Goal: Task Accomplishment & Management: Manage account settings

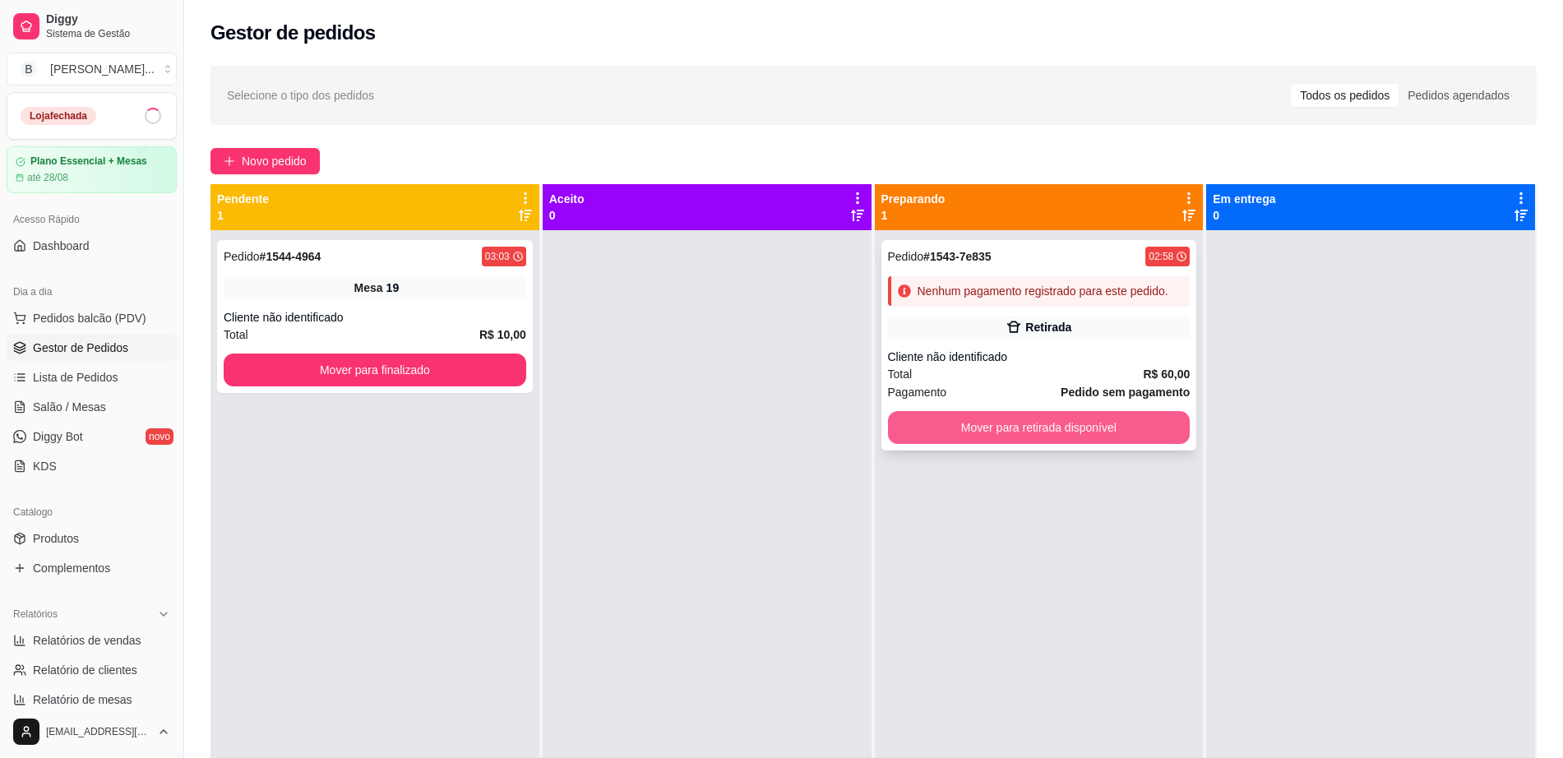
click at [1030, 432] on button "Mover para retirada disponível" at bounding box center [1039, 427] width 302 height 33
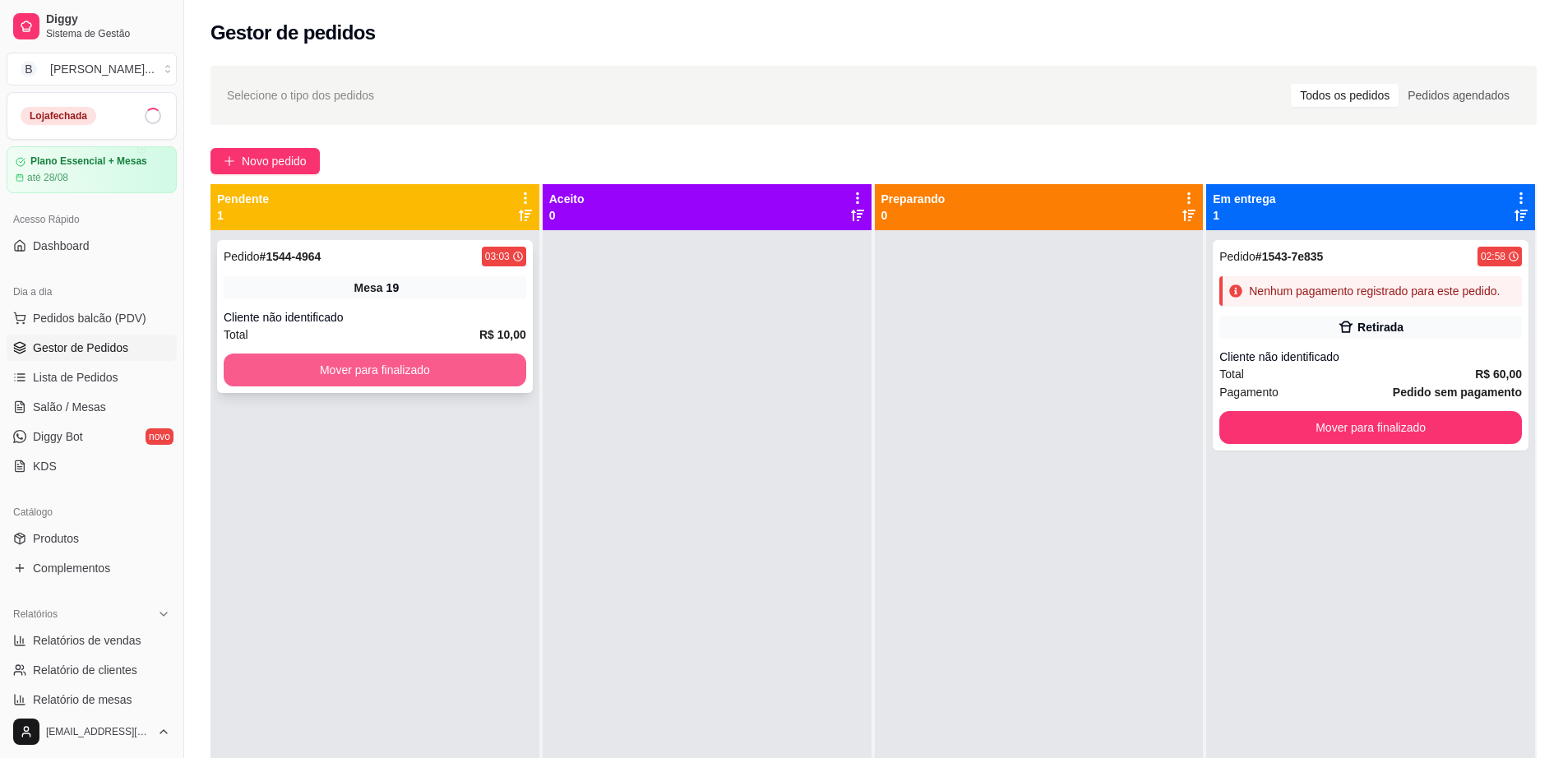
click at [412, 358] on button "Mover para finalizado" at bounding box center [375, 369] width 302 height 33
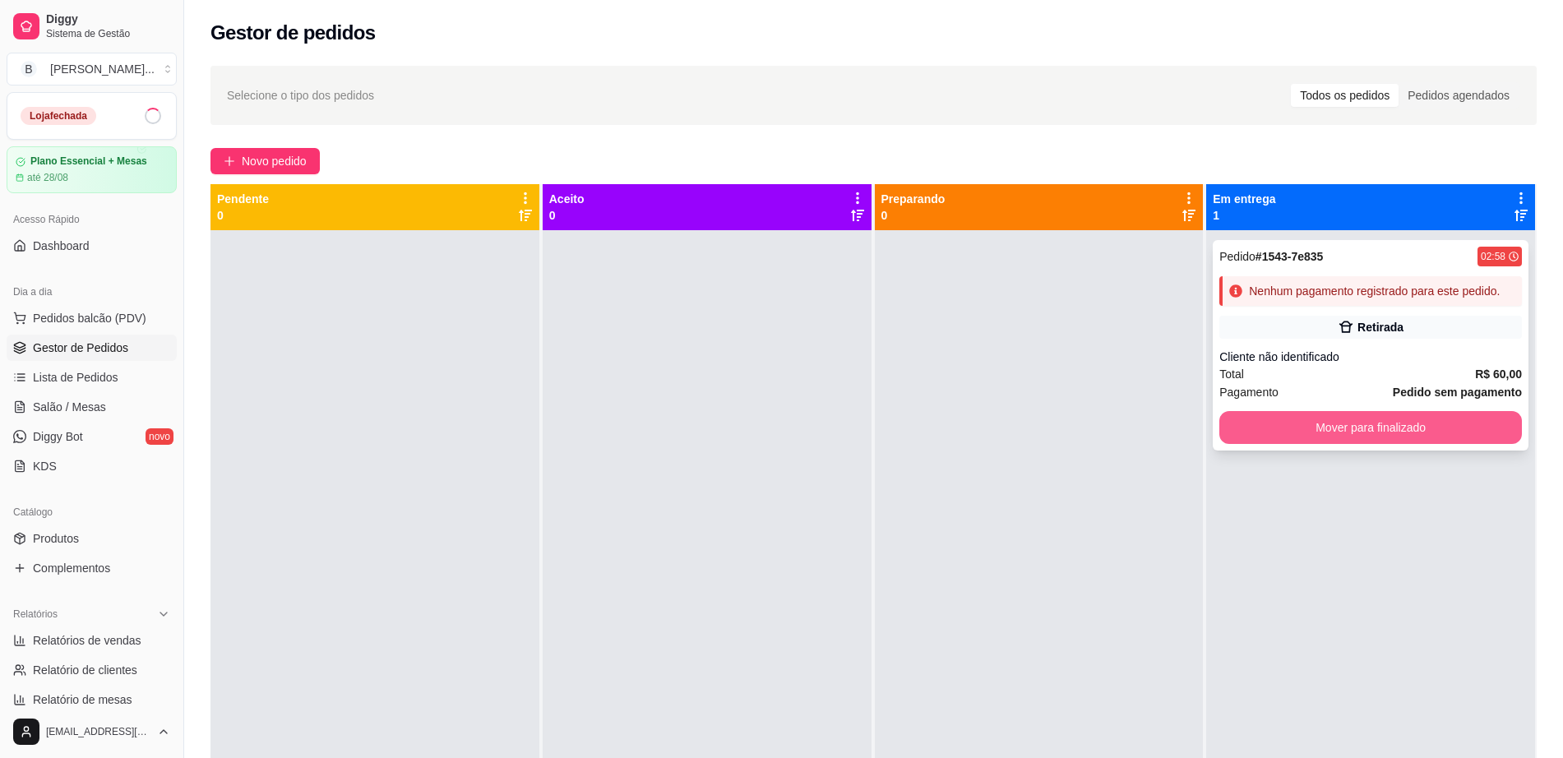
click at [1258, 436] on button "Mover para finalizado" at bounding box center [1370, 427] width 302 height 33
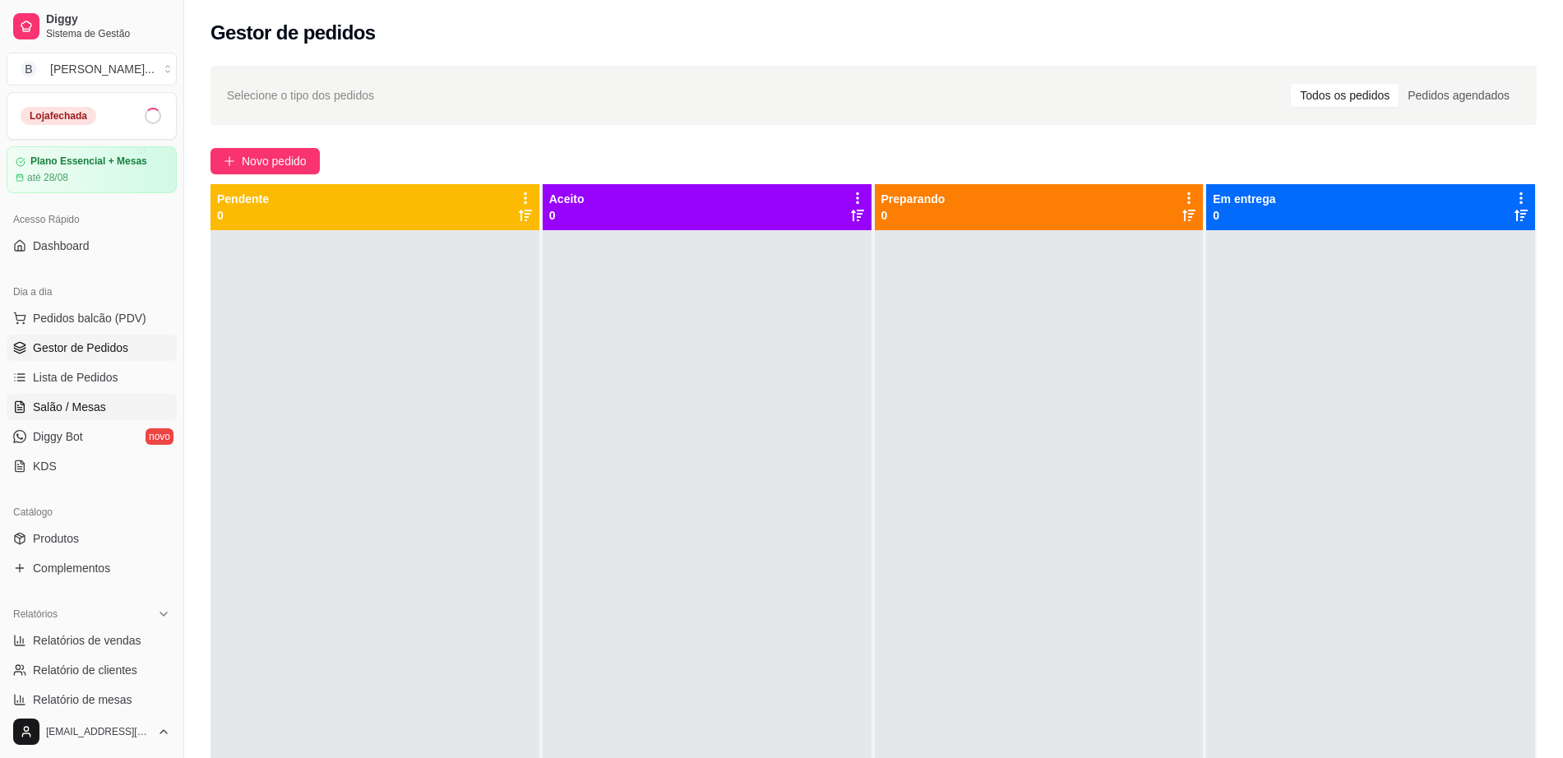
click at [91, 406] on span "Salão / Mesas" at bounding box center [69, 407] width 73 height 16
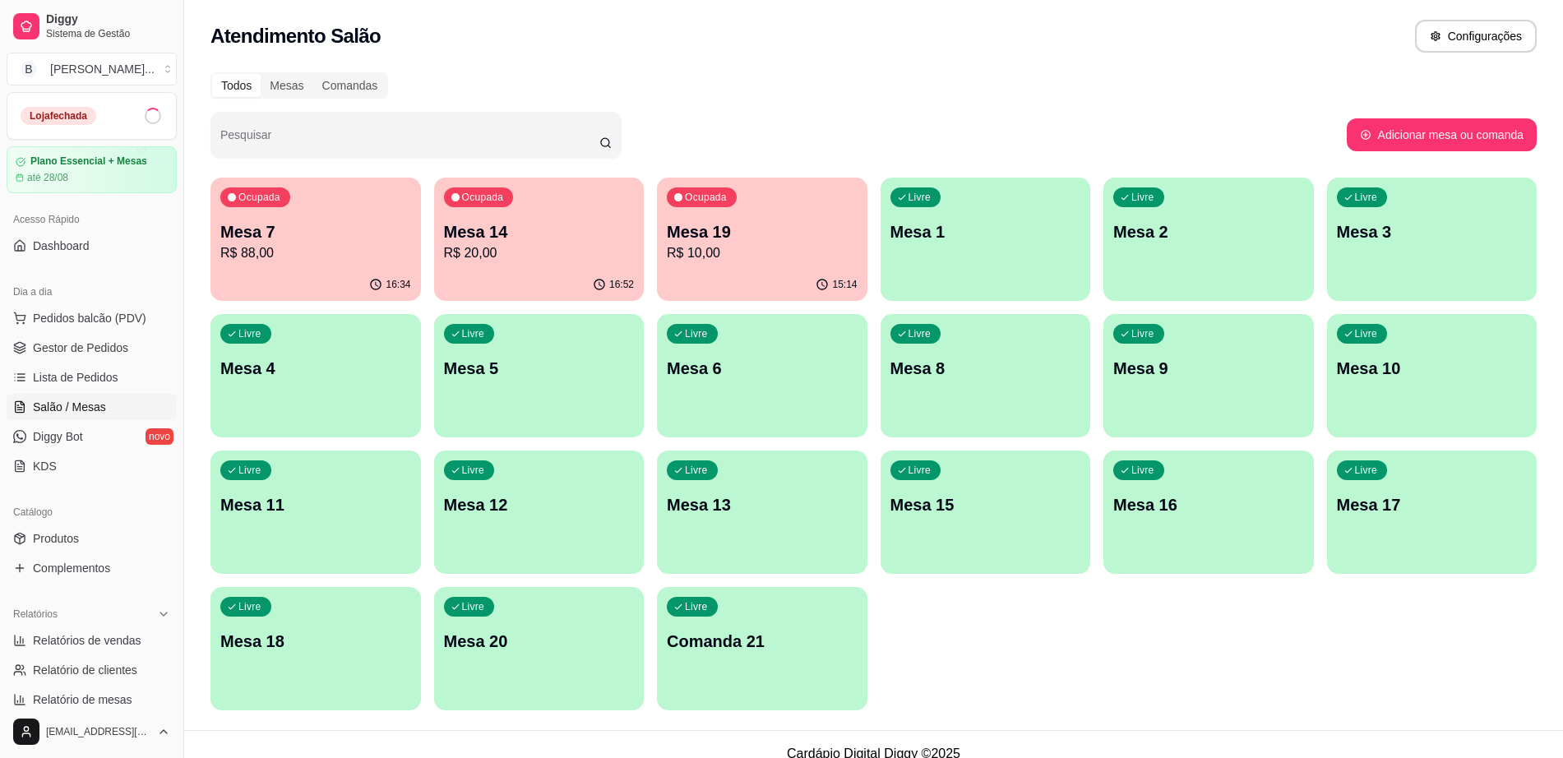
click at [838, 270] on div "15:14" at bounding box center [762, 285] width 210 height 32
click at [566, 281] on div "16:53" at bounding box center [539, 285] width 210 height 32
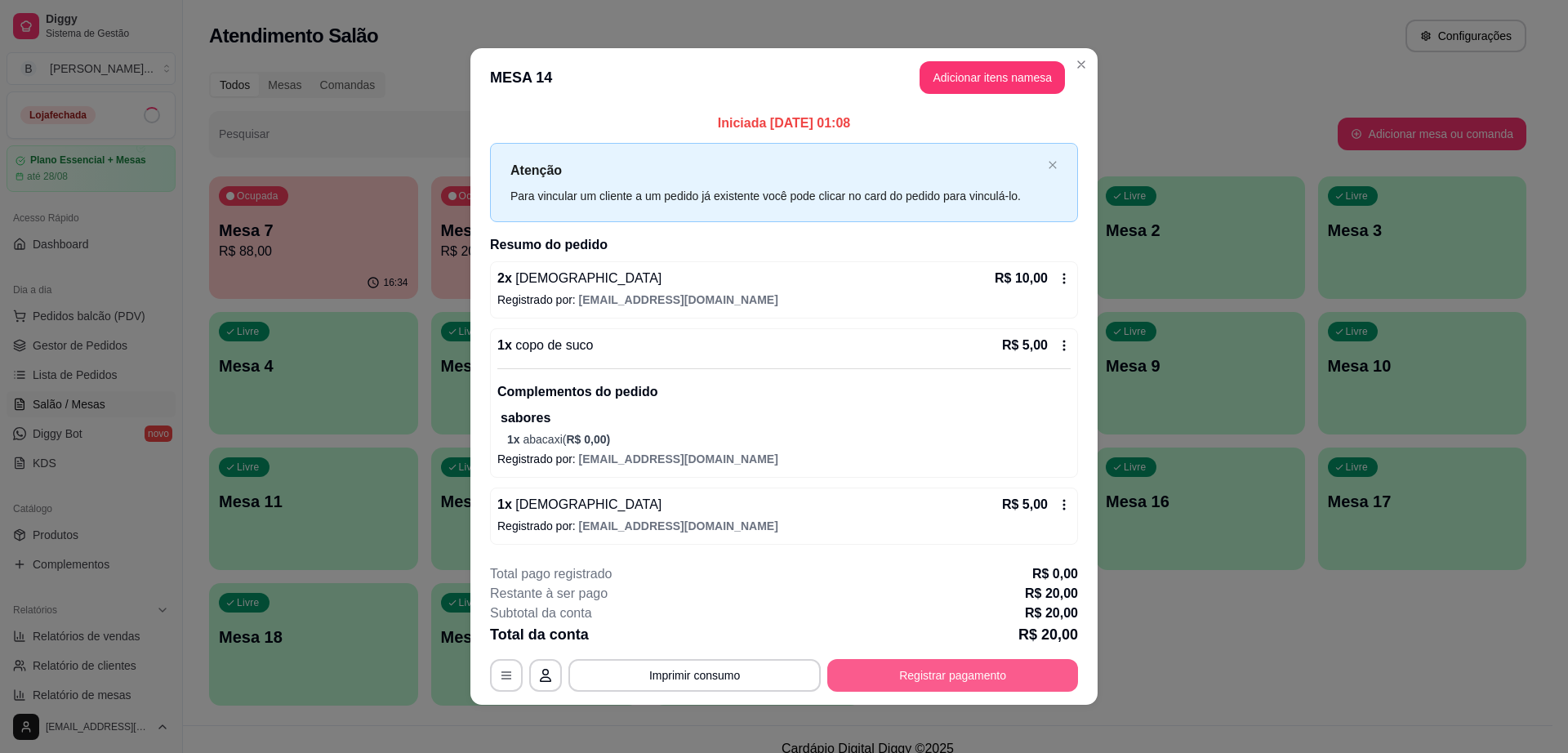
click at [959, 677] on button "Registrar pagamento" at bounding box center [953, 675] width 250 height 33
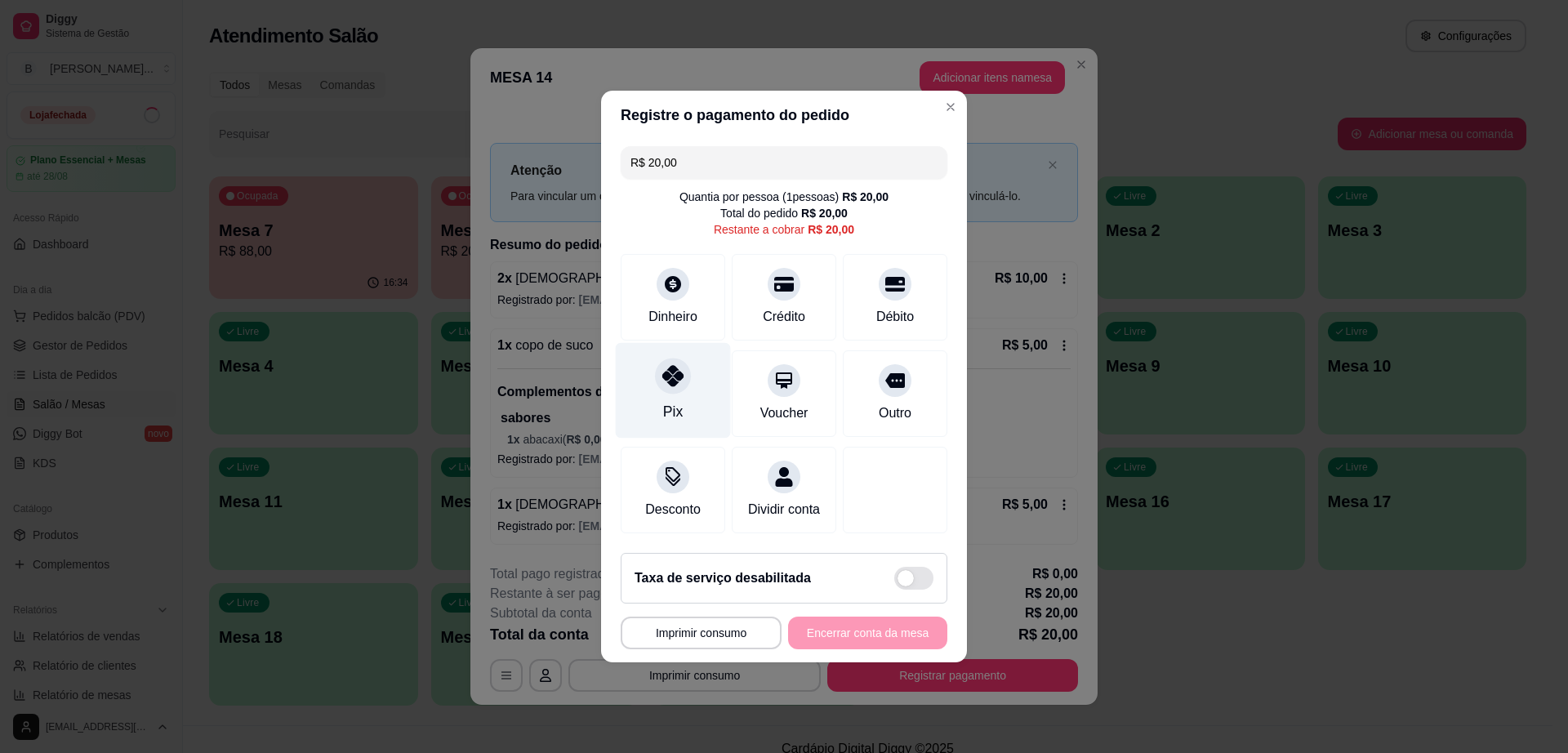
click at [682, 363] on div at bounding box center [673, 376] width 36 height 36
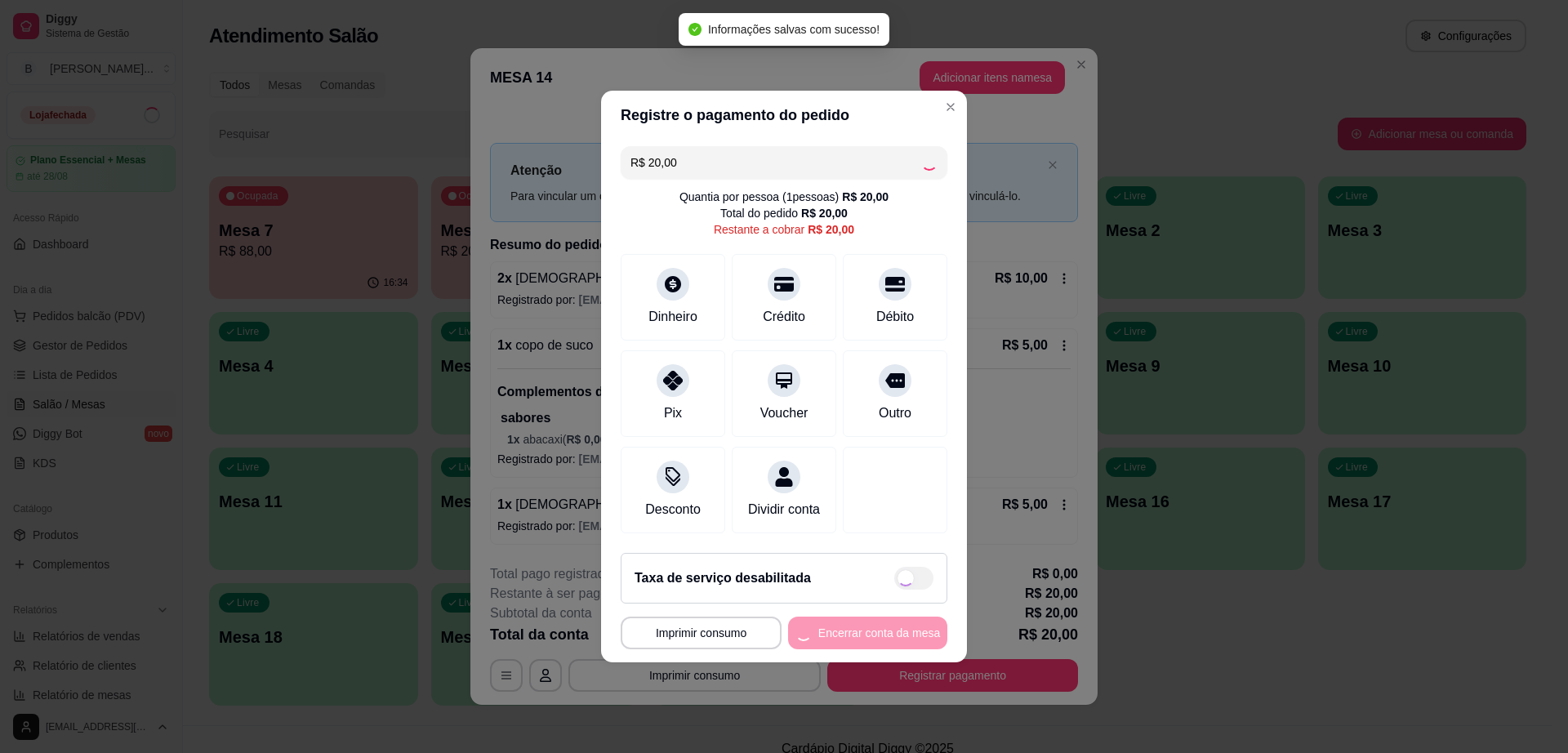
type input "R$ 0,00"
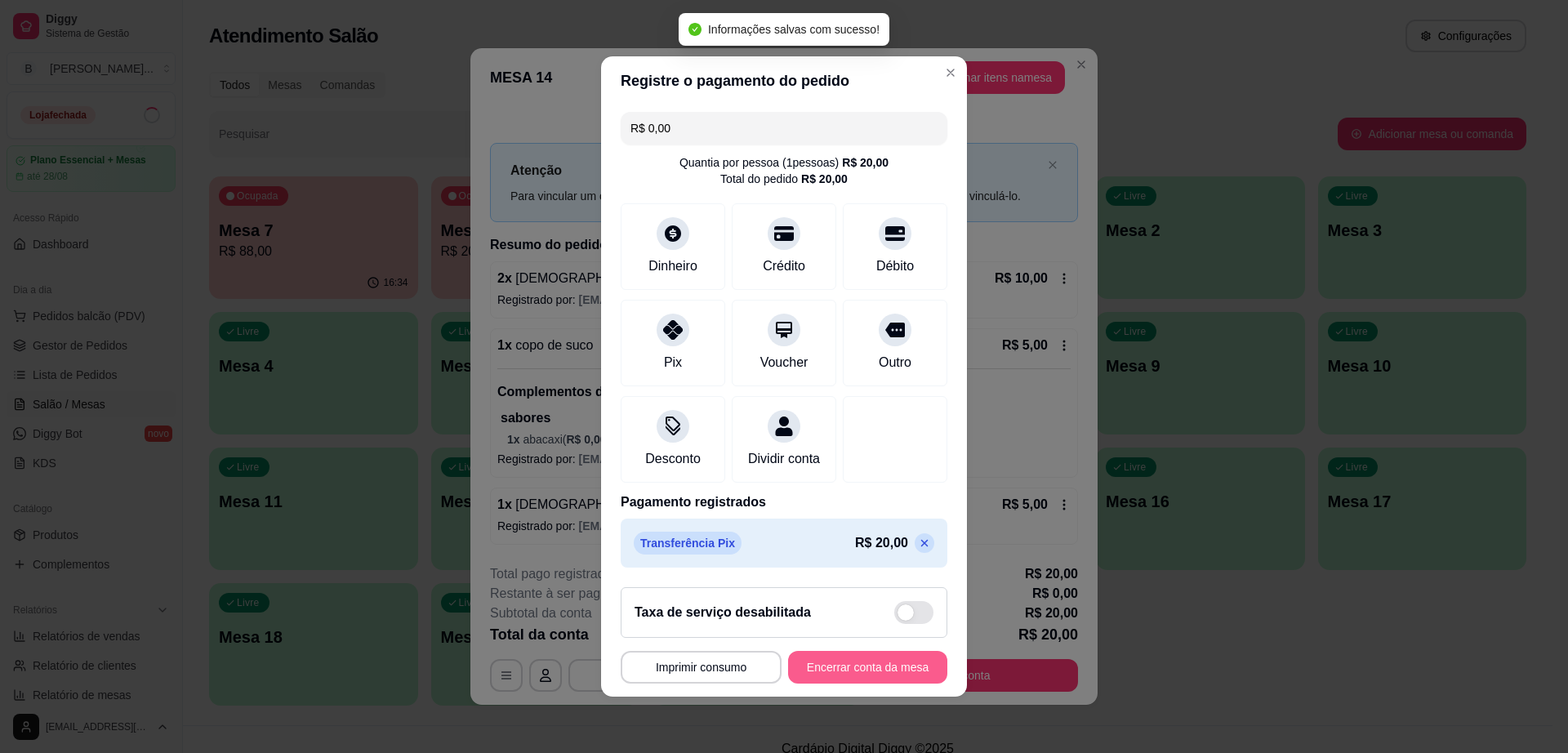
click at [881, 680] on button "Encerrar conta da mesa" at bounding box center [867, 667] width 159 height 33
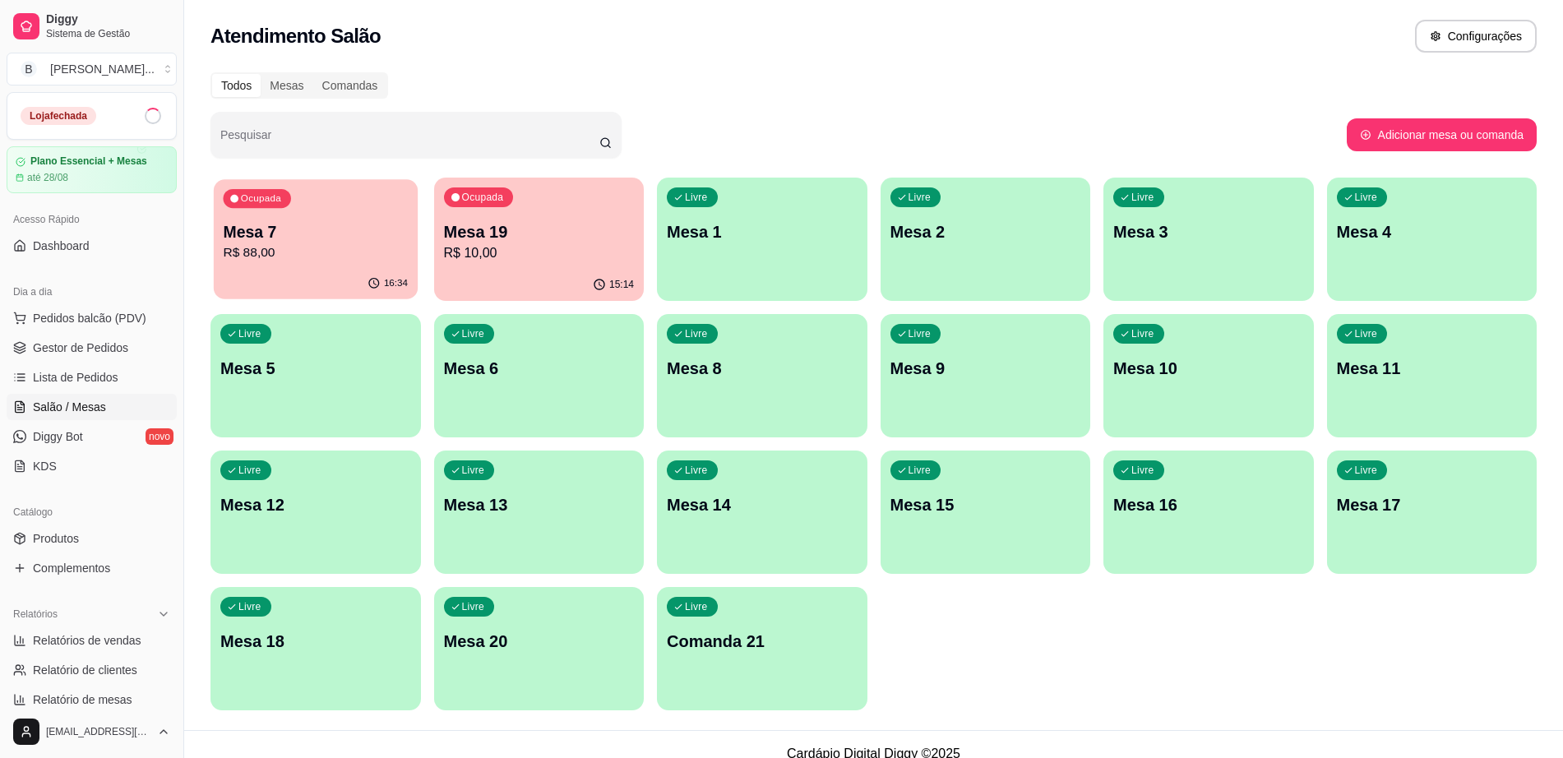
click at [294, 241] on p "Mesa 7" at bounding box center [315, 232] width 185 height 22
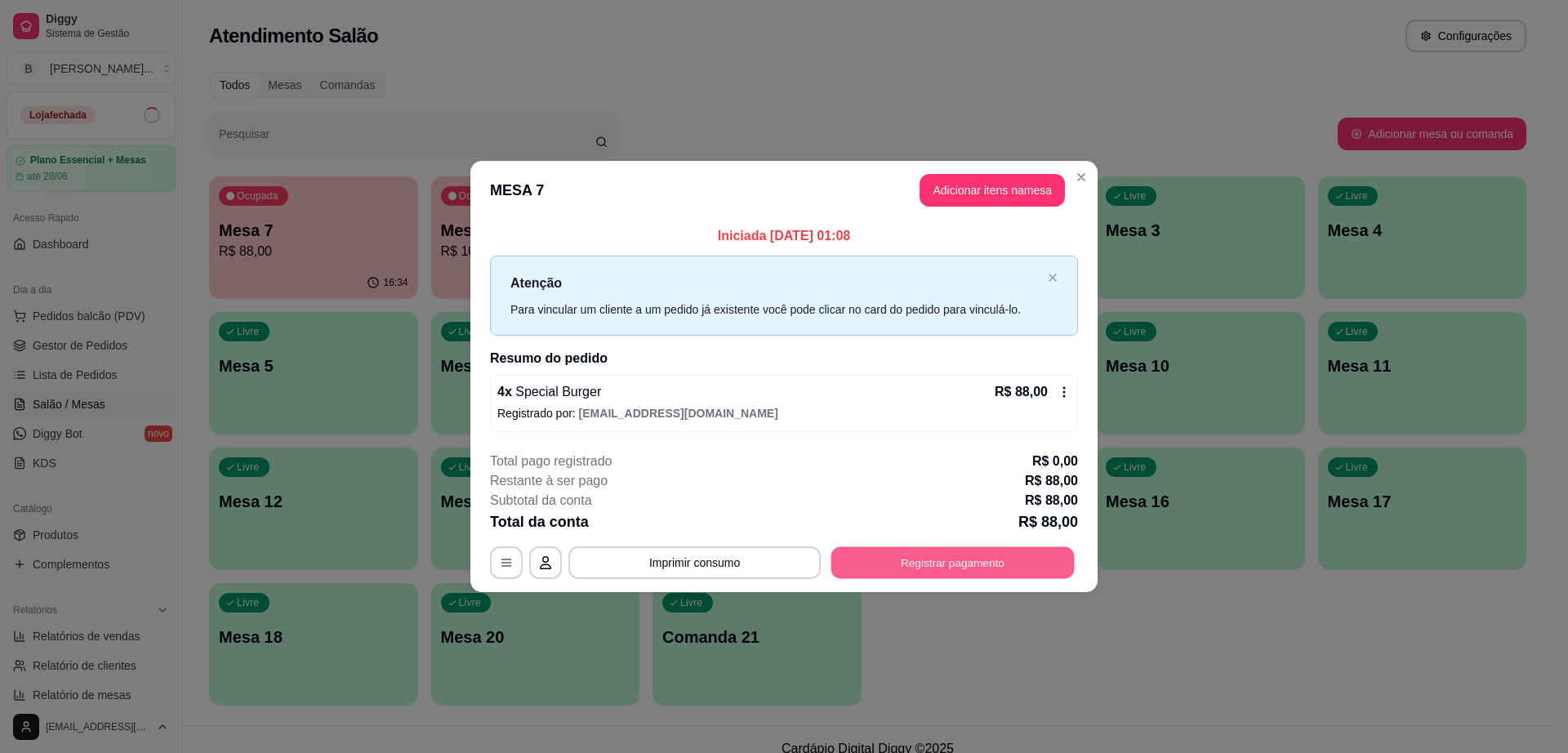
click at [942, 553] on button "Registrar pagamento" at bounding box center [953, 562] width 243 height 32
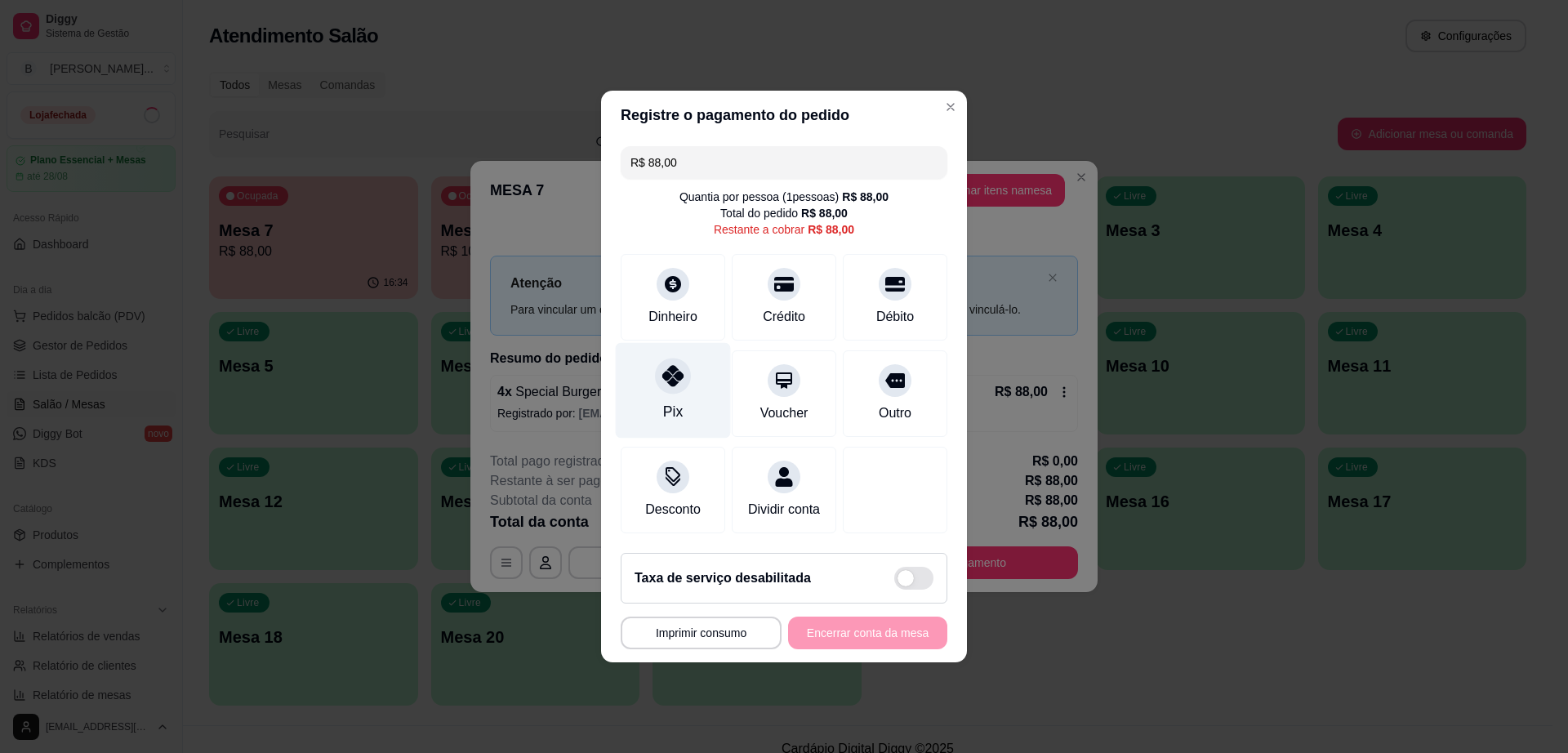
click at [672, 370] on icon at bounding box center [673, 375] width 21 height 21
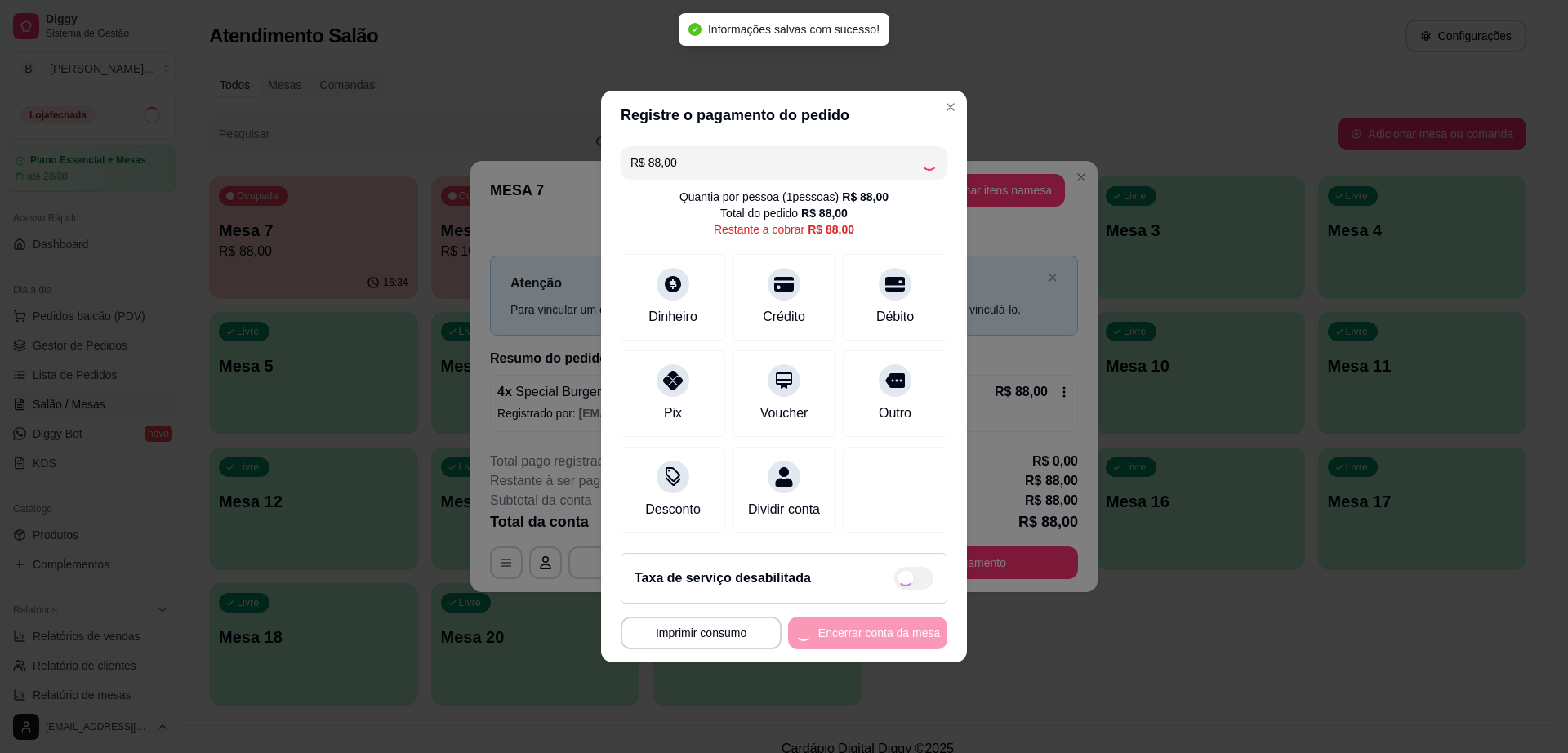
type input "R$ 0,00"
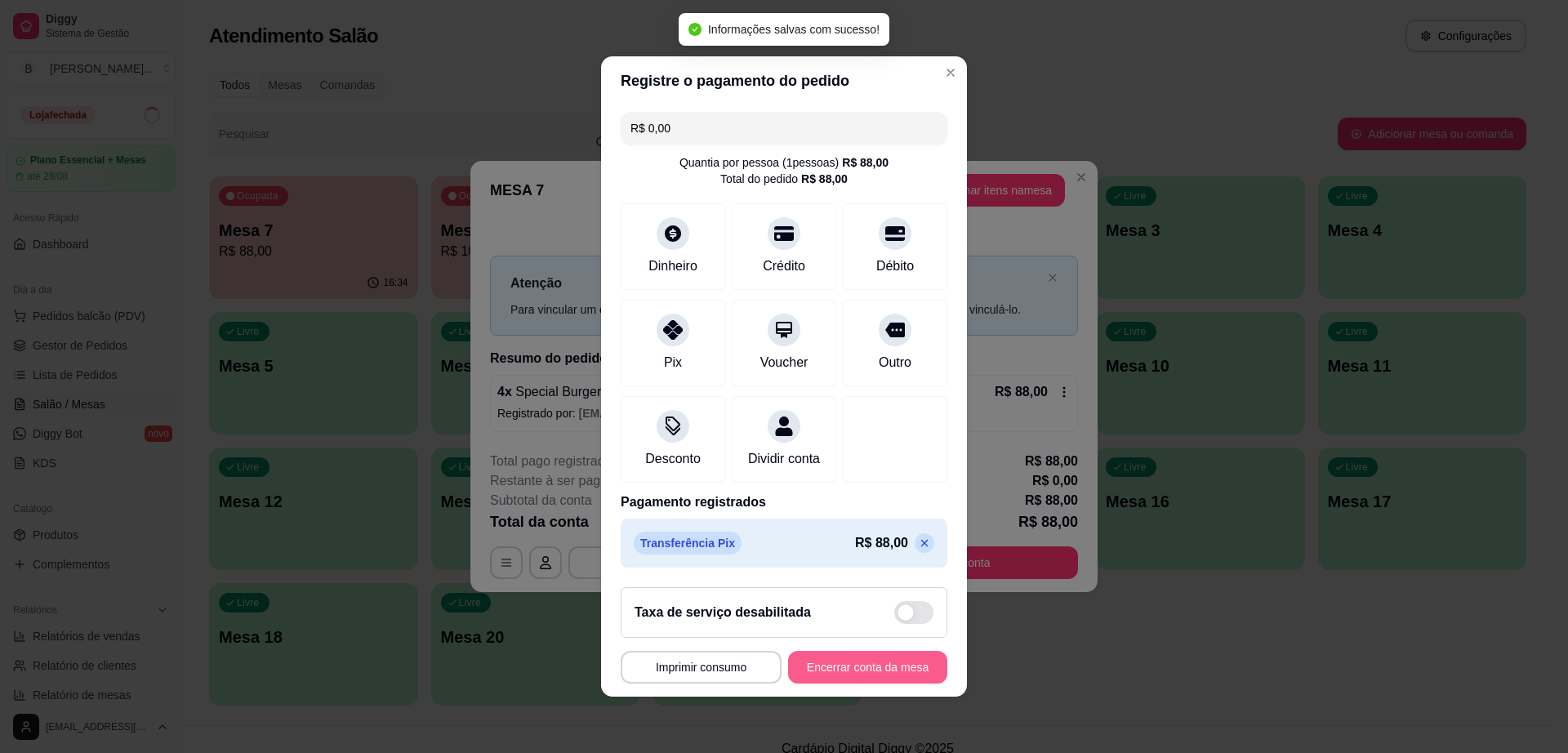
click at [860, 666] on button "Encerrar conta da mesa" at bounding box center [867, 667] width 159 height 33
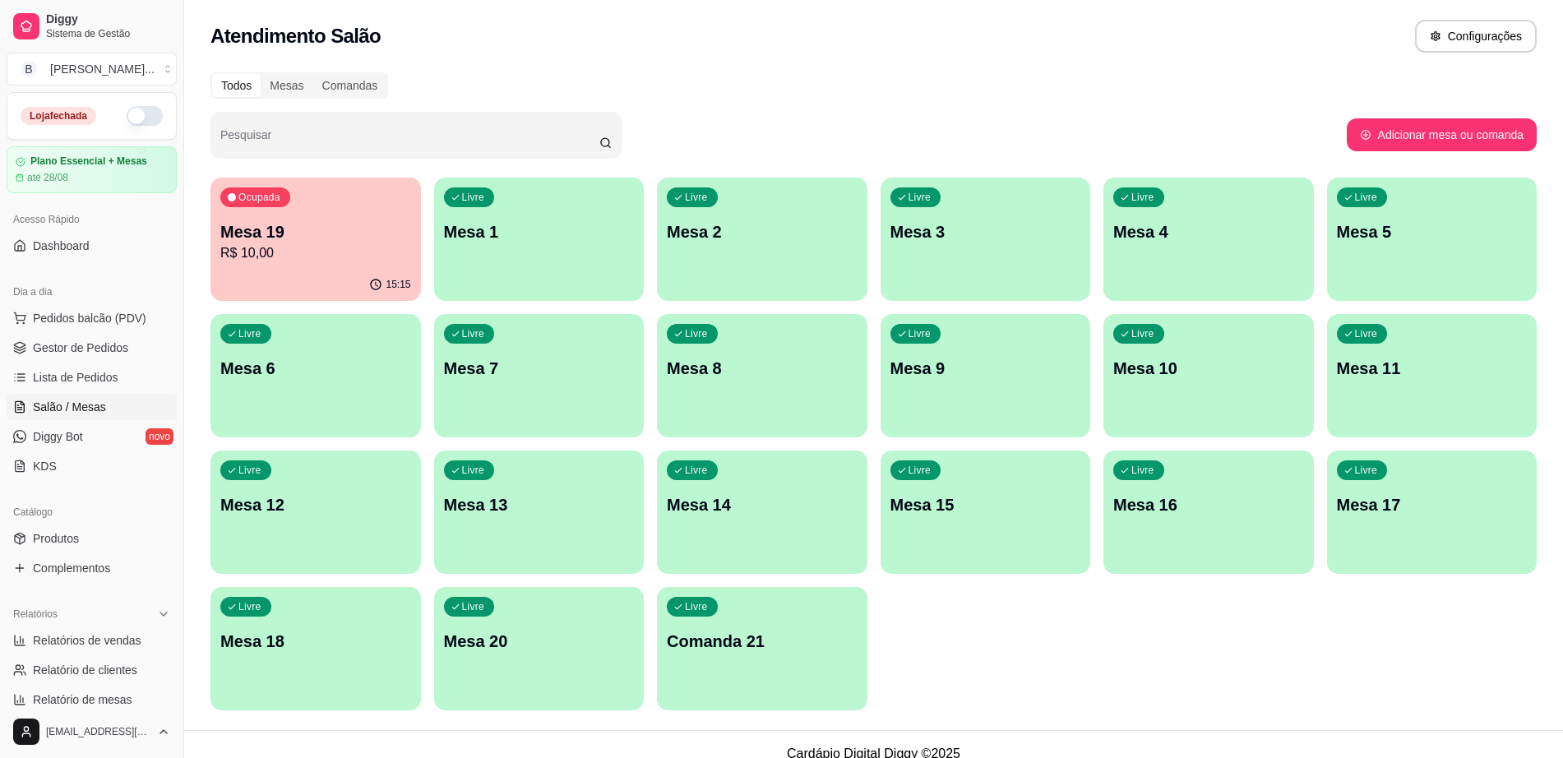
click at [136, 120] on button "button" at bounding box center [145, 116] width 36 height 20
click at [351, 239] on p "Mesa 19" at bounding box center [315, 231] width 191 height 23
click at [89, 348] on span "Gestor de Pedidos" at bounding box center [80, 347] width 95 height 16
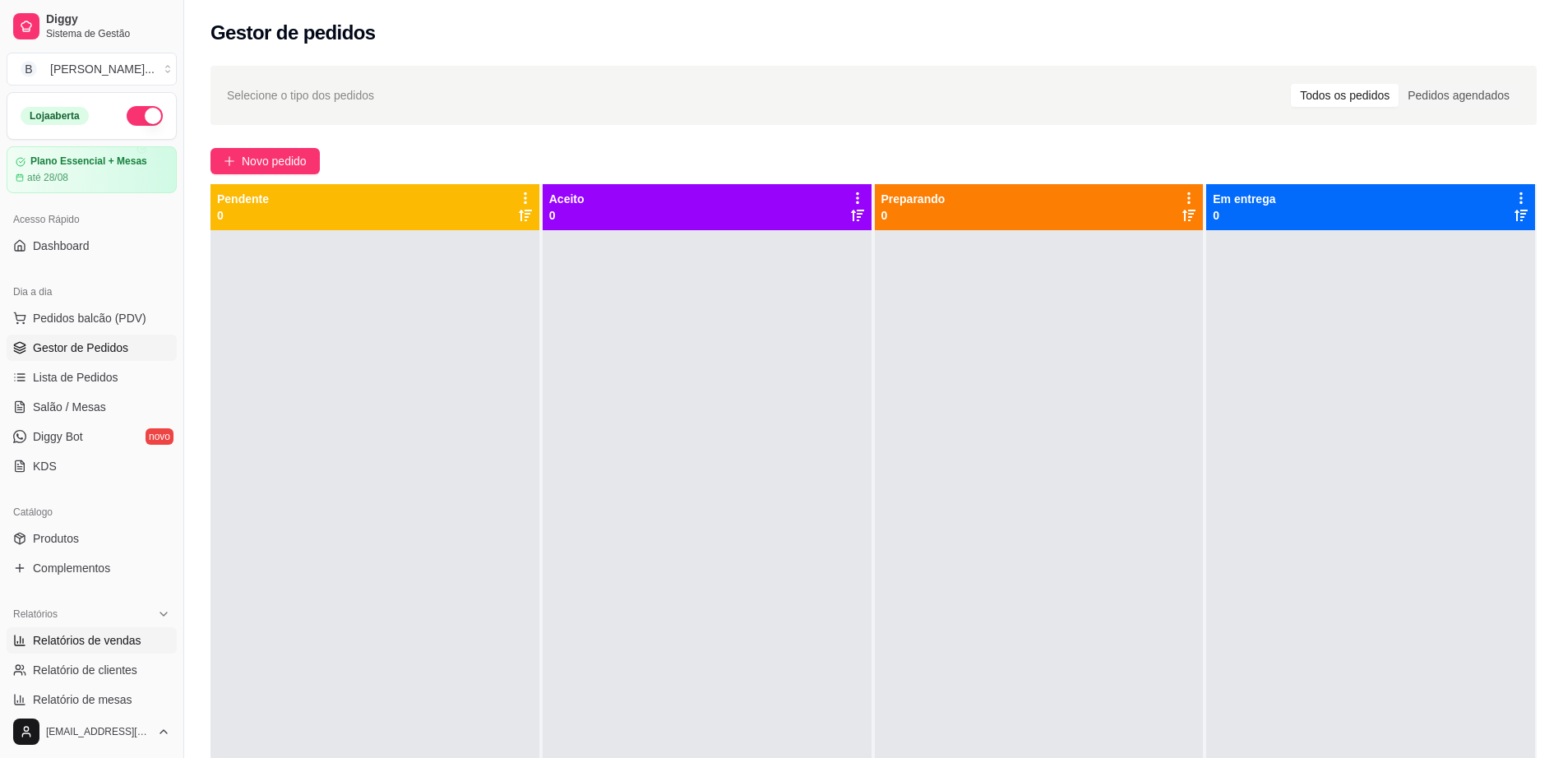
click at [104, 639] on span "Relatórios de vendas" at bounding box center [87, 640] width 108 height 16
select select "ALL"
select select "0"
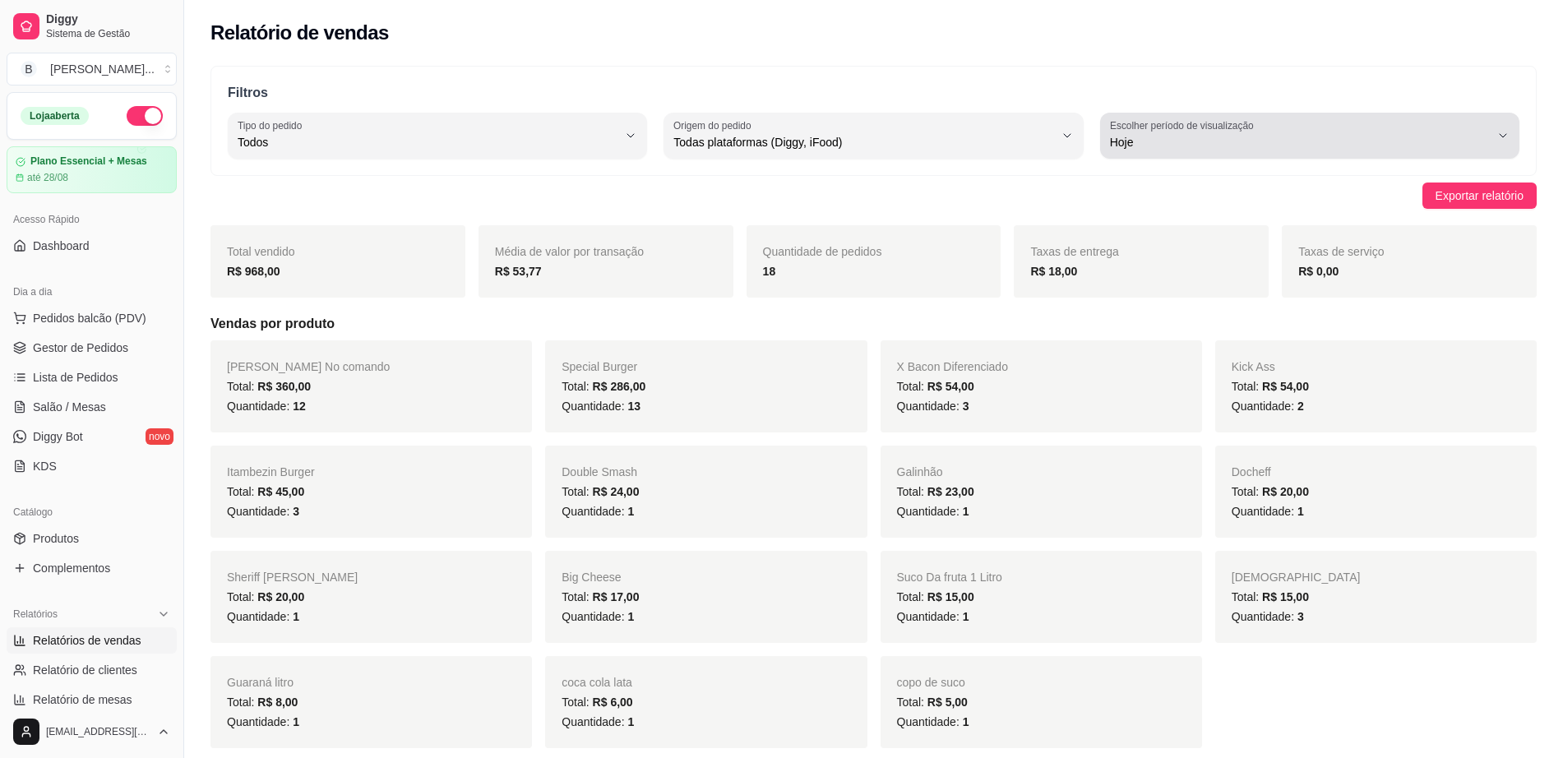
click at [1214, 151] on div "Hoje" at bounding box center [1300, 135] width 380 height 33
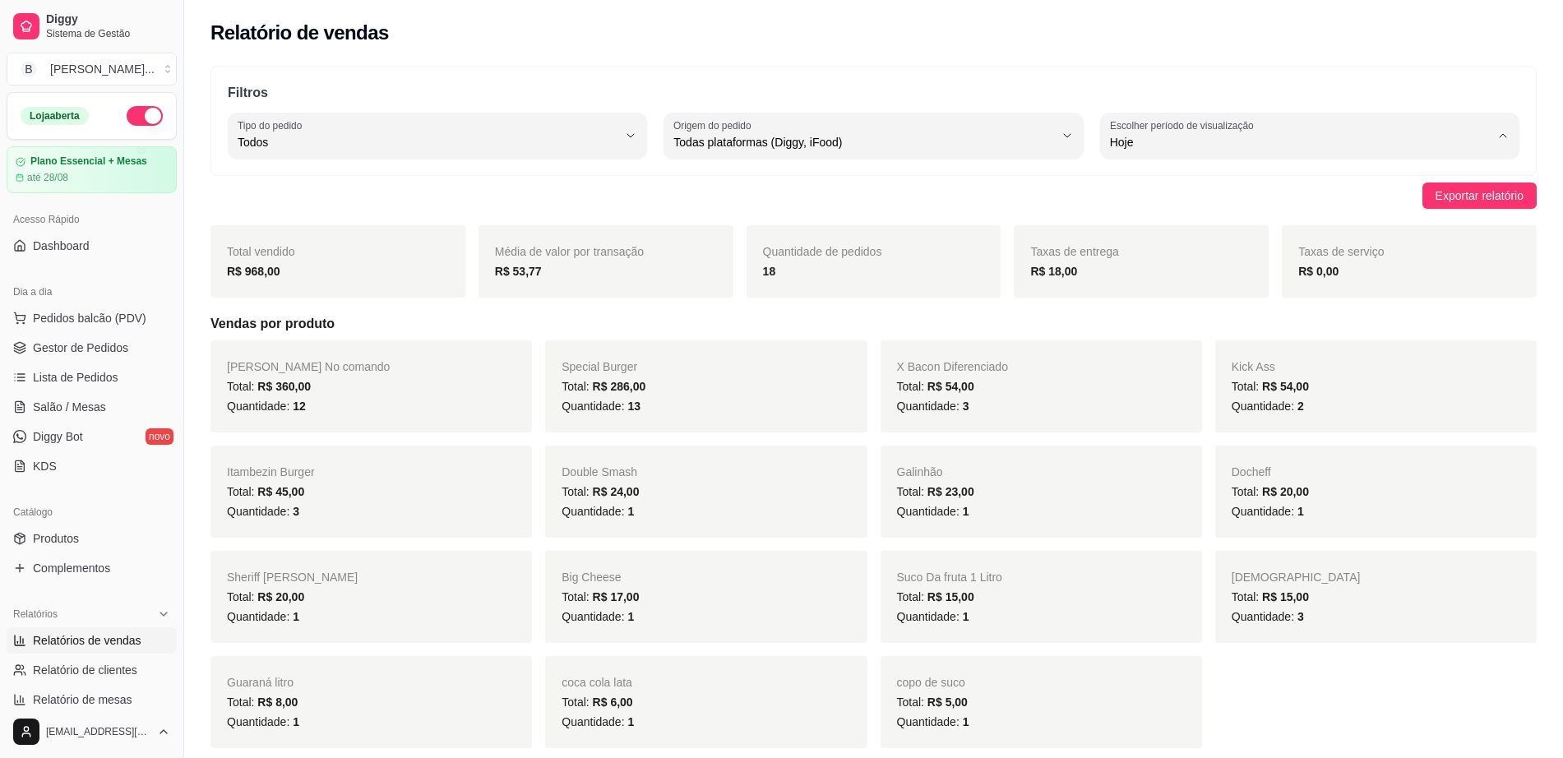
click at [1308, 350] on span "Customizado" at bounding box center [1301, 343] width 362 height 16
type input "-1"
select select "-1"
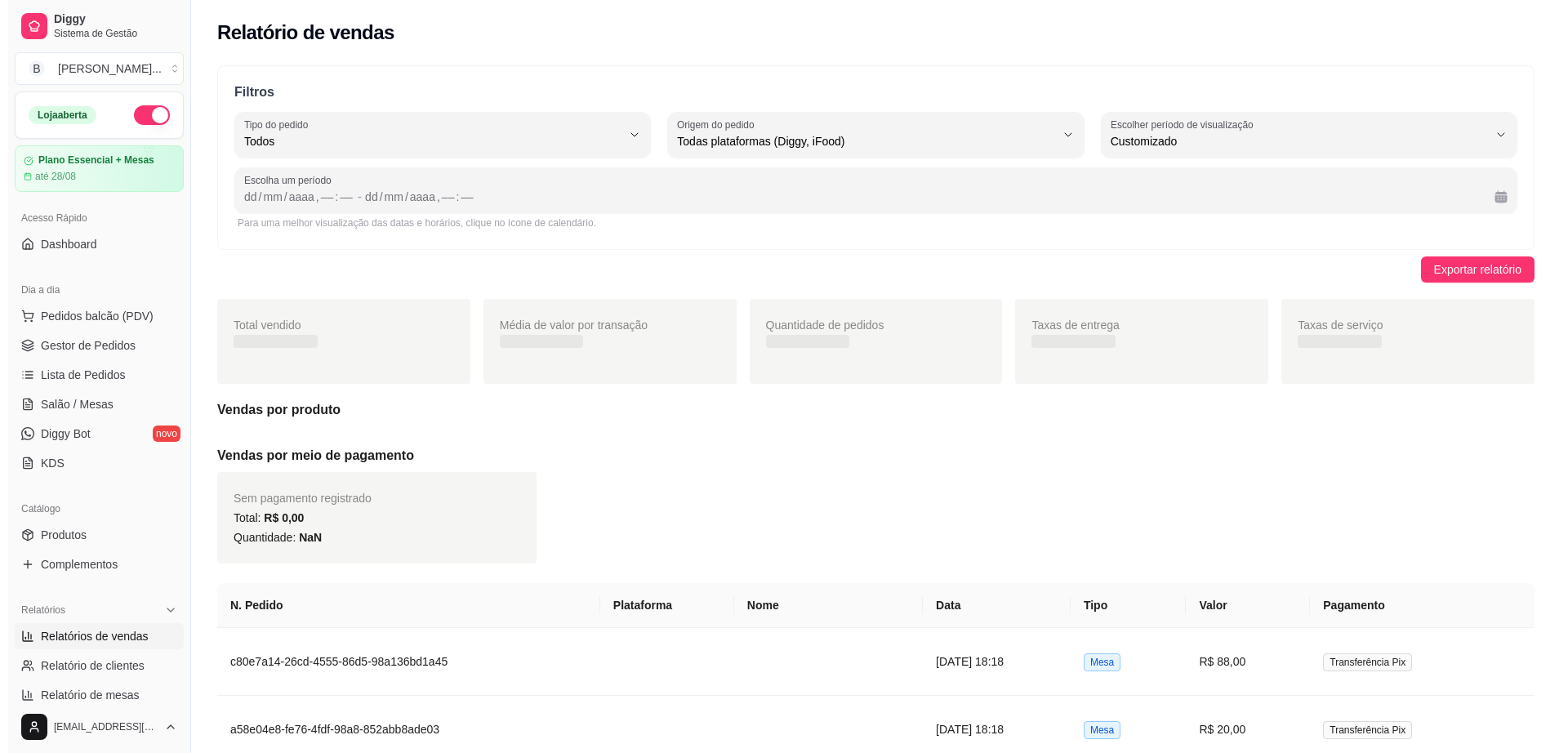
scroll to position [16, 0]
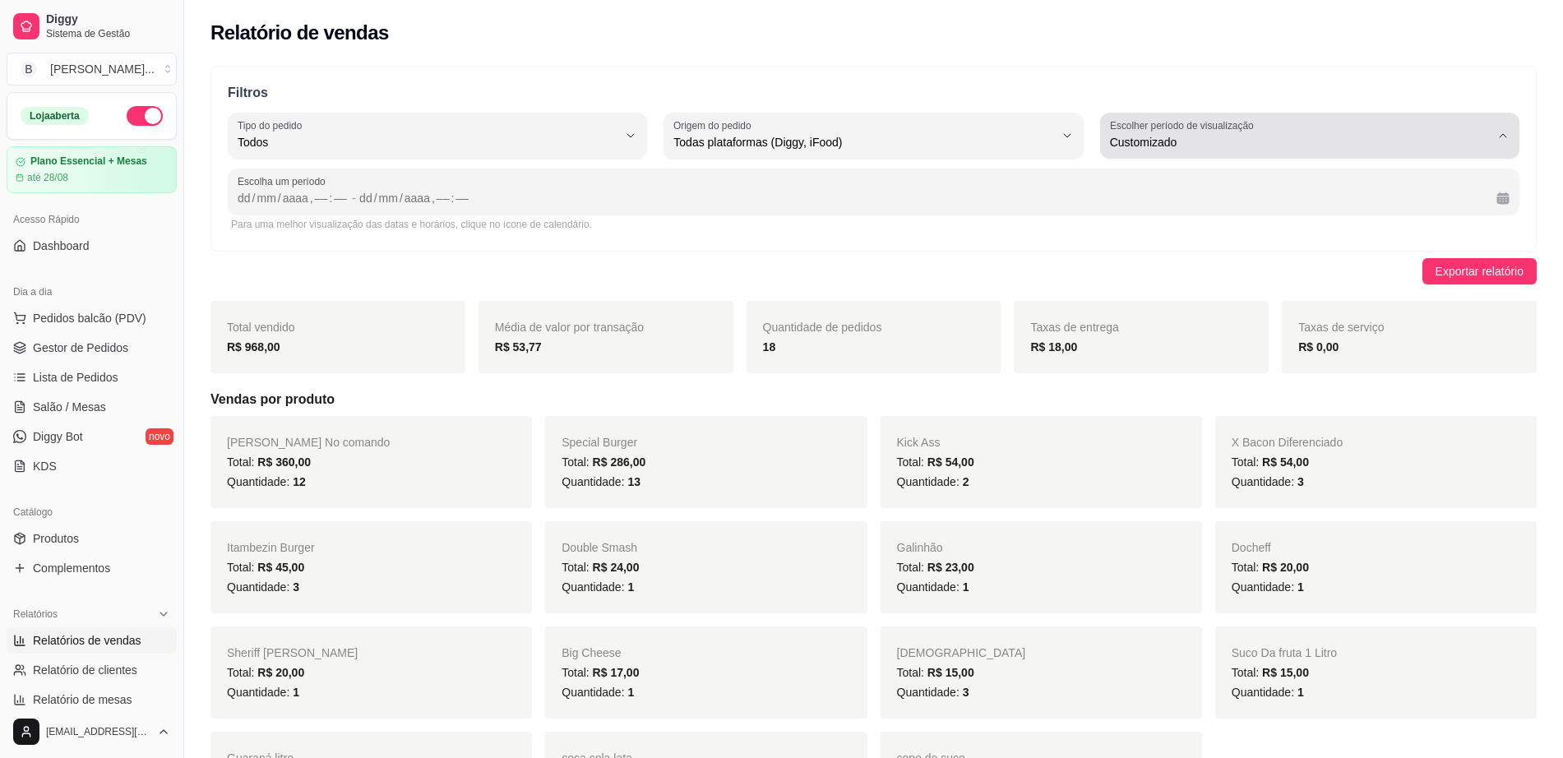
click at [1260, 157] on button "Escolher período de visualização Customizado" at bounding box center [1309, 136] width 419 height 46
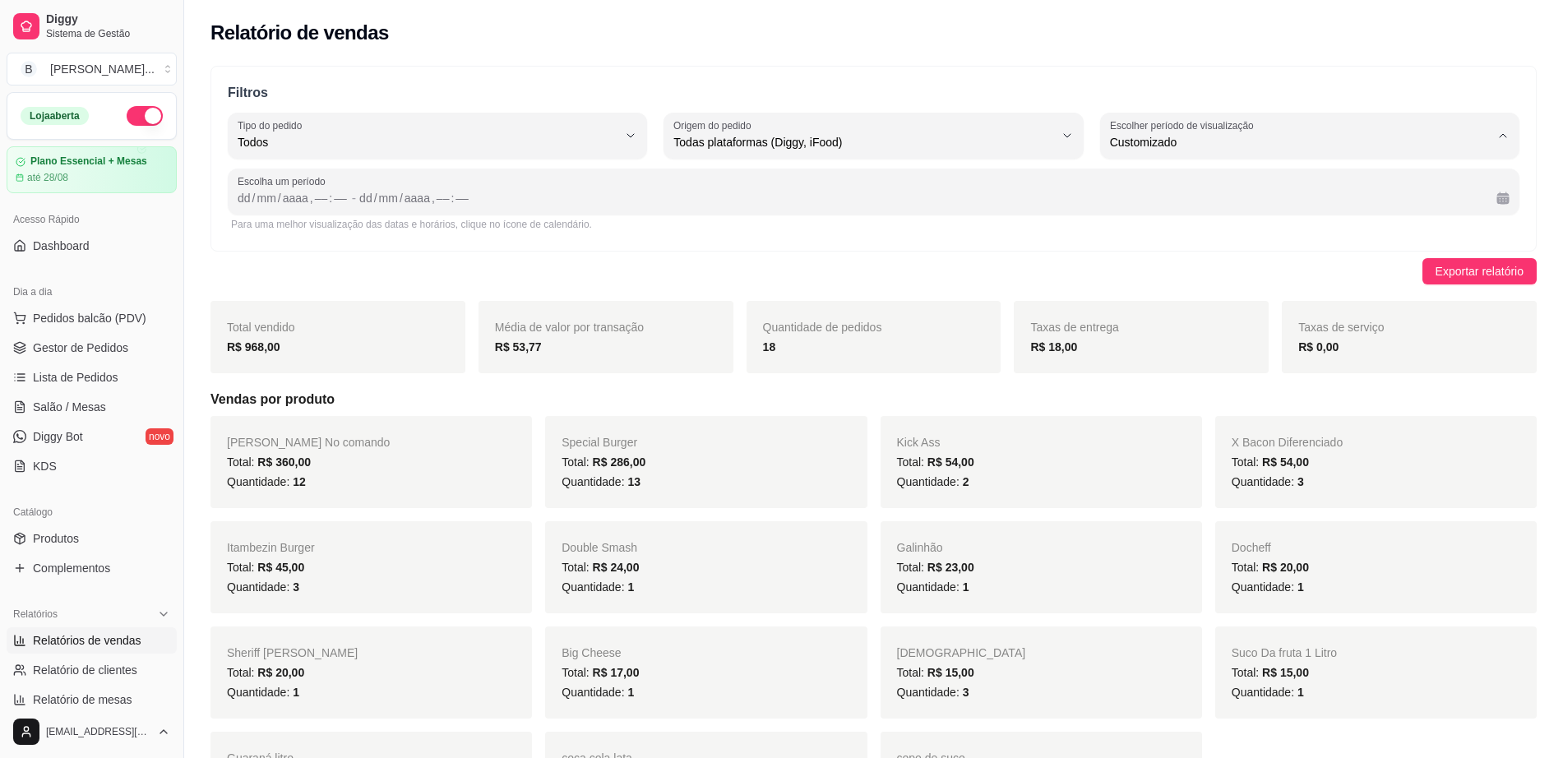
click at [1207, 345] on span "Customizado" at bounding box center [1301, 343] width 362 height 16
click at [242, 209] on div "Escolha um período dd / mm / aaaa , –– : –– - dd / mm / aaaa , –– : ––" at bounding box center [873, 192] width 1291 height 46
click at [247, 199] on div "dd" at bounding box center [244, 198] width 16 height 16
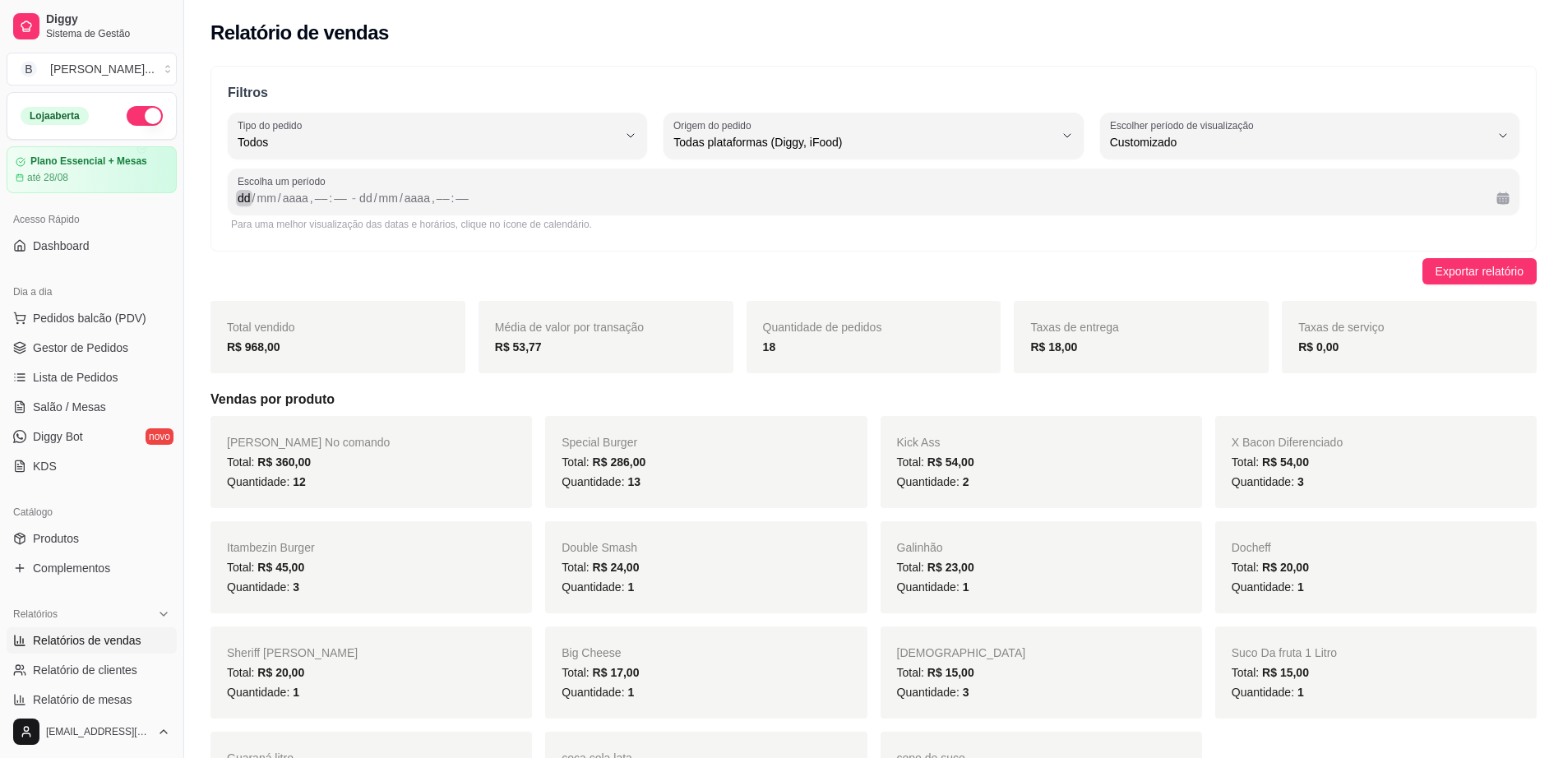
click at [270, 184] on span "Escolha um período" at bounding box center [874, 181] width 1272 height 13
click at [496, 197] on div "dd / mm / aaaa , –– : ––" at bounding box center [921, 198] width 1124 height 20
click at [379, 200] on div "mm" at bounding box center [388, 198] width 22 height 16
click at [270, 192] on div "mm" at bounding box center [266, 198] width 22 height 16
click at [249, 209] on div "Escolha um período dd / mm / aaaa , –– : –– - dd / mm / aaaa , –– : ––" at bounding box center [873, 192] width 1291 height 46
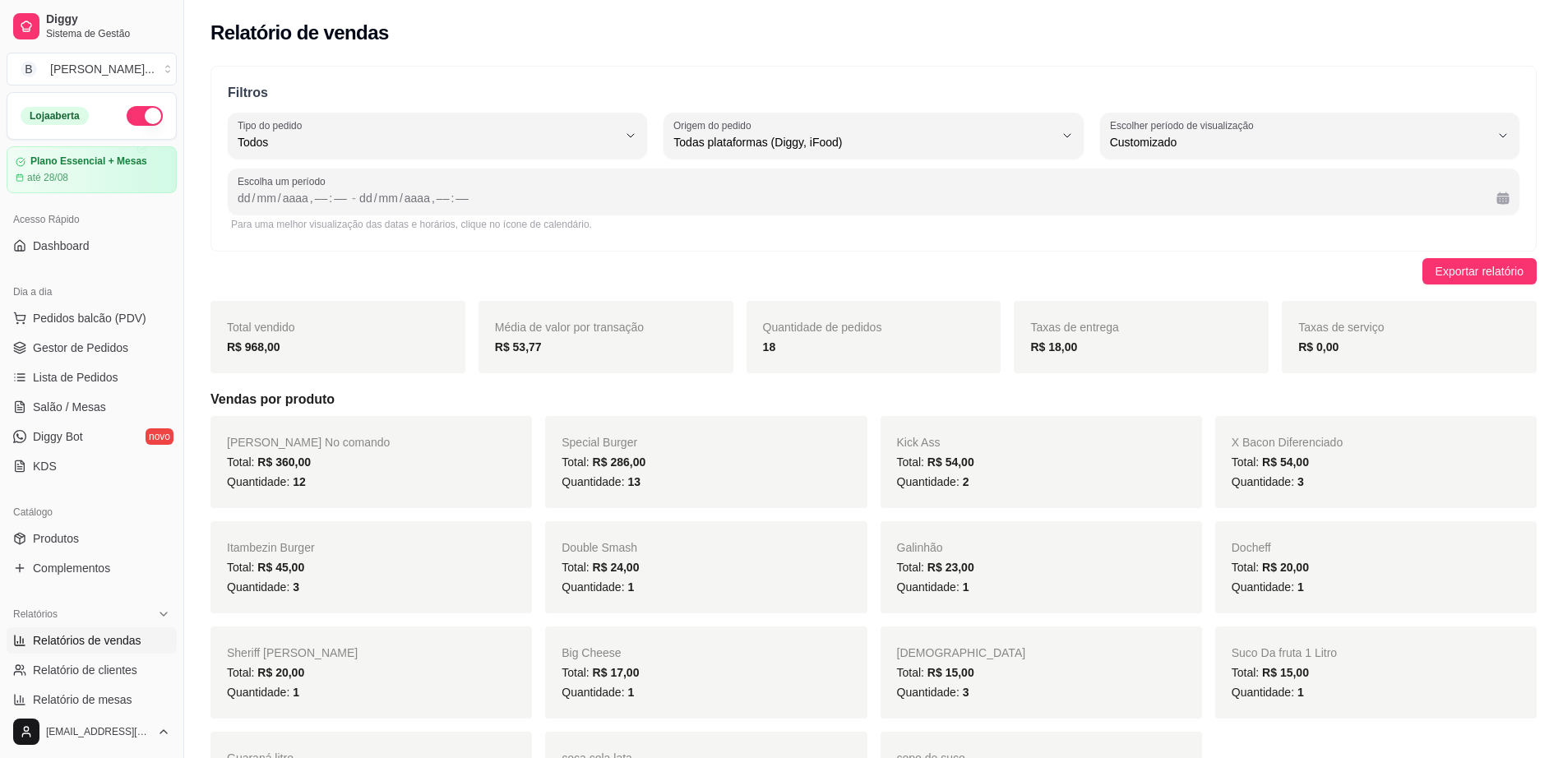
click at [249, 209] on div "Escolha um período dd / mm / aaaa , –– : –– - dd / mm / aaaa , –– : ––" at bounding box center [873, 192] width 1291 height 46
click at [84, 362] on ul "Pedidos balcão (PDV) Gestor de Pedidos Lista de Pedidos Salão / Mesas Diggy Bot…" at bounding box center [92, 392] width 170 height 174
click at [92, 354] on span "Gestor de Pedidos" at bounding box center [80, 347] width 95 height 16
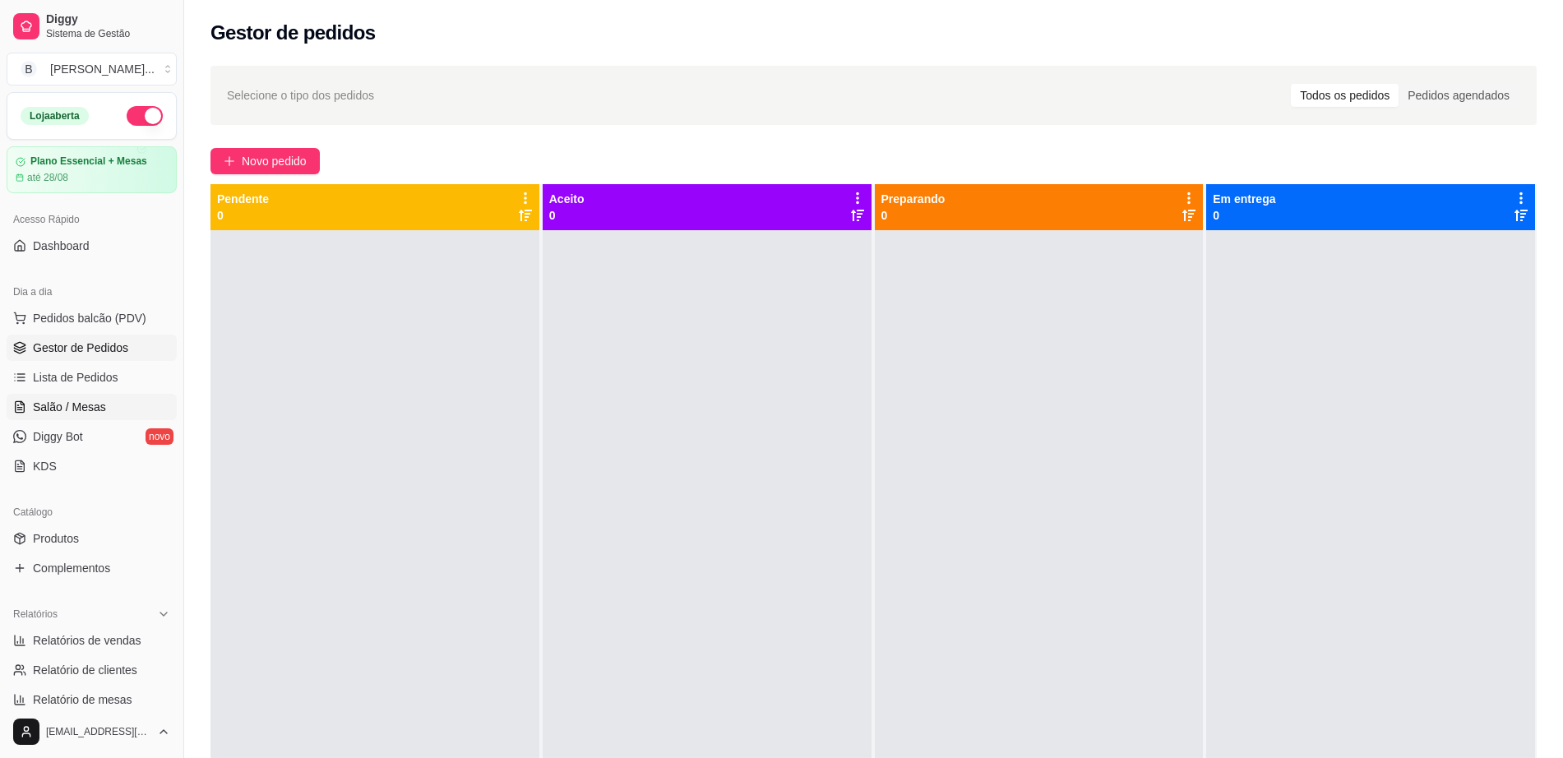
click at [105, 395] on link "Salão / Mesas" at bounding box center [92, 407] width 170 height 26
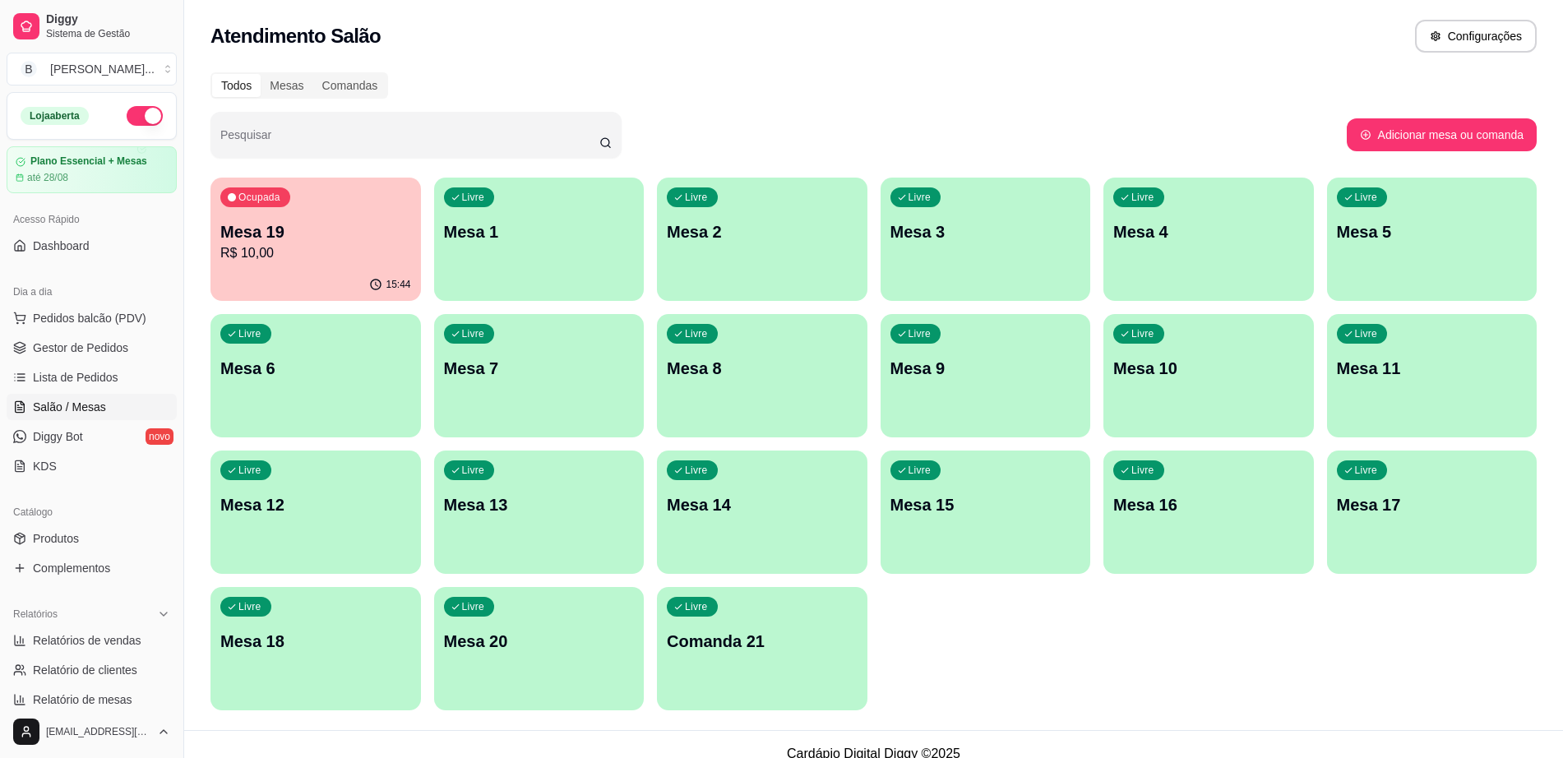
click at [271, 261] on p "R$ 10,00" at bounding box center [315, 253] width 191 height 20
click at [585, 264] on div "Livre Mesa 1" at bounding box center [539, 230] width 210 height 104
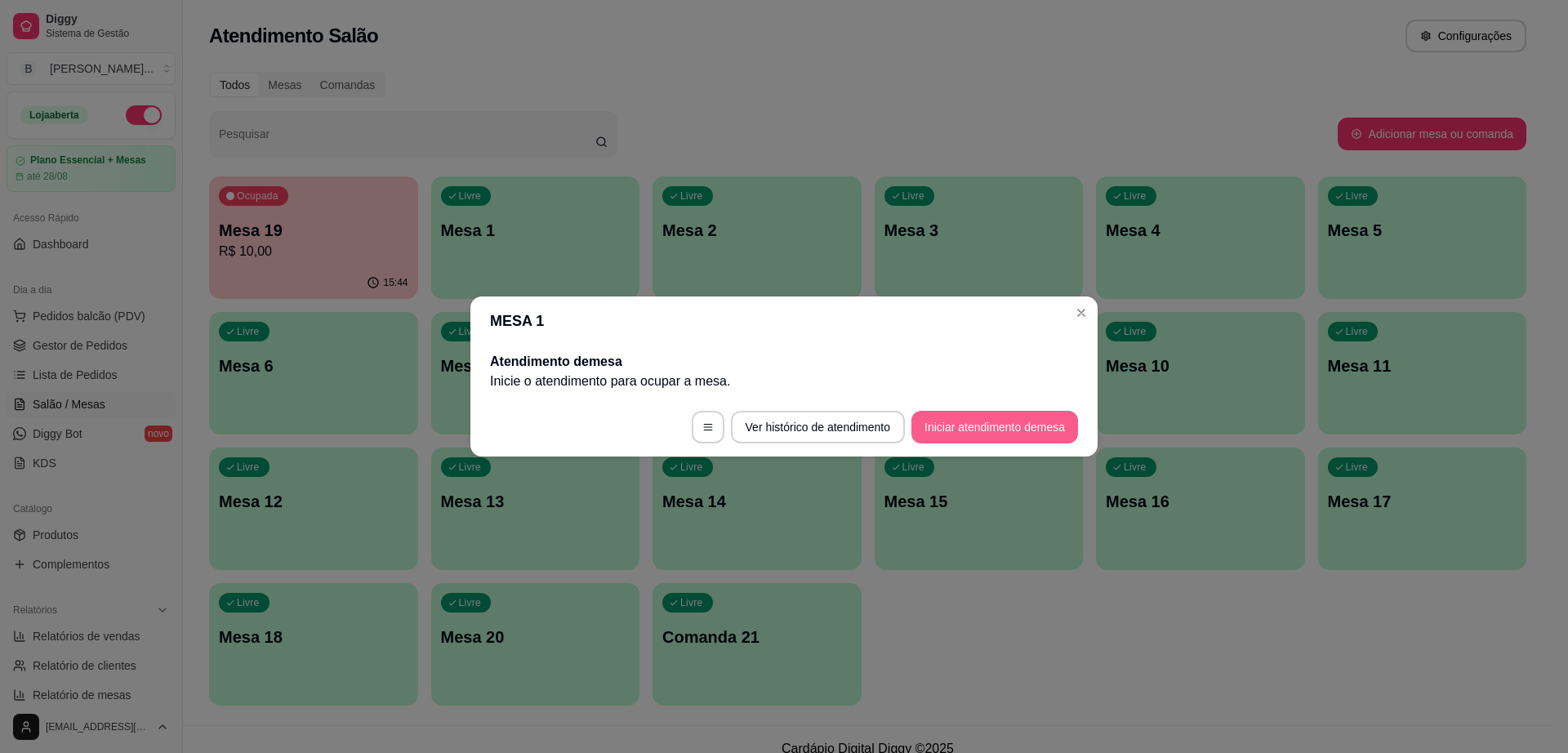
click at [973, 427] on button "Iniciar atendimento de mesa" at bounding box center [995, 426] width 167 height 33
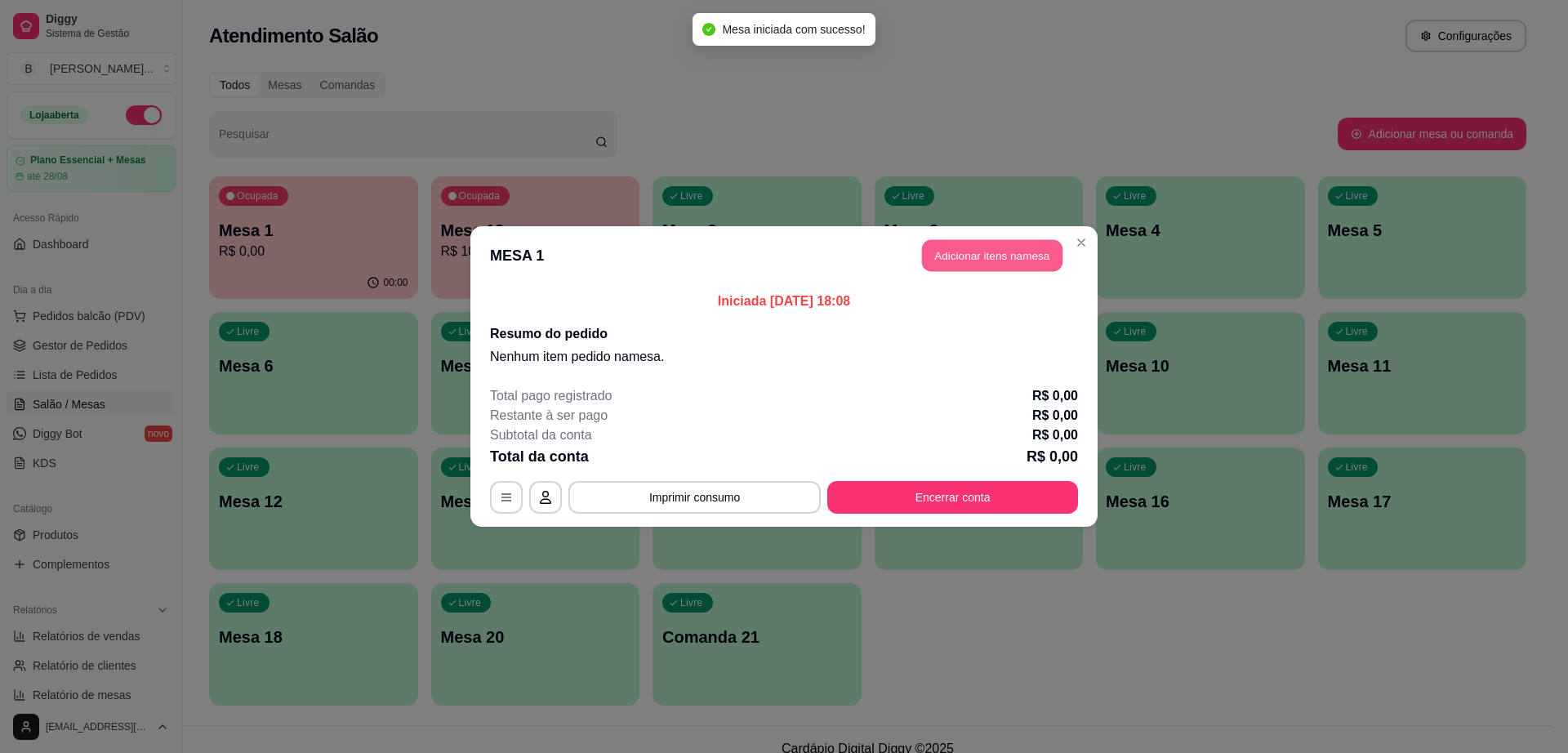
click at [1027, 247] on button "Adicionar itens na mesa" at bounding box center [992, 256] width 140 height 32
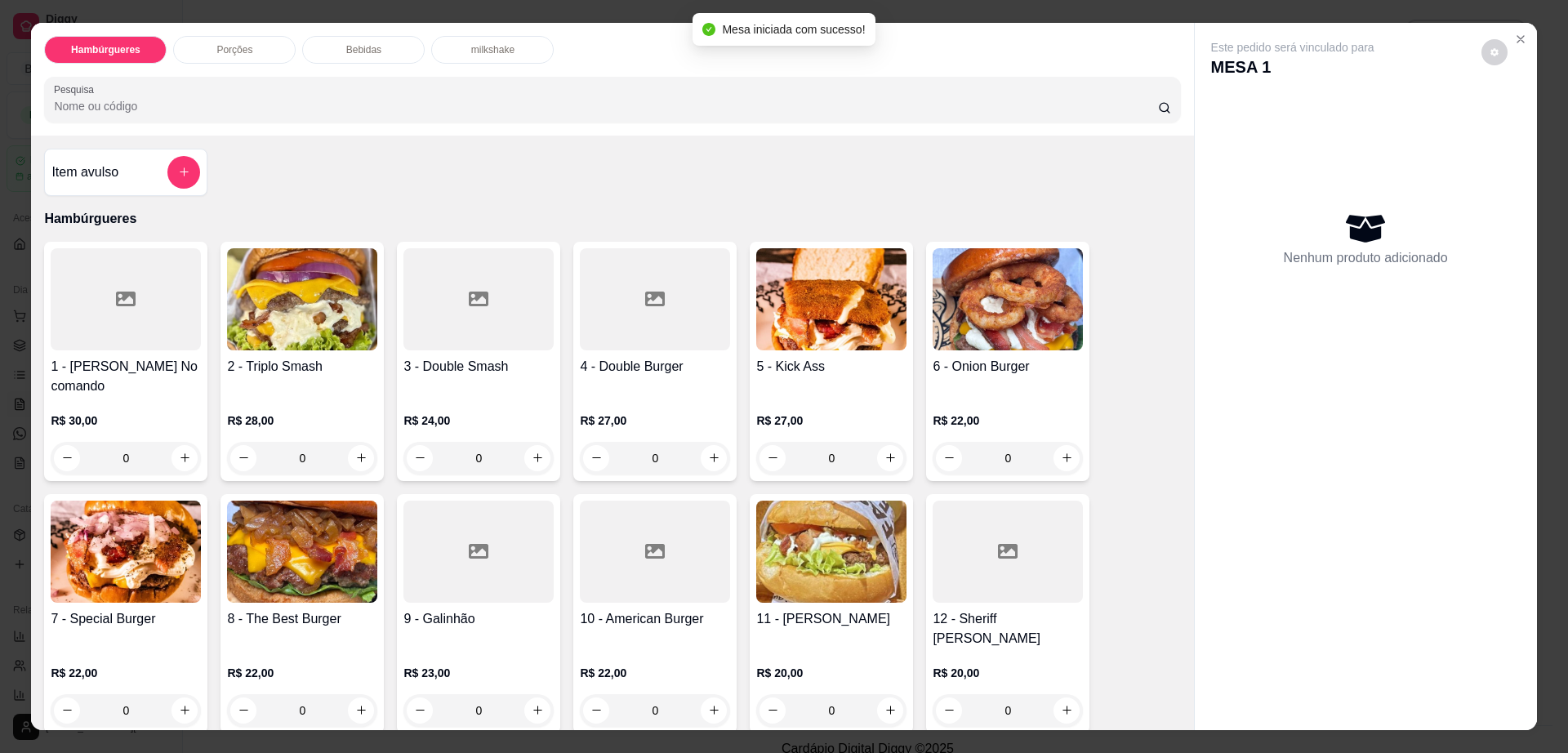
scroll to position [408, 0]
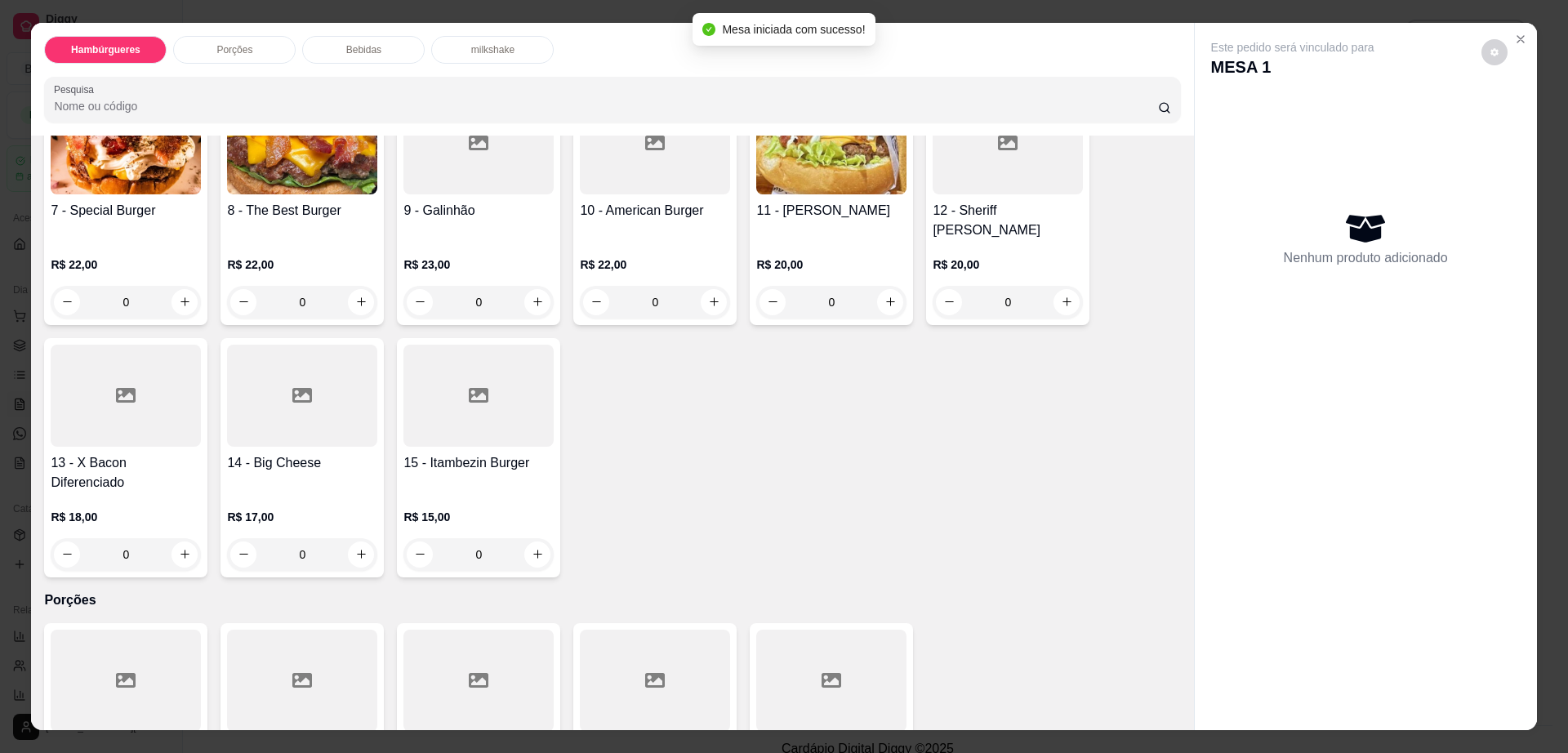
click at [512, 453] on h4 "15 - Itambezin Burger" at bounding box center [478, 463] width 150 height 20
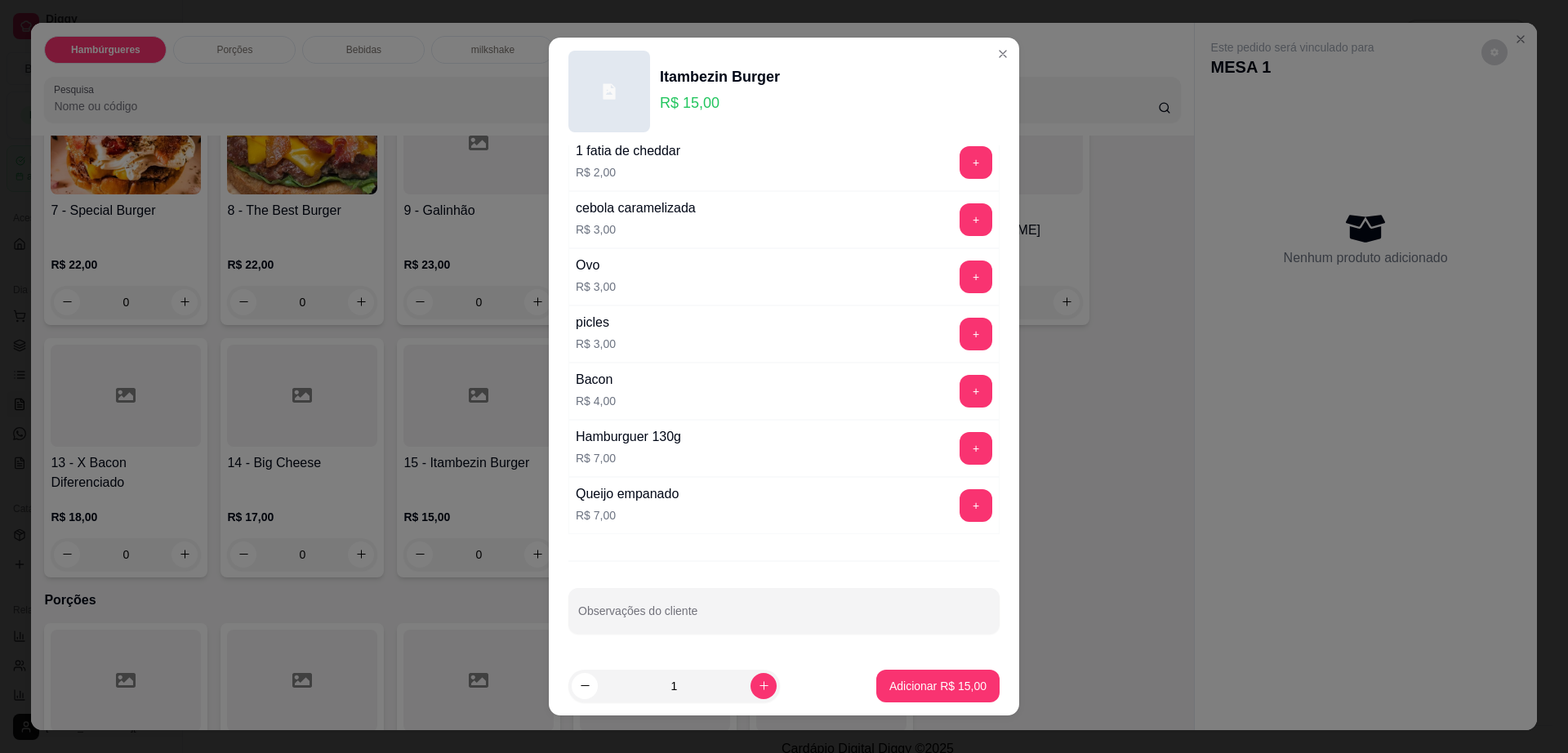
scroll to position [15, 0]
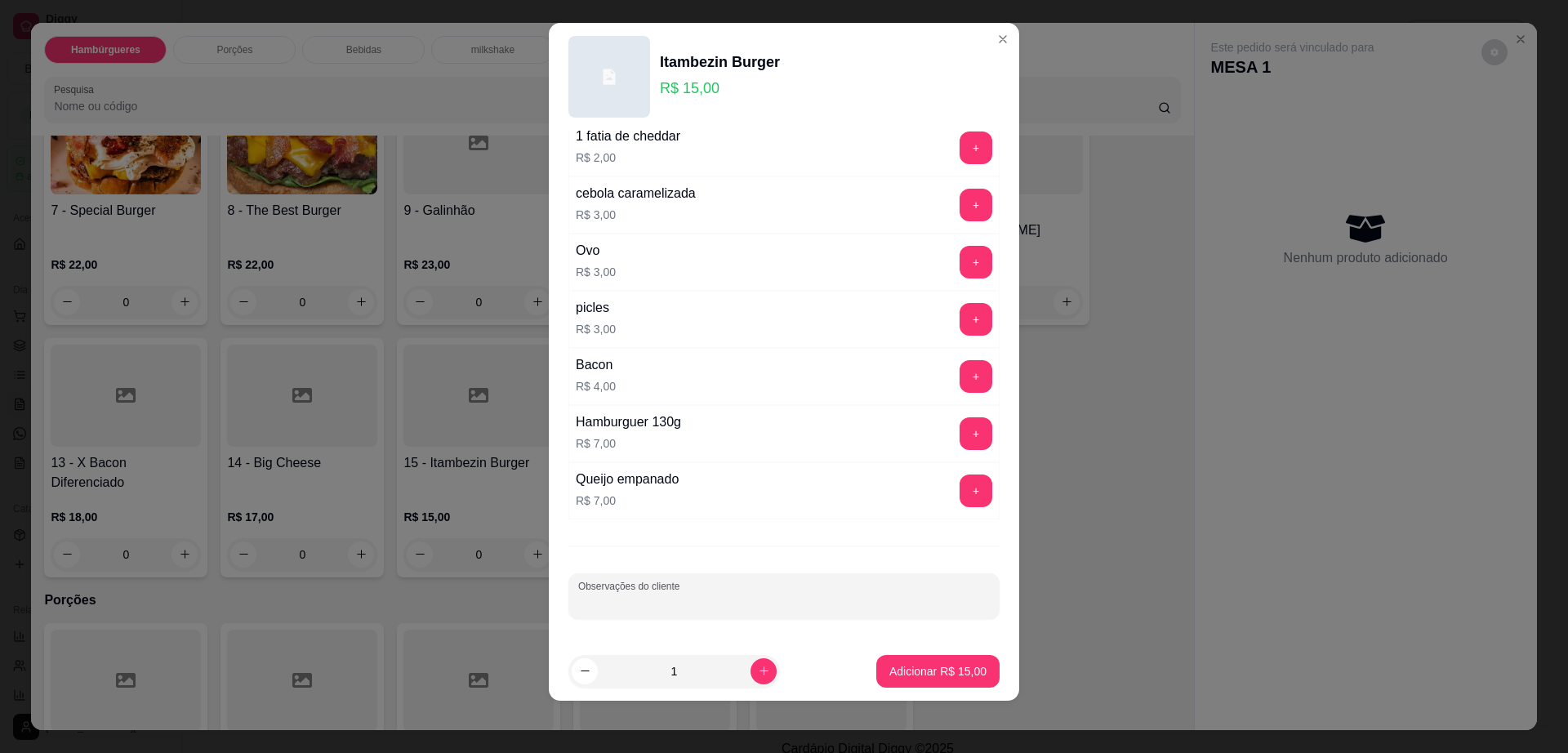
click at [739, 603] on input "Observações do cliente" at bounding box center [784, 602] width 411 height 16
type input "pra levar"
click at [911, 671] on p "Adicionar R$ 15,00" at bounding box center [938, 671] width 97 height 16
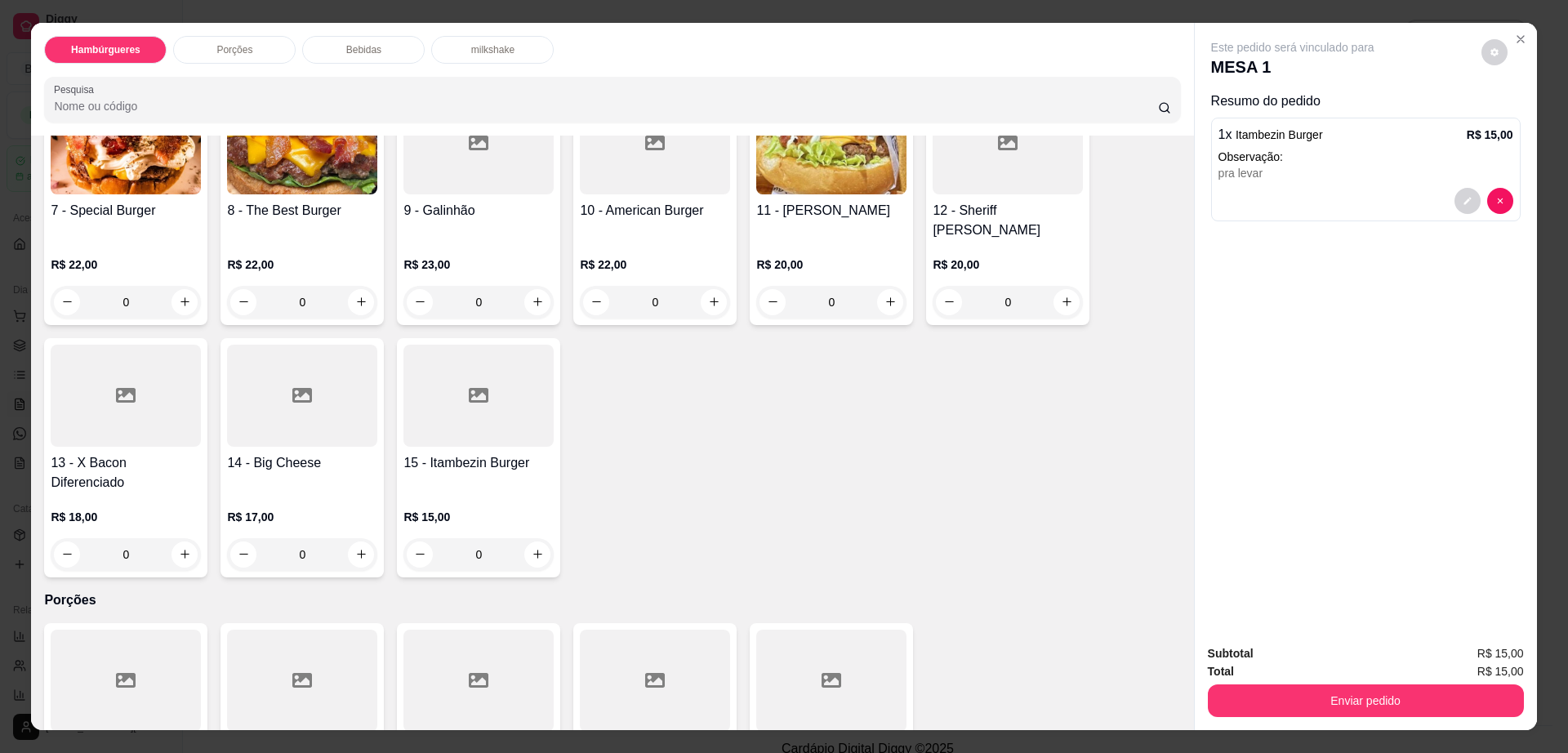
click at [364, 51] on p "Bebidas" at bounding box center [364, 50] width 35 height 13
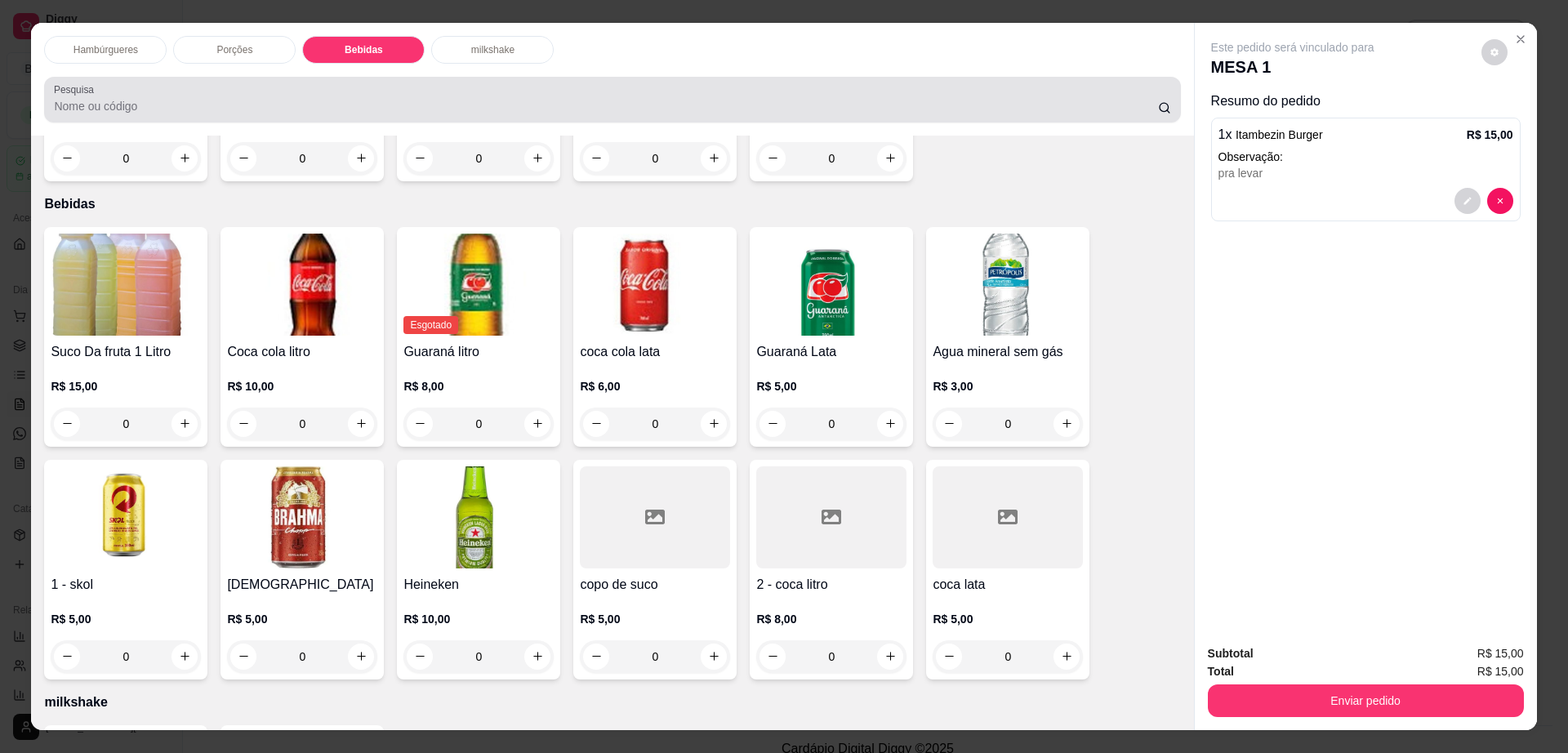
scroll to position [30, 0]
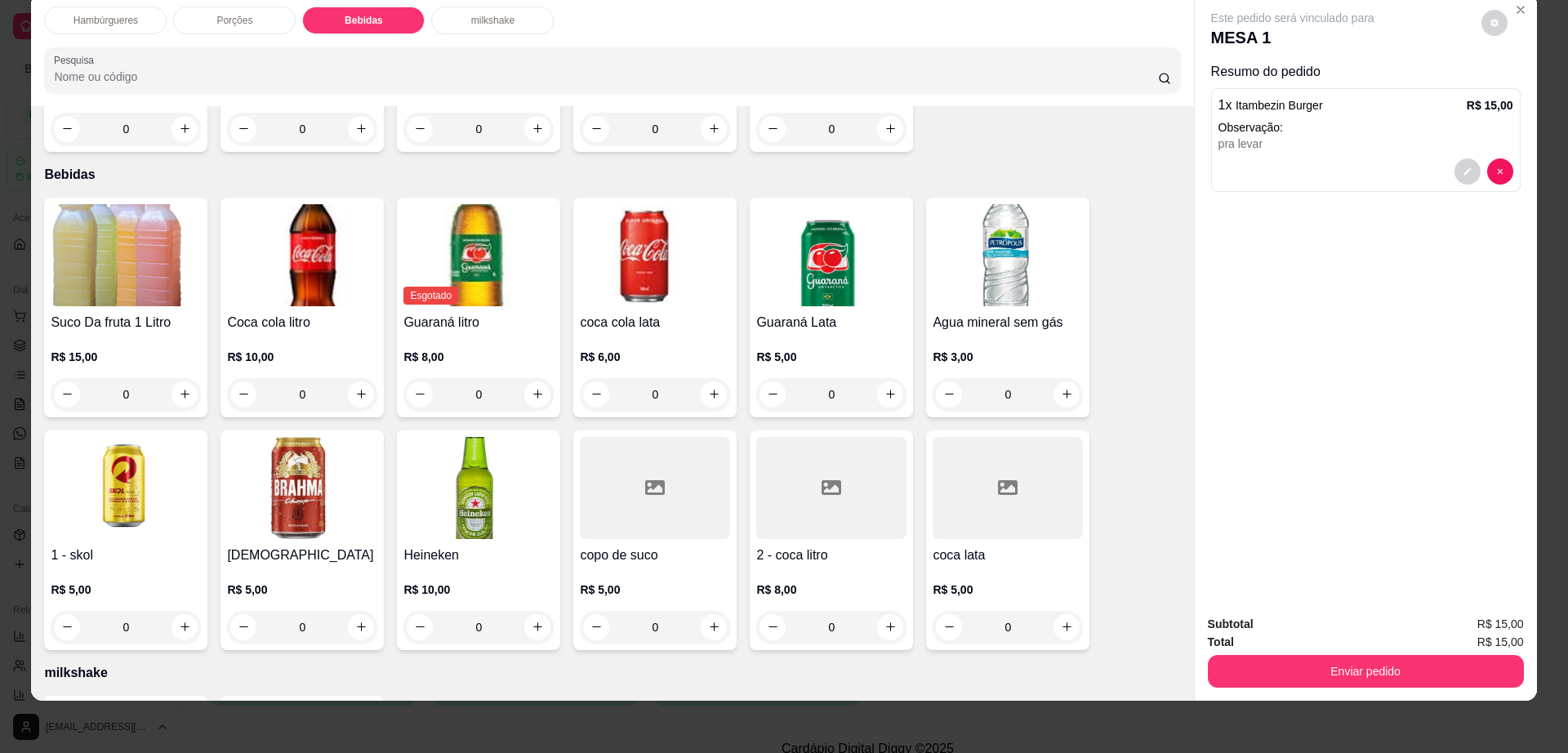
click at [320, 450] on img at bounding box center [302, 488] width 150 height 102
click at [122, 465] on img at bounding box center [125, 488] width 150 height 102
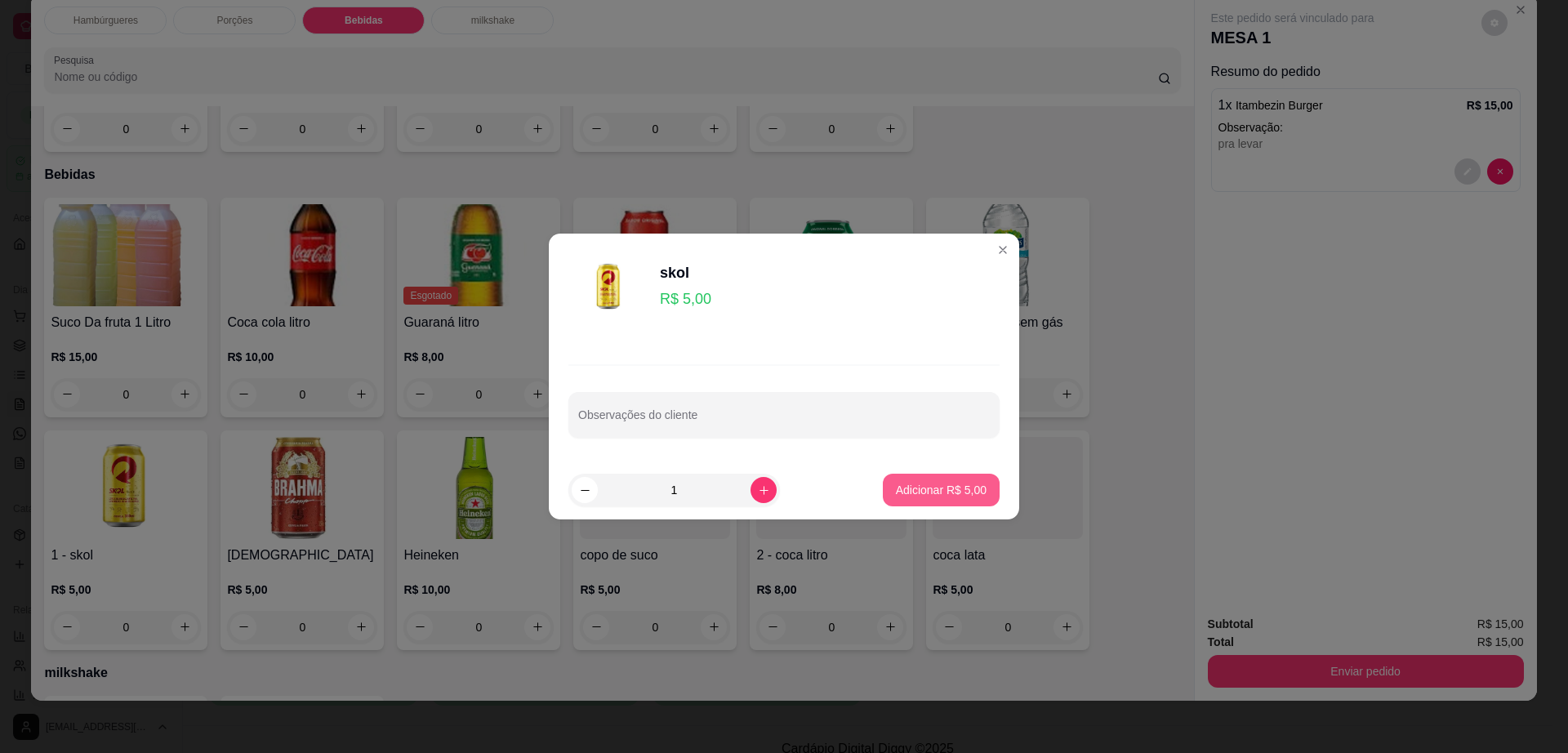
click at [896, 497] on p "Adicionar R$ 5,00" at bounding box center [941, 490] width 90 height 16
type input "1"
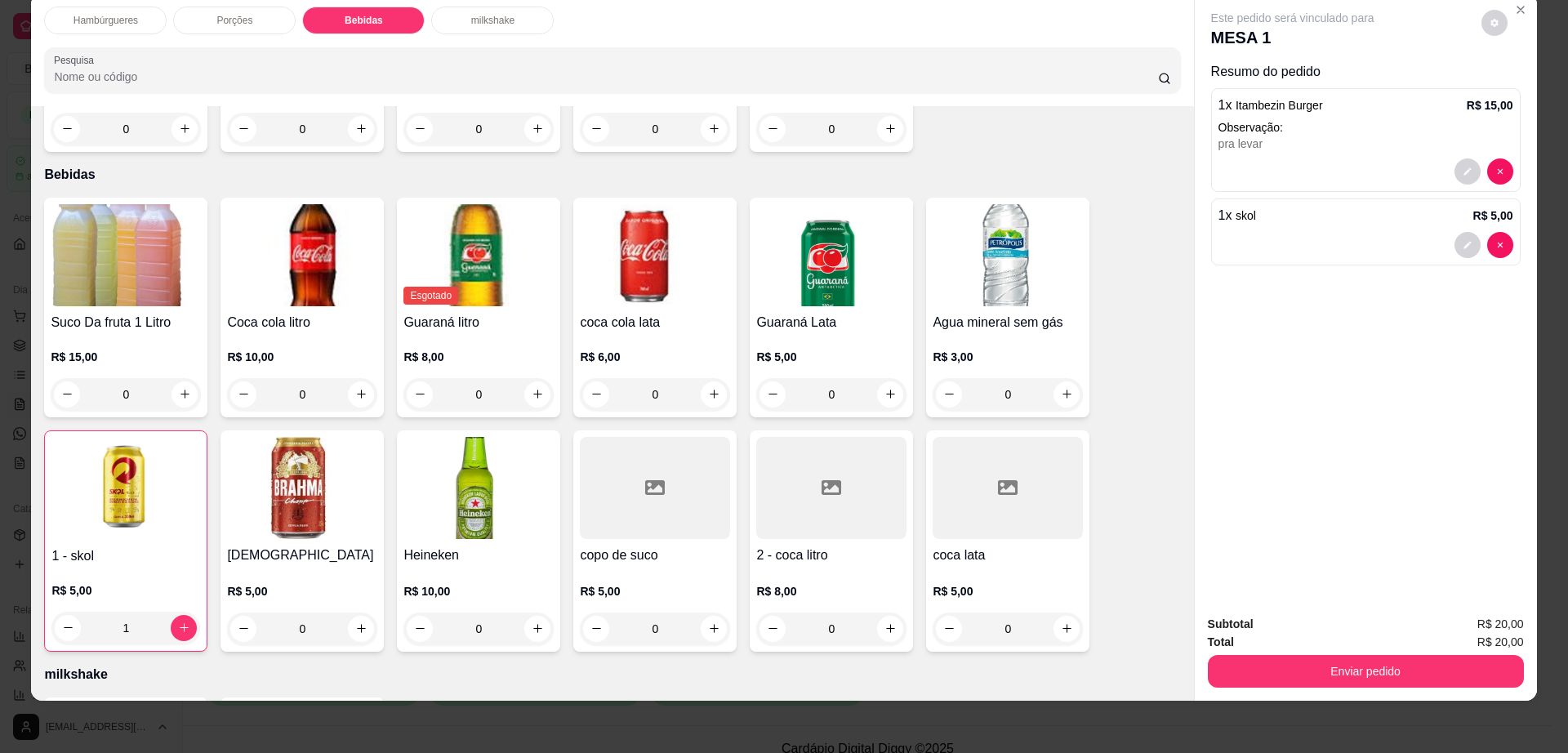
click at [990, 450] on div at bounding box center [1008, 488] width 150 height 102
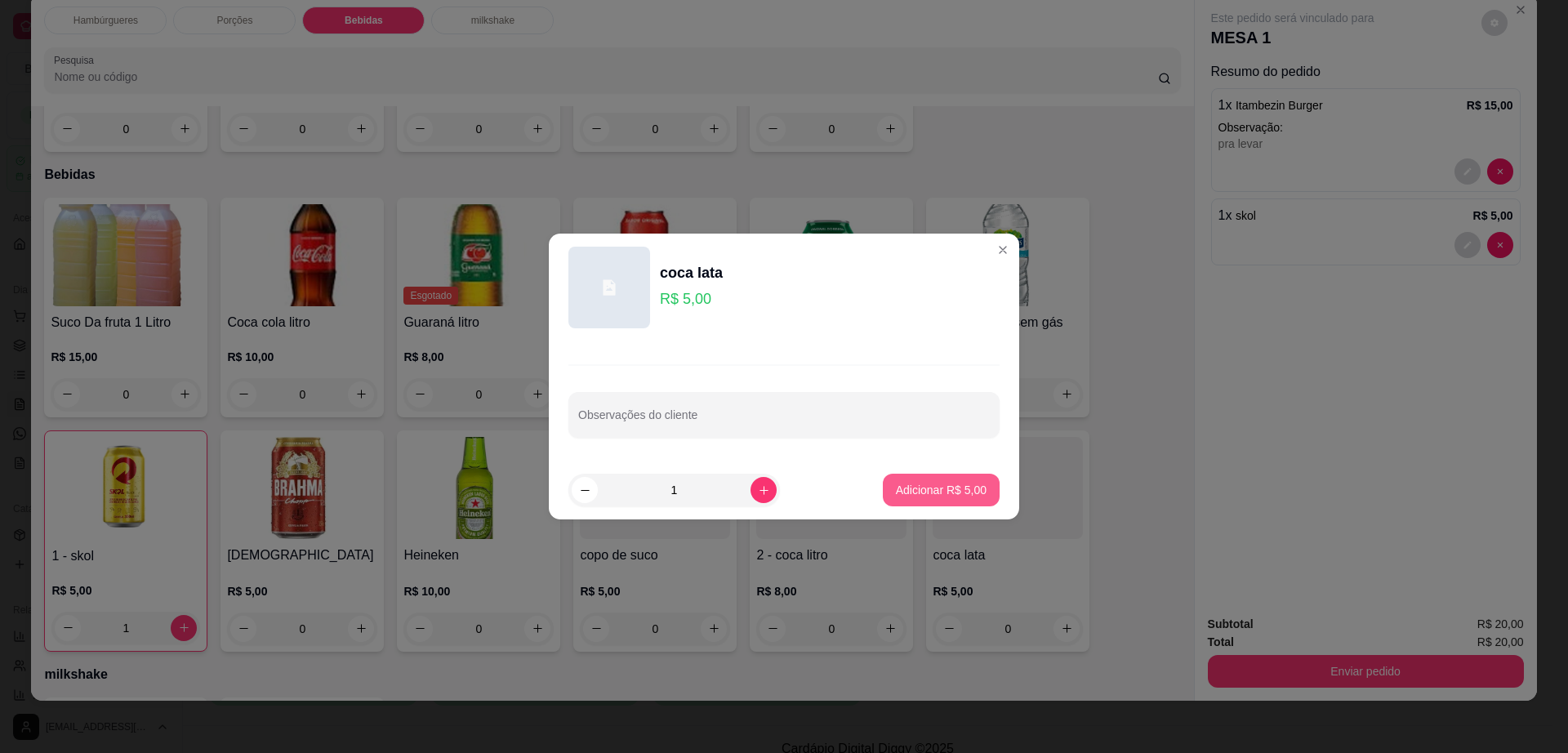
click at [943, 486] on p "Adicionar R$ 5,00" at bounding box center [941, 490] width 90 height 16
type input "1"
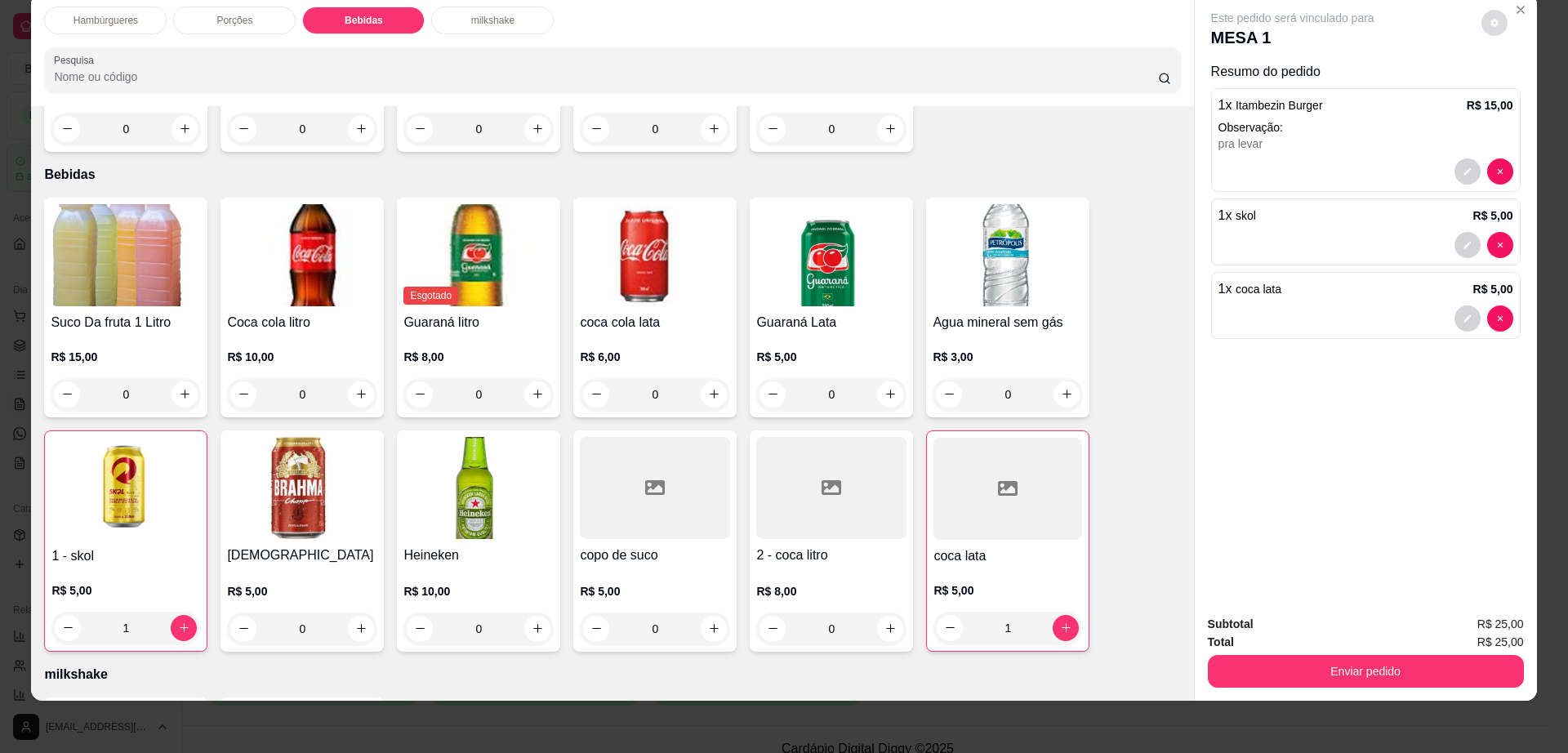
click at [1490, 21] on icon "decrease-product-quantity" at bounding box center [1494, 23] width 8 height 8
click at [1522, 84] on span "Automatic updates" at bounding box center [1517, 87] width 13 height 13
click at [1517, 88] on input "Automatic updates" at bounding box center [1512, 93] width 11 height 11
checkbox input "true"
click at [1321, 675] on button "Enviar pedido" at bounding box center [1366, 671] width 316 height 33
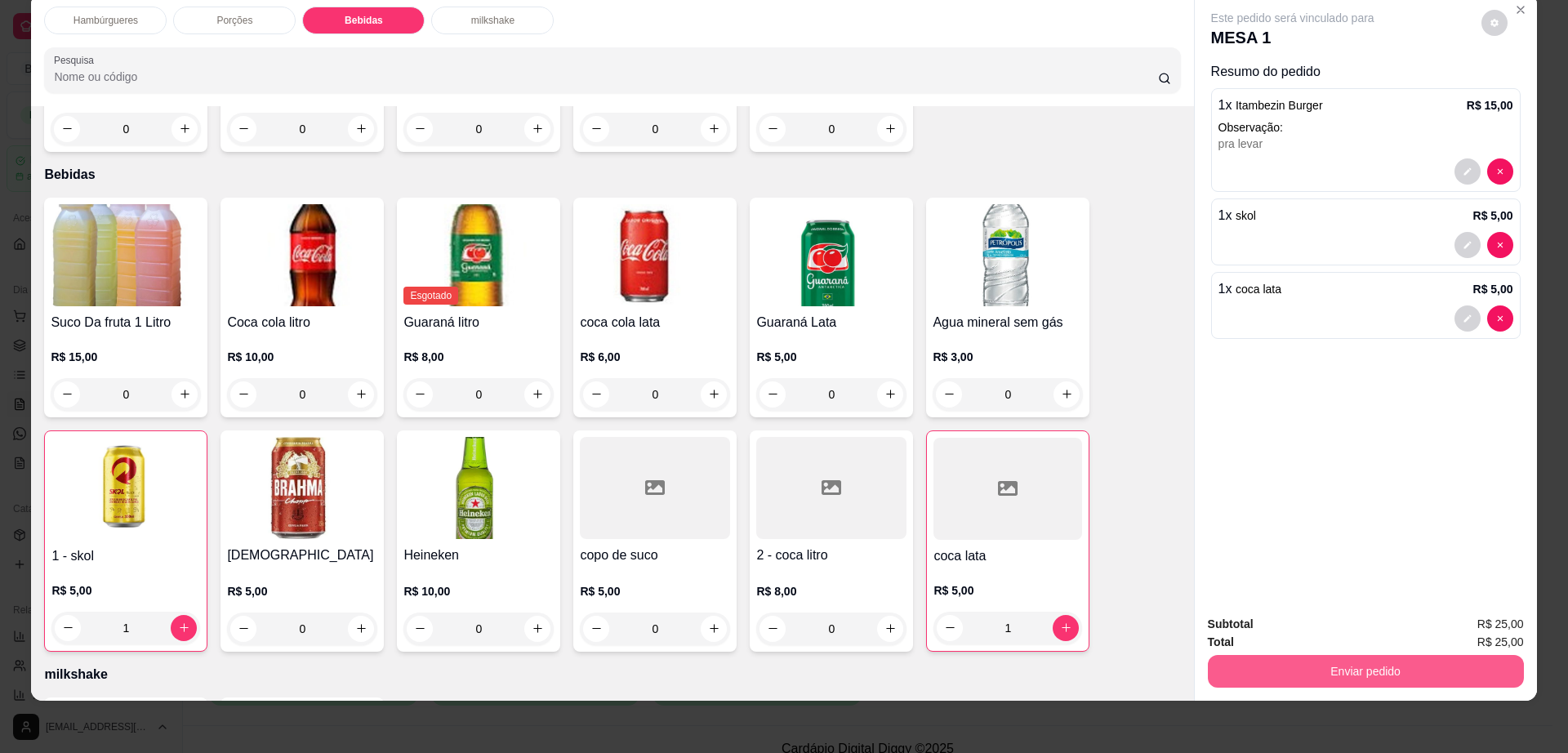
click at [1321, 675] on button "Enviar pedido" at bounding box center [1366, 671] width 316 height 33
click at [1297, 618] on button "Não registrar e enviar pedido" at bounding box center [1310, 631] width 165 height 30
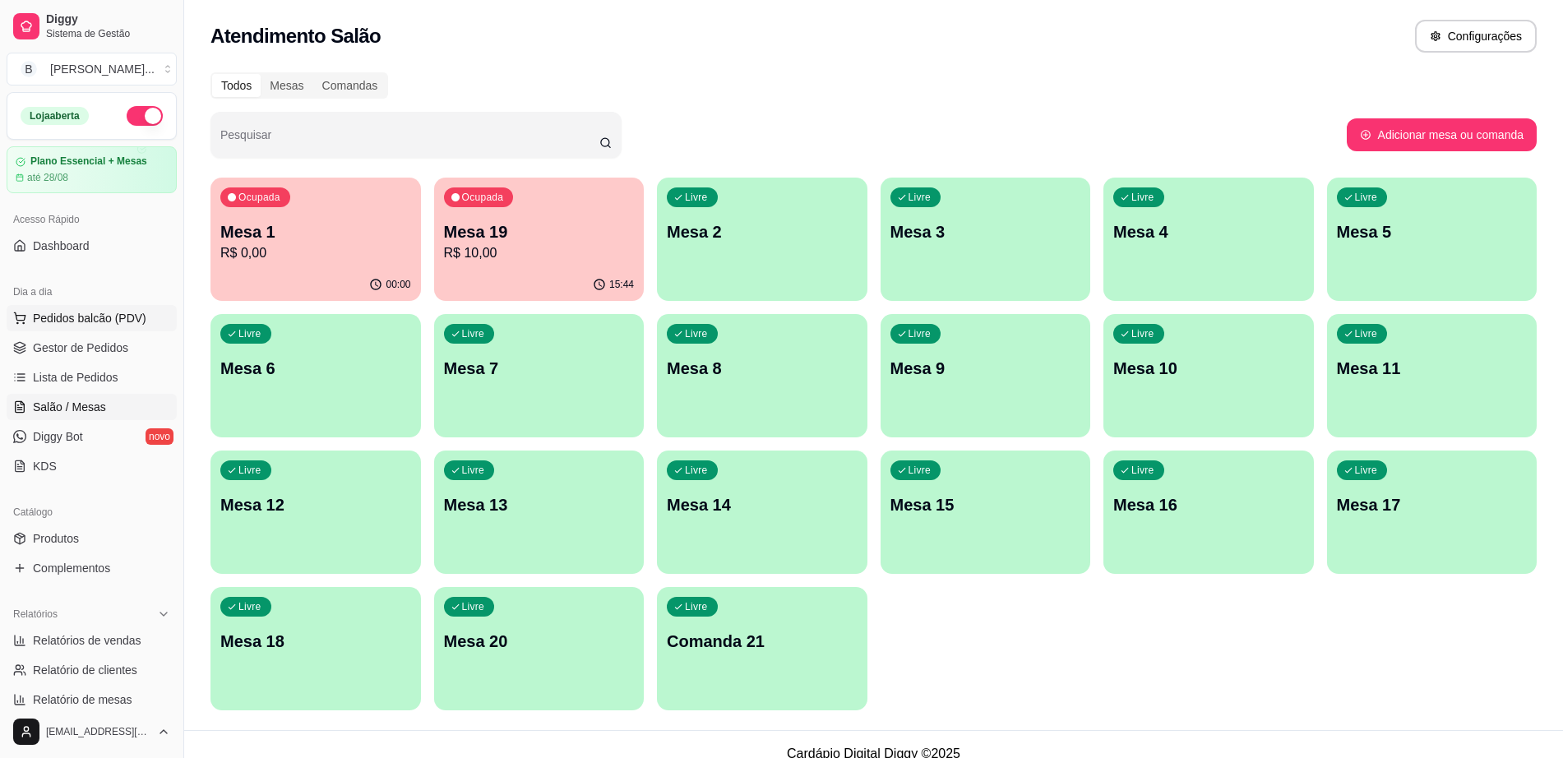
click at [120, 310] on span "Pedidos balcão (PDV)" at bounding box center [89, 318] width 113 height 16
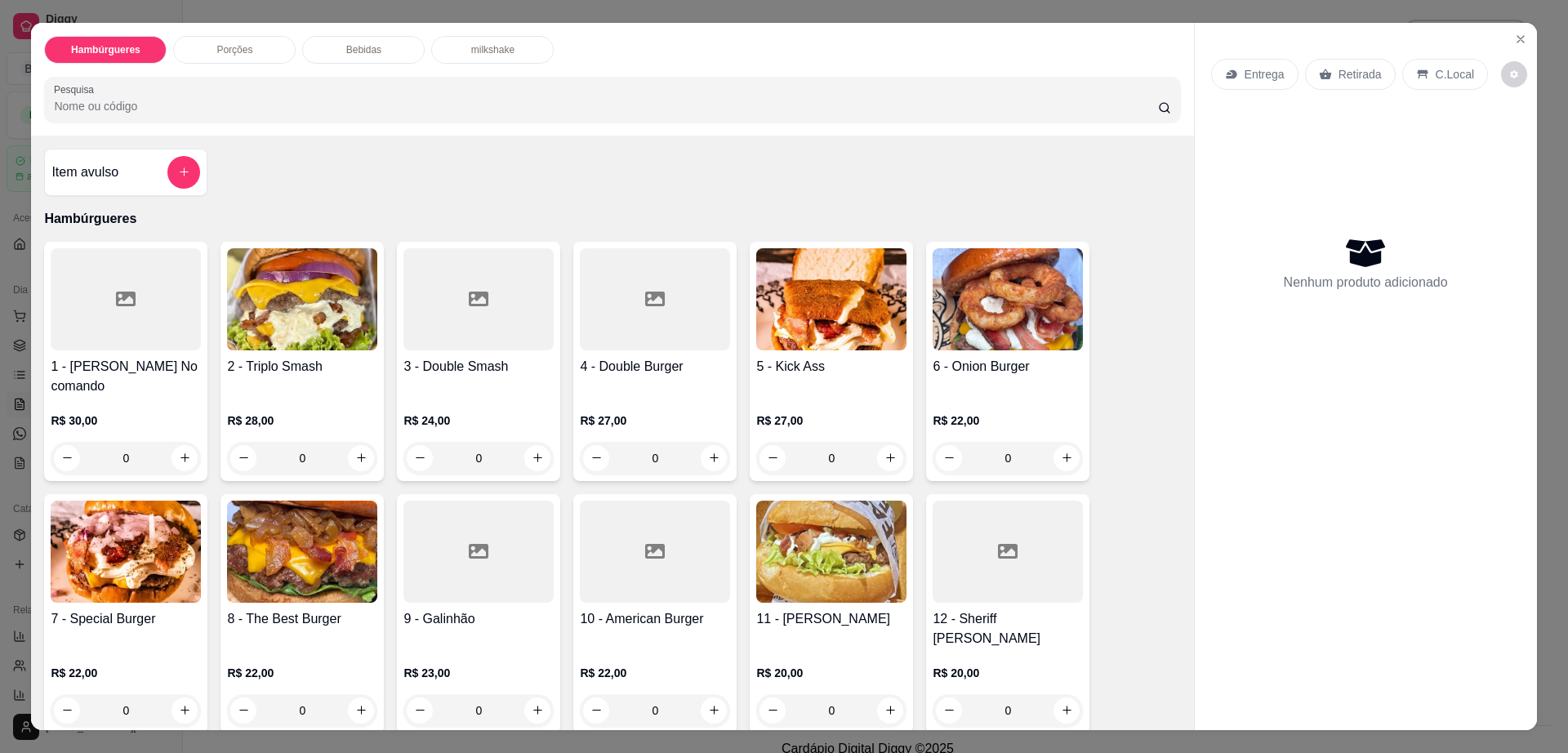
scroll to position [306, 0]
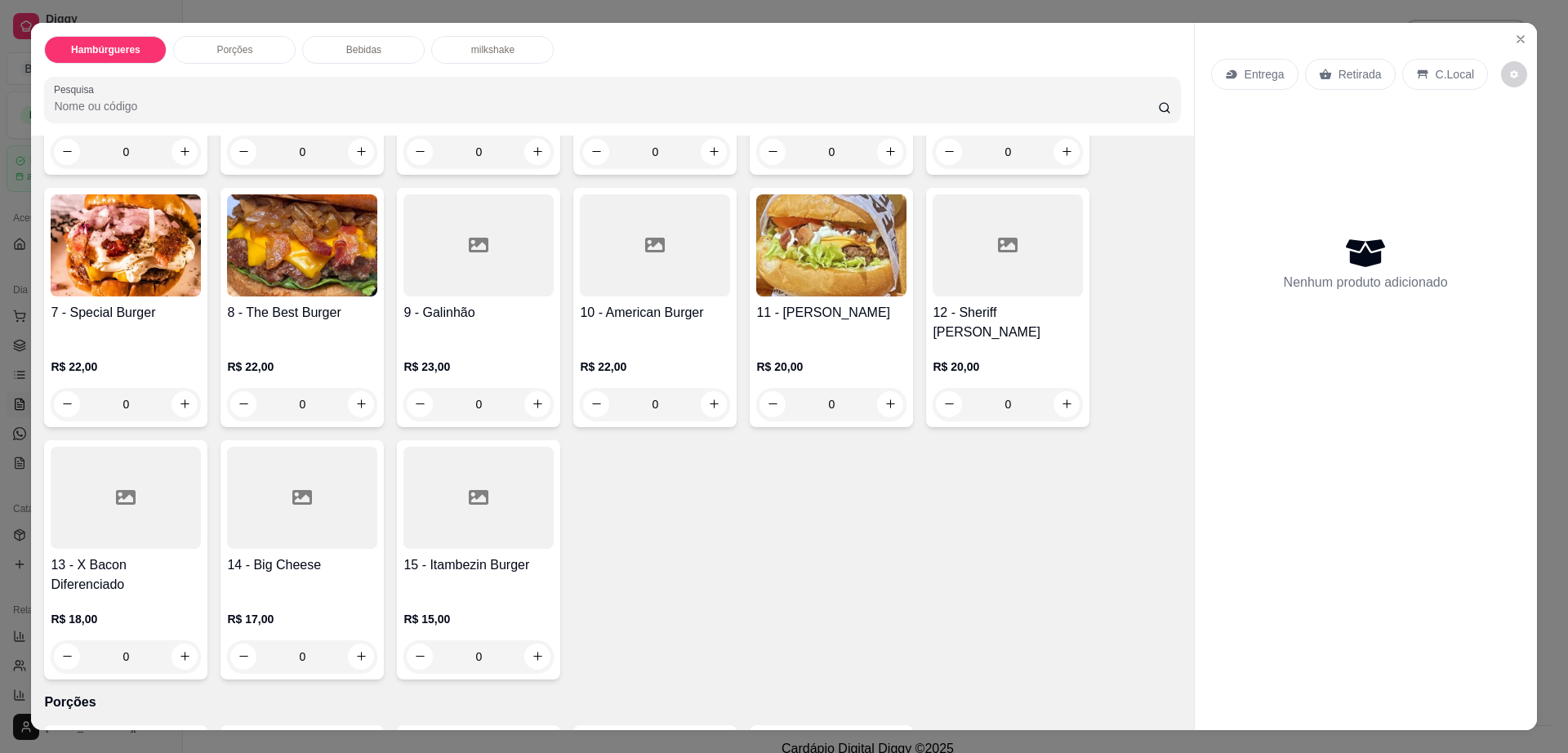
click at [454, 470] on div at bounding box center [478, 498] width 150 height 102
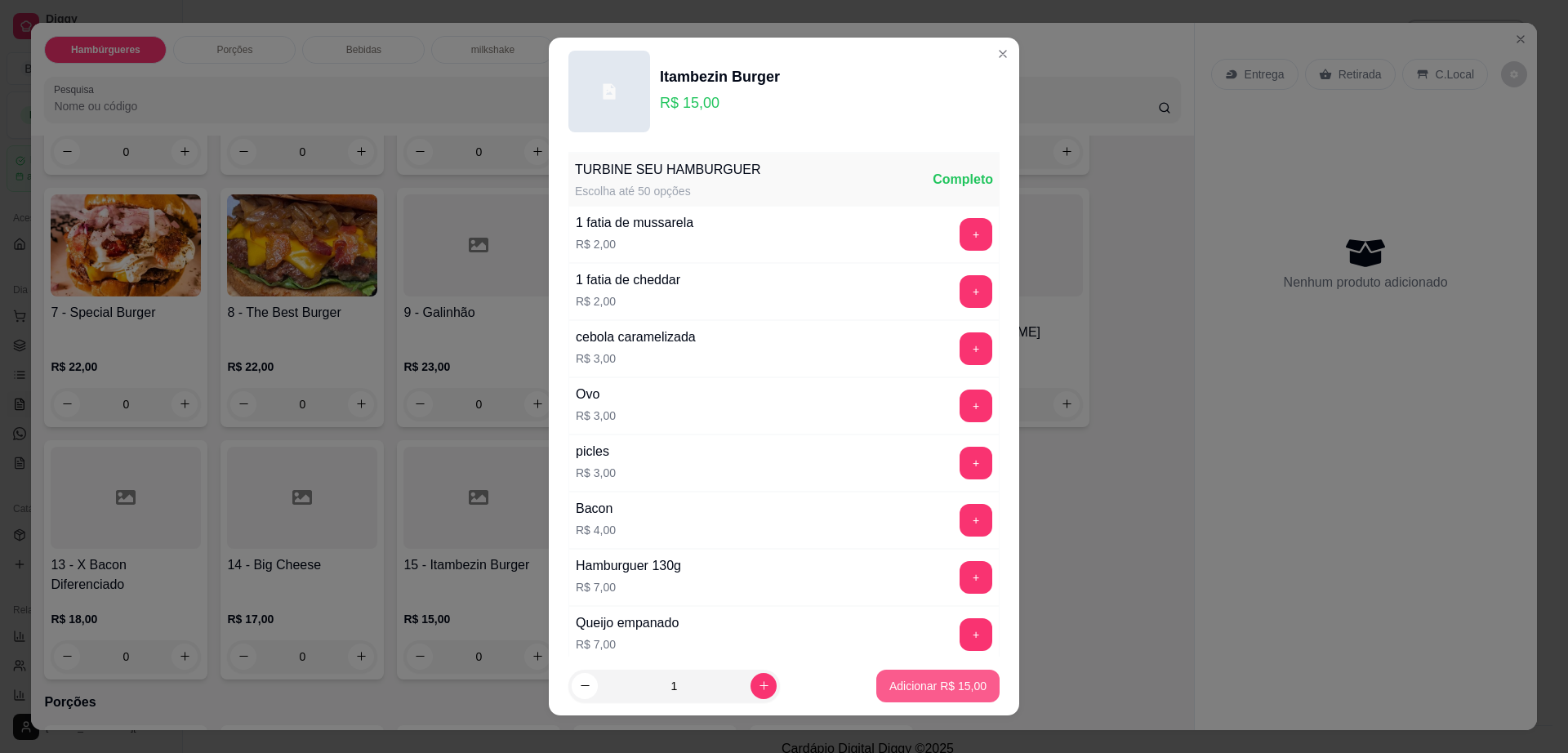
click at [934, 687] on p "Adicionar R$ 15,00" at bounding box center [938, 685] width 97 height 16
type input "1"
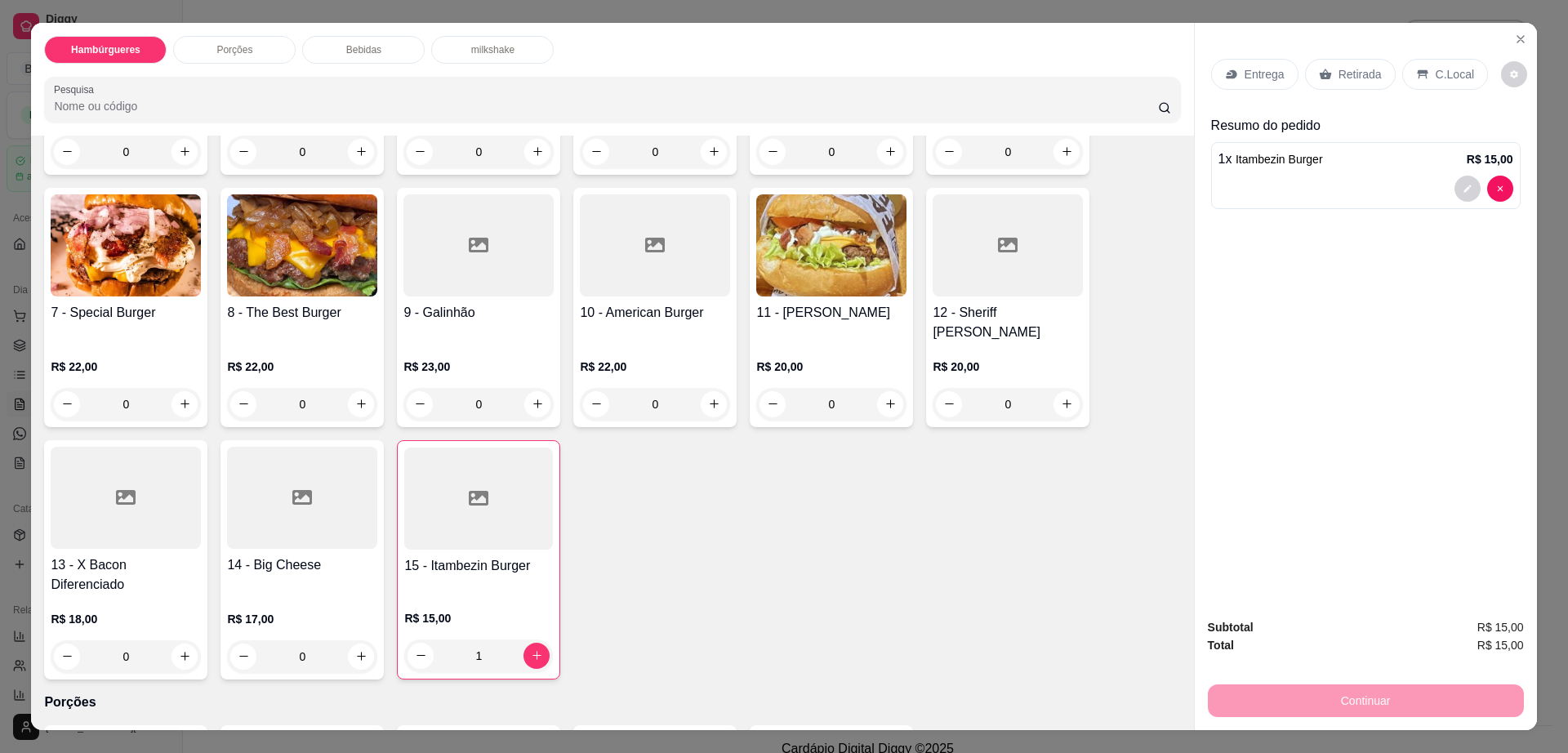
click at [1233, 74] on div "Entrega" at bounding box center [1255, 74] width 87 height 31
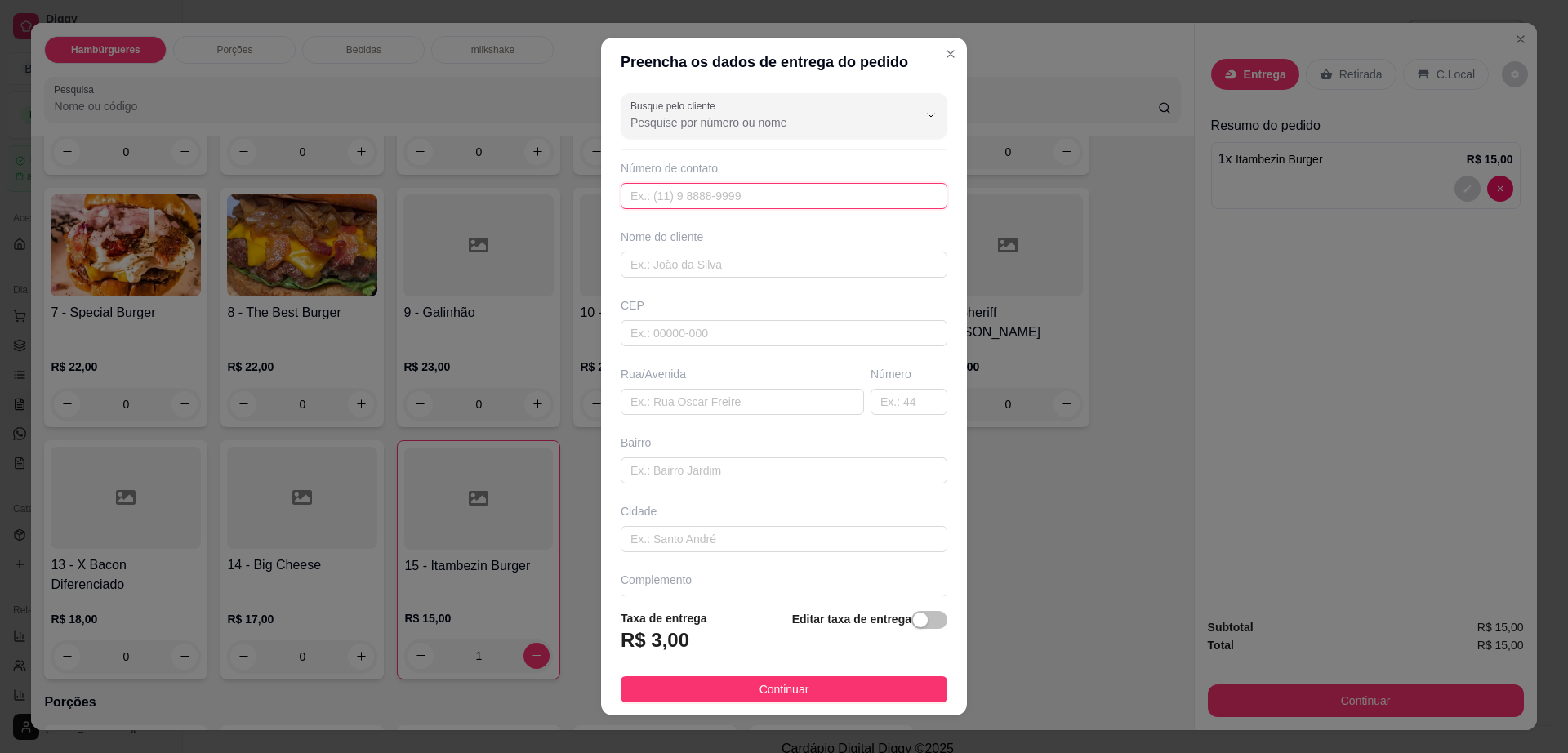
click at [750, 204] on input "text" at bounding box center [784, 196] width 327 height 26
paste input "(77) 9987-1046"
type input "(77) 9987-1046"
click at [656, 259] on input "text" at bounding box center [784, 264] width 327 height 26
paste input "Darlene"
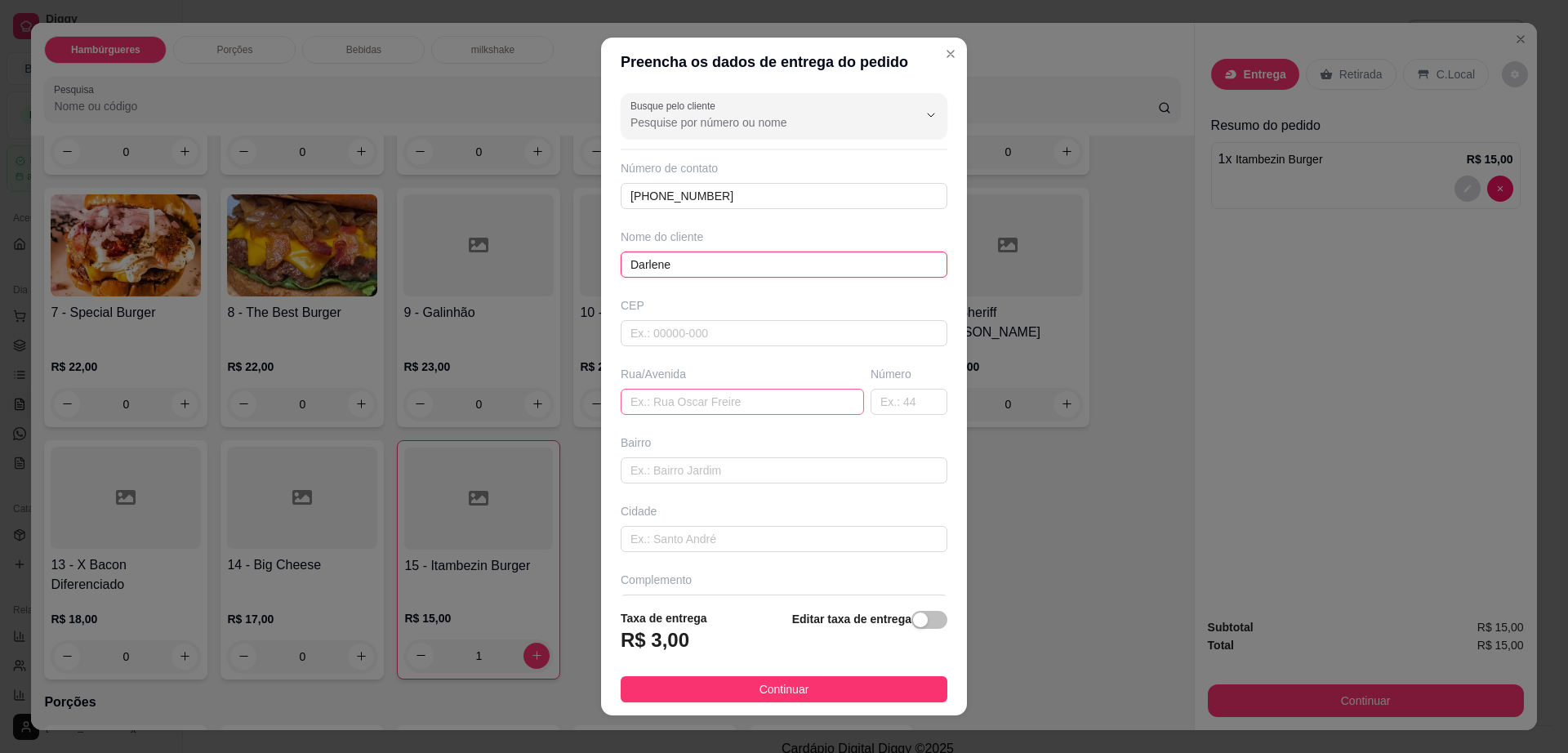
type input "Darlene"
click at [733, 406] on input "text" at bounding box center [742, 401] width 243 height 26
paste input "avenida Vitória da conquista 227"
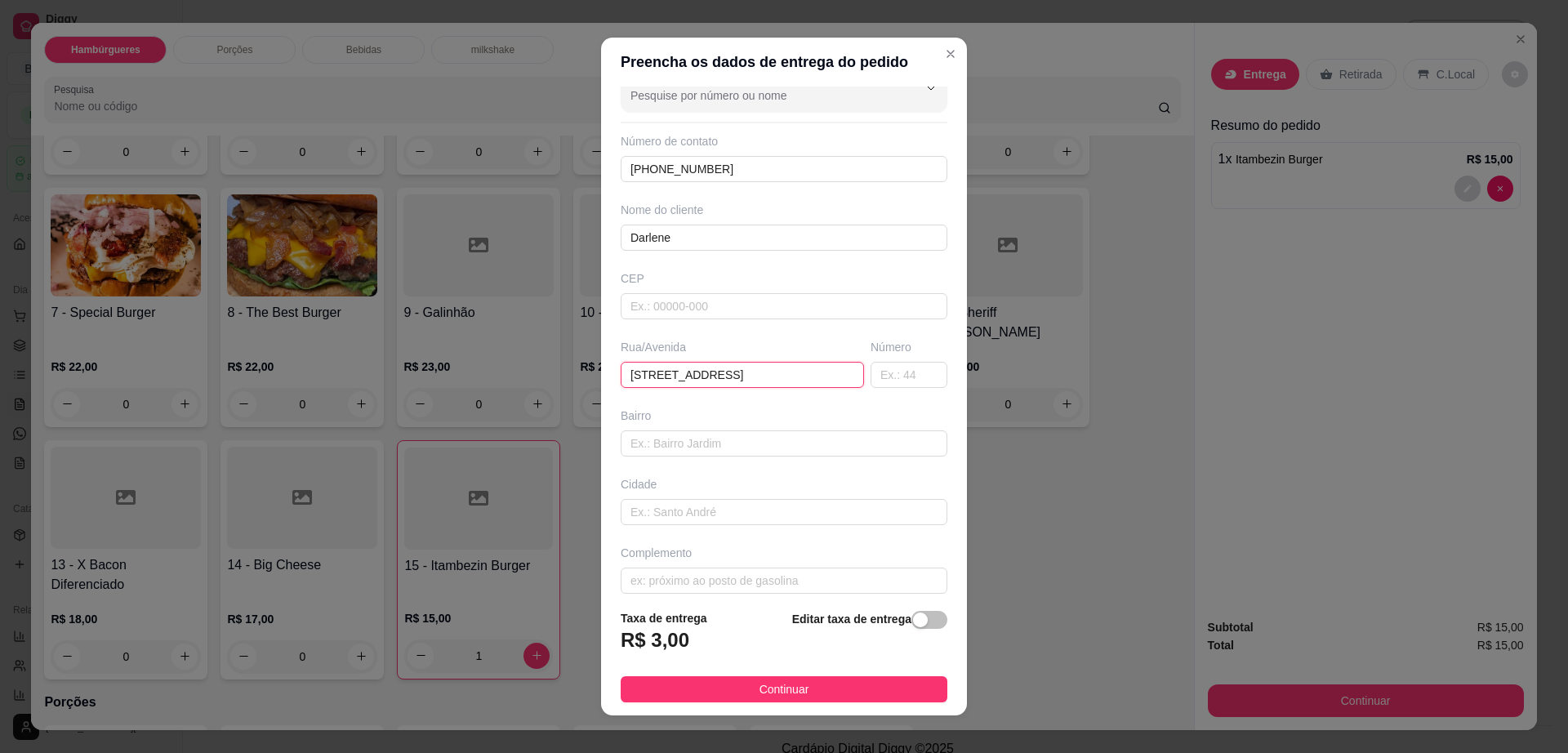
scroll to position [41, 0]
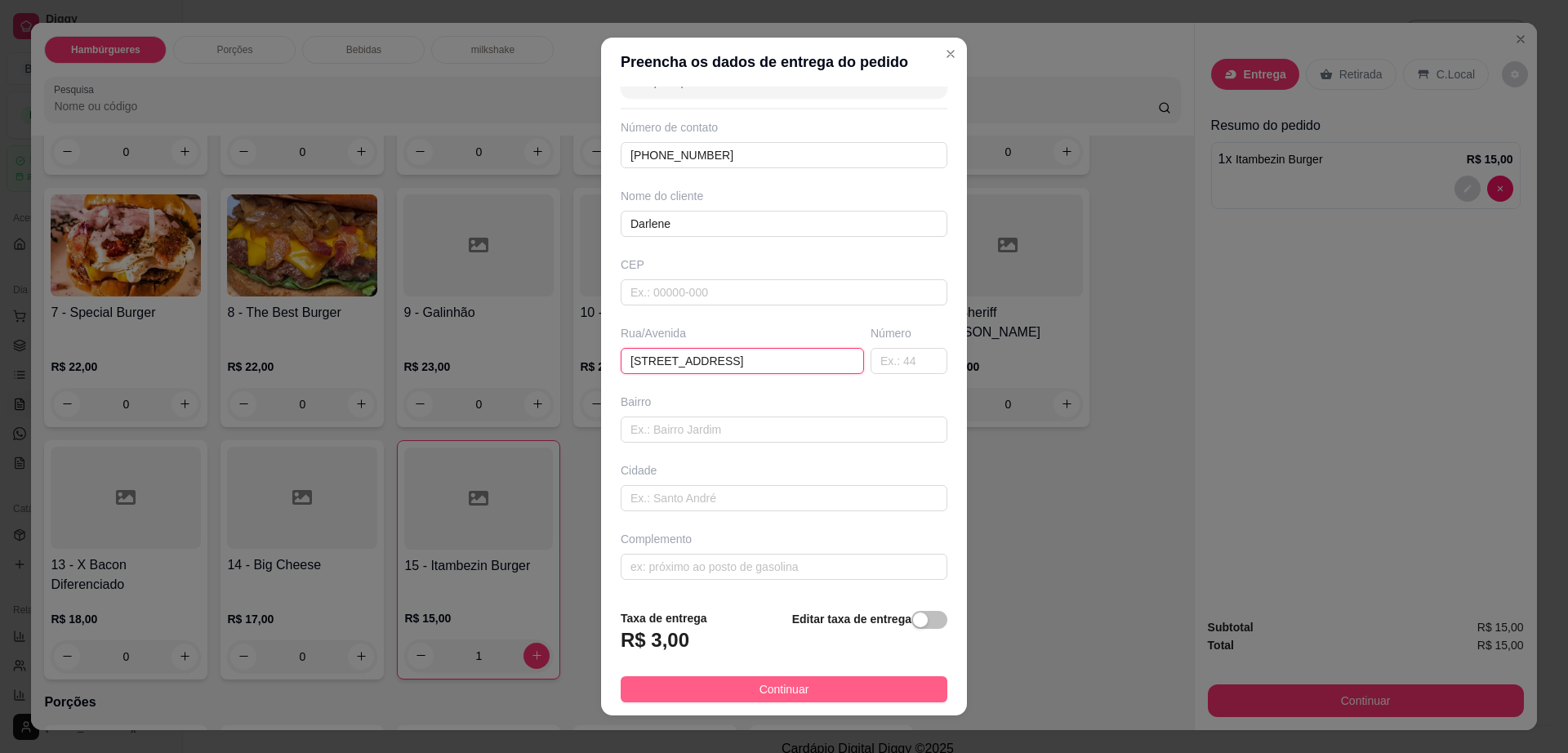
type input "avenida Vitória da conquista 227"
click at [797, 689] on button "Continuar" at bounding box center [784, 689] width 327 height 26
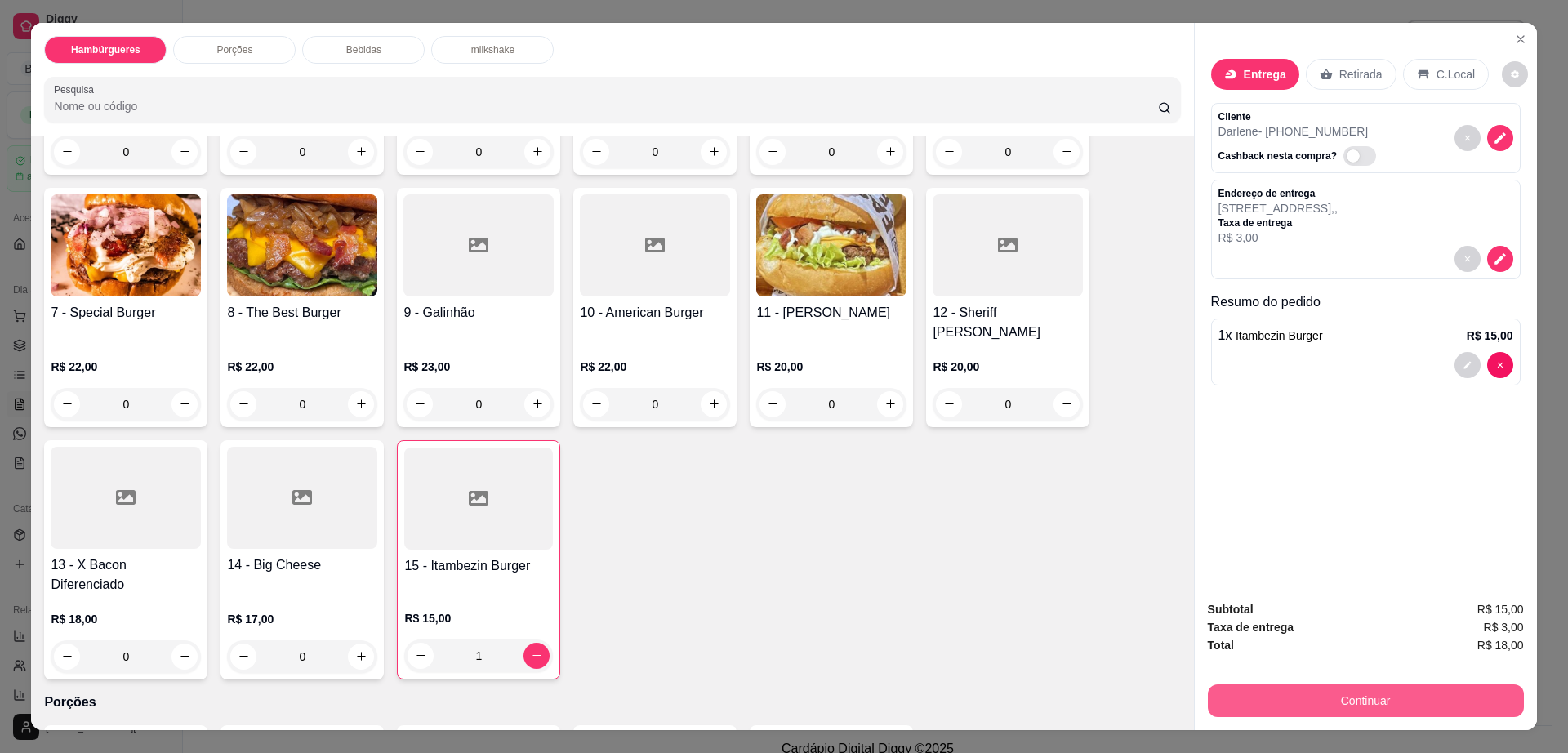
click at [1287, 712] on button "Continuar" at bounding box center [1366, 700] width 316 height 33
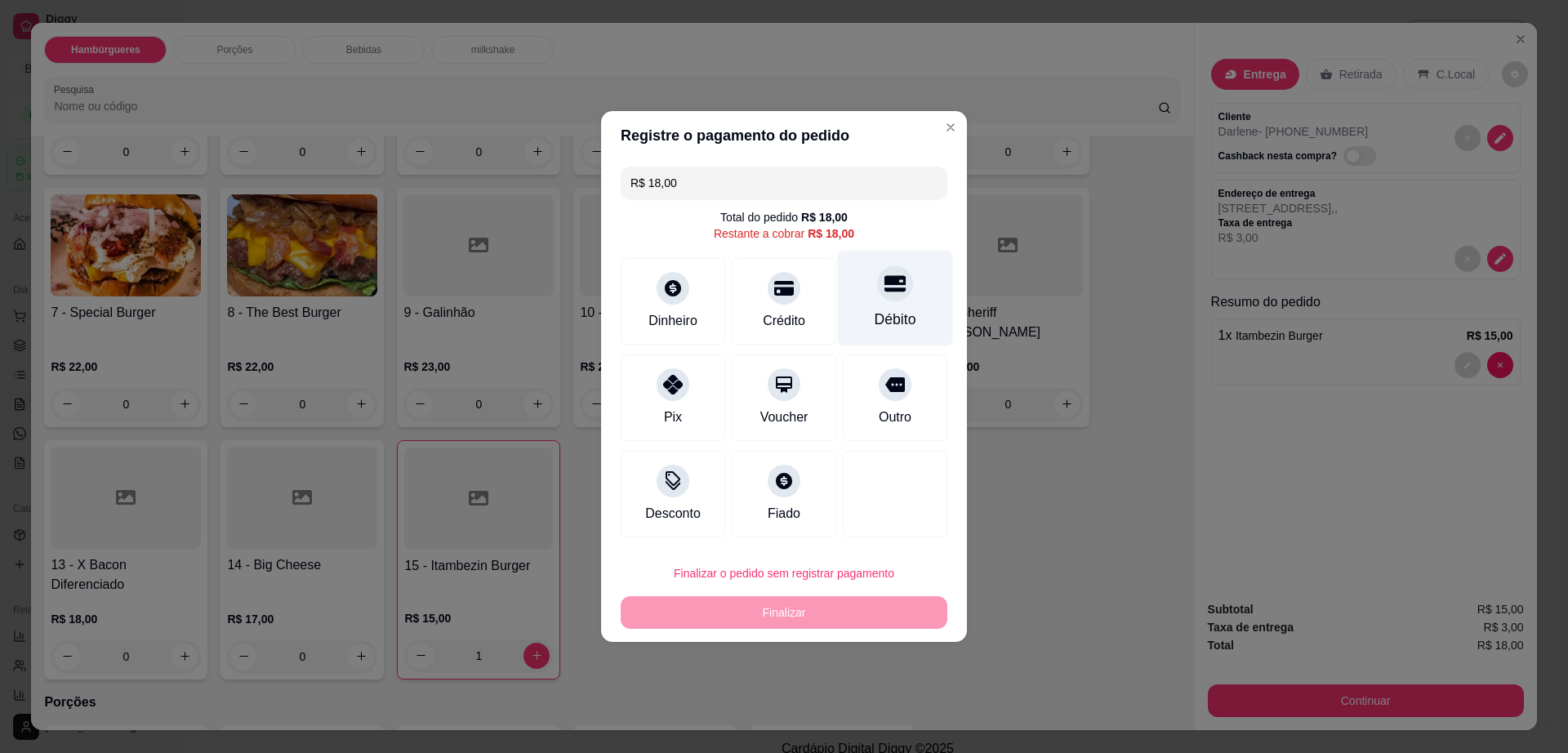
click at [854, 307] on div "Débito" at bounding box center [895, 298] width 115 height 95
type input "R$ 0,00"
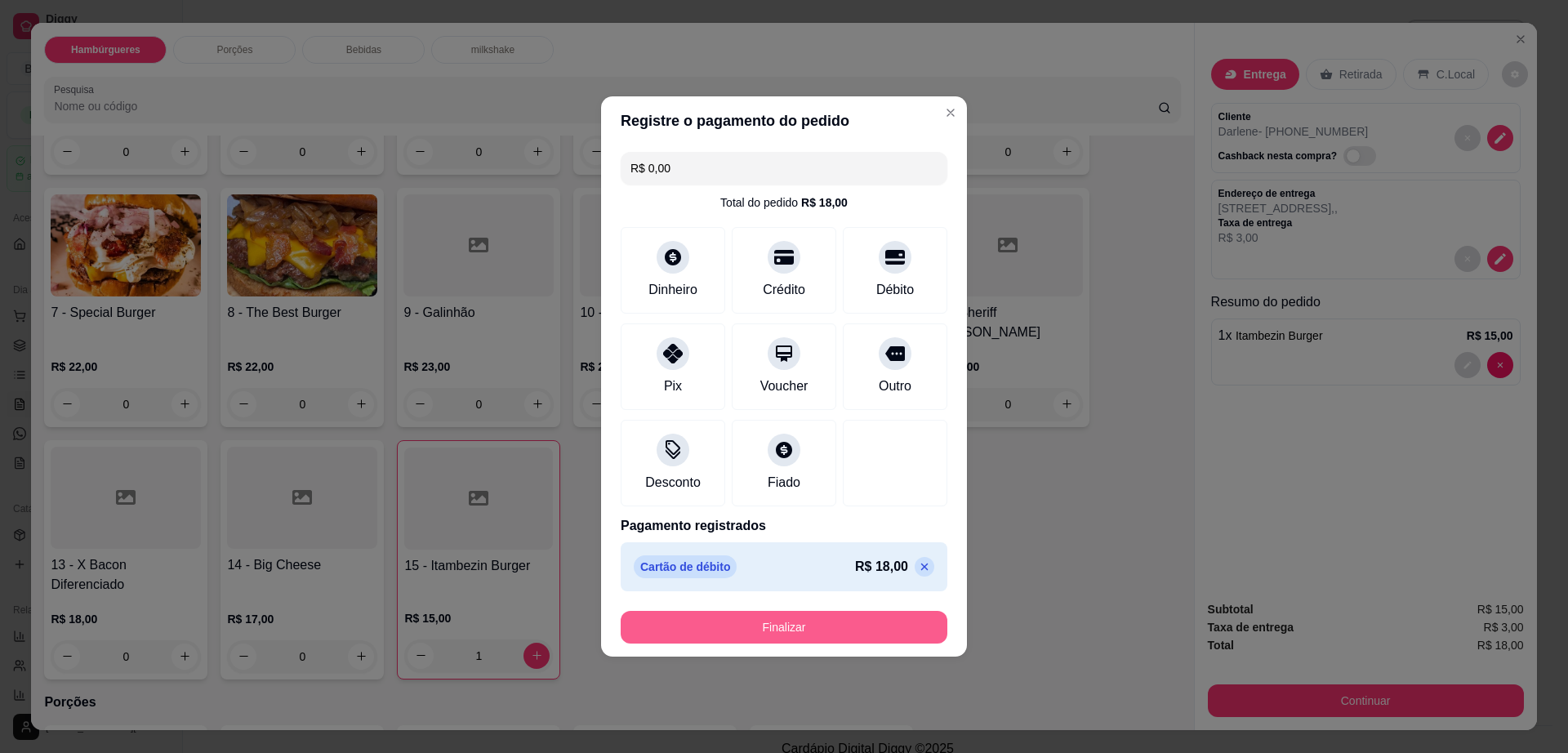
click at [891, 637] on button "Finalizar" at bounding box center [784, 627] width 327 height 33
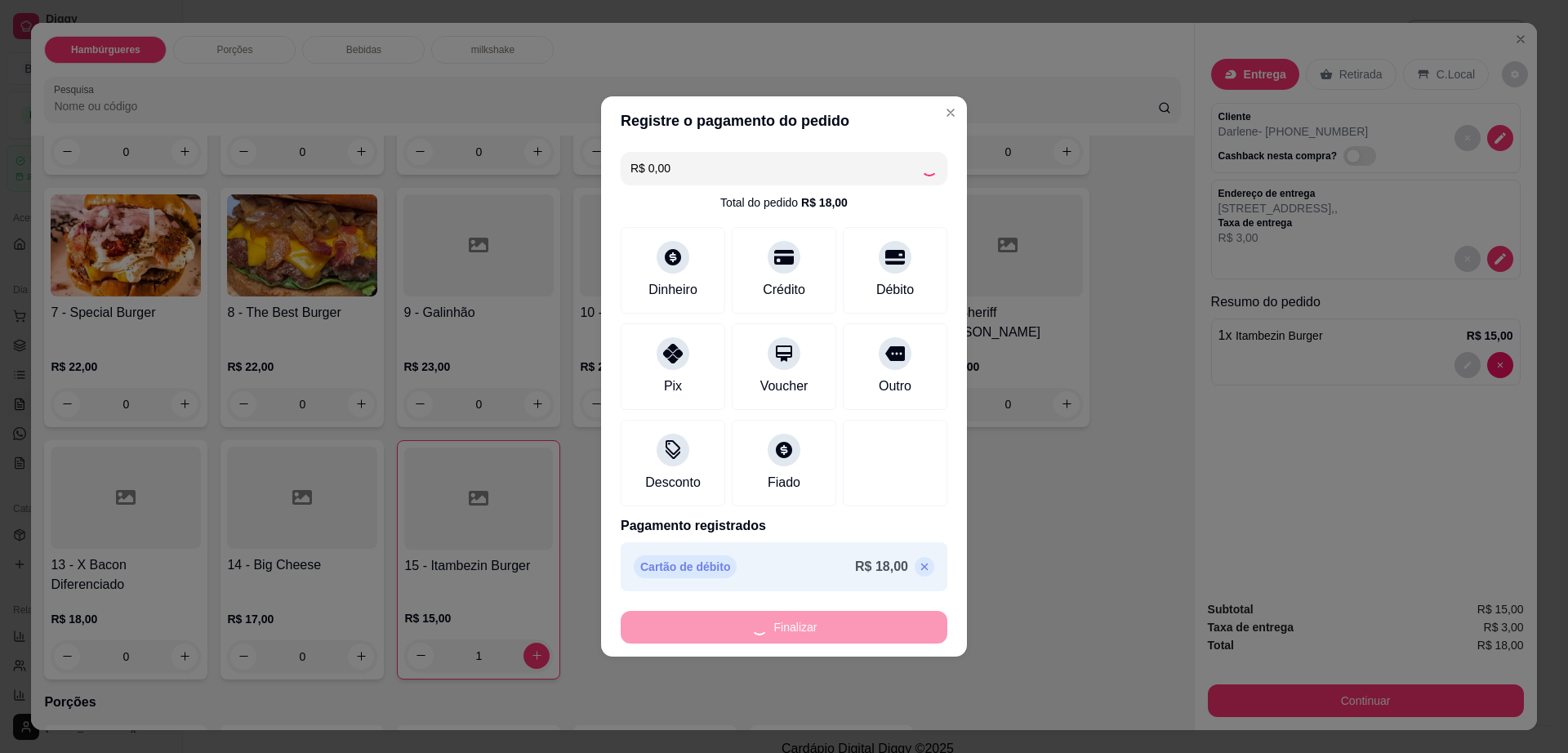
type input "0"
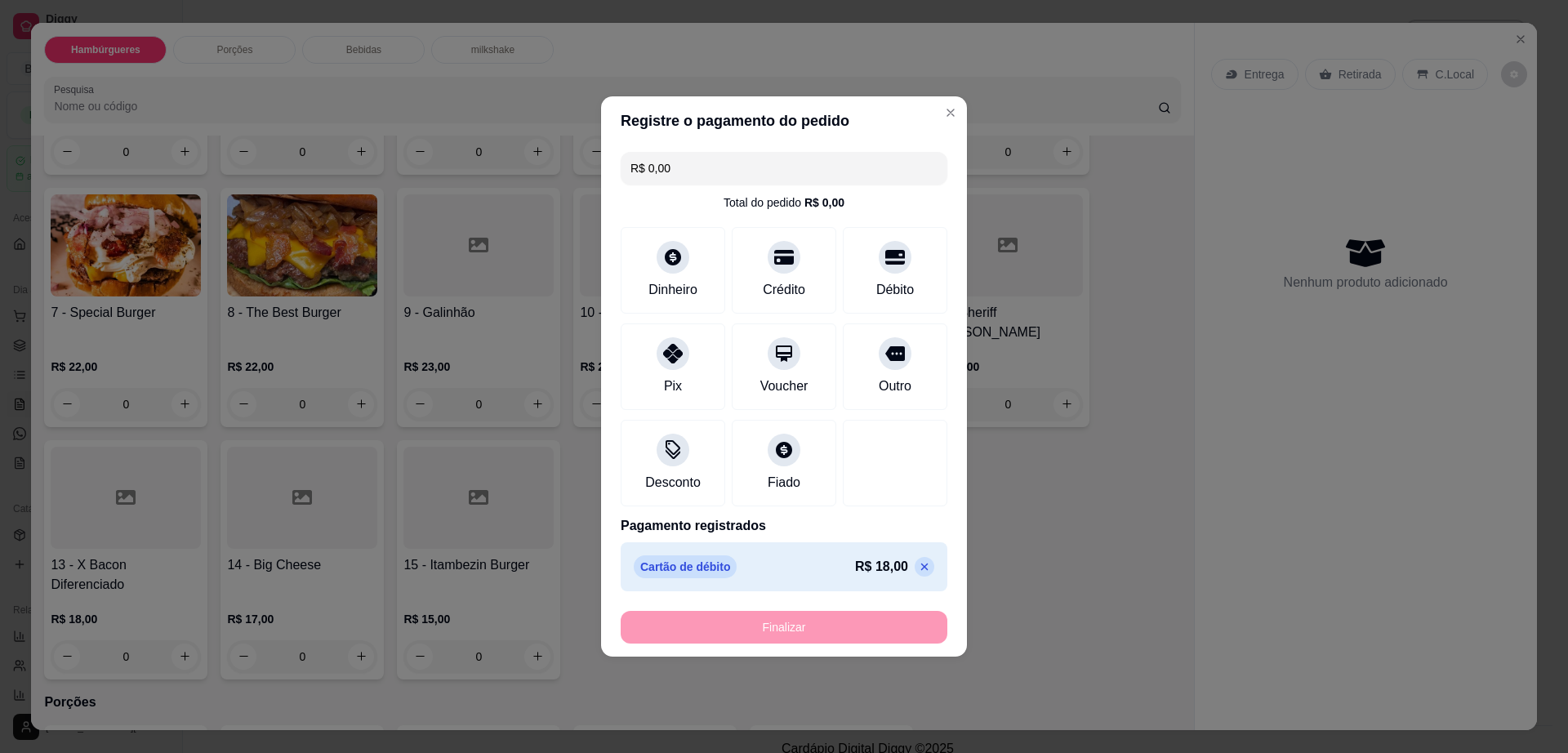
type input "-R$ 18,00"
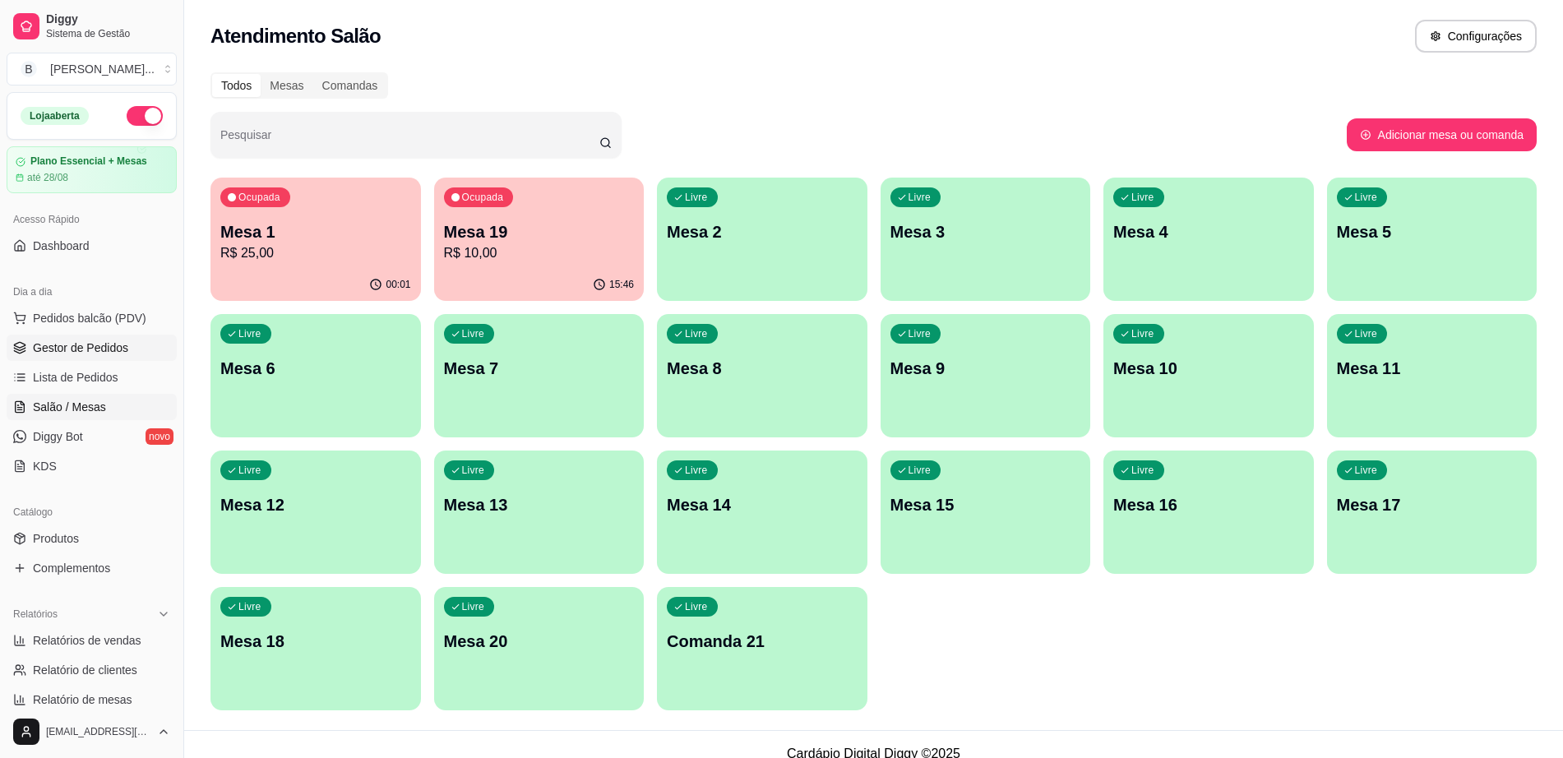
click at [106, 350] on span "Gestor de Pedidos" at bounding box center [80, 347] width 95 height 16
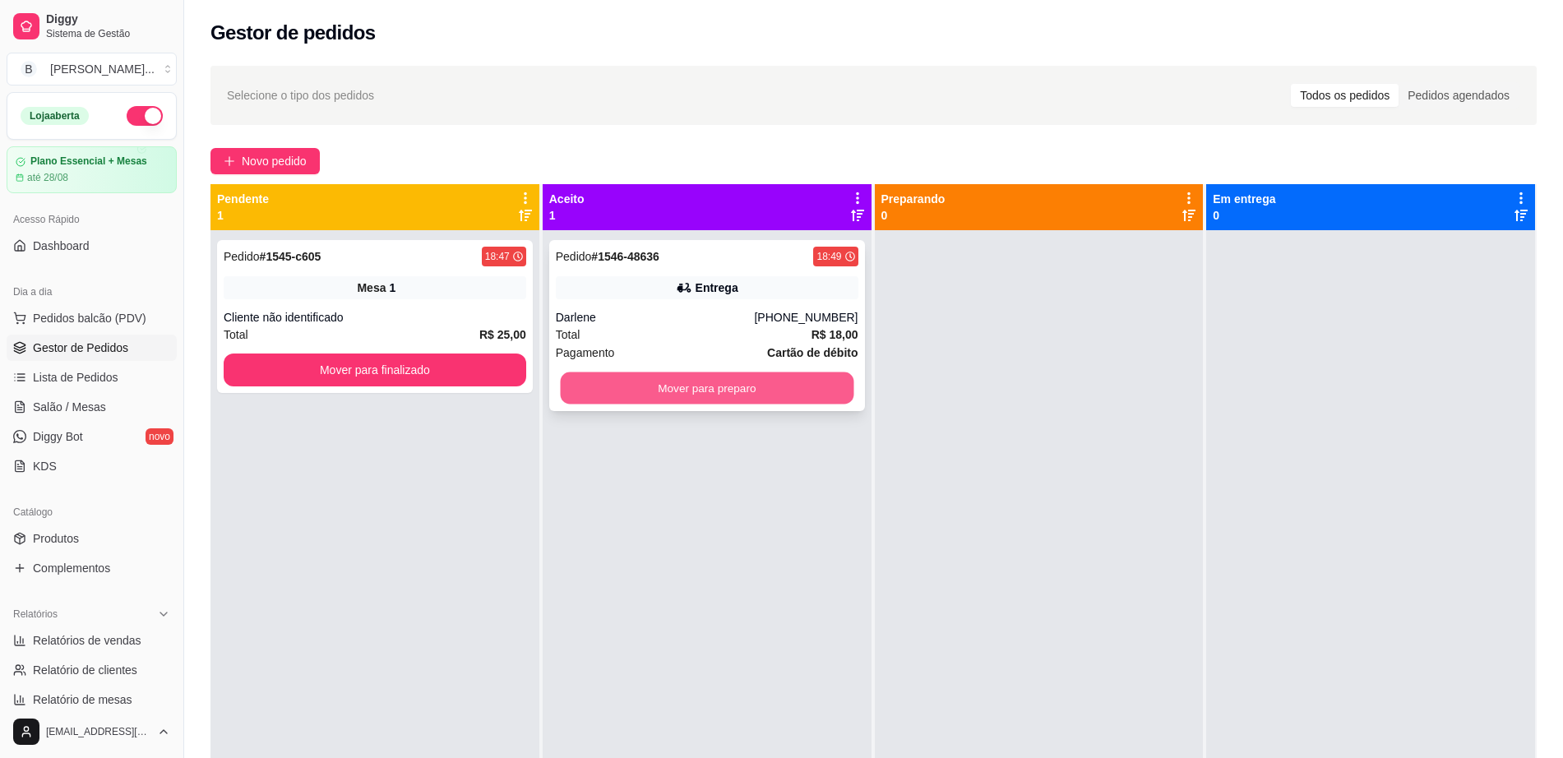
click at [651, 398] on button "Mover para preparo" at bounding box center [706, 388] width 293 height 32
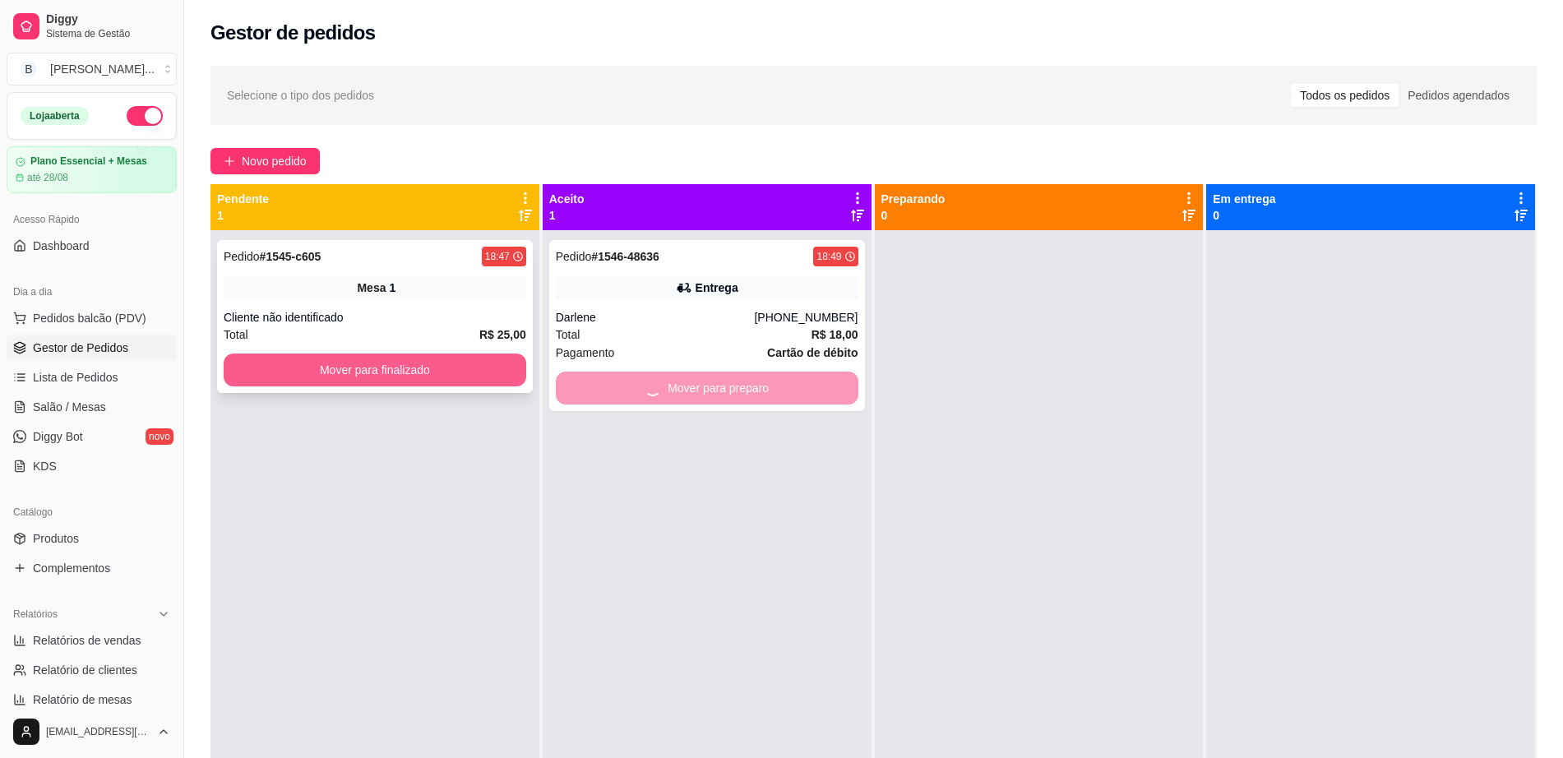
click at [312, 366] on button "Mover para finalizado" at bounding box center [375, 369] width 302 height 33
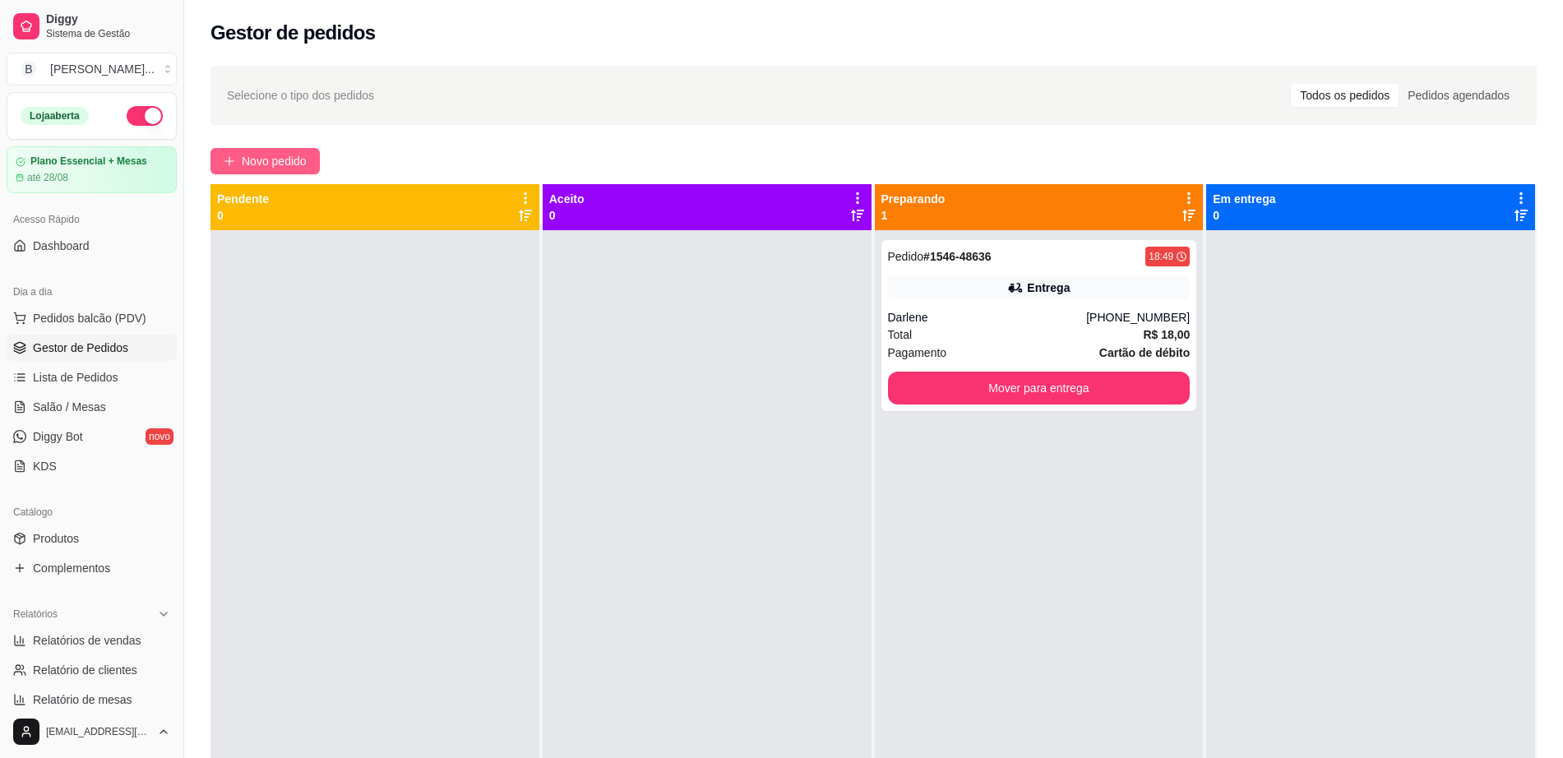
click at [260, 155] on span "Novo pedido" at bounding box center [274, 161] width 65 height 18
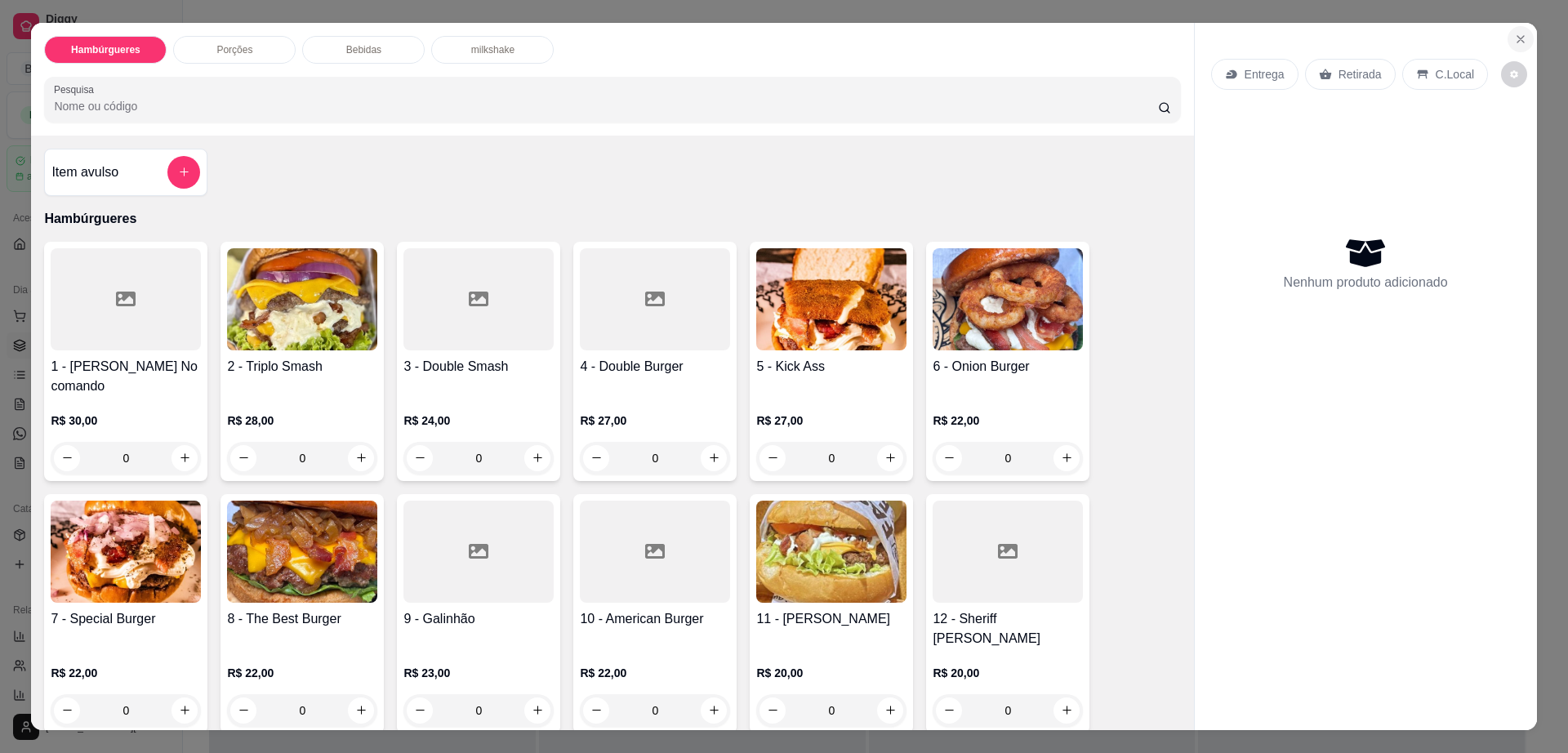
click at [1514, 39] on icon "Close" at bounding box center [1520, 39] width 13 height 13
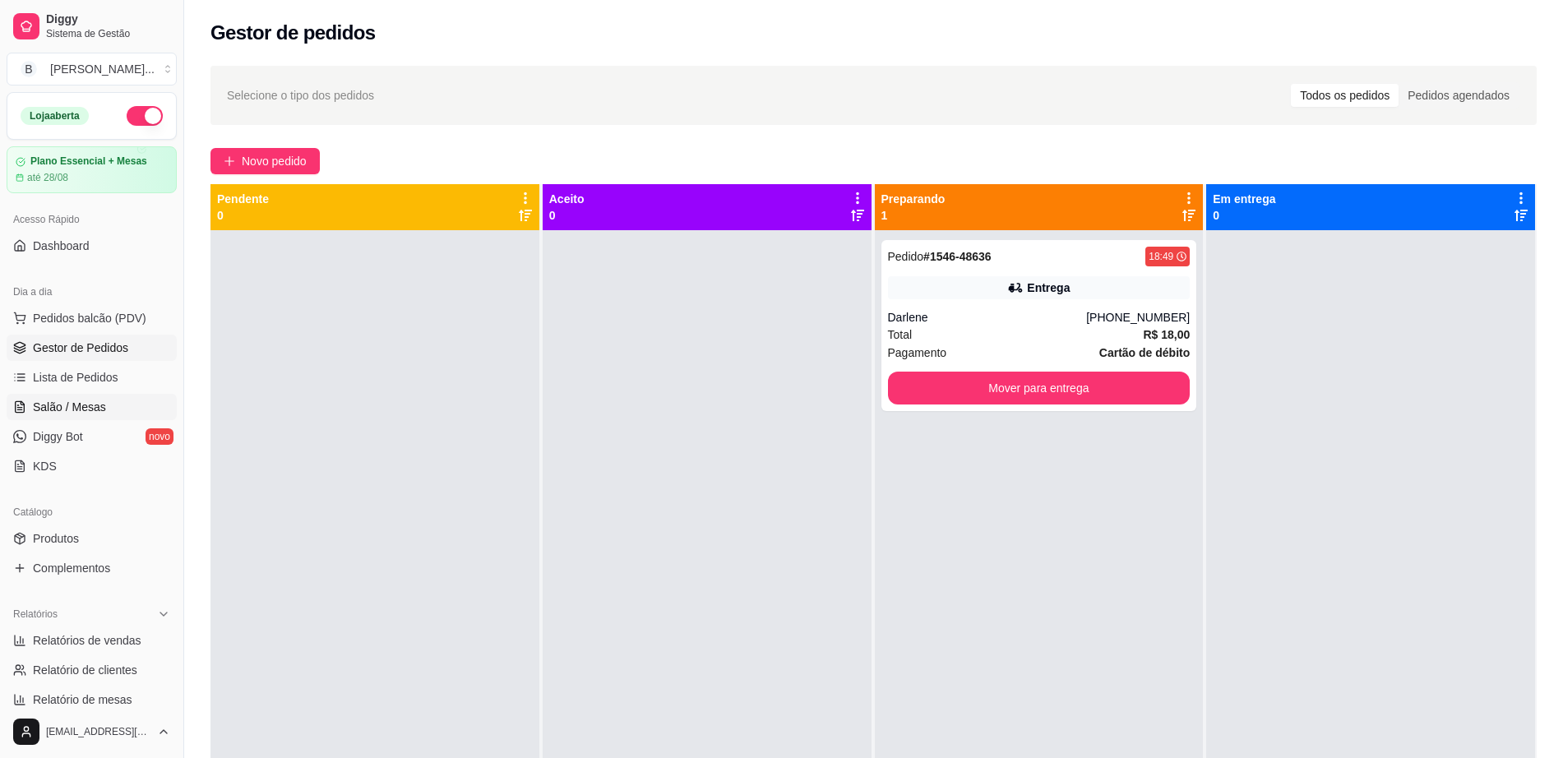
click at [89, 413] on span "Salão / Mesas" at bounding box center [69, 407] width 73 height 16
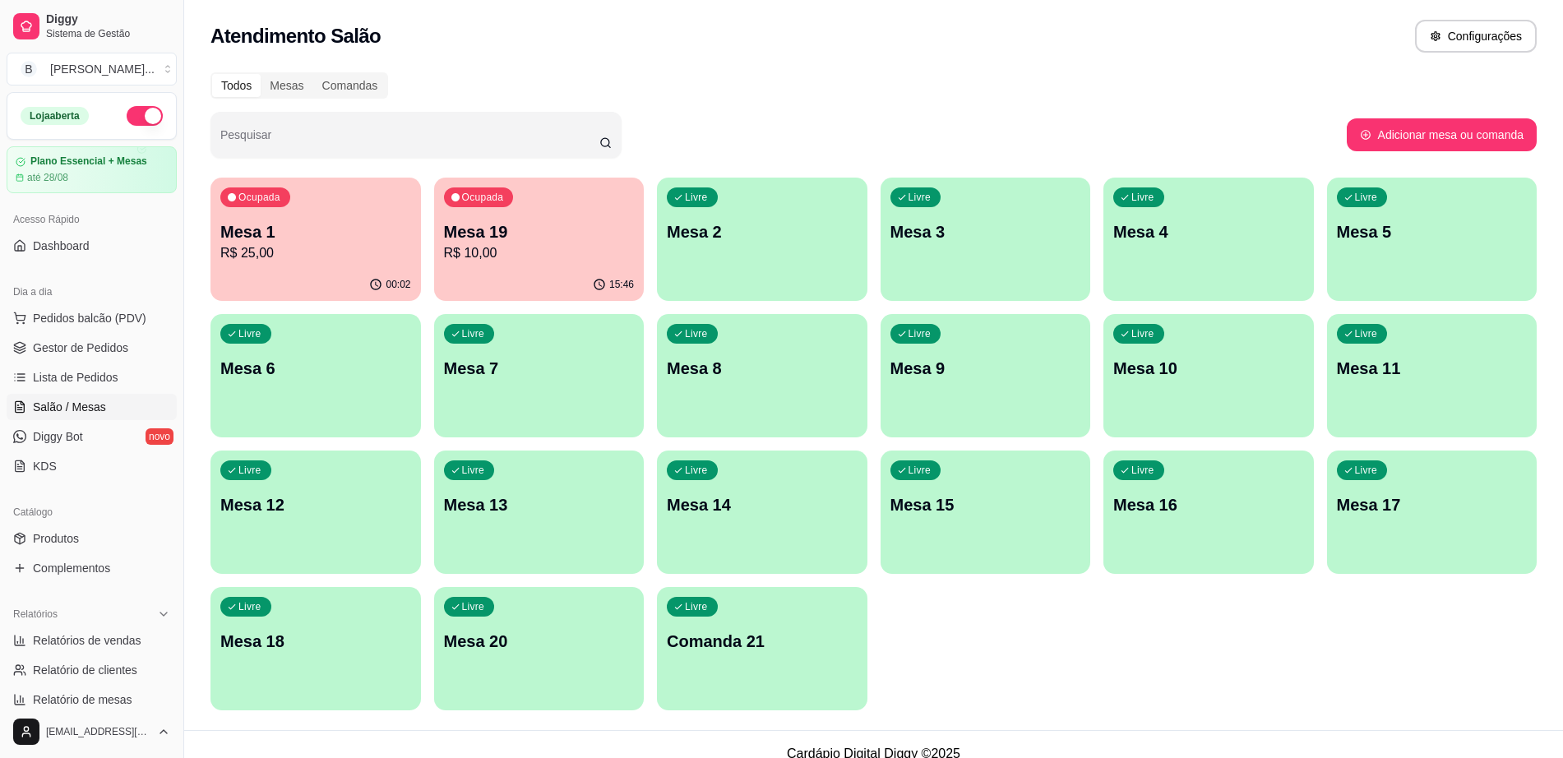
click at [794, 409] on div "Livre Mesa 8" at bounding box center [762, 366] width 210 height 104
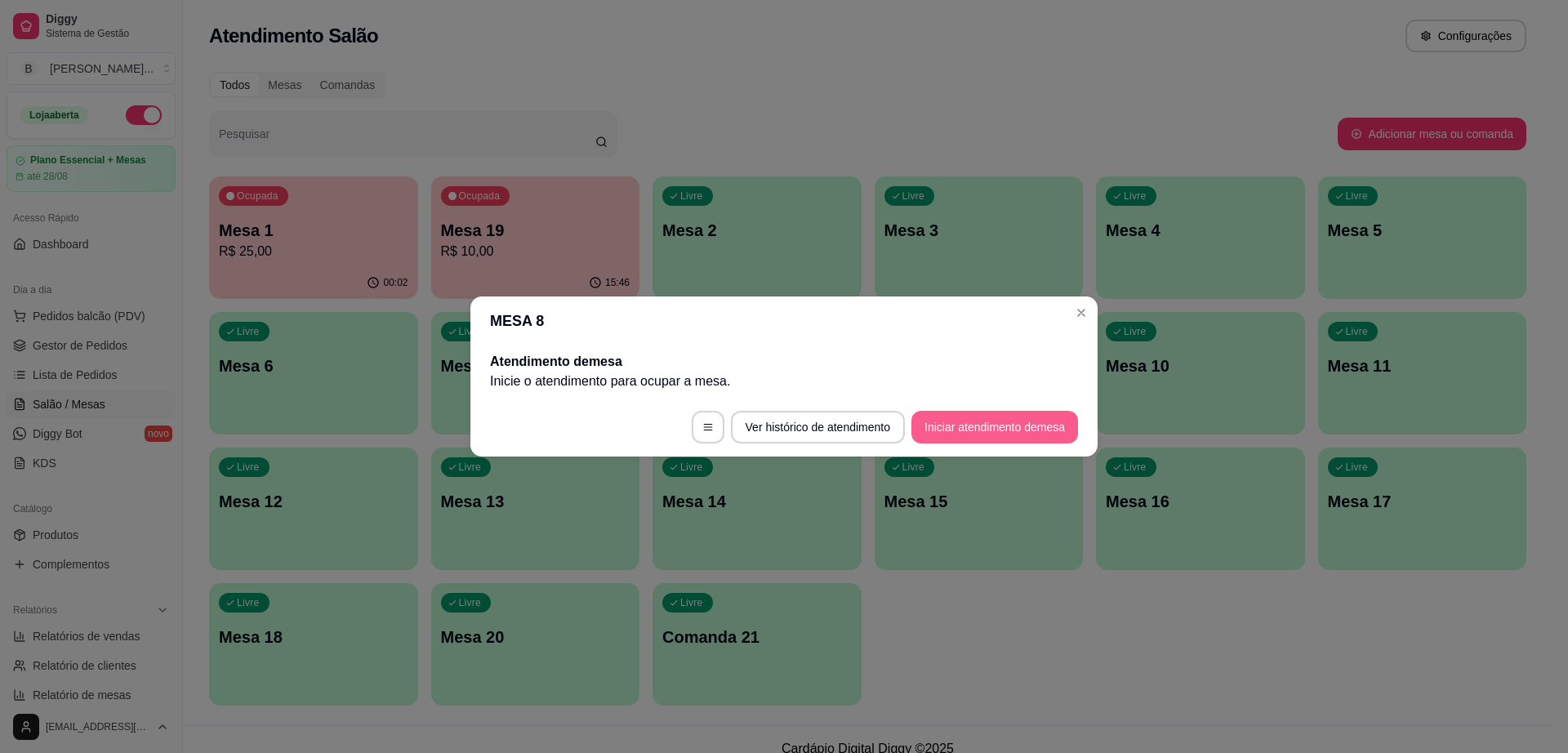
click at [1020, 436] on button "Iniciar atendimento de mesa" at bounding box center [995, 426] width 167 height 33
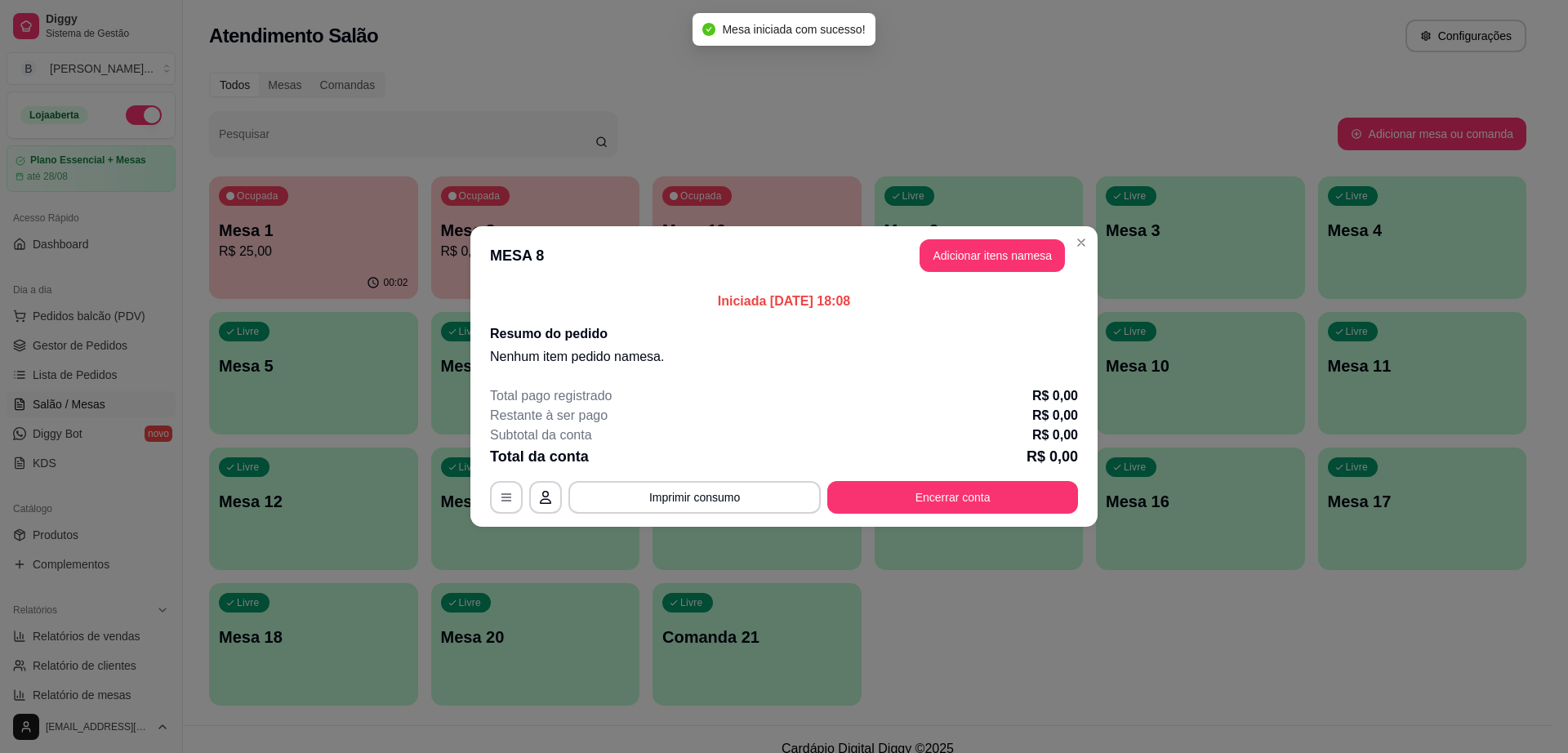
click at [962, 226] on header "MESA 8 Adicionar itens na mesa" at bounding box center [783, 255] width 627 height 59
click at [963, 243] on button "Adicionar itens na mesa" at bounding box center [993, 255] width 145 height 33
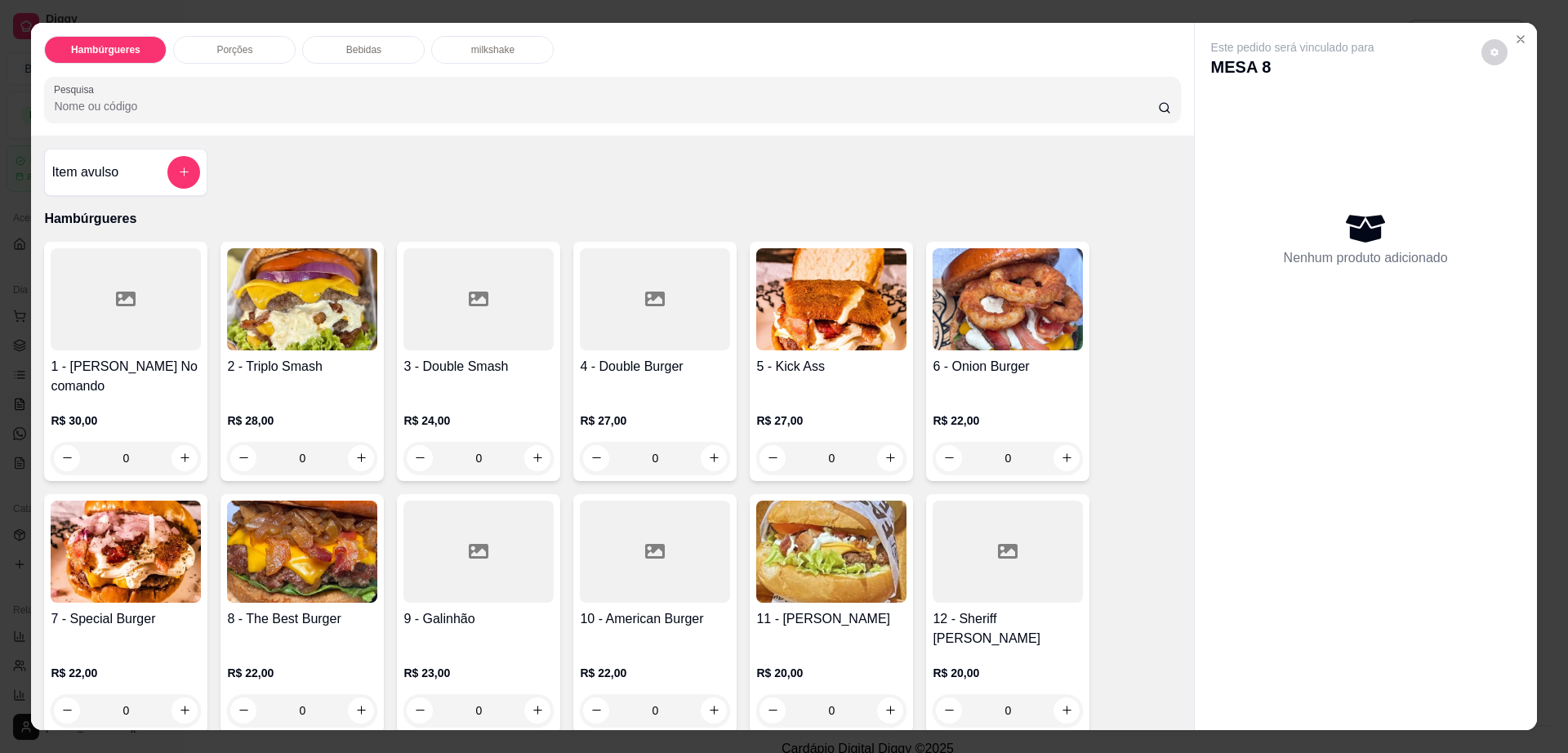
click at [642, 344] on div at bounding box center [655, 299] width 150 height 102
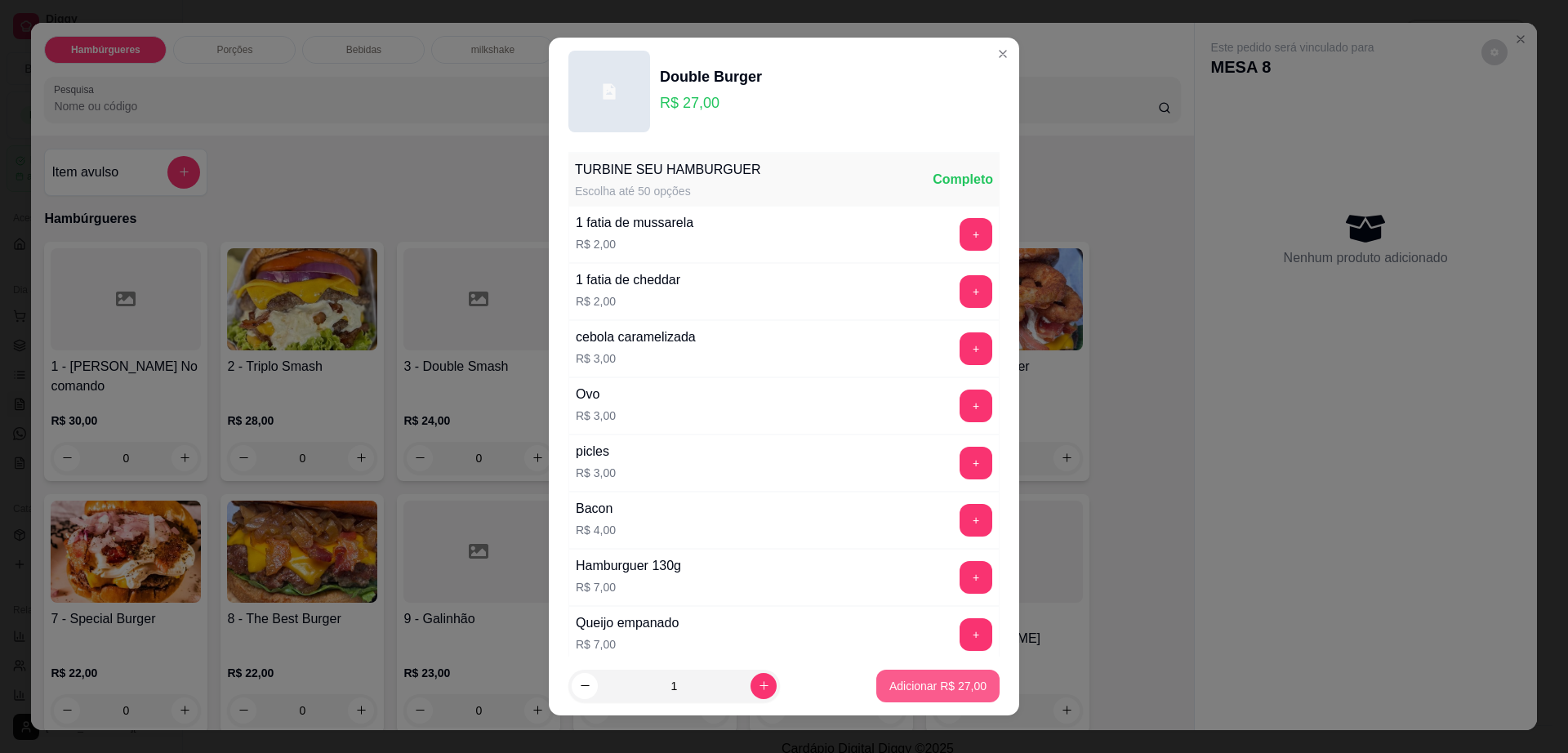
click at [919, 694] on button "Adicionar R$ 27,00" at bounding box center [938, 685] width 123 height 33
type input "1"
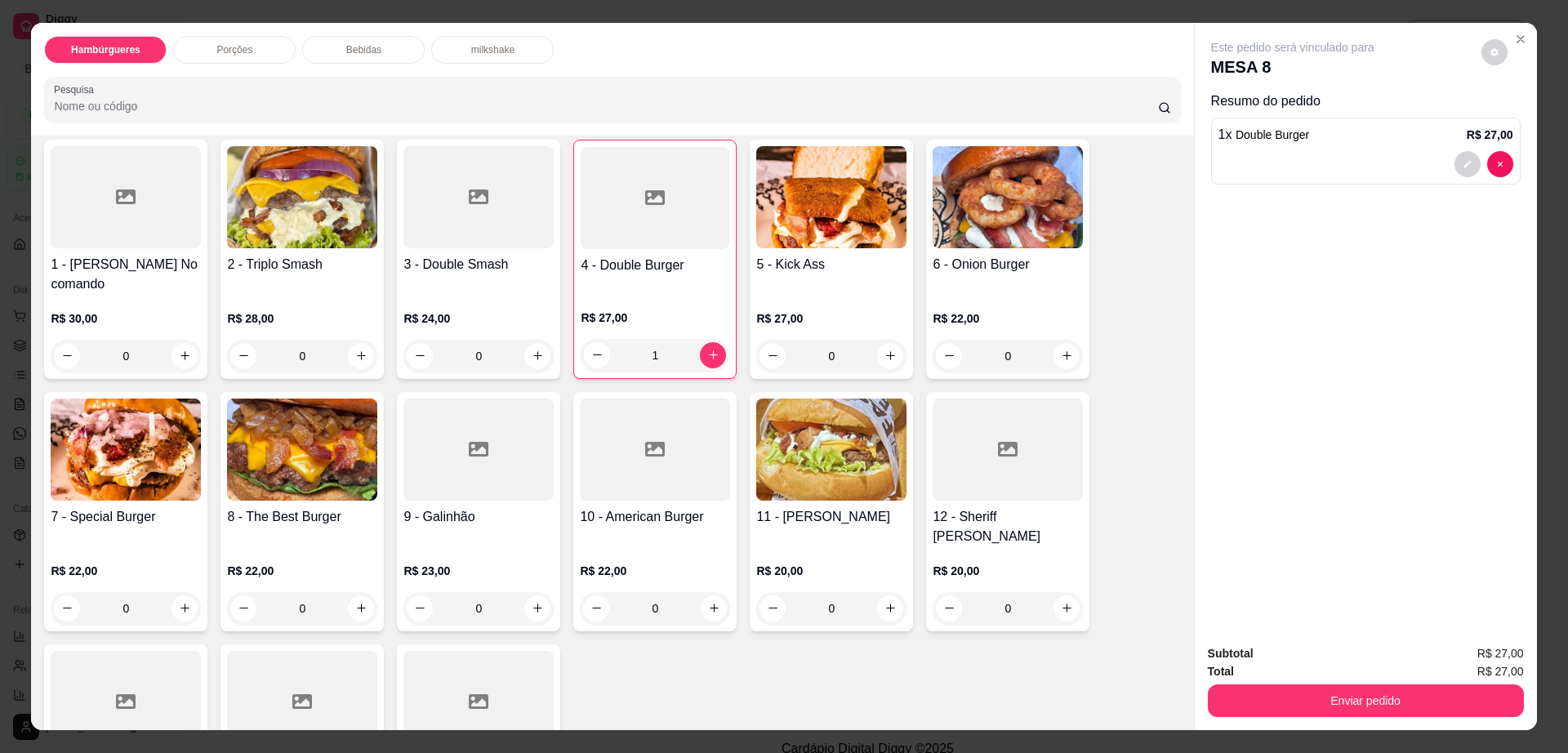
scroll to position [306, 0]
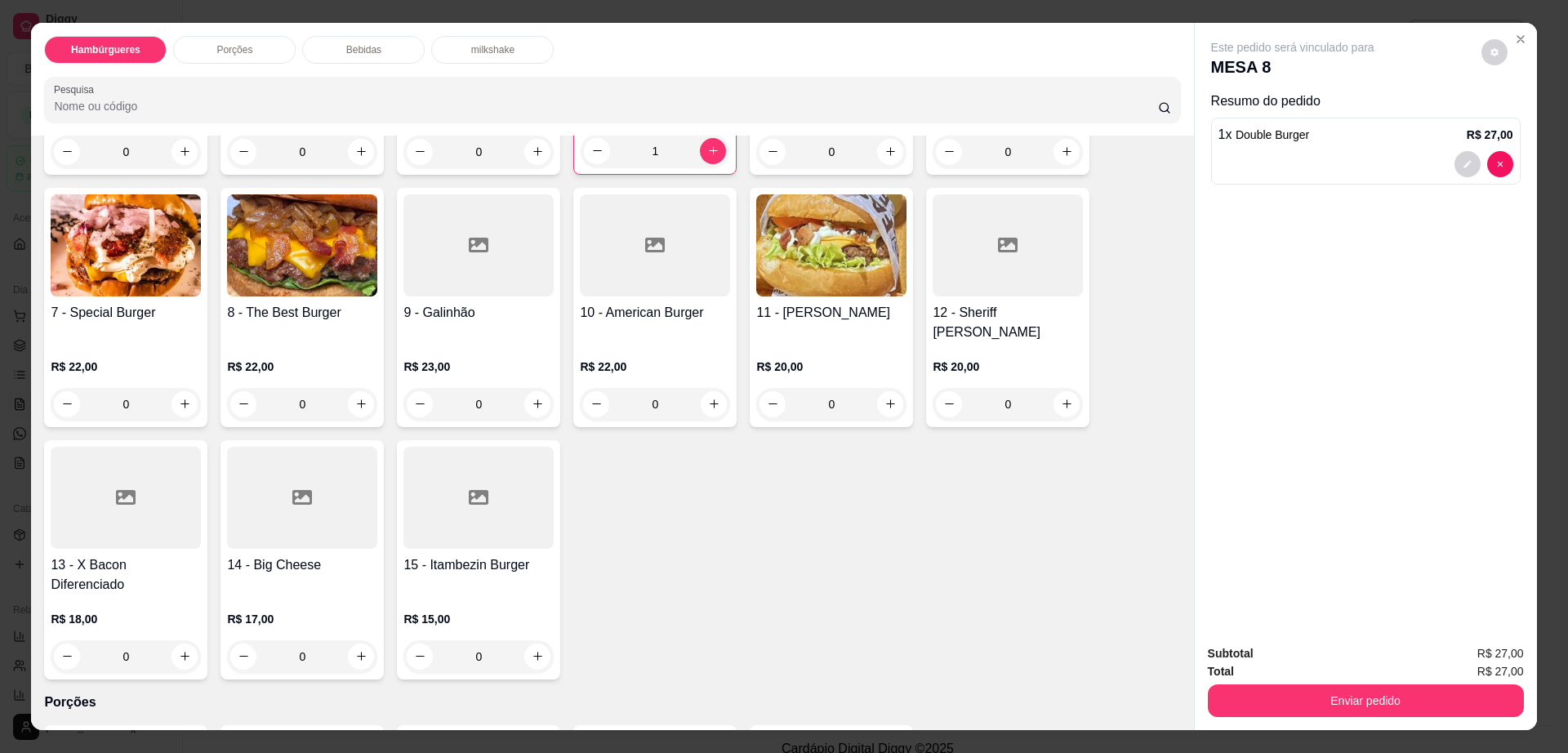
click at [454, 493] on div at bounding box center [478, 498] width 150 height 102
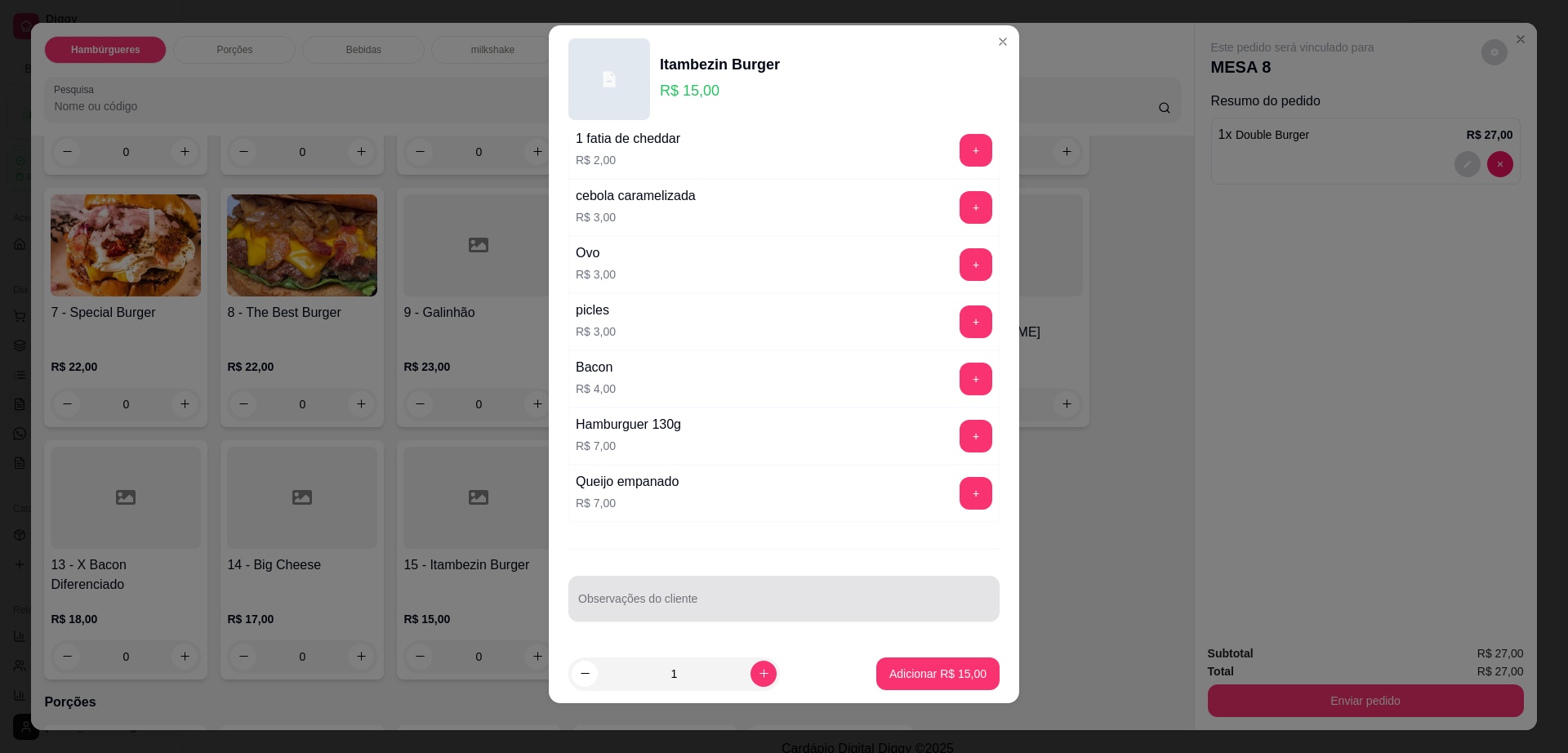
scroll to position [15, 0]
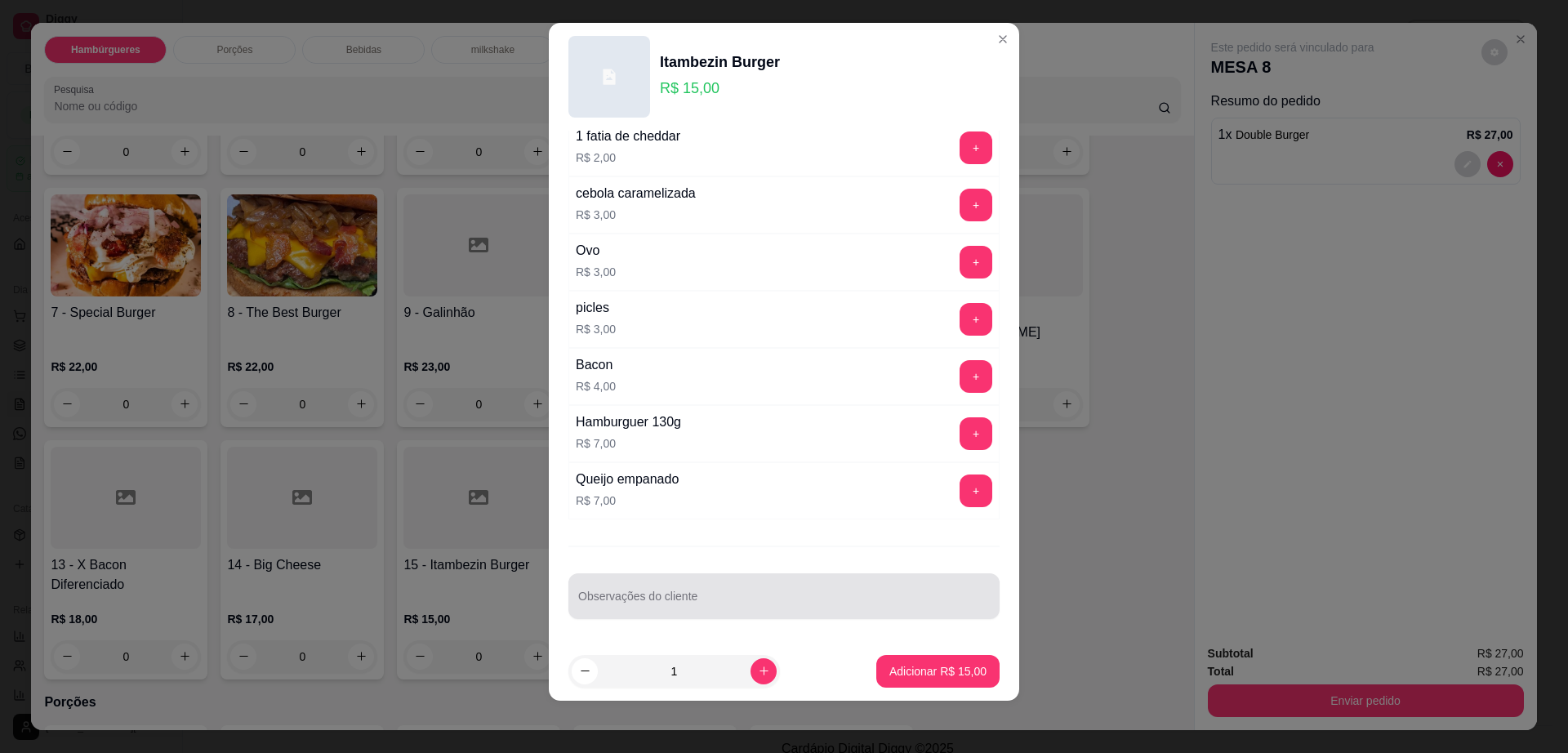
click at [717, 589] on div at bounding box center [784, 596] width 411 height 33
type input "sem ALFACE"
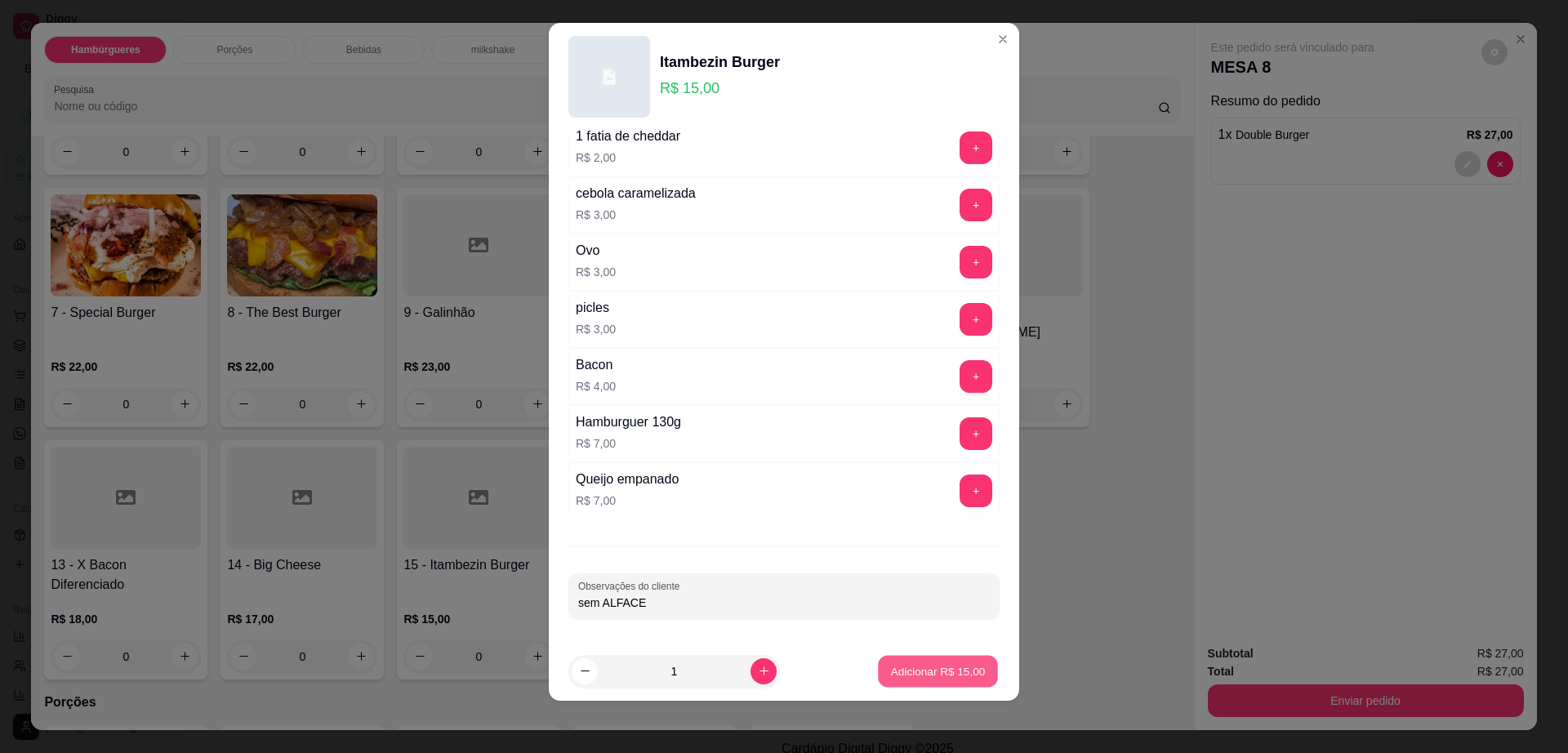
click at [897, 671] on p "Adicionar R$ 15,00" at bounding box center [938, 671] width 94 height 16
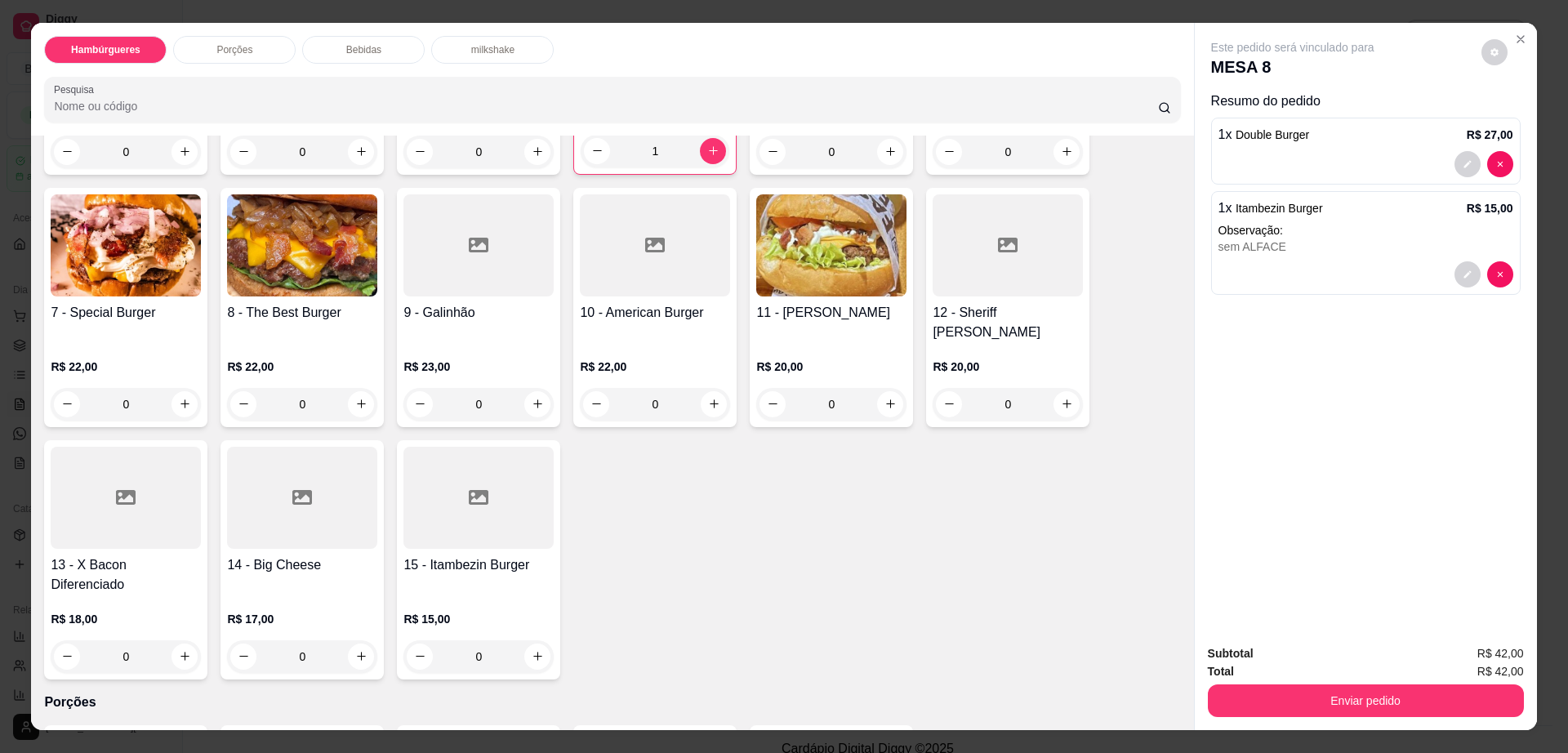
click at [65, 477] on div at bounding box center [125, 498] width 150 height 102
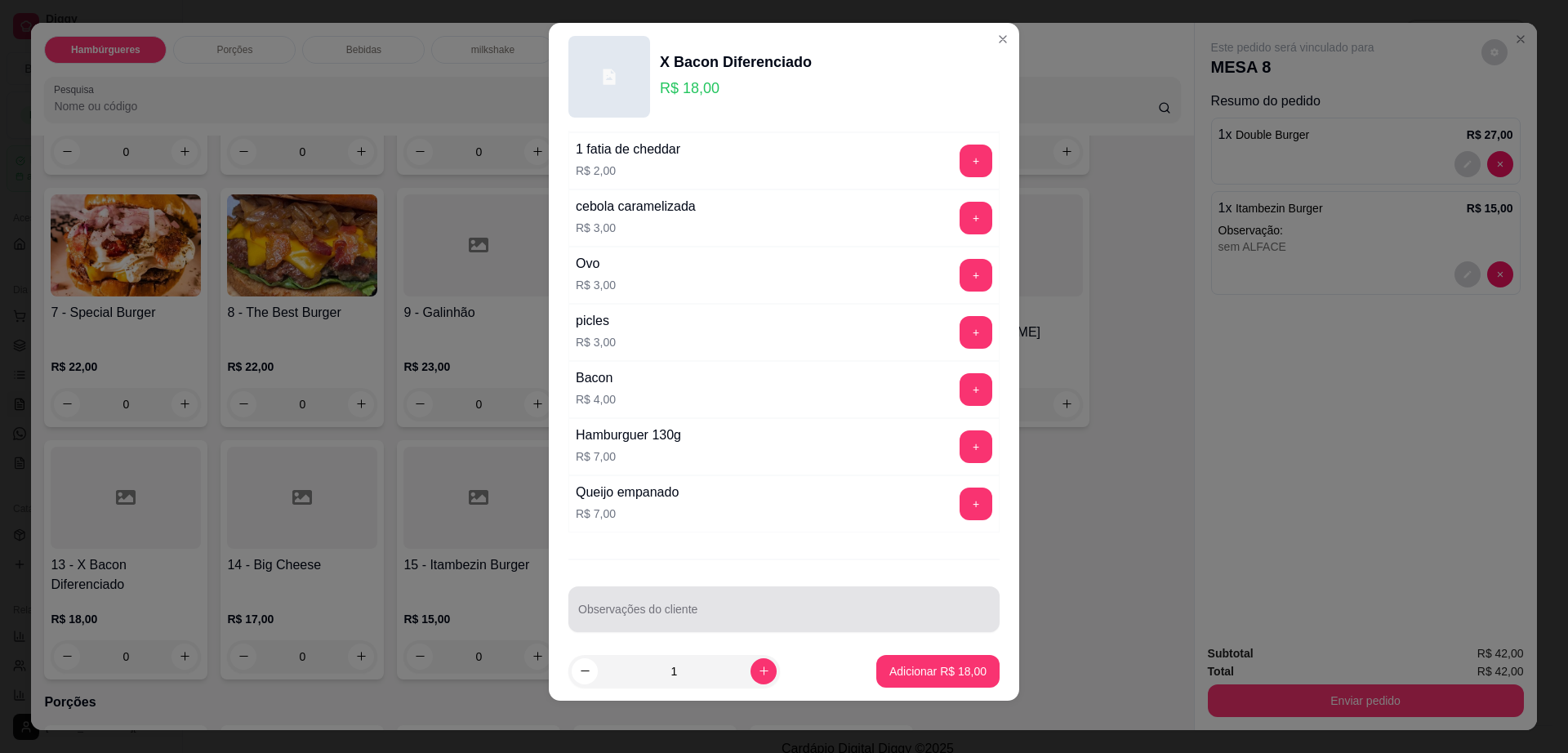
scroll to position [129, 0]
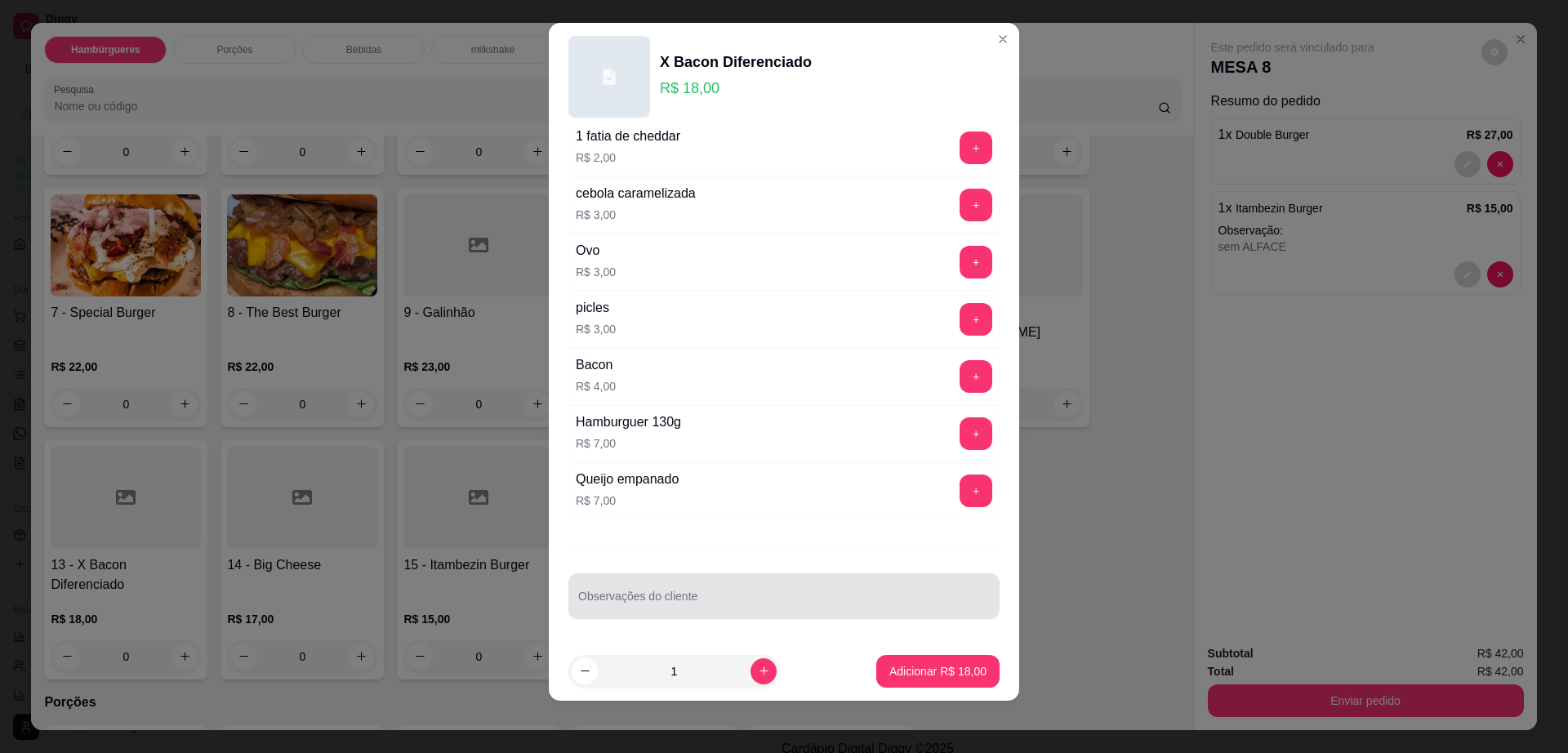
click at [635, 595] on input "Observações do cliente" at bounding box center [784, 602] width 411 height 16
type input "PRA LEVAR"
click at [970, 30] on header "X Bacon Diferenciado R$ 18,00" at bounding box center [783, 76] width 470 height 107
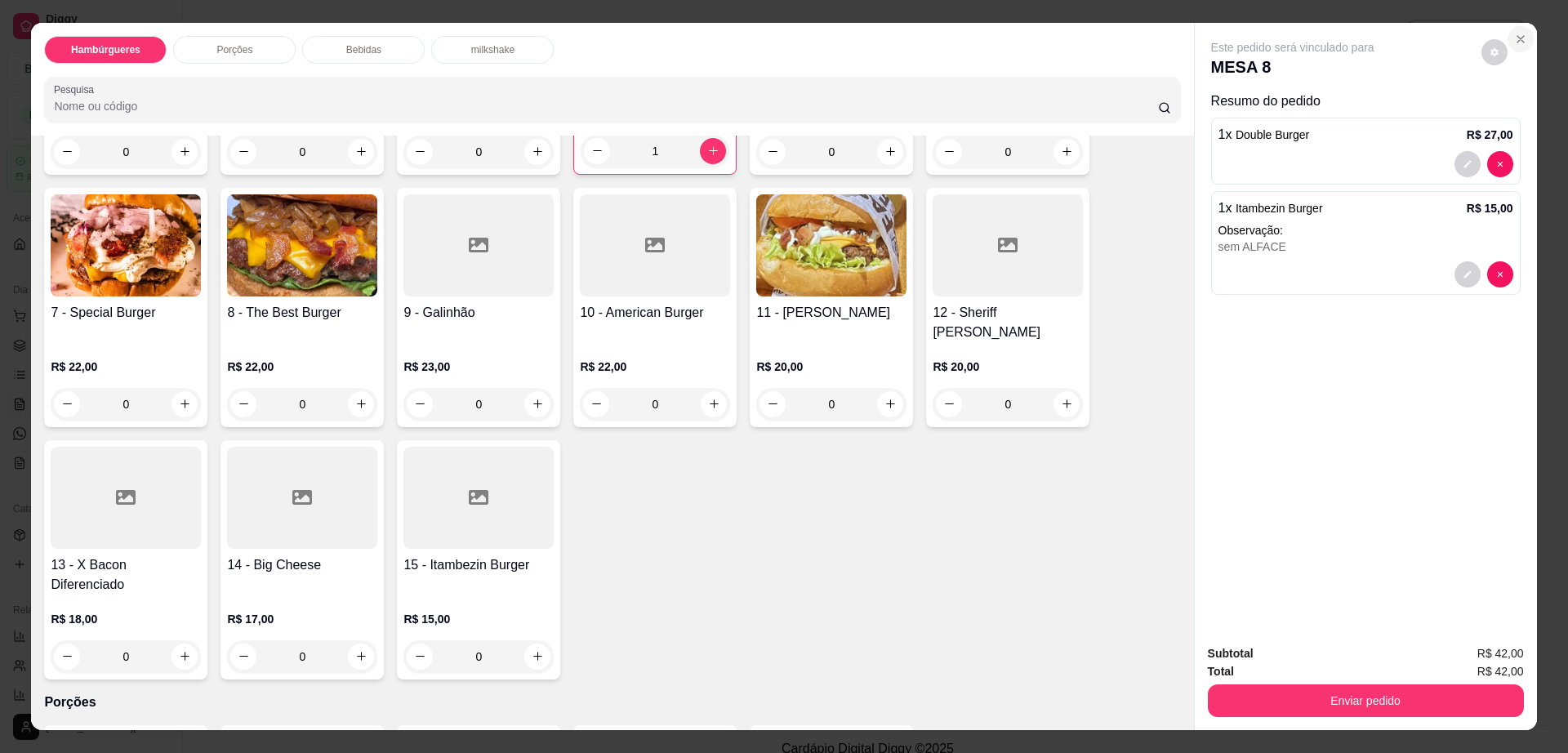
click at [1511, 31] on button "Close" at bounding box center [1520, 39] width 26 height 26
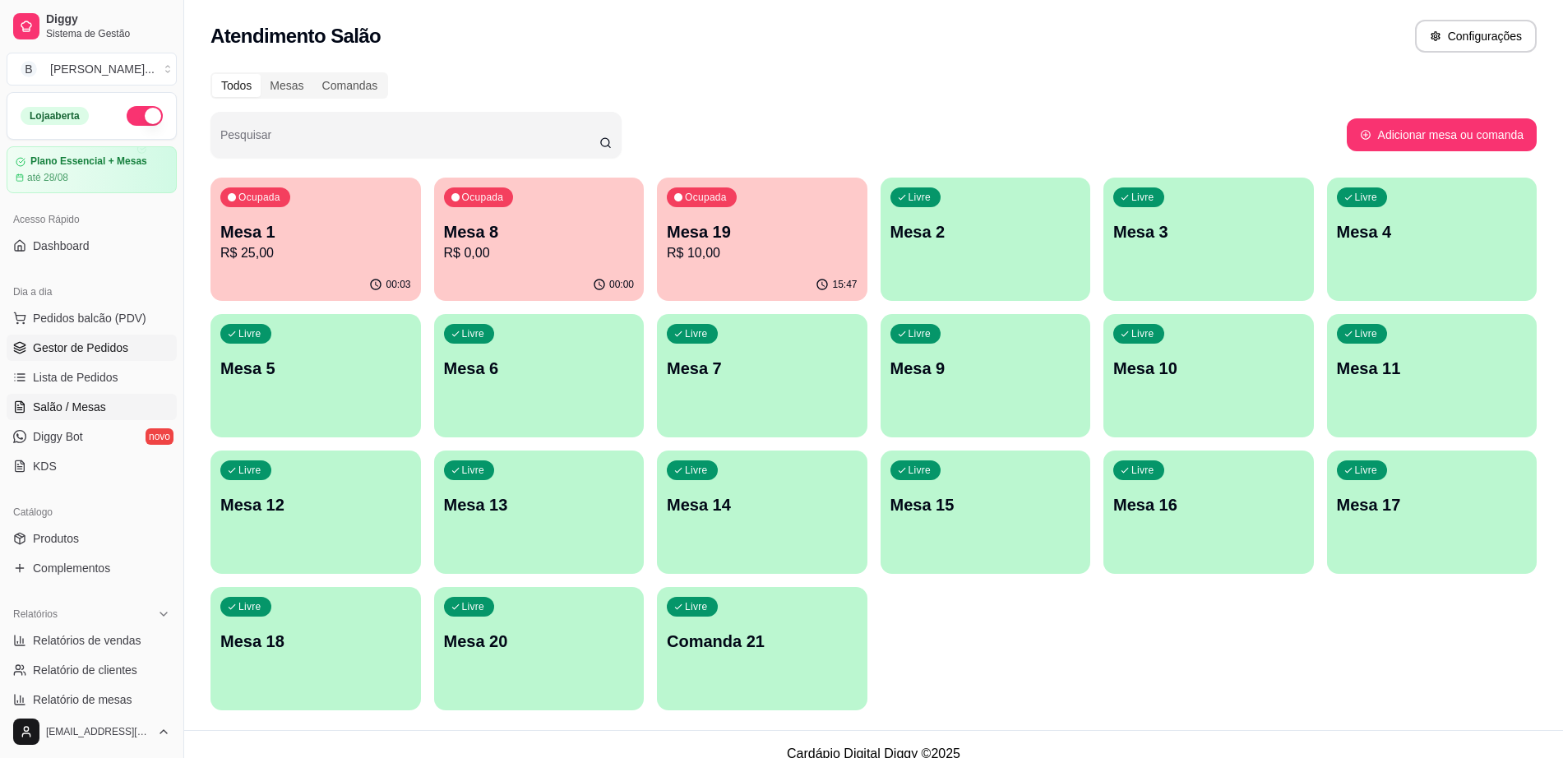
click at [115, 345] on span "Gestor de Pedidos" at bounding box center [80, 347] width 95 height 16
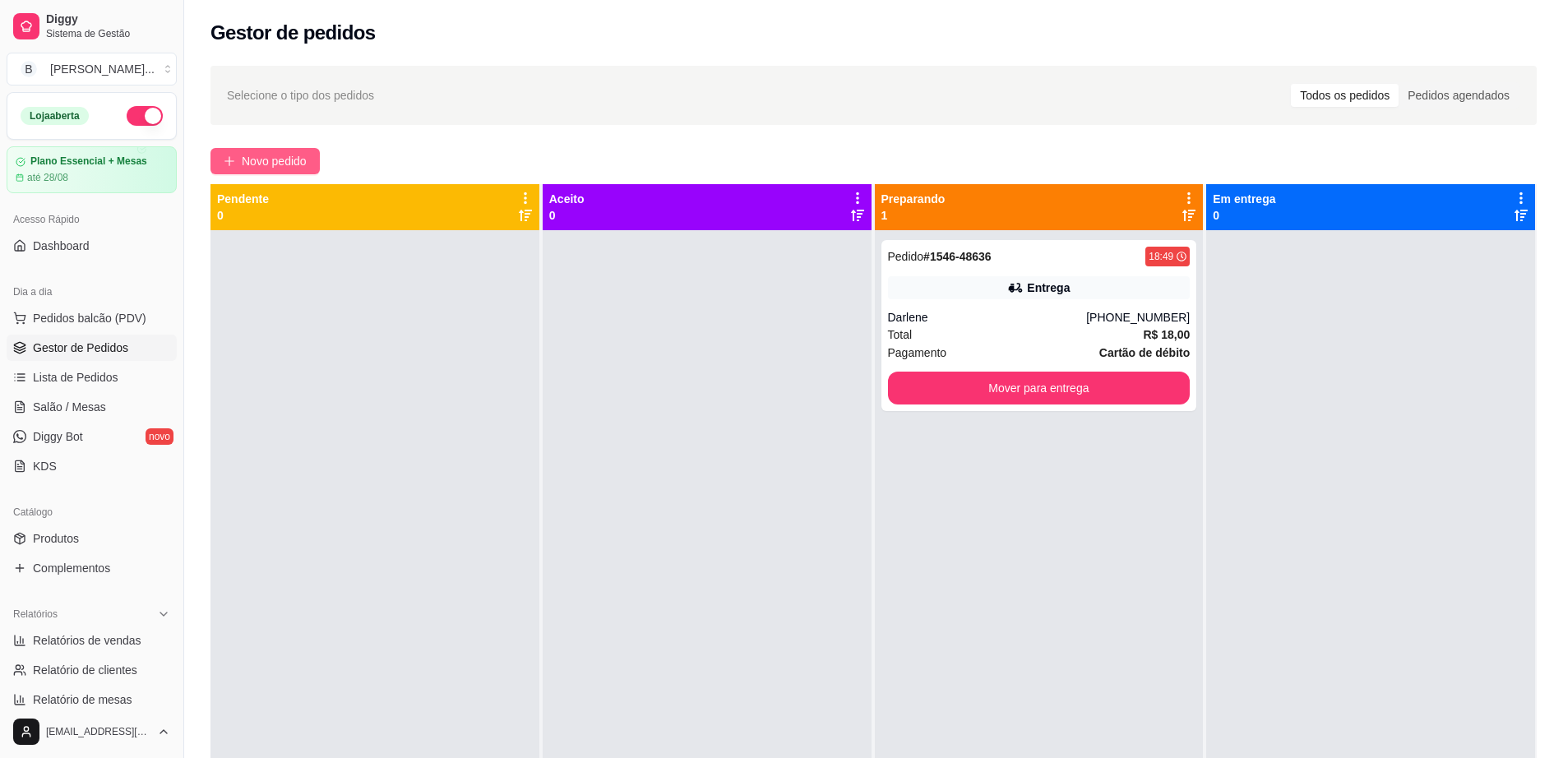
click at [270, 162] on span "Novo pedido" at bounding box center [274, 161] width 65 height 18
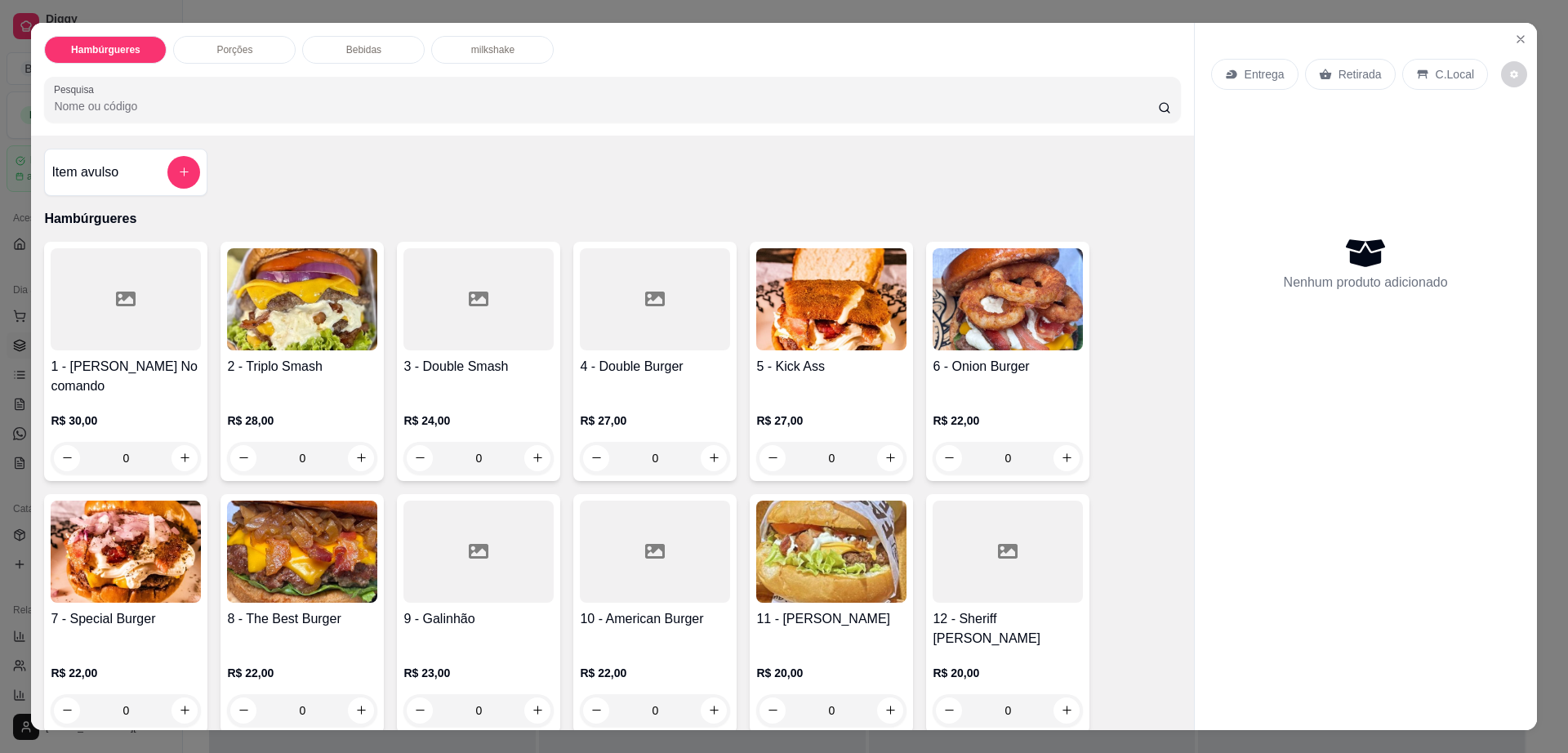
click at [628, 308] on div at bounding box center [655, 299] width 150 height 102
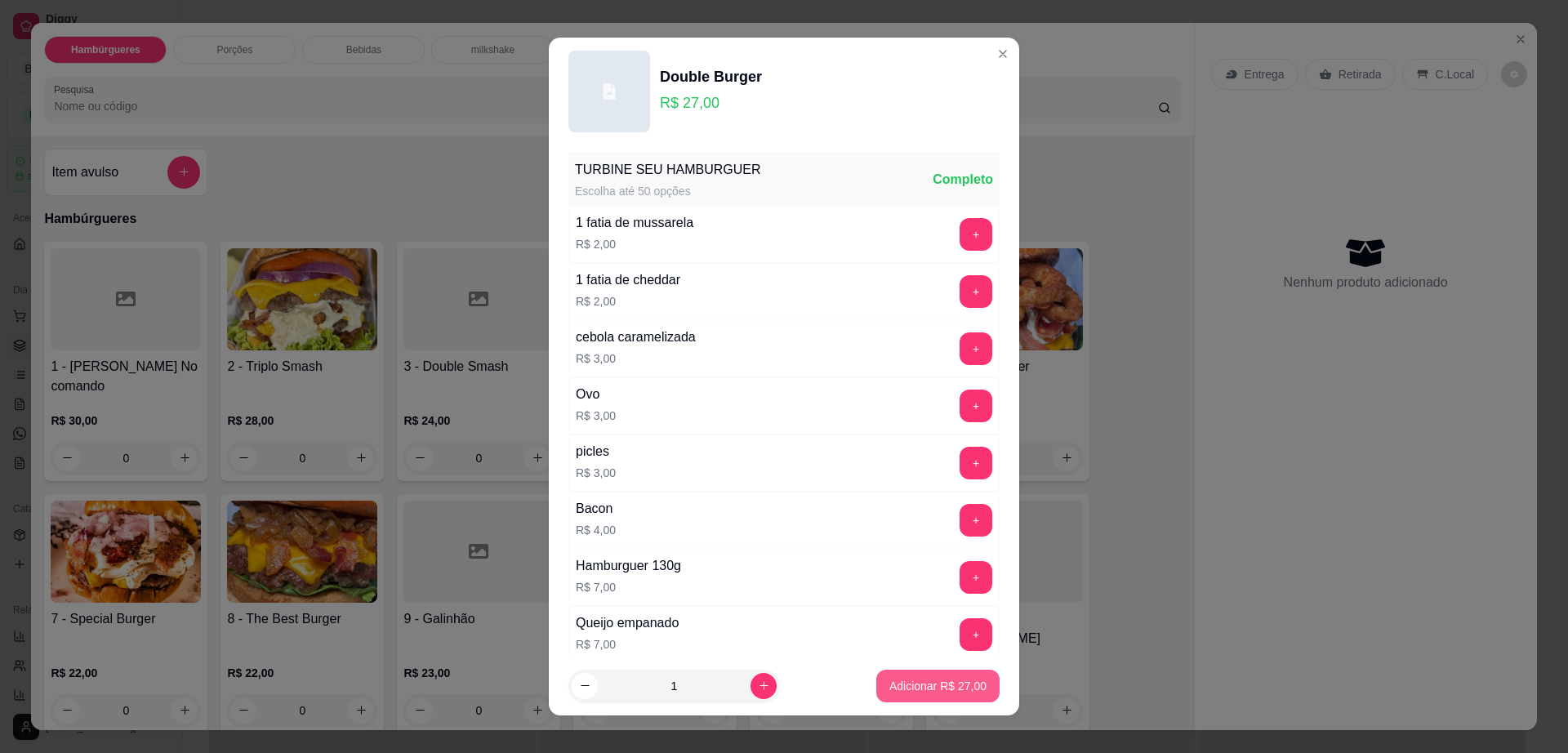
click at [954, 699] on button "Adicionar R$ 27,00" at bounding box center [938, 685] width 123 height 33
type input "1"
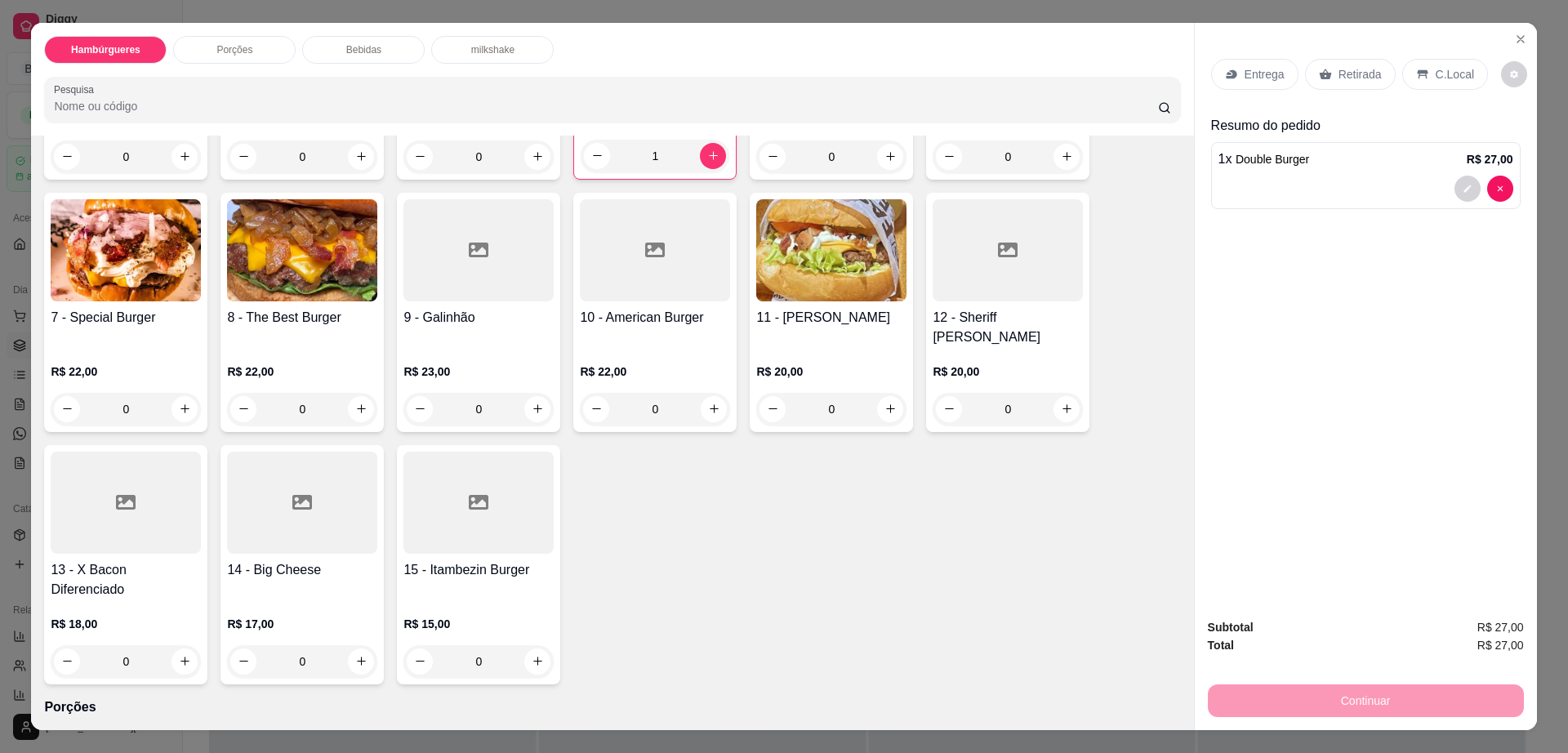
scroll to position [306, 0]
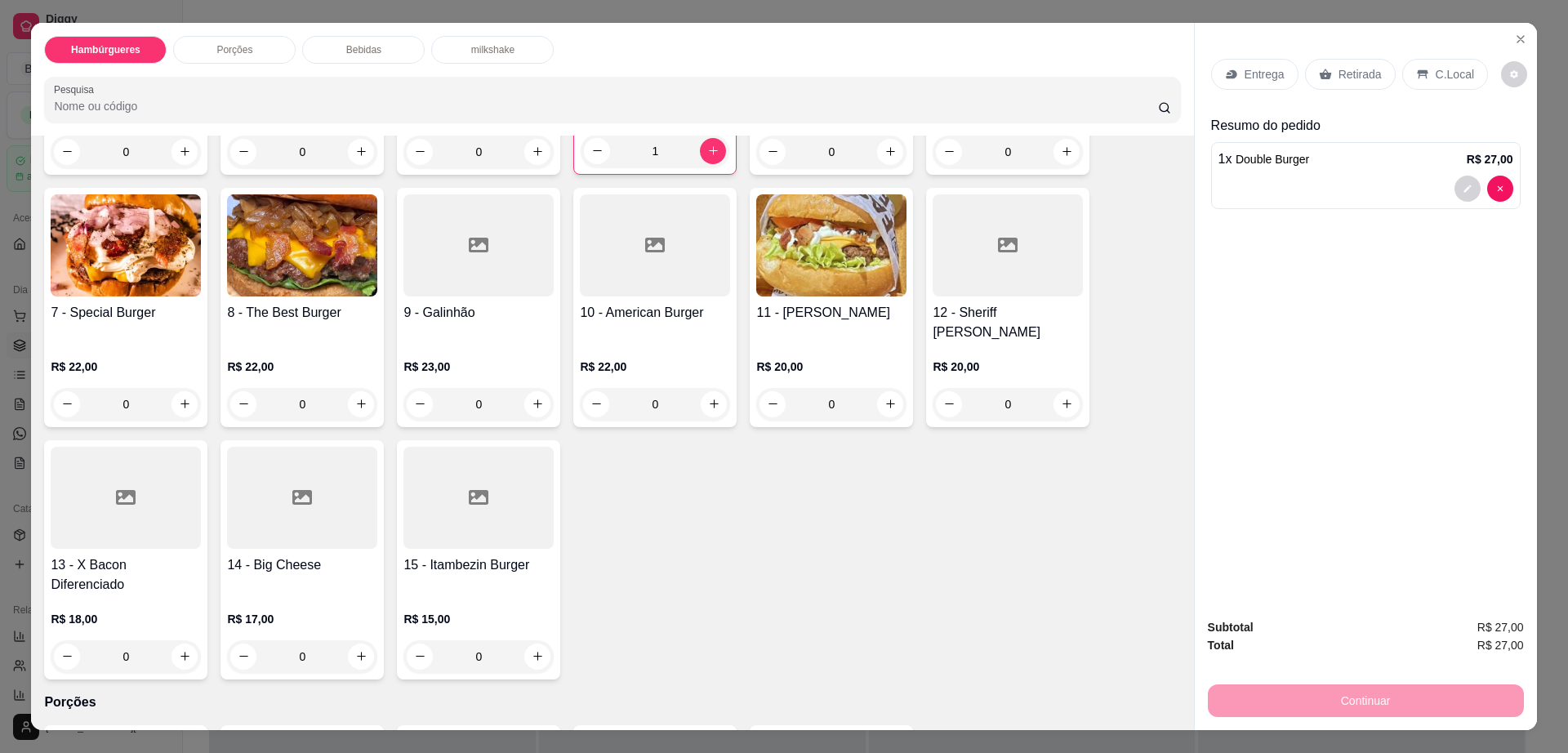
click at [161, 463] on div at bounding box center [125, 498] width 150 height 102
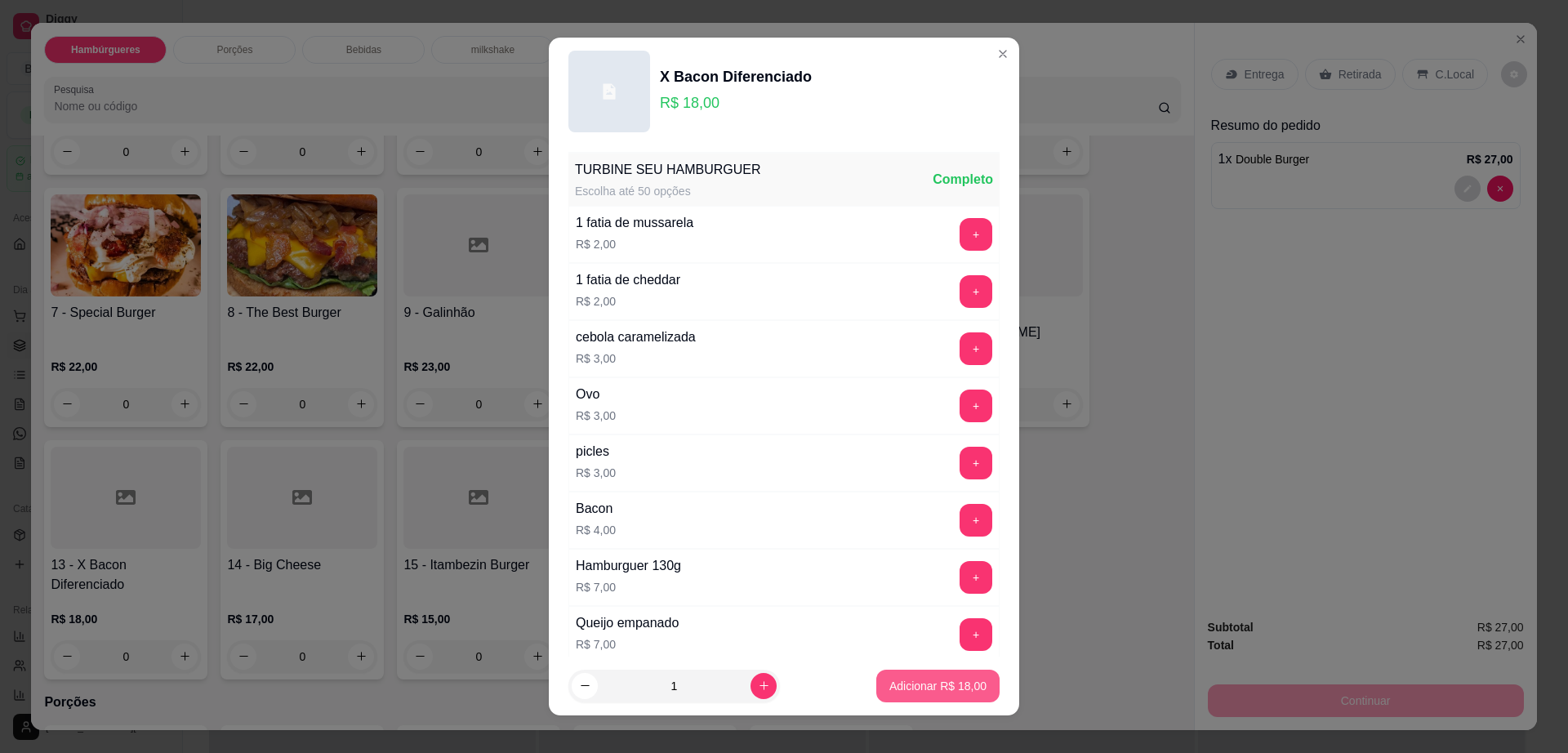
click at [889, 683] on p "Adicionar R$ 18,00" at bounding box center [938, 685] width 97 height 16
type input "1"
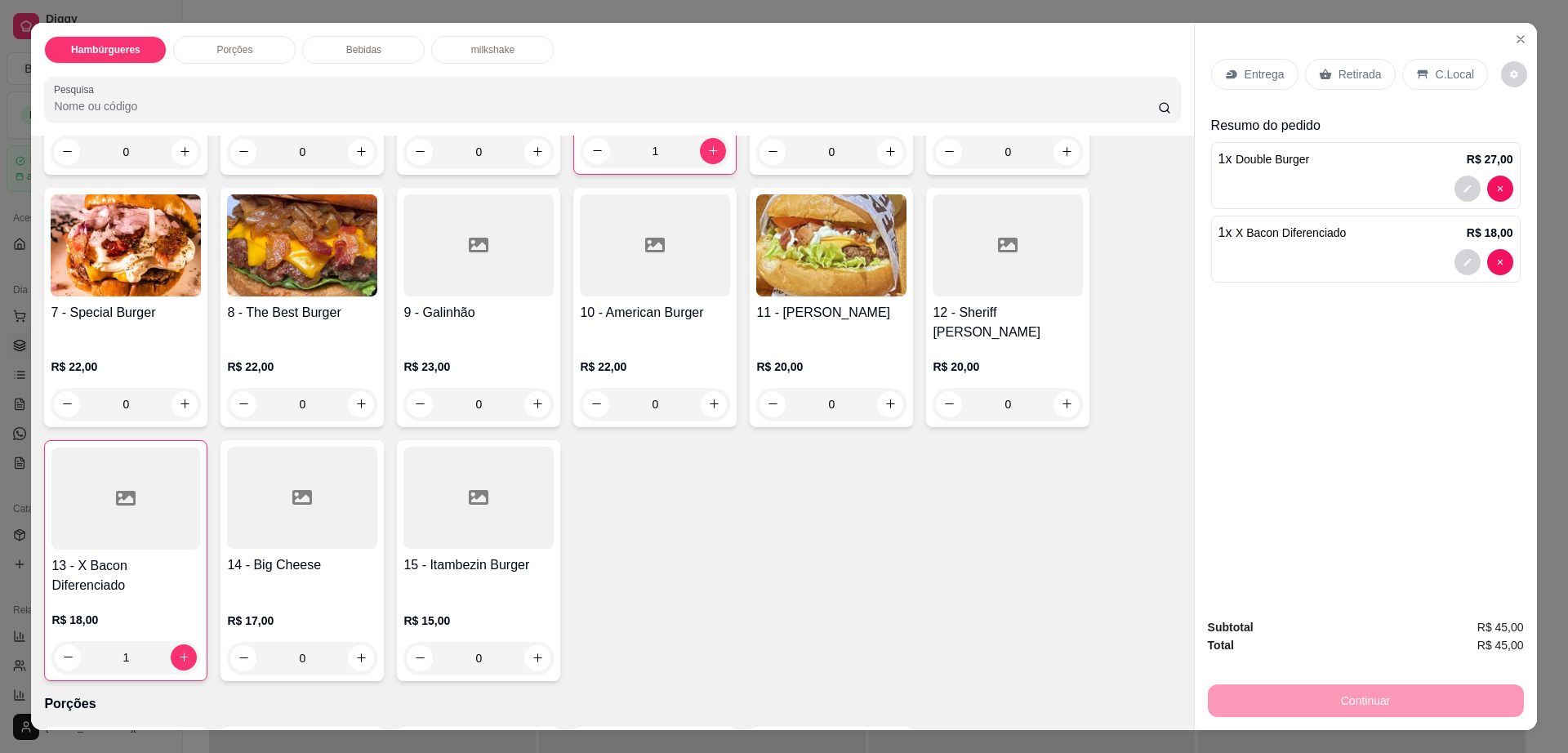
click at [415, 482] on div at bounding box center [478, 498] width 150 height 102
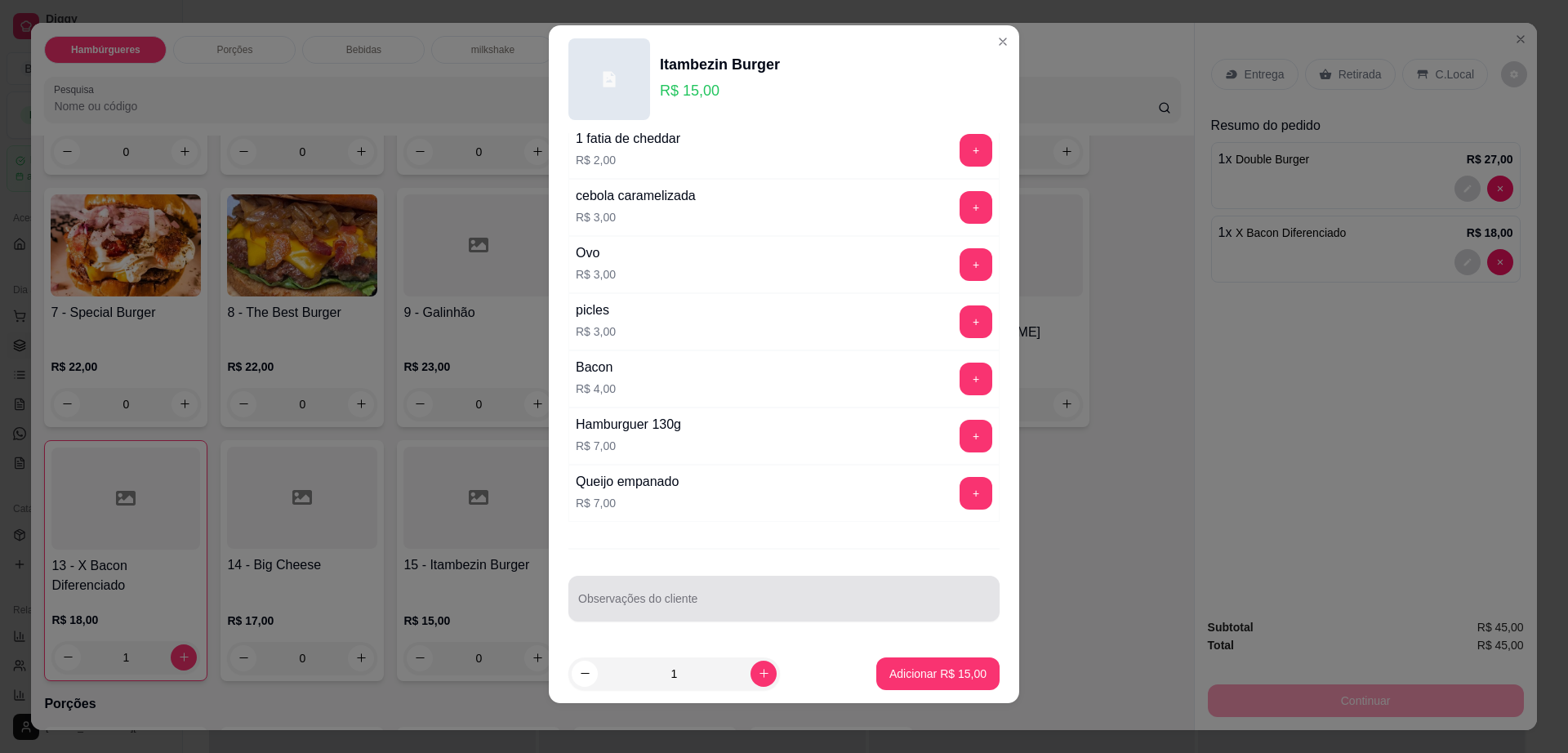
scroll to position [15, 0]
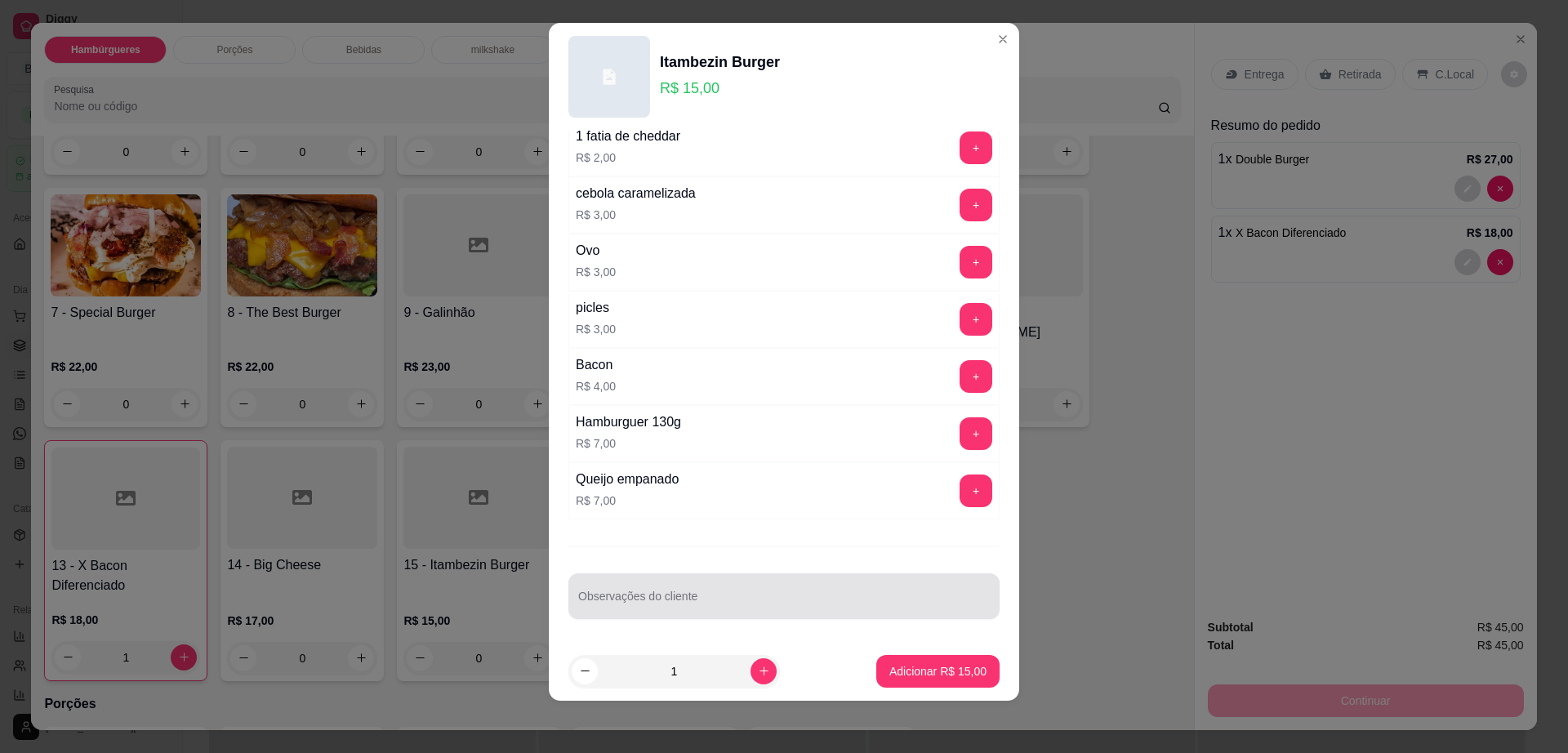
click at [663, 608] on input "Observações do cliente" at bounding box center [784, 602] width 411 height 16
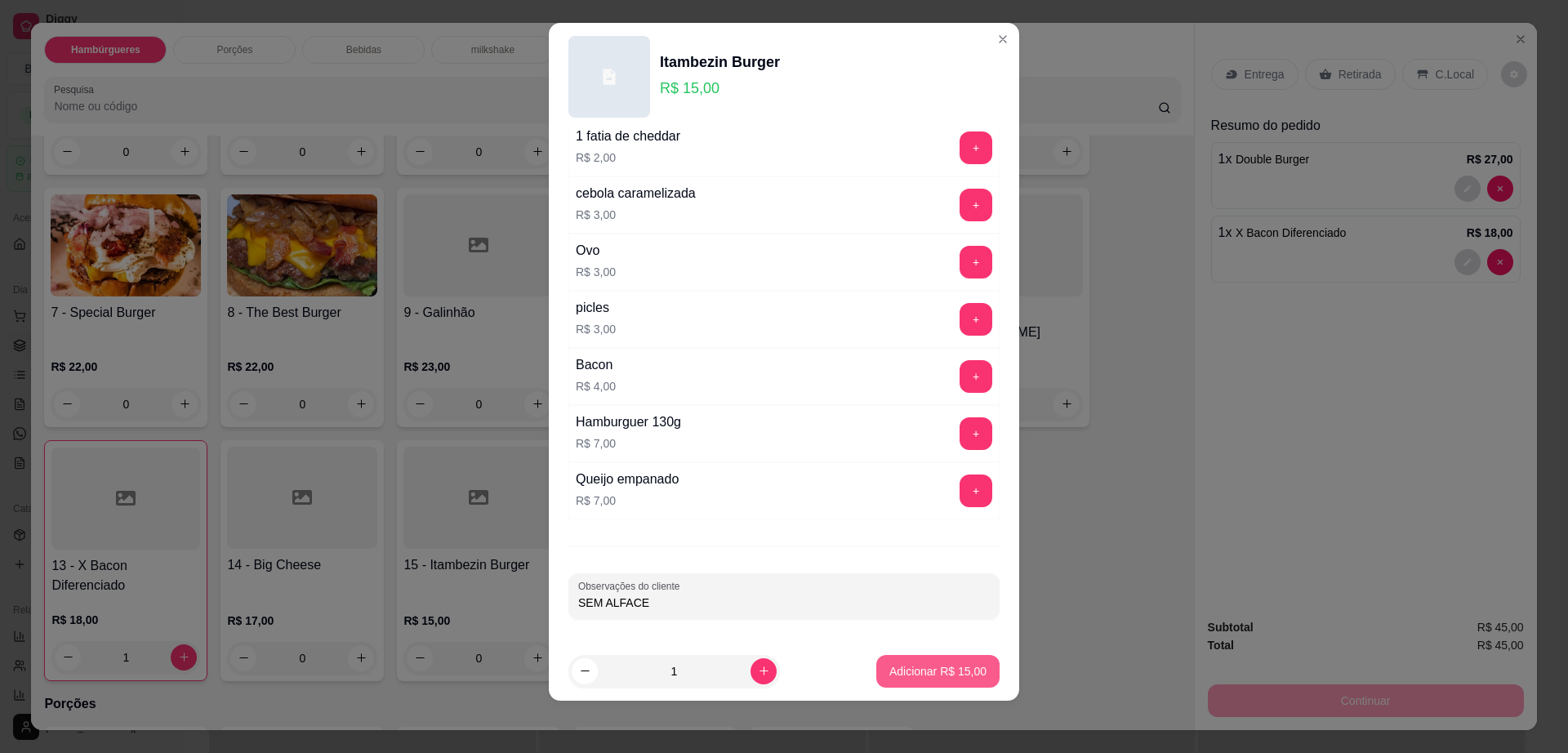
type input "SEM ALFACE"
click at [889, 671] on p "Adicionar R$ 15,00" at bounding box center [938, 671] width 97 height 16
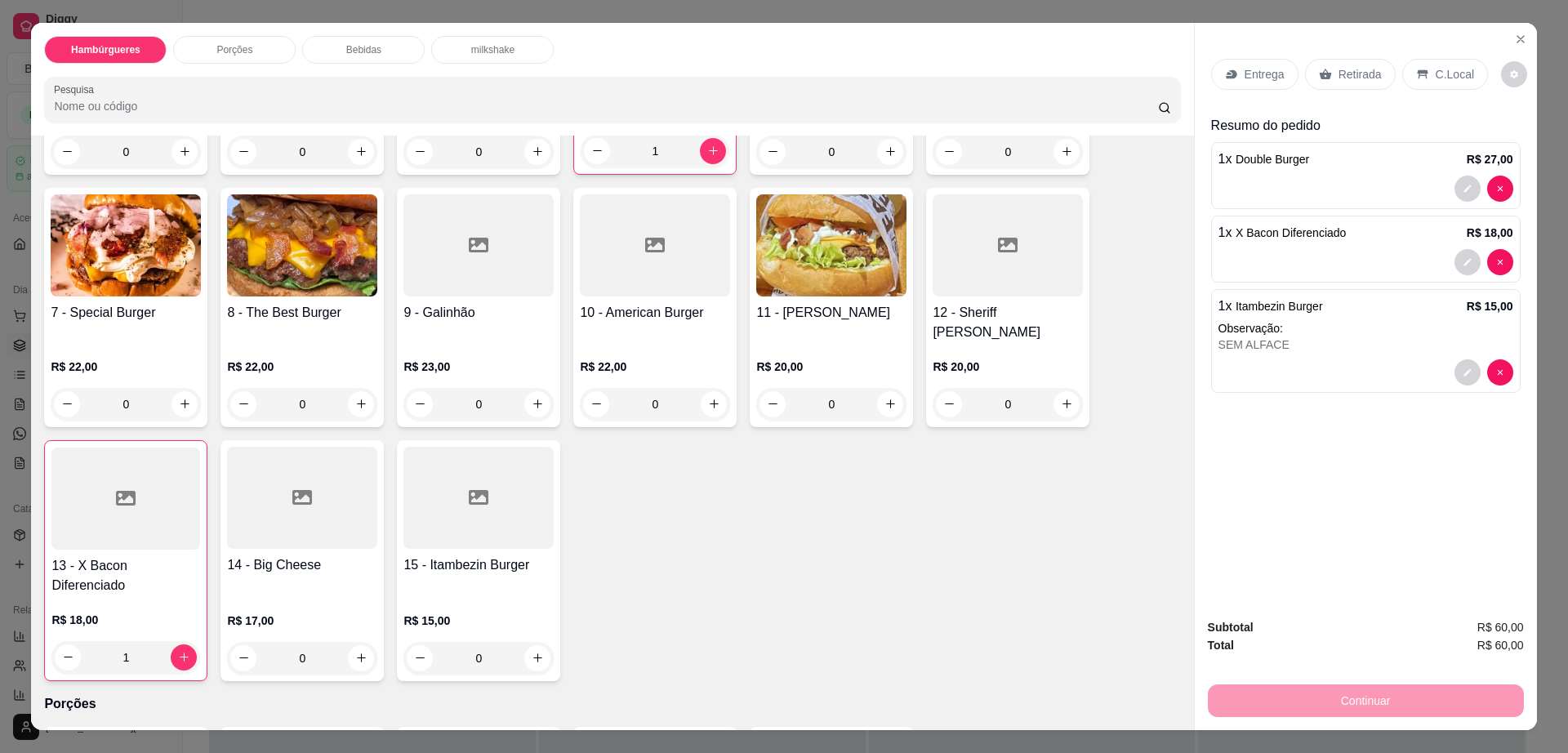
click at [1360, 78] on p "Retirada" at bounding box center [1360, 75] width 44 height 16
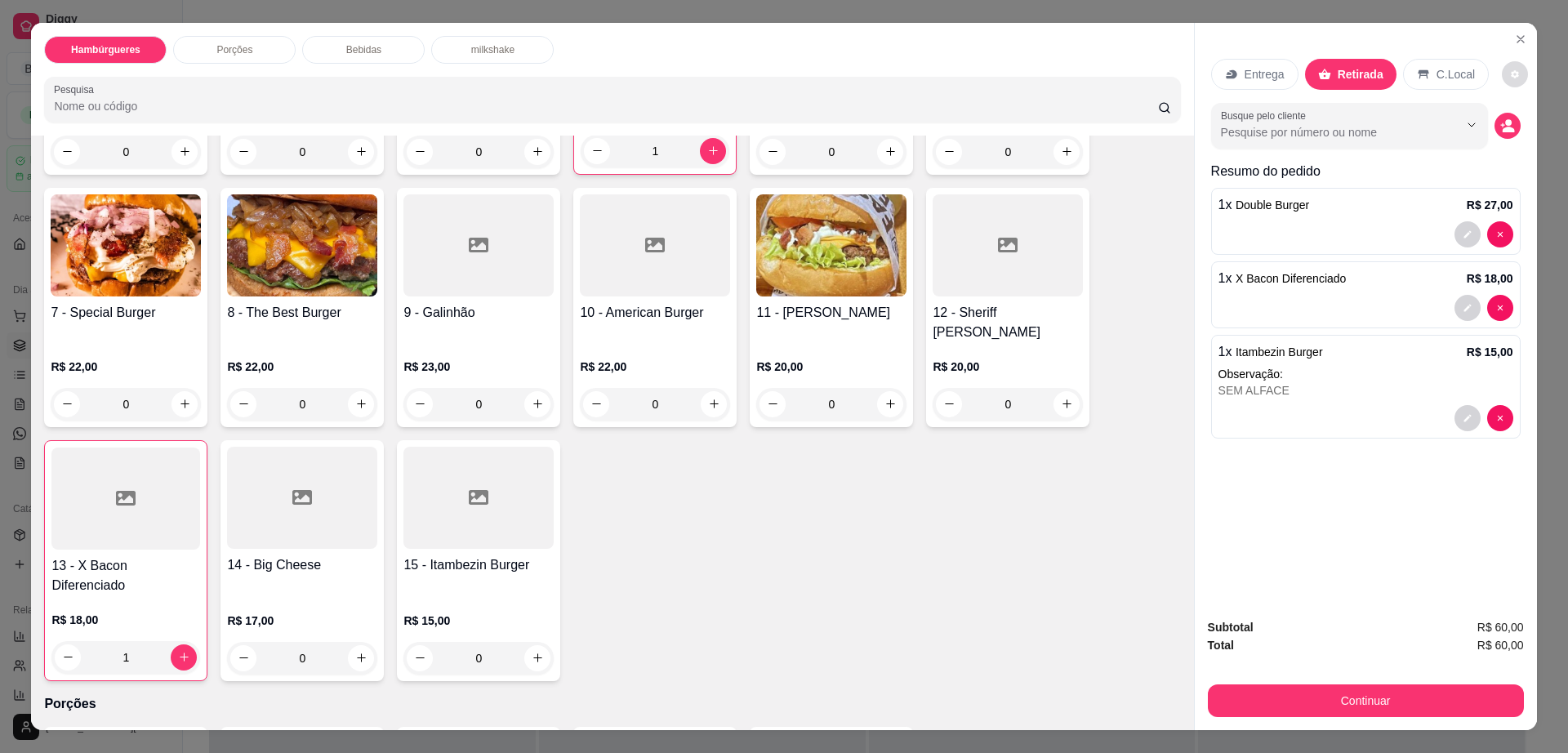
click at [1502, 72] on button "decrease-product-quantity" at bounding box center [1515, 75] width 26 height 26
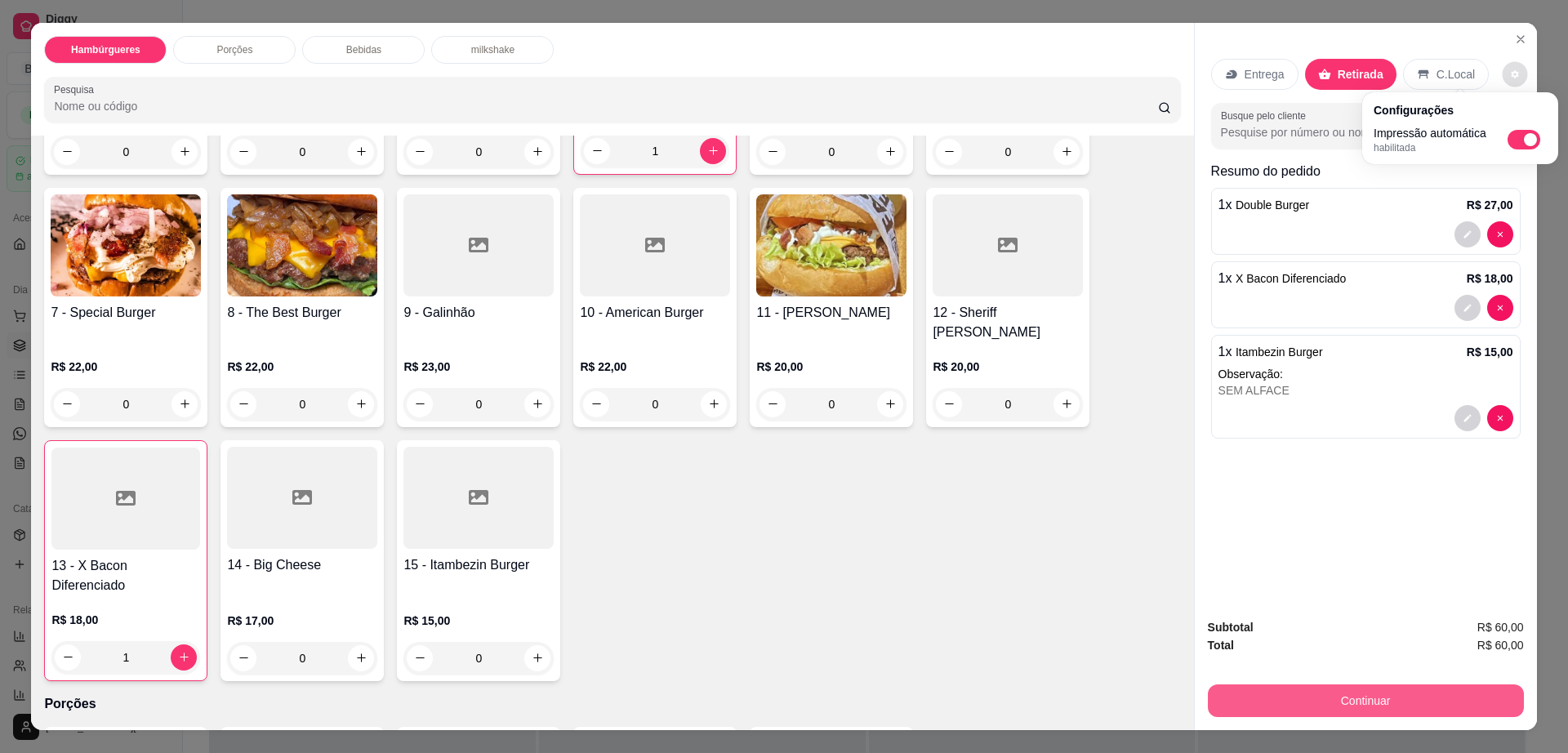
click at [1292, 694] on button "Continuar" at bounding box center [1366, 700] width 316 height 33
click at [1292, 694] on button "Continuar" at bounding box center [1365, 701] width 306 height 32
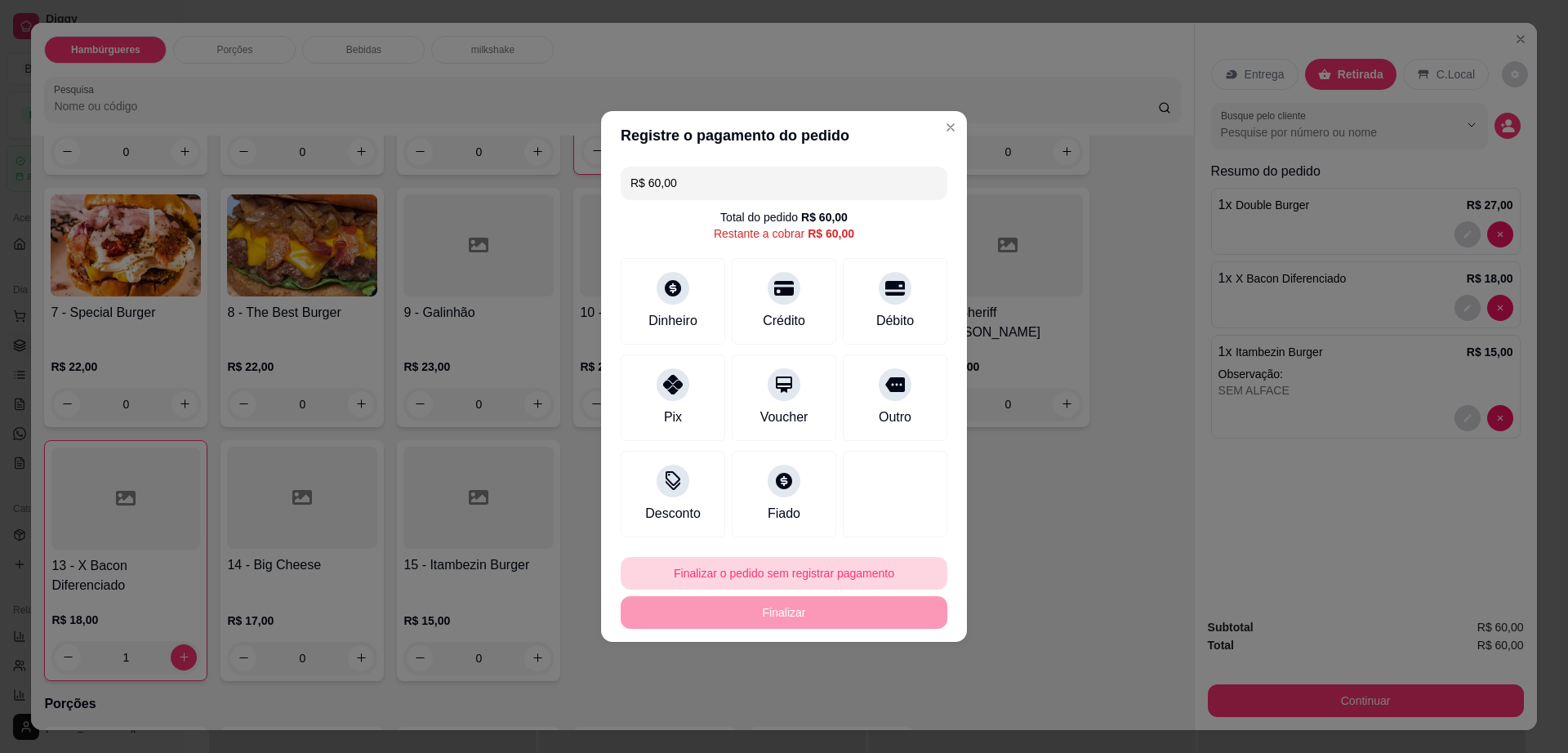
click at [752, 577] on button "Finalizar o pedido sem registrar pagamento" at bounding box center [784, 573] width 327 height 33
click at [862, 708] on button "Confirmar" at bounding box center [886, 706] width 61 height 25
type input "0"
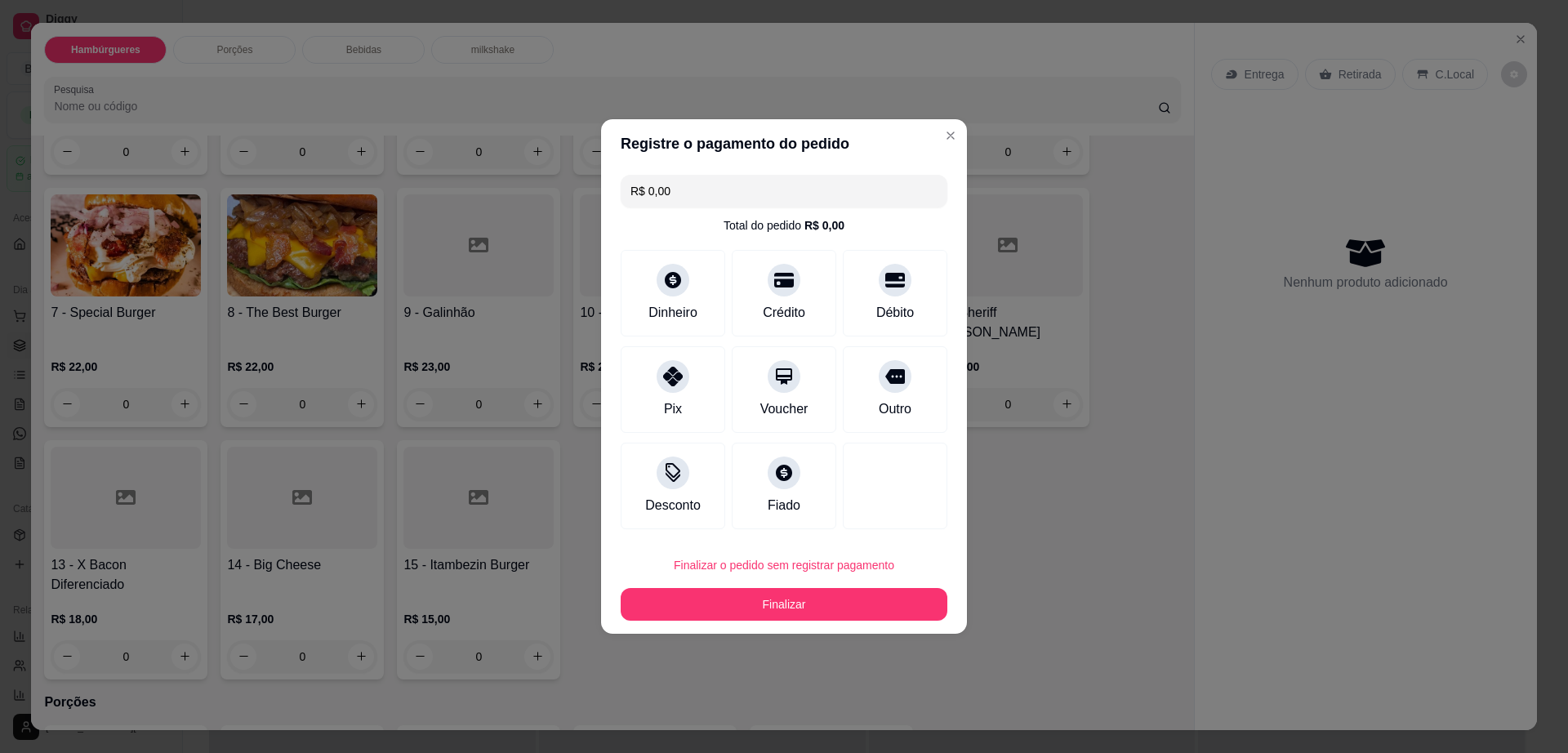
type input "R$ 0,00"
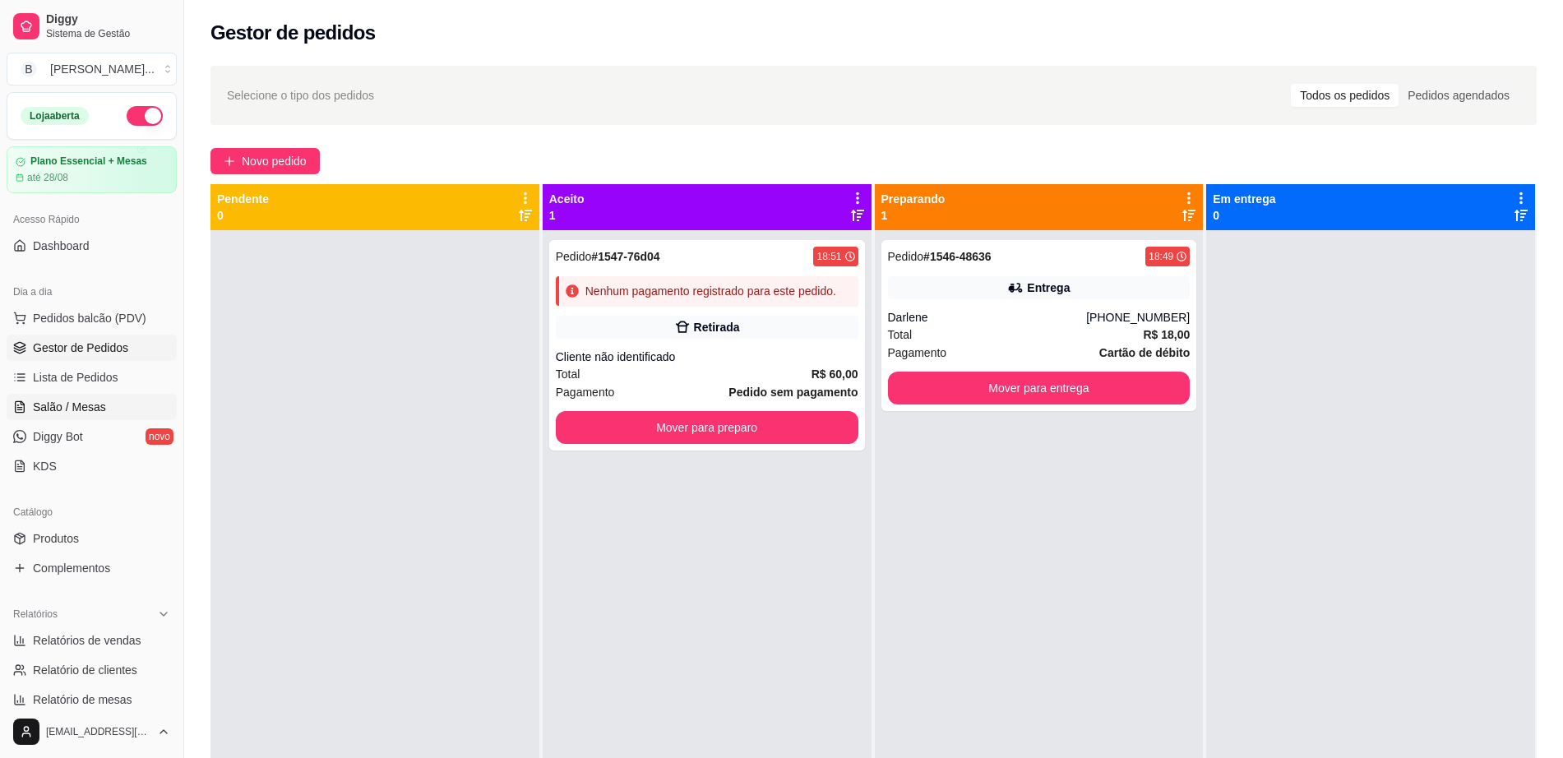
click at [79, 402] on span "Salão / Mesas" at bounding box center [69, 407] width 73 height 16
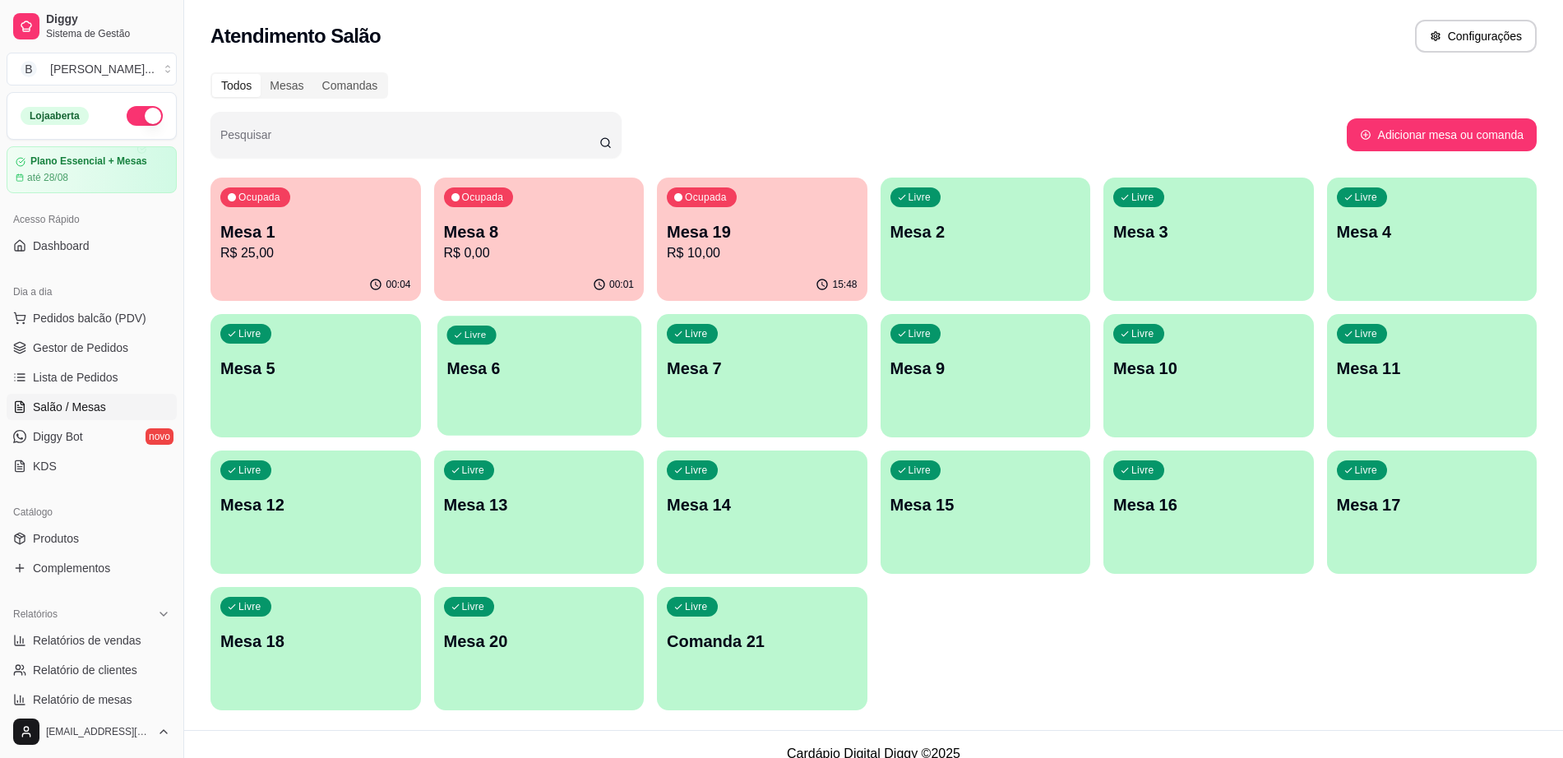
click at [489, 371] on p "Mesa 6" at bounding box center [538, 369] width 185 height 22
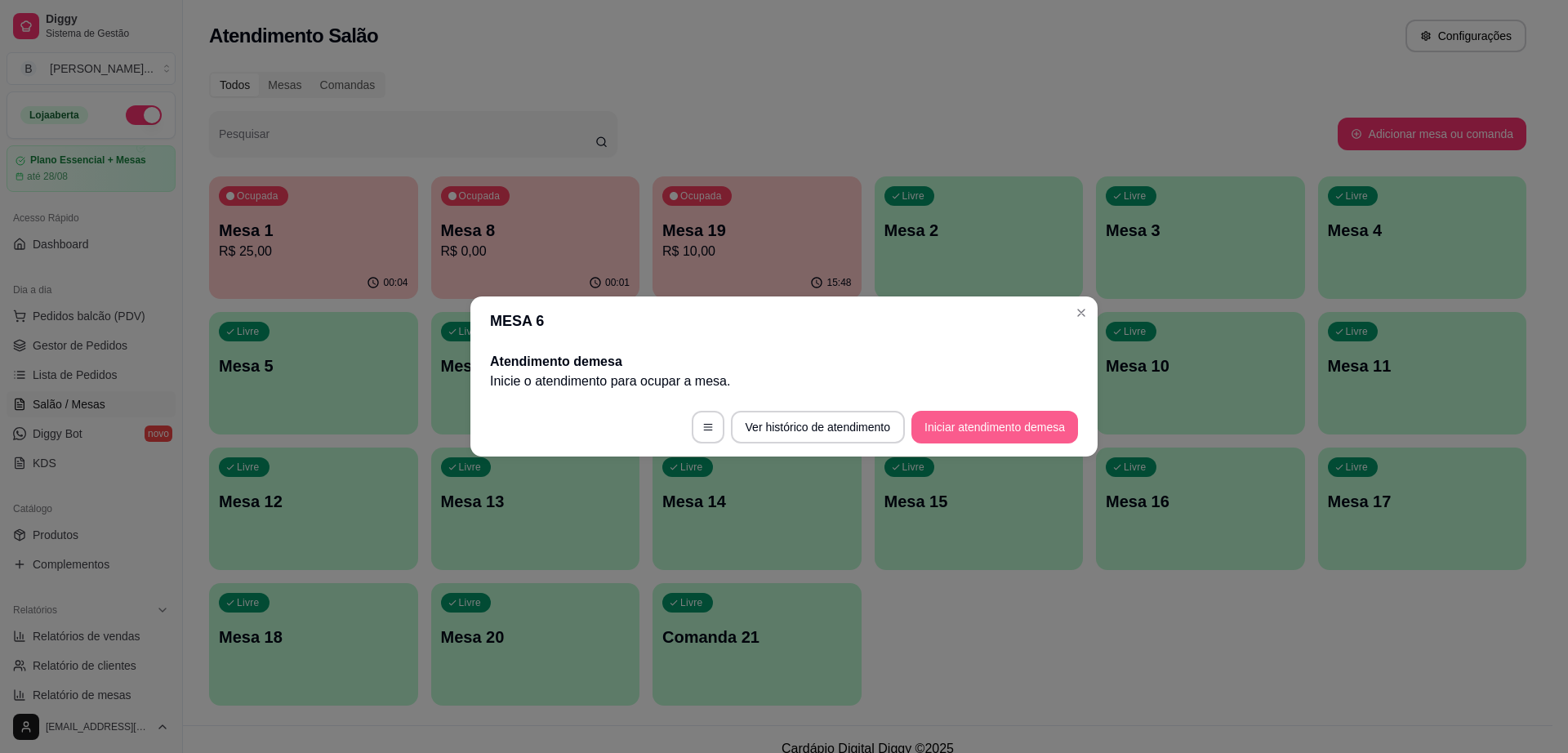
click at [1019, 426] on button "Iniciar atendimento de mesa" at bounding box center [995, 426] width 167 height 33
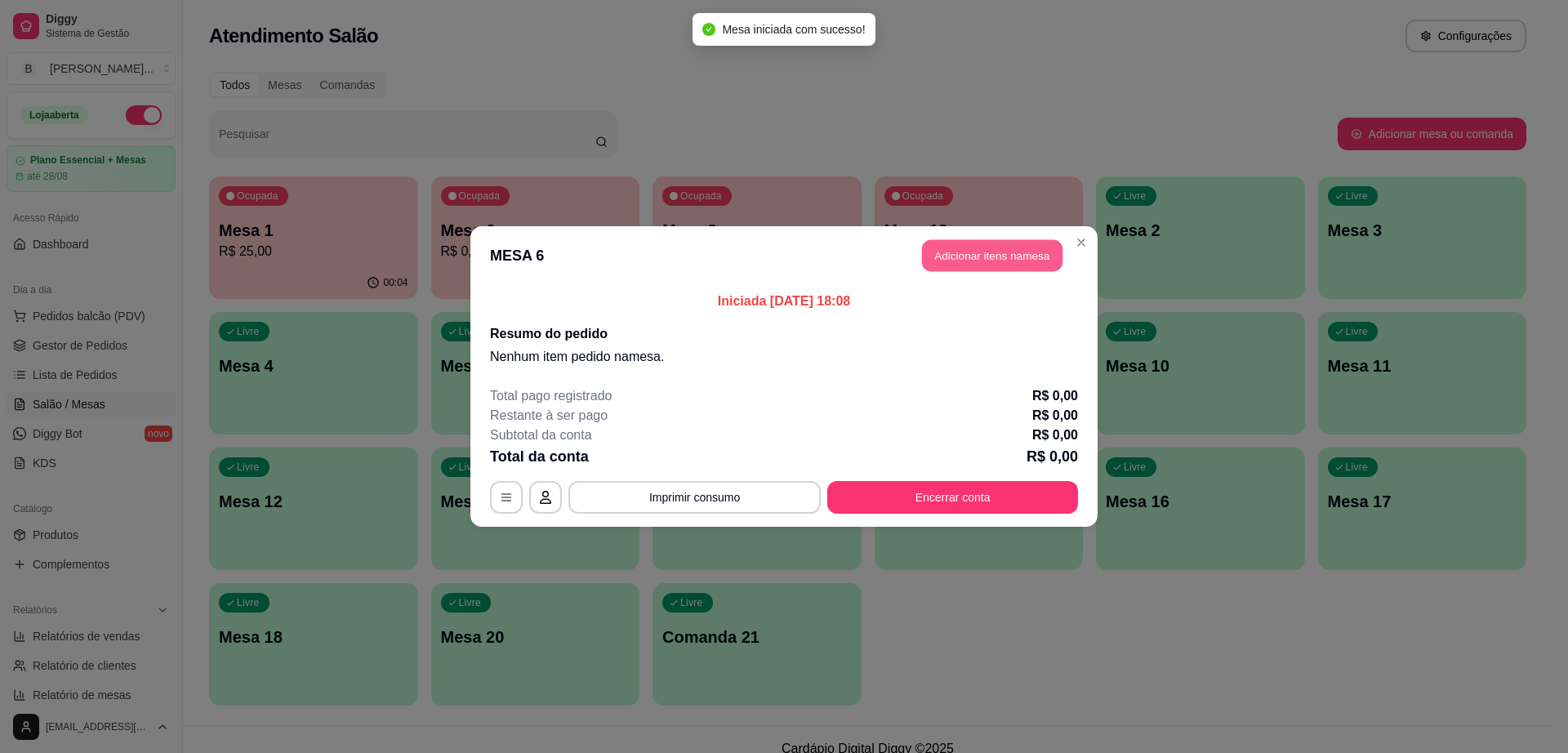
click at [1023, 254] on button "Adicionar itens na mesa" at bounding box center [992, 256] width 140 height 32
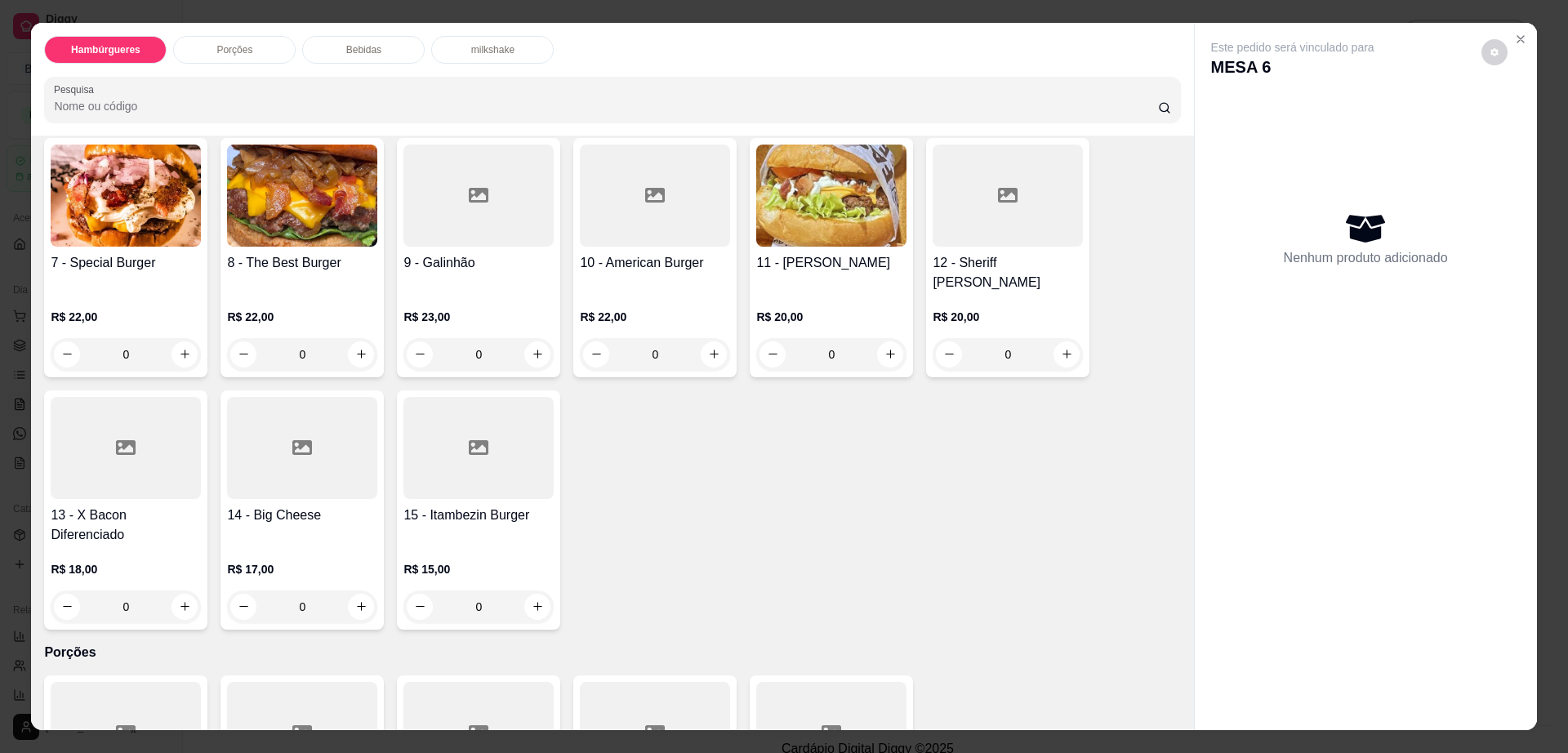
scroll to position [408, 0]
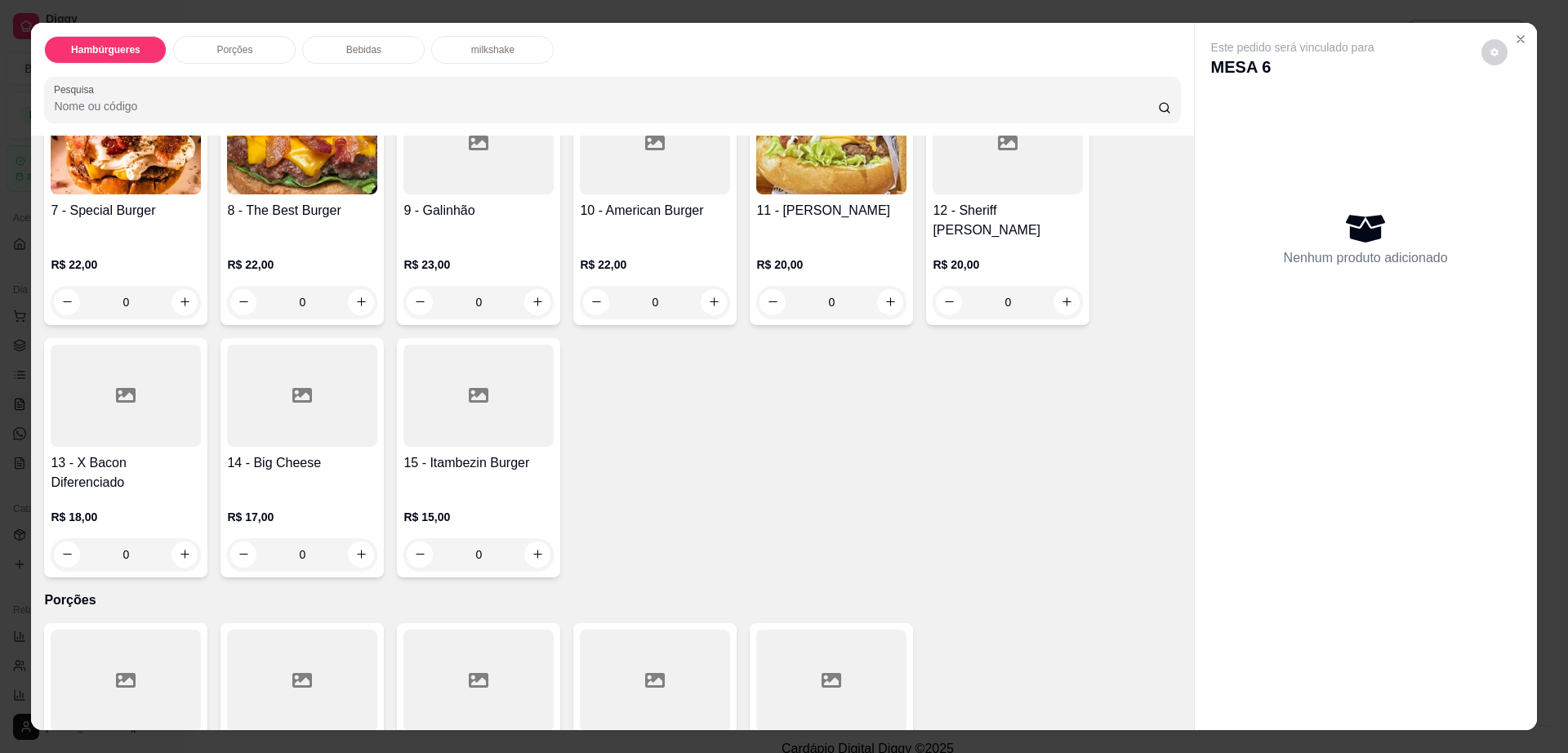
click at [288, 389] on div at bounding box center [302, 395] width 150 height 102
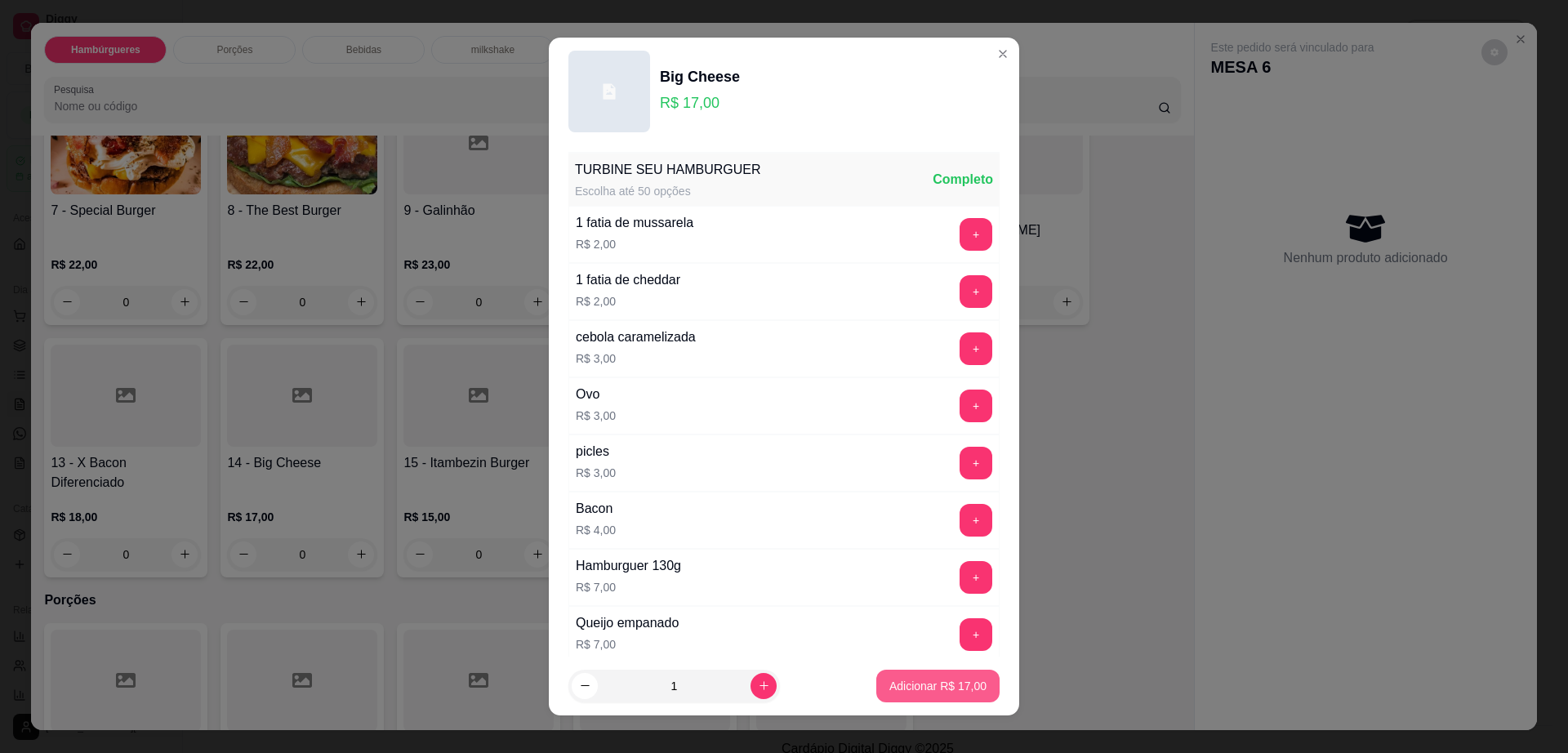
click at [922, 686] on p "Adicionar R$ 17,00" at bounding box center [938, 685] width 97 height 16
type input "1"
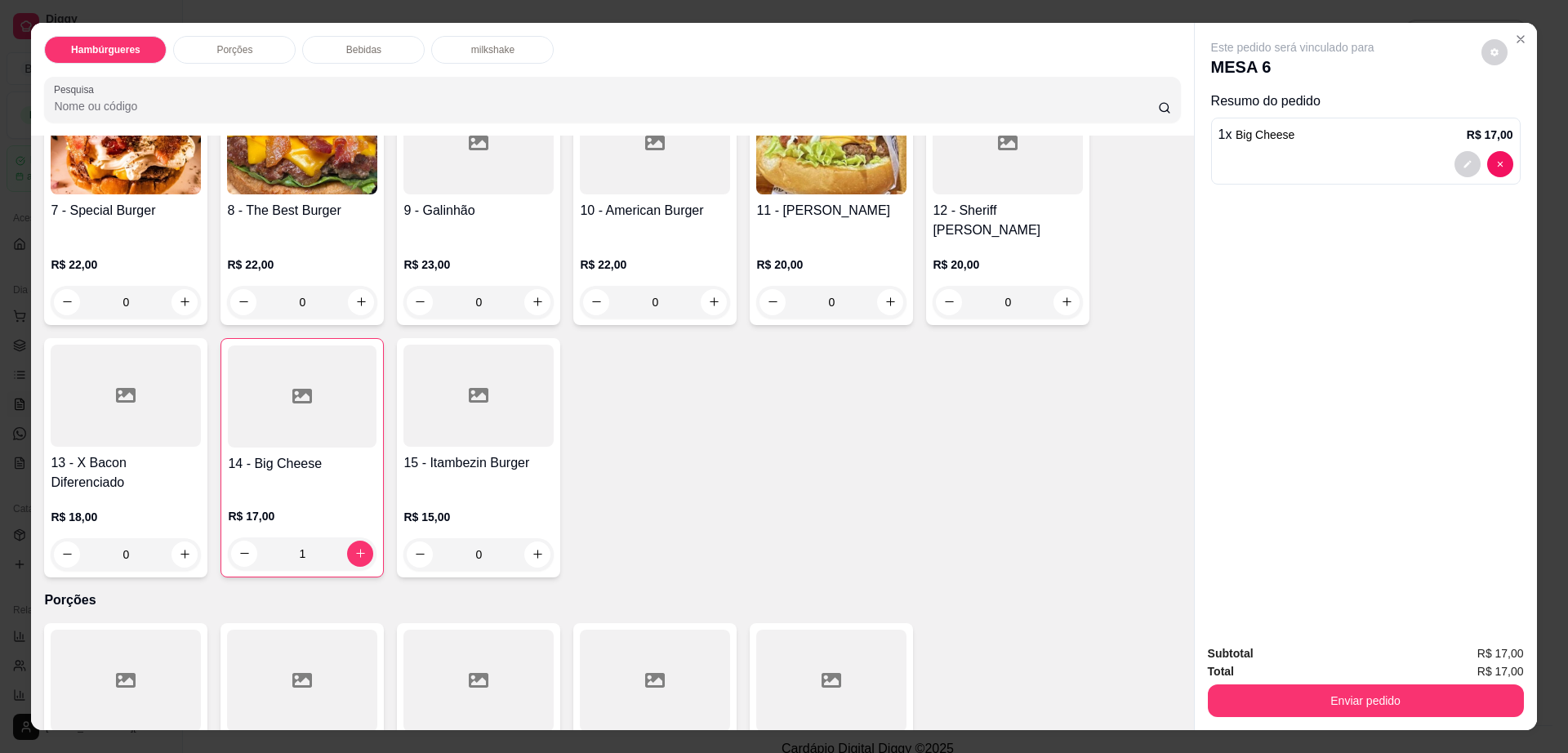
click at [121, 370] on div at bounding box center [125, 395] width 150 height 102
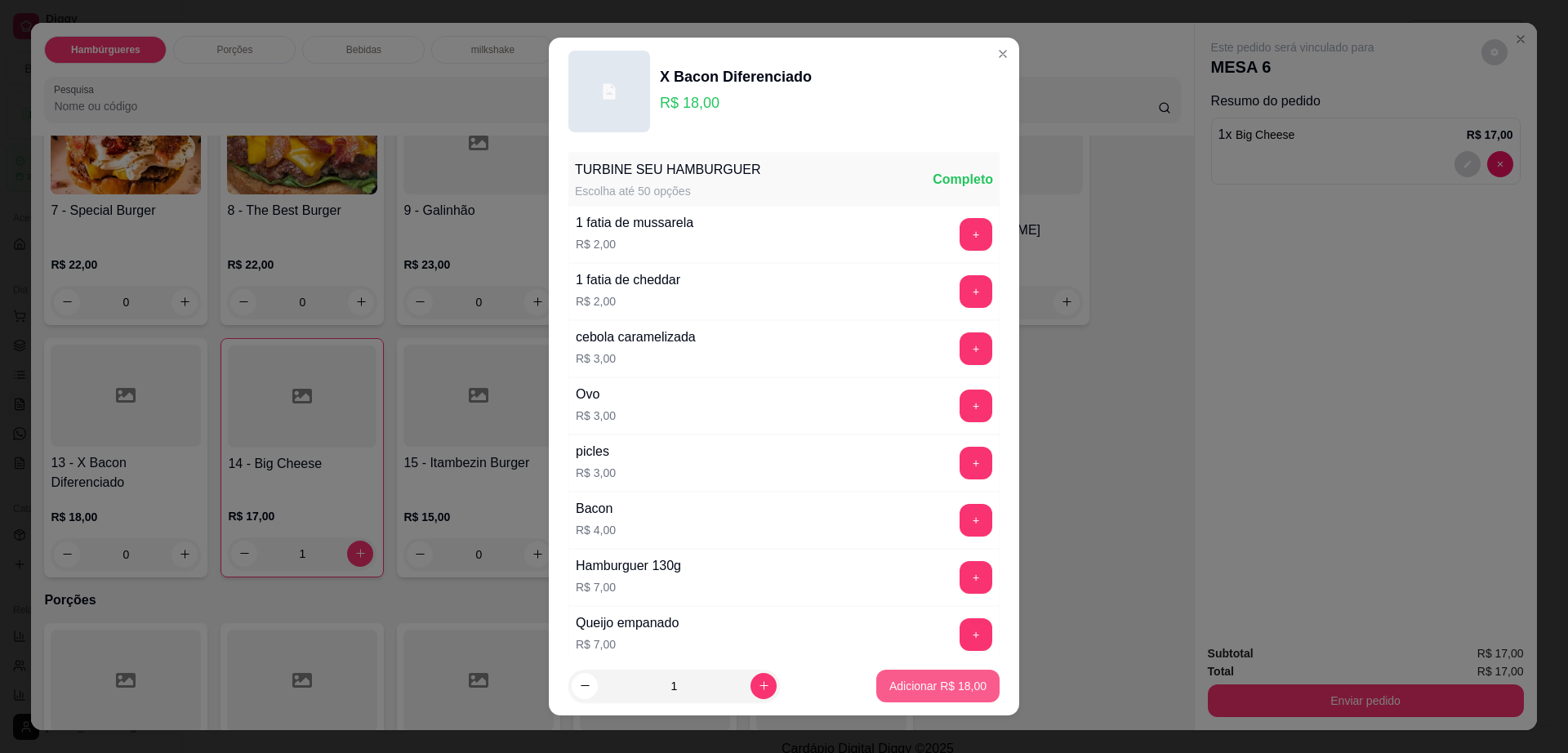
click at [941, 685] on p "Adicionar R$ 18,00" at bounding box center [938, 685] width 97 height 16
type input "1"
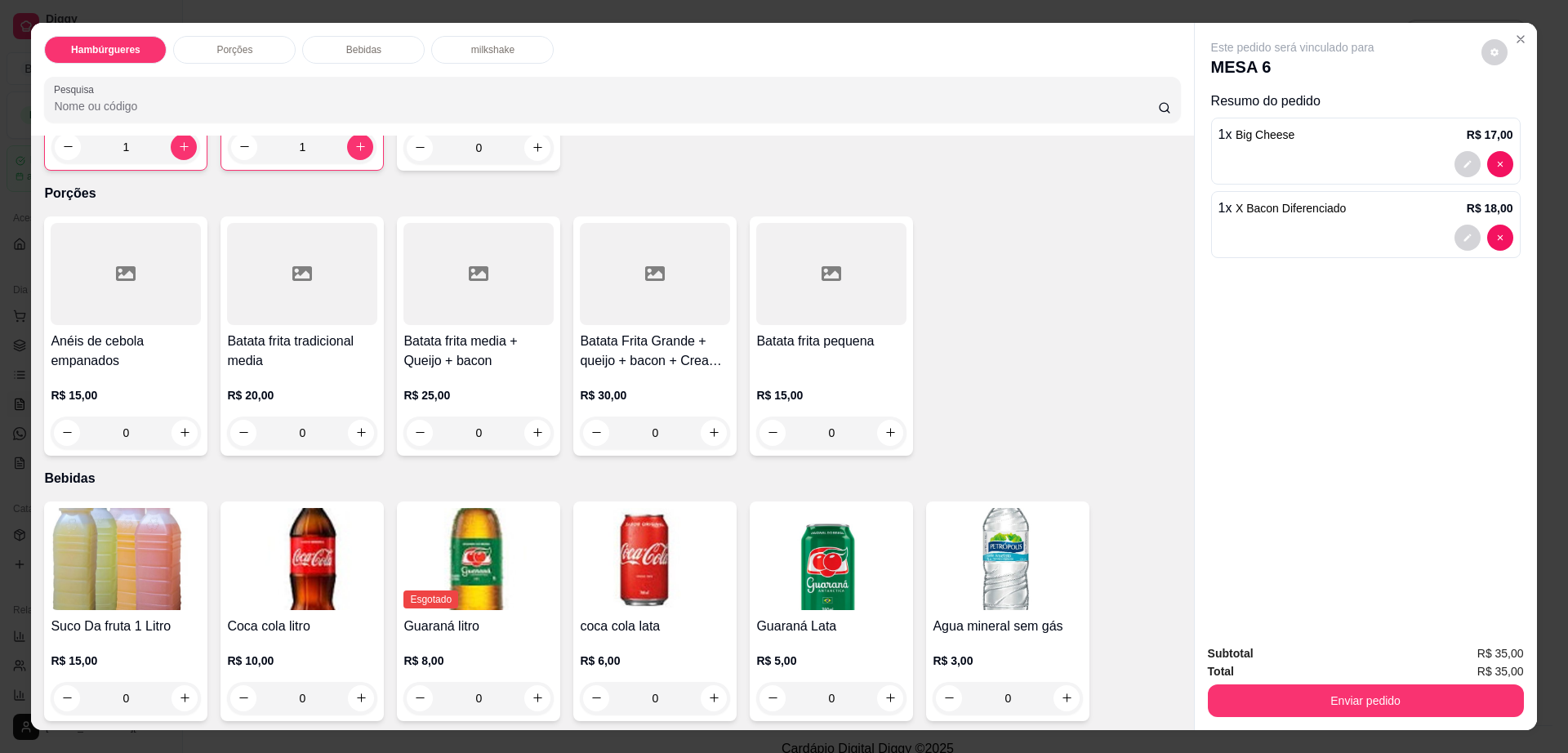
scroll to position [1225, 0]
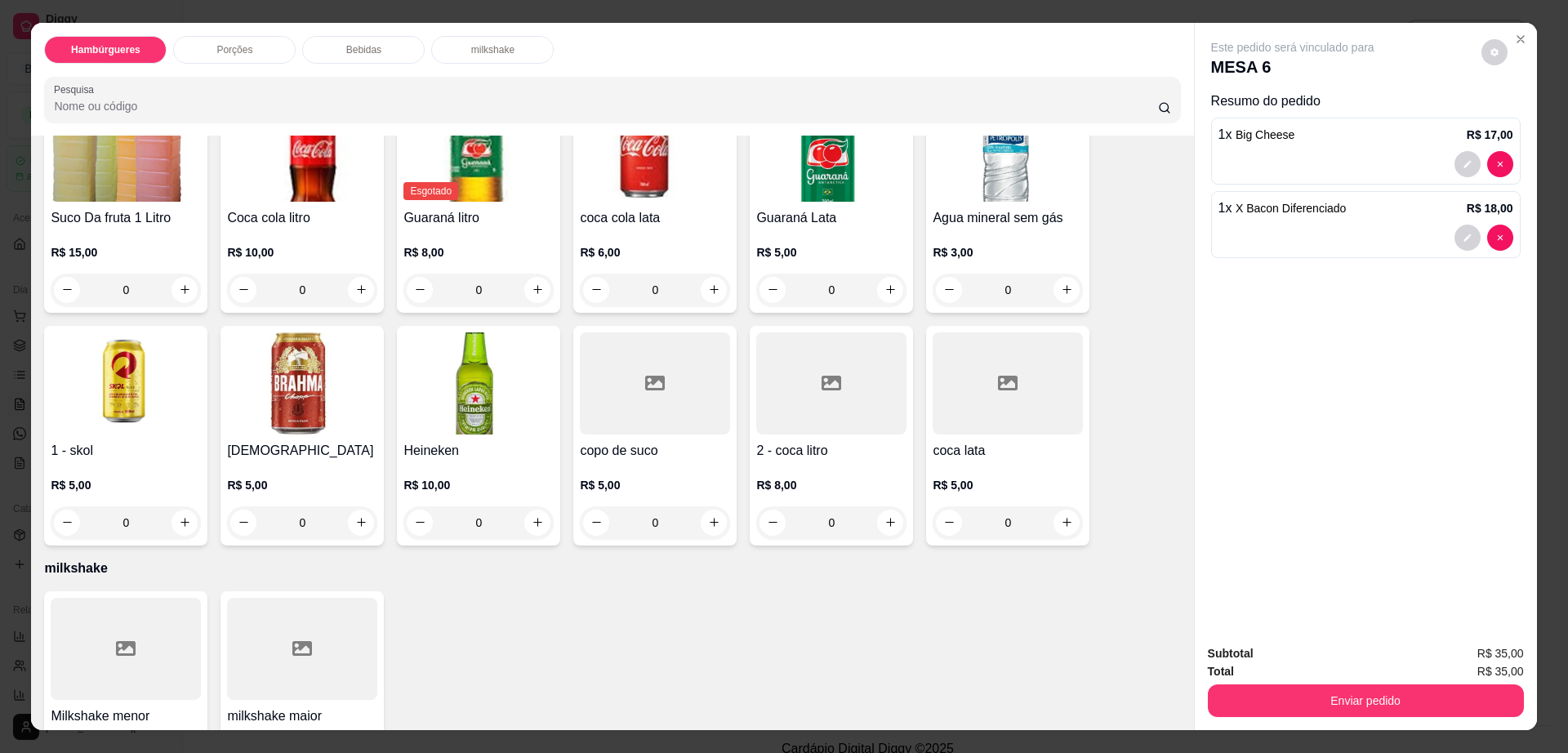
click at [827, 374] on div at bounding box center [831, 383] width 150 height 102
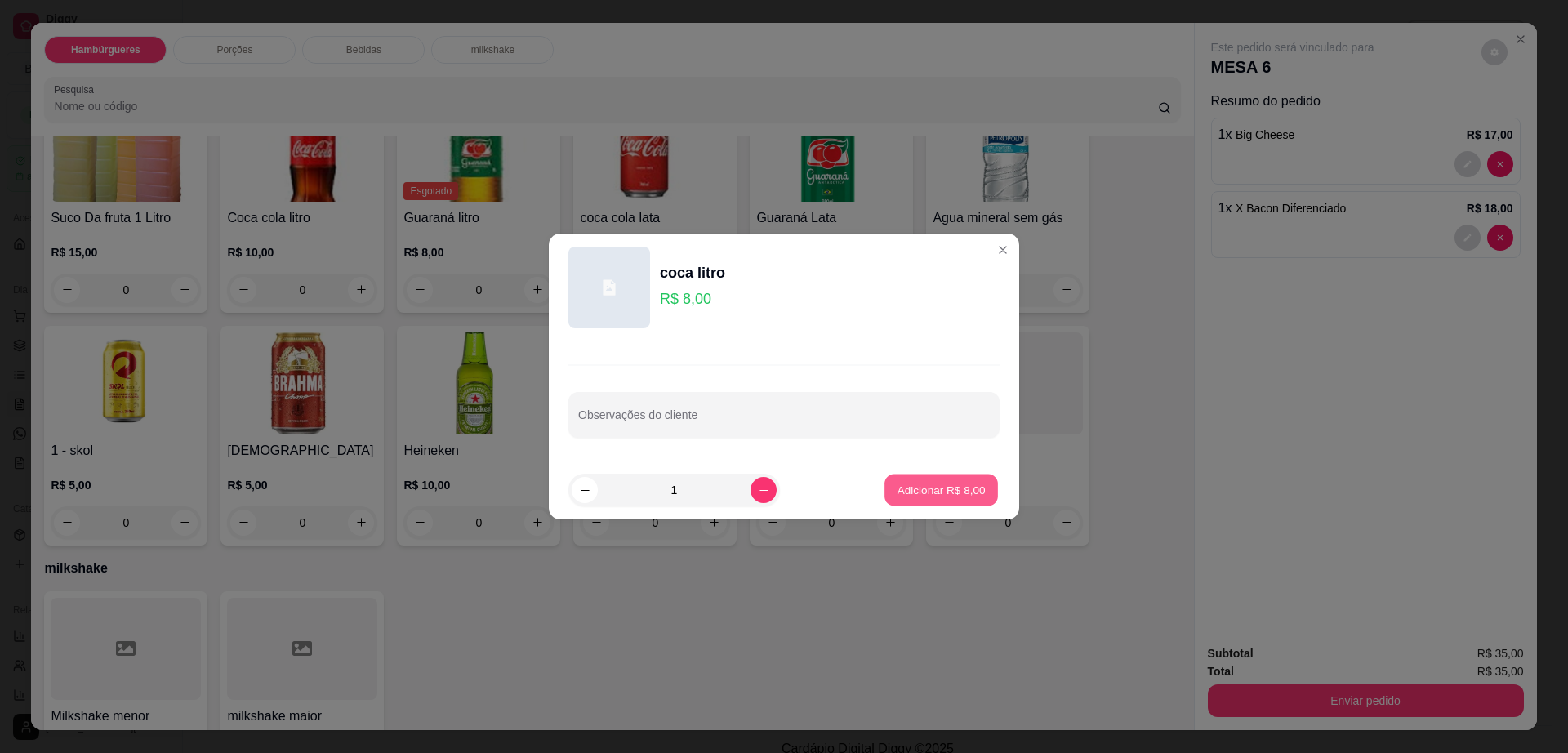
click at [947, 488] on p "Adicionar R$ 8,00" at bounding box center [941, 490] width 88 height 16
type input "1"
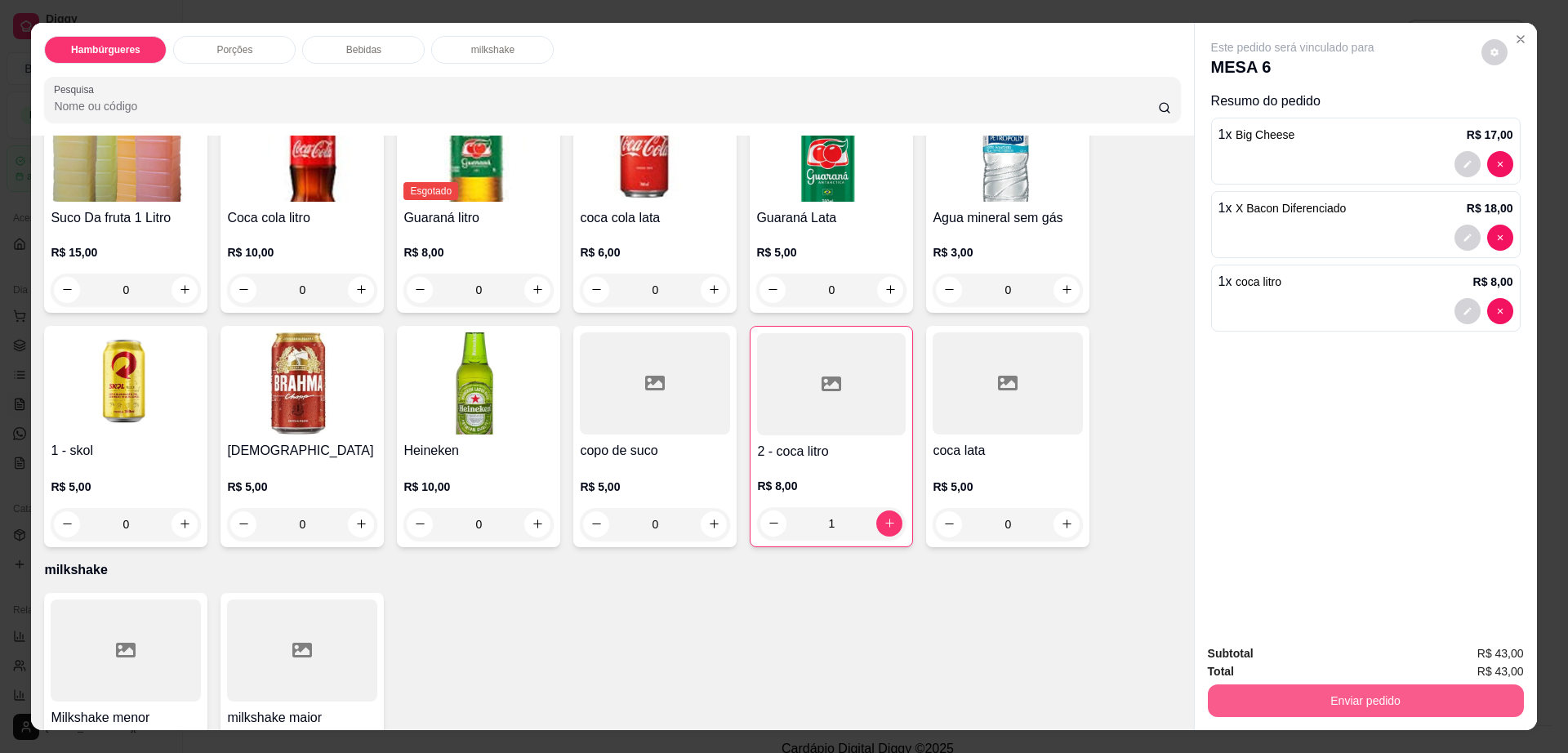
click at [1327, 691] on button "Enviar pedido" at bounding box center [1366, 700] width 316 height 33
click at [1329, 662] on button "Não registrar e enviar pedido" at bounding box center [1310, 660] width 165 height 30
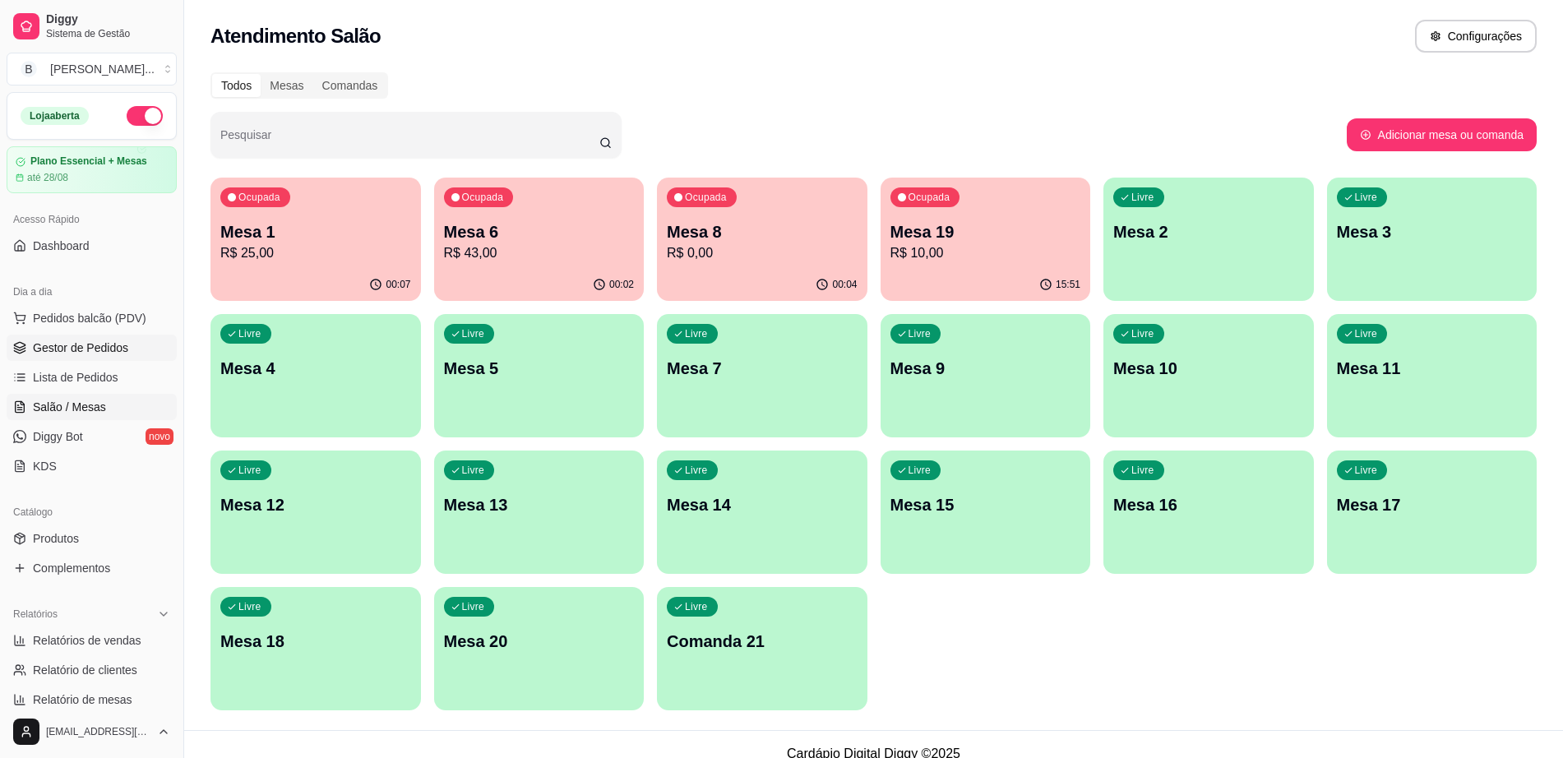
click at [92, 346] on span "Gestor de Pedidos" at bounding box center [80, 347] width 95 height 16
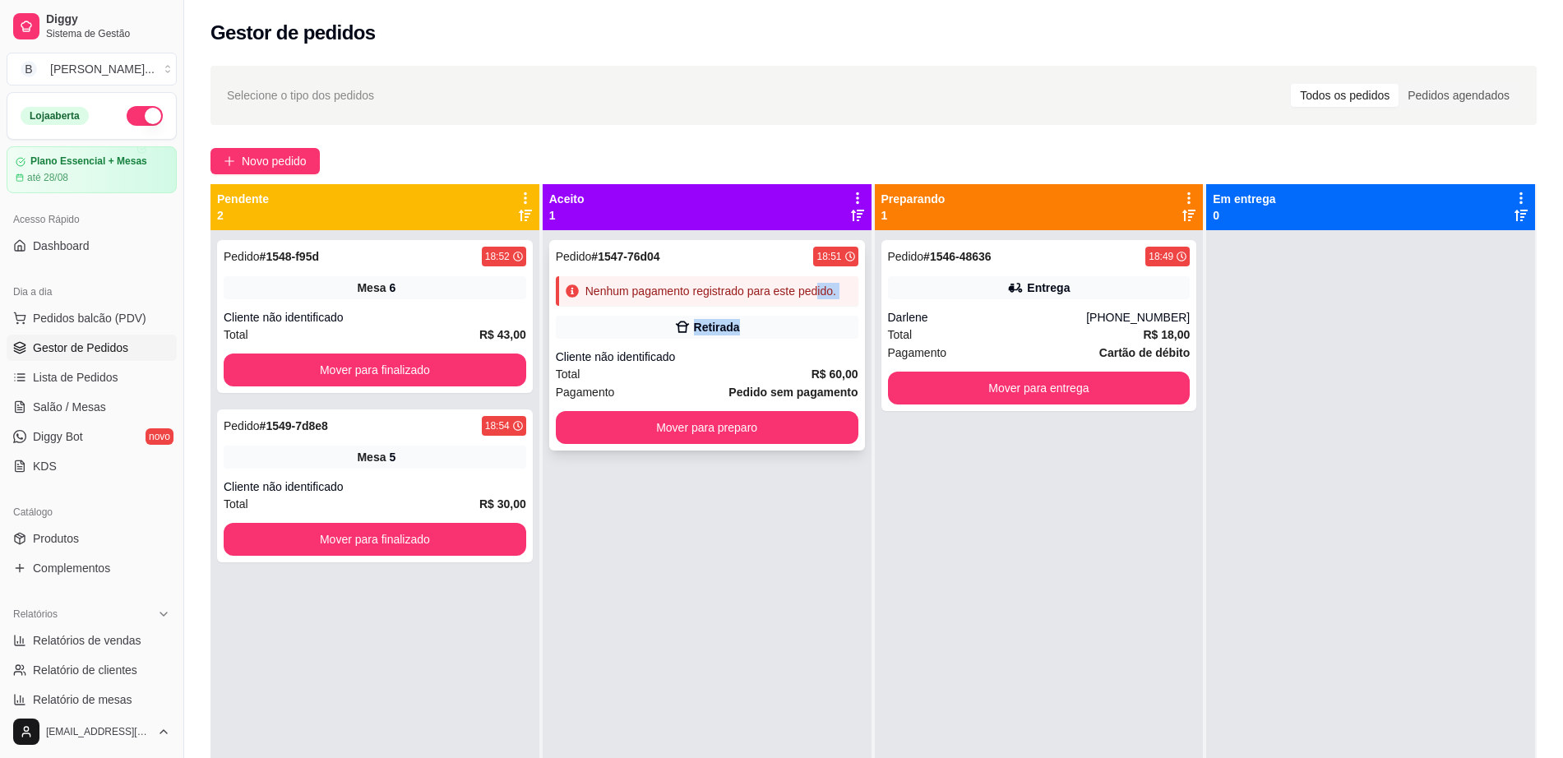
click at [811, 305] on div "Pedido # 1547-76d04 18:51 Nenhum pagamento registrado para este pedido. Retirad…" at bounding box center [707, 345] width 316 height 210
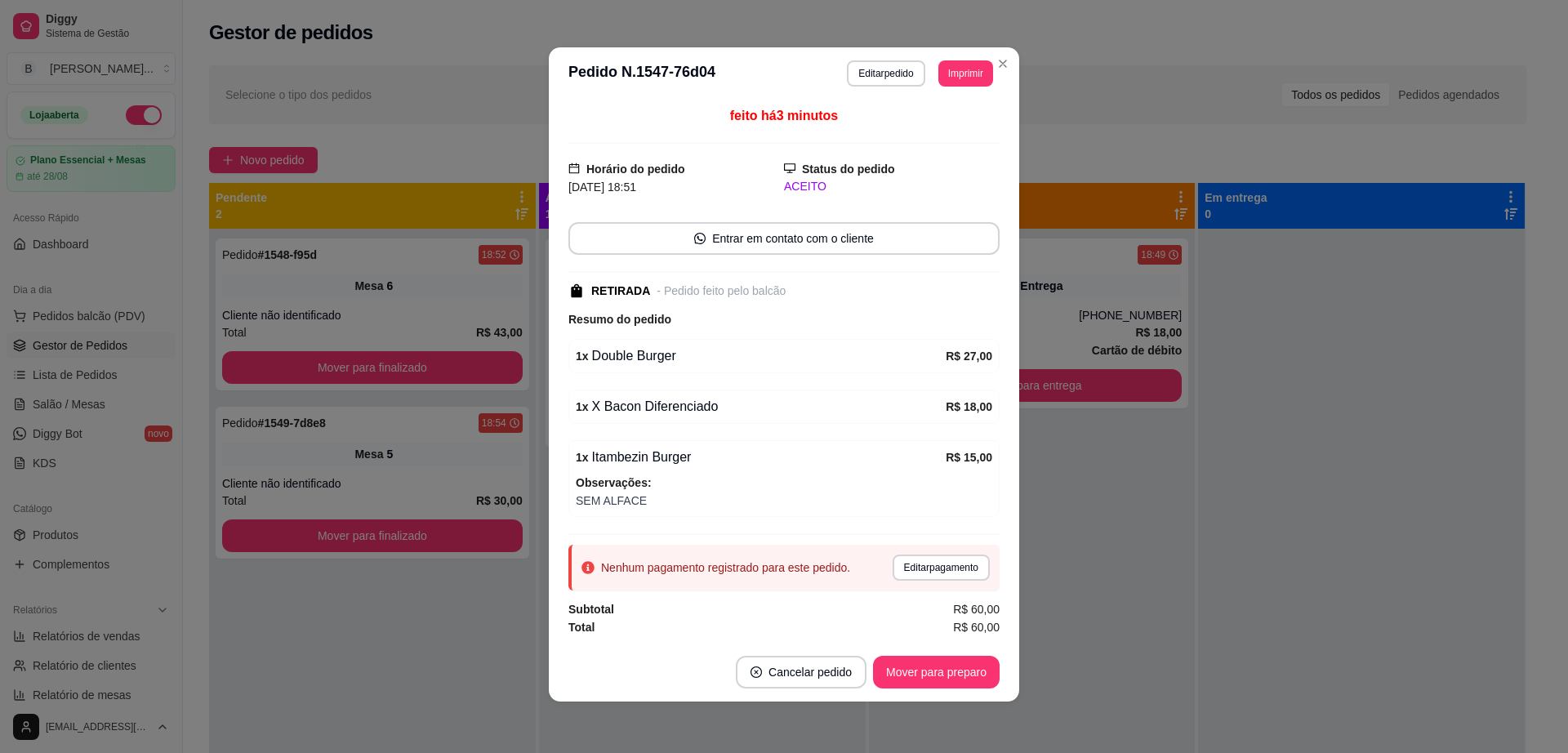
scroll to position [3, 0]
click at [874, 77] on button "Editar pedido" at bounding box center [885, 73] width 78 height 26
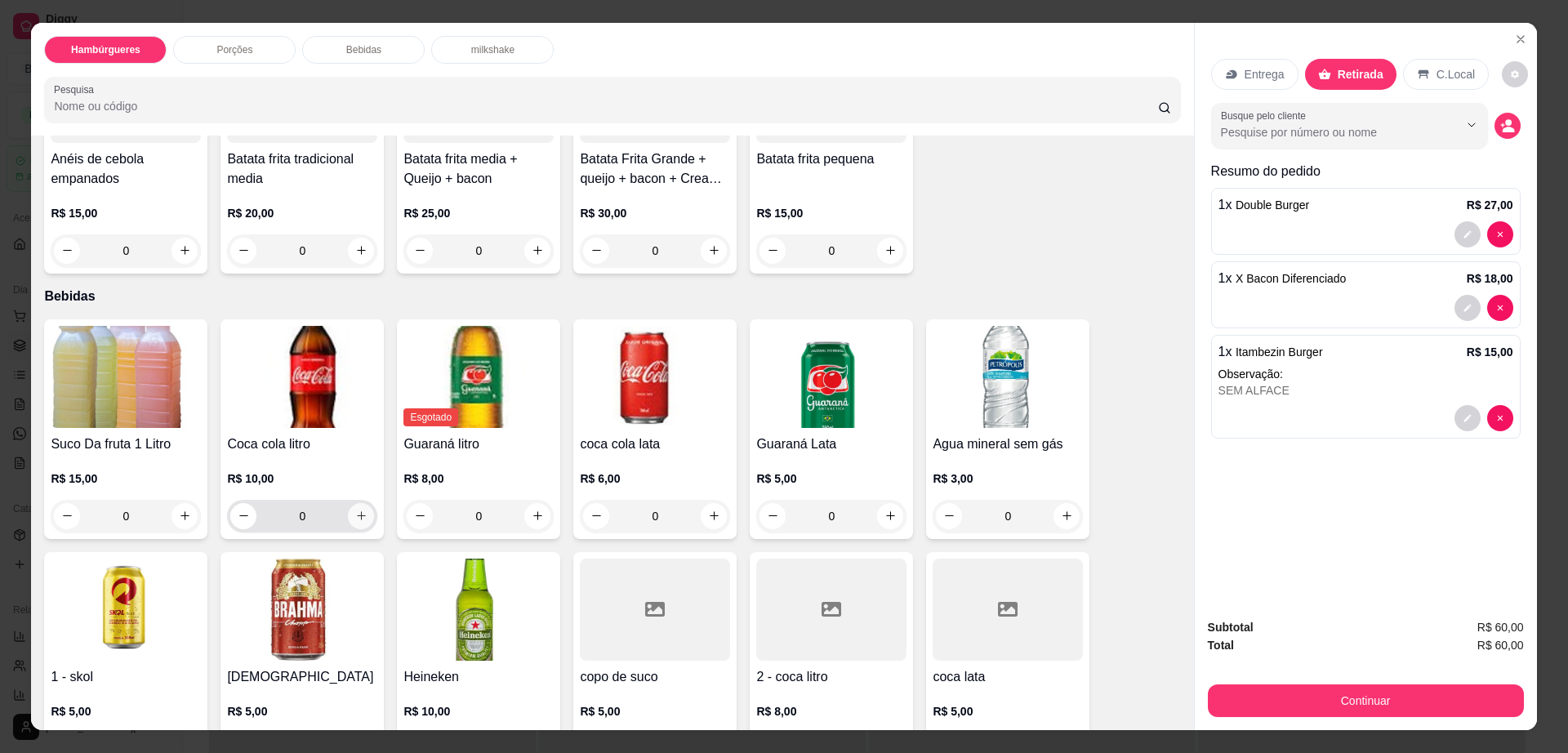
scroll to position [1020, 0]
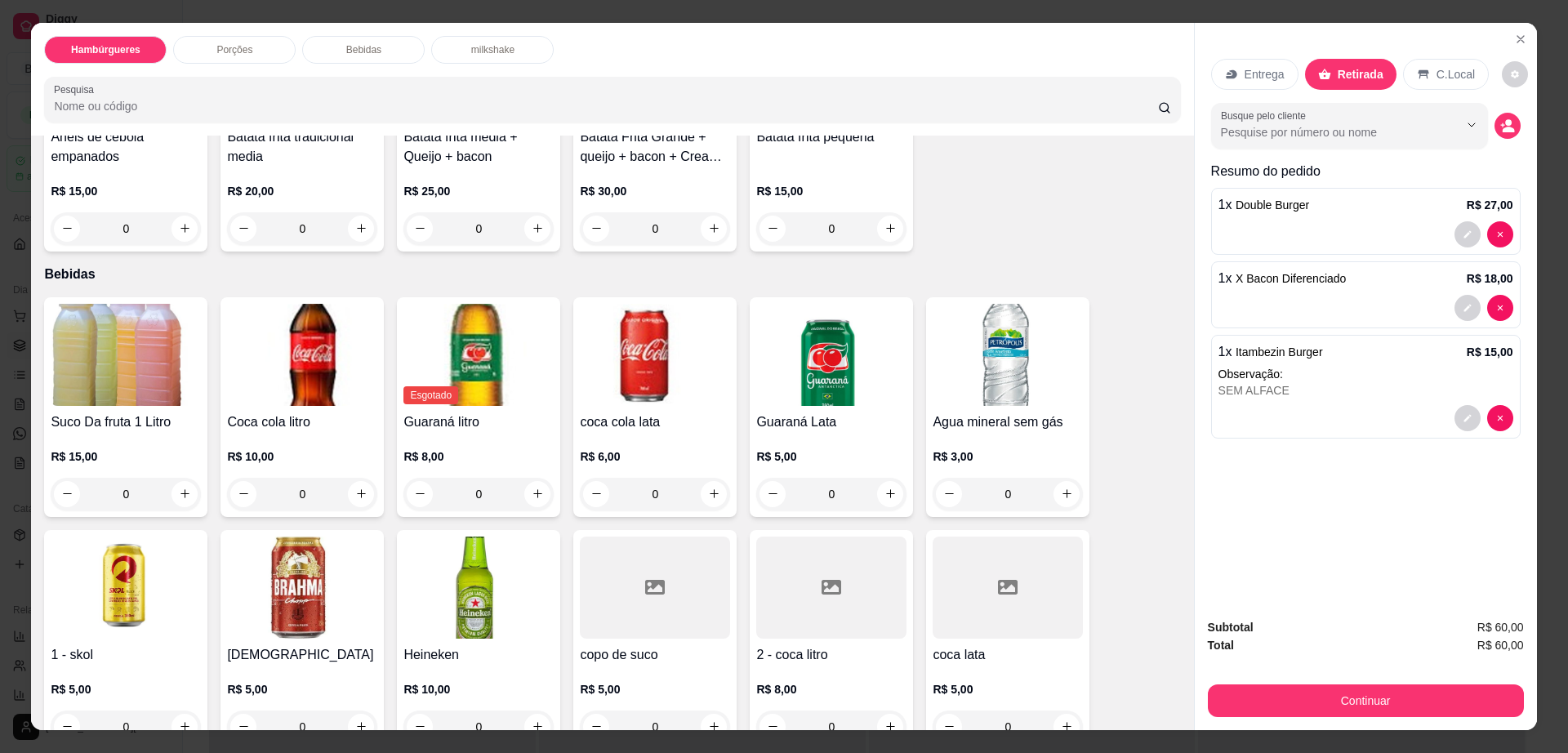
click at [316, 577] on img at bounding box center [302, 587] width 150 height 102
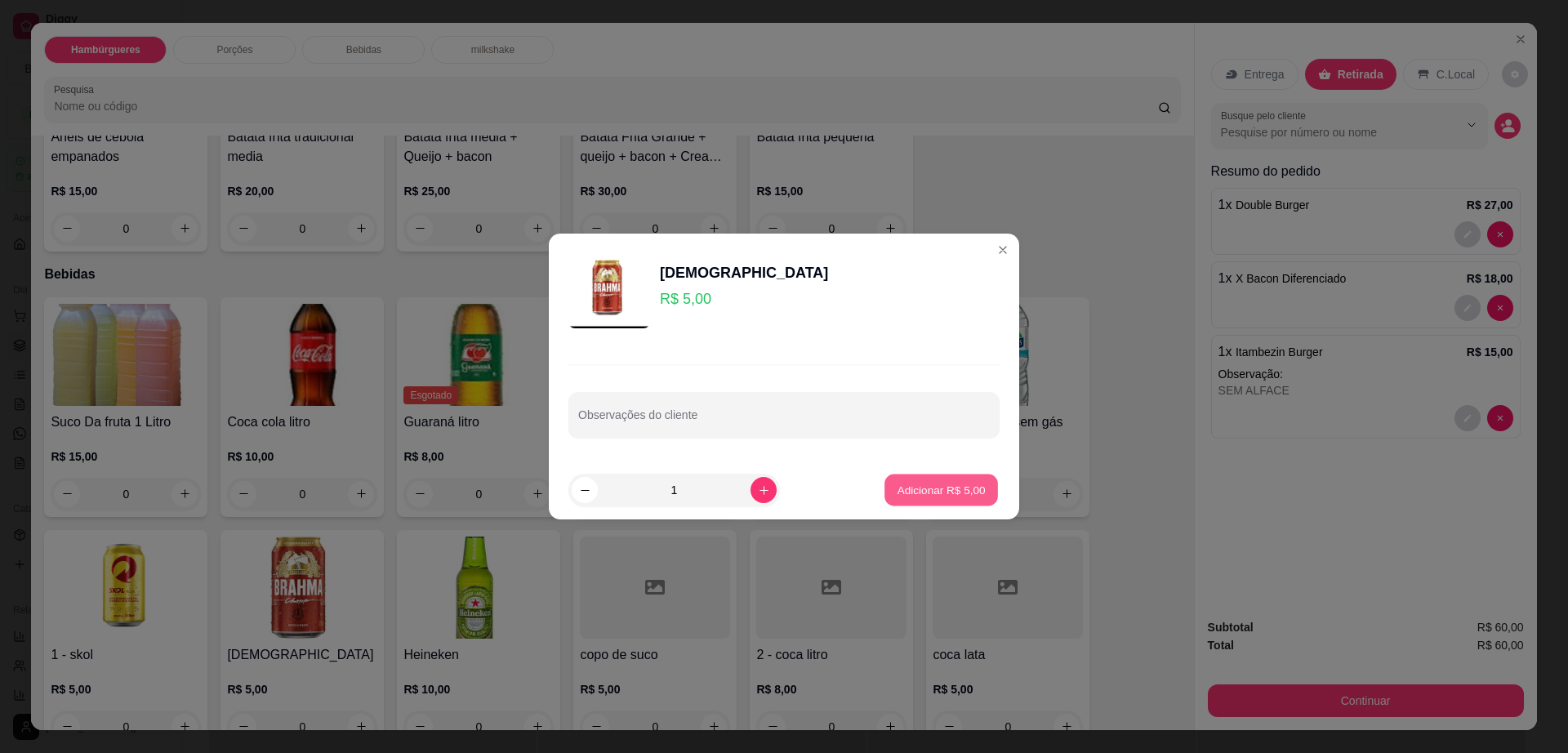
click at [918, 499] on button "Adicionar R$ 5,00" at bounding box center [941, 491] width 113 height 32
type input "1"
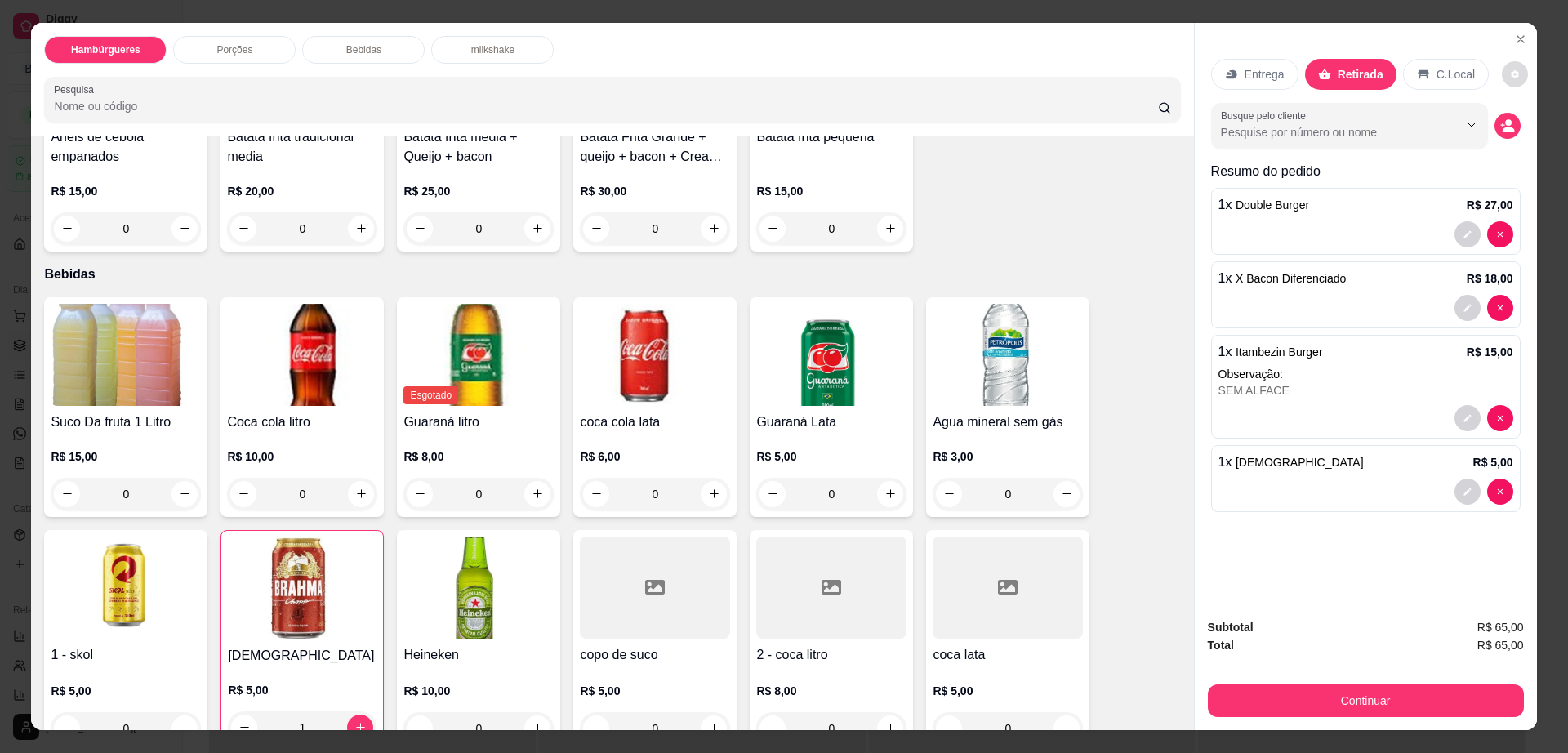
click at [1510, 78] on icon "decrease-product-quantity" at bounding box center [1515, 75] width 10 height 10
click at [1244, 700] on button "Continuar" at bounding box center [1366, 700] width 316 height 33
click at [1244, 699] on button "Continuar" at bounding box center [1366, 700] width 316 height 33
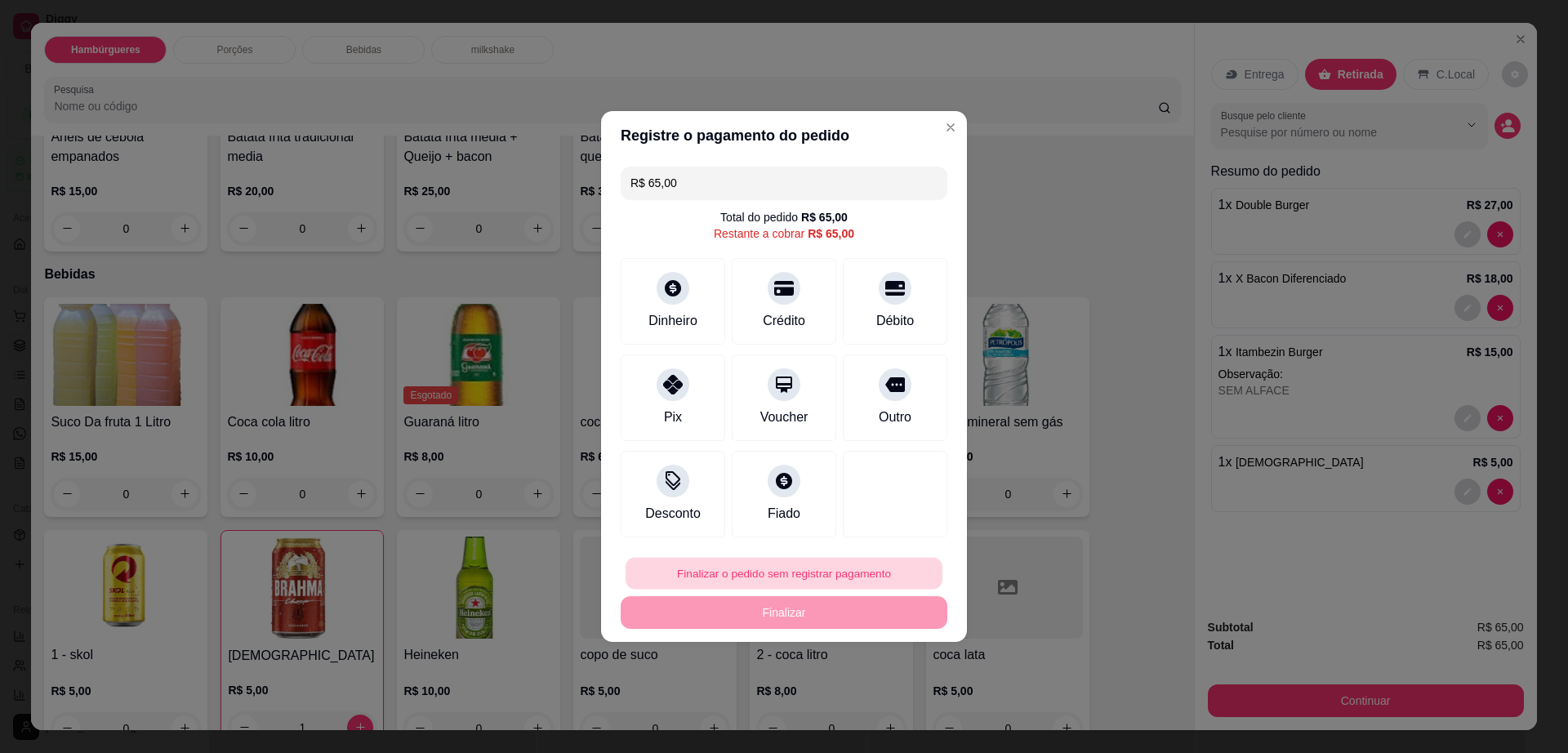
click at [717, 575] on button "Finalizar o pedido sem registrar pagamento" at bounding box center [784, 573] width 317 height 32
click at [889, 711] on button "Confirmar" at bounding box center [885, 706] width 58 height 25
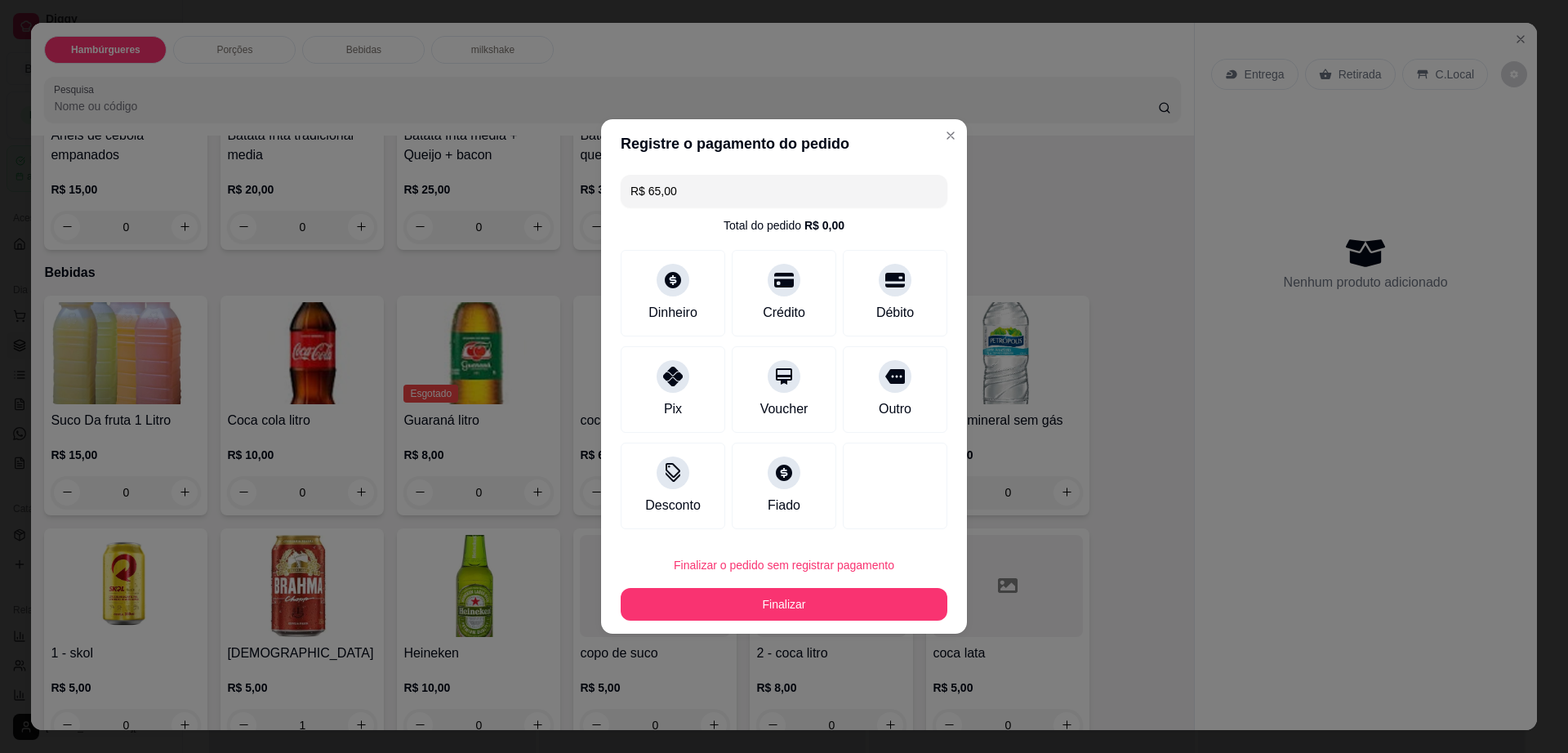
type input "0"
type input "R$ 0,00"
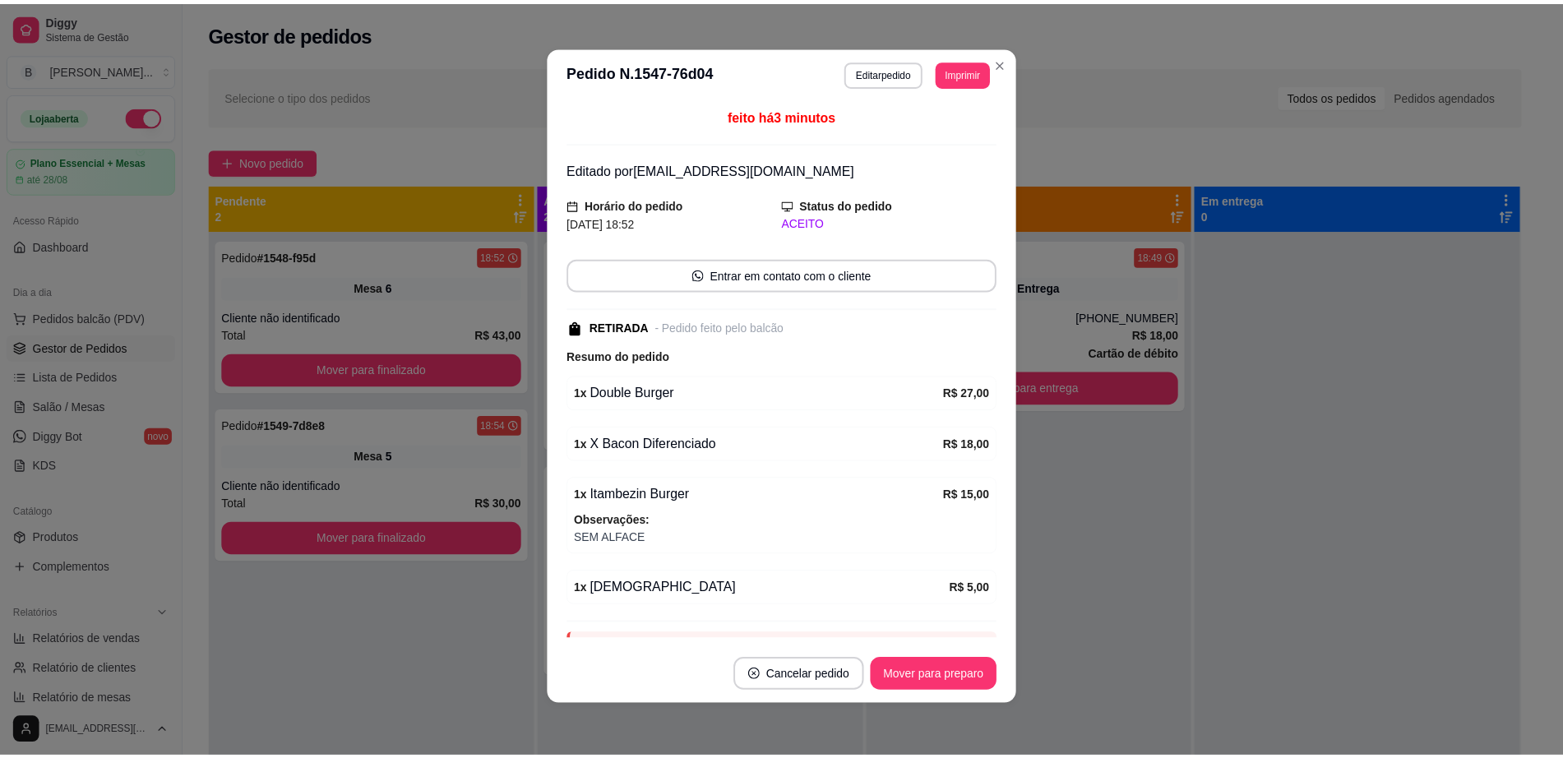
scroll to position [2, 0]
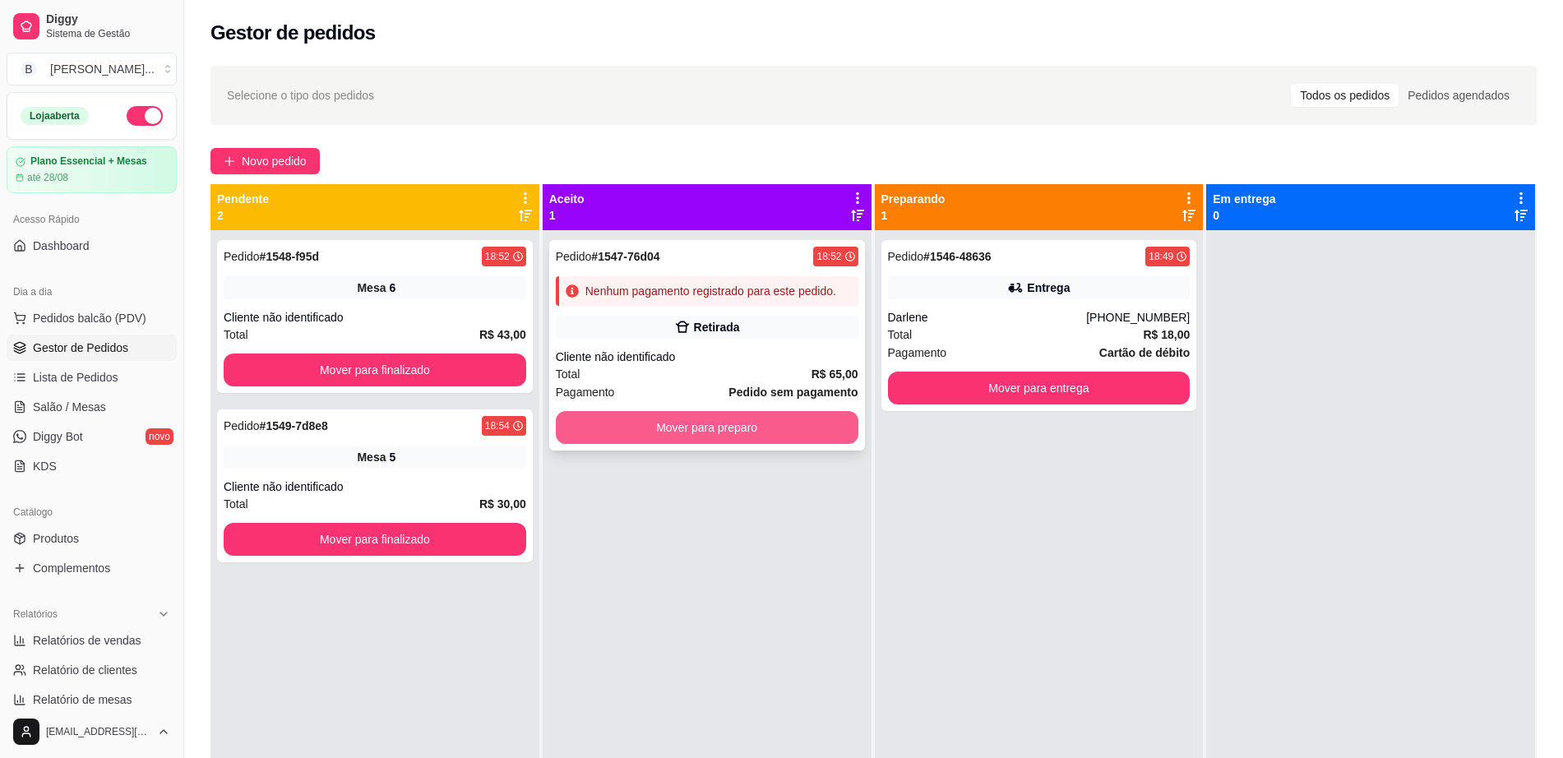
click at [751, 433] on button "Mover para preparo" at bounding box center [707, 427] width 302 height 33
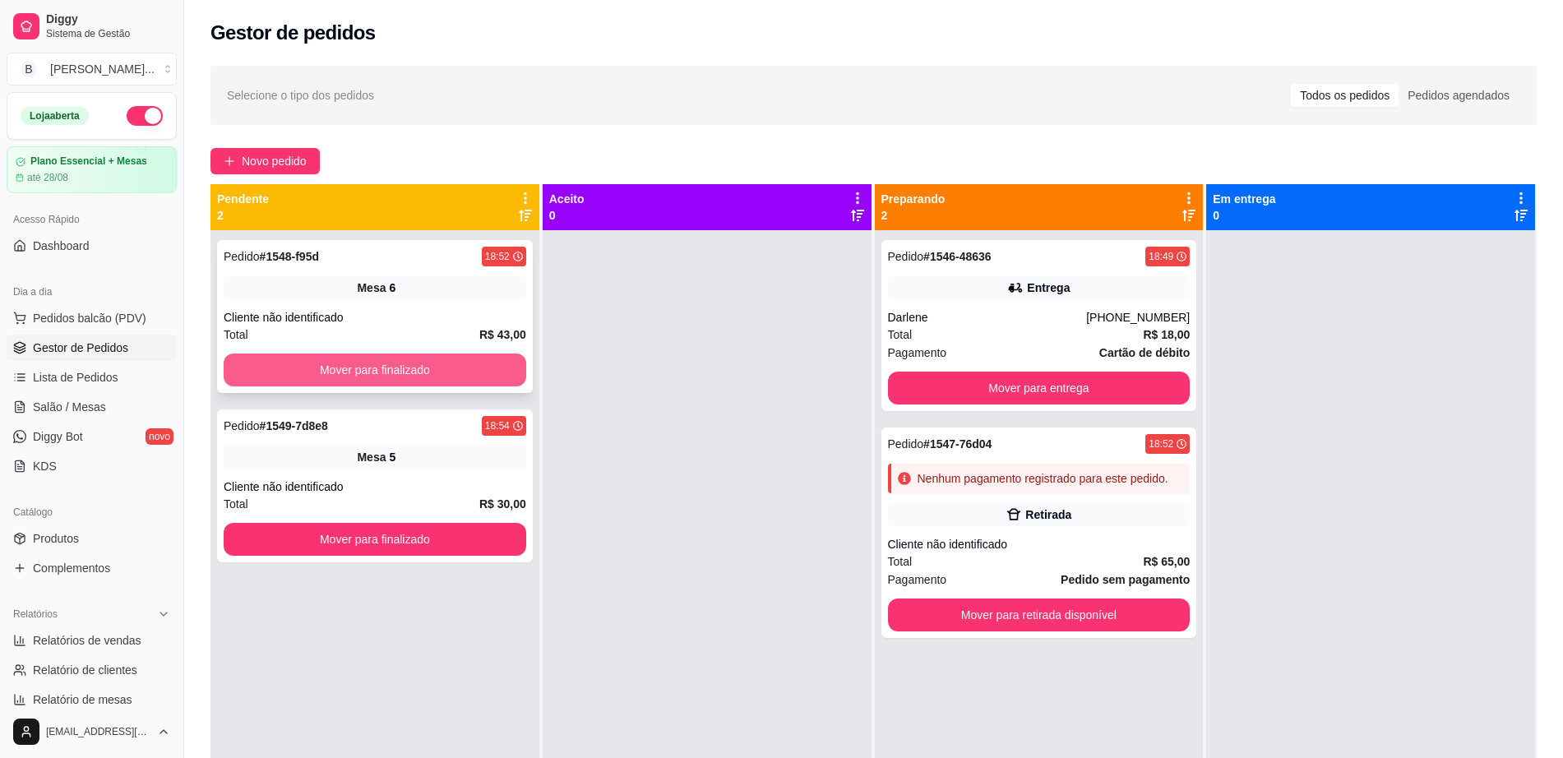
click at [439, 369] on button "Mover para finalizado" at bounding box center [375, 369] width 302 height 33
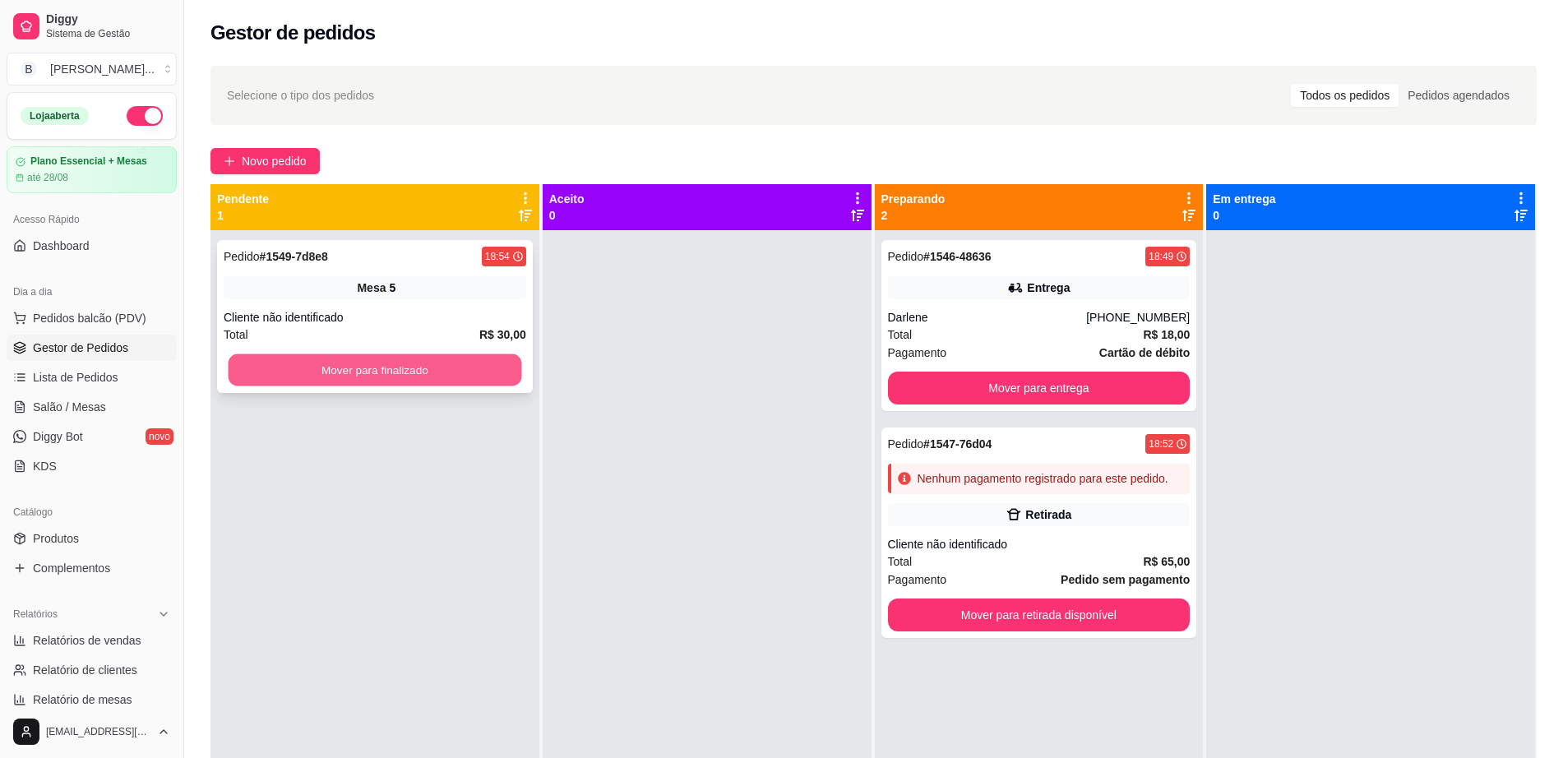
click at [458, 372] on button "Mover para finalizado" at bounding box center [375, 370] width 293 height 32
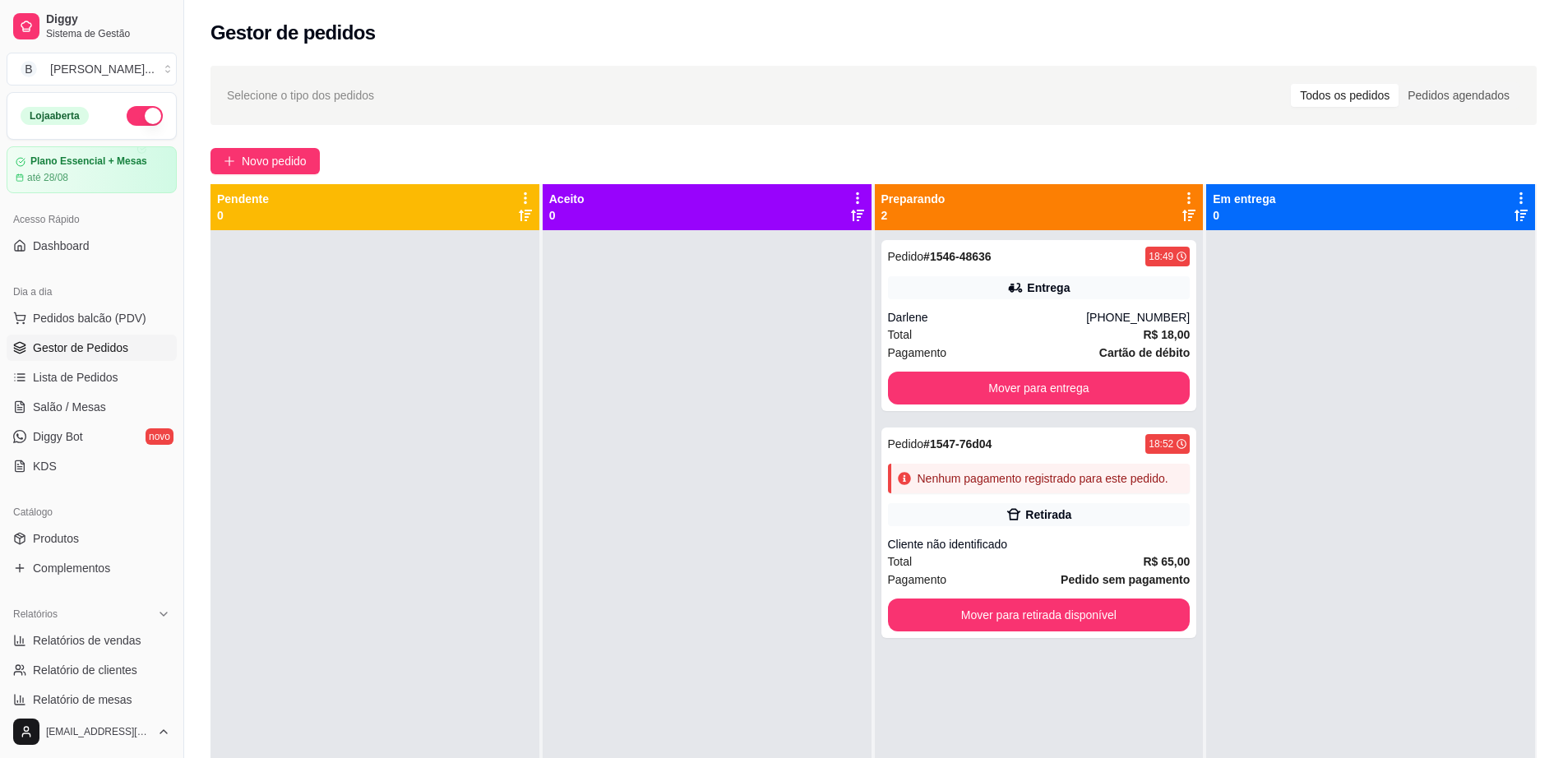
scroll to position [205, 0]
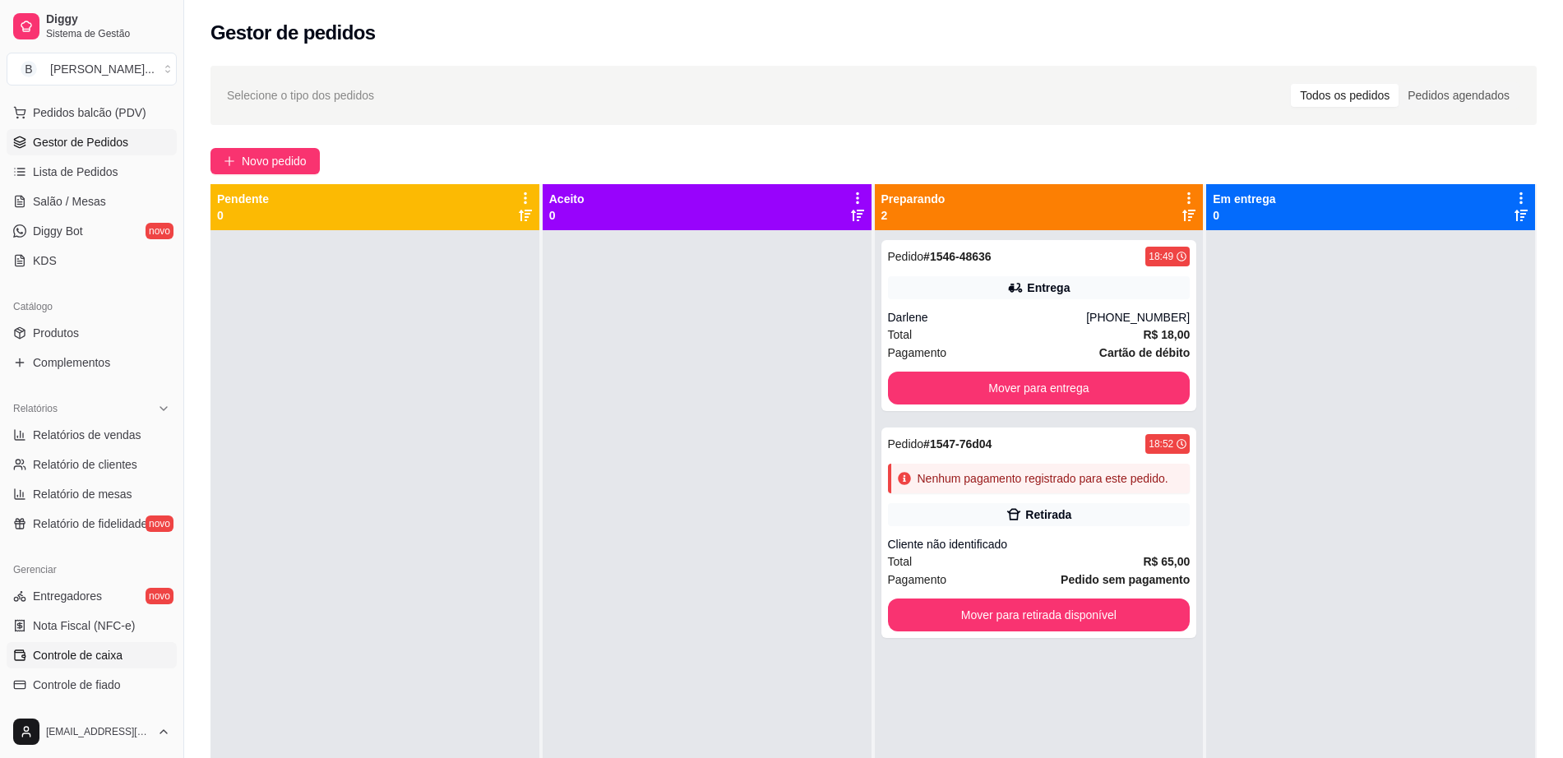
click at [126, 646] on link "Controle de caixa" at bounding box center [92, 655] width 170 height 26
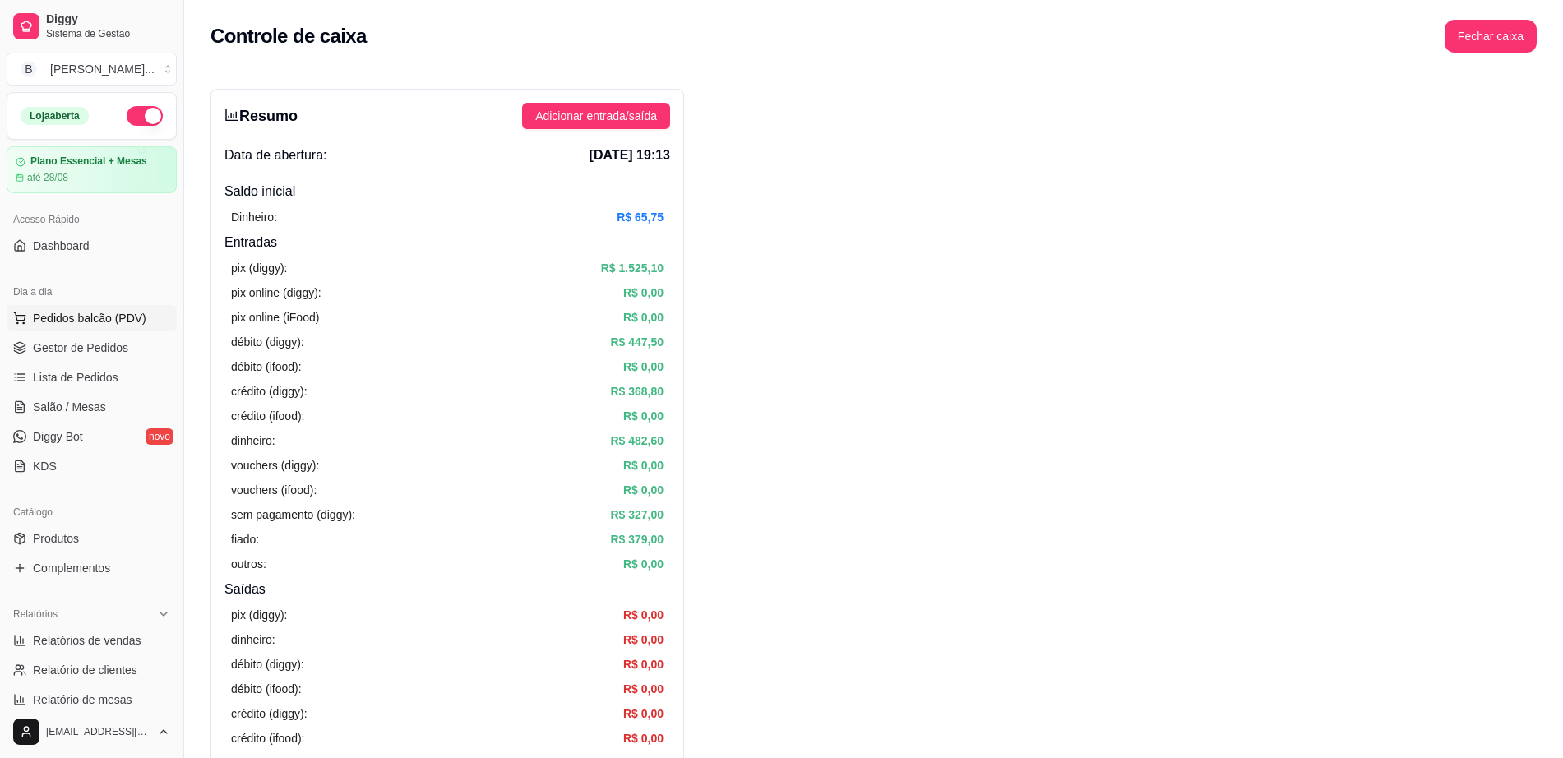
click at [131, 315] on span "Pedidos balcão (PDV)" at bounding box center [89, 318] width 113 height 16
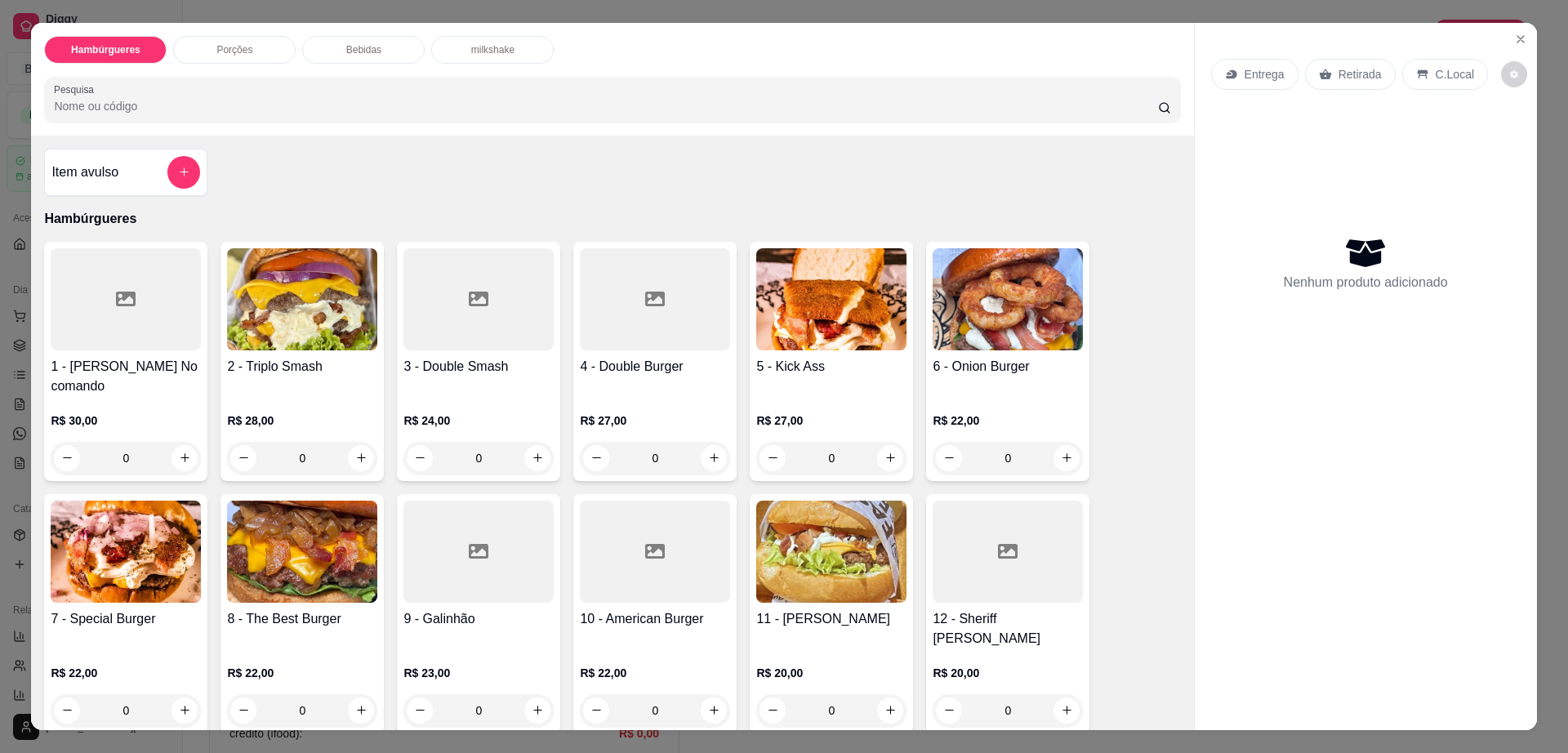
click at [949, 320] on img at bounding box center [1008, 299] width 150 height 102
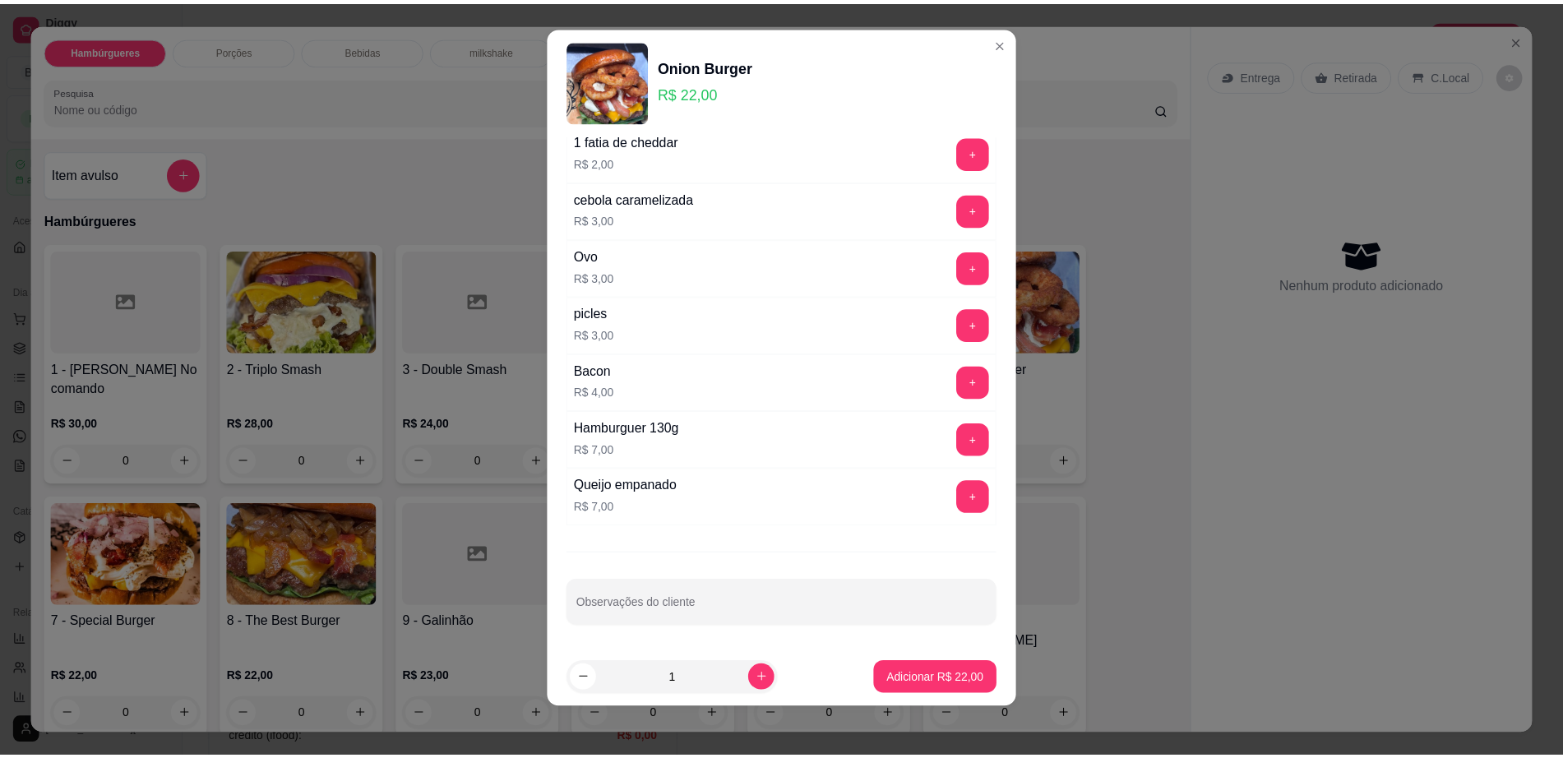
scroll to position [15, 0]
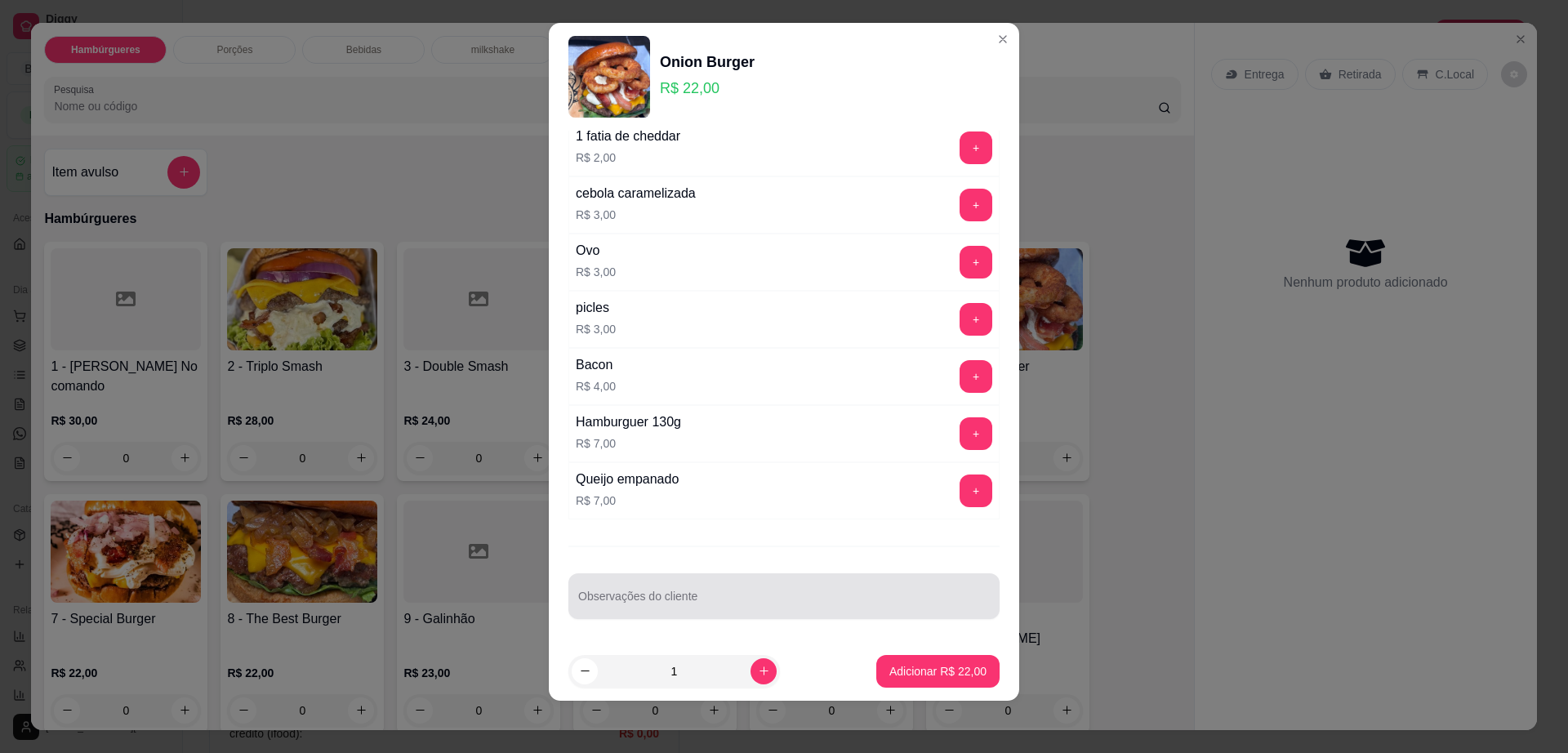
click at [663, 584] on div at bounding box center [784, 596] width 411 height 33
type input "troca o bacon por mussarela"
click at [903, 667] on p "Adicionar R$ 22,00" at bounding box center [938, 671] width 97 height 16
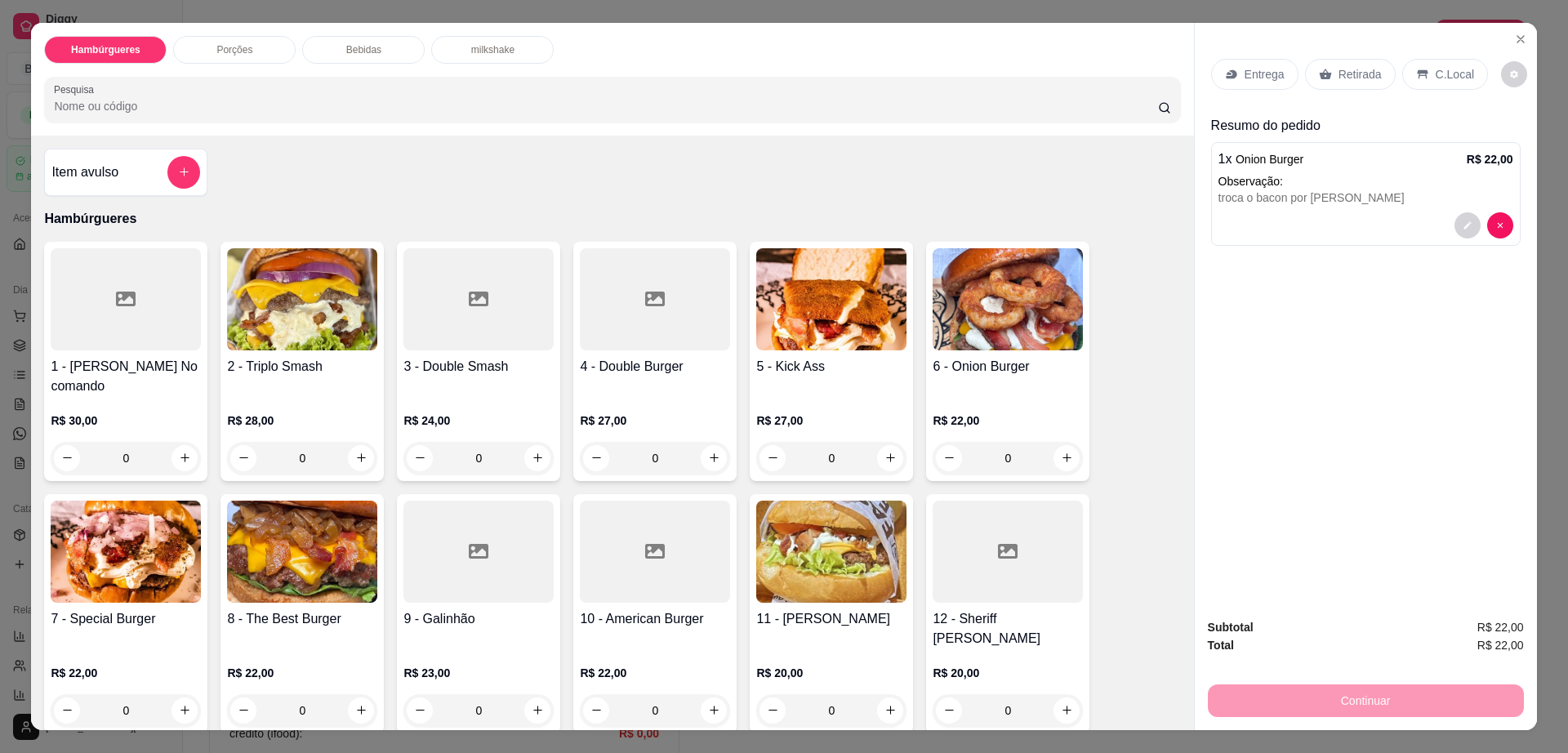
click at [1252, 62] on div "Entrega" at bounding box center [1255, 74] width 87 height 31
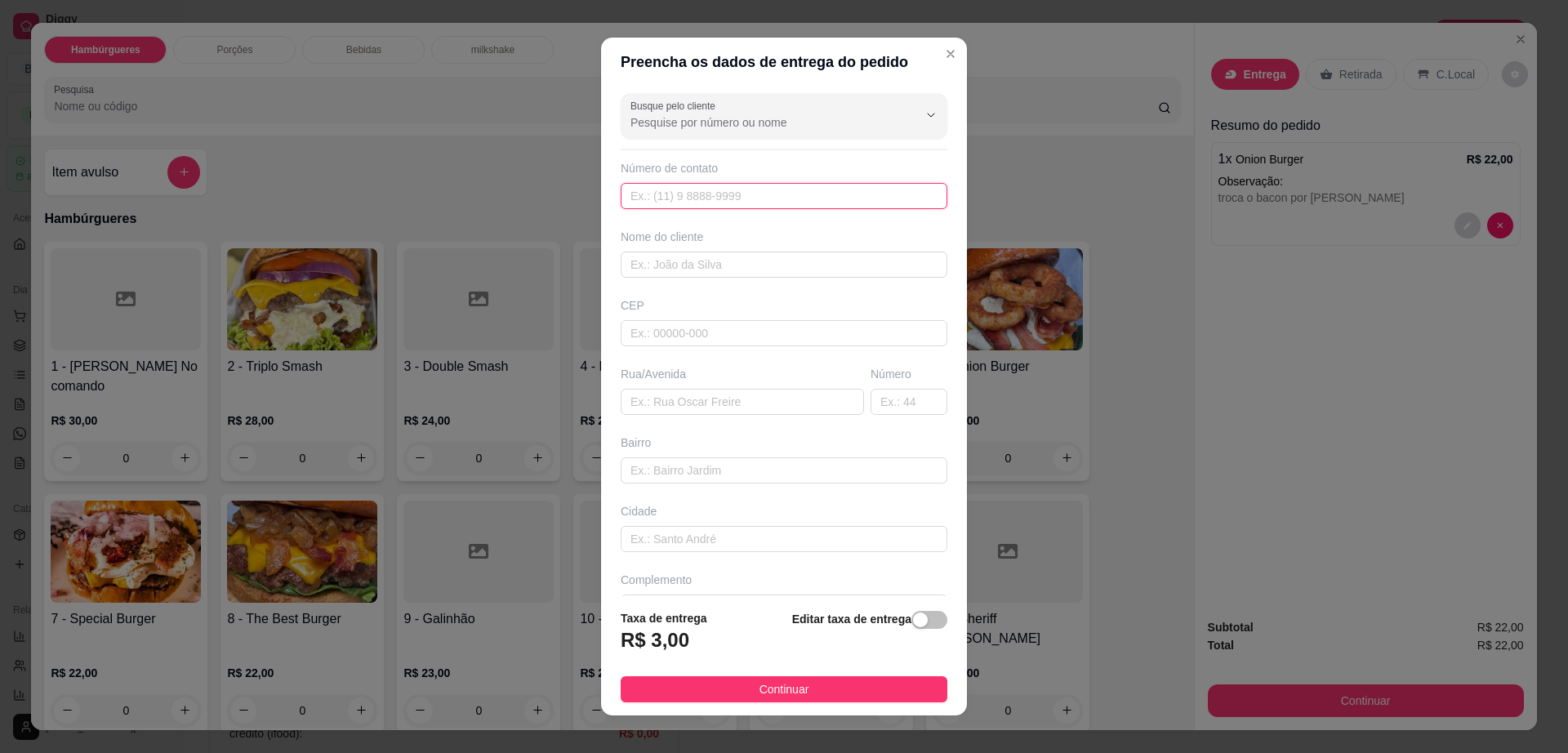
click at [718, 205] on input "text" at bounding box center [784, 196] width 327 height 26
paste input "(77) 9852-3287"
type input "(77) 9852-3287"
click at [743, 410] on input "text" at bounding box center [742, 401] width 243 height 26
paste input "Rua Ceará"
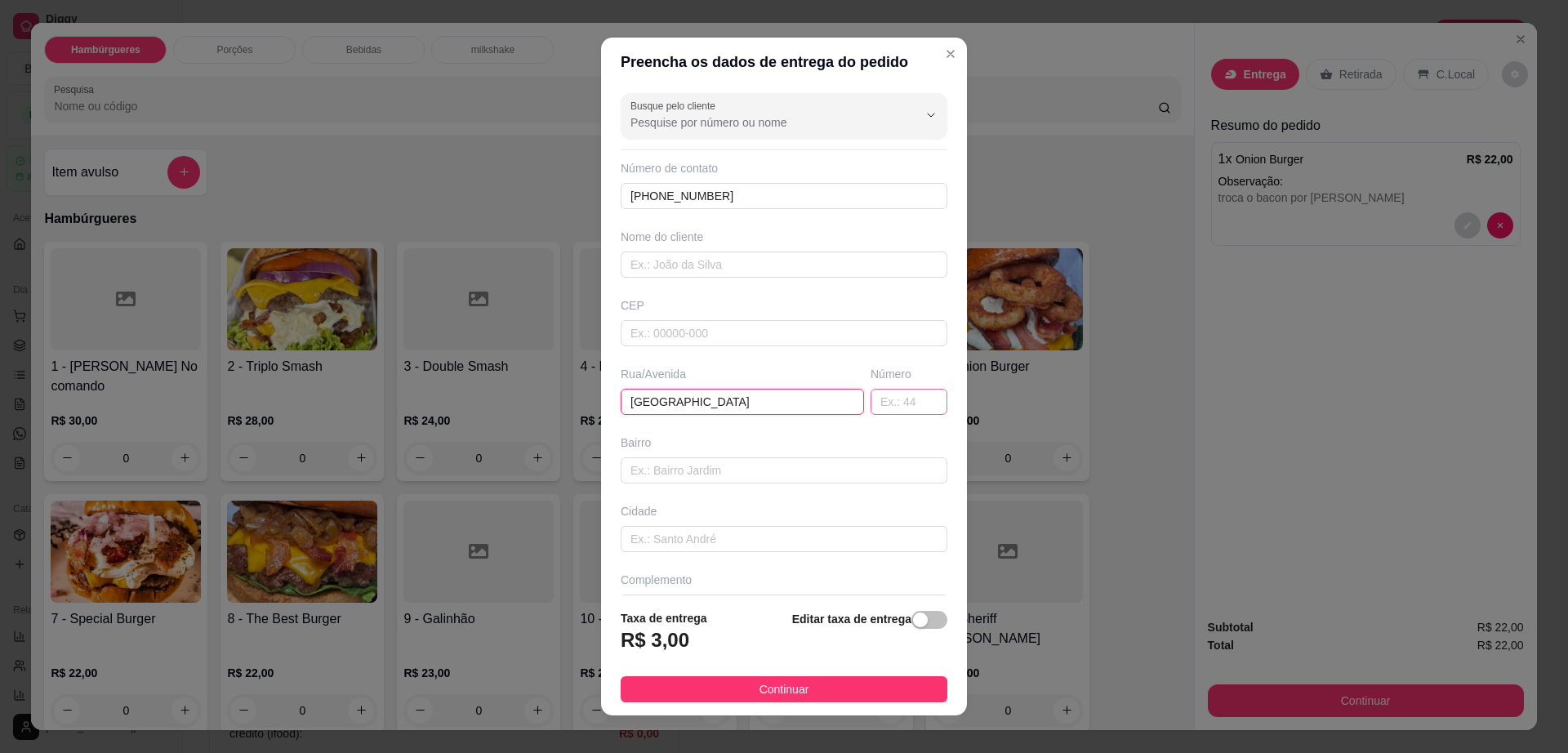
type input "Rua Ceará"
click at [875, 401] on input "text" at bounding box center [908, 401] width 77 height 26
type input "58"
click at [740, 692] on button "Continuar" at bounding box center [784, 689] width 327 height 26
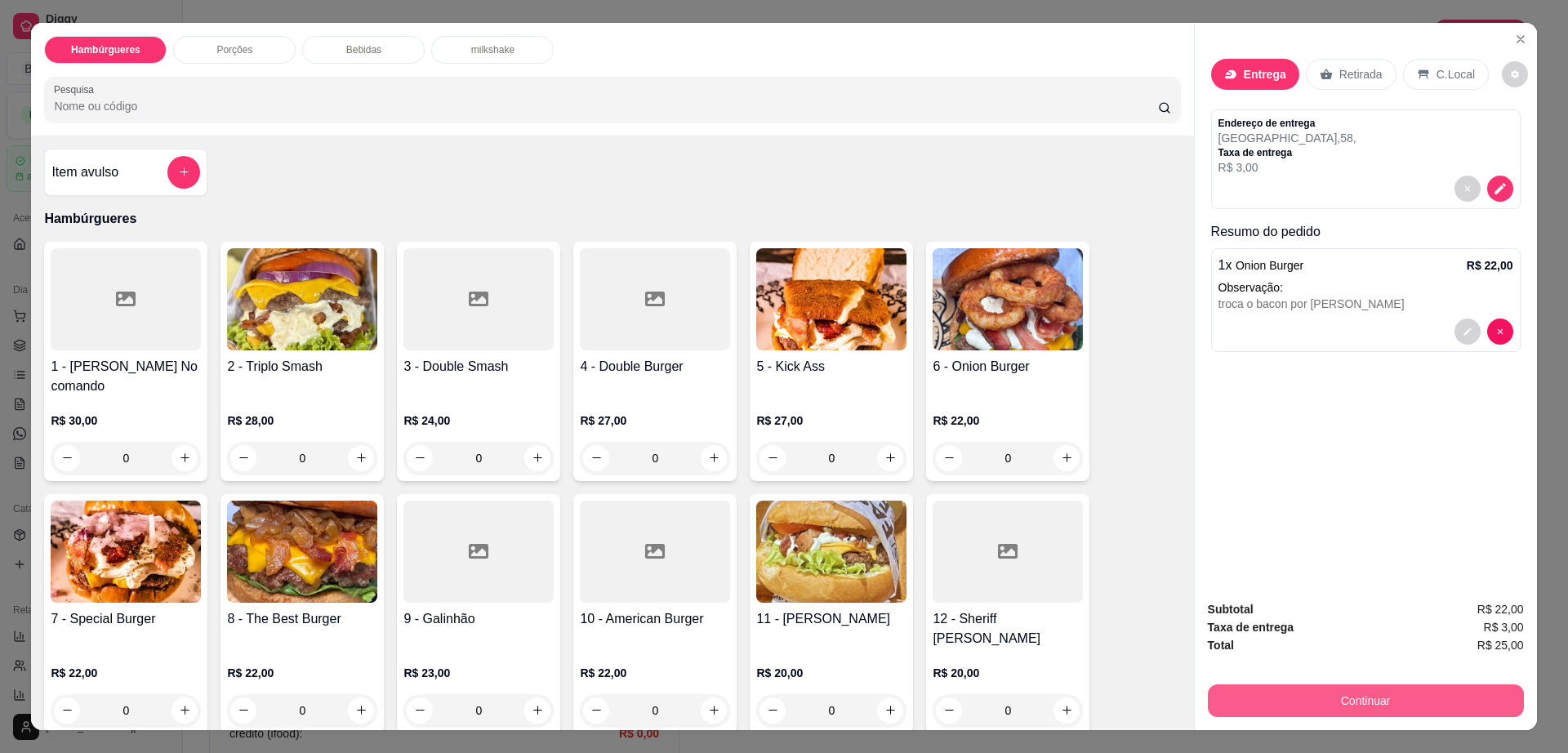
click at [1306, 702] on button "Continuar" at bounding box center [1366, 700] width 316 height 33
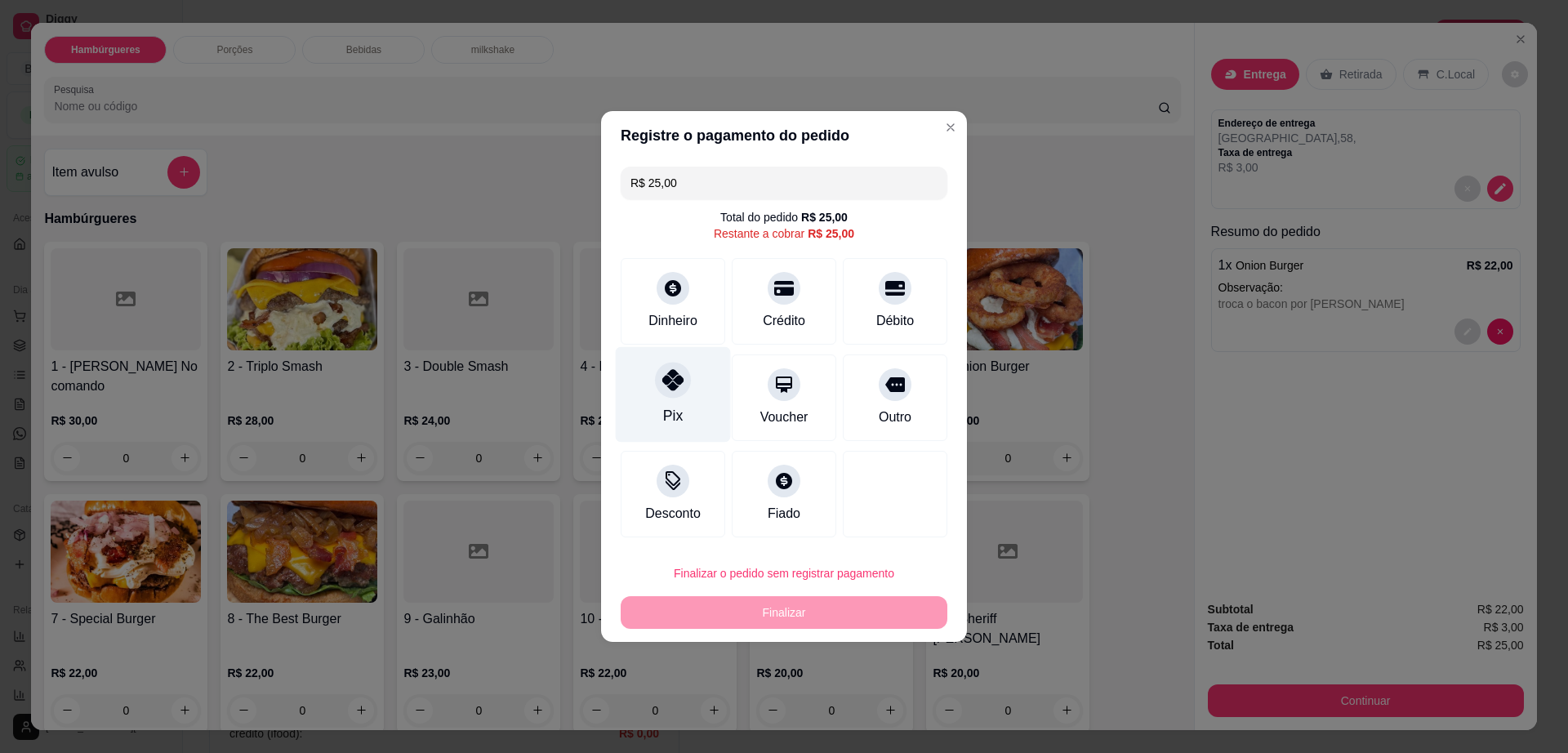
click at [661, 398] on div "Pix" at bounding box center [674, 394] width 115 height 95
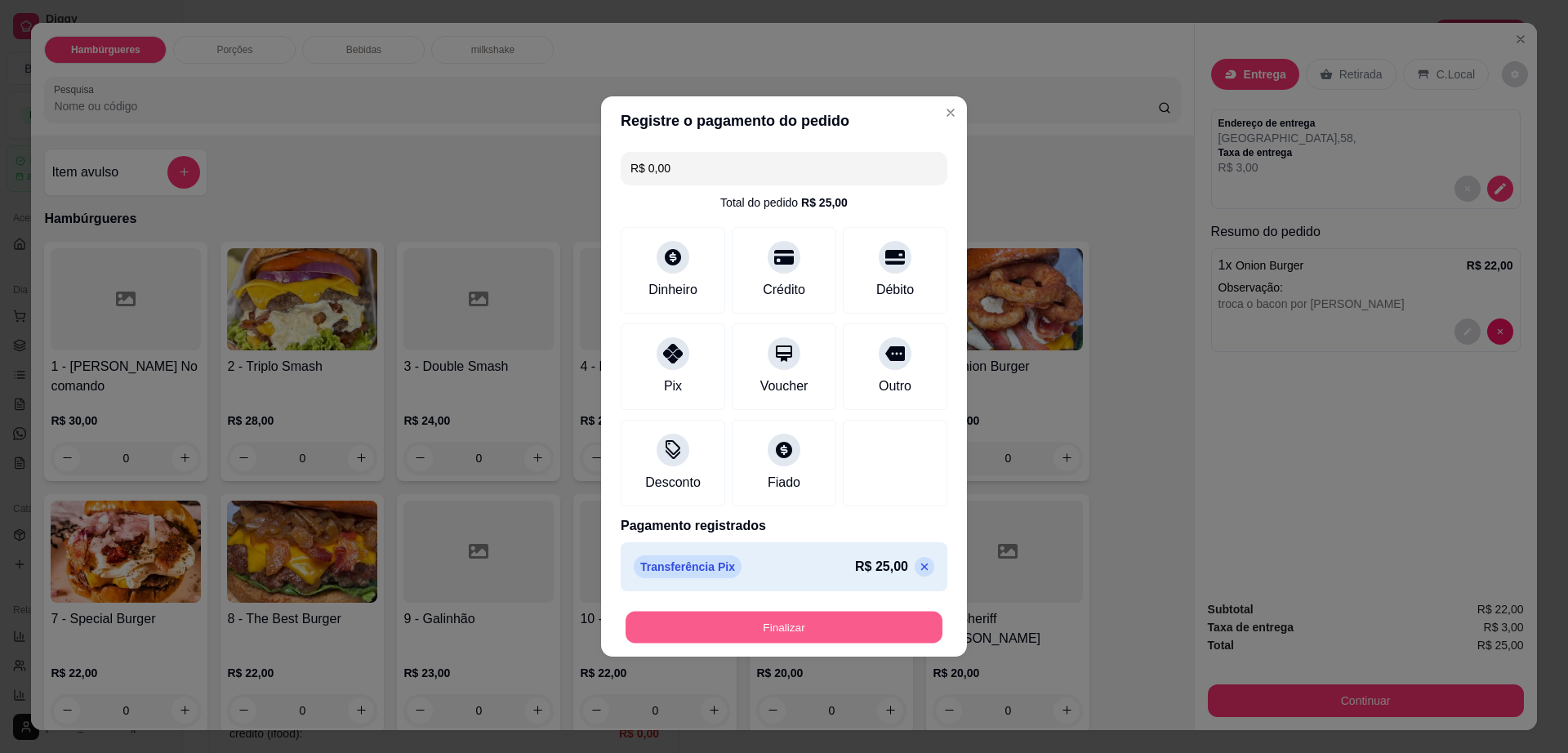
click at [755, 635] on button "Finalizar" at bounding box center [784, 628] width 317 height 32
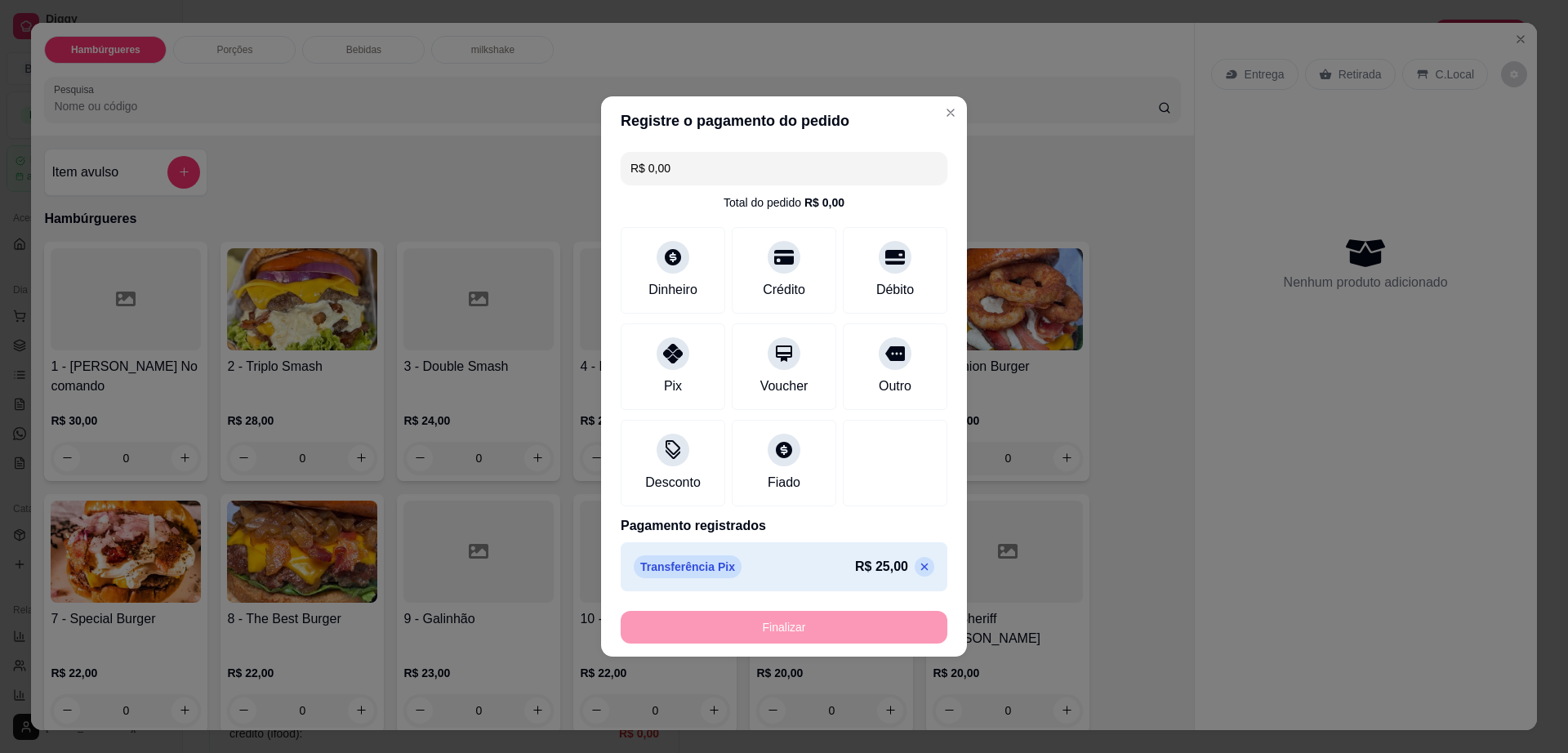
type input "-R$ 25,00"
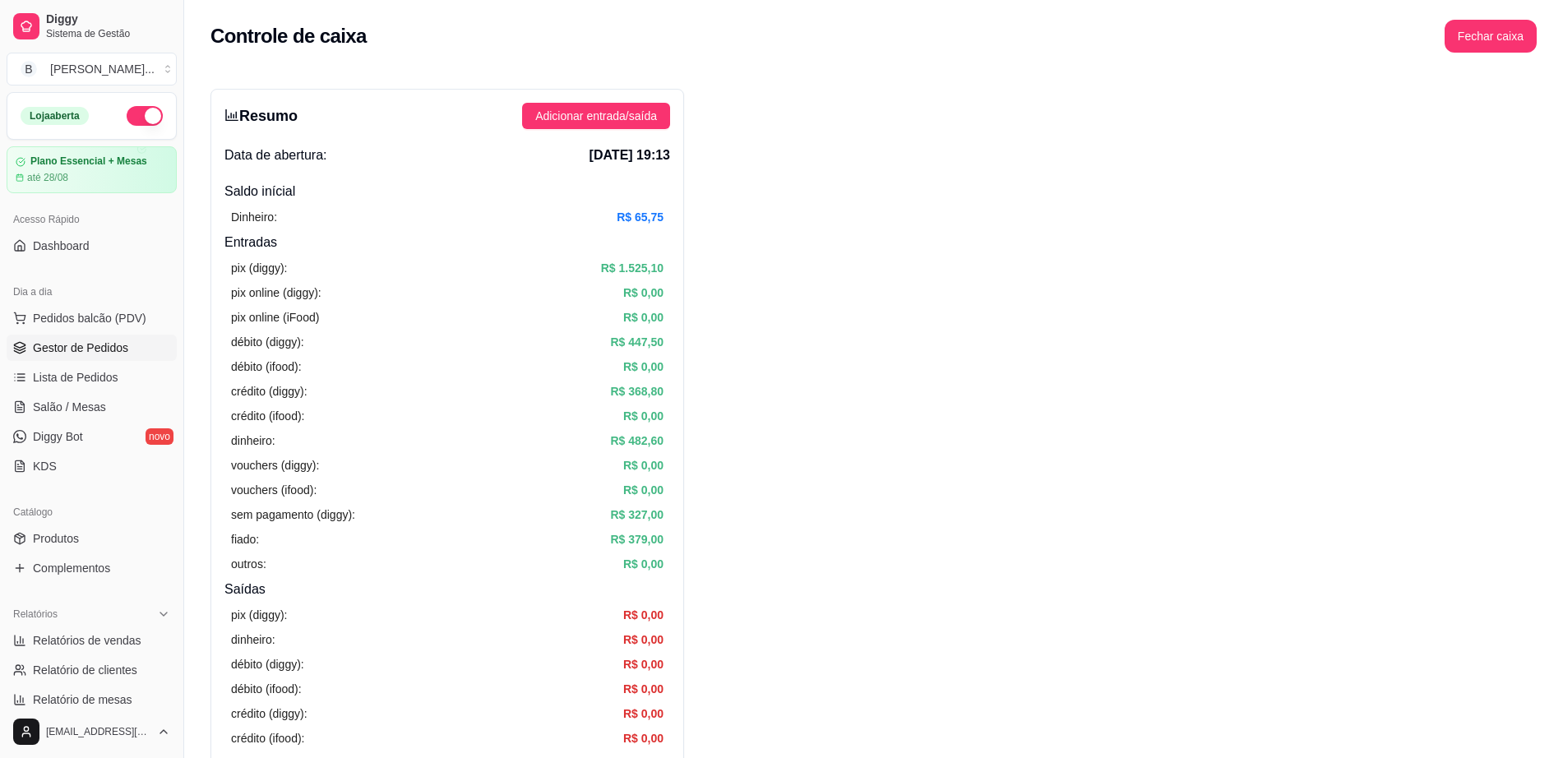
click at [80, 346] on span "Gestor de Pedidos" at bounding box center [80, 347] width 95 height 16
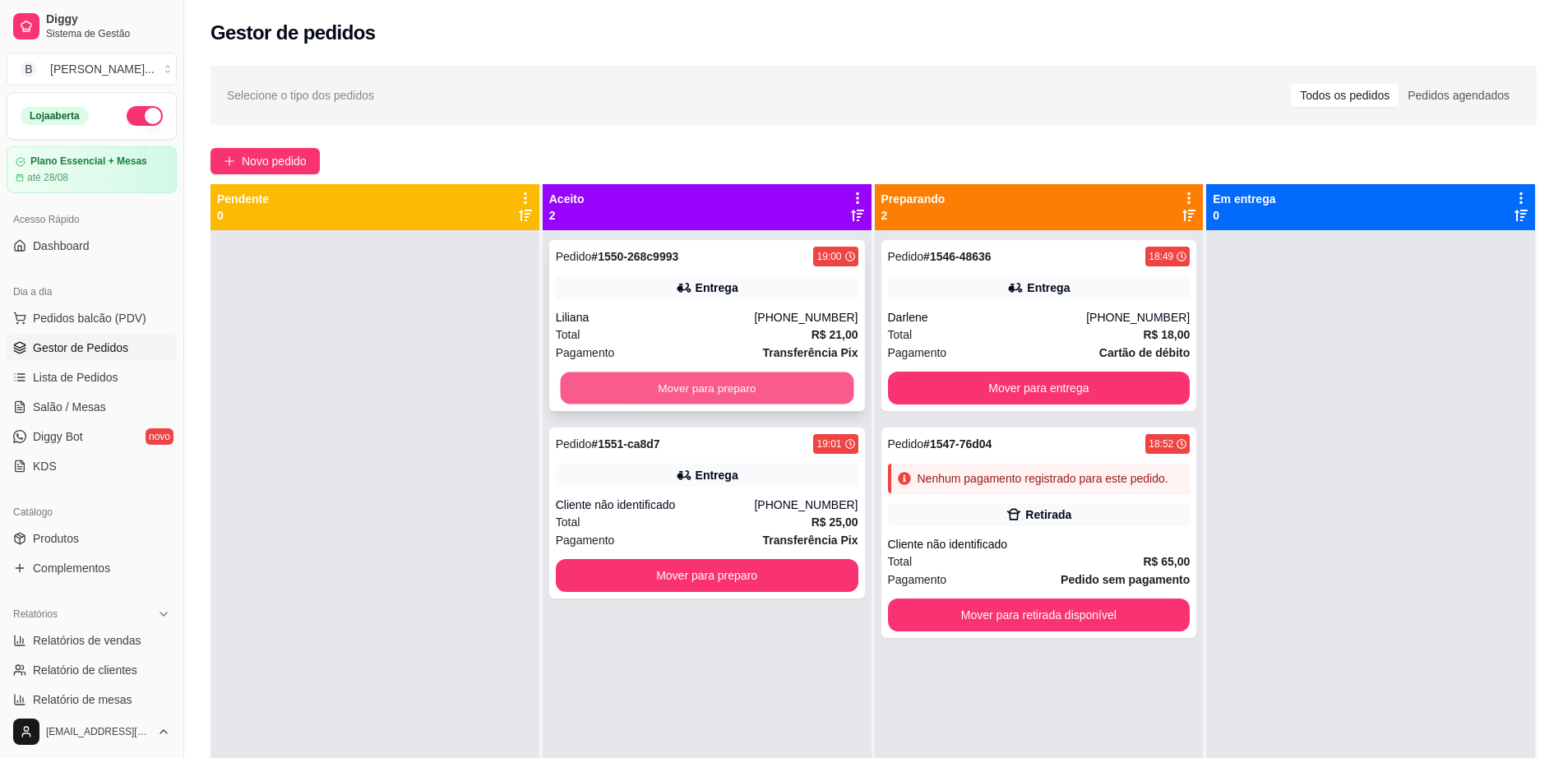
click at [785, 381] on button "Mover para preparo" at bounding box center [706, 388] width 293 height 32
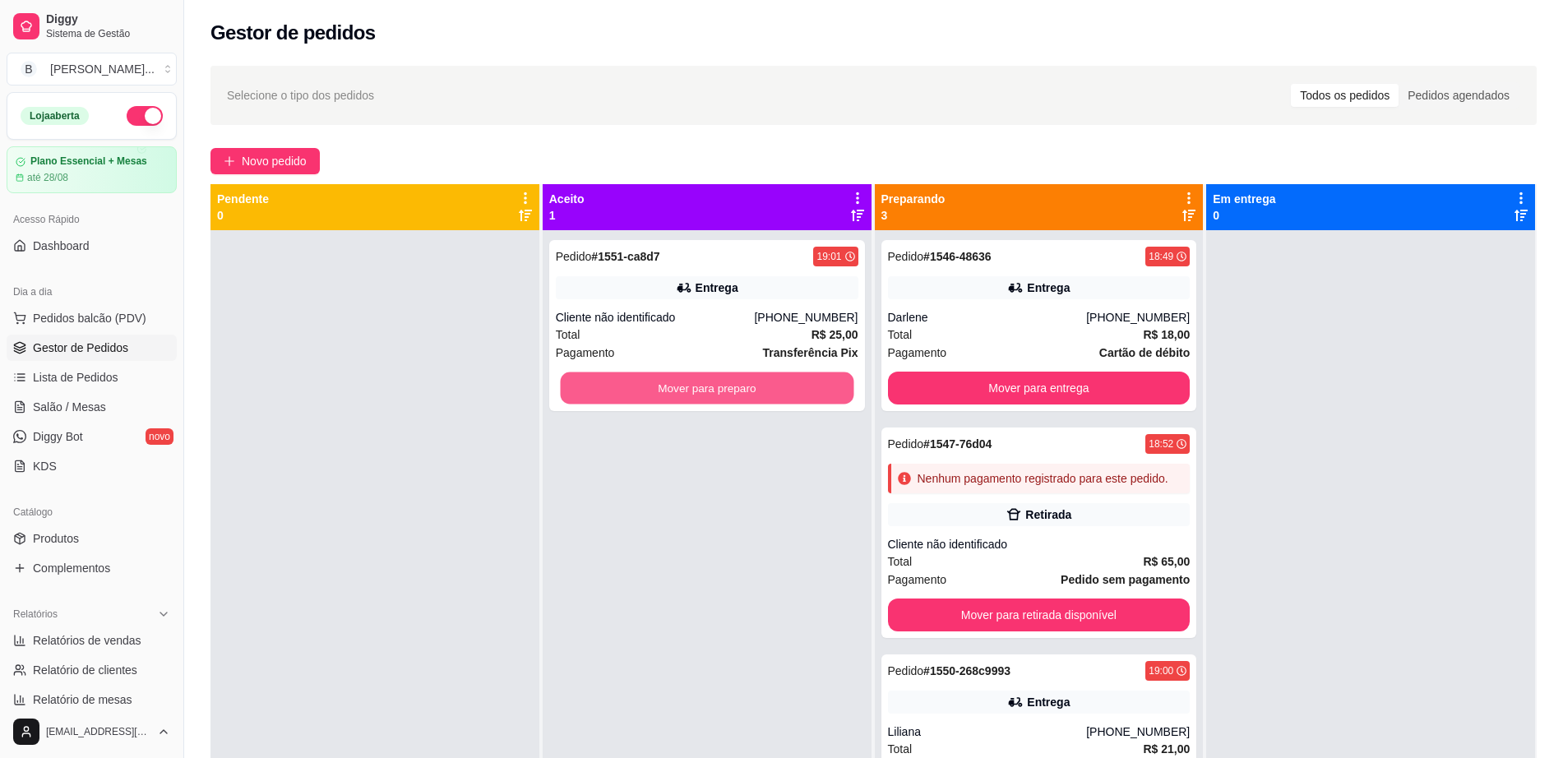
click at [785, 381] on button "Mover para preparo" at bounding box center [706, 388] width 293 height 32
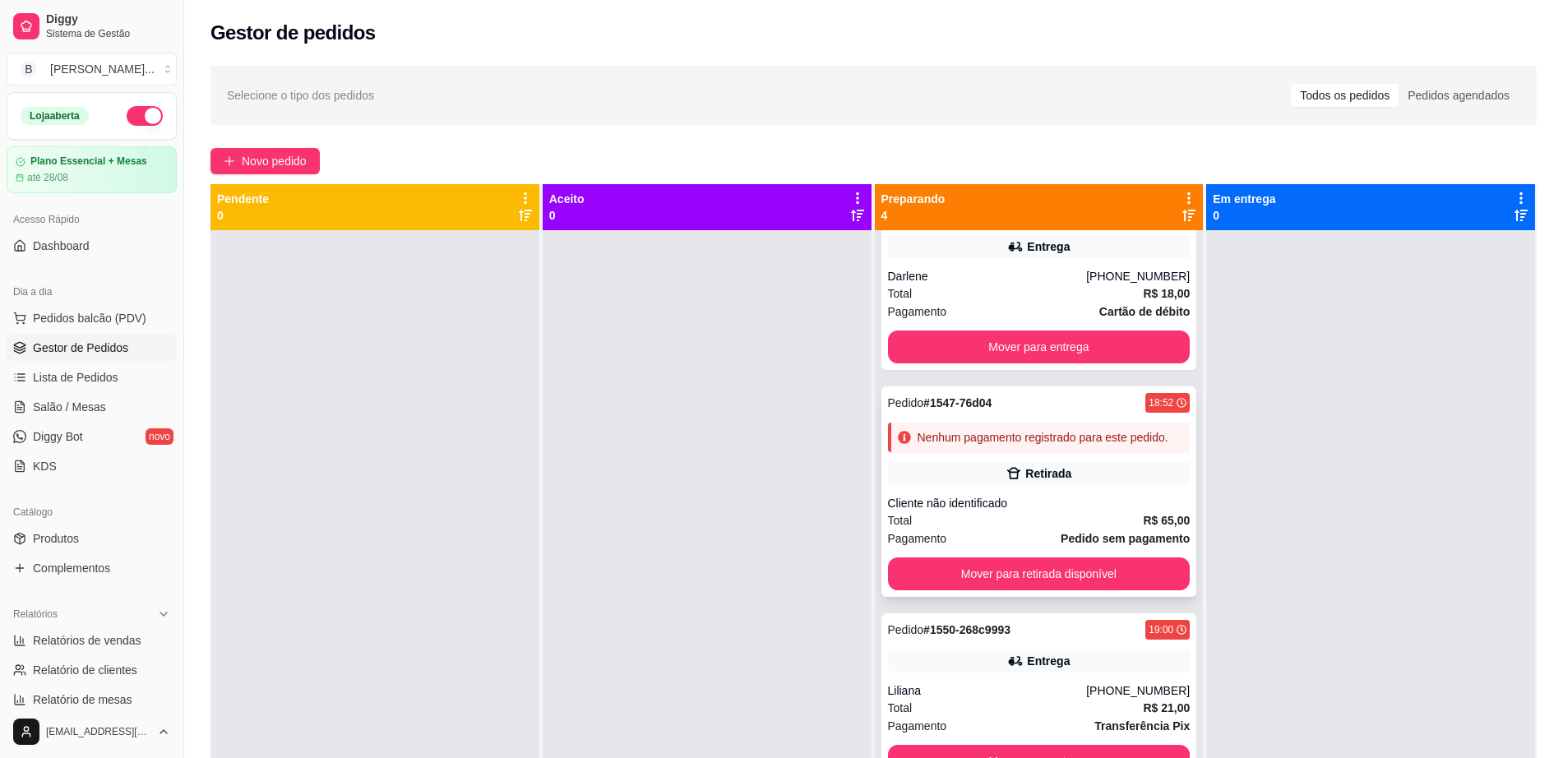
scroll to position [64, 0]
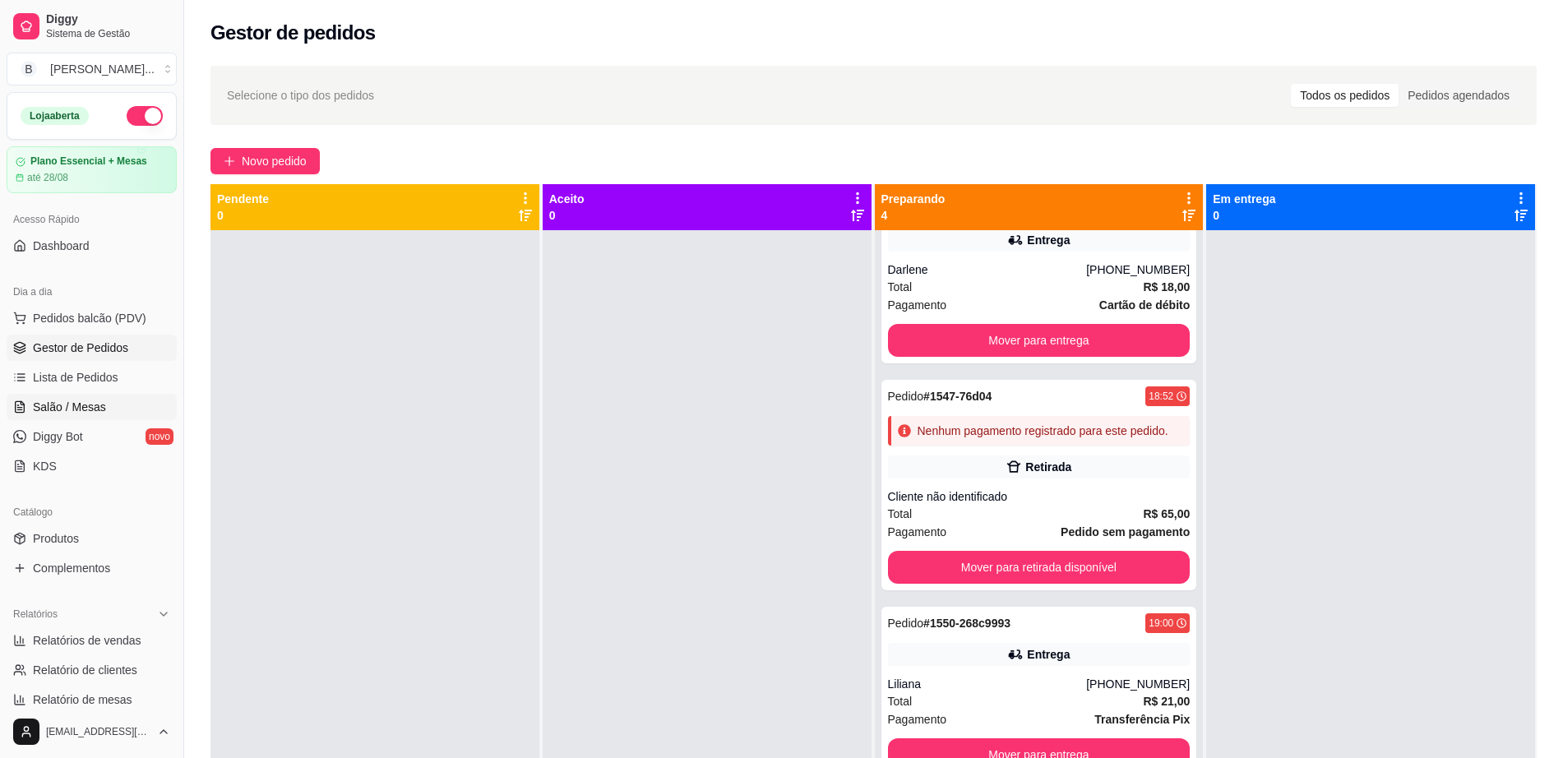
click at [54, 417] on link "Salão / Mesas" at bounding box center [92, 407] width 170 height 26
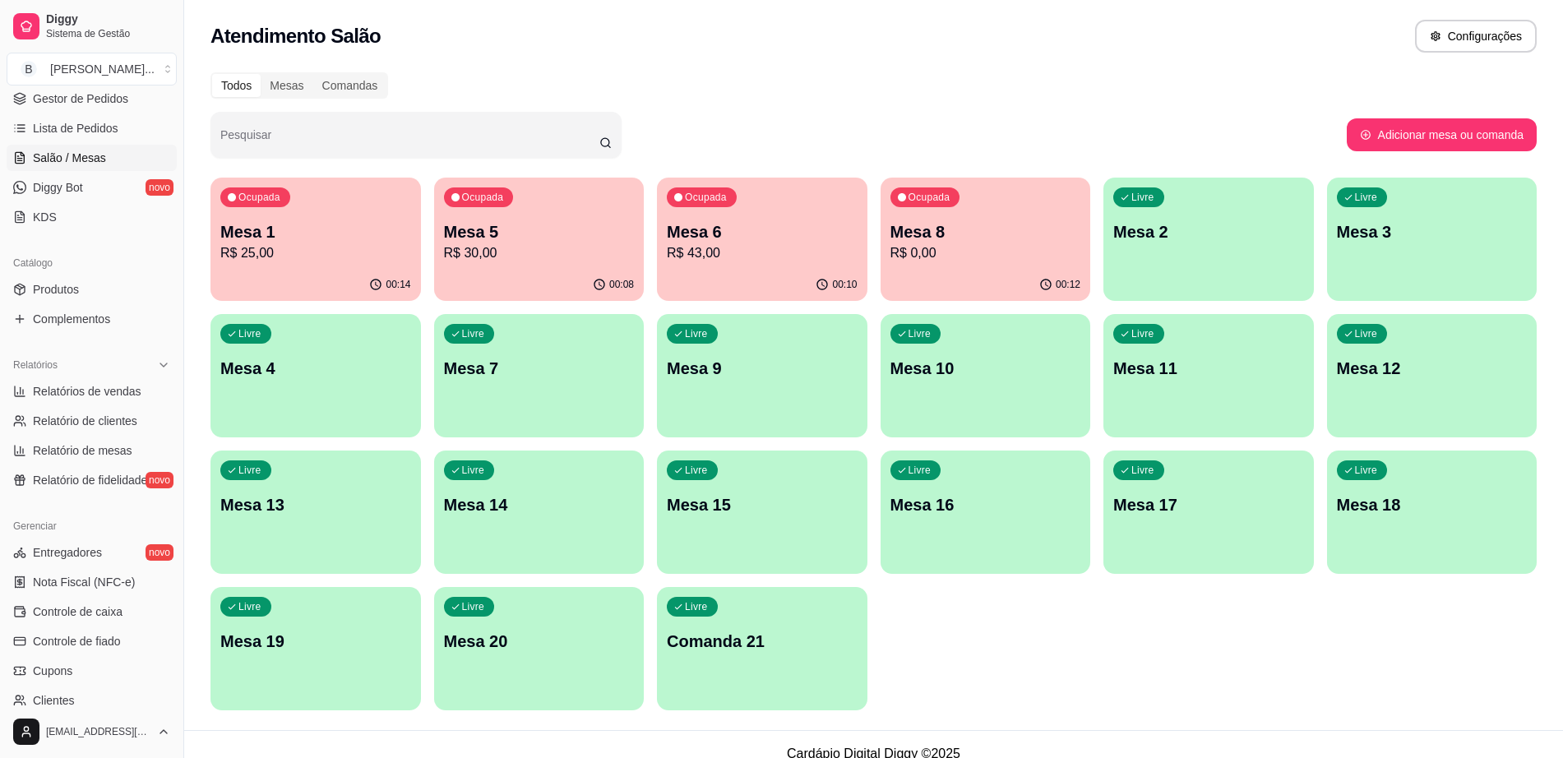
scroll to position [308, 0]
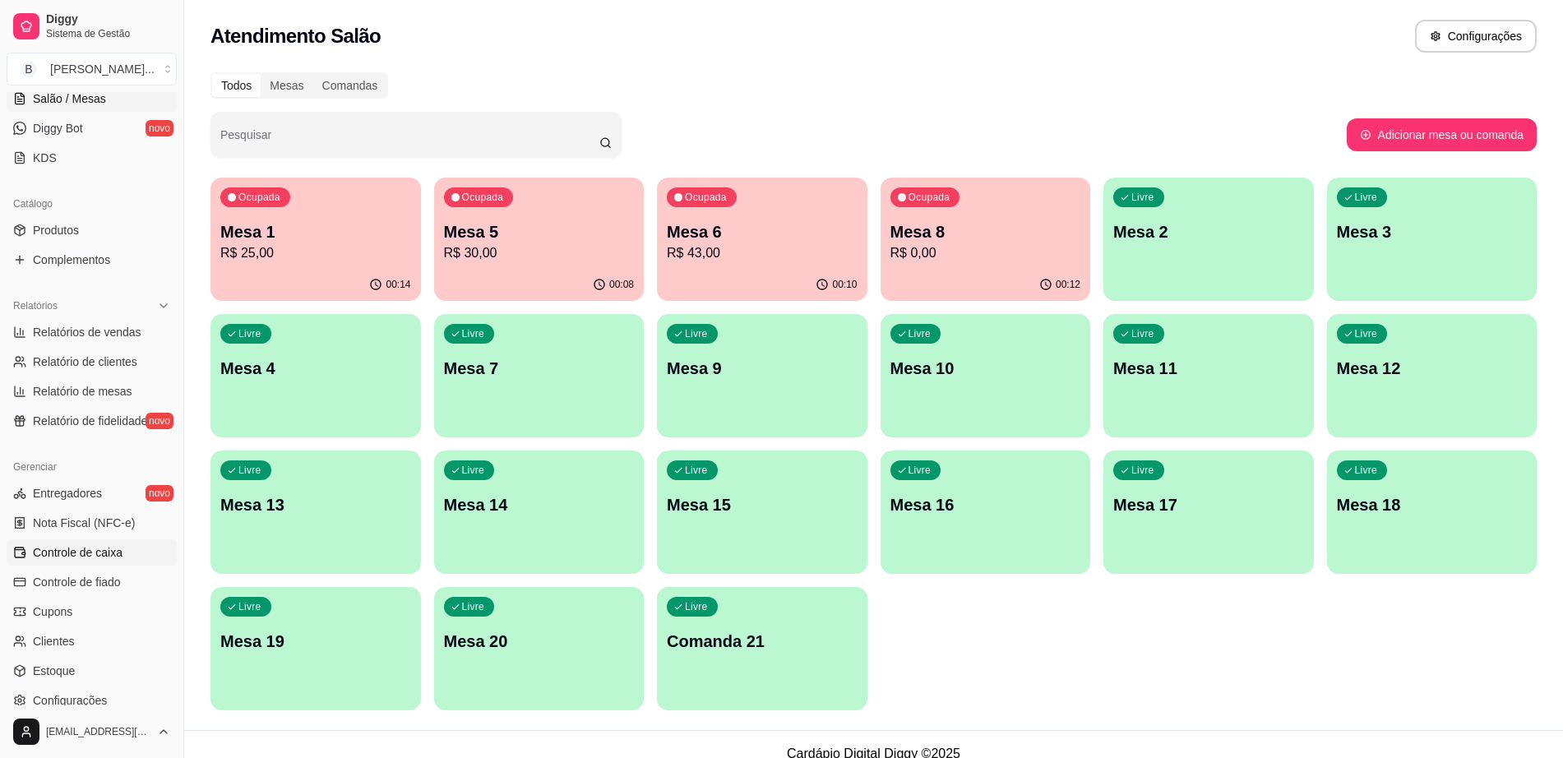
click at [118, 551] on span "Controle de caixa" at bounding box center [78, 552] width 90 height 16
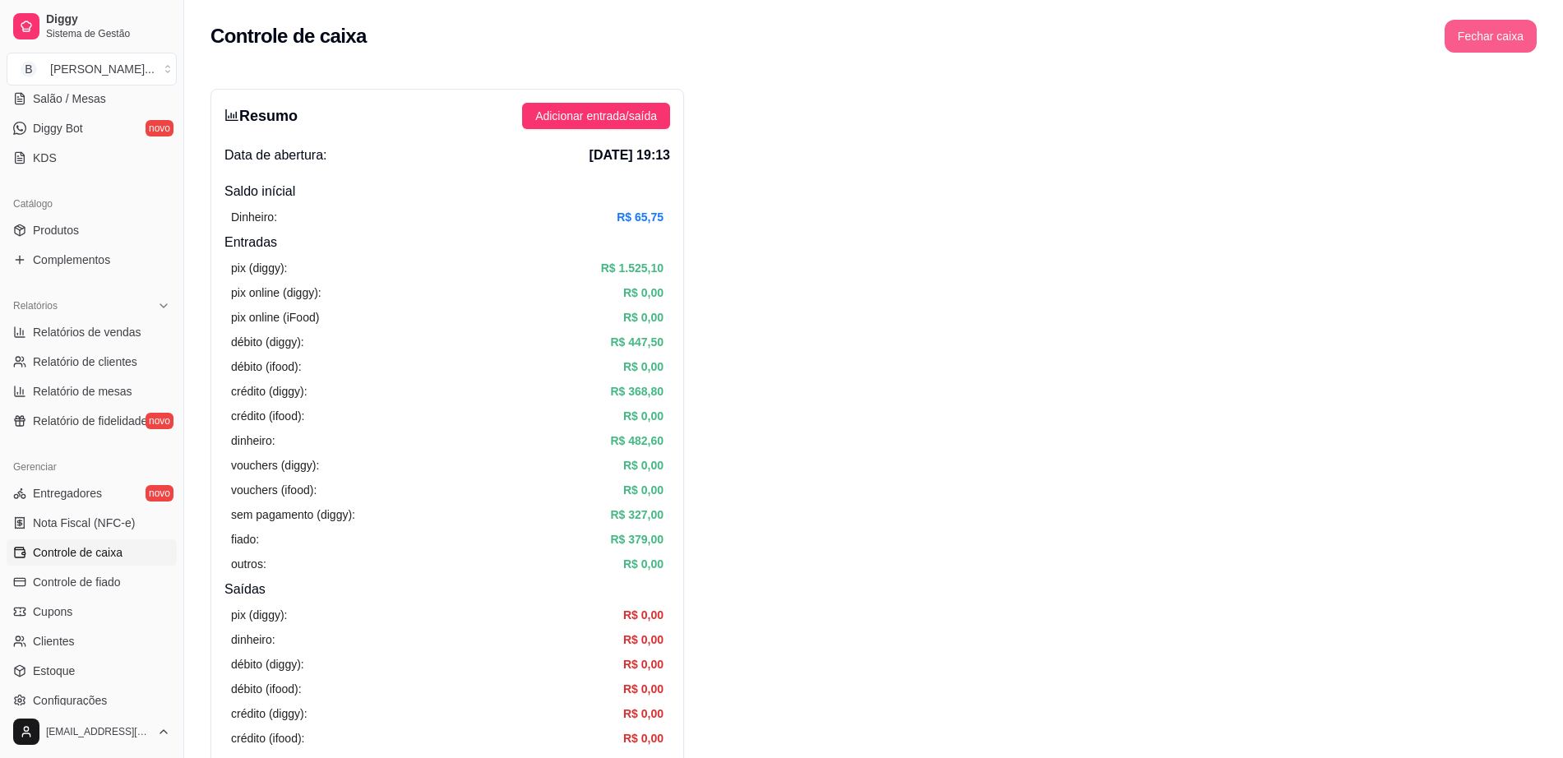
click at [1490, 37] on button "Fechar caixa" at bounding box center [1490, 36] width 92 height 33
click at [1535, 137] on span "Sim" at bounding box center [1536, 146] width 20 height 18
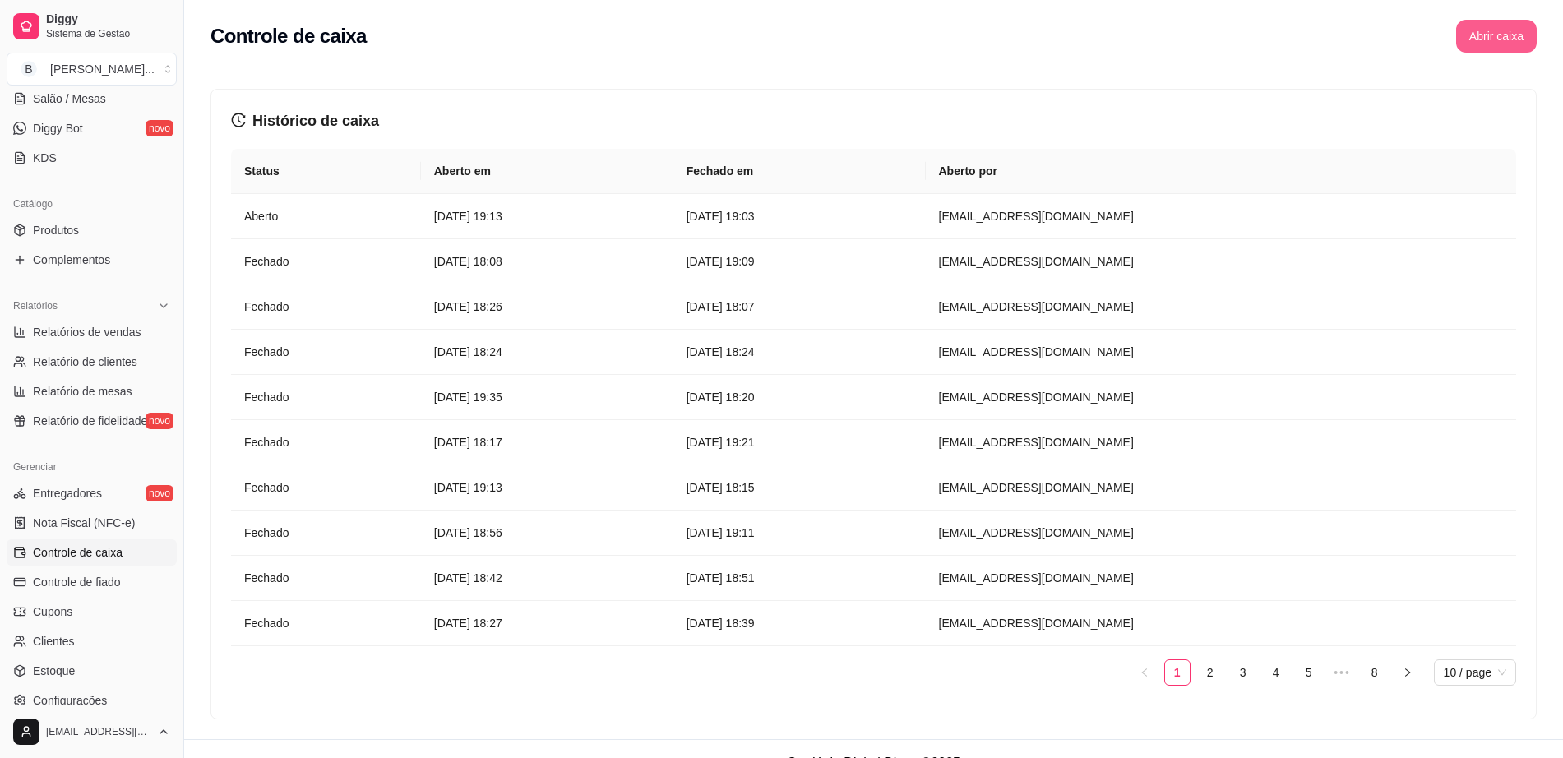
click at [1493, 26] on button "Abrir caixa" at bounding box center [1496, 36] width 81 height 33
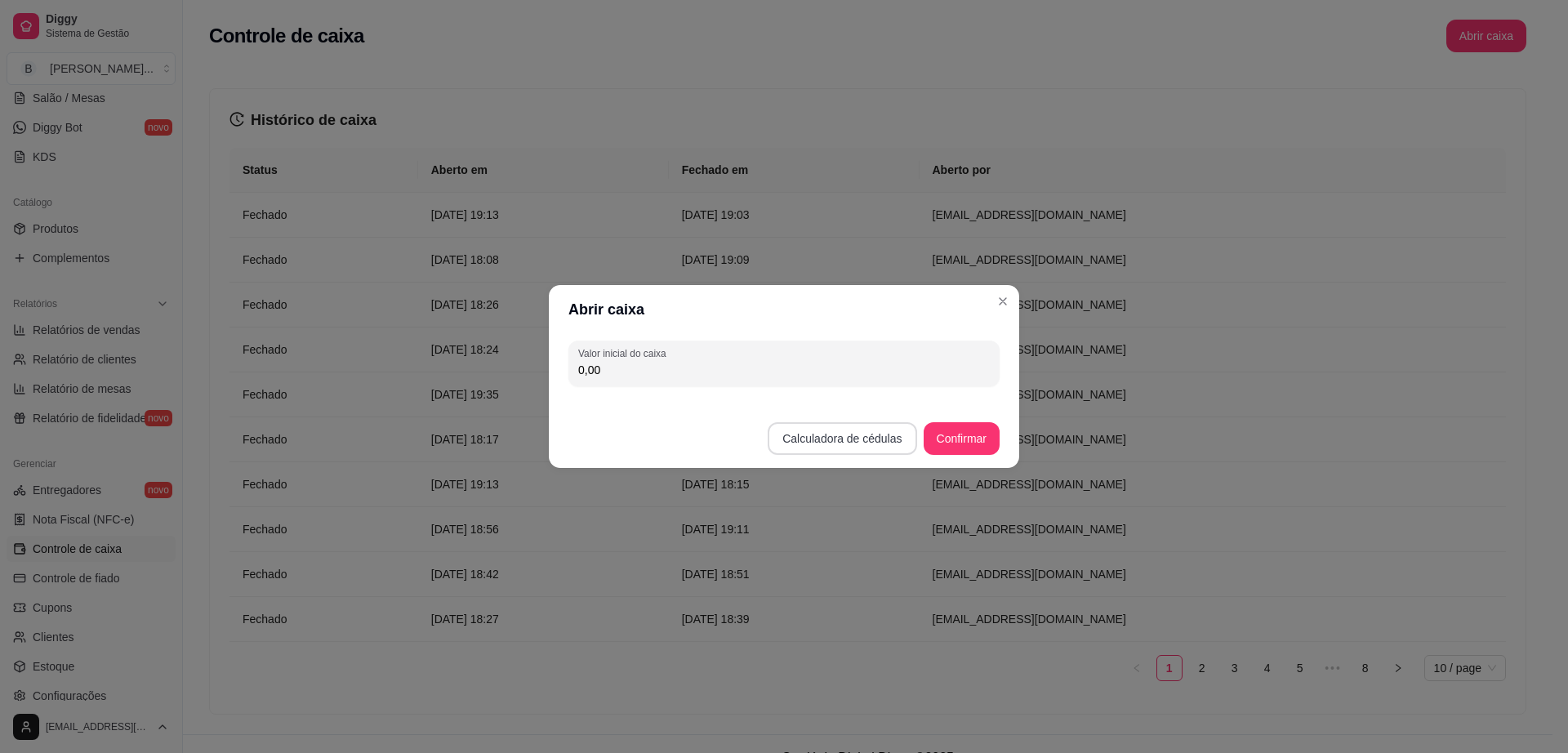
click at [877, 439] on button "Calculadora de cédulas" at bounding box center [843, 438] width 149 height 33
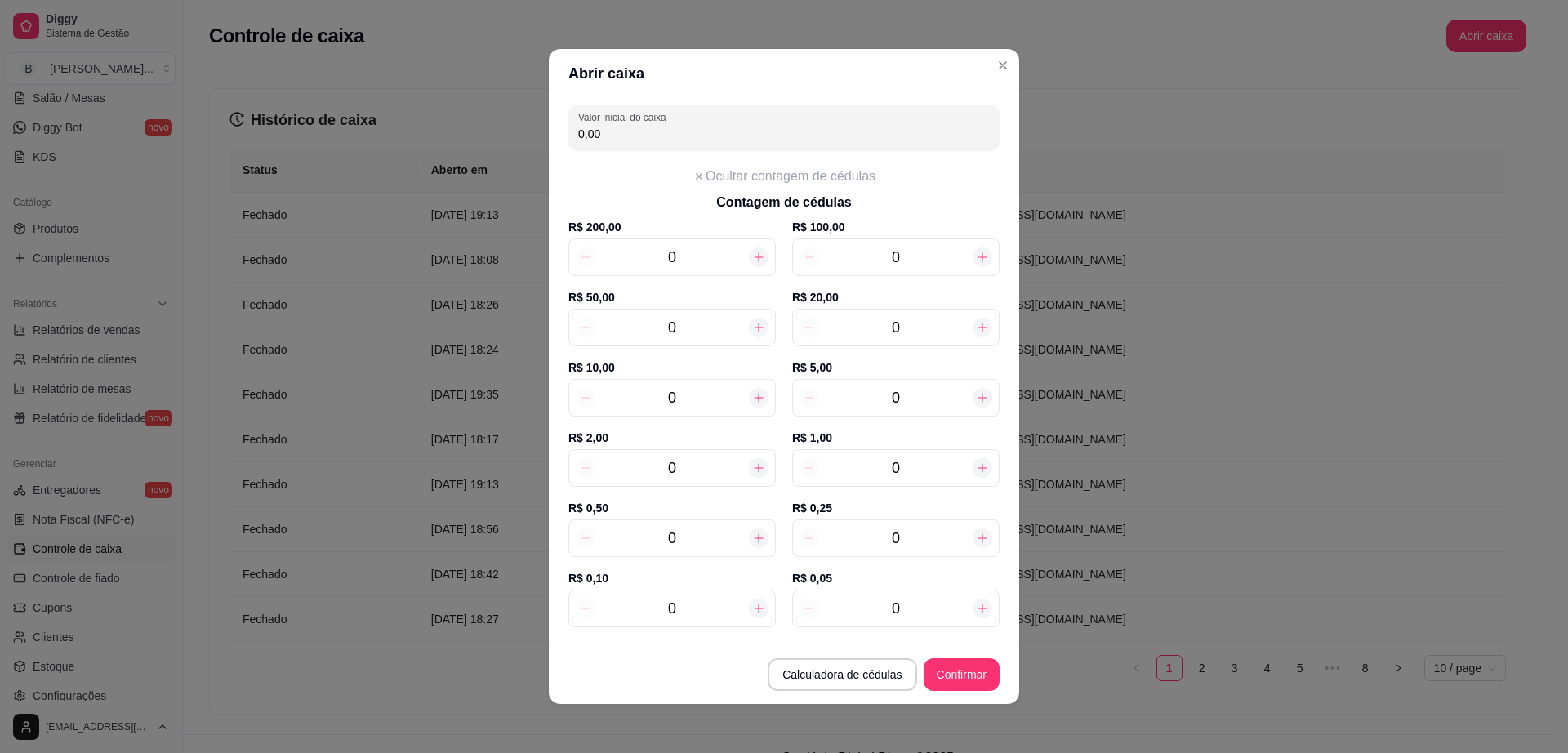
click at [686, 467] on input "0" at bounding box center [672, 467] width 154 height 23
type input "1"
type input "2,00"
type input "17"
type input "34,00"
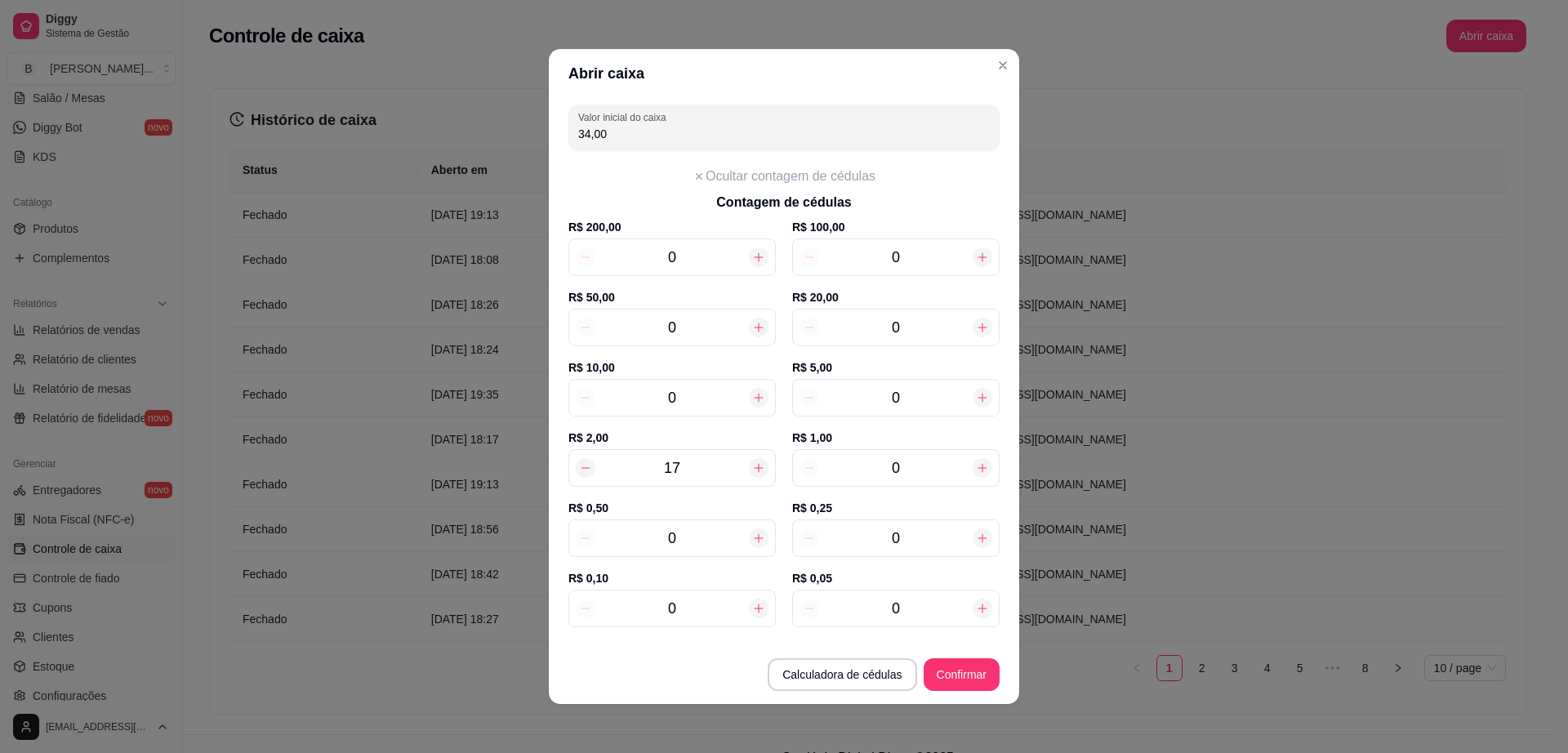
type input "1"
type input "2,00"
type input "18"
type input "36,00"
type input "18"
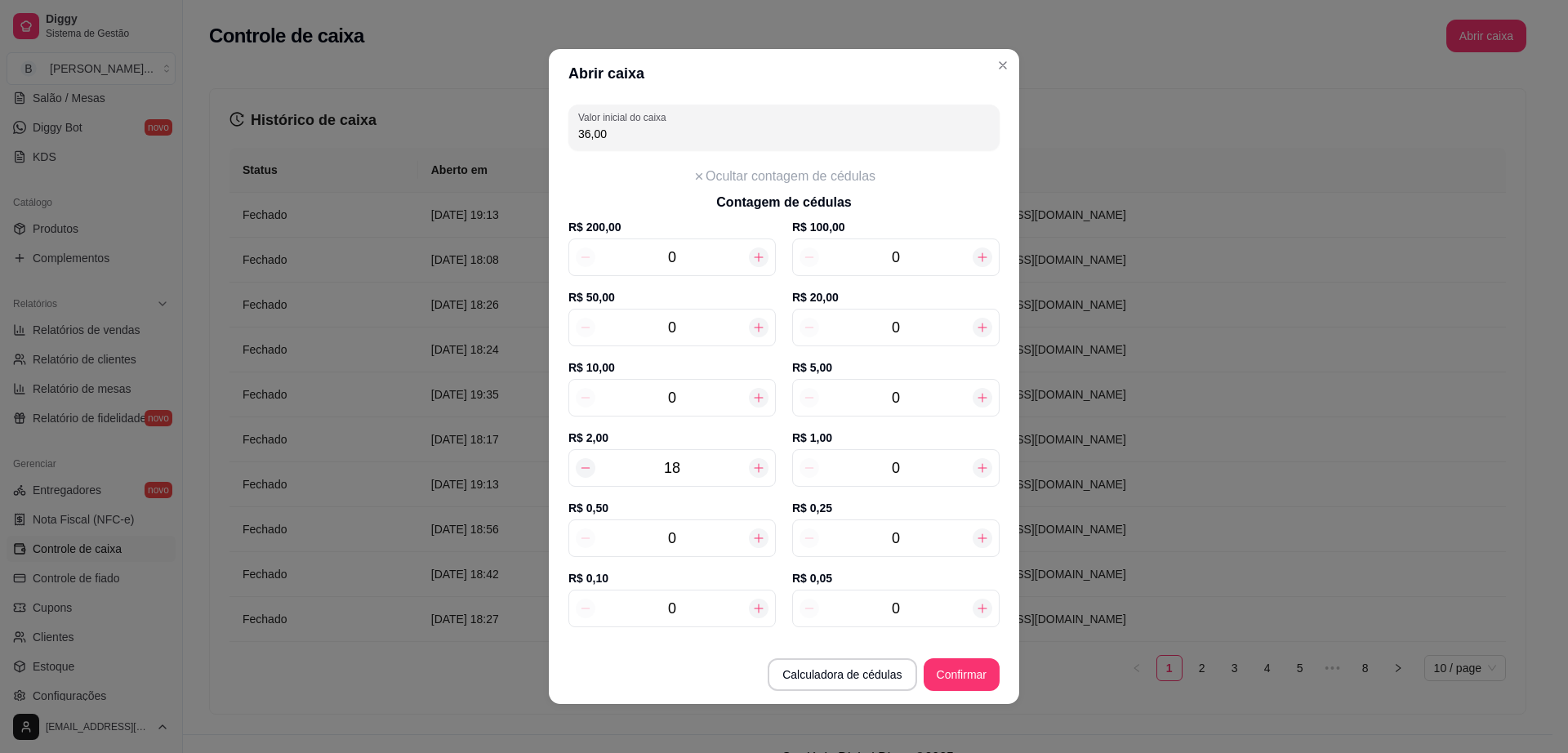
click at [915, 399] on input "0" at bounding box center [895, 397] width 154 height 23
type input "3"
type input "51,00"
type input "3"
click at [950, 671] on button "Confirmar" at bounding box center [962, 675] width 76 height 33
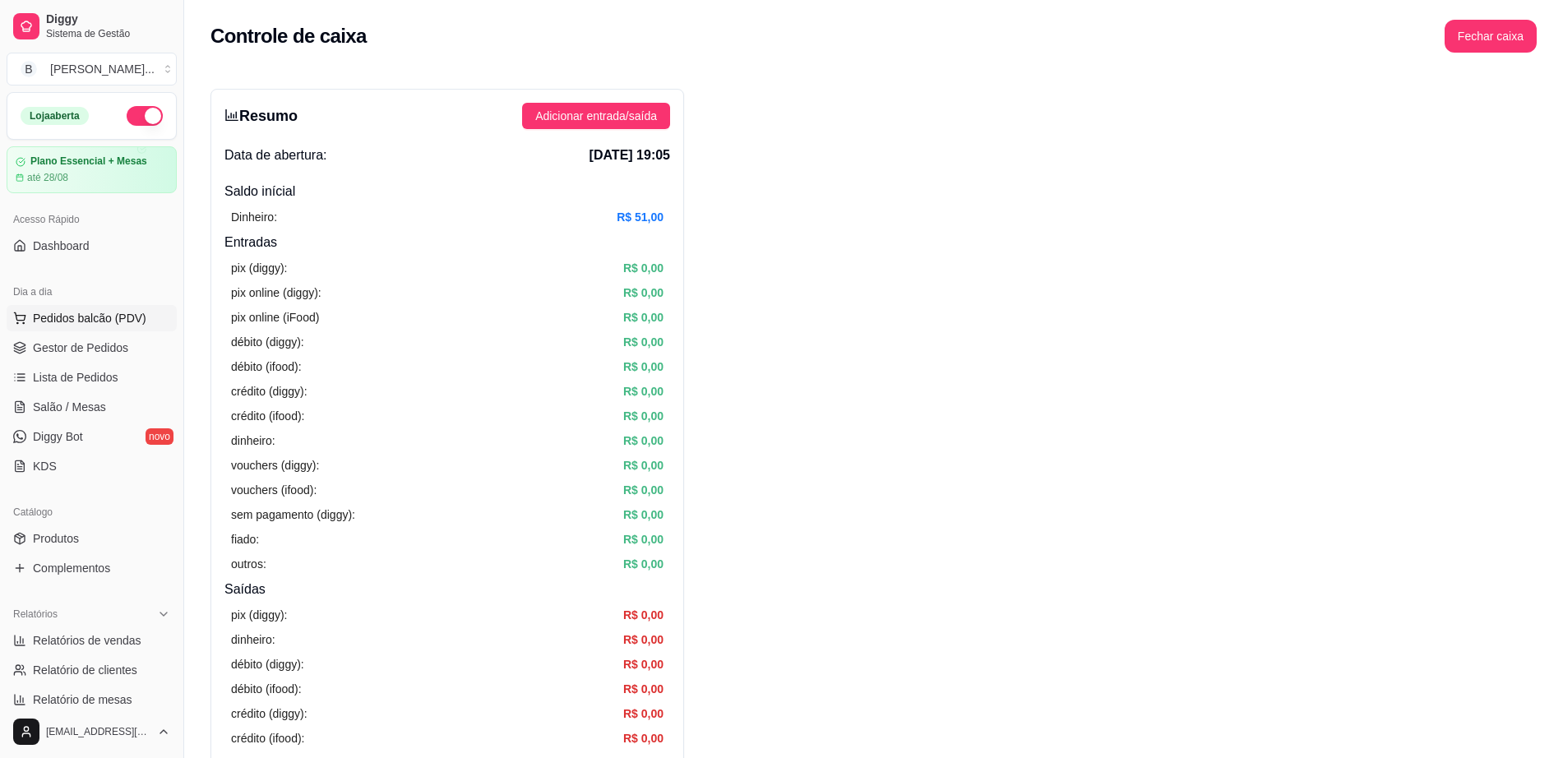
click at [122, 323] on span "Pedidos balcão (PDV)" at bounding box center [89, 318] width 113 height 16
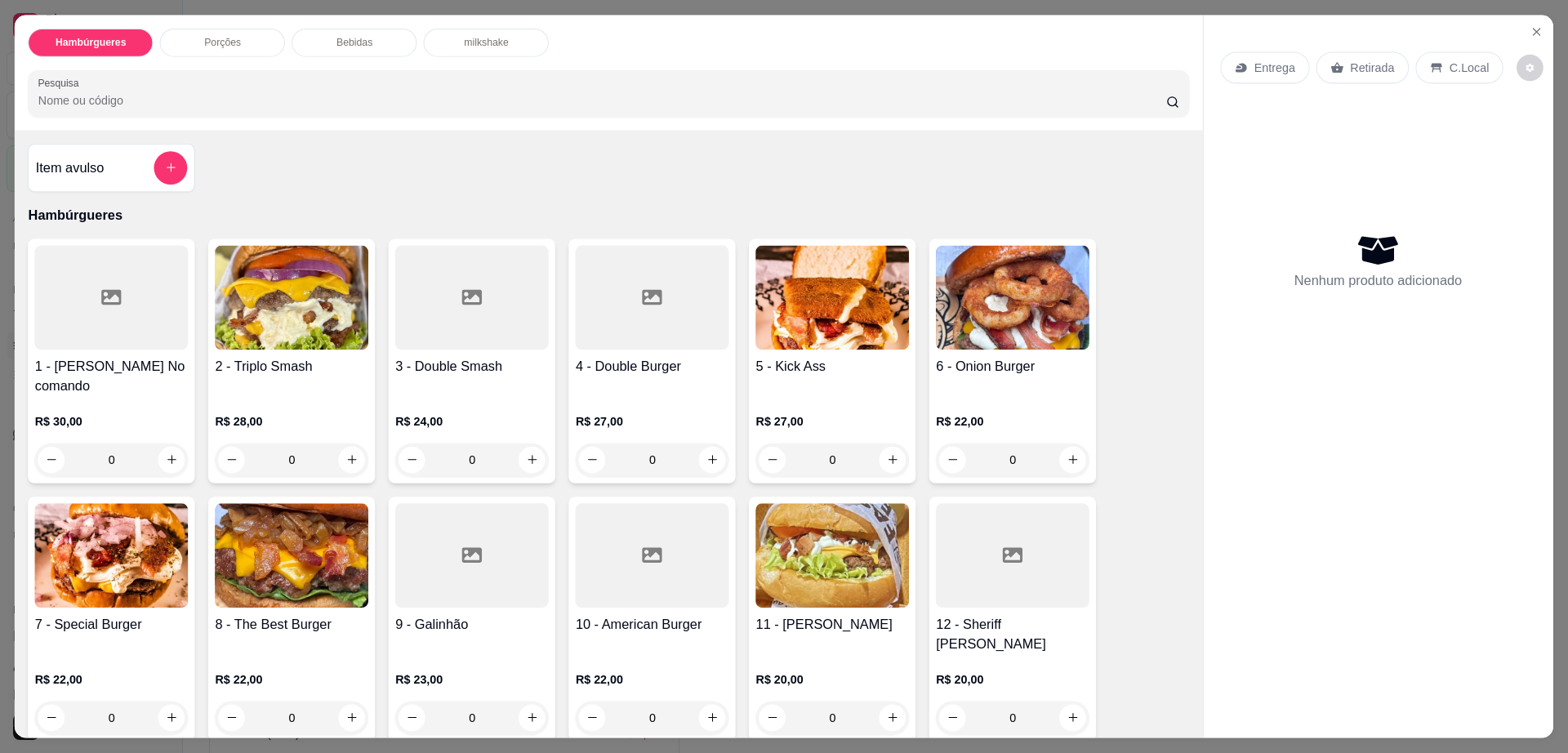
click at [114, 337] on div at bounding box center [111, 297] width 154 height 104
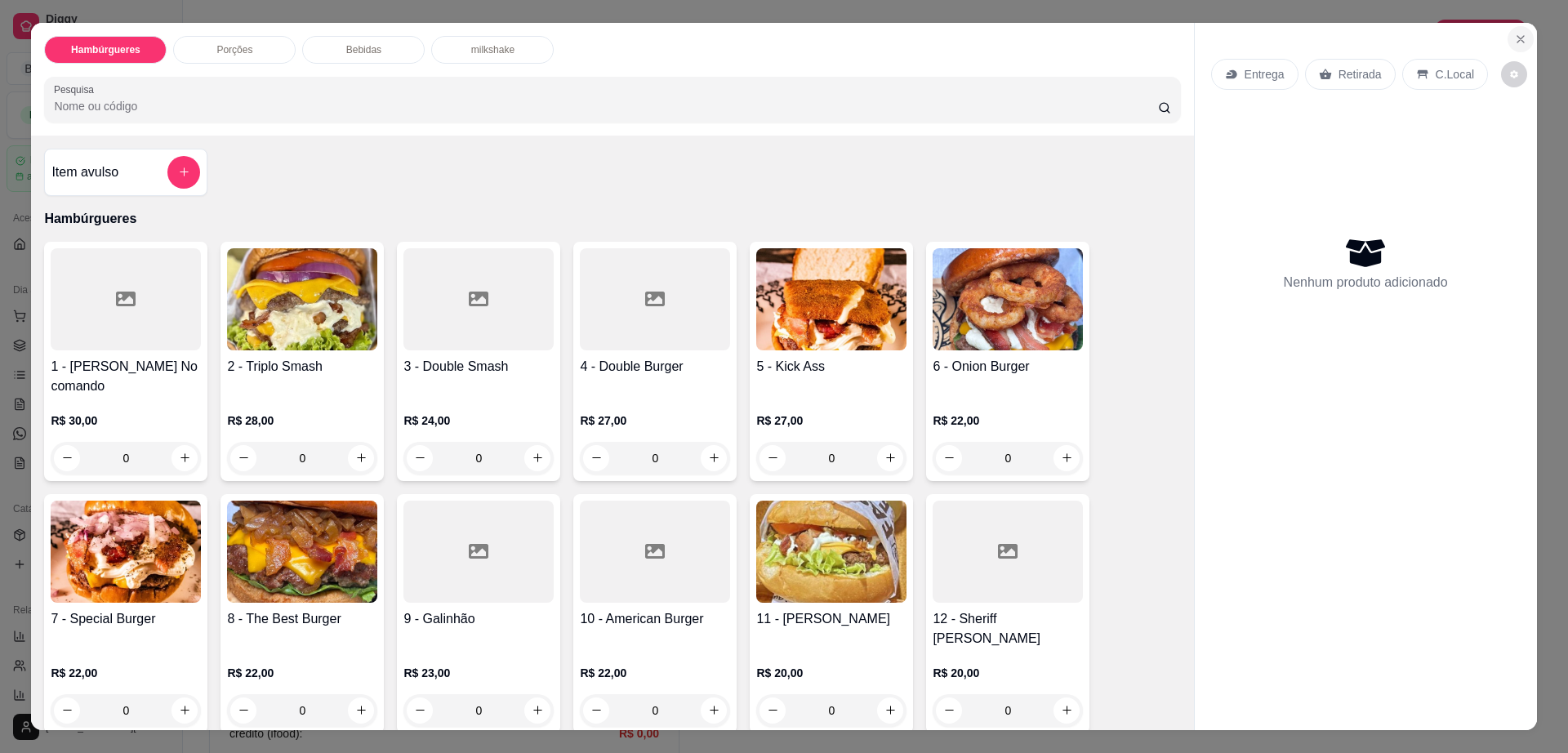
click at [1519, 36] on icon "Close" at bounding box center [1520, 39] width 13 height 13
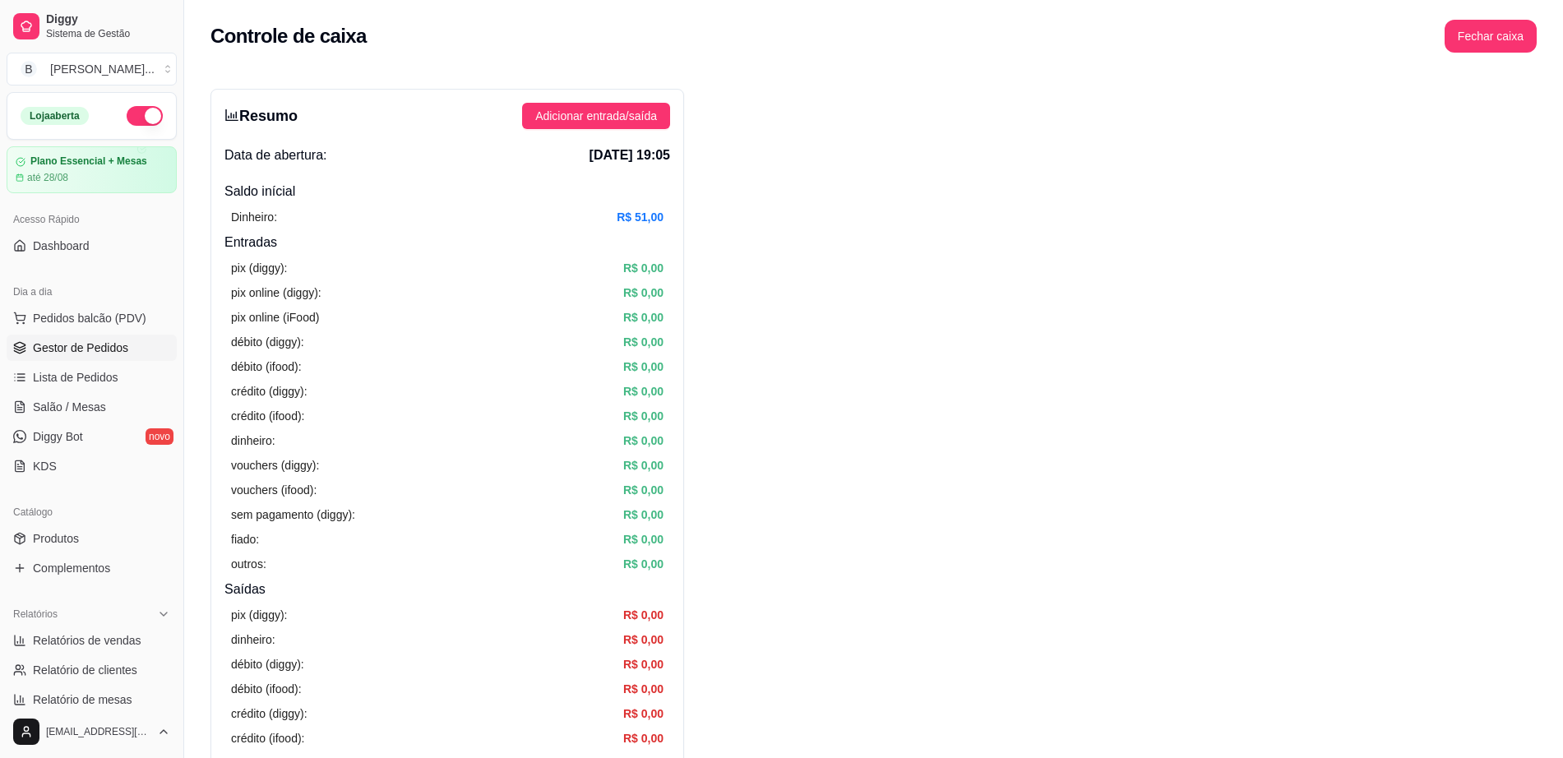
click at [99, 347] on span "Gestor de Pedidos" at bounding box center [80, 347] width 95 height 16
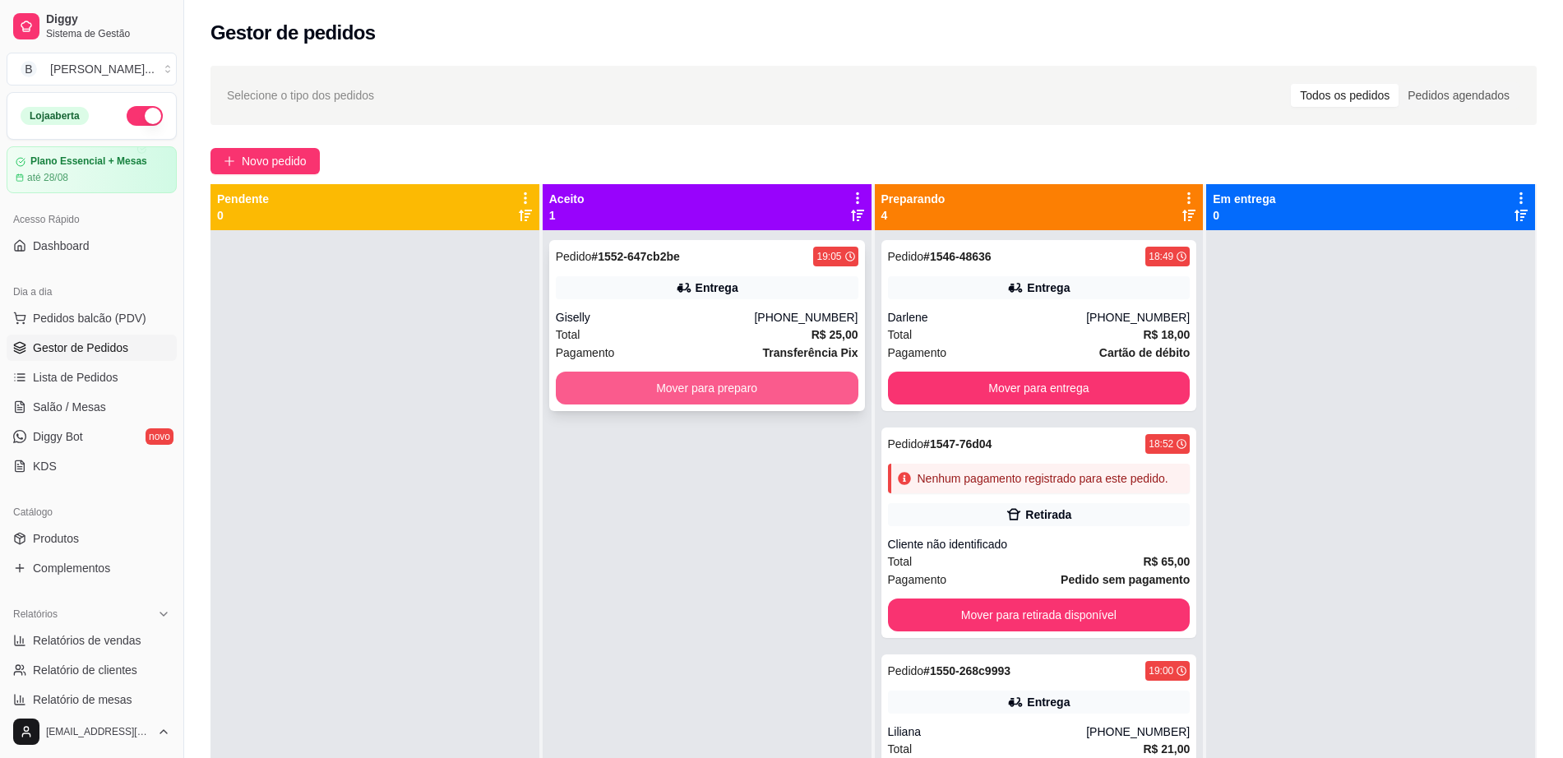
click at [755, 395] on button "Mover para preparo" at bounding box center [707, 388] width 302 height 33
click at [93, 408] on span "Salão / Mesas" at bounding box center [69, 407] width 73 height 16
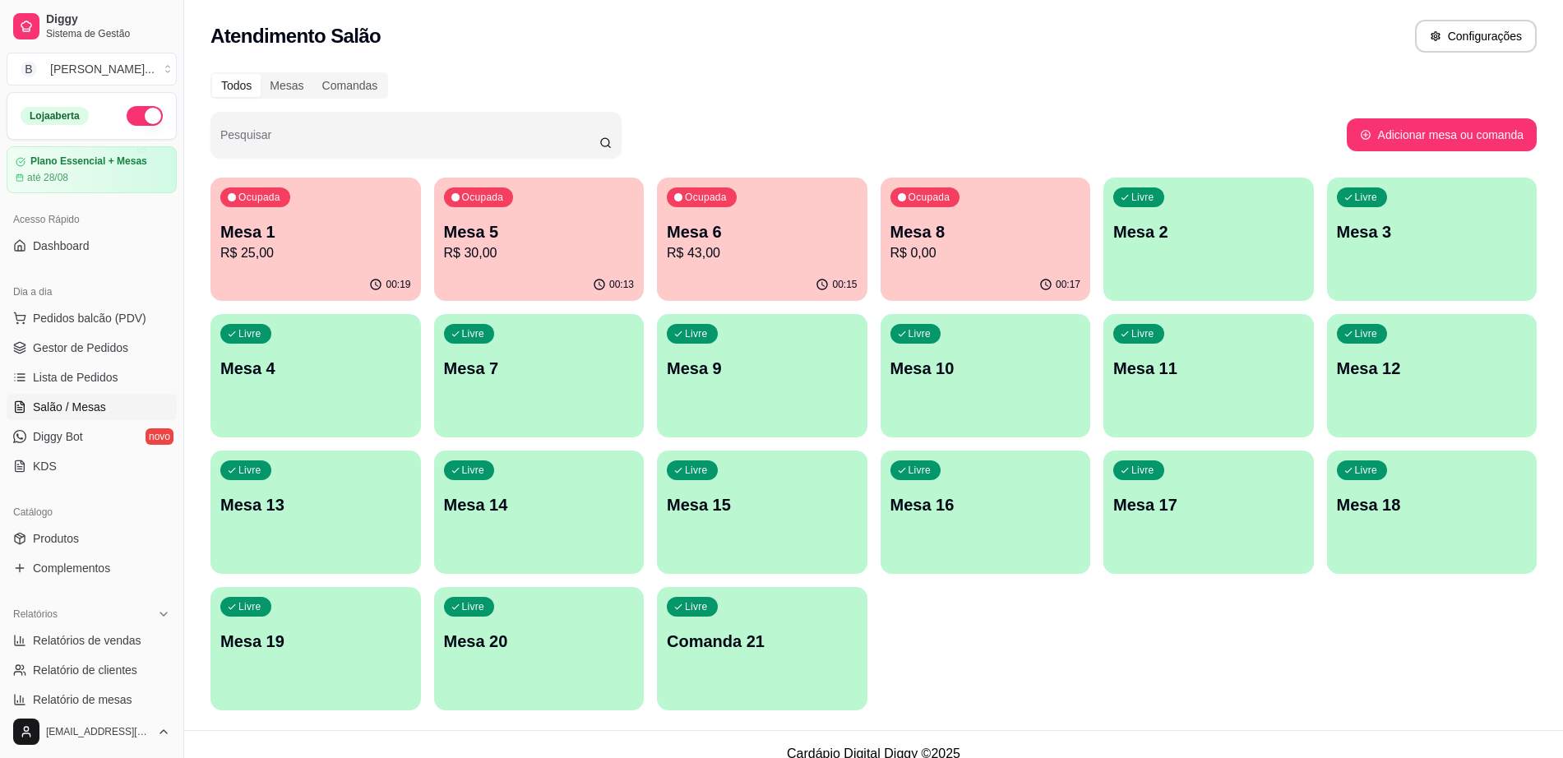
click at [310, 232] on p "Mesa 1" at bounding box center [315, 231] width 191 height 23
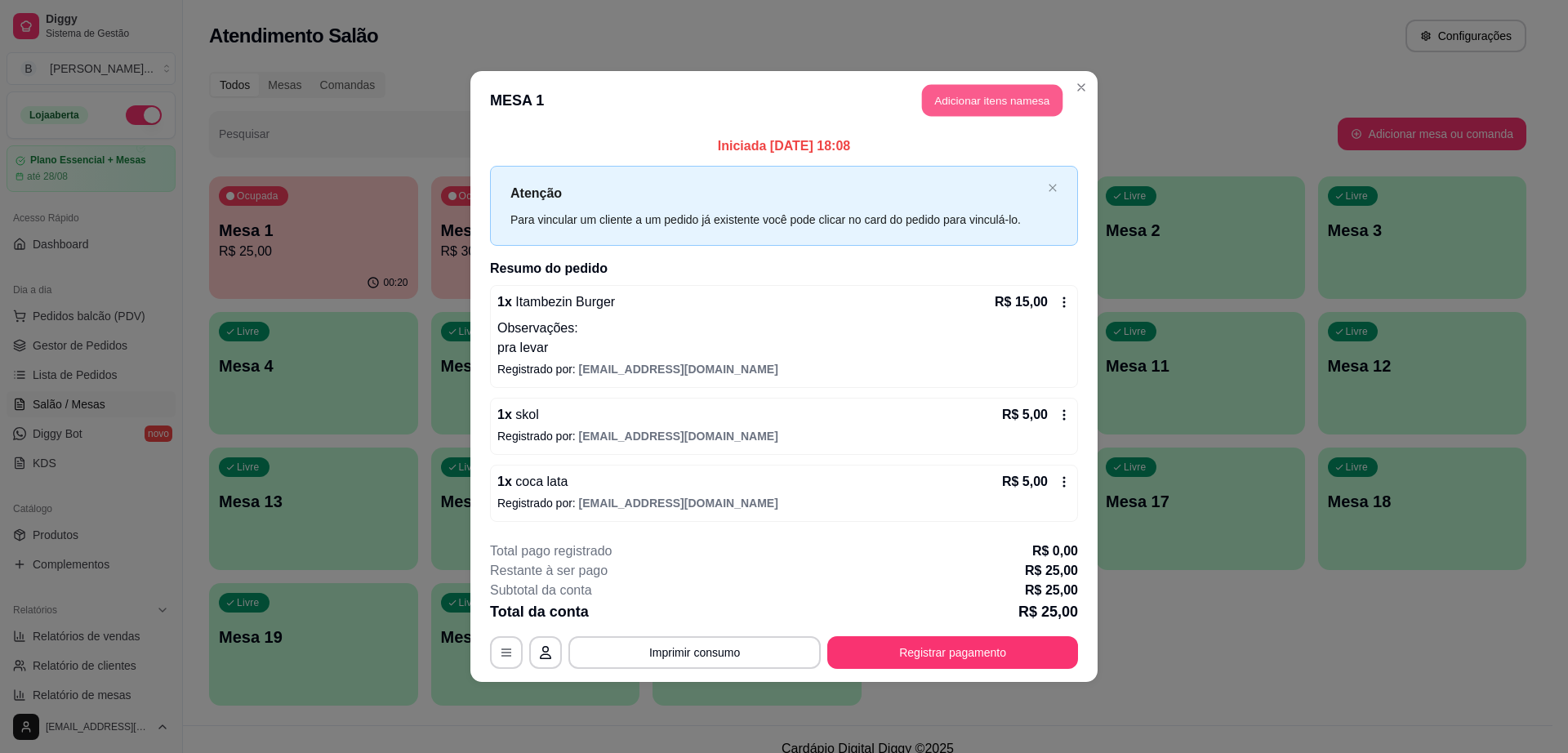
click at [998, 103] on button "Adicionar itens na mesa" at bounding box center [992, 100] width 140 height 32
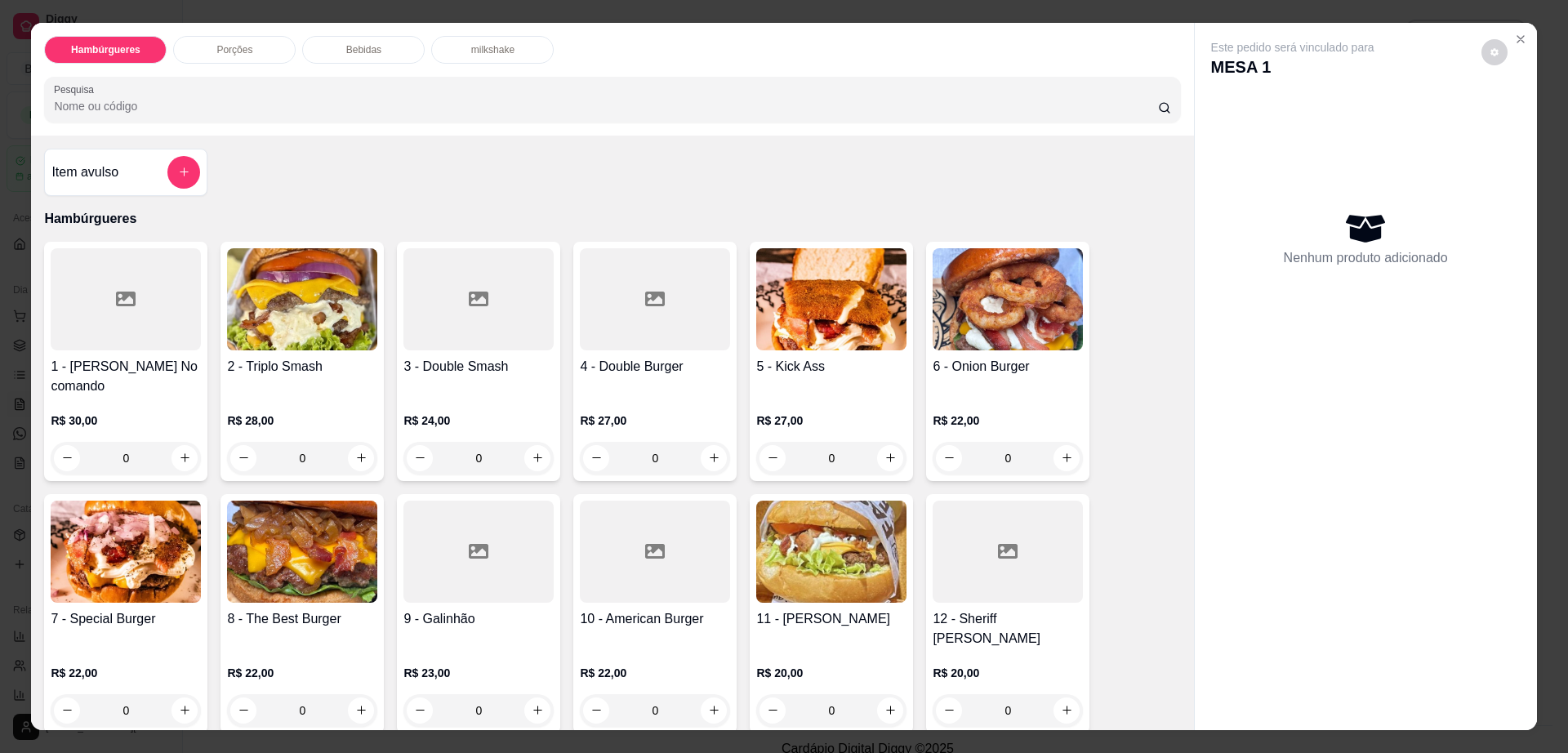
click at [369, 59] on div "Bebidas" at bounding box center [363, 50] width 122 height 28
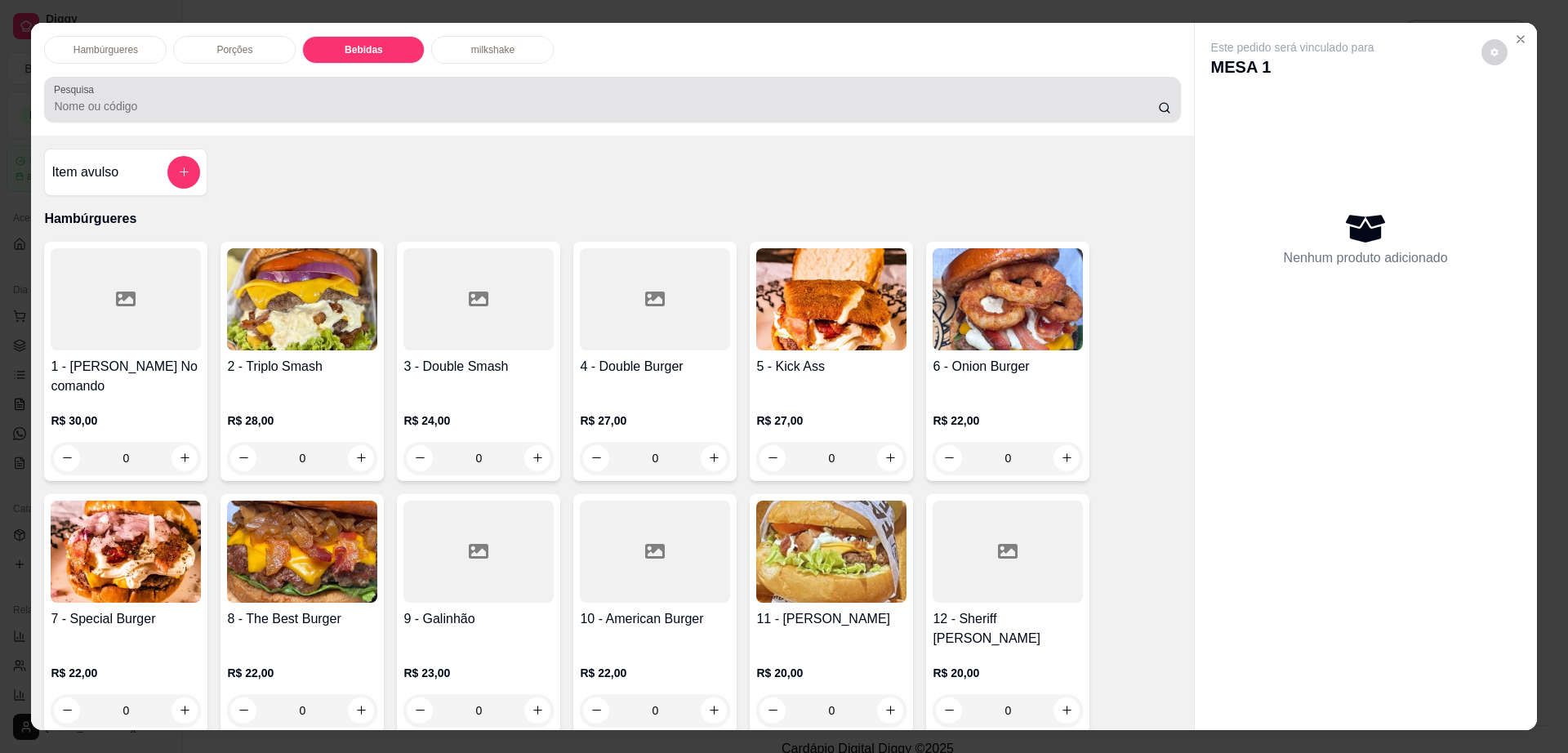
scroll to position [30, 0]
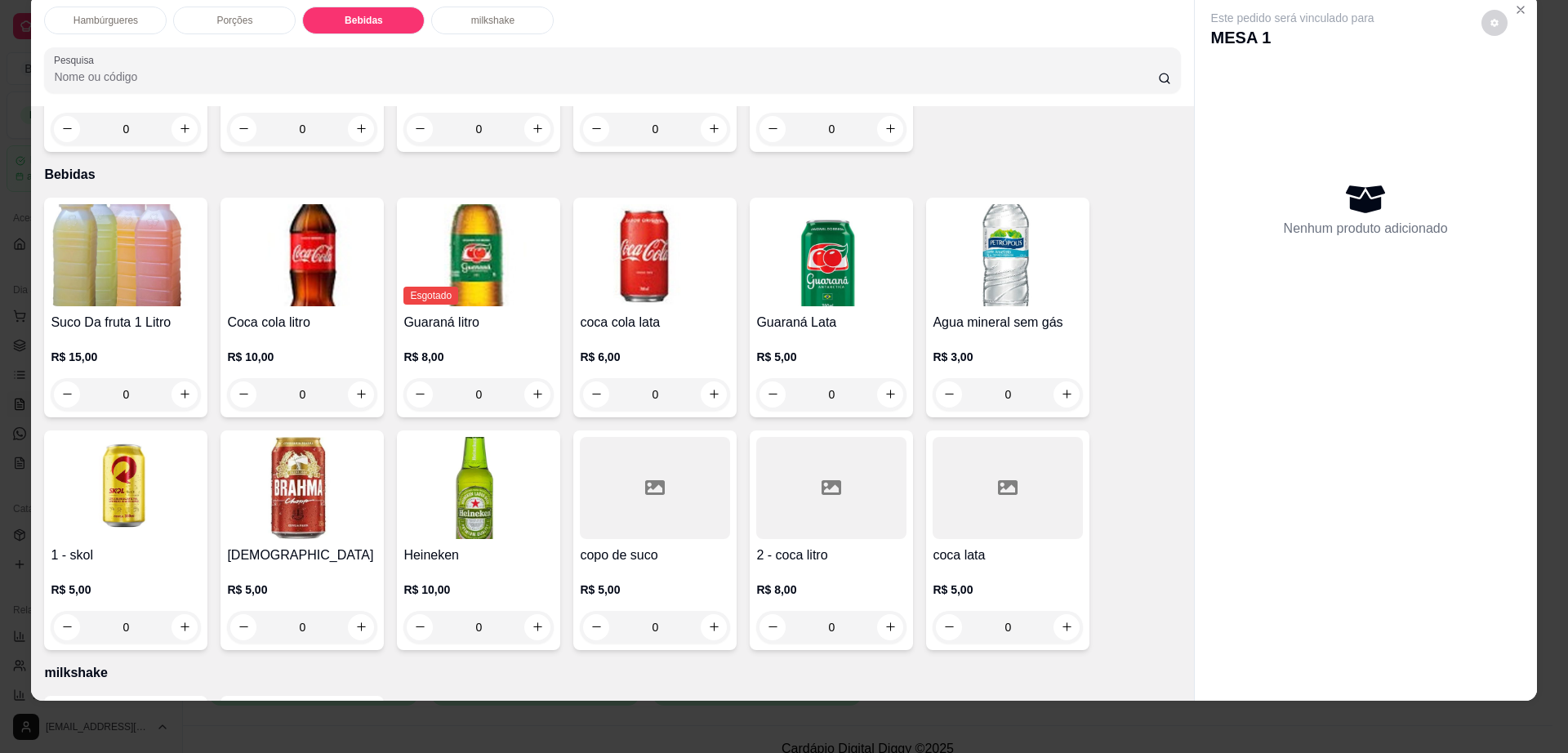
click at [109, 469] on img at bounding box center [125, 488] width 150 height 102
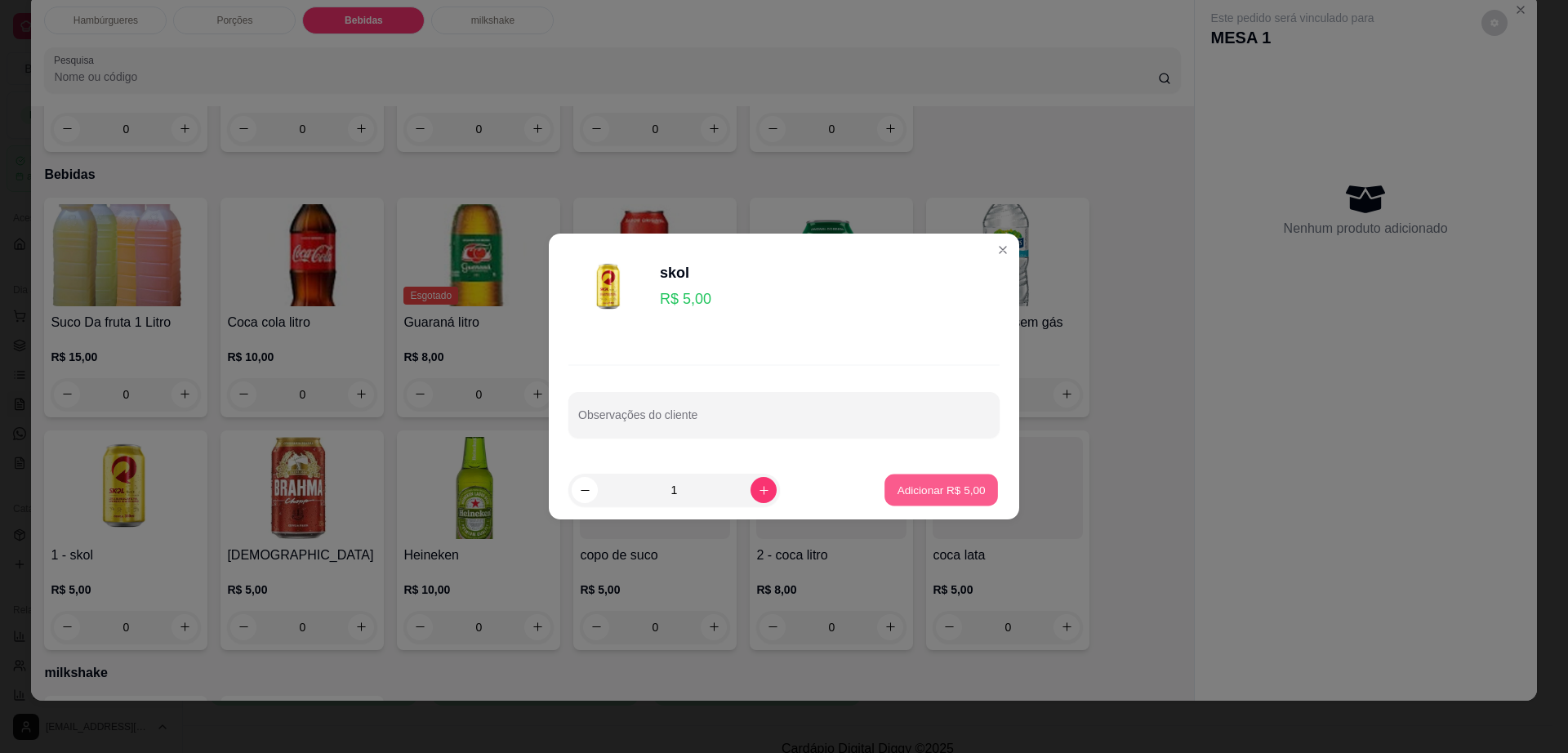
click at [961, 484] on p "Adicionar R$ 5,00" at bounding box center [941, 490] width 88 height 16
type input "1"
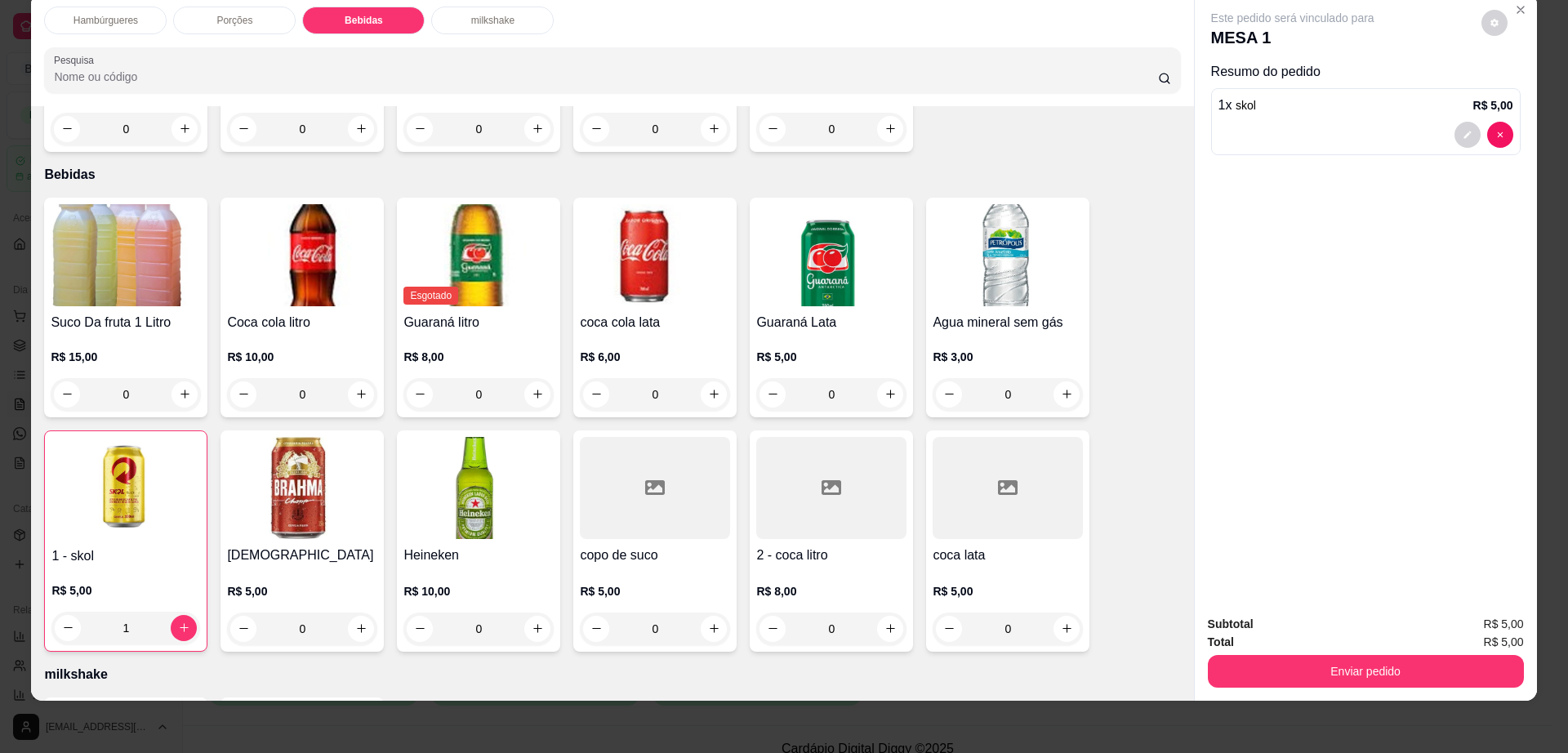
click at [828, 481] on div "2 - coca litro R$ 8,00 0" at bounding box center [832, 540] width 163 height 222
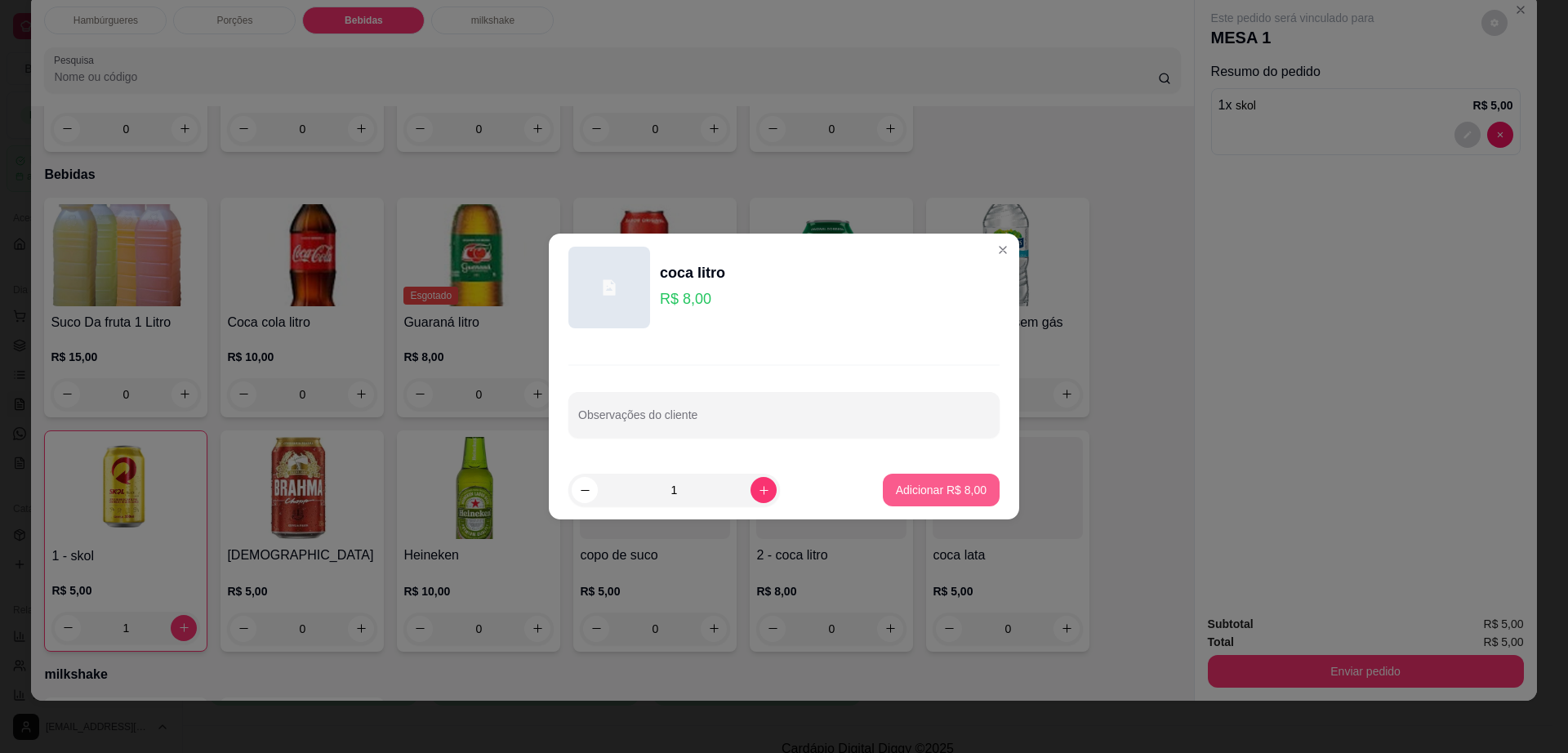
click at [950, 494] on p "Adicionar R$ 8,00" at bounding box center [941, 490] width 90 height 16
type input "1"
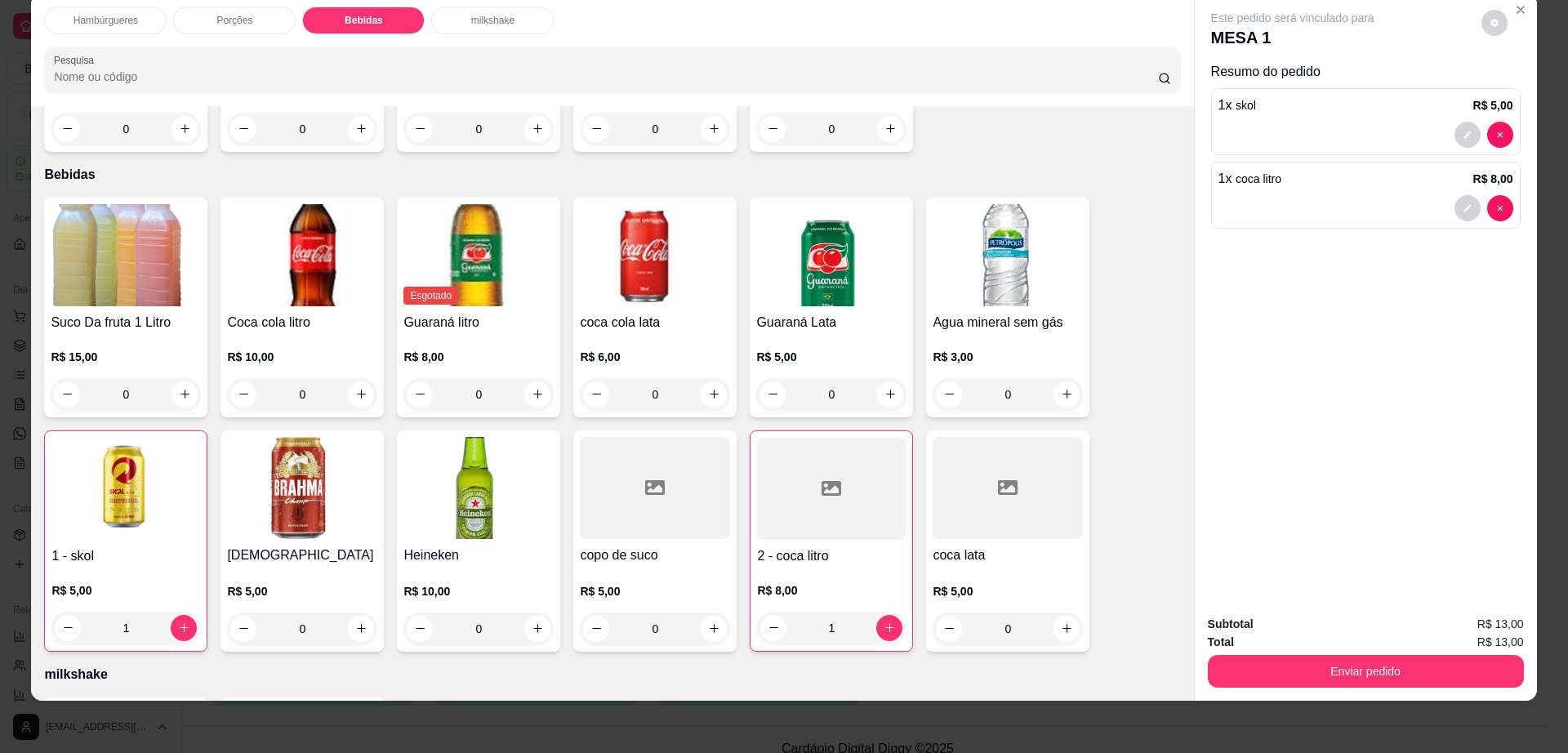
click at [1497, 12] on div "Este pedido será vinculado para MESA 1" at bounding box center [1359, 29] width 296 height 39
click at [1490, 30] on button "decrease-product-quantity" at bounding box center [1494, 23] width 26 height 26
click at [1529, 81] on span "Automatic updates" at bounding box center [1530, 87] width 13 height 13
click at [1517, 88] on input "Automatic updates" at bounding box center [1512, 93] width 11 height 11
checkbox input "false"
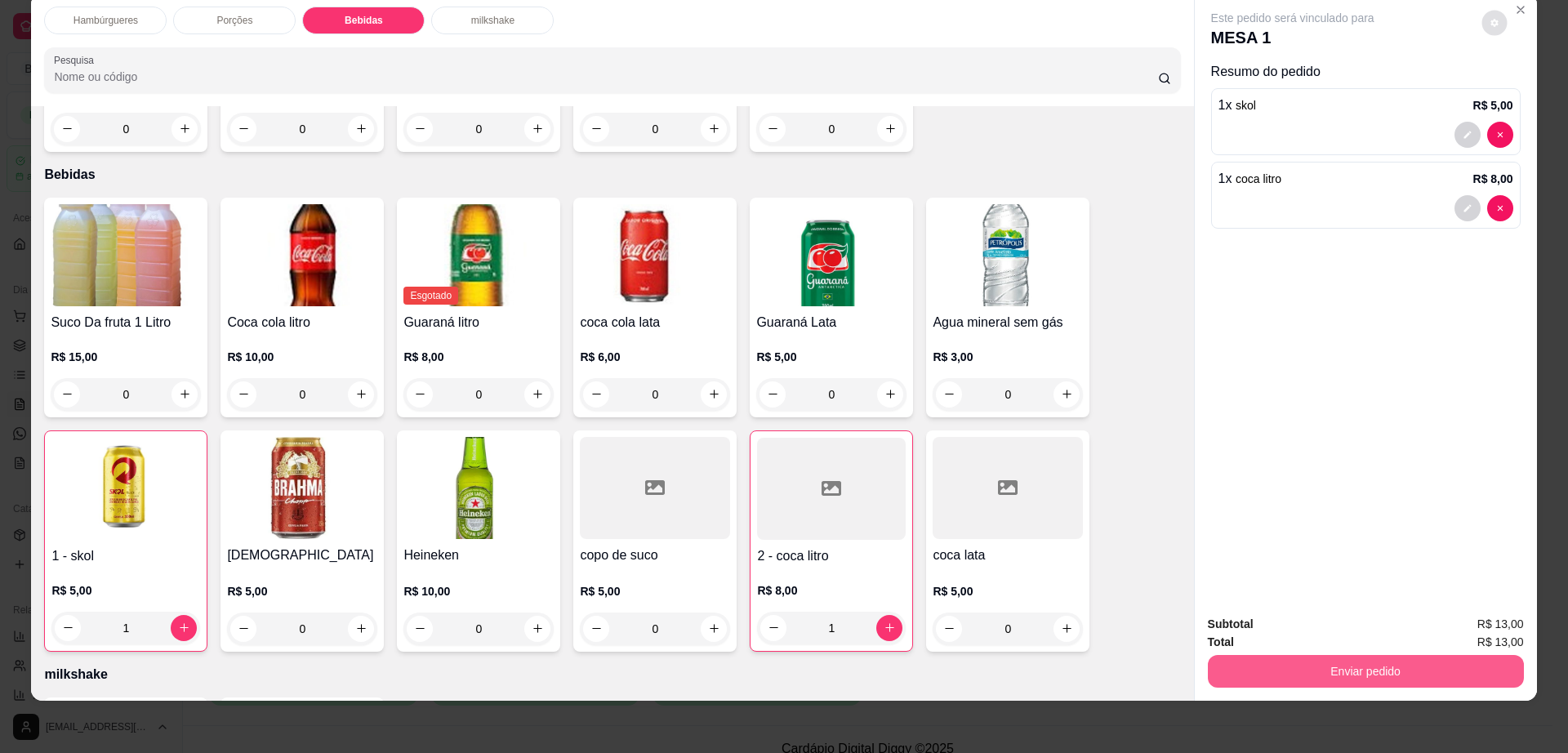
click at [1305, 665] on button "Enviar pedido" at bounding box center [1366, 671] width 316 height 33
click at [1306, 665] on button "Enviar pedido" at bounding box center [1365, 672] width 306 height 32
click at [1313, 635] on button "Não registrar e enviar pedido" at bounding box center [1310, 631] width 165 height 30
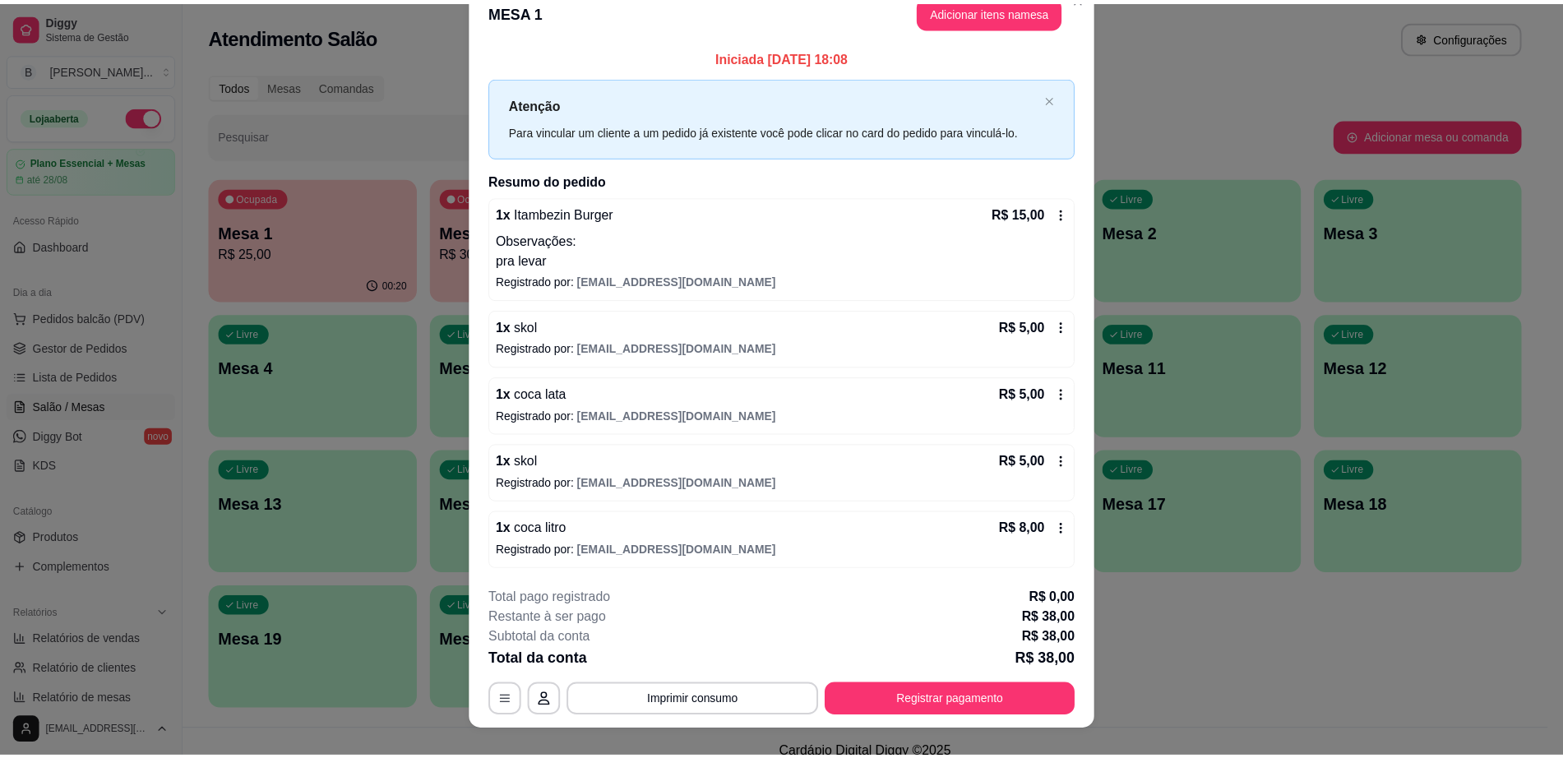
scroll to position [0, 0]
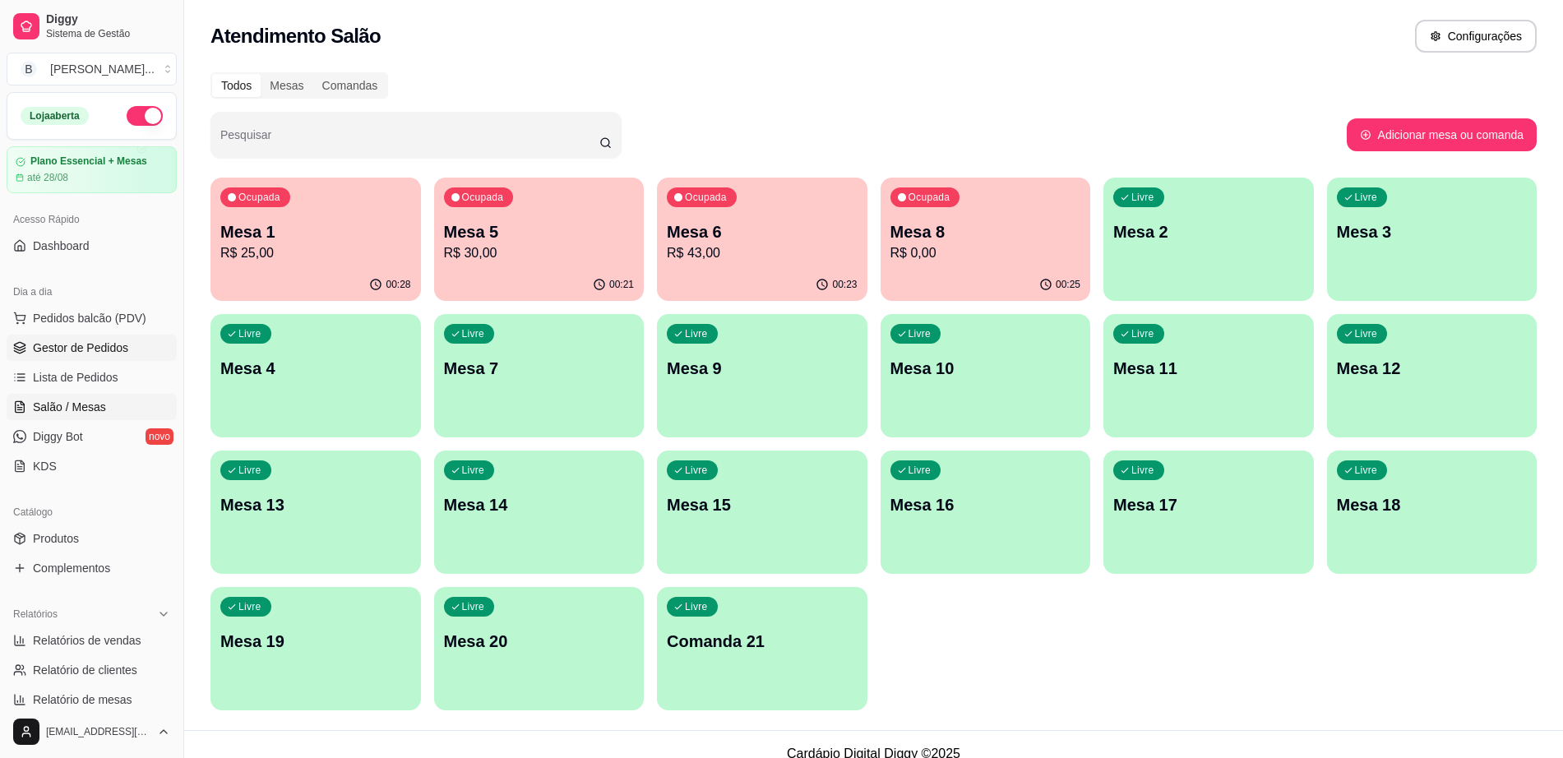
click at [138, 336] on link "Gestor de Pedidos" at bounding box center [92, 348] width 170 height 26
click at [128, 353] on link "Gestor de Pedidos" at bounding box center [92, 348] width 170 height 26
click at [101, 347] on span "Gestor de Pedidos" at bounding box center [80, 347] width 95 height 16
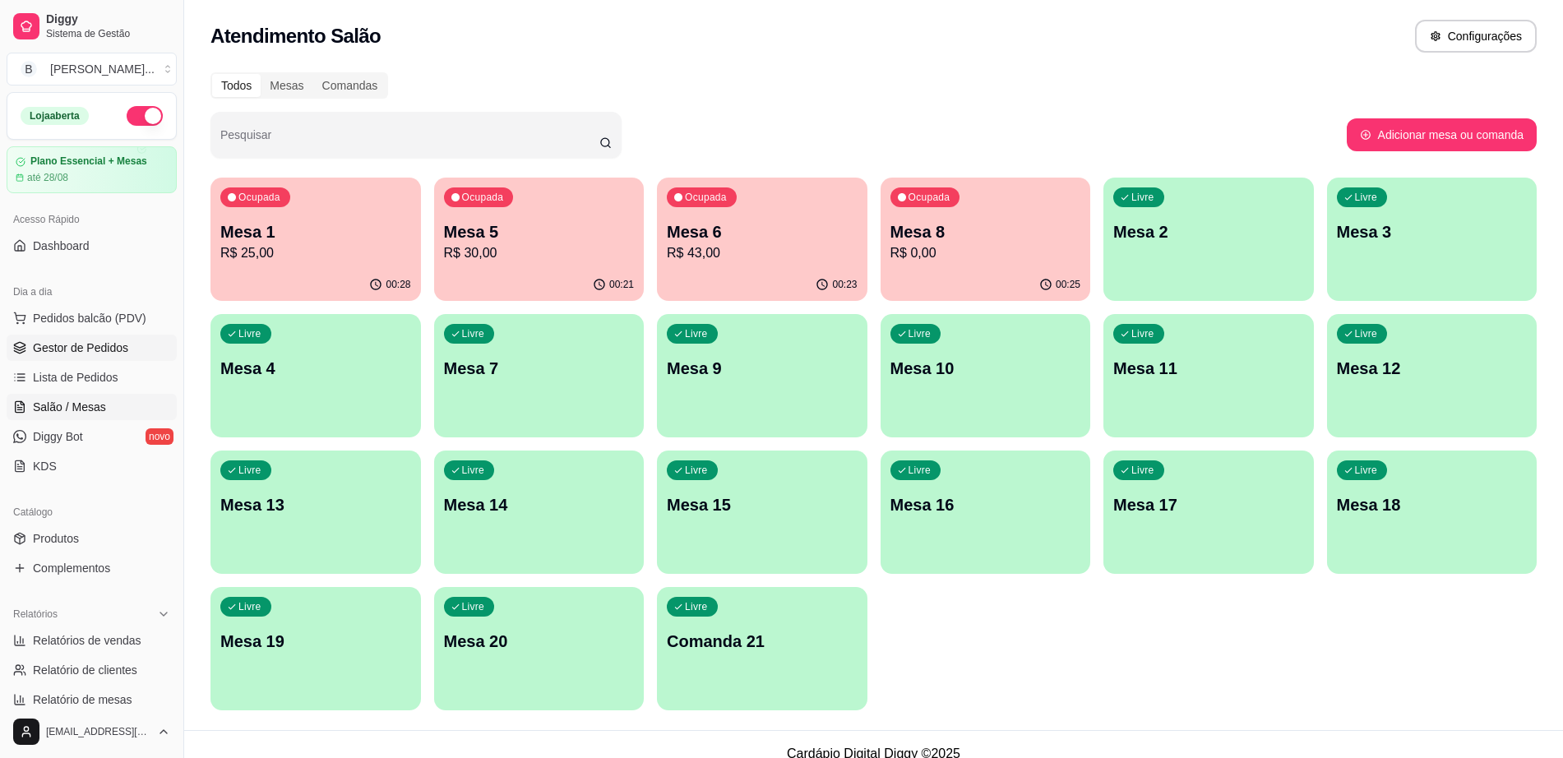
click at [101, 347] on span "Gestor de Pedidos" at bounding box center [80, 347] width 95 height 16
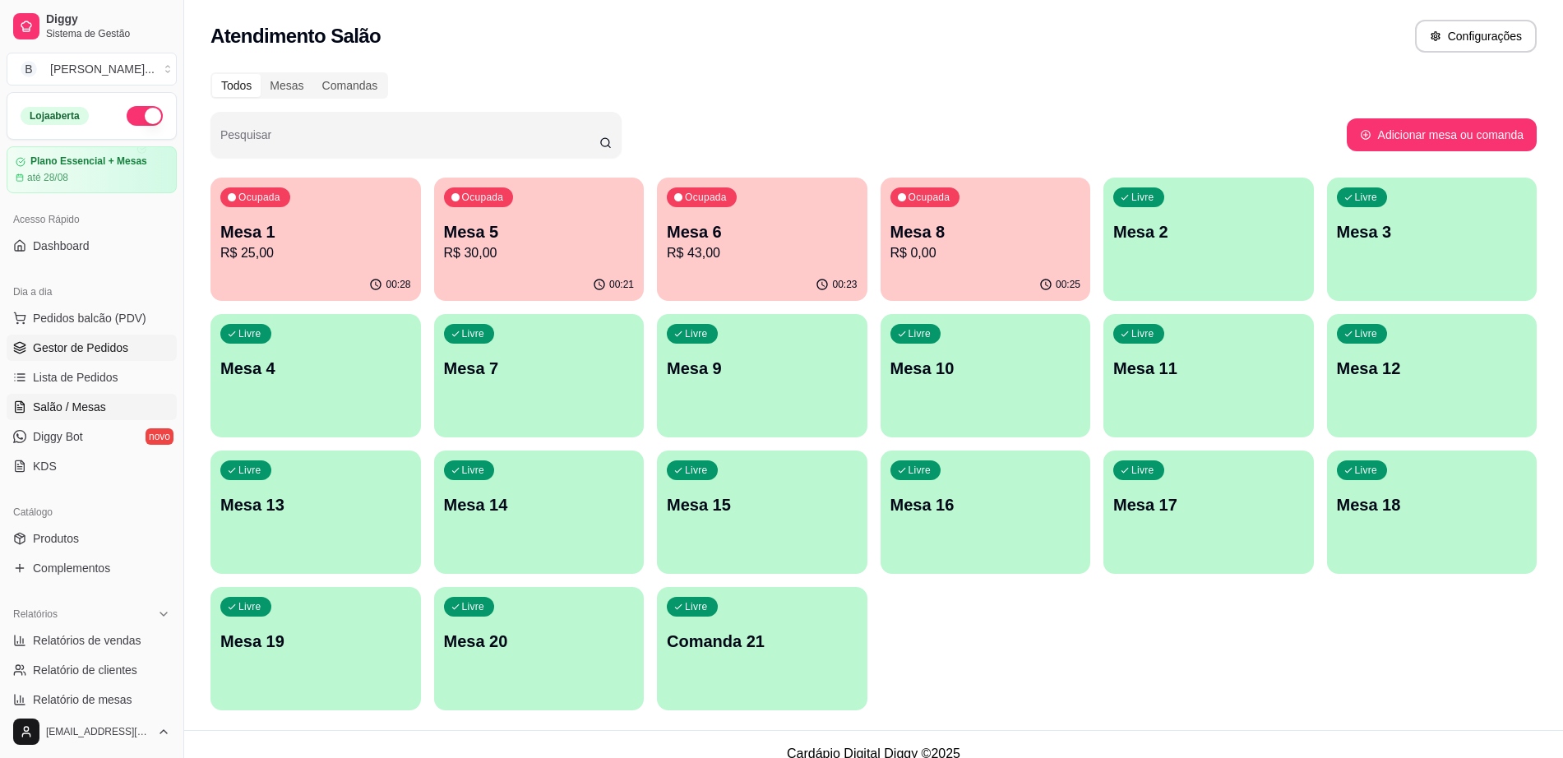
click at [101, 347] on span "Gestor de Pedidos" at bounding box center [80, 347] width 95 height 16
click at [104, 382] on span "Lista de Pedidos" at bounding box center [75, 377] width 85 height 16
click at [104, 348] on span "Gestor de Pedidos" at bounding box center [80, 347] width 95 height 16
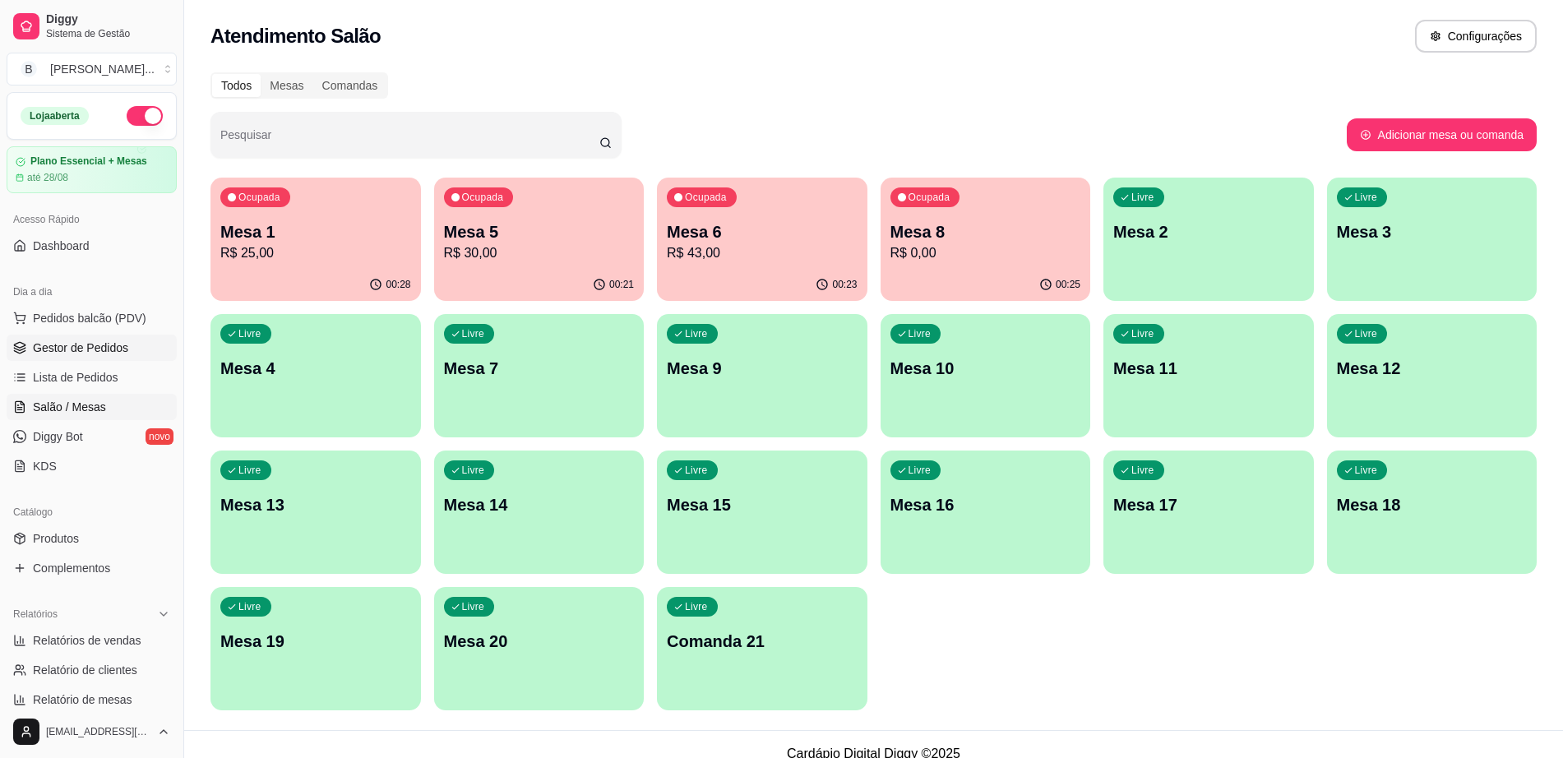
click at [104, 348] on span "Gestor de Pedidos" at bounding box center [80, 347] width 95 height 16
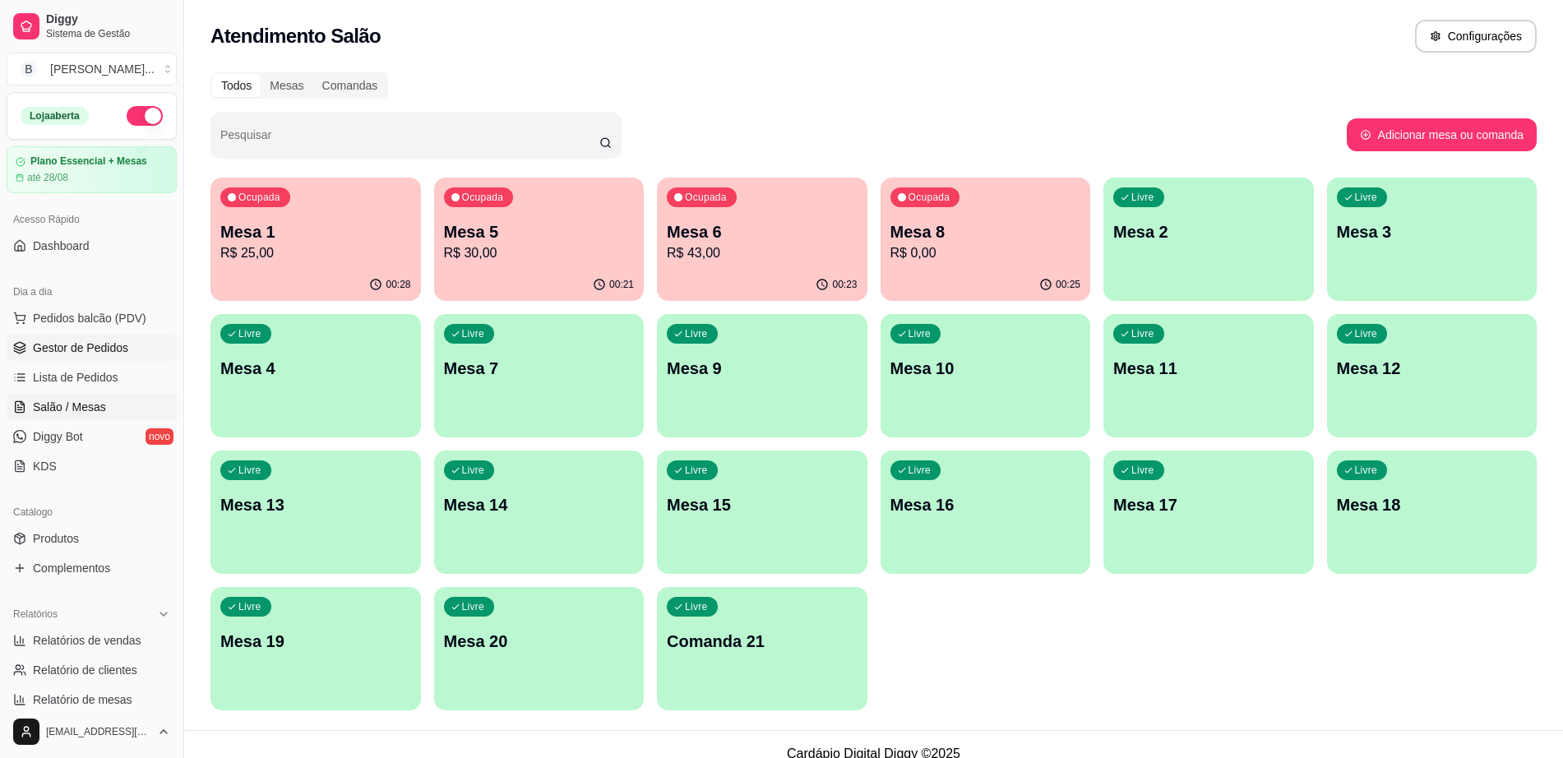
click at [104, 348] on span "Gestor de Pedidos" at bounding box center [80, 347] width 95 height 16
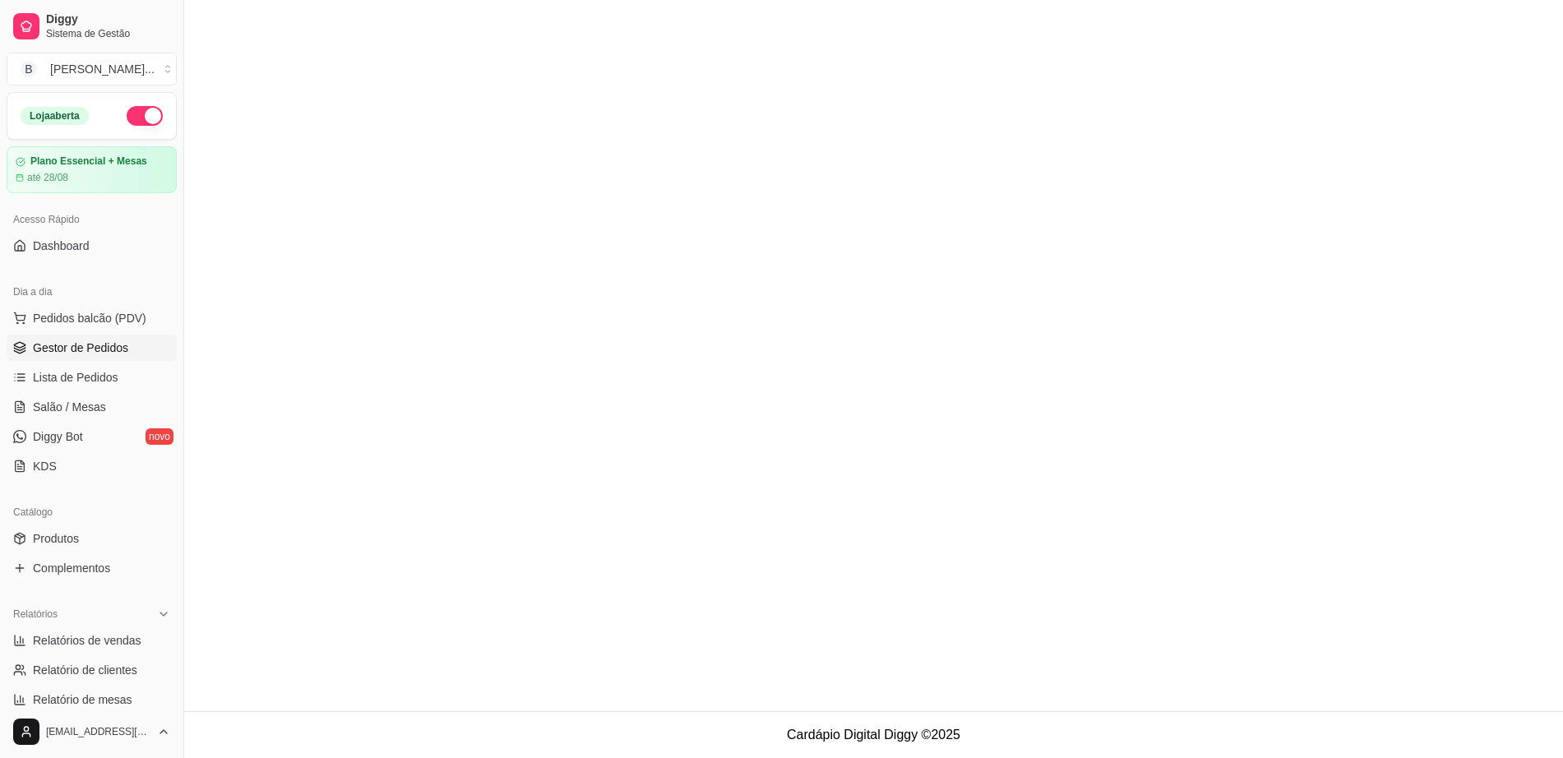
click at [104, 348] on span "Gestor de Pedidos" at bounding box center [80, 347] width 95 height 16
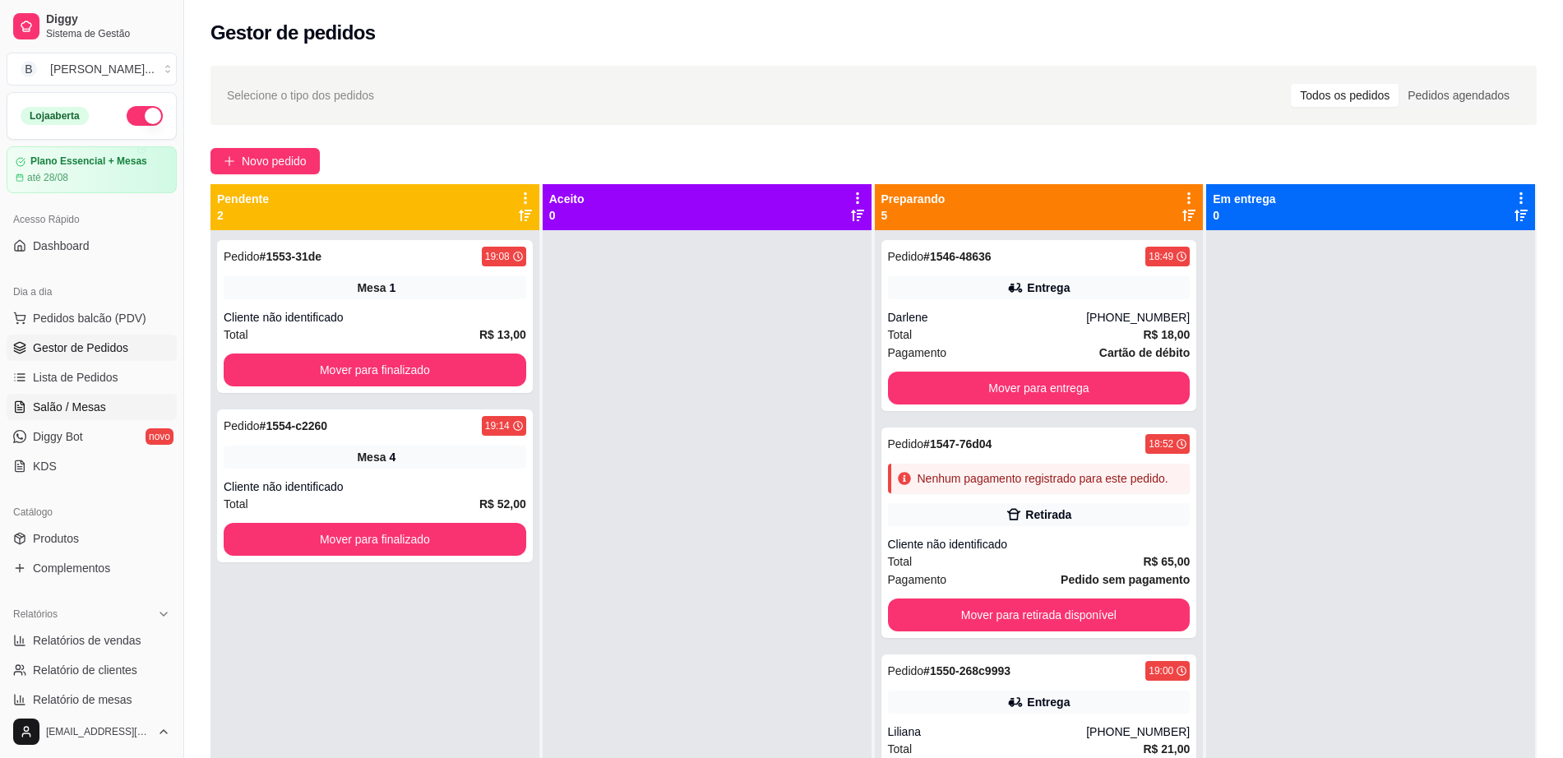
click at [85, 409] on span "Salão / Mesas" at bounding box center [69, 407] width 73 height 16
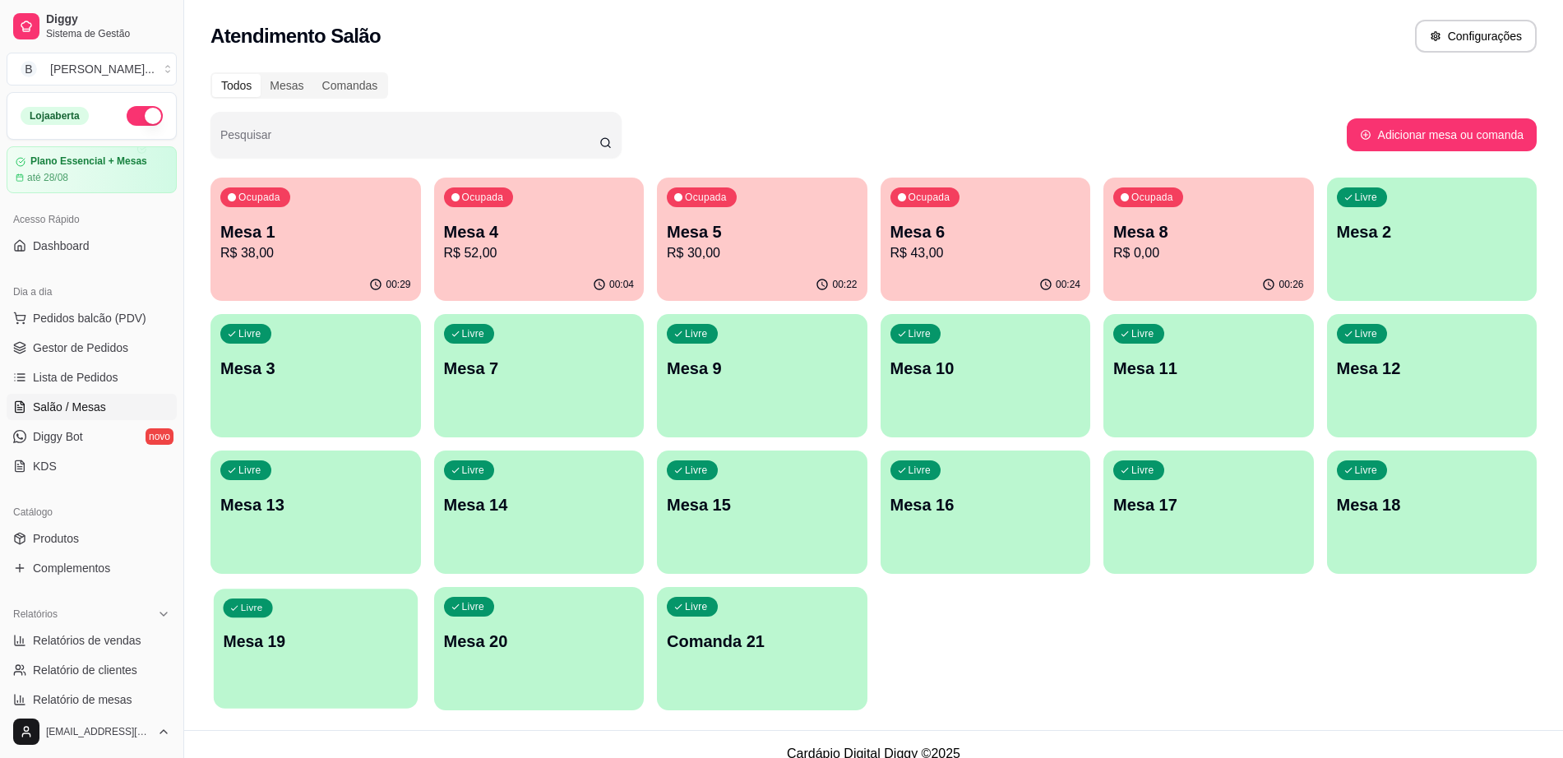
click at [275, 619] on div "Livre Mesa 19" at bounding box center [316, 639] width 204 height 100
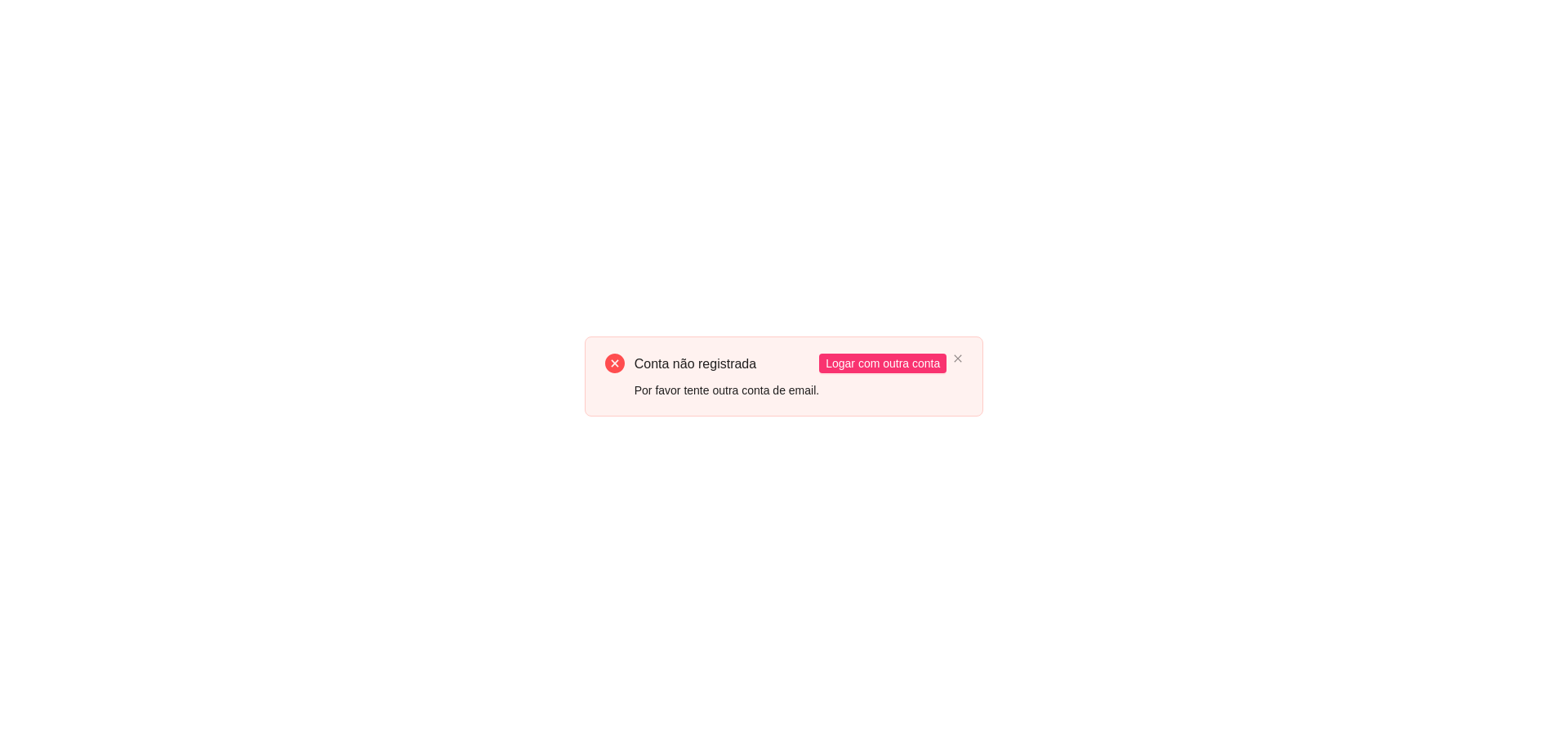
click at [957, 353] on div "Conta não registrada Por favor tente outra conta de email. Logar com outra conta" at bounding box center [785, 376] width 399 height 79
click at [957, 358] on icon "close" at bounding box center [958, 359] width 7 height 7
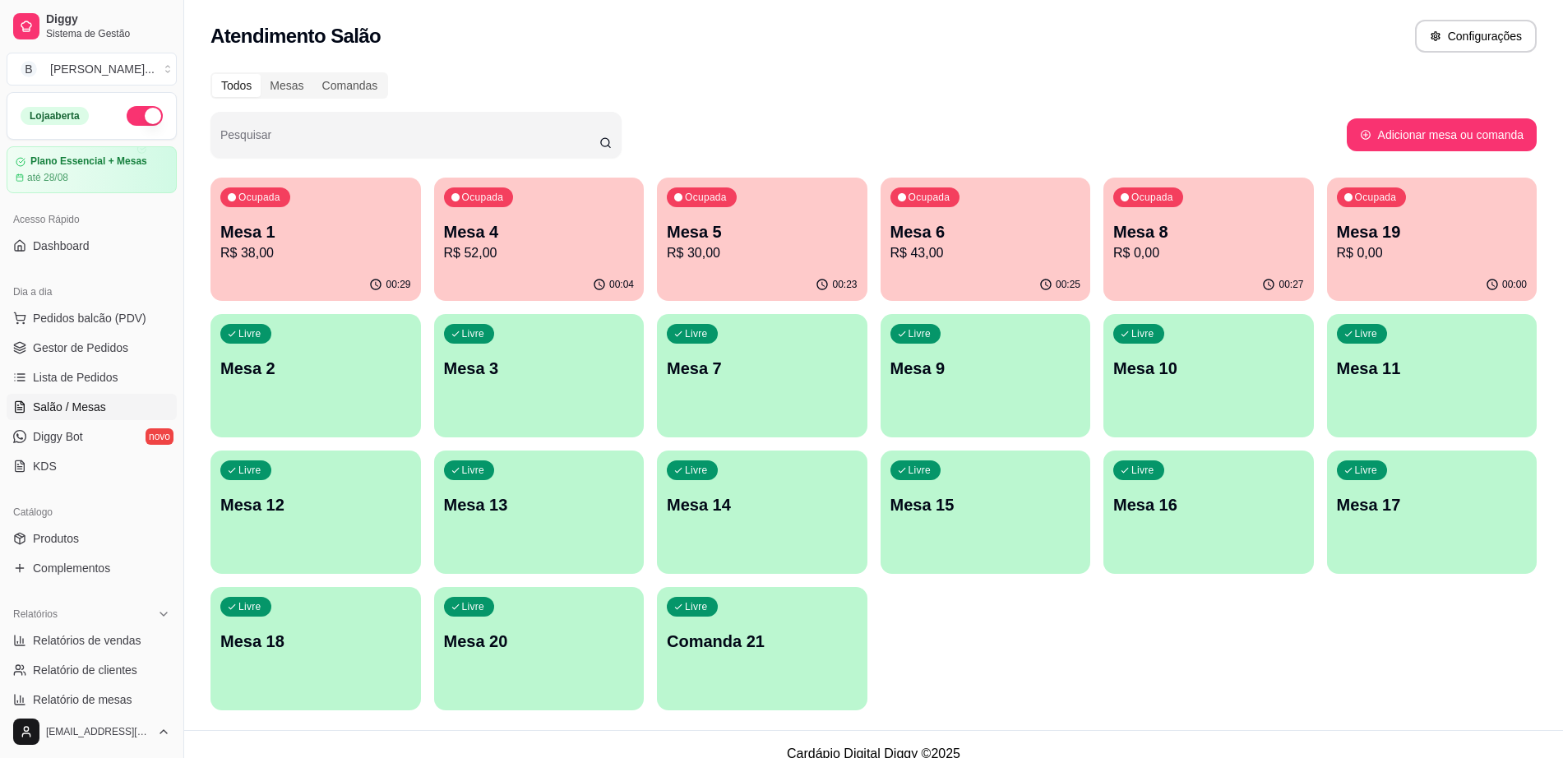
click at [1424, 246] on p "R$ 0,00" at bounding box center [1432, 253] width 191 height 20
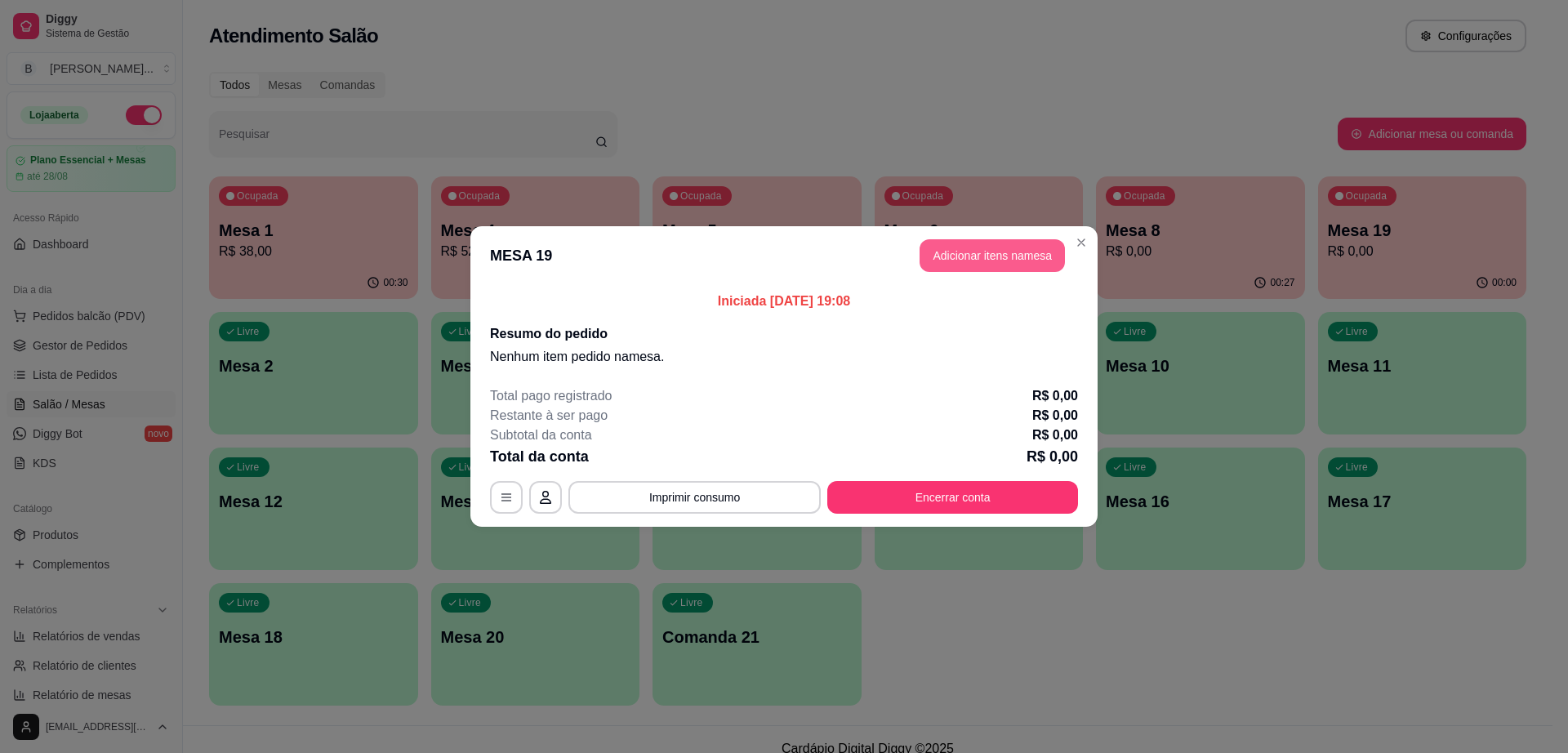
click at [985, 245] on button "Adicionar itens na mesa" at bounding box center [993, 255] width 145 height 33
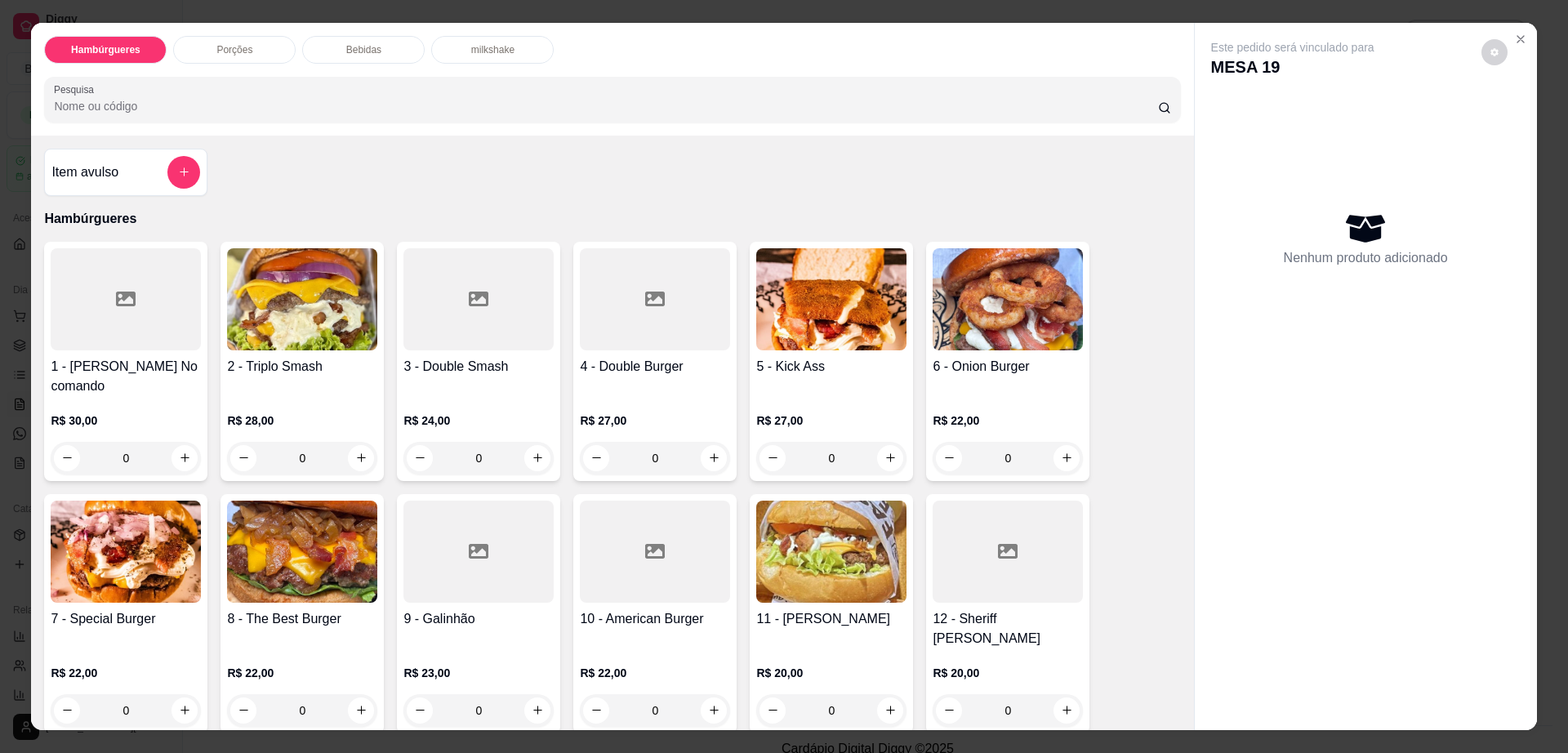
click at [625, 299] on div at bounding box center [655, 299] width 150 height 102
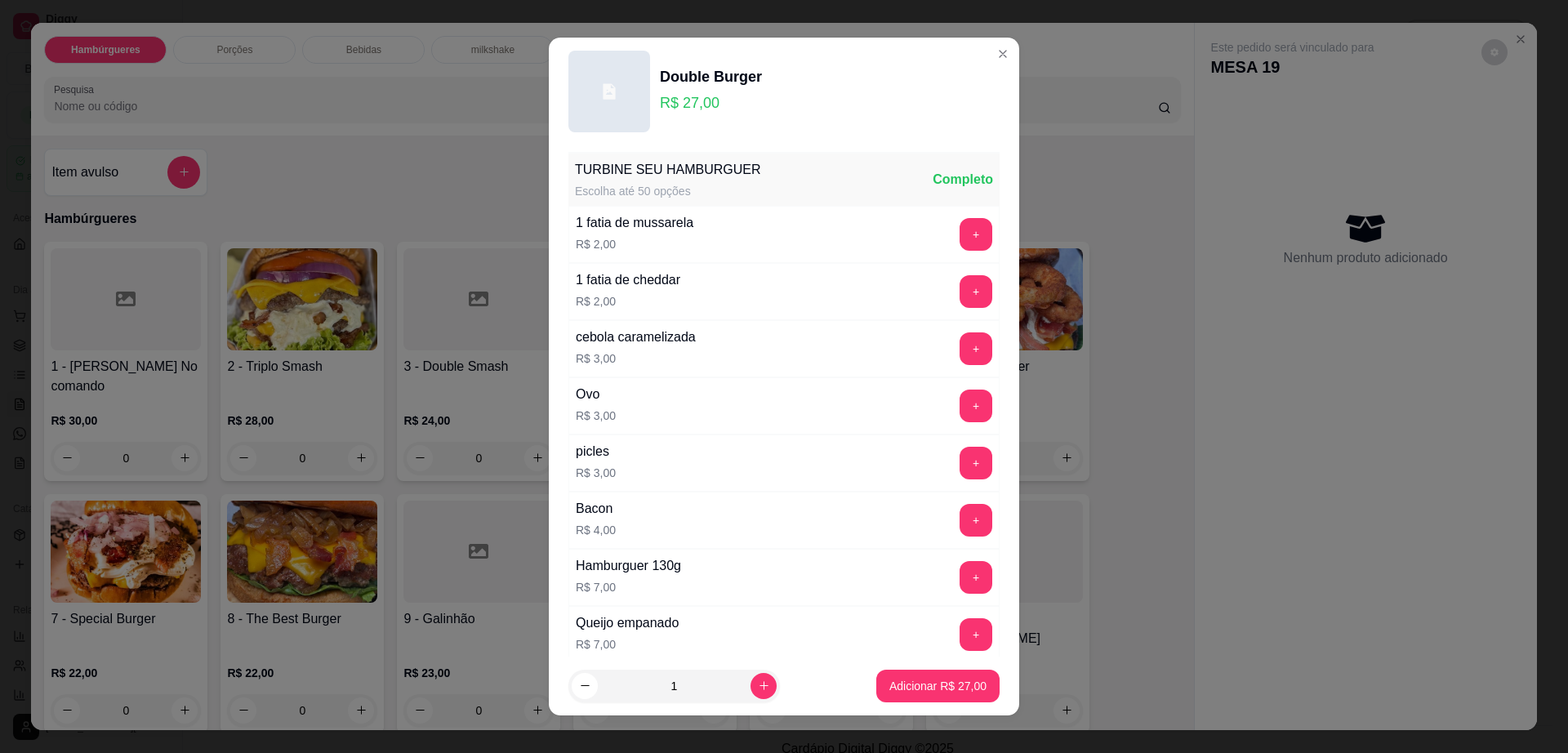
click at [895, 668] on footer "1 Adicionar R$ 27,00" at bounding box center [783, 685] width 470 height 59
click at [899, 676] on button "Adicionar R$ 27,00" at bounding box center [938, 685] width 123 height 33
type input "1"
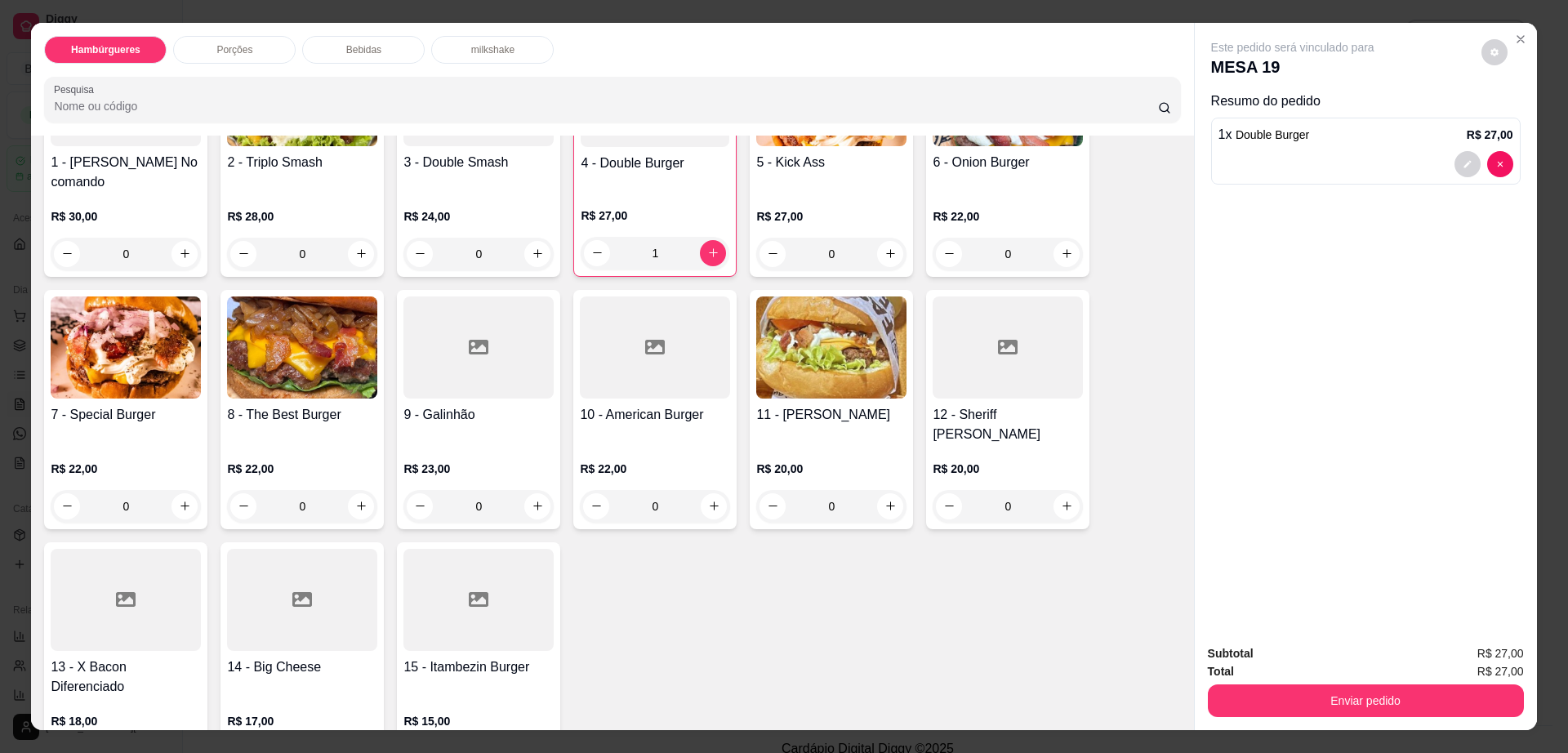
scroll to position [102, 0]
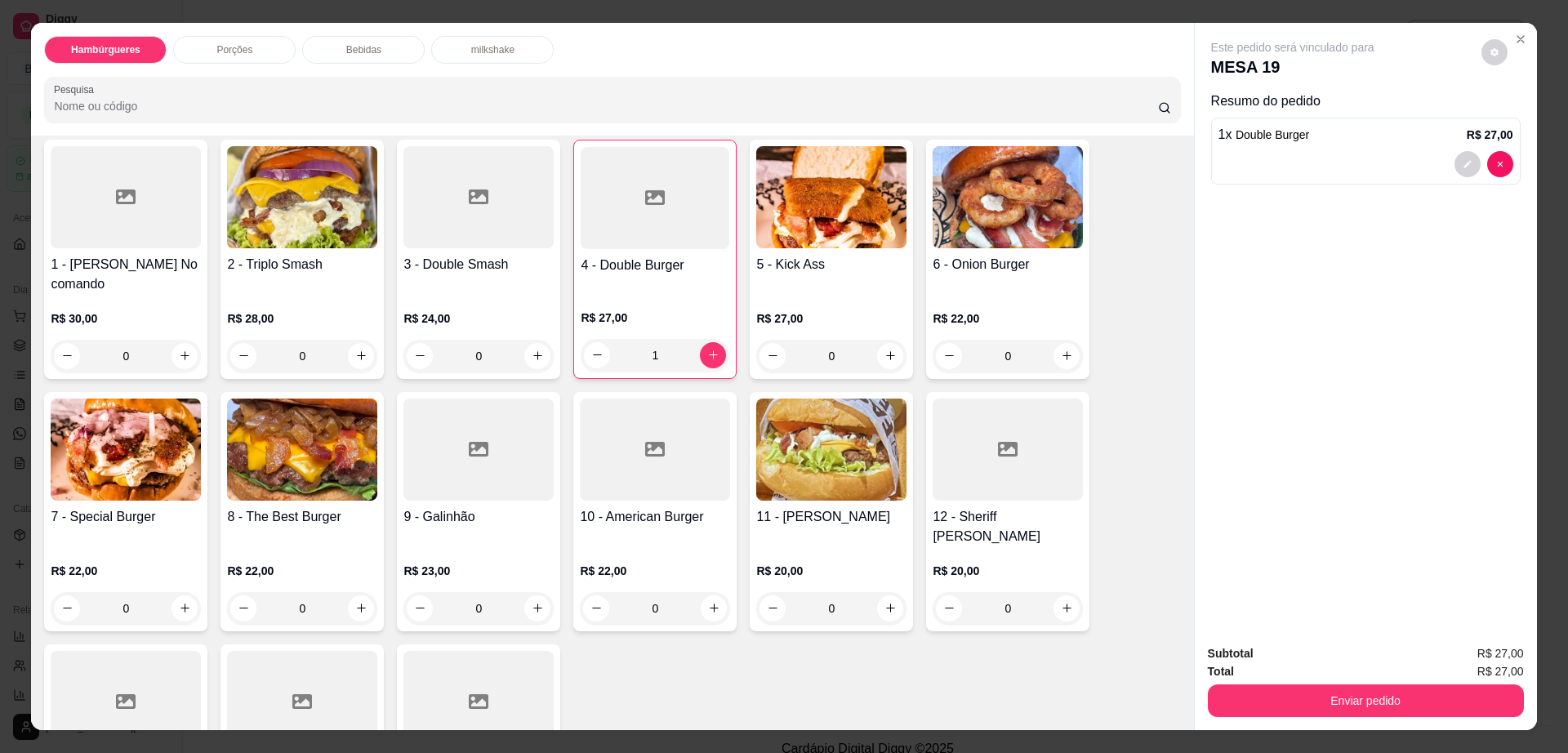
click at [982, 268] on h4 "6 - Onion Burger" at bounding box center [1008, 264] width 150 height 20
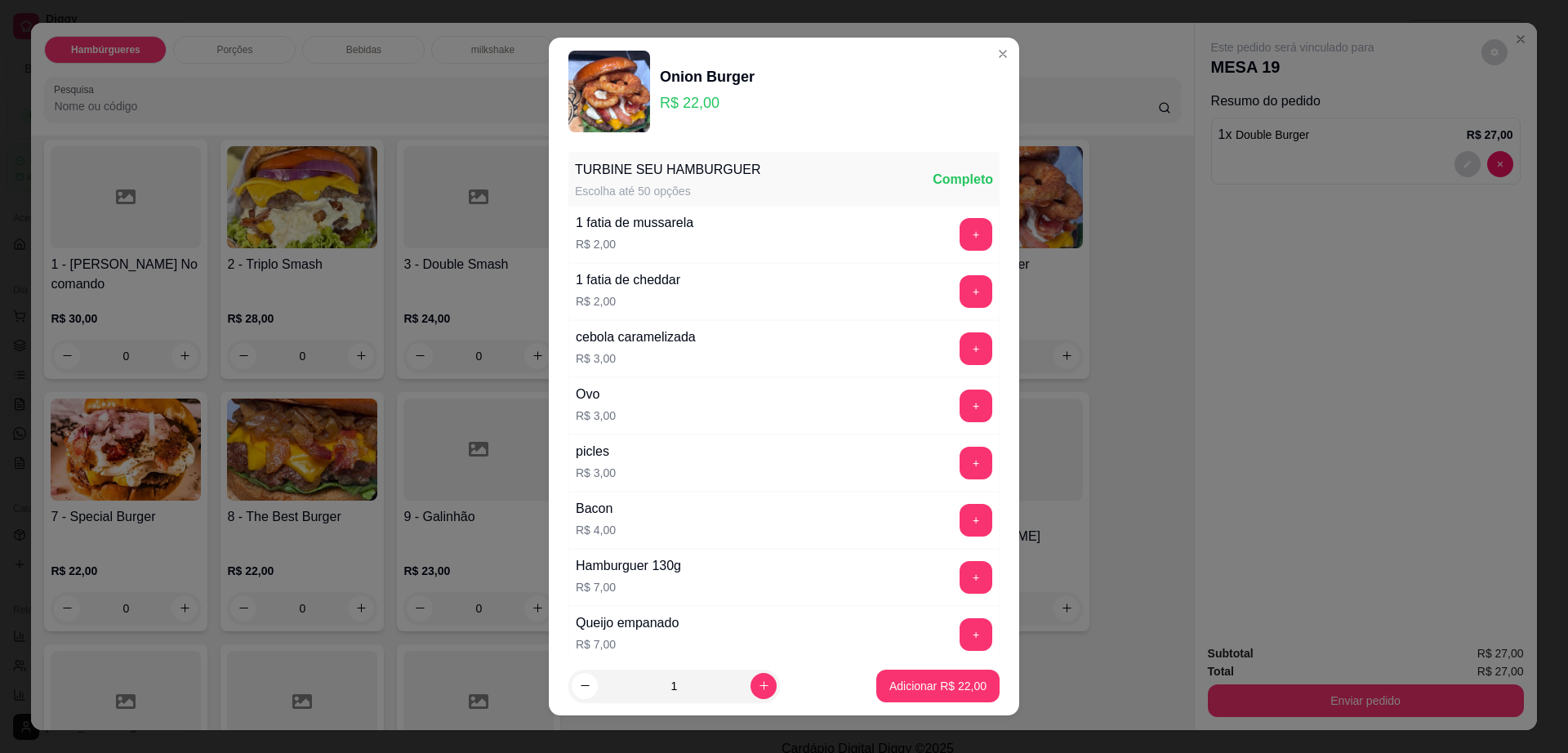
click at [949, 705] on footer "1 Adicionar R$ 22,00" at bounding box center [783, 685] width 470 height 59
click at [945, 694] on button "Adicionar R$ 22,00" at bounding box center [938, 685] width 123 height 33
type input "1"
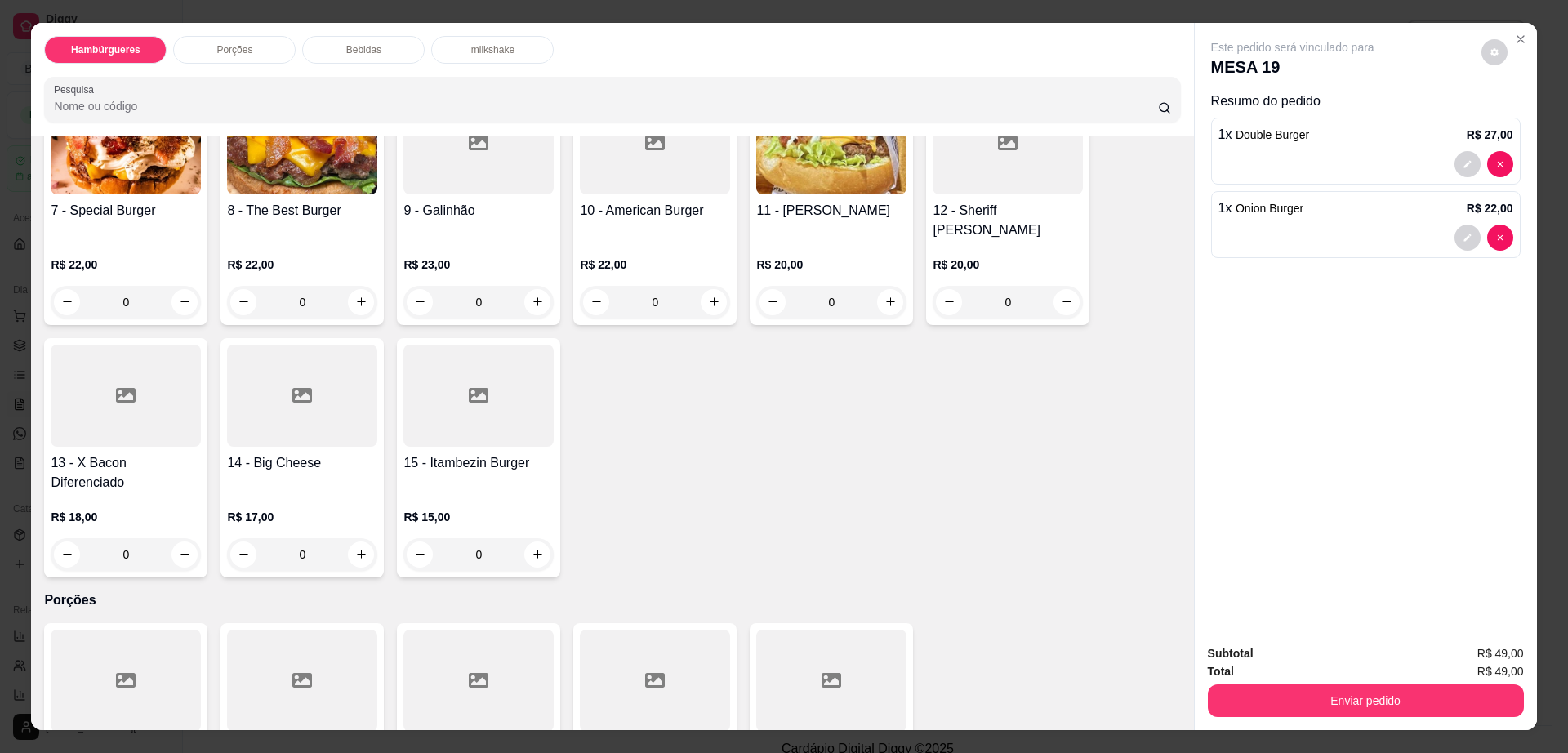
scroll to position [612, 0]
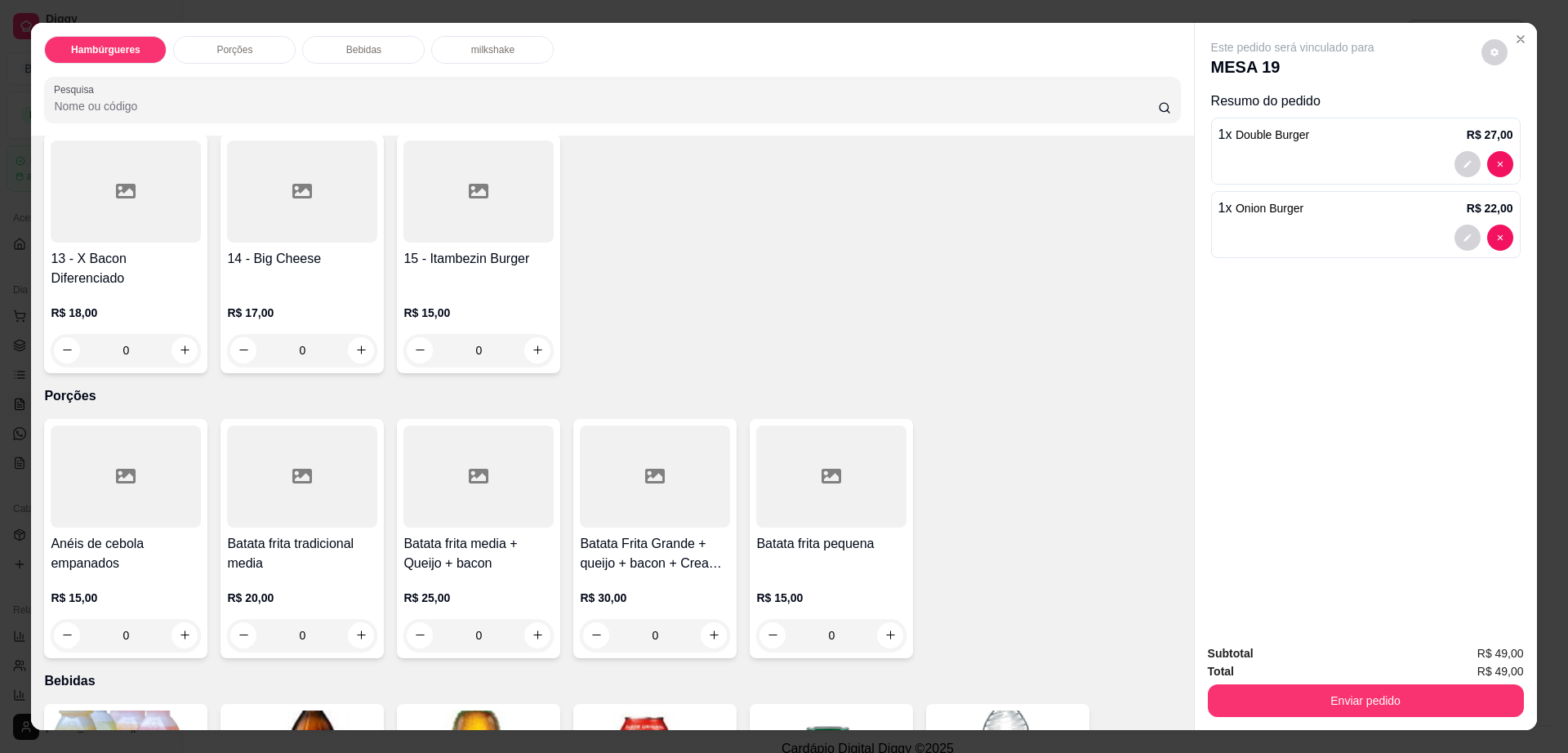
click at [337, 455] on div at bounding box center [302, 476] width 150 height 102
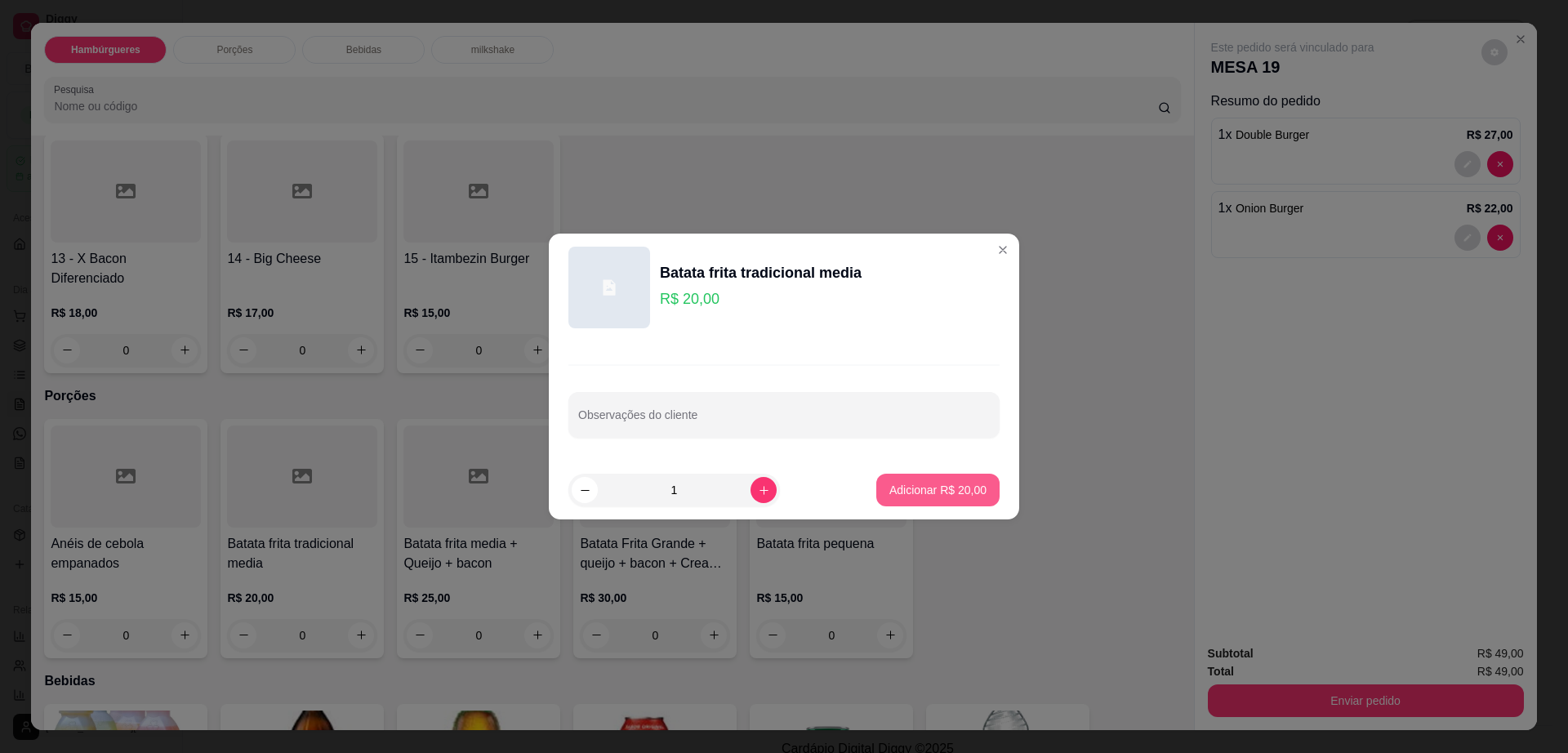
click at [890, 501] on button "Adicionar R$ 20,00" at bounding box center [938, 490] width 123 height 33
type input "1"
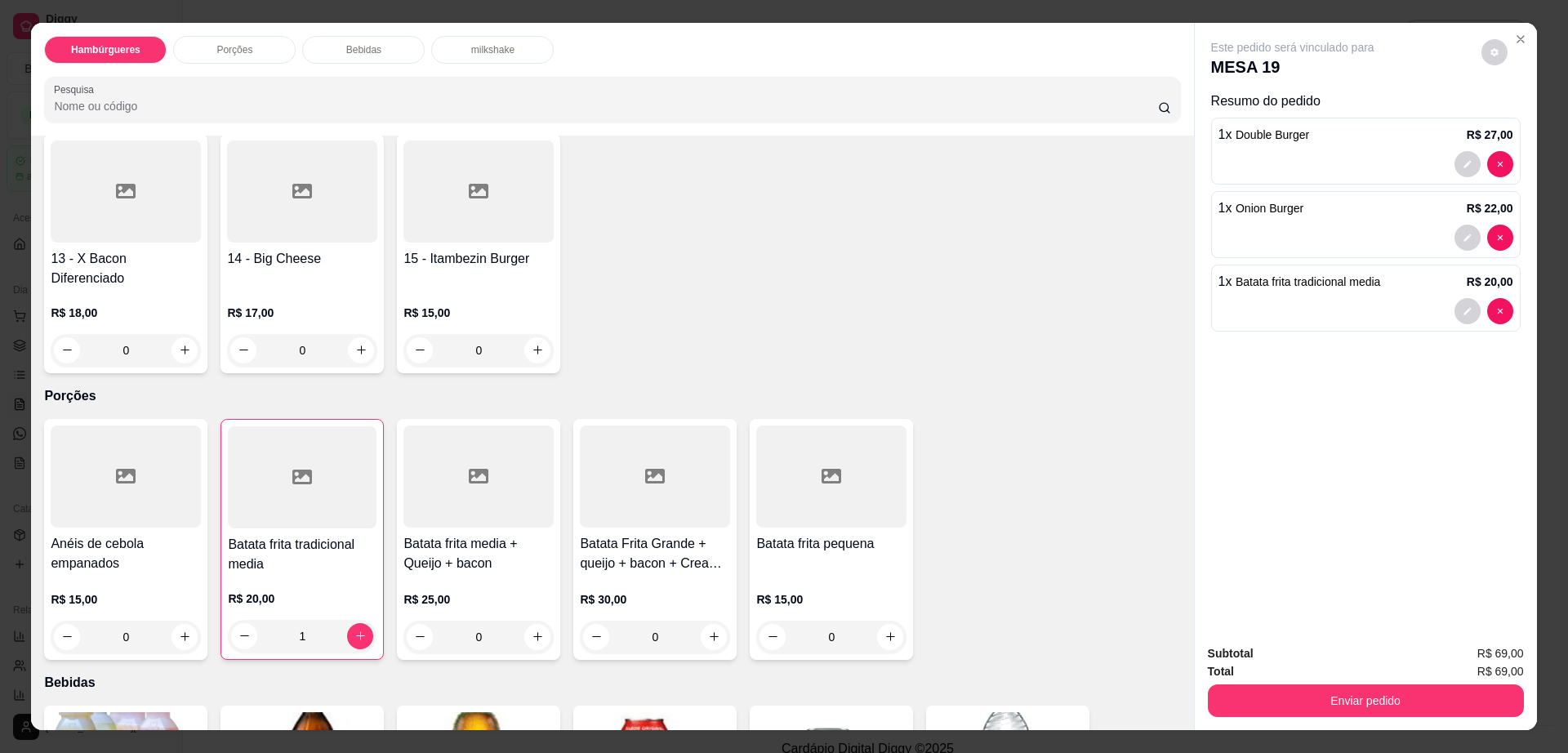
scroll to position [1020, 0]
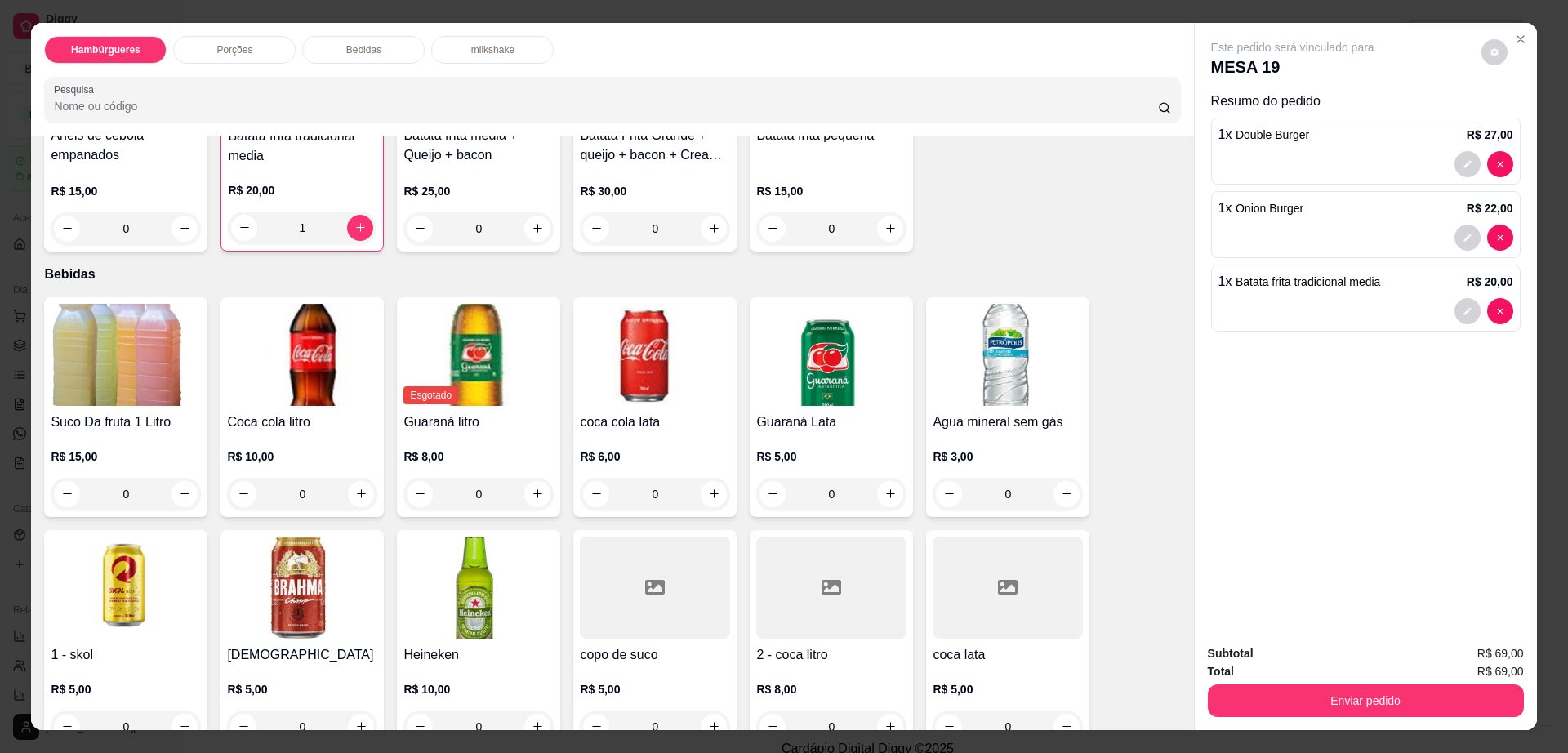
click at [259, 310] on img at bounding box center [302, 355] width 150 height 102
click at [793, 575] on div at bounding box center [831, 587] width 150 height 102
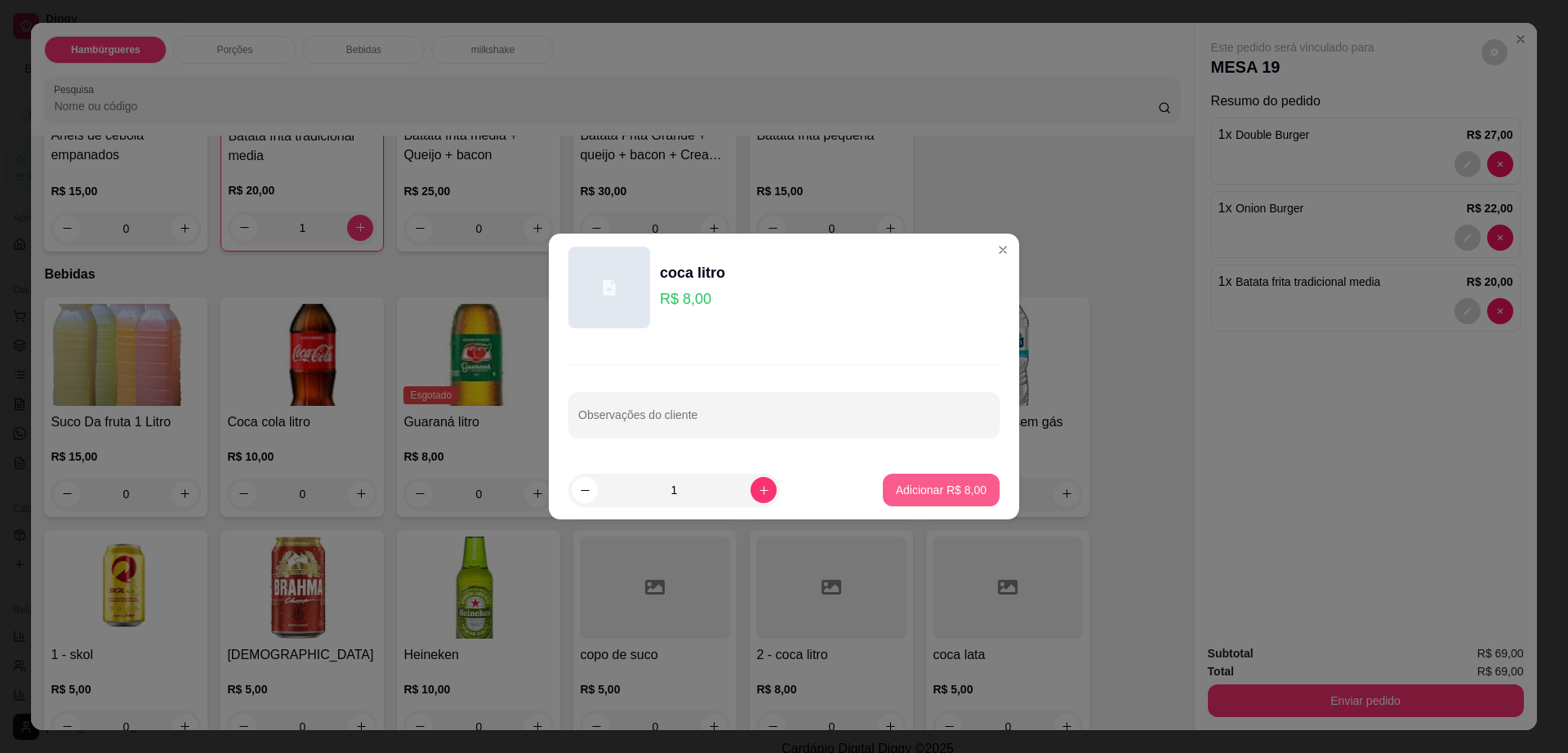
click at [948, 491] on p "Adicionar R$ 8,00" at bounding box center [941, 490] width 90 height 16
type input "1"
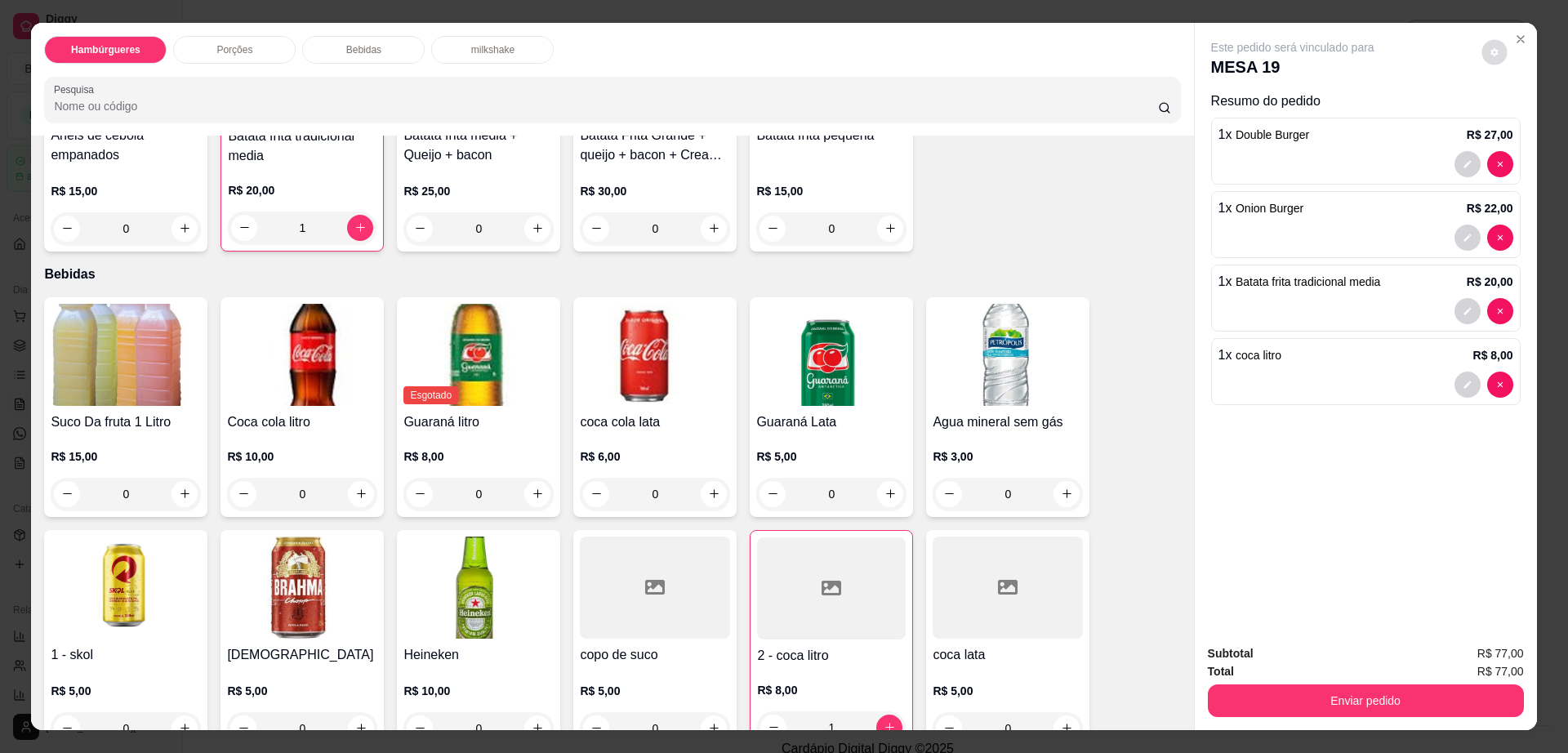
click at [1490, 49] on icon "decrease-product-quantity" at bounding box center [1494, 53] width 10 height 10
click at [1530, 123] on span "Automatic updates" at bounding box center [1523, 117] width 33 height 20
click at [1517, 123] on input "Automatic updates" at bounding box center [1512, 122] width 11 height 11
checkbox input "true"
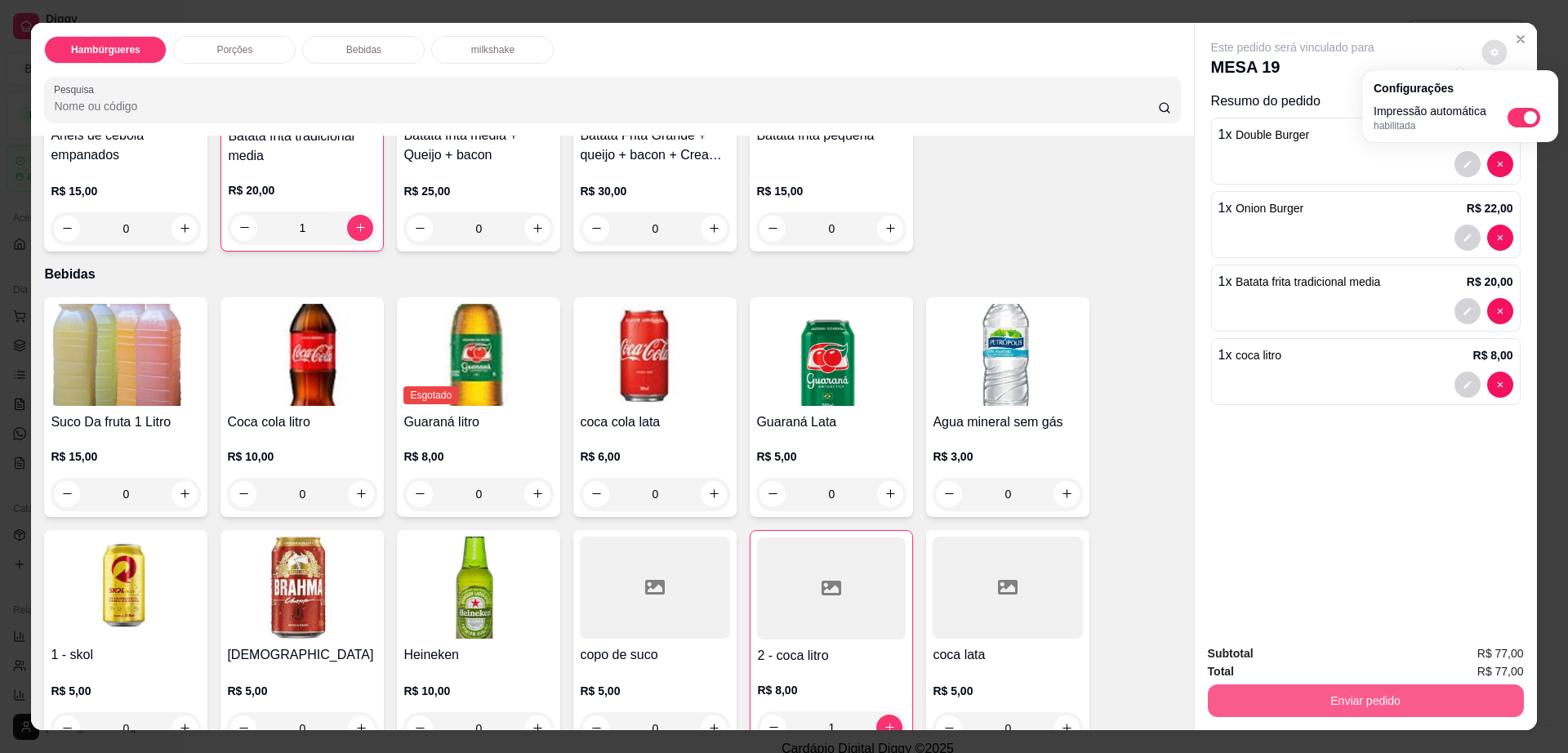
click at [1360, 701] on button "Enviar pedido" at bounding box center [1366, 700] width 316 height 33
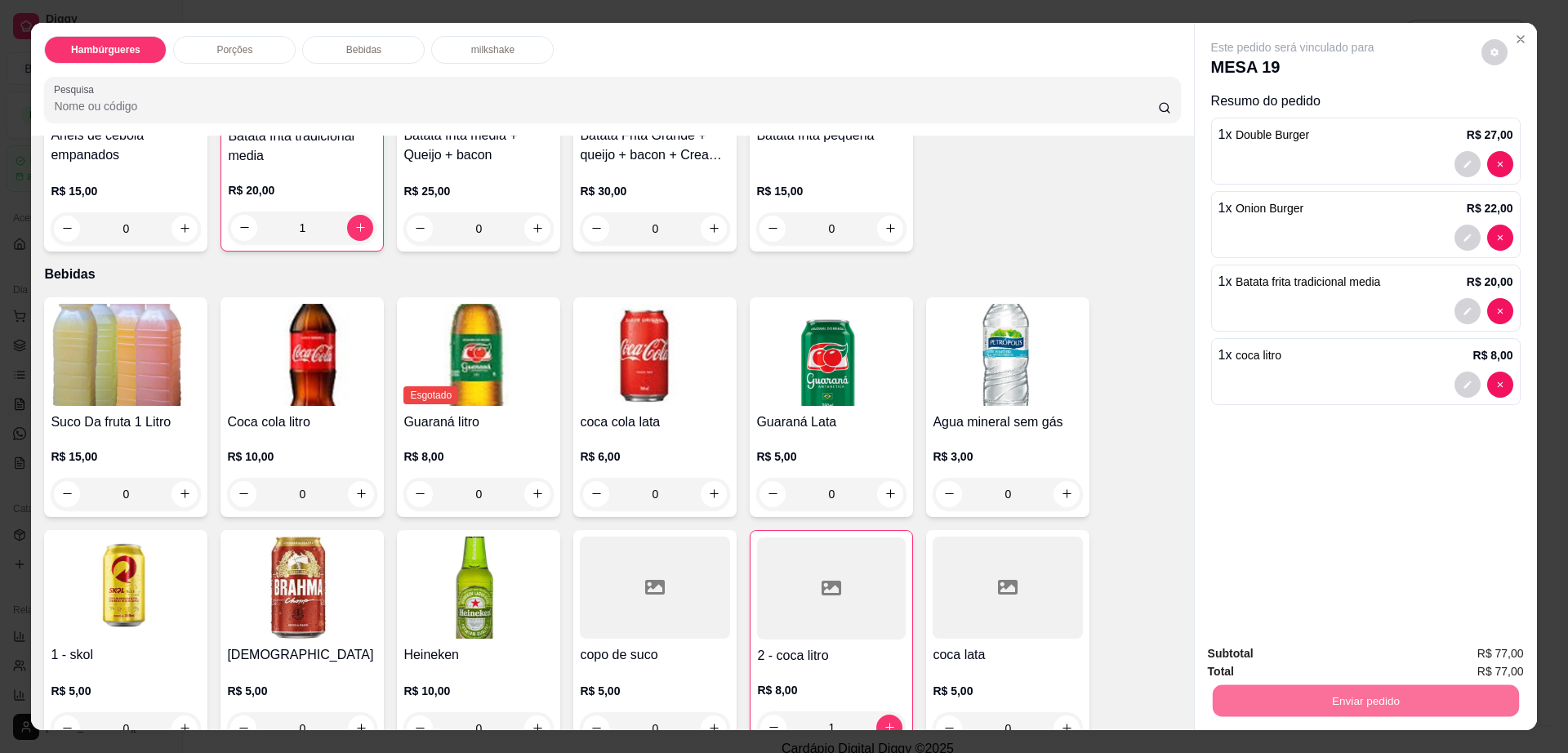
click at [1302, 657] on button "Não registrar e enviar pedido" at bounding box center [1310, 660] width 170 height 31
click at [1489, 58] on button "decrease-product-quantity" at bounding box center [1494, 52] width 26 height 26
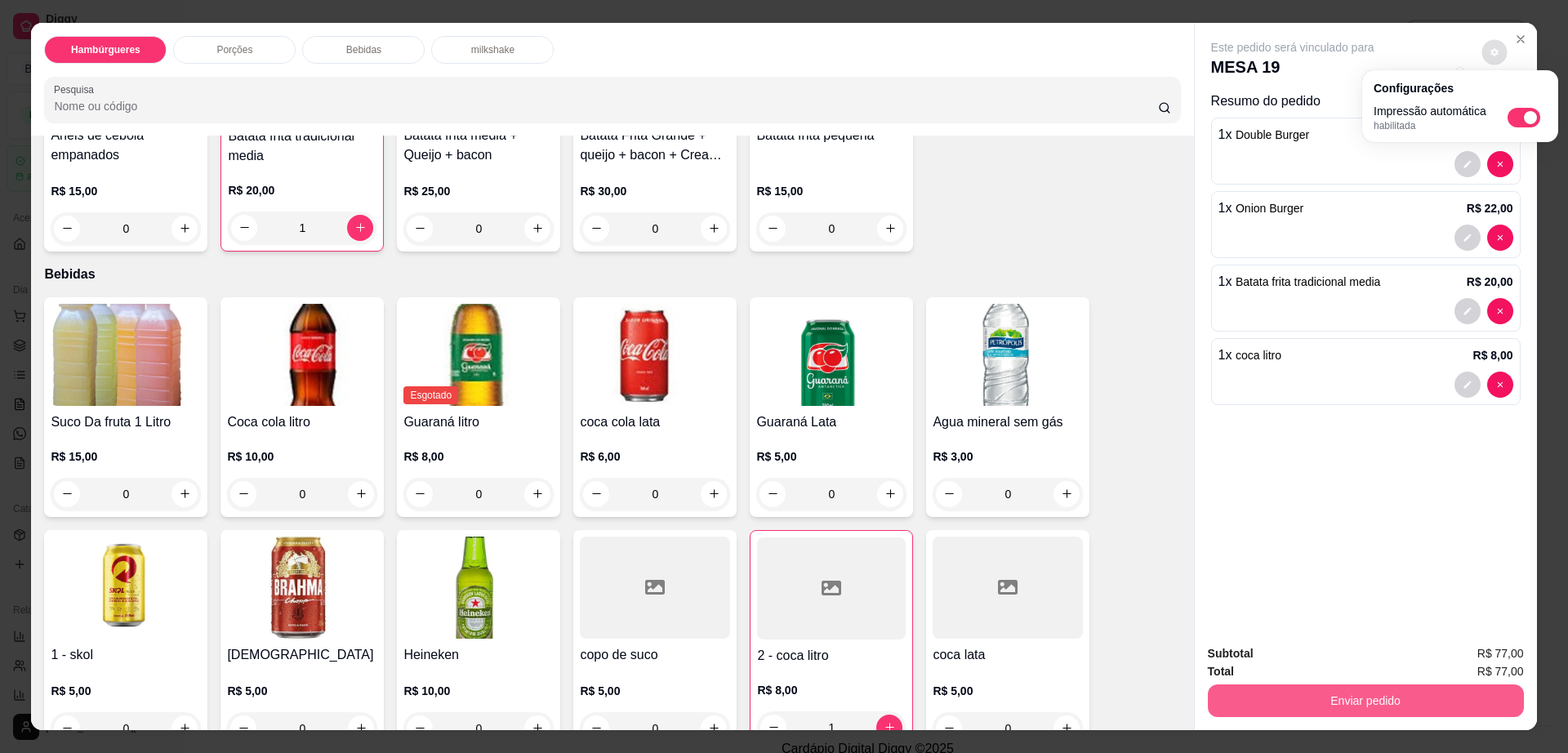
click at [1338, 704] on button "Enviar pedido" at bounding box center [1366, 700] width 316 height 33
click at [1338, 704] on button "Enviar pedido" at bounding box center [1365, 701] width 306 height 32
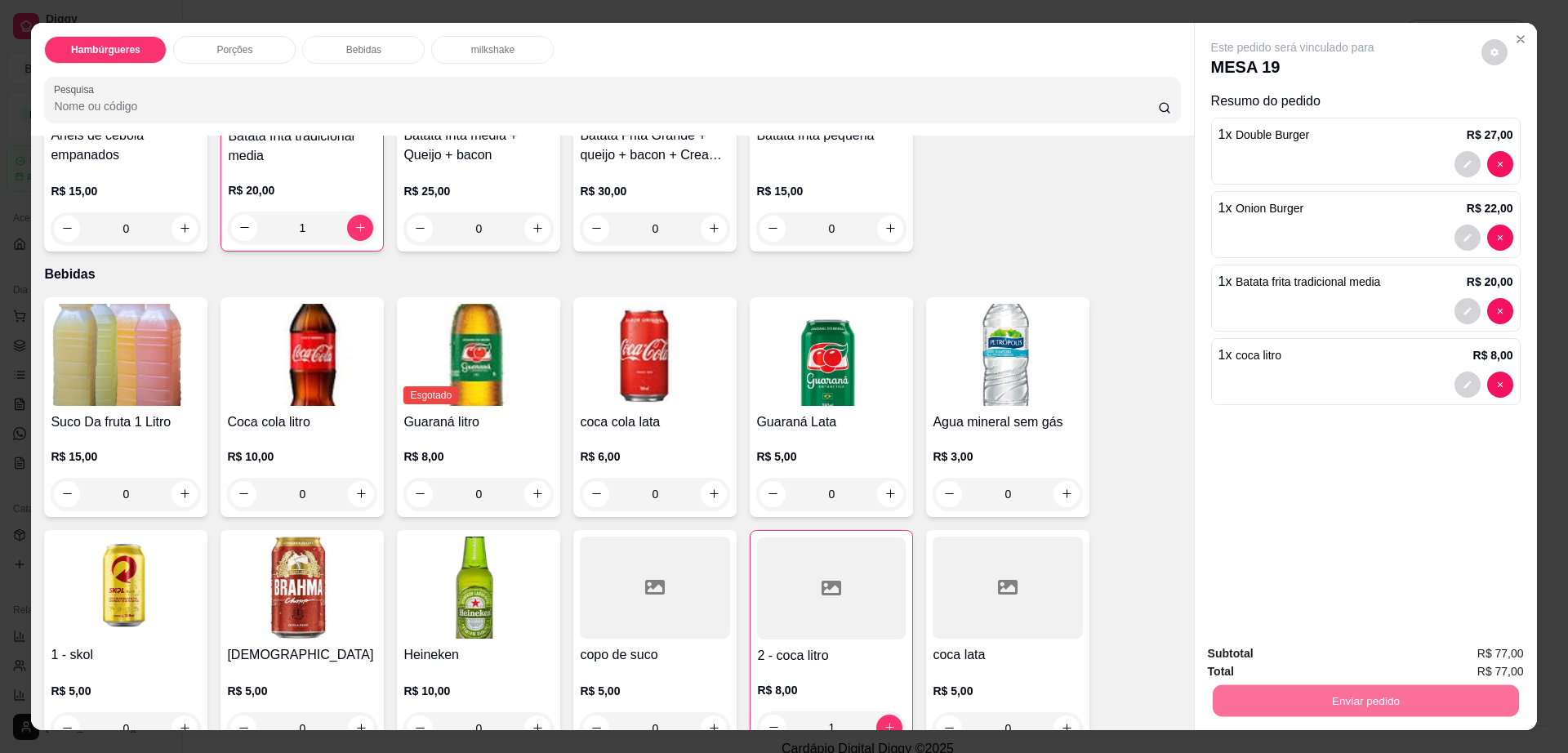
click at [1327, 659] on button "Não registrar e enviar pedido" at bounding box center [1310, 660] width 170 height 31
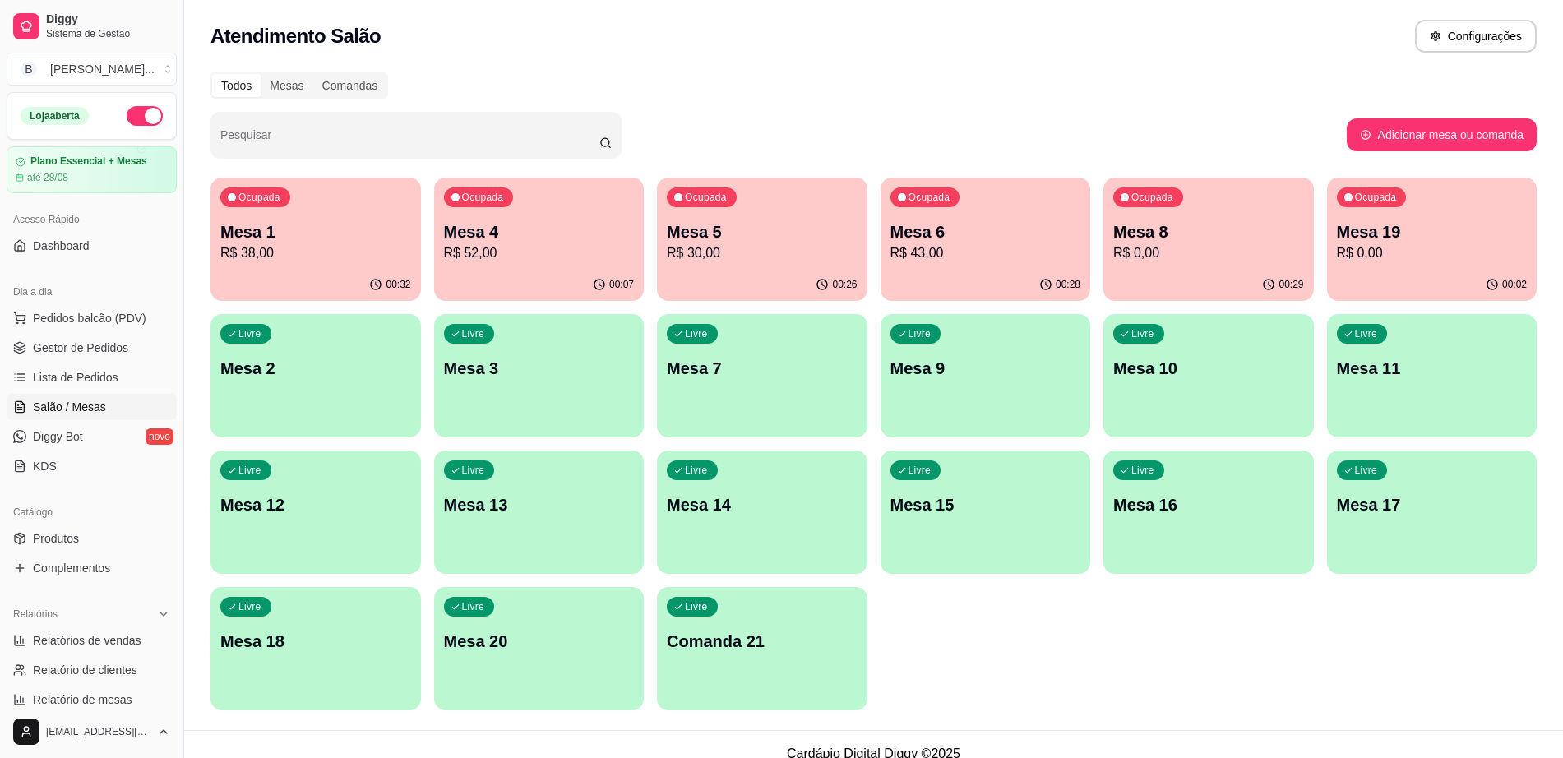
click at [1235, 427] on div "button" at bounding box center [1208, 428] width 210 height 20
click at [42, 339] on span "Gestor de Pedidos" at bounding box center [80, 347] width 95 height 16
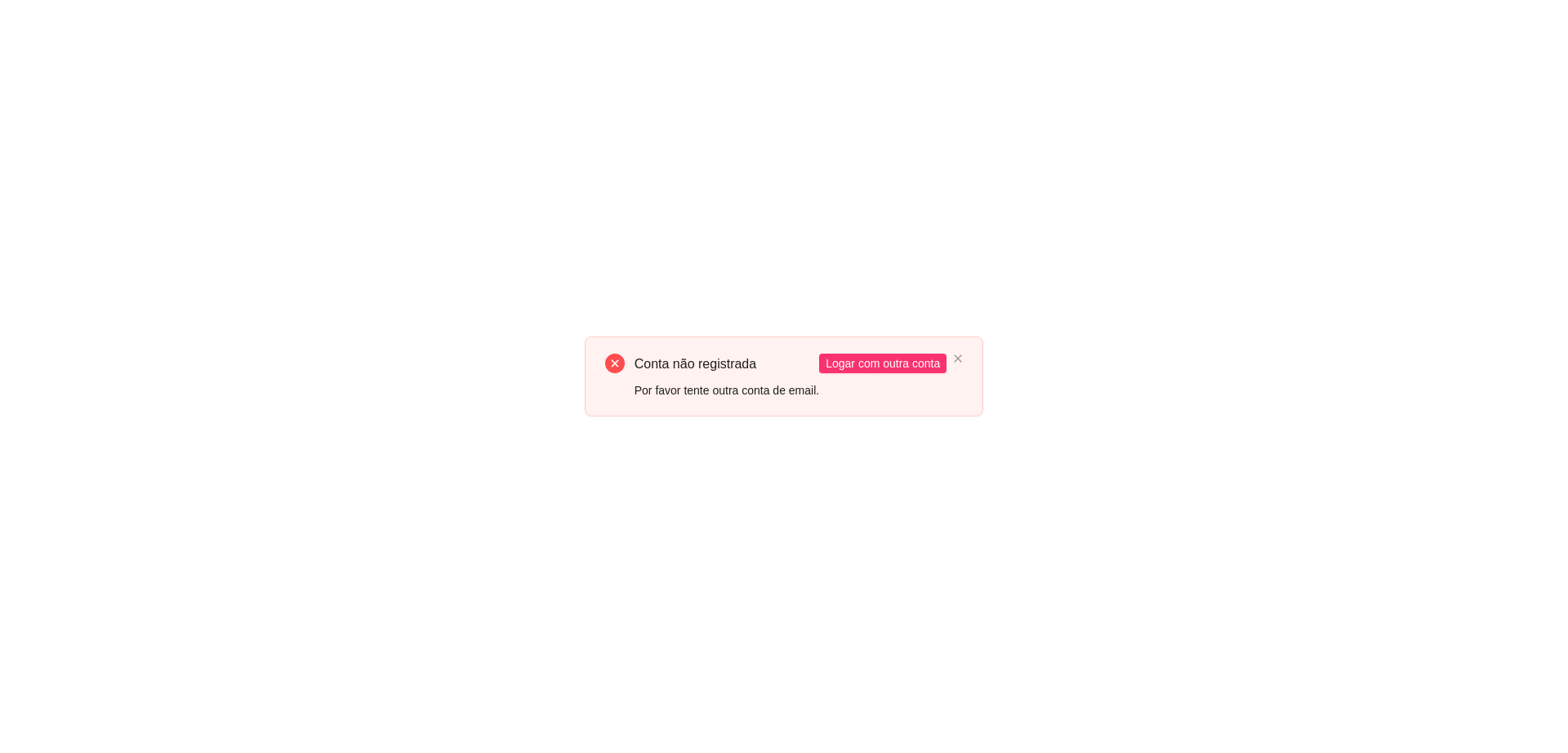
click at [966, 363] on div "Conta não registrada Por favor tente outra conta de email. Logar com outra conta" at bounding box center [785, 376] width 399 height 79
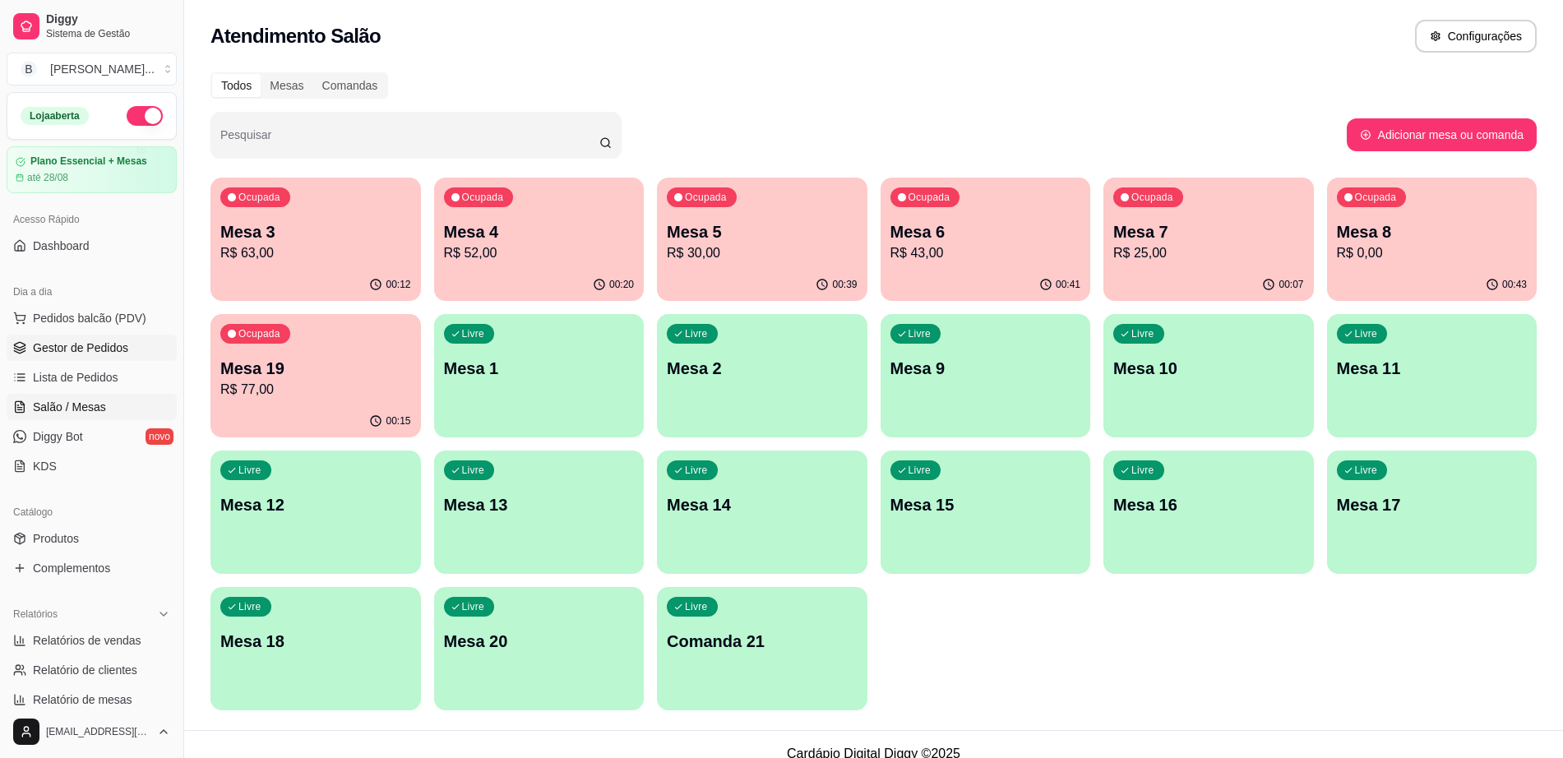
click at [67, 346] on span "Gestor de Pedidos" at bounding box center [80, 347] width 95 height 16
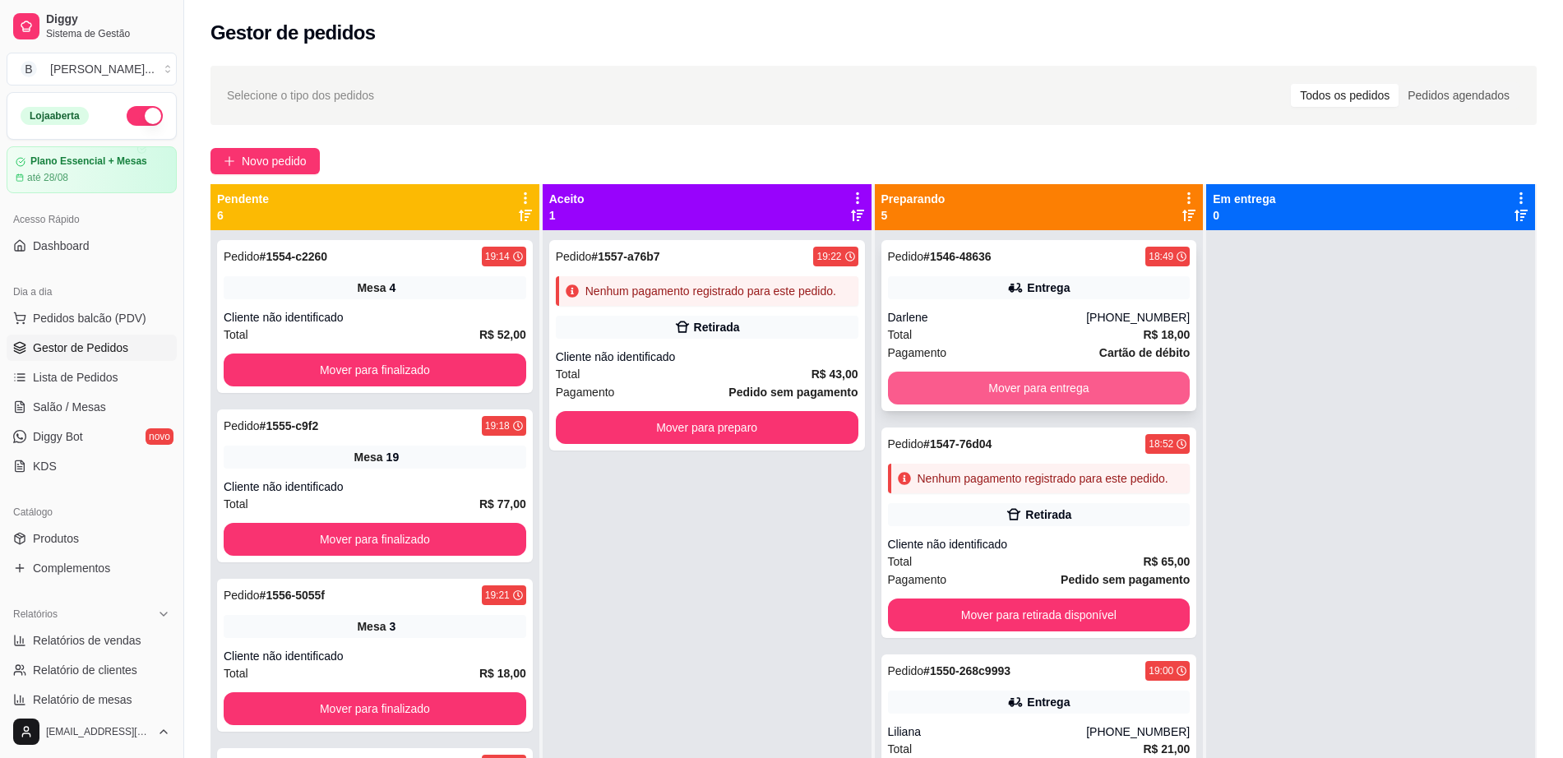
click at [1122, 387] on button "Mover para entrega" at bounding box center [1039, 388] width 302 height 33
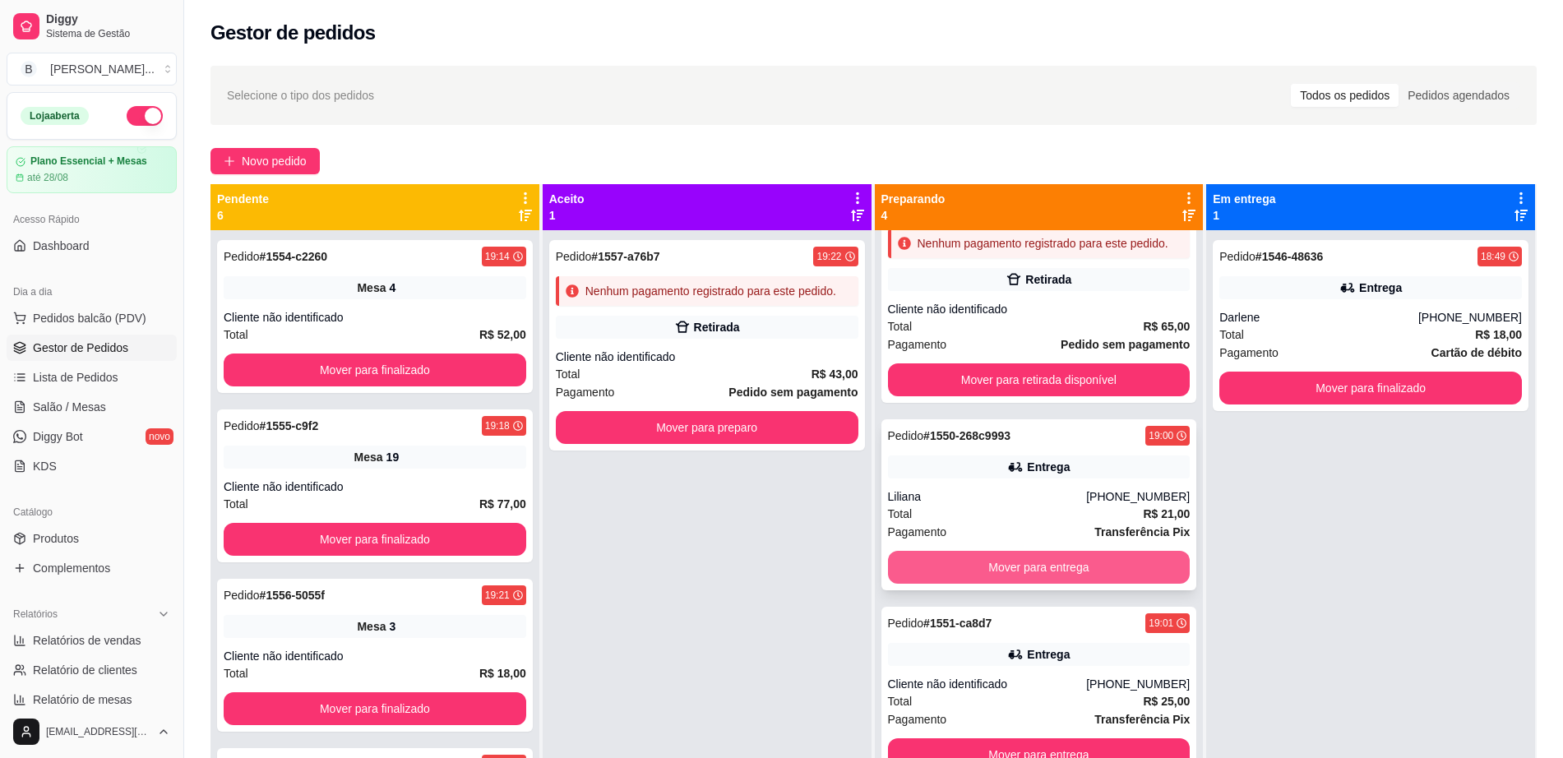
scroll to position [64, 0]
click at [943, 571] on button "Mover para entrega" at bounding box center [1039, 567] width 302 height 33
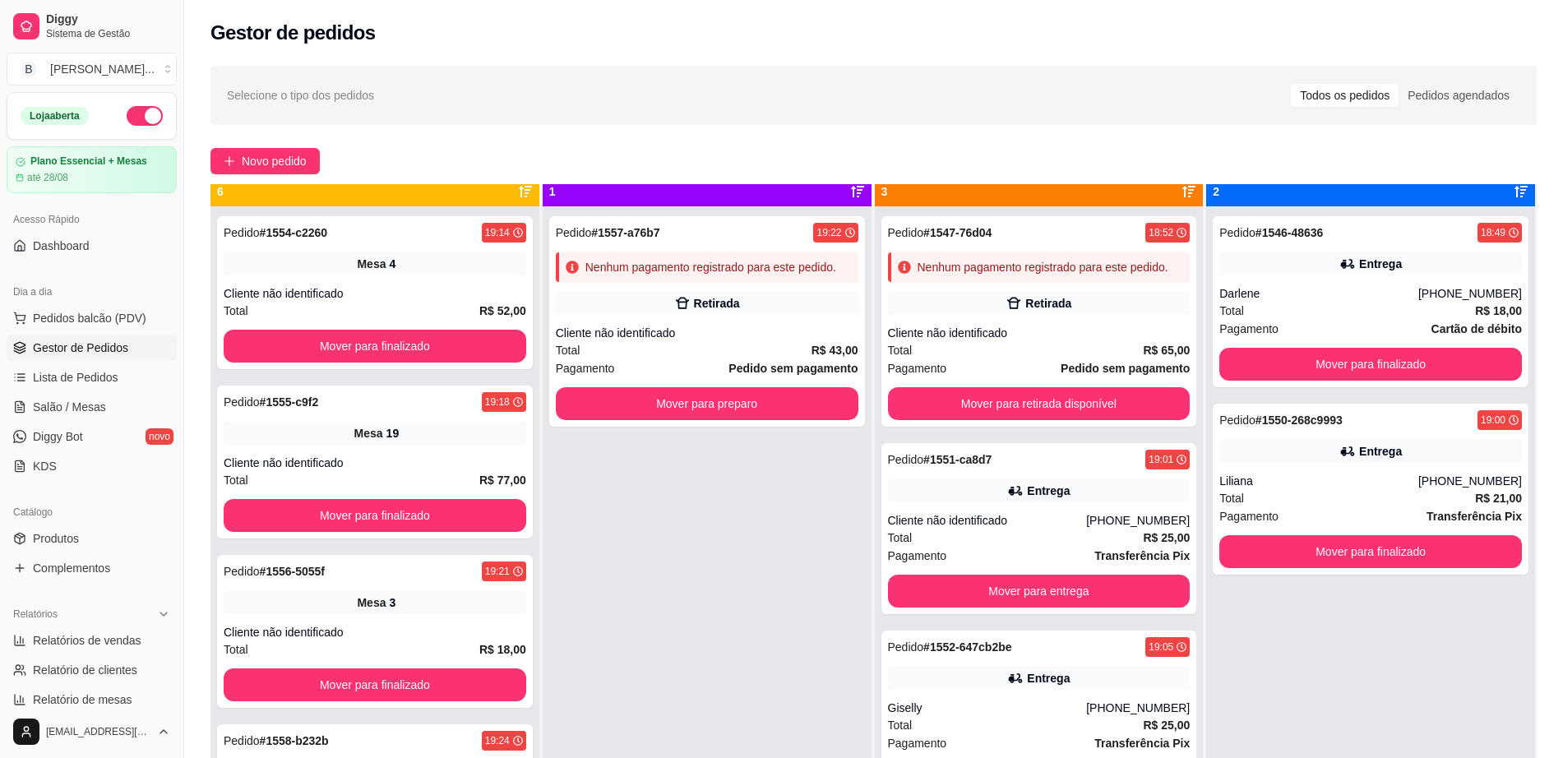
scroll to position [46, 0]
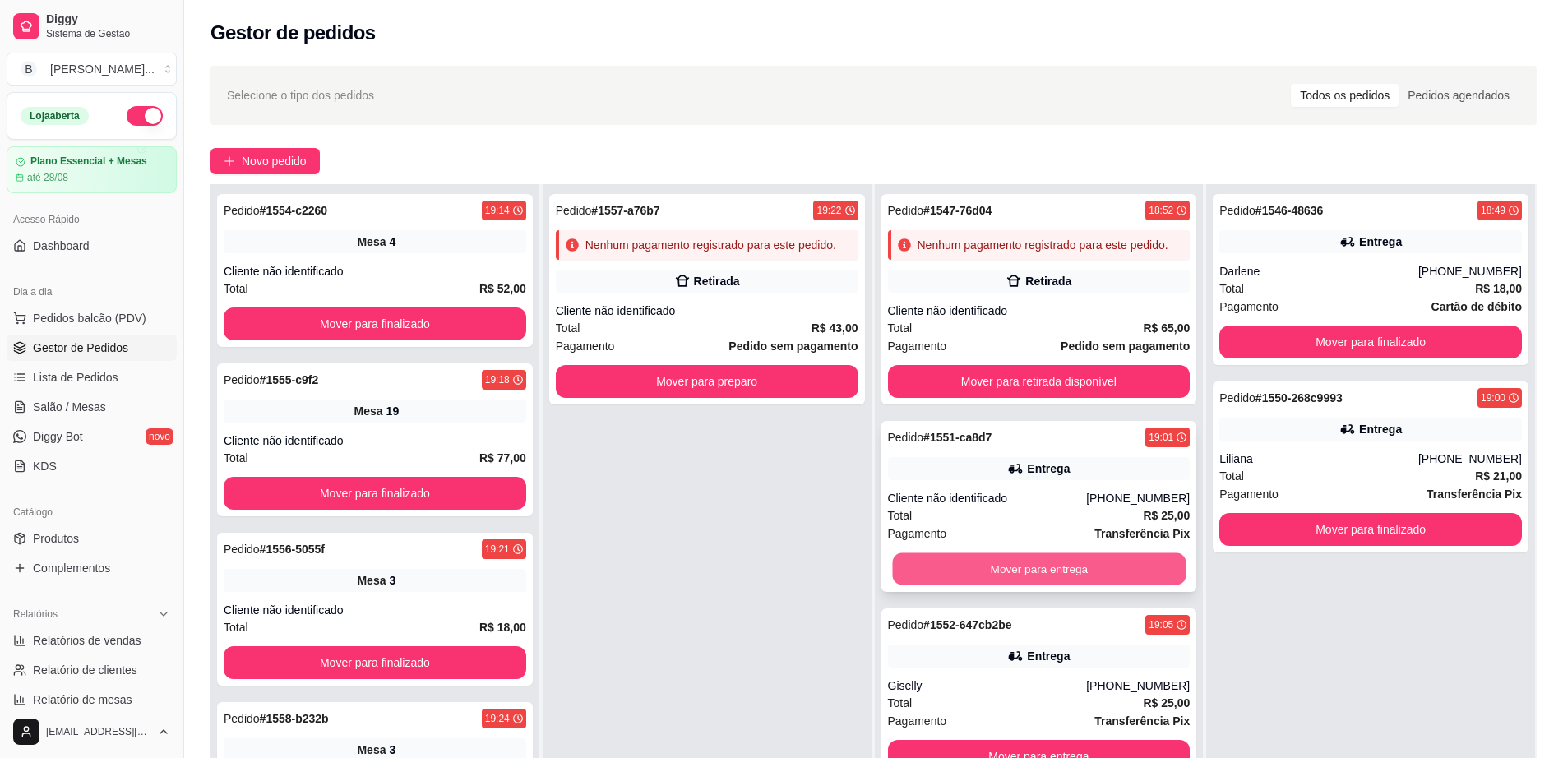
click at [946, 566] on button "Mover para entrega" at bounding box center [1038, 569] width 293 height 32
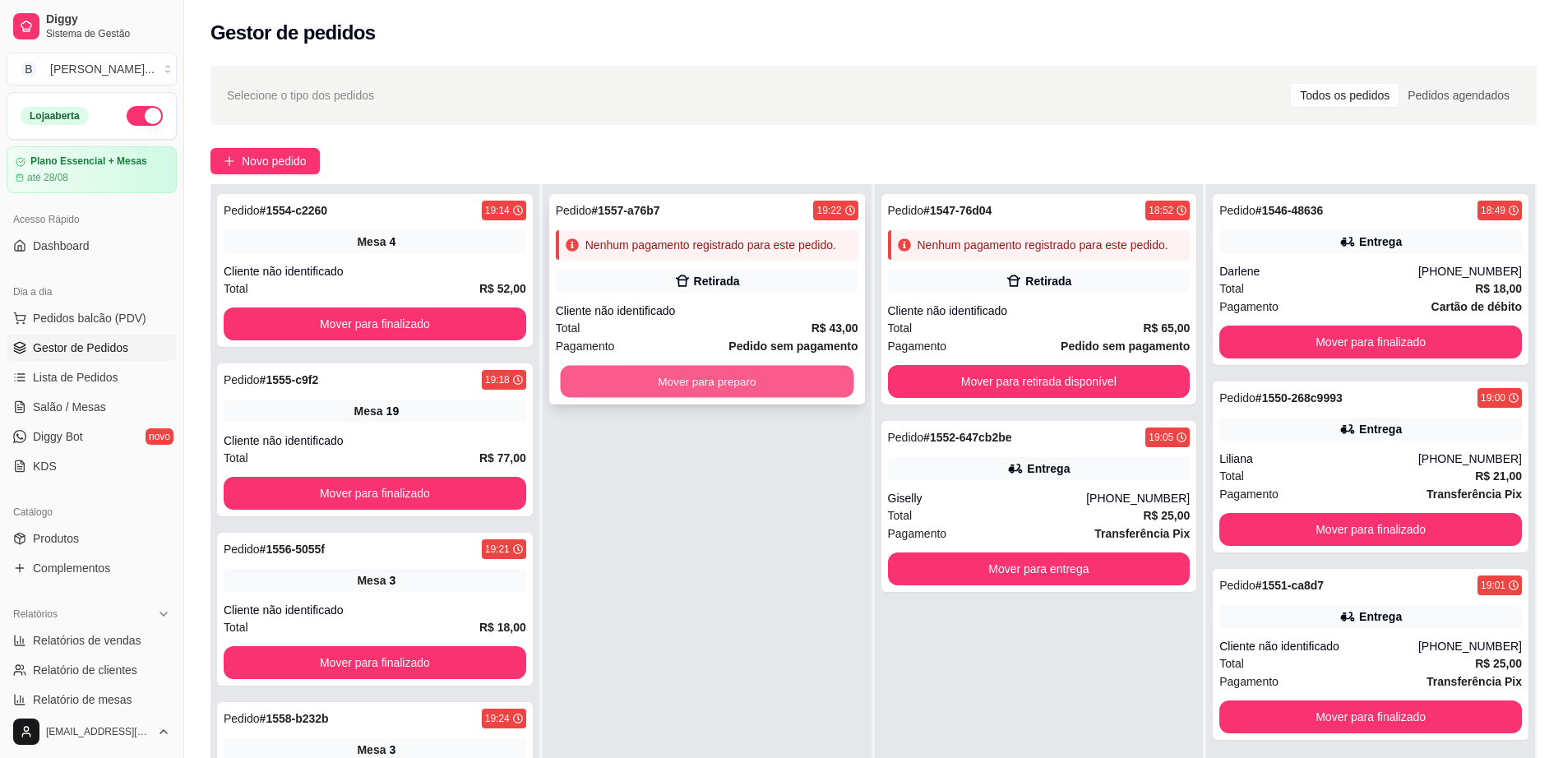
click at [745, 376] on button "Mover para preparo" at bounding box center [706, 382] width 293 height 32
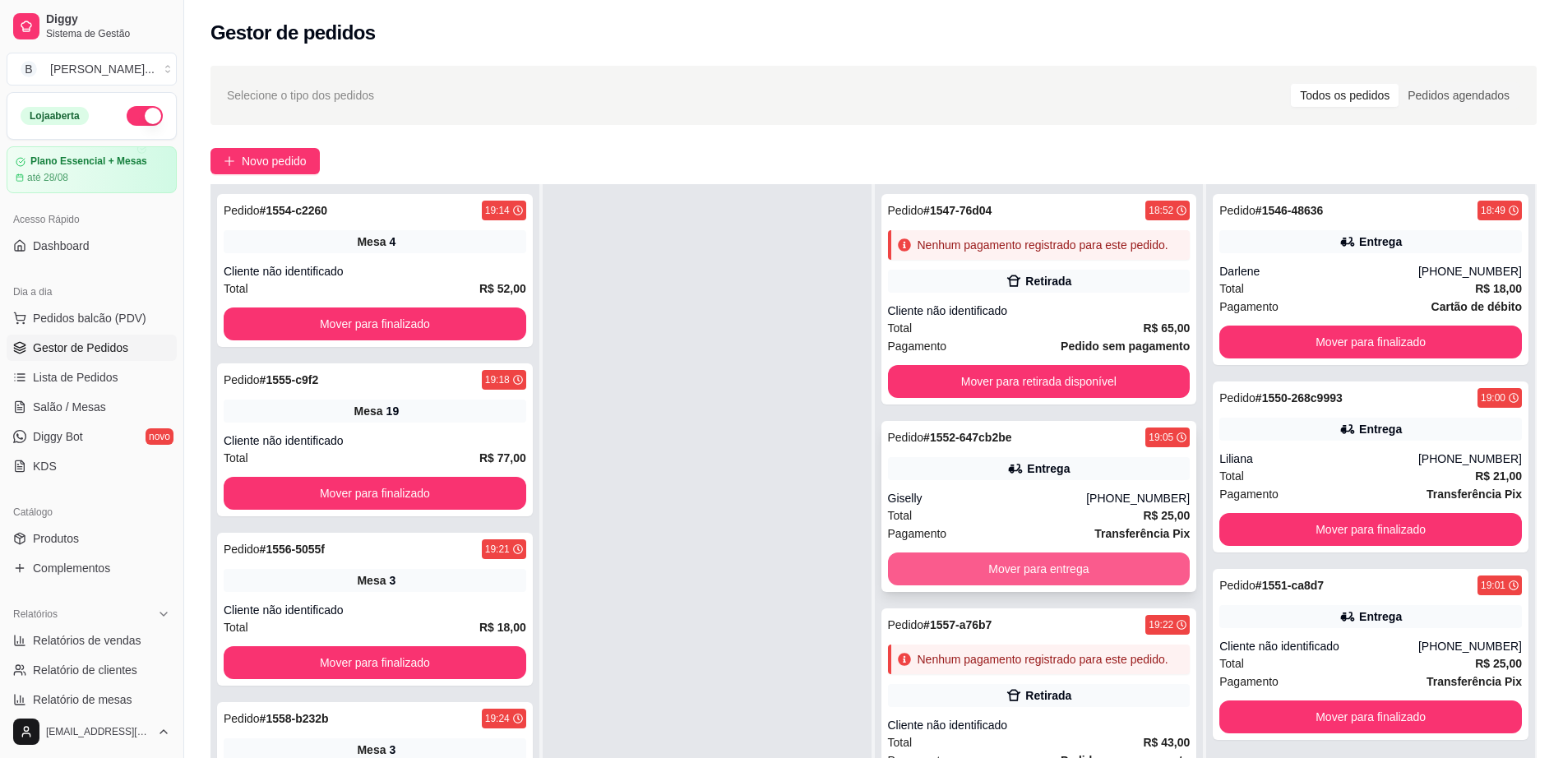
click at [957, 565] on button "Mover para entrega" at bounding box center [1039, 568] width 302 height 33
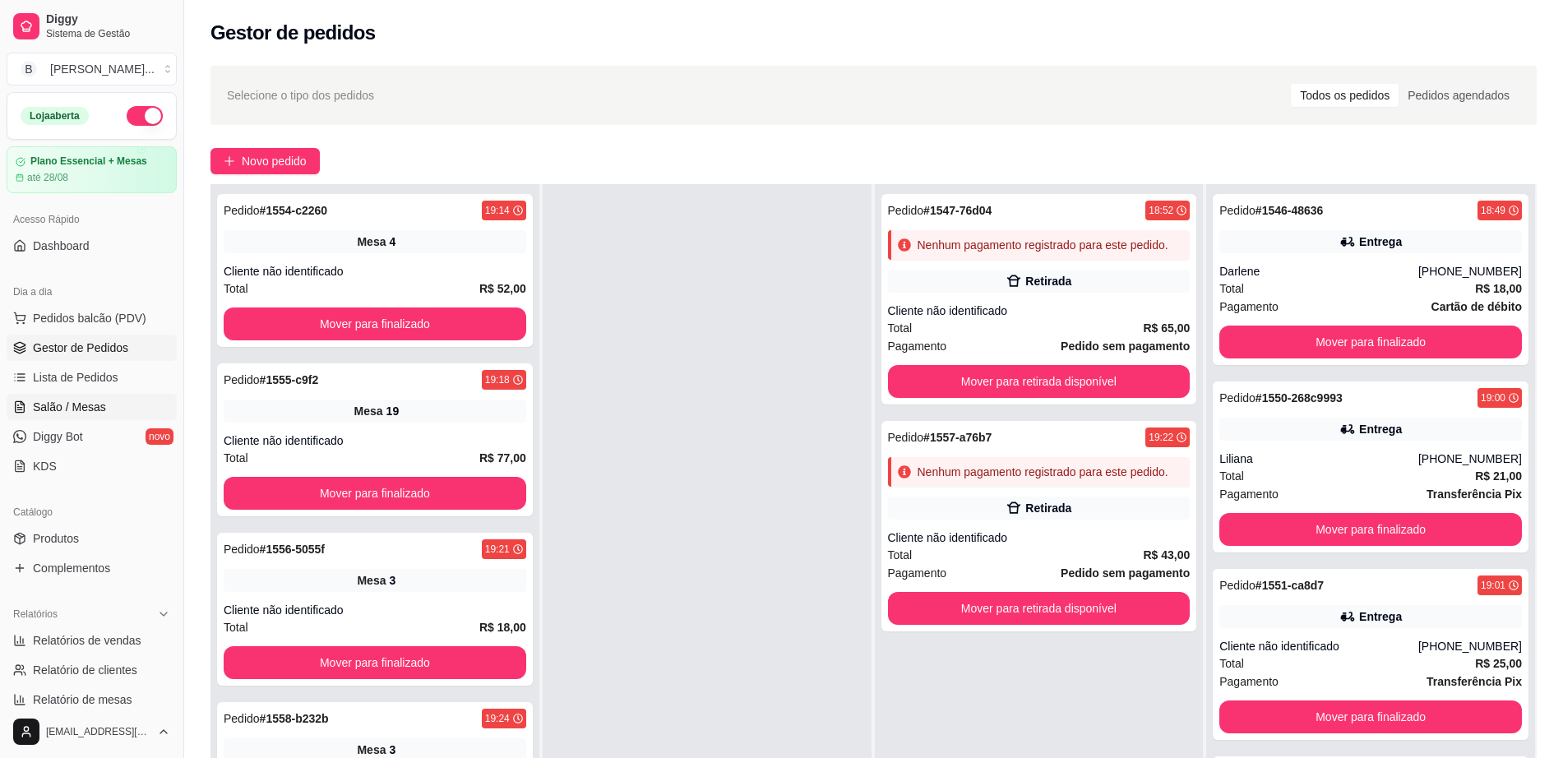
click at [92, 394] on link "Salão / Mesas" at bounding box center [92, 407] width 170 height 26
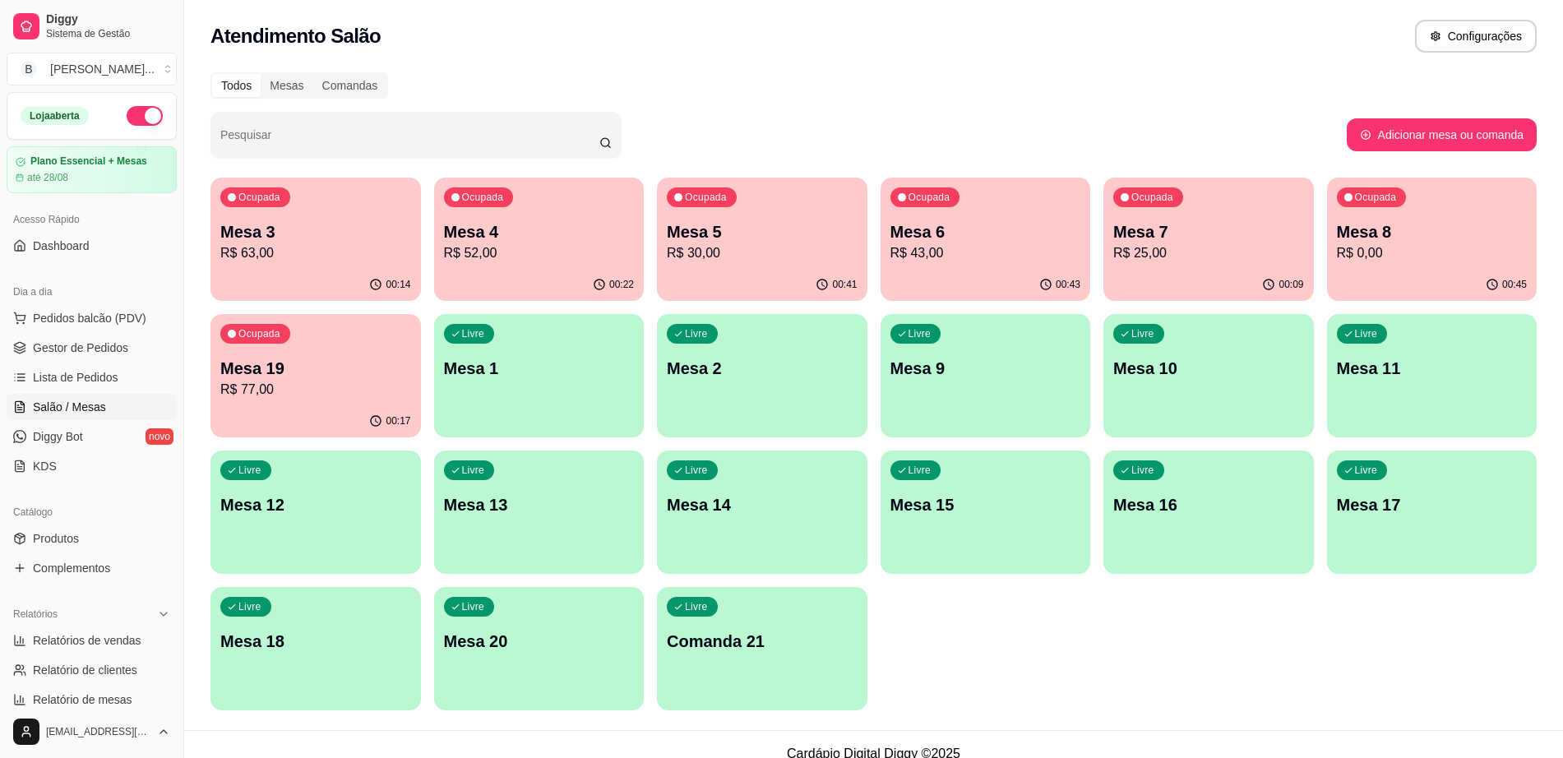
click at [326, 385] on p "R$ 77,00" at bounding box center [315, 390] width 191 height 20
click at [1132, 239] on p "Mesa 7" at bounding box center [1207, 232] width 185 height 22
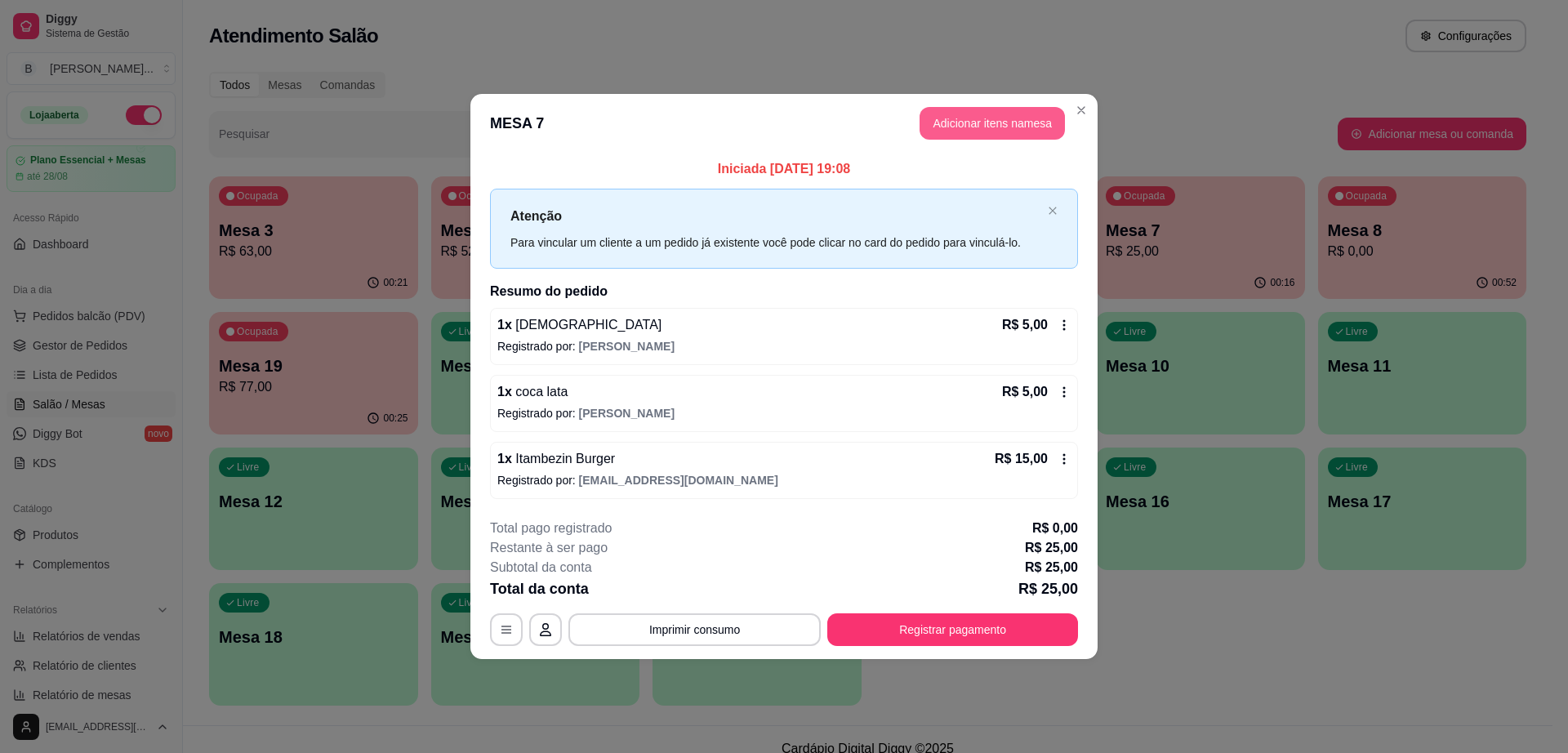
click at [1025, 121] on button "Adicionar itens na mesa" at bounding box center [993, 123] width 145 height 33
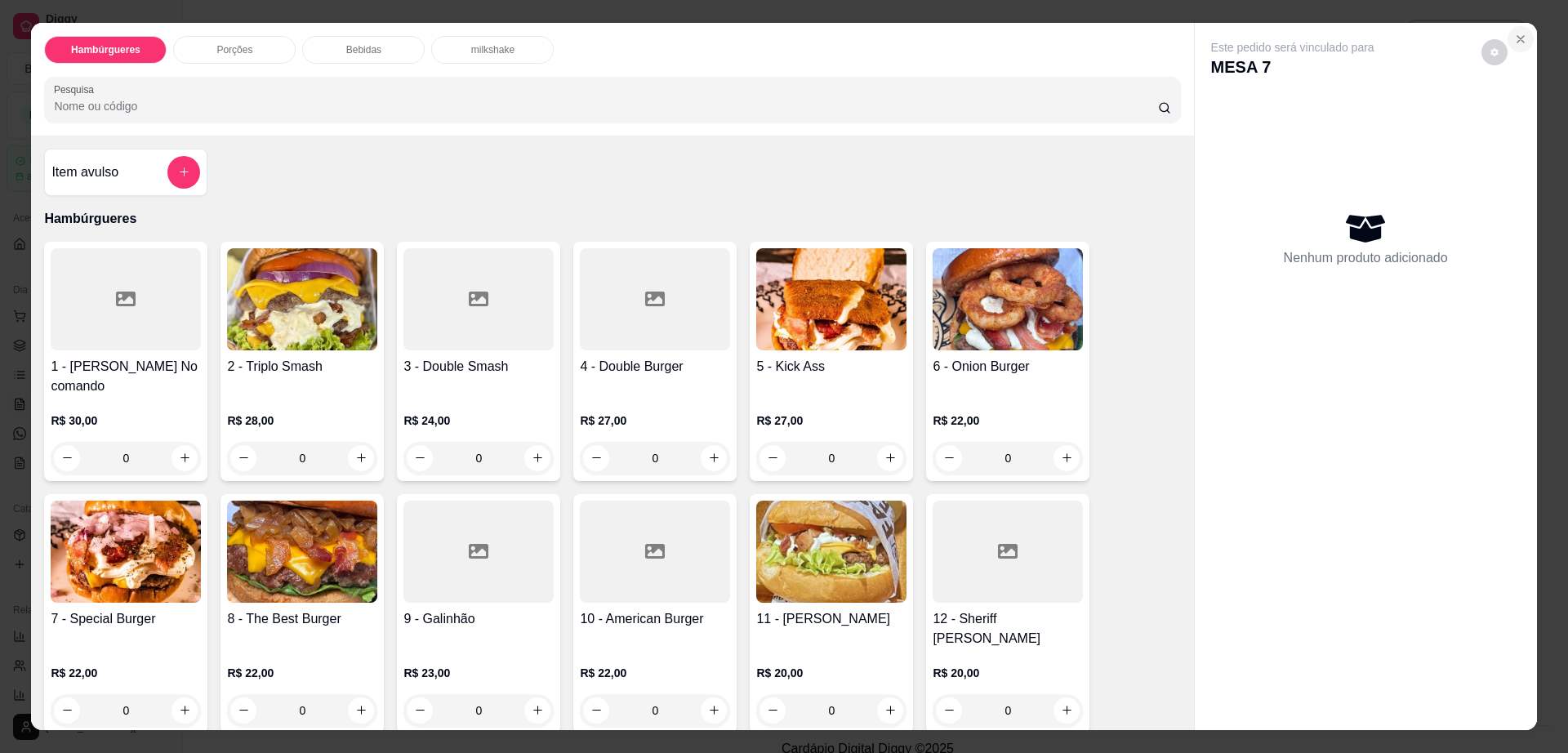
click at [1514, 34] on icon "Close" at bounding box center [1520, 39] width 13 height 13
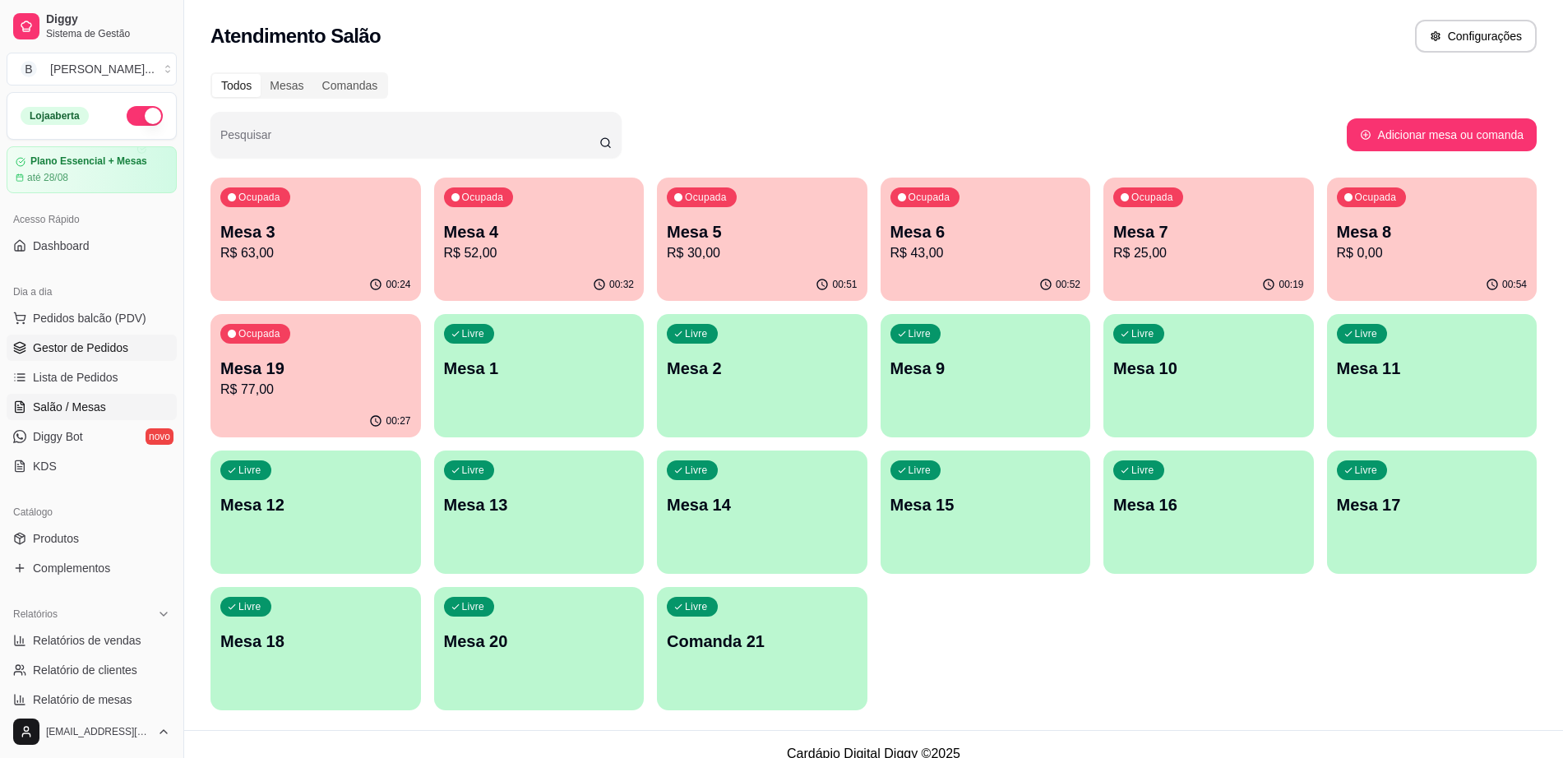
click at [108, 344] on span "Gestor de Pedidos" at bounding box center [80, 347] width 95 height 16
click at [1006, 189] on div "Ocupada Mesa 6 R$ 43,00" at bounding box center [985, 223] width 204 height 89
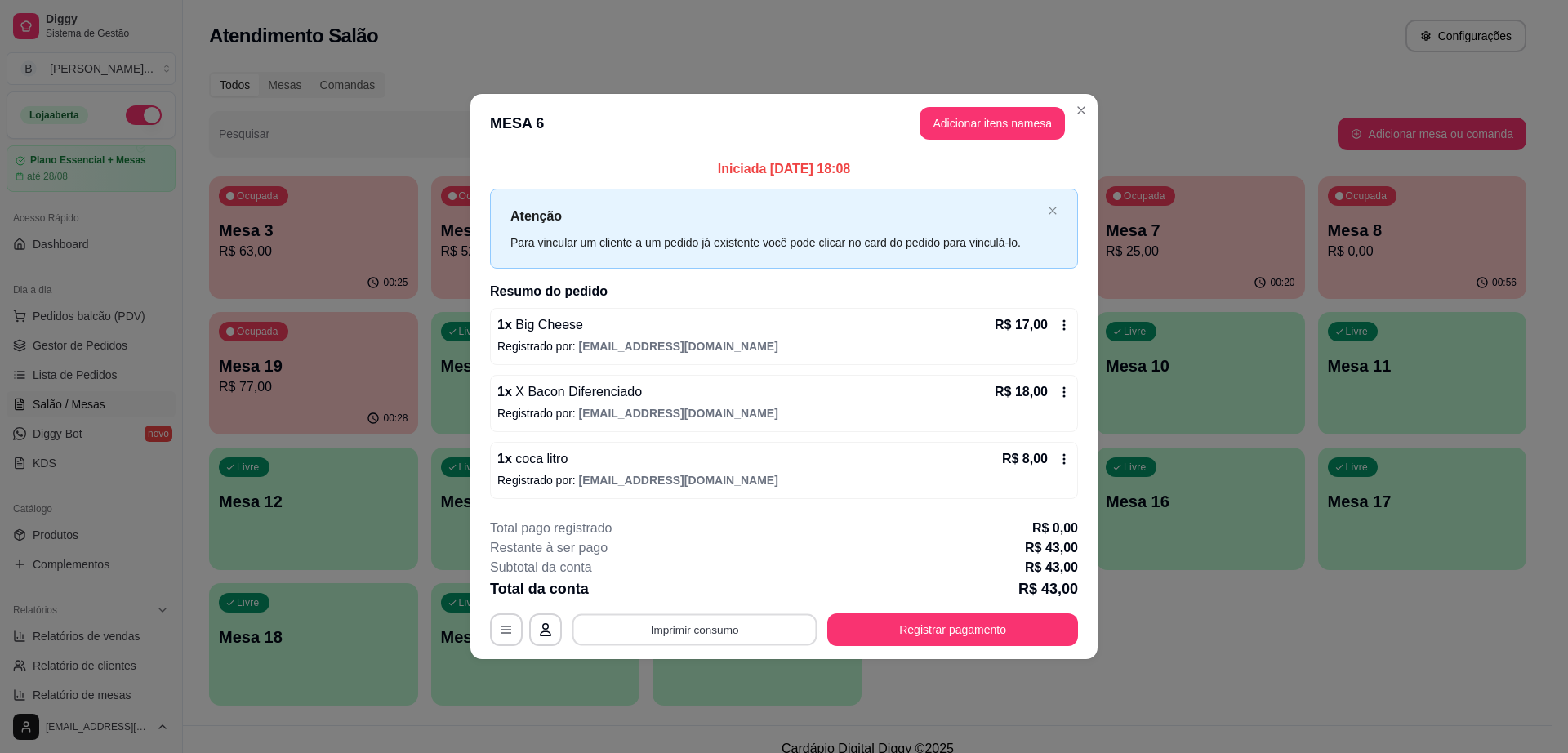
click at [617, 624] on button "Imprimir consumo" at bounding box center [695, 629] width 245 height 32
click at [689, 580] on button "Impressora cell" at bounding box center [699, 592] width 118 height 26
click at [1031, 623] on button "Registrar pagamento" at bounding box center [953, 629] width 250 height 33
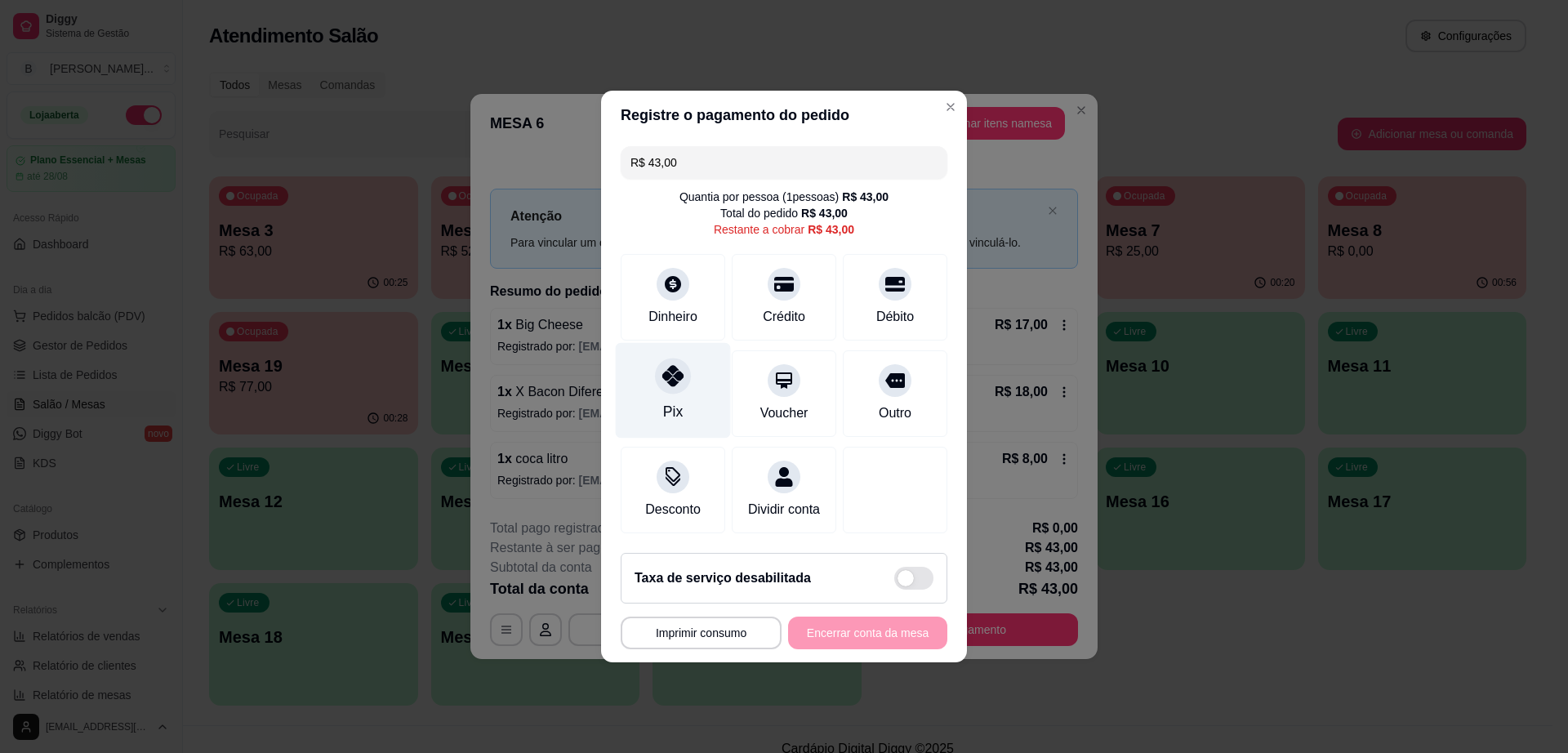
click at [678, 383] on div "Pix" at bounding box center [674, 390] width 115 height 95
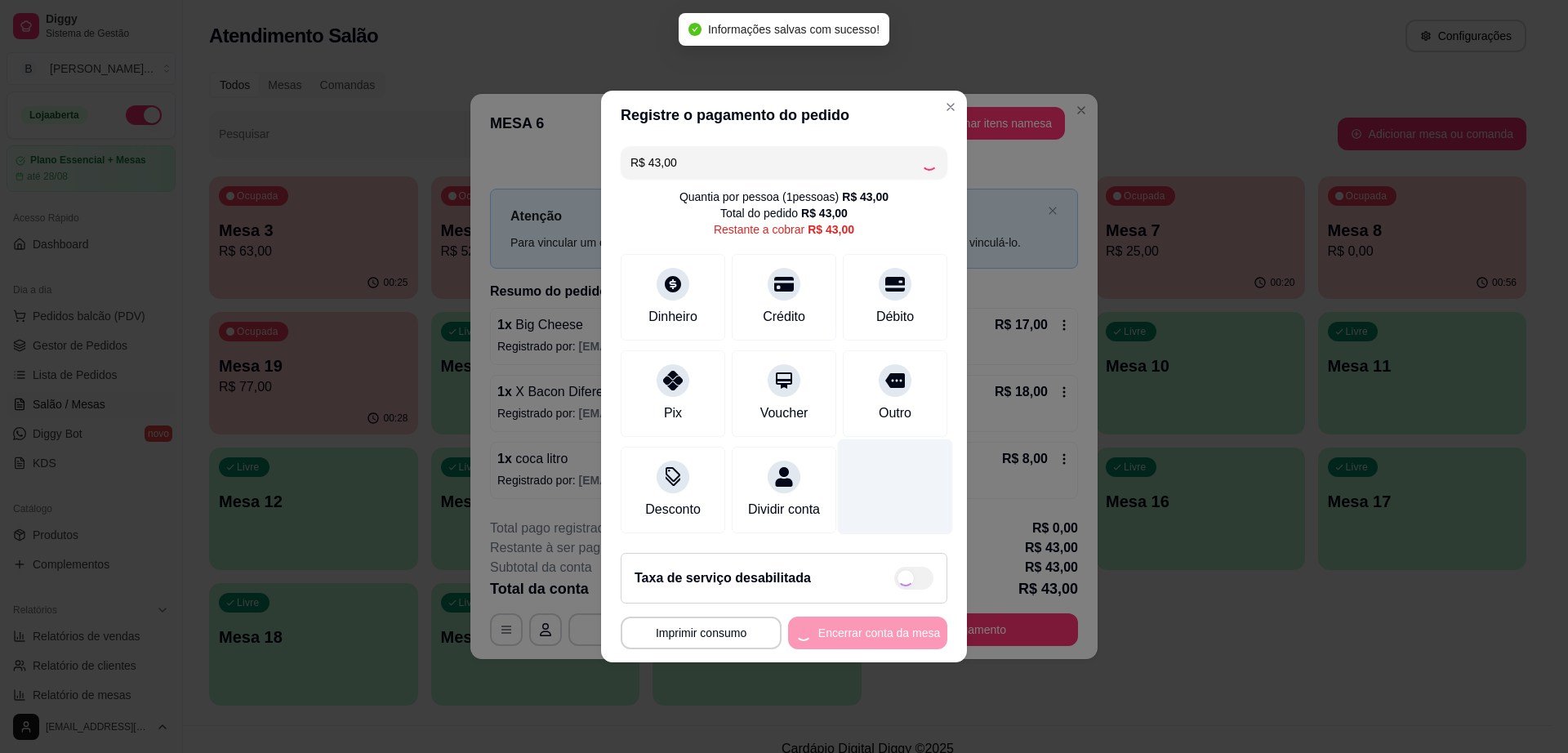
type input "R$ 0,00"
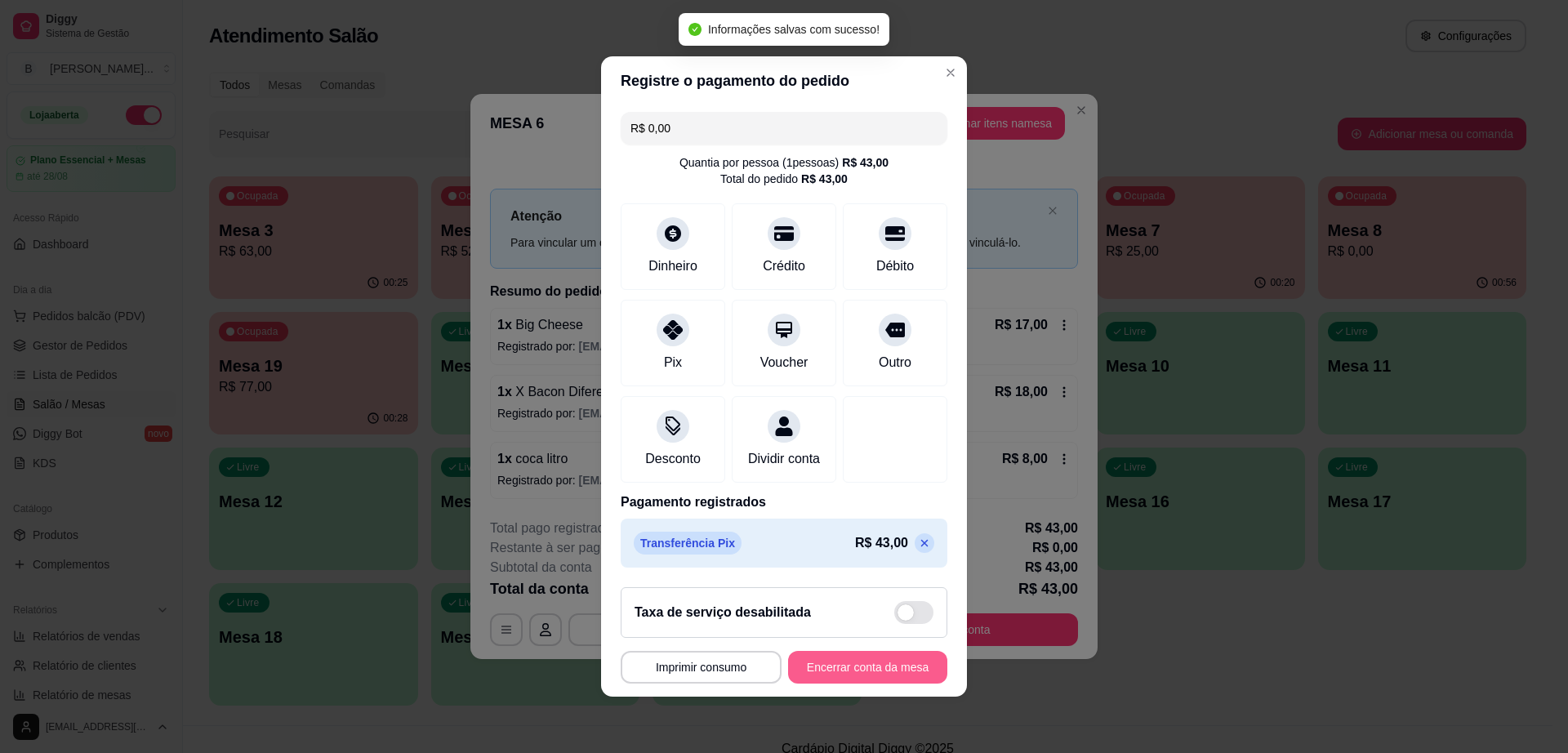
click at [862, 674] on button "Encerrar conta da mesa" at bounding box center [867, 667] width 159 height 33
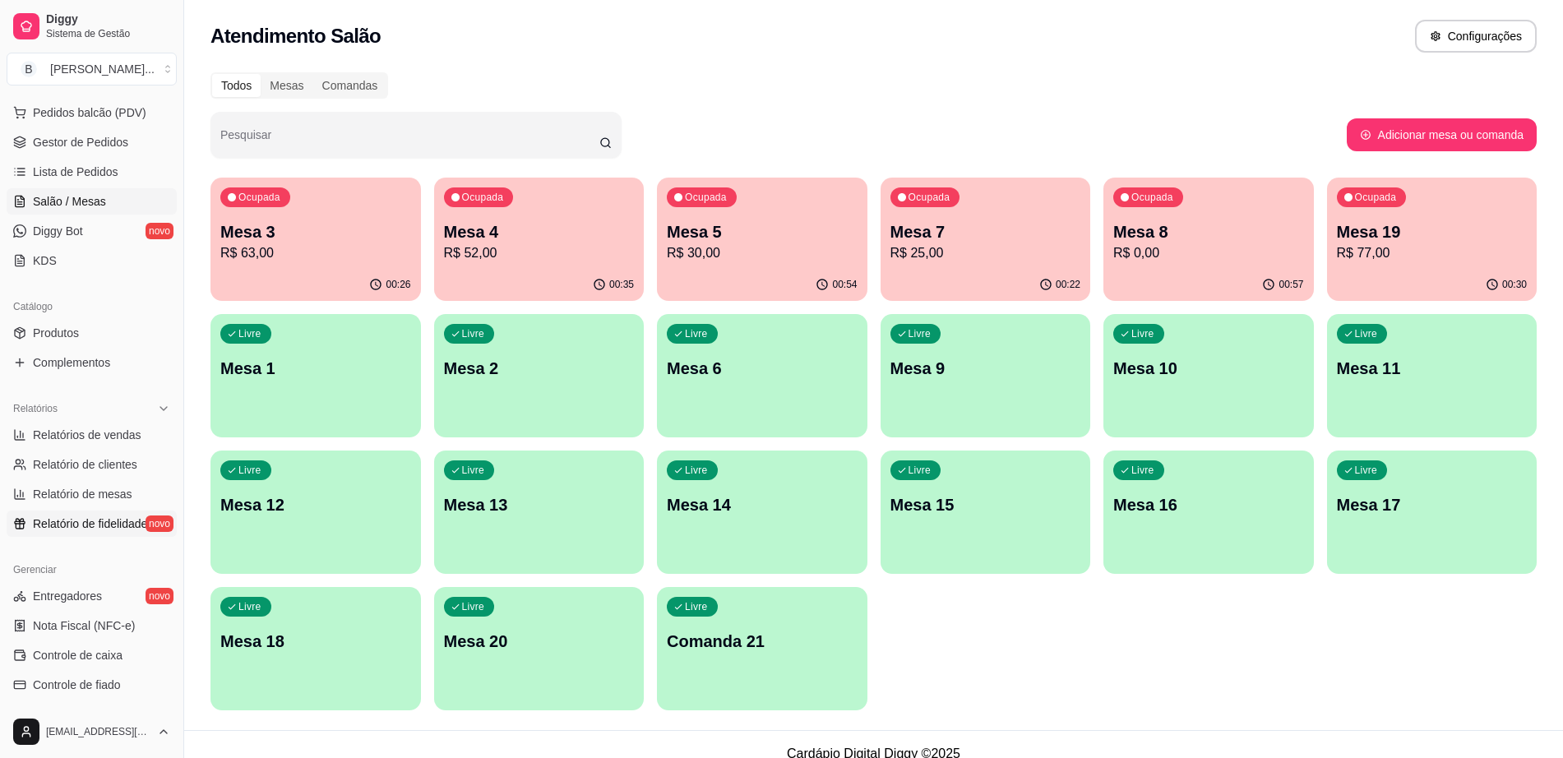
scroll to position [411, 0]
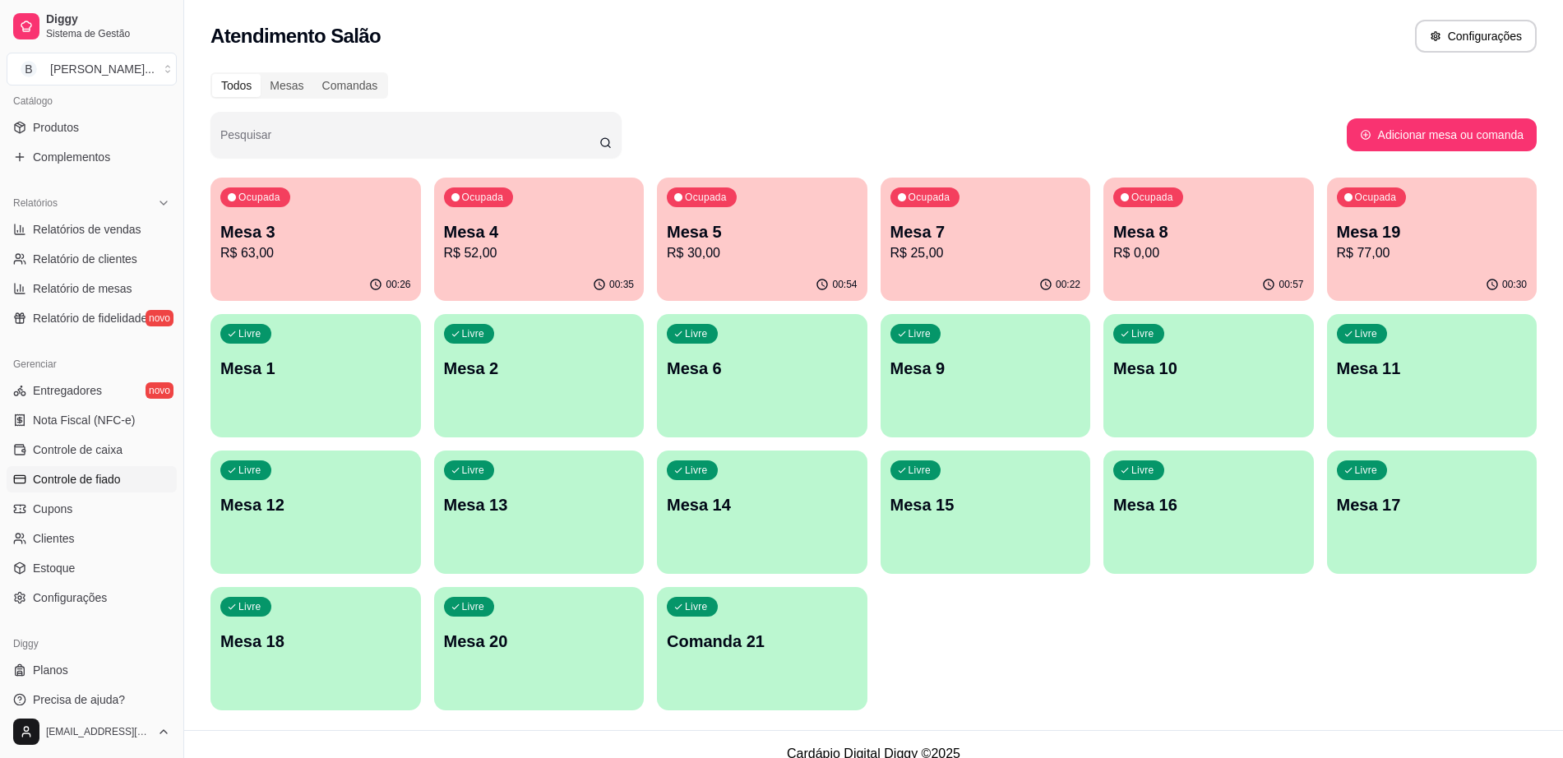
click at [119, 480] on span "Controle de fiado" at bounding box center [77, 479] width 88 height 16
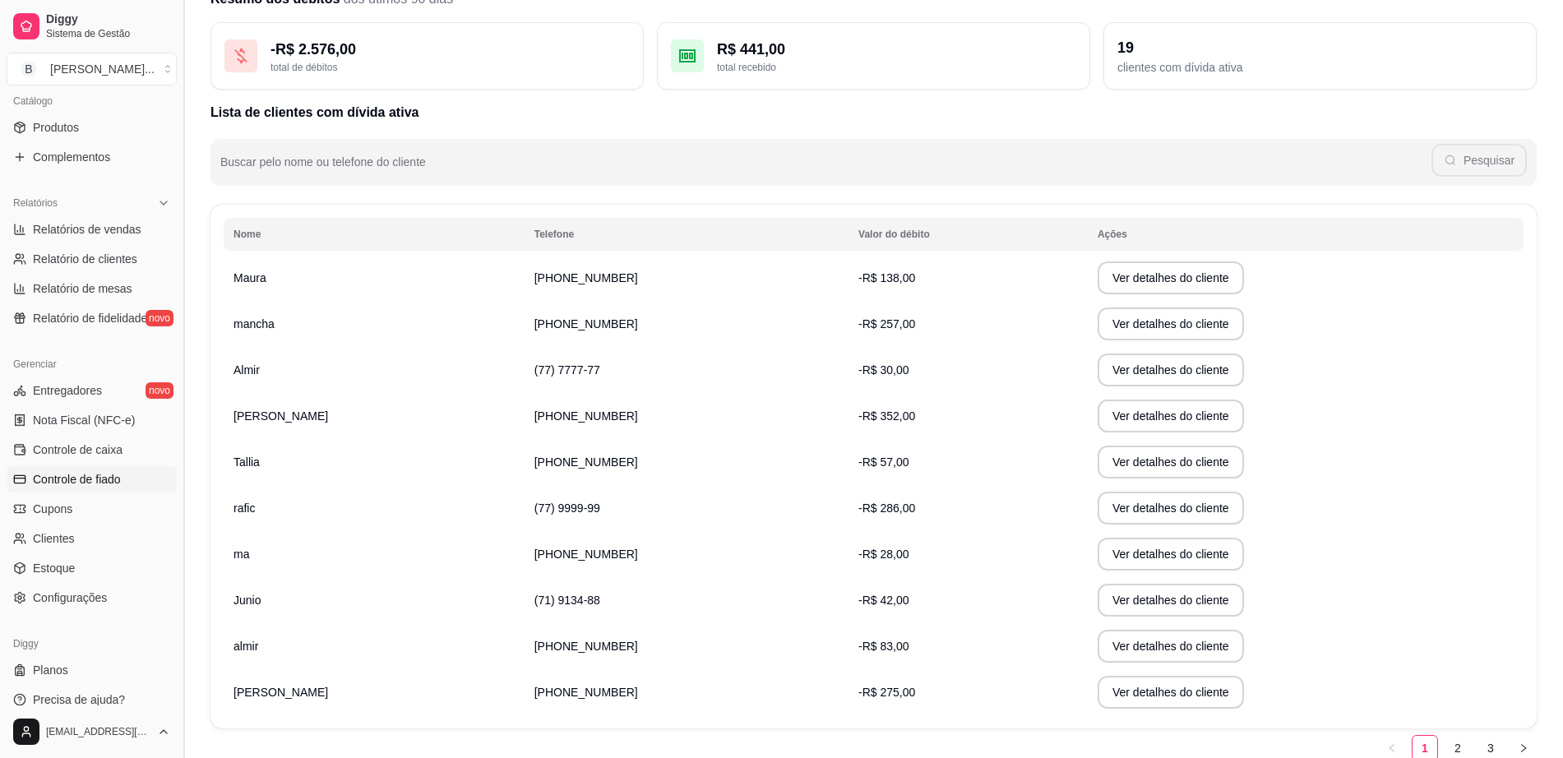
scroll to position [153, 0]
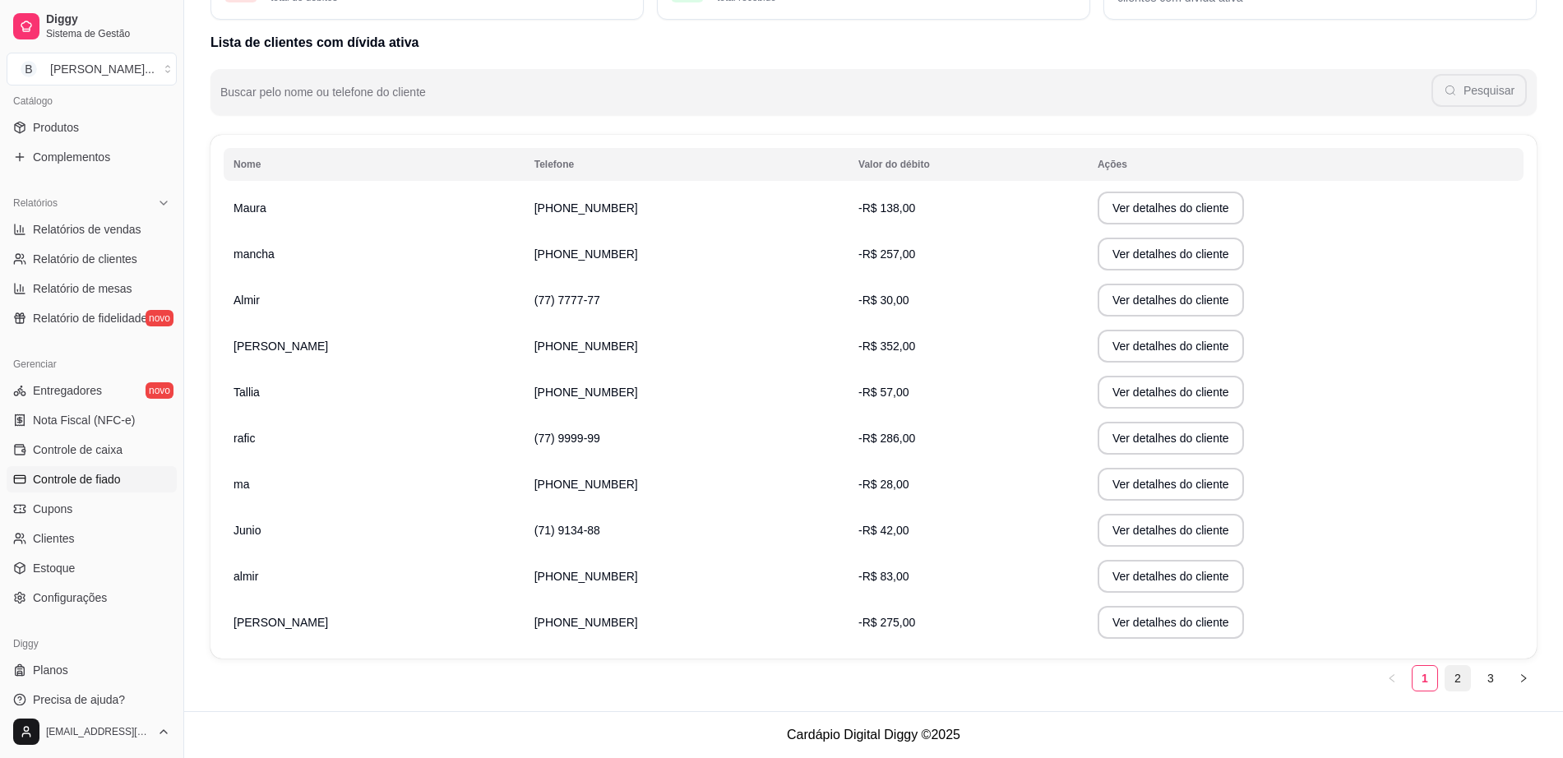
click at [1456, 674] on link "2" at bounding box center [1457, 678] width 25 height 25
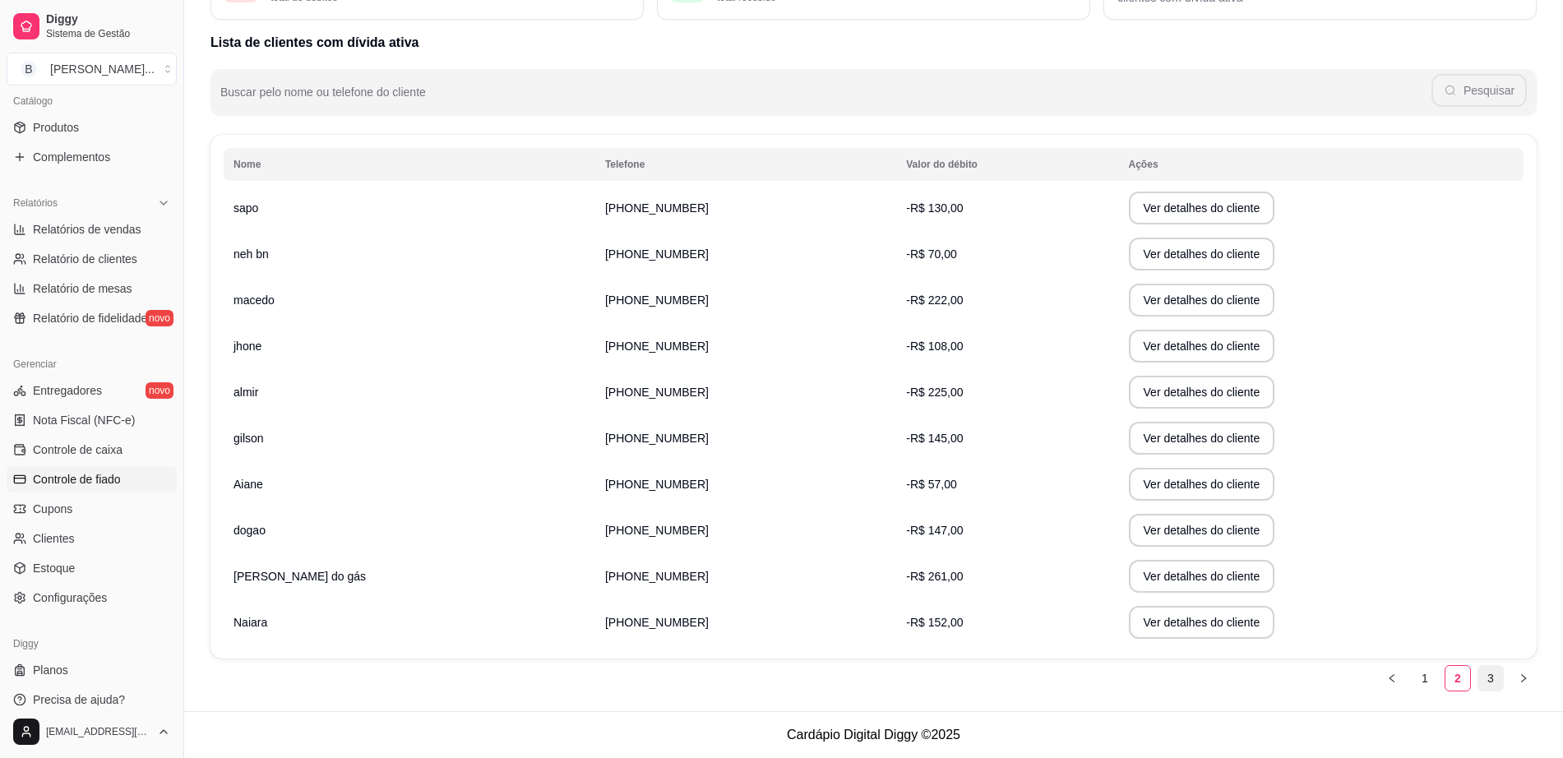
click at [1498, 673] on link "3" at bounding box center [1490, 678] width 25 height 25
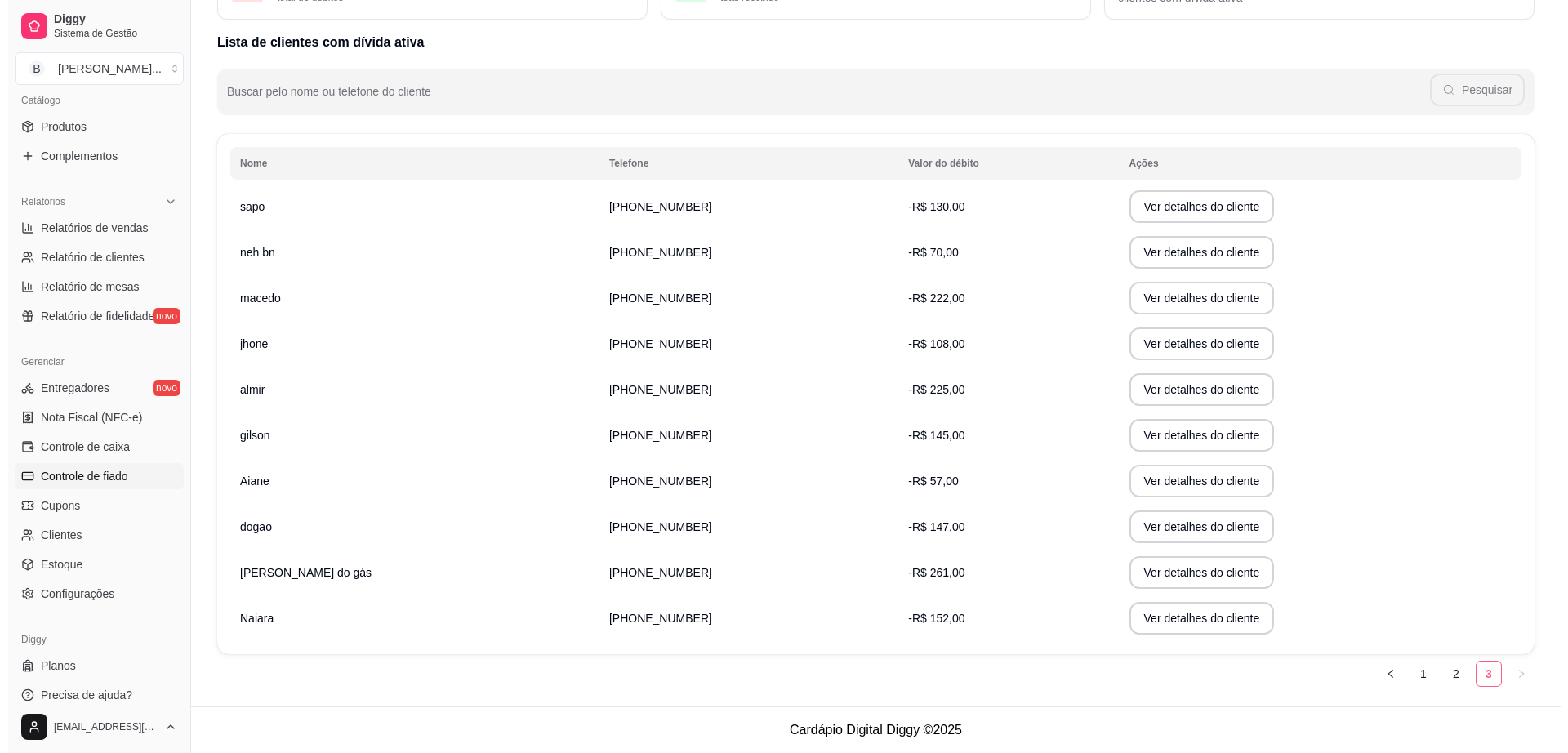
scroll to position [0, 0]
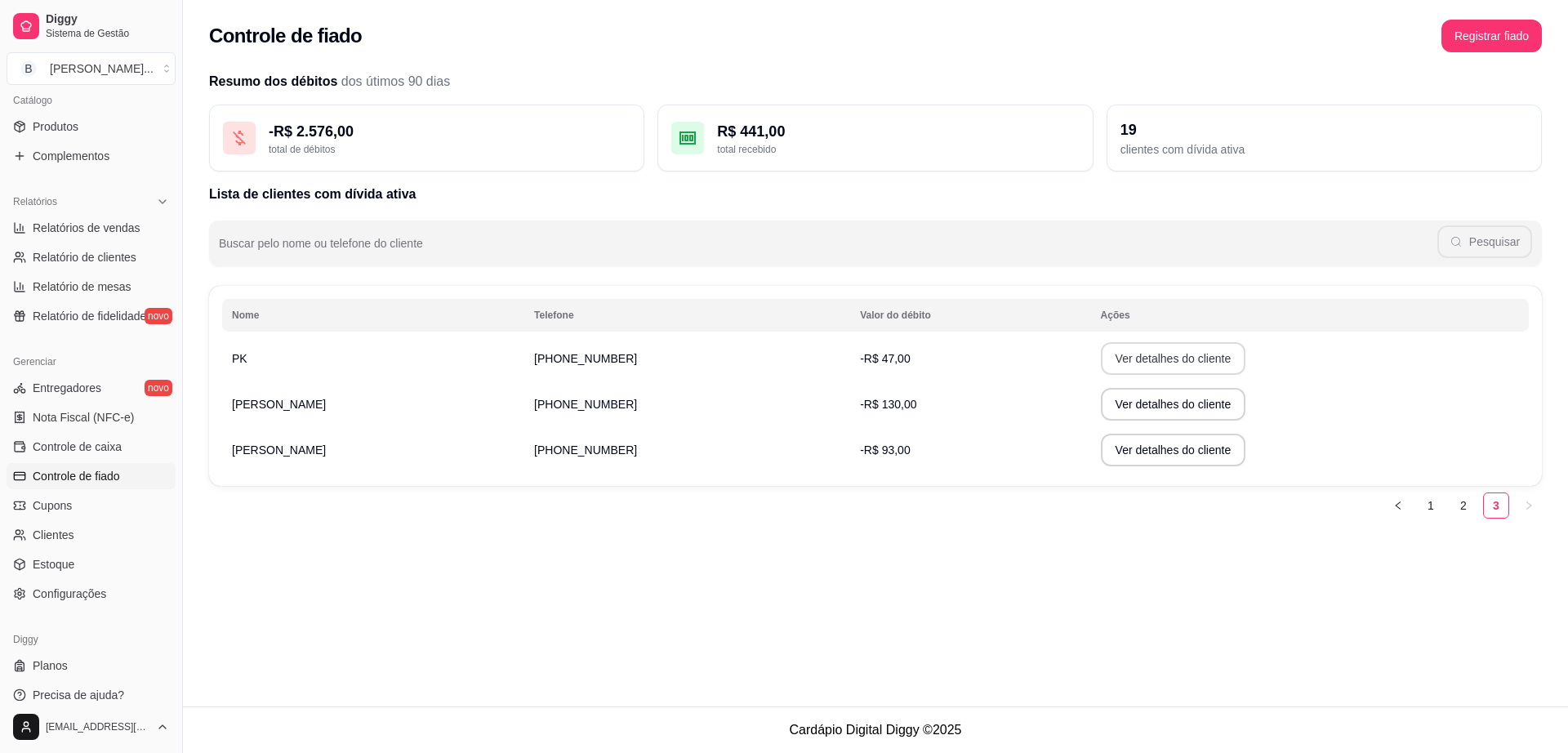
click at [1178, 352] on button "Ver detalhes do cliente" at bounding box center [1174, 358] width 145 height 33
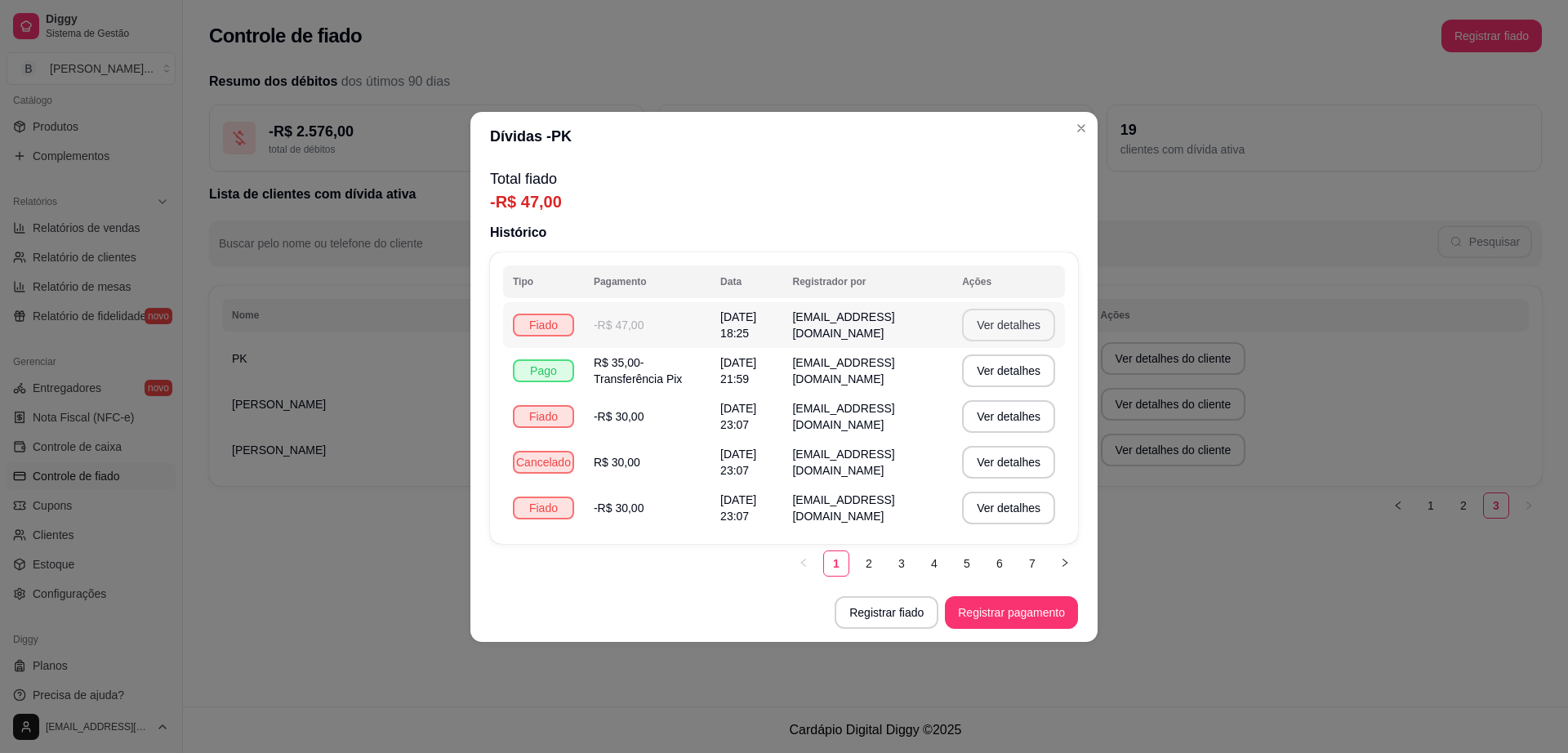
click at [1010, 325] on button "Ver detalhes" at bounding box center [1009, 325] width 93 height 33
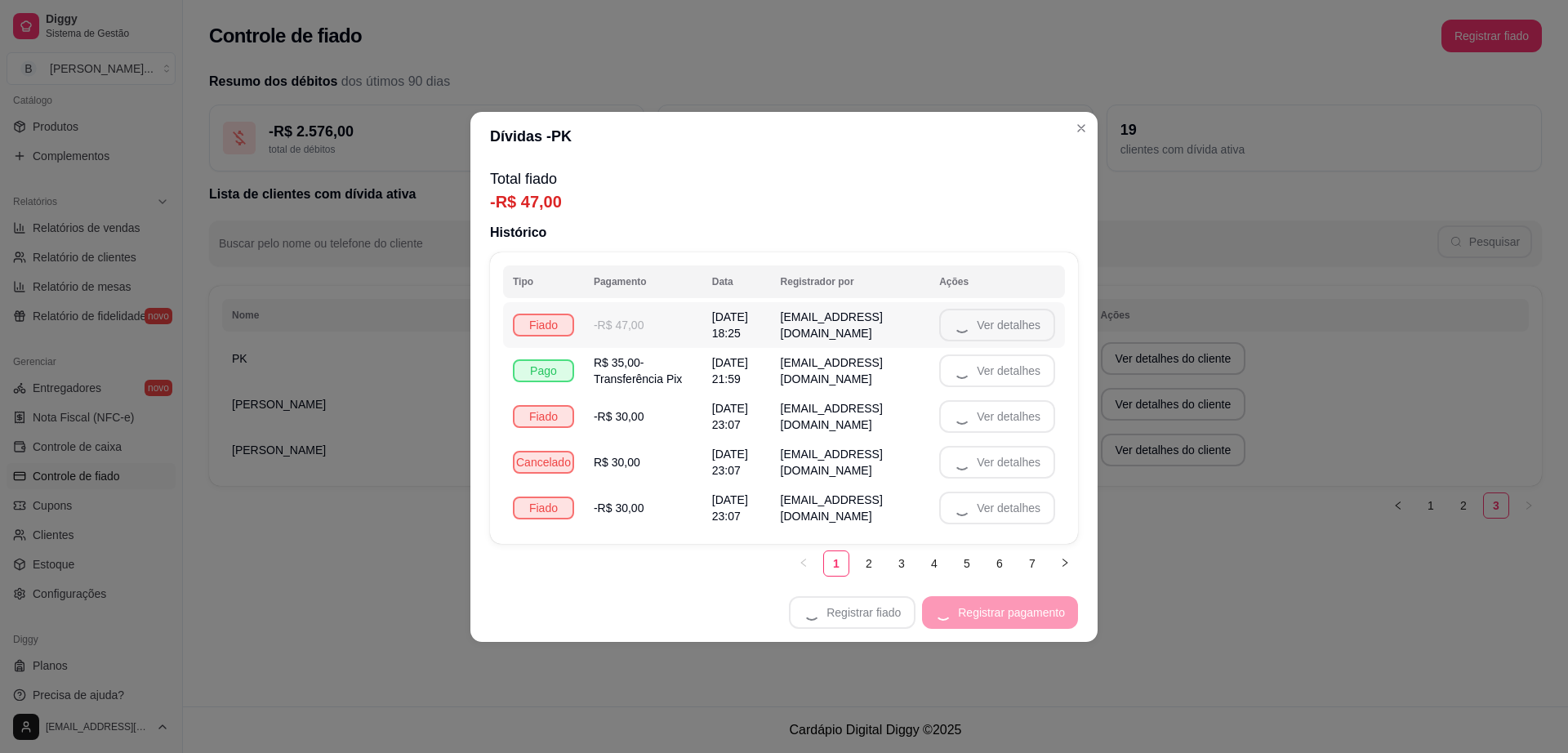
click at [1010, 325] on td "Ver detalhes" at bounding box center [997, 325] width 135 height 46
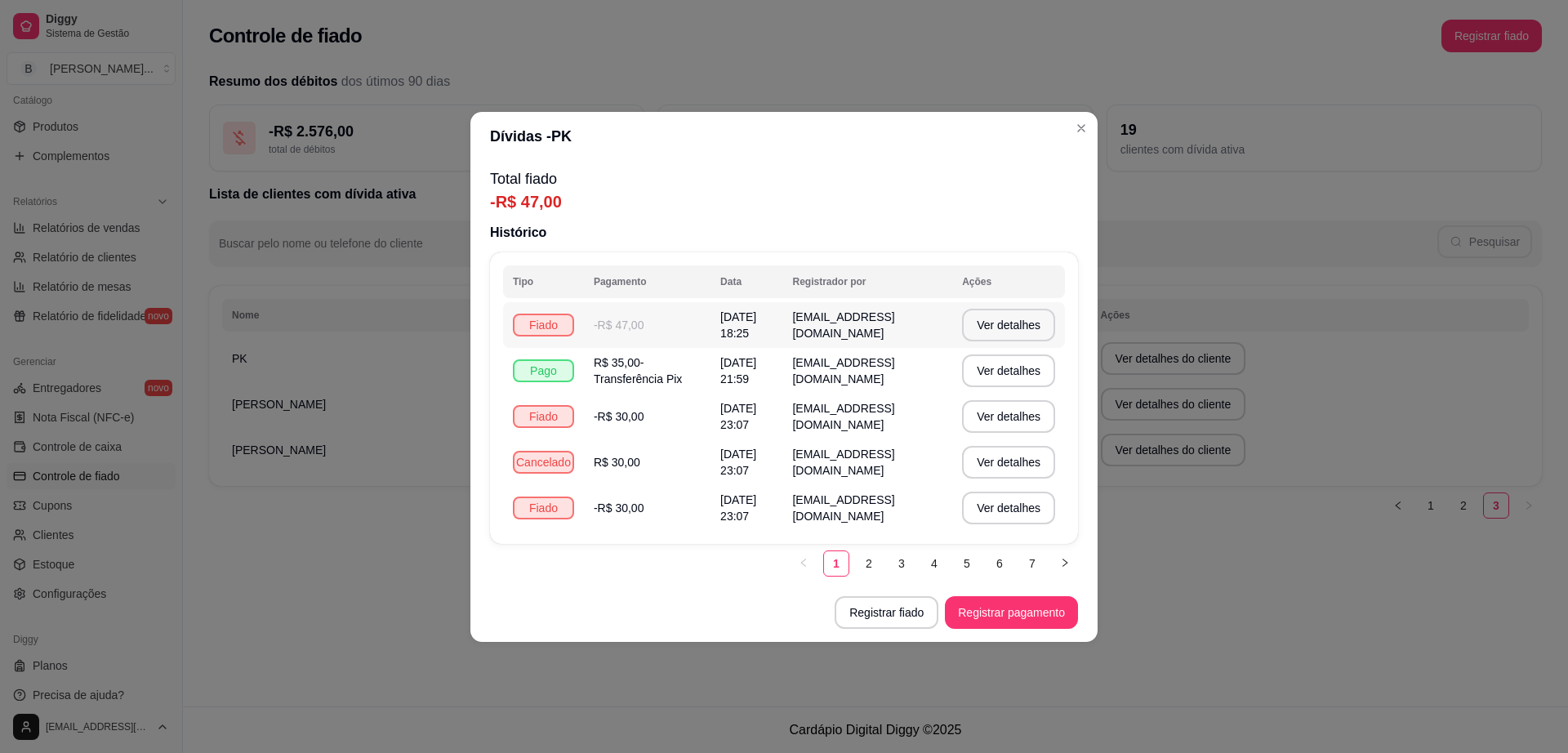
click at [586, 323] on td "-R$ 47,00" at bounding box center [647, 325] width 126 height 46
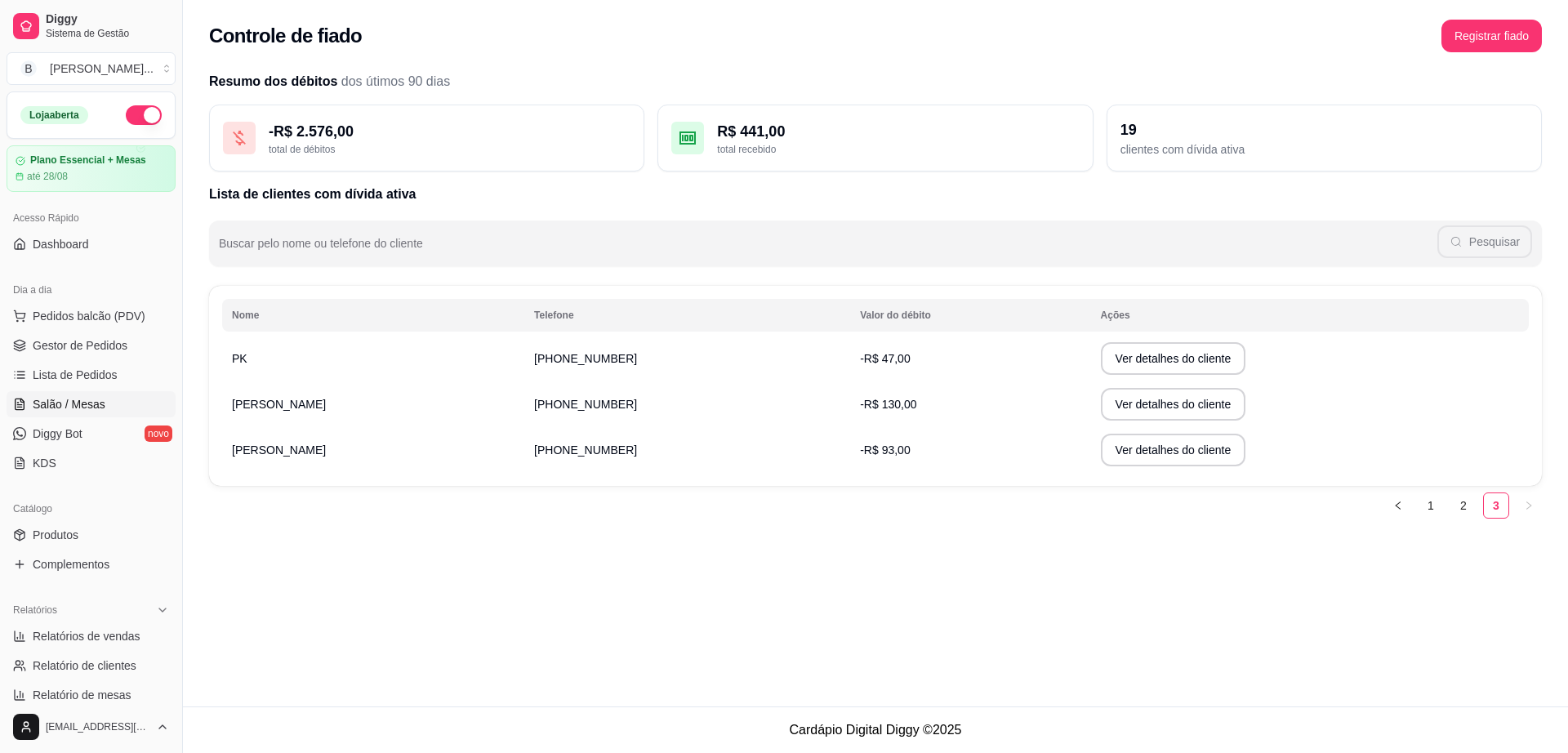
click at [94, 397] on span "Salão / Mesas" at bounding box center [69, 404] width 73 height 16
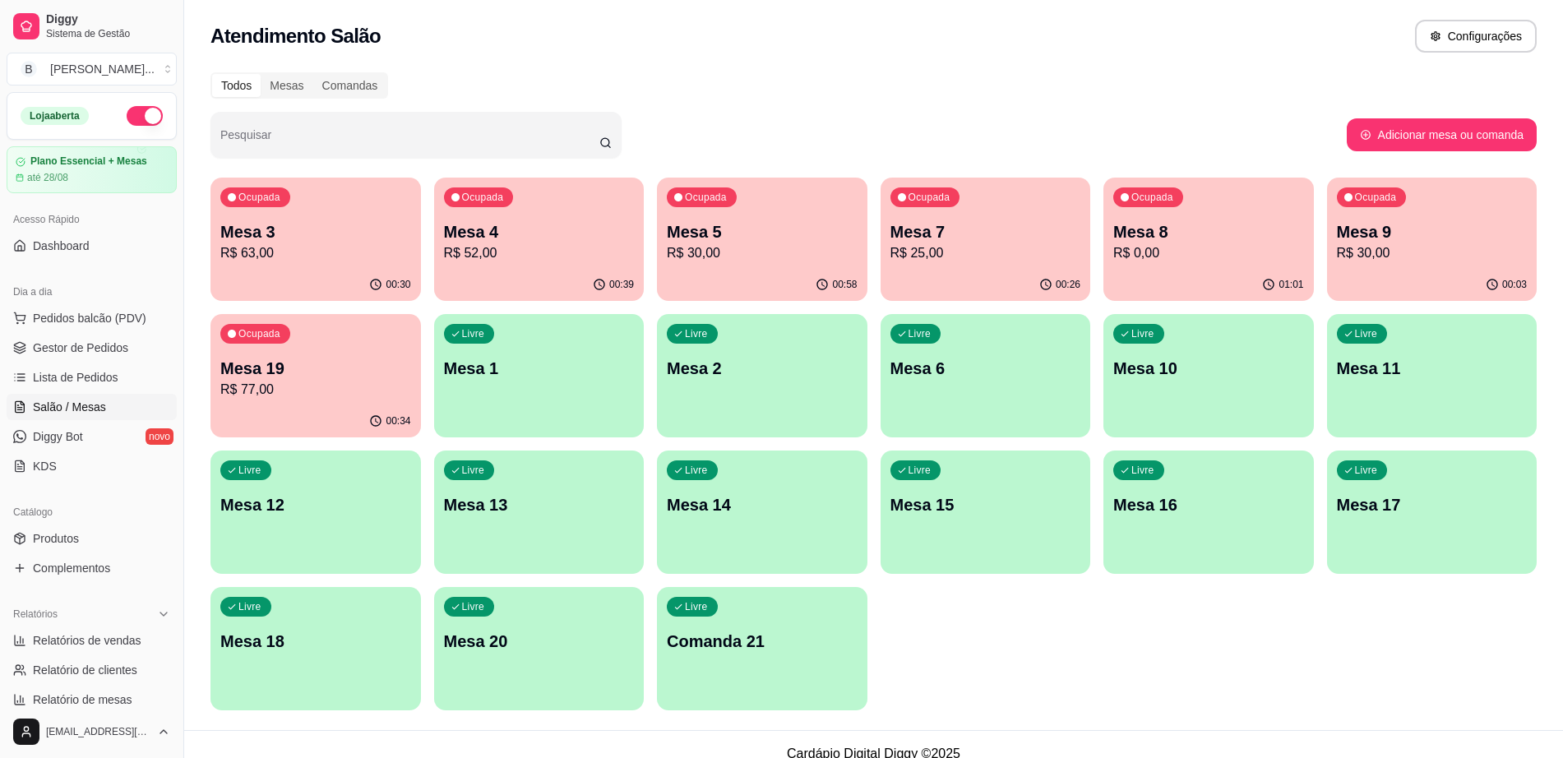
click at [500, 264] on div "Ocupada Mesa 4 R$ 52,00" at bounding box center [539, 223] width 210 height 91
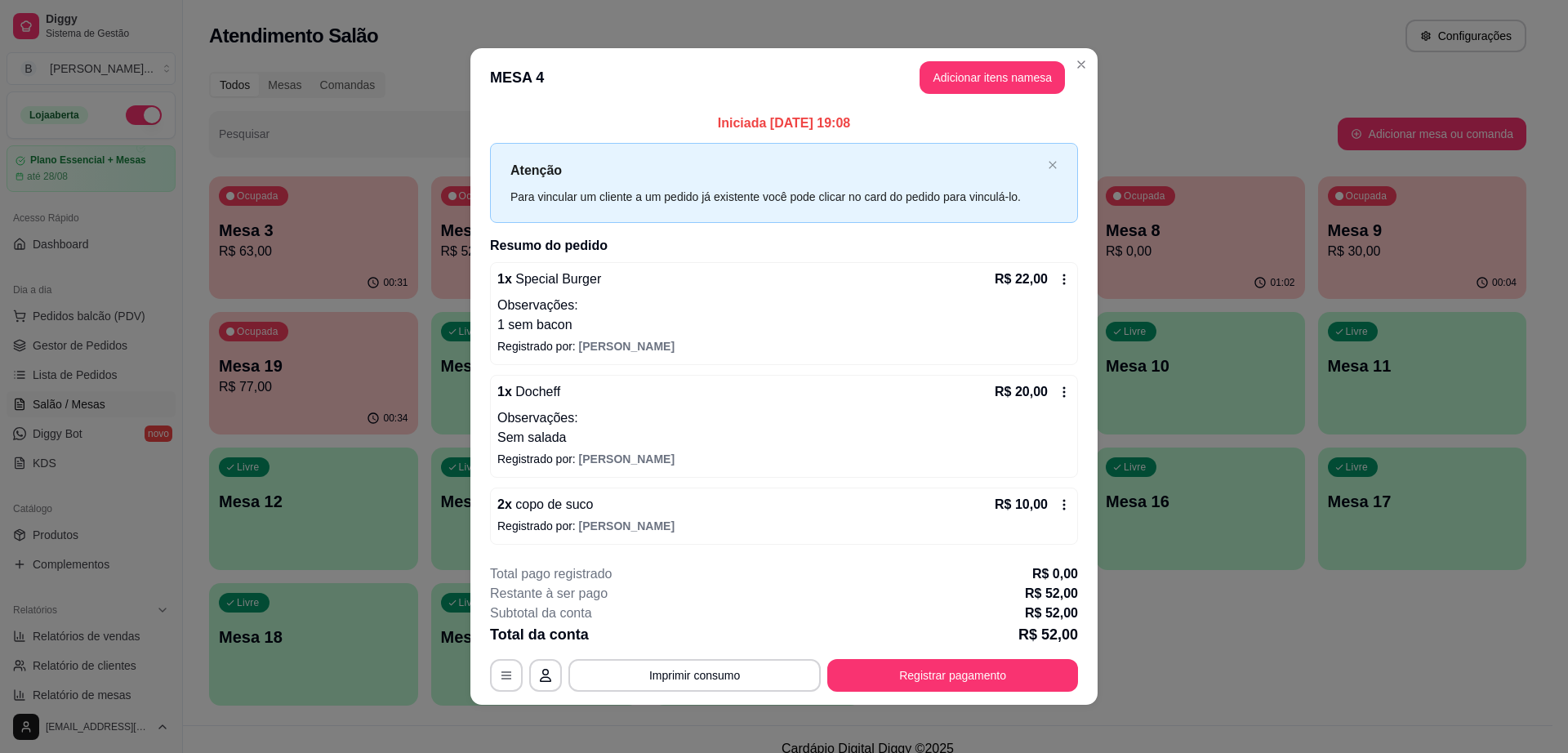
click at [923, 677] on button "Registrar pagamento" at bounding box center [953, 675] width 250 height 33
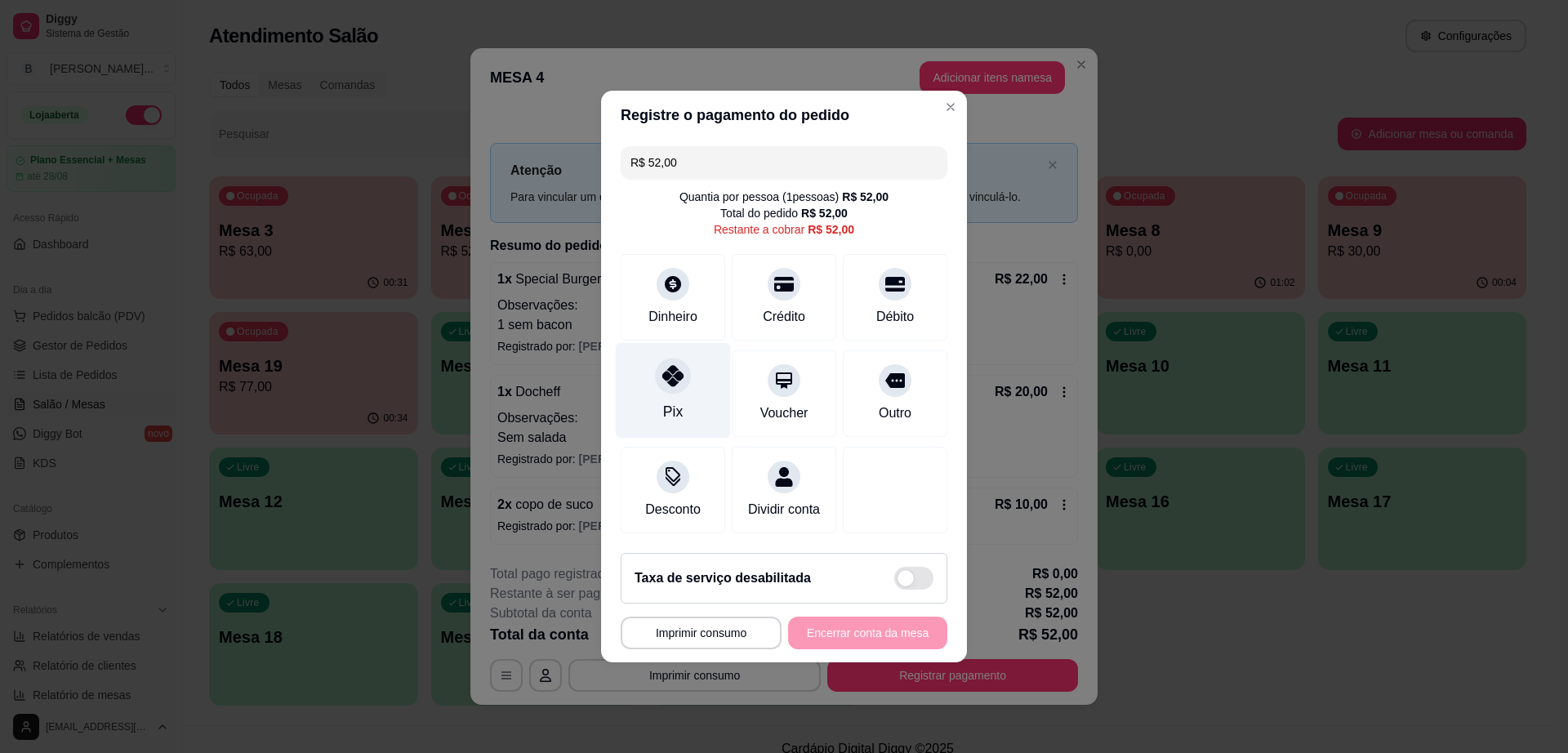
click at [654, 383] on div "Pix" at bounding box center [674, 390] width 115 height 95
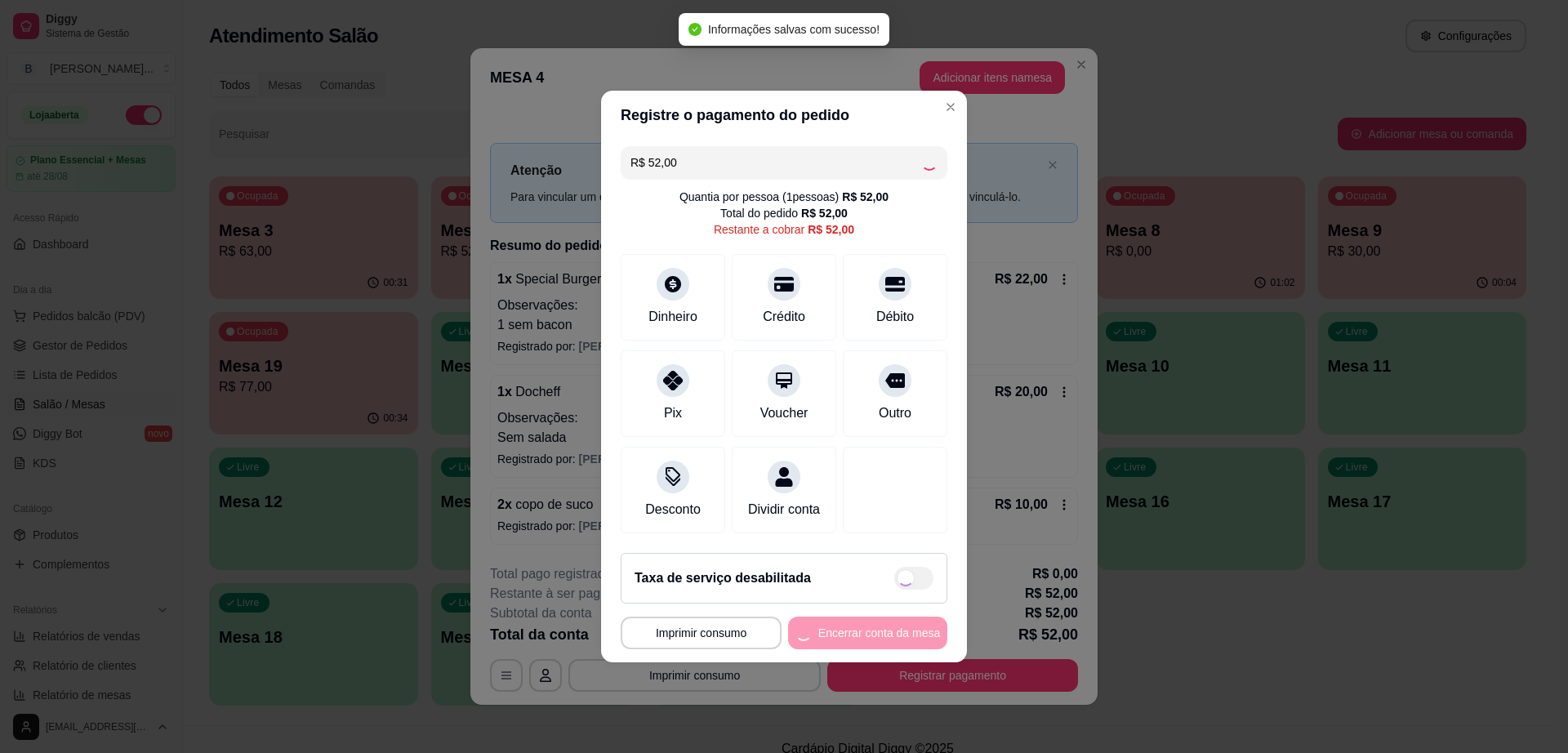
type input "R$ 0,00"
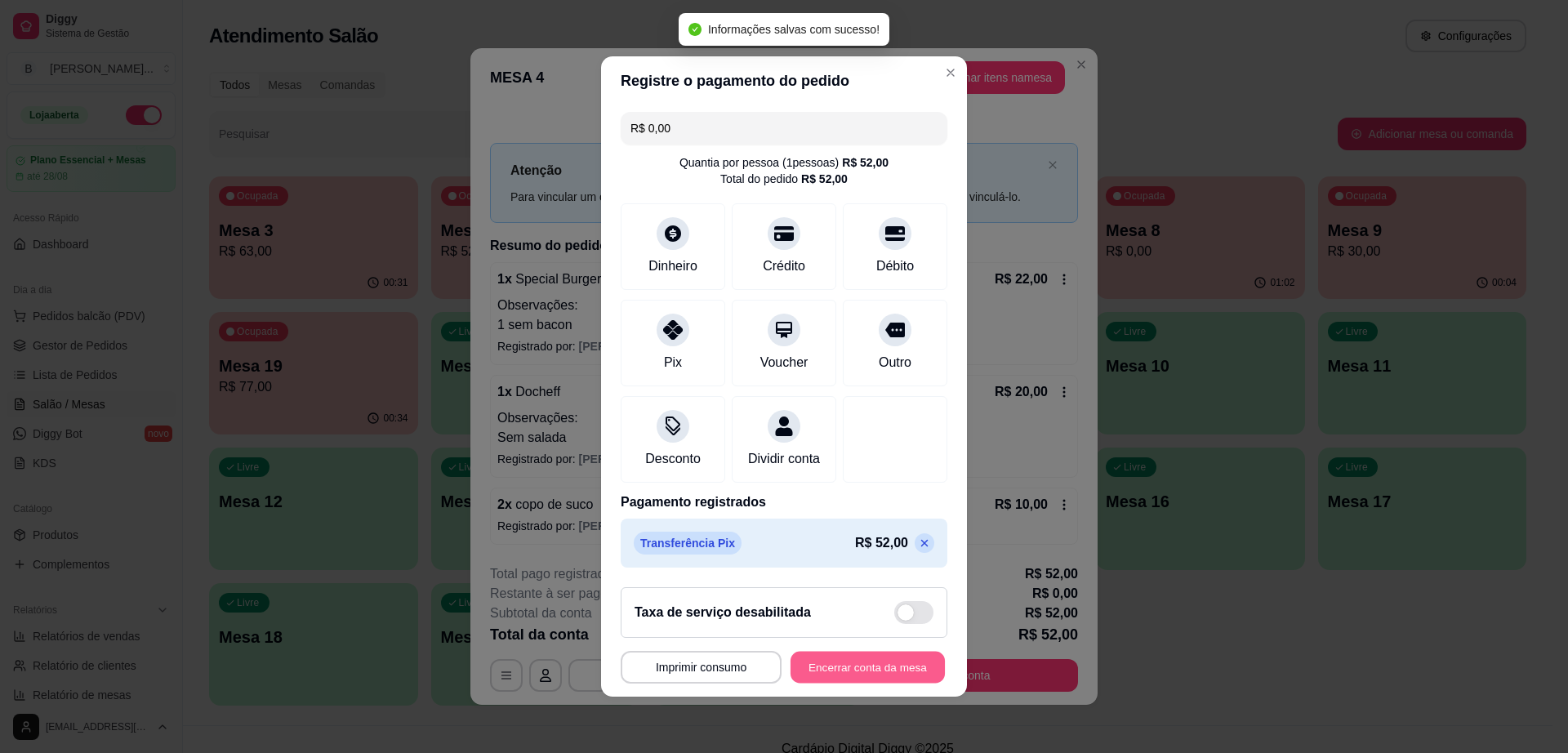
click at [881, 668] on button "Encerrar conta da mesa" at bounding box center [867, 668] width 154 height 32
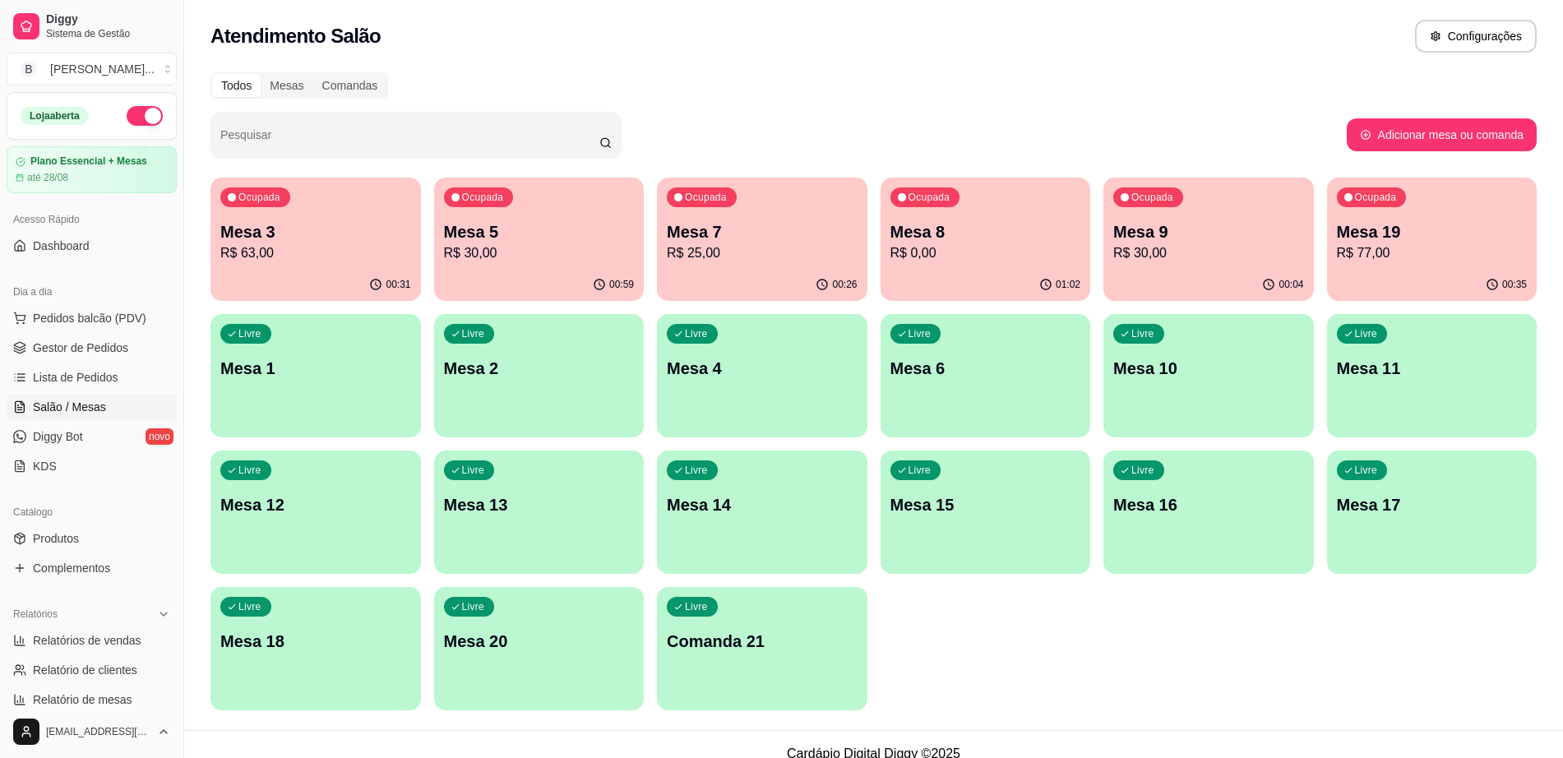
click at [319, 233] on p "Mesa 3" at bounding box center [315, 231] width 191 height 23
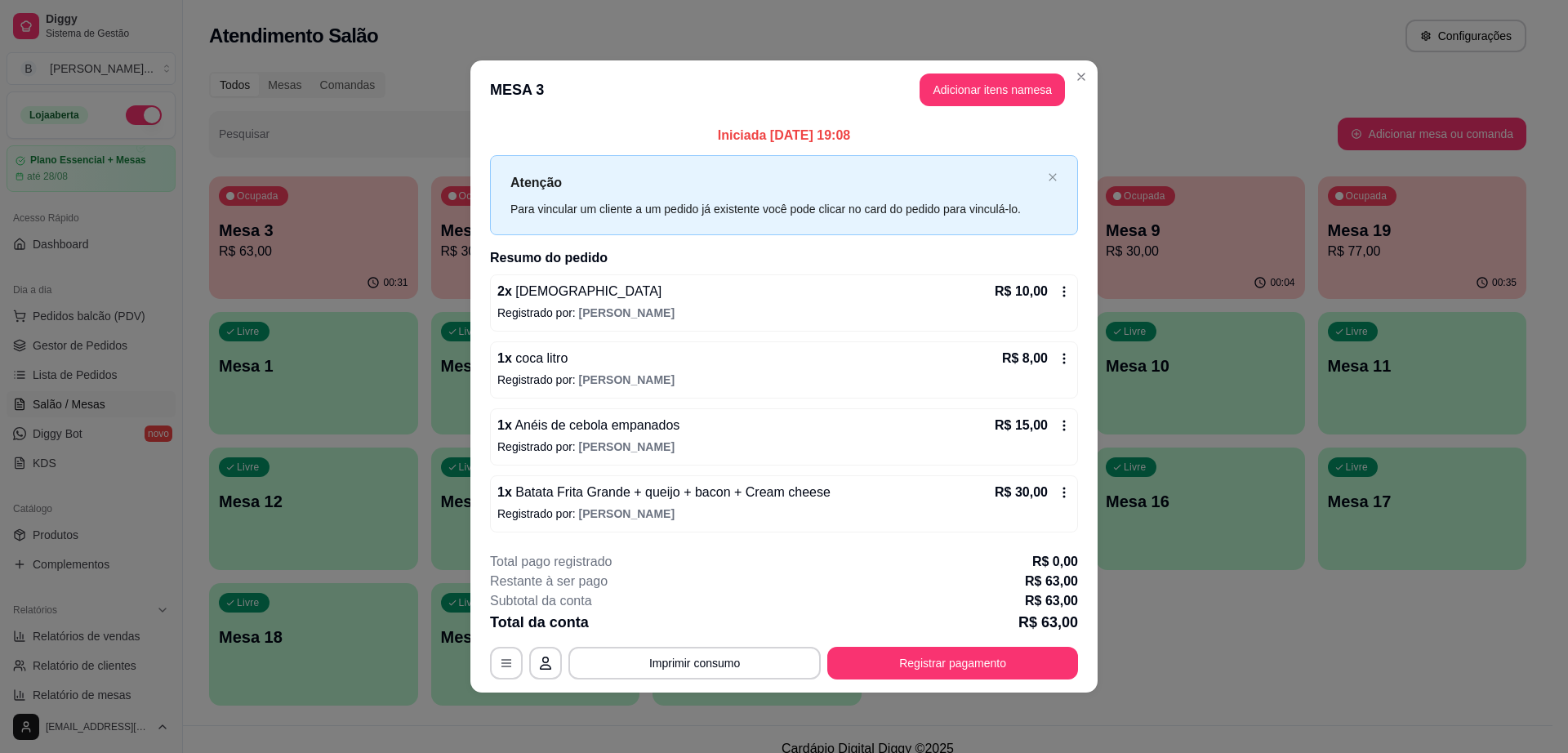
click at [954, 95] on button "Adicionar itens na mesa" at bounding box center [993, 89] width 145 height 33
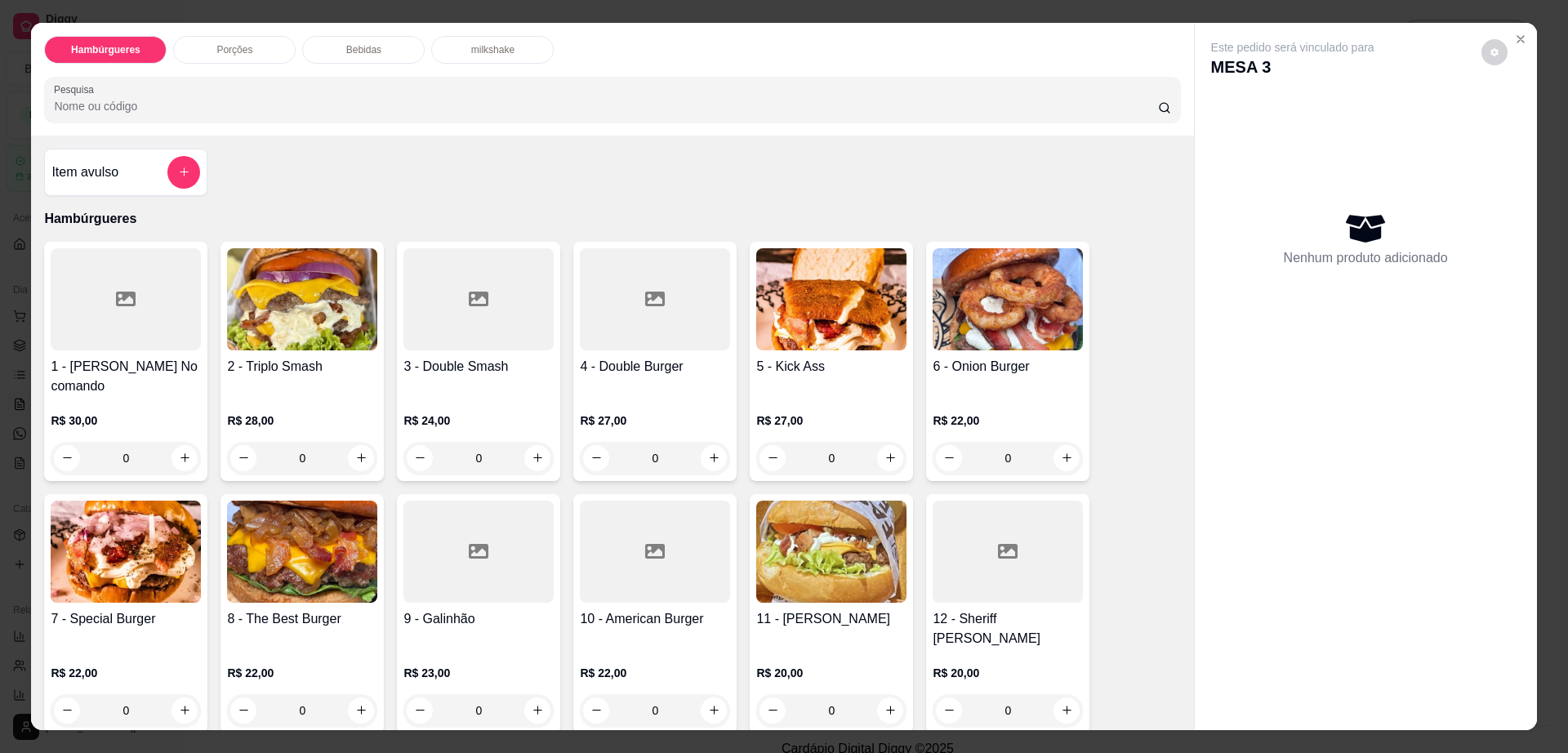
click at [375, 48] on div "Bebidas" at bounding box center [363, 50] width 122 height 28
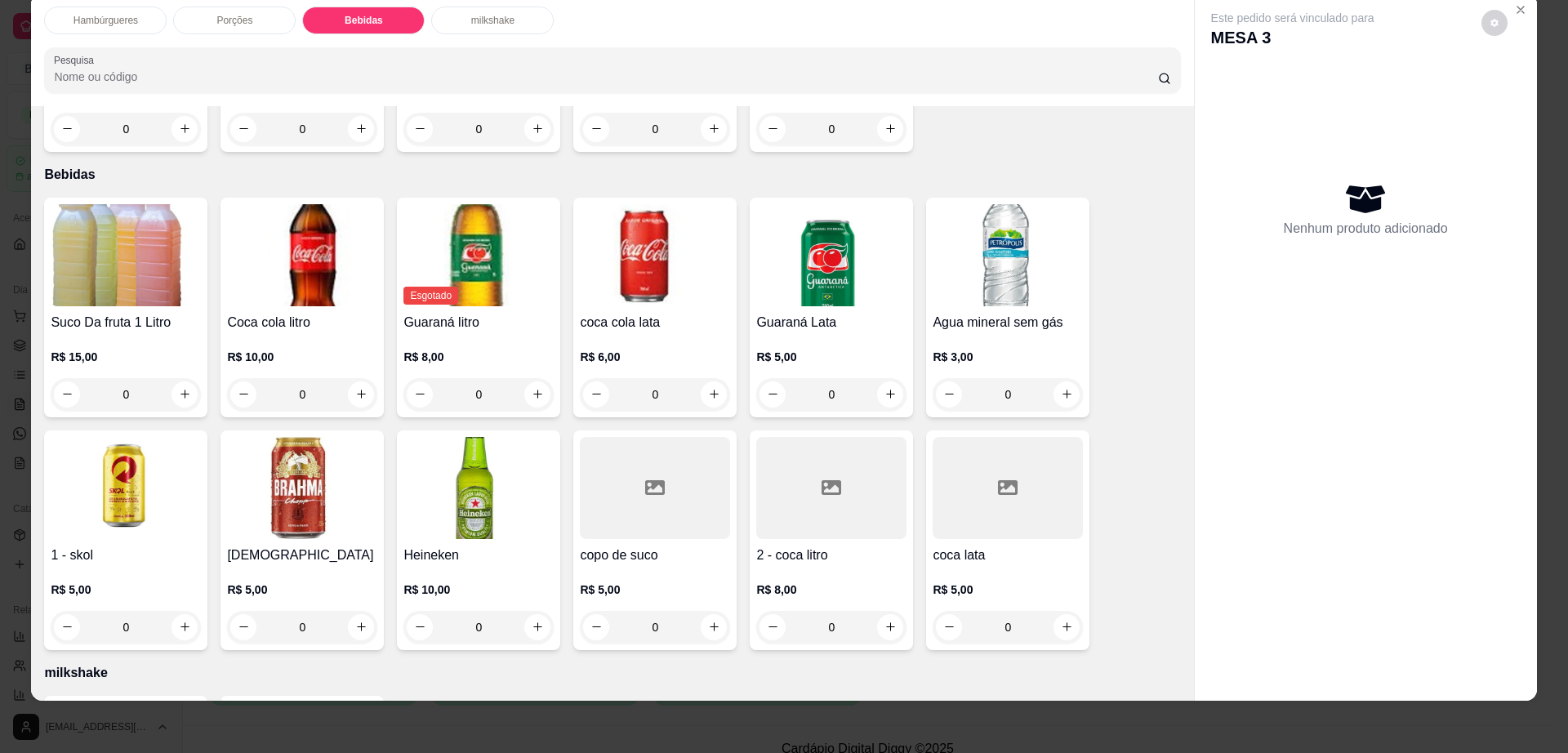
click at [321, 474] on img at bounding box center [302, 488] width 150 height 102
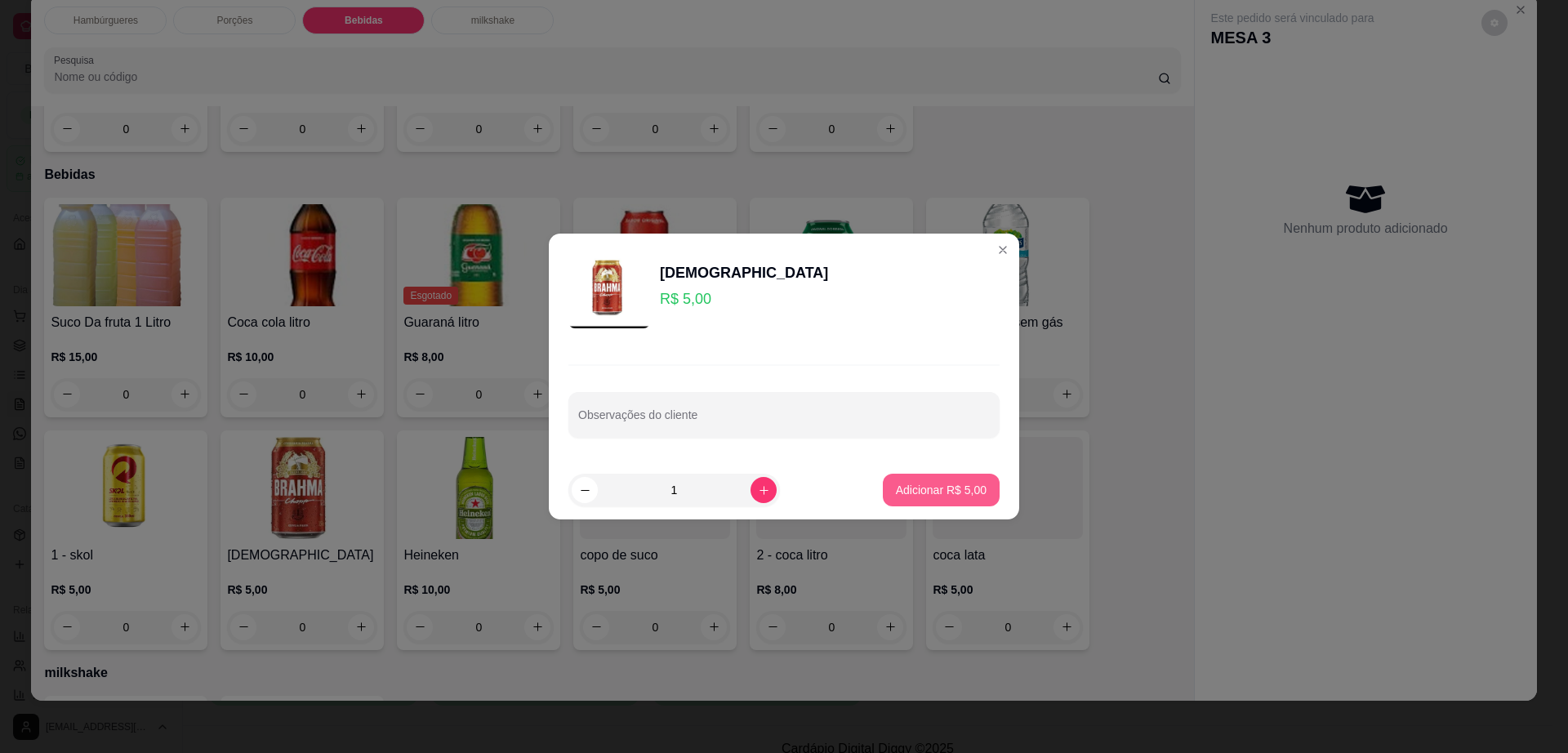
click at [918, 489] on p "Adicionar R$ 5,00" at bounding box center [941, 490] width 90 height 16
type input "1"
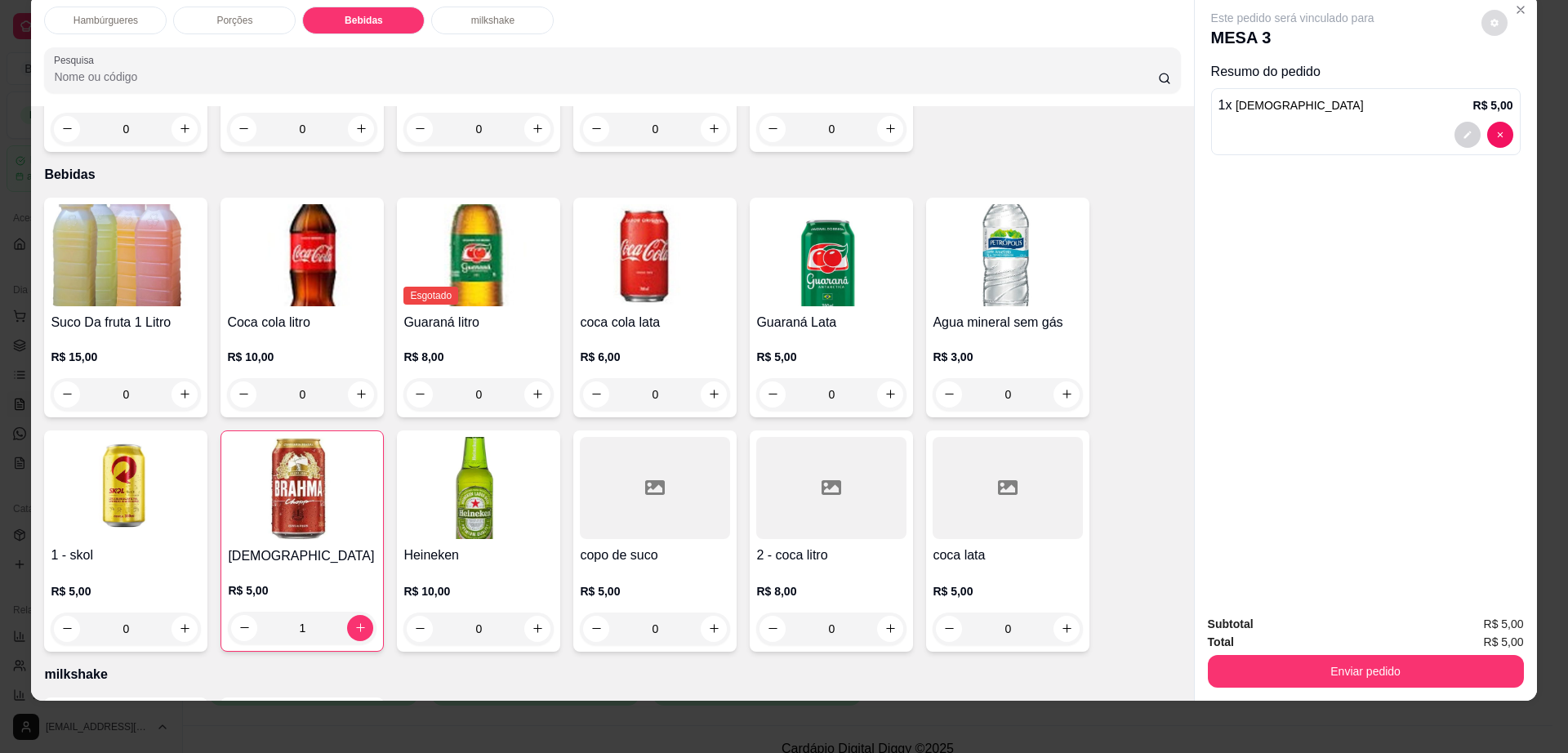
click at [1490, 26] on icon "decrease-product-quantity" at bounding box center [1494, 23] width 10 height 10
click at [1522, 83] on span "Automatic updates" at bounding box center [1523, 88] width 33 height 20
click at [1517, 88] on input "Automatic updates" at bounding box center [1512, 93] width 11 height 11
checkbox input "false"
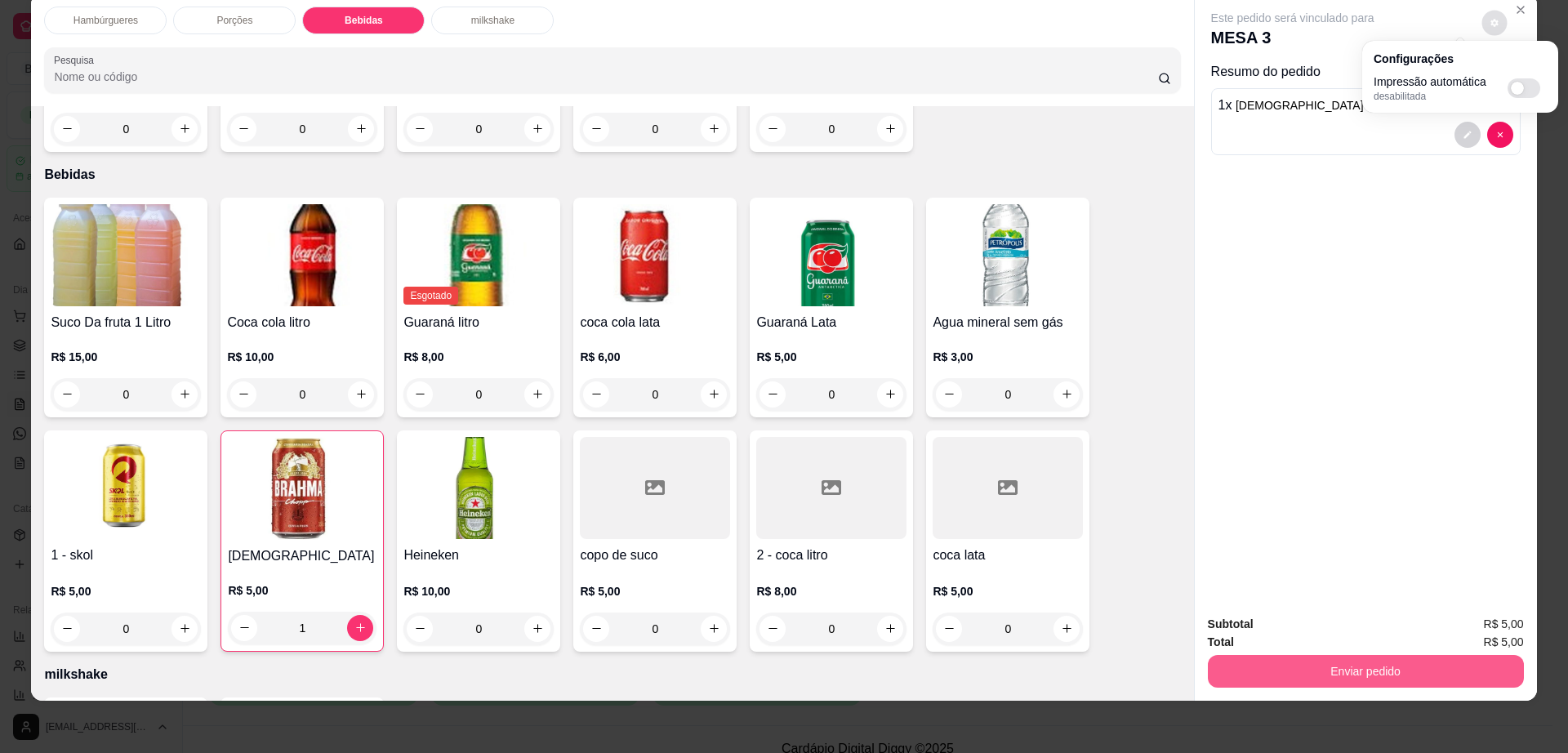
click at [1292, 679] on button "Enviar pedido" at bounding box center [1366, 671] width 316 height 33
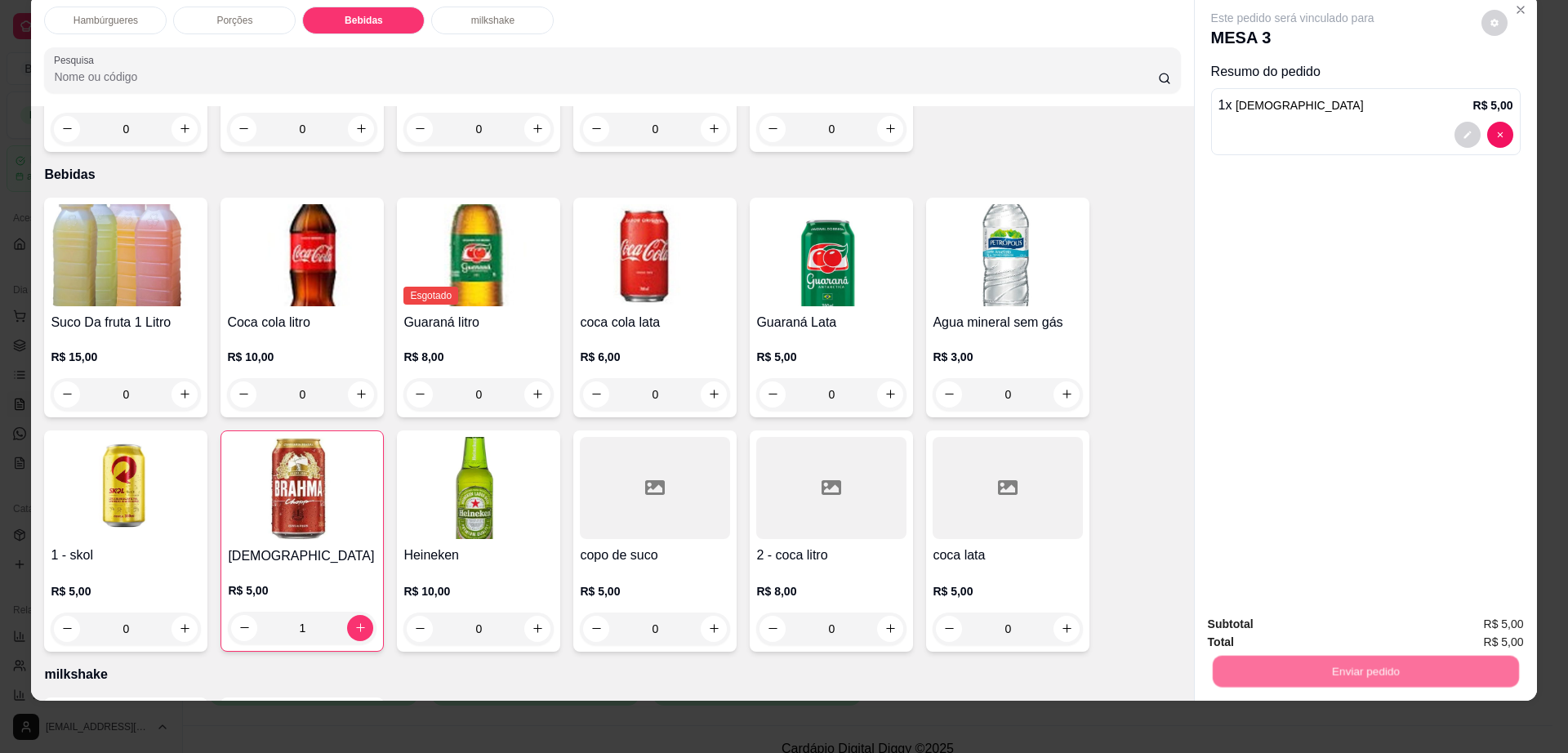
click at [1301, 621] on button "Não registrar e enviar pedido" at bounding box center [1310, 631] width 170 height 31
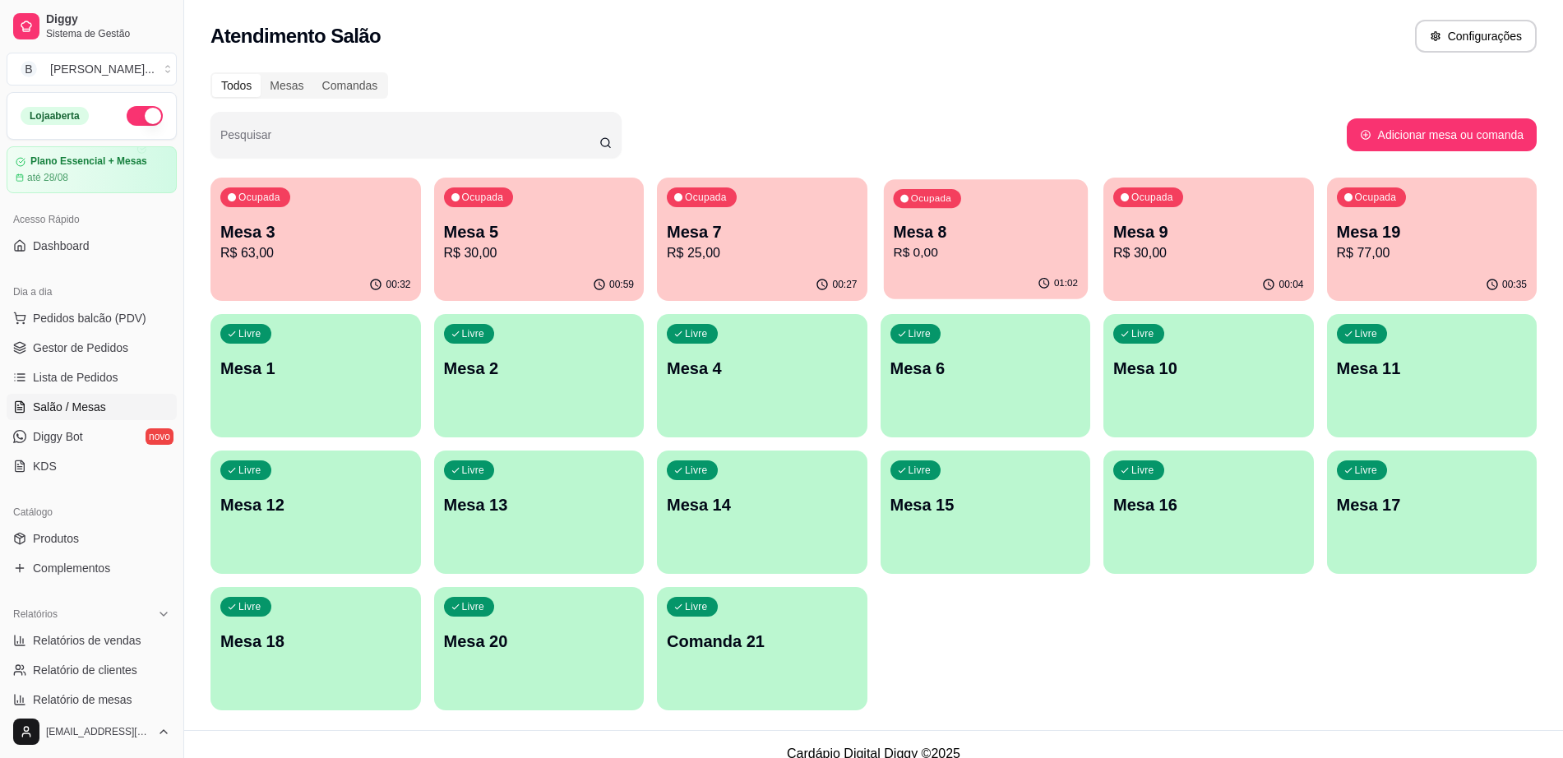
click at [995, 275] on div "01:02" at bounding box center [985, 283] width 204 height 31
click at [1153, 241] on p "Mesa 9" at bounding box center [1207, 232] width 185 height 22
click at [766, 256] on p "R$ 25,00" at bounding box center [762, 253] width 191 height 20
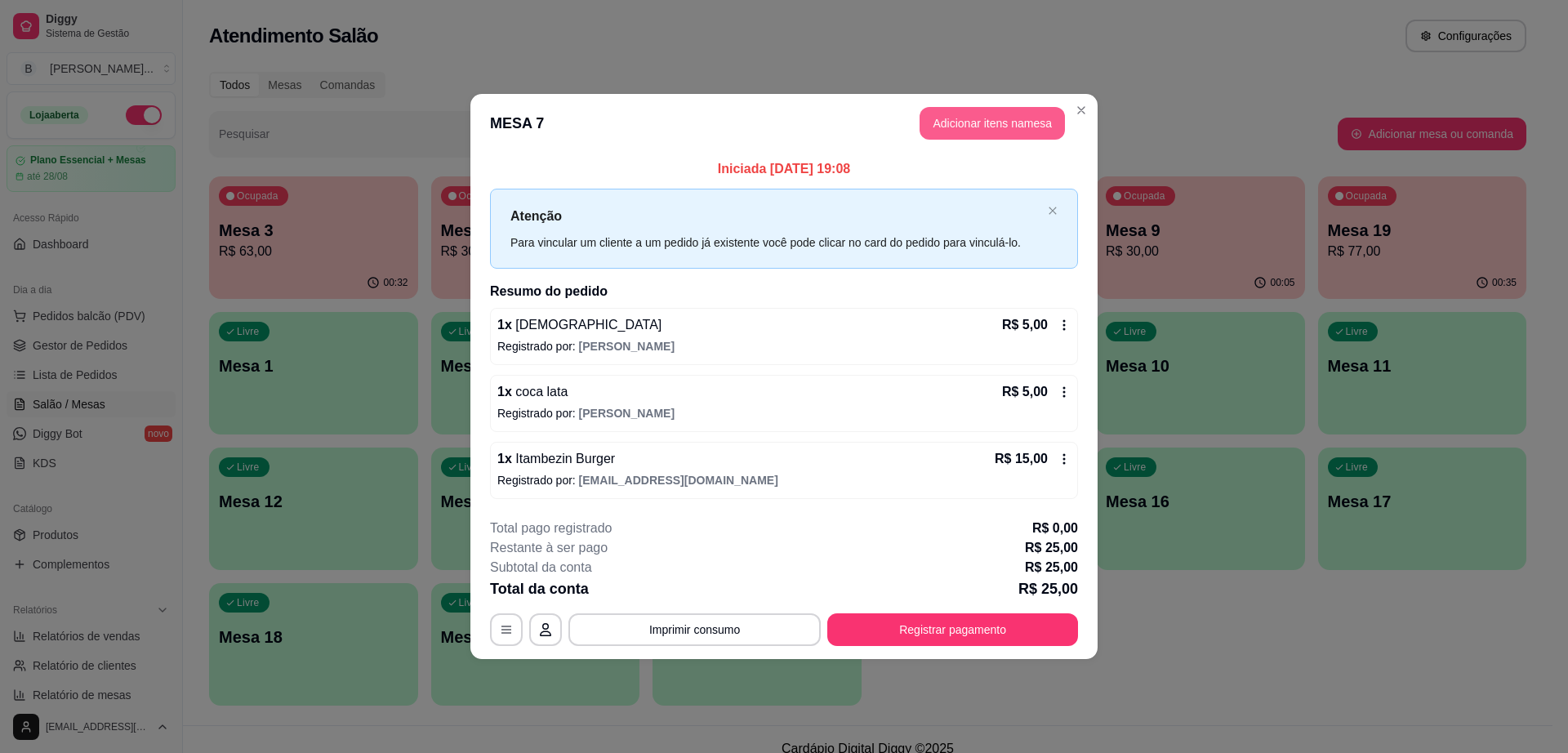
click at [989, 117] on button "Adicionar itens na mesa" at bounding box center [993, 123] width 145 height 33
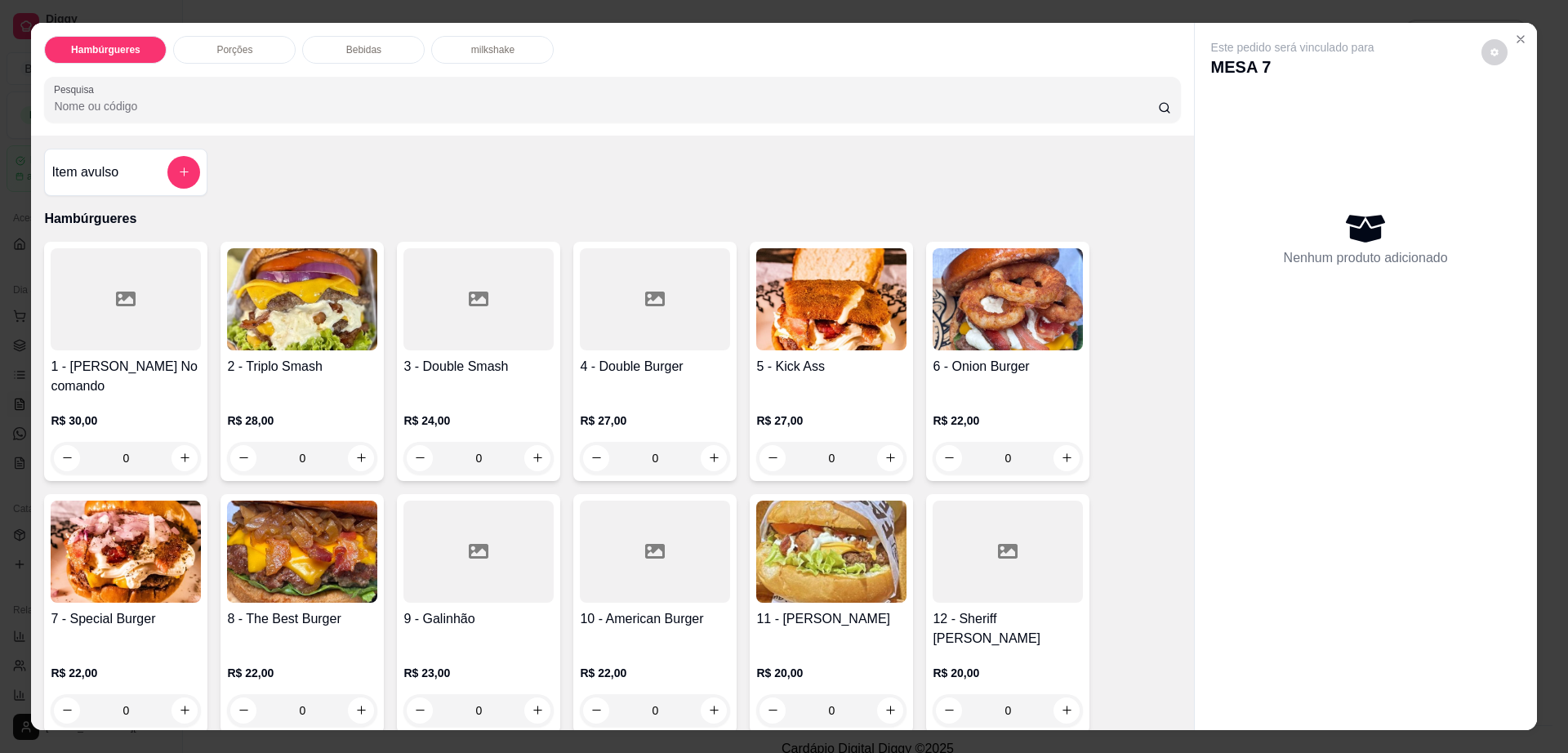
click at [392, 46] on div "Bebidas" at bounding box center [363, 50] width 122 height 28
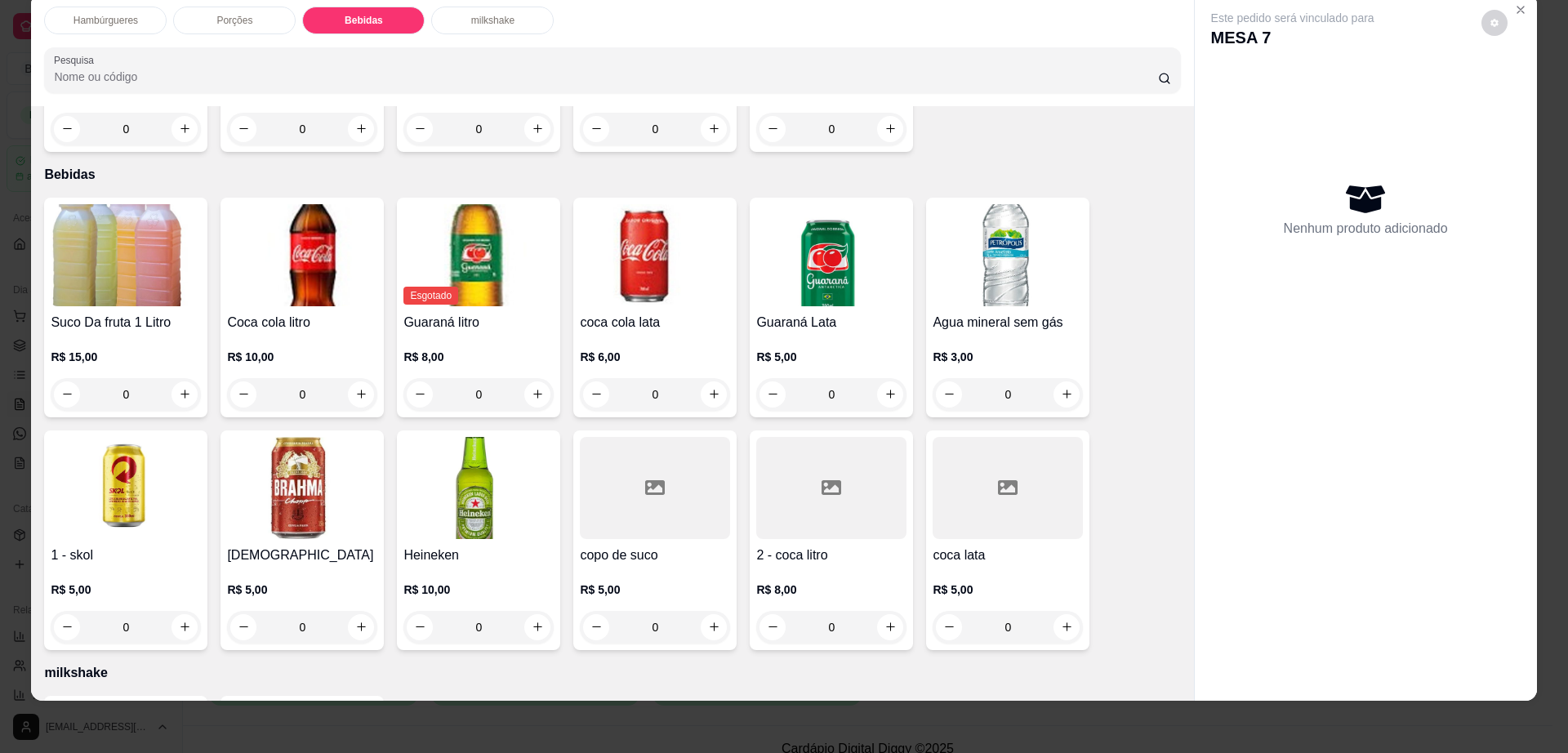
click at [290, 461] on img at bounding box center [302, 488] width 150 height 102
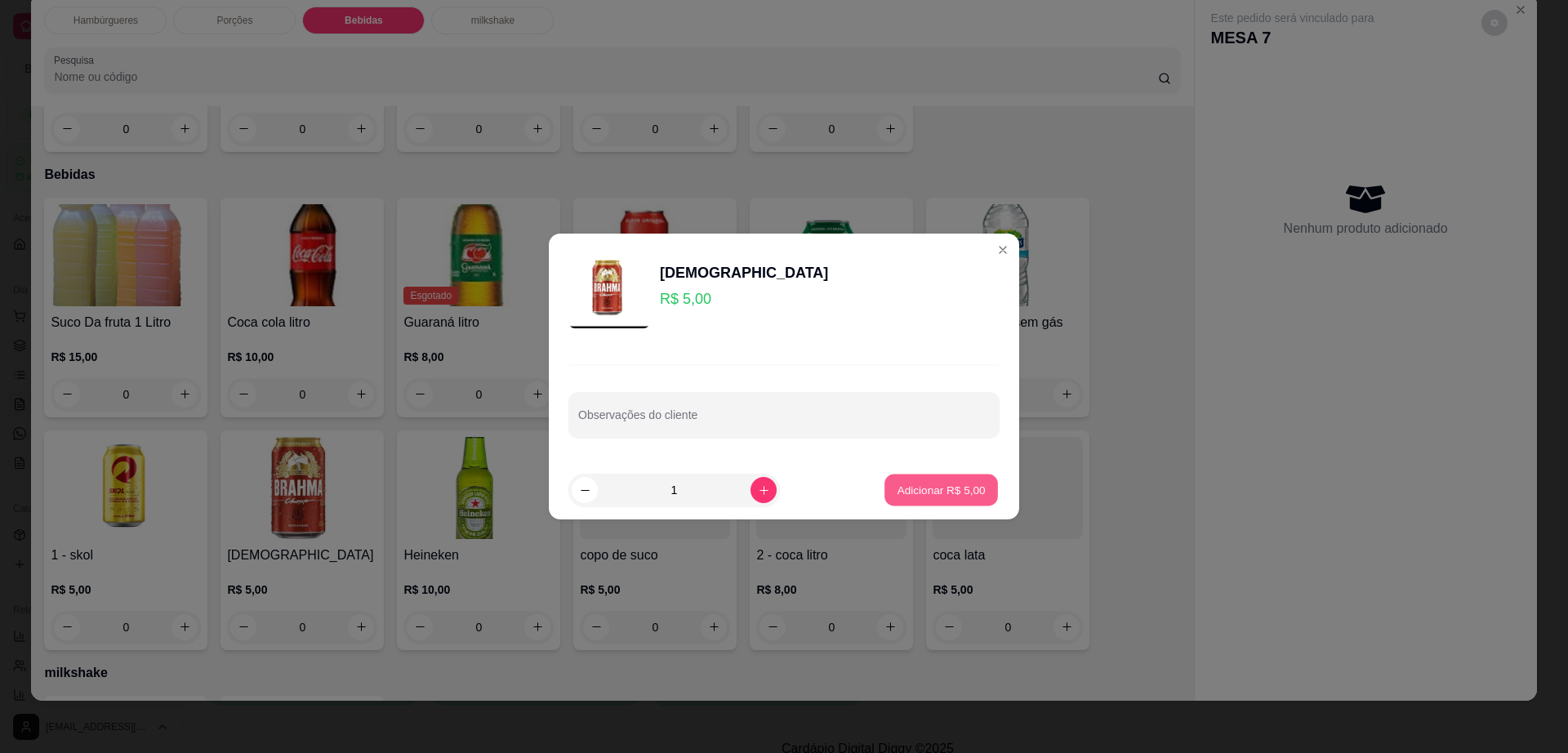
click at [938, 497] on p "Adicionar R$ 5,00" at bounding box center [941, 490] width 88 height 16
type input "1"
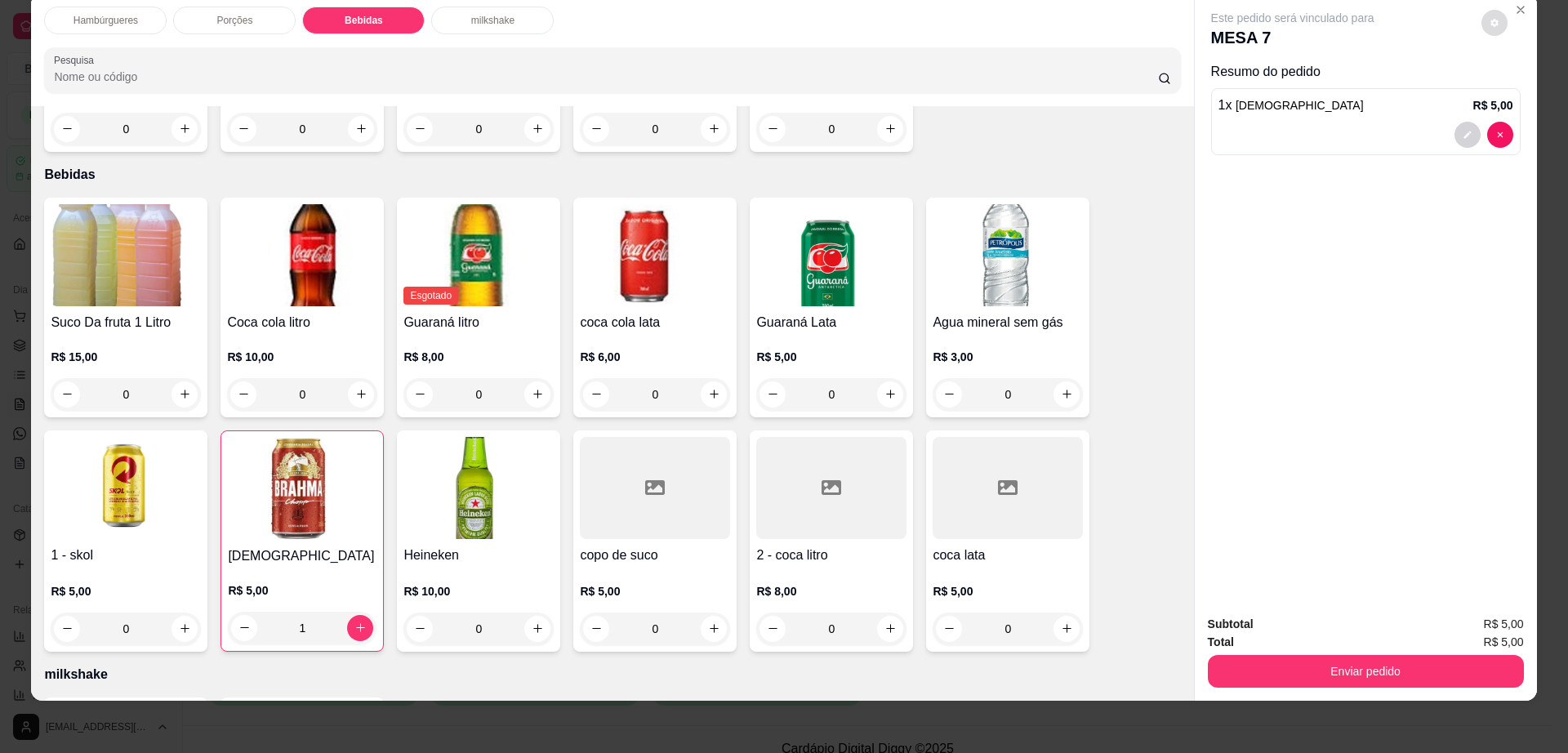
click at [1490, 22] on icon "decrease-product-quantity" at bounding box center [1494, 23] width 10 height 10
click at [1301, 662] on button "Enviar pedido" at bounding box center [1366, 671] width 316 height 33
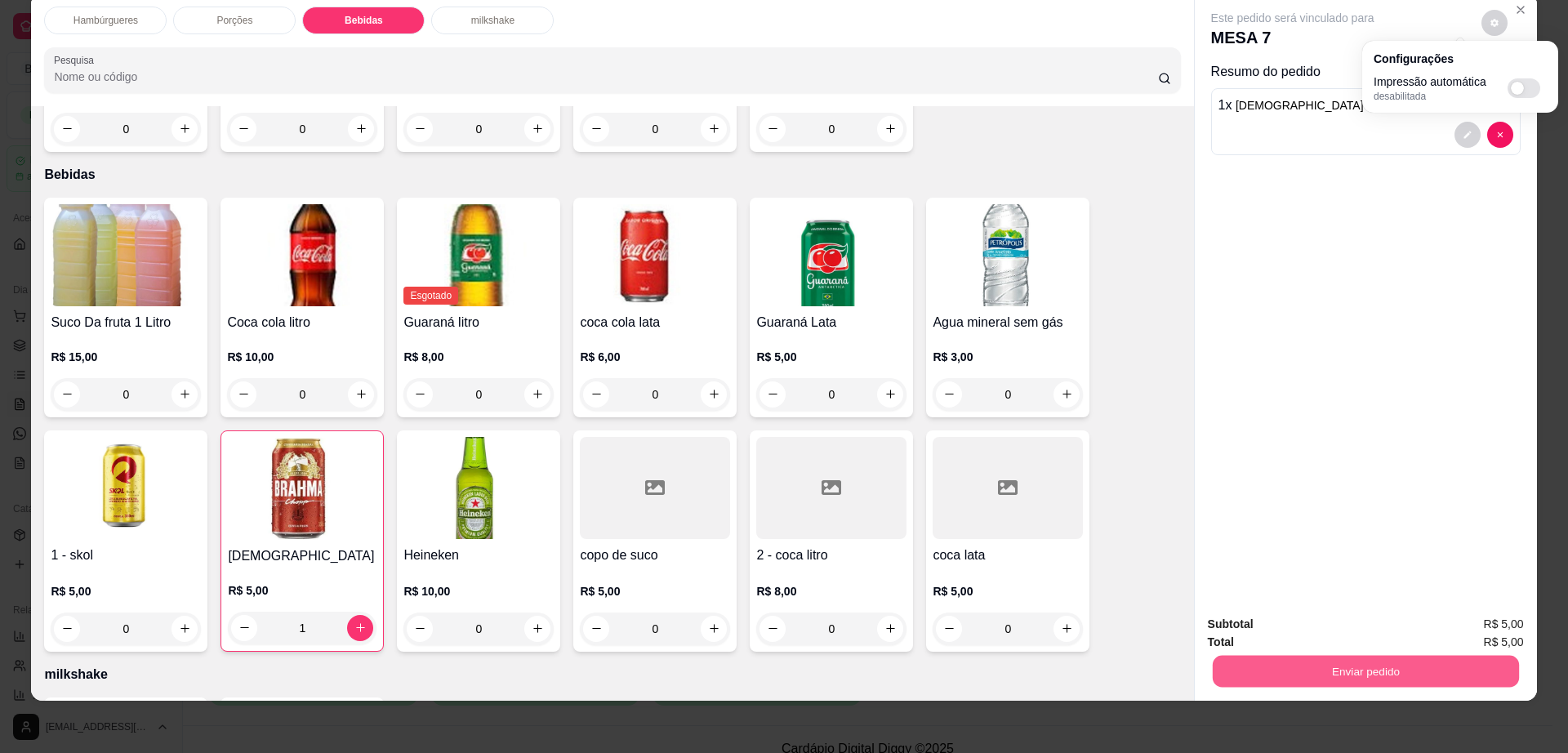
click at [1301, 662] on button "Enviar pedido" at bounding box center [1365, 672] width 306 height 32
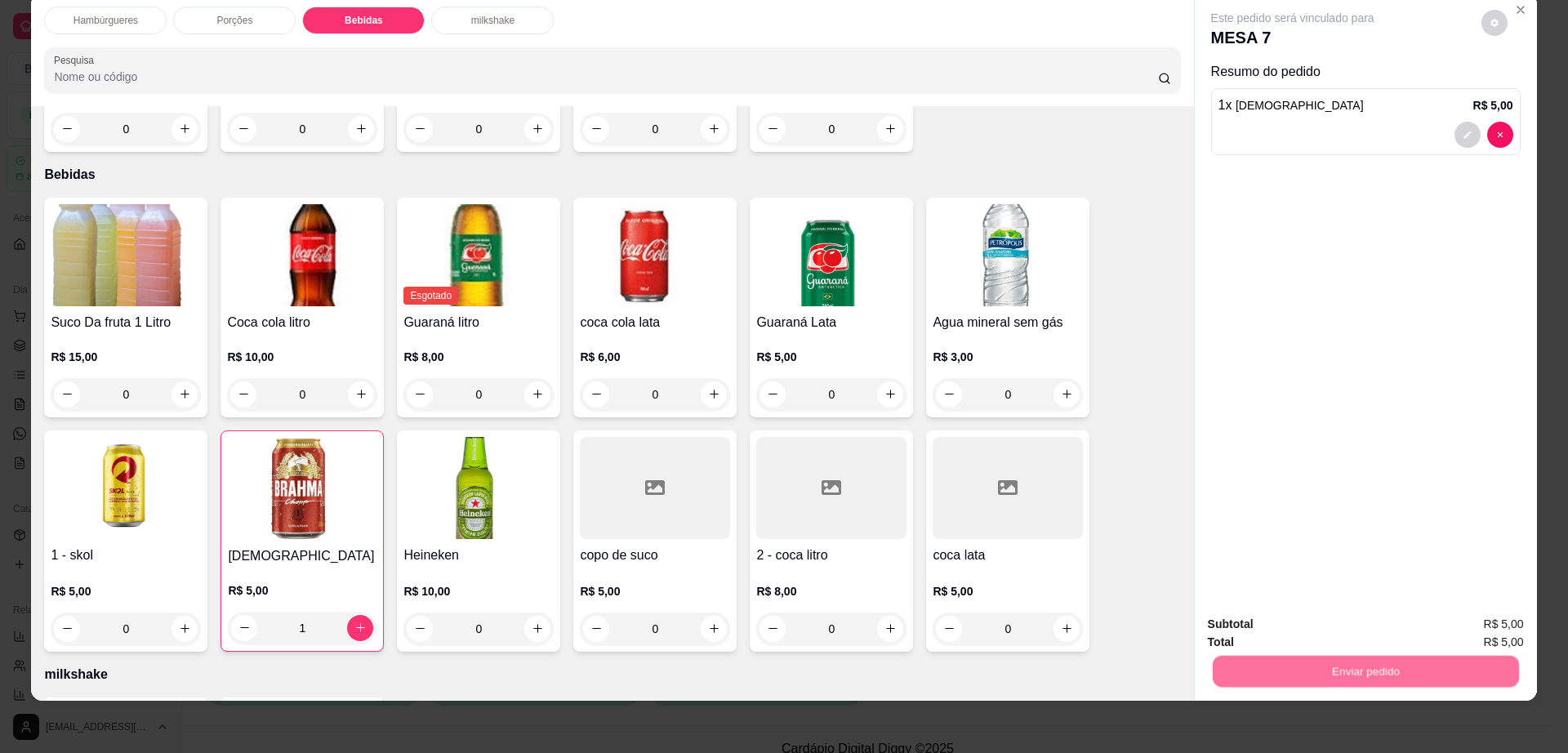
click at [1315, 635] on button "Não registrar e enviar pedido" at bounding box center [1310, 631] width 170 height 31
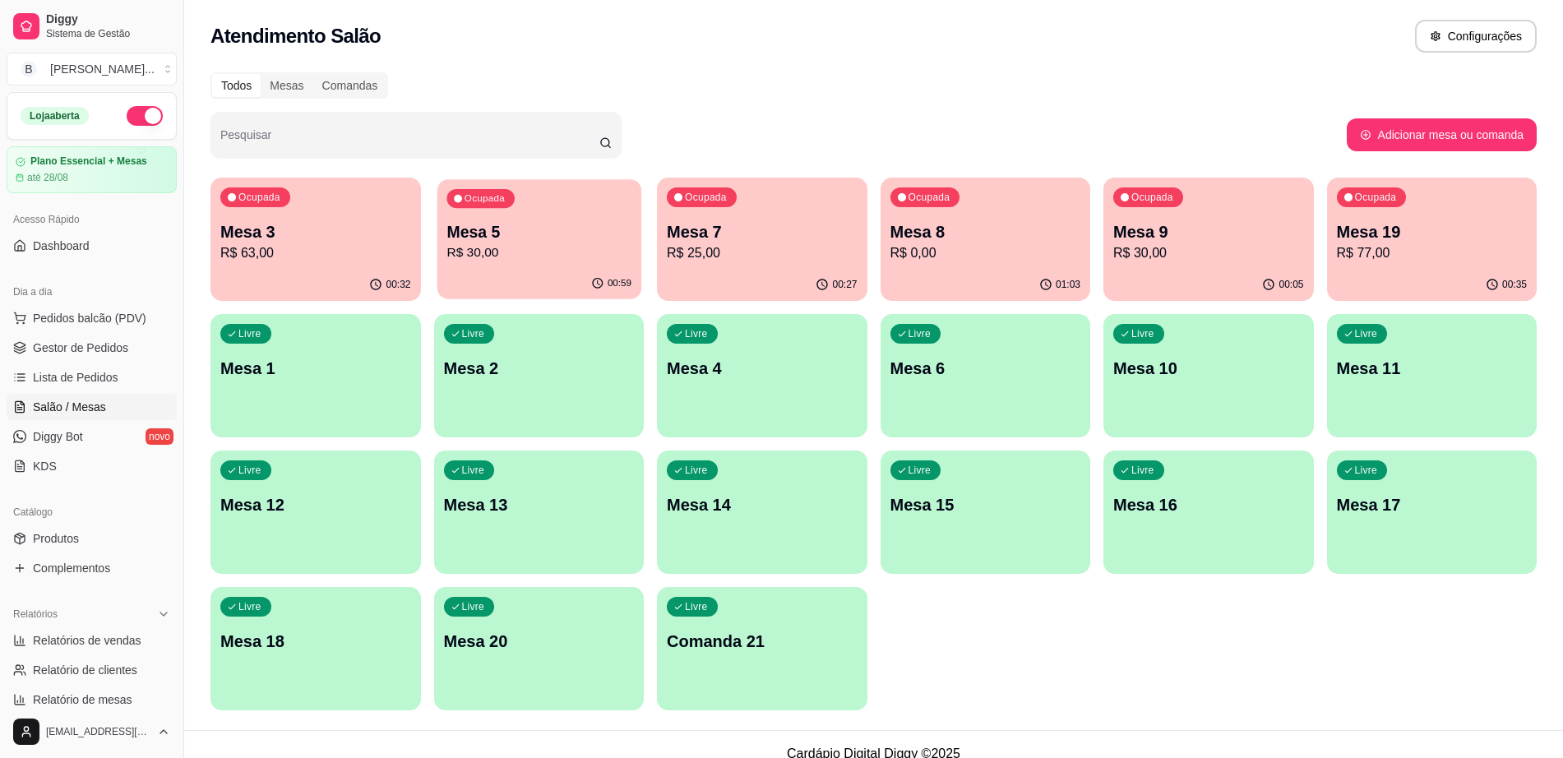
click at [584, 246] on p "R$ 30,00" at bounding box center [538, 252] width 185 height 19
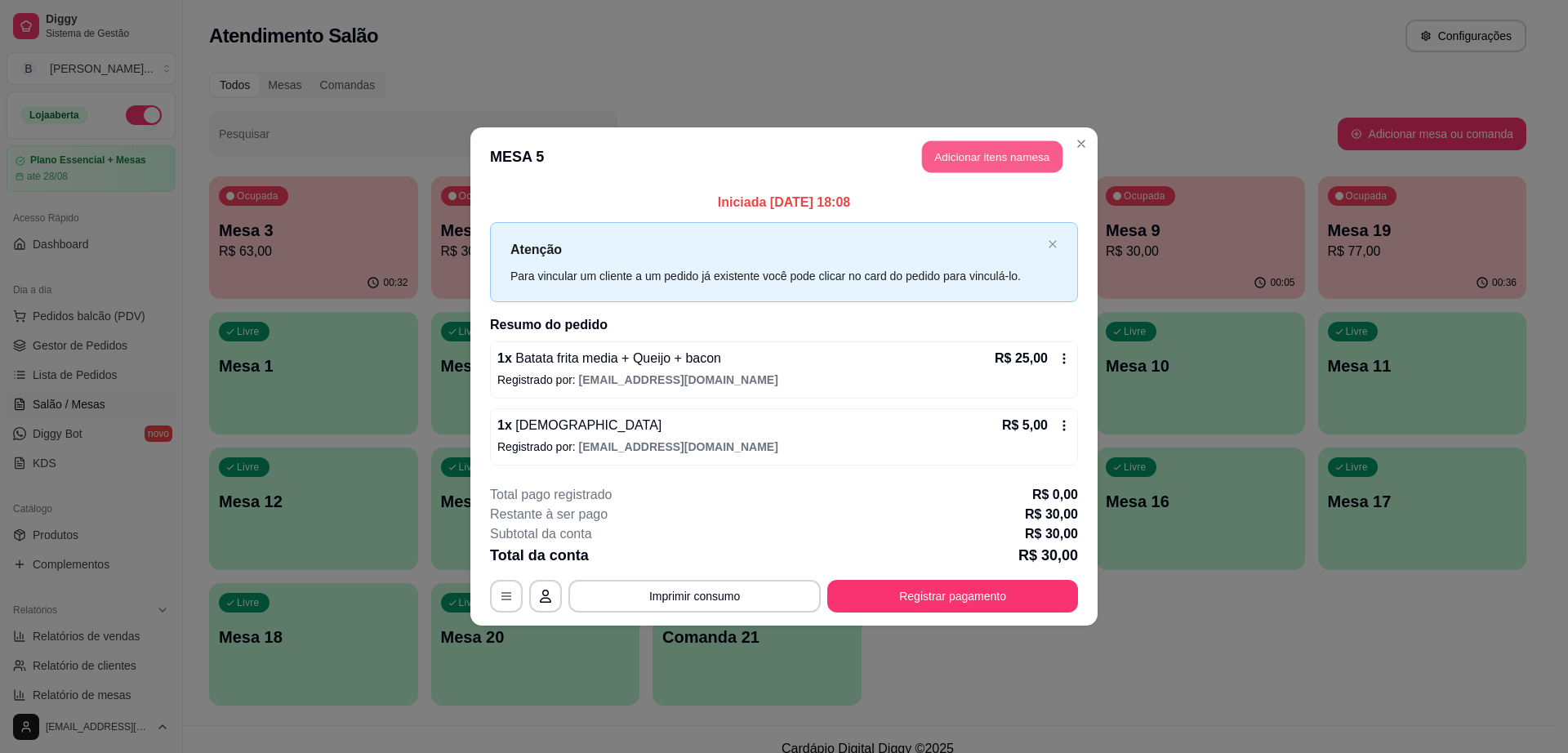
click at [1018, 164] on button "Adicionar itens na mesa" at bounding box center [992, 157] width 140 height 32
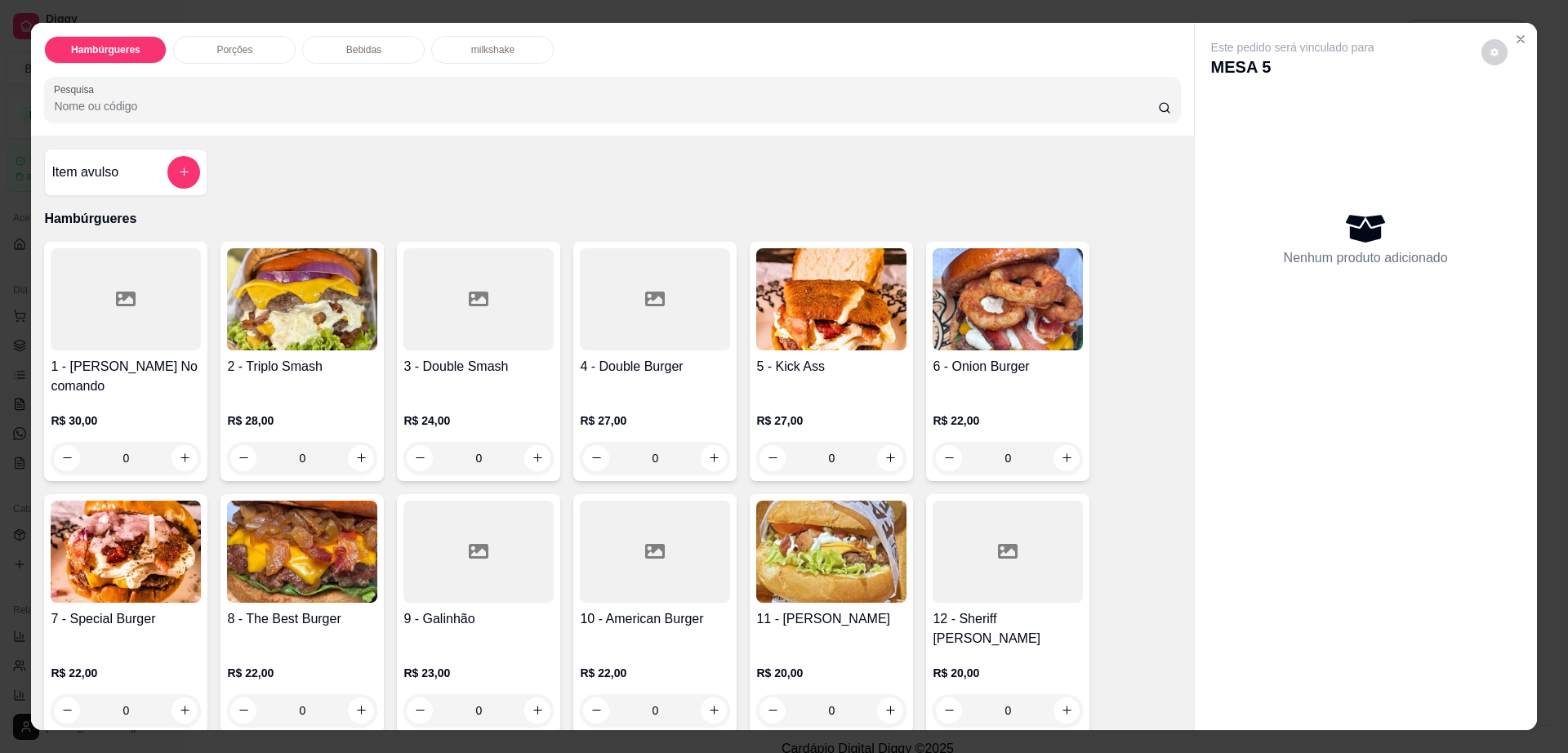
click at [367, 57] on div "Bebidas" at bounding box center [363, 50] width 122 height 28
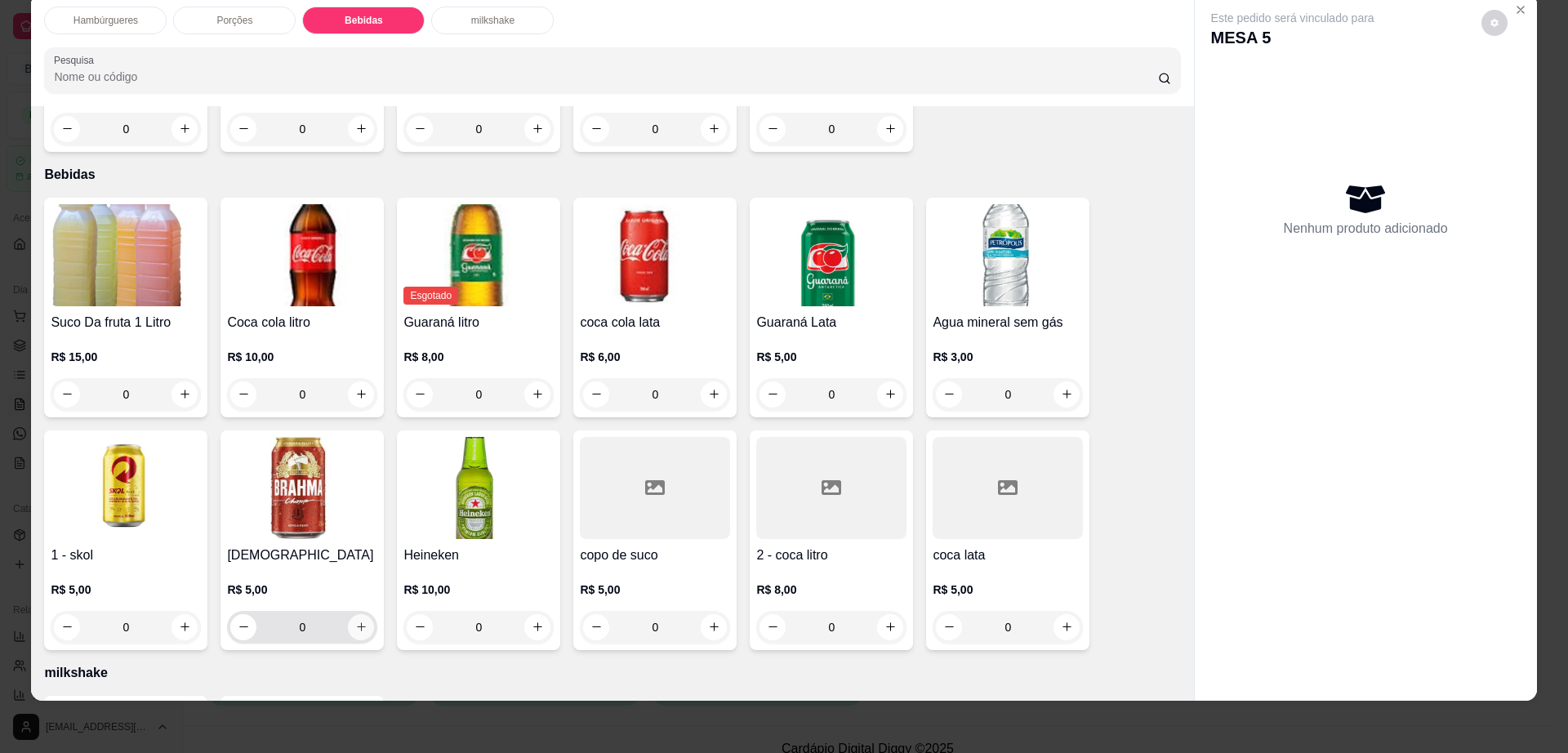
click at [356, 621] on icon "increase-product-quantity" at bounding box center [362, 627] width 12 height 12
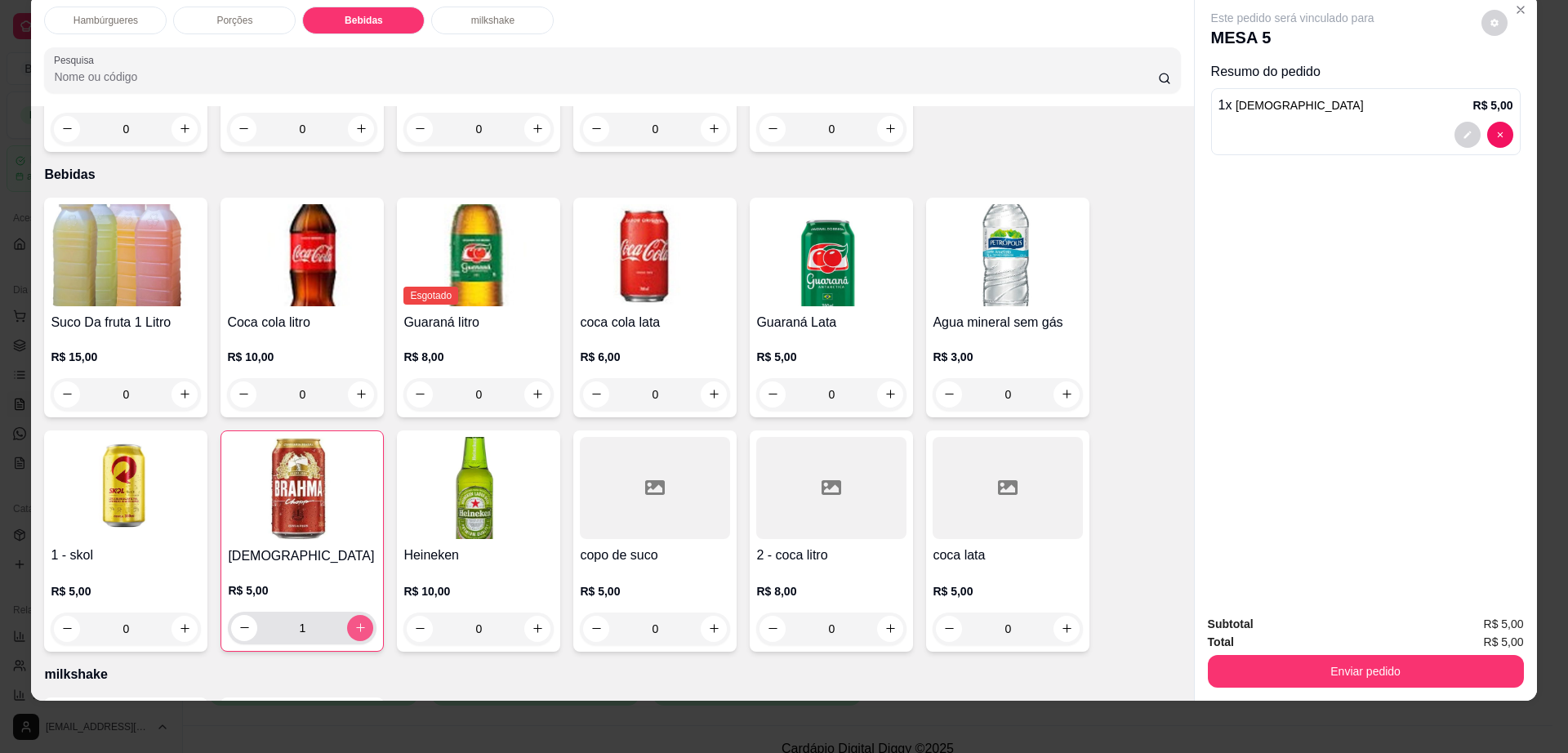
click at [355, 615] on button "increase-product-quantity" at bounding box center [360, 628] width 26 height 26
type input "2"
click at [1492, 21] on button "decrease-product-quantity" at bounding box center [1494, 23] width 26 height 26
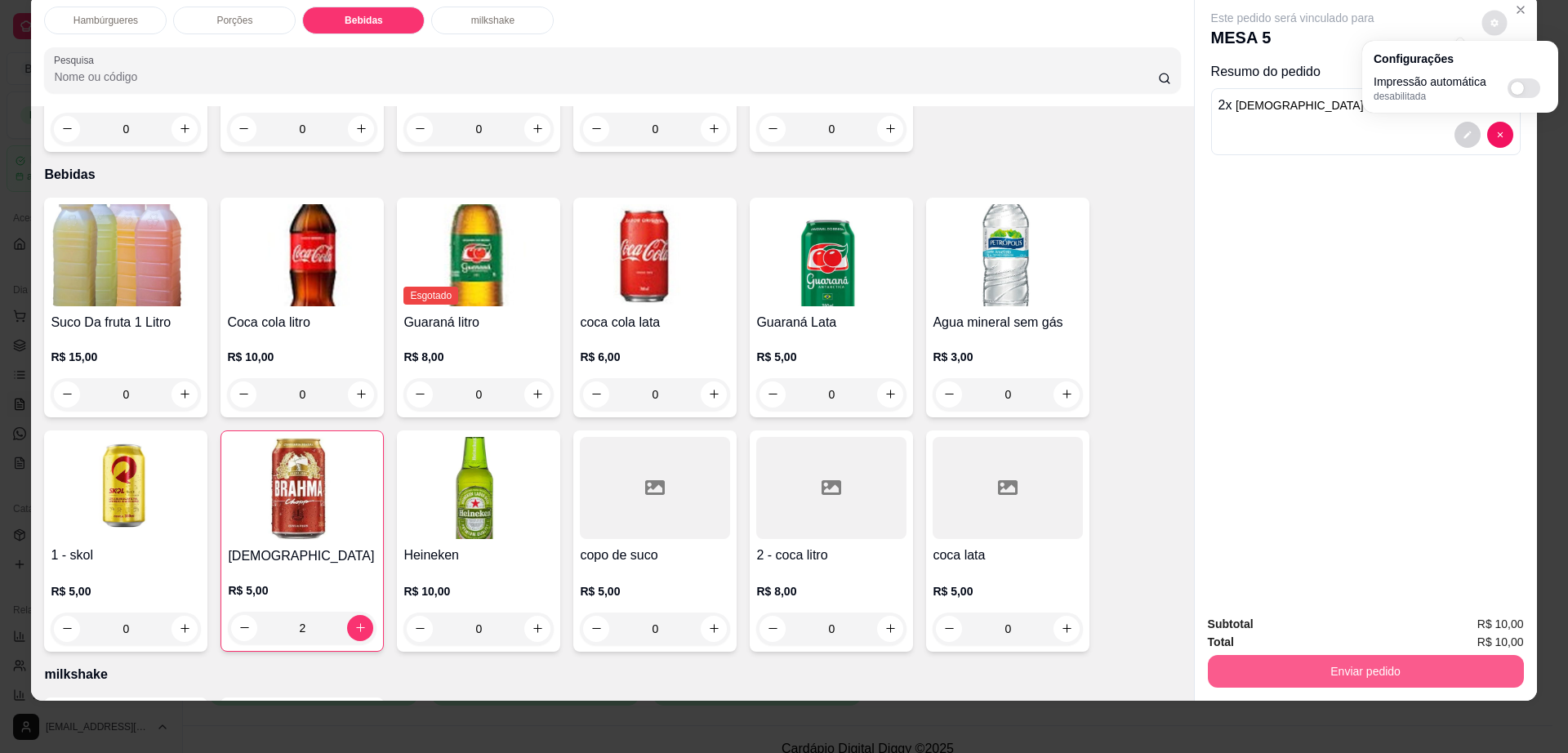
click at [1333, 672] on button "Enviar pedido" at bounding box center [1366, 671] width 316 height 33
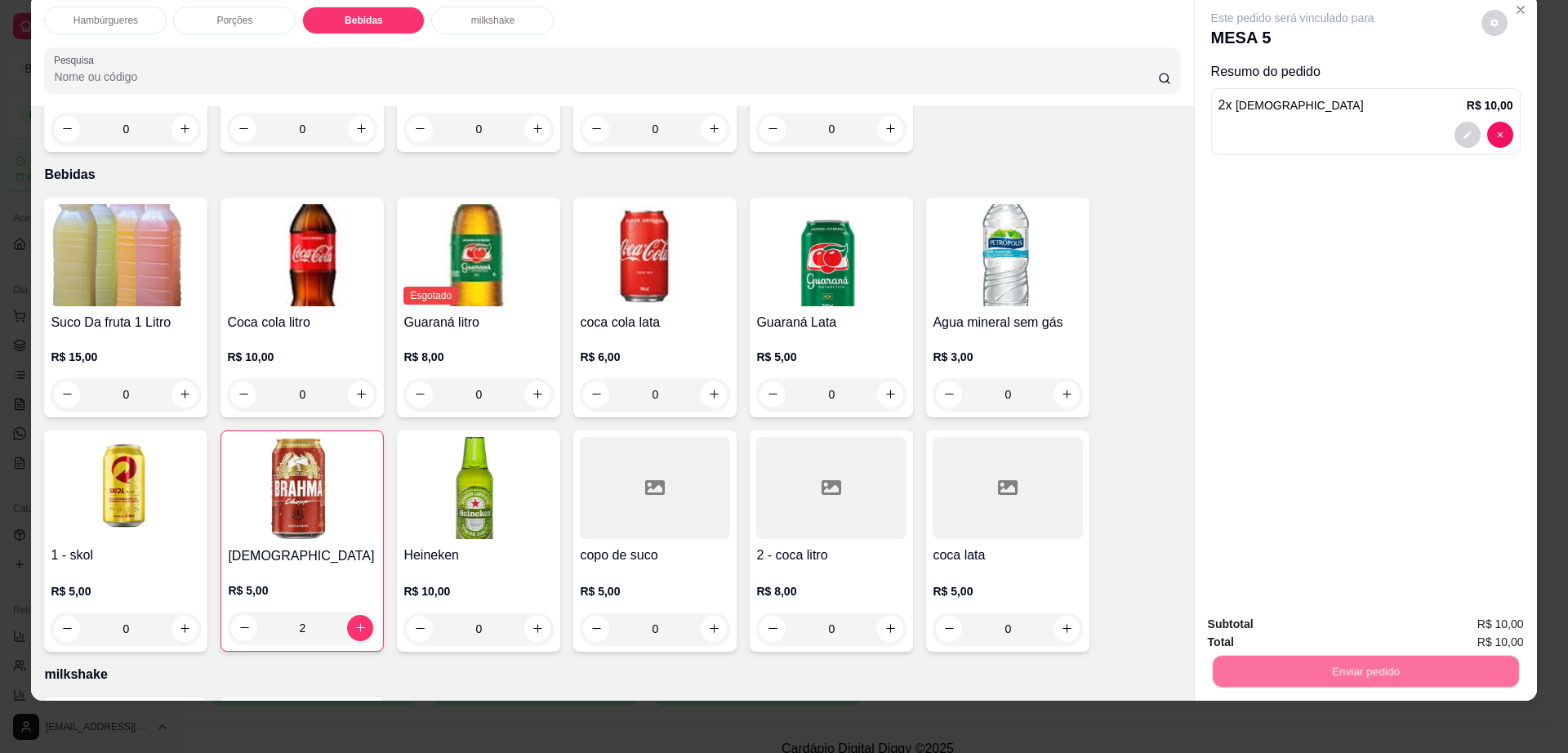
click at [1314, 635] on button "Não registrar e enviar pedido" at bounding box center [1310, 631] width 170 height 31
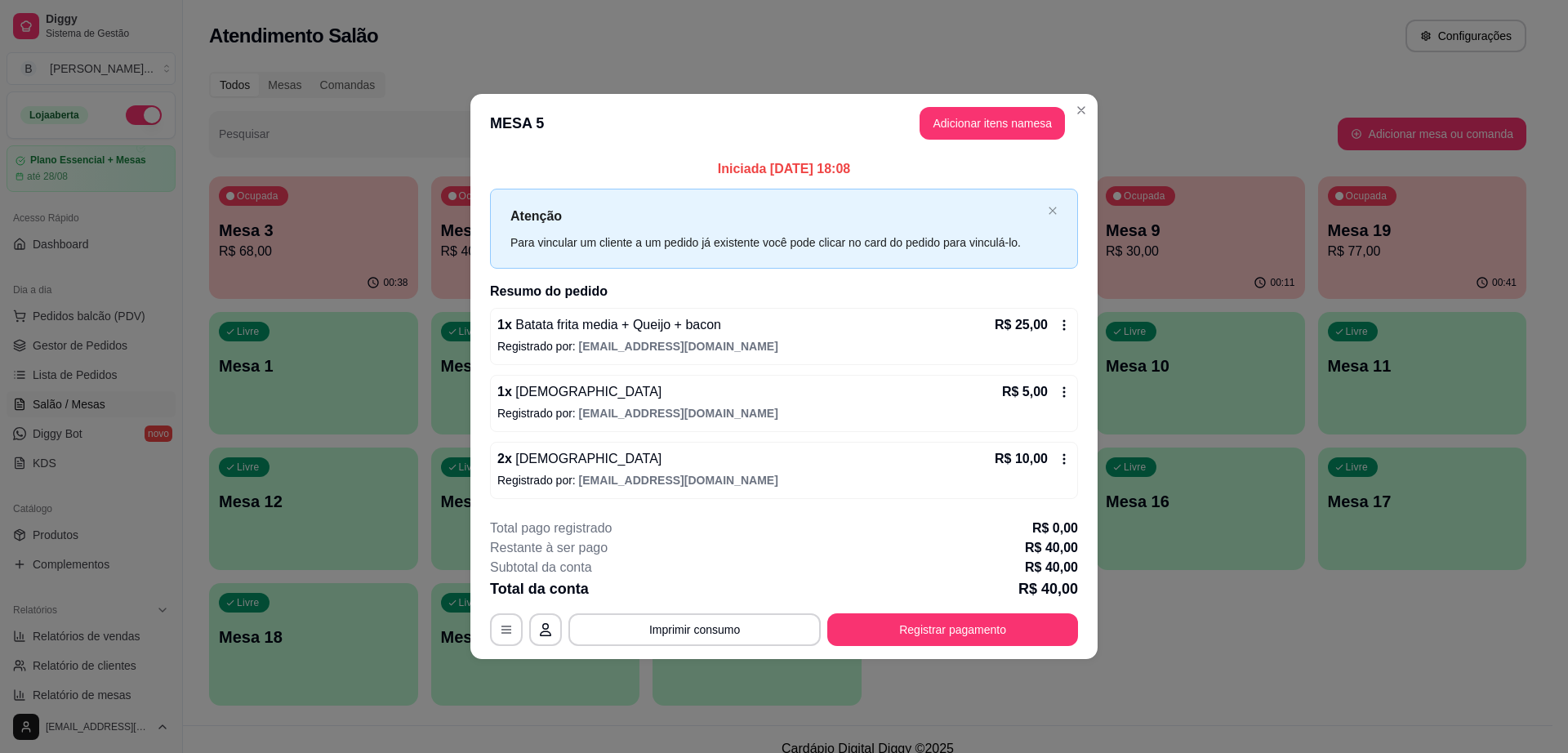
click at [1096, 113] on header "MESA 5 Adicionar itens na mesa" at bounding box center [783, 123] width 627 height 59
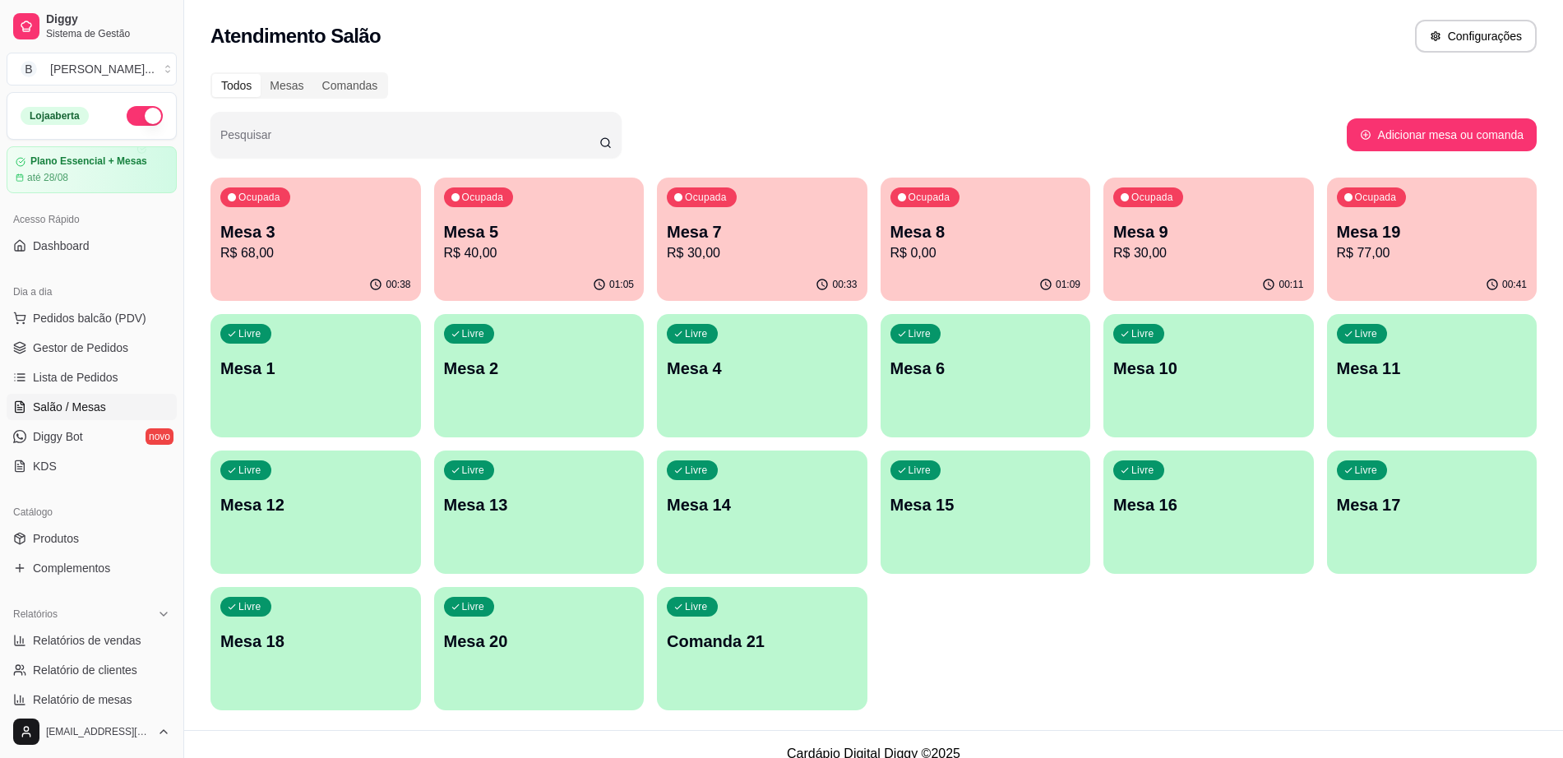
click at [552, 253] on p "R$ 40,00" at bounding box center [539, 253] width 191 height 20
click at [520, 249] on p "R$ 40,00" at bounding box center [539, 253] width 191 height 20
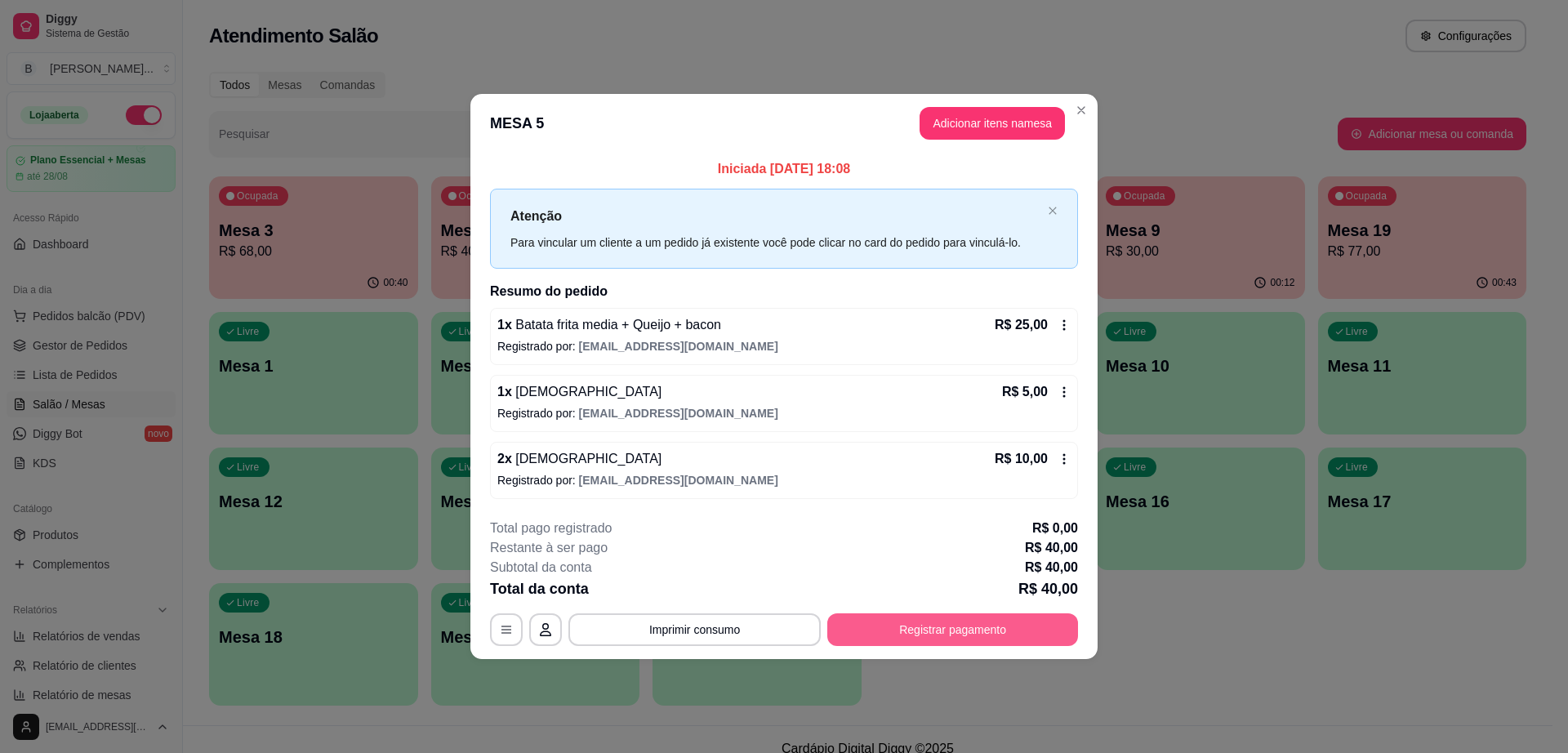
click at [916, 634] on button "Registrar pagamento" at bounding box center [953, 629] width 250 height 33
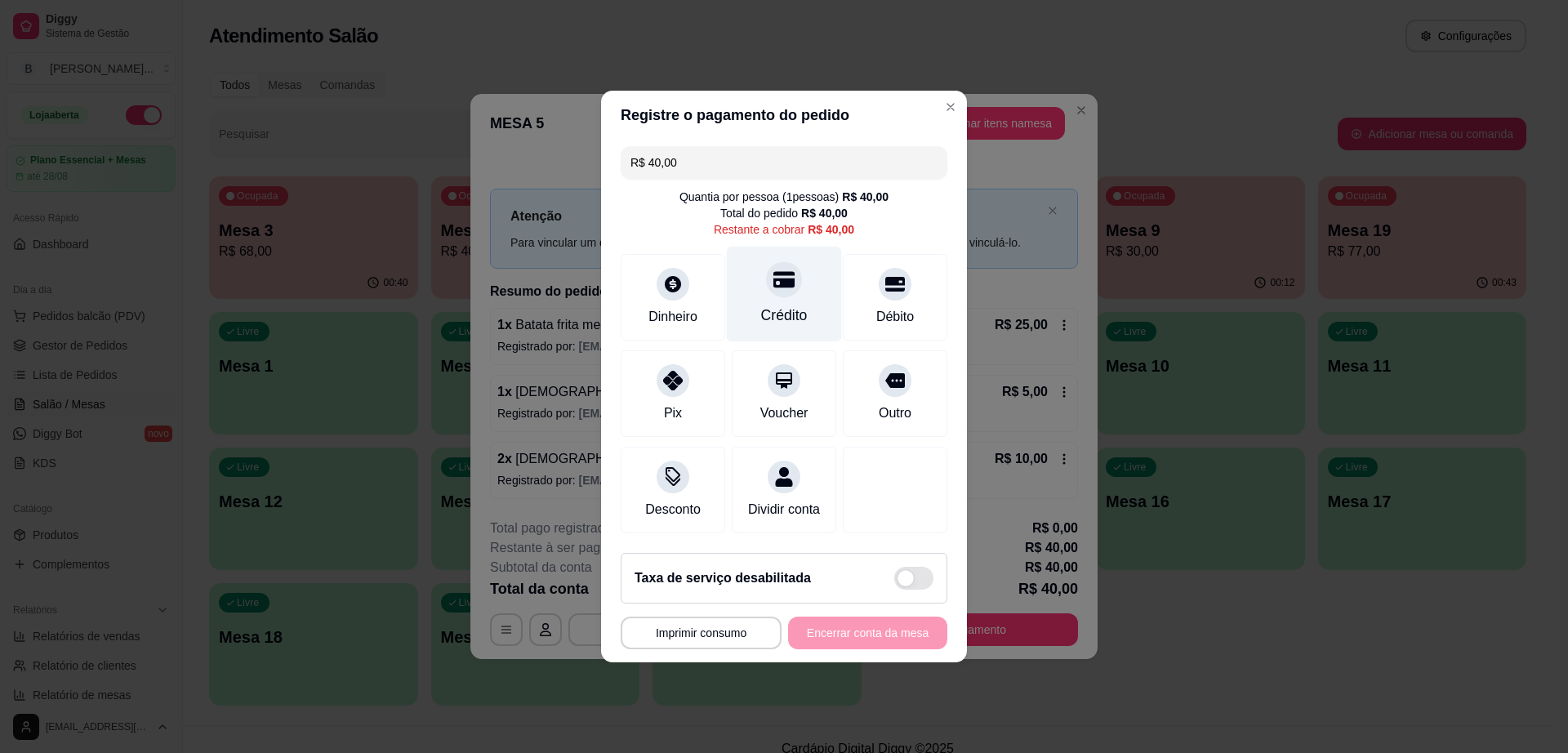
click at [778, 278] on icon at bounding box center [783, 278] width 21 height 21
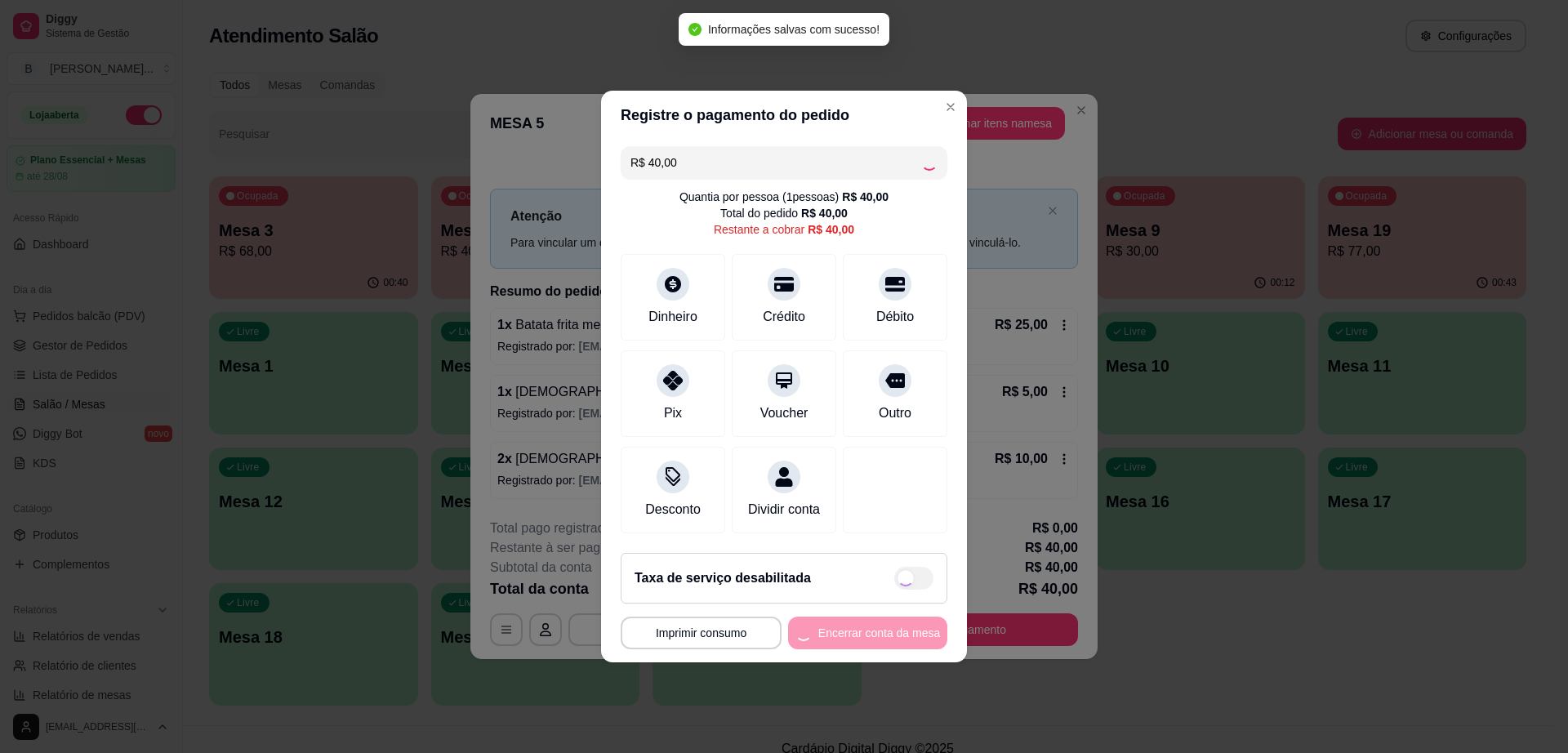
type input "R$ 0,00"
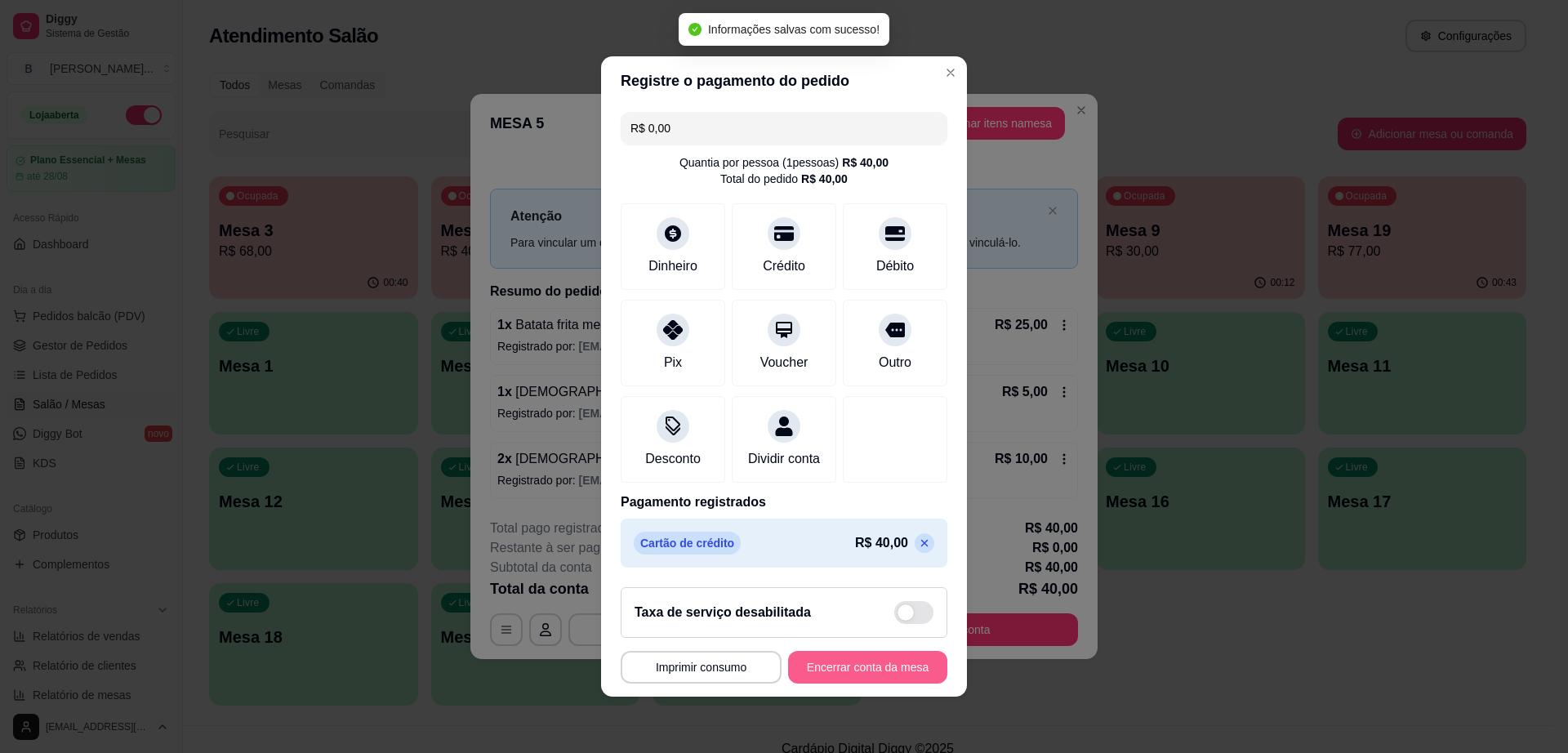
click at [881, 676] on button "Encerrar conta da mesa" at bounding box center [867, 667] width 159 height 33
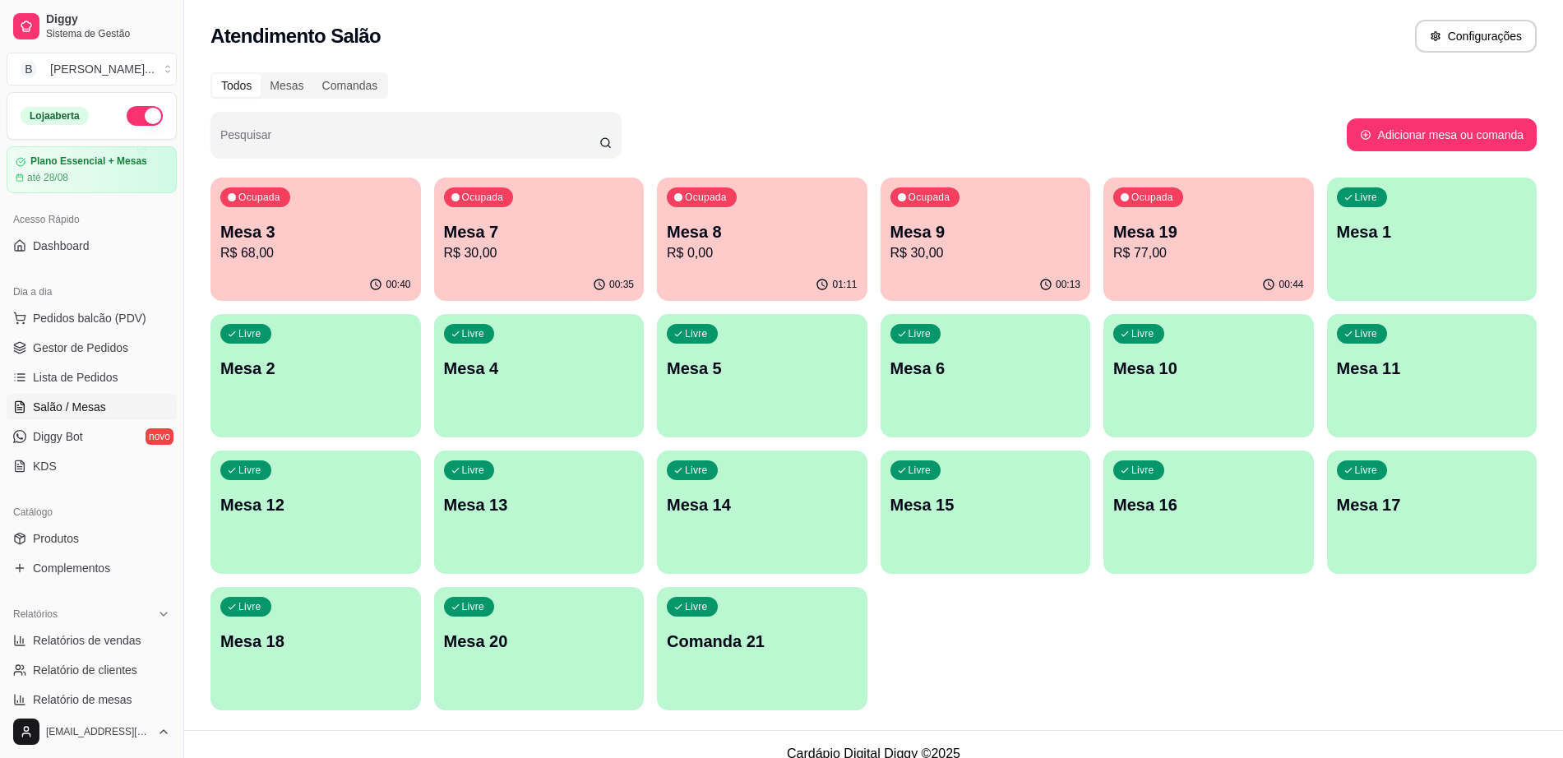
click at [1147, 249] on p "R$ 77,00" at bounding box center [1208, 253] width 191 height 20
click at [111, 336] on link "Gestor de Pedidos" at bounding box center [92, 348] width 170 height 26
click at [101, 356] on link "Gestor de Pedidos" at bounding box center [92, 348] width 170 height 26
click at [116, 330] on button "Pedidos balcão (PDV)" at bounding box center [92, 318] width 170 height 26
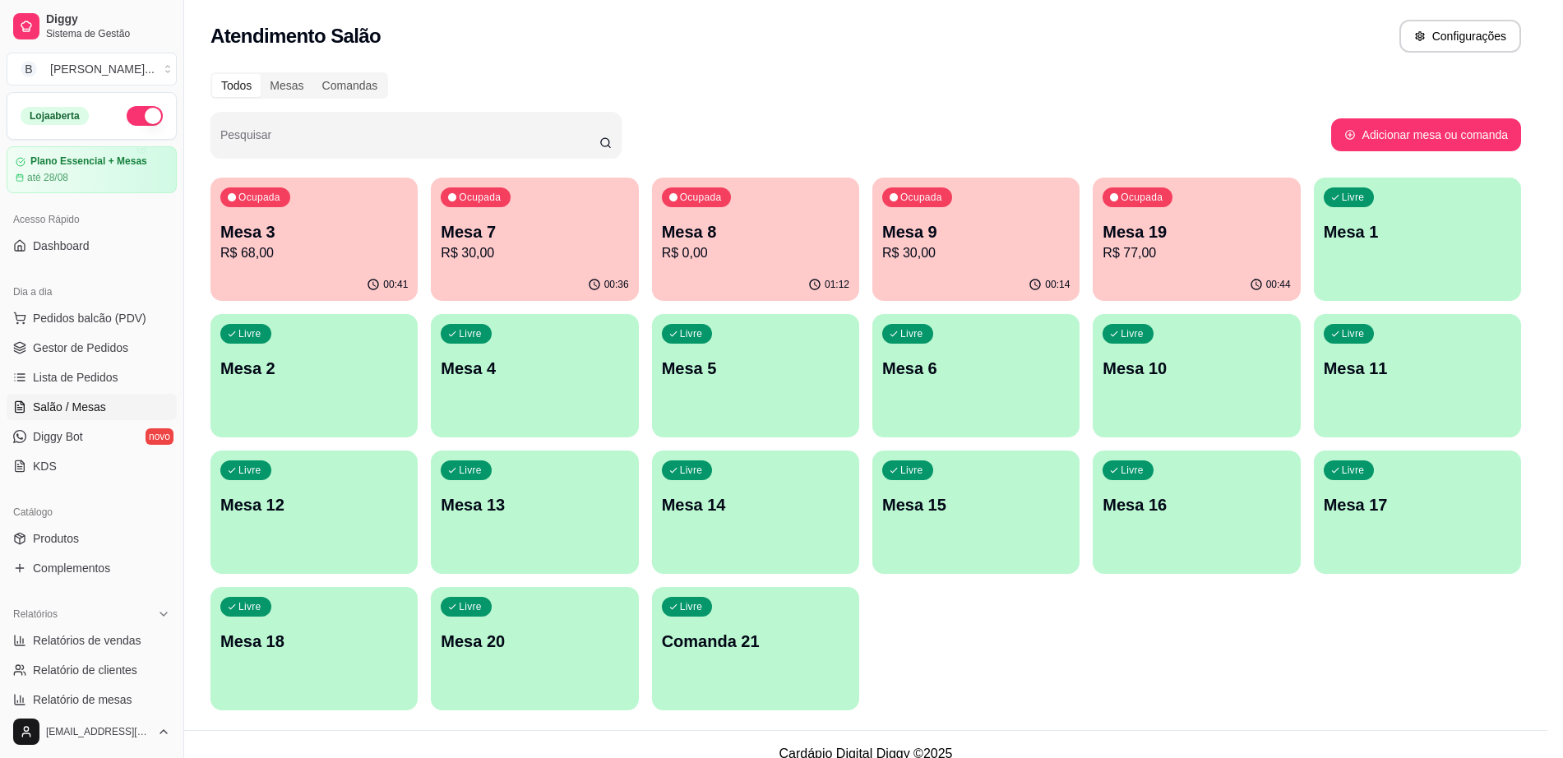
drag, startPoint x: 116, startPoint y: 330, endPoint x: 113, endPoint y: 339, distance: 8.6
click at [113, 339] on div at bounding box center [112, 299] width 155 height 105
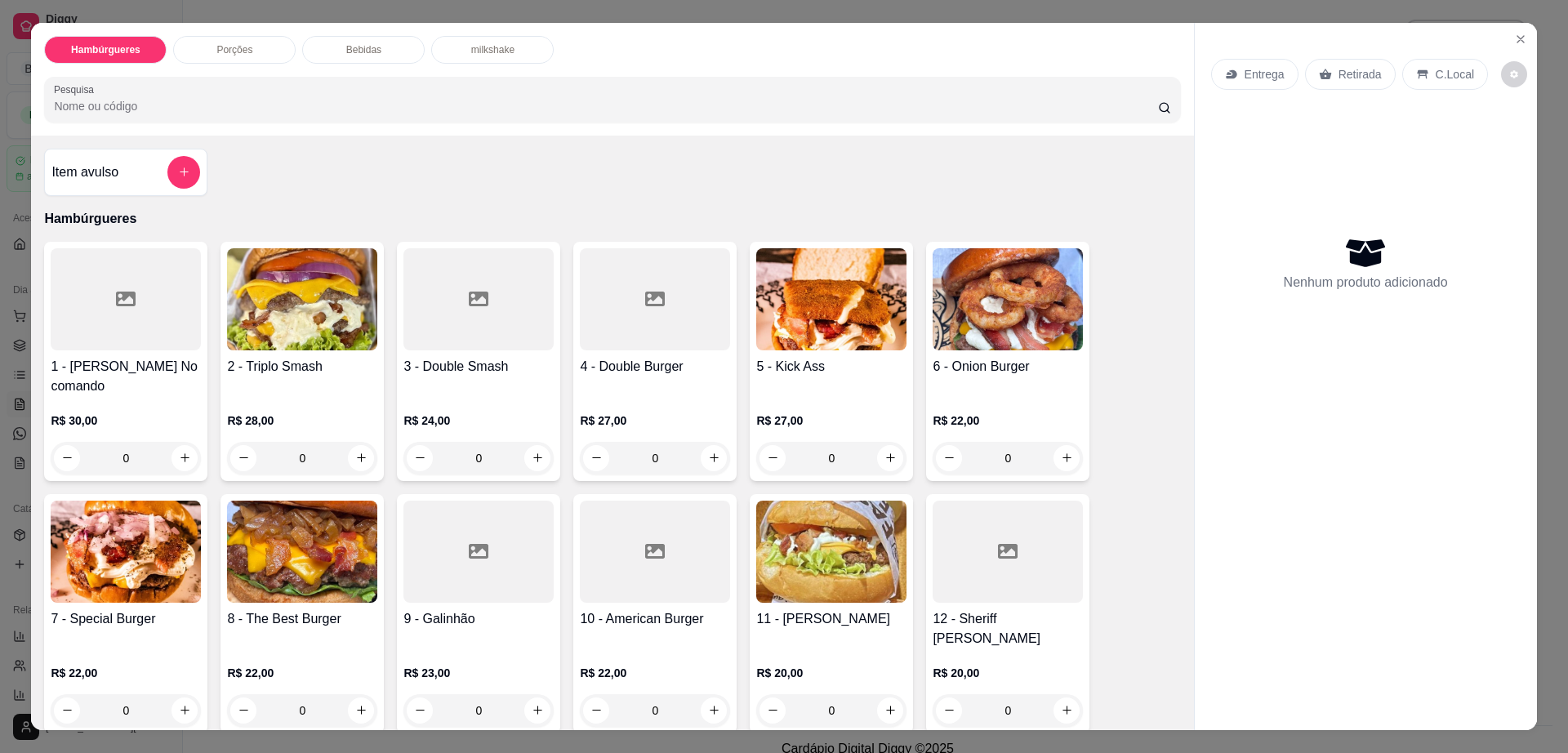
click at [112, 337] on div at bounding box center [125, 299] width 150 height 102
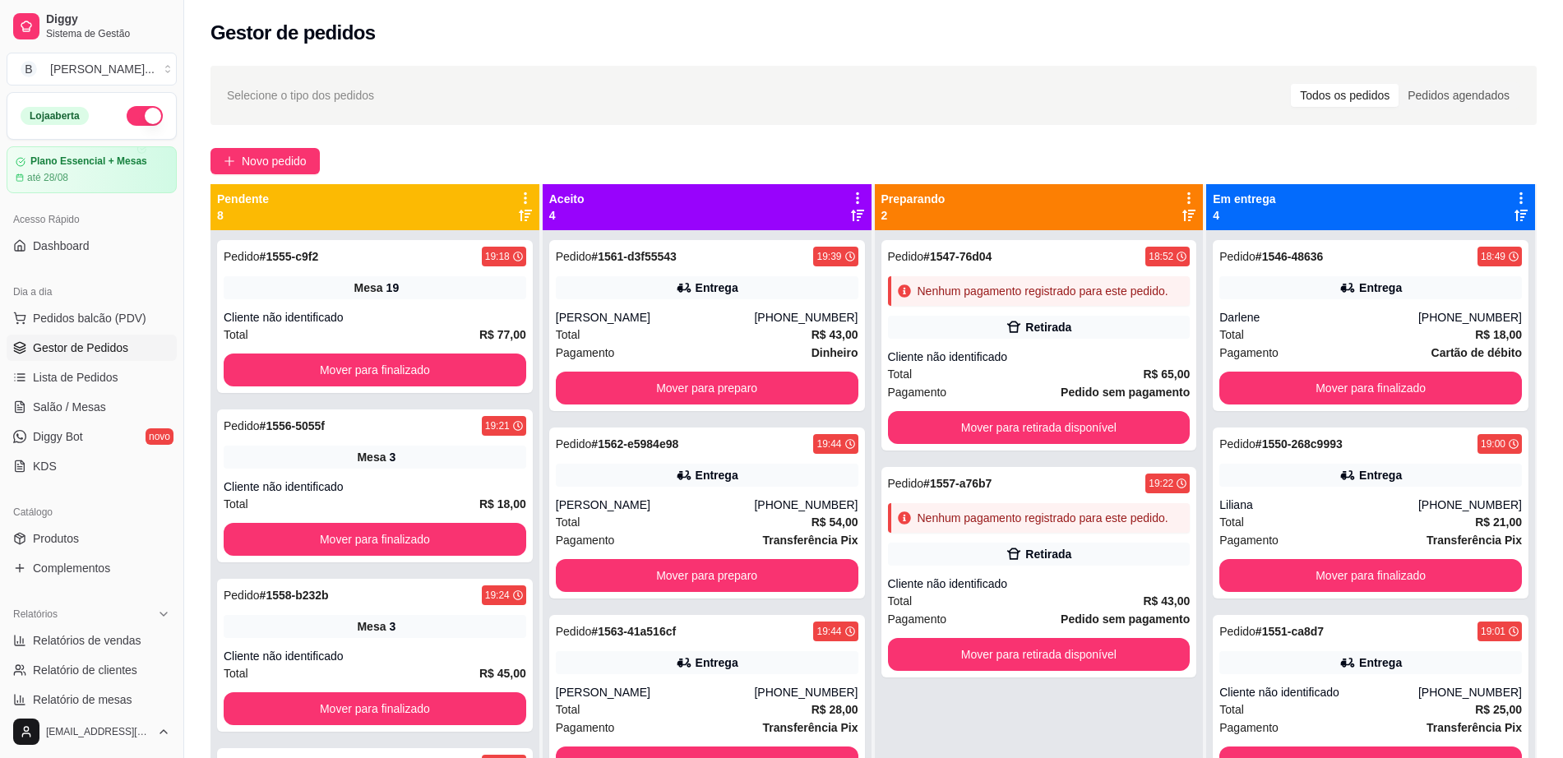
click at [50, 350] on span "Gestor de Pedidos" at bounding box center [80, 347] width 95 height 16
click at [746, 578] on button "Mover para preparo" at bounding box center [707, 575] width 302 height 33
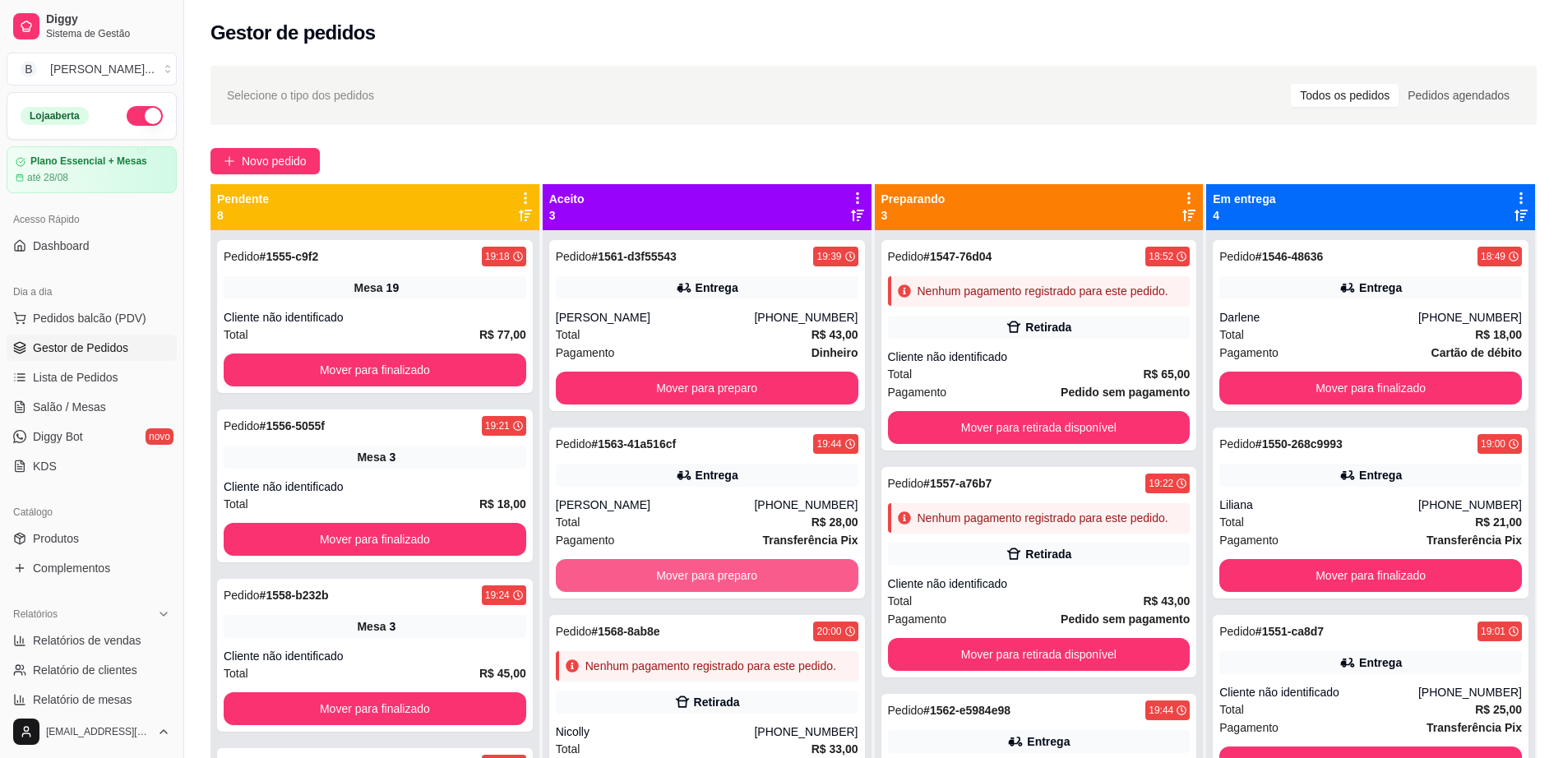
click at [746, 578] on button "Mover para preparo" at bounding box center [707, 575] width 302 height 33
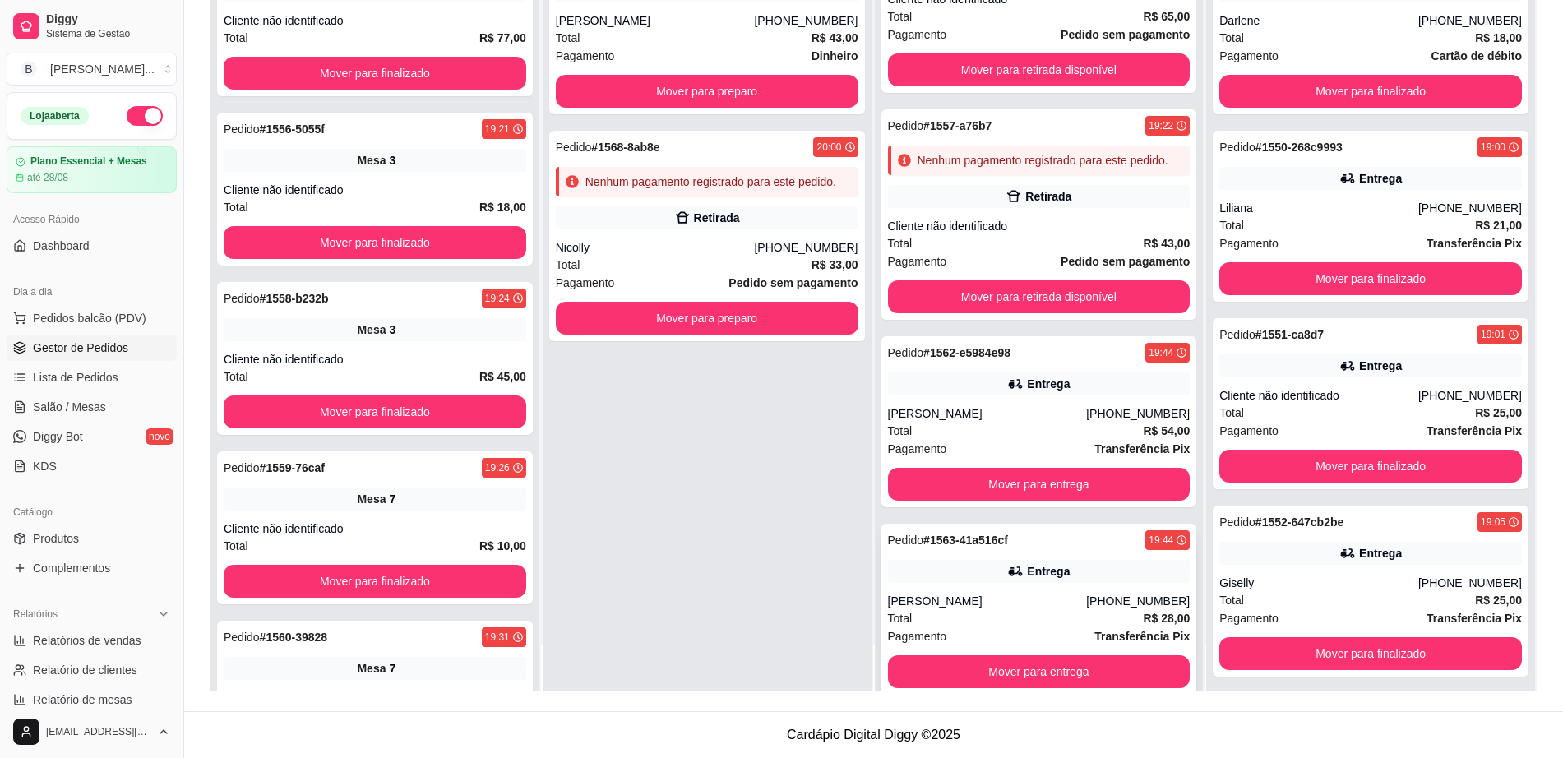
scroll to position [120, 0]
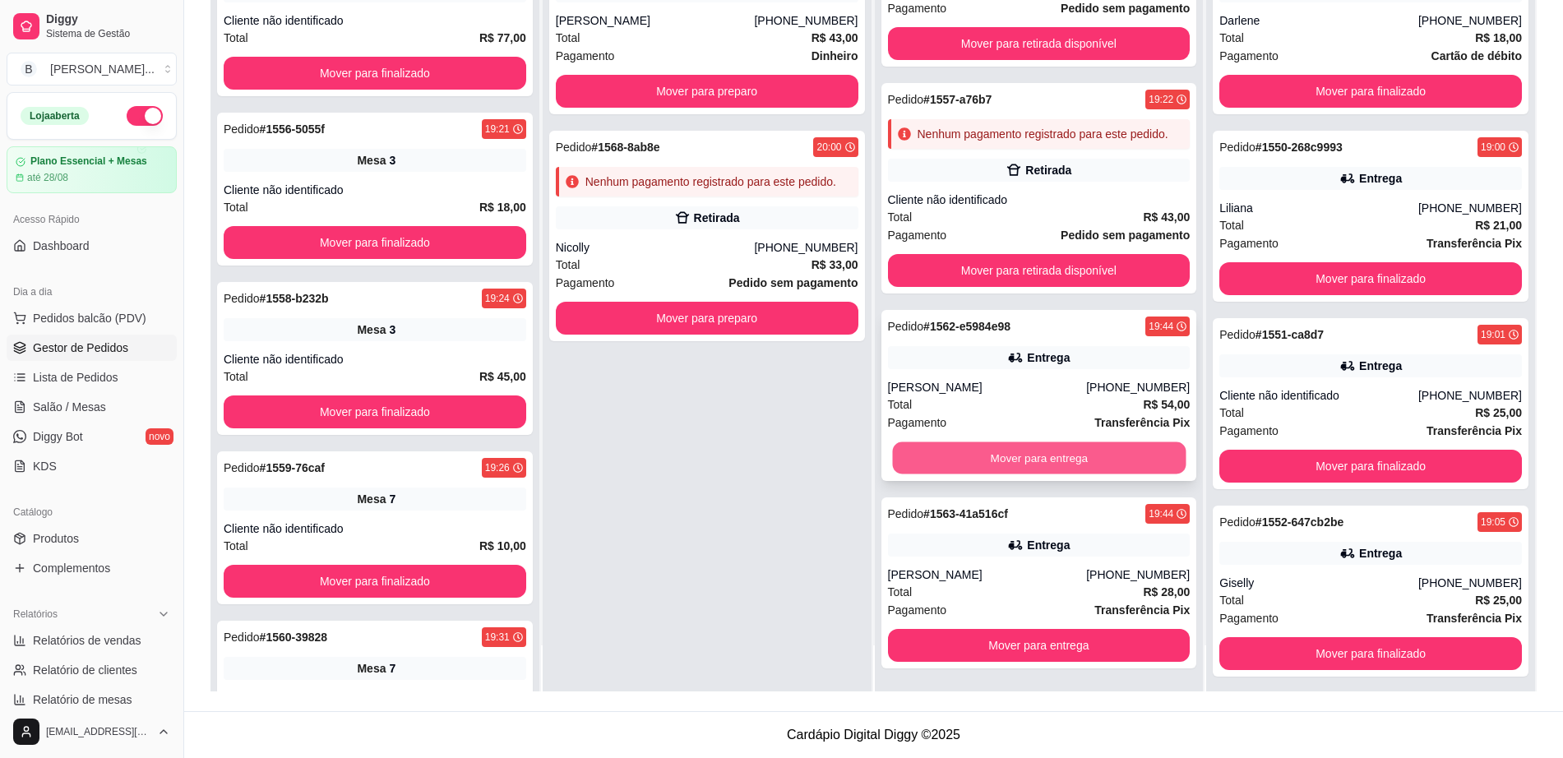
click at [998, 455] on button "Mover para entrega" at bounding box center [1038, 458] width 293 height 32
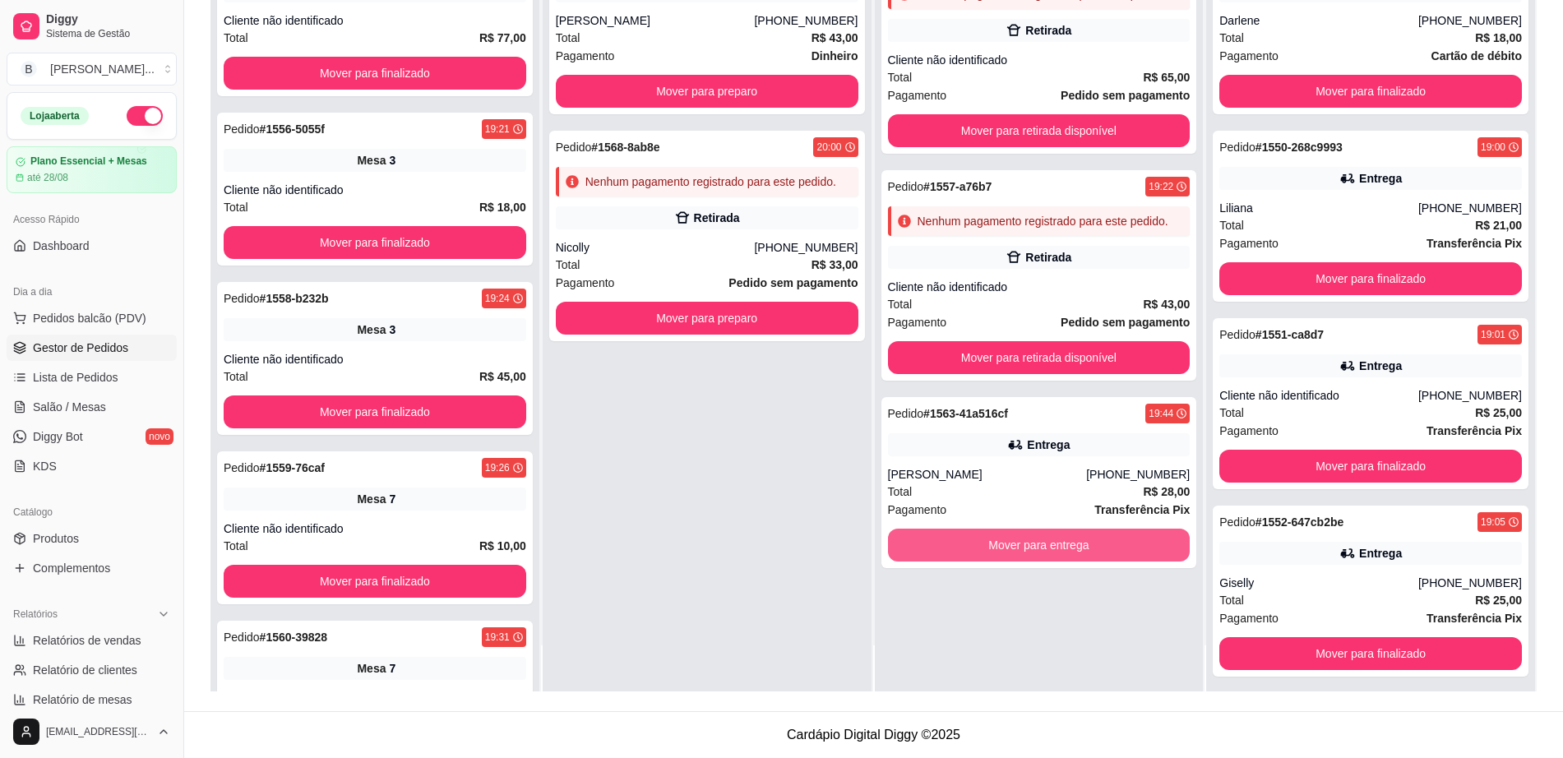
scroll to position [0, 0]
click at [1060, 550] on button "Mover para entrega" at bounding box center [1039, 545] width 302 height 33
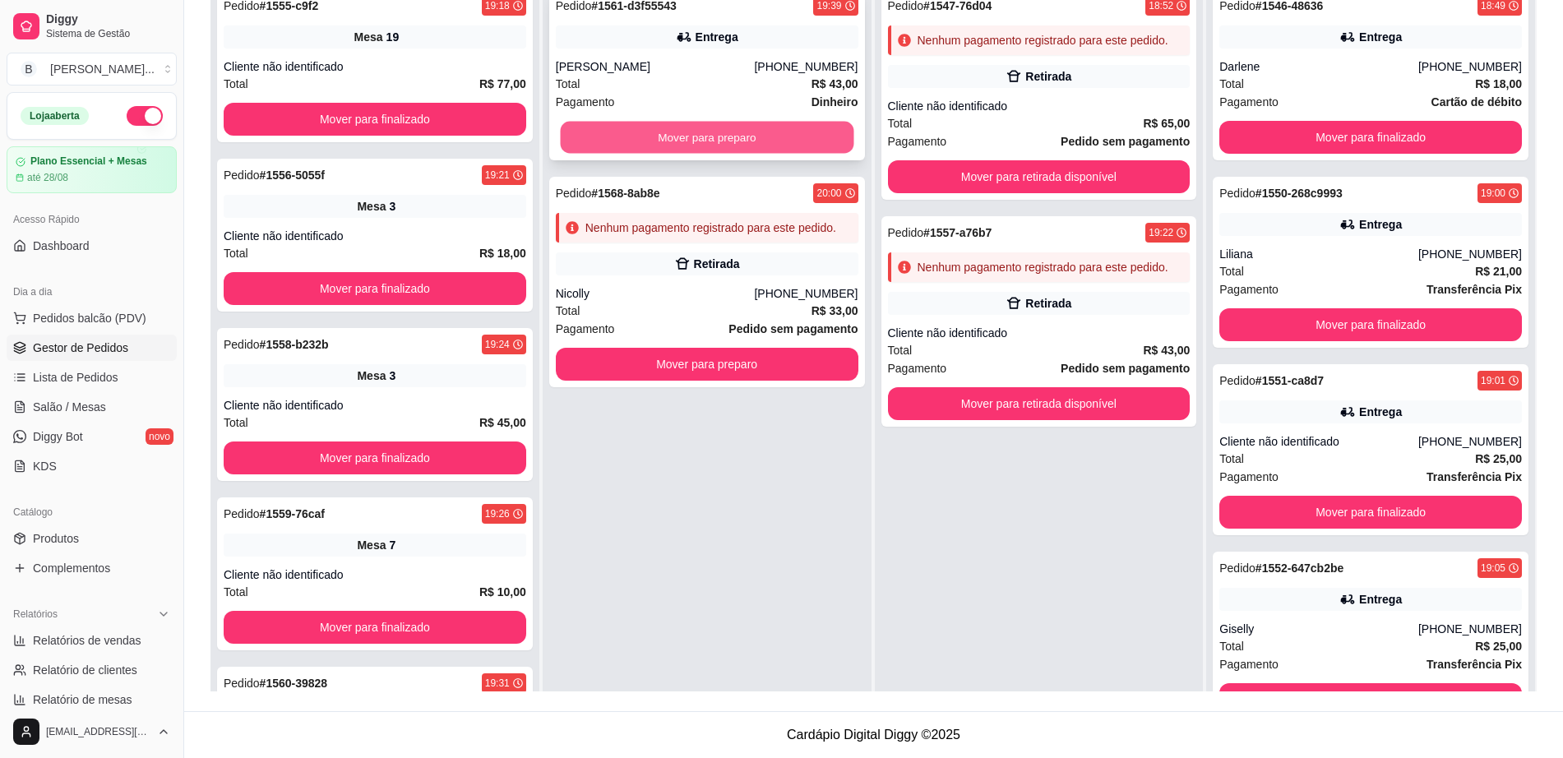
click at [631, 141] on button "Mover para preparo" at bounding box center [706, 138] width 293 height 32
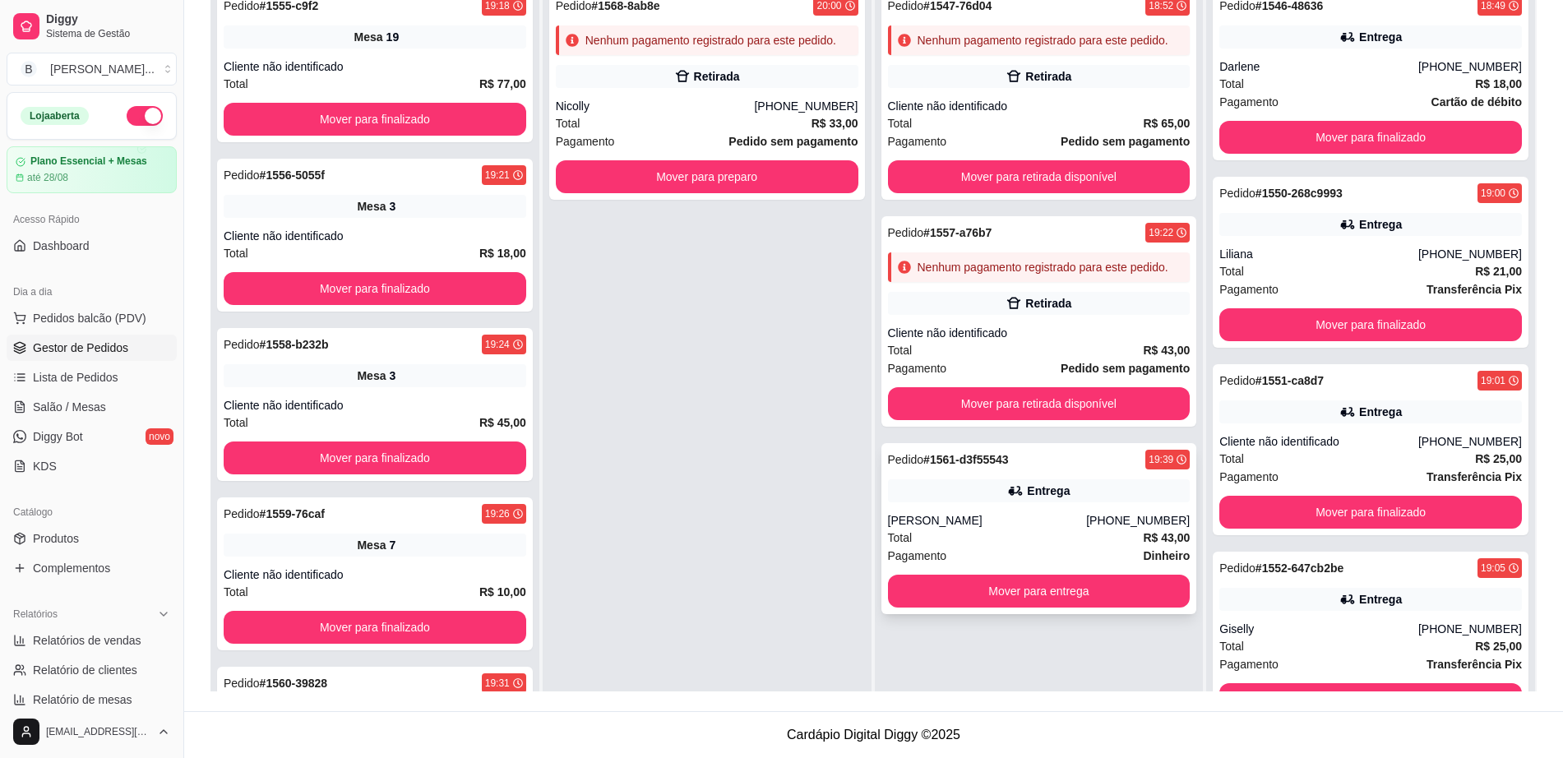
click at [1106, 544] on div "Total R$ 43,00" at bounding box center [1039, 538] width 302 height 18
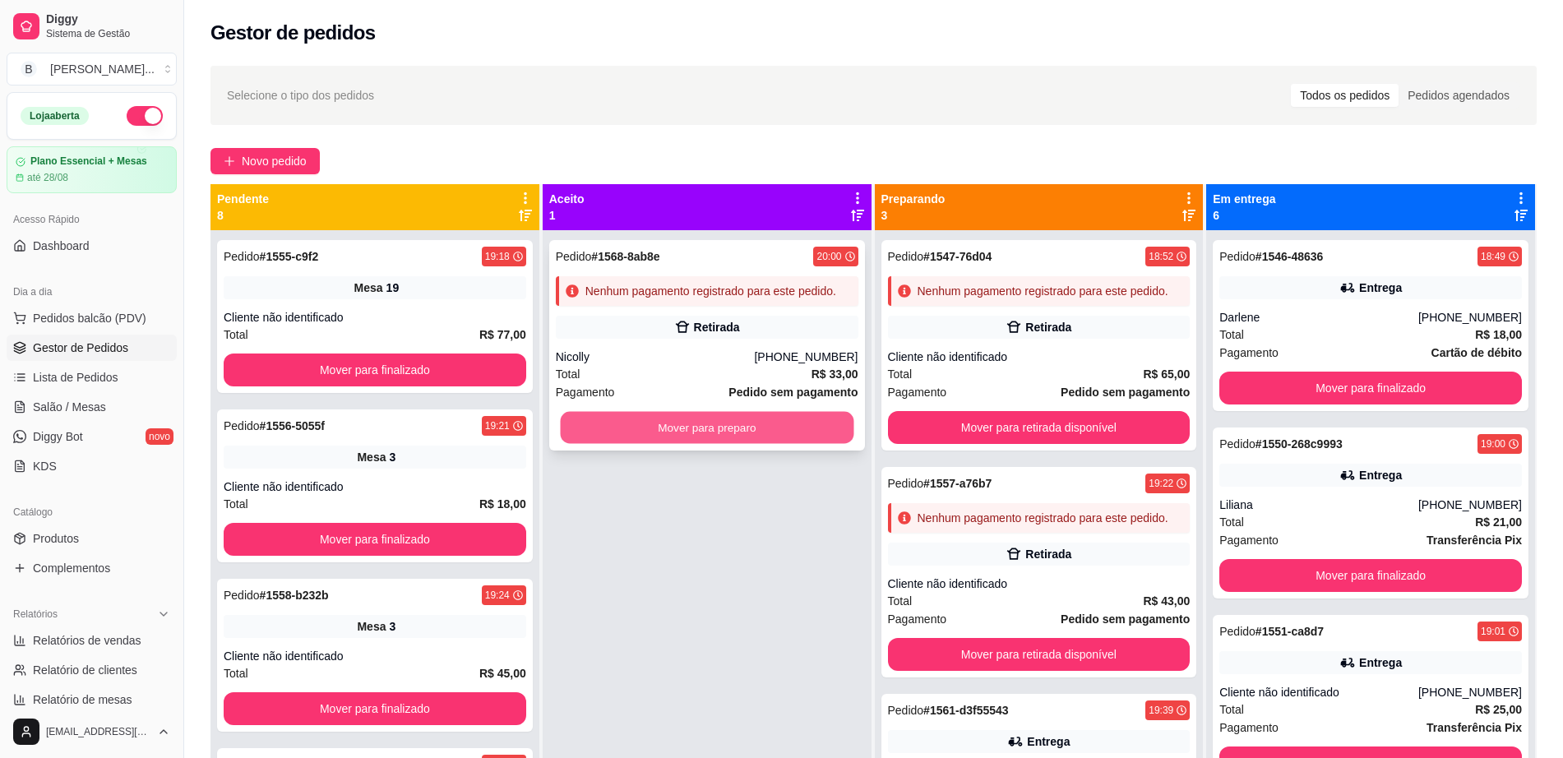
click at [778, 433] on button "Mover para preparo" at bounding box center [706, 428] width 293 height 32
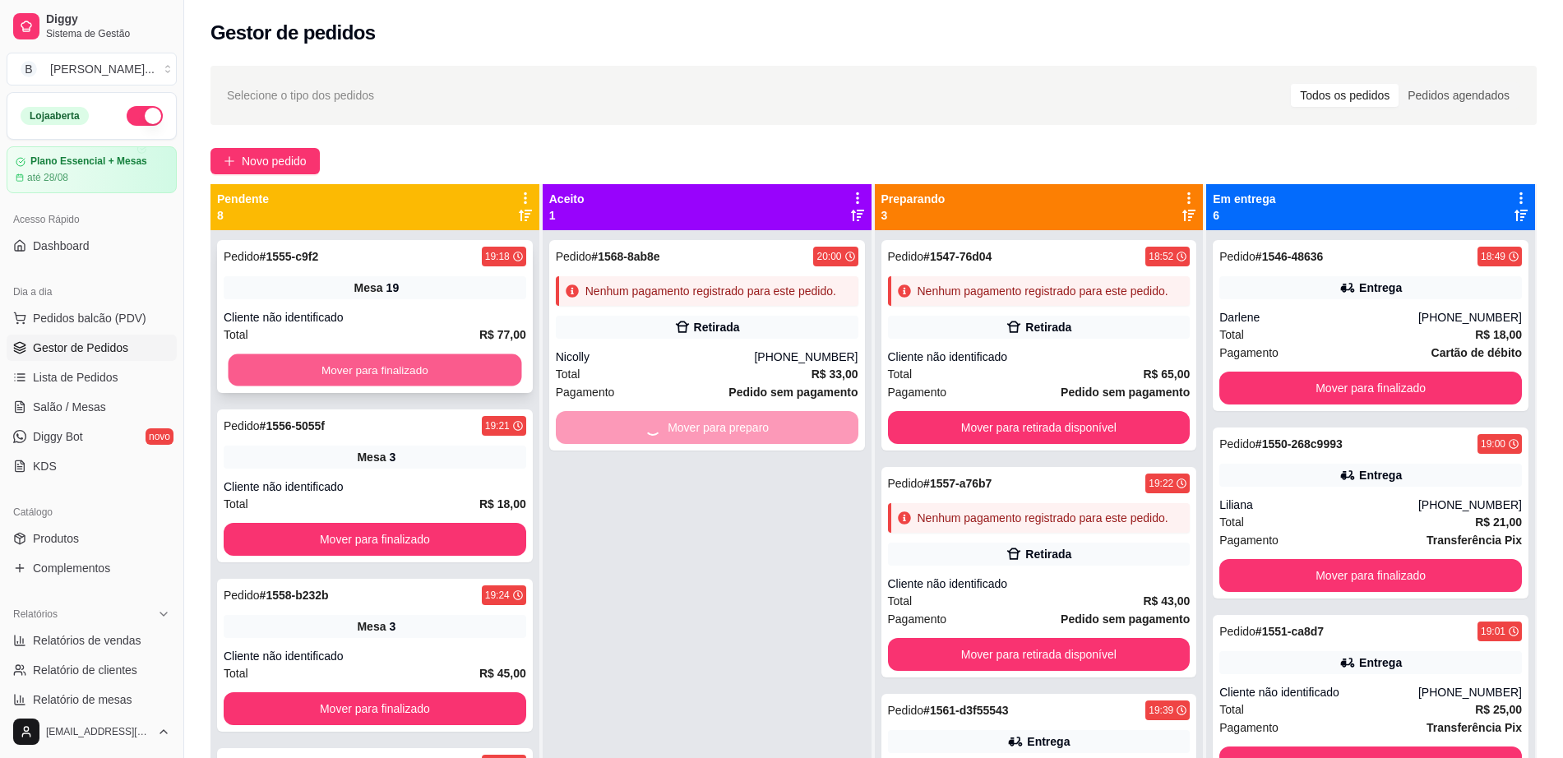
click at [436, 372] on button "Mover para finalizado" at bounding box center [375, 370] width 293 height 32
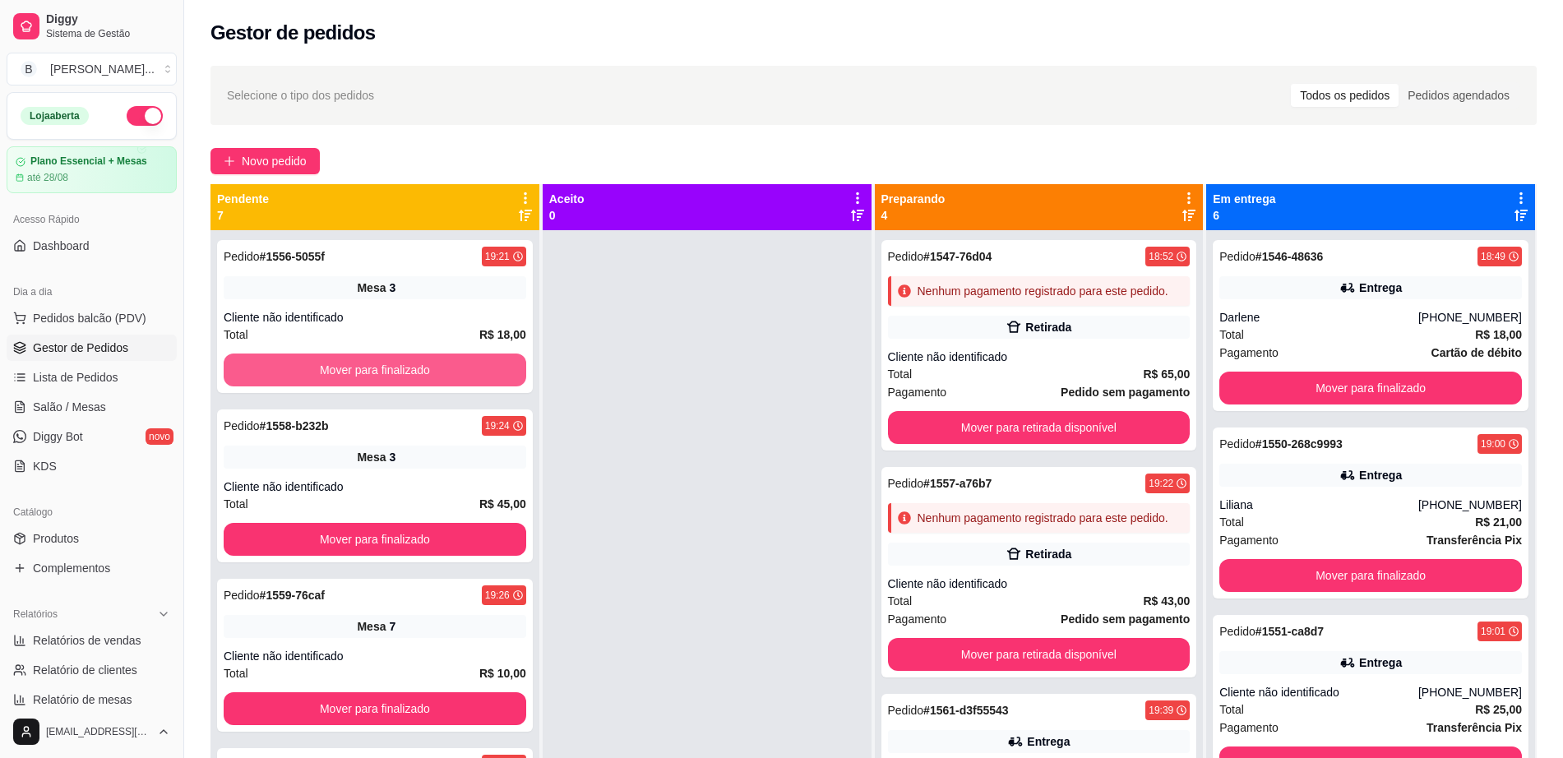
click at [436, 372] on button "Mover para finalizado" at bounding box center [375, 369] width 302 height 33
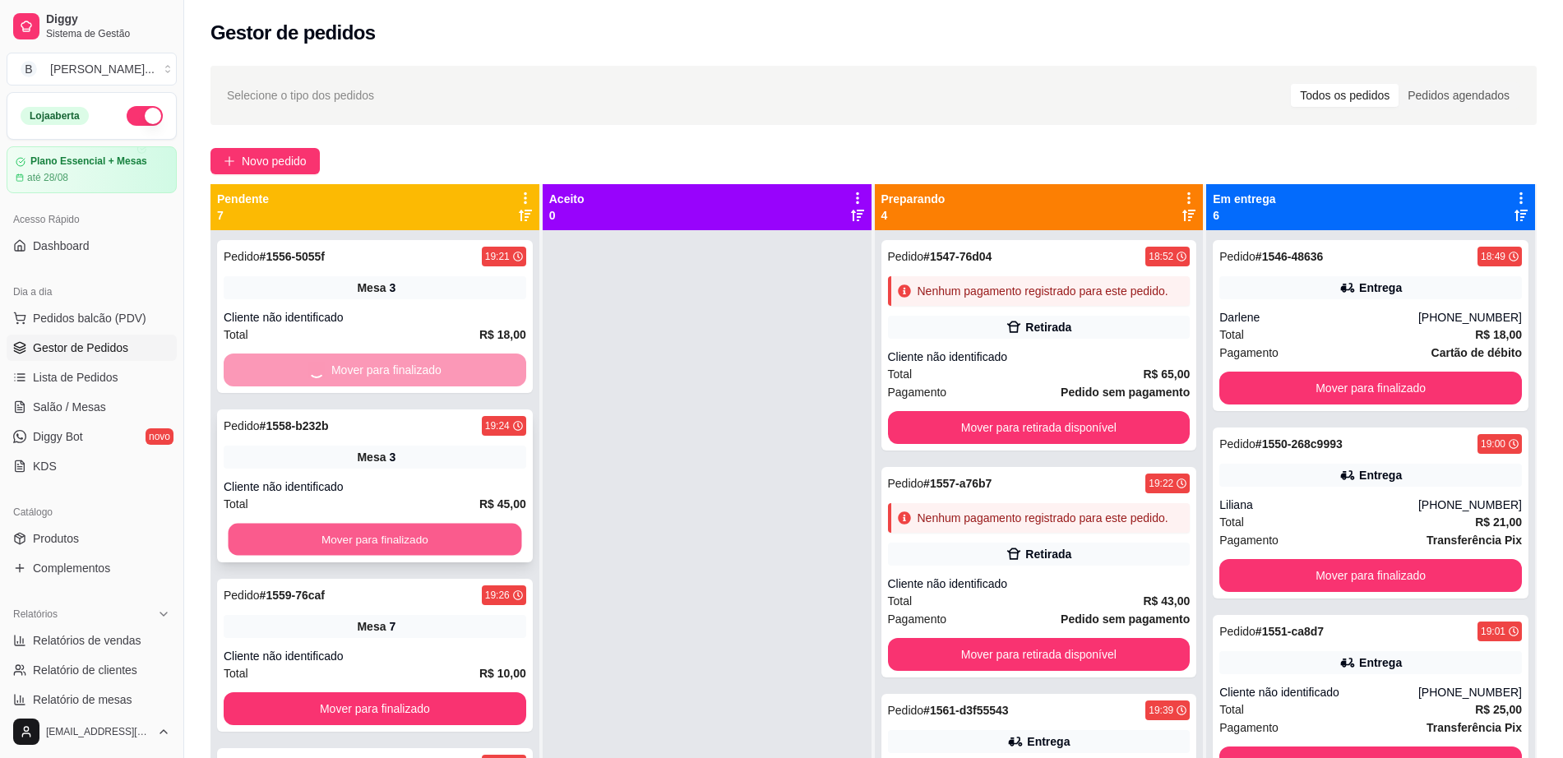
click at [443, 542] on button "Mover para finalizado" at bounding box center [375, 540] width 293 height 32
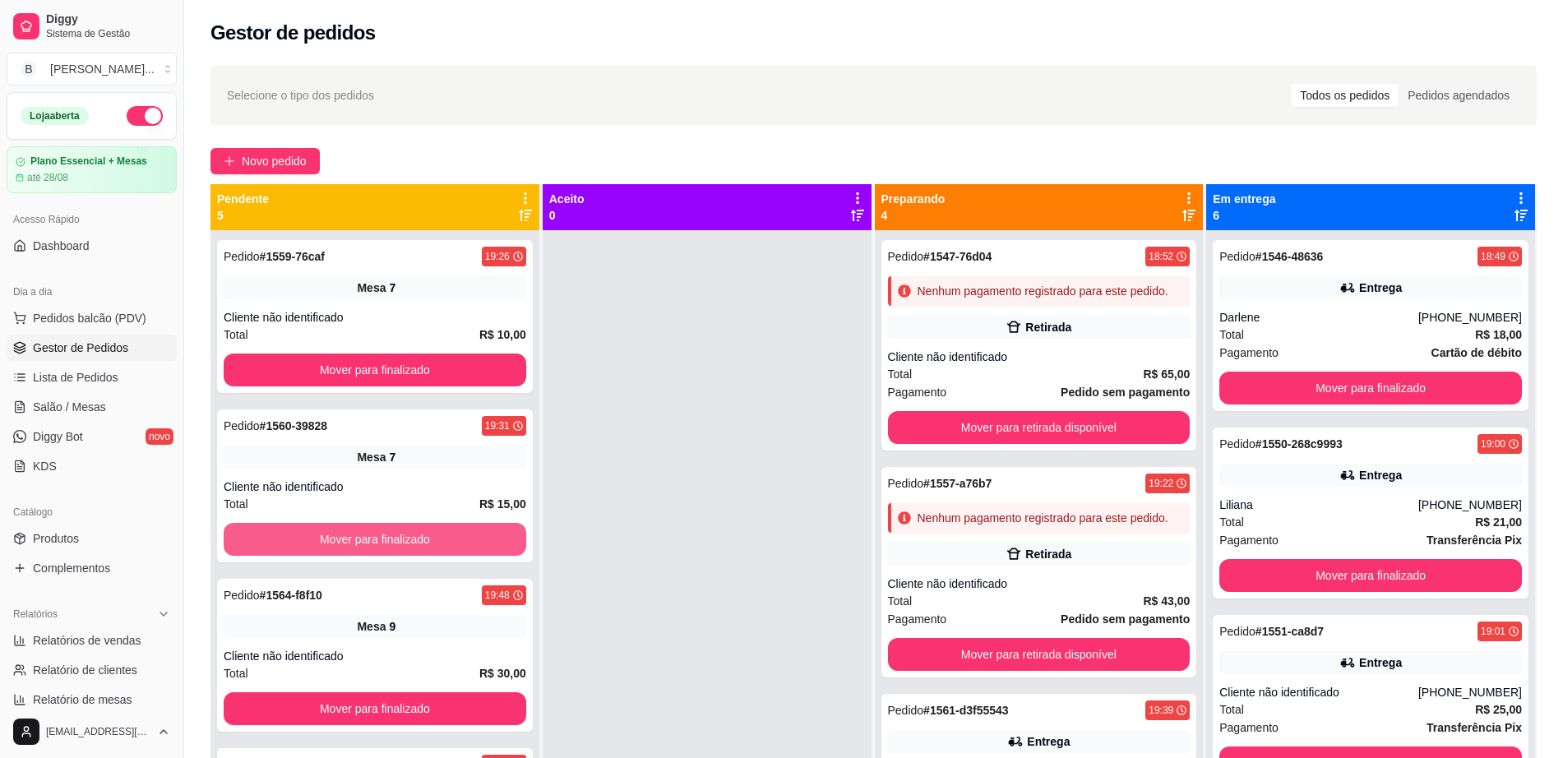
scroll to position [105, 0]
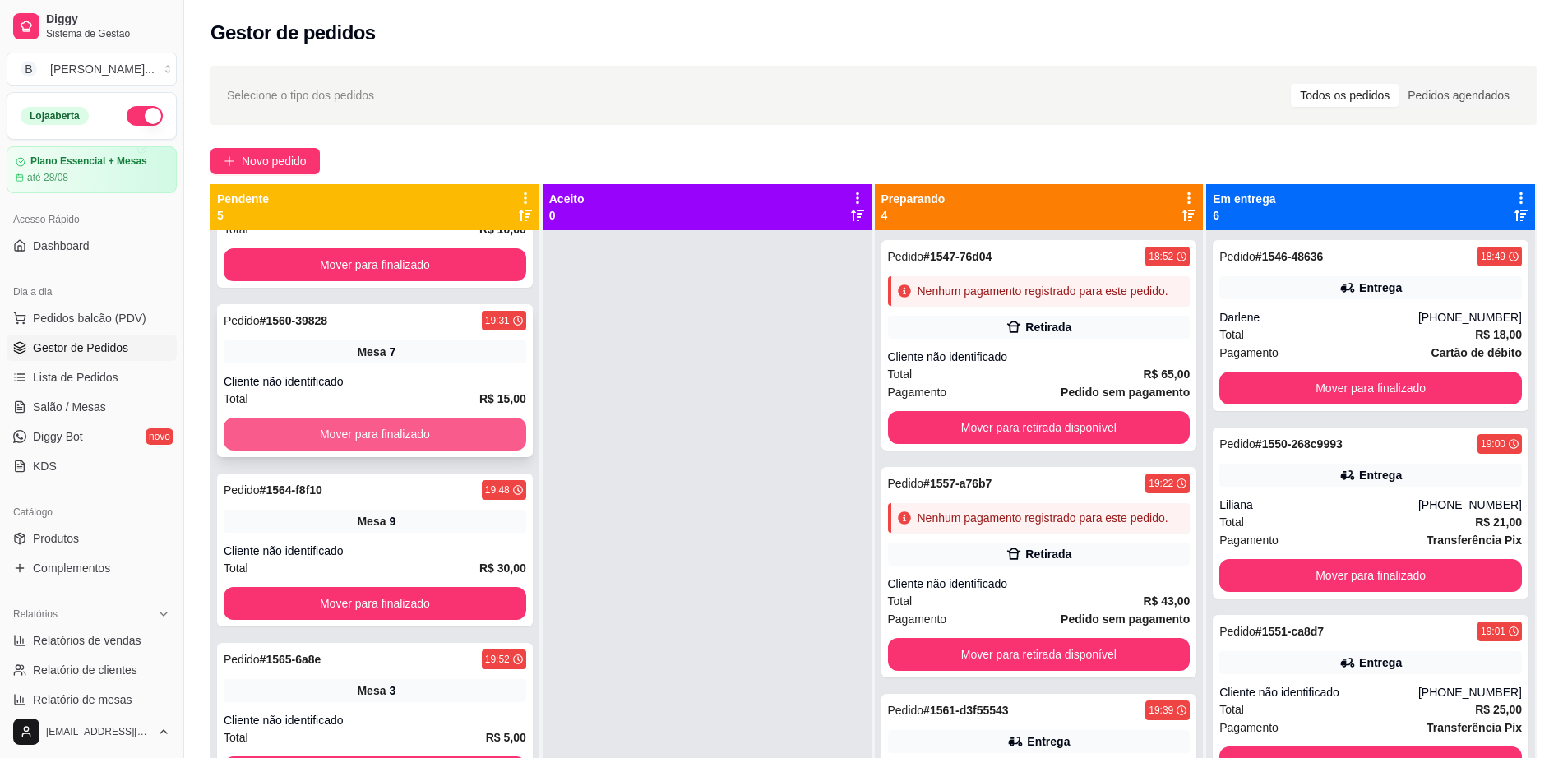
click at [438, 437] on button "Mover para finalizado" at bounding box center [375, 434] width 302 height 33
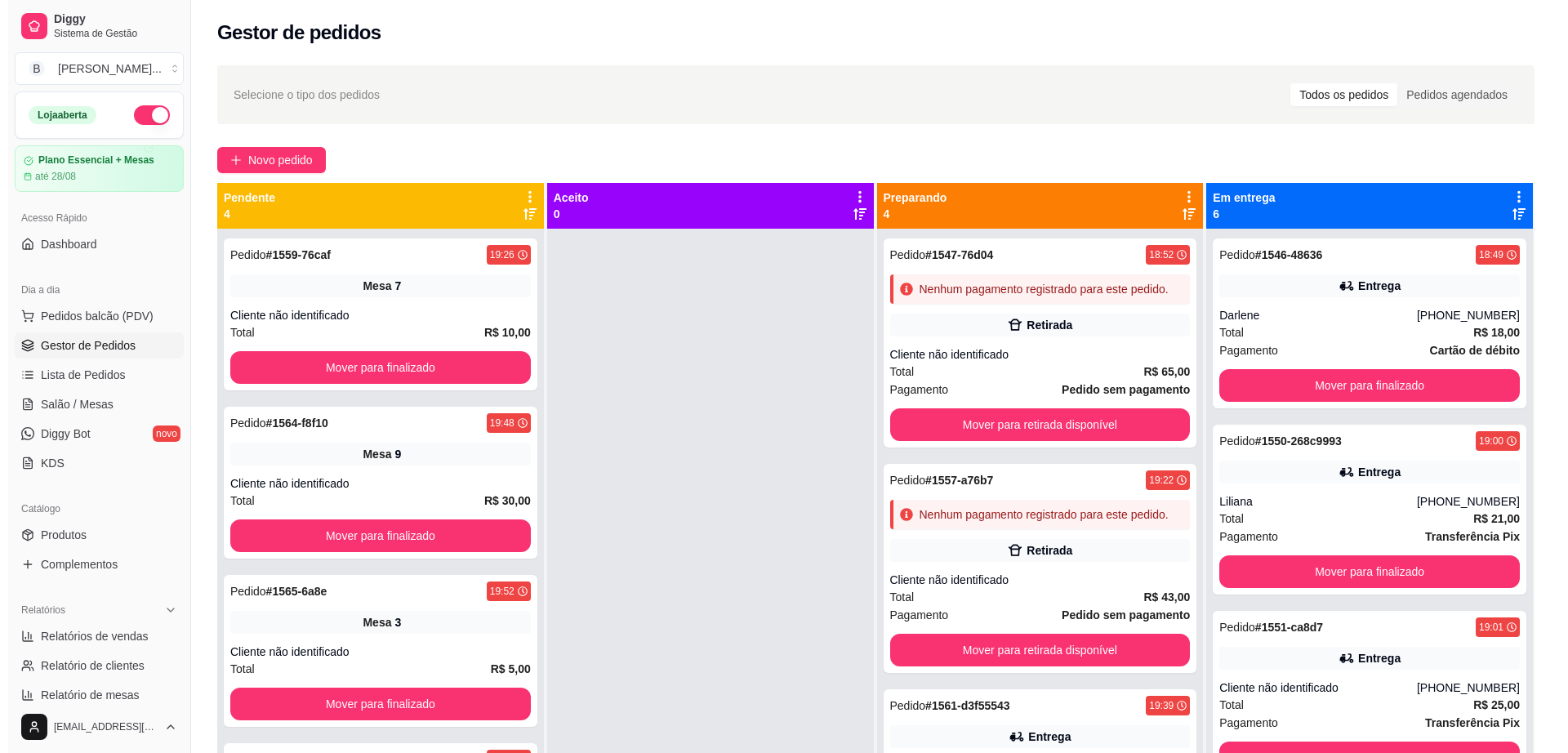
scroll to position [0, 0]
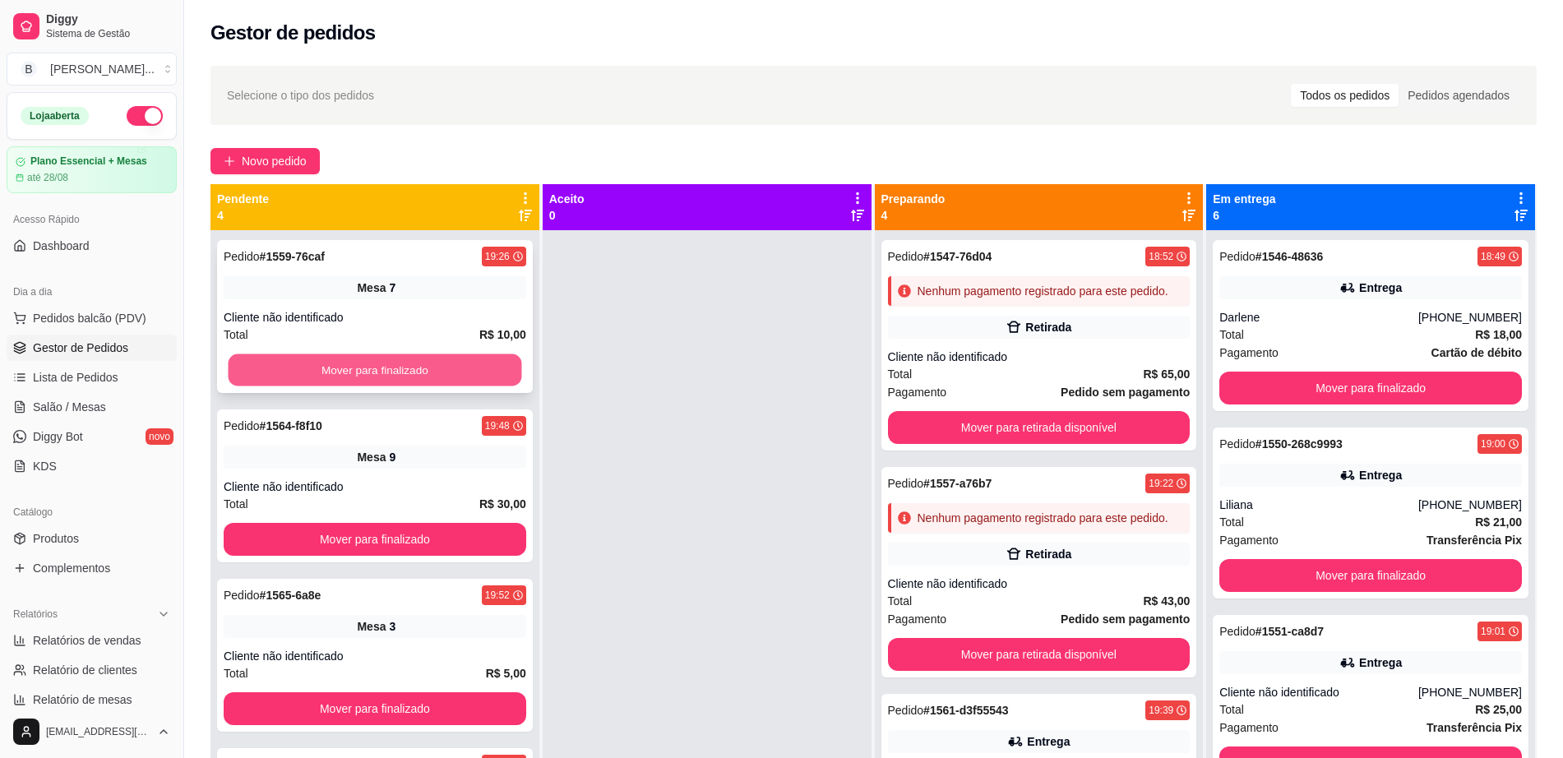
click at [456, 369] on button "Mover para finalizado" at bounding box center [375, 370] width 293 height 32
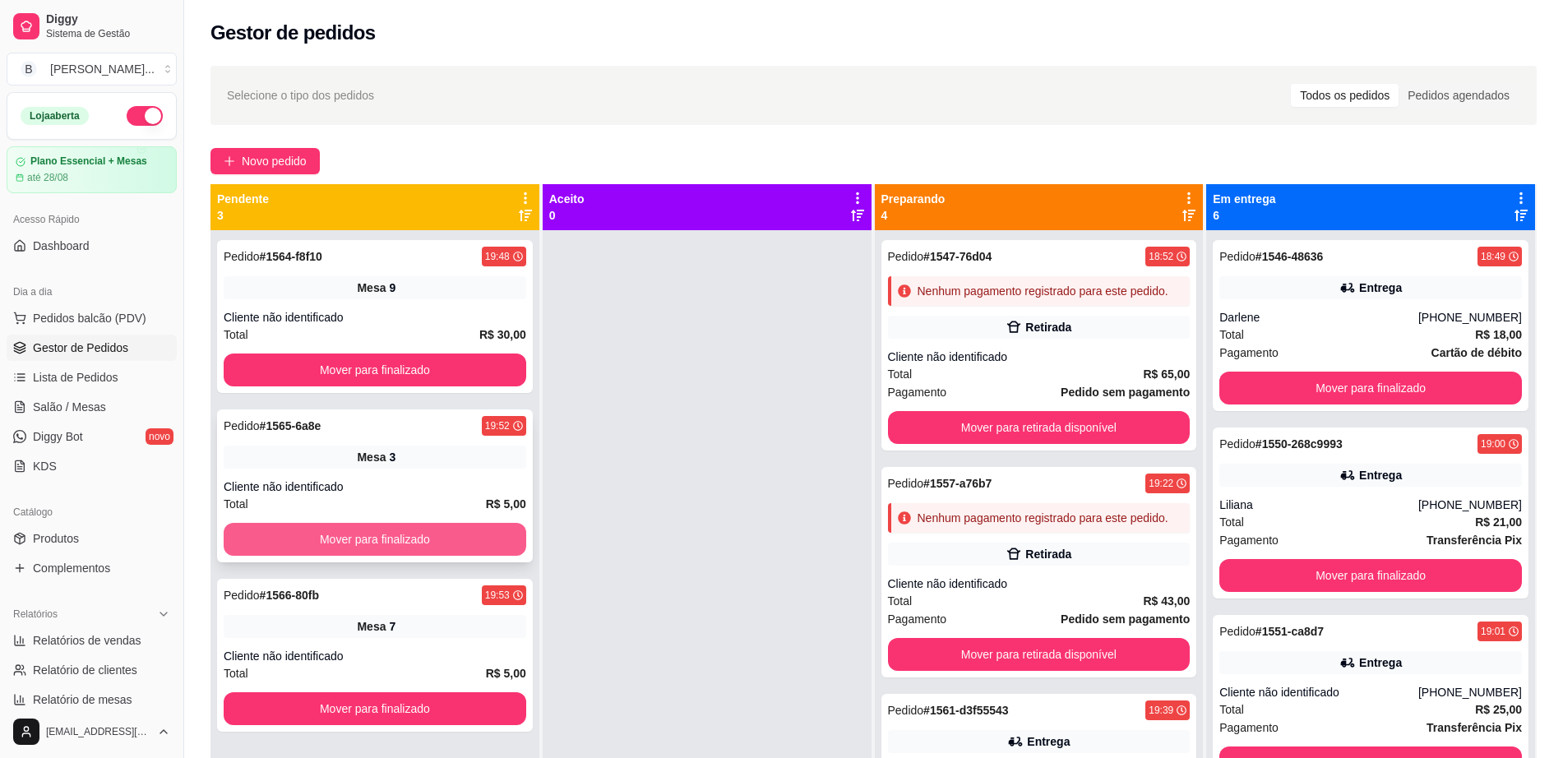
click at [455, 528] on button "Mover para finalizado" at bounding box center [375, 539] width 302 height 33
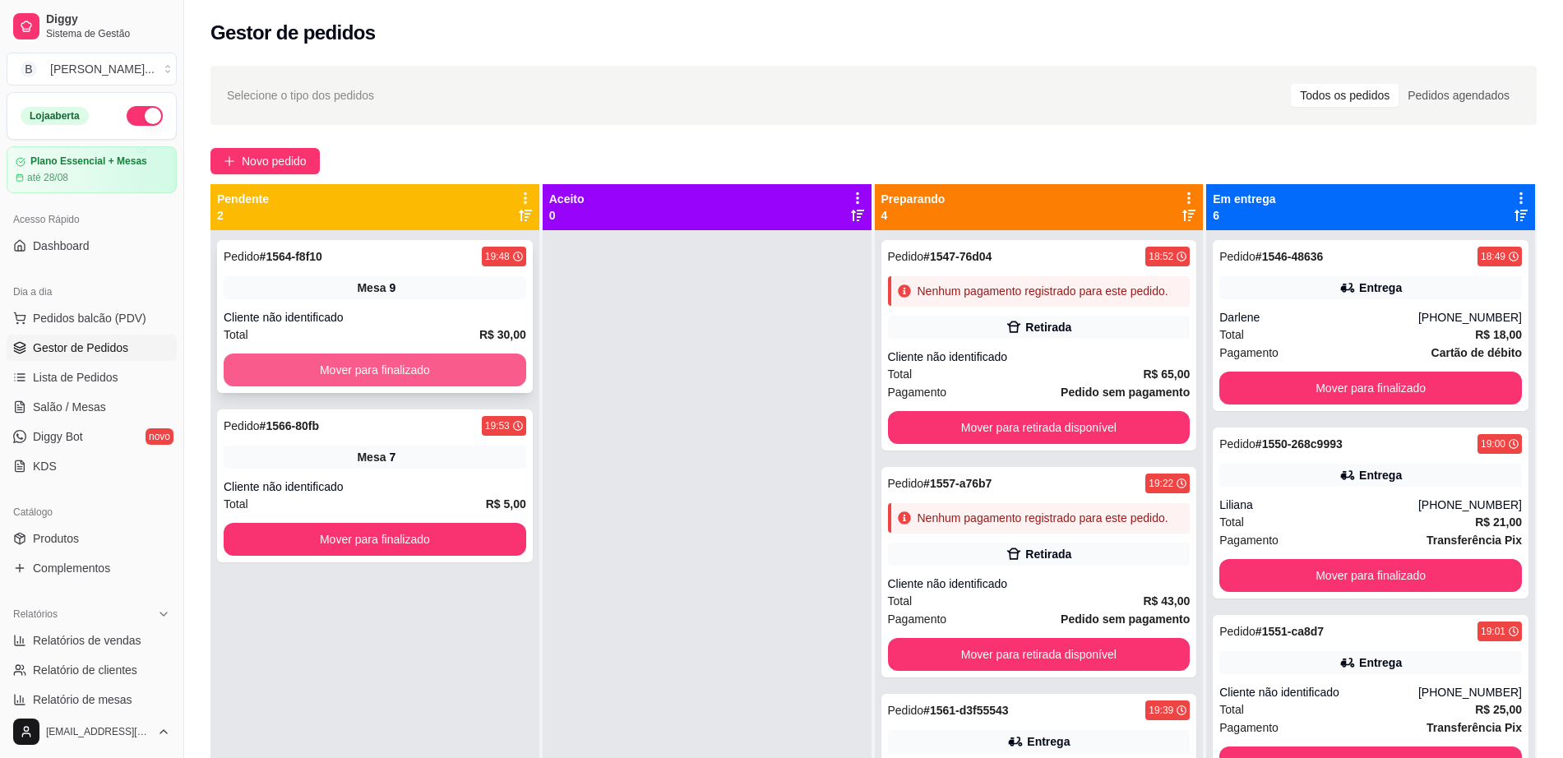
click at [496, 362] on button "Mover para finalizado" at bounding box center [375, 369] width 302 height 33
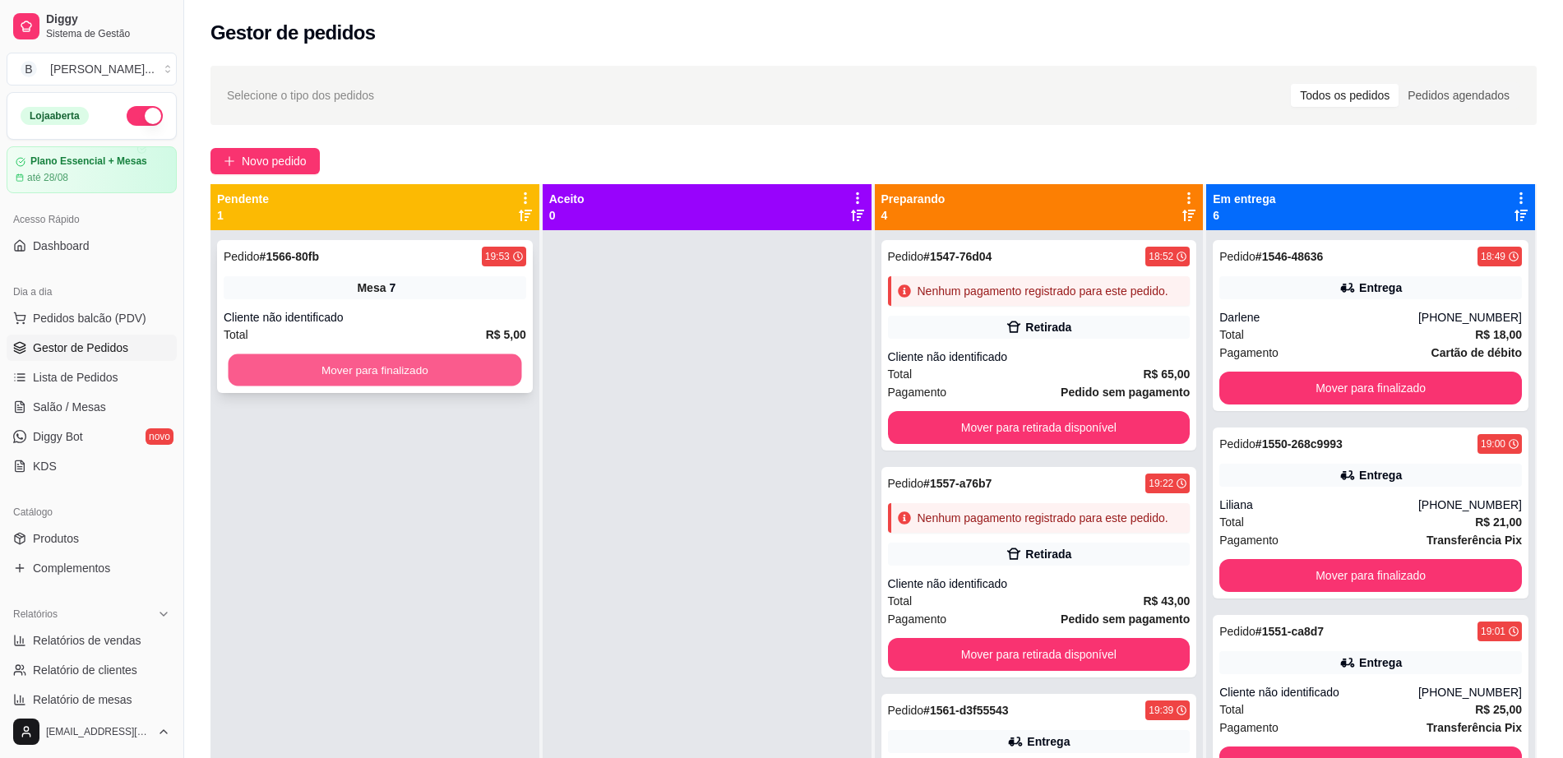
click at [496, 381] on button "Mover para finalizado" at bounding box center [375, 370] width 293 height 32
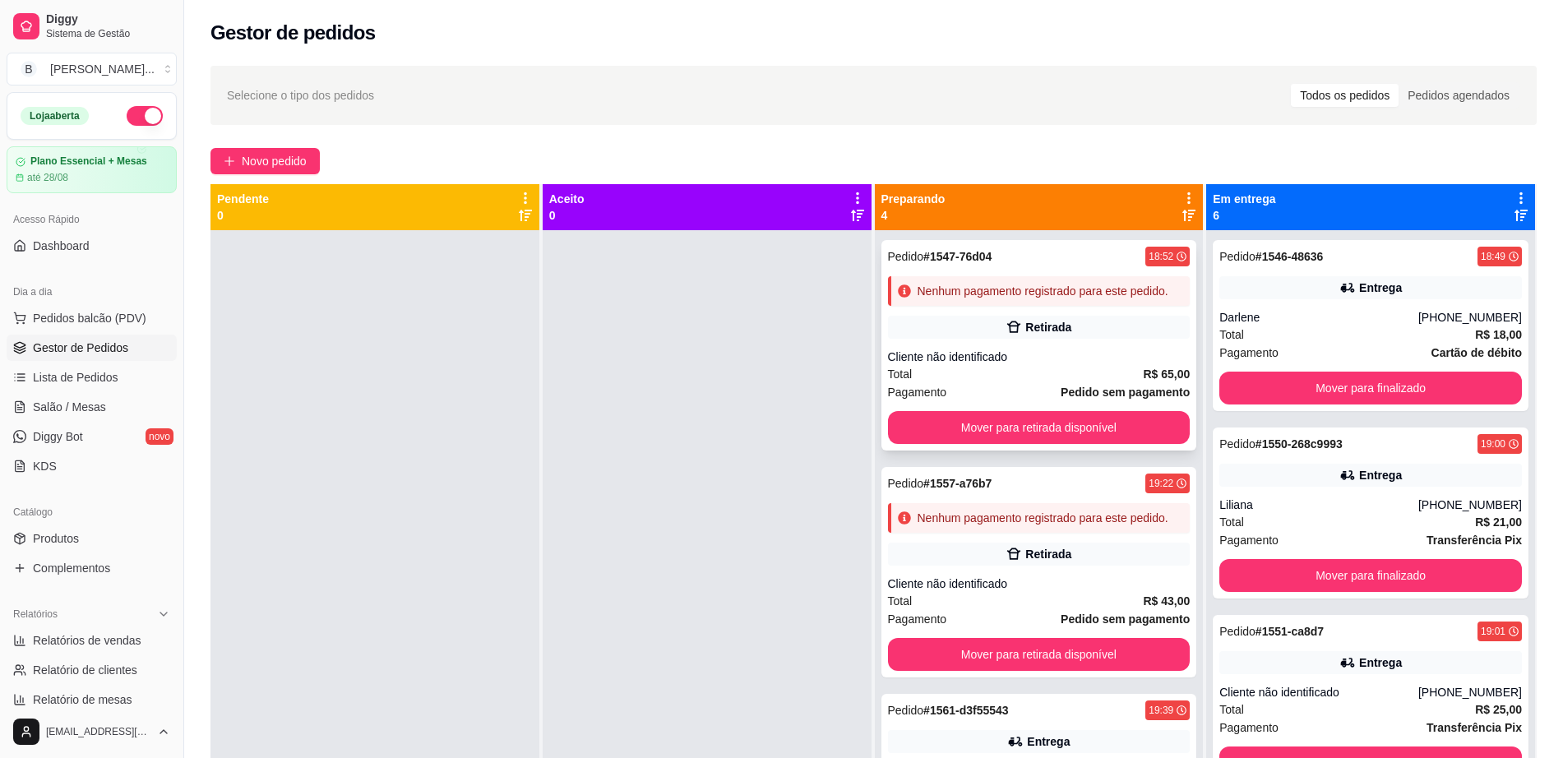
click at [962, 365] on div "Cliente não identificado" at bounding box center [1039, 357] width 302 height 16
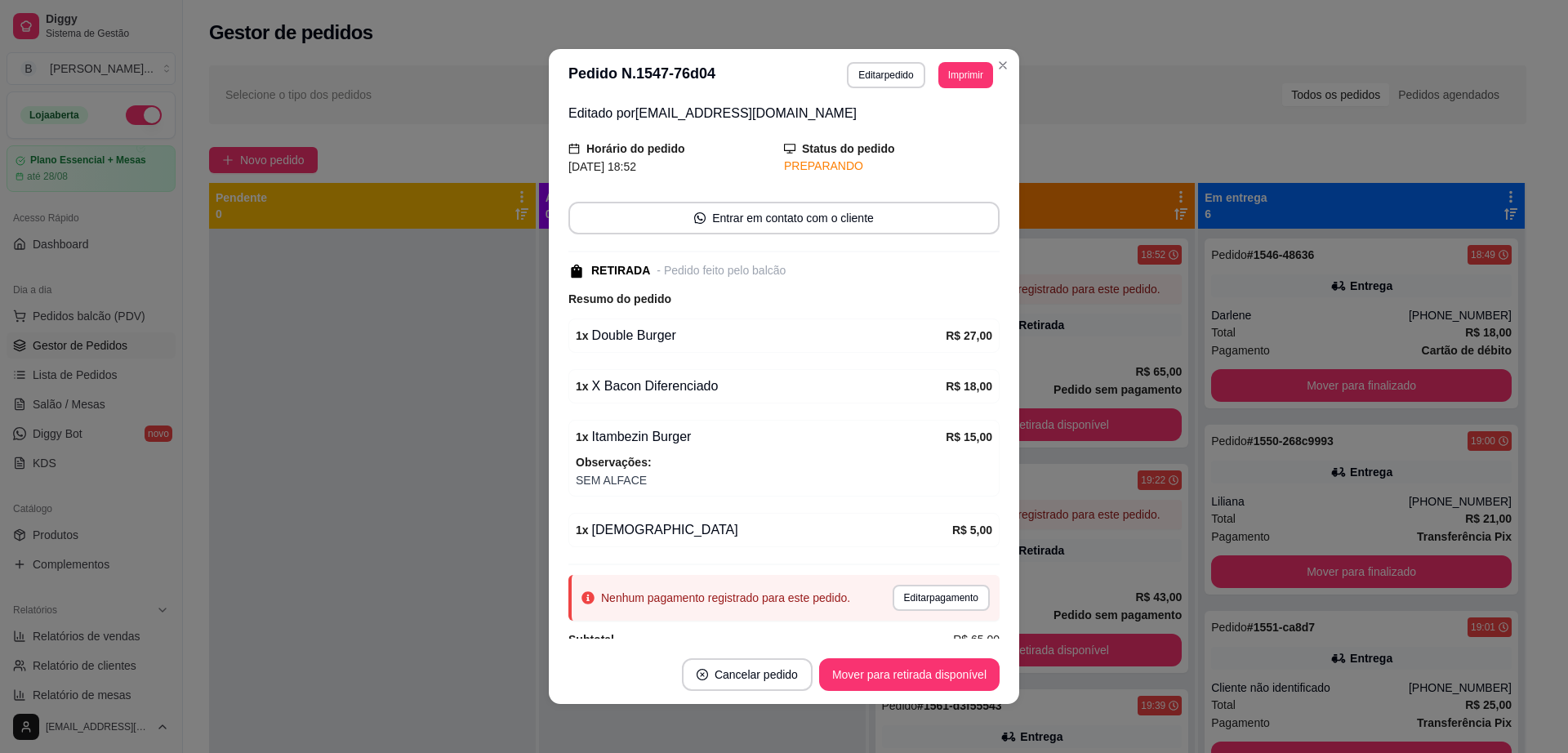
scroll to position [85, 0]
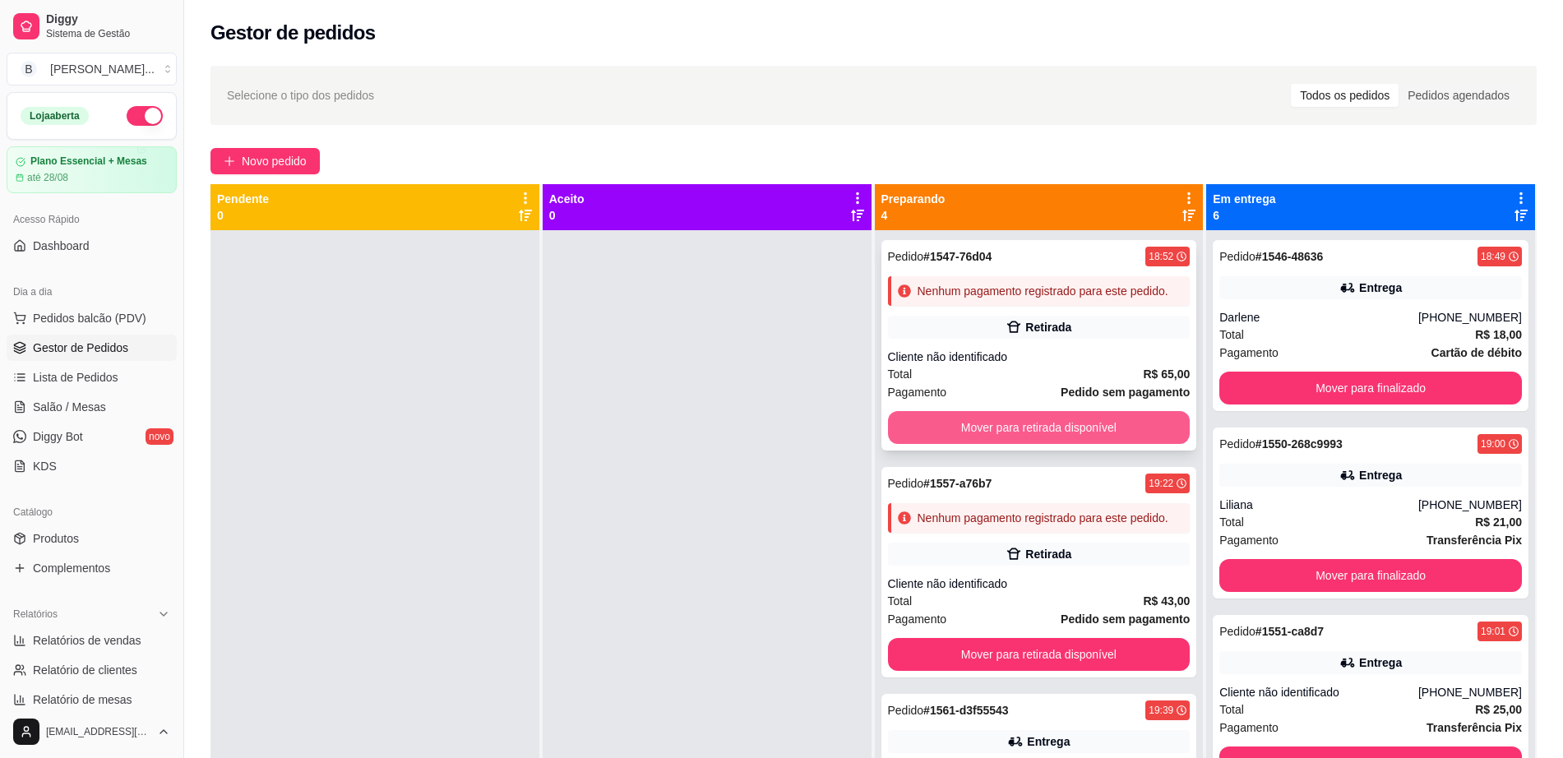
click at [1111, 444] on button "Mover para retirada disponível" at bounding box center [1039, 427] width 302 height 33
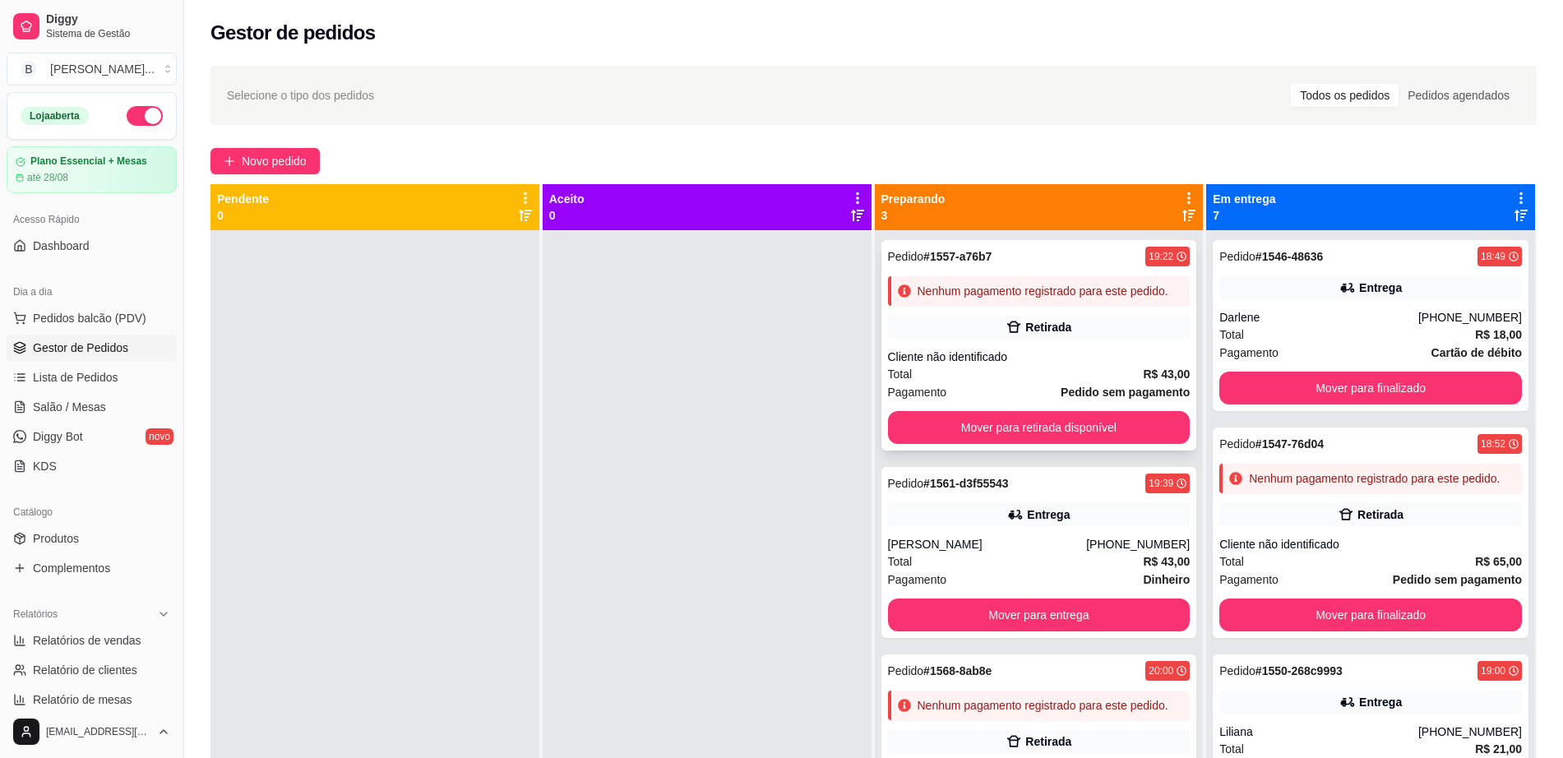
click at [1026, 373] on div "Total R$ 43,00" at bounding box center [1039, 374] width 302 height 18
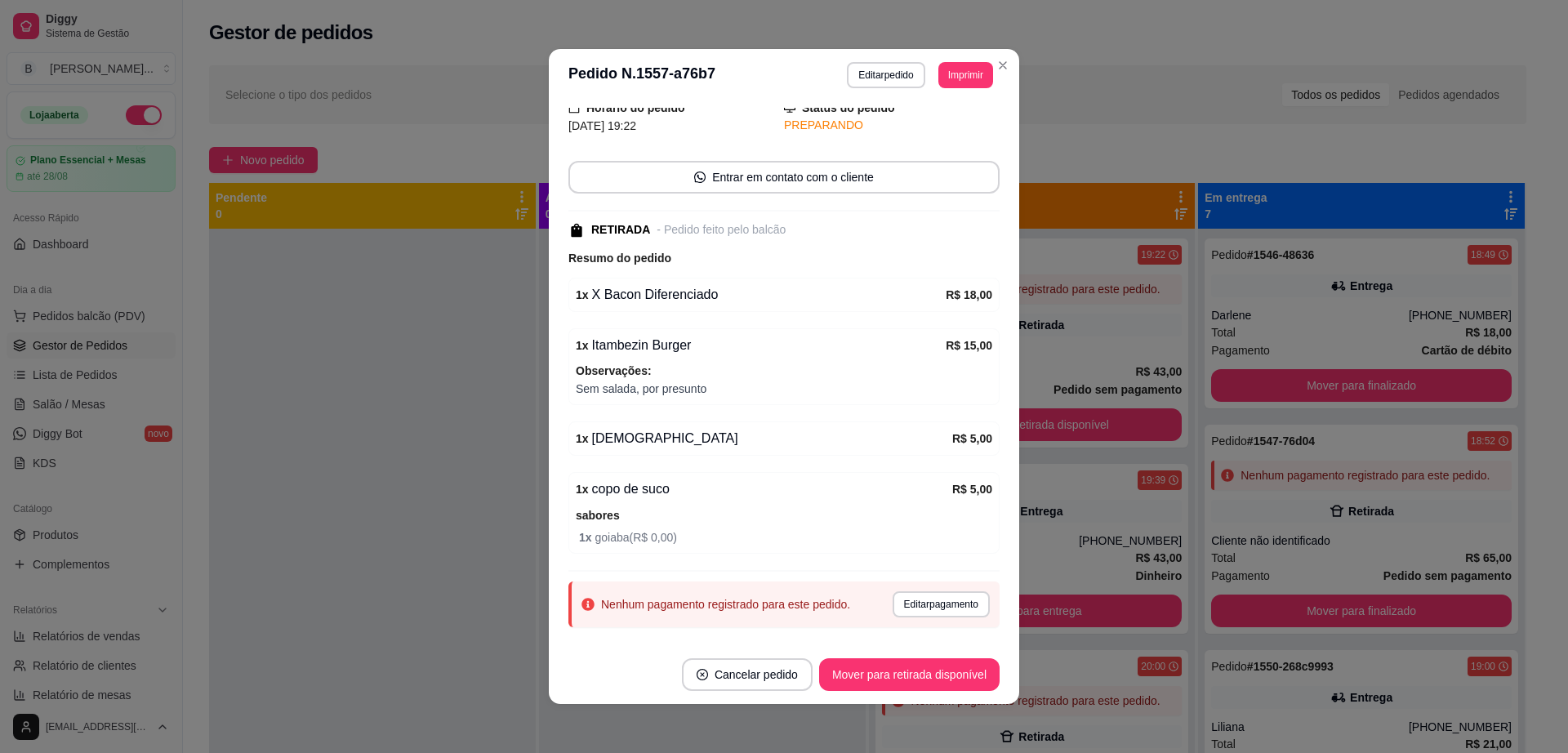
scroll to position [97, 0]
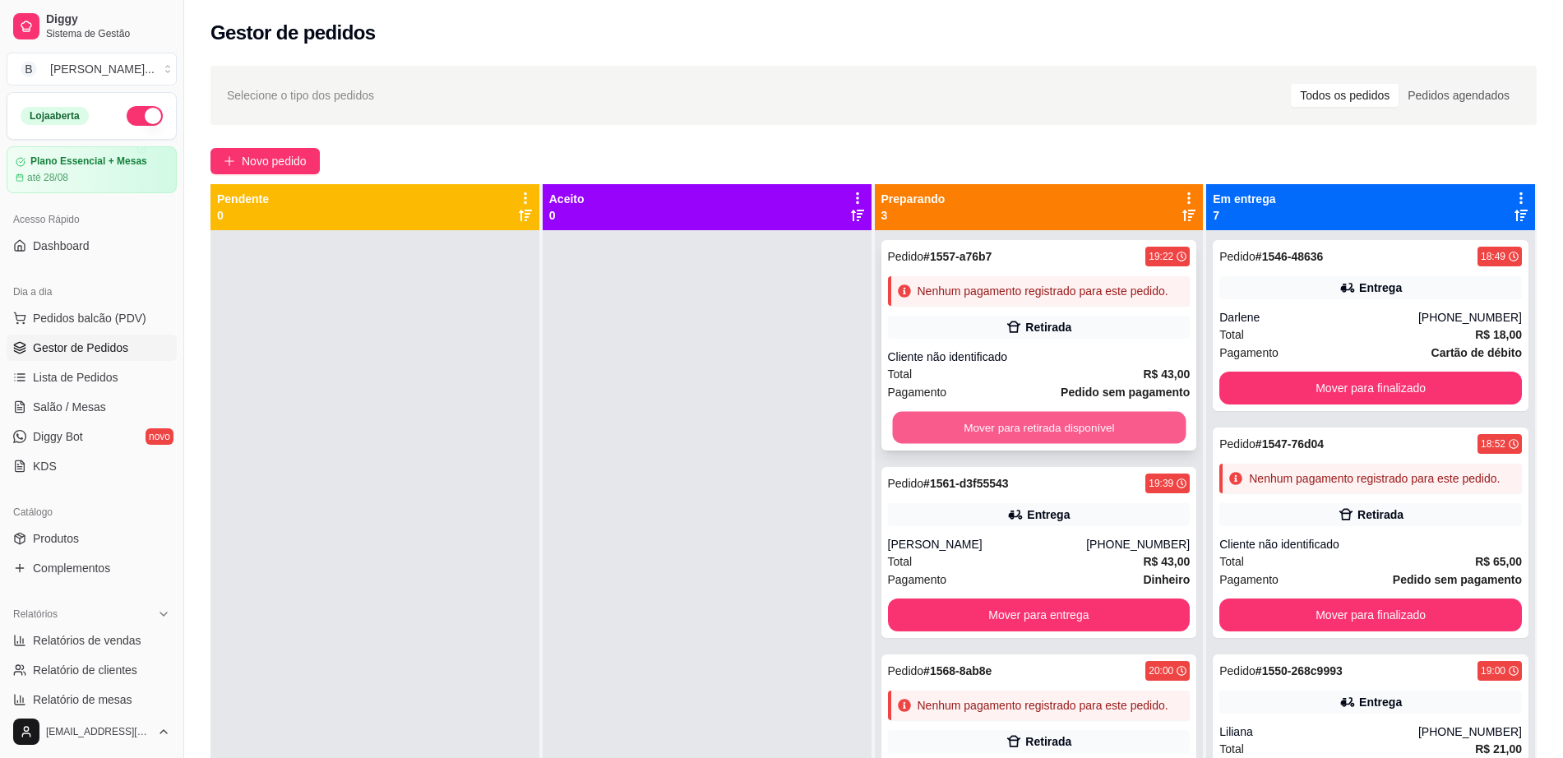
click at [912, 413] on button "Mover para retirada disponível" at bounding box center [1038, 428] width 293 height 32
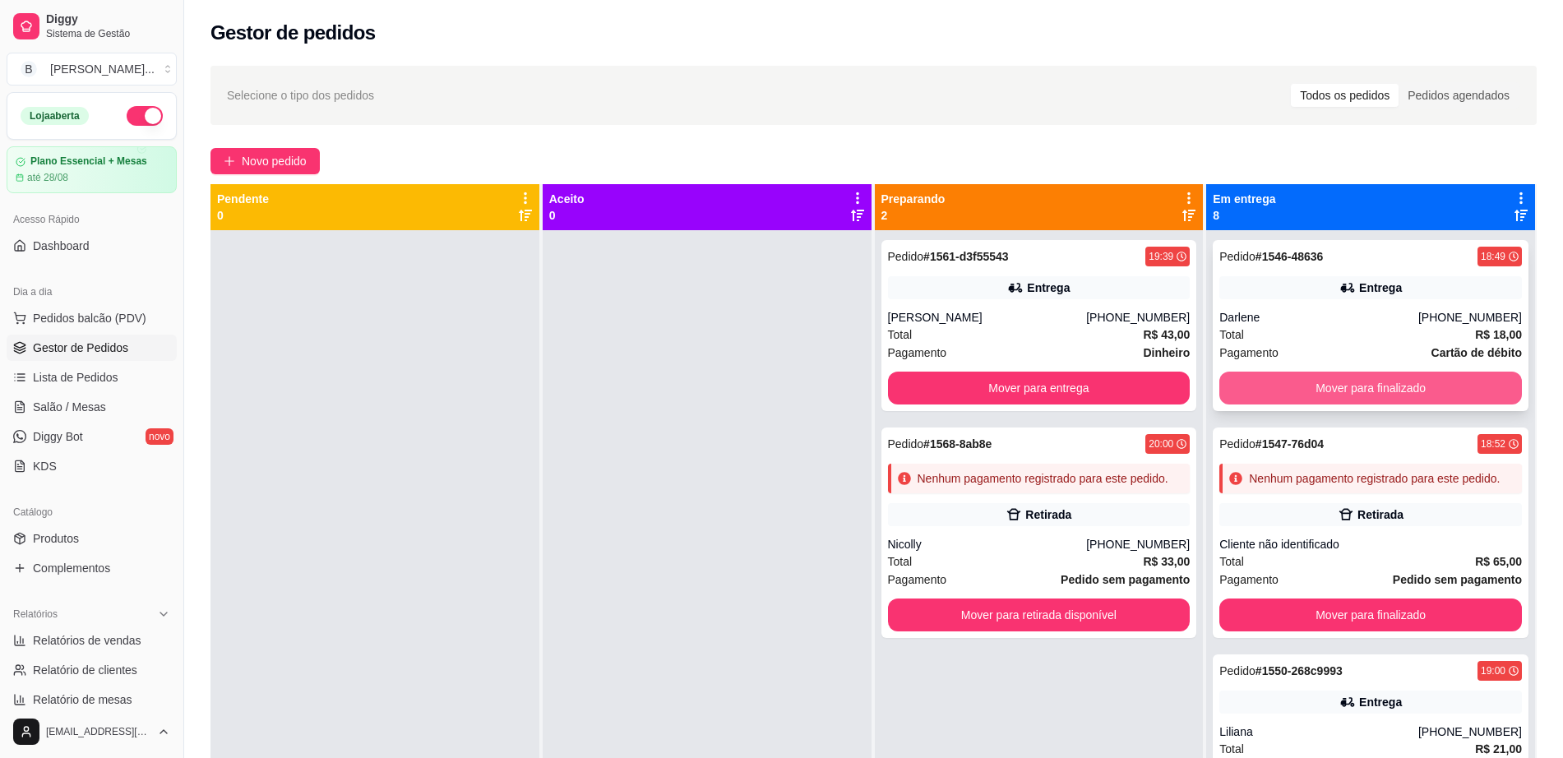
click at [1363, 381] on button "Mover para finalizado" at bounding box center [1370, 388] width 302 height 33
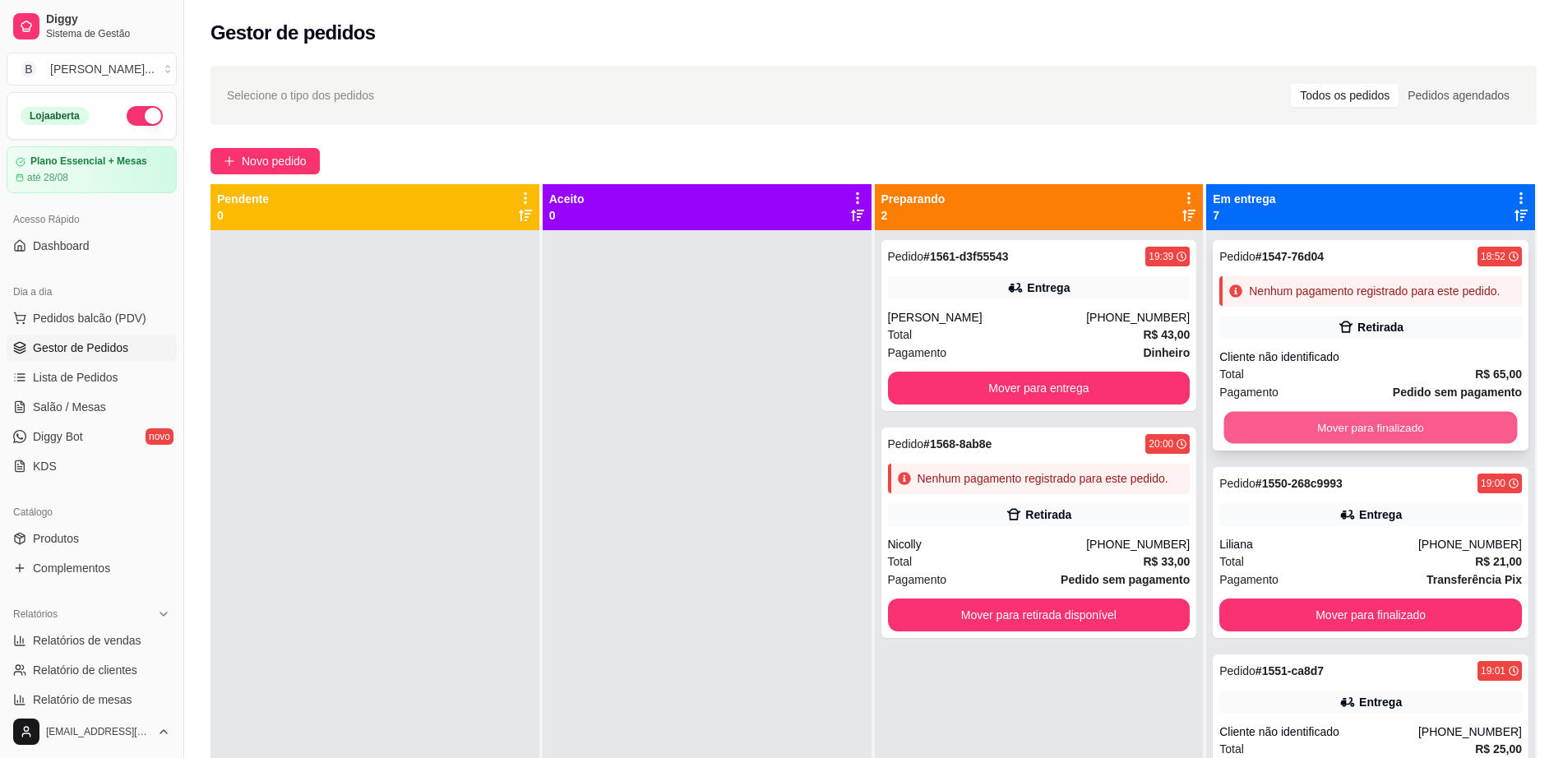
click at [1355, 433] on button "Mover para finalizado" at bounding box center [1370, 428] width 293 height 32
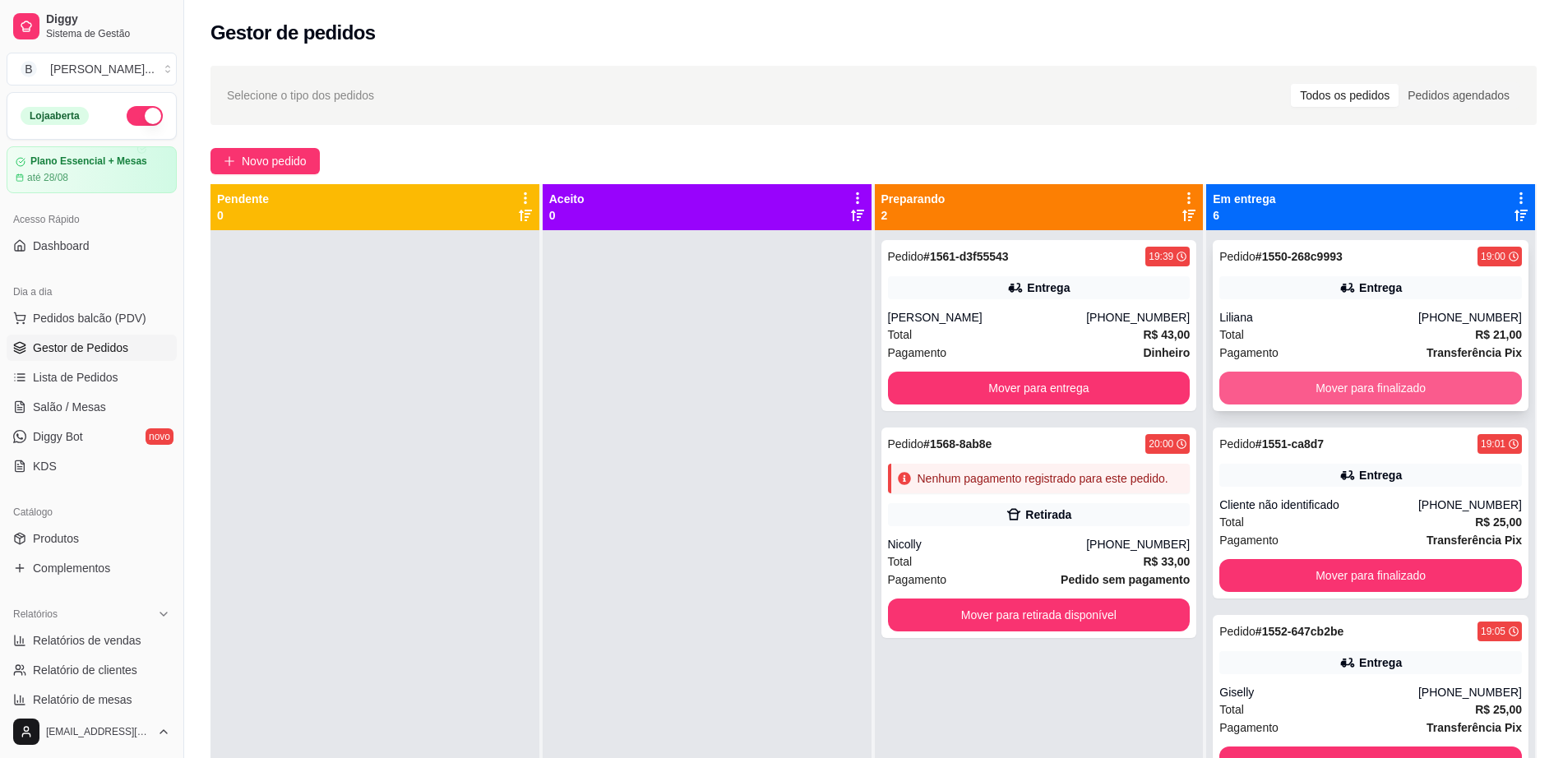
click at [1355, 396] on button "Mover para finalizado" at bounding box center [1370, 388] width 302 height 33
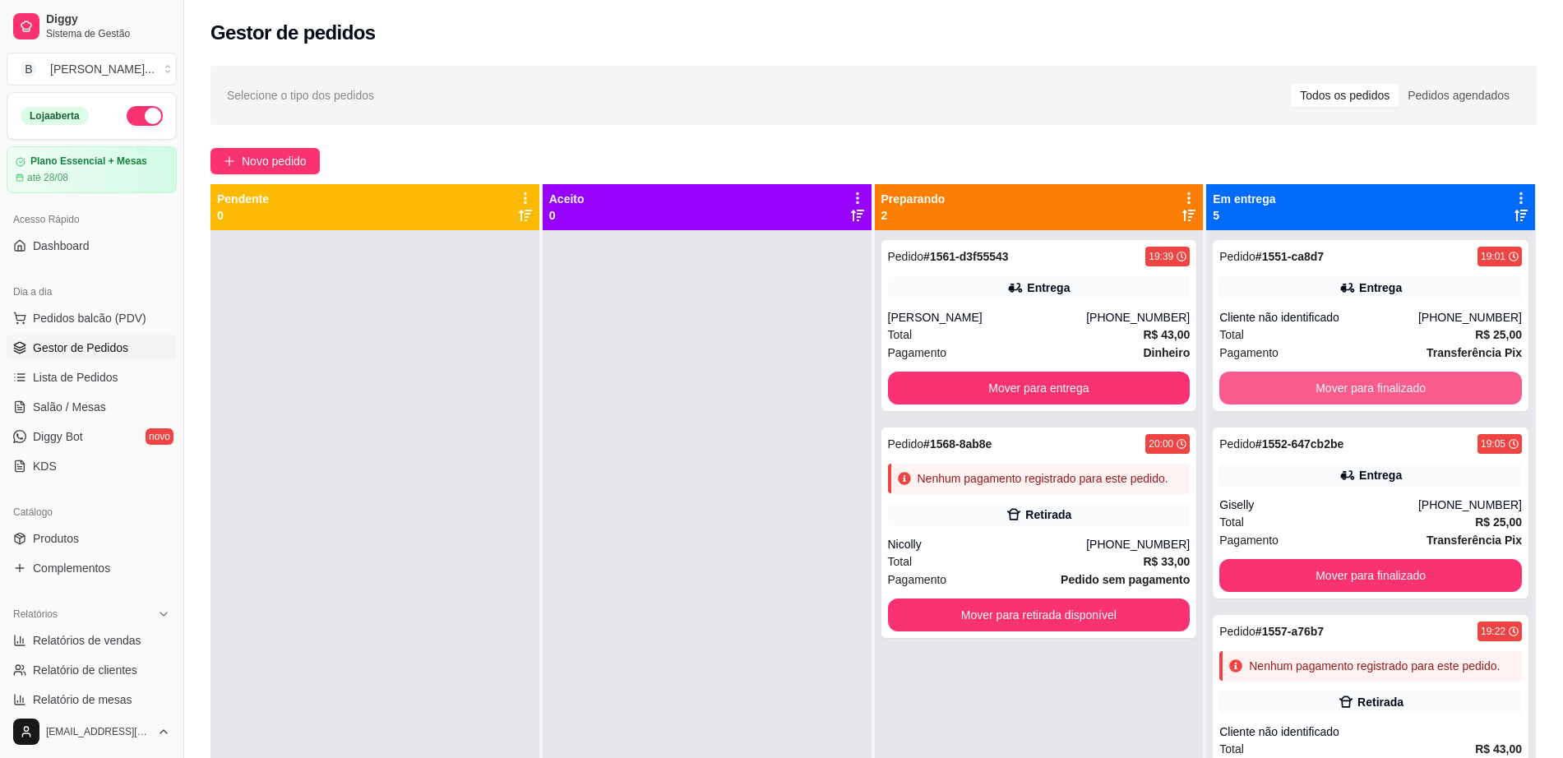
click at [1355, 396] on button "Mover para finalizado" at bounding box center [1370, 388] width 302 height 33
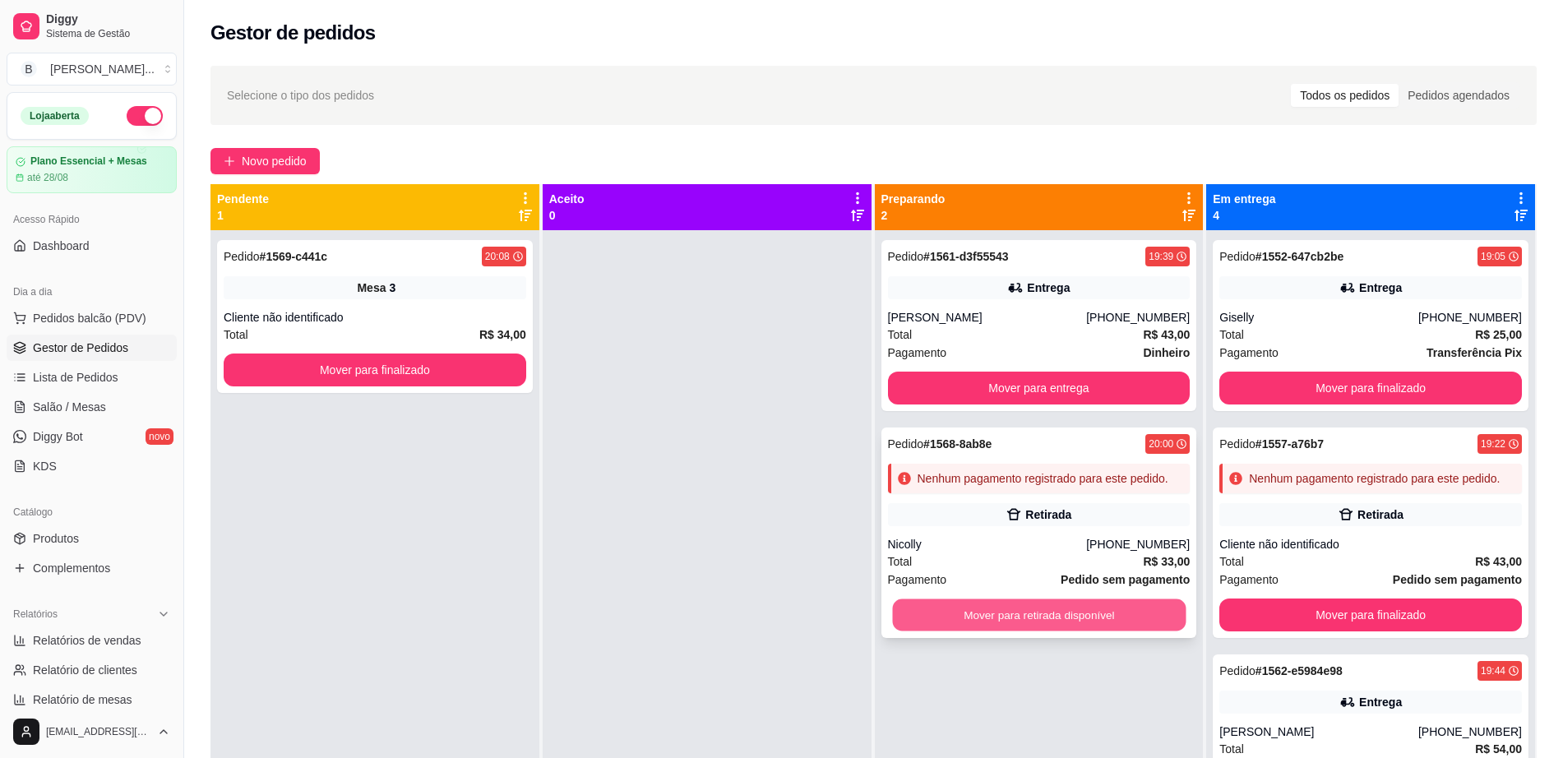
click at [1063, 626] on button "Mover para retirada disponível" at bounding box center [1038, 615] width 293 height 32
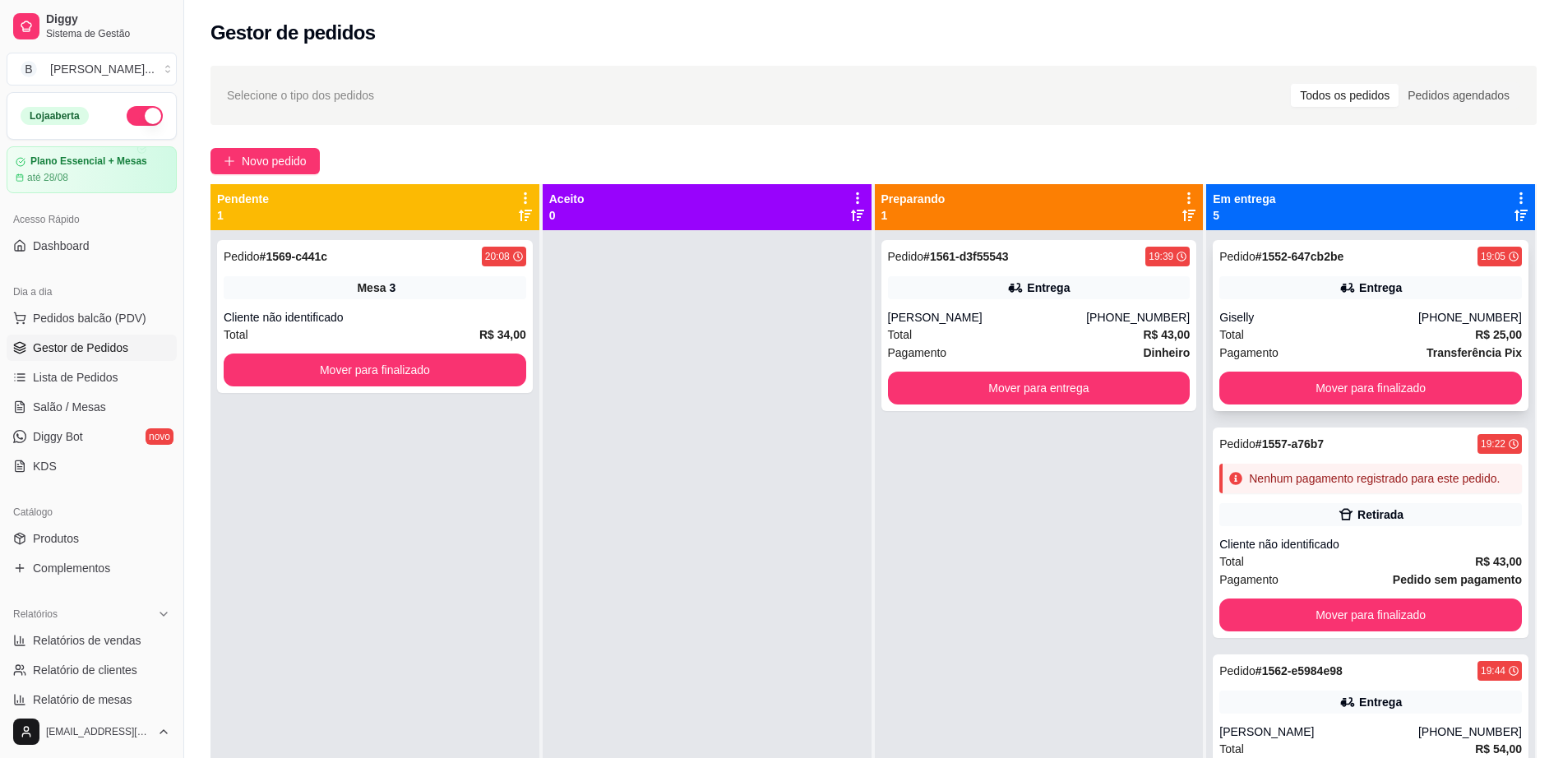
click at [1300, 370] on div "Pedido # 1552-647cb2be 19:05 Entrega Giselly (31) 99400-8190 Total R$ 25,00 Pag…" at bounding box center [1370, 325] width 316 height 171
click at [1317, 381] on button "Mover para finalizado" at bounding box center [1370, 388] width 293 height 32
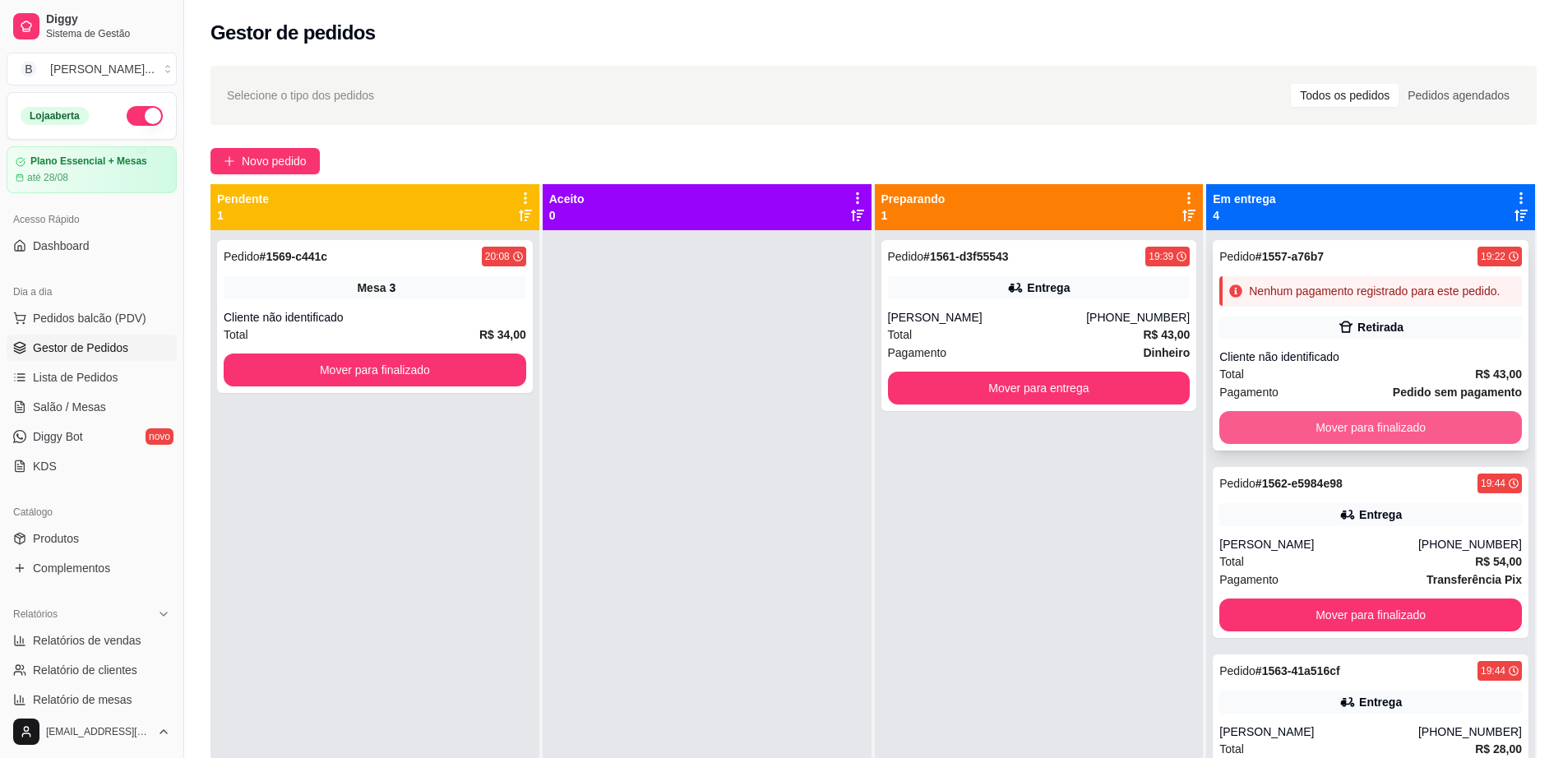
click at [1311, 437] on button "Mover para finalizado" at bounding box center [1370, 427] width 302 height 33
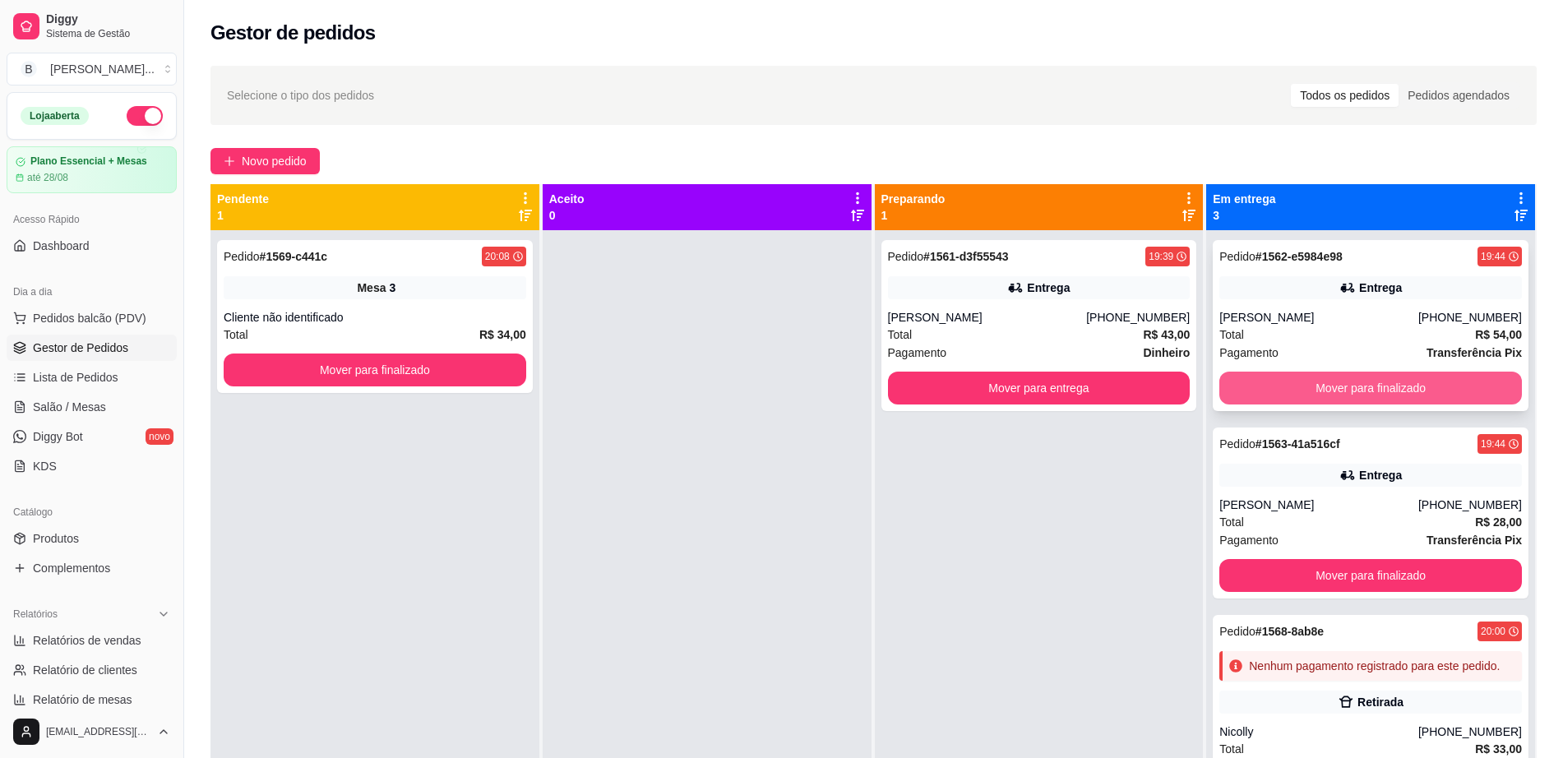
click at [1298, 382] on button "Mover para finalizado" at bounding box center [1370, 388] width 302 height 33
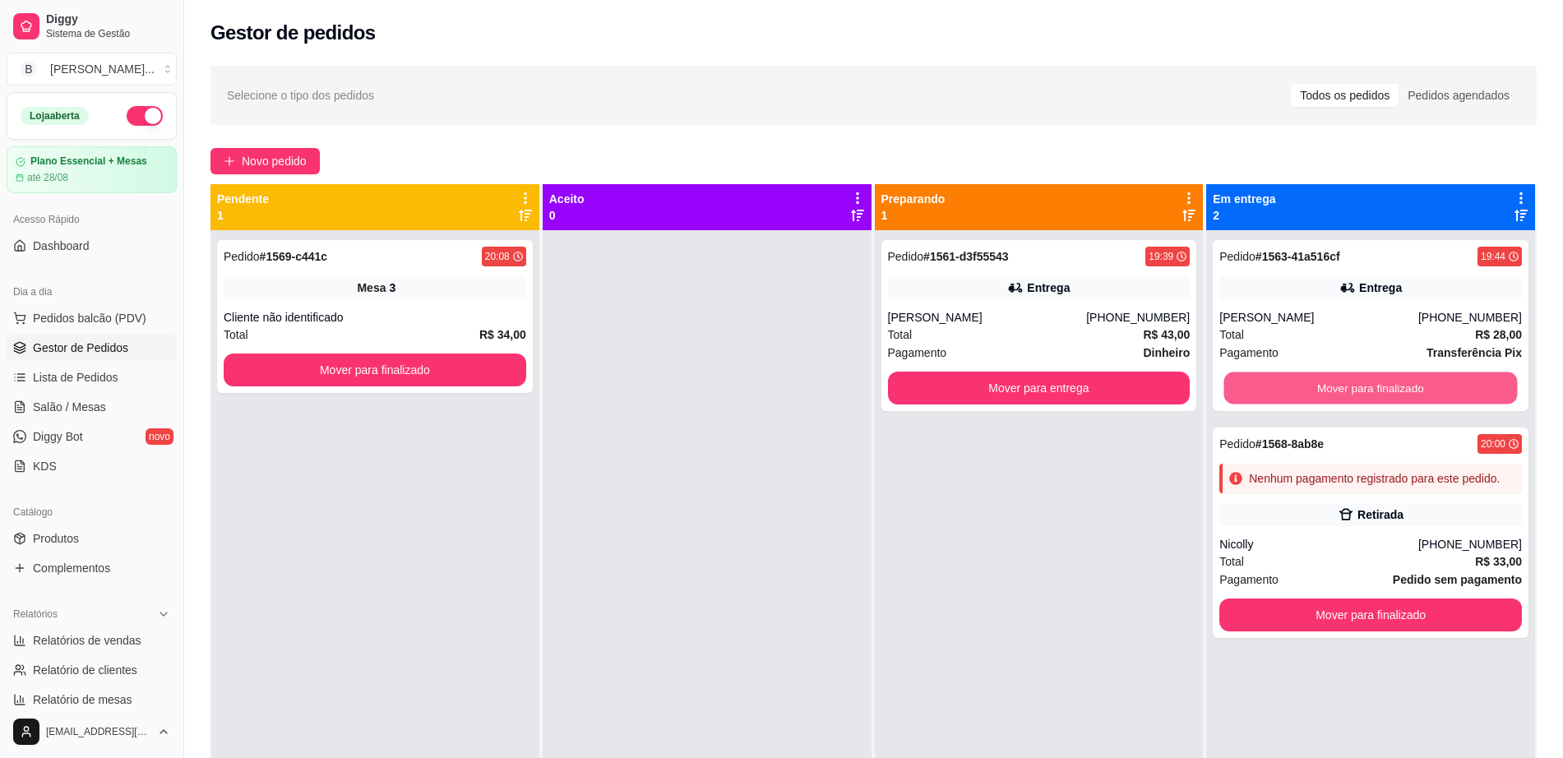
click at [1299, 382] on button "Mover para finalizado" at bounding box center [1370, 388] width 293 height 32
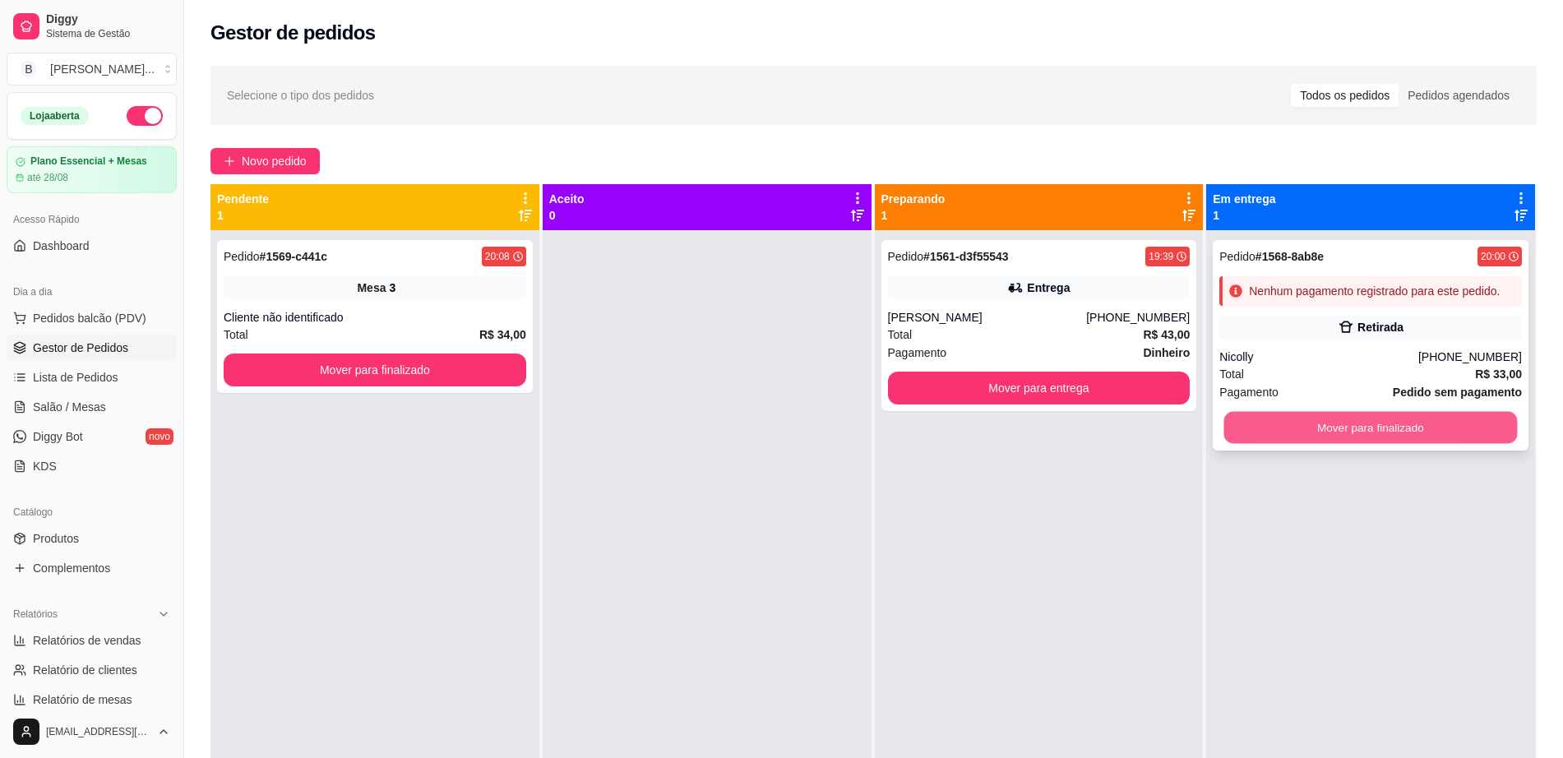
click at [1304, 428] on button "Mover para finalizado" at bounding box center [1370, 428] width 293 height 32
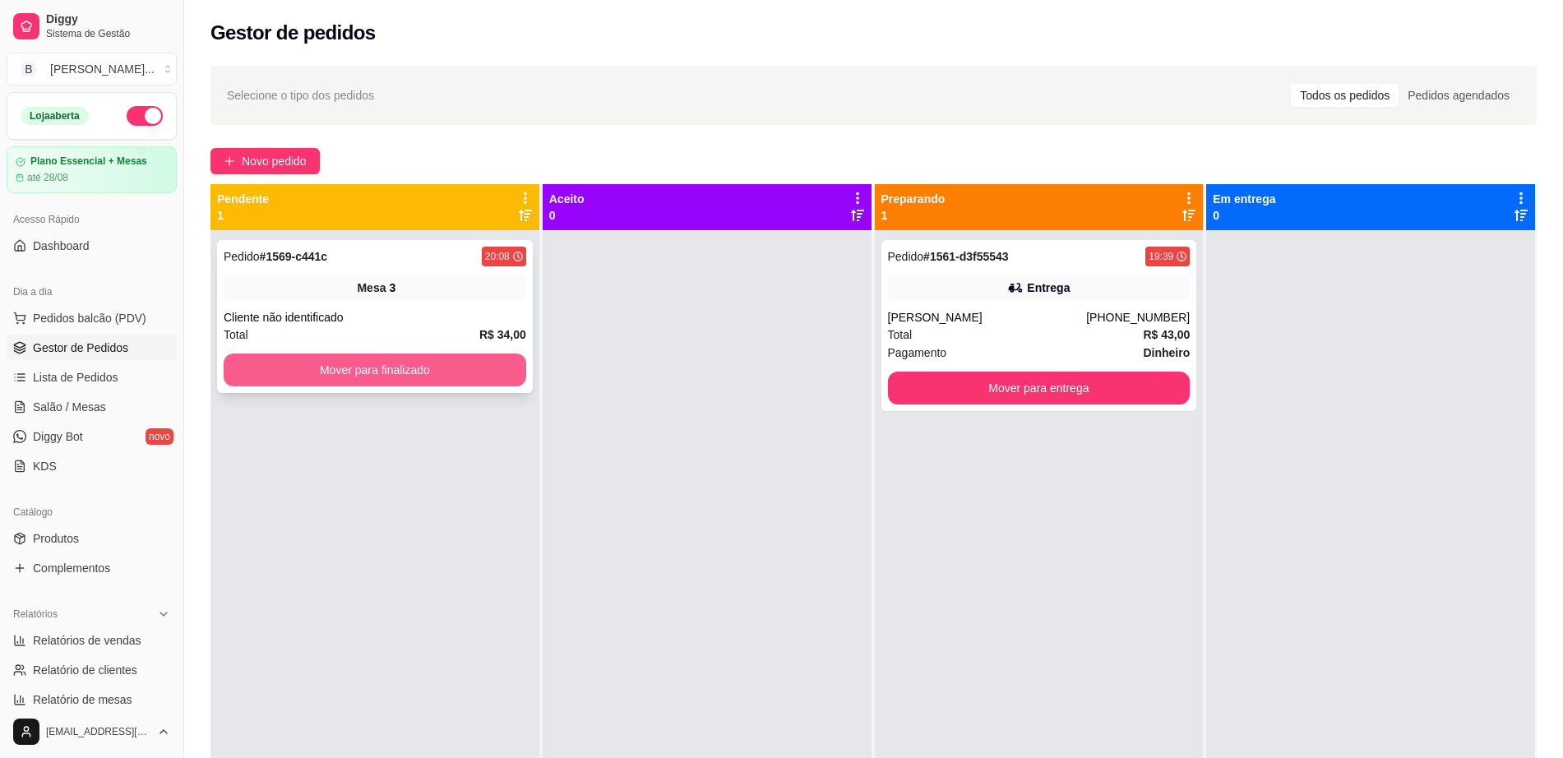
click at [387, 372] on button "Mover para finalizado" at bounding box center [375, 369] width 302 height 33
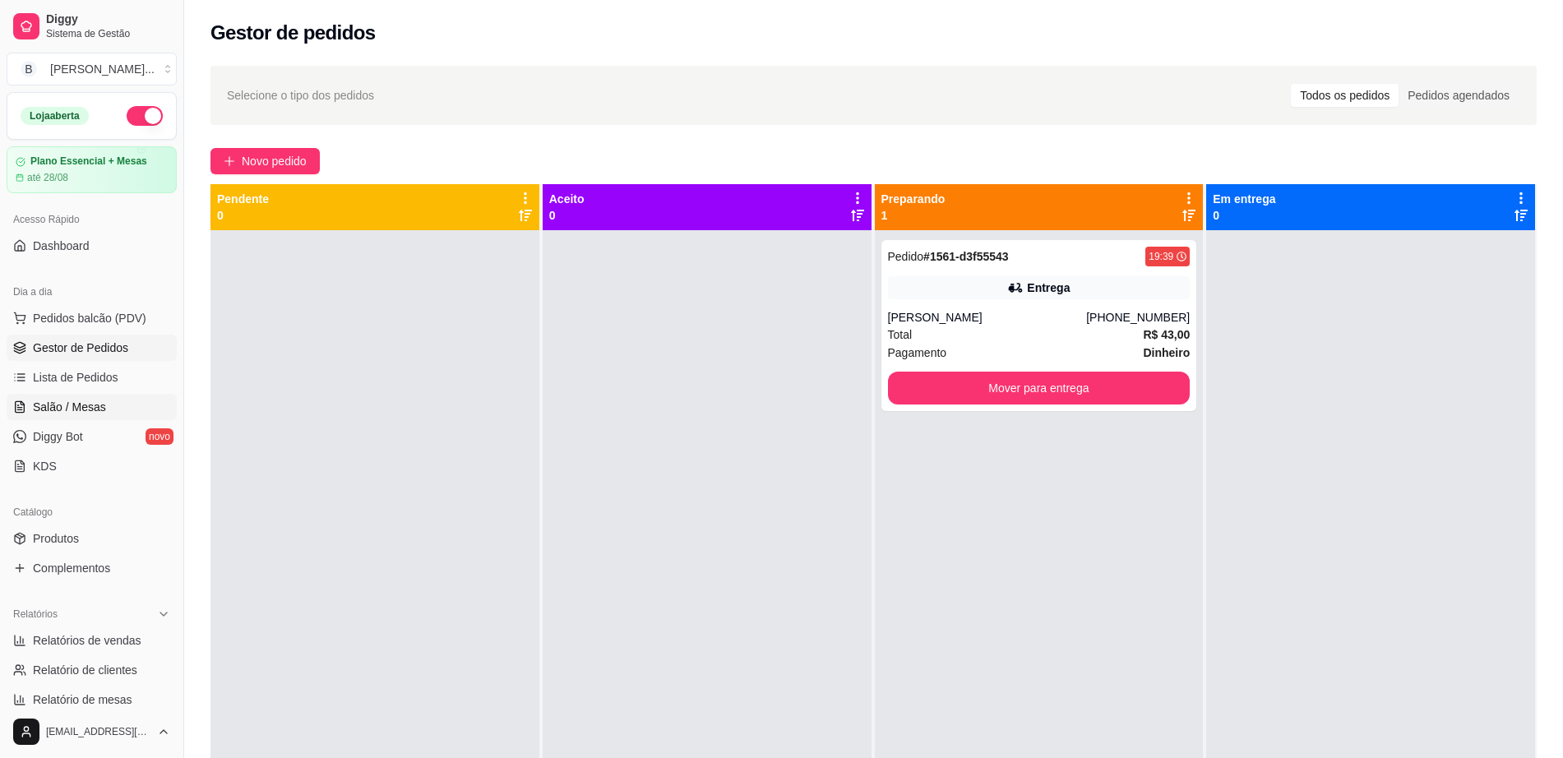
click at [82, 404] on span "Salão / Mesas" at bounding box center [69, 407] width 73 height 16
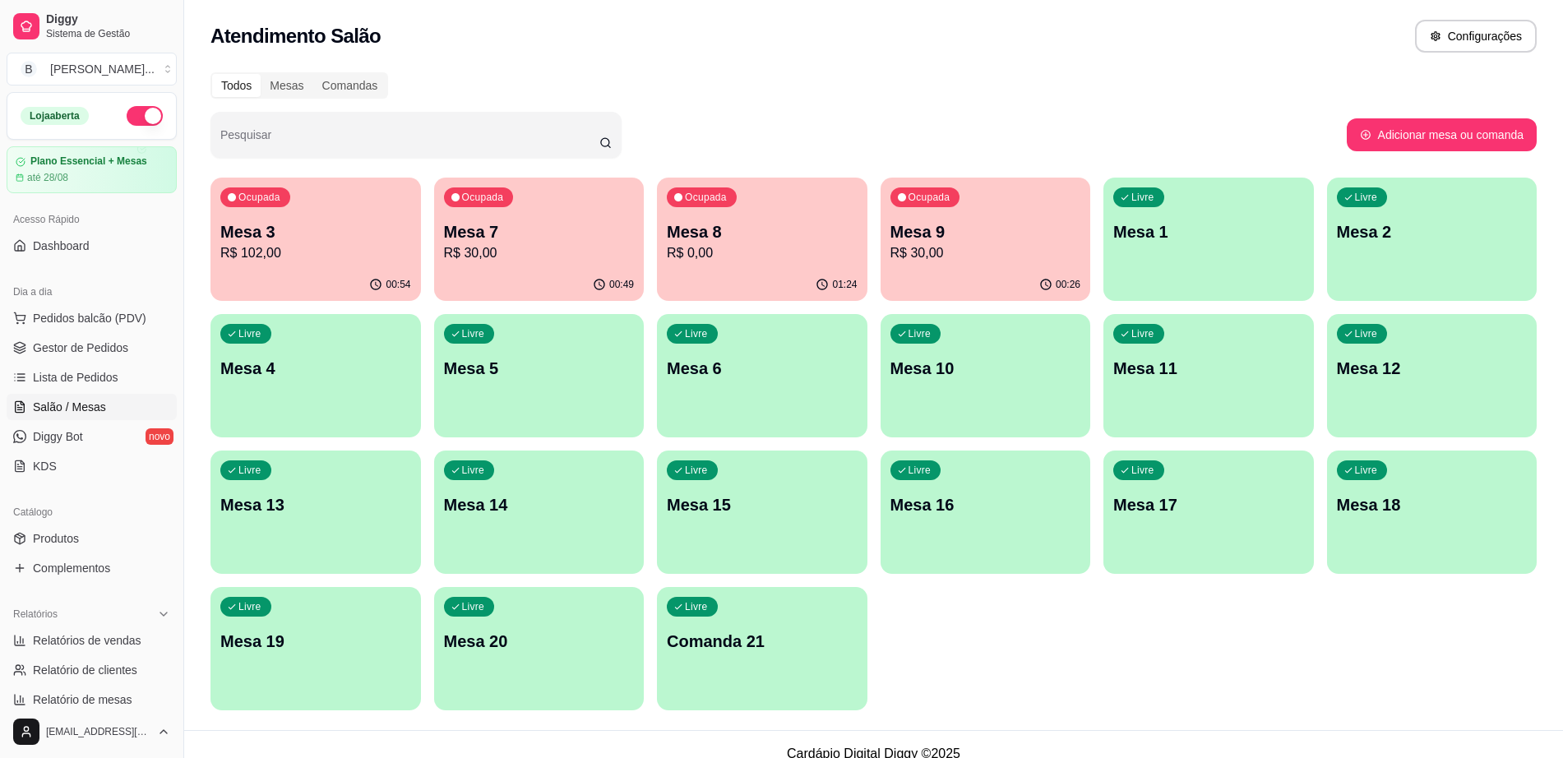
click at [489, 254] on p "R$ 30,00" at bounding box center [539, 253] width 191 height 20
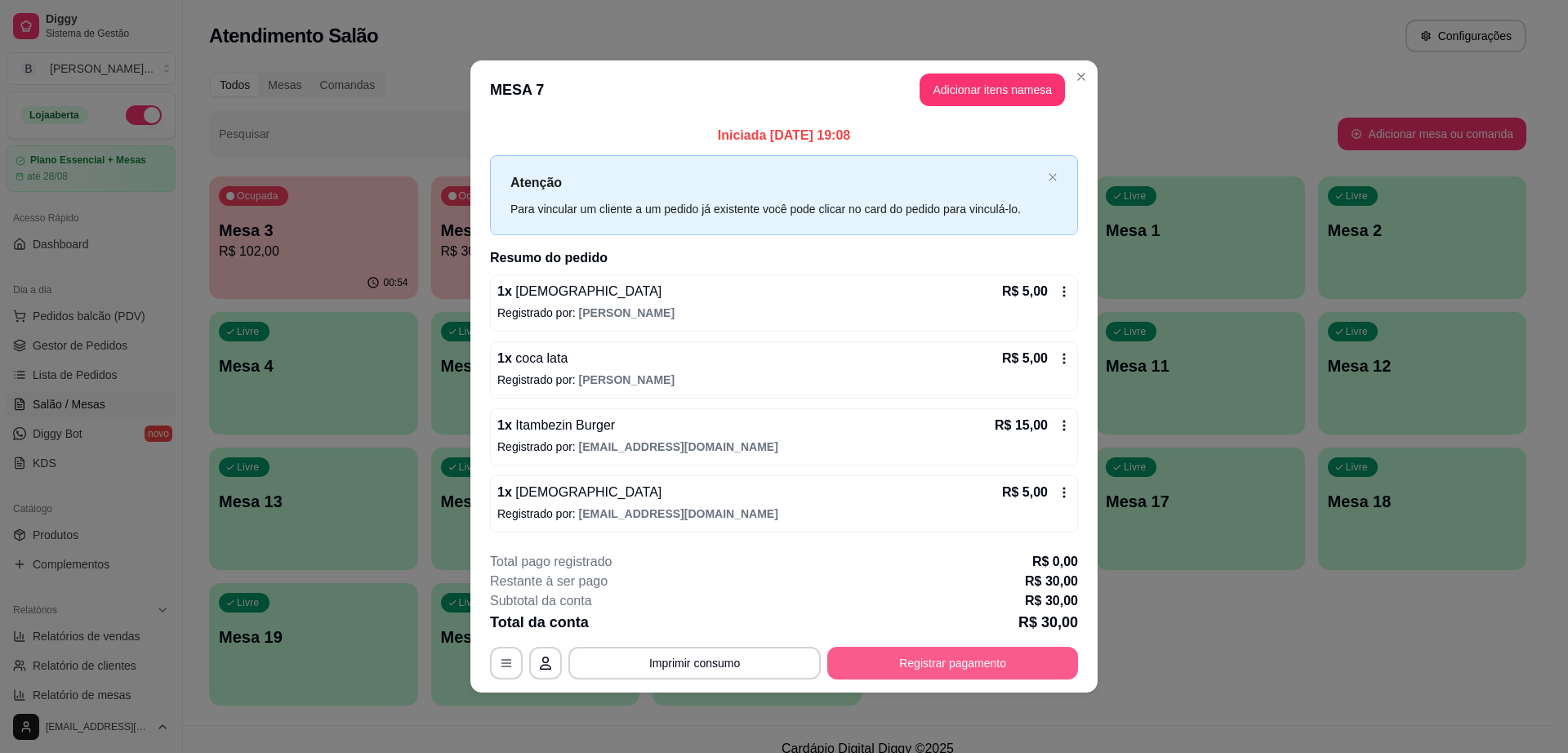
click at [1006, 660] on button "Registrar pagamento" at bounding box center [953, 663] width 250 height 33
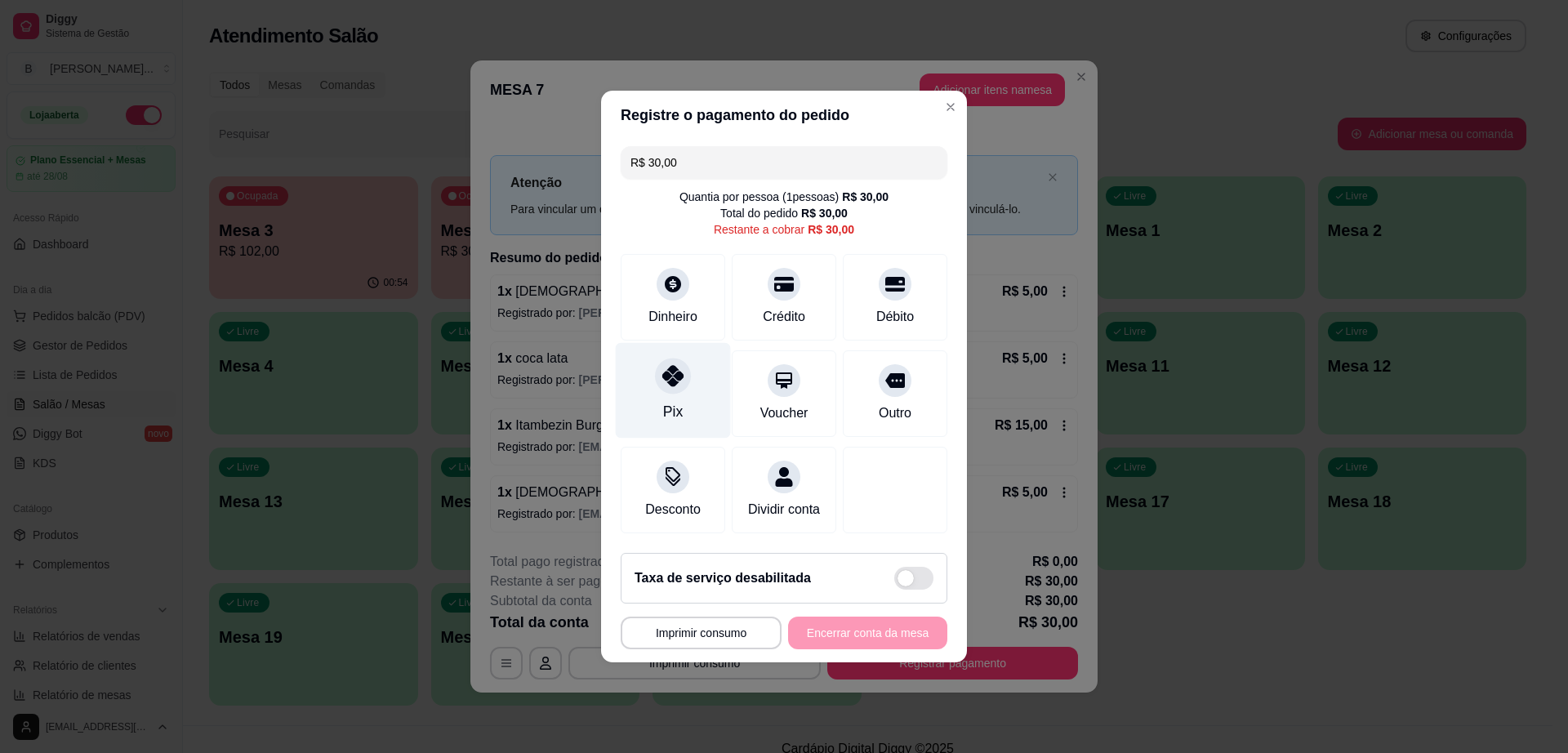
click at [674, 376] on icon at bounding box center [673, 375] width 21 height 21
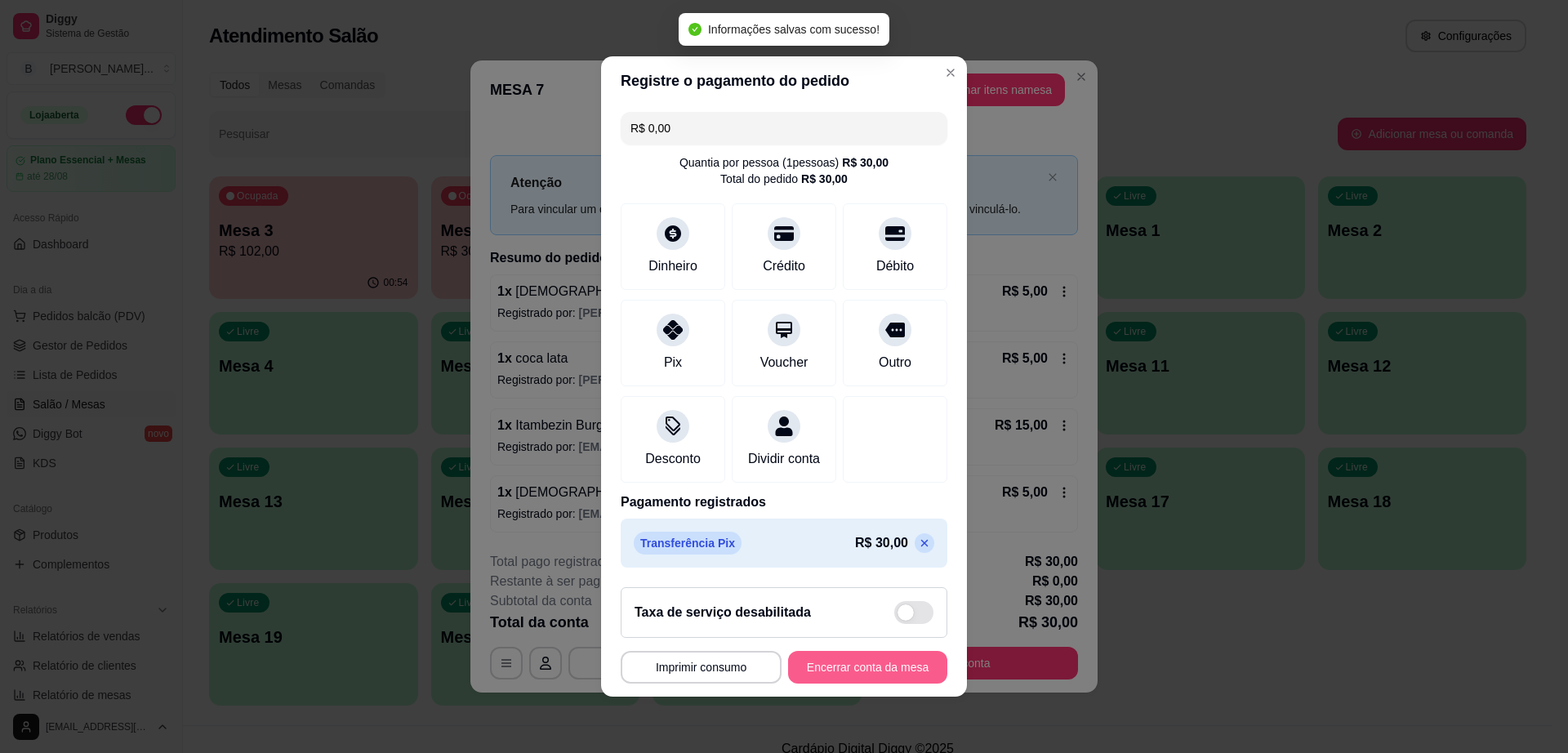
type input "R$ 0,00"
click at [881, 675] on button "Encerrar conta da mesa" at bounding box center [867, 667] width 159 height 33
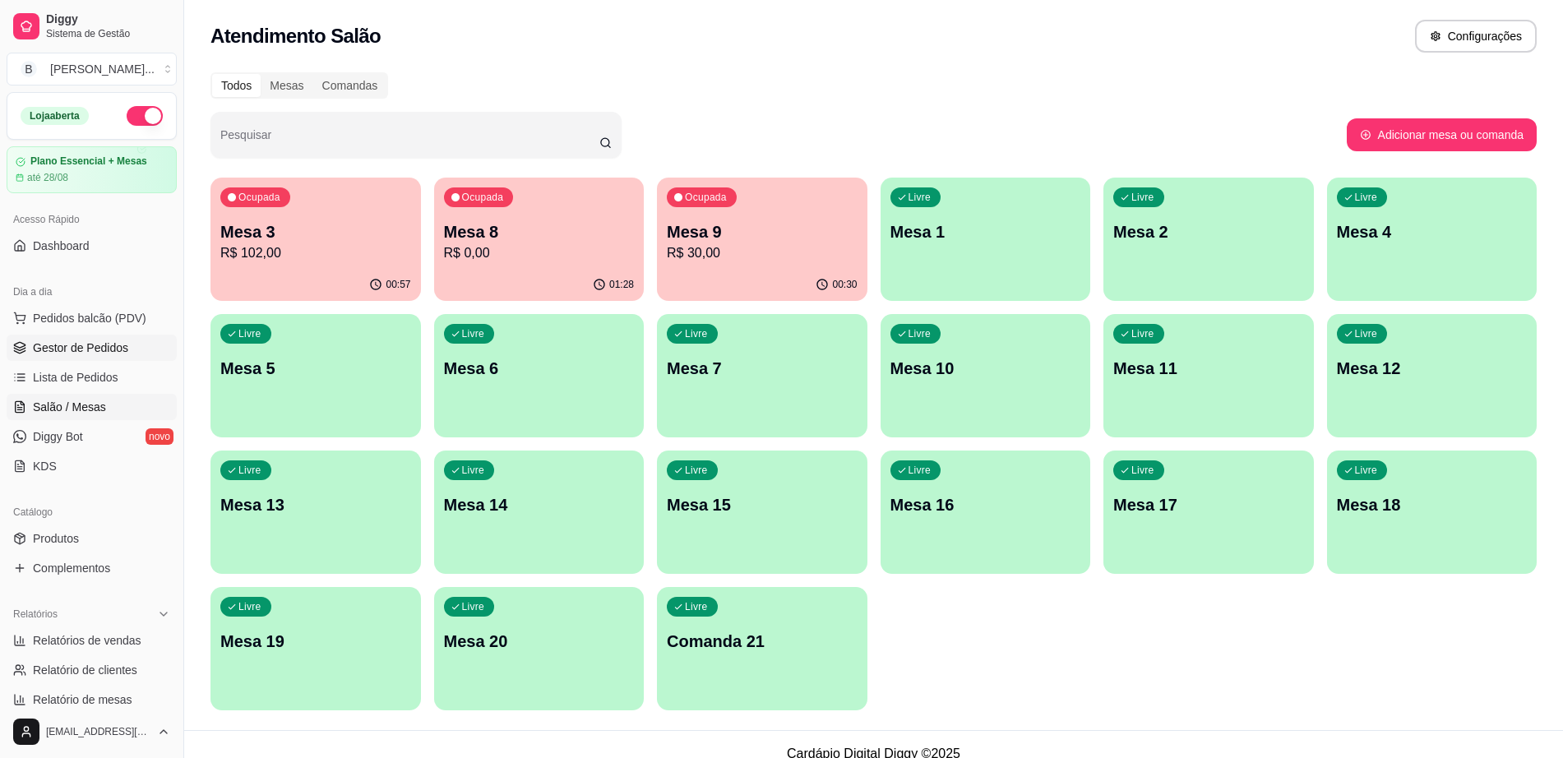
click at [85, 336] on link "Gestor de Pedidos" at bounding box center [92, 348] width 170 height 26
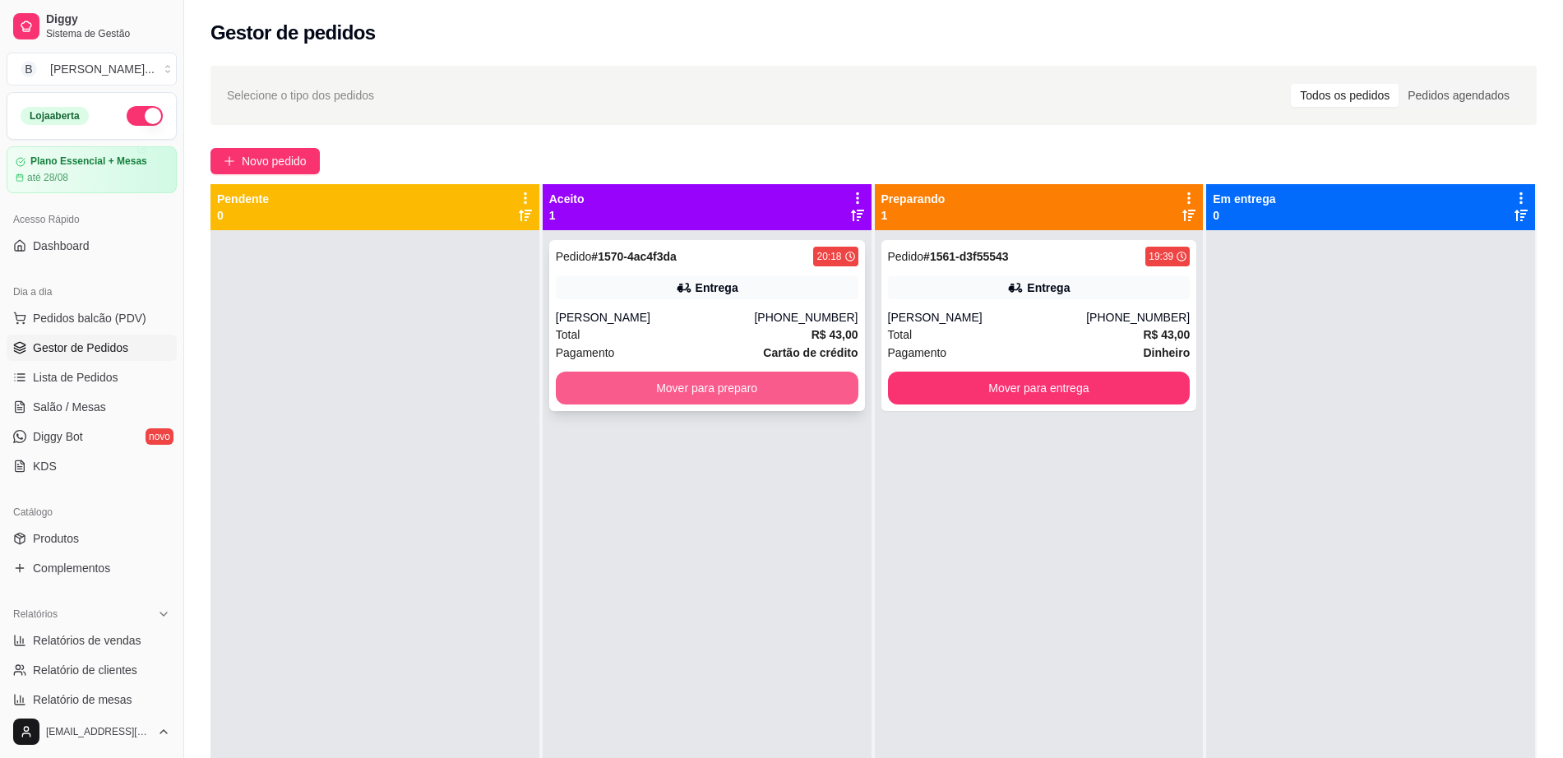
click at [724, 386] on button "Mover para preparo" at bounding box center [707, 388] width 302 height 33
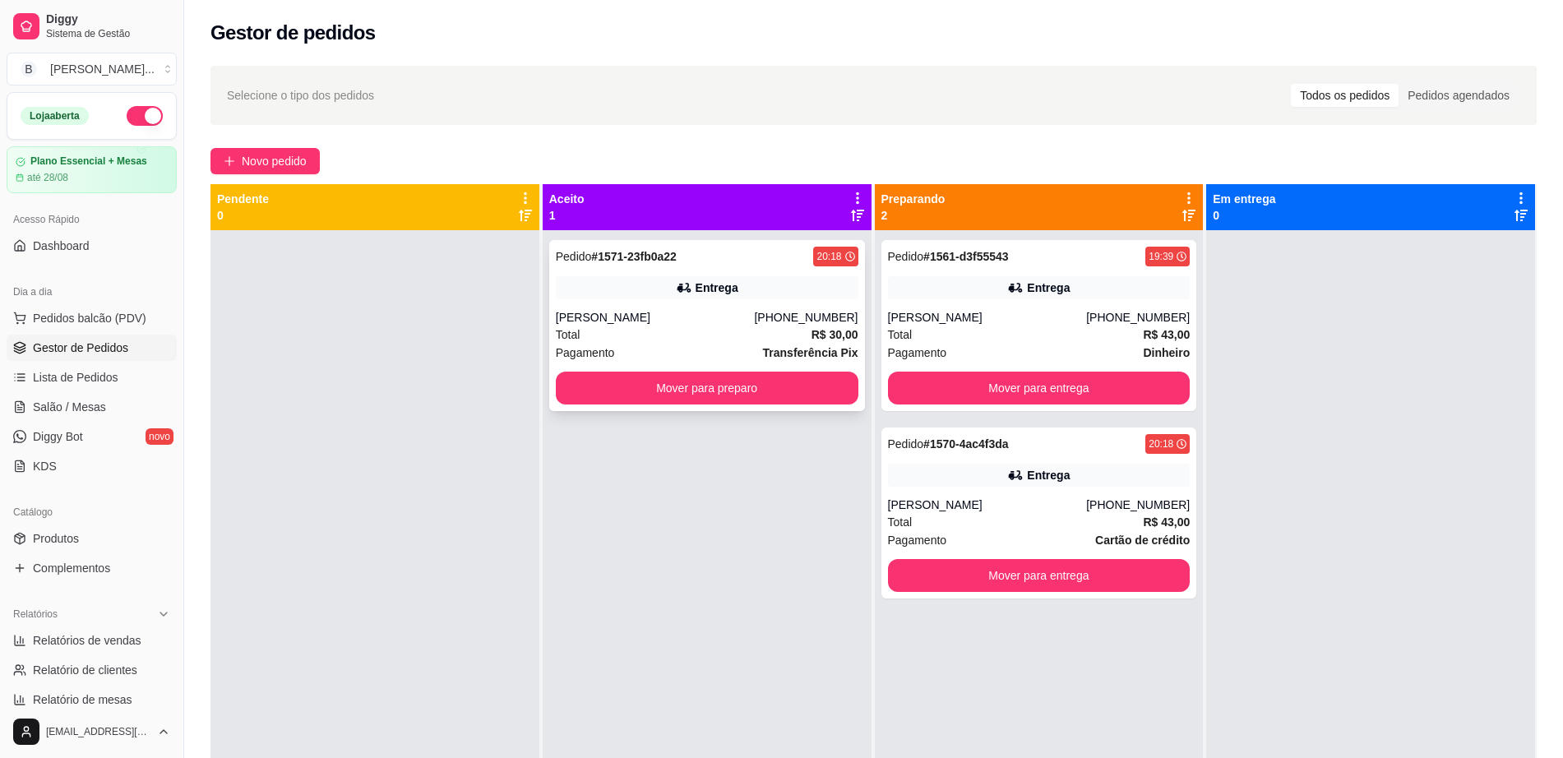
click at [732, 302] on div "Pedido # 1571-23fb0a22 20:18 Entrega Paulo Costa (77) 99162-3082 Total R$ 30,00…" at bounding box center [707, 325] width 316 height 171
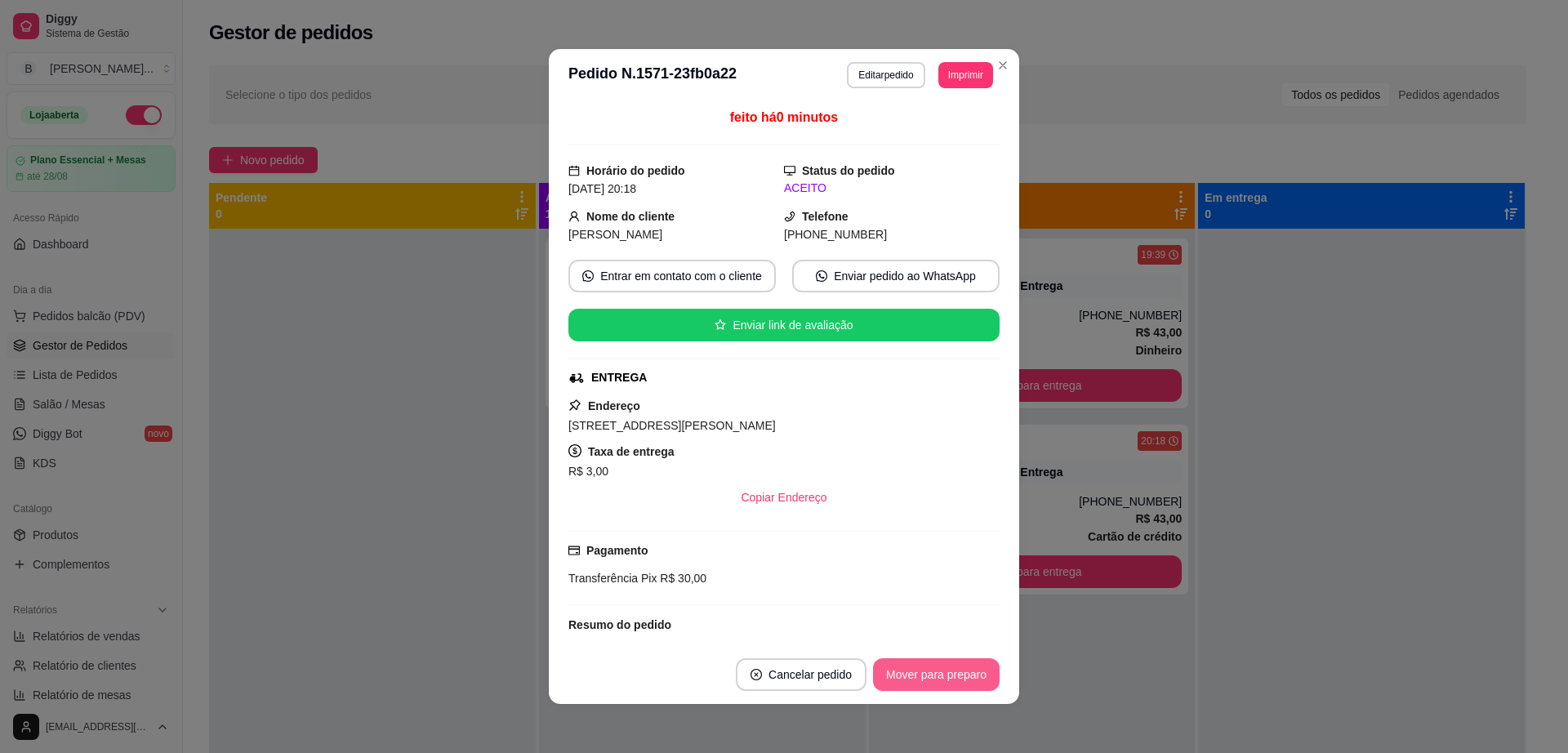
click at [927, 672] on button "Mover para preparo" at bounding box center [936, 675] width 126 height 33
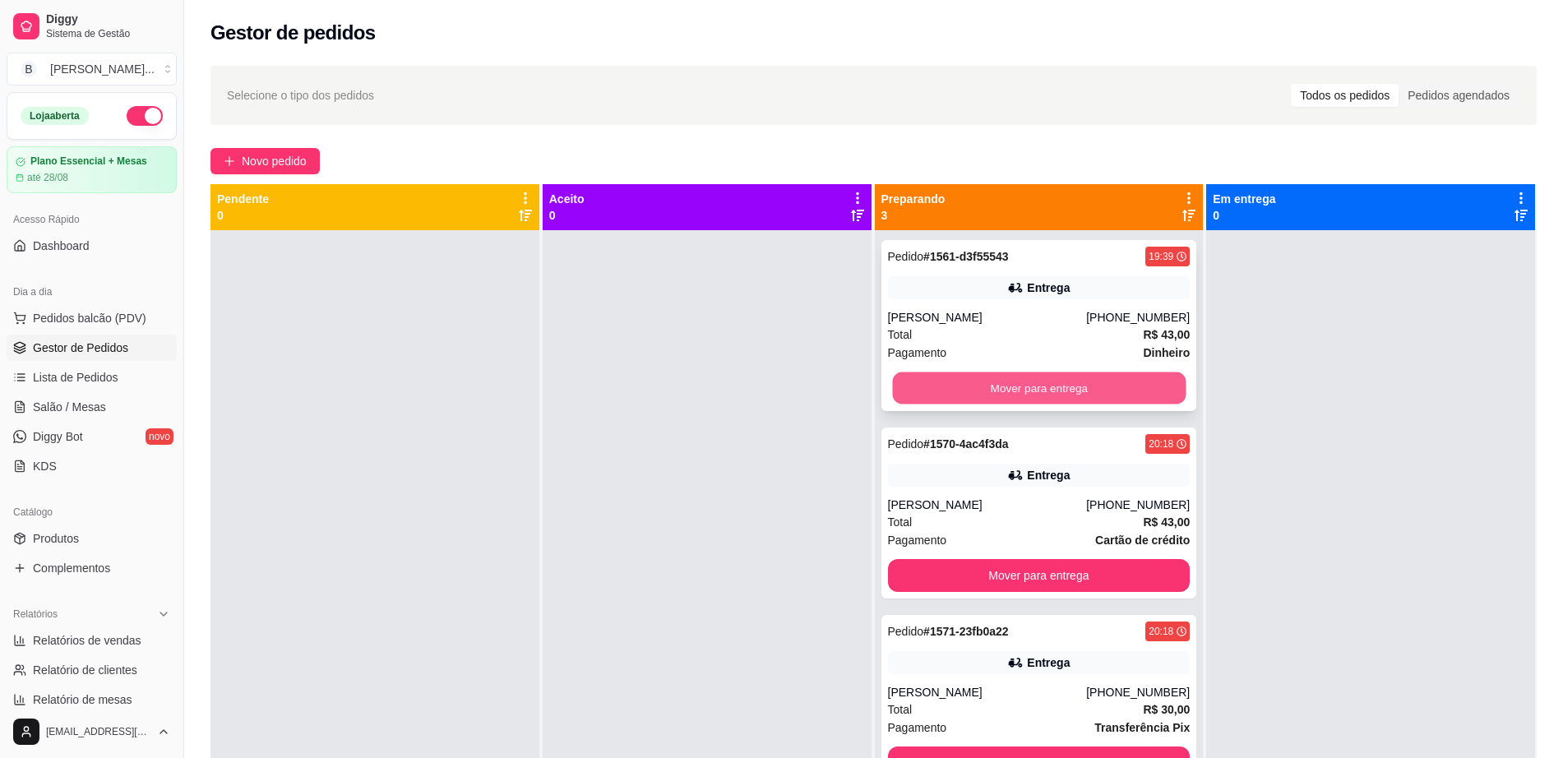
click at [1141, 381] on button "Mover para entrega" at bounding box center [1038, 388] width 293 height 32
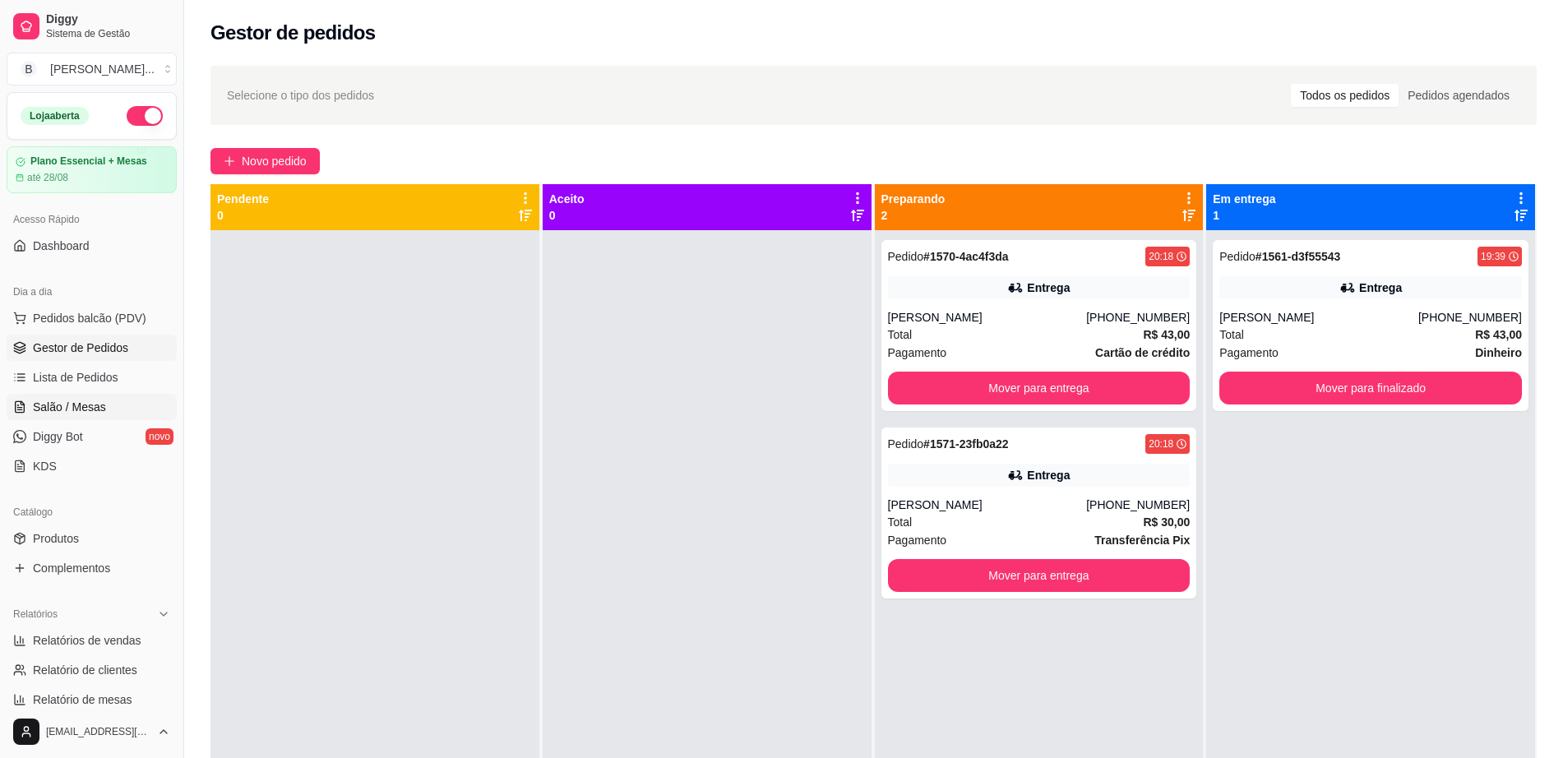
click at [106, 398] on link "Salão / Mesas" at bounding box center [92, 407] width 170 height 26
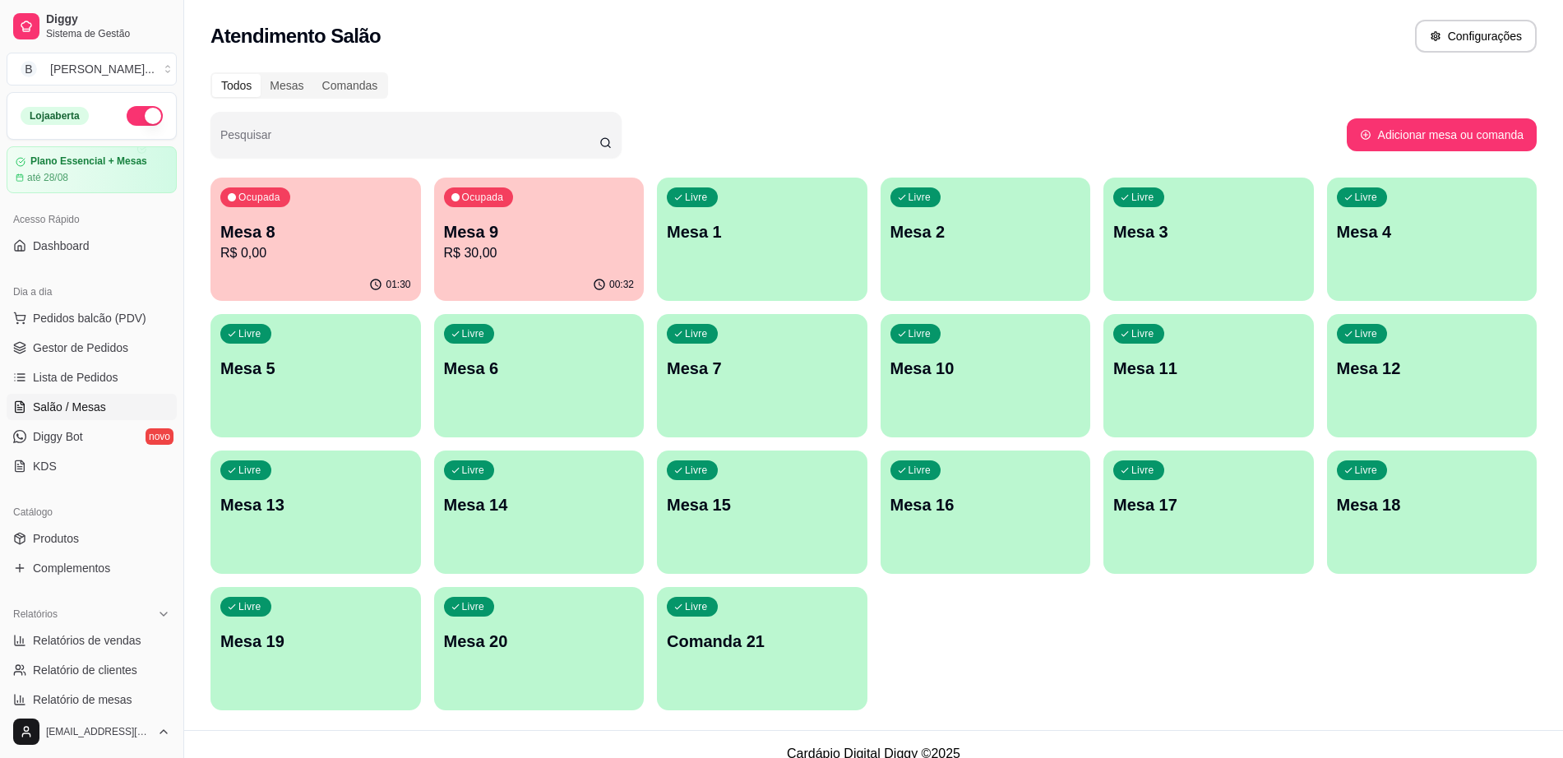
click at [300, 236] on p "Mesa 8" at bounding box center [315, 231] width 191 height 23
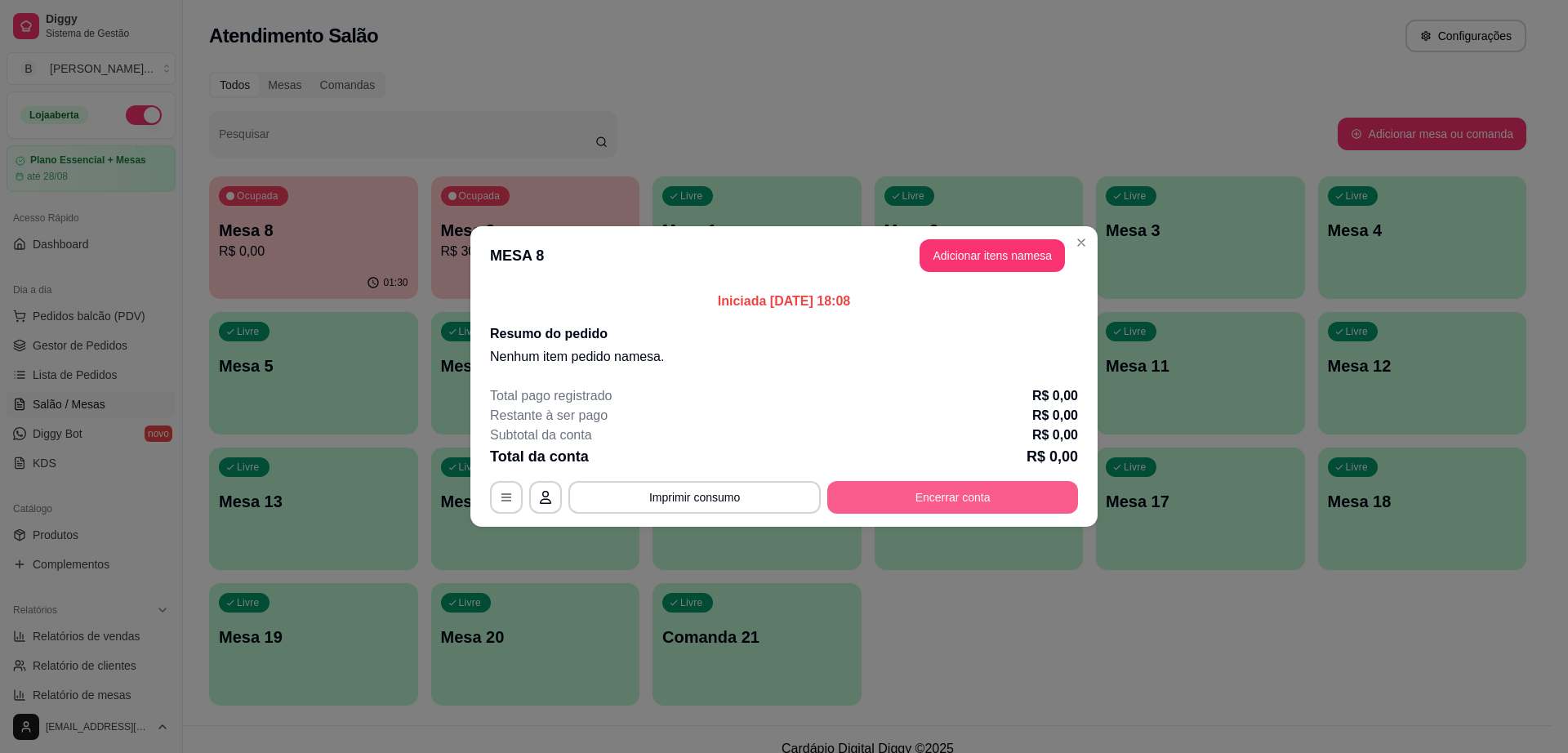
click at [969, 500] on button "Encerrar conta" at bounding box center [953, 497] width 250 height 33
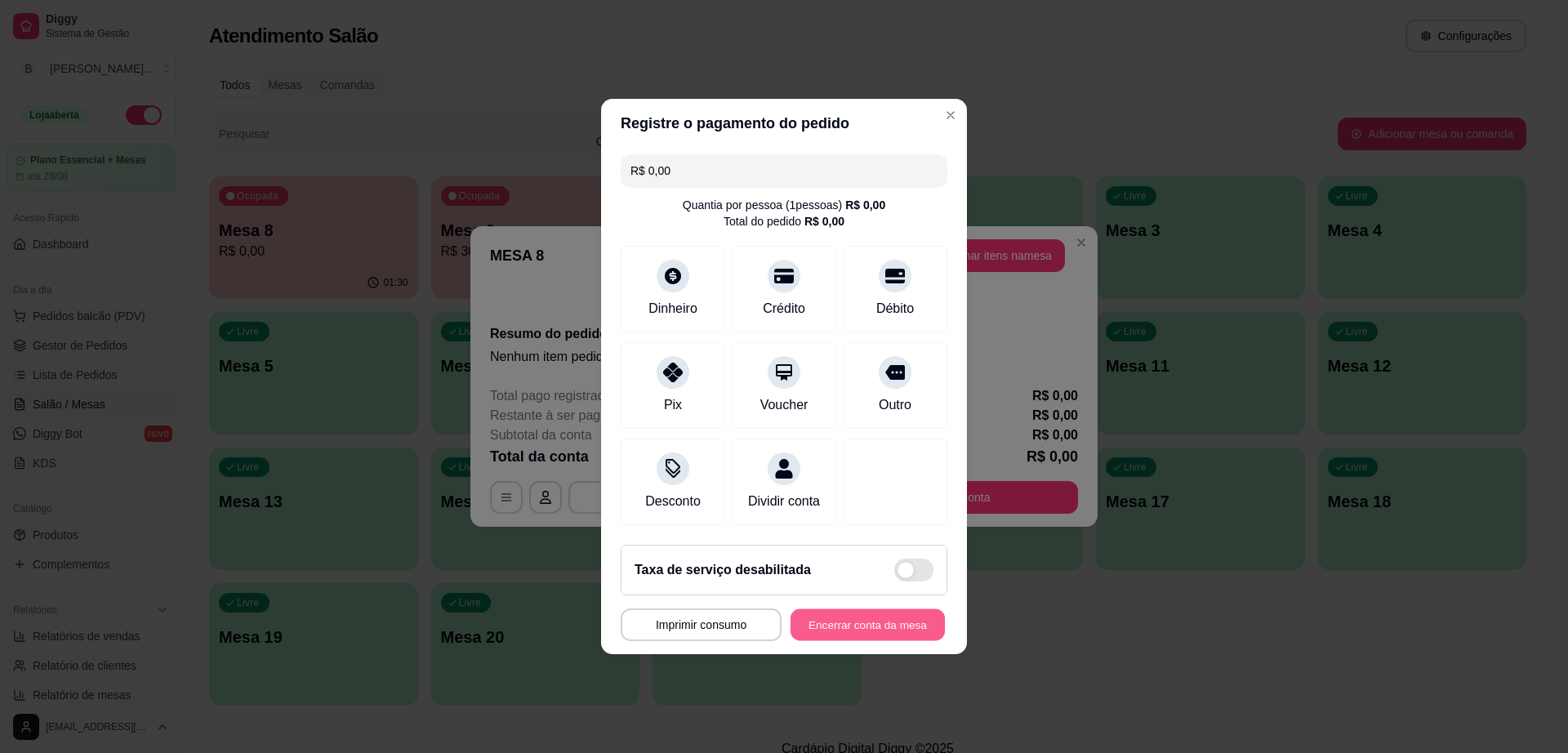
click at [888, 630] on button "Encerrar conta da mesa" at bounding box center [867, 625] width 154 height 32
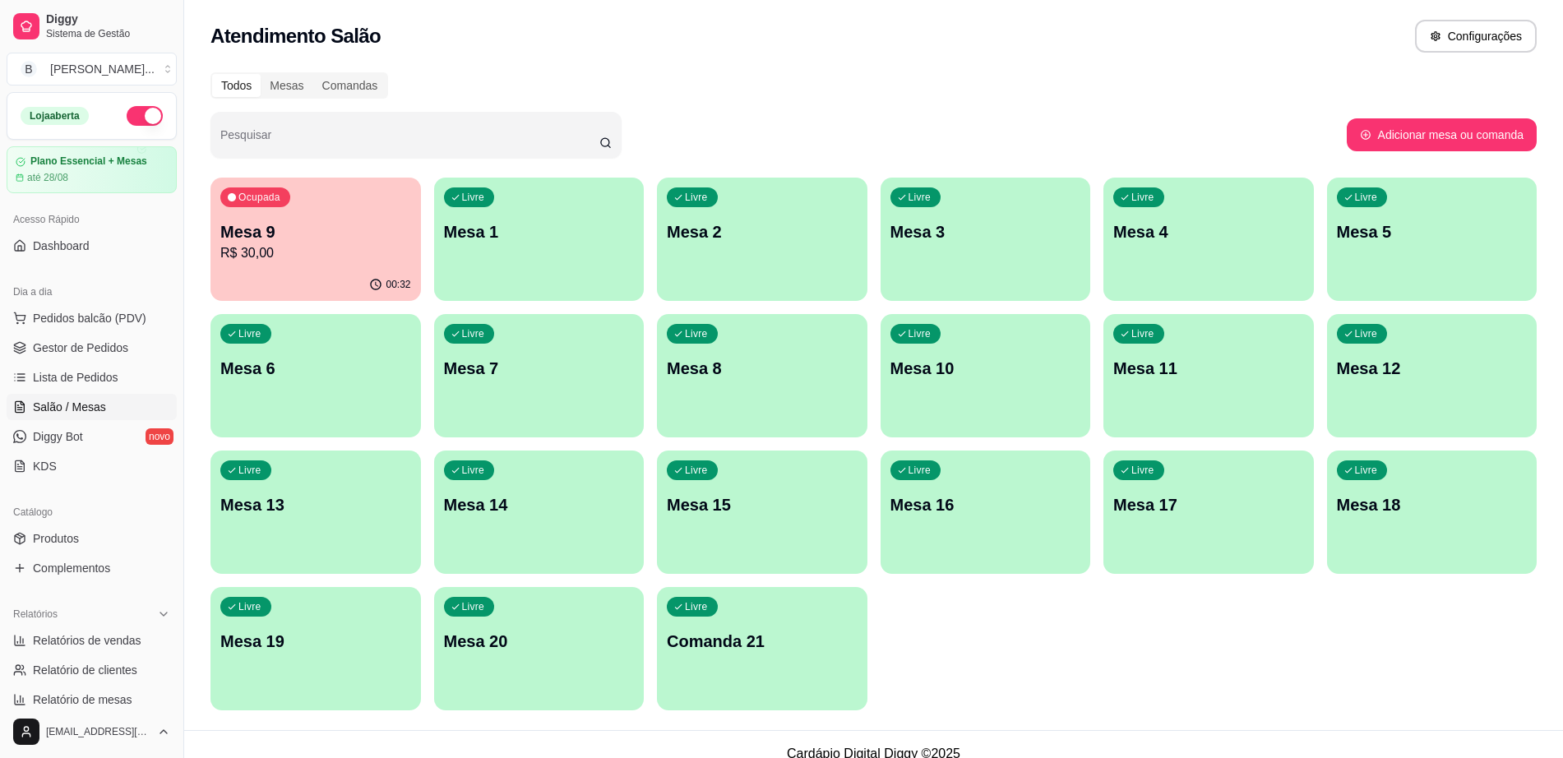
click at [300, 208] on div "Ocupada Mesa 9 R$ 30,00" at bounding box center [315, 223] width 210 height 91
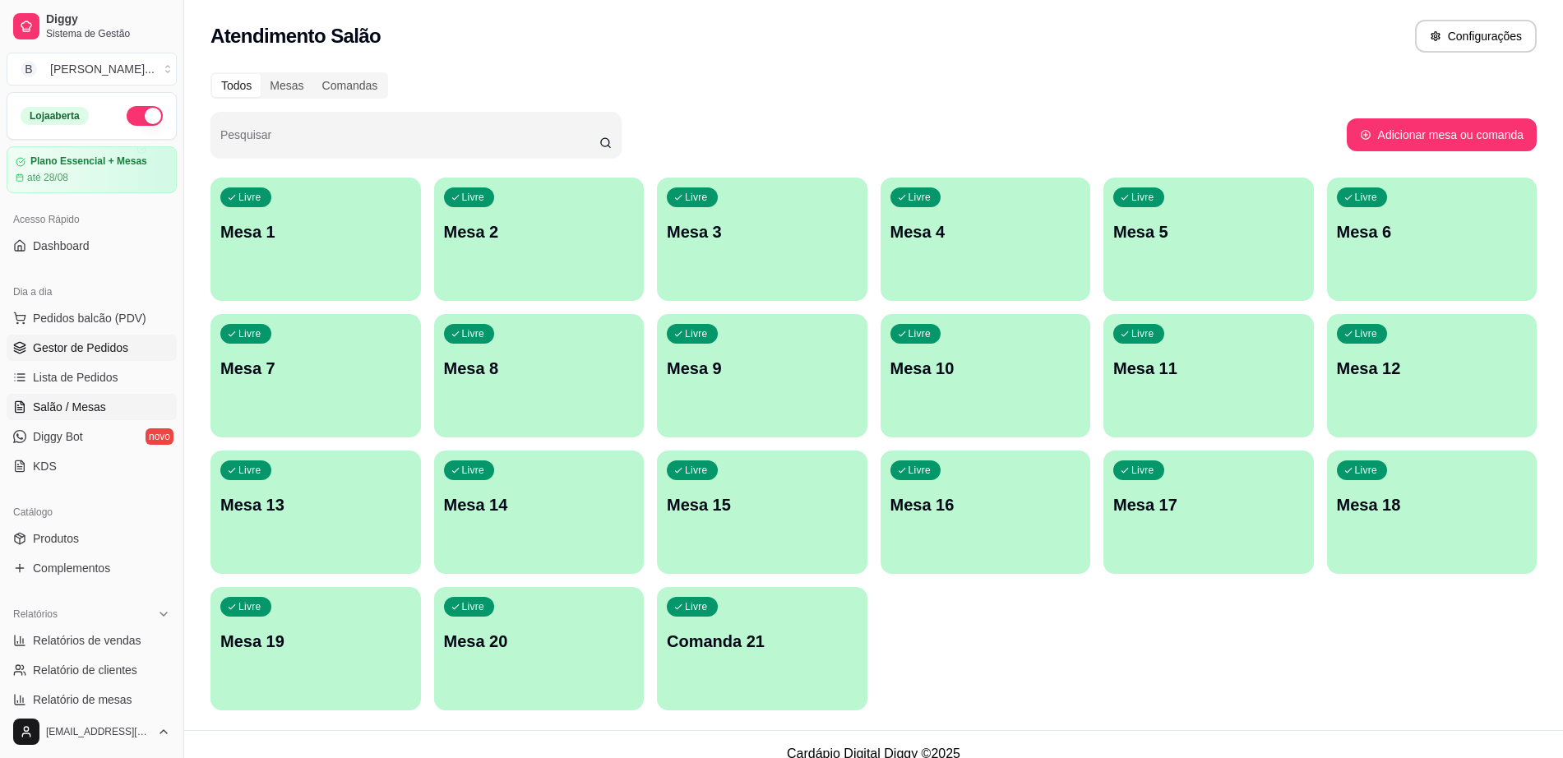
click at [88, 344] on span "Gestor de Pedidos" at bounding box center [80, 347] width 95 height 16
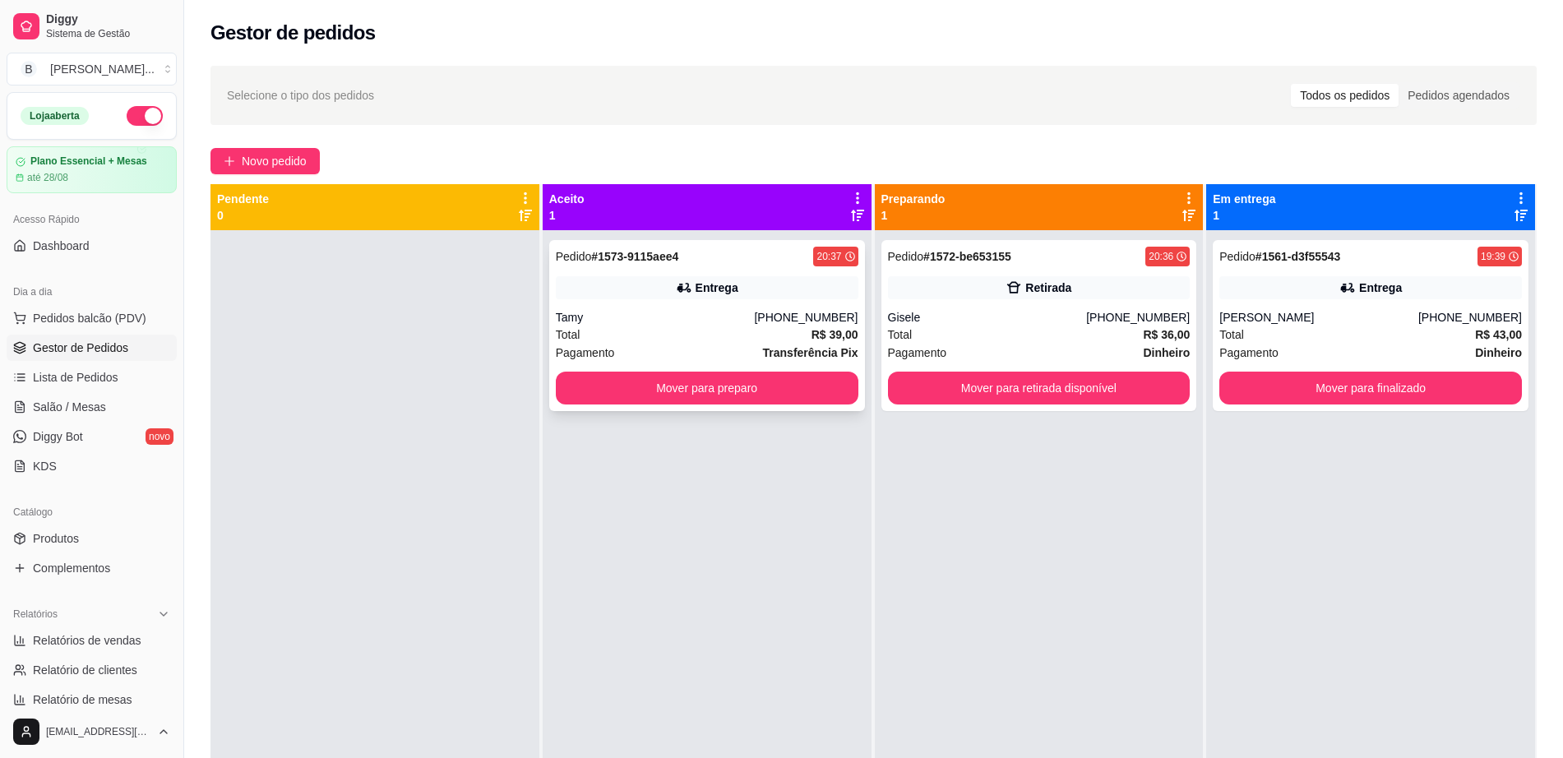
click at [780, 293] on div "Entrega" at bounding box center [707, 287] width 302 height 23
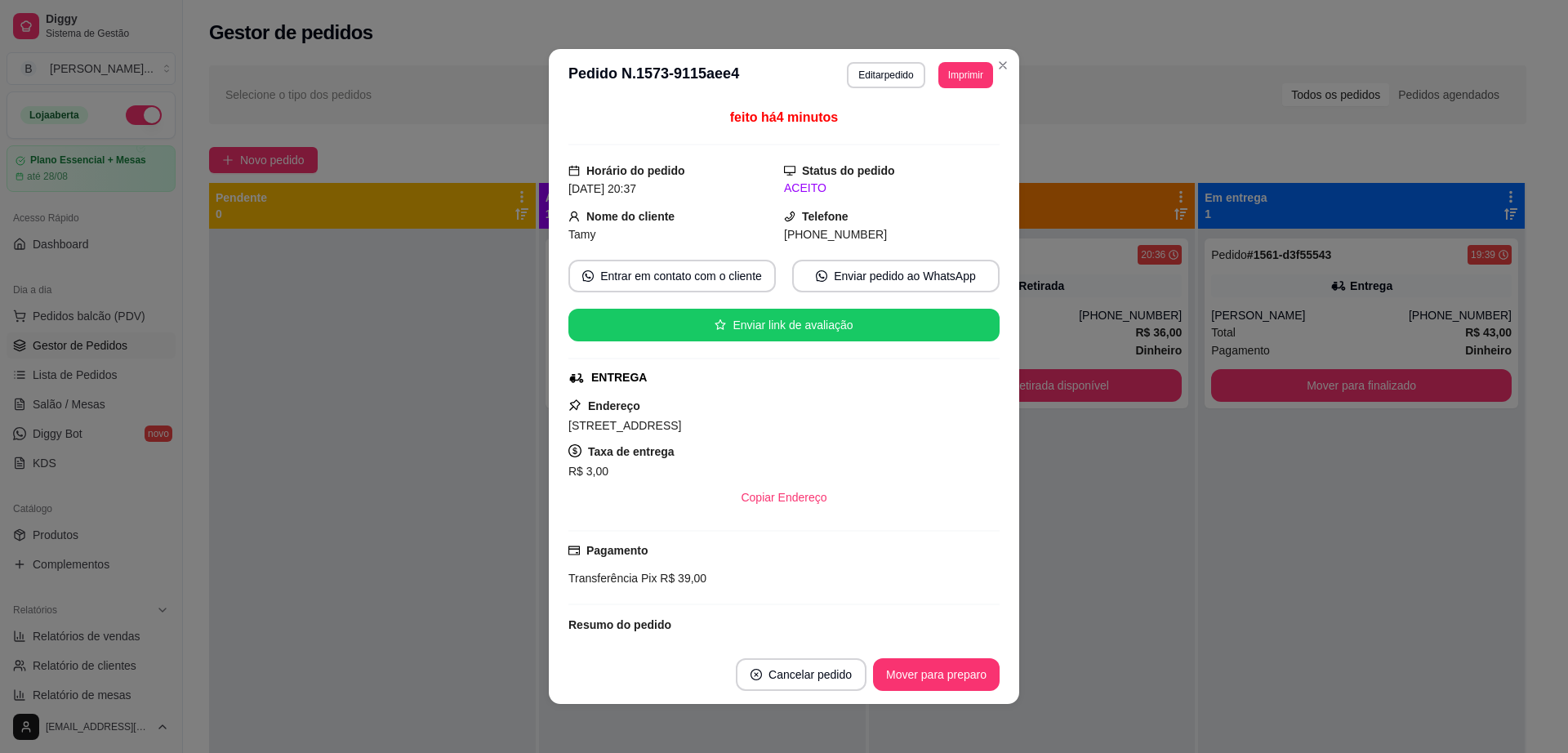
scroll to position [103, 0]
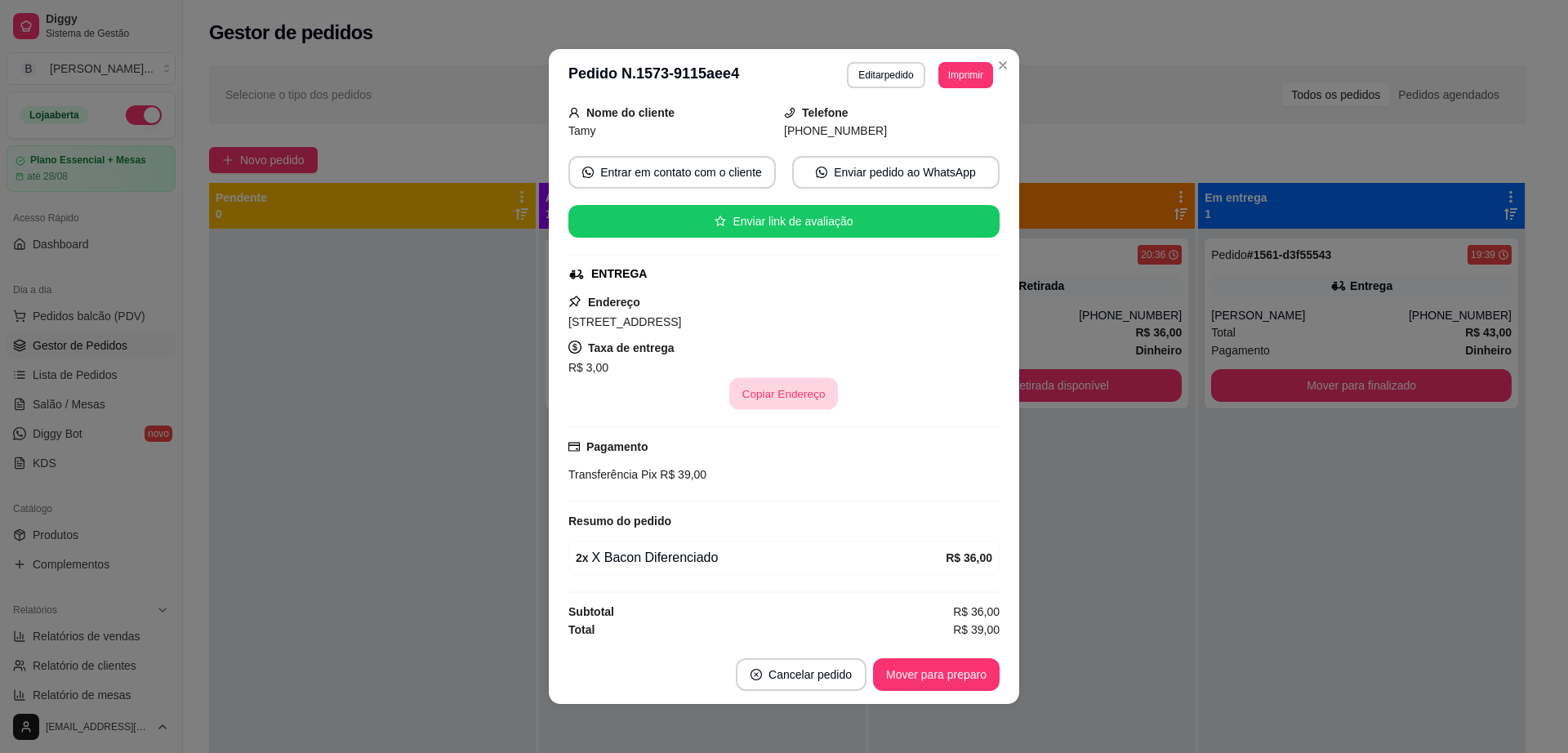
click at [762, 395] on button "Copiar Endereço" at bounding box center [784, 394] width 108 height 32
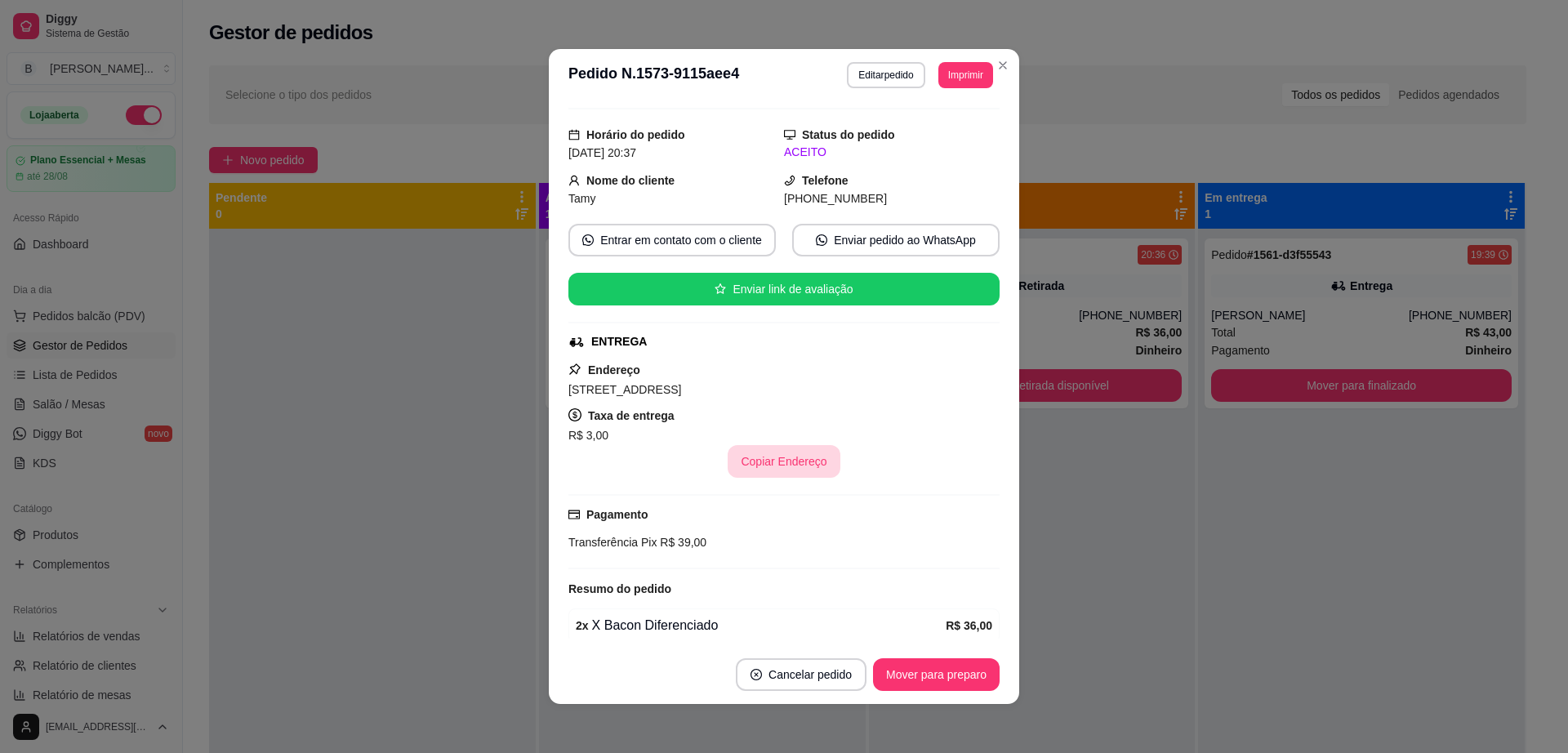
scroll to position [2, 0]
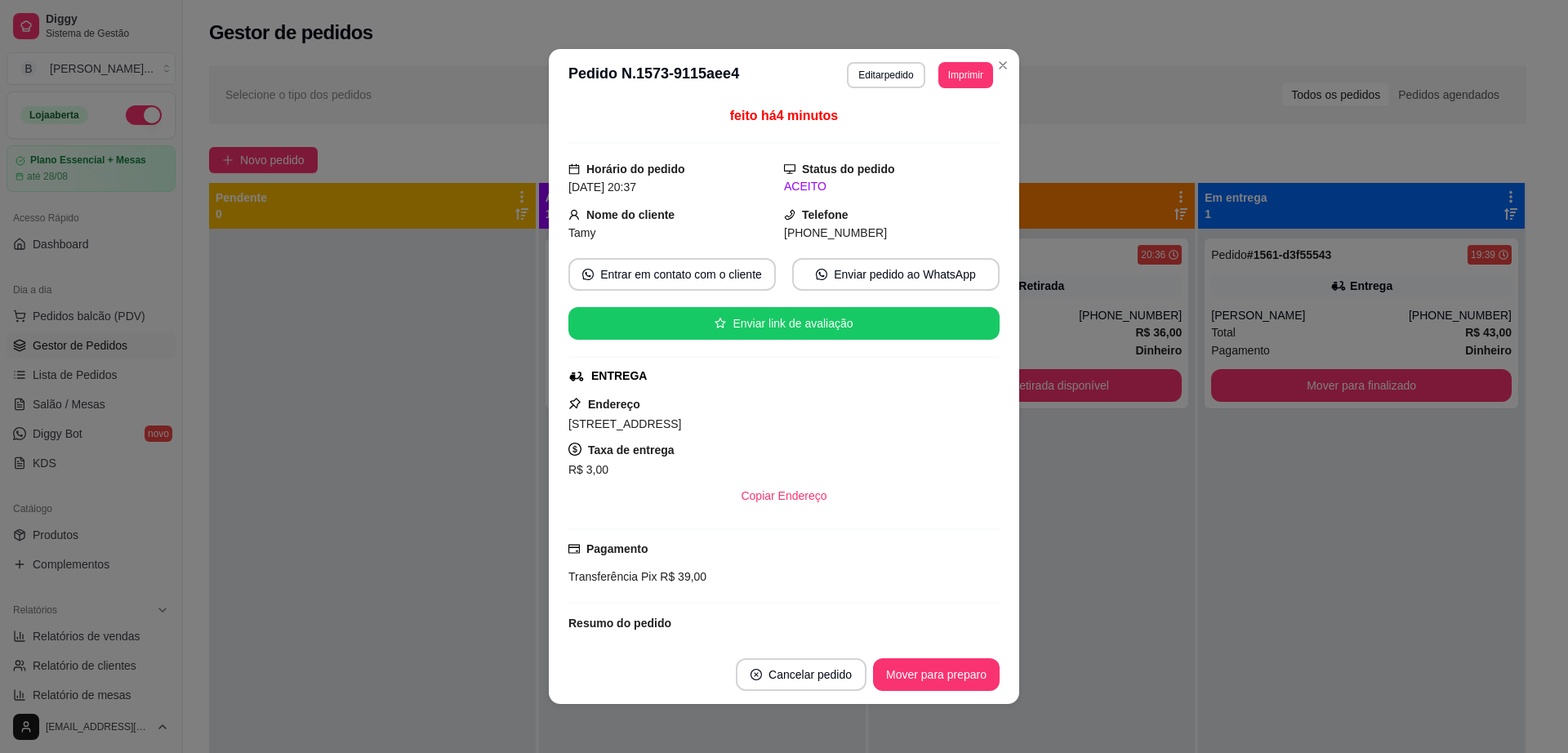
click at [883, 70] on button "Editar pedido" at bounding box center [885, 75] width 78 height 26
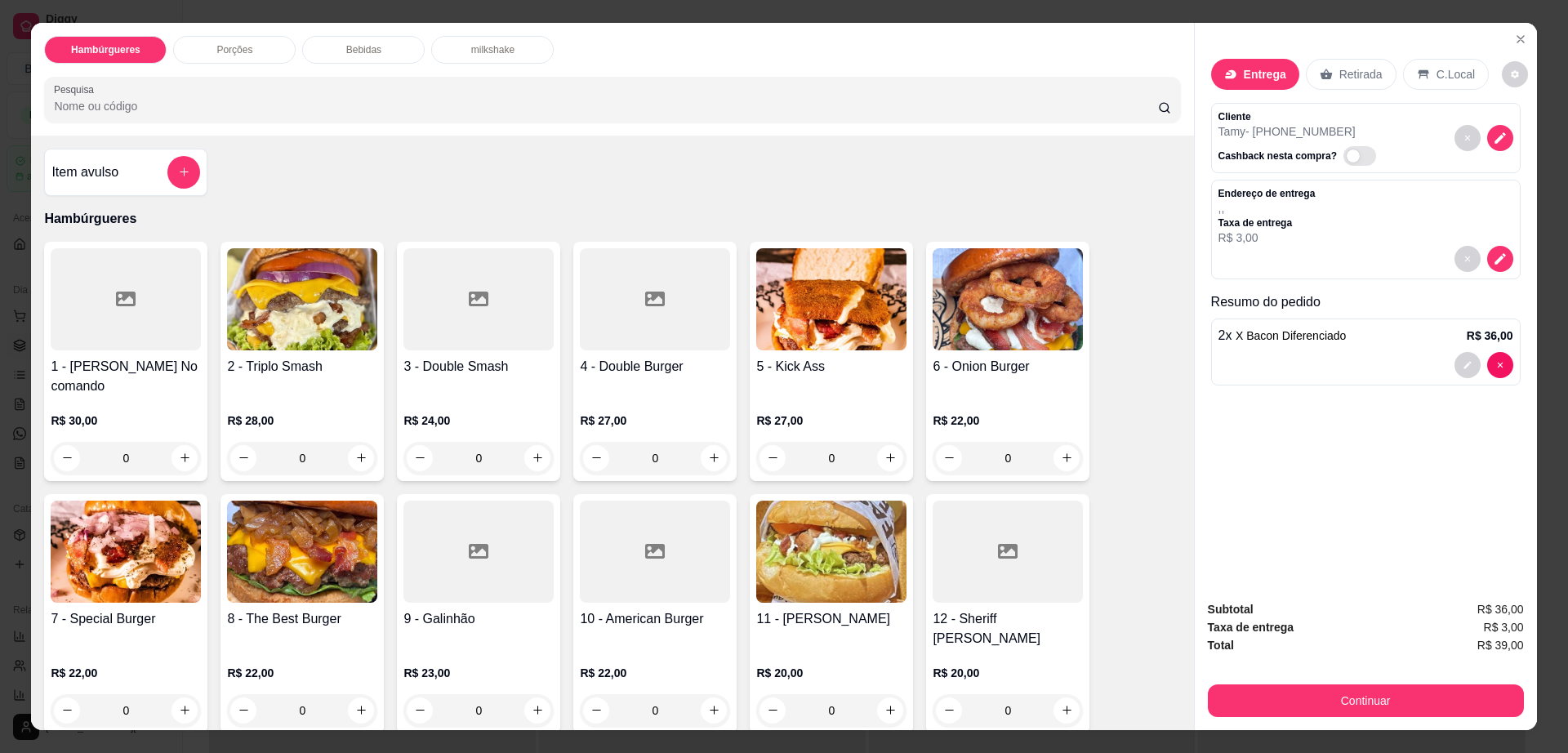
click at [1334, 365] on div at bounding box center [1365, 365] width 295 height 26
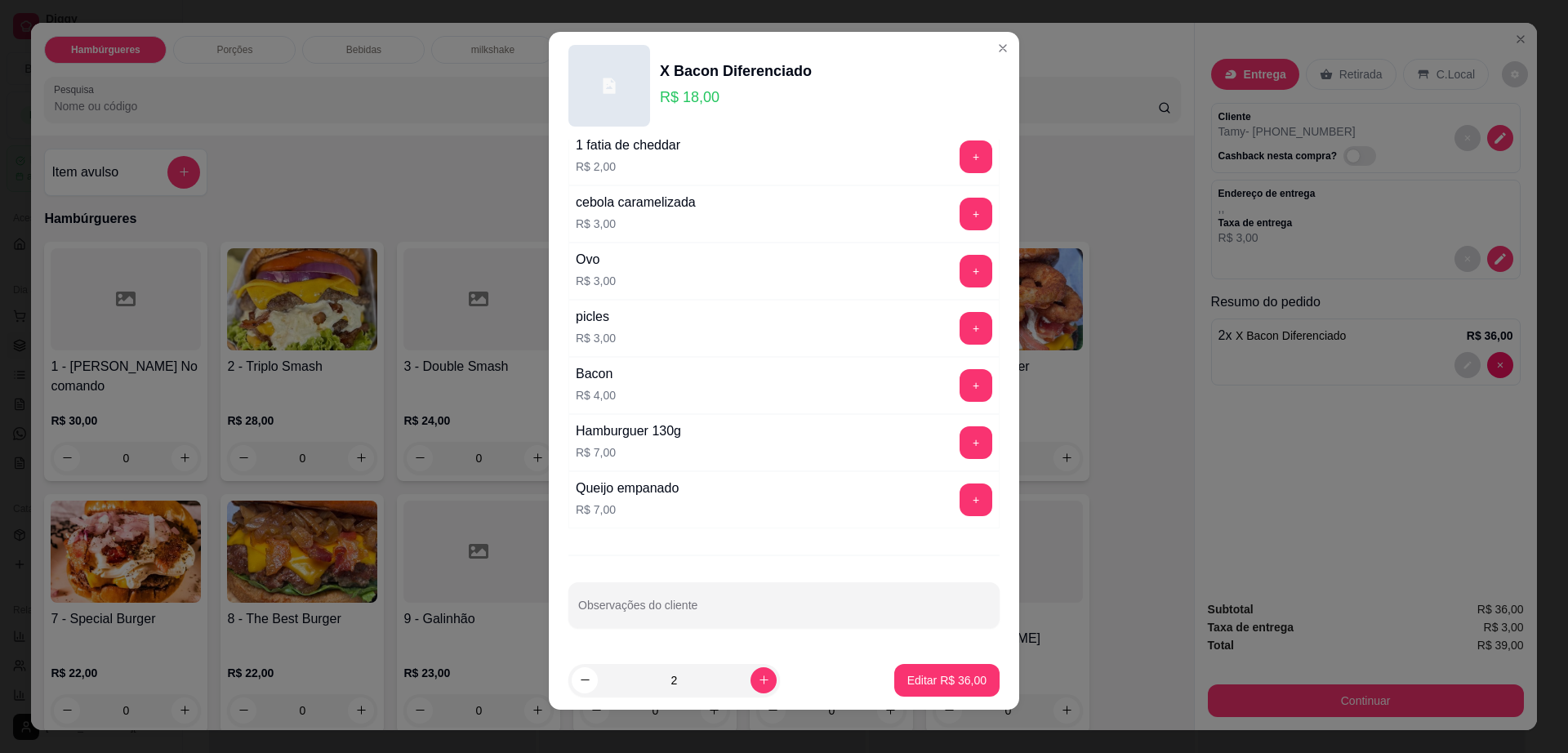
scroll to position [15, 0]
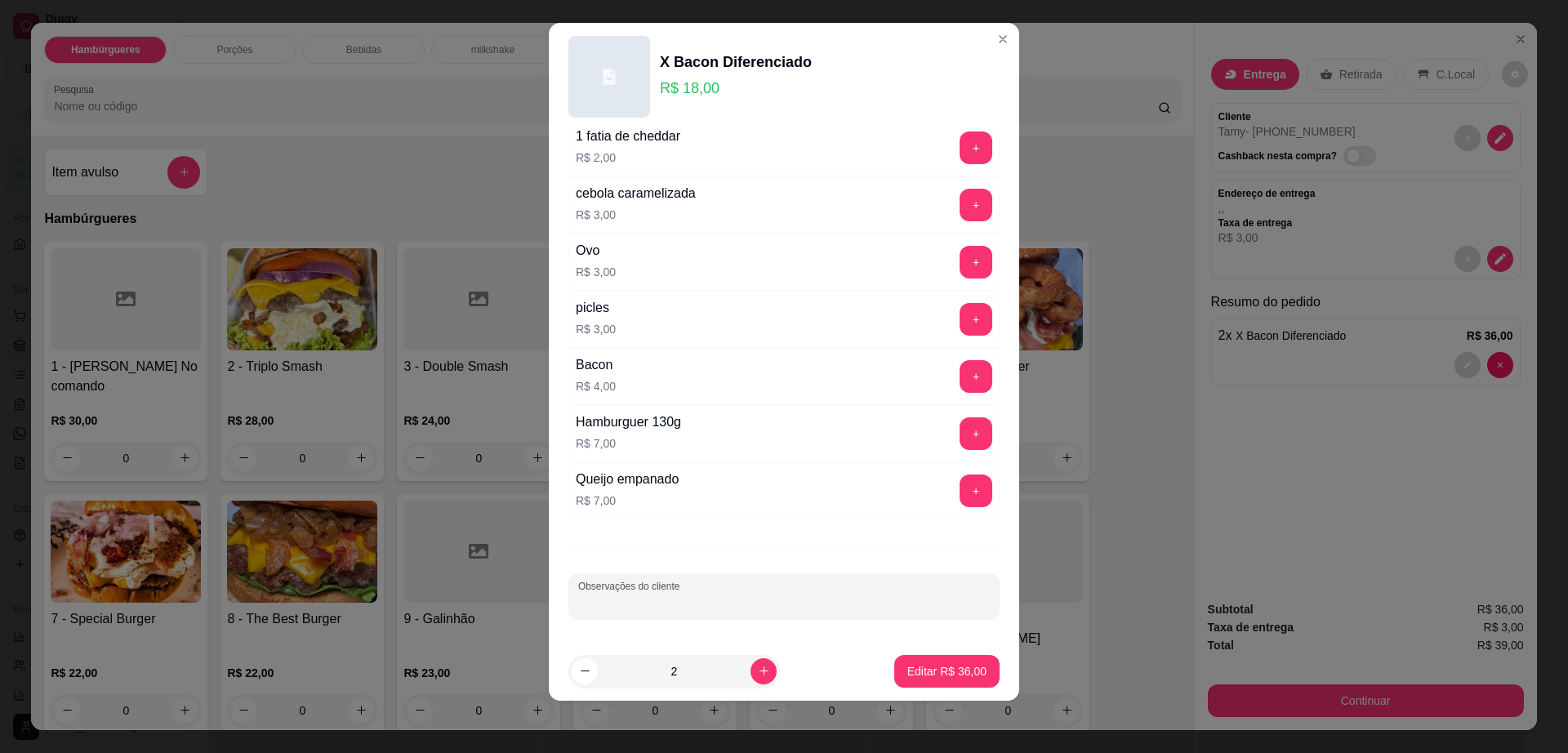
click at [678, 597] on input "Observações do cliente" at bounding box center [784, 602] width 411 height 16
type input "sem cheddar e sem salada"
click at [917, 663] on p "Editar R$ 36,00" at bounding box center [947, 671] width 79 height 16
type input "0"
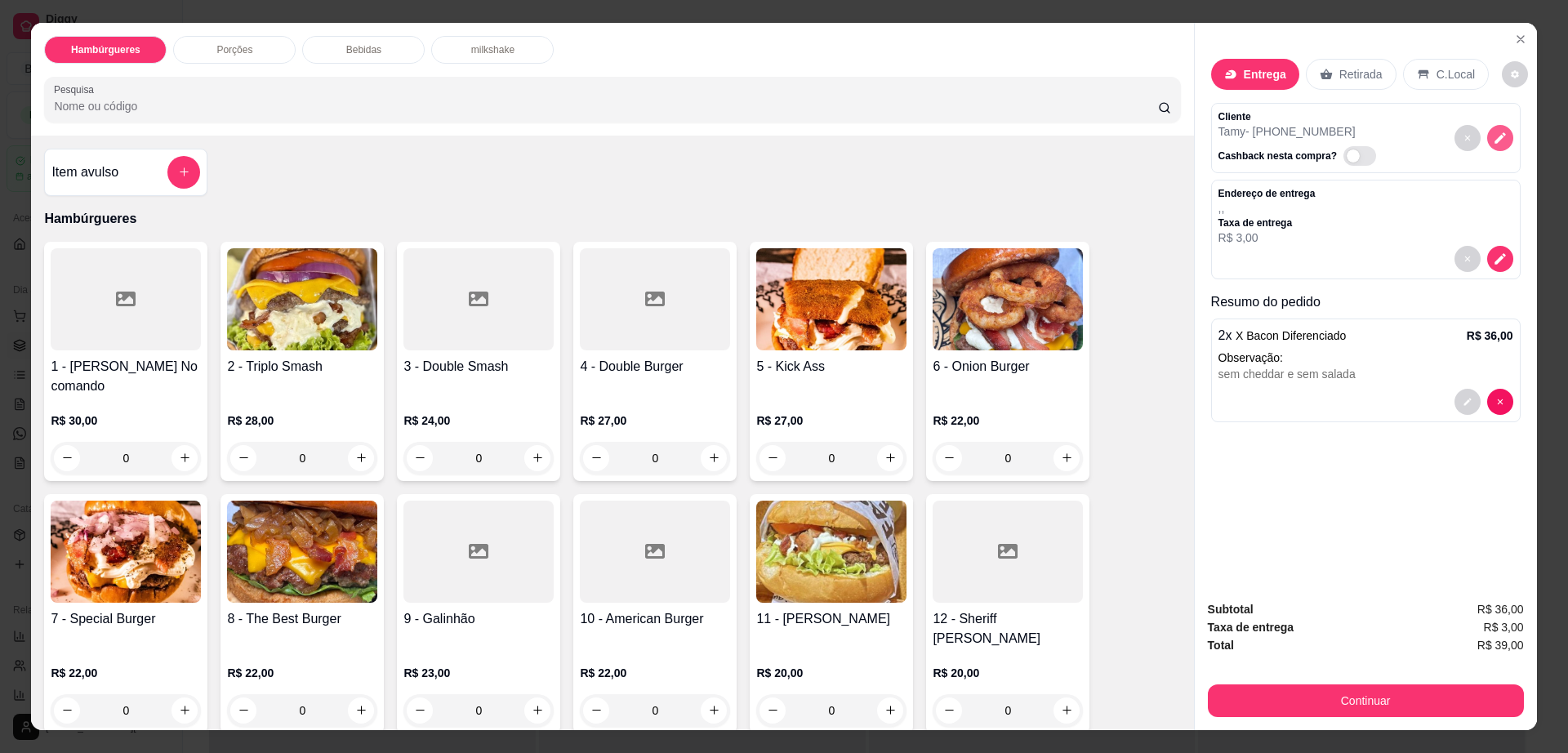
click at [1493, 131] on icon "decrease-product-quantity" at bounding box center [1500, 138] width 15 height 15
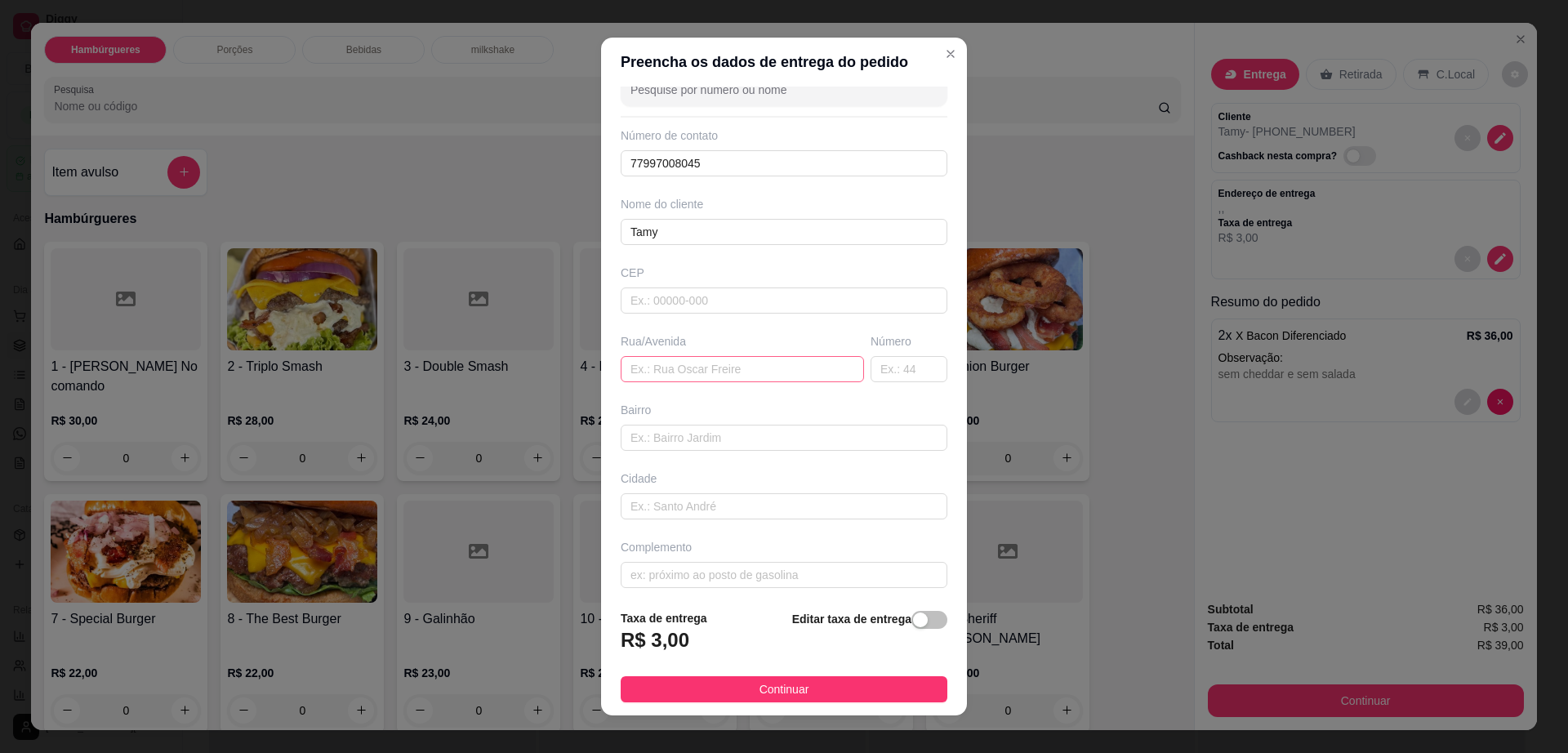
scroll to position [41, 0]
click at [766, 300] on input "text" at bounding box center [784, 292] width 327 height 26
type input "45140000"
type input "Itambé"
type input "45140000"
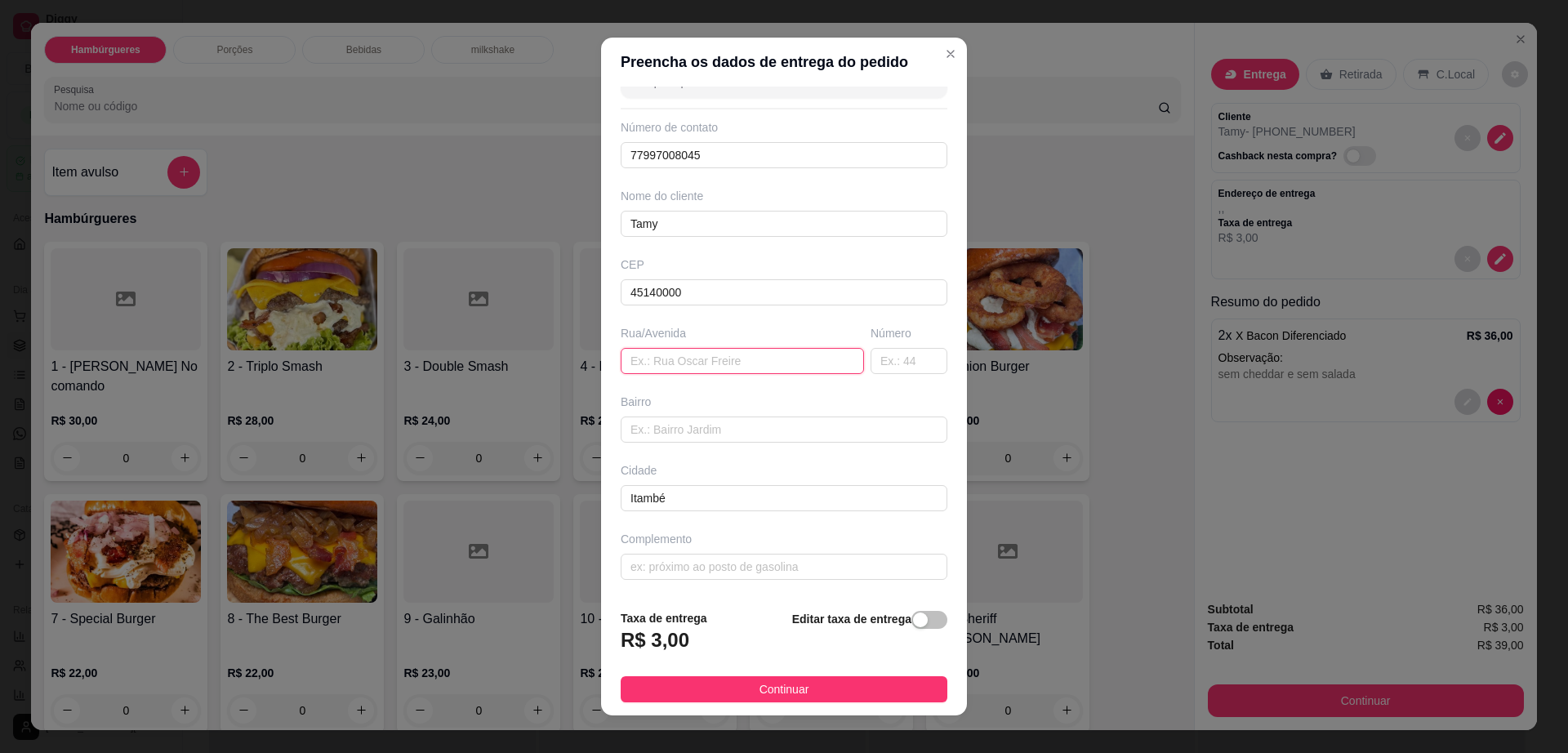
click at [760, 360] on input "text" at bounding box center [742, 361] width 243 height 26
paste input "Av Goiás , 416"
drag, startPoint x: 666, startPoint y: 365, endPoint x: 712, endPoint y: 365, distance: 46.0
click at [712, 365] on input "Av Goiás , 416" at bounding box center [742, 361] width 243 height 26
type input "Av Goiás"
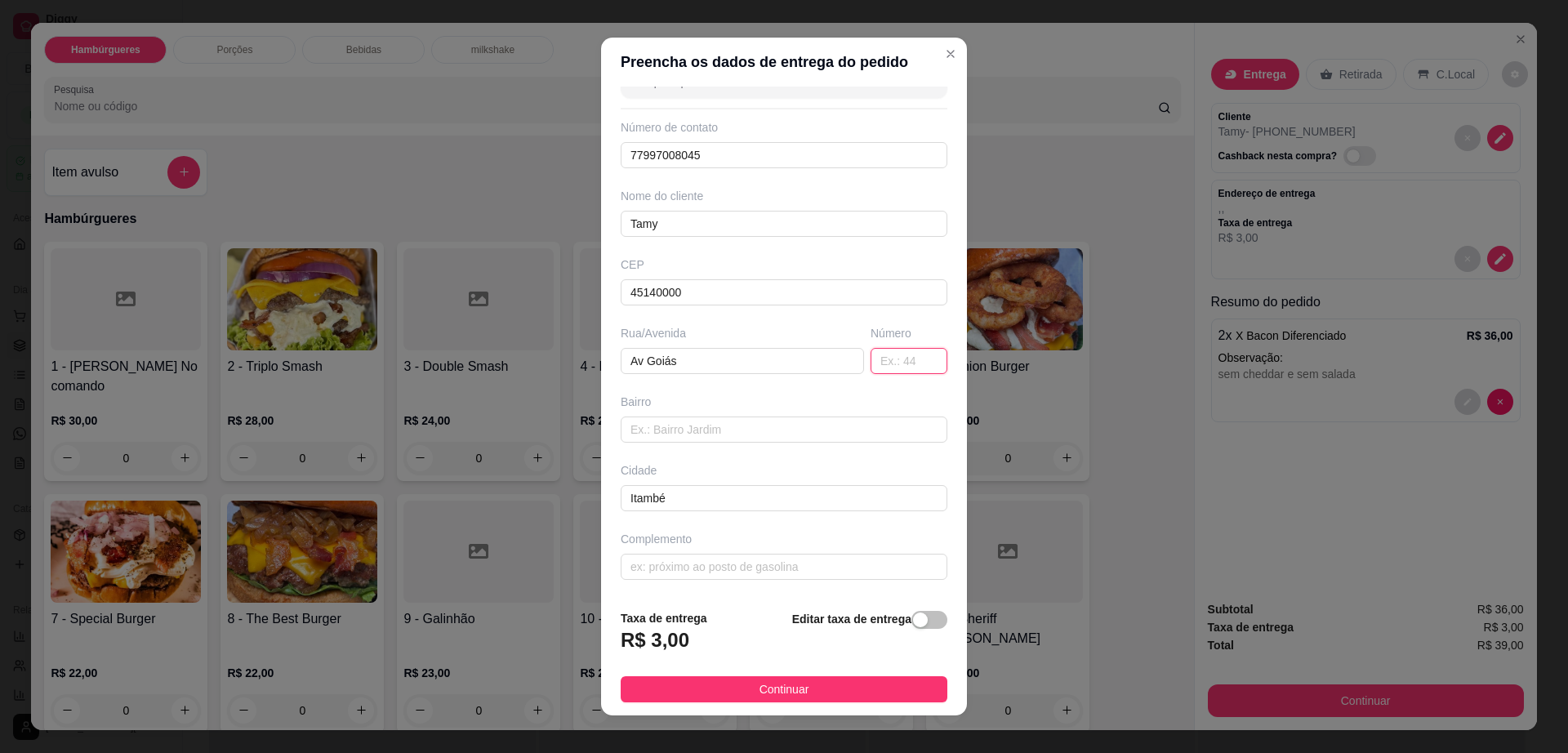
click at [870, 369] on input "text" at bounding box center [908, 361] width 77 height 26
type input "416"
click at [784, 438] on input "text" at bounding box center [784, 429] width 327 height 26
type input "Sidney Pereira"
click at [820, 678] on button "Continuar" at bounding box center [784, 689] width 327 height 26
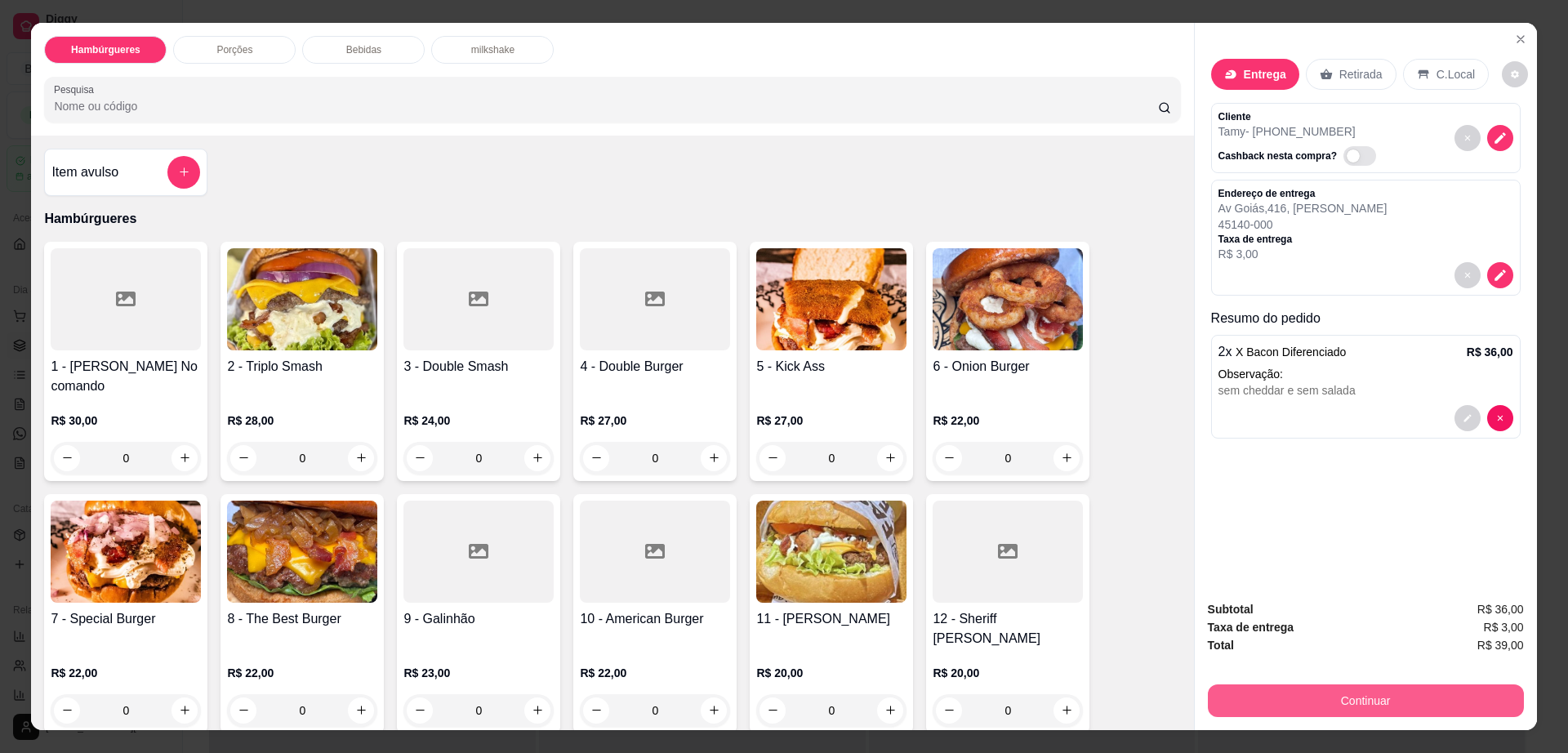
click at [1319, 701] on button "Continuar" at bounding box center [1366, 700] width 316 height 33
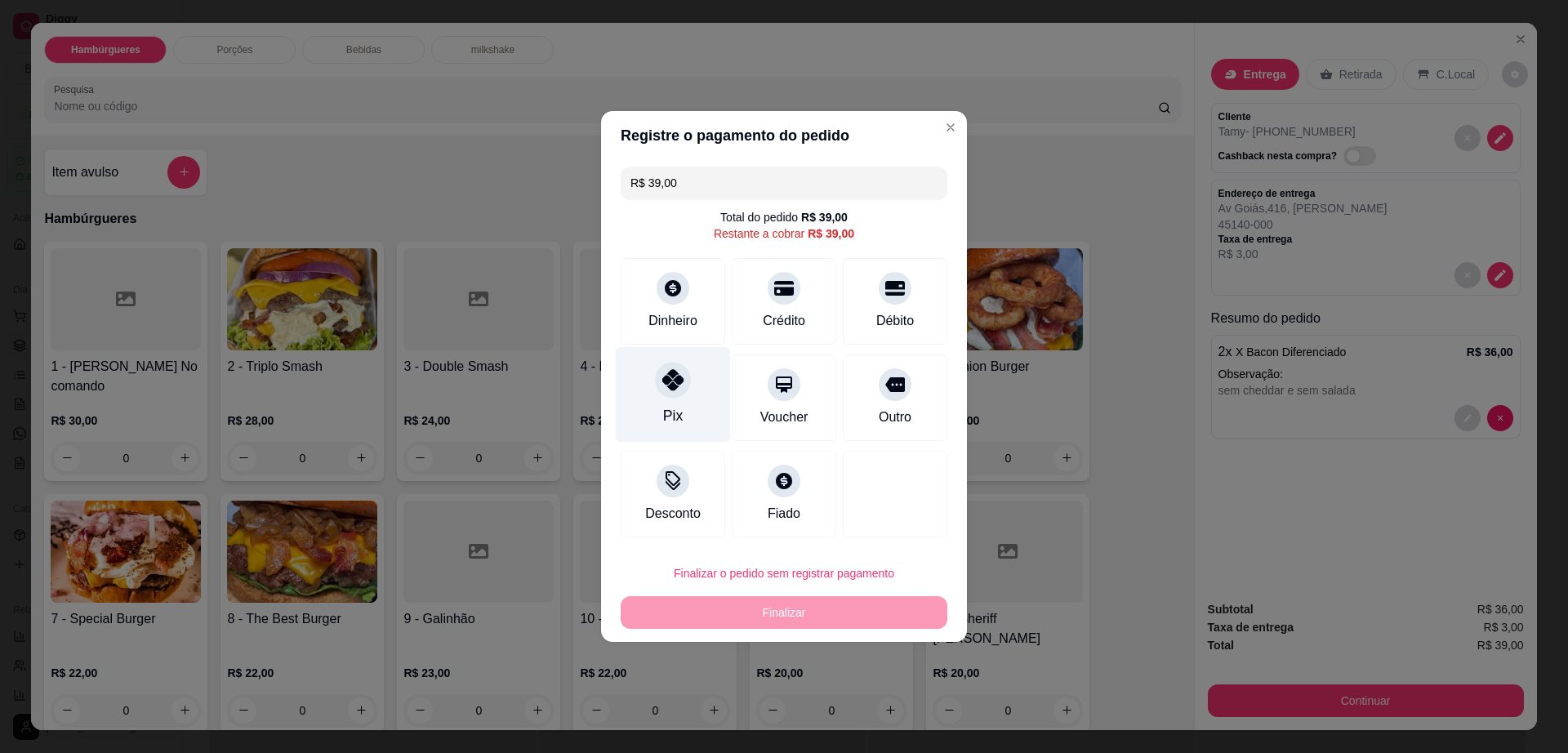
click at [687, 368] on div "Pix" at bounding box center [674, 394] width 115 height 95
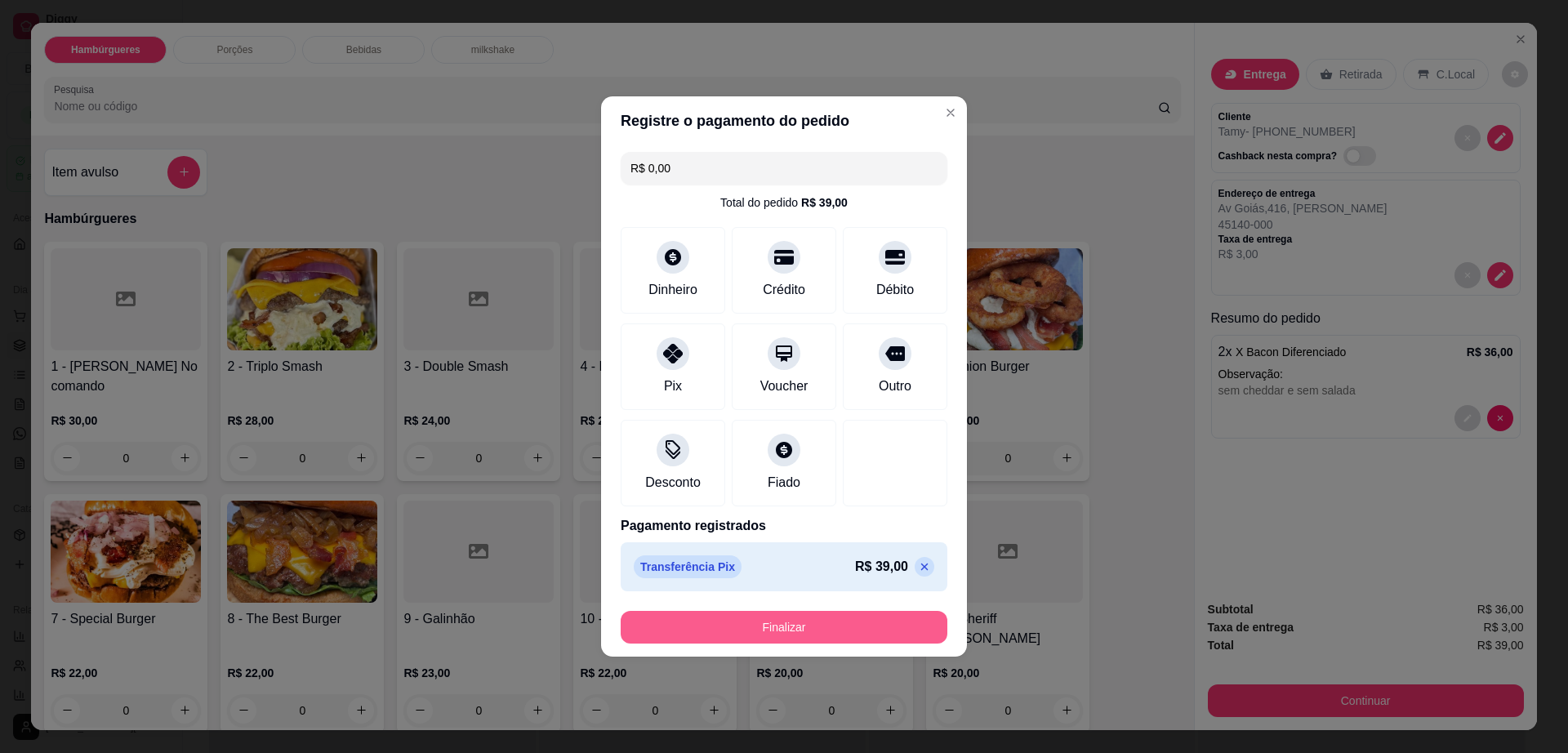
click at [764, 636] on button "Finalizar" at bounding box center [784, 627] width 327 height 33
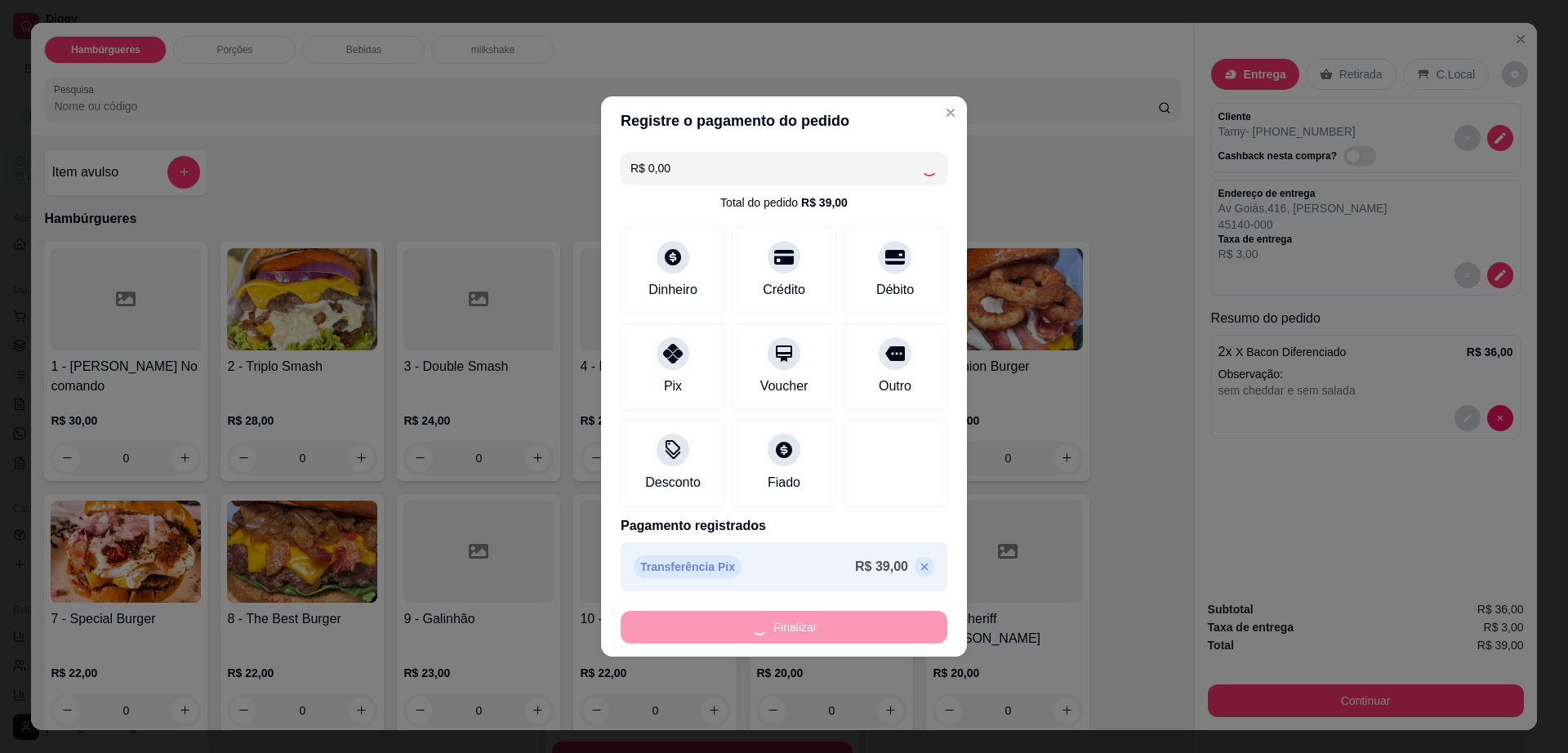
type input "-R$ 39,00"
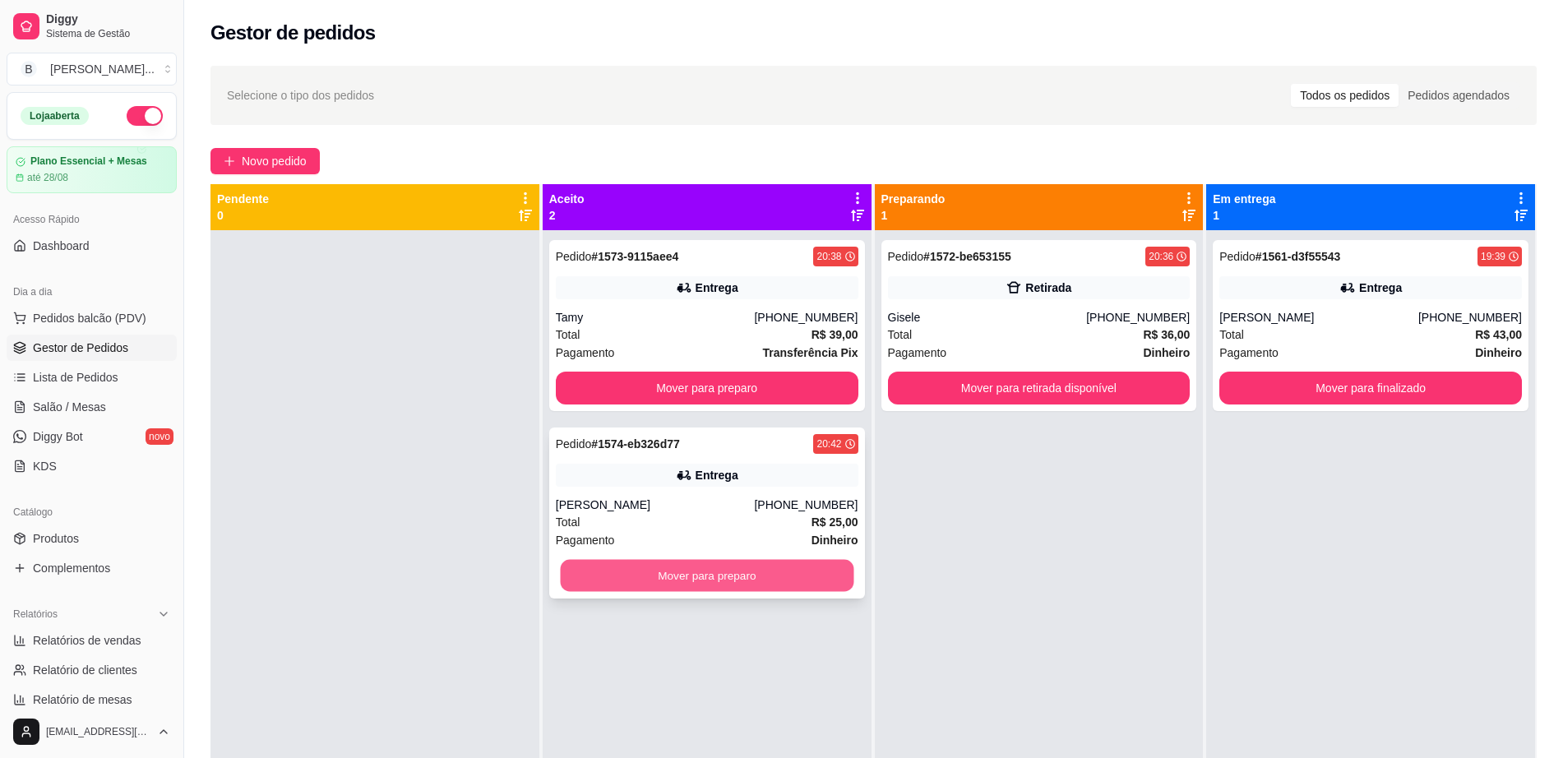
click at [709, 573] on button "Mover para preparo" at bounding box center [706, 576] width 293 height 32
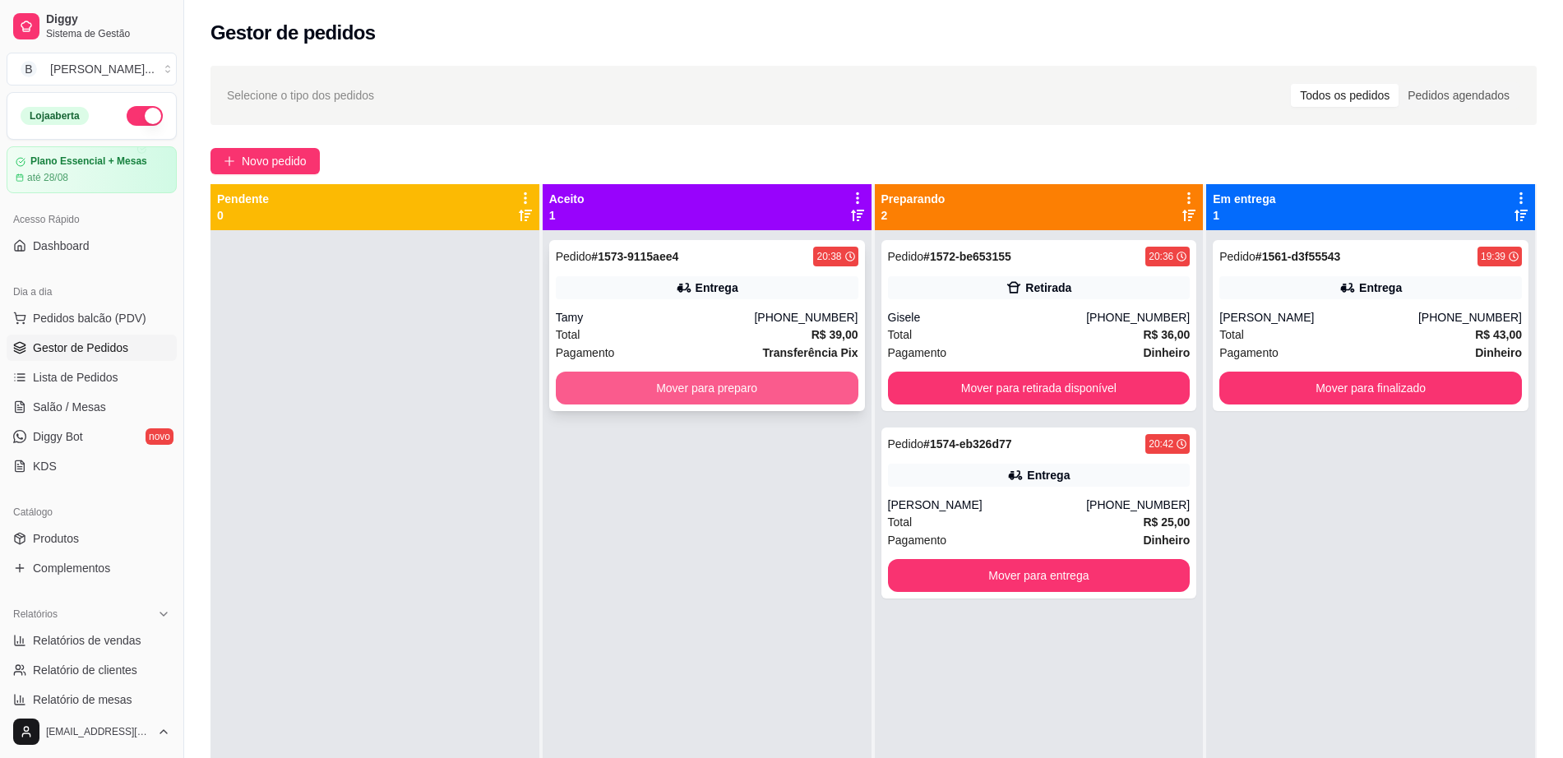
click at [711, 398] on button "Mover para preparo" at bounding box center [707, 388] width 302 height 33
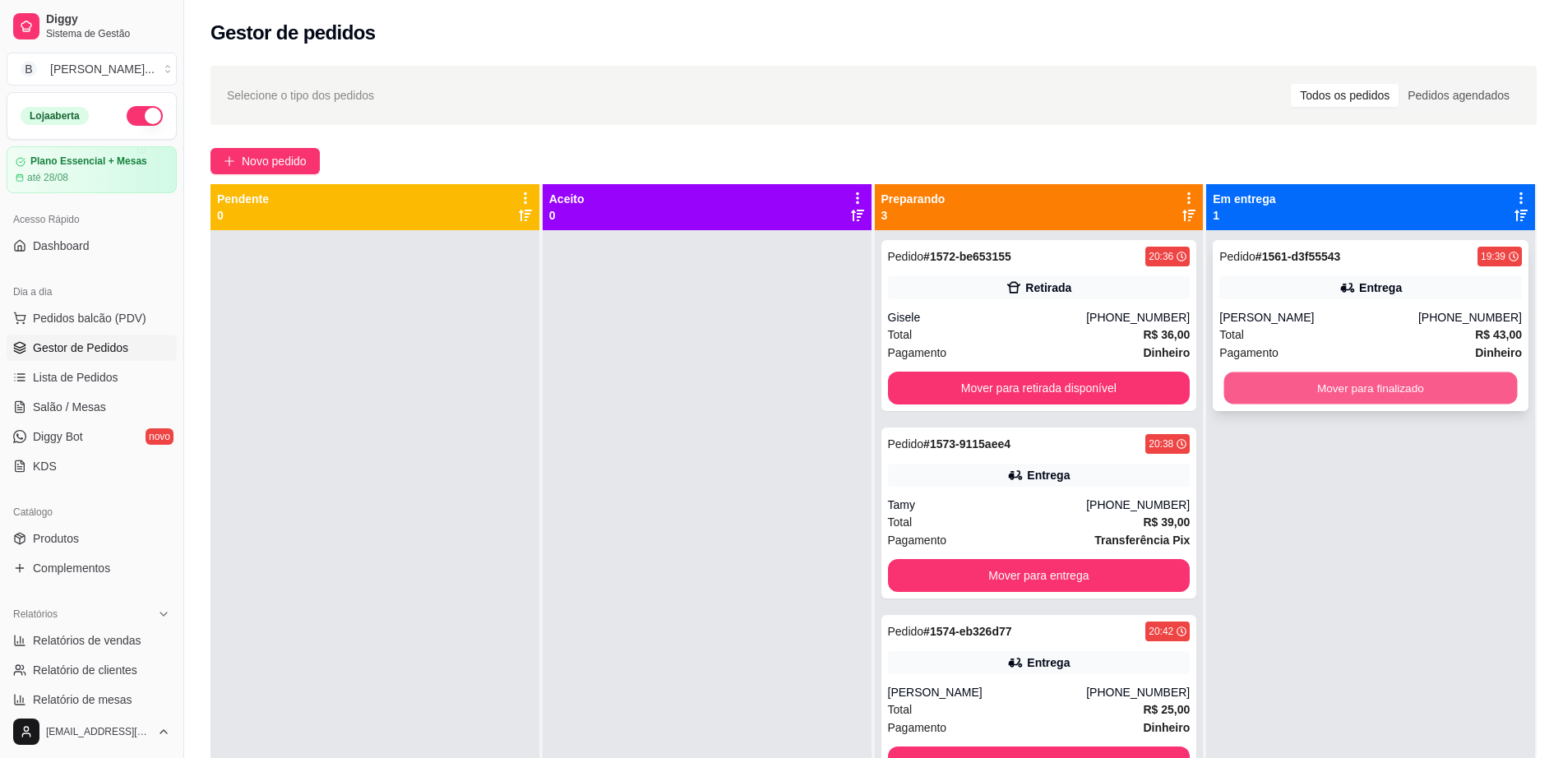
click at [1392, 388] on button "Mover para finalizado" at bounding box center [1370, 388] width 293 height 32
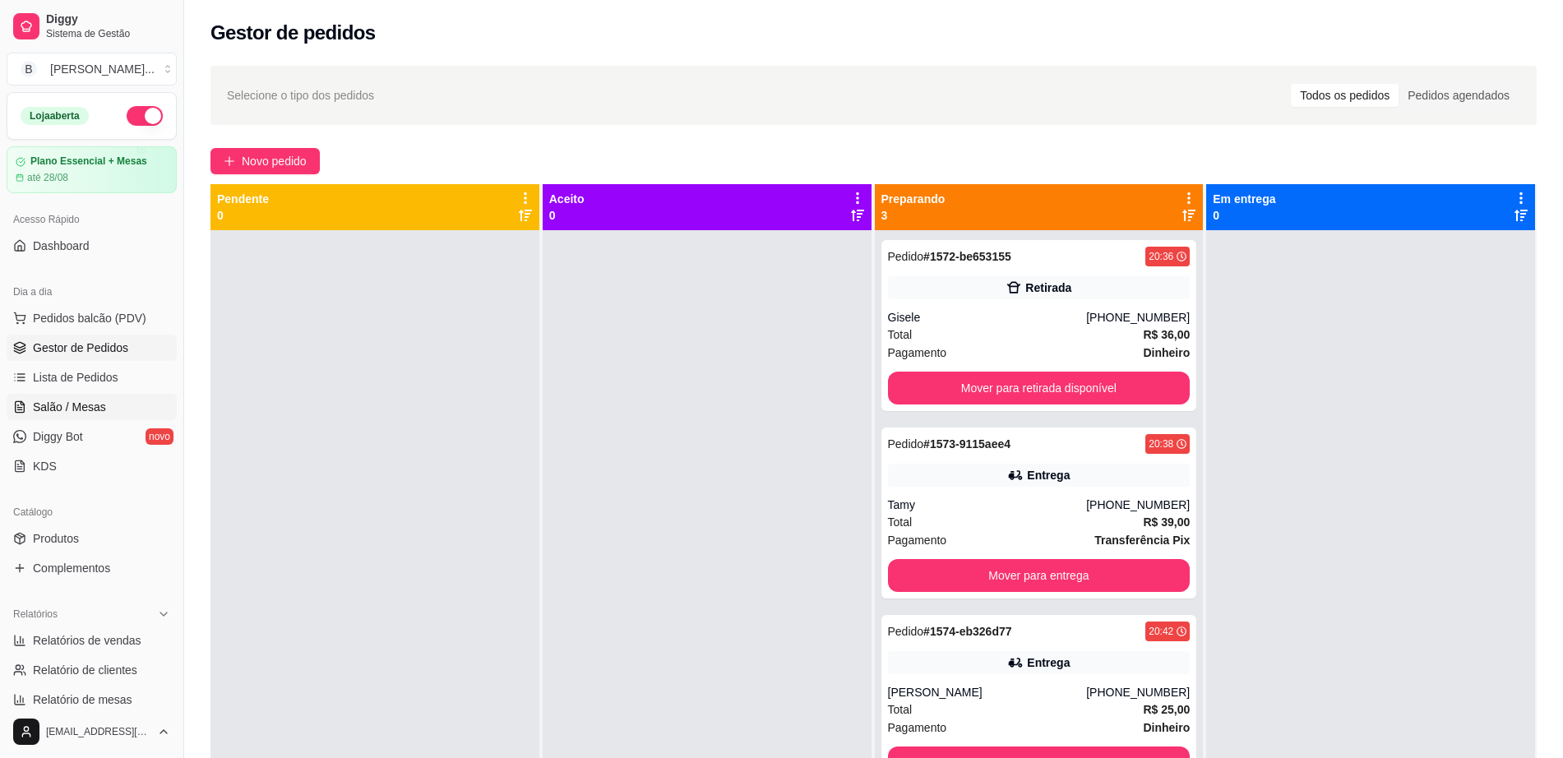
click at [89, 399] on span "Salão / Mesas" at bounding box center [69, 407] width 73 height 16
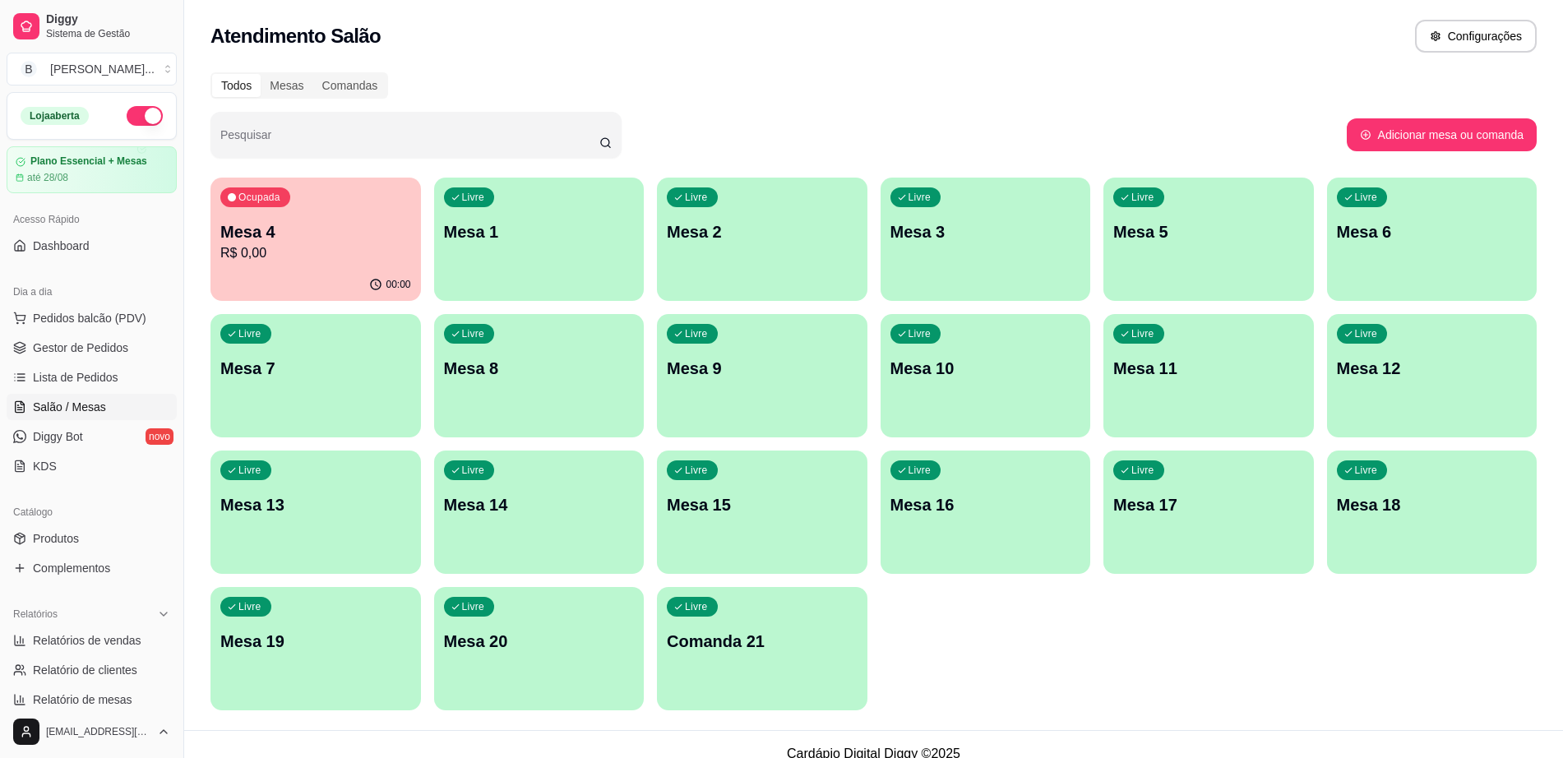
click at [362, 268] on div "Ocupada Mesa 4 R$ 0,00" at bounding box center [315, 223] width 210 height 91
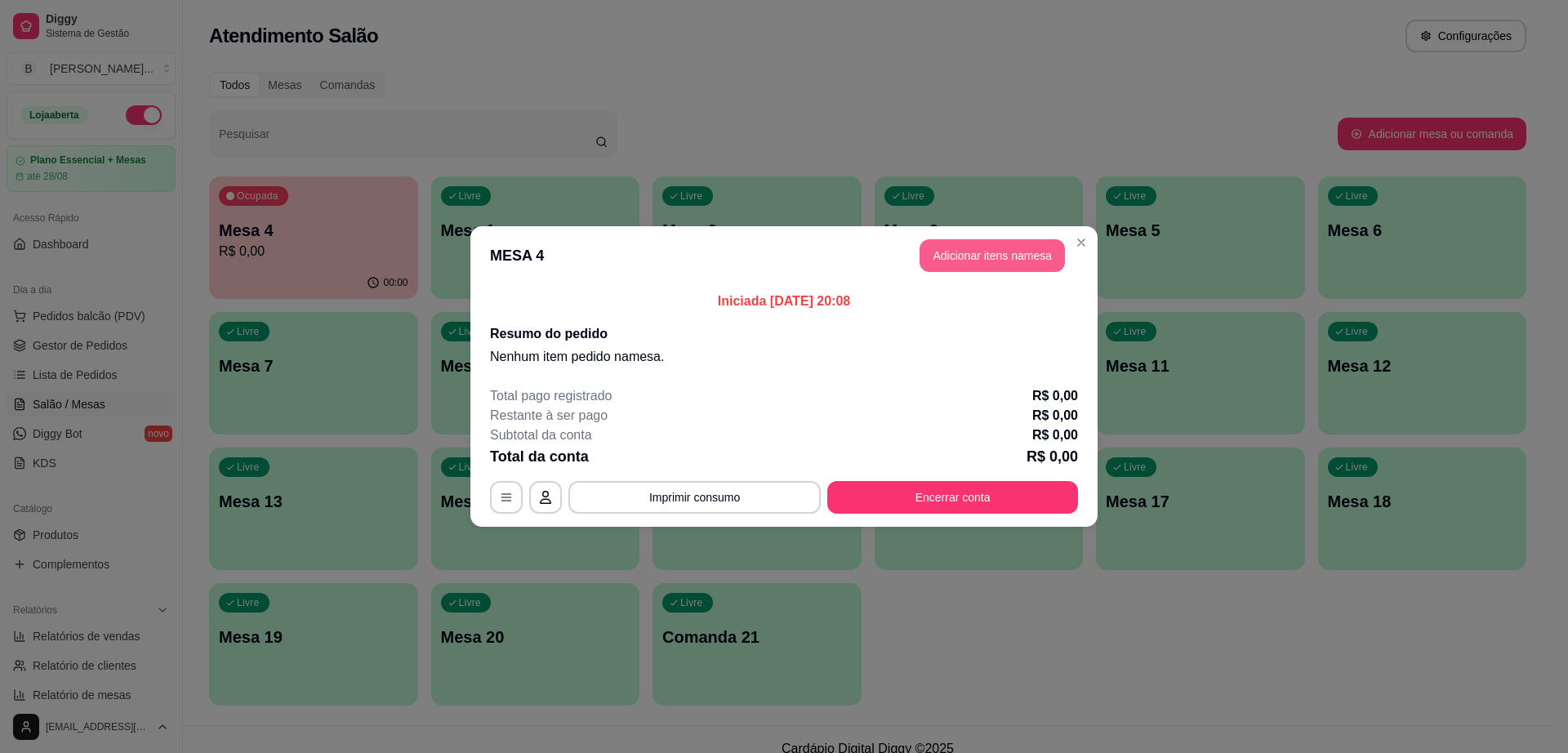
click at [962, 252] on button "Adicionar itens na mesa" at bounding box center [993, 255] width 145 height 33
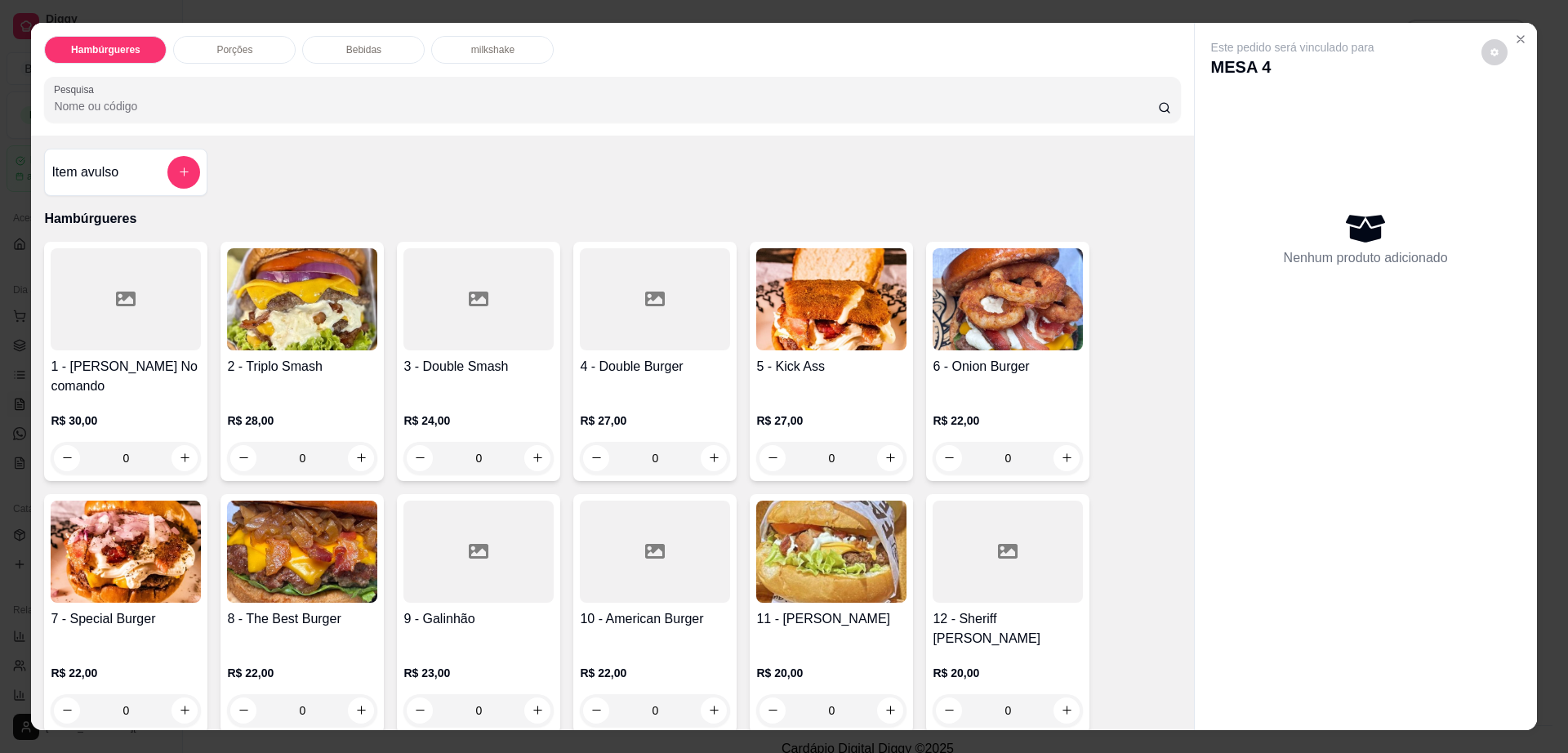
click at [257, 53] on div "Porções" at bounding box center [234, 50] width 122 height 28
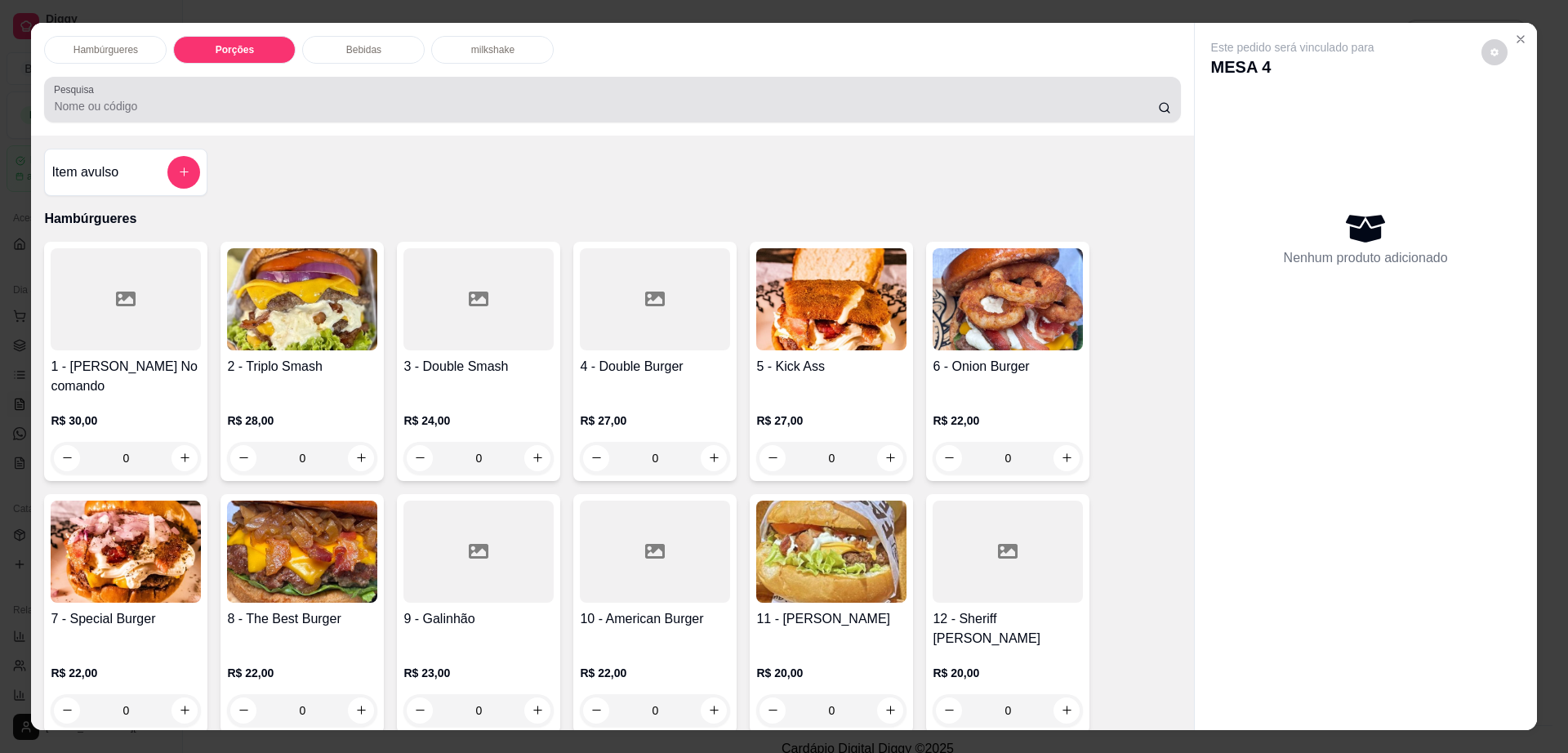
scroll to position [30, 0]
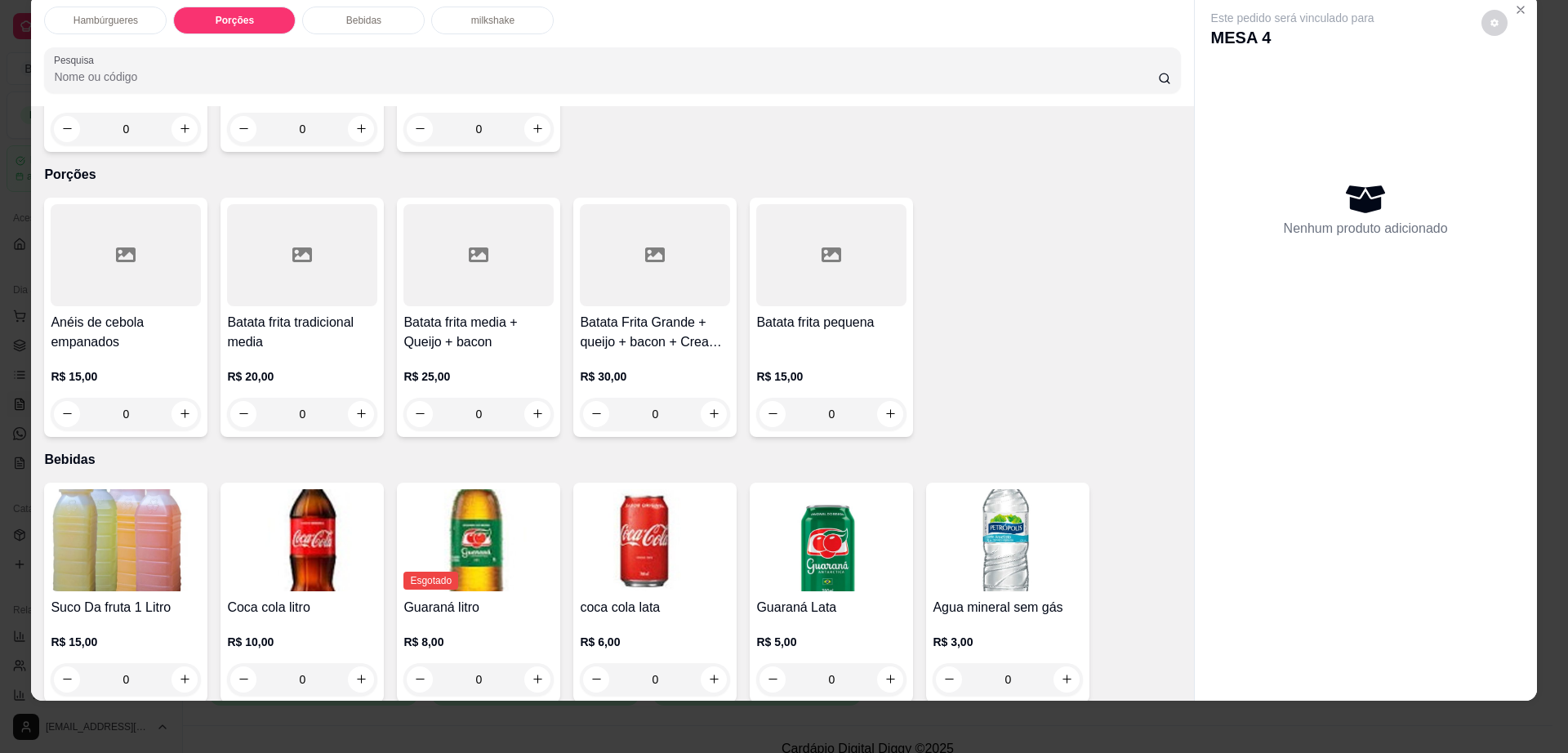
click at [638, 234] on div at bounding box center [655, 254] width 150 height 102
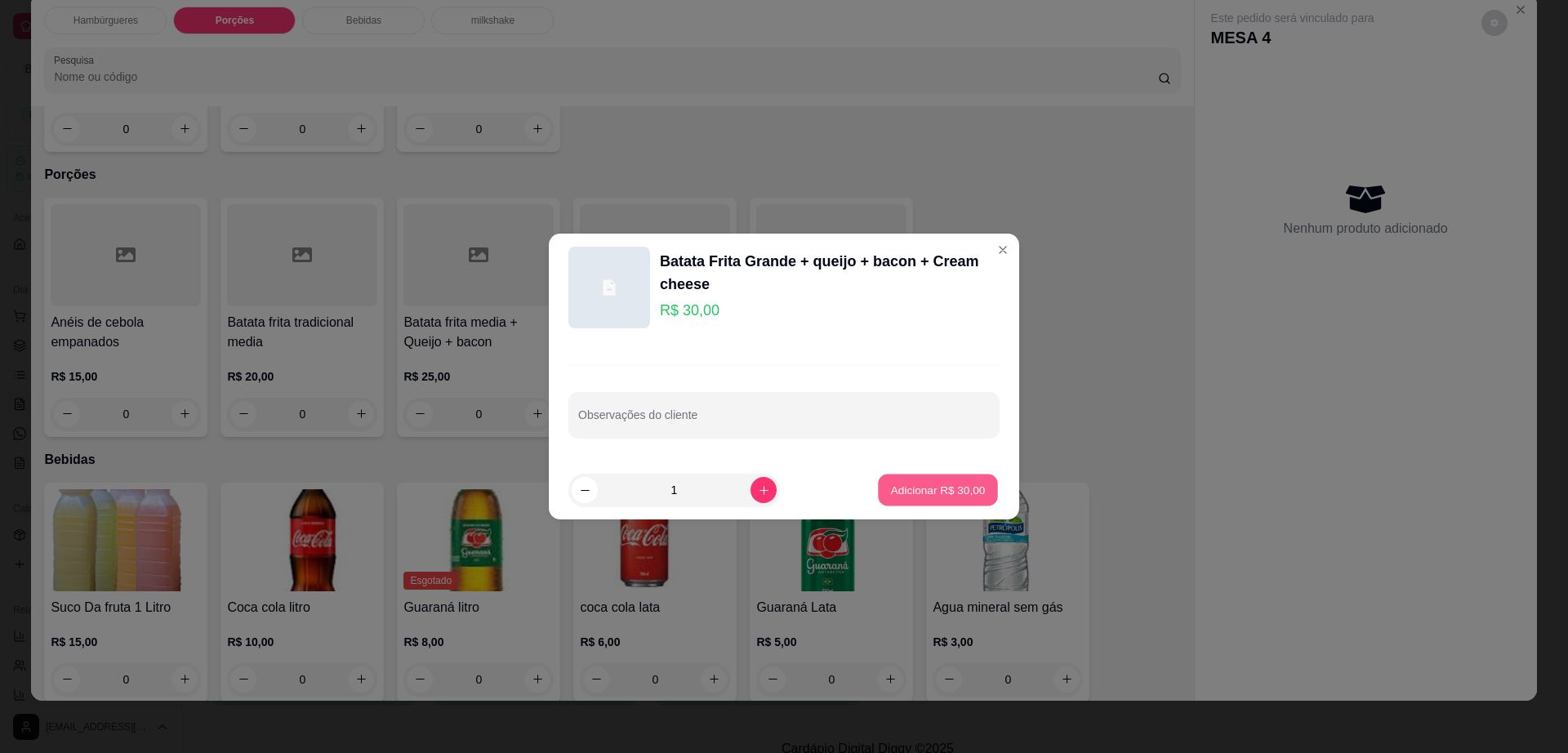
click at [904, 498] on button "Adicionar R$ 30,00" at bounding box center [938, 491] width 120 height 32
type input "1"
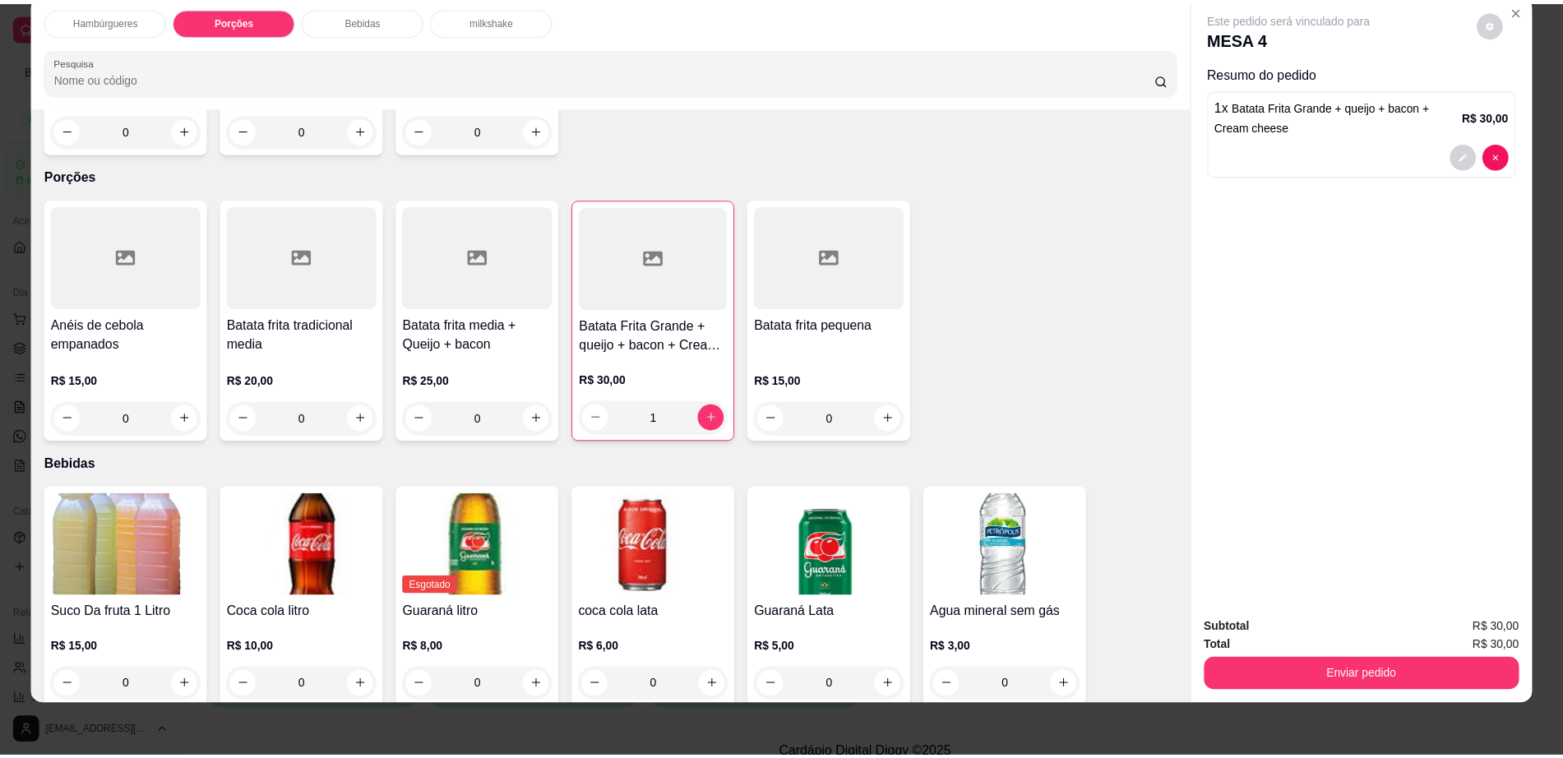
scroll to position [1118, 0]
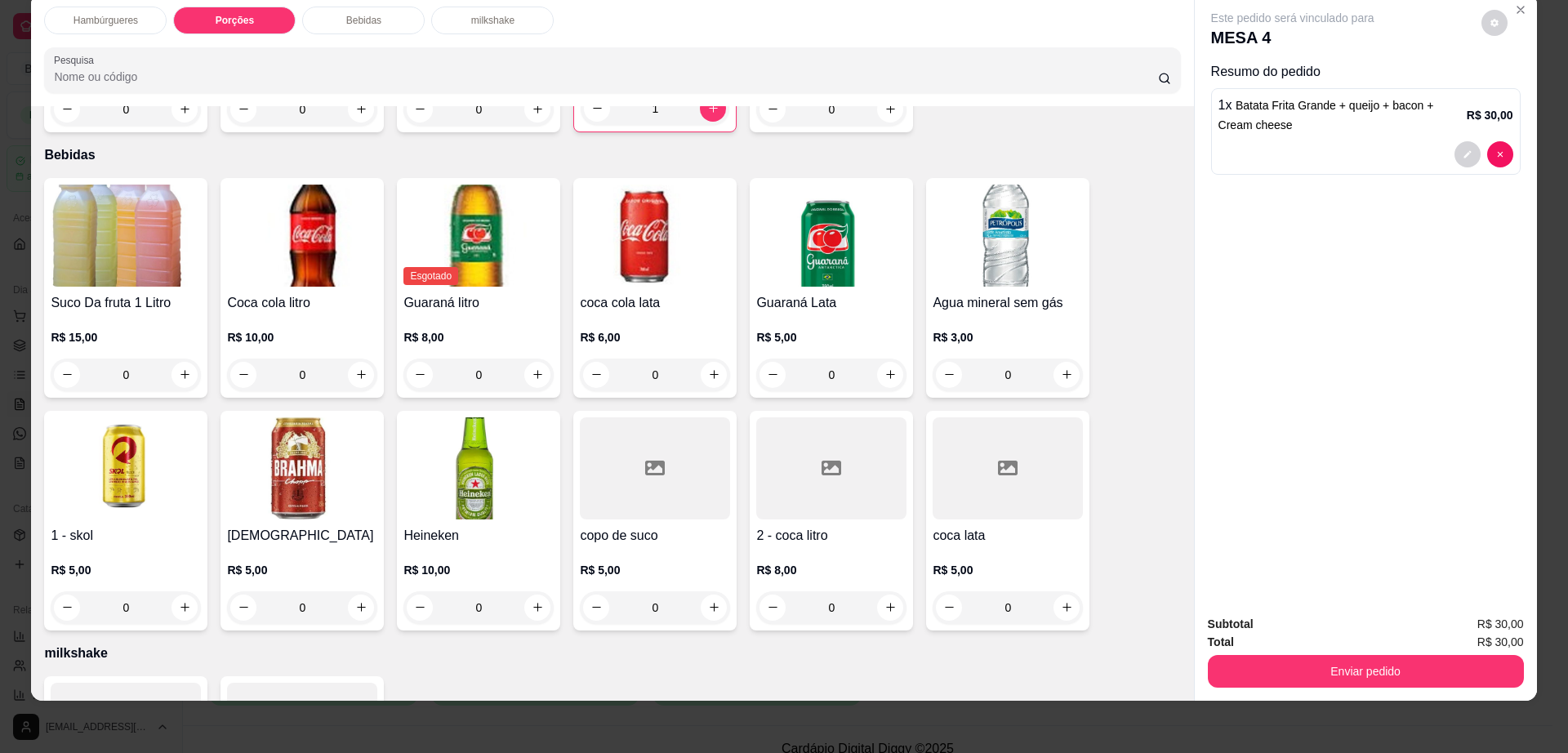
click at [828, 438] on div at bounding box center [831, 468] width 150 height 102
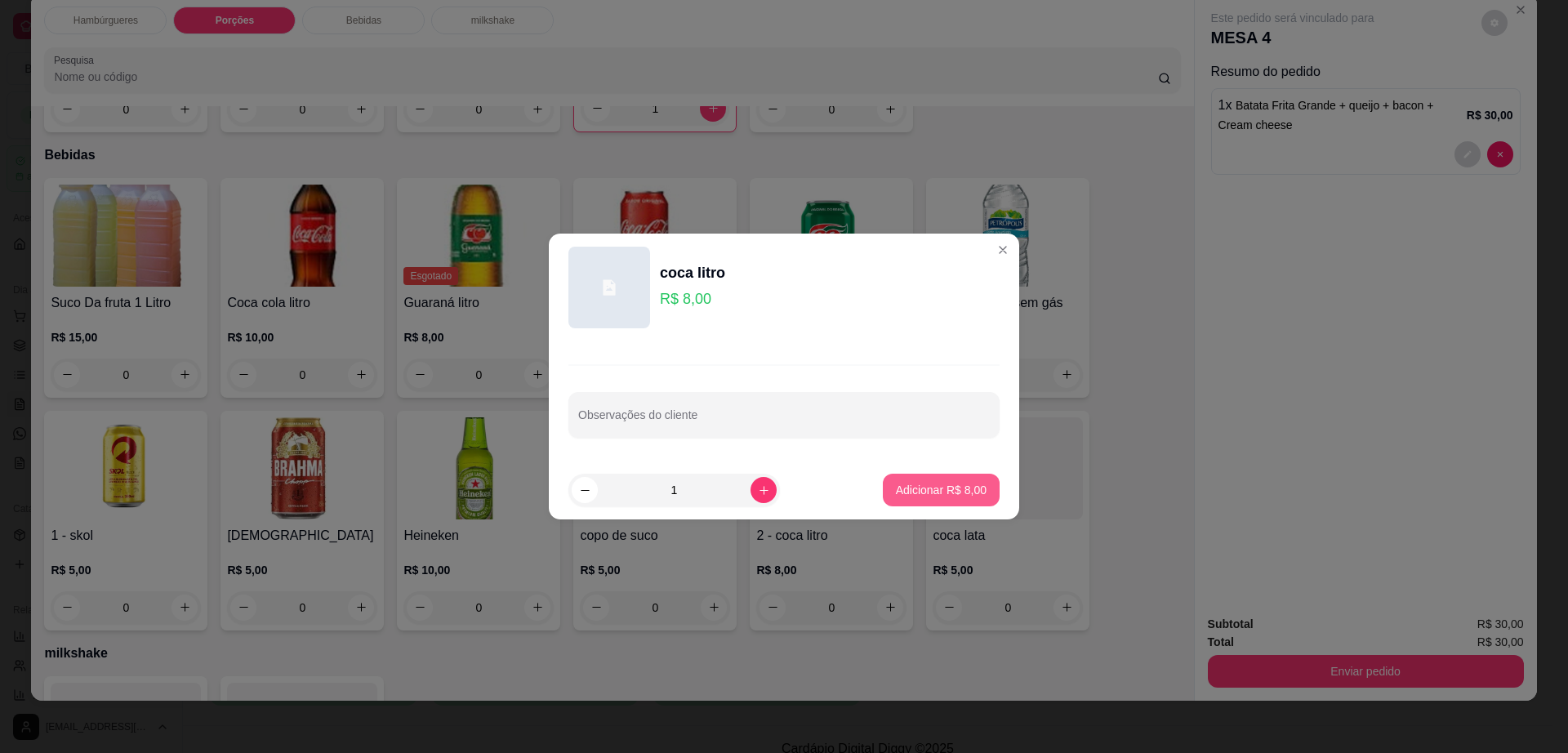
click at [933, 489] on p "Adicionar R$ 8,00" at bounding box center [941, 490] width 90 height 16
type input "1"
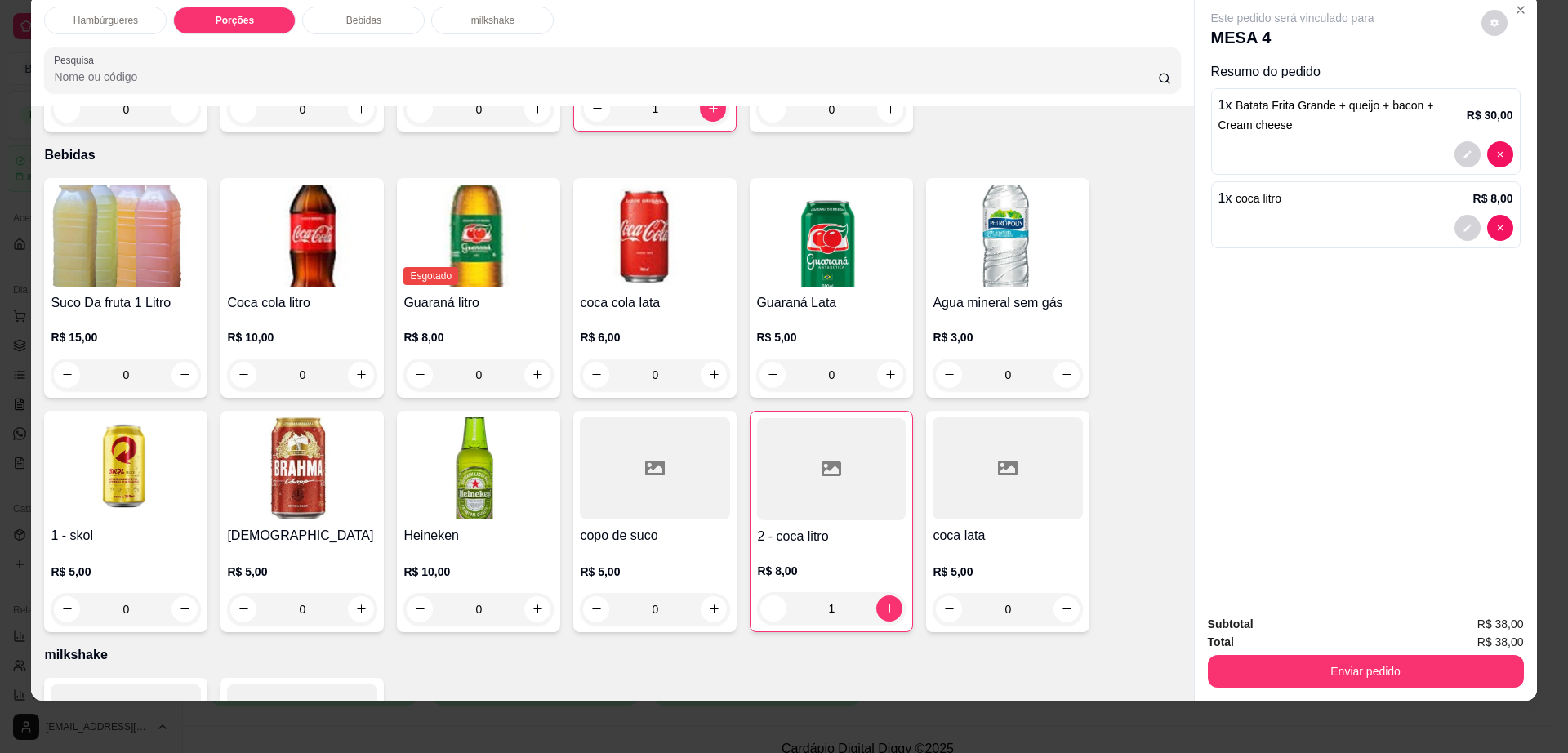
click at [1490, 25] on icon "decrease-product-quantity" at bounding box center [1494, 23] width 10 height 10
click at [1525, 85] on span "Automatic updates" at bounding box center [1523, 88] width 33 height 20
click at [1517, 88] on input "Automatic updates" at bounding box center [1512, 93] width 11 height 11
checkbox input "true"
click at [1392, 679] on button "Enviar pedido" at bounding box center [1366, 671] width 316 height 33
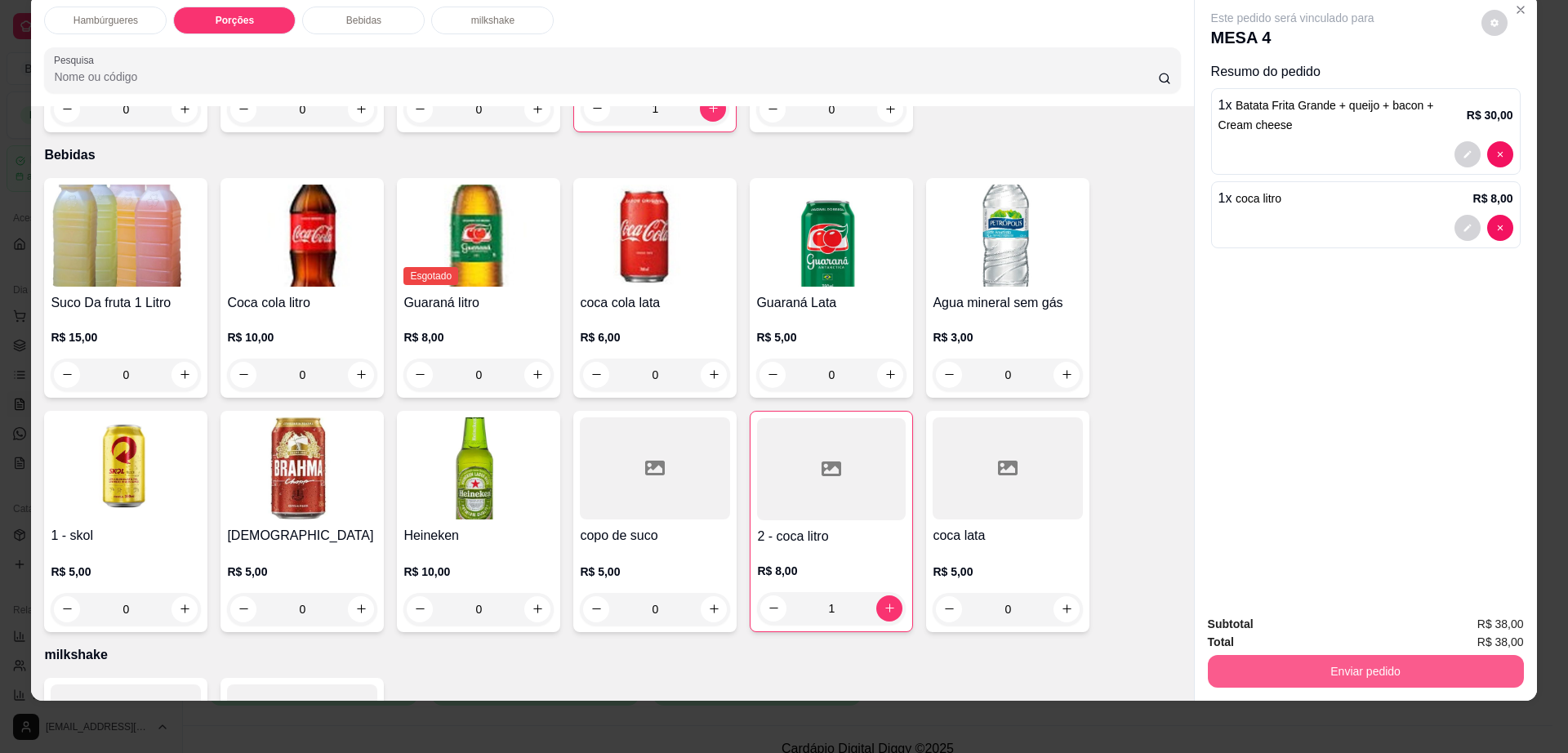
click at [1393, 678] on button "Enviar pedido" at bounding box center [1366, 671] width 316 height 33
click at [1287, 631] on button "Não registrar e enviar pedido" at bounding box center [1310, 631] width 165 height 30
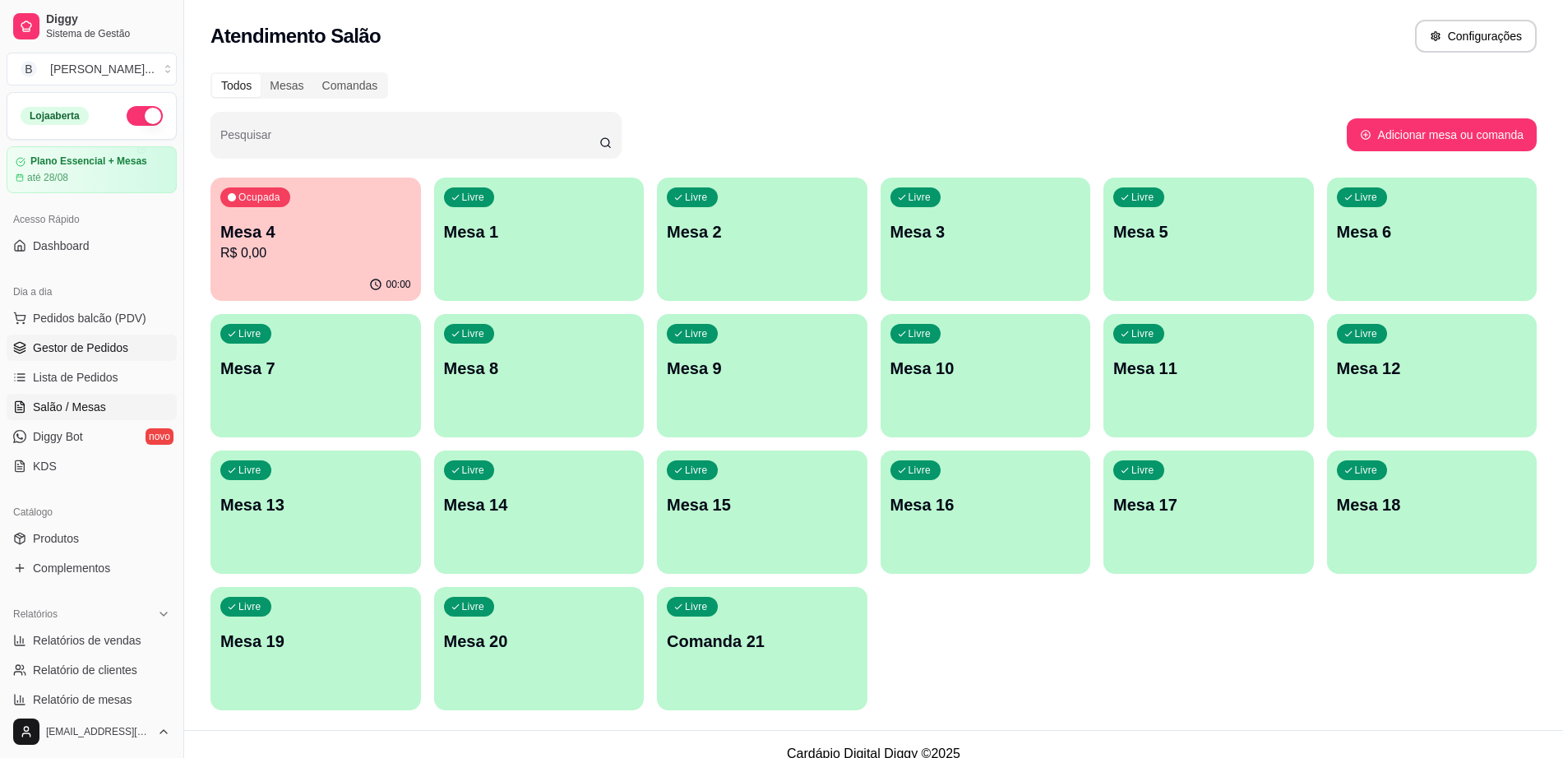
click at [122, 341] on span "Gestor de Pedidos" at bounding box center [80, 347] width 95 height 16
click at [131, 349] on link "Gestor de Pedidos" at bounding box center [92, 348] width 170 height 26
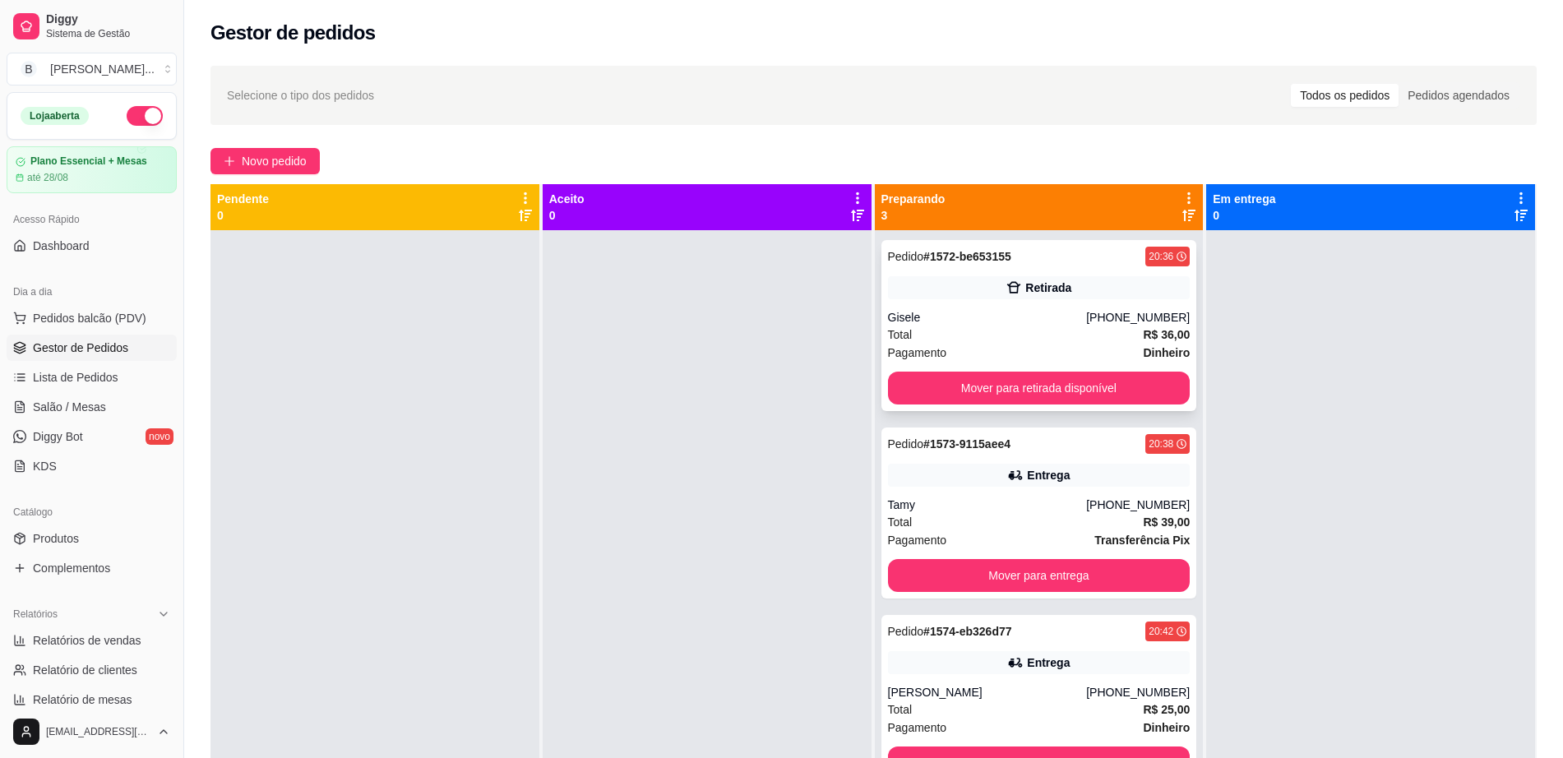
click at [1013, 275] on div "Pedido # 1572-be653155 20:36 Retirada Gisele (77) 99197-6433 Total R$ 36,00 Pag…" at bounding box center [1039, 325] width 316 height 171
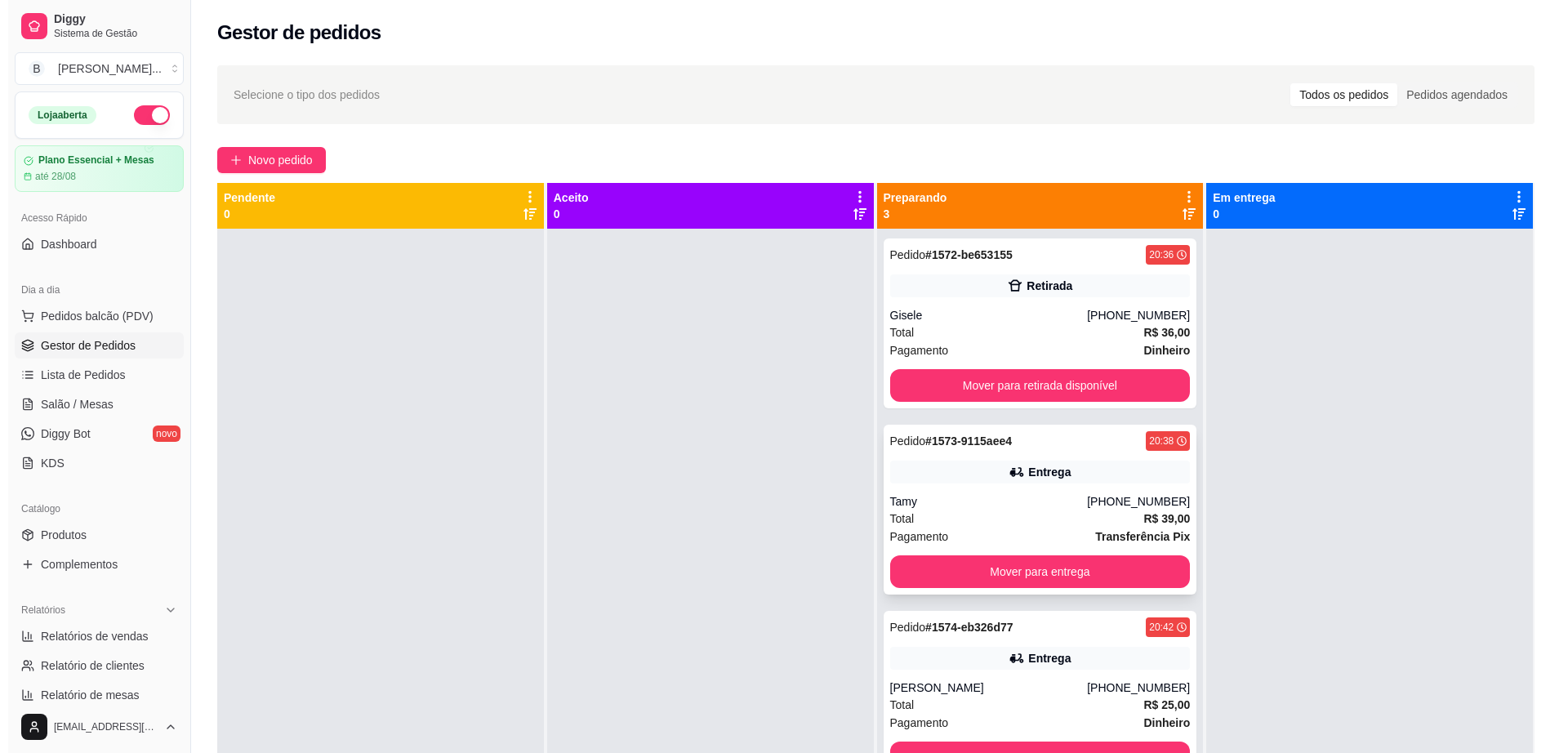
scroll to position [46, 0]
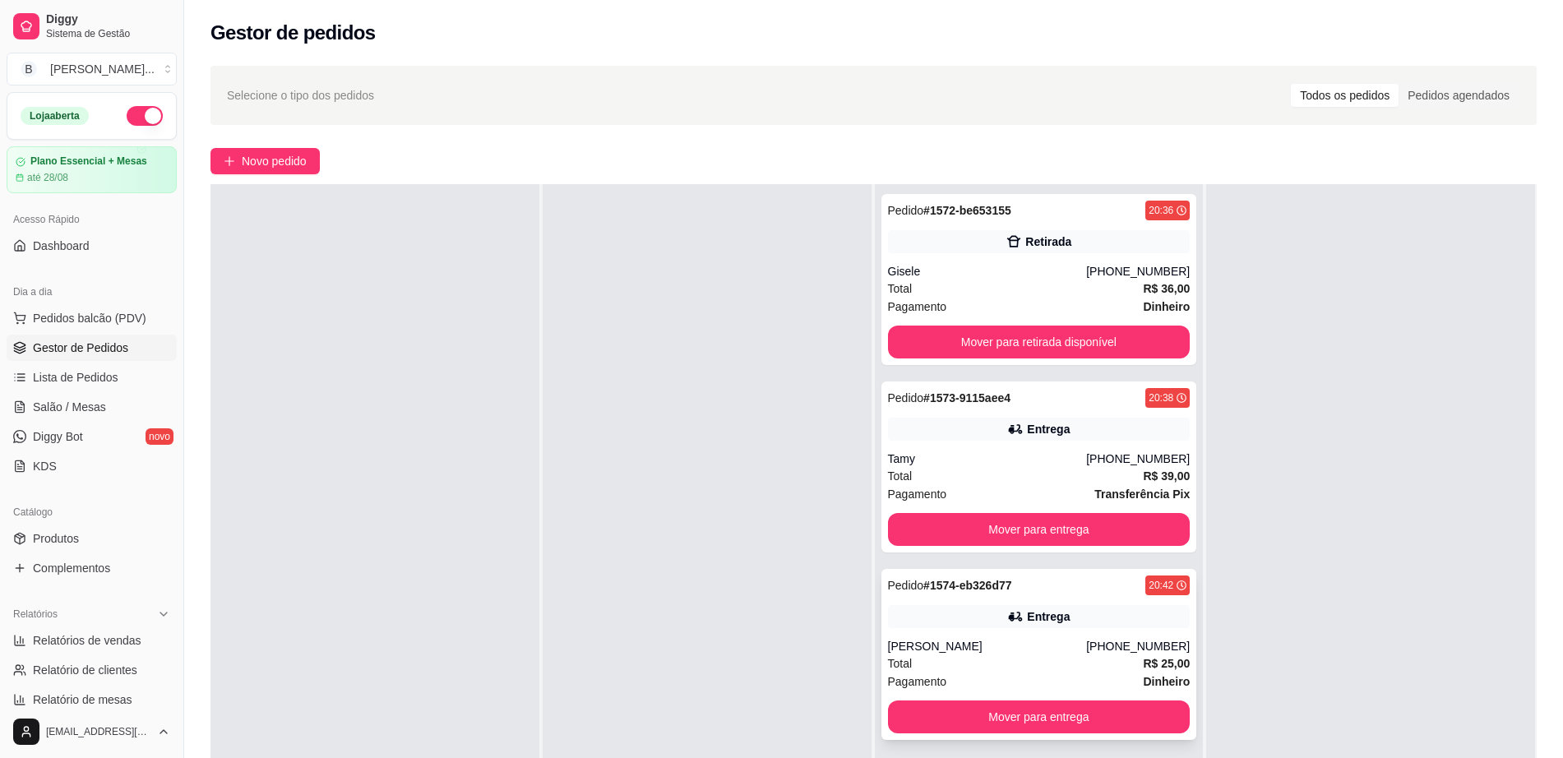
click at [1027, 612] on div "Entrega" at bounding box center [1048, 616] width 43 height 16
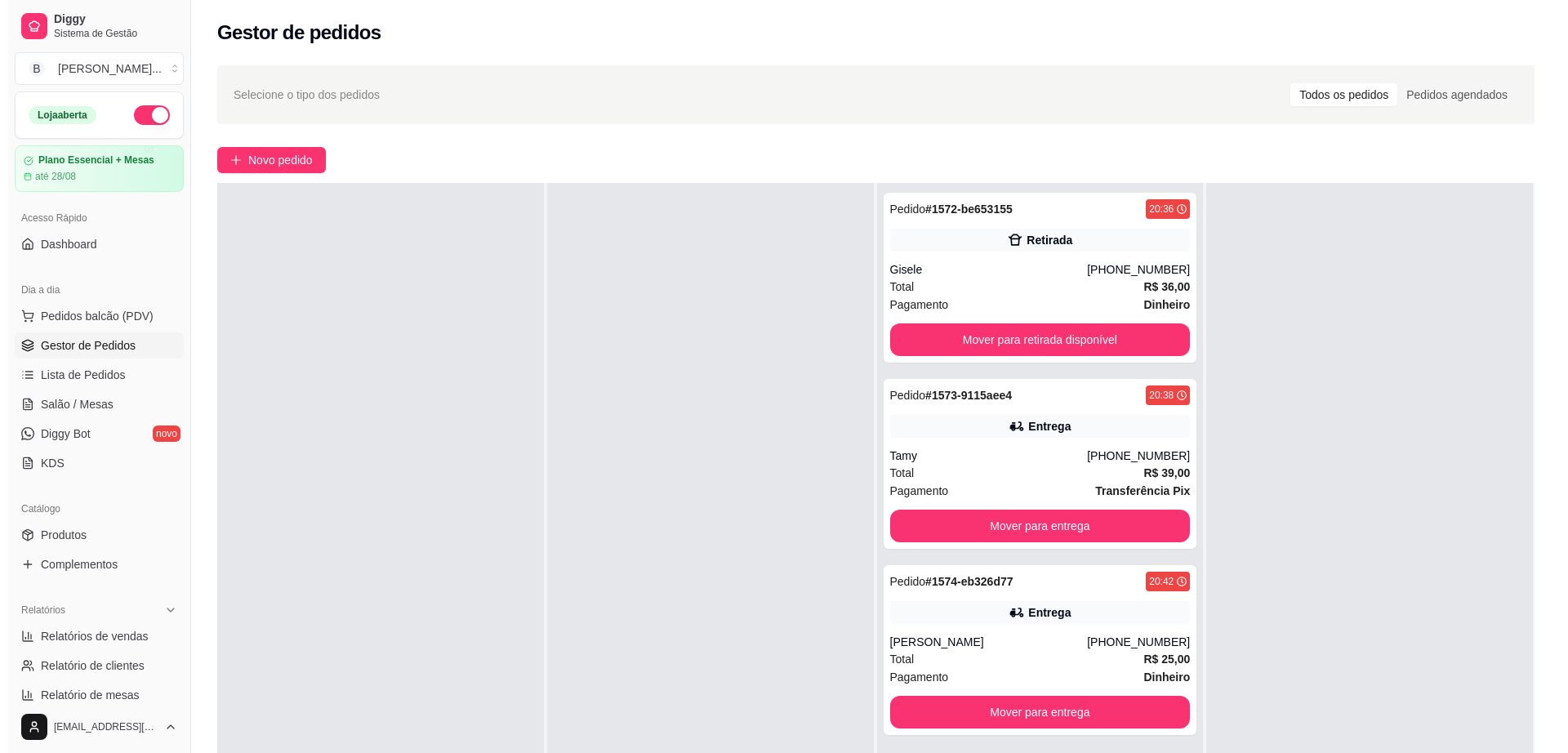
scroll to position [0, 0]
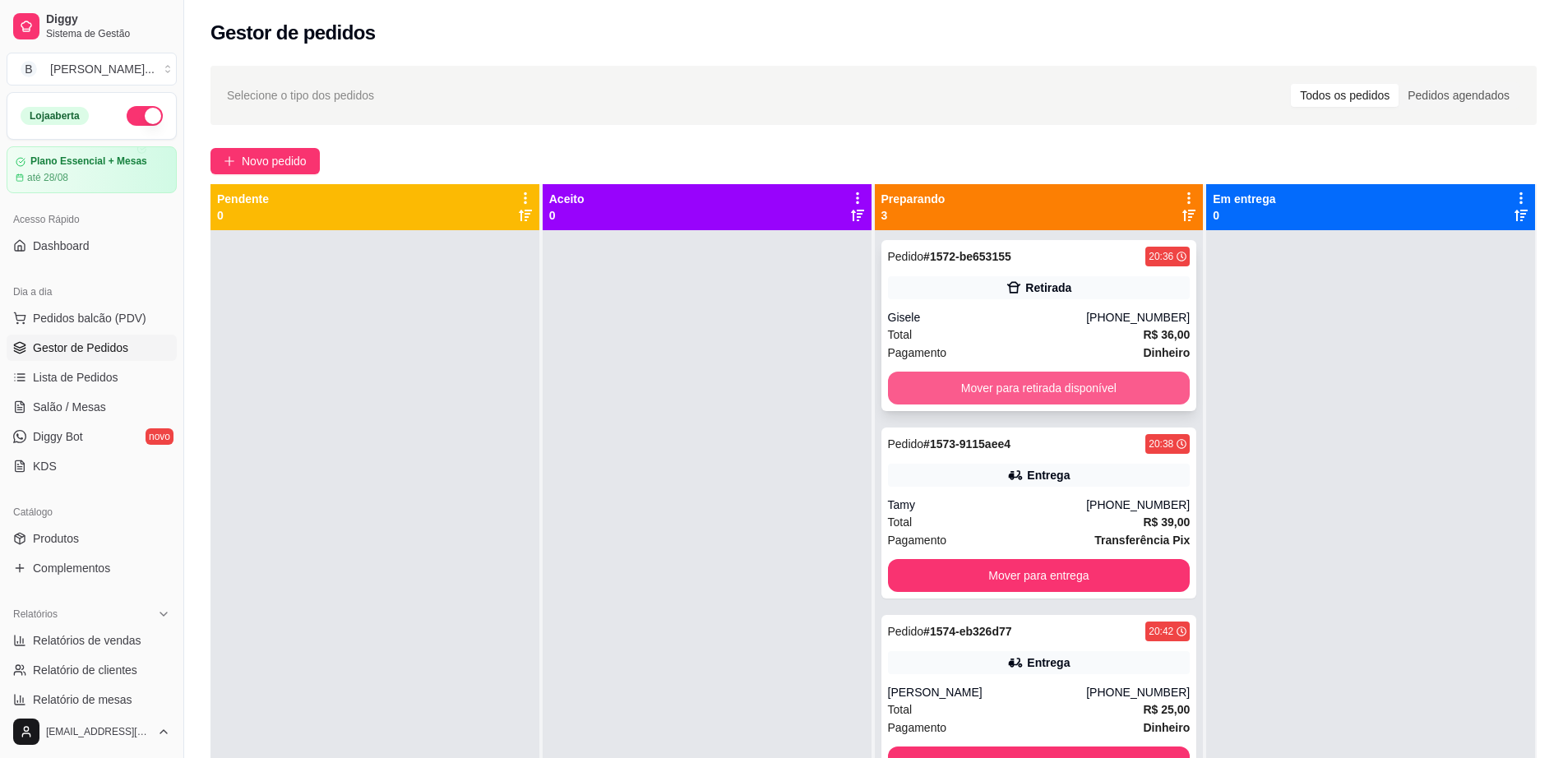
click at [1029, 394] on button "Mover para retirada disponível" at bounding box center [1039, 388] width 302 height 33
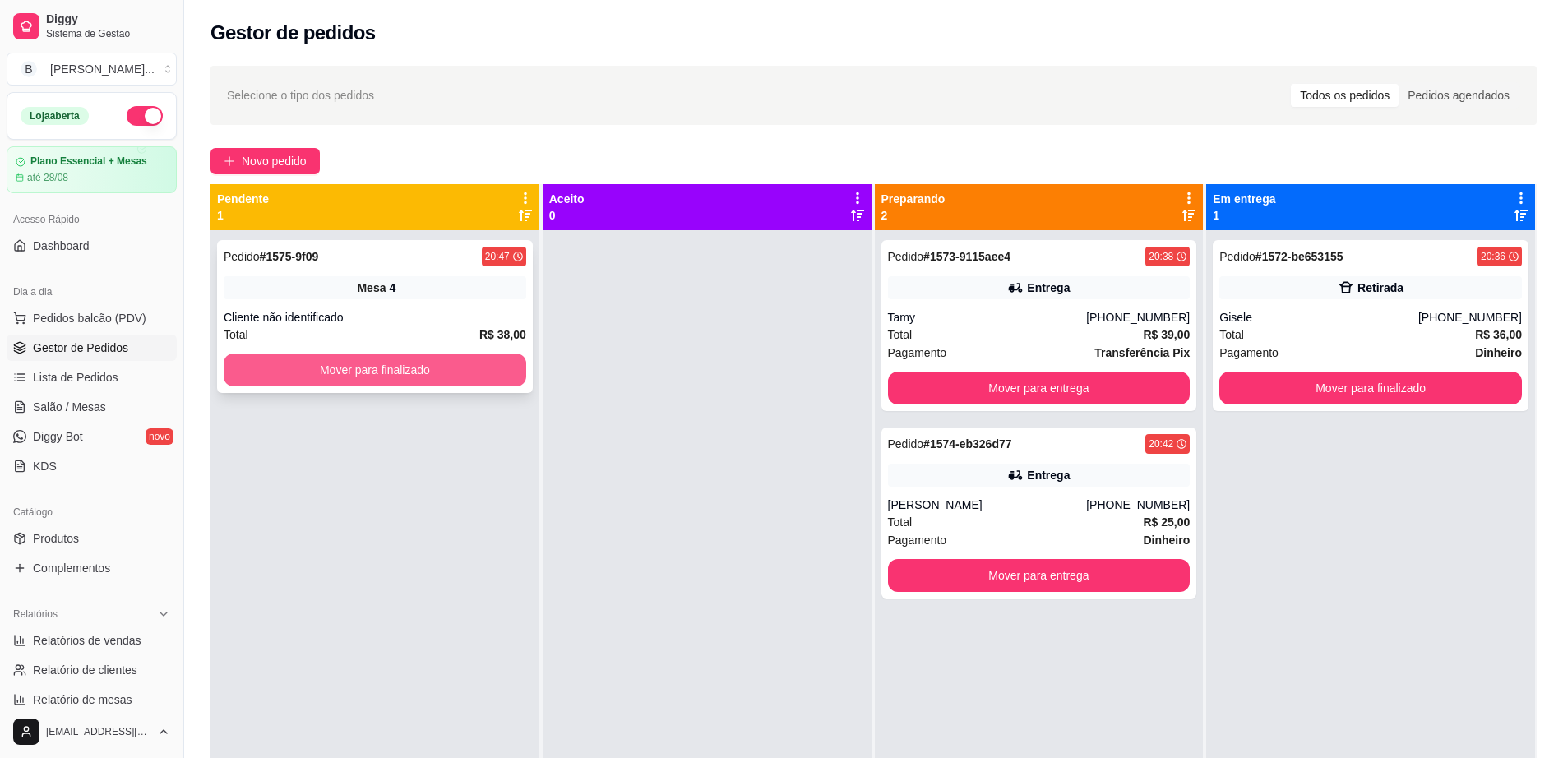
click at [369, 367] on button "Mover para finalizado" at bounding box center [375, 369] width 302 height 33
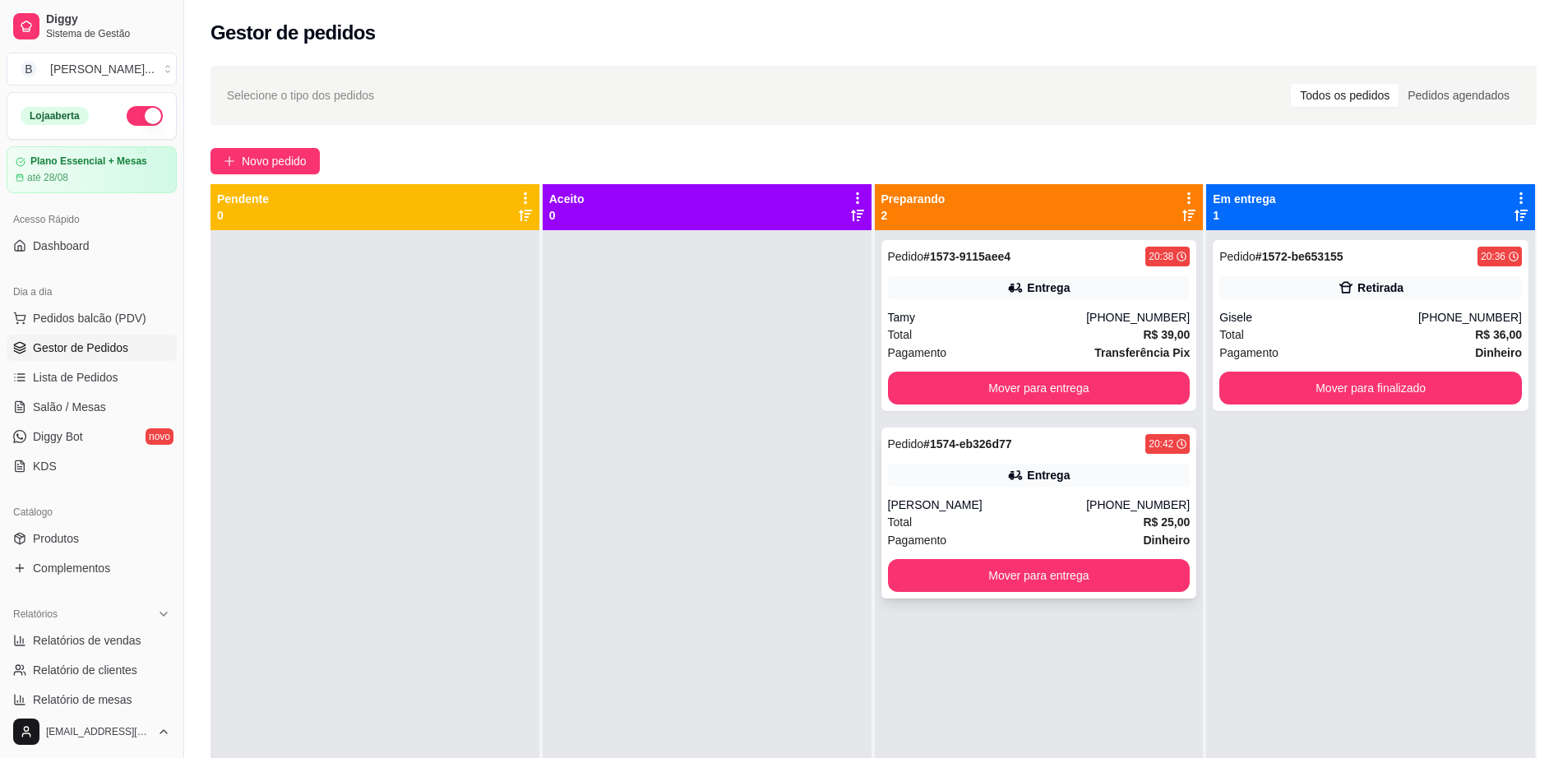
click at [944, 517] on div "Total R$ 25,00" at bounding box center [1039, 522] width 302 height 18
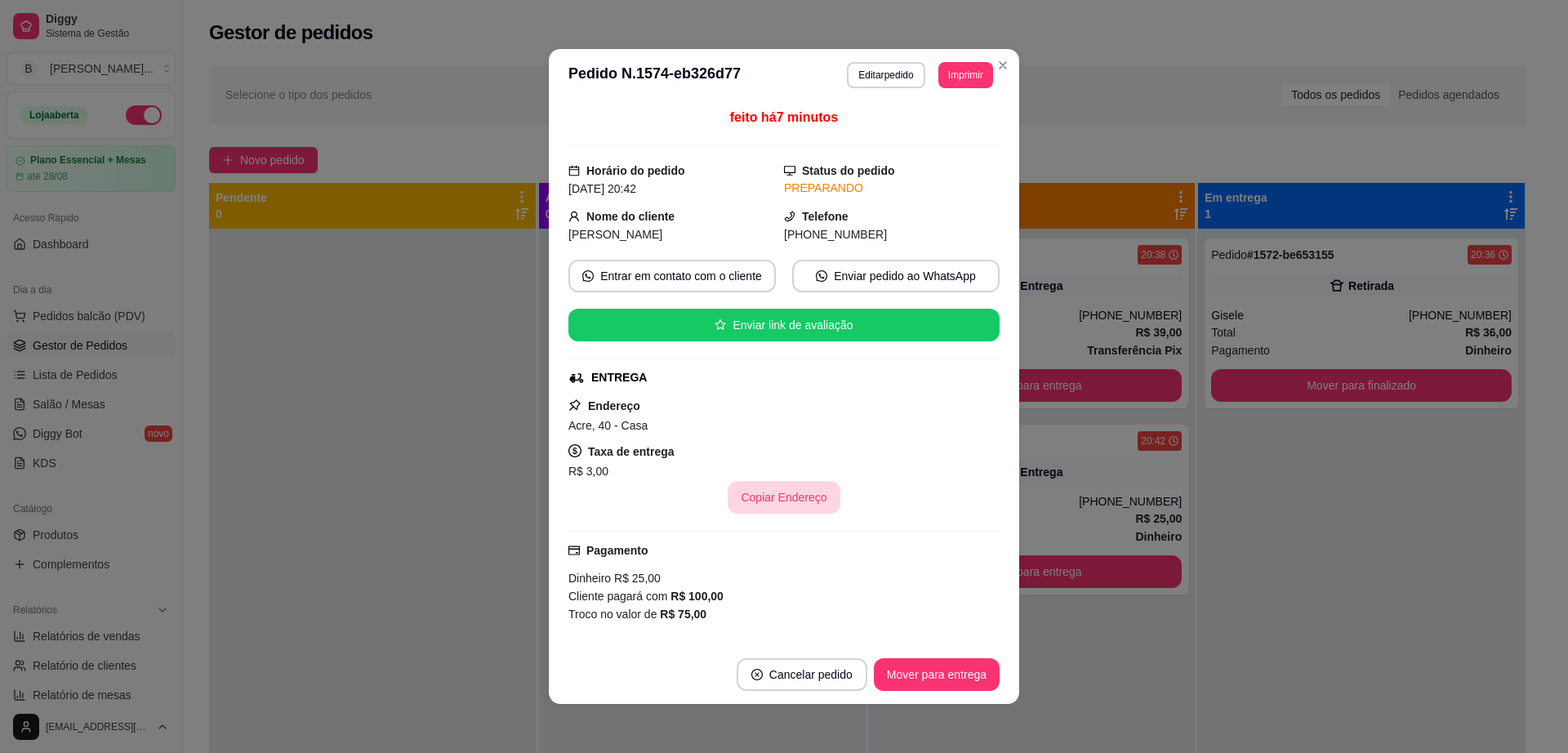
click at [756, 500] on button "Copiar Endereço" at bounding box center [783, 497] width 112 height 33
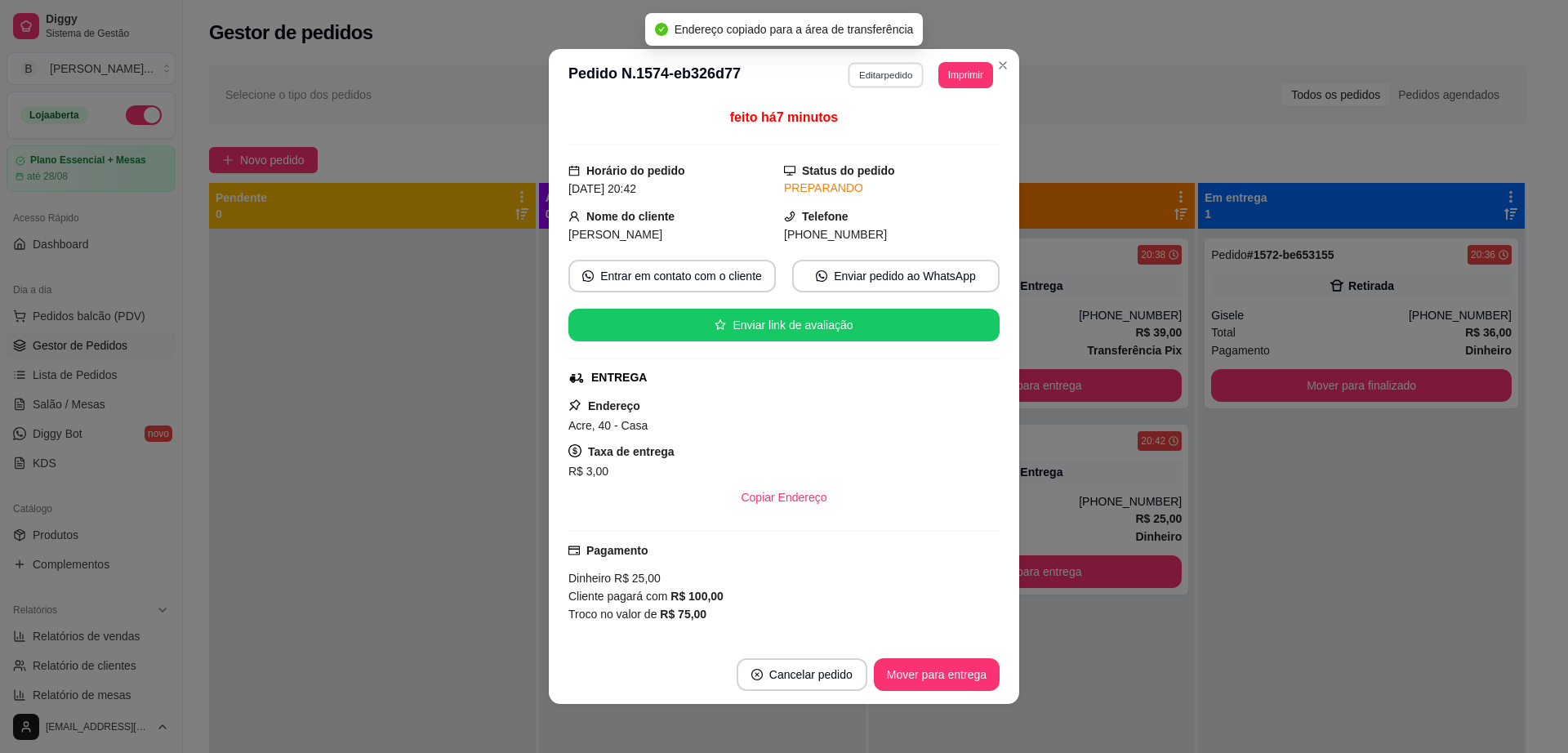
click at [860, 76] on button "Editar pedido" at bounding box center [886, 74] width 76 height 25
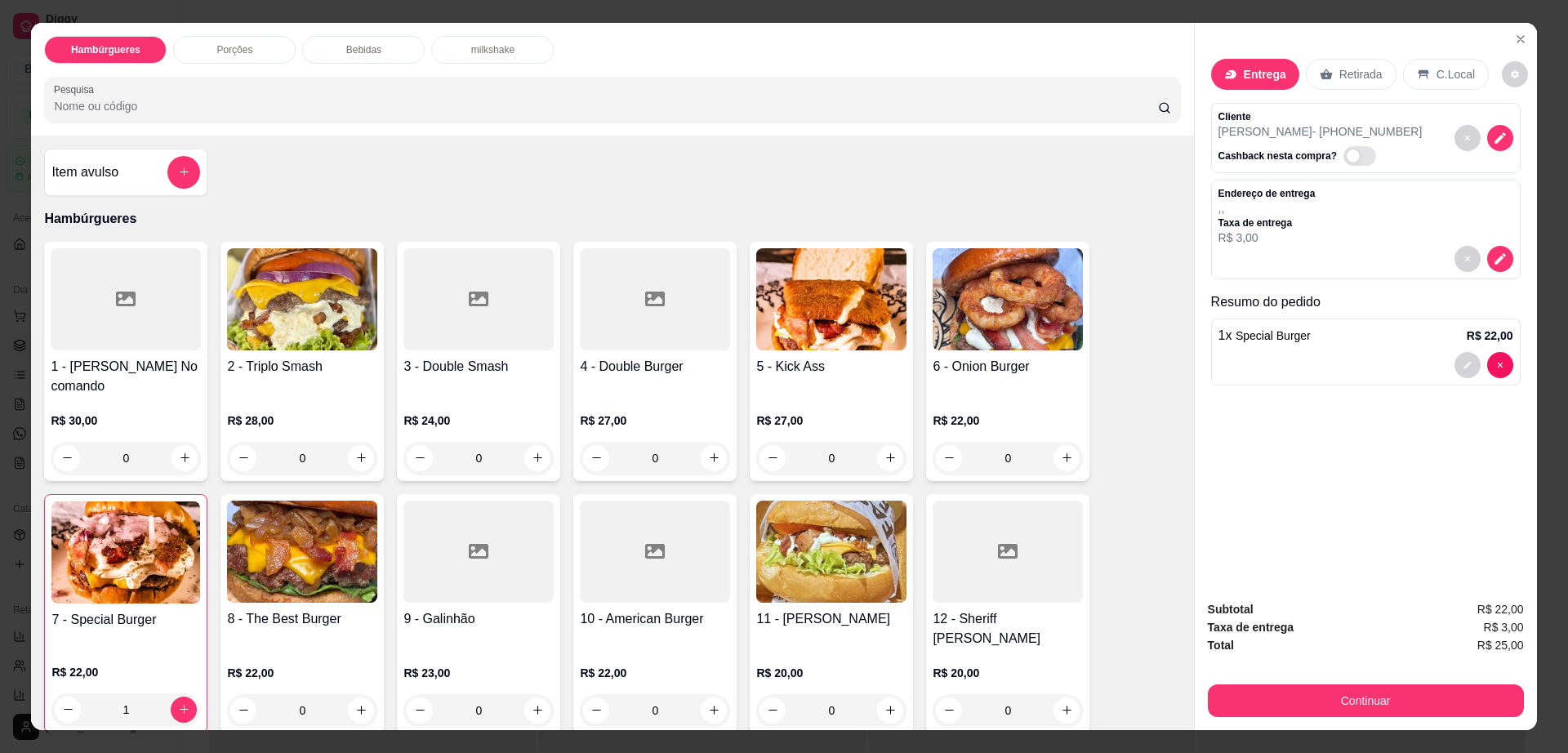
click at [482, 44] on p "milkshake" at bounding box center [493, 50] width 44 height 13
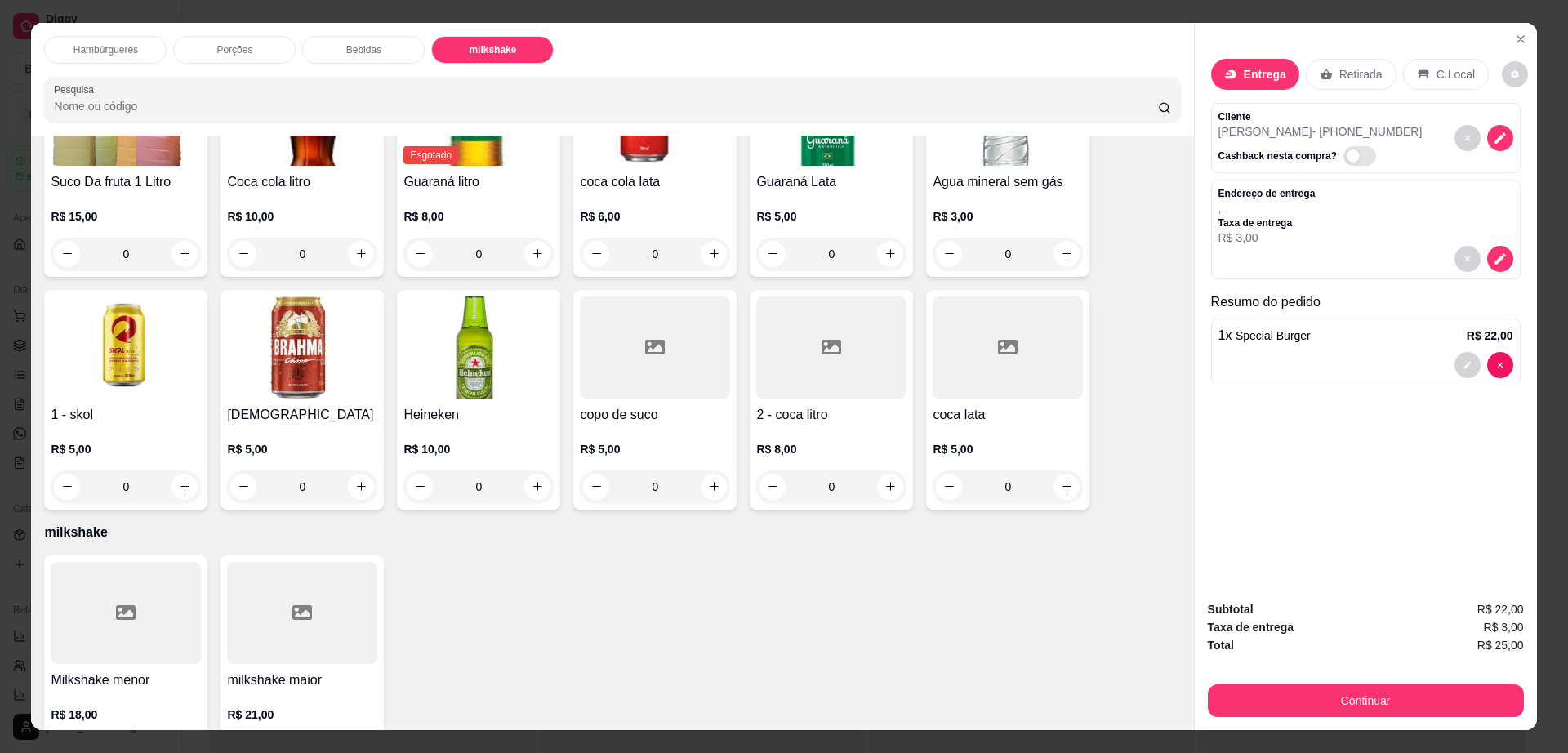
scroll to position [30, 0]
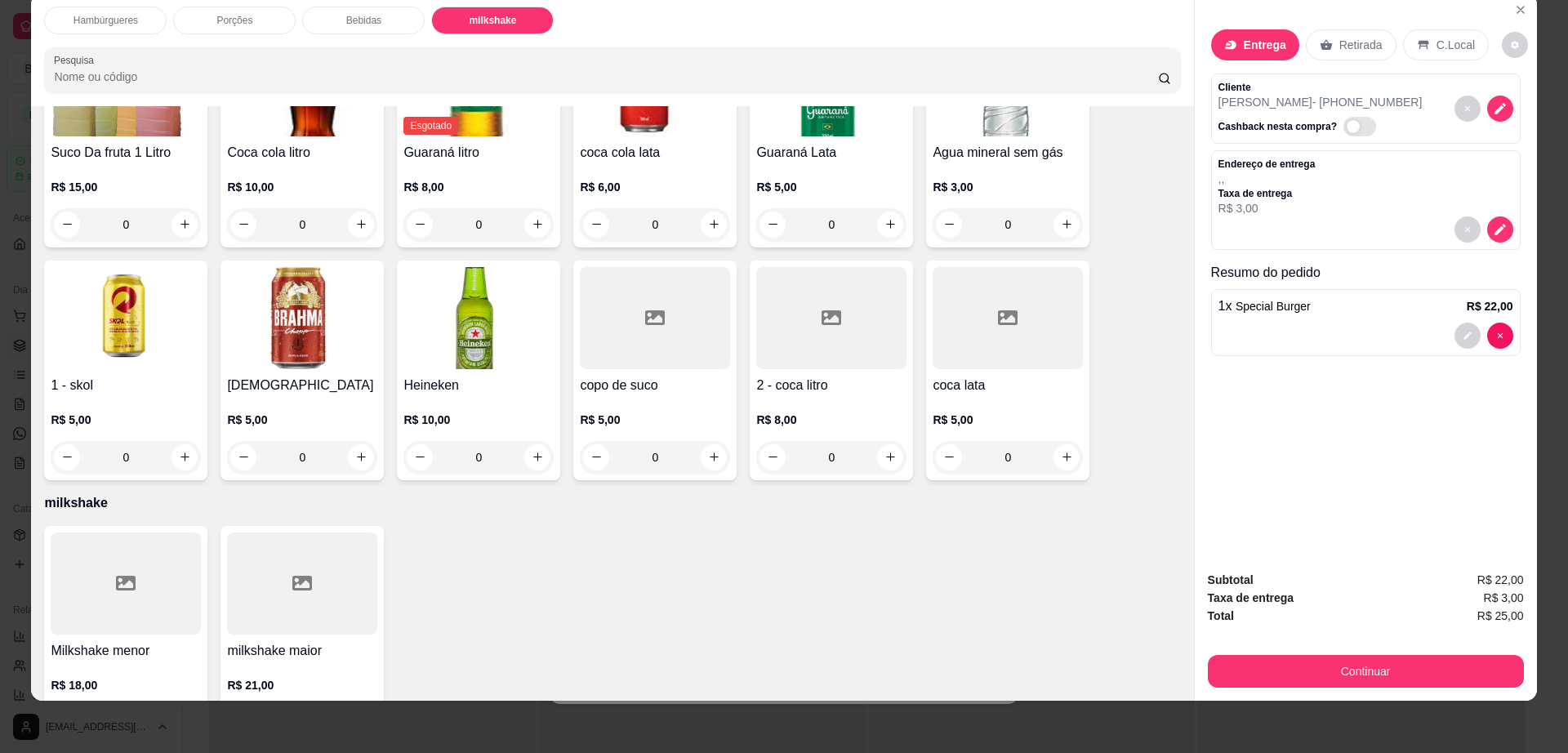
click at [99, 641] on h4 "Milkshake menor" at bounding box center [125, 651] width 150 height 20
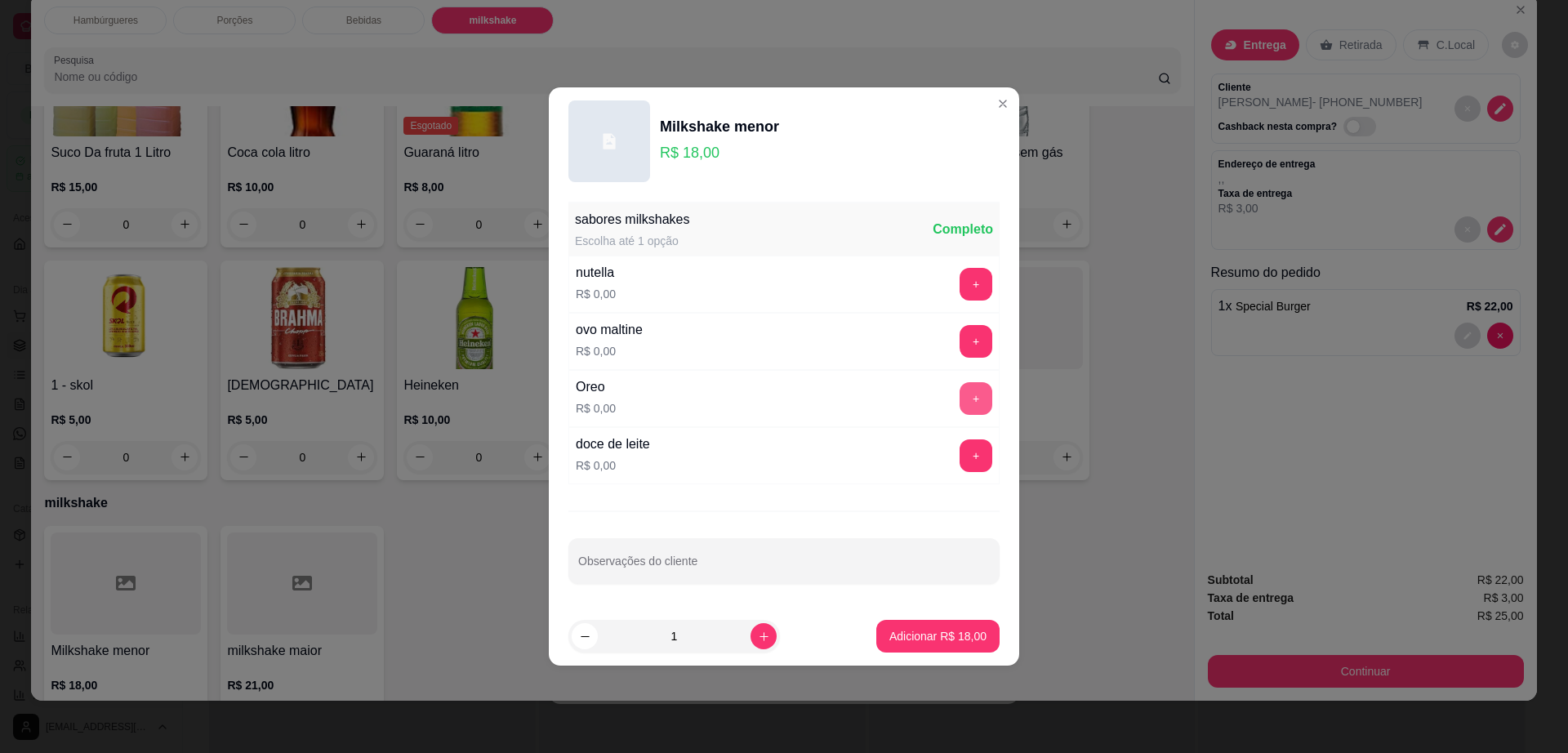
click at [960, 392] on button "+" at bounding box center [976, 398] width 33 height 33
click at [950, 635] on p "Adicionar R$ 18,00" at bounding box center [938, 636] width 97 height 16
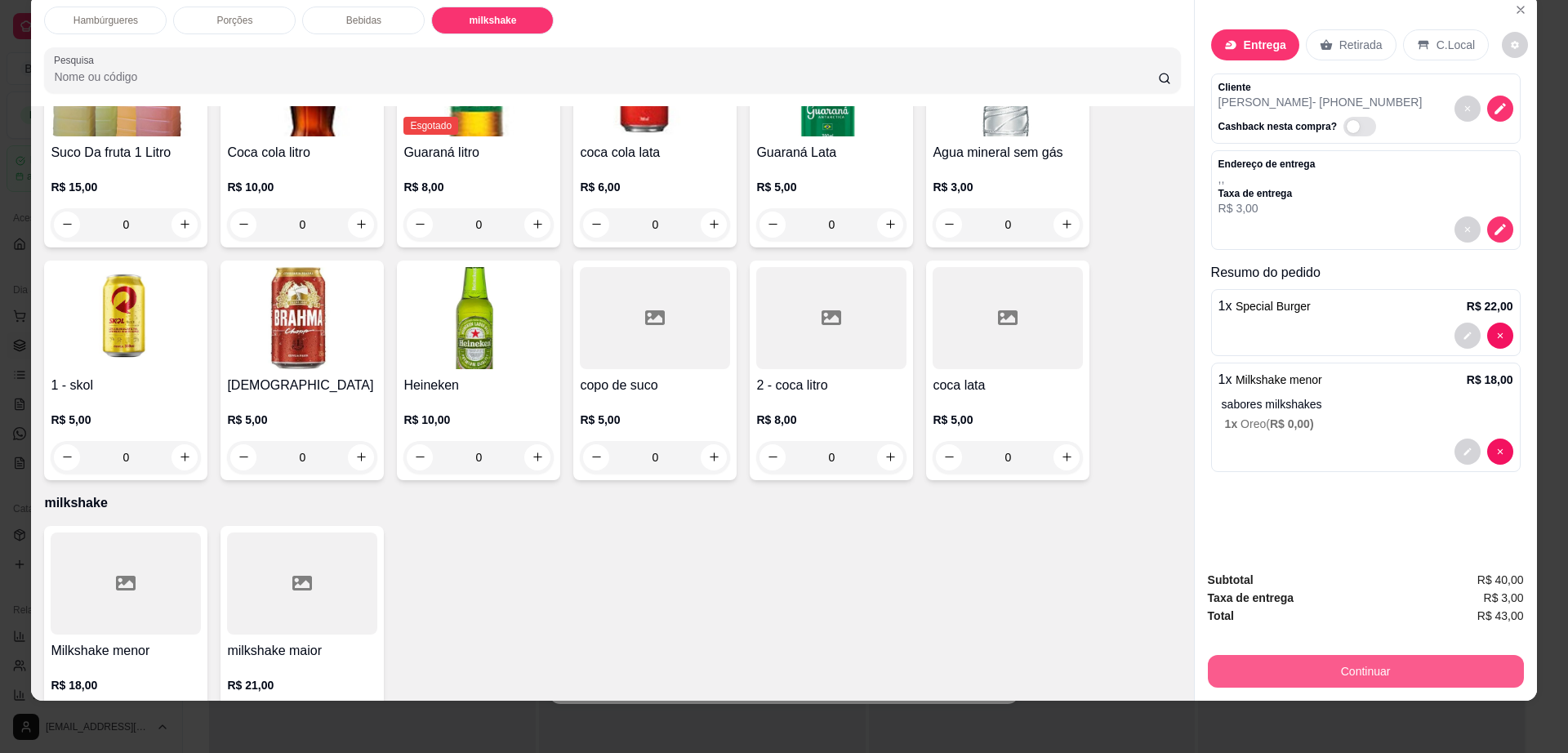
click at [1286, 670] on button "Continuar" at bounding box center [1366, 671] width 316 height 33
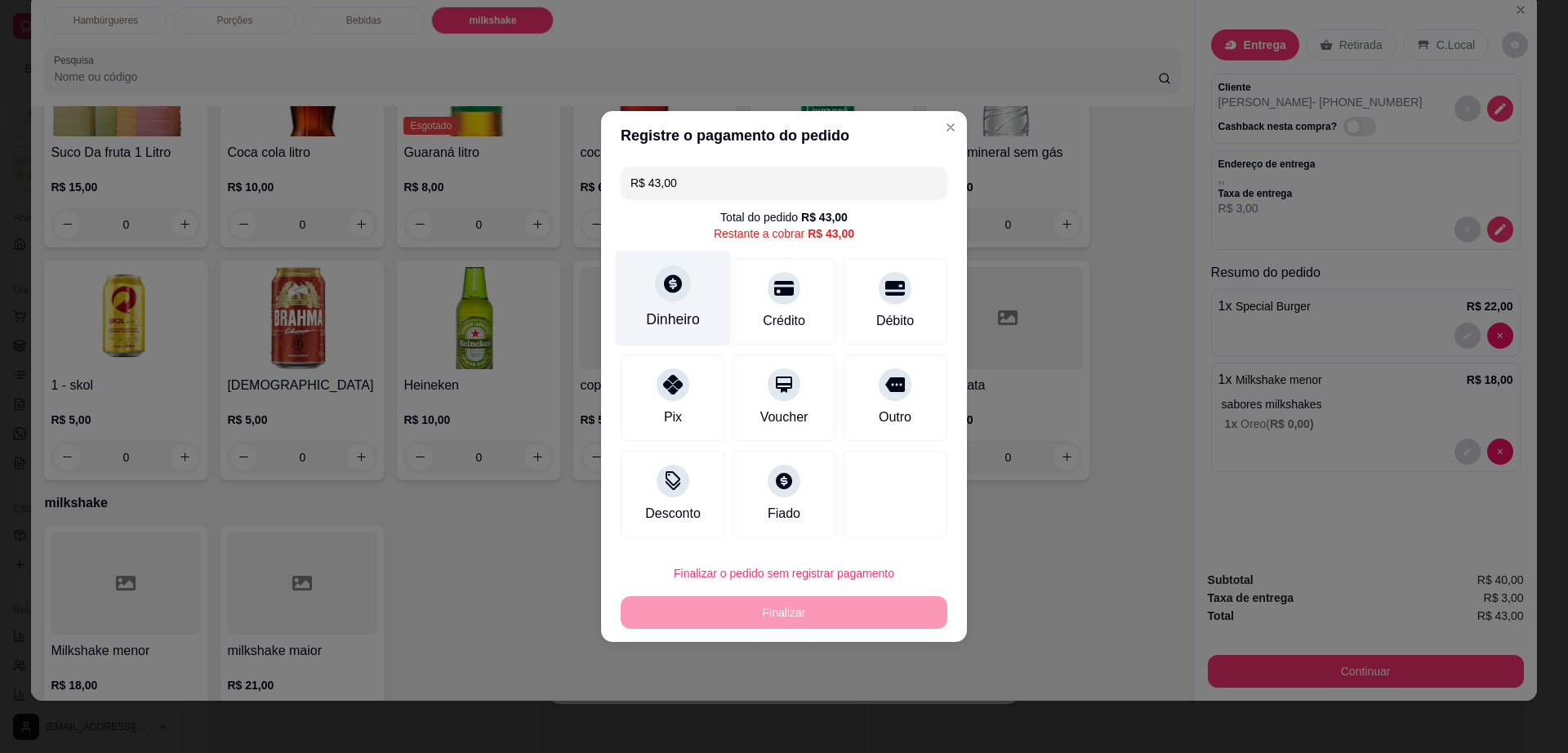
click at [665, 300] on div at bounding box center [673, 283] width 36 height 36
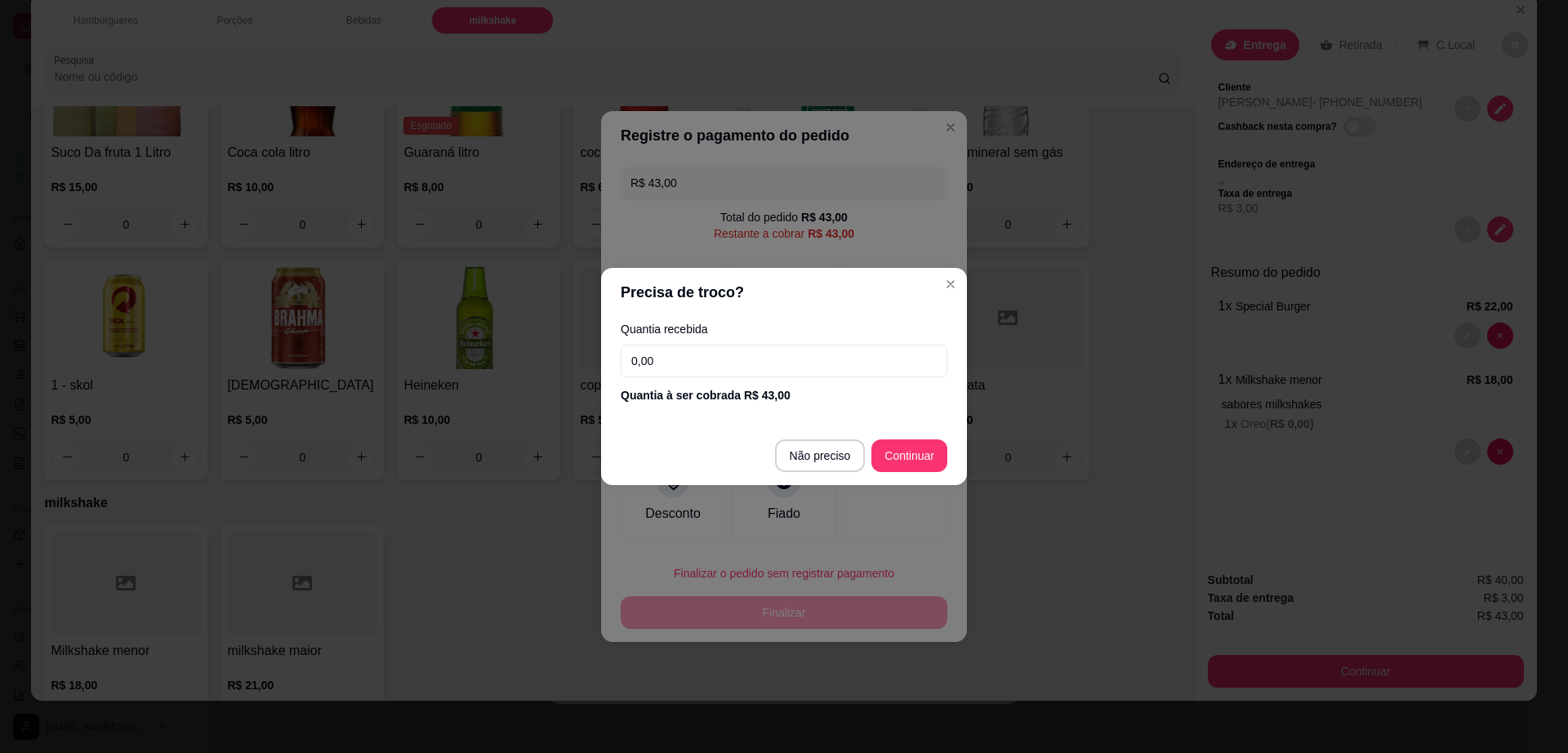
click at [696, 360] on input "0,00" at bounding box center [784, 361] width 327 height 33
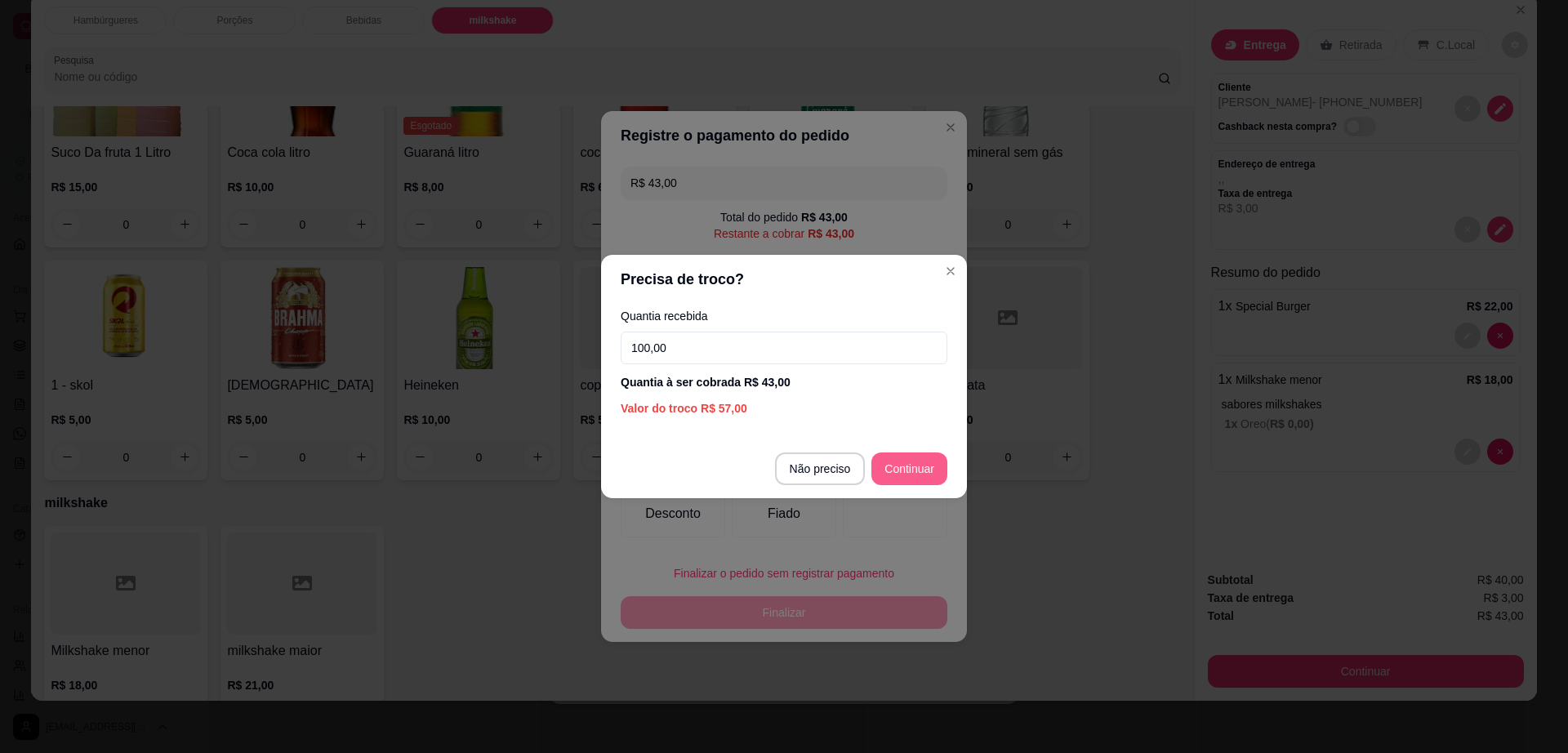
type input "100,00"
type input "R$ 0,00"
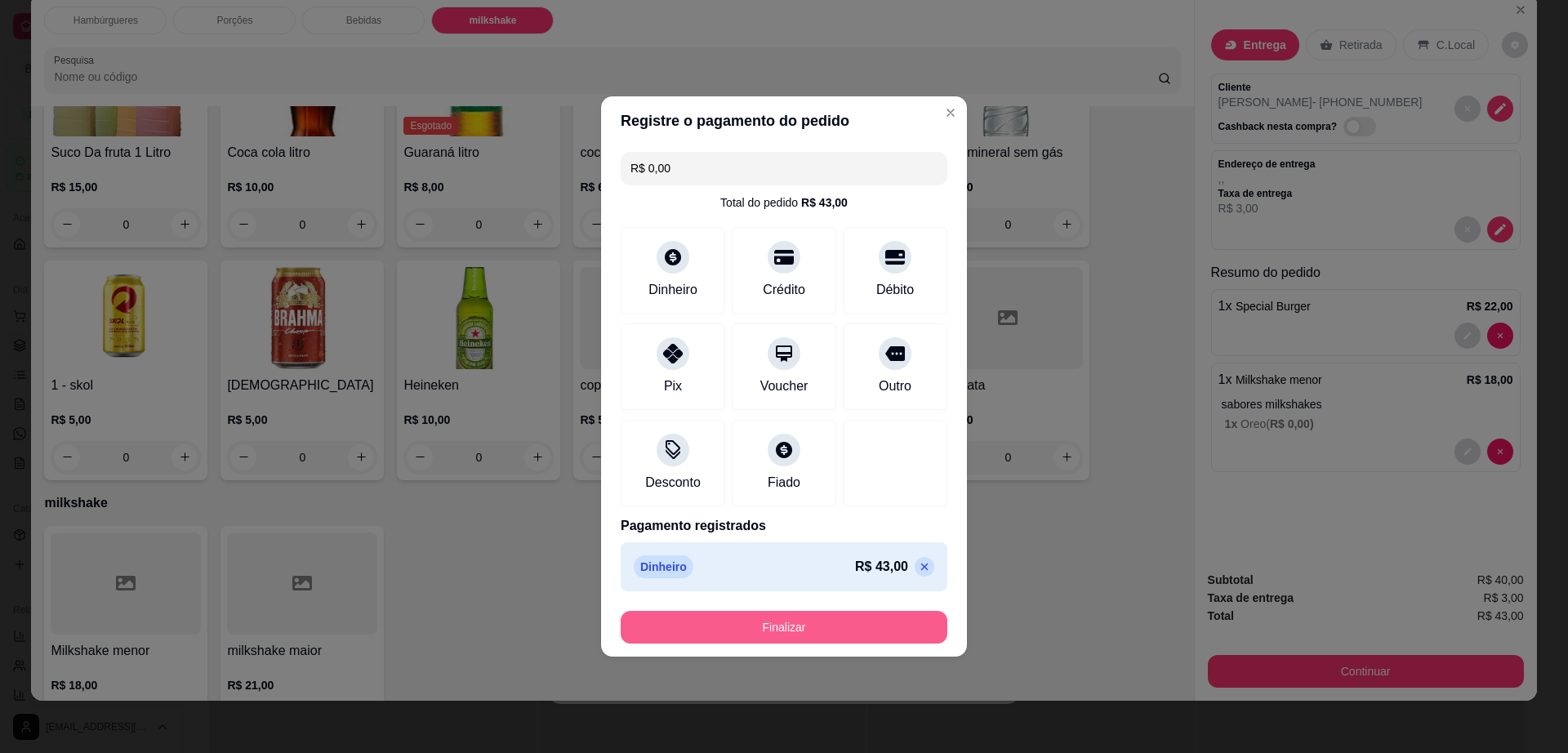
click at [856, 631] on button "Finalizar" at bounding box center [784, 627] width 327 height 33
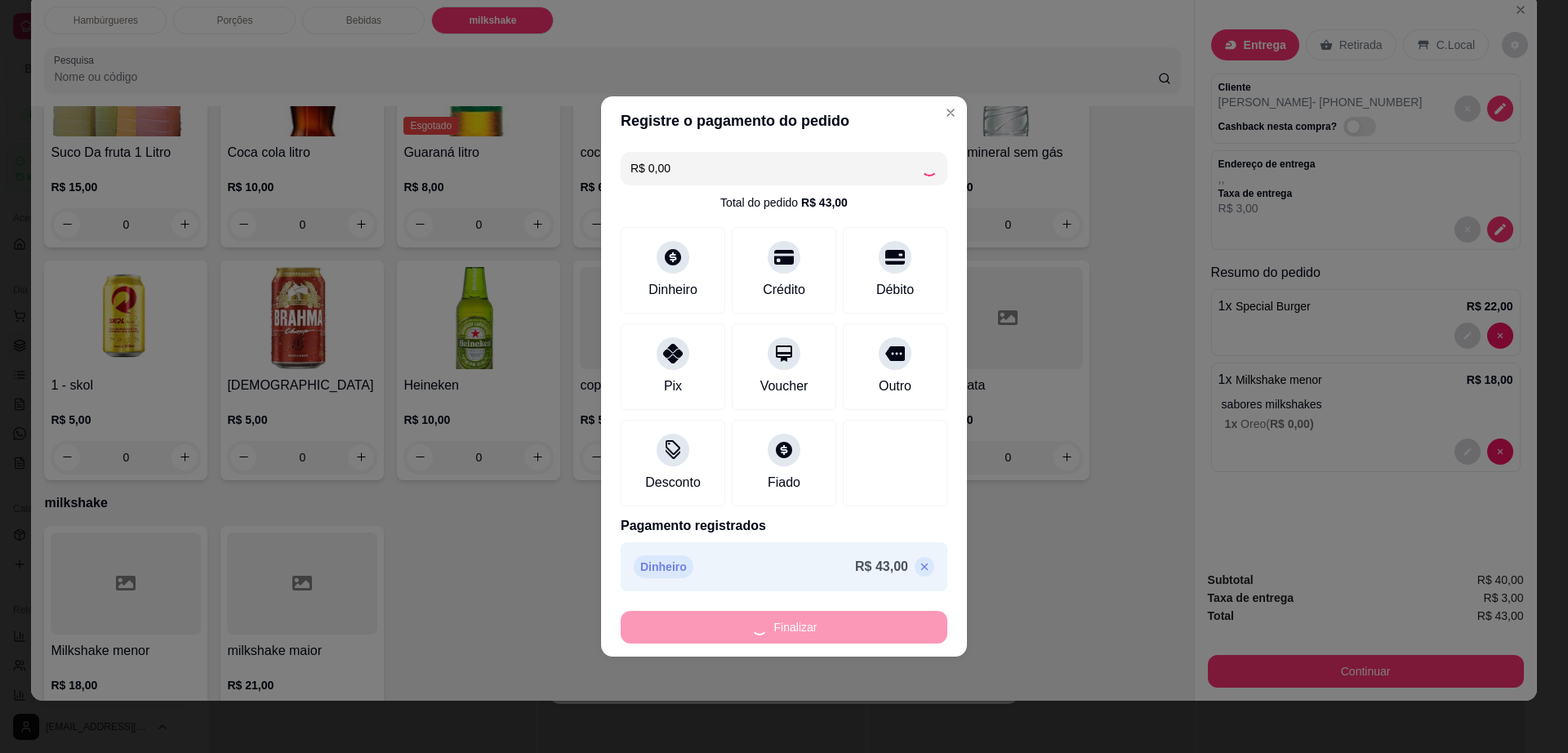
type input "0"
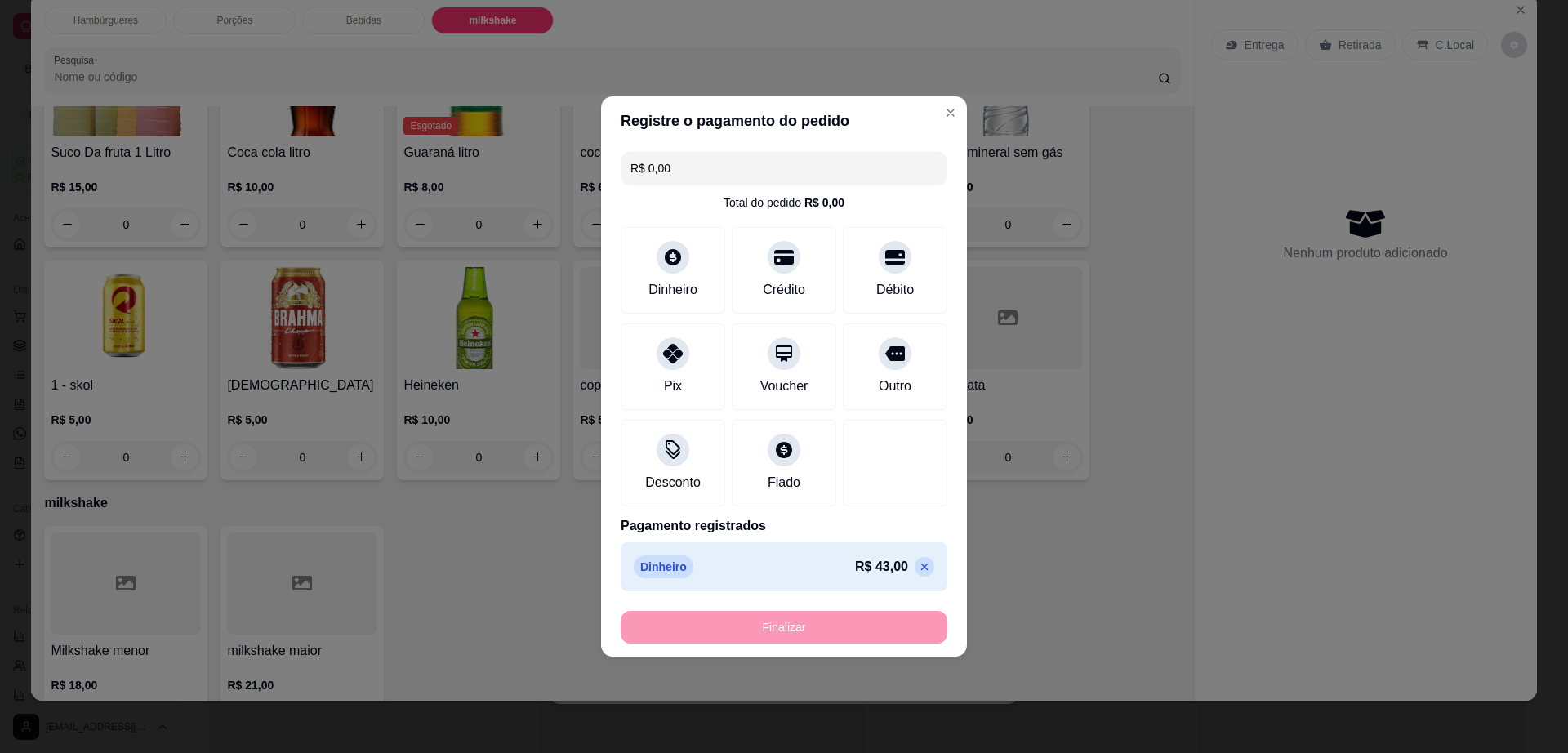
type input "-R$ 43,00"
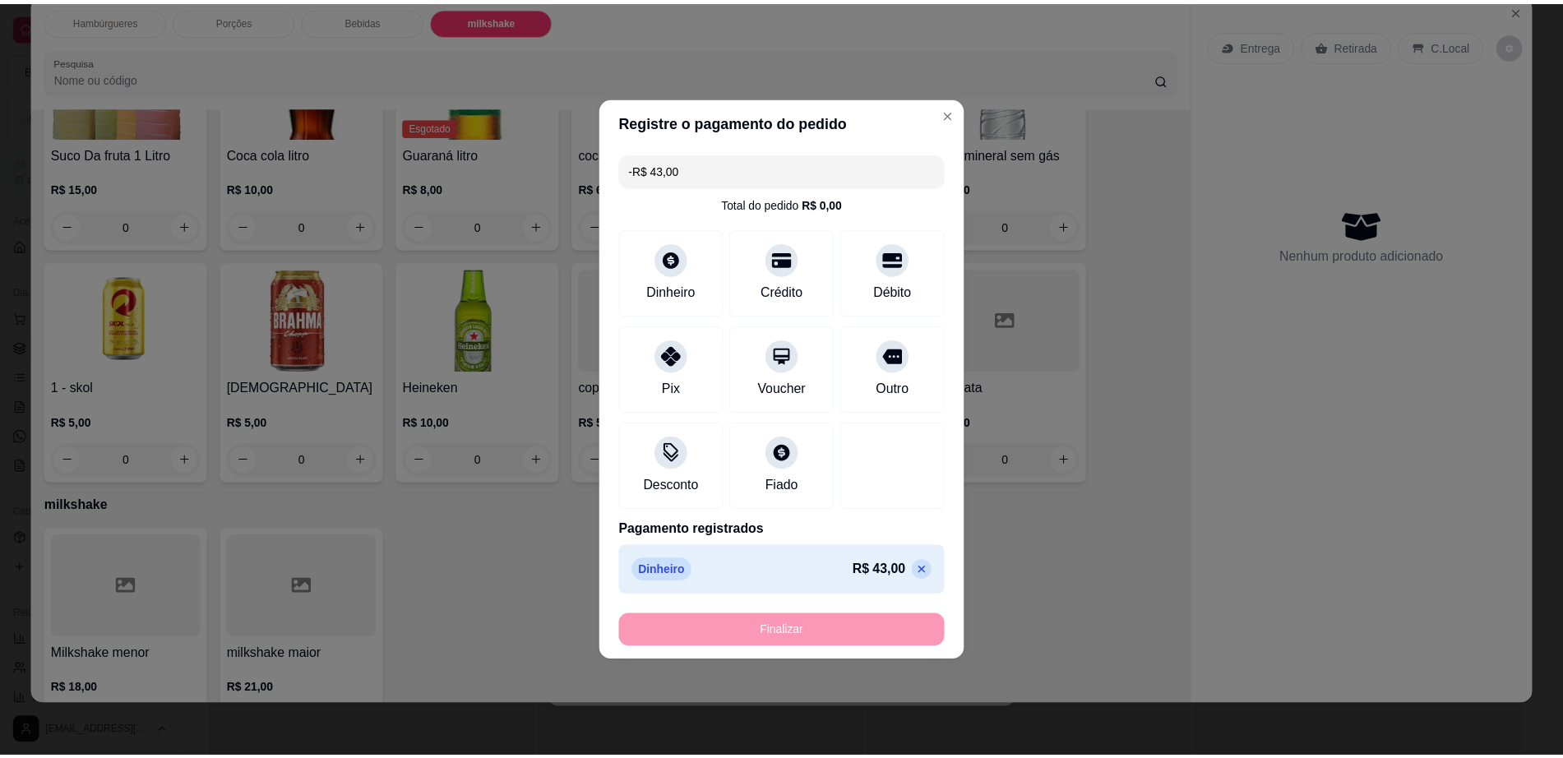
scroll to position [1266, 0]
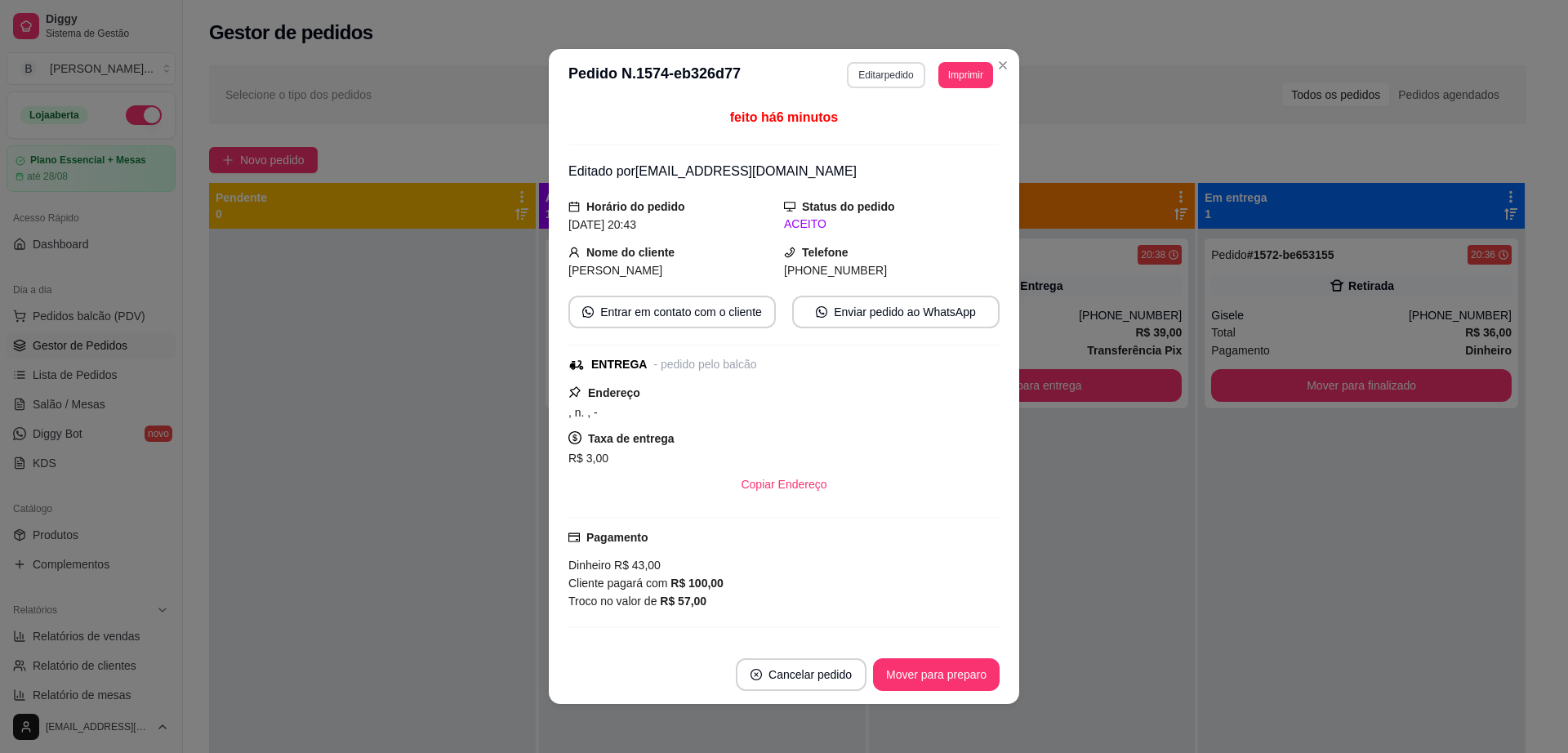
click at [860, 67] on button "Editar pedido" at bounding box center [885, 75] width 78 height 26
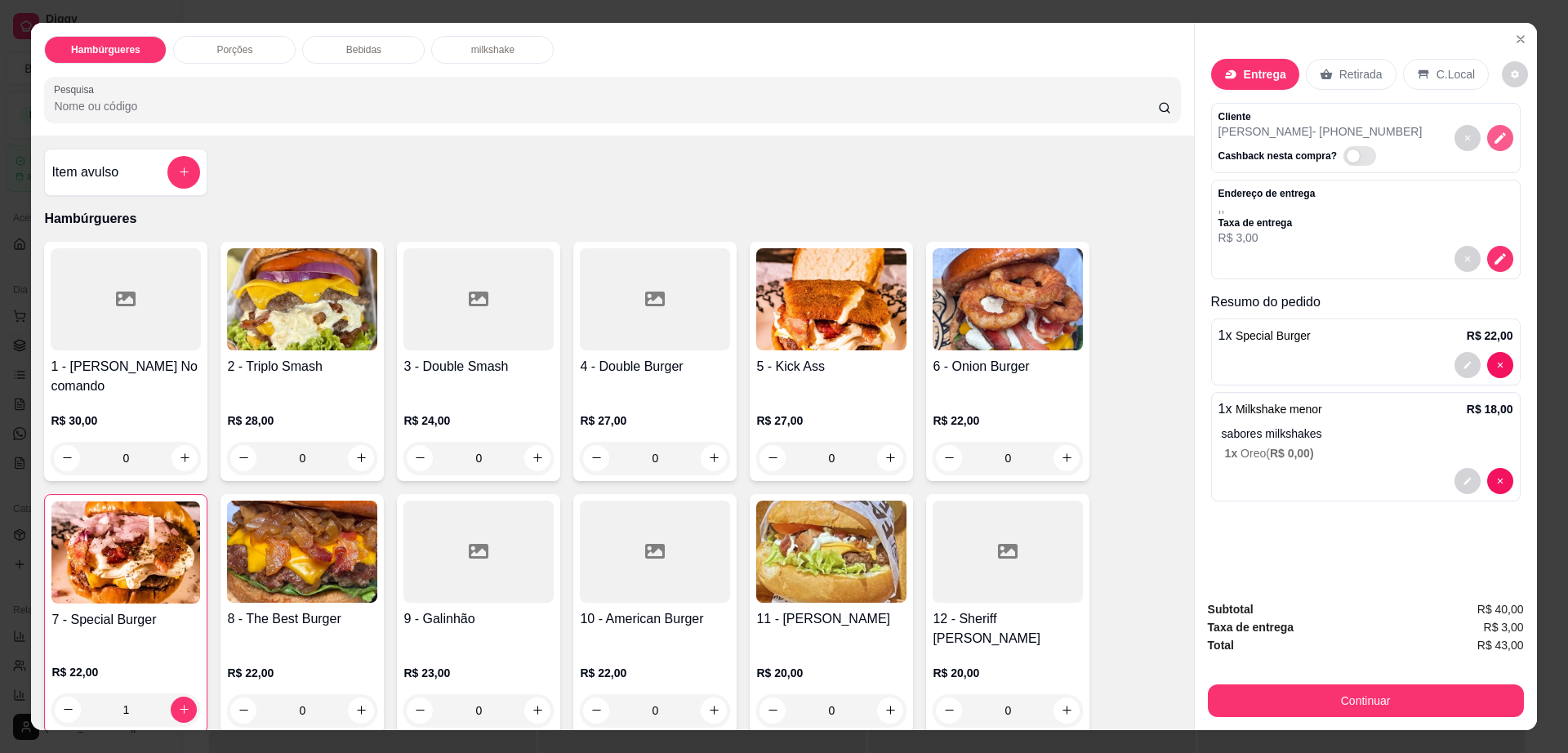
click at [1498, 141] on icon "decrease-product-quantity" at bounding box center [1500, 138] width 15 height 15
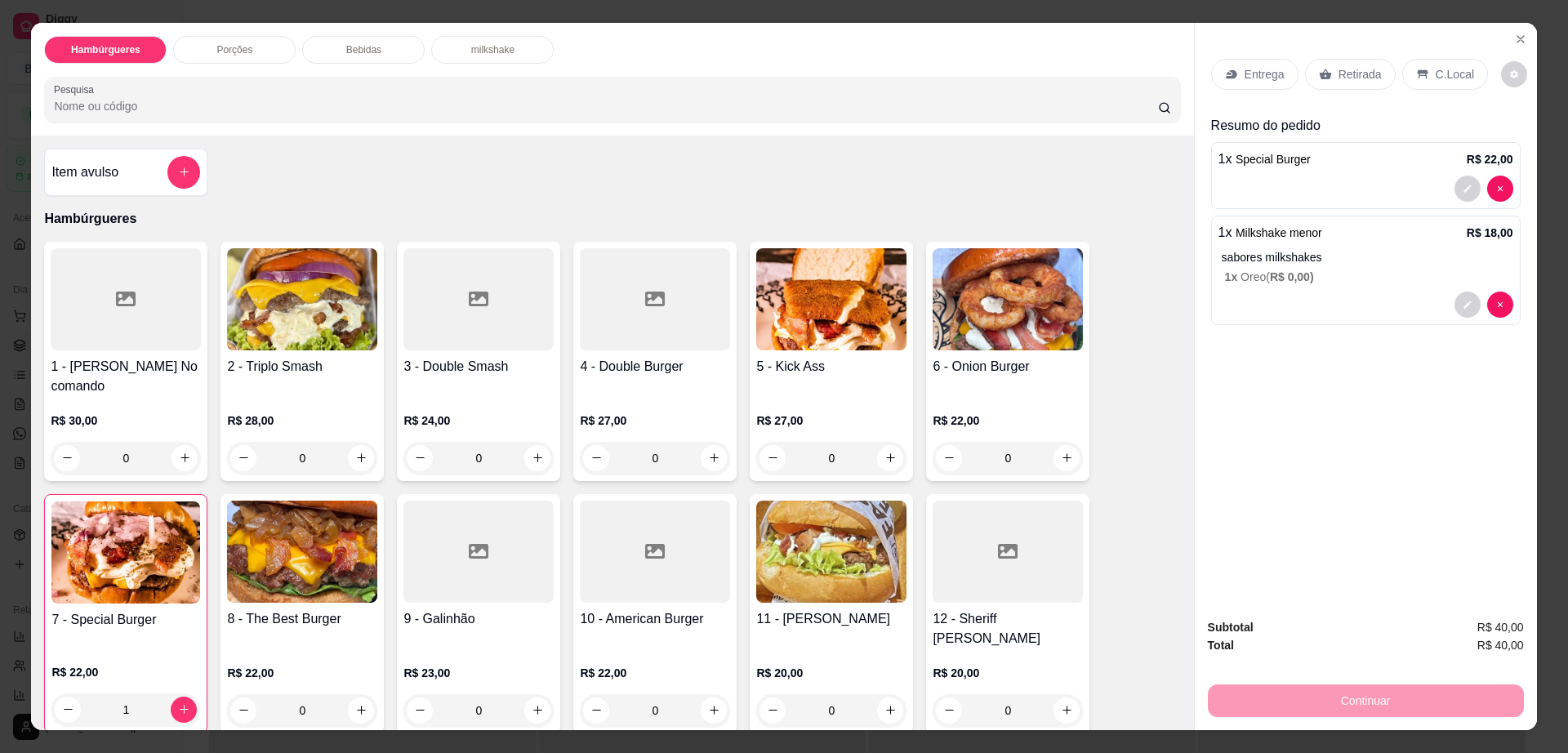
click at [1245, 72] on p "Entrega" at bounding box center [1265, 75] width 40 height 16
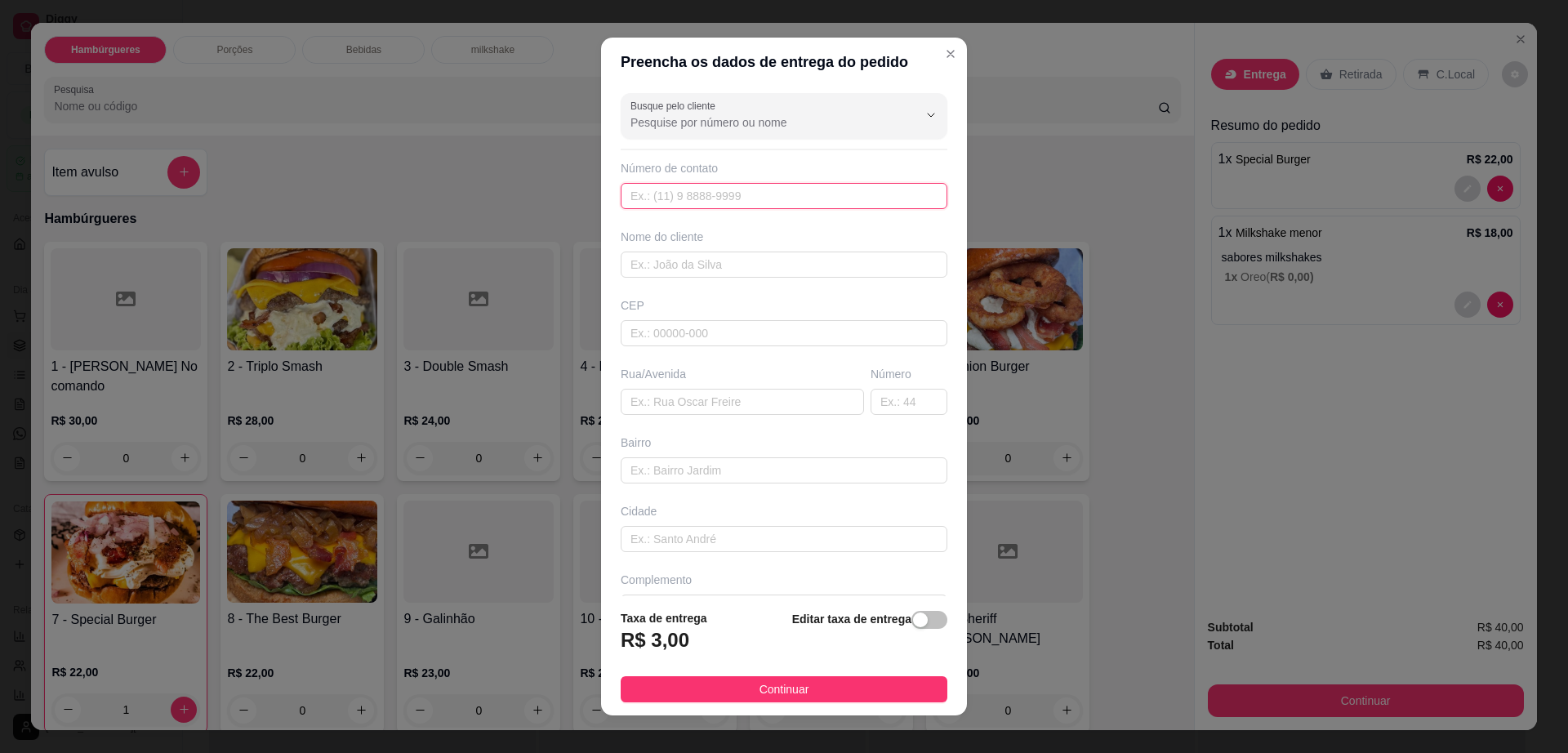
click at [832, 198] on input "text" at bounding box center [784, 196] width 327 height 26
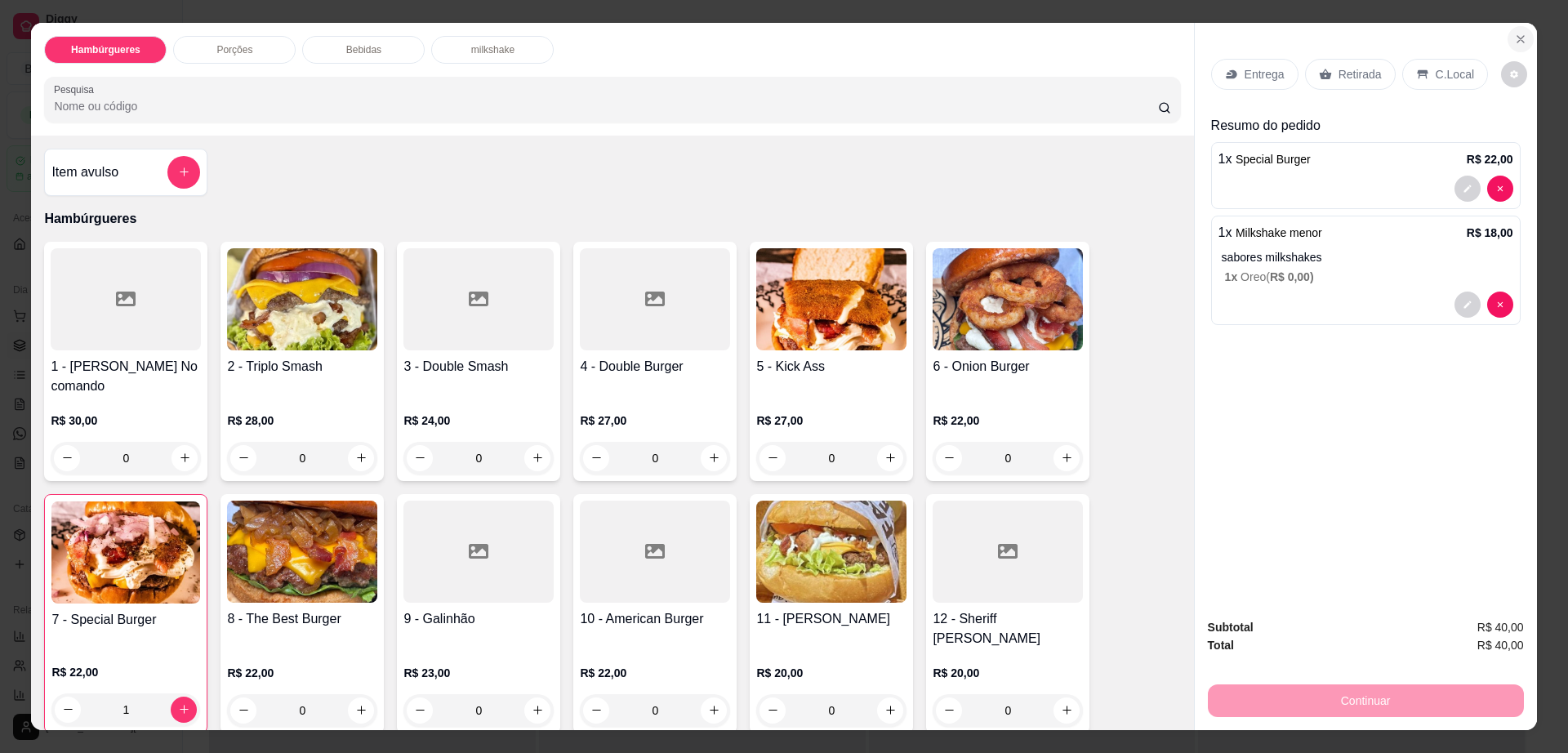
click at [1514, 38] on icon "Close" at bounding box center [1520, 39] width 13 height 13
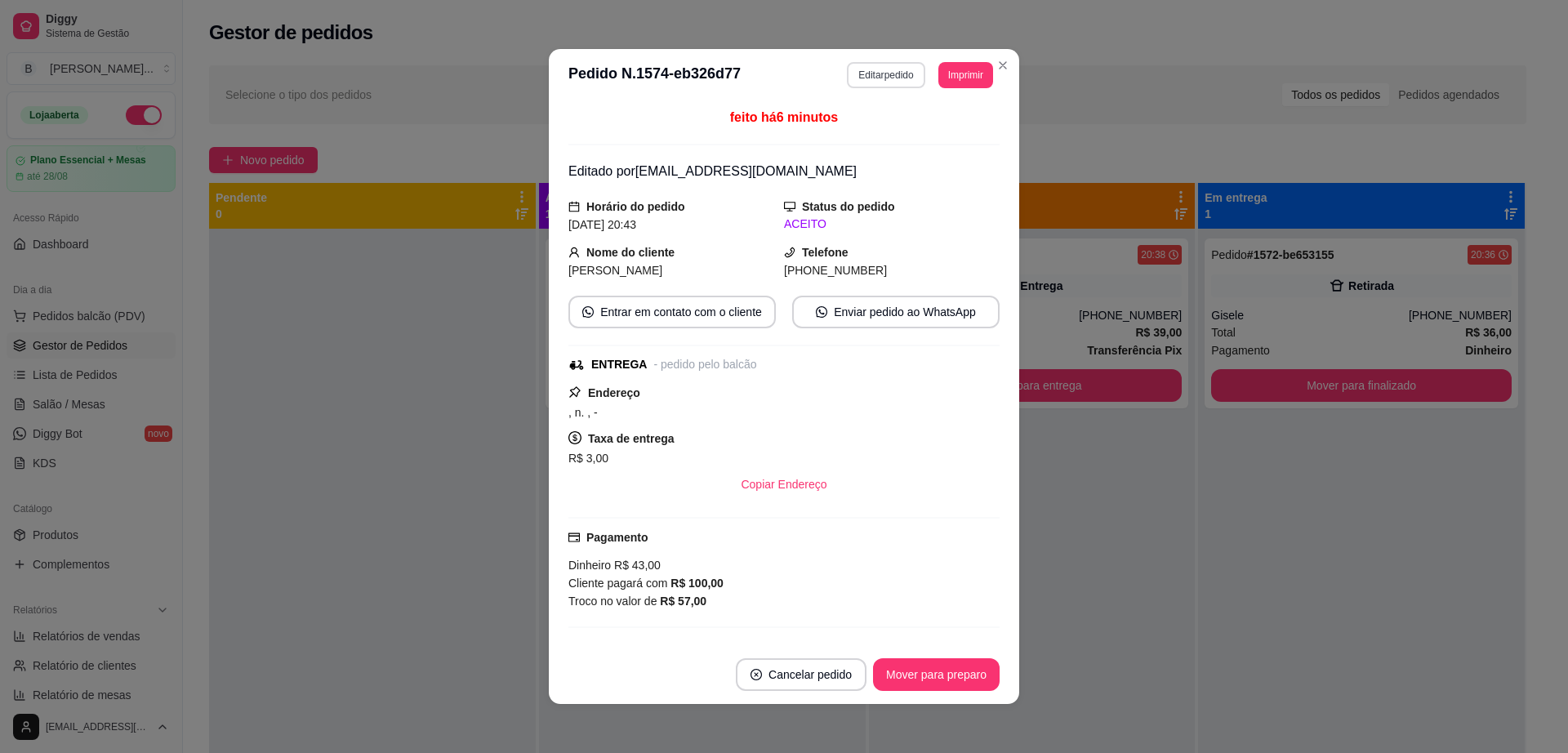
click at [887, 76] on button "Editar pedido" at bounding box center [885, 75] width 78 height 26
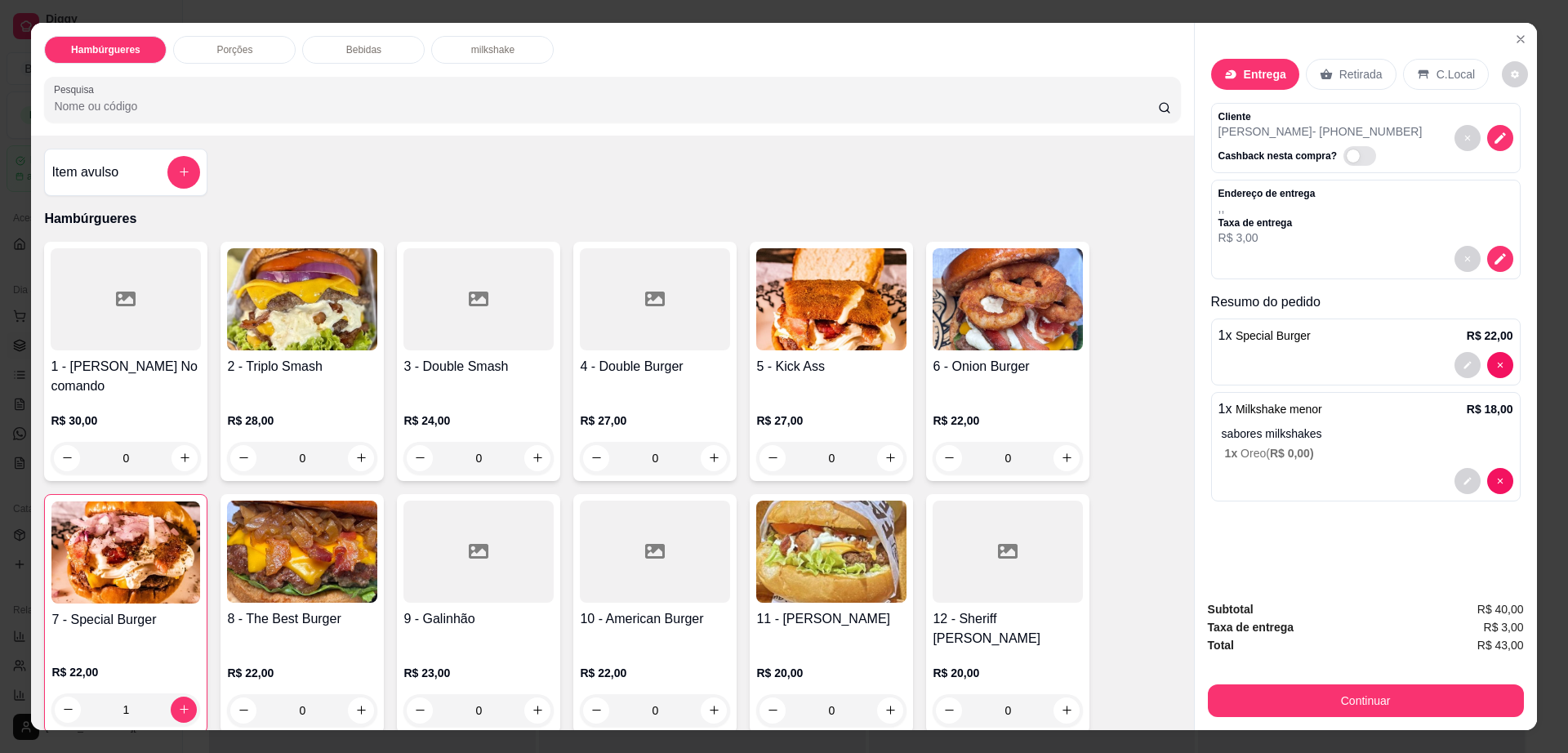
click at [1348, 155] on span "Automatic updates" at bounding box center [1359, 156] width 33 height 20
click at [1348, 158] on input "Automatic updates" at bounding box center [1347, 163] width 11 height 11
checkbox input "true"
click at [1493, 137] on icon "decrease-product-quantity" at bounding box center [1500, 138] width 15 height 15
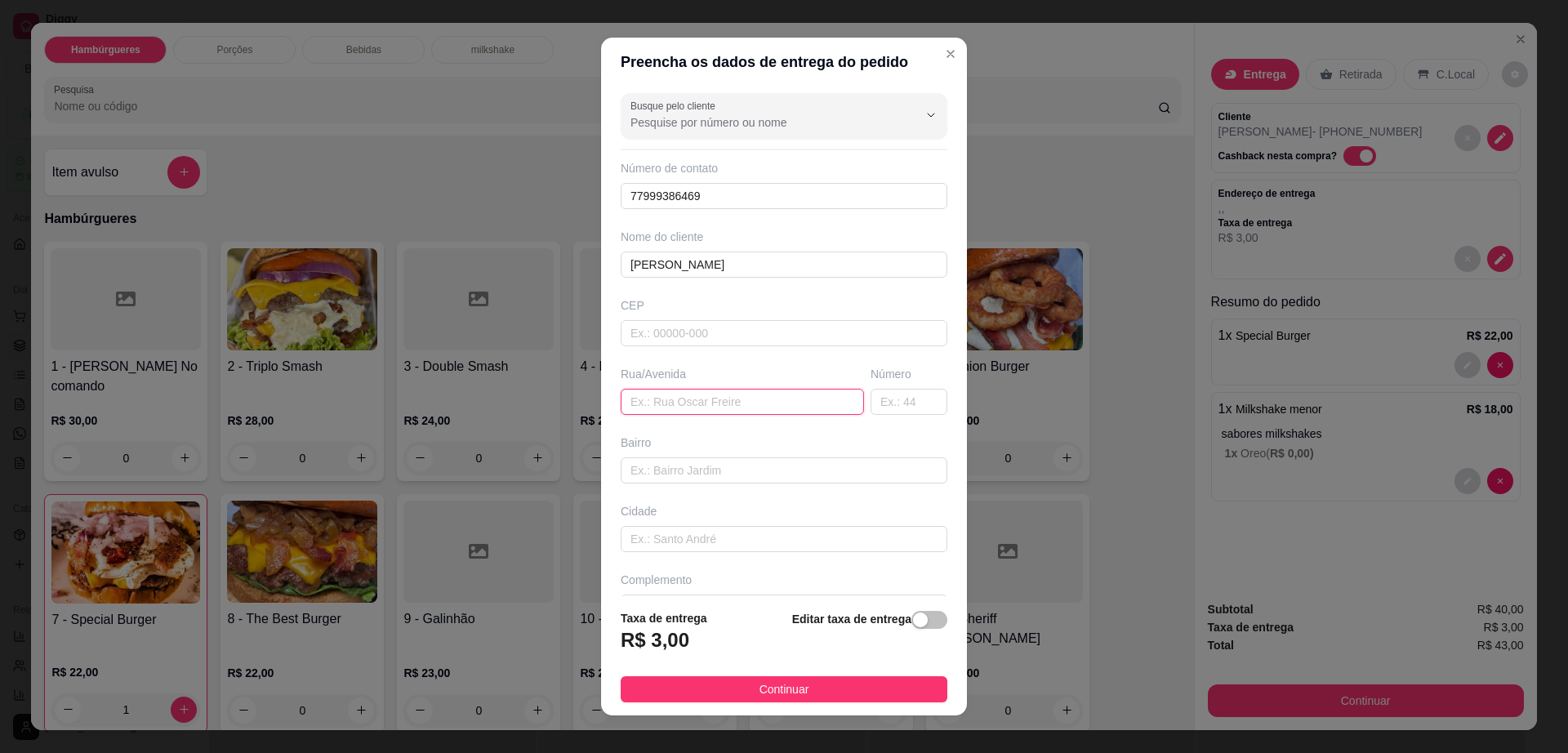
click at [759, 402] on input "text" at bounding box center [742, 401] width 243 height 26
drag, startPoint x: 703, startPoint y: 323, endPoint x: 696, endPoint y: 334, distance: 13.0
click at [701, 328] on input "text" at bounding box center [784, 333] width 327 height 26
type input "45140000"
type input "Itambé"
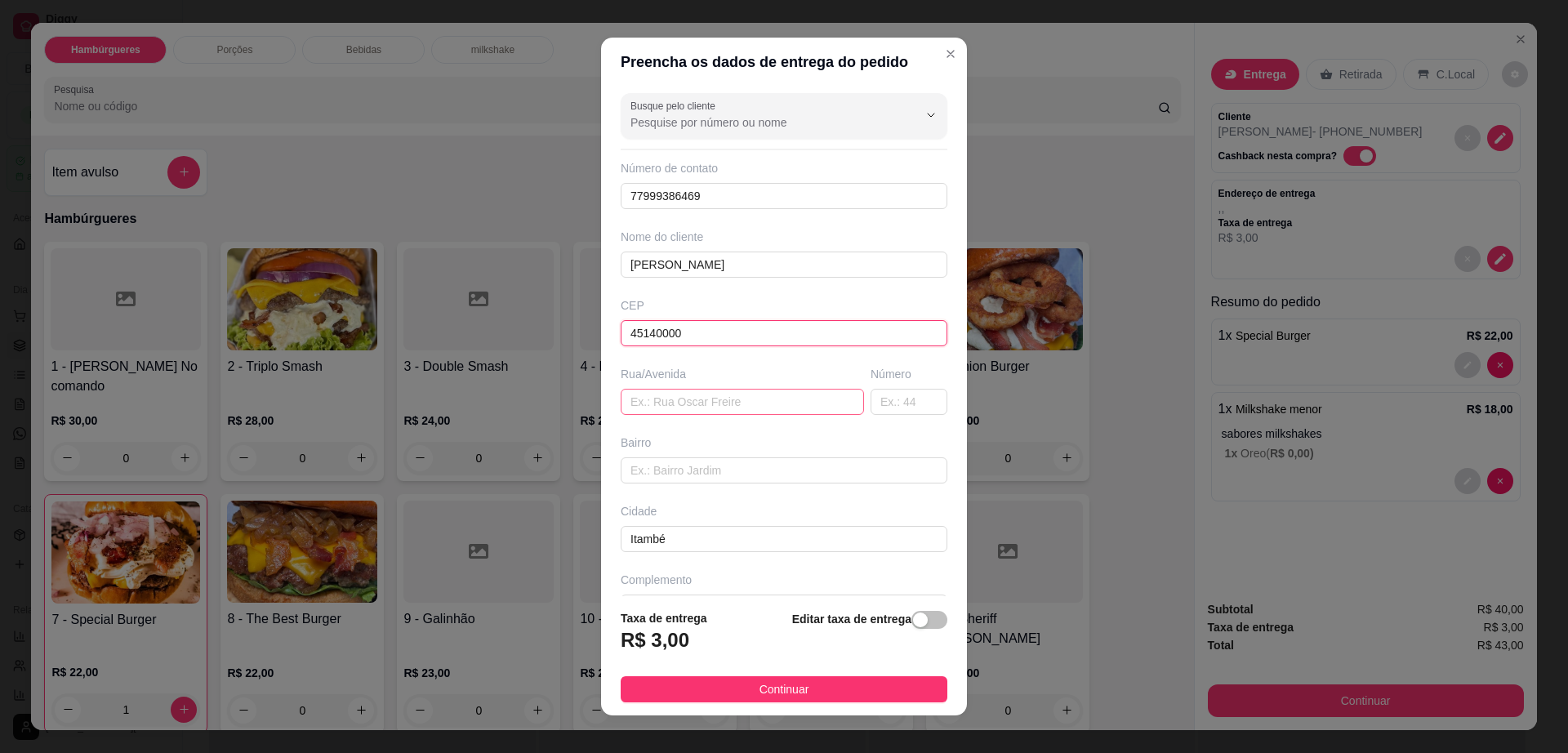
type input "45140000"
click at [722, 401] on input "text" at bounding box center [742, 401] width 243 height 26
paste input "Acre, 40 - Casa"
drag, startPoint x: 666, startPoint y: 401, endPoint x: 709, endPoint y: 406, distance: 43.3
click at [709, 406] on input "Acre, 40 - Casa" at bounding box center [742, 401] width 243 height 26
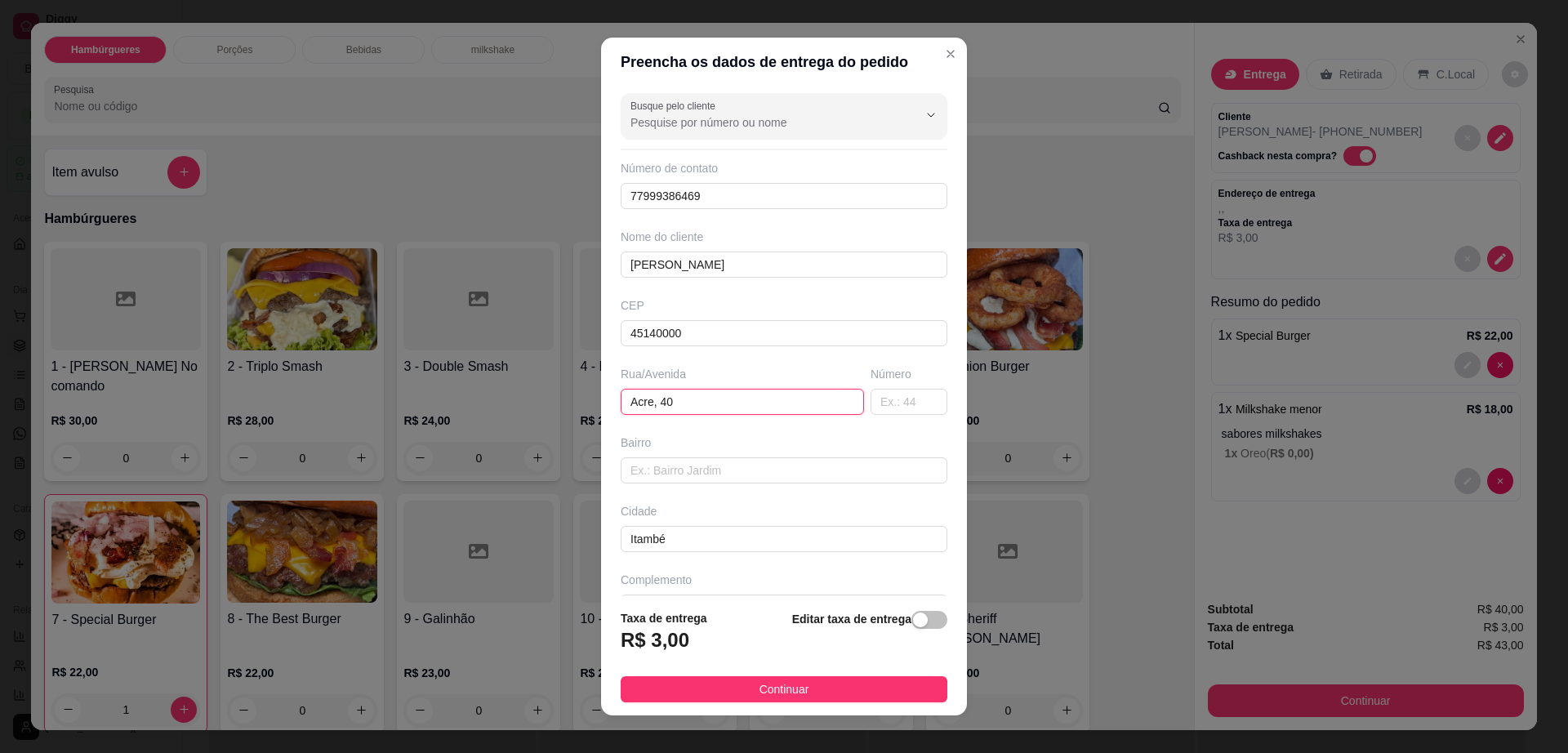
drag, startPoint x: 645, startPoint y: 406, endPoint x: 688, endPoint y: 403, distance: 43.1
click at [688, 403] on input "Acre, 40" at bounding box center [742, 401] width 243 height 26
type input "Acre"
click at [870, 408] on input "text" at bounding box center [908, 401] width 77 height 26
click at [870, 406] on input "4" at bounding box center [908, 401] width 77 height 26
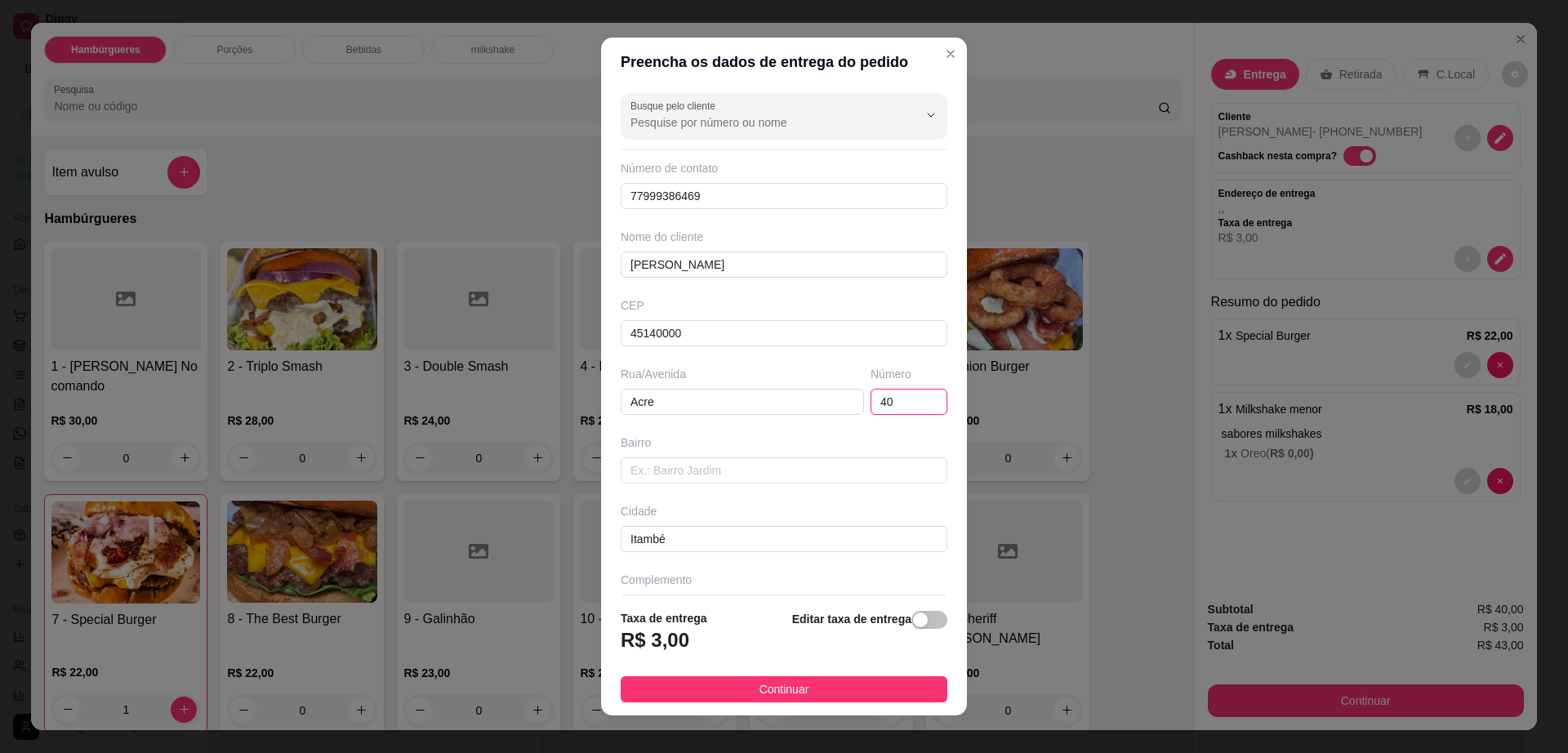
type input "40"
click at [776, 452] on div "Bairro" at bounding box center [783, 458] width 333 height 49
click at [769, 464] on input "text" at bounding box center [784, 470] width 327 height 26
type input "Felipe Achy"
click at [786, 690] on span "Continuar" at bounding box center [784, 689] width 50 height 18
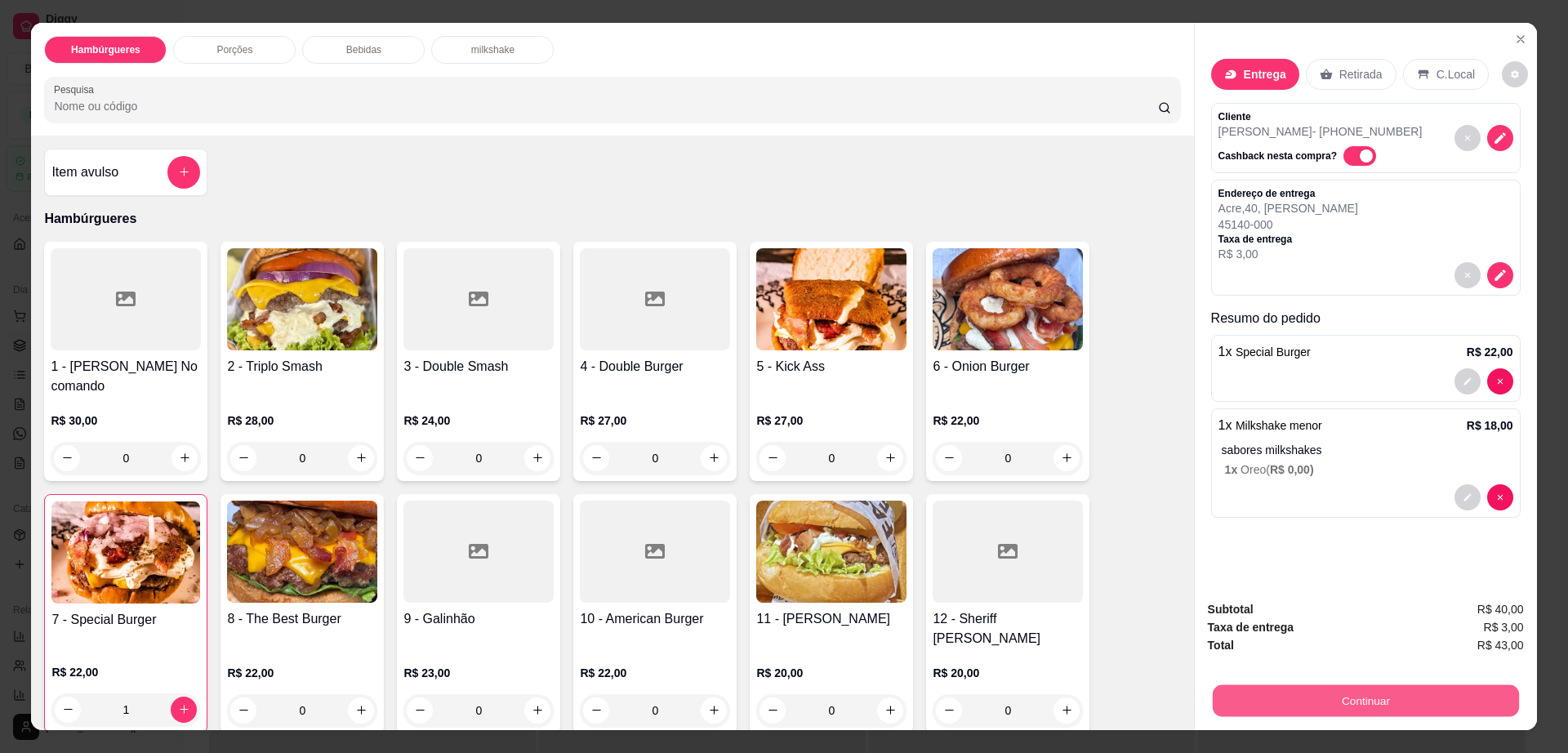
click at [1328, 699] on button "Continuar" at bounding box center [1365, 701] width 306 height 32
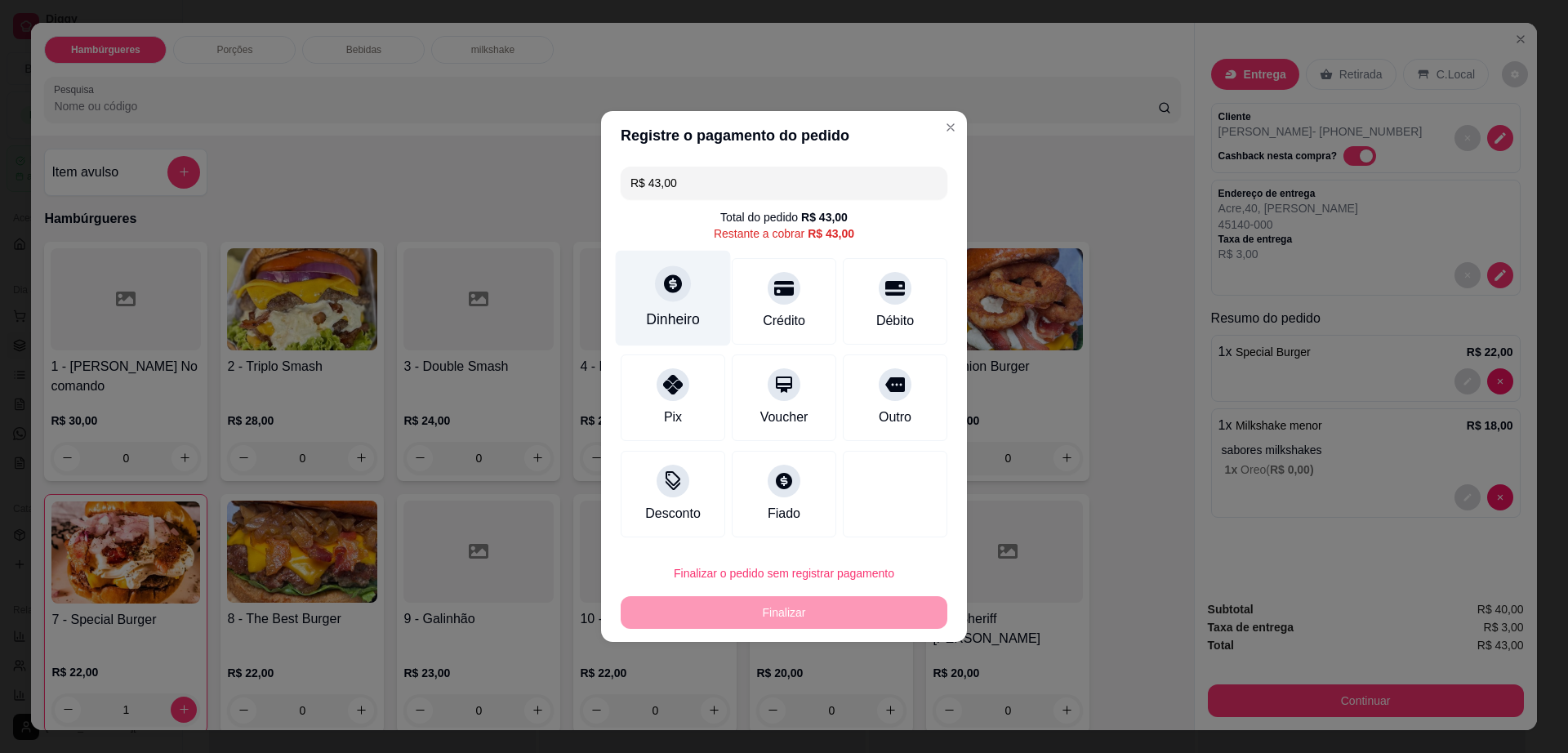
click at [679, 317] on div "Dinheiro" at bounding box center [673, 319] width 54 height 21
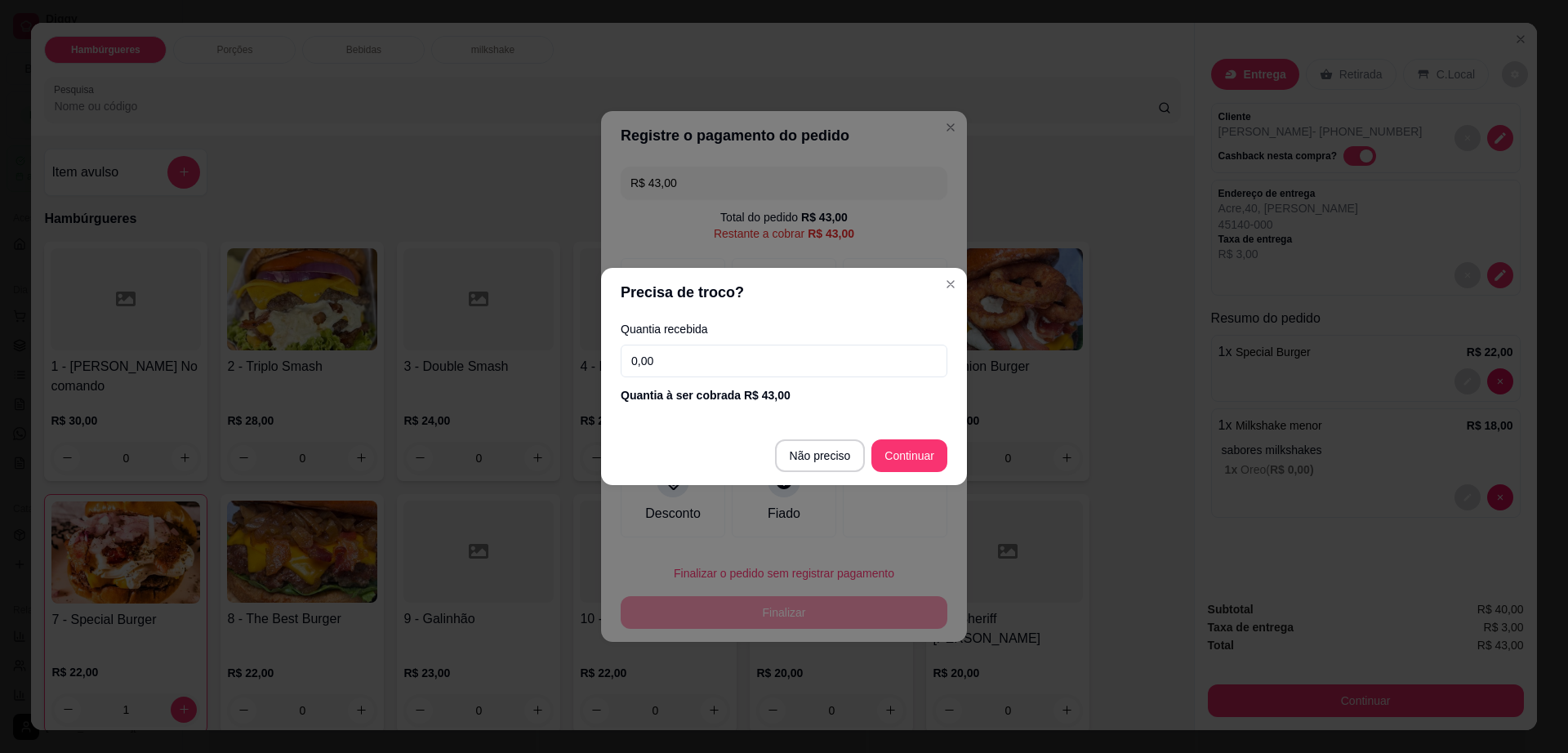
click at [711, 370] on input "0,00" at bounding box center [784, 361] width 327 height 33
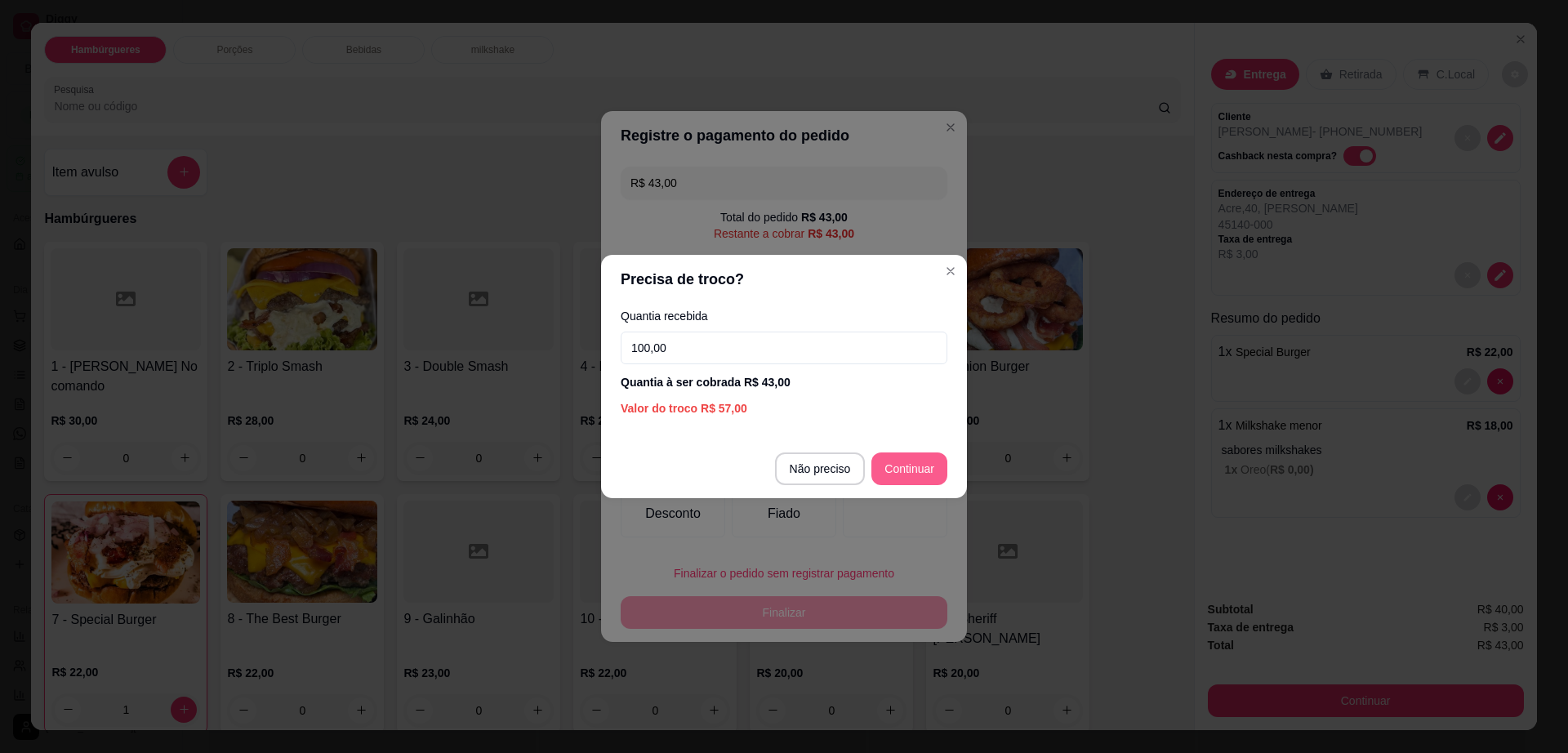
type input "100,00"
type input "R$ 0,00"
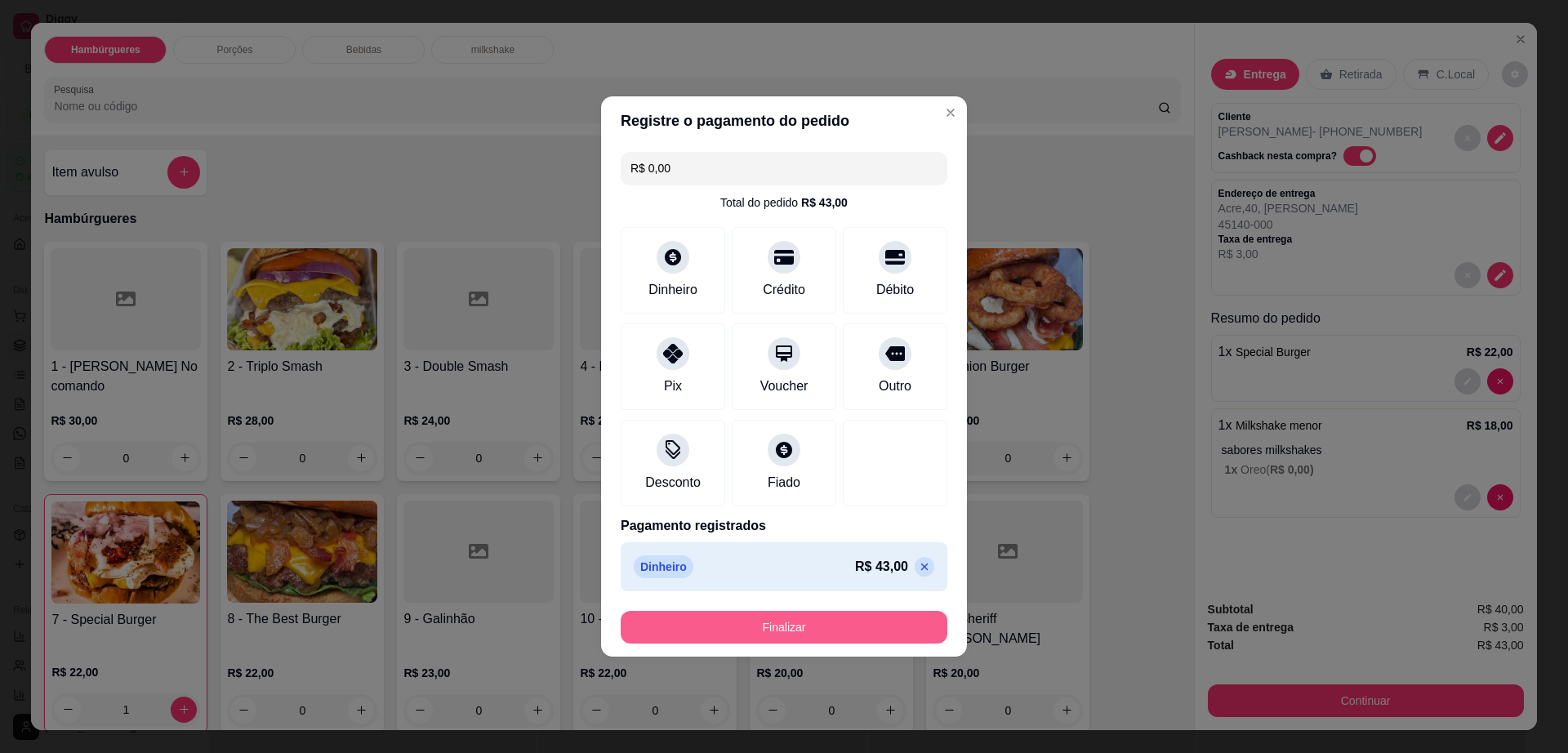
click at [901, 624] on button "Finalizar" at bounding box center [784, 627] width 327 height 33
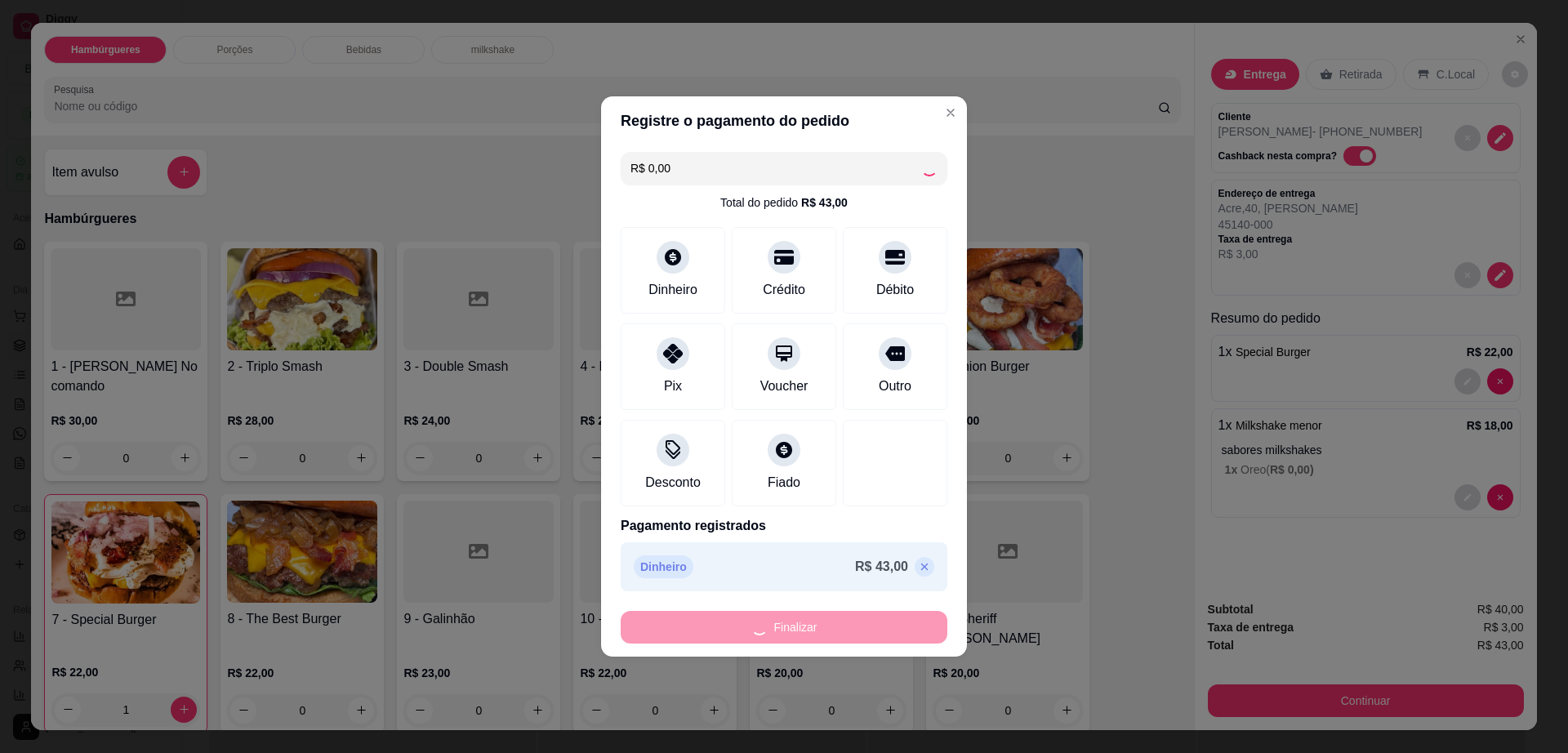
type input "0"
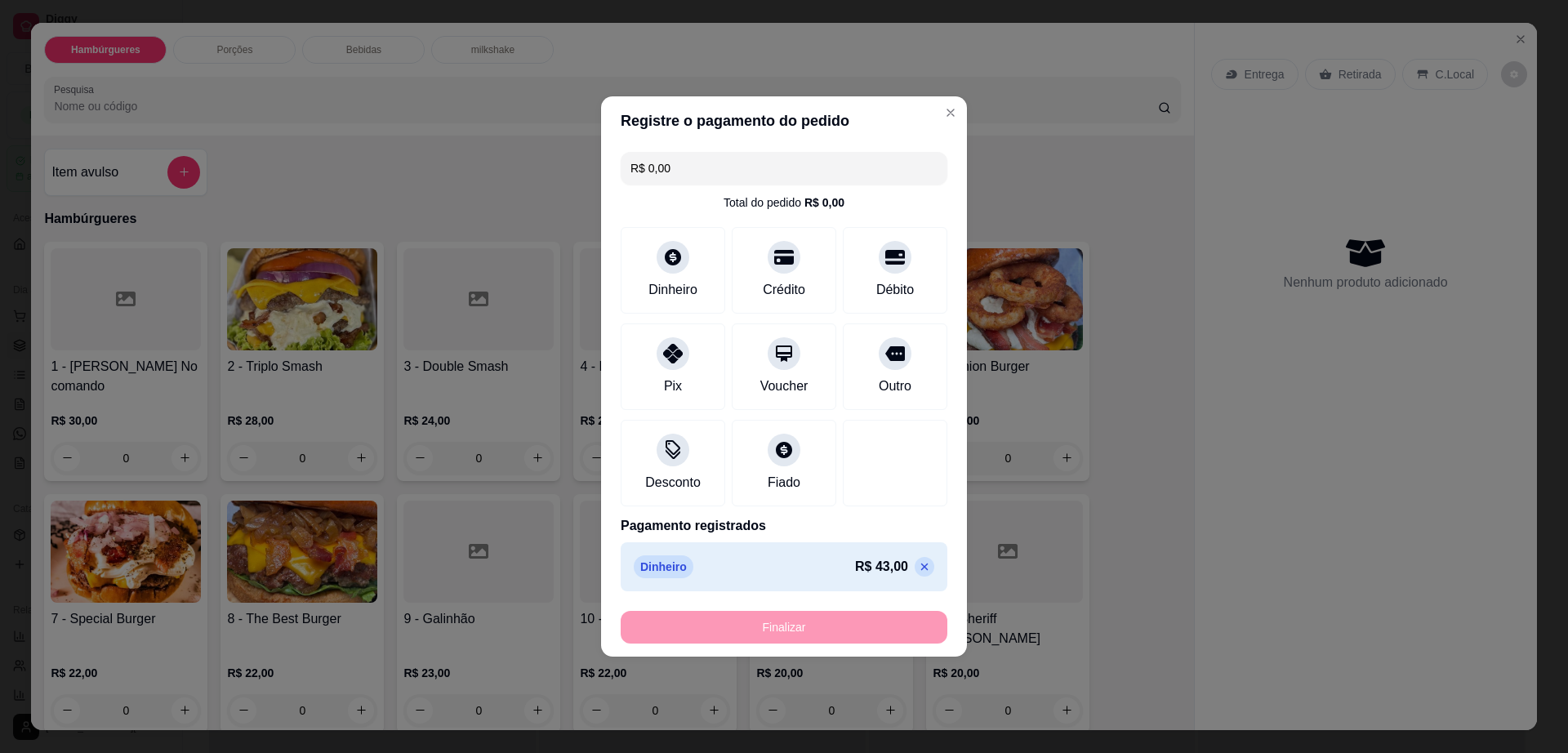
type input "-R$ 43,00"
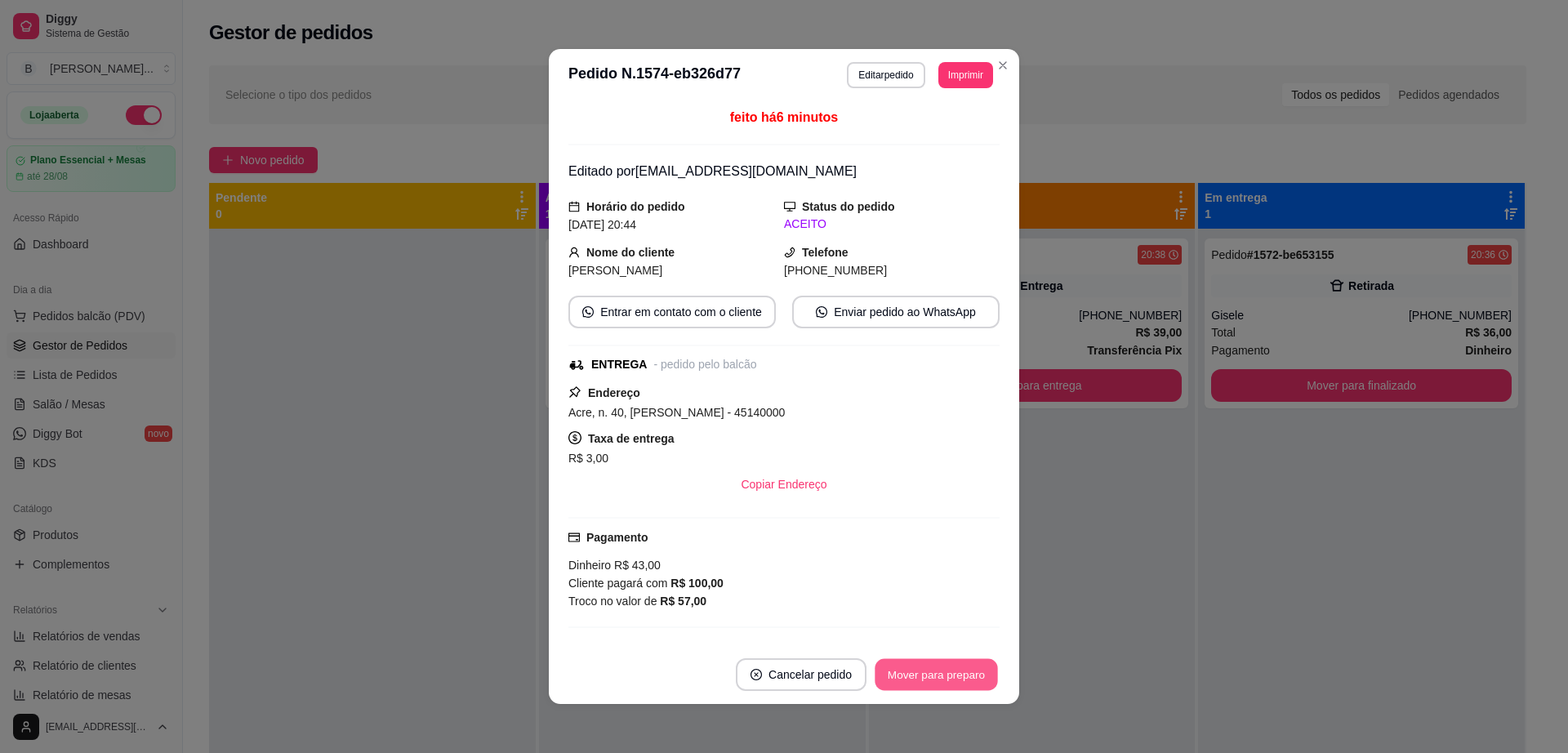
click at [961, 681] on button "Mover para preparo" at bounding box center [935, 675] width 122 height 32
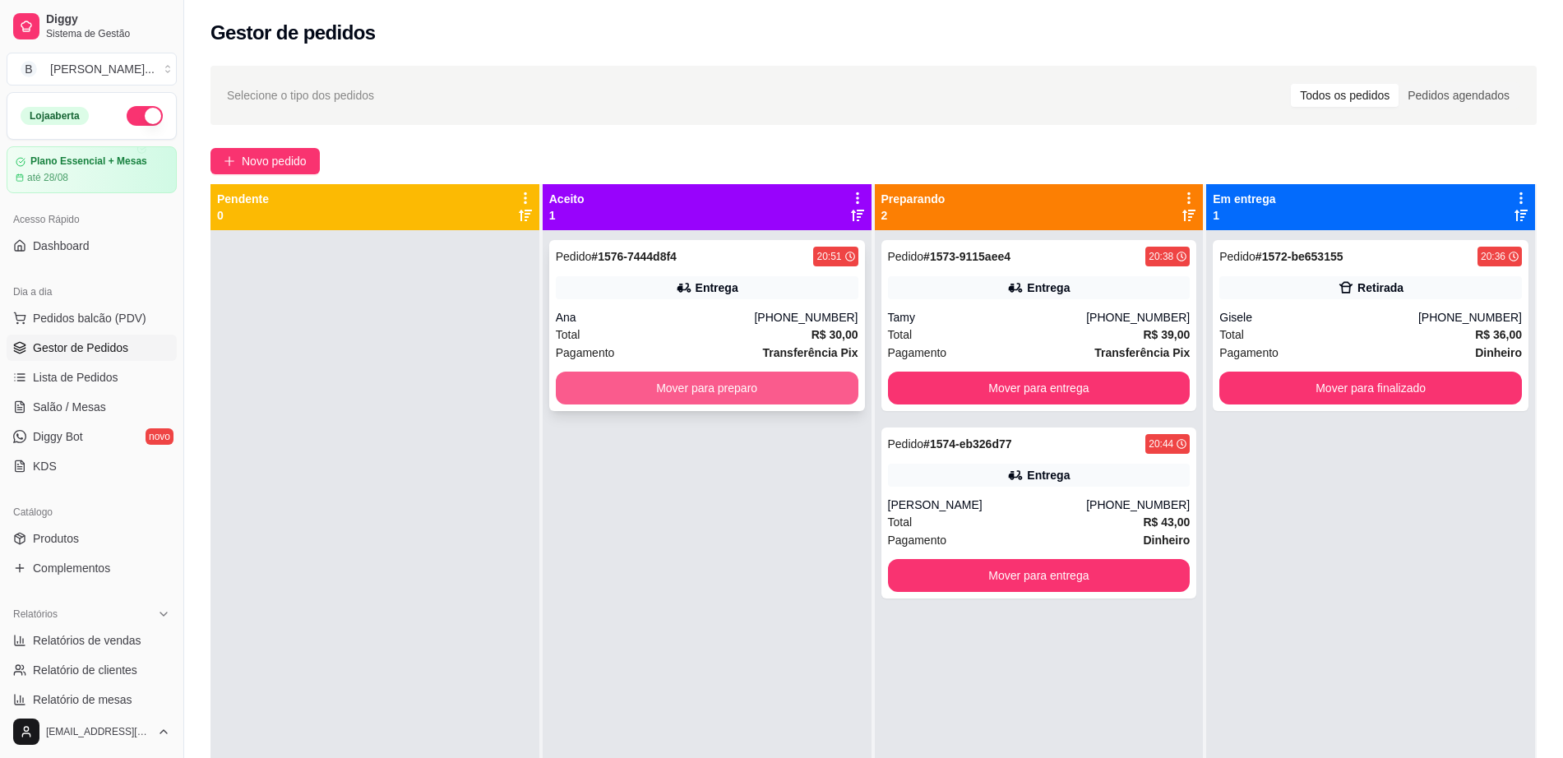
click at [597, 384] on button "Mover para preparo" at bounding box center [707, 388] width 302 height 33
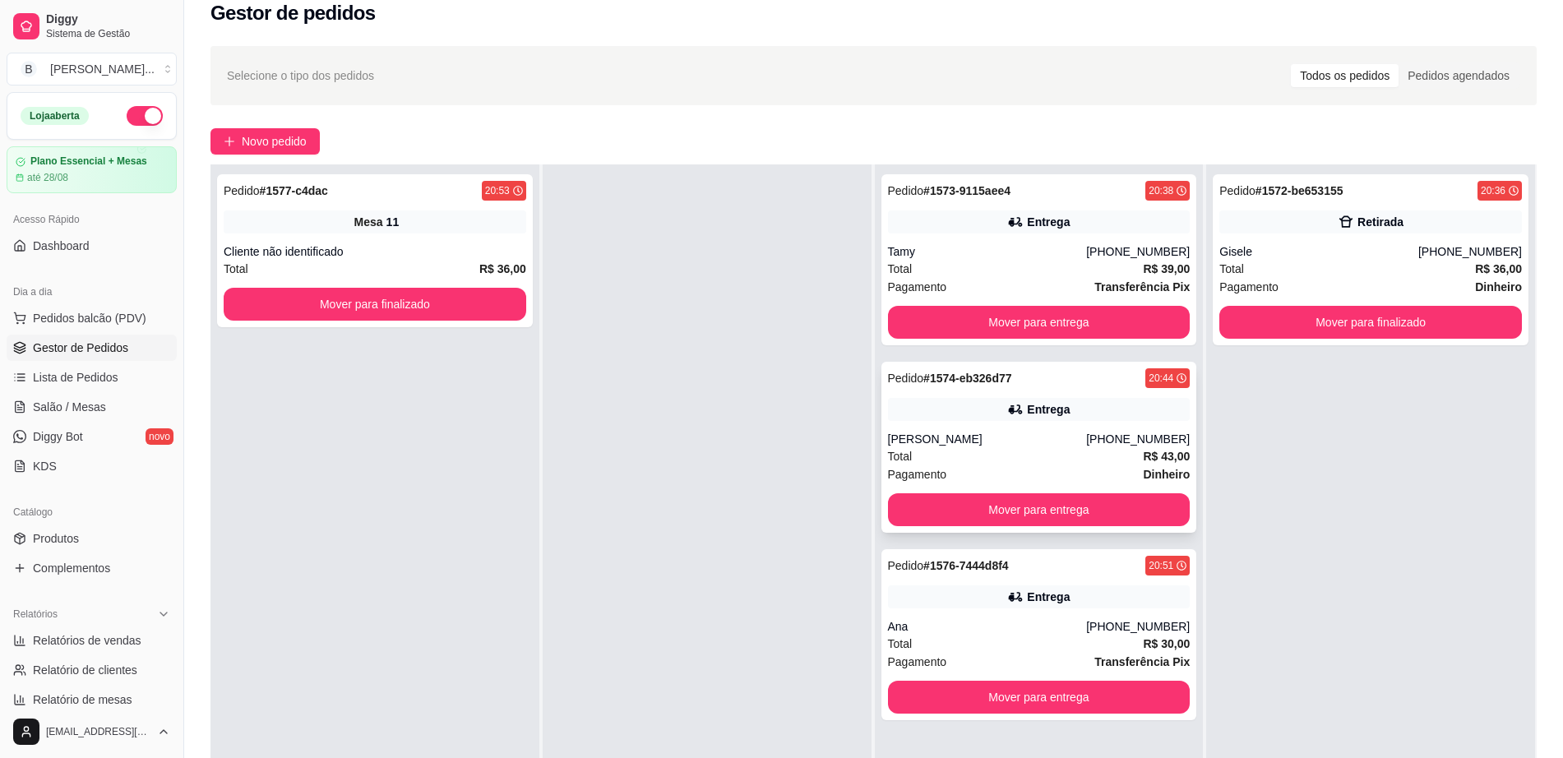
scroll to position [0, 0]
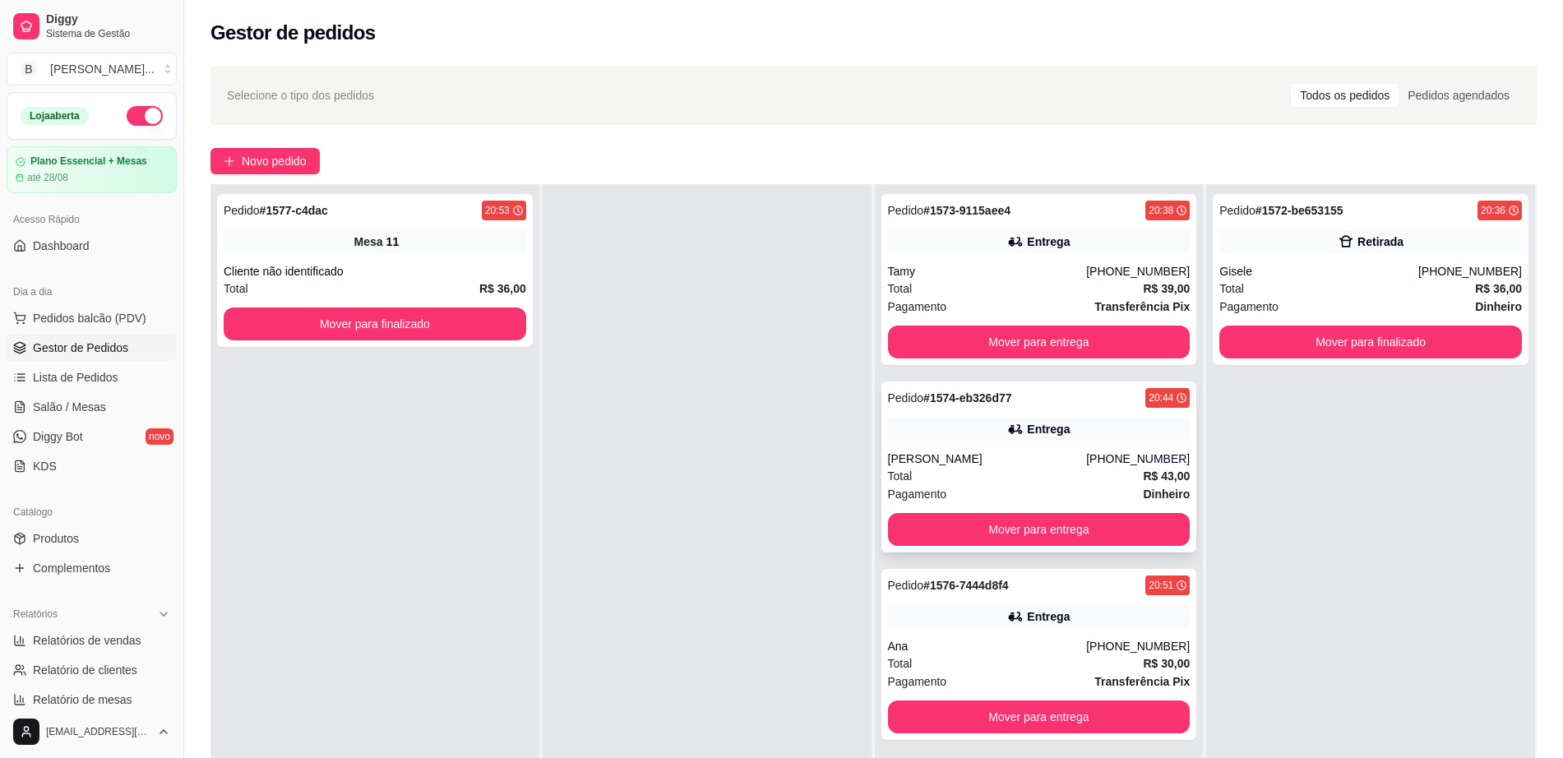
click at [949, 449] on div "Pedido # 1574-eb326d77 20:44 Entrega Maria Eduarda (77) 99938-6469 Total R$ 43,…" at bounding box center [1039, 466] width 316 height 171
click at [1015, 230] on div "Entrega" at bounding box center [1039, 241] width 302 height 23
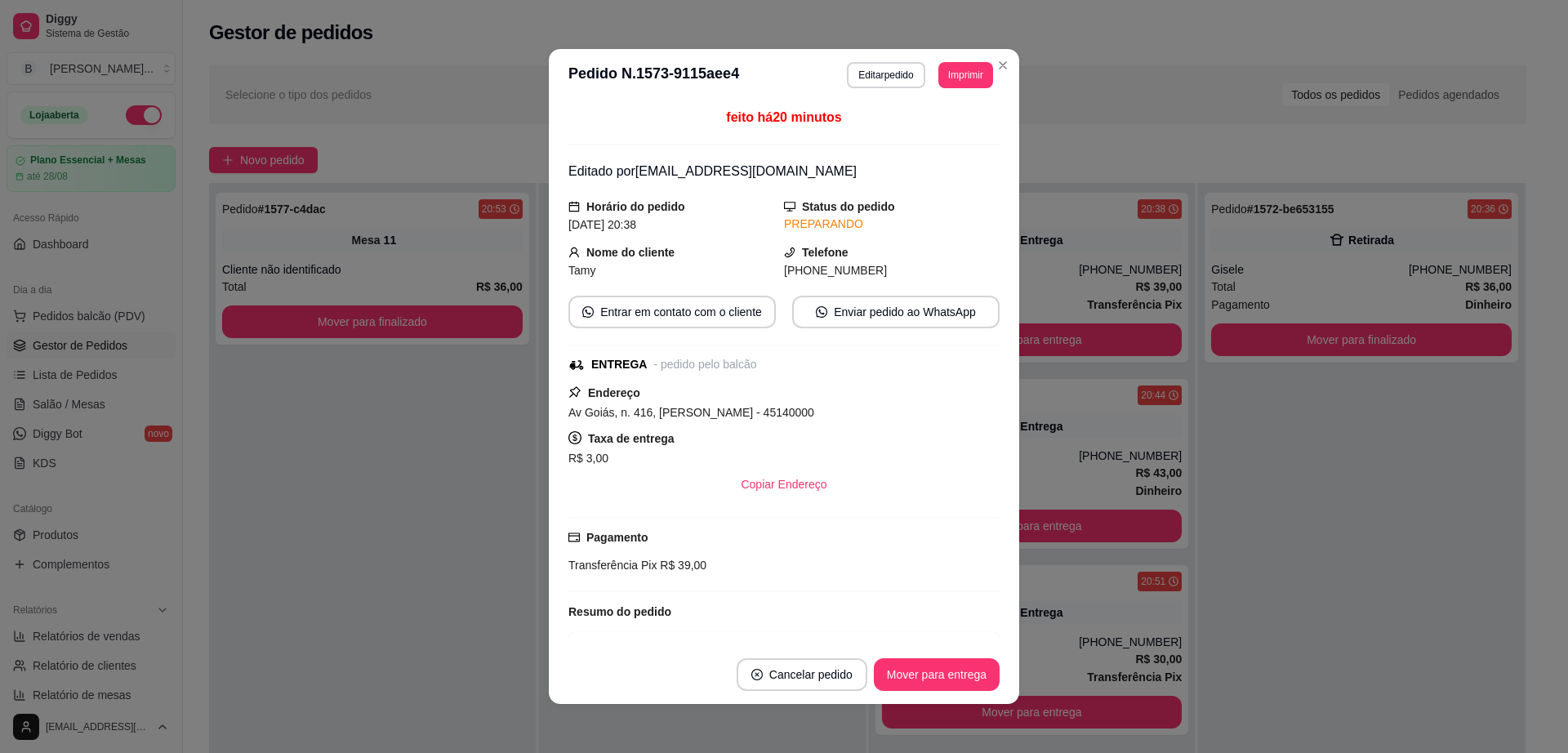
click at [947, 694] on footer "Cancelar pedido Mover para entrega" at bounding box center [783, 674] width 470 height 59
click at [944, 673] on button "Mover para entrega" at bounding box center [937, 675] width 126 height 33
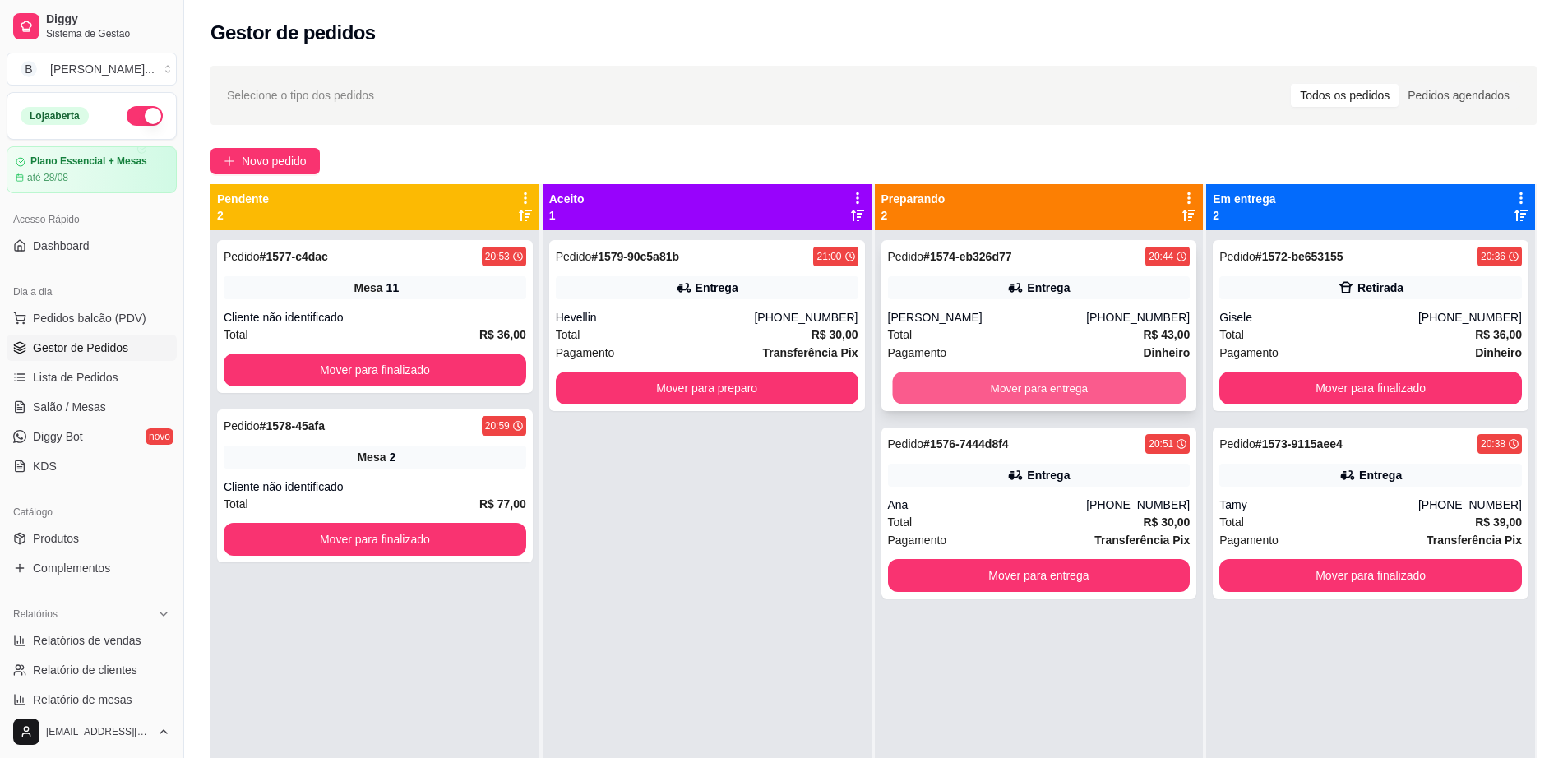
click at [1008, 372] on button "Mover para entrega" at bounding box center [1038, 388] width 293 height 32
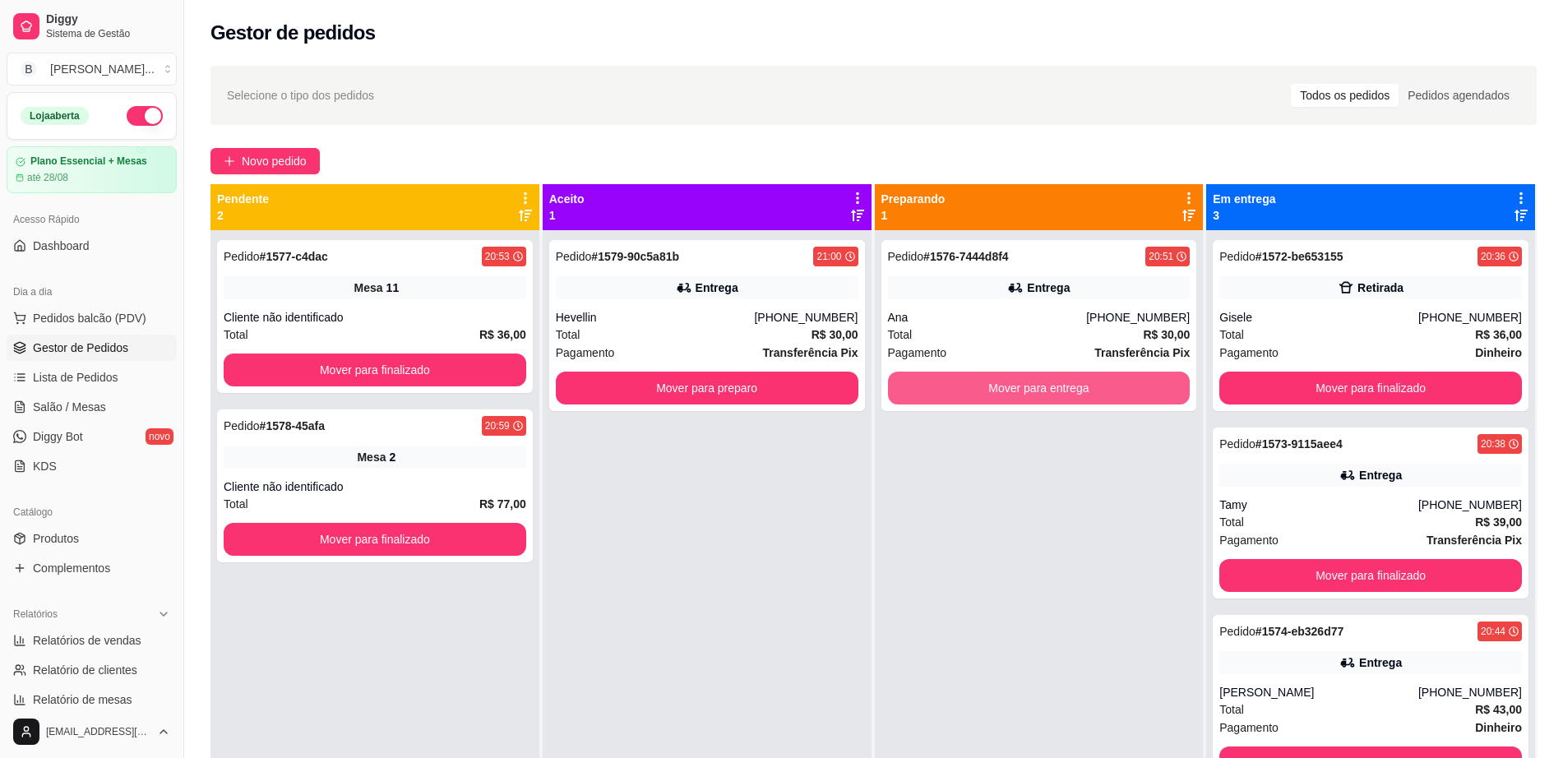
click at [1008, 372] on button "Mover para entrega" at bounding box center [1039, 388] width 302 height 33
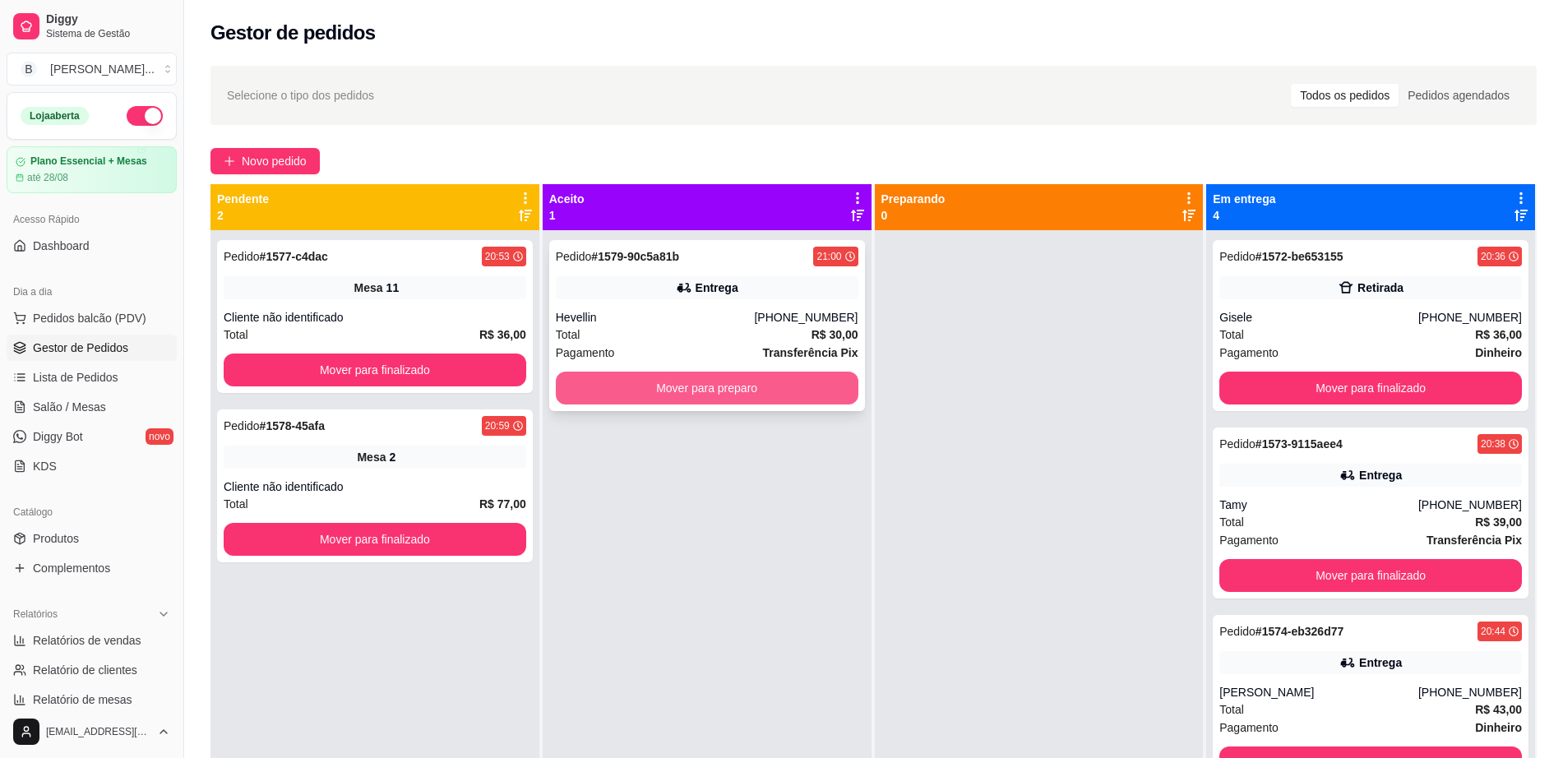
click at [644, 391] on button "Mover para preparo" at bounding box center [707, 388] width 302 height 33
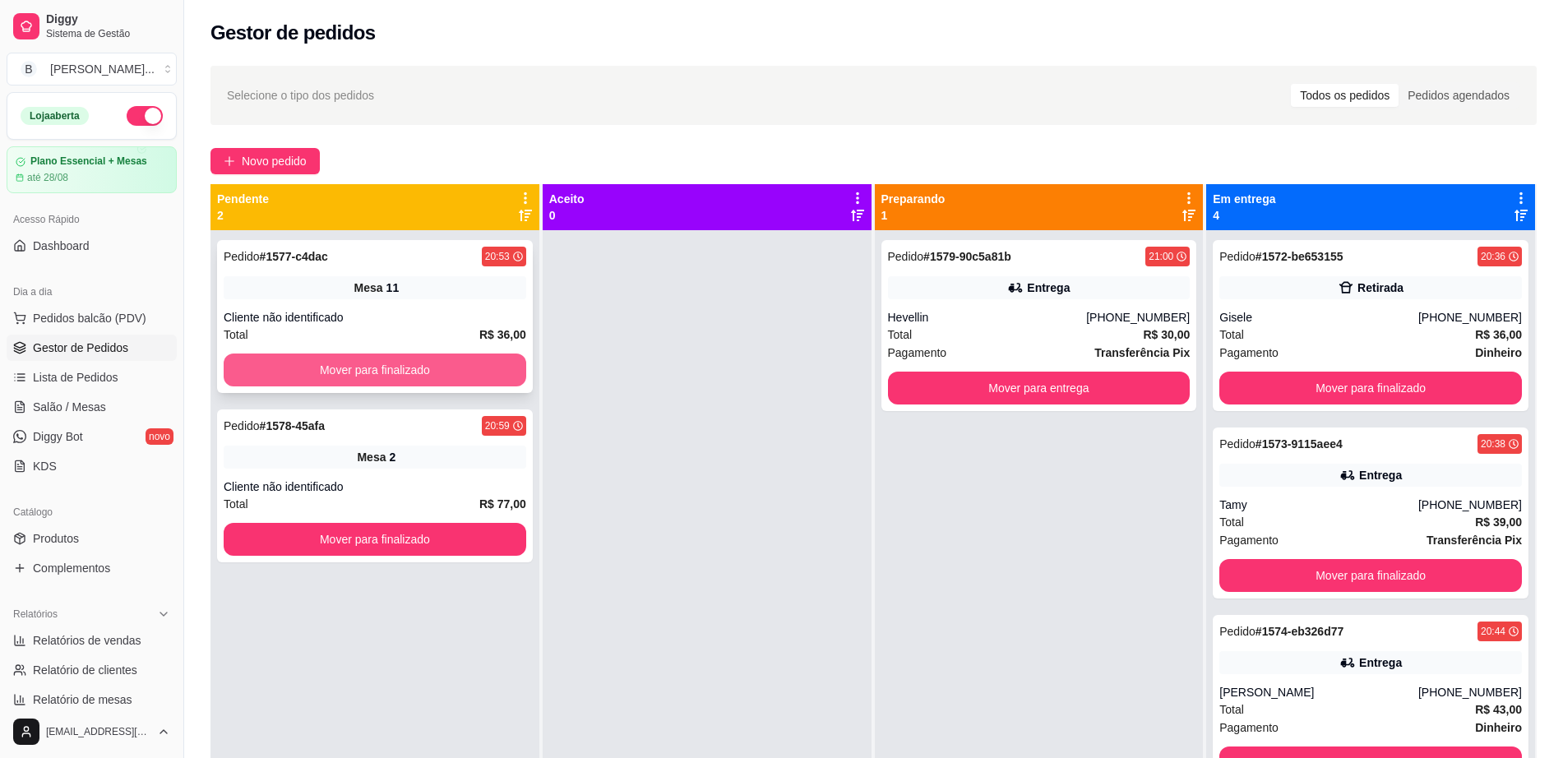
click at [446, 358] on button "Mover para finalizado" at bounding box center [375, 369] width 302 height 33
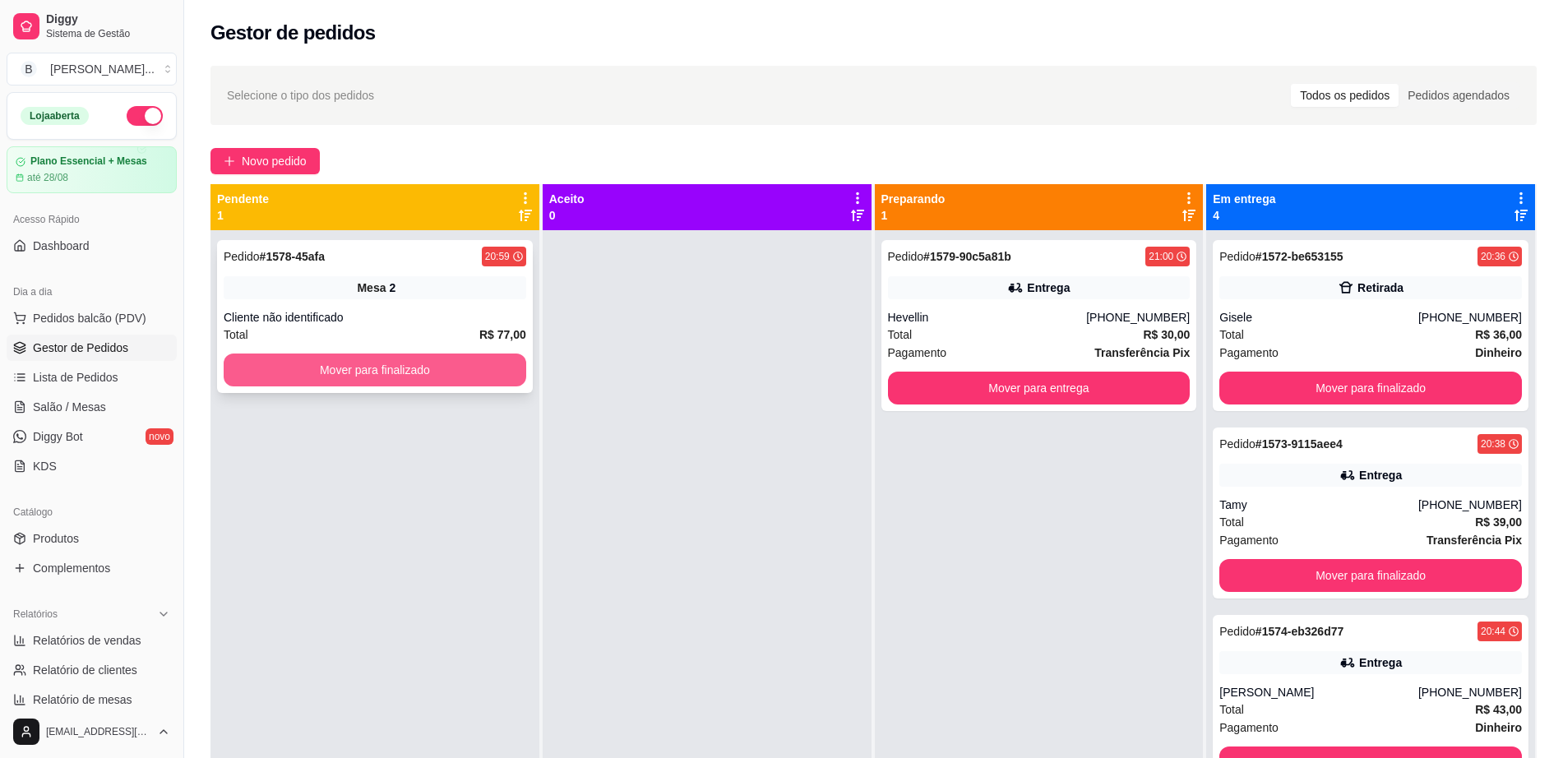
click at [449, 367] on button "Mover para finalizado" at bounding box center [375, 369] width 302 height 33
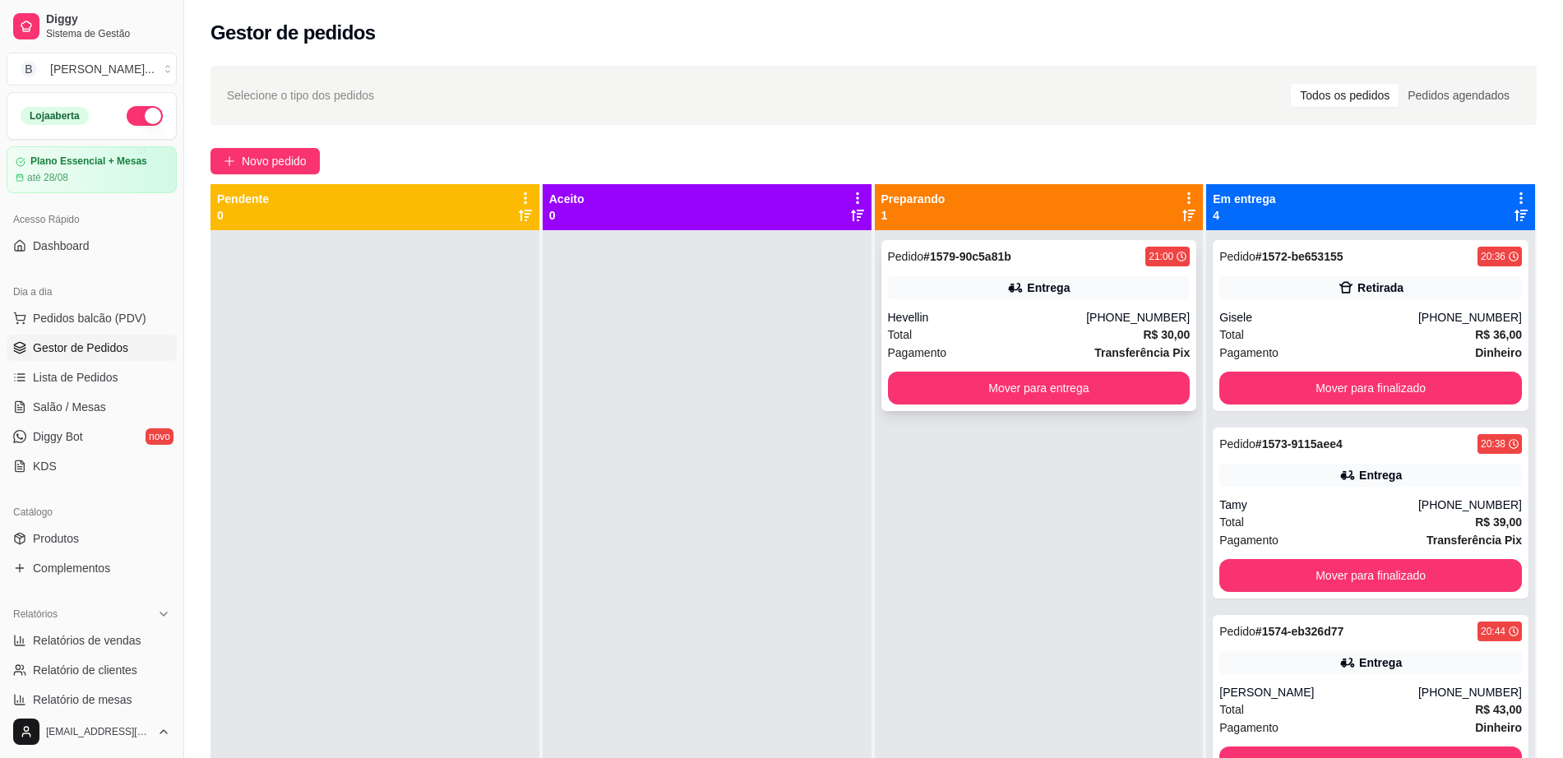
click at [1090, 285] on div "Entrega" at bounding box center [1039, 287] width 302 height 23
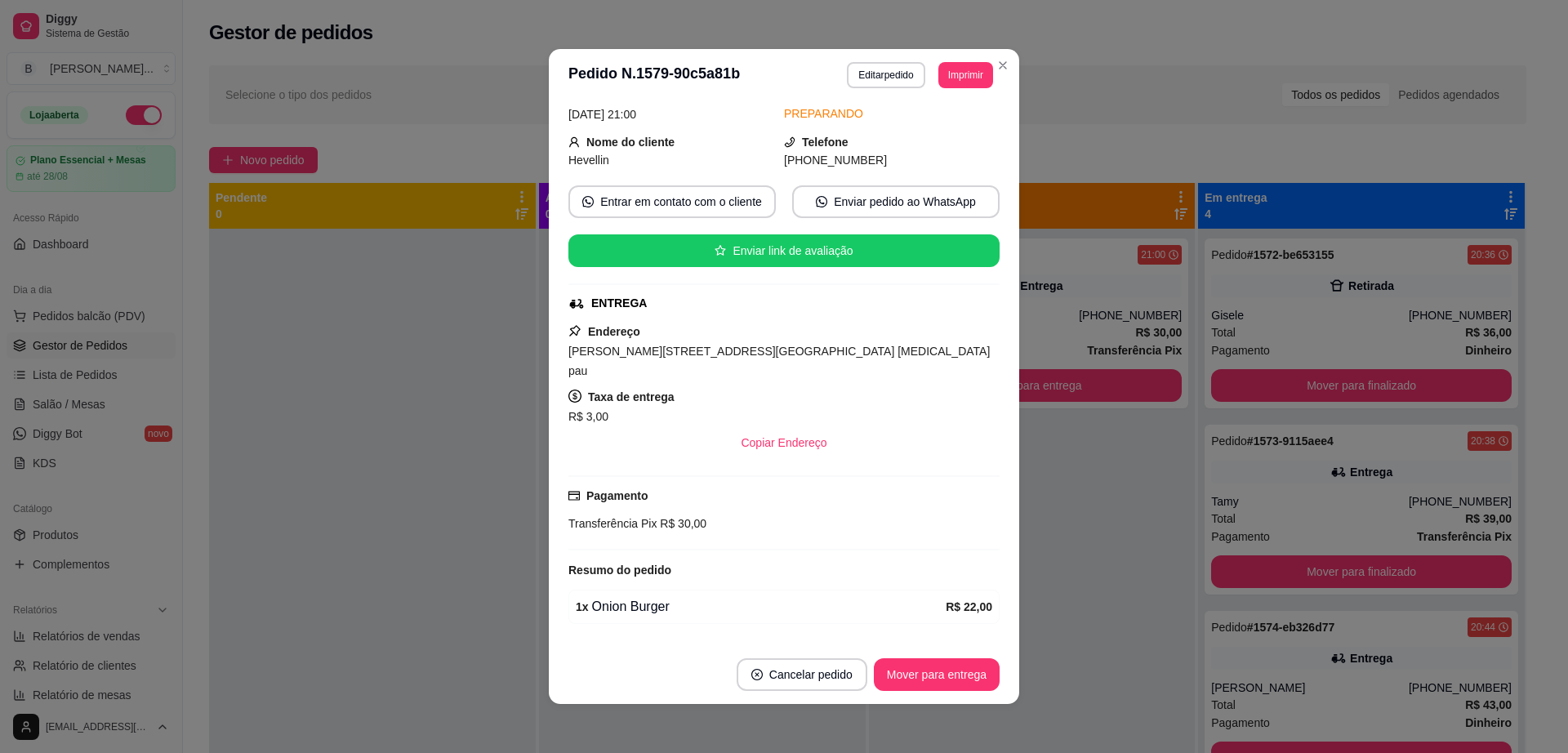
scroll to position [154, 0]
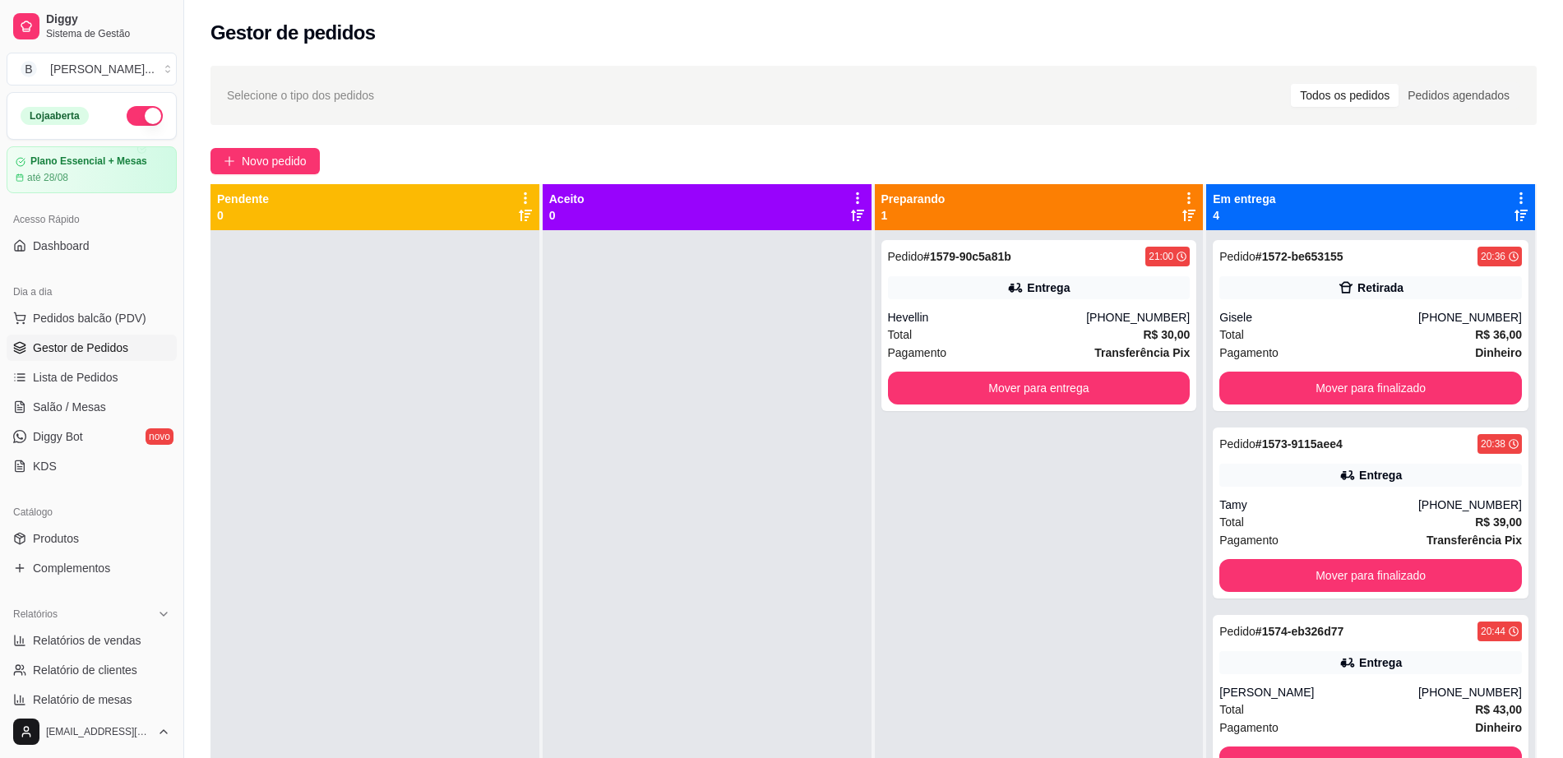
click at [798, 414] on div at bounding box center [706, 609] width 329 height 758
click at [1298, 386] on button "Mover para finalizado" at bounding box center [1370, 388] width 302 height 33
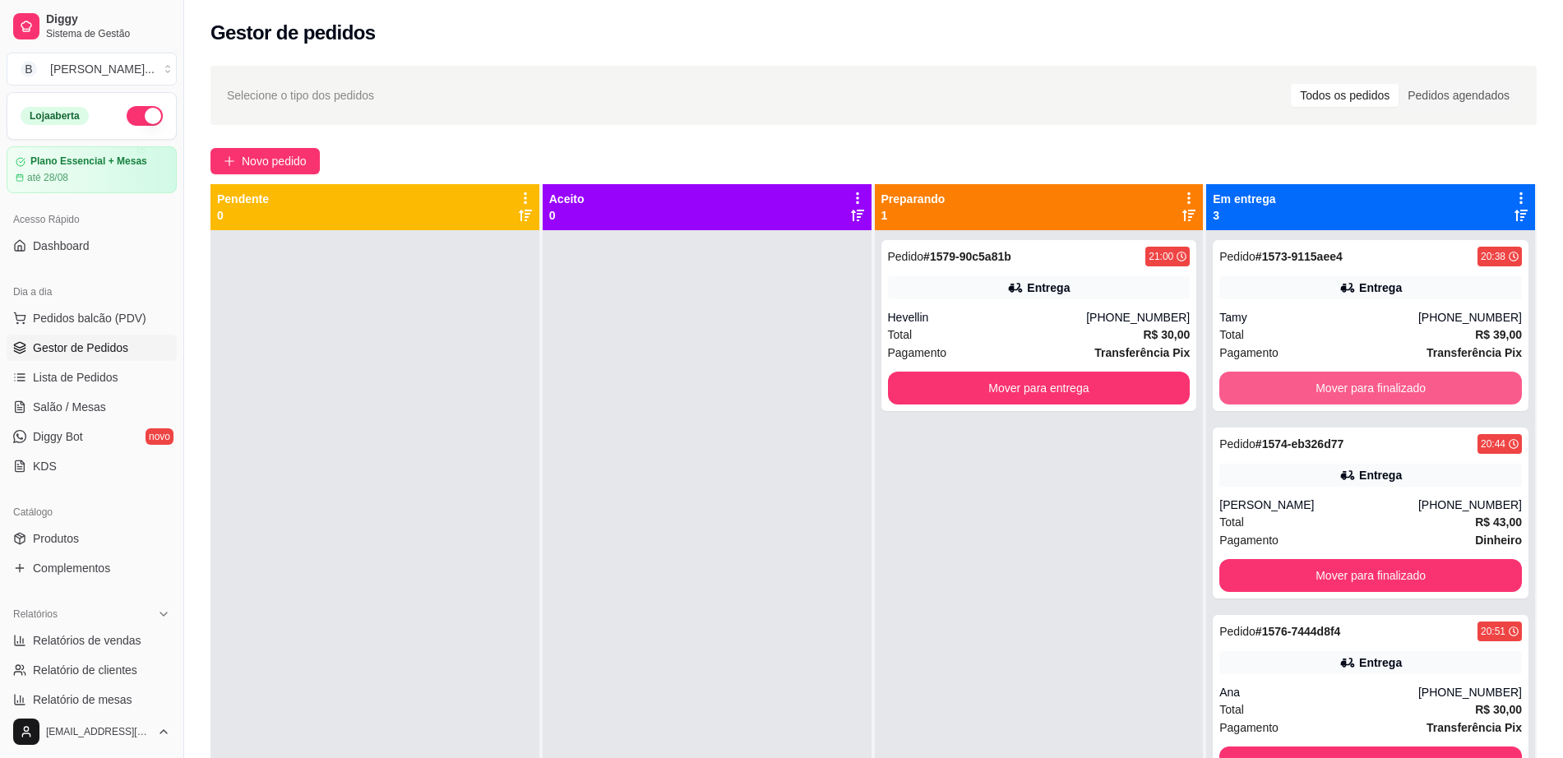
click at [1298, 386] on button "Mover para finalizado" at bounding box center [1370, 388] width 302 height 33
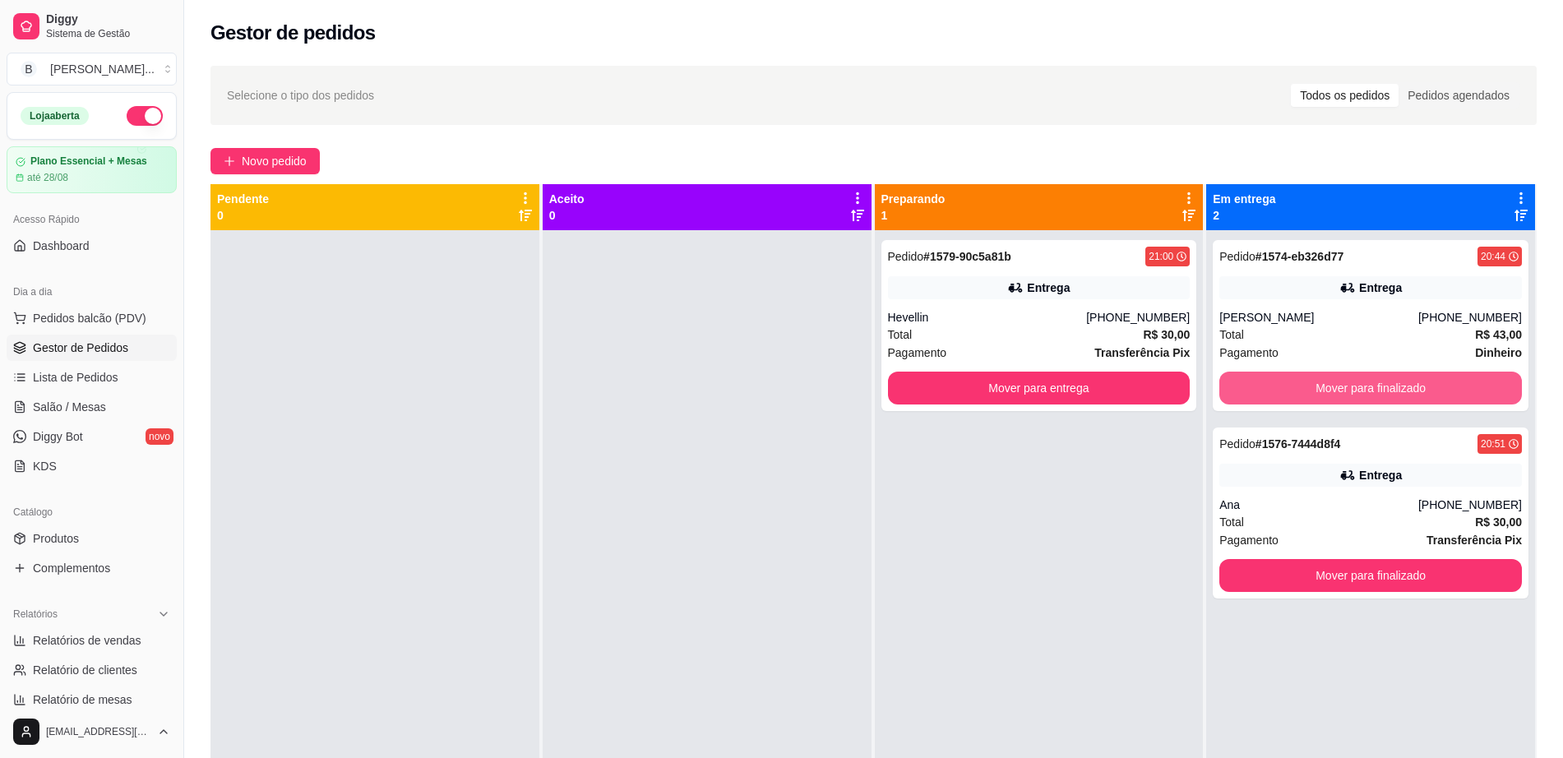
click at [1298, 386] on button "Mover para finalizado" at bounding box center [1370, 388] width 302 height 33
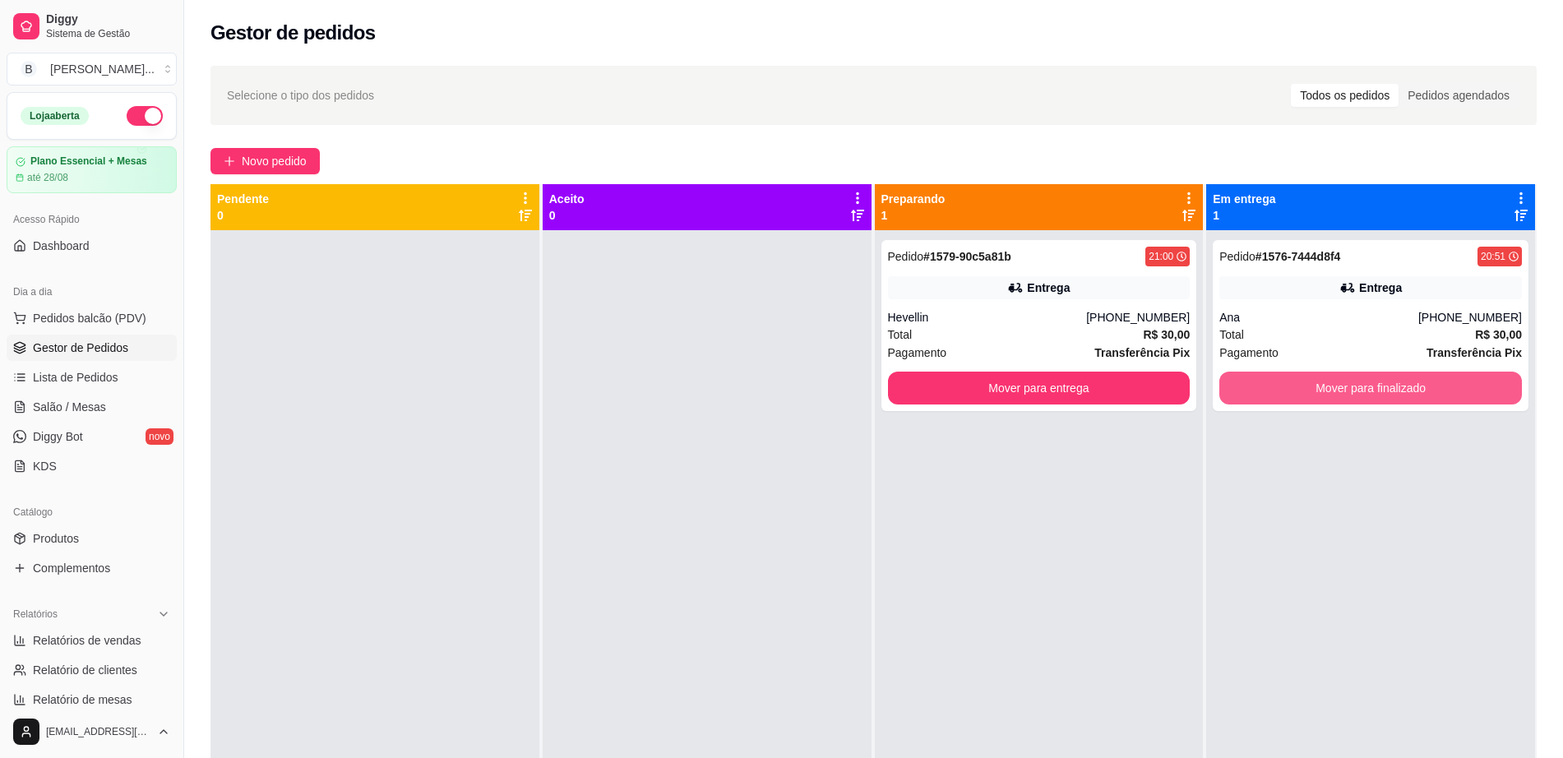
click at [1298, 386] on button "Mover para finalizado" at bounding box center [1370, 388] width 302 height 33
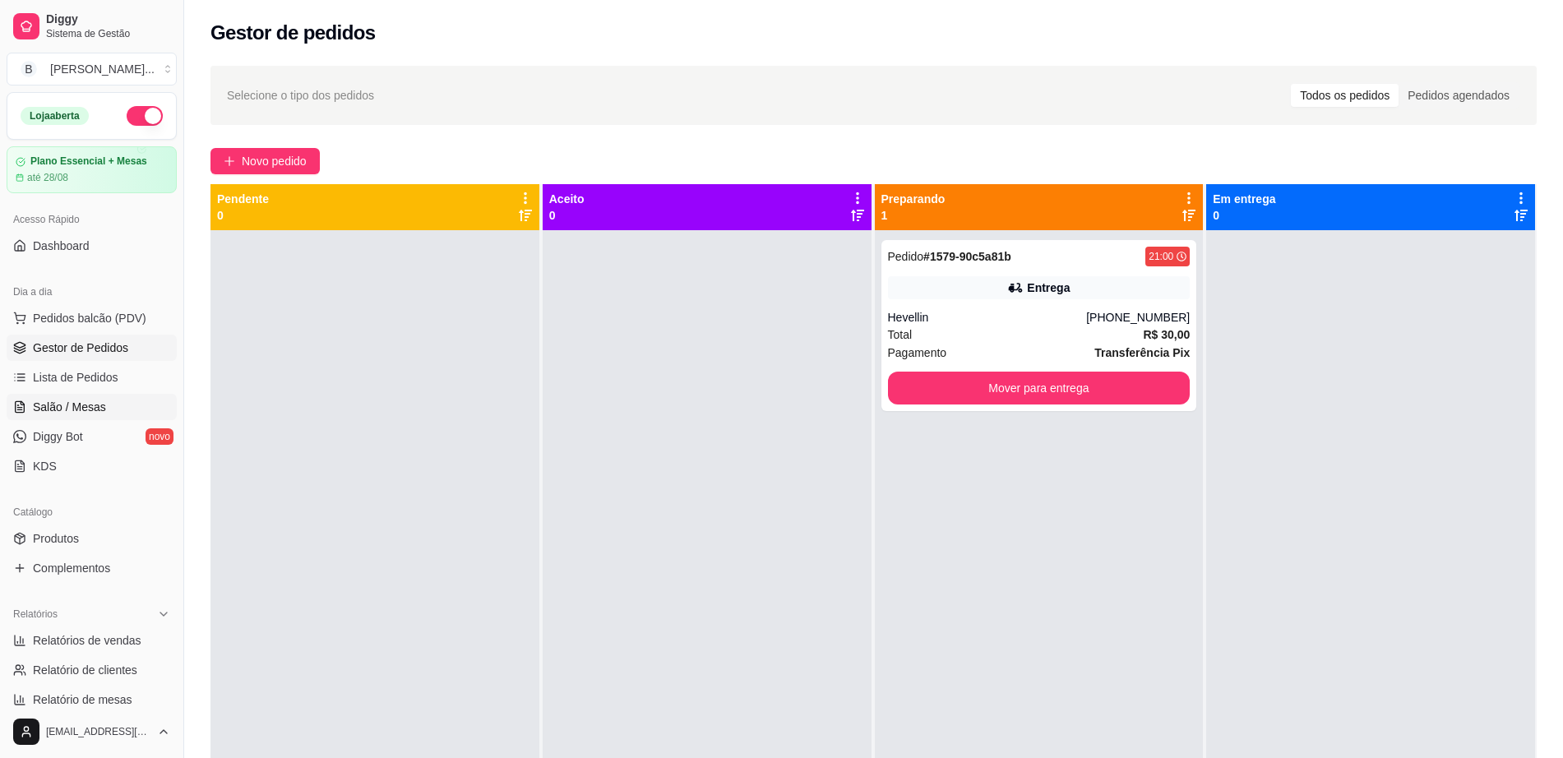
click at [110, 415] on link "Salão / Mesas" at bounding box center [92, 407] width 170 height 26
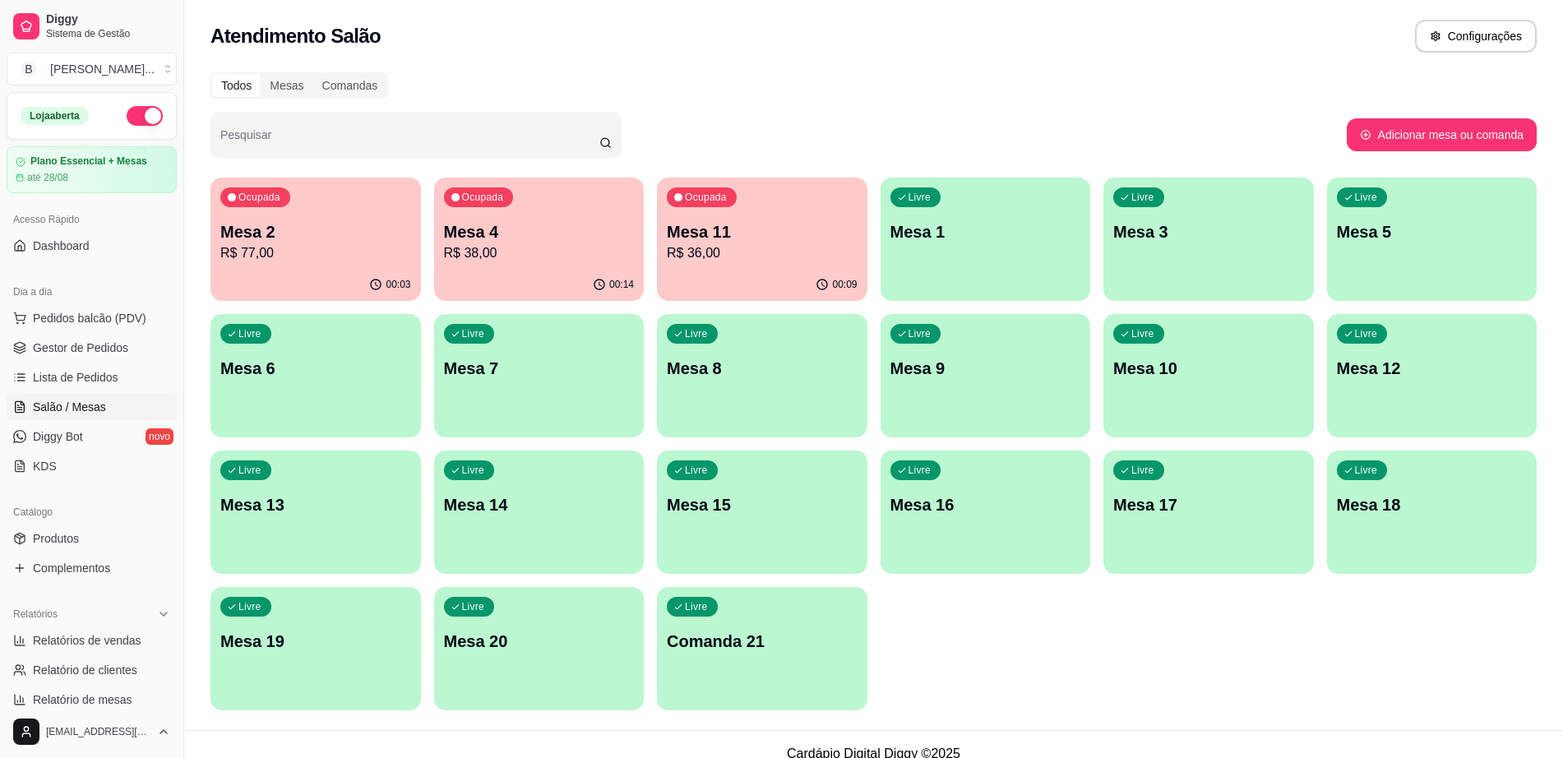
click at [349, 235] on p "Mesa 2" at bounding box center [315, 231] width 191 height 23
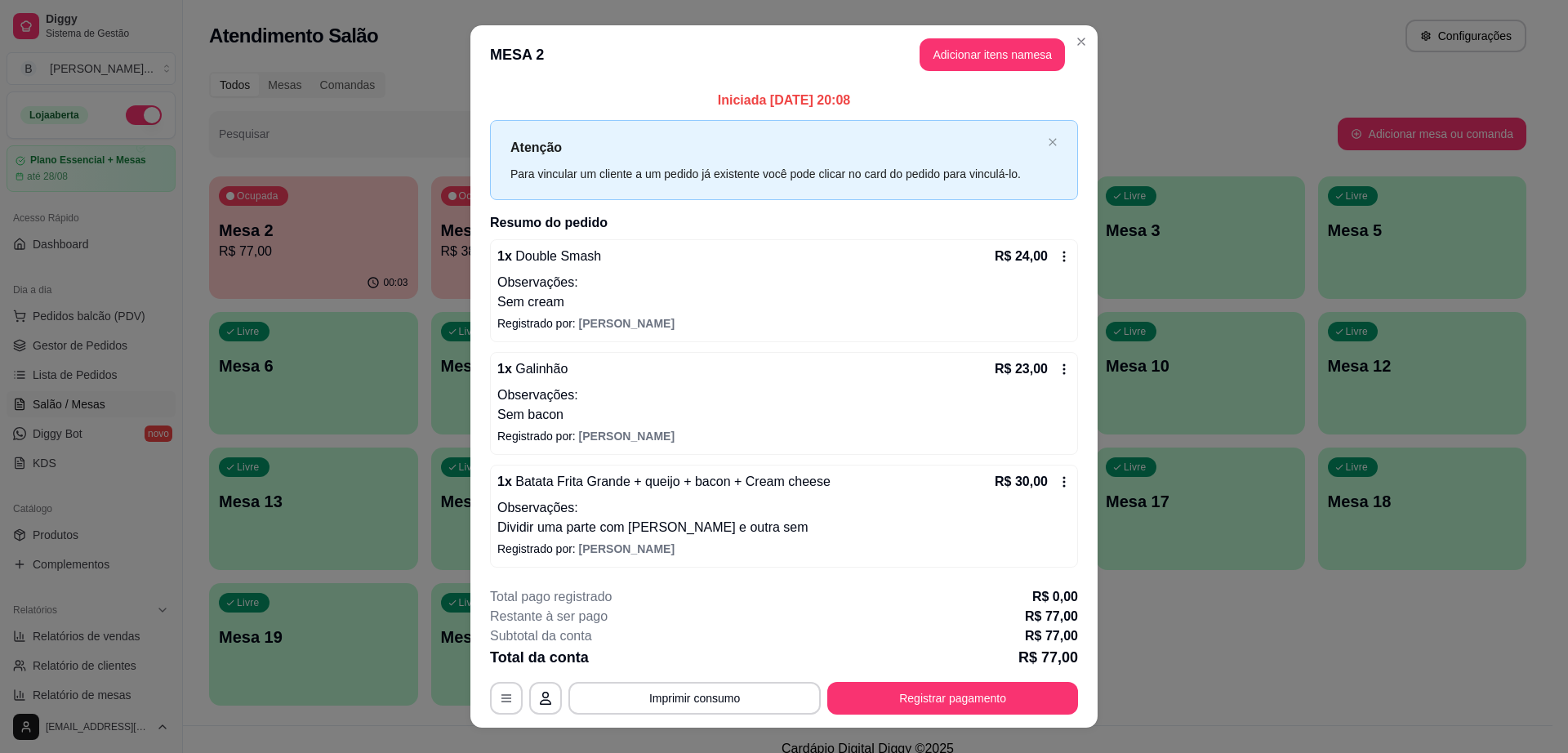
scroll to position [27, 0]
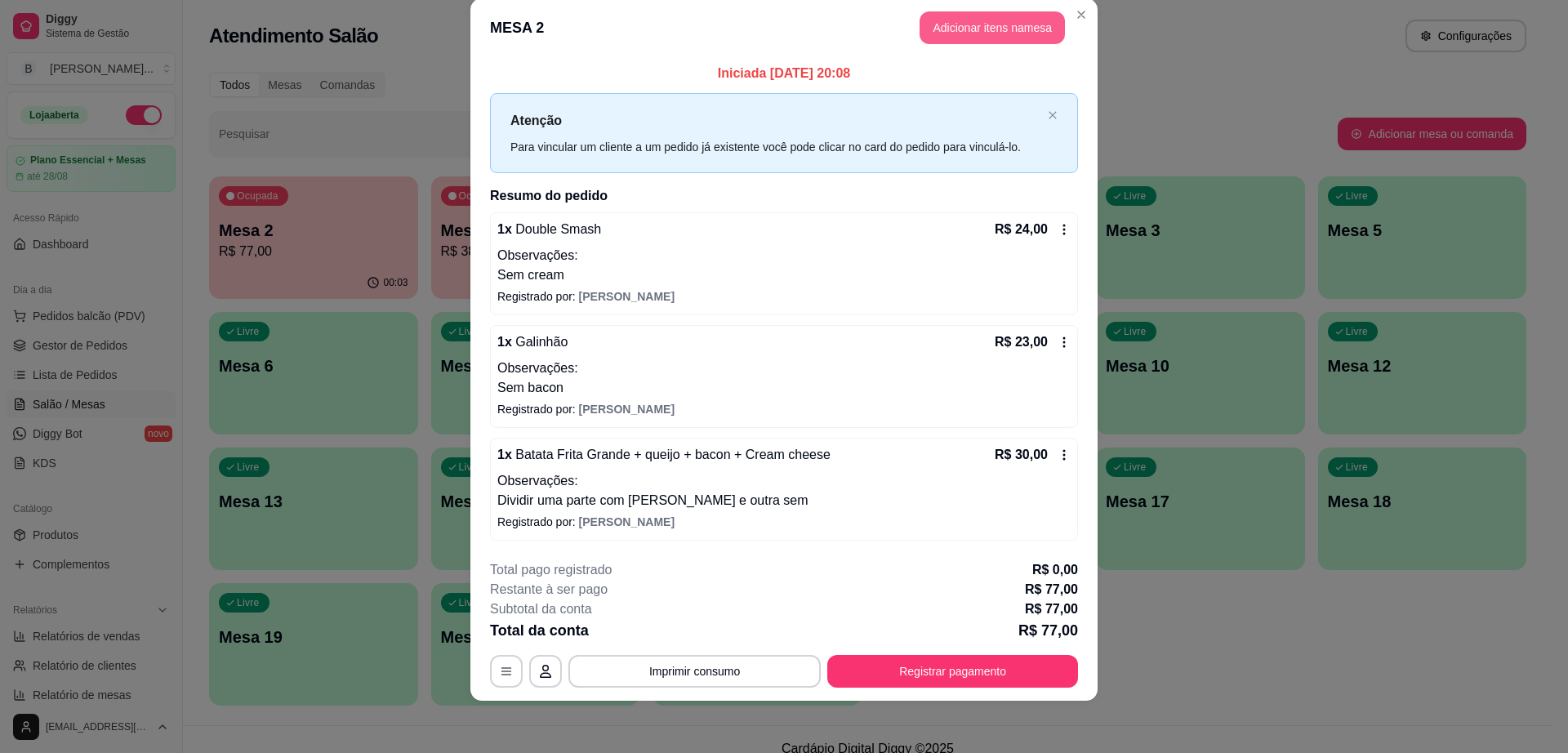
click at [958, 14] on button "Adicionar itens na mesa" at bounding box center [993, 28] width 145 height 33
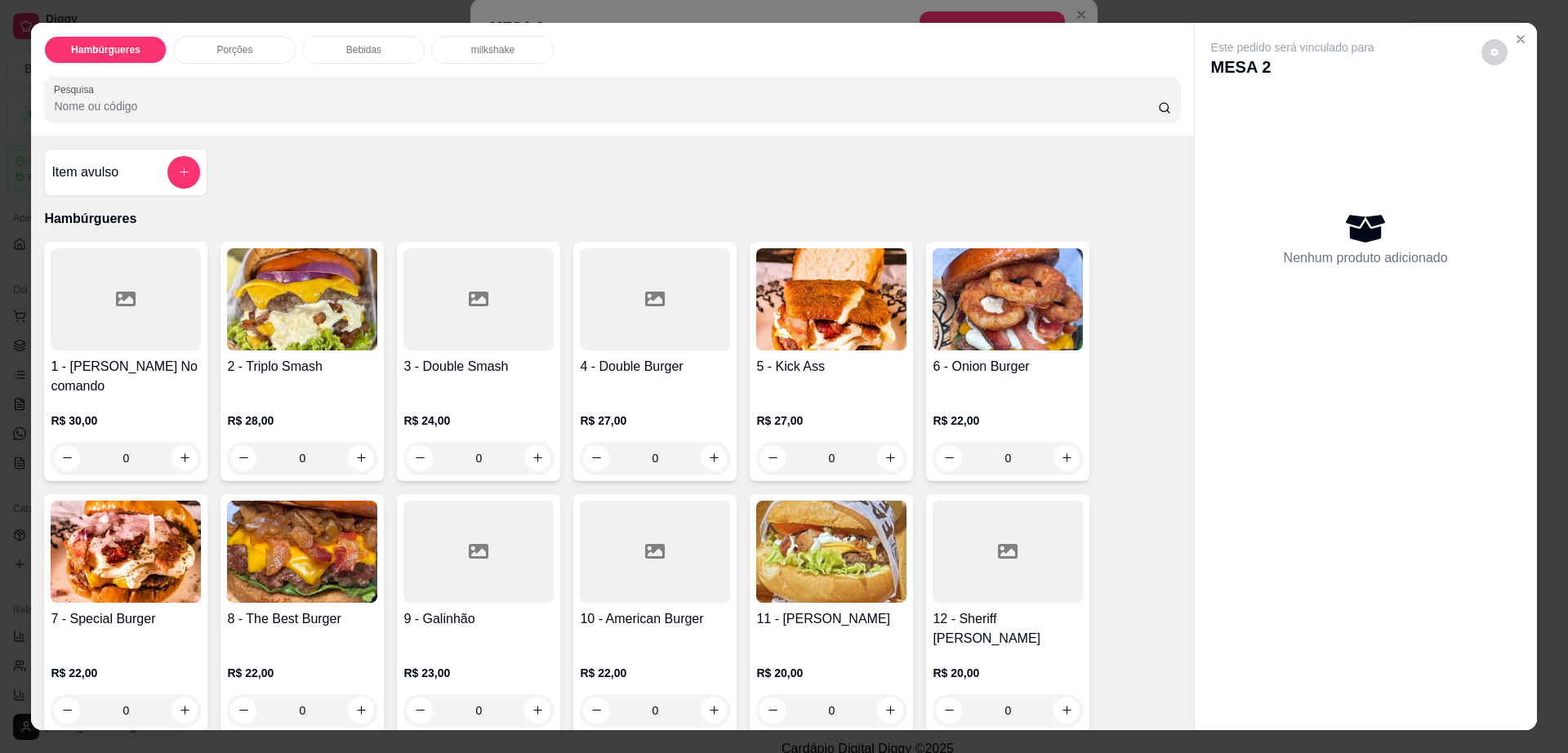
click at [375, 40] on div "Bebidas" at bounding box center [363, 50] width 122 height 28
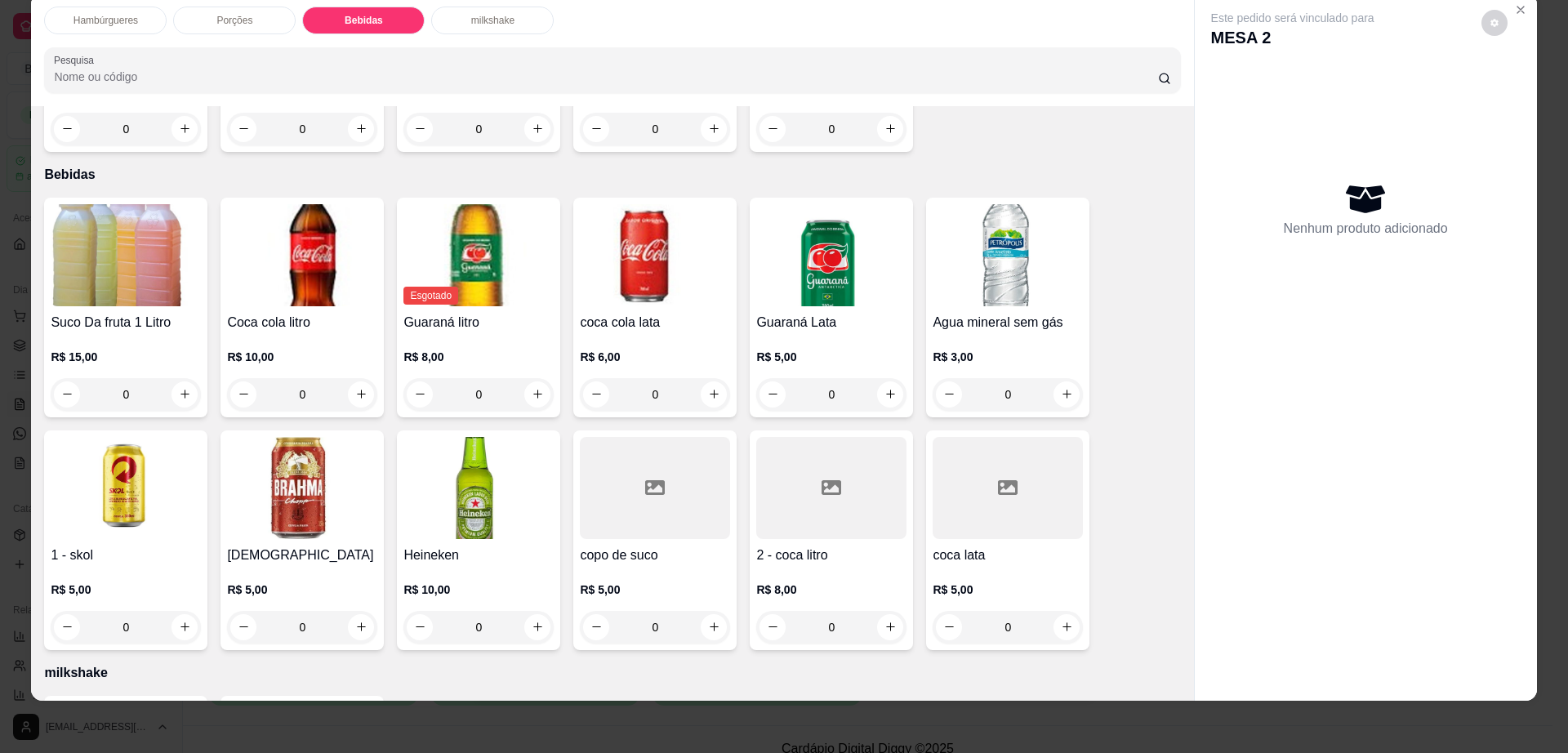
click at [838, 446] on div at bounding box center [831, 488] width 150 height 102
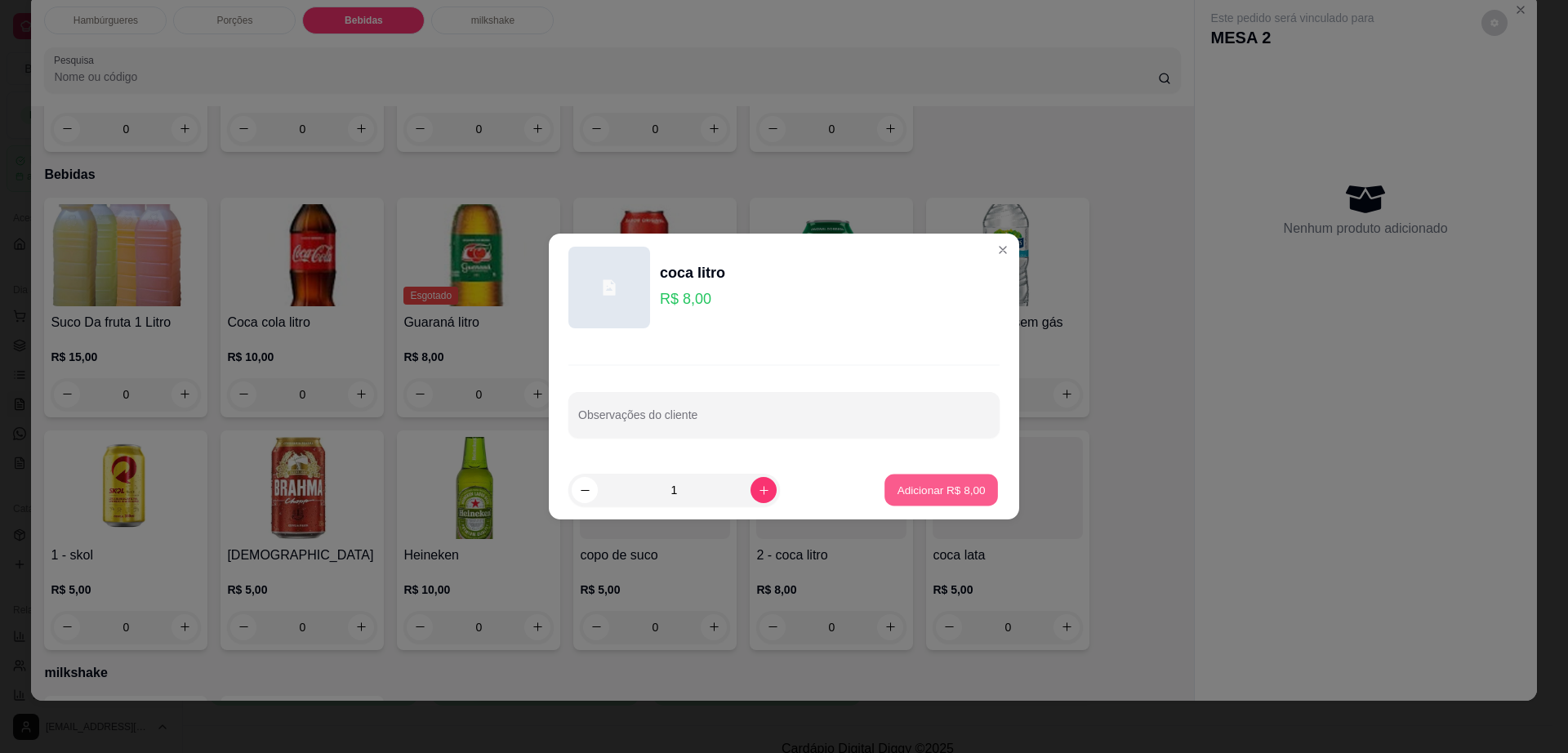
click at [966, 491] on p "Adicionar R$ 8,00" at bounding box center [941, 490] width 88 height 16
type input "1"
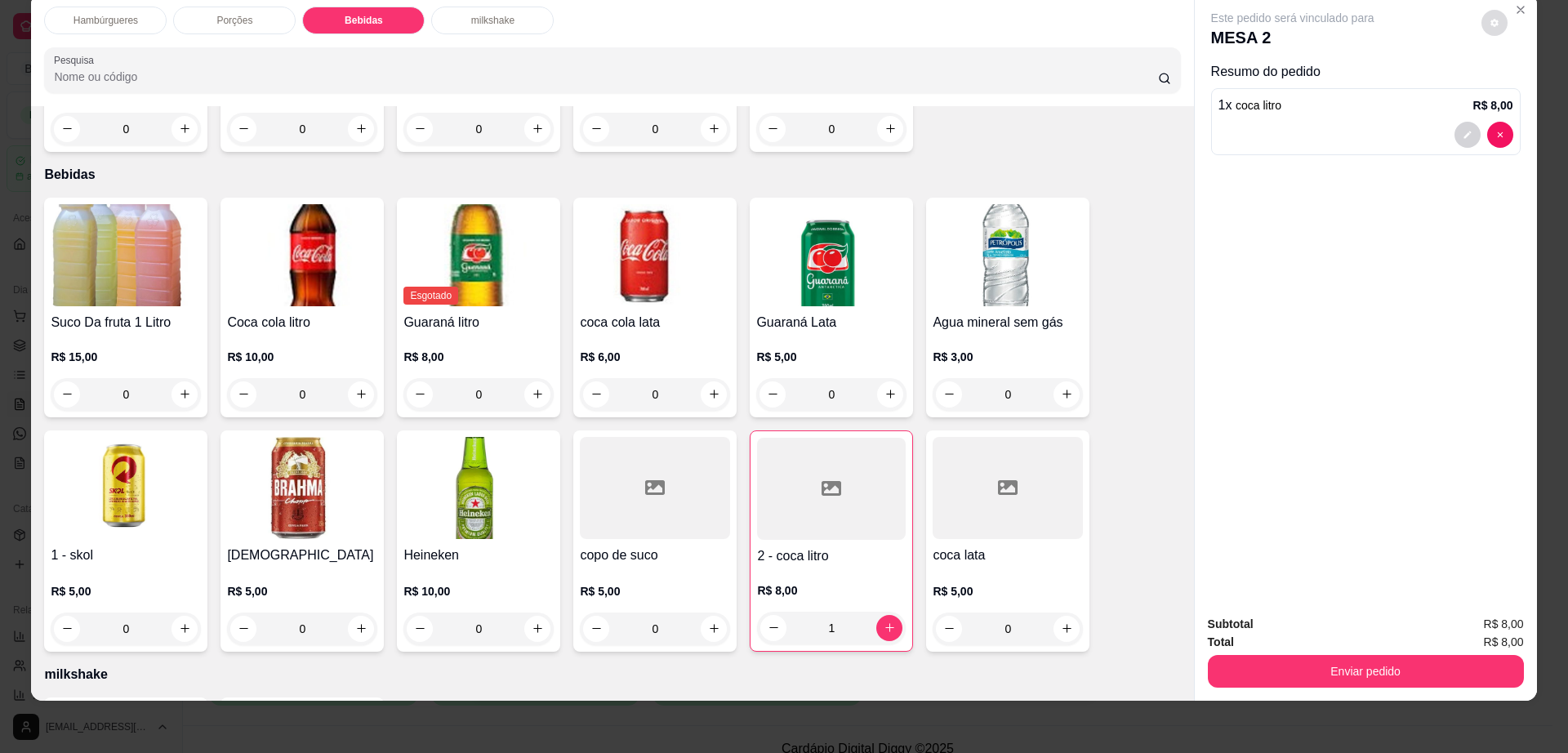
click at [1485, 31] on button "decrease-product-quantity" at bounding box center [1494, 23] width 26 height 26
click at [1528, 87] on span "Automatic updates" at bounding box center [1530, 87] width 13 height 13
click at [1517, 88] on input "Automatic updates" at bounding box center [1512, 93] width 11 height 11
checkbox input "false"
click at [1329, 676] on button "Enviar pedido" at bounding box center [1366, 671] width 316 height 33
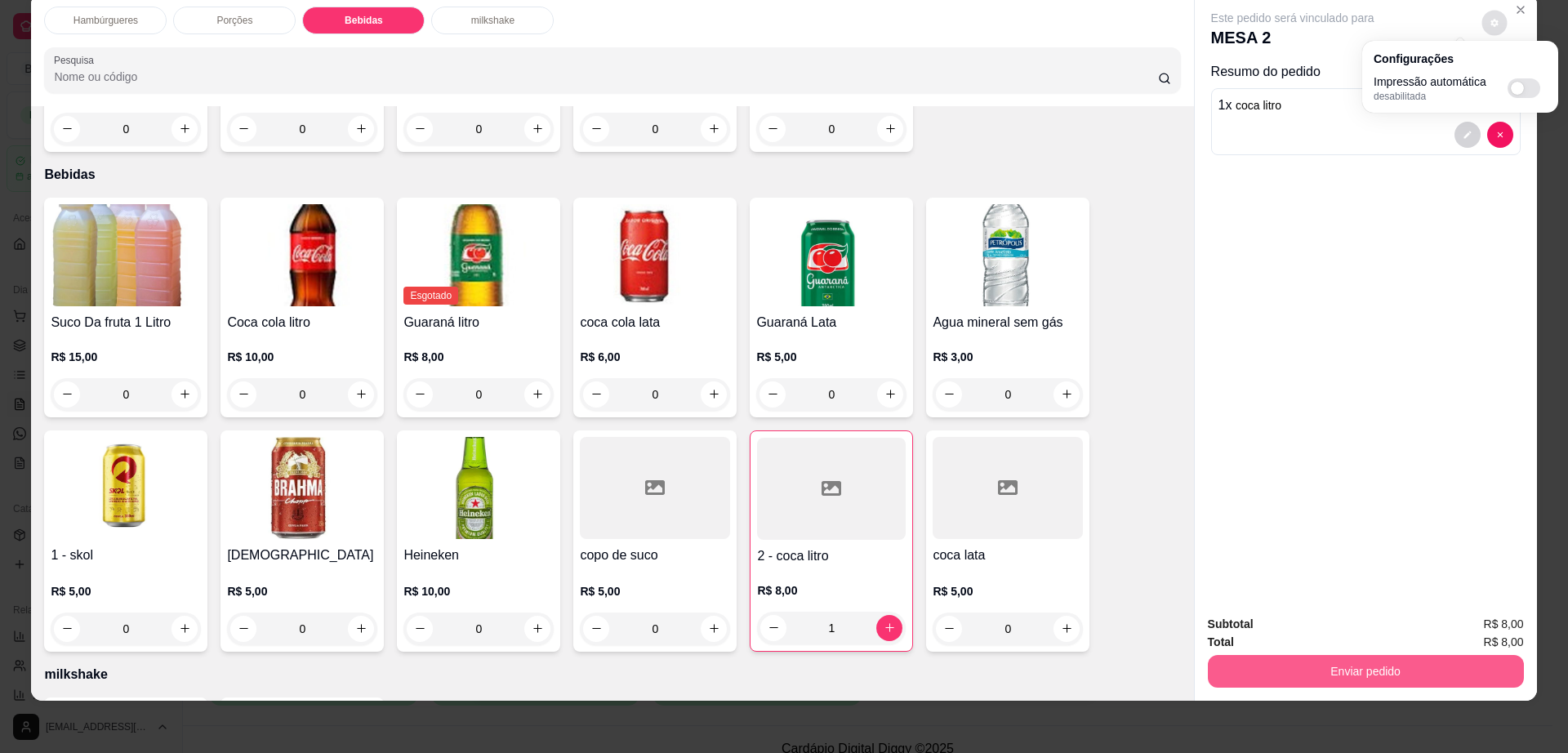
click at [1329, 676] on button "Enviar pedido" at bounding box center [1366, 671] width 316 height 33
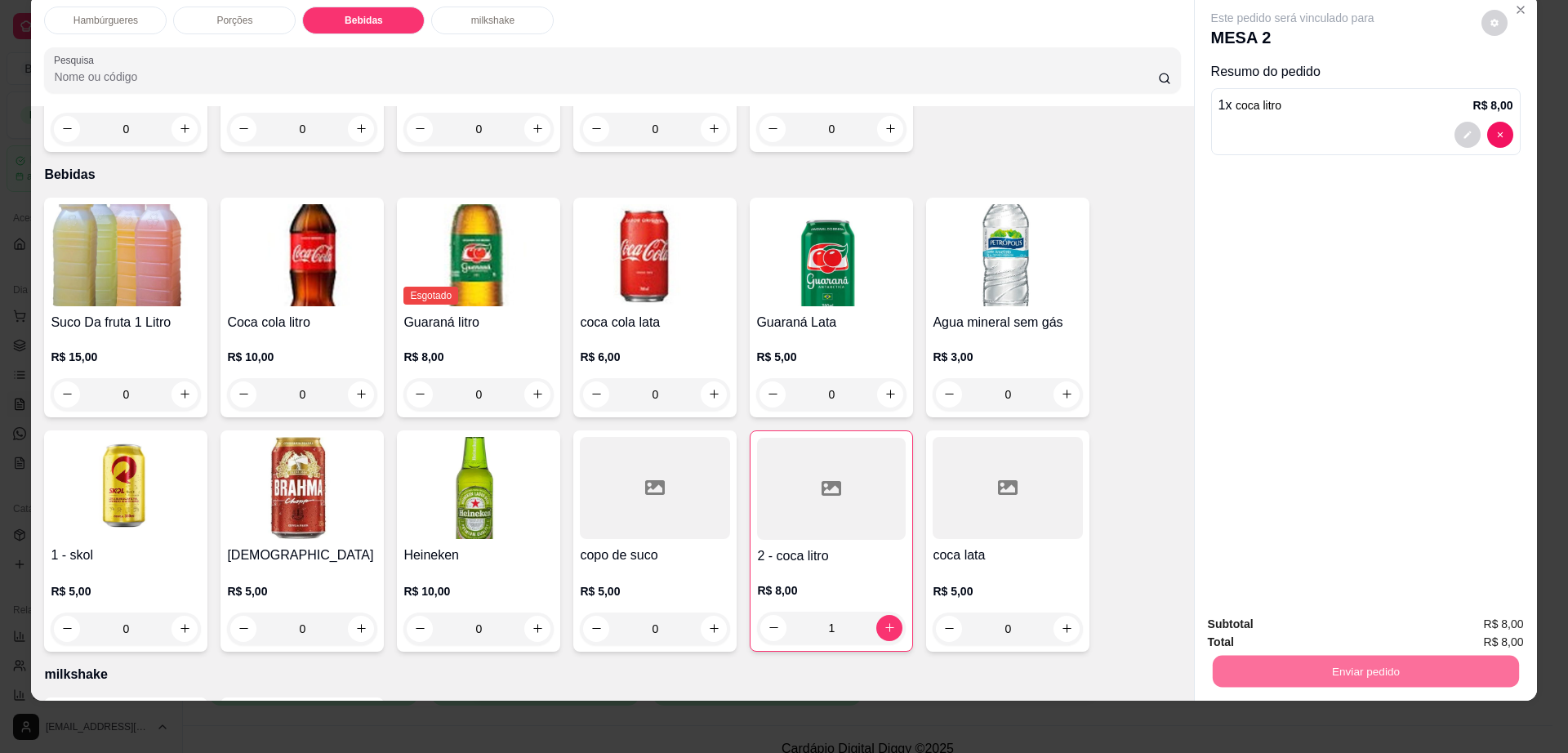
click at [1317, 640] on button "Não registrar e enviar pedido" at bounding box center [1310, 631] width 170 height 31
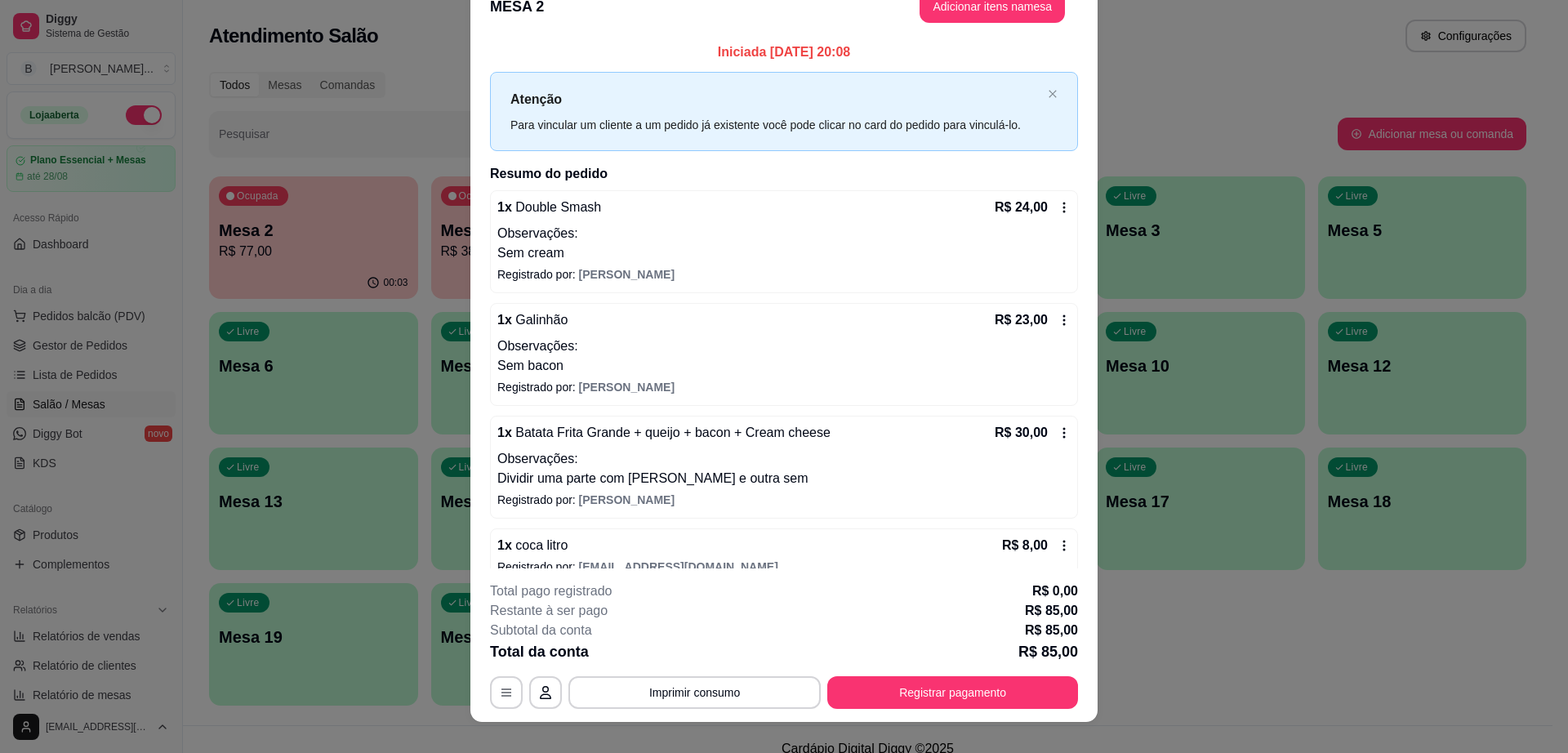
scroll to position [6, 0]
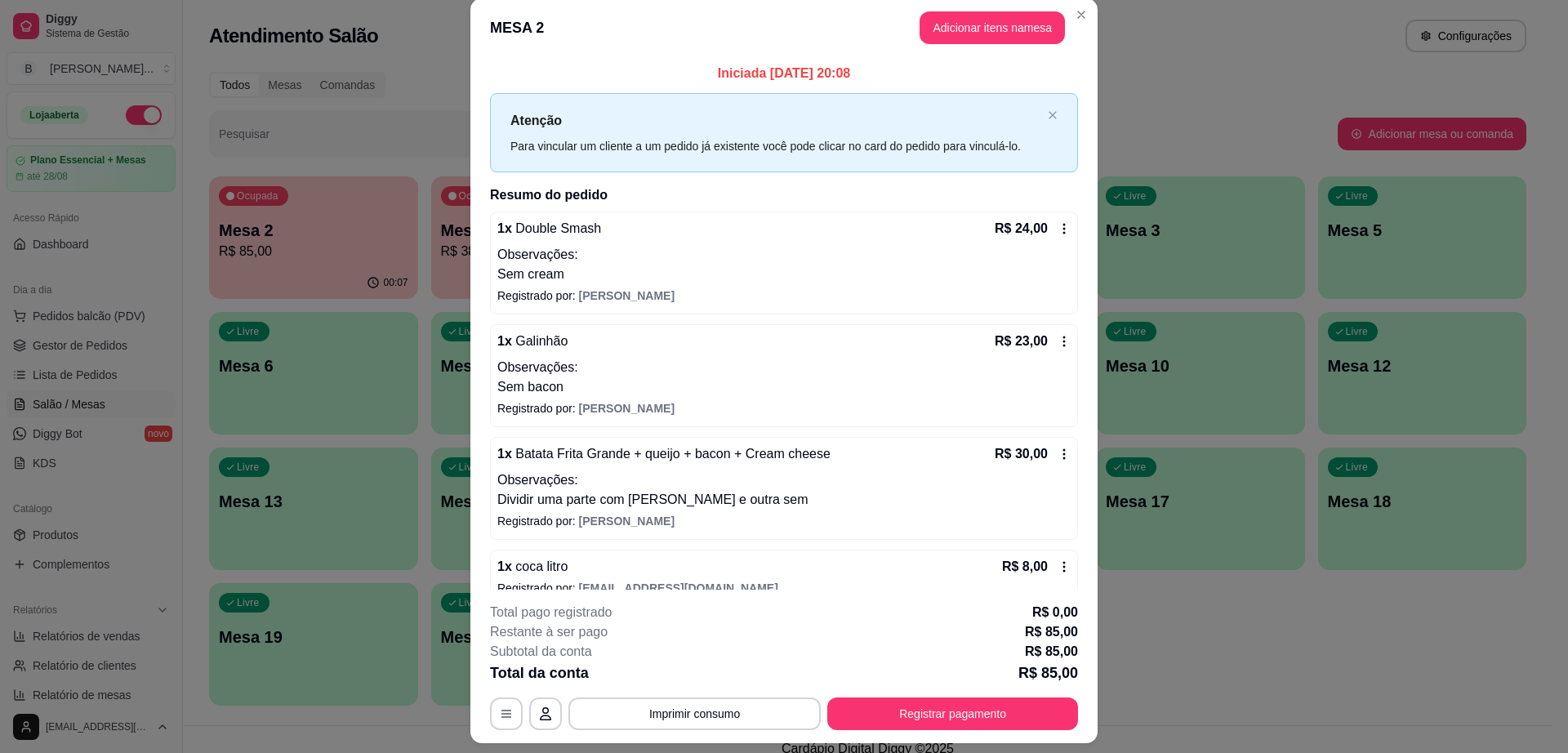
click at [490, 495] on div "1 x Batata Frita Grande + queijo + bacon + Cream cheese R$ 30,00 Observações: D…" at bounding box center [784, 489] width 588 height 103
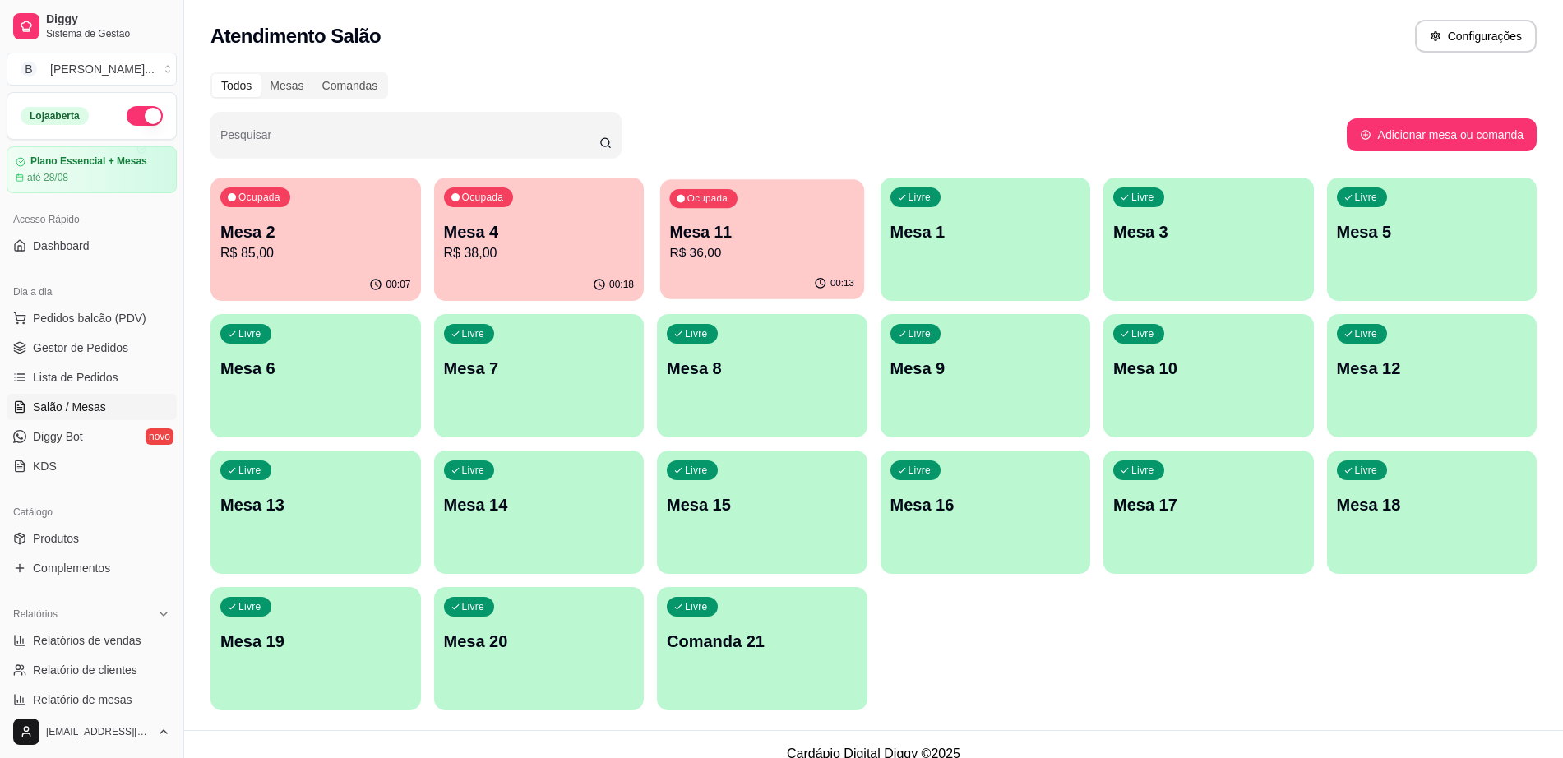
click at [736, 201] on div "Ocupada Mesa 11 R$ 36,00" at bounding box center [762, 223] width 204 height 89
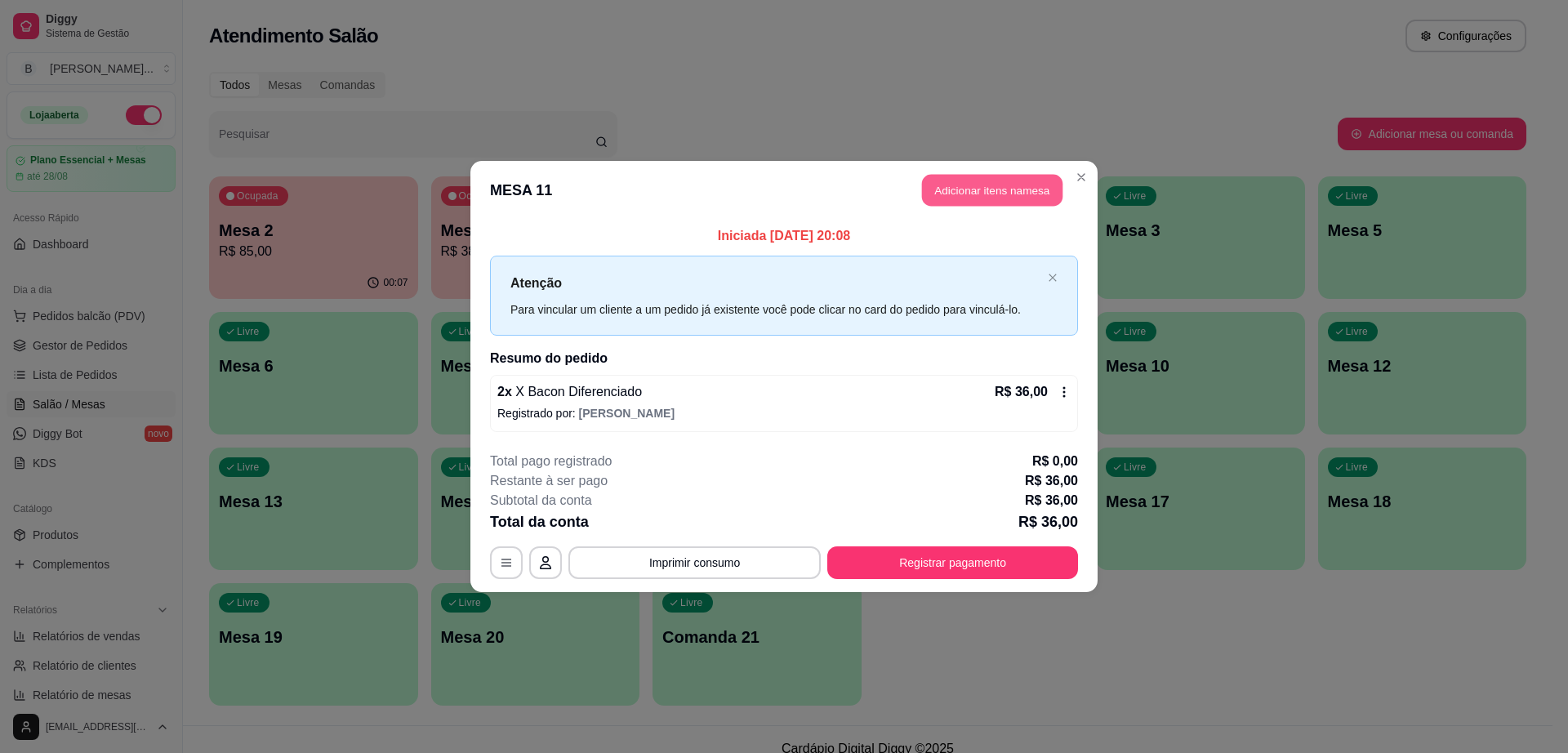
click at [961, 196] on button "Adicionar itens na mesa" at bounding box center [992, 191] width 140 height 32
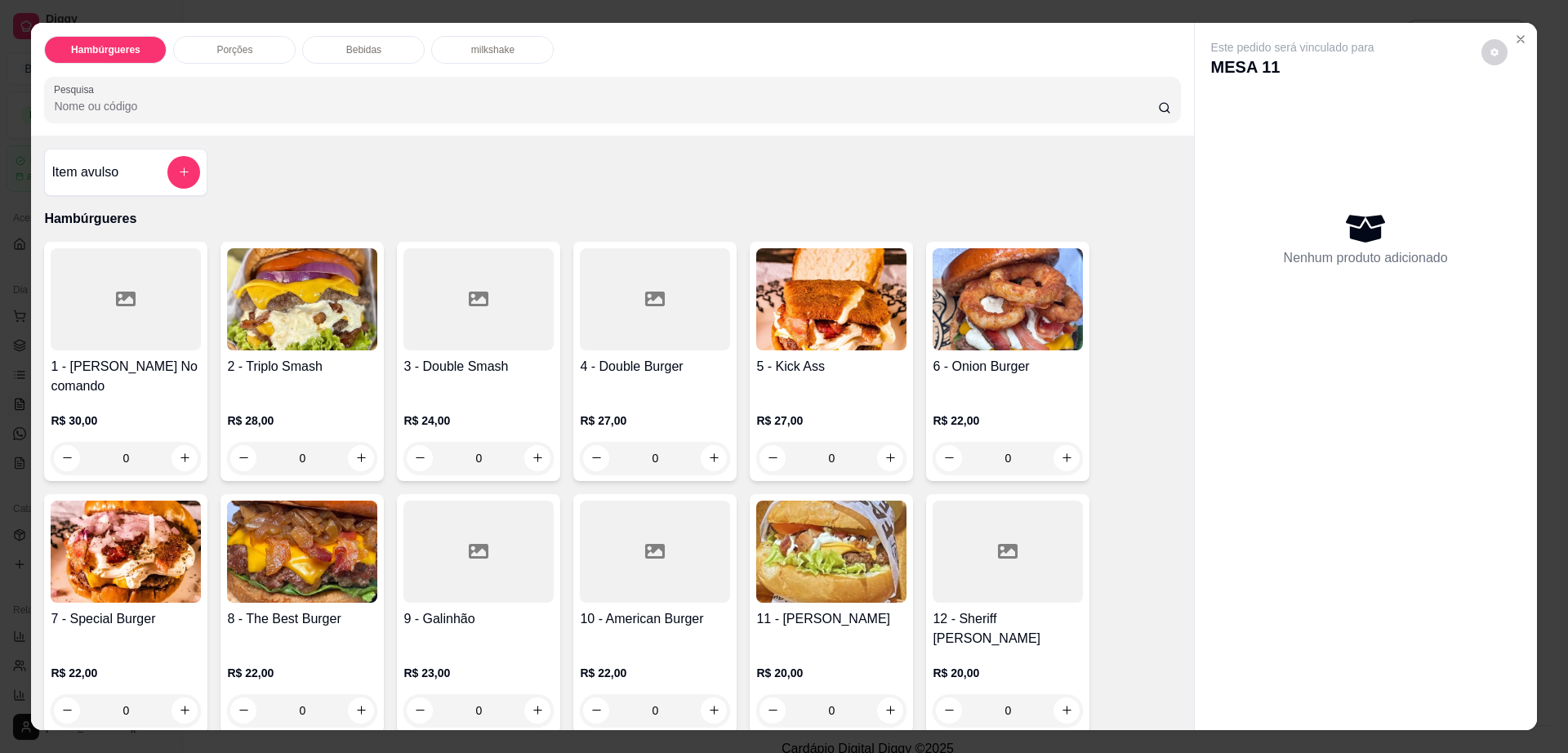
click at [356, 44] on p "Bebidas" at bounding box center [364, 50] width 35 height 13
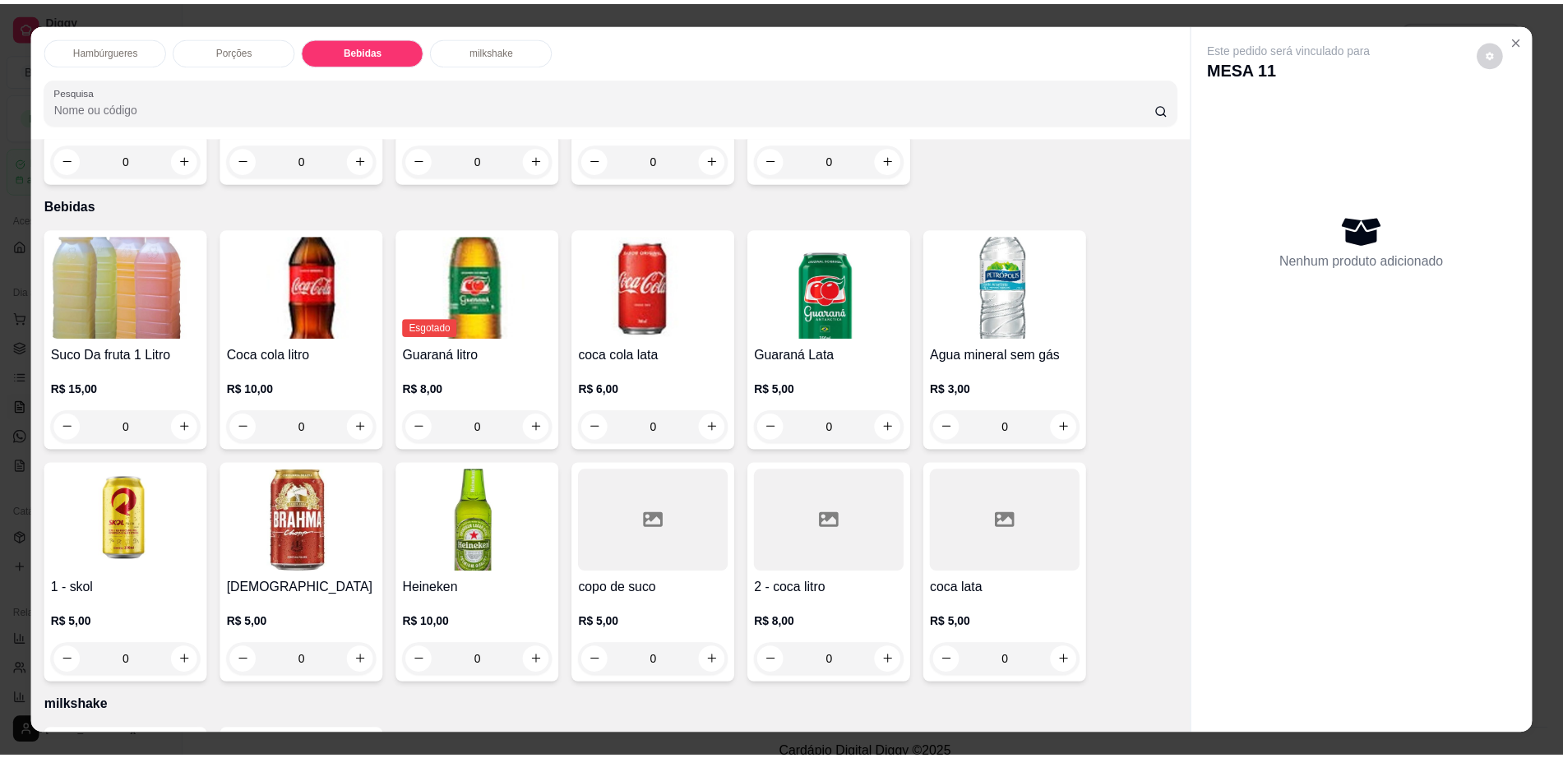
scroll to position [30, 0]
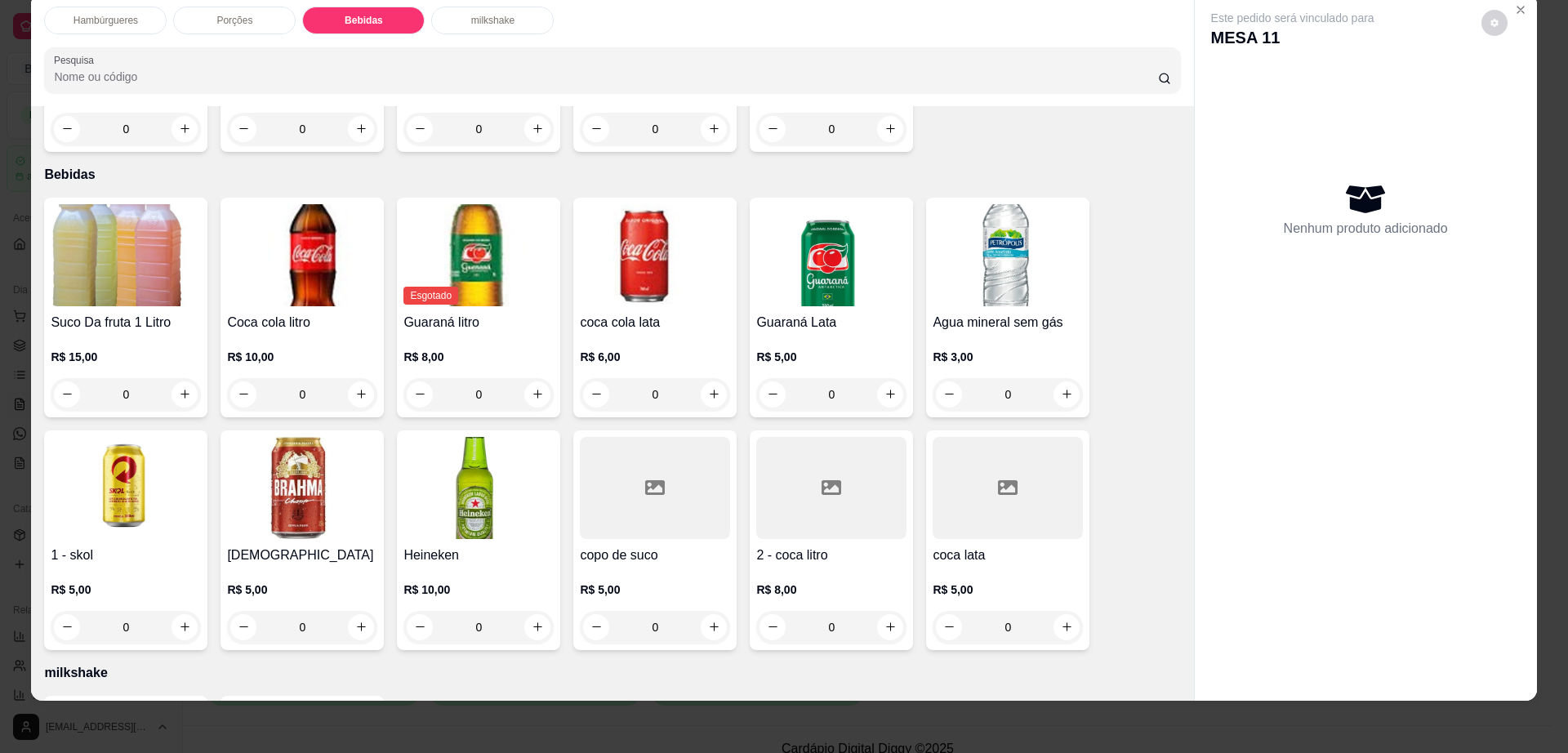
click at [784, 468] on div at bounding box center [831, 488] width 150 height 102
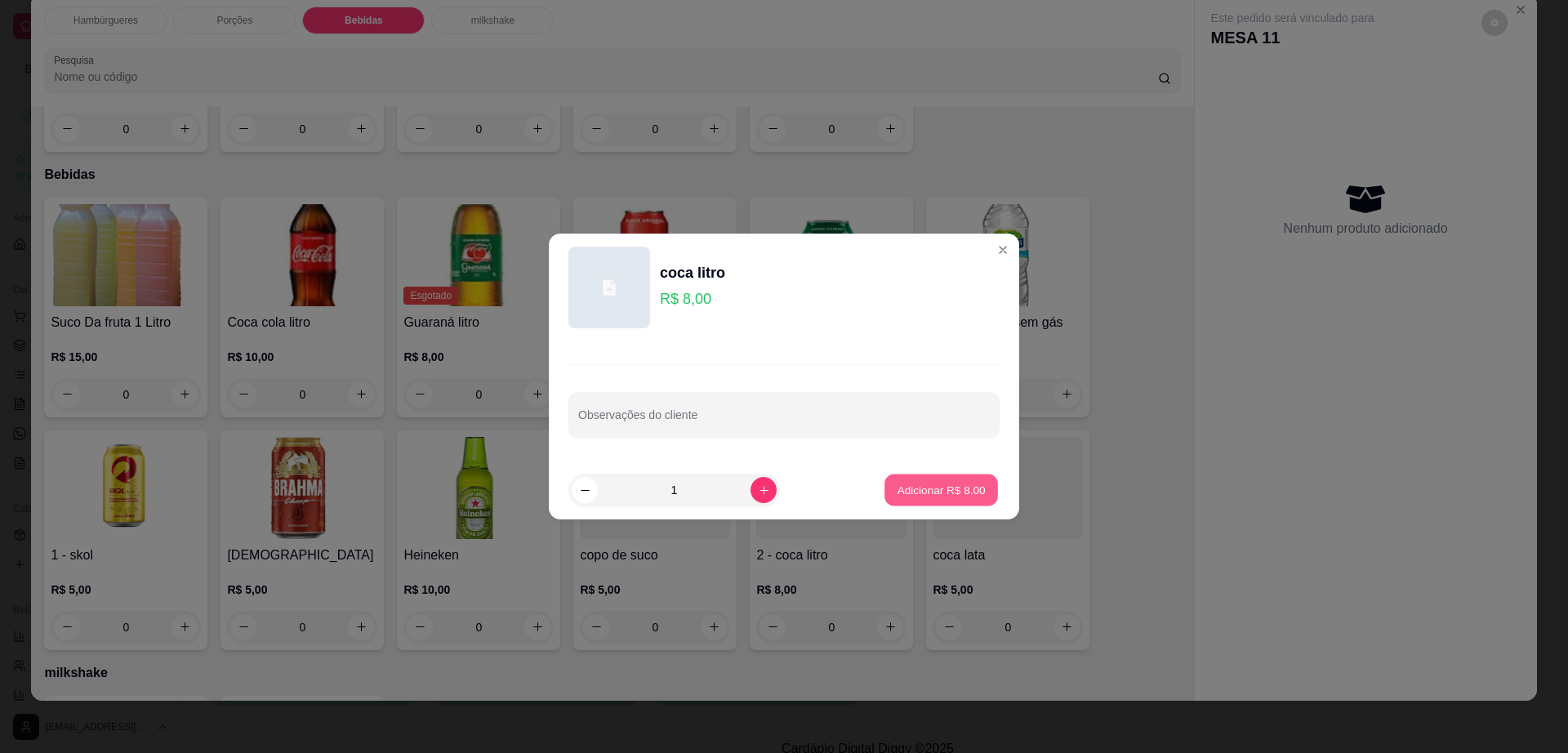
click at [968, 483] on p "Adicionar R$ 8,00" at bounding box center [941, 490] width 88 height 16
type input "1"
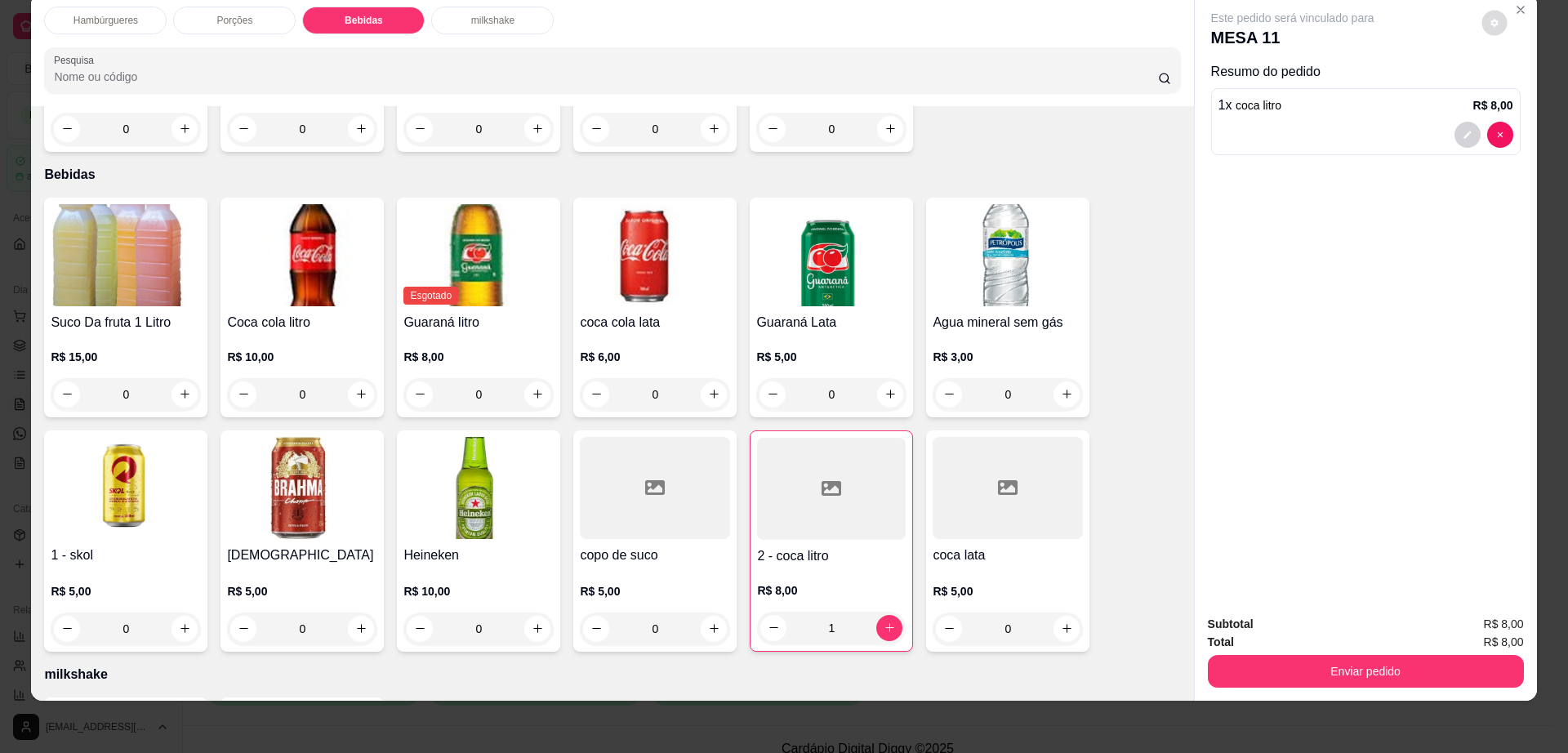
click at [1490, 18] on icon "decrease-product-quantity" at bounding box center [1494, 23] width 10 height 10
click at [1533, 84] on span "Automatic updates" at bounding box center [1523, 88] width 33 height 20
click at [1517, 88] on input "Automatic updates" at bounding box center [1512, 93] width 11 height 11
click at [1533, 84] on span "Automatic updates" at bounding box center [1530, 87] width 13 height 13
click at [1517, 88] on input "Automatic updates" at bounding box center [1512, 93] width 11 height 11
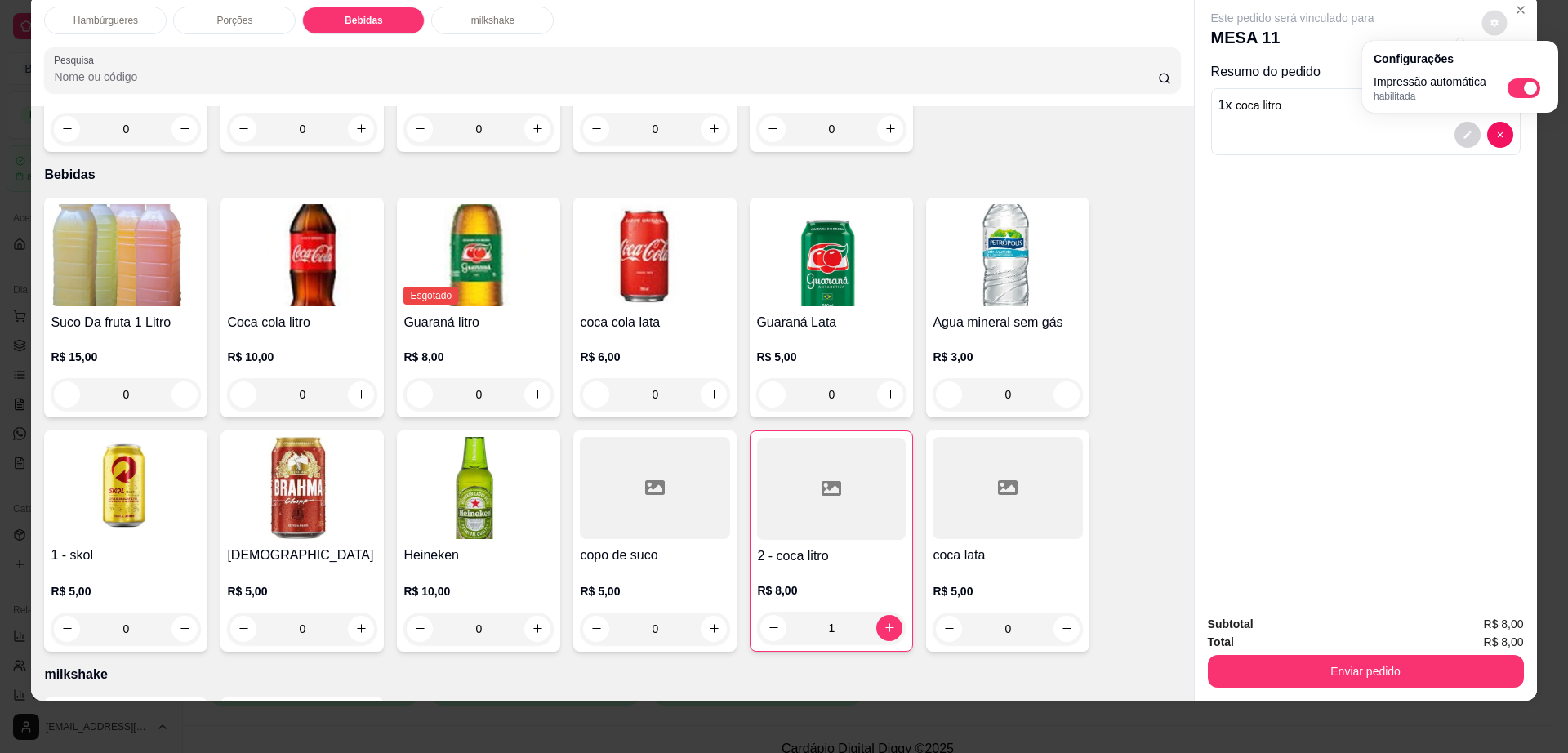
checkbox input "false"
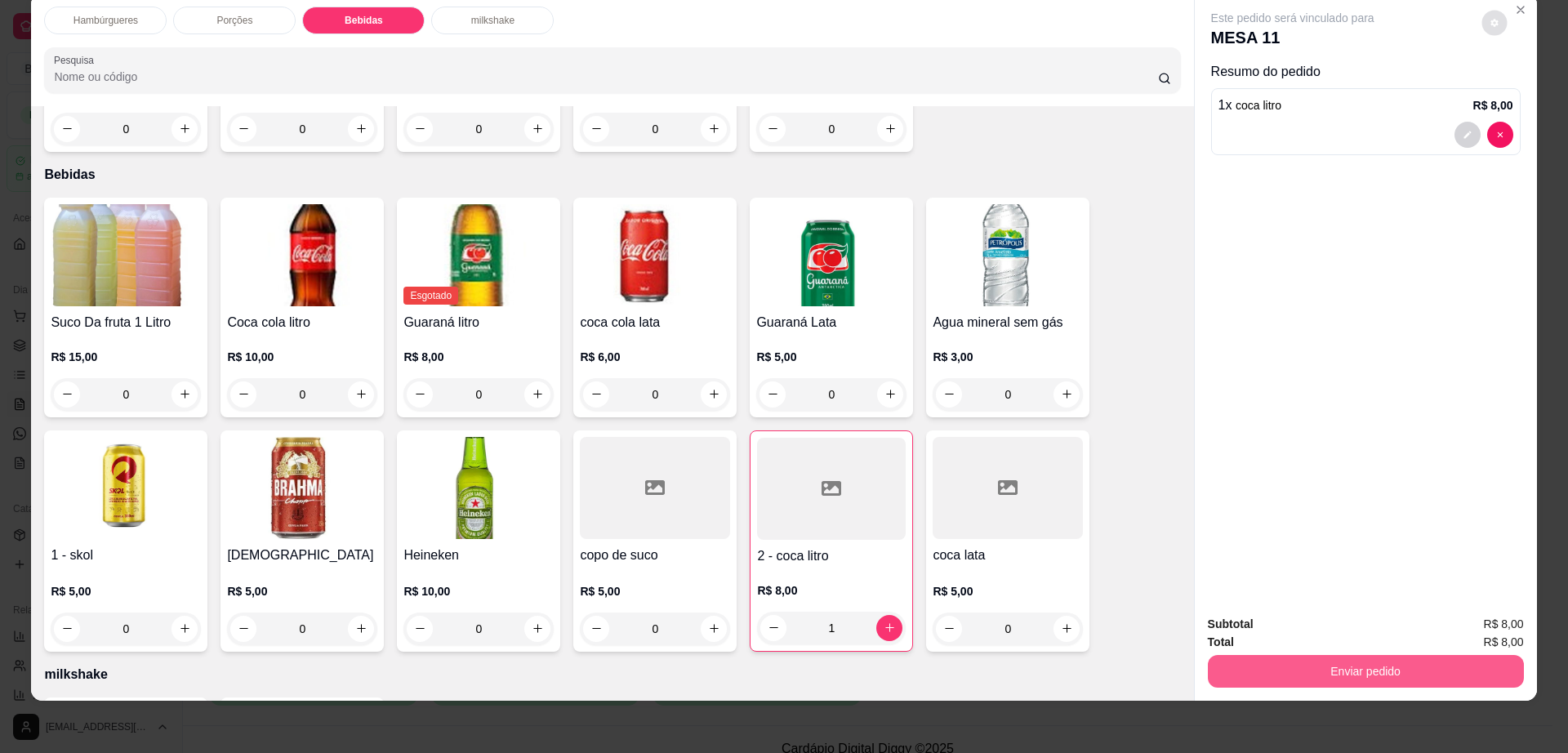
click at [1364, 660] on button "Enviar pedido" at bounding box center [1366, 671] width 316 height 33
click at [1321, 631] on button "Não registrar e enviar pedido" at bounding box center [1310, 631] width 170 height 31
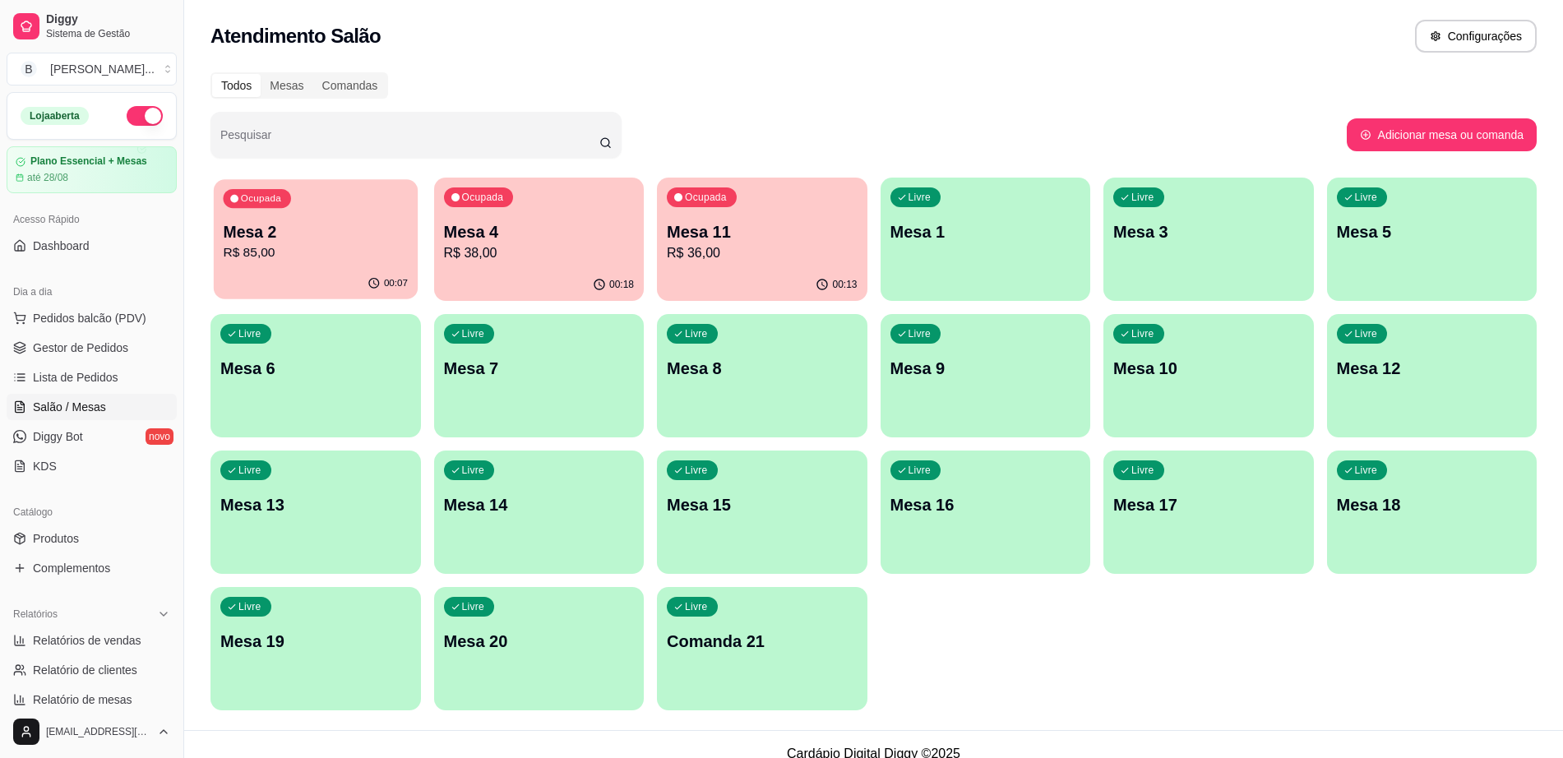
click at [331, 261] on p "R$ 85,00" at bounding box center [315, 252] width 185 height 19
click at [133, 333] on ul "Pedidos balcão (PDV) Gestor de Pedidos Lista de Pedidos Salão / Mesas Diggy Bot…" at bounding box center [92, 392] width 170 height 174
click at [131, 339] on link "Gestor de Pedidos" at bounding box center [92, 348] width 170 height 26
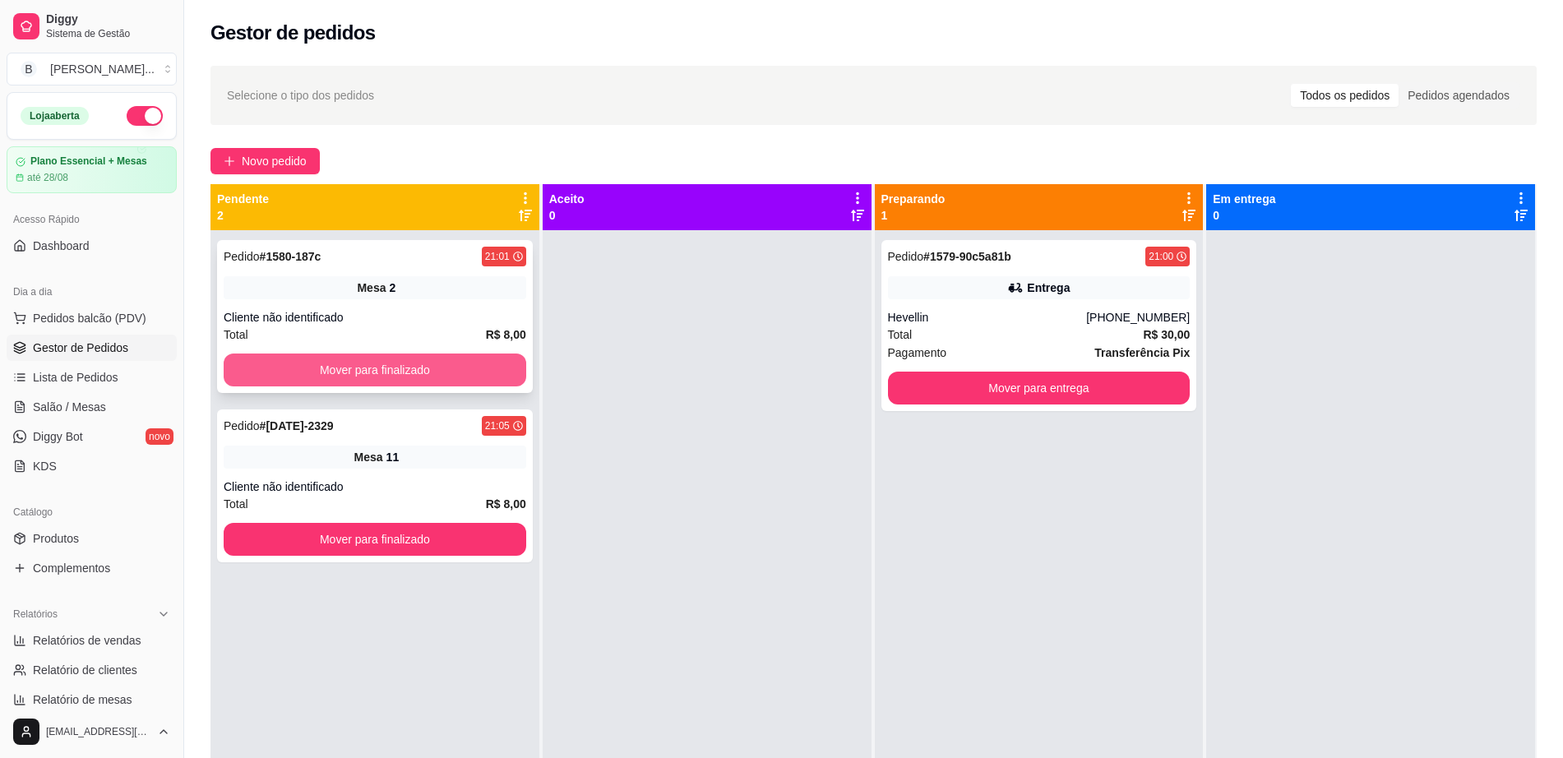
click at [287, 371] on button "Mover para finalizado" at bounding box center [375, 369] width 302 height 33
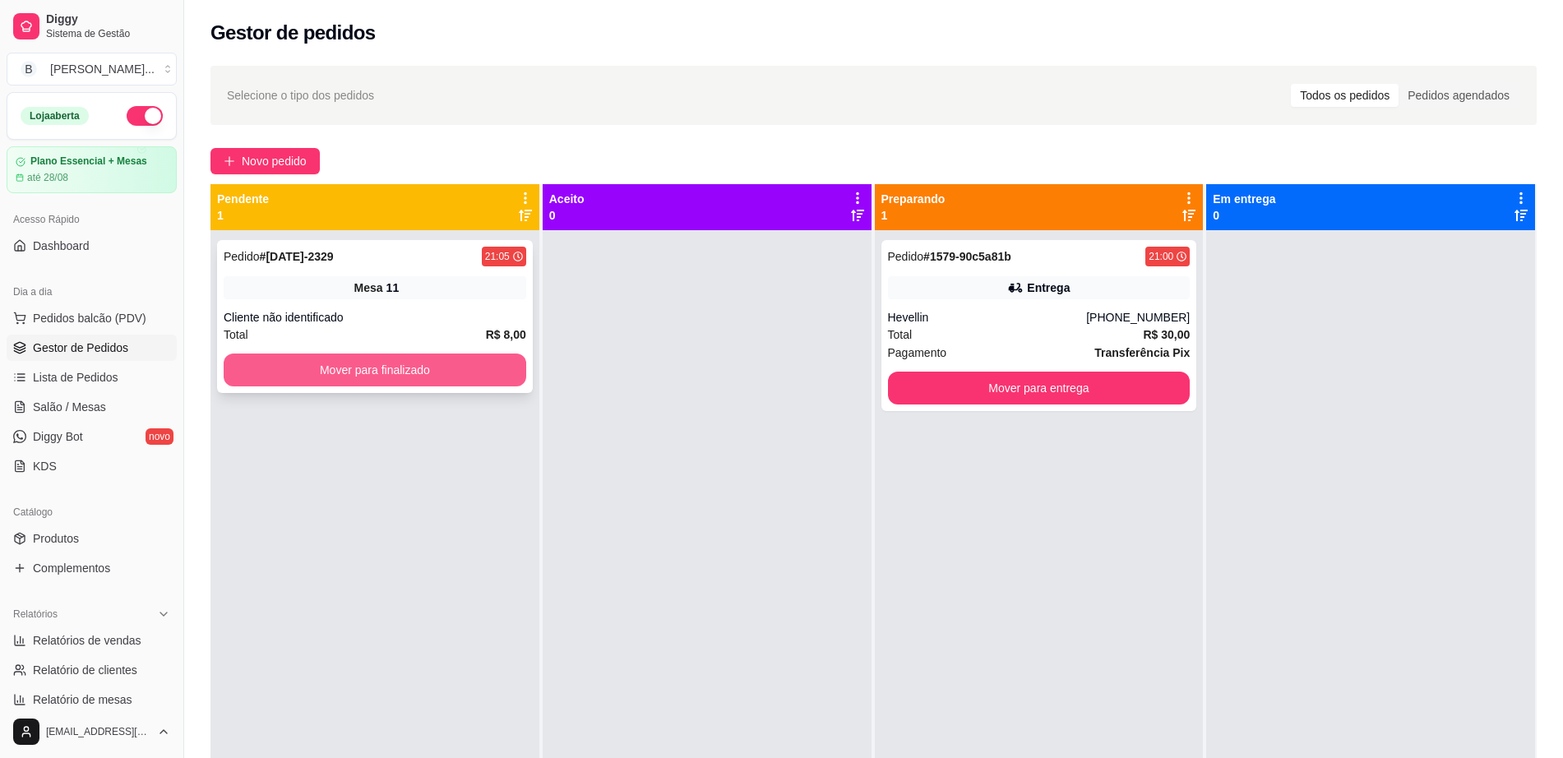
click at [302, 364] on button "Mover para finalizado" at bounding box center [375, 369] width 302 height 33
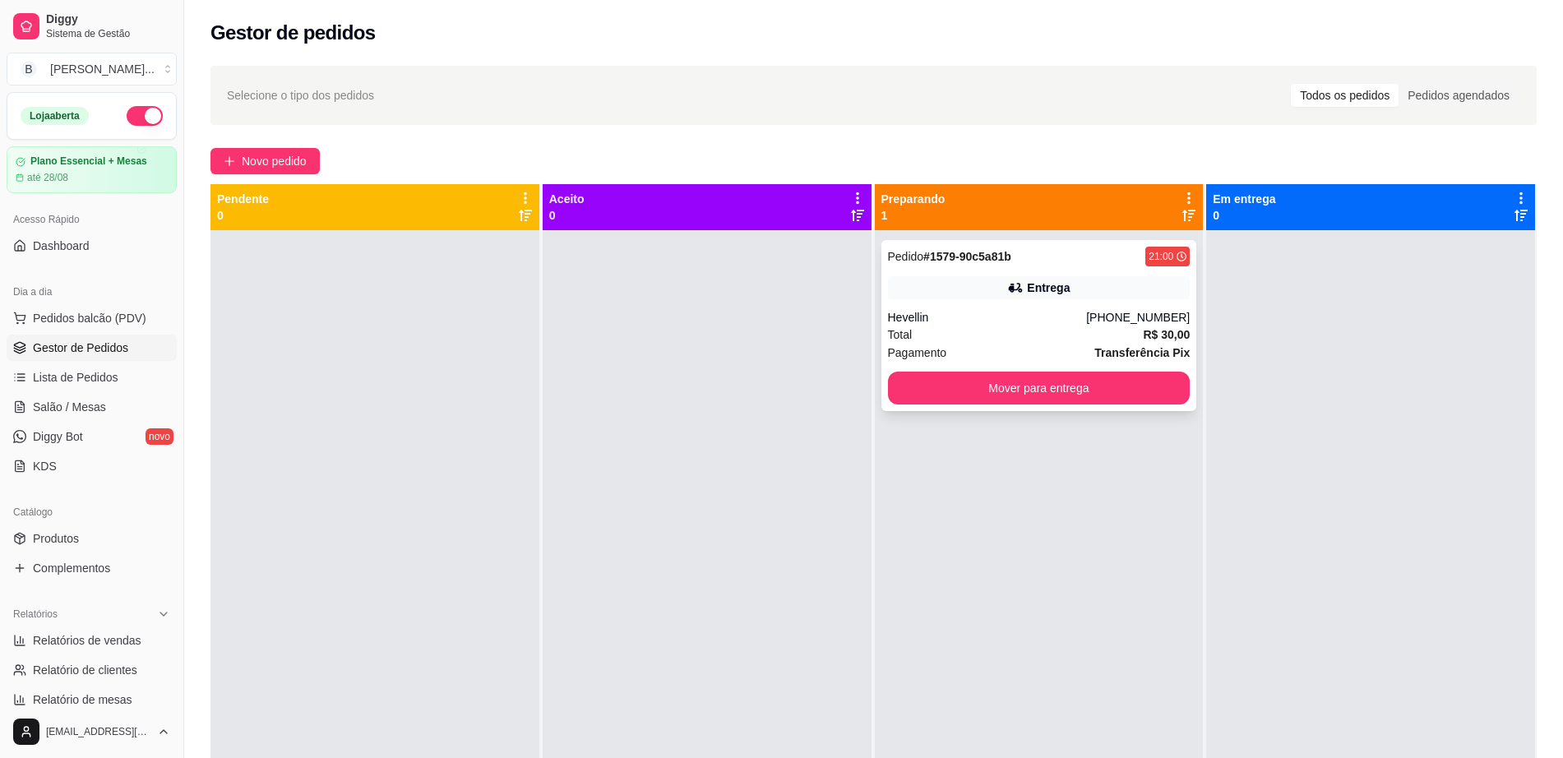
click at [1040, 344] on div "Pagamento Transferência Pix" at bounding box center [1039, 353] width 302 height 18
click at [44, 316] on span "Pedidos balcão (PDV)" at bounding box center [89, 318] width 113 height 16
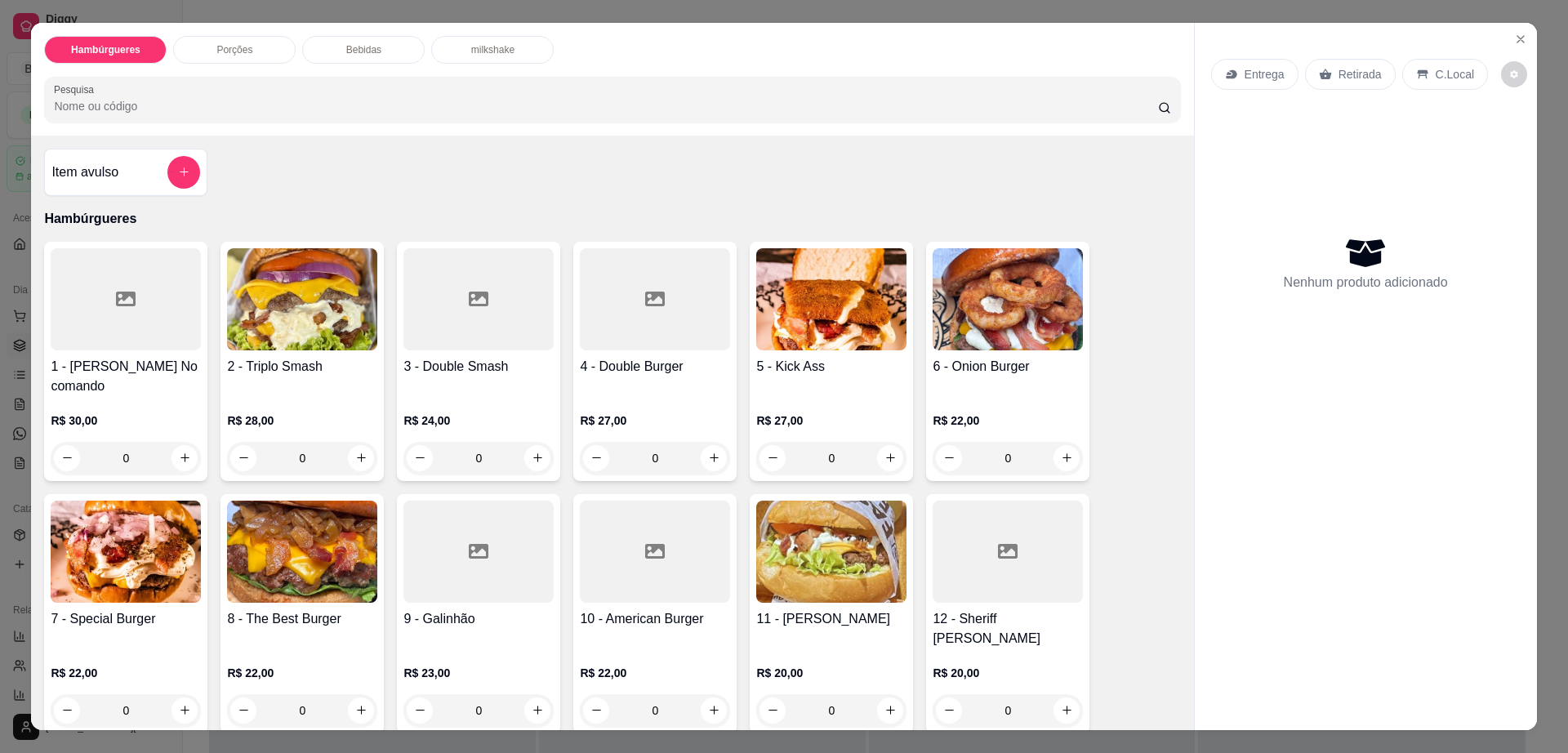
click at [791, 318] on img at bounding box center [831, 299] width 150 height 102
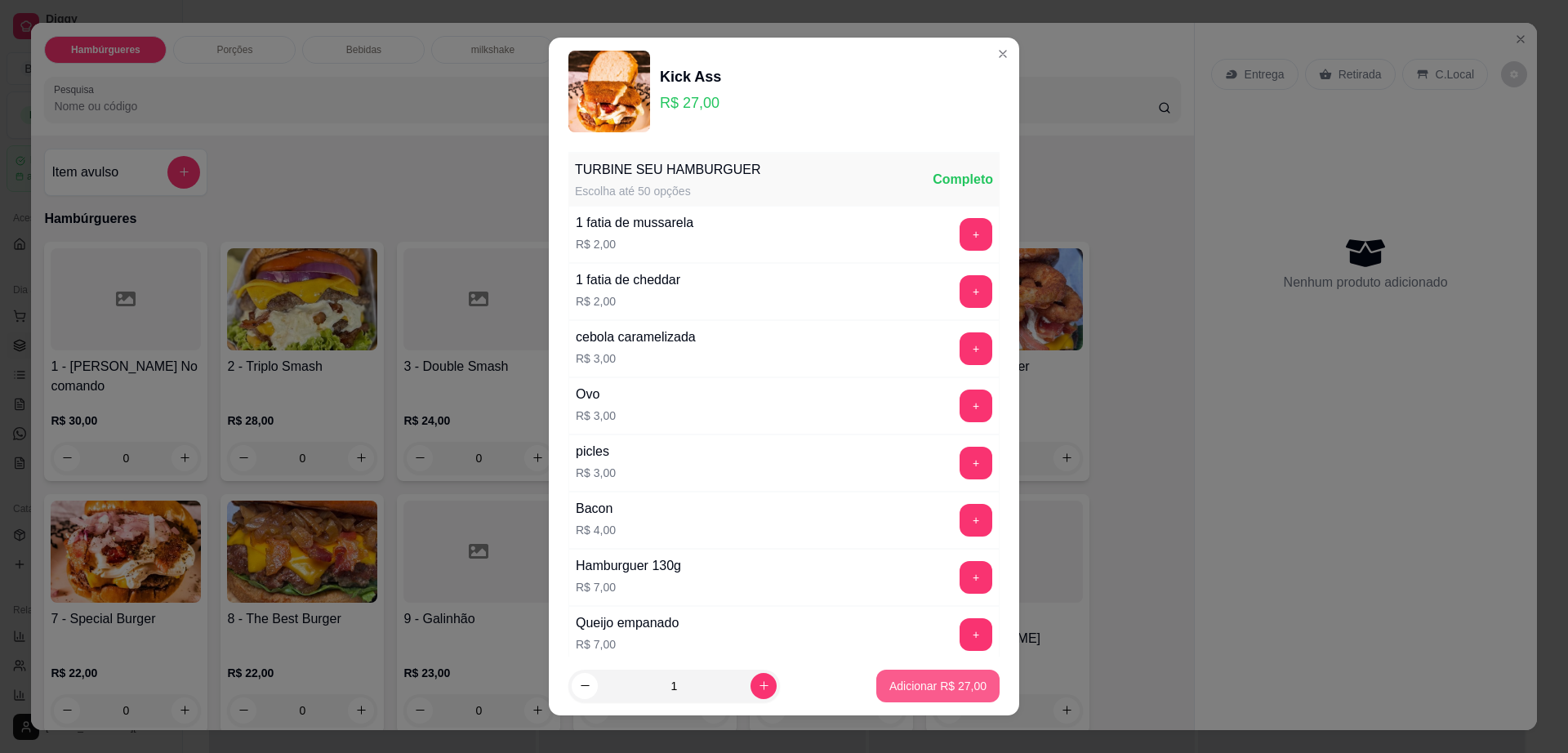
click at [916, 695] on button "Adicionar R$ 27,00" at bounding box center [938, 685] width 123 height 33
type input "1"
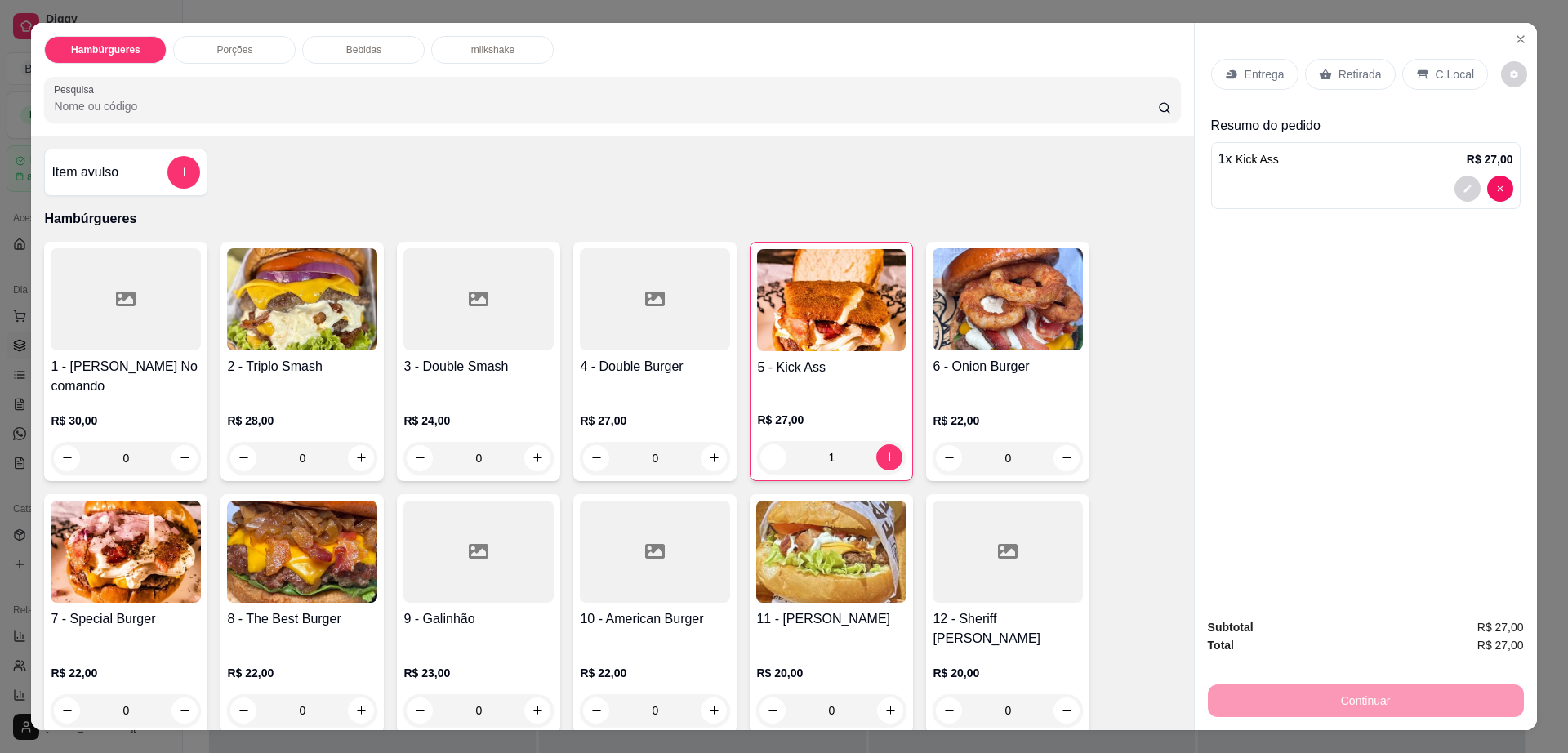
click at [1226, 75] on icon at bounding box center [1231, 74] width 11 height 9
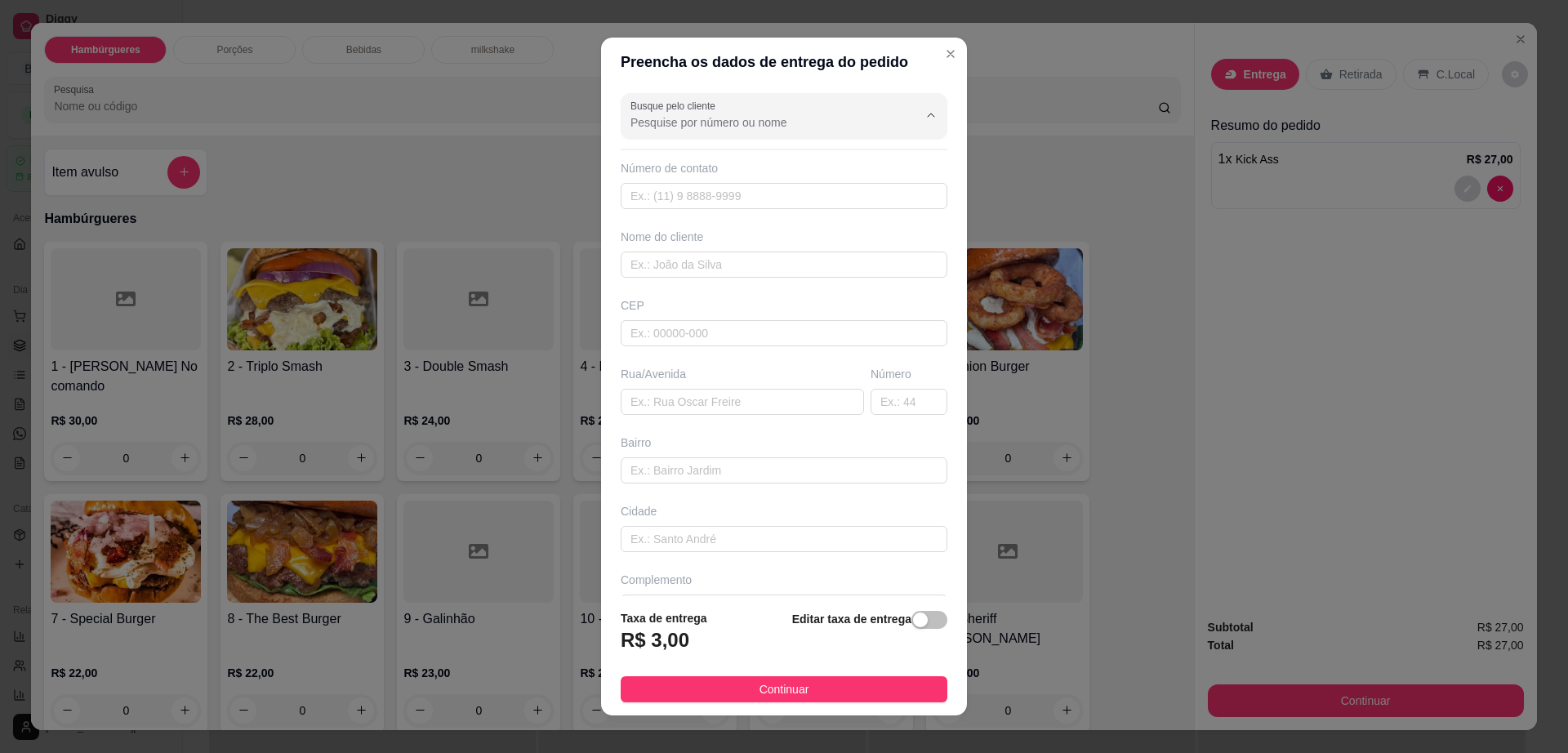
click at [776, 121] on input "Busque pelo cliente" at bounding box center [761, 122] width 261 height 16
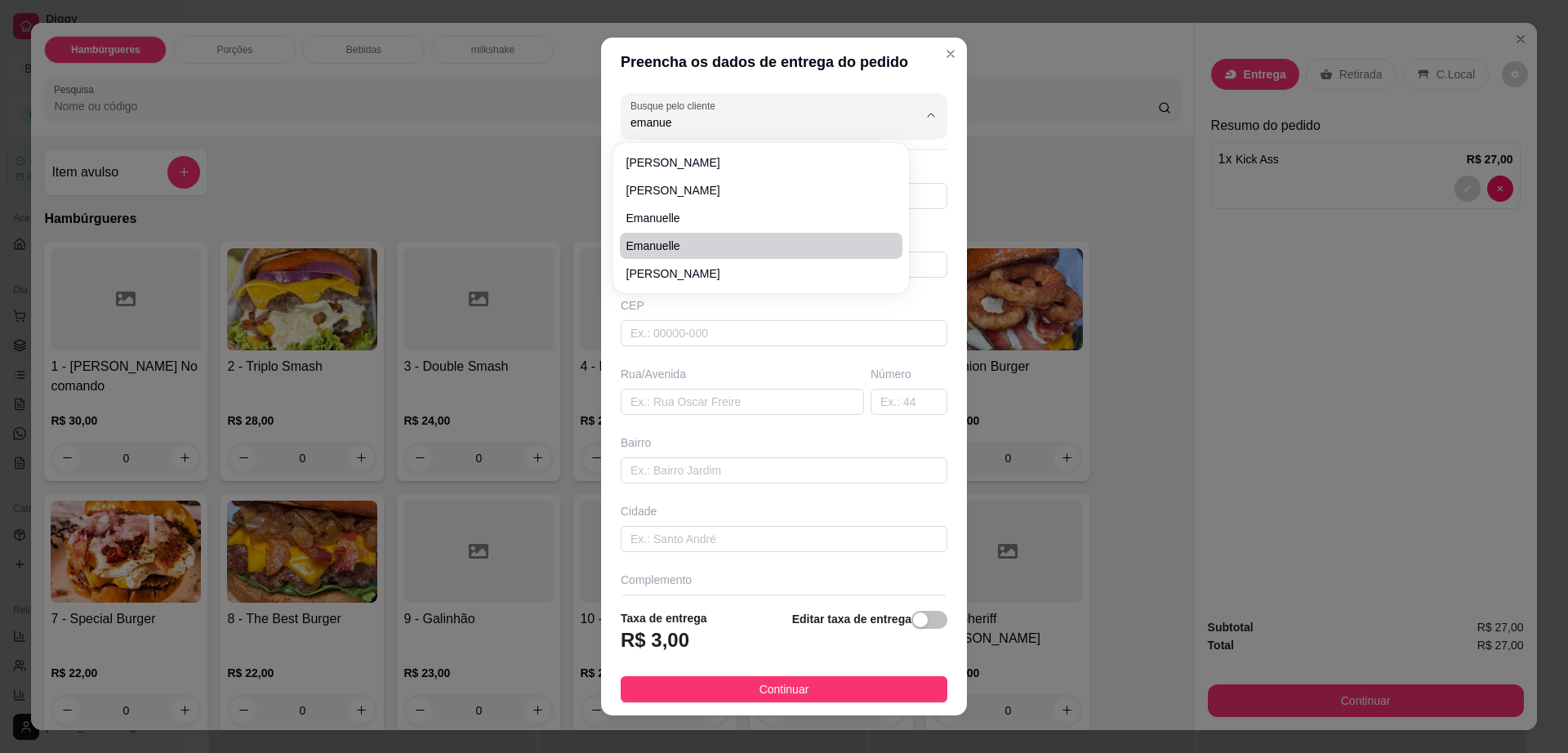
click at [771, 245] on span "Emanuelle" at bounding box center [752, 245] width 253 height 16
type input "Emanuelle"
type input "77999998587"
type input "Emanuelle"
type input "Em cori"
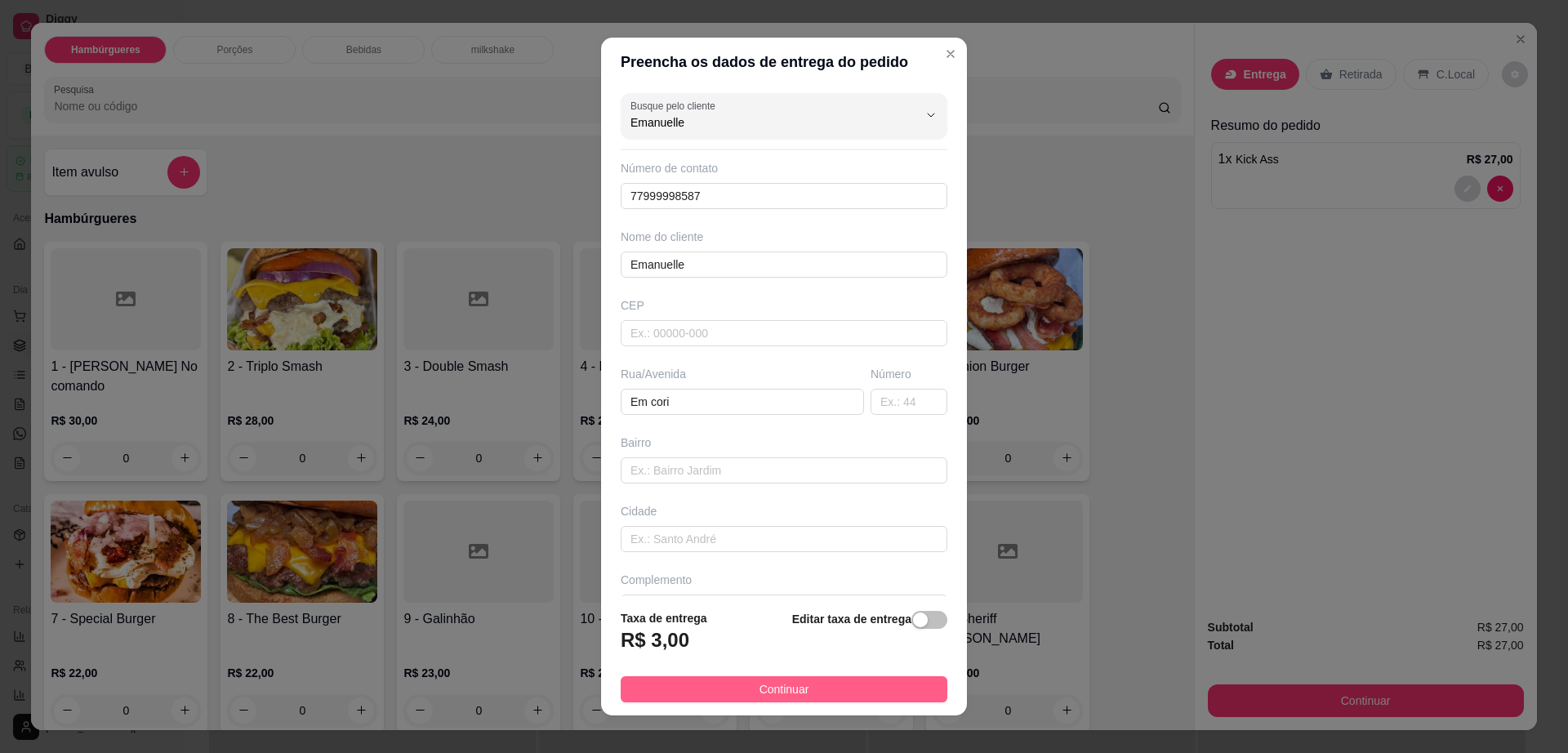
type input "Emanuelle"
click at [847, 688] on button "Continuar" at bounding box center [784, 689] width 327 height 26
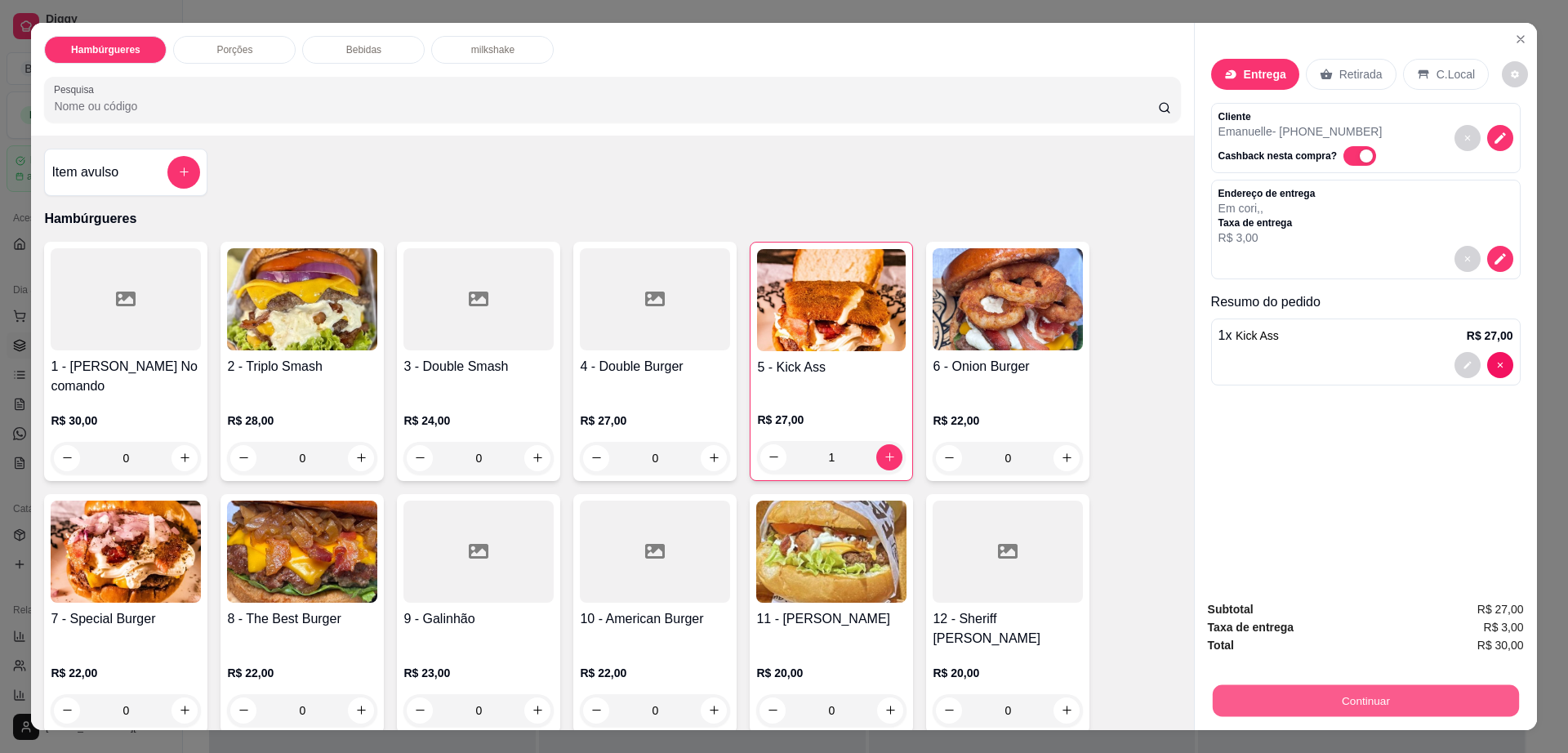
click at [1271, 704] on button "Continuar" at bounding box center [1365, 701] width 306 height 32
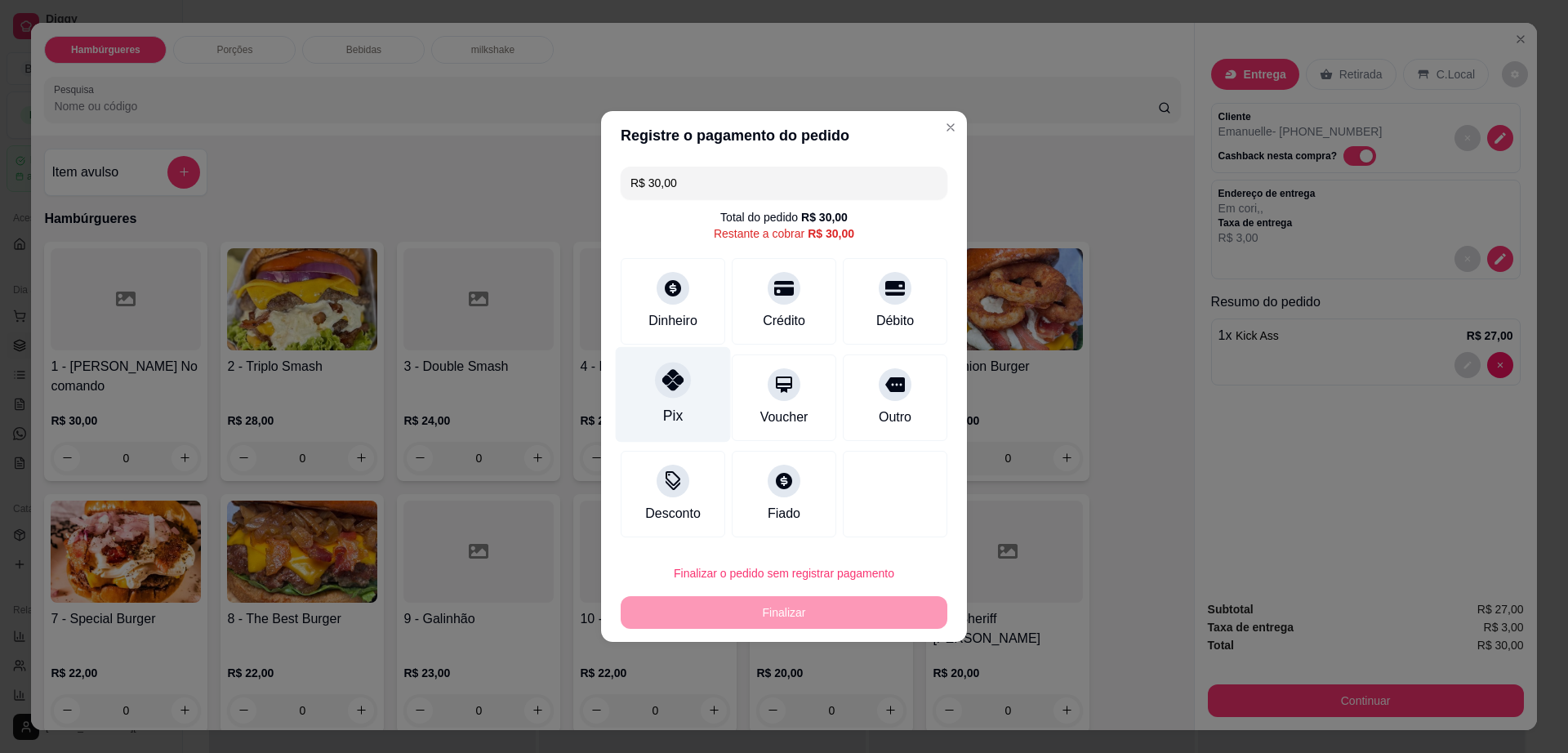
click at [668, 391] on div at bounding box center [673, 379] width 36 height 36
type input "R$ 0,00"
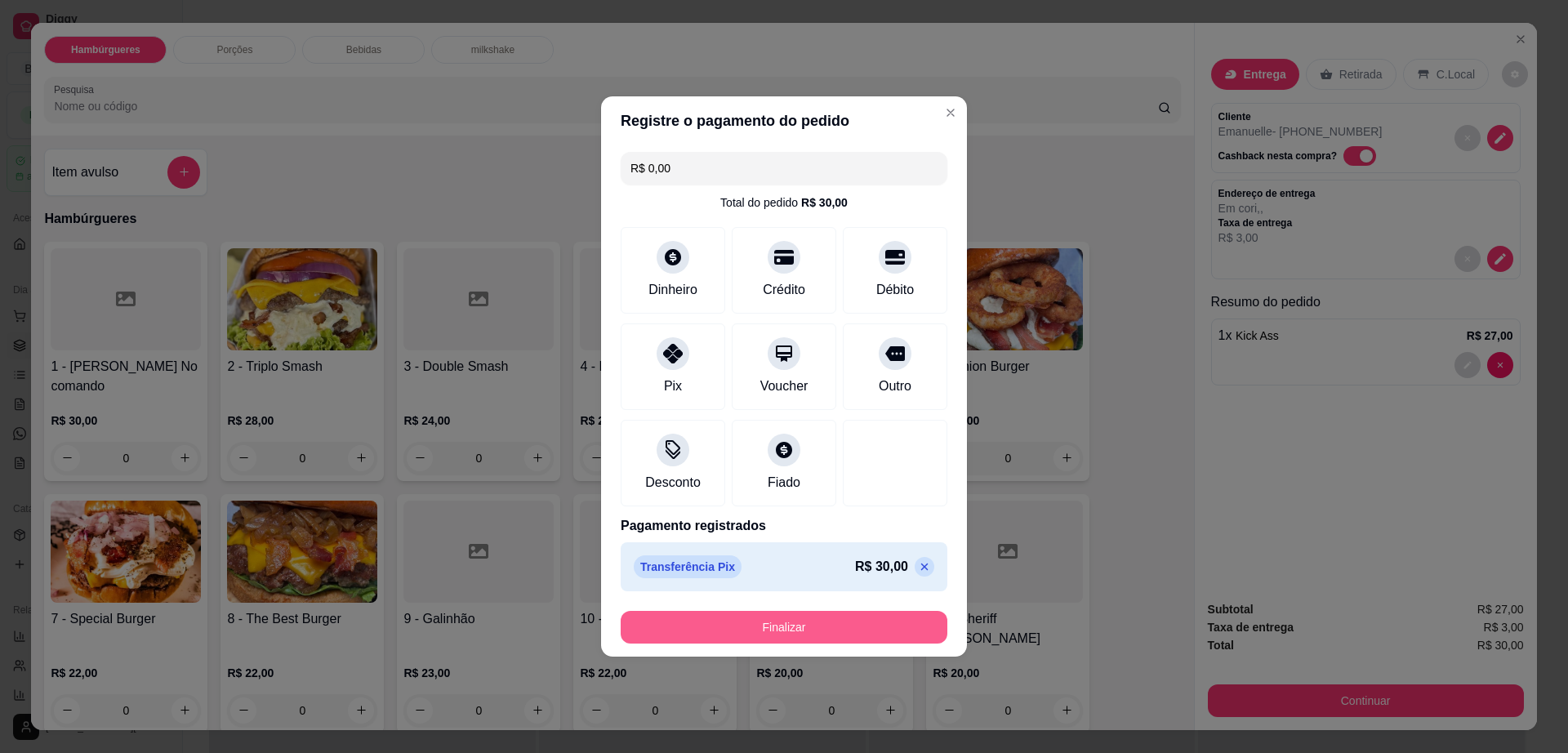
click at [847, 617] on button "Finalizar" at bounding box center [784, 627] width 327 height 33
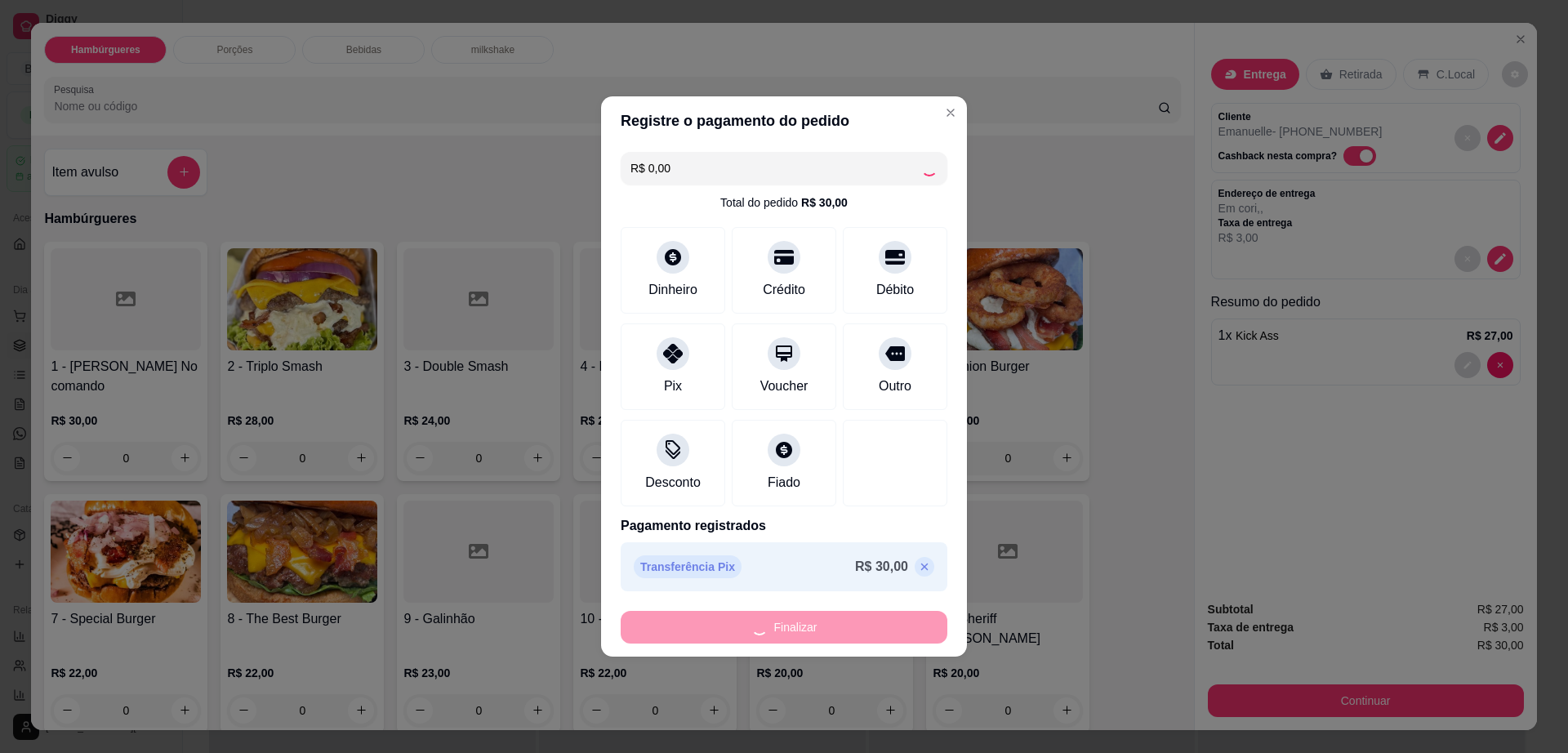
type input "0"
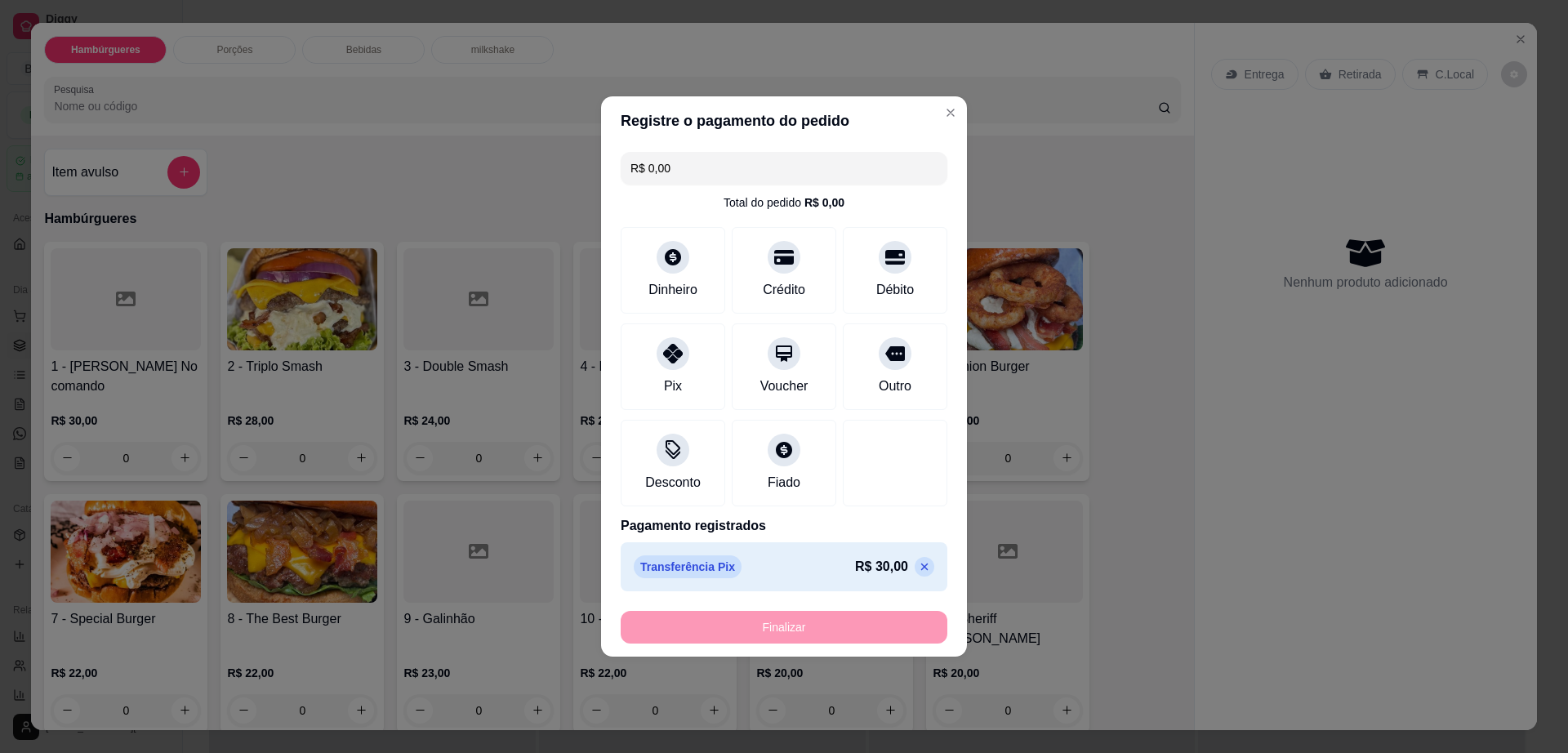
type input "-R$ 30,00"
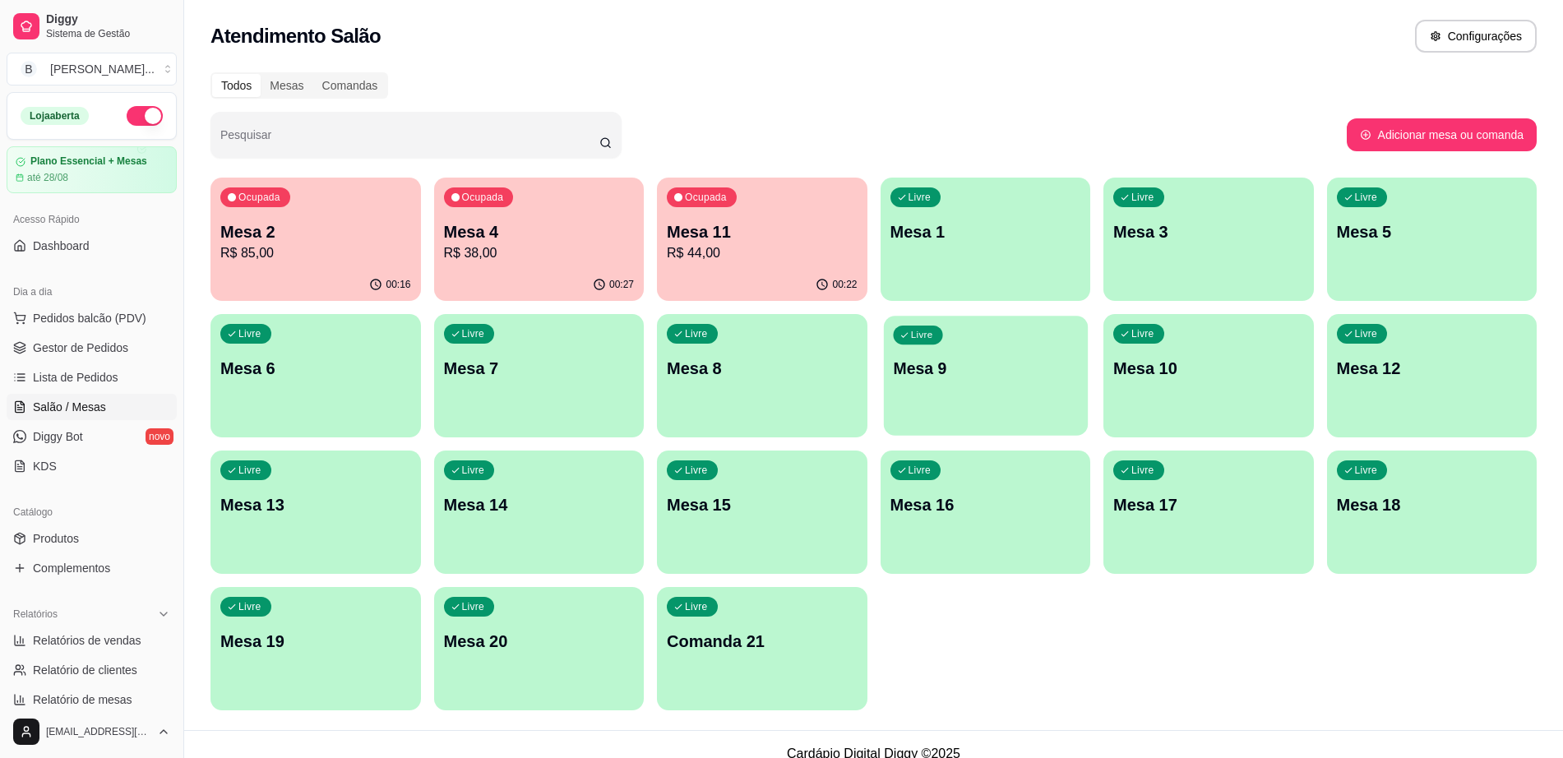
click at [927, 403] on div "Livre Mesa 9" at bounding box center [985, 366] width 204 height 100
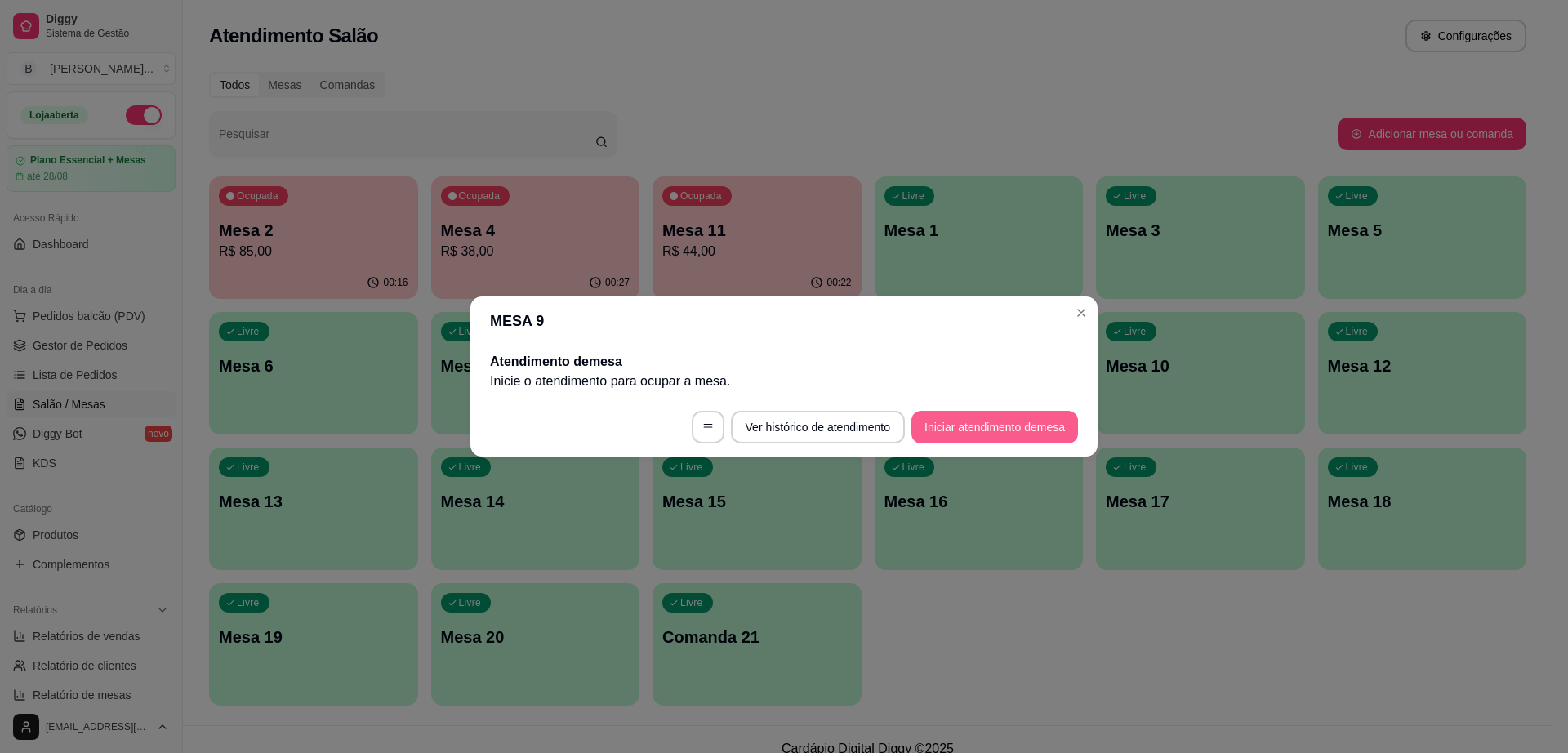
click at [1007, 424] on button "Iniciar atendimento de mesa" at bounding box center [995, 426] width 167 height 33
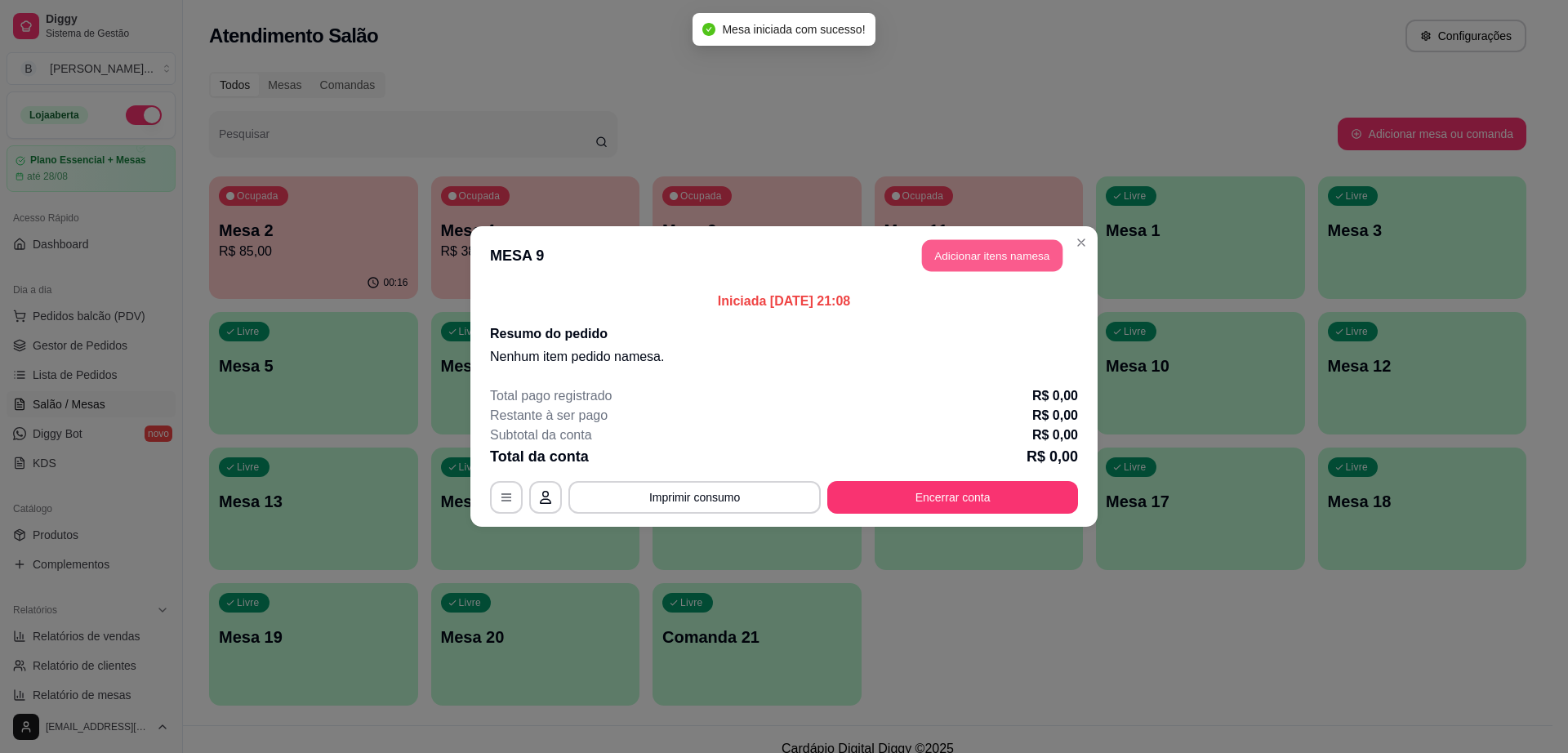
click at [985, 261] on button "Adicionar itens na mesa" at bounding box center [992, 256] width 140 height 32
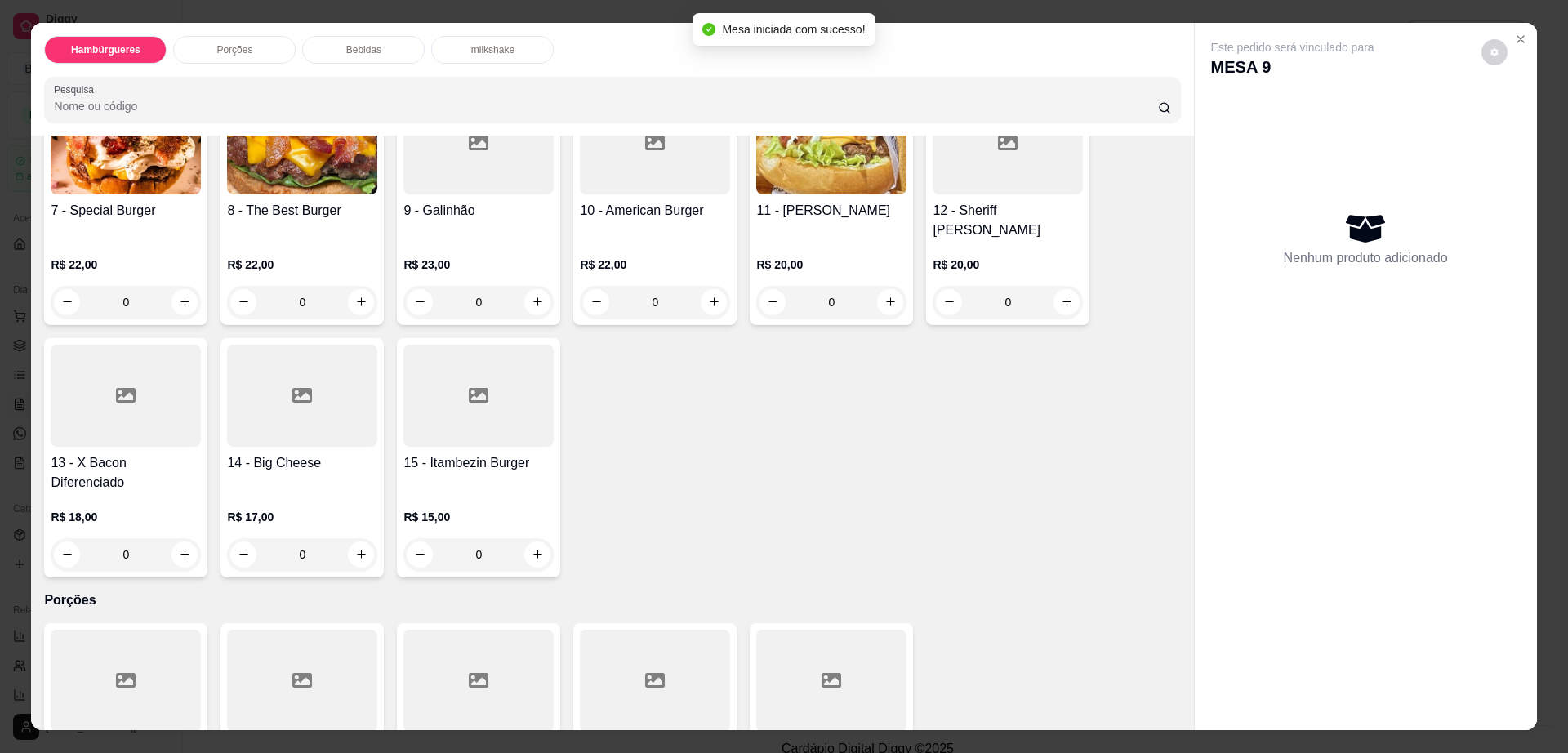
scroll to position [612, 0]
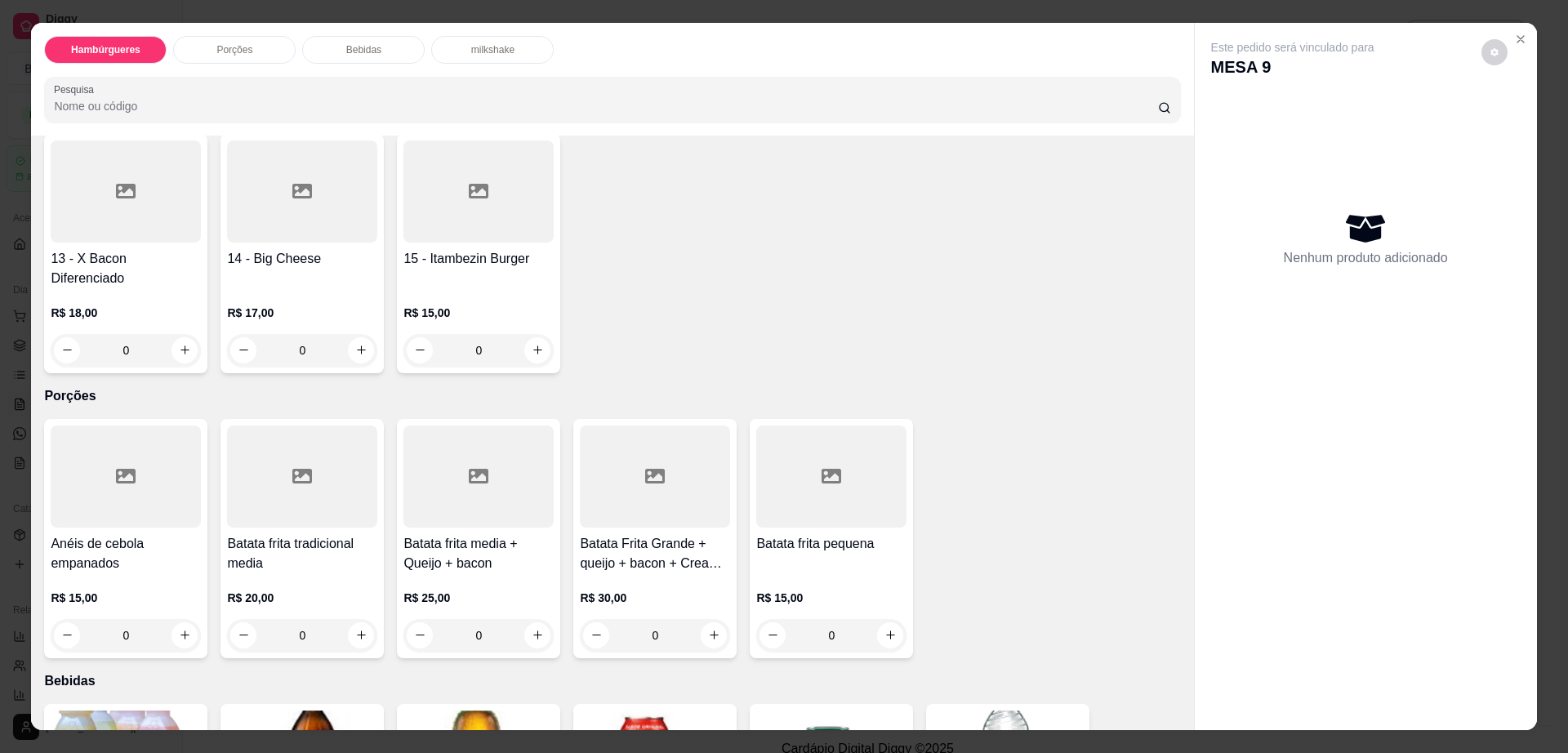
click at [662, 459] on div at bounding box center [655, 476] width 150 height 102
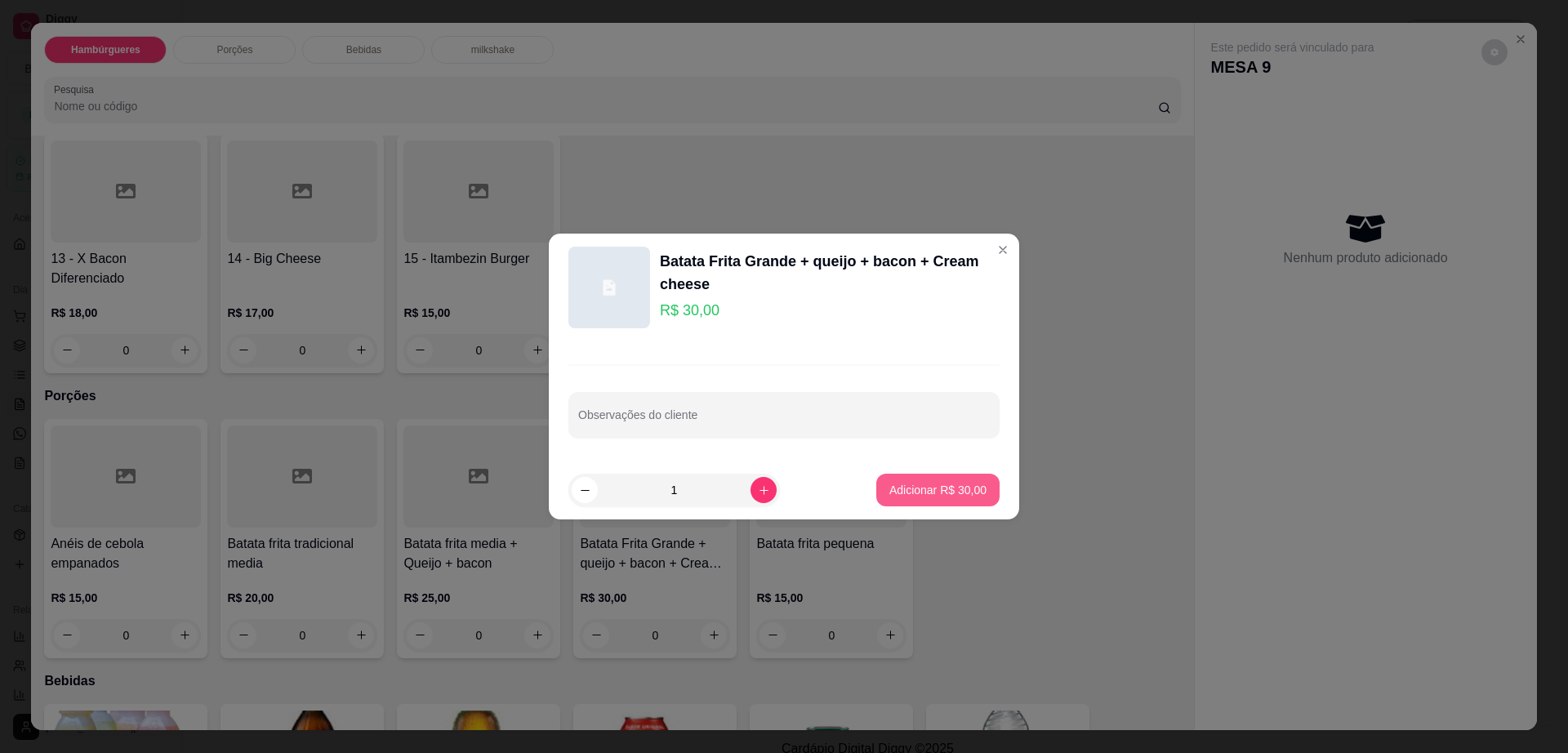
click at [957, 491] on p "Adicionar R$ 30,00" at bounding box center [938, 490] width 97 height 16
type input "1"
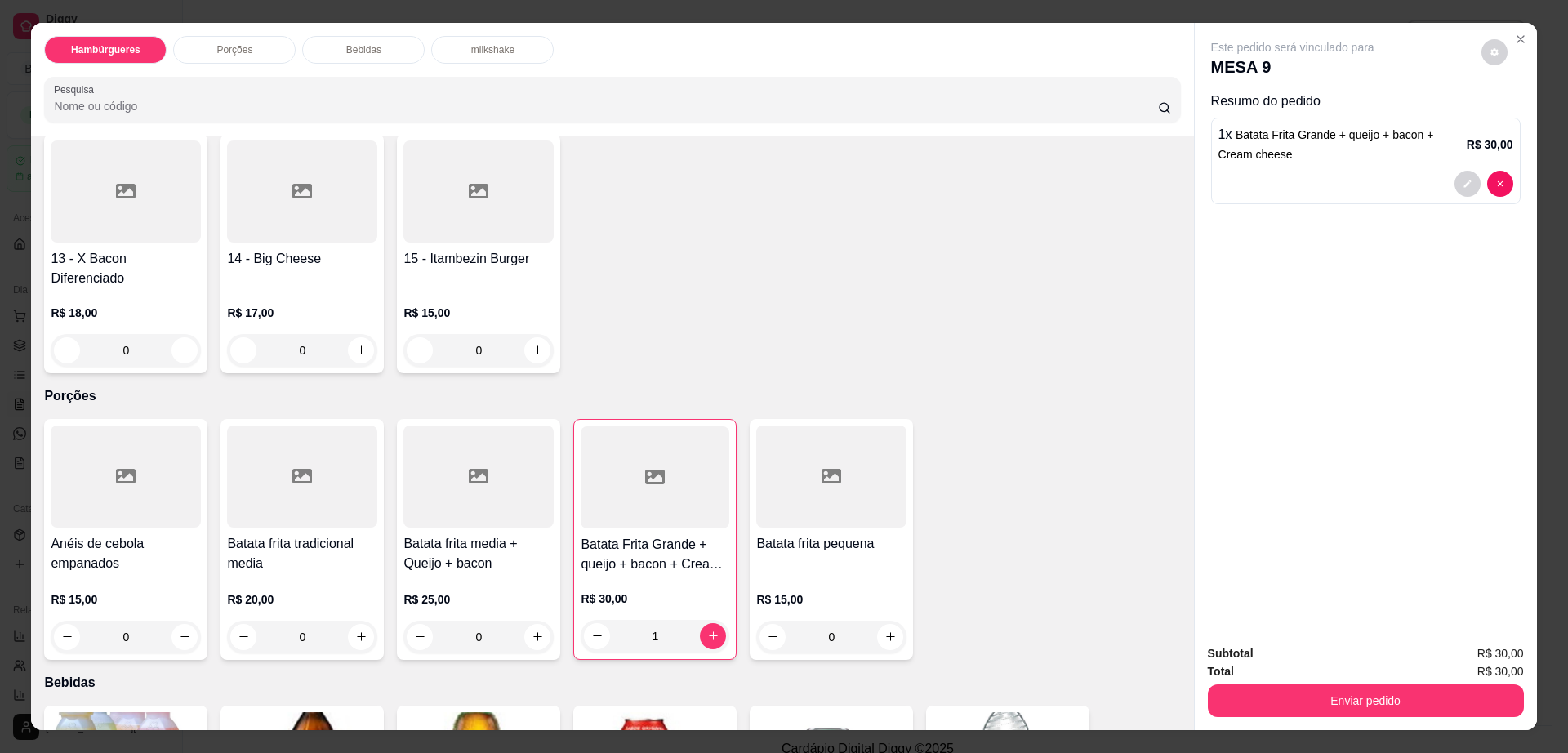
click at [1493, 47] on button "decrease-product-quantity" at bounding box center [1494, 52] width 26 height 26
click at [1524, 119] on span "Automatic updates" at bounding box center [1523, 117] width 33 height 20
click at [1517, 119] on input "Automatic updates" at bounding box center [1512, 122] width 11 height 11
checkbox input "true"
click at [1339, 672] on div "Total R$ 30,00" at bounding box center [1366, 672] width 316 height 18
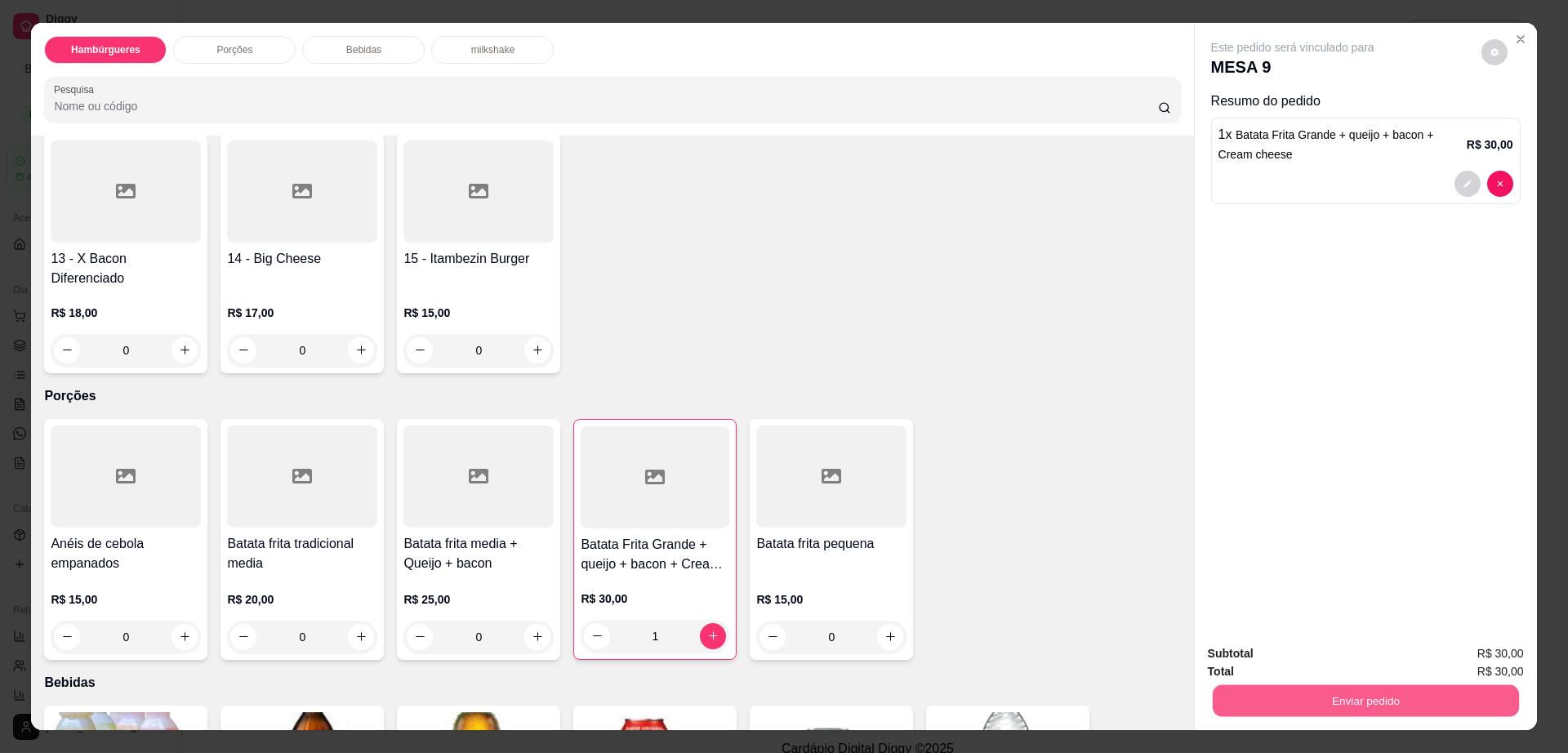
click at [1333, 696] on button "Enviar pedido" at bounding box center [1365, 701] width 306 height 32
click at [1333, 696] on button "Enviar pedido" at bounding box center [1366, 700] width 316 height 33
click at [1307, 673] on button "Não registrar e enviar pedido" at bounding box center [1310, 660] width 170 height 31
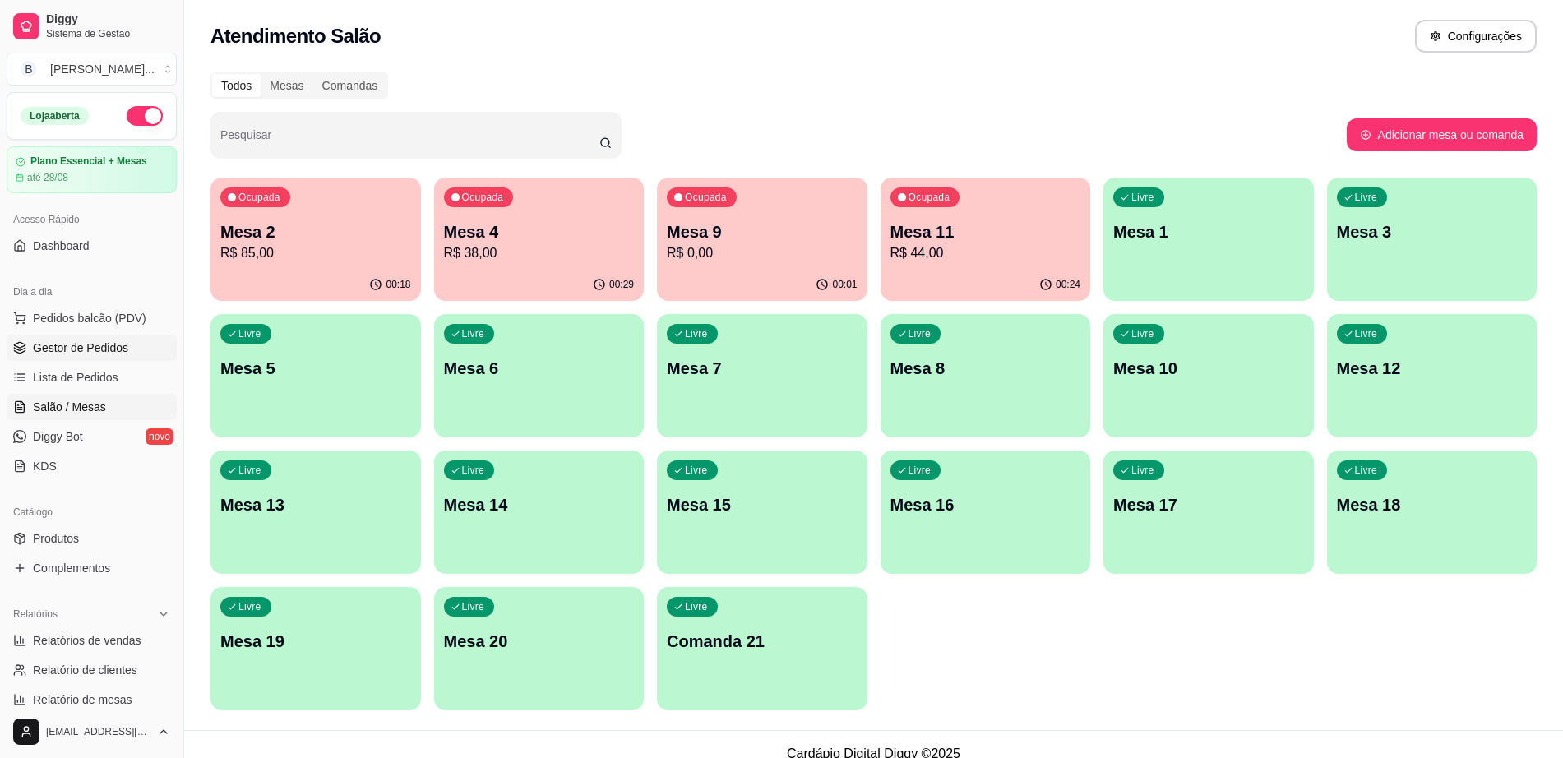
click at [82, 338] on link "Gestor de Pedidos" at bounding box center [92, 348] width 170 height 26
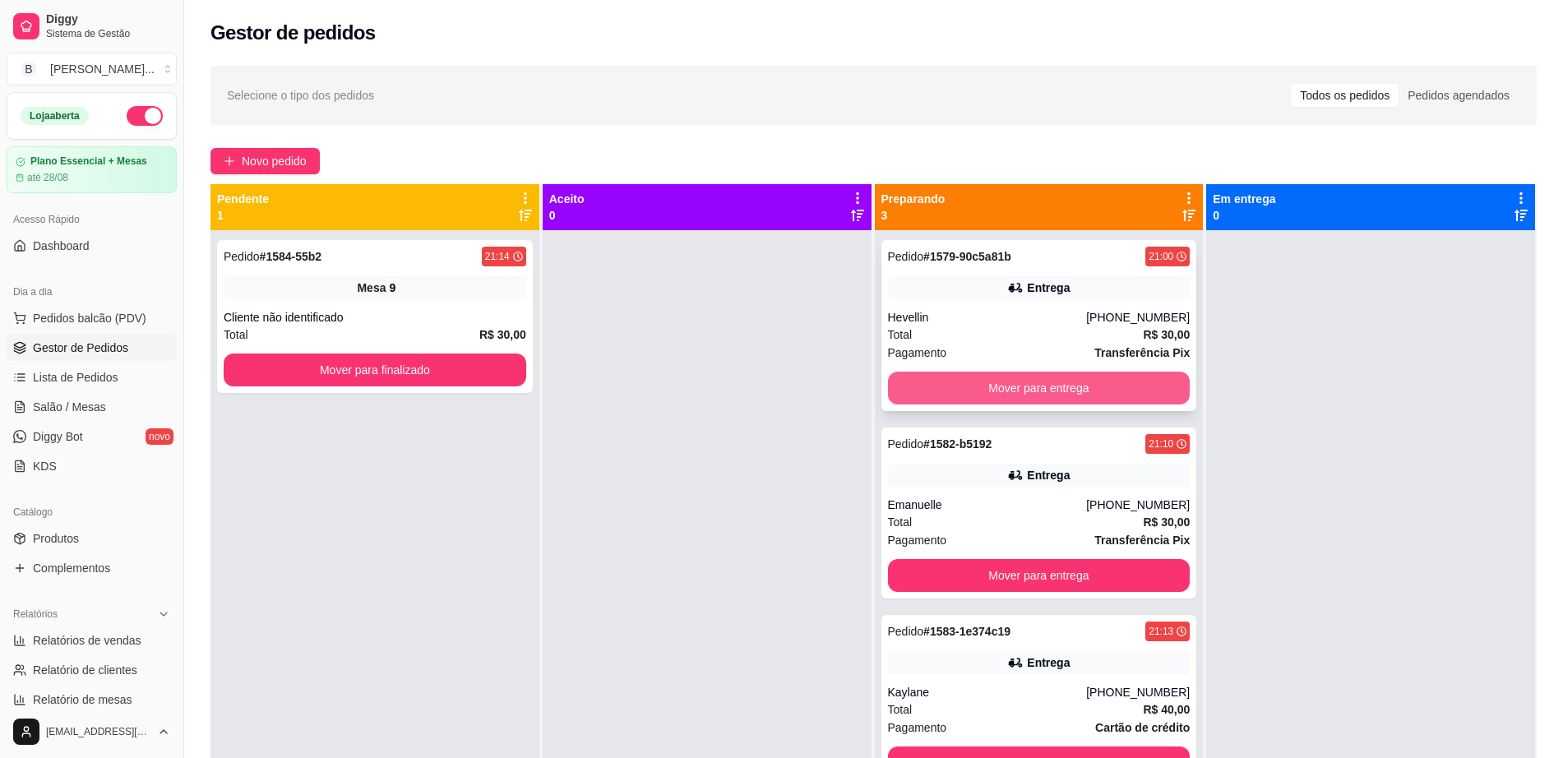
click at [1036, 383] on button "Mover para entrega" at bounding box center [1039, 388] width 302 height 33
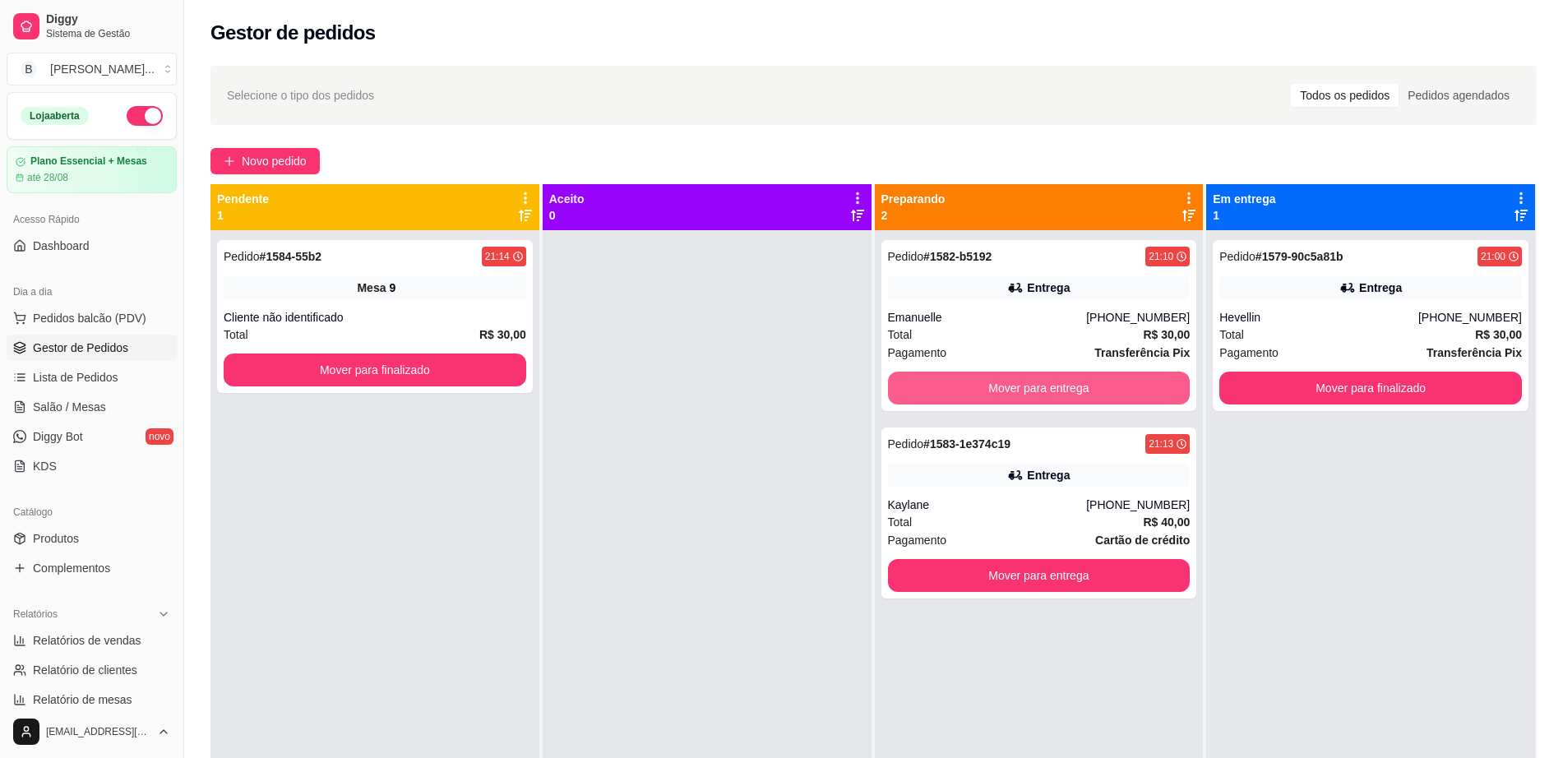
click at [1036, 383] on button "Mover para entrega" at bounding box center [1039, 388] width 302 height 33
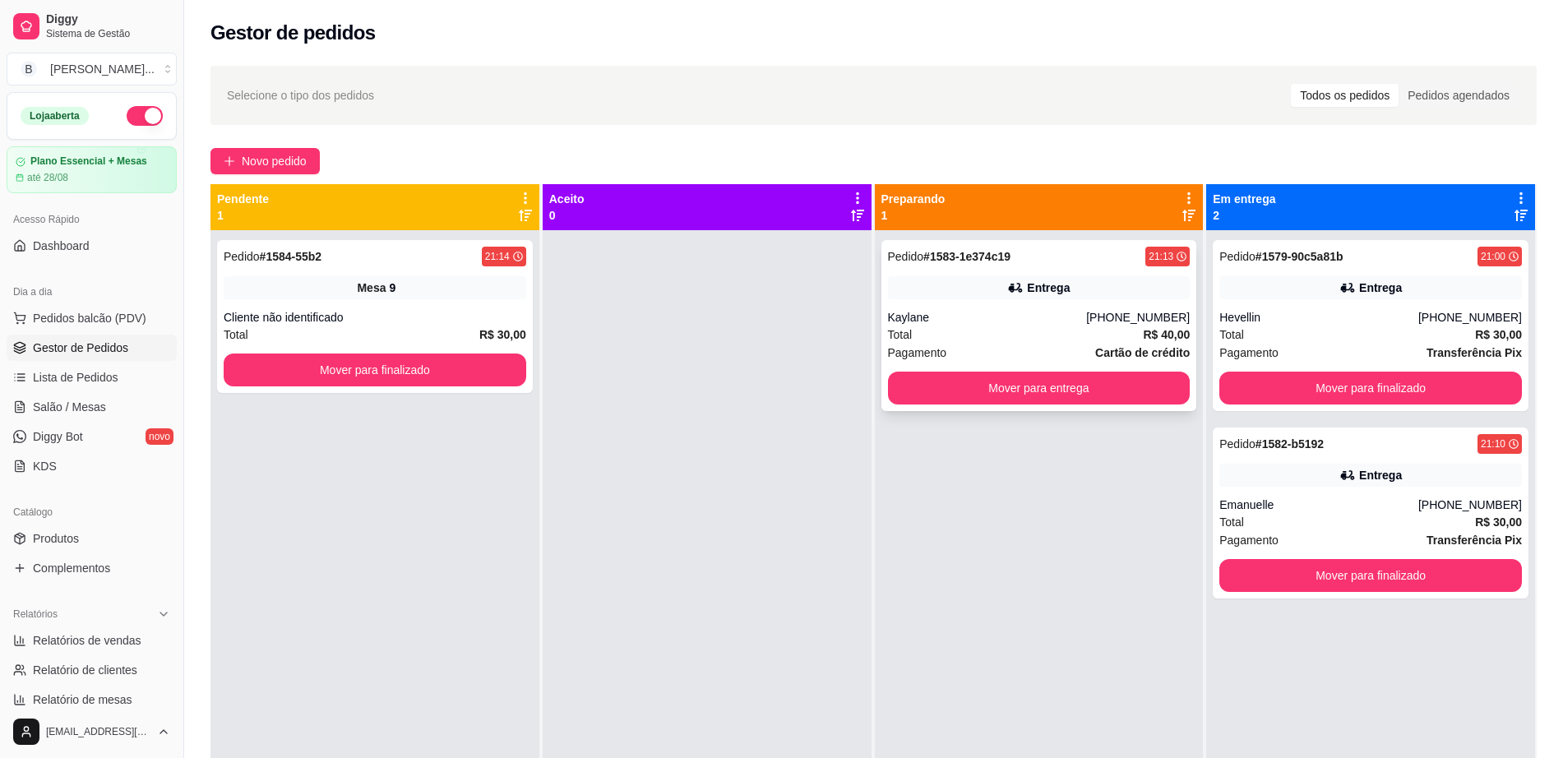
click at [1044, 297] on div "Entrega" at bounding box center [1039, 287] width 302 height 23
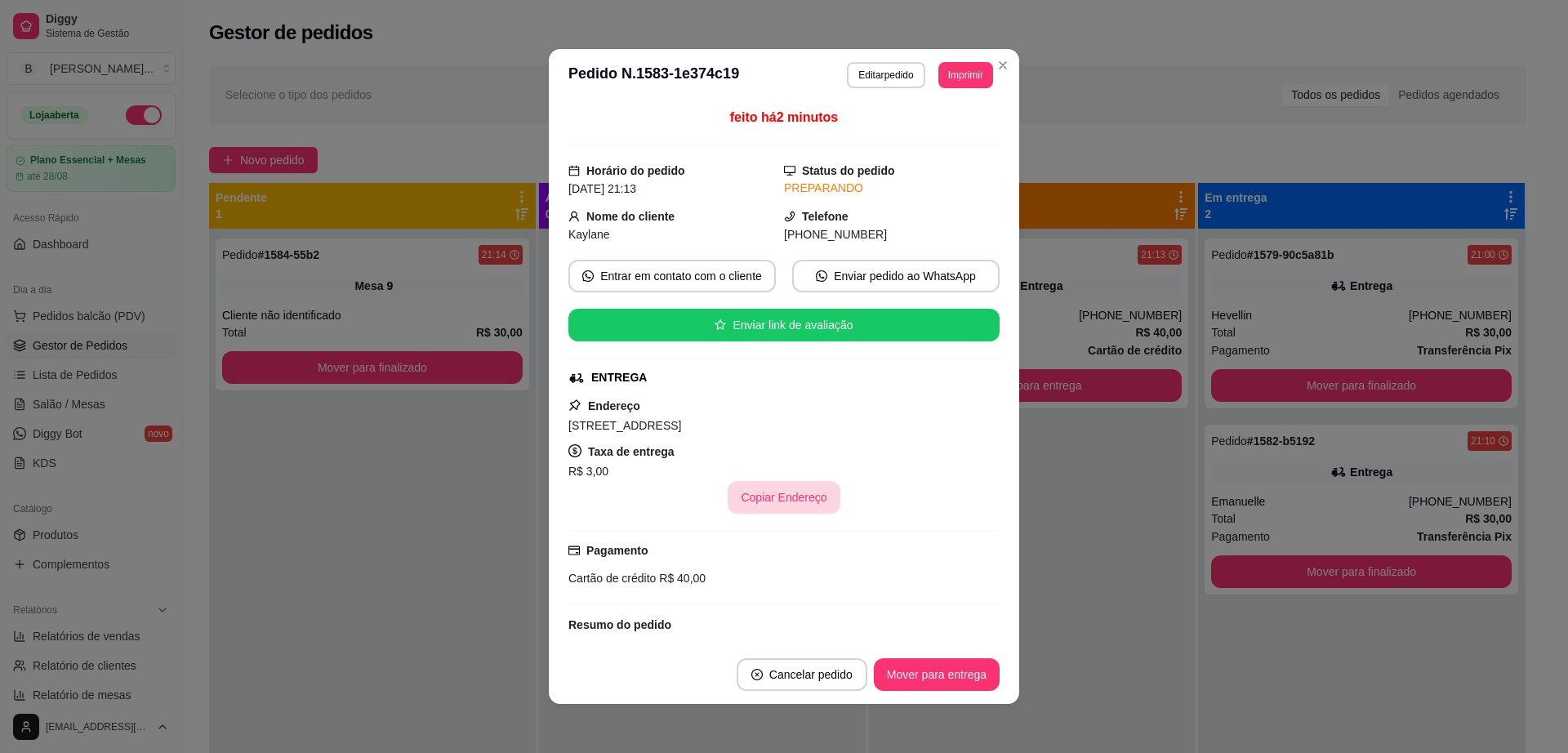
scroll to position [197, 0]
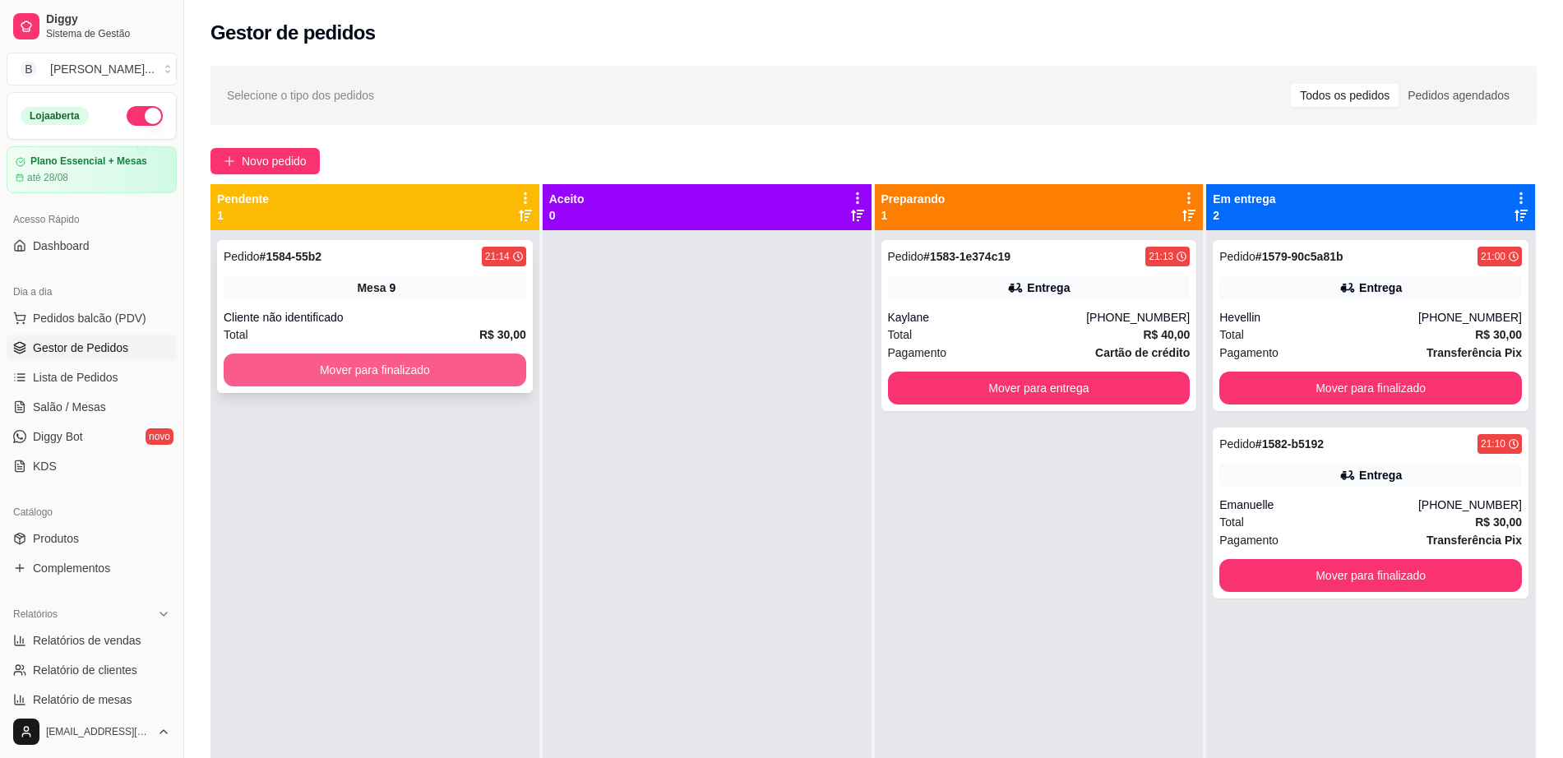
click at [432, 371] on button "Mover para finalizado" at bounding box center [375, 369] width 302 height 33
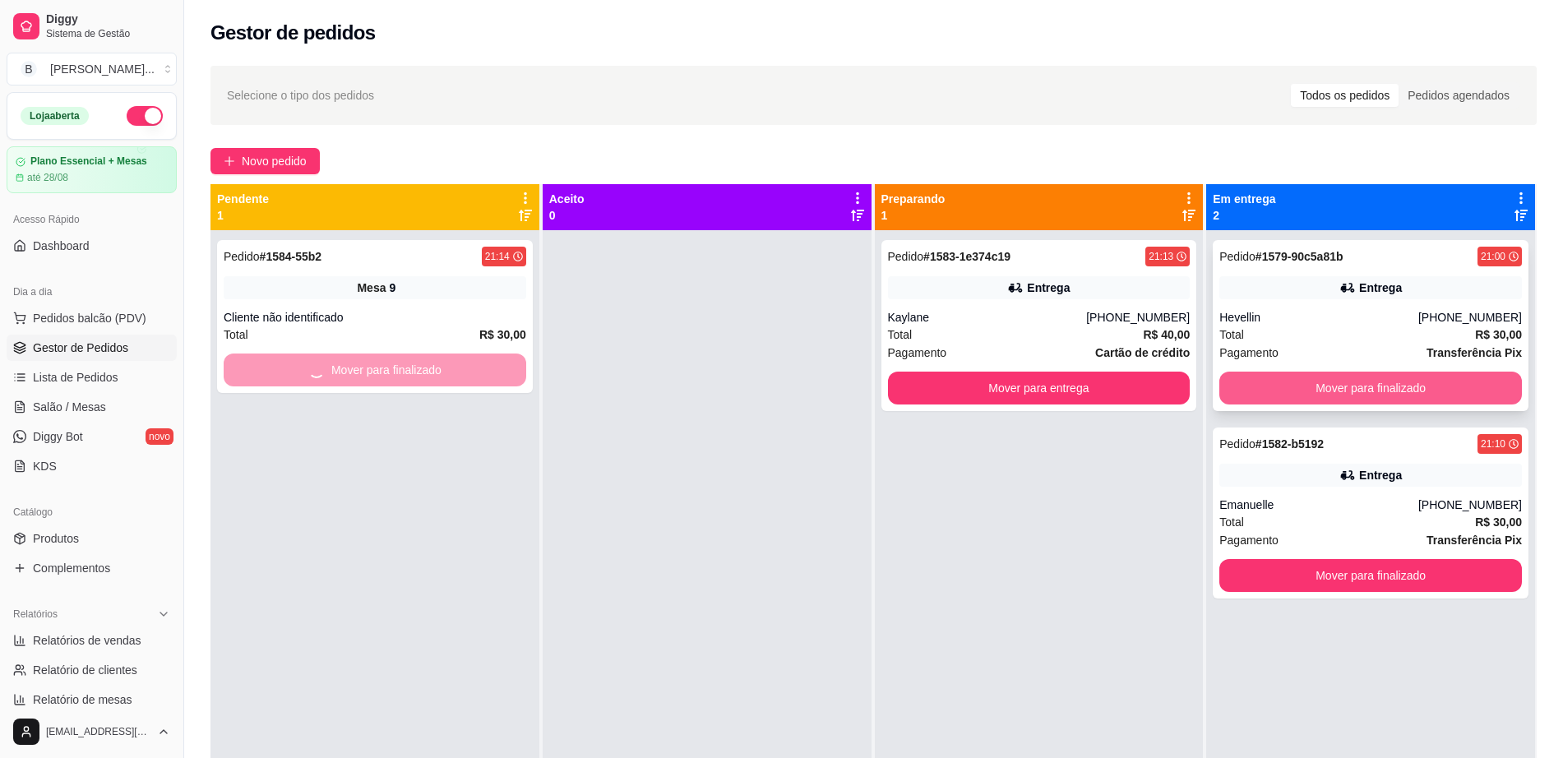
click at [1374, 386] on button "Mover para finalizado" at bounding box center [1370, 388] width 302 height 33
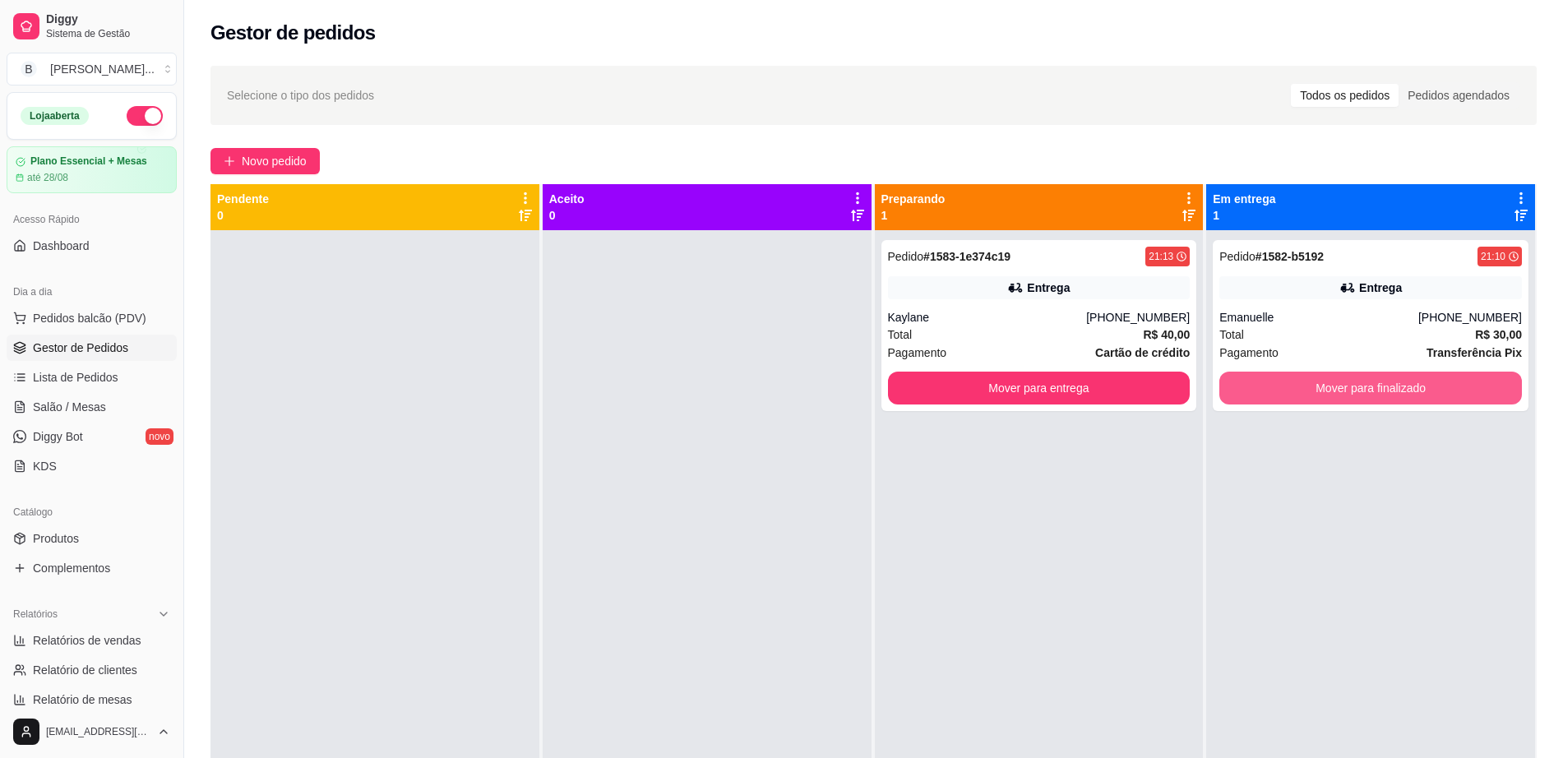
click at [1374, 386] on button "Mover para finalizado" at bounding box center [1370, 388] width 302 height 33
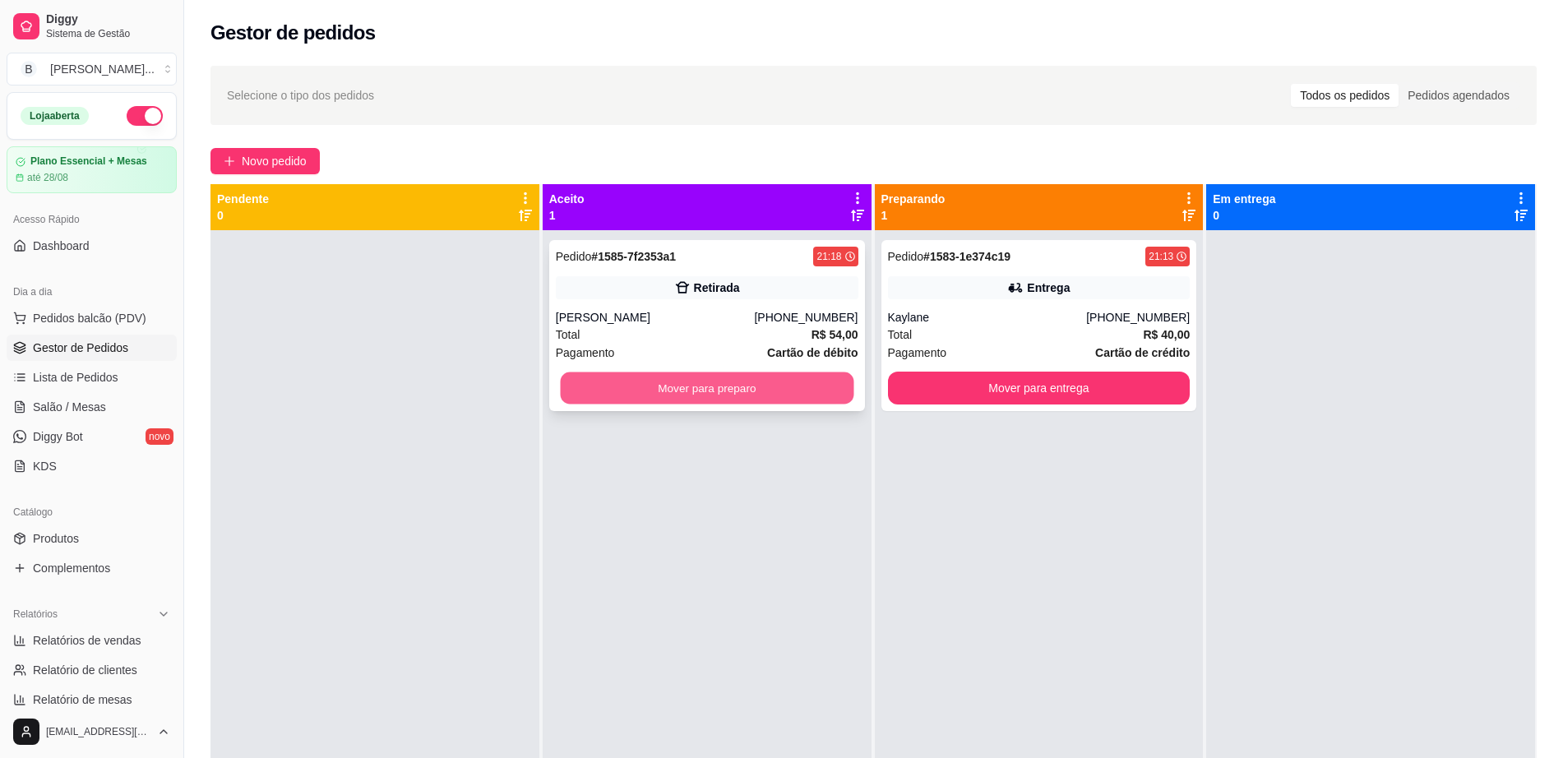
click at [695, 389] on button "Mover para preparo" at bounding box center [706, 388] width 293 height 32
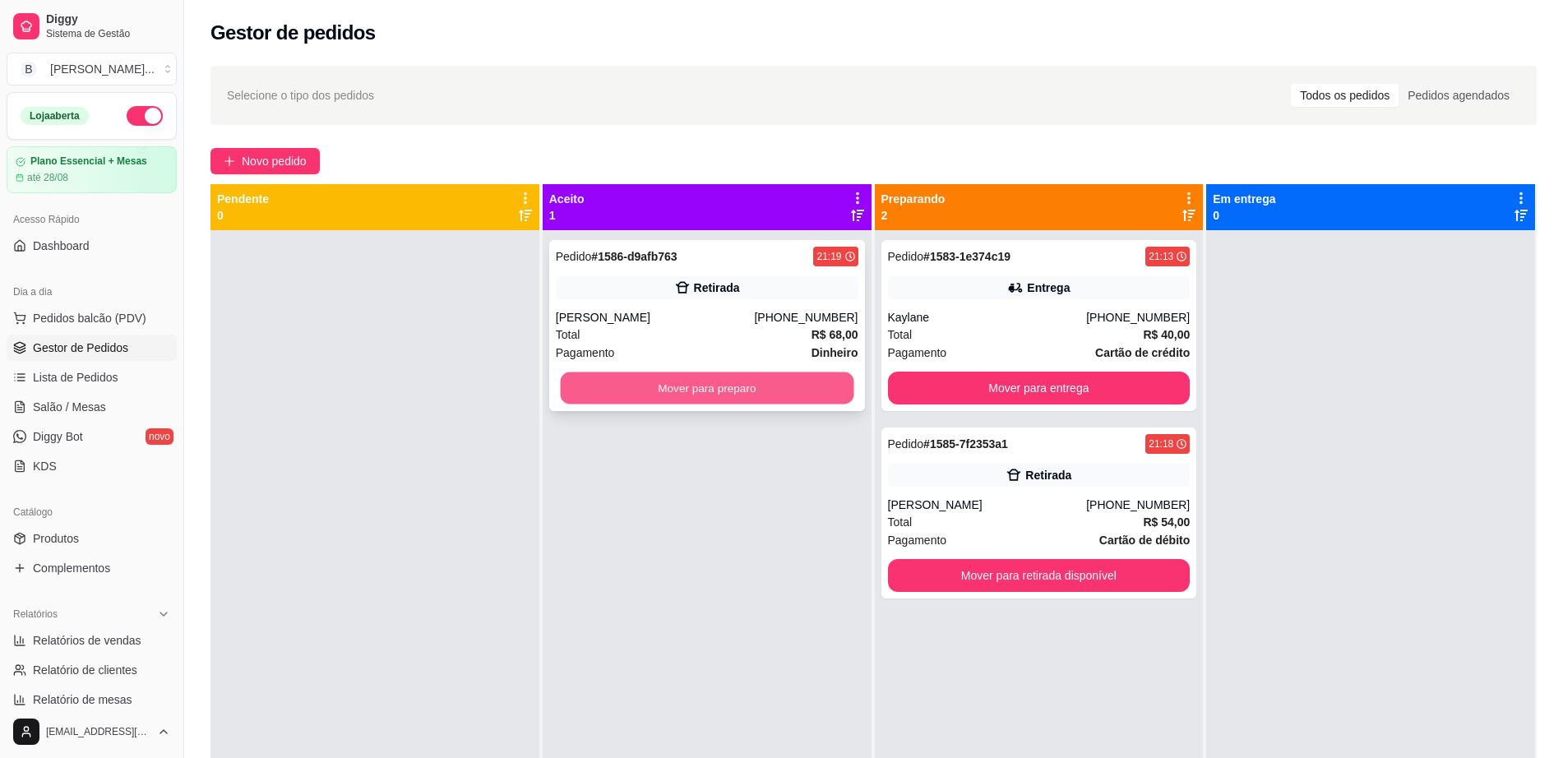
click at [751, 383] on button "Mover para preparo" at bounding box center [706, 388] width 293 height 32
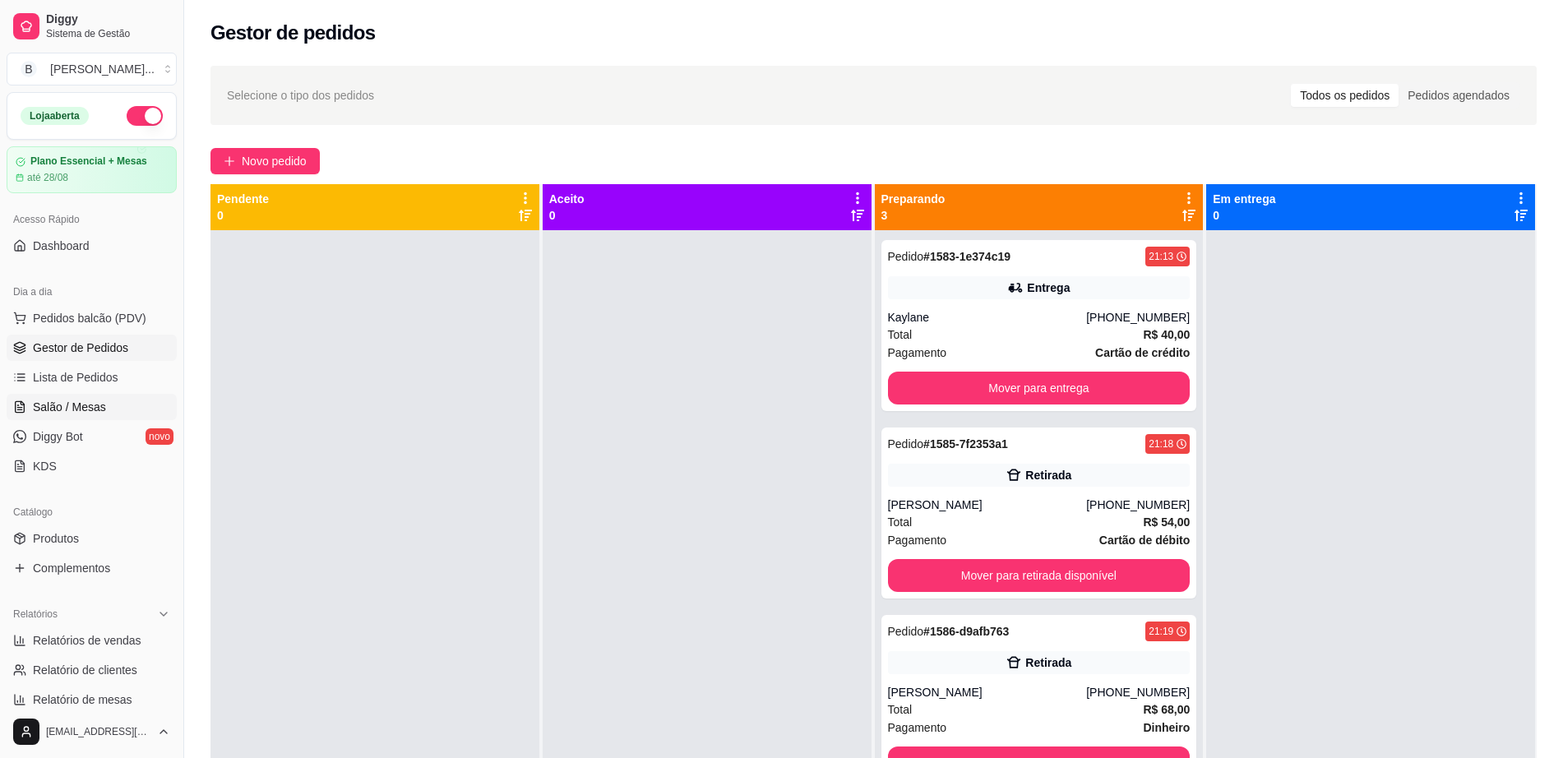
click at [118, 407] on link "Salão / Mesas" at bounding box center [92, 407] width 170 height 26
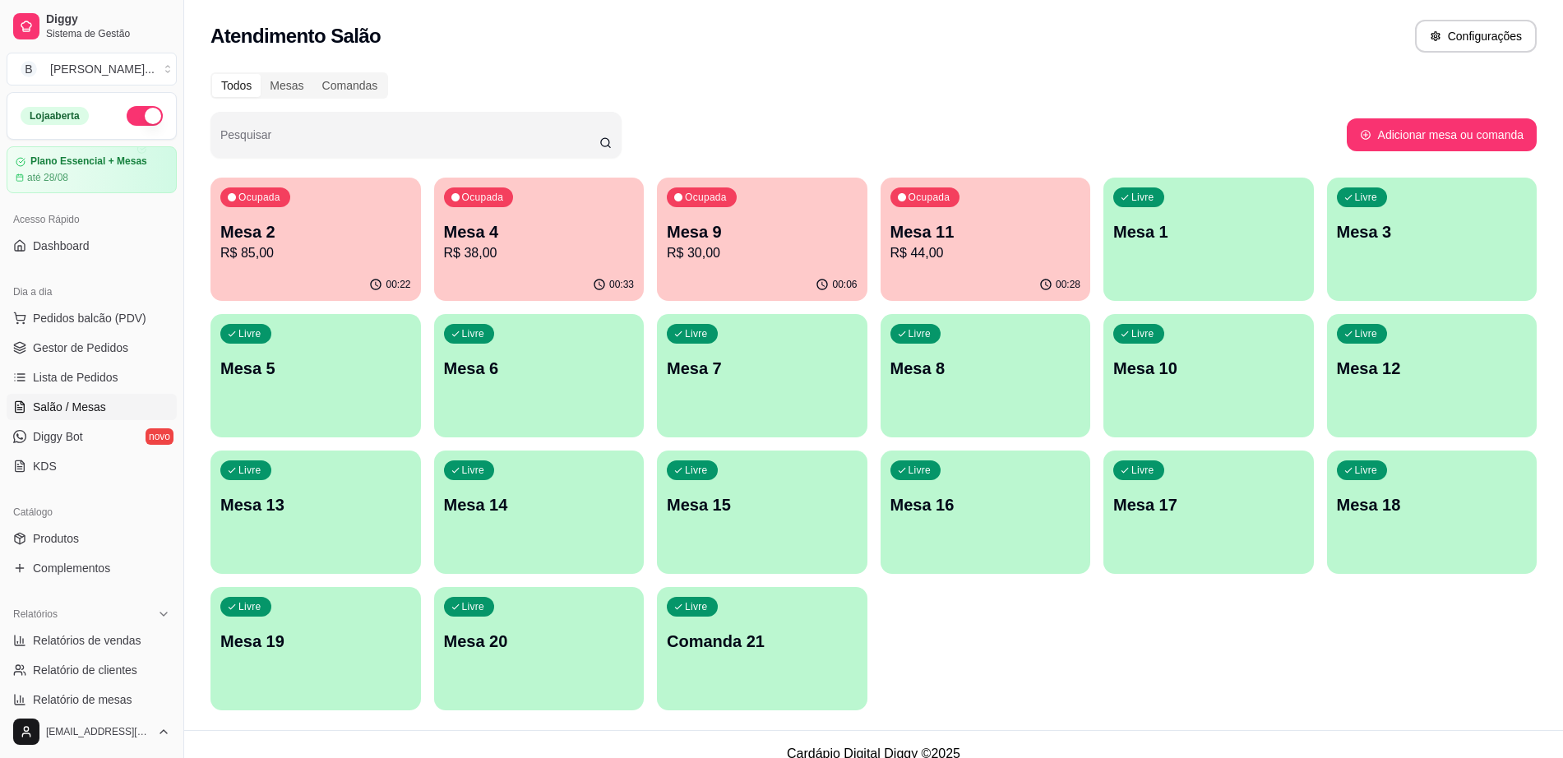
click at [738, 229] on p "Mesa 9" at bounding box center [762, 231] width 191 height 23
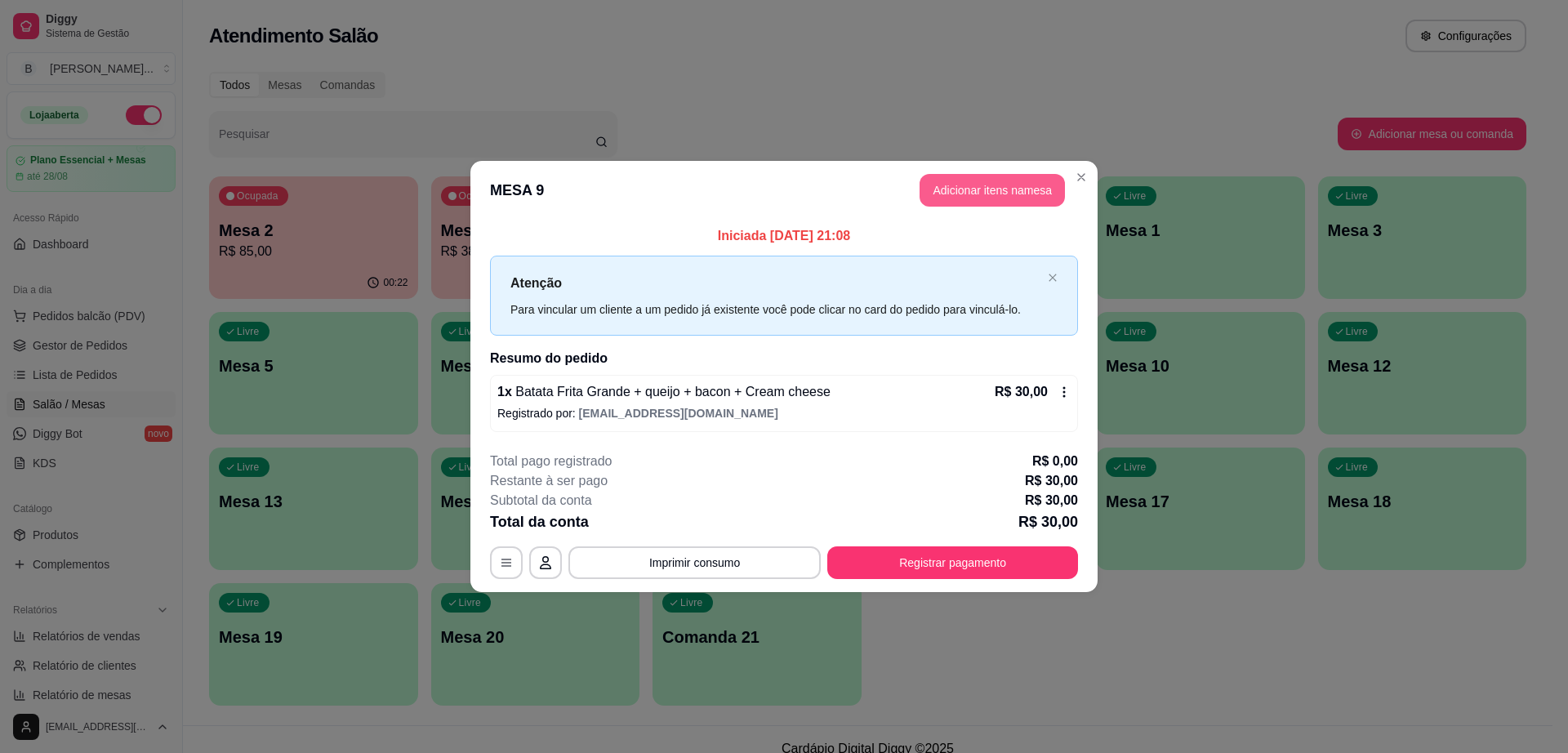
click at [990, 188] on button "Adicionar itens na mesa" at bounding box center [993, 190] width 145 height 33
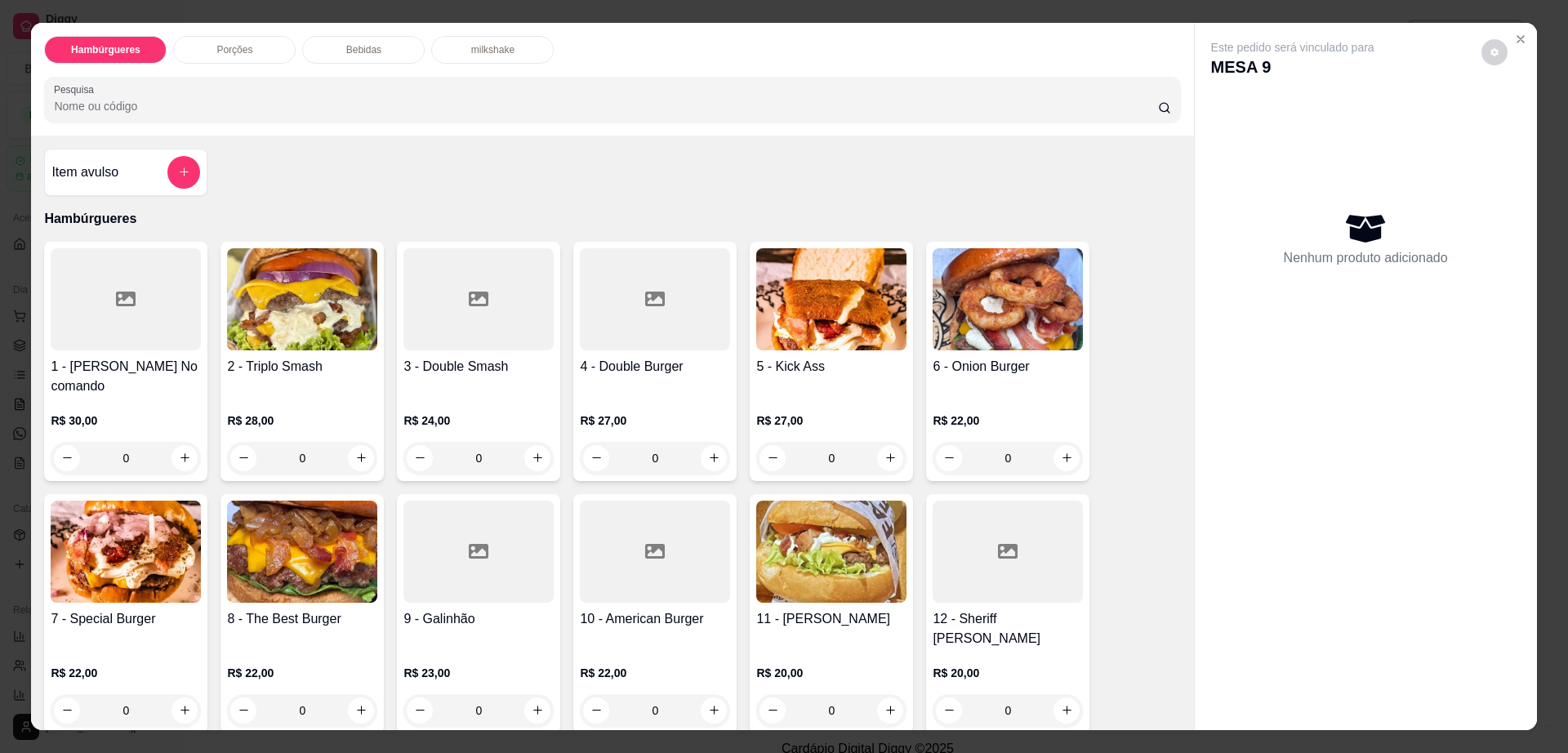
click at [448, 326] on div at bounding box center [478, 299] width 150 height 102
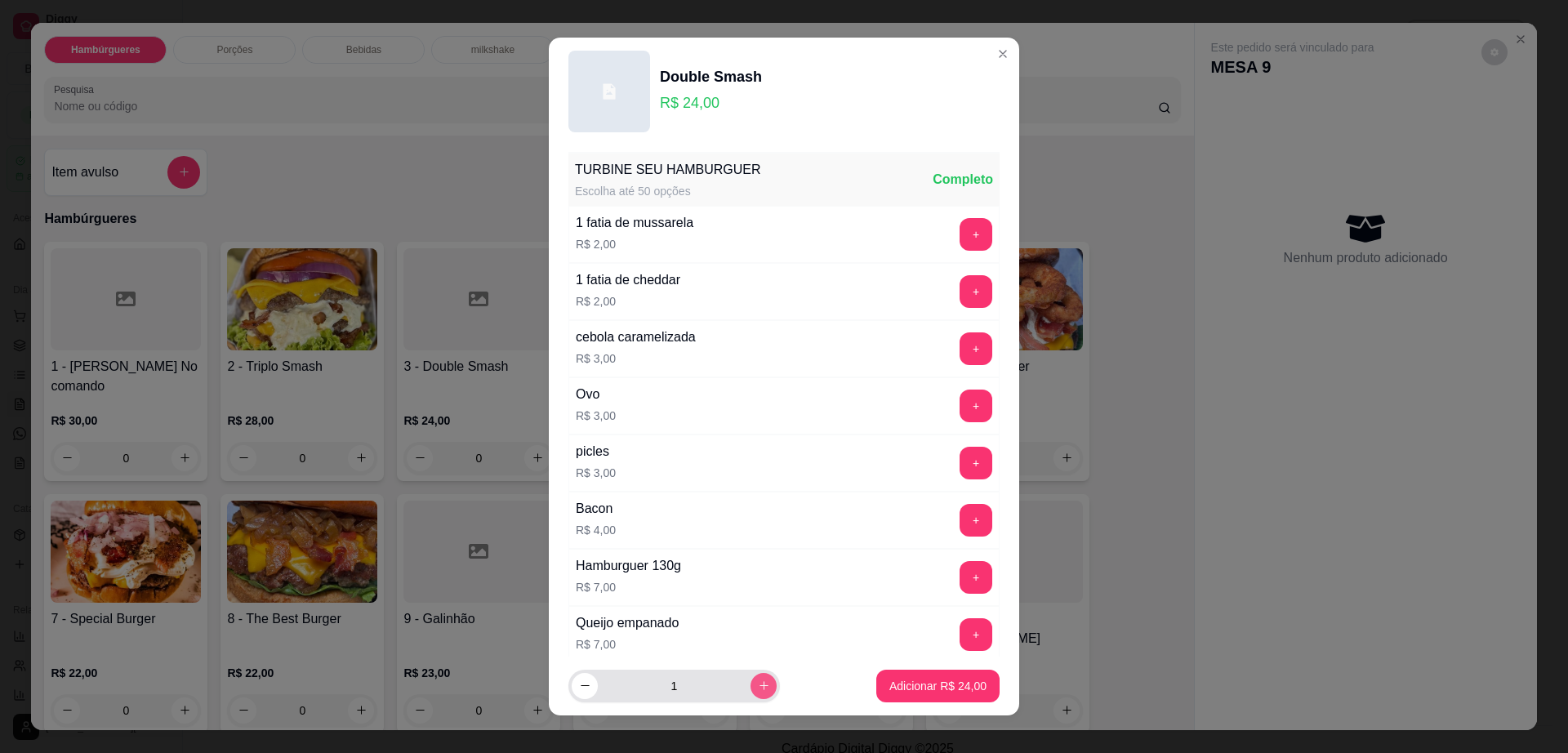
click at [758, 689] on icon "increase-product-quantity" at bounding box center [764, 685] width 12 height 12
type input "2"
click at [894, 678] on p "Adicionar R$ 48,00" at bounding box center [938, 685] width 97 height 16
type input "2"
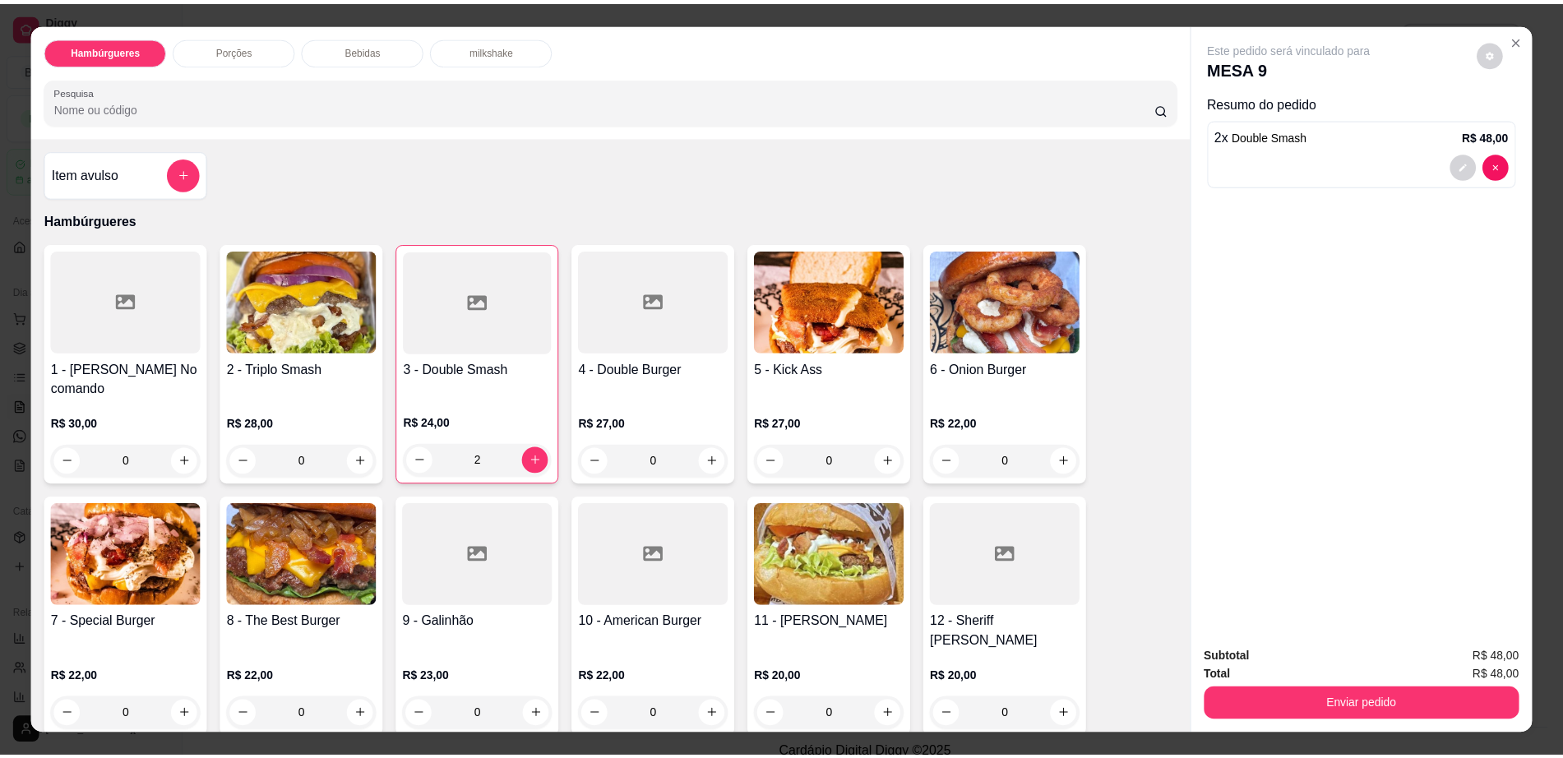
scroll to position [308, 0]
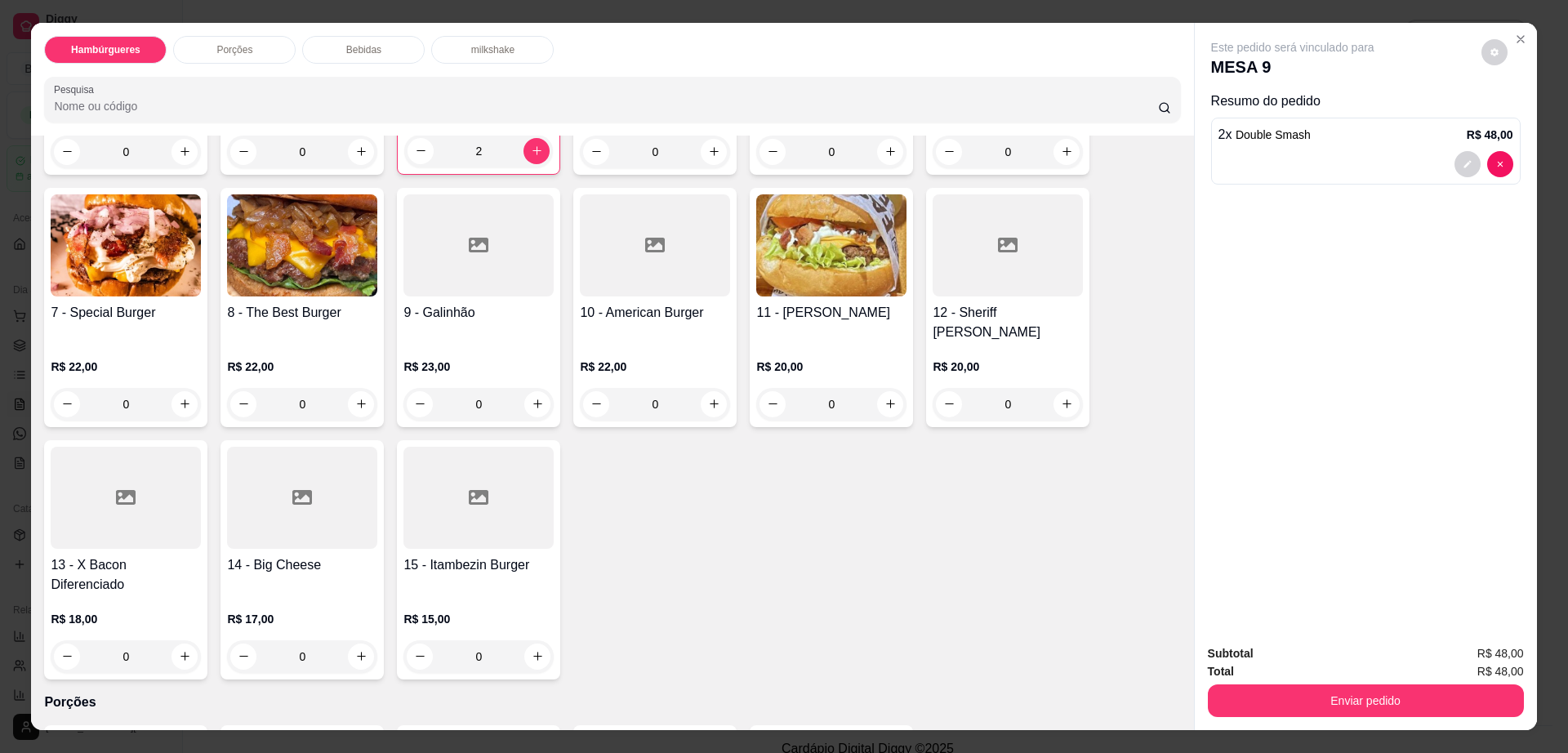
click at [438, 555] on h4 "15 - Itambezin Burger" at bounding box center [478, 565] width 150 height 20
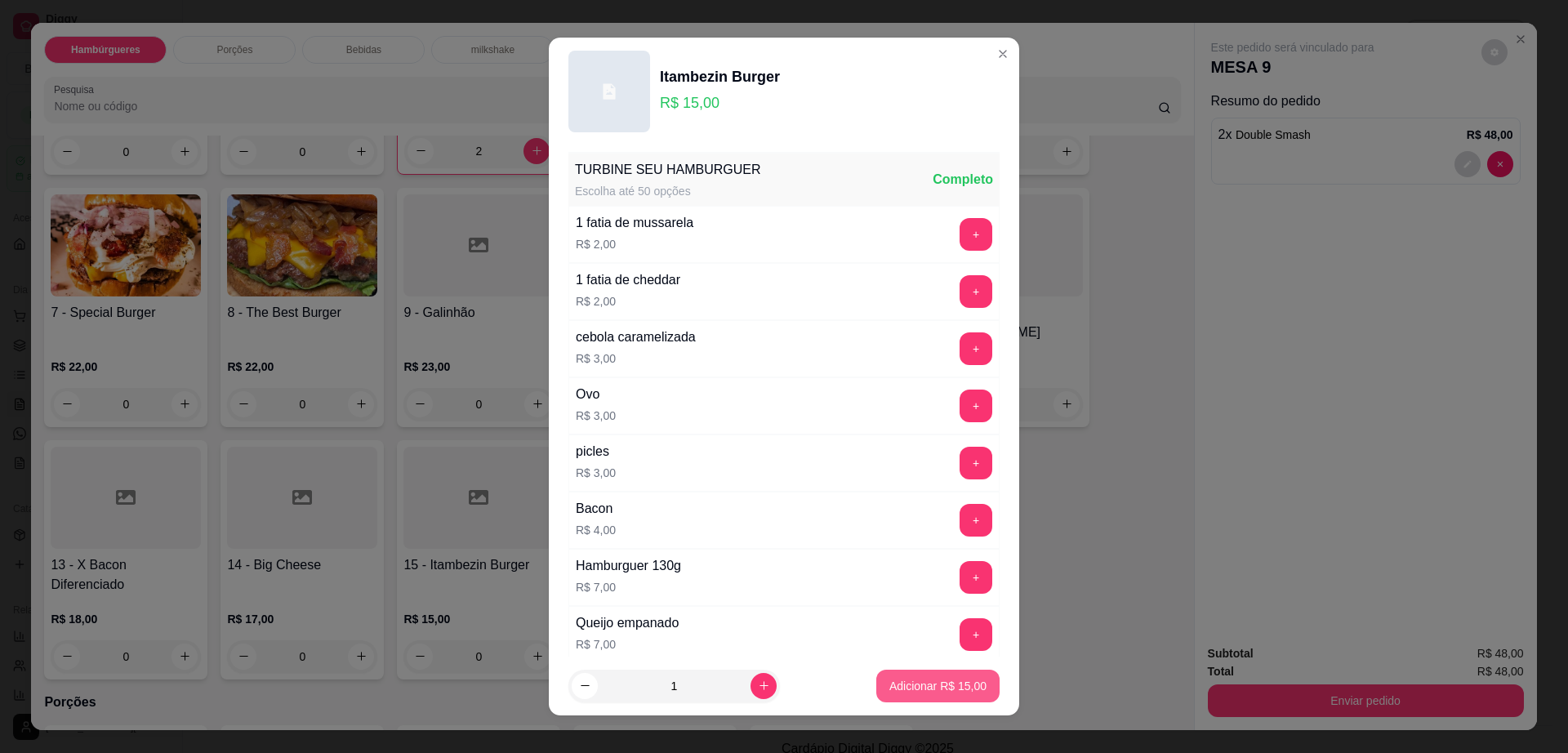
click at [918, 697] on button "Adicionar R$ 15,00" at bounding box center [938, 685] width 123 height 33
type input "1"
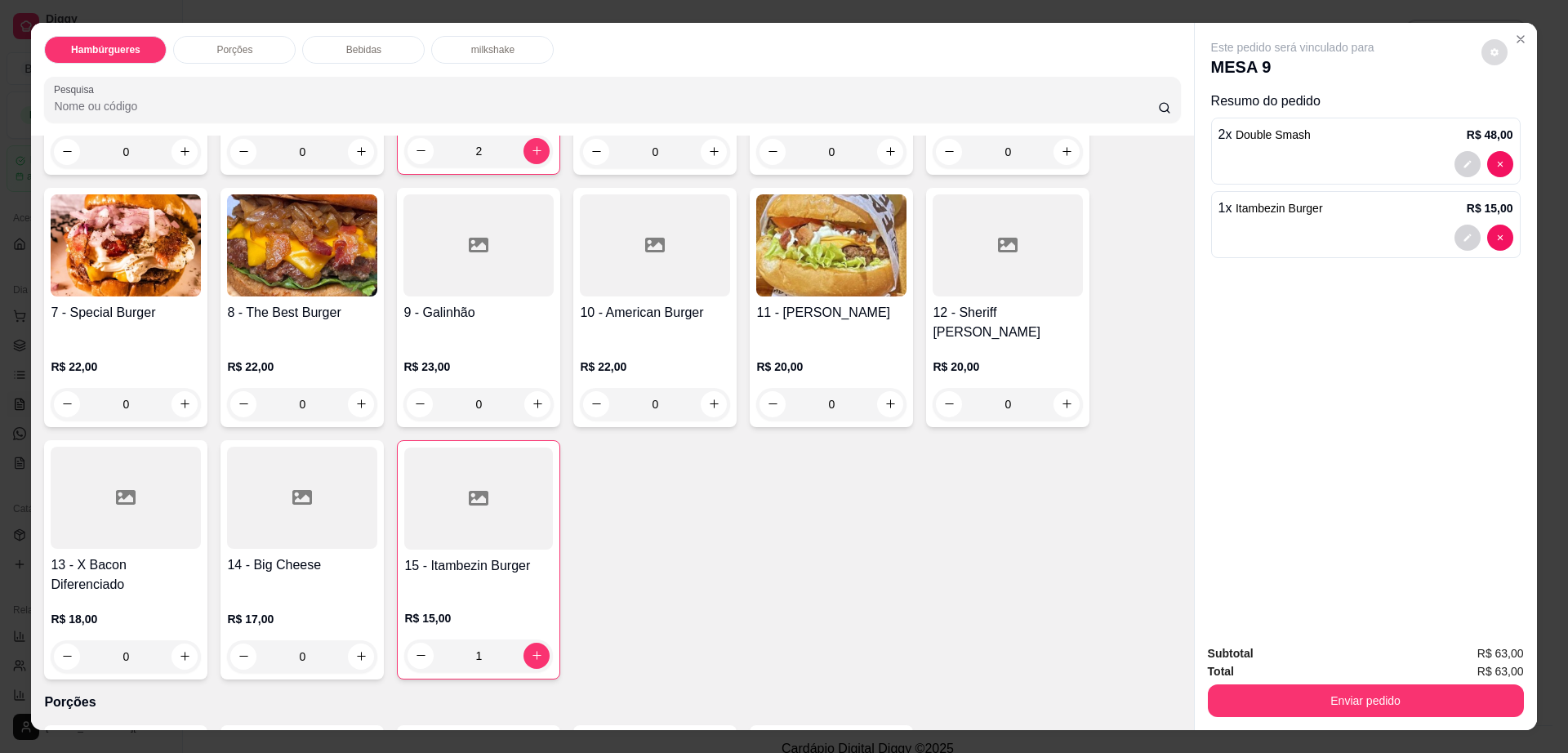
click at [1484, 58] on button "decrease-product-quantity" at bounding box center [1494, 52] width 26 height 26
click at [1282, 708] on button "Enviar pedido" at bounding box center [1366, 700] width 316 height 33
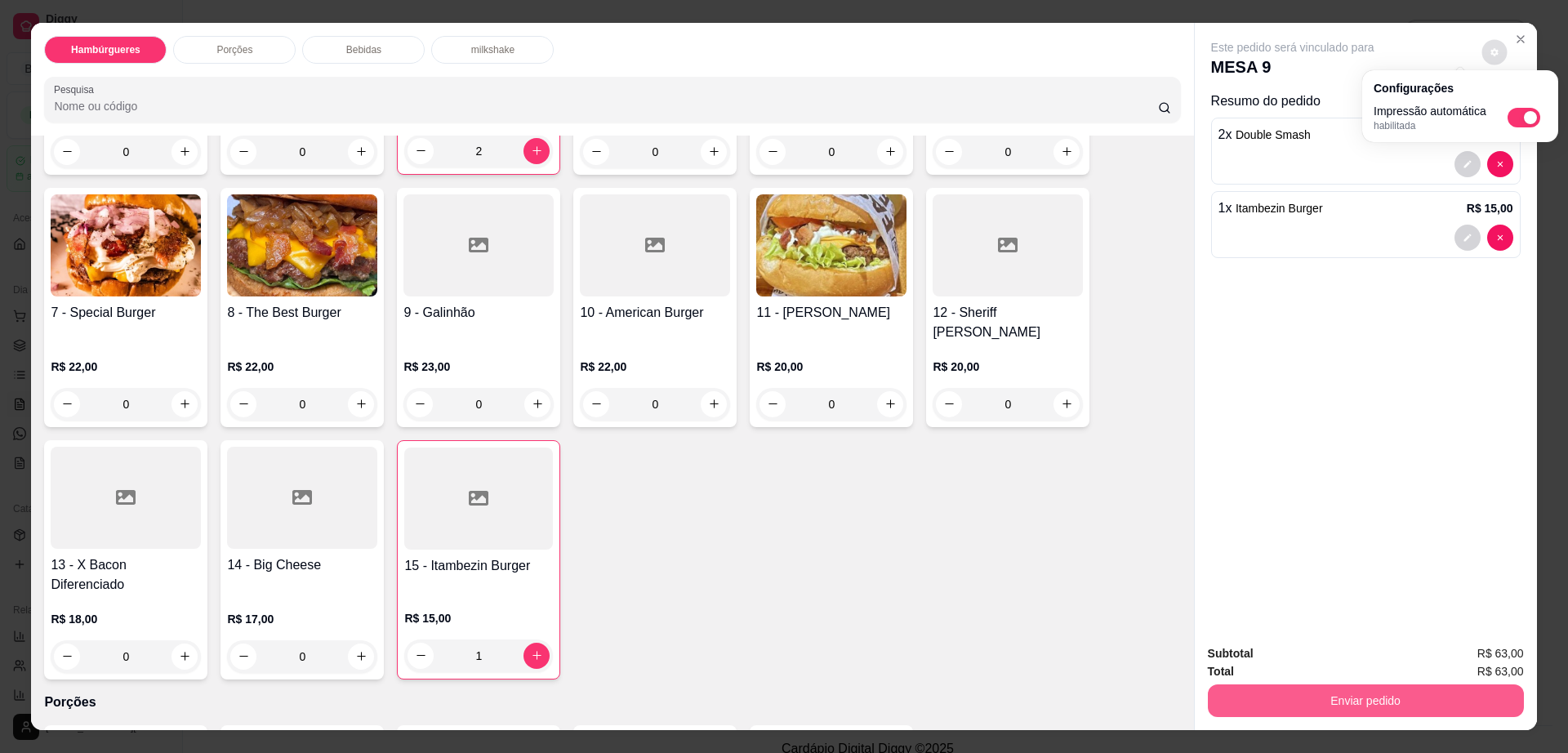
click at [1282, 708] on button "Enviar pedido" at bounding box center [1366, 700] width 316 height 33
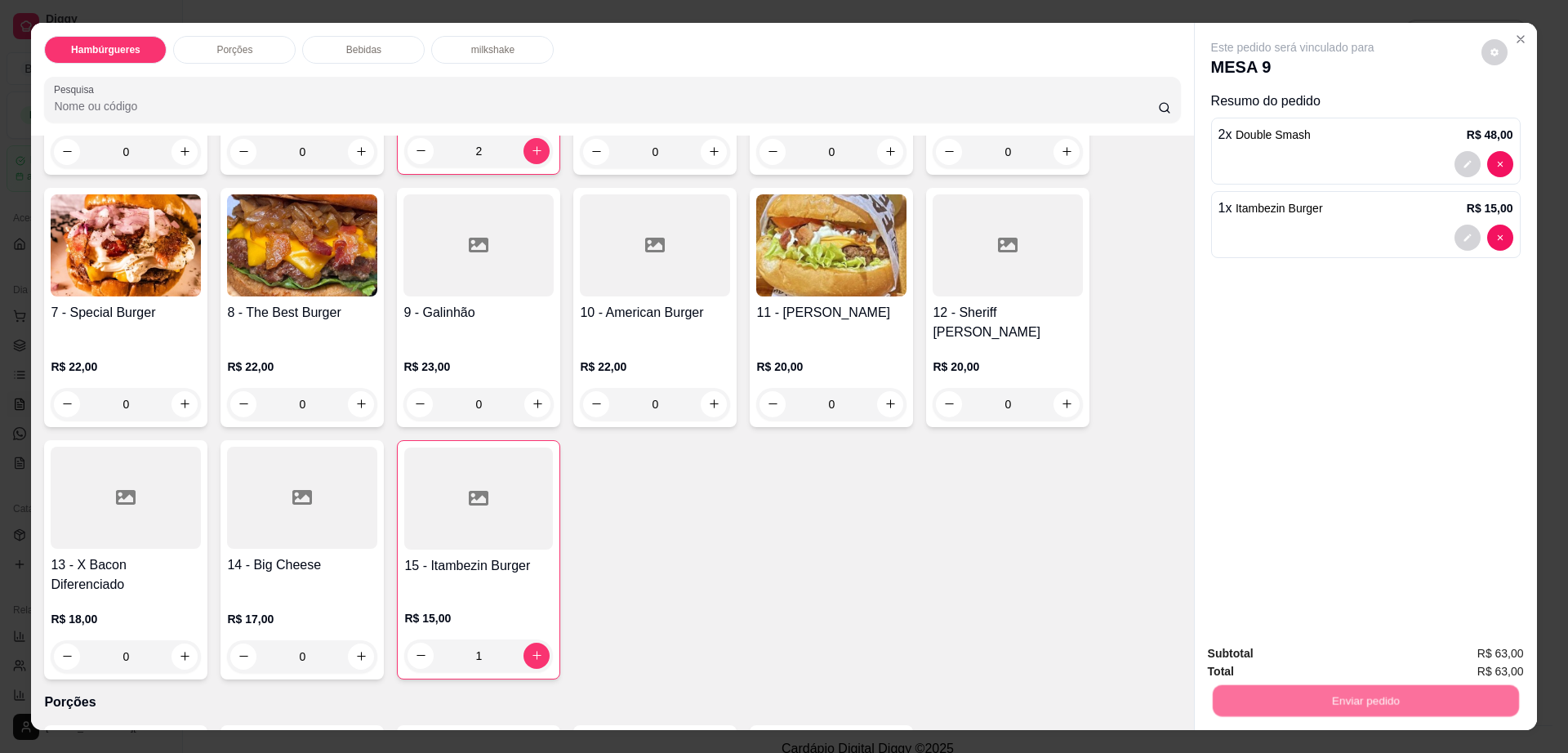
click at [1287, 656] on button "Não registrar e enviar pedido" at bounding box center [1310, 660] width 165 height 30
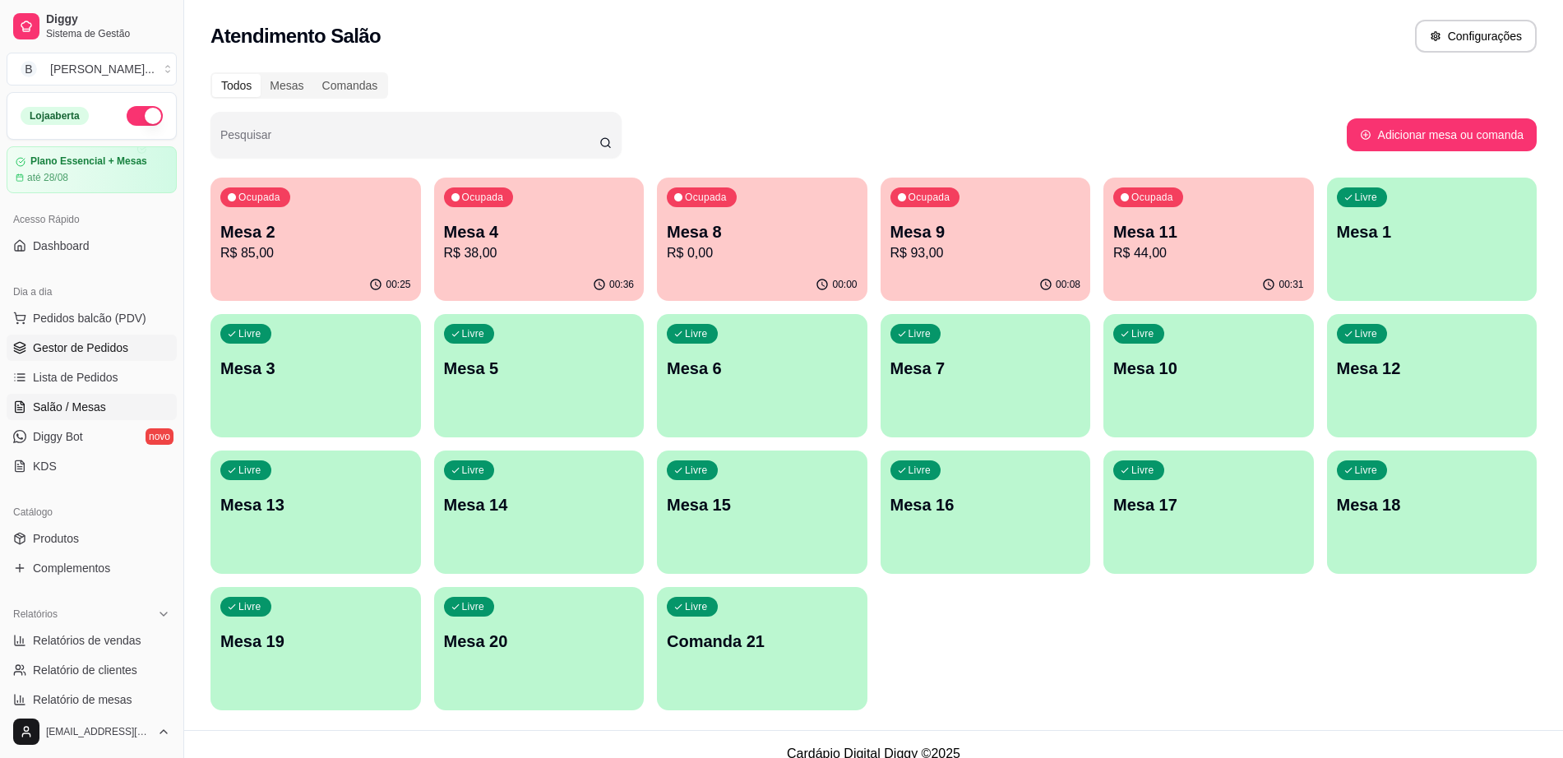
click at [59, 340] on span "Gestor de Pedidos" at bounding box center [80, 347] width 95 height 16
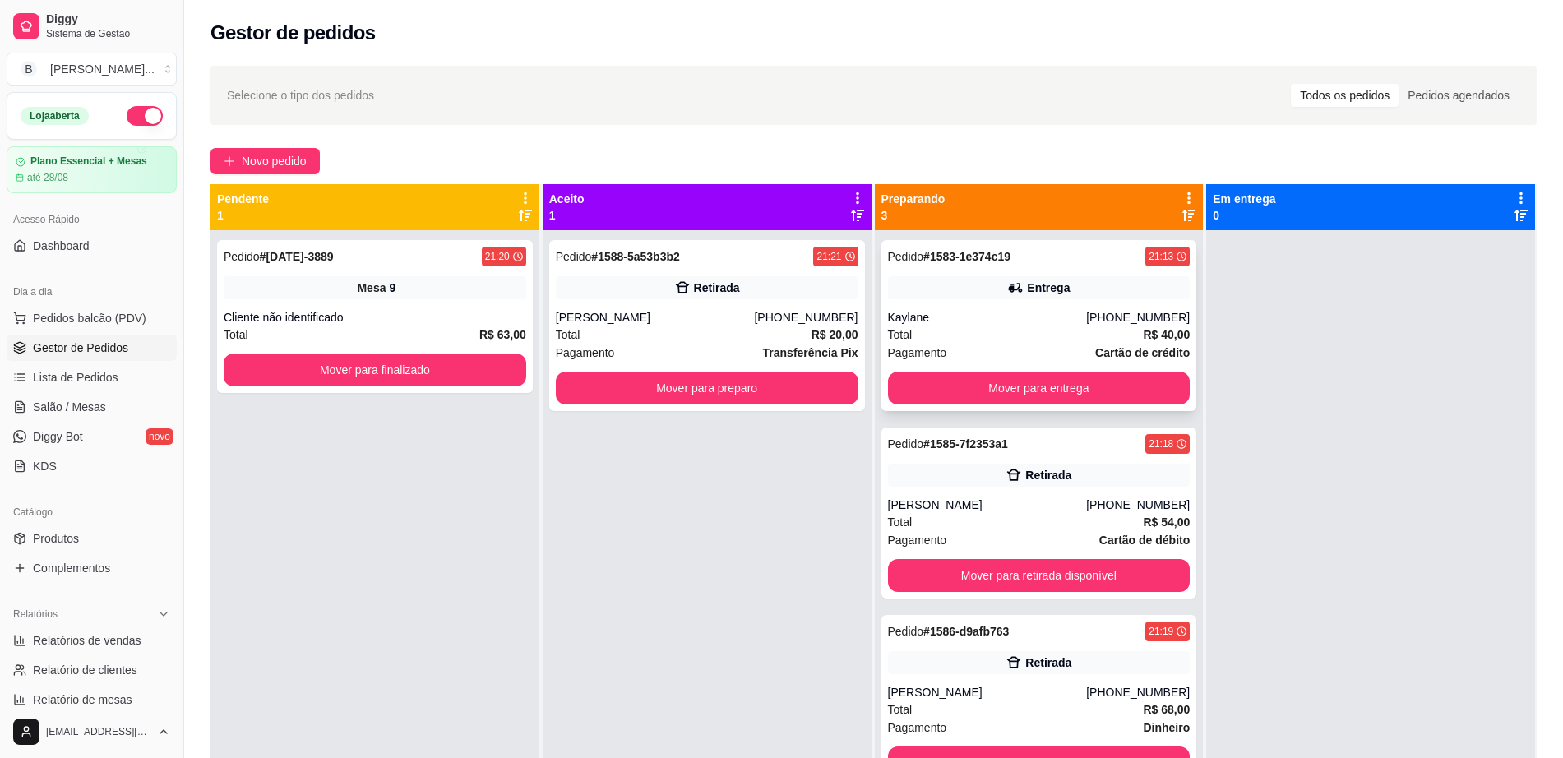
click at [1025, 262] on div "Pedido # 1583-1e374c19 21:13" at bounding box center [1039, 257] width 302 height 20
click at [82, 401] on span "Salão / Mesas" at bounding box center [69, 407] width 73 height 16
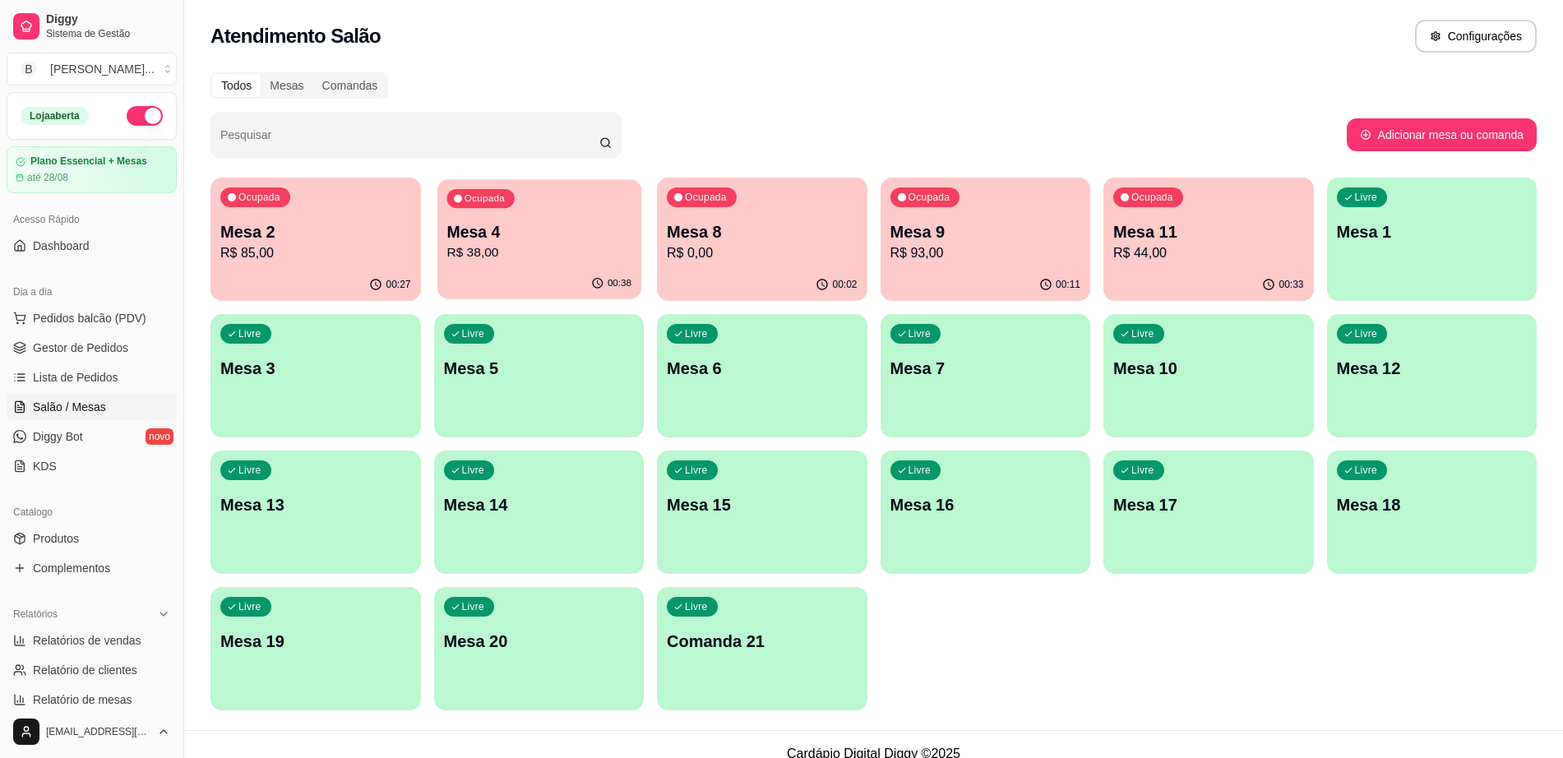
click at [550, 252] on p "R$ 38,00" at bounding box center [538, 252] width 185 height 19
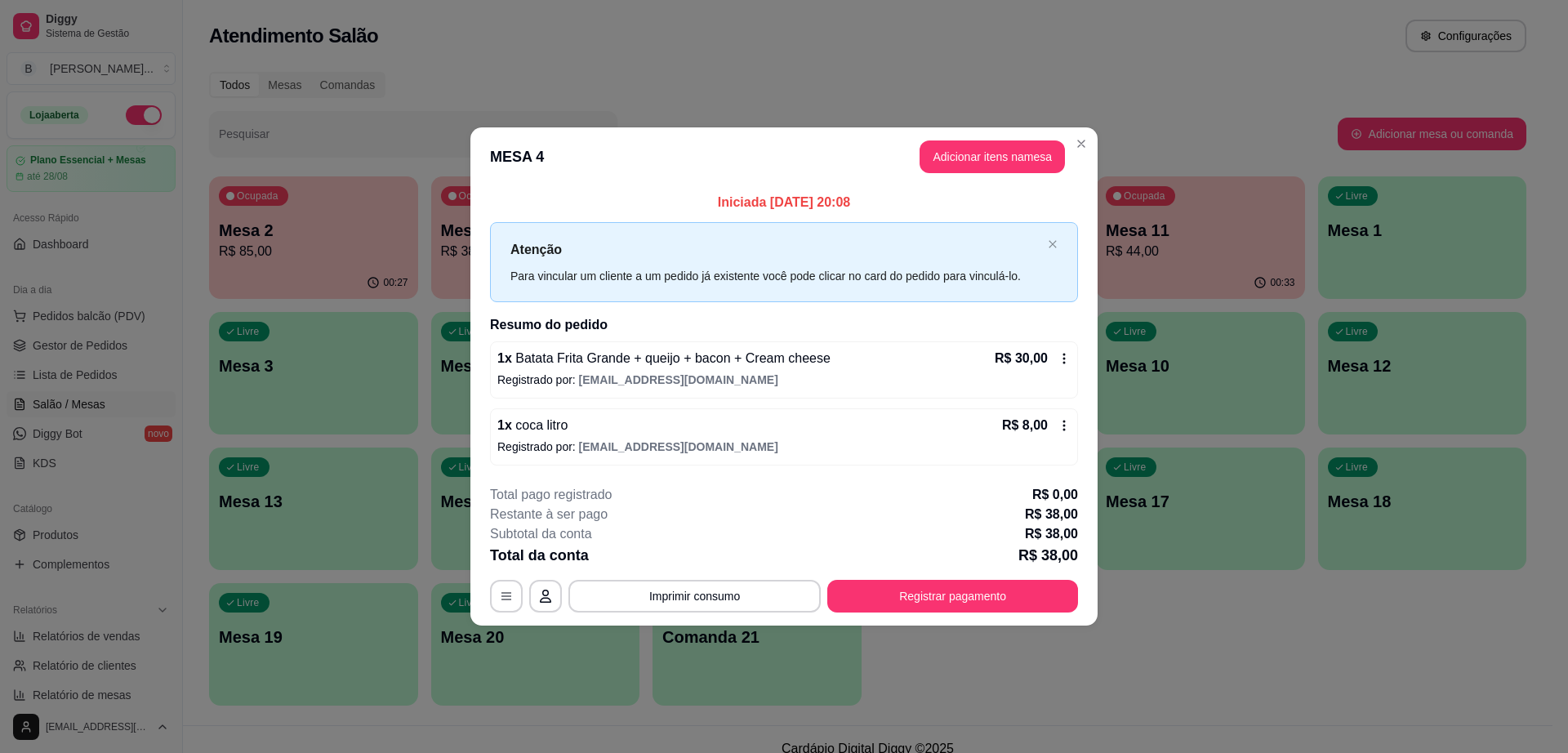
click at [1063, 424] on icon at bounding box center [1064, 424] width 2 height 11
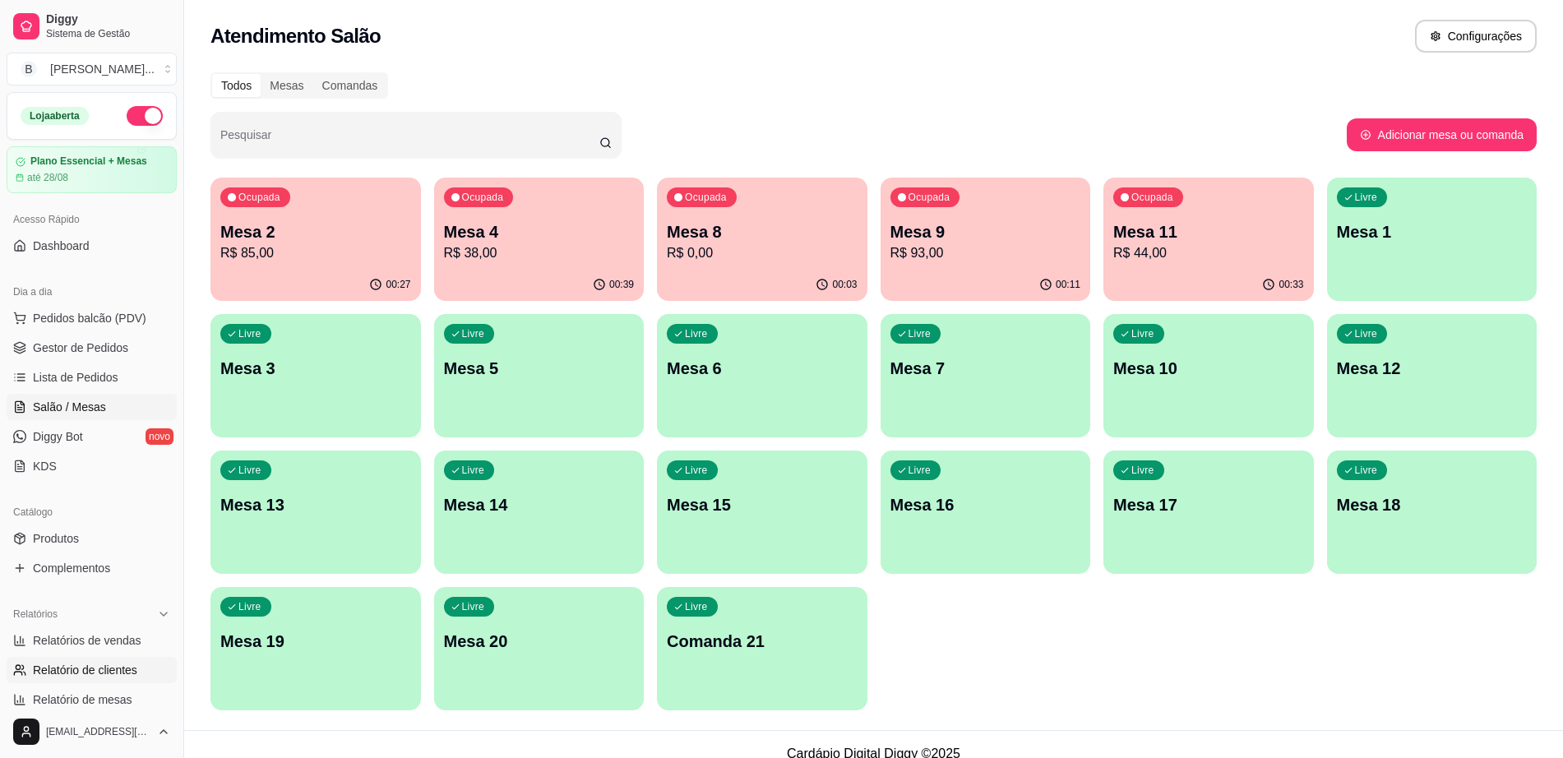
click at [92, 679] on link "Relatório de clientes" at bounding box center [92, 670] width 170 height 26
click at [95, 672] on span "Relatório de clientes" at bounding box center [85, 670] width 104 height 16
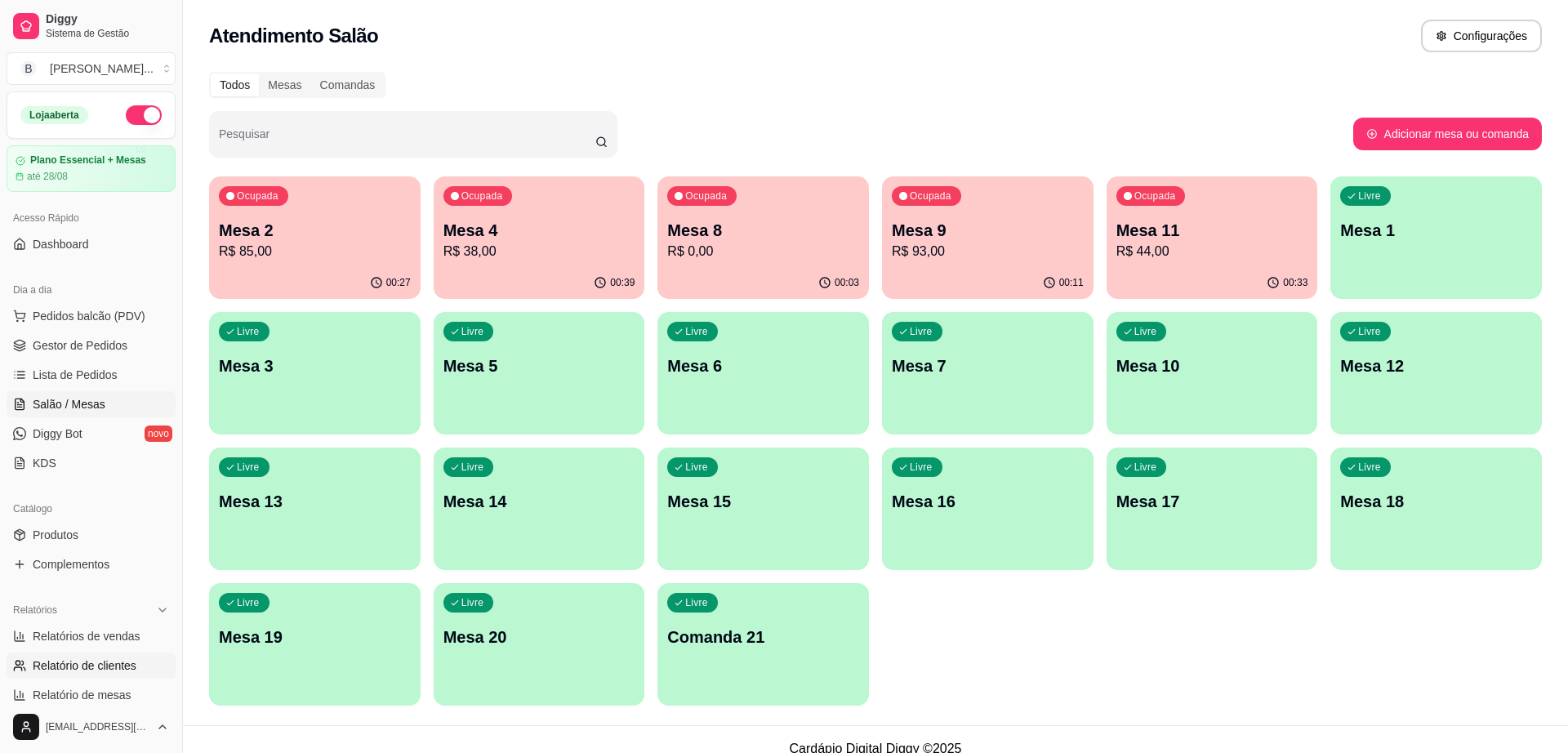
click at [94, 668] on span "Relatório de clientes" at bounding box center [84, 666] width 103 height 16
select select "30"
select select "HIGHEST_TOTAL_SPENT_WITH_ORDERS"
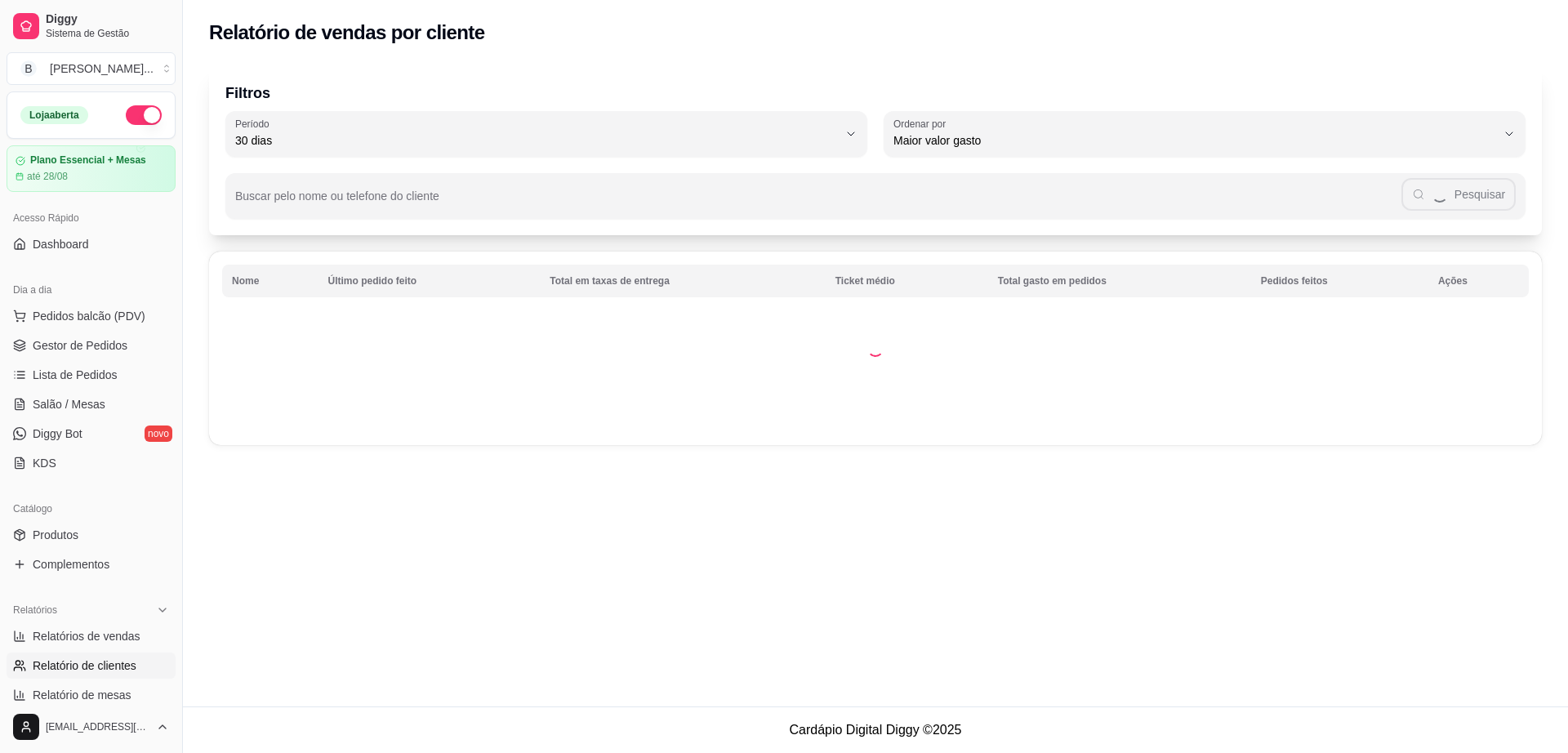
click at [94, 668] on span "Relatório de clientes" at bounding box center [84, 666] width 103 height 16
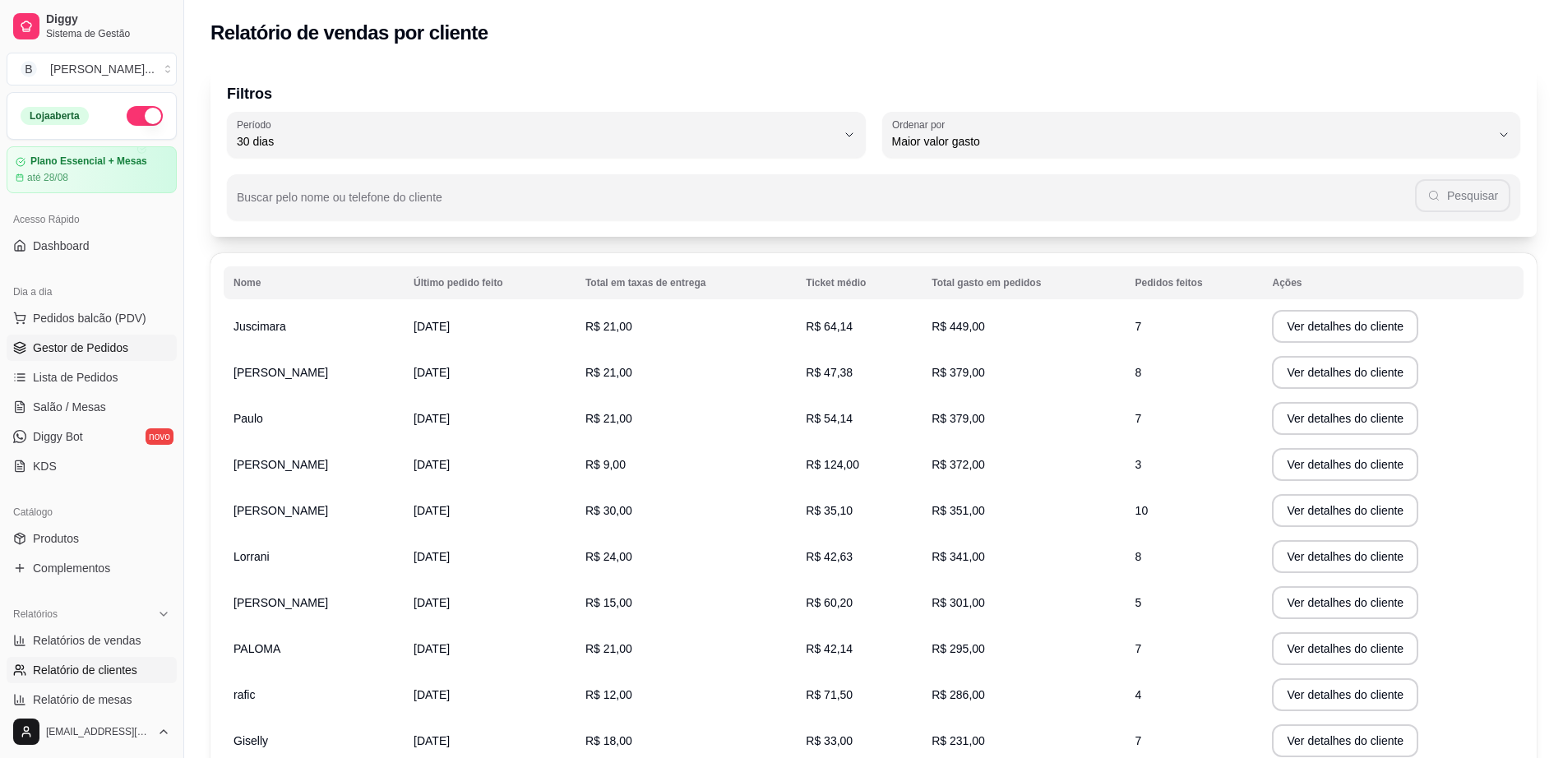
click at [97, 339] on span "Gestor de Pedidos" at bounding box center [80, 347] width 95 height 16
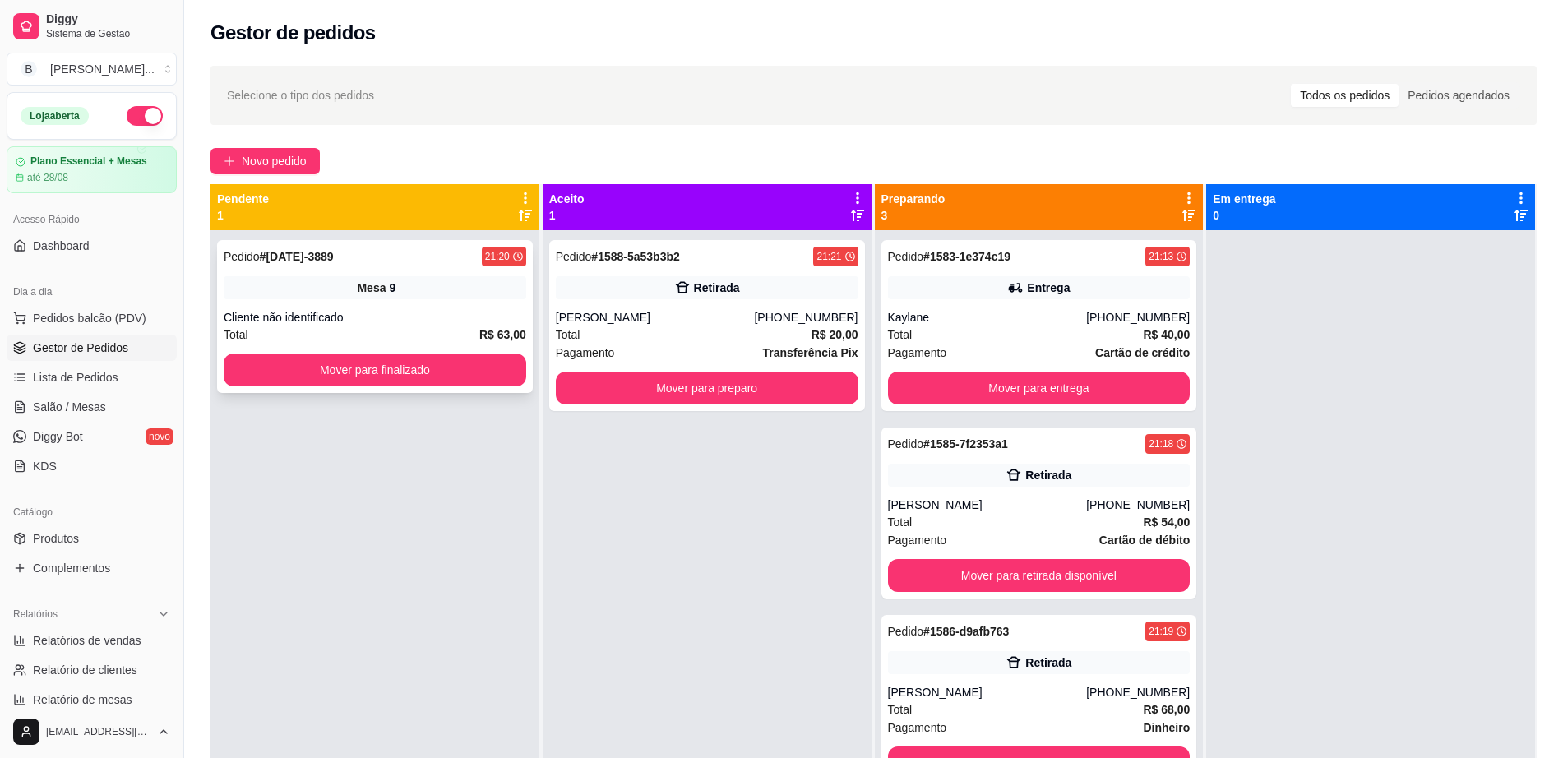
drag, startPoint x: 353, startPoint y: 159, endPoint x: 299, endPoint y: 261, distance: 115.5
click at [322, 186] on div "Selecione o tipo dos pedidos Todos os pedidos Pedidos agendados Novo pedido Pen…" at bounding box center [873, 509] width 1378 height 906
click at [690, 399] on button "Mover para preparo" at bounding box center [706, 388] width 293 height 32
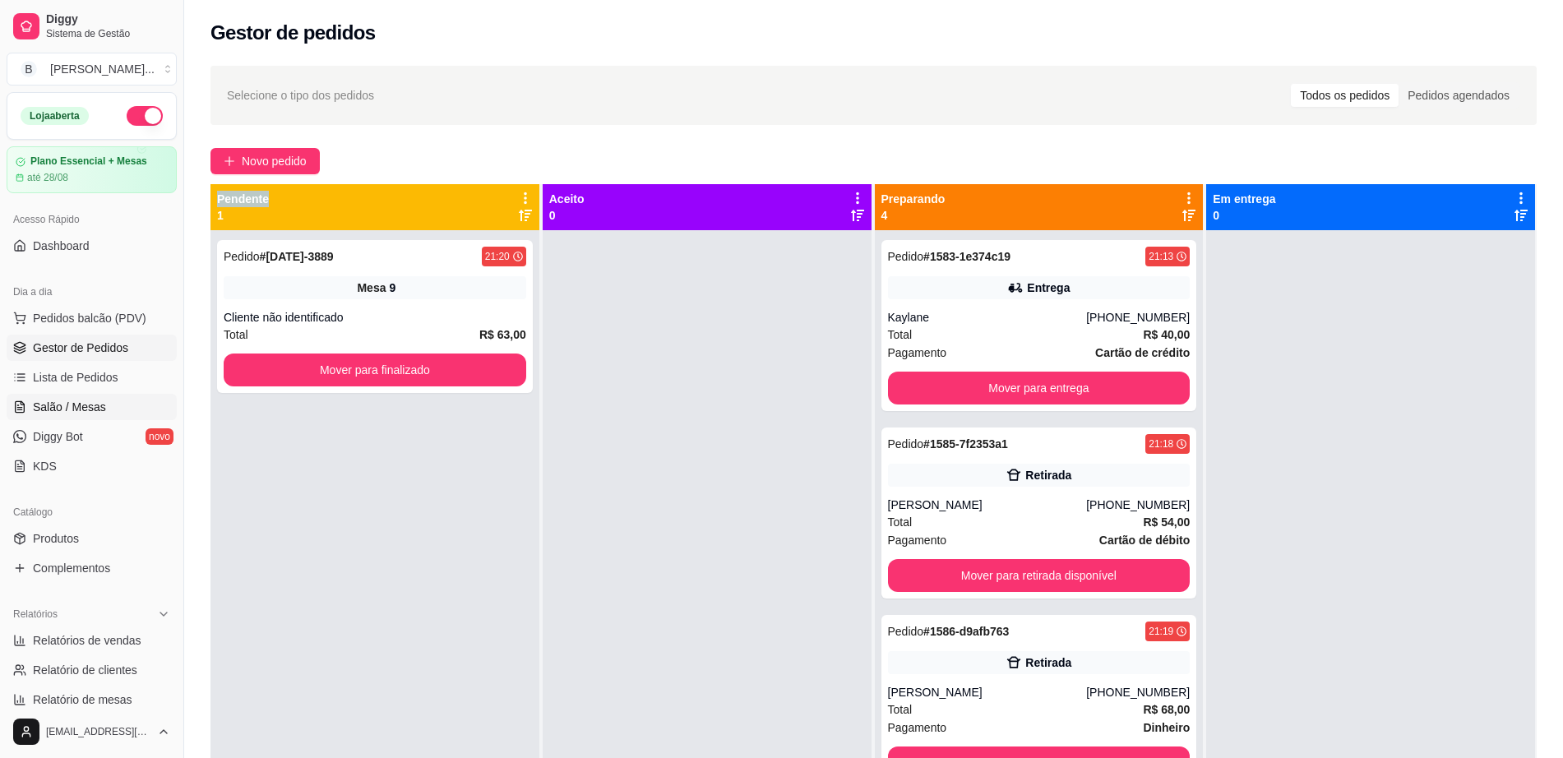
click at [101, 404] on span "Salão / Mesas" at bounding box center [69, 407] width 73 height 16
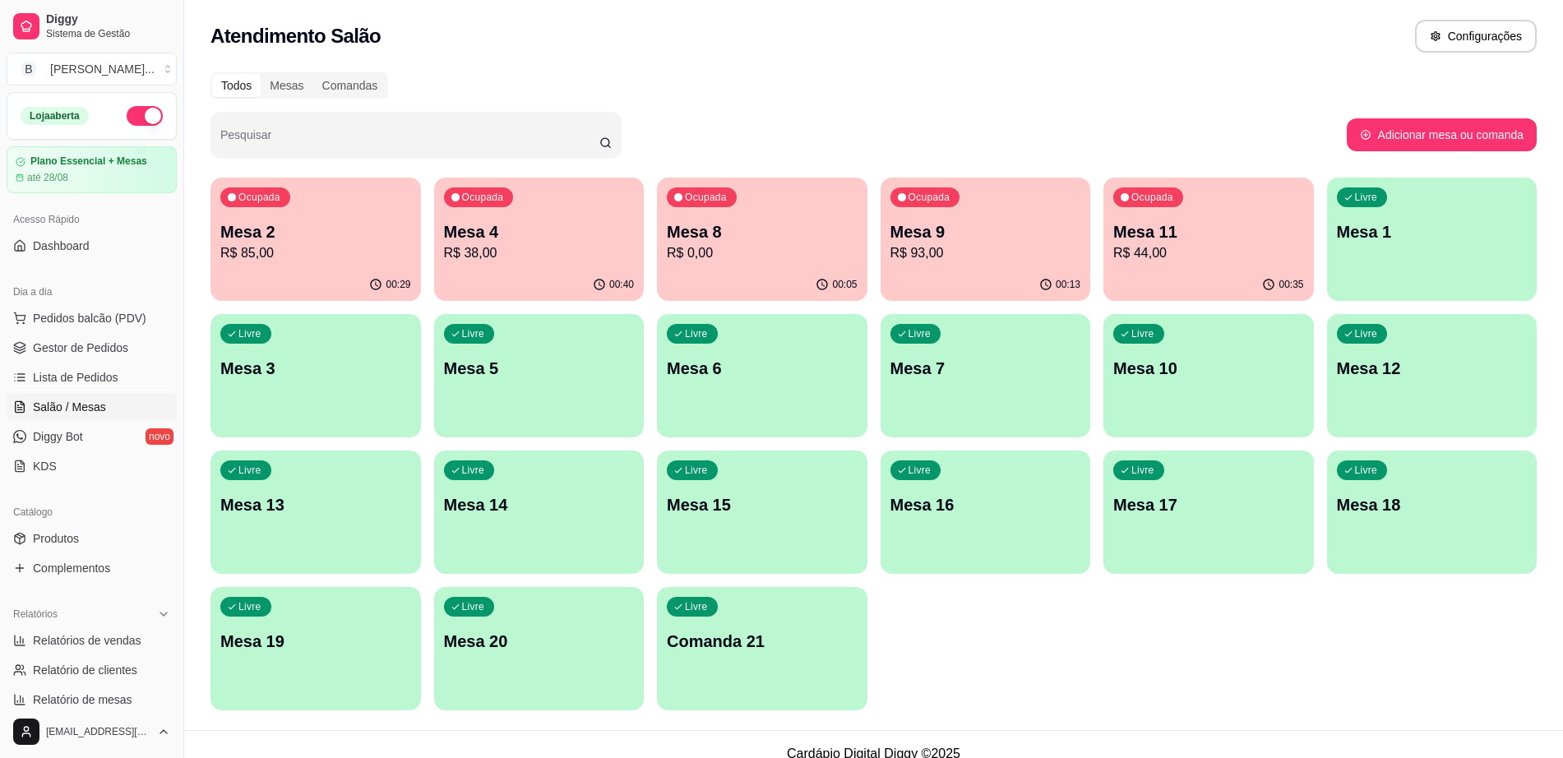
click at [1244, 353] on div "Livre Mesa 10" at bounding box center [1208, 366] width 210 height 104
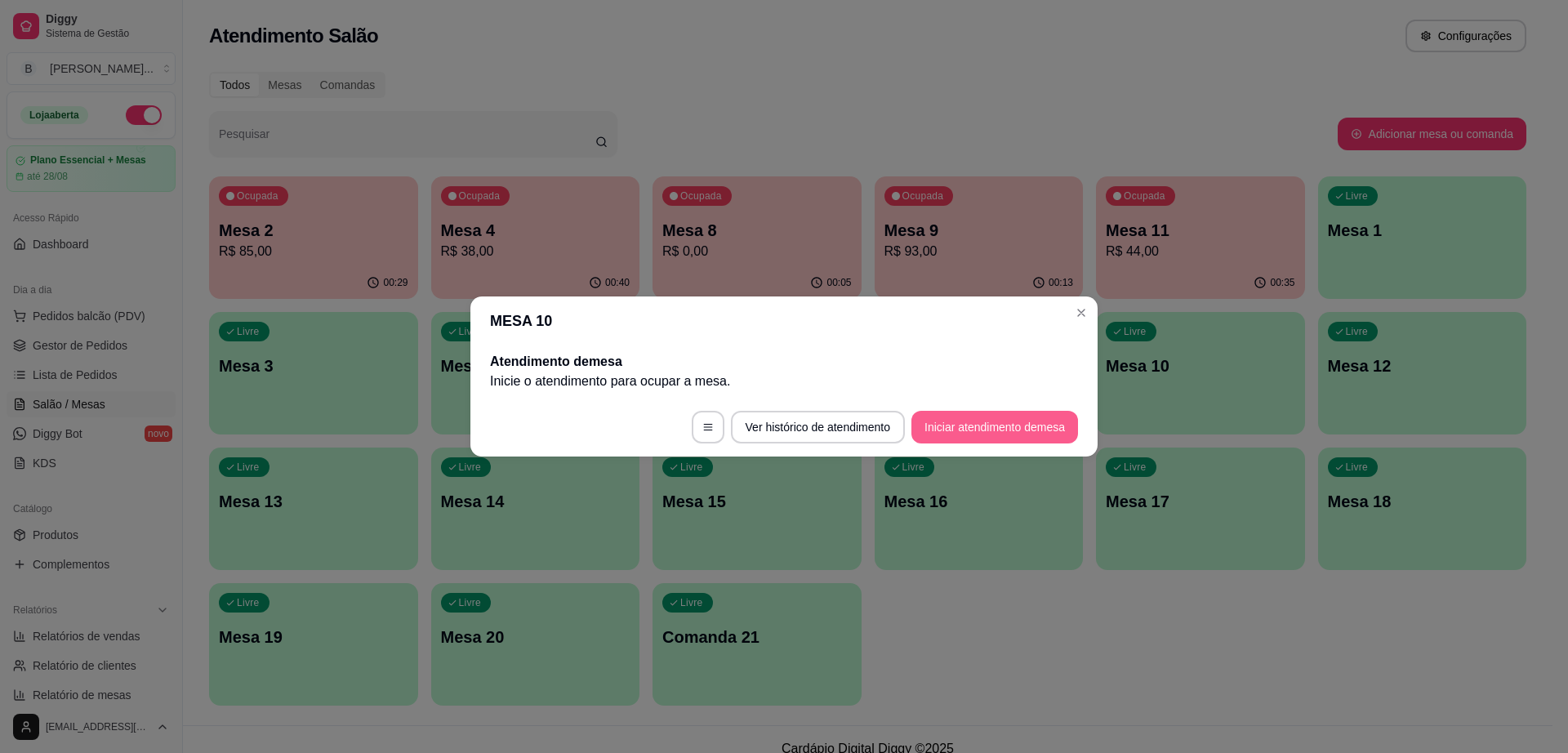
click at [928, 434] on button "Iniciar atendimento de mesa" at bounding box center [995, 426] width 167 height 33
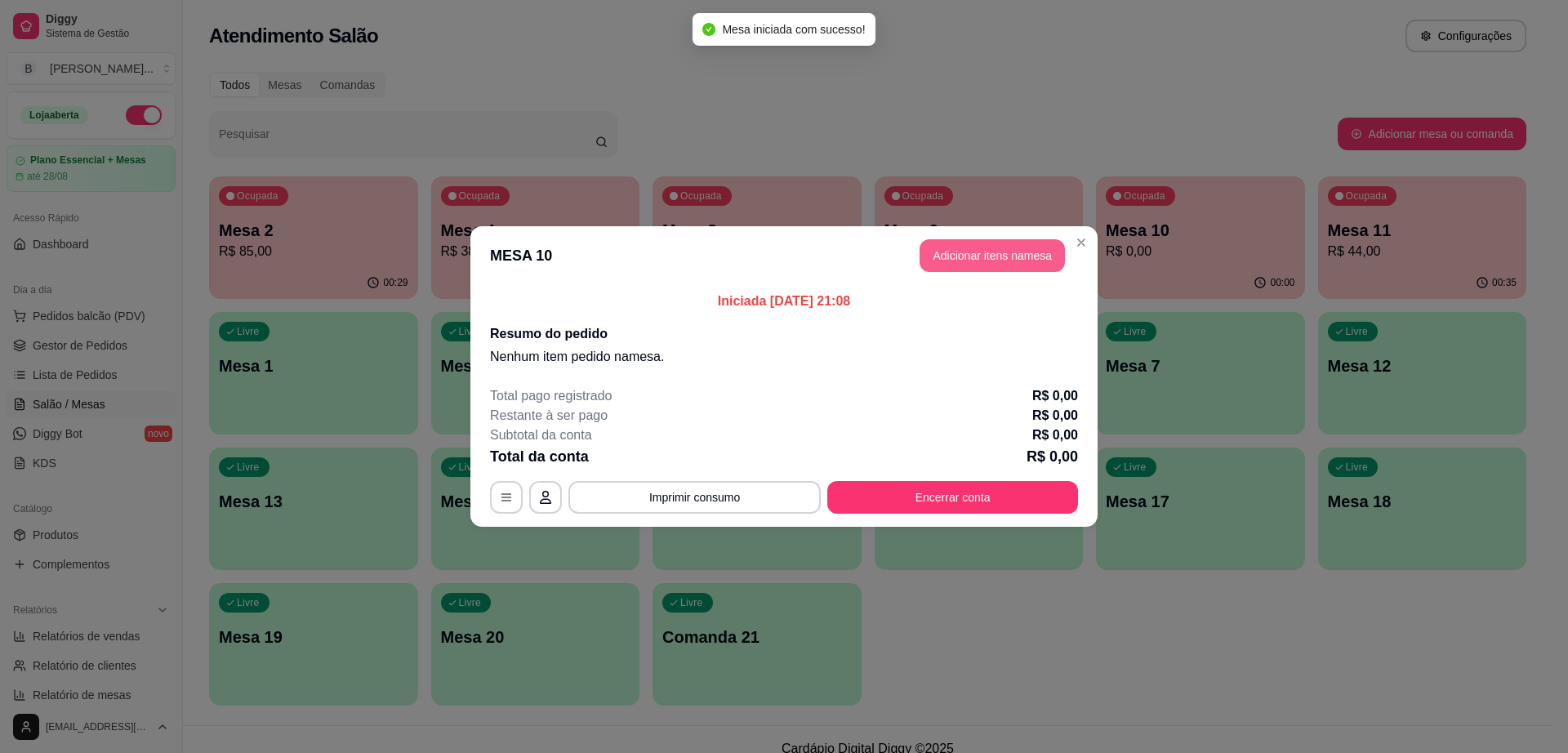
click at [1013, 248] on button "Adicionar itens na mesa" at bounding box center [993, 255] width 145 height 33
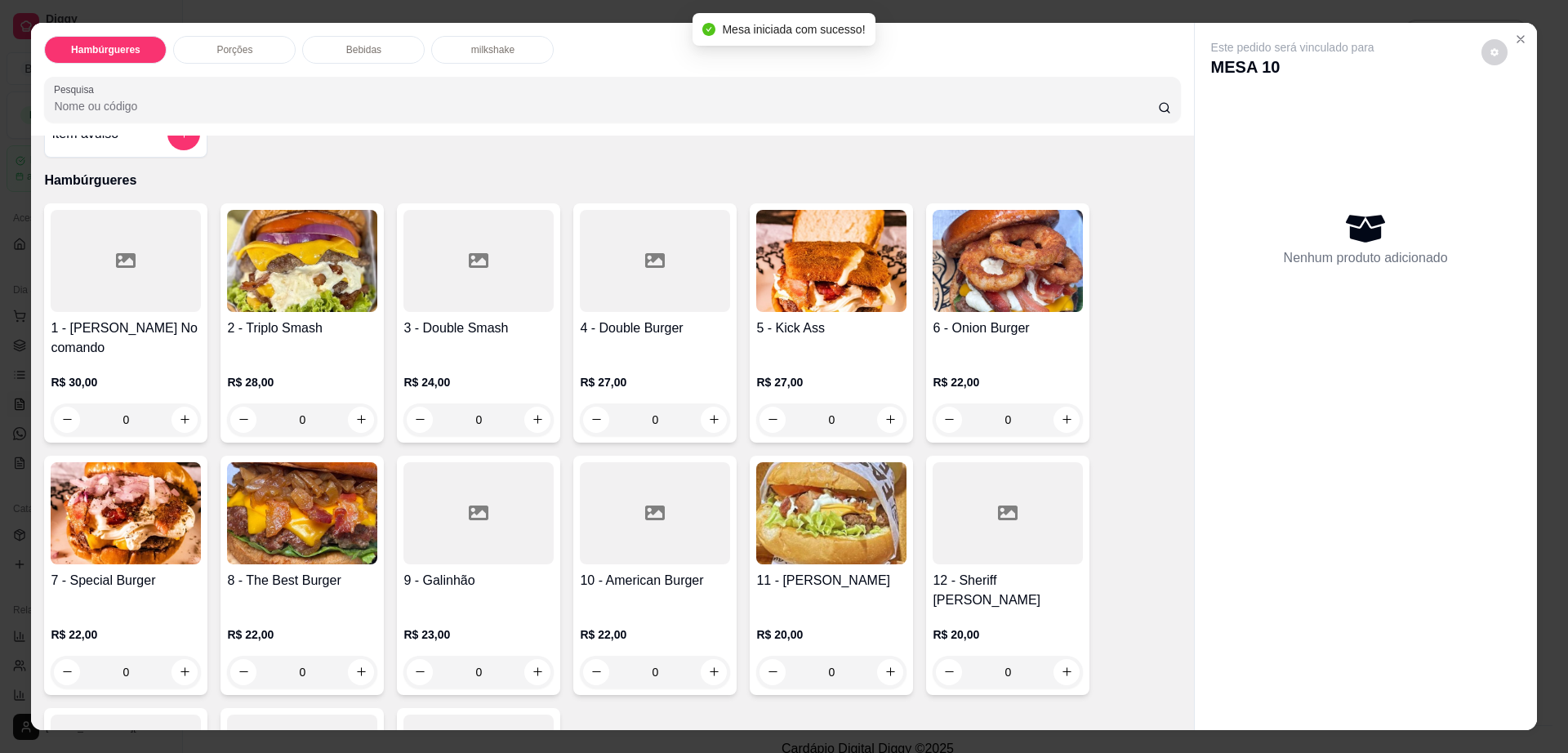
scroll to position [306, 0]
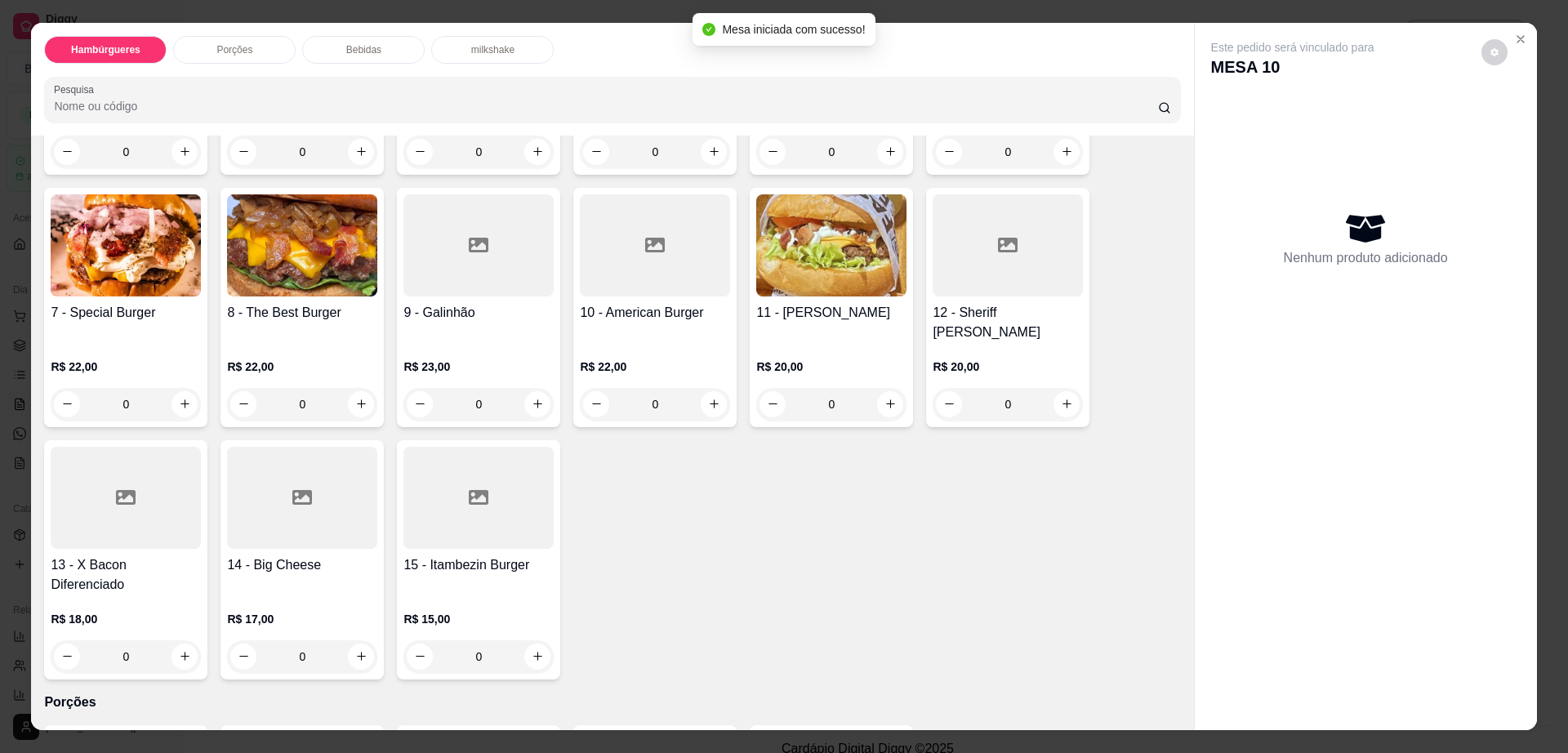
click at [129, 273] on img at bounding box center [125, 245] width 150 height 102
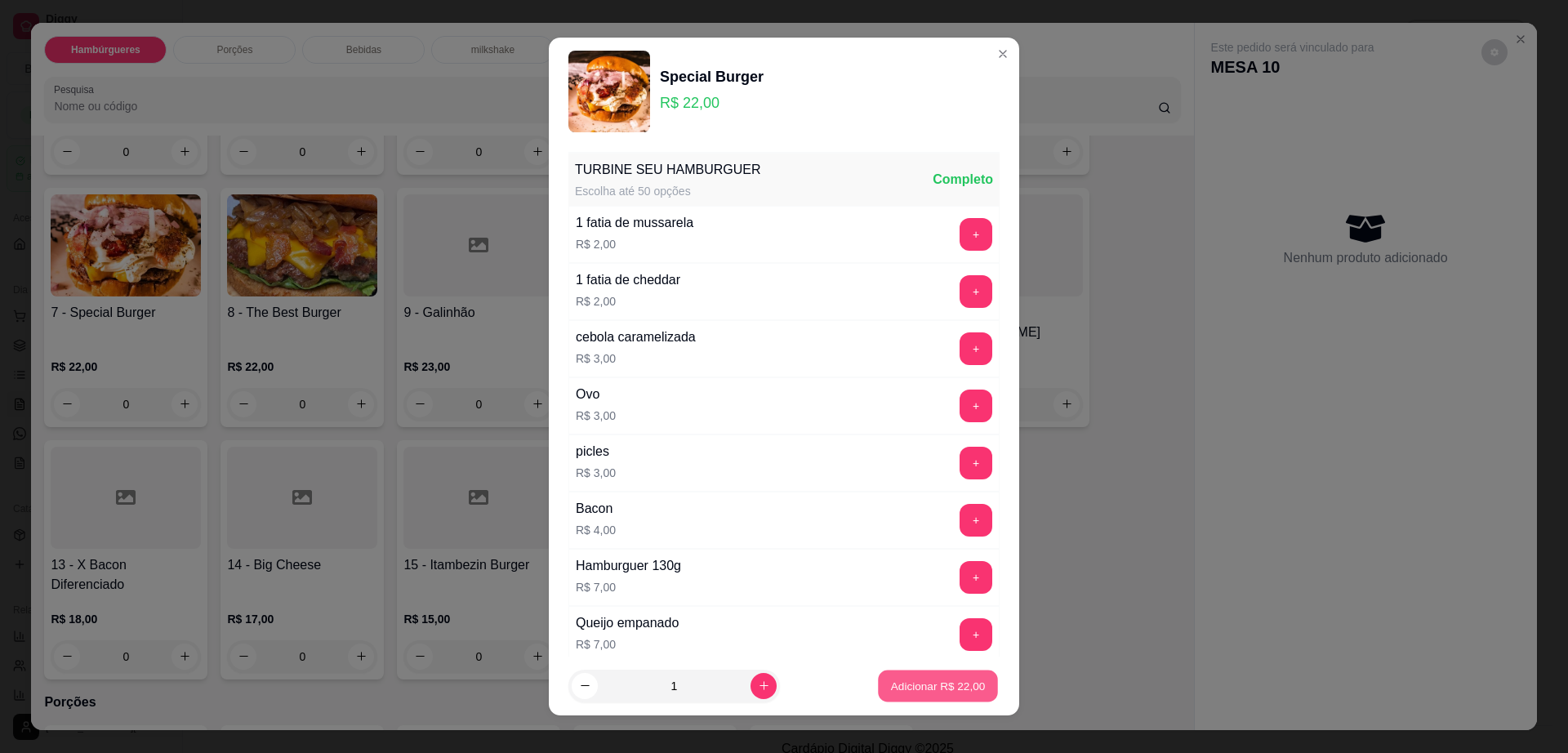
click at [929, 687] on p "Adicionar R$ 22,00" at bounding box center [938, 685] width 94 height 16
type input "1"
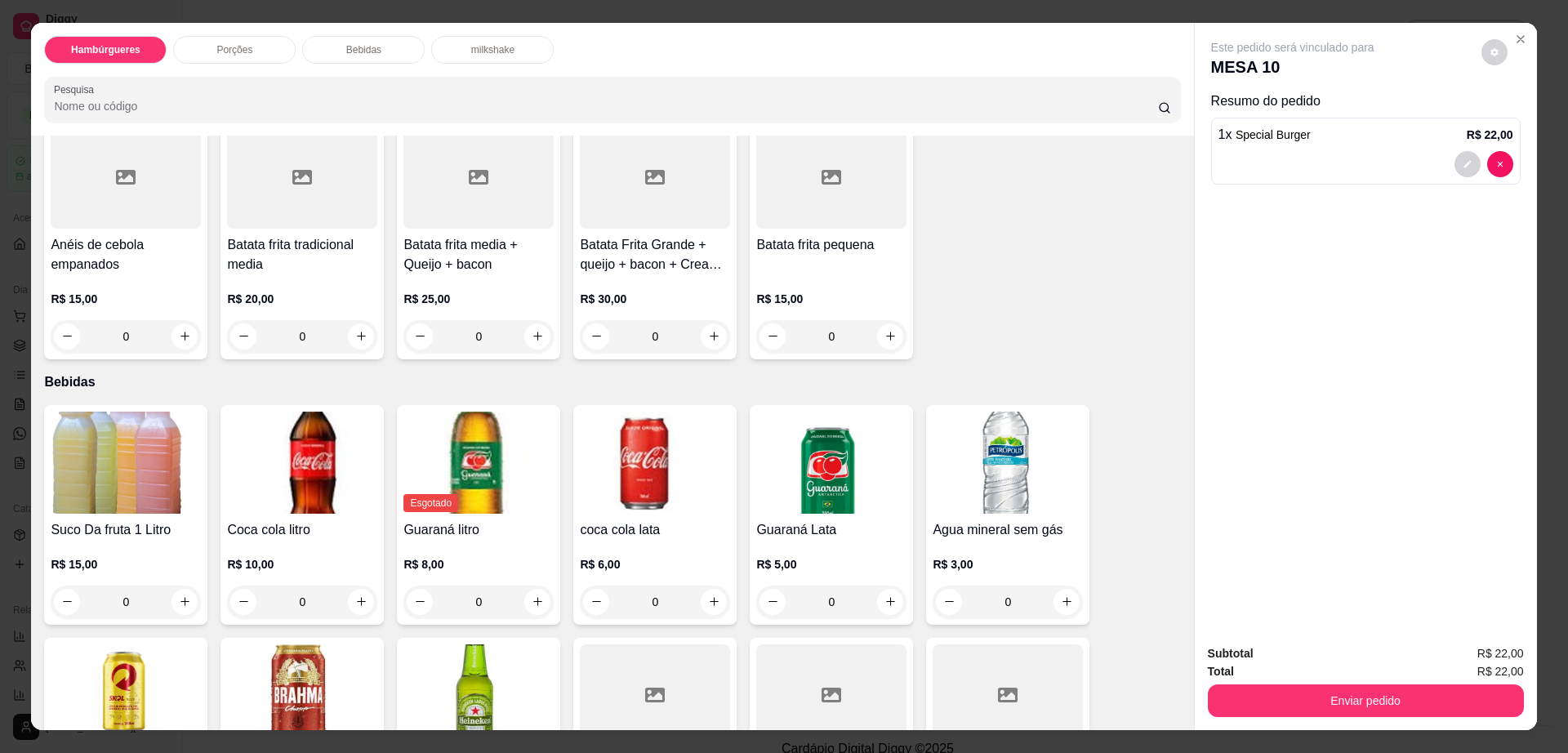
scroll to position [1020, 0]
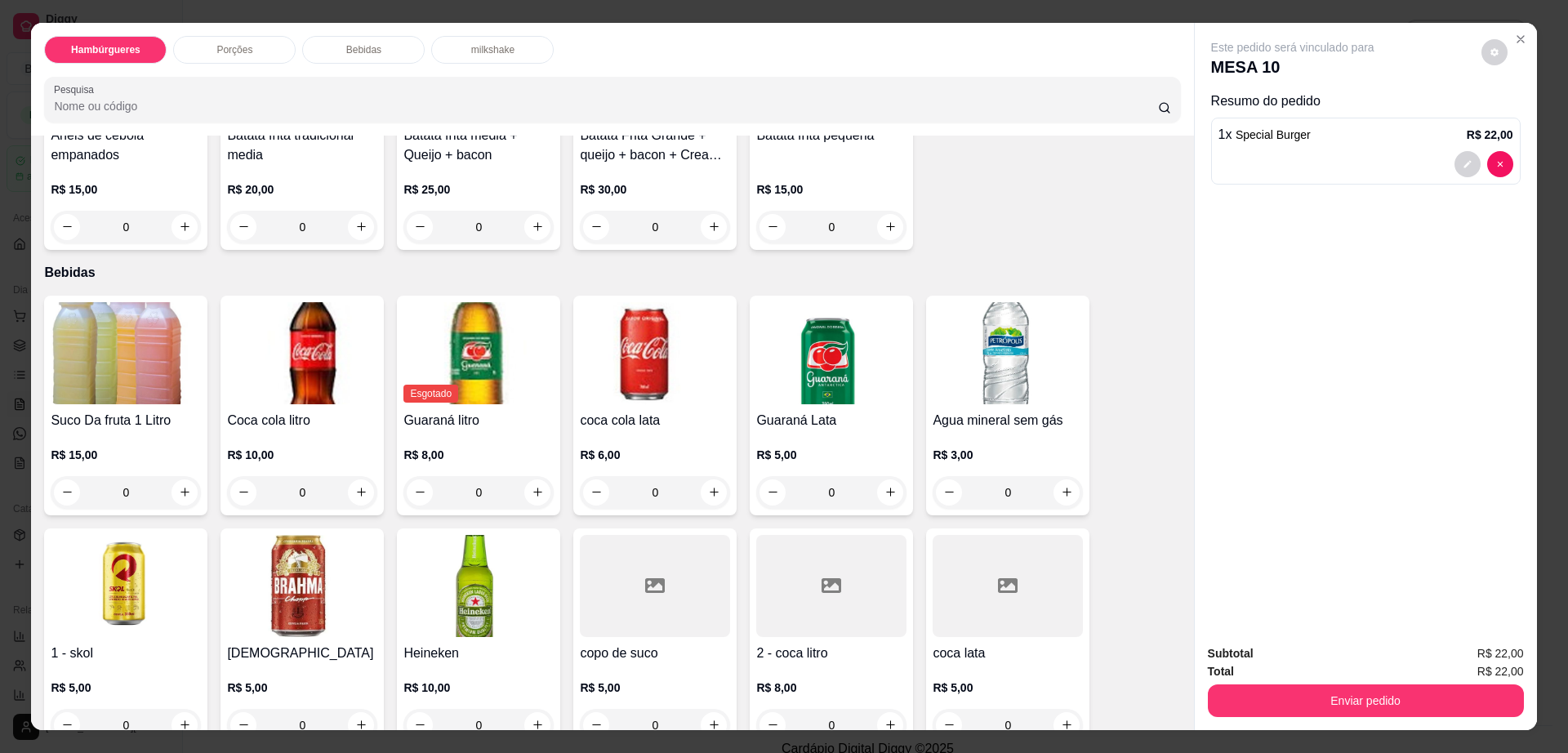
click at [644, 314] on img at bounding box center [655, 353] width 150 height 102
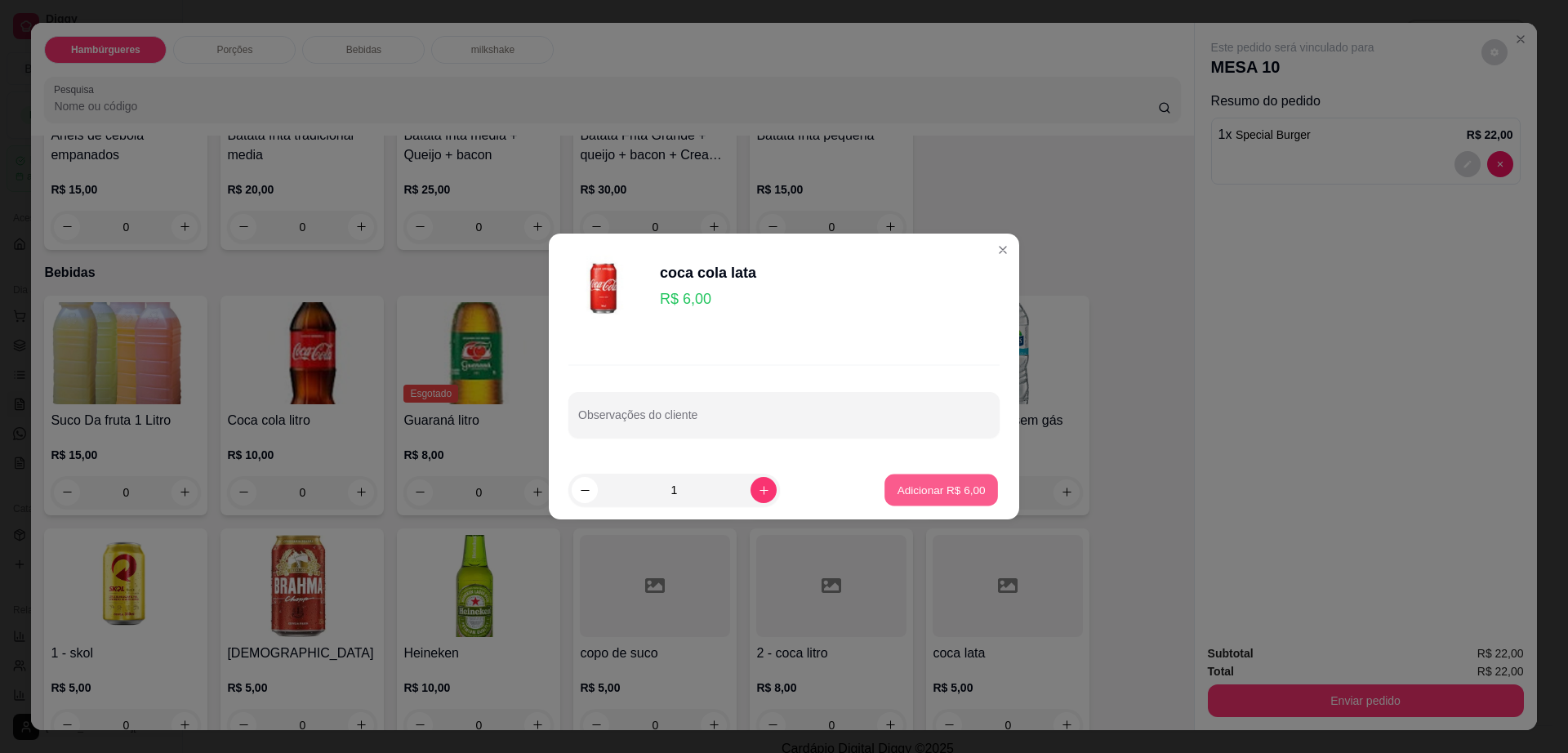
click at [961, 493] on p "Adicionar R$ 6,00" at bounding box center [941, 490] width 88 height 16
type input "1"
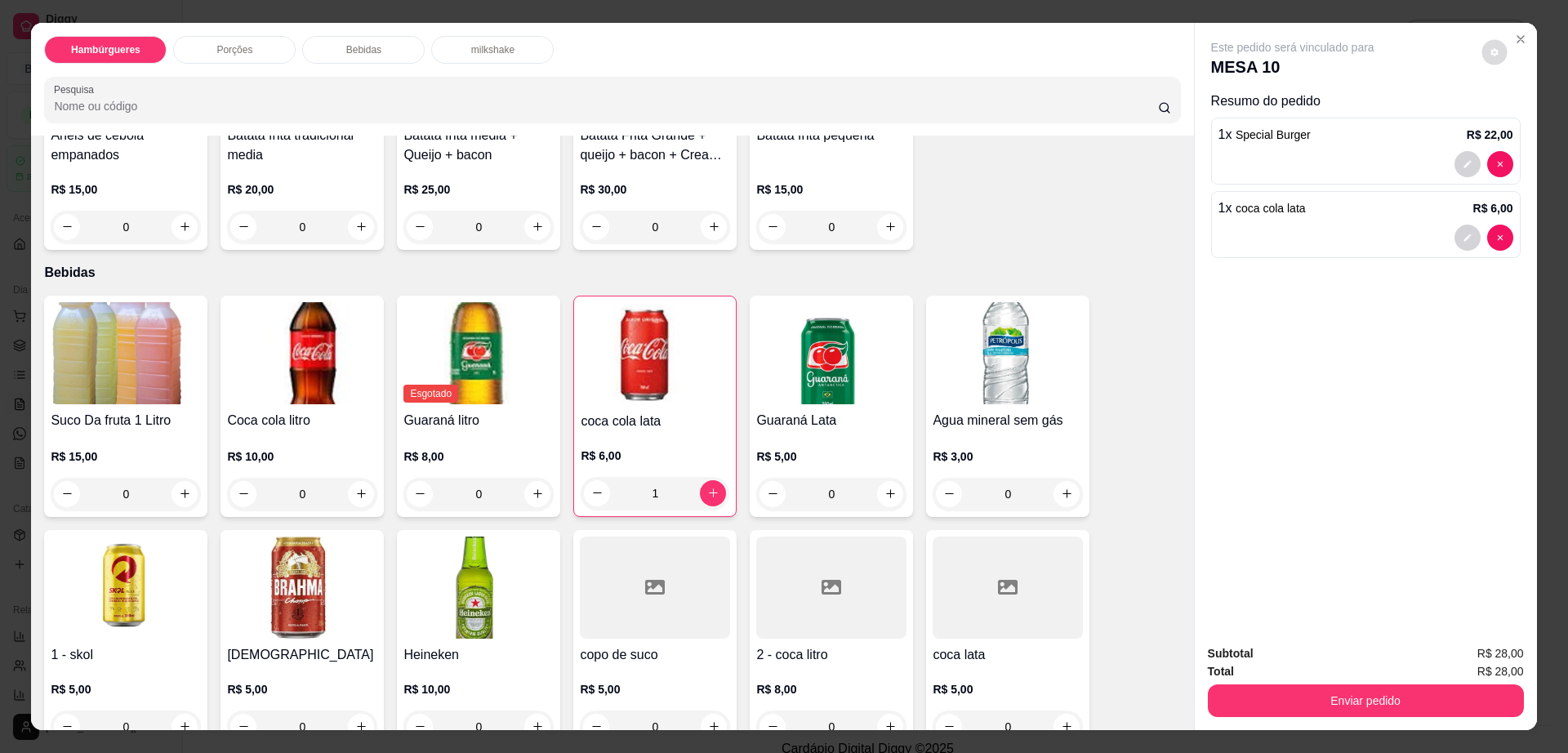
click at [1492, 45] on button "decrease-product-quantity" at bounding box center [1493, 51] width 25 height 25
click at [1345, 694] on button "Enviar pedido" at bounding box center [1366, 700] width 316 height 33
click at [1289, 667] on button "Não registrar e enviar pedido" at bounding box center [1310, 660] width 165 height 30
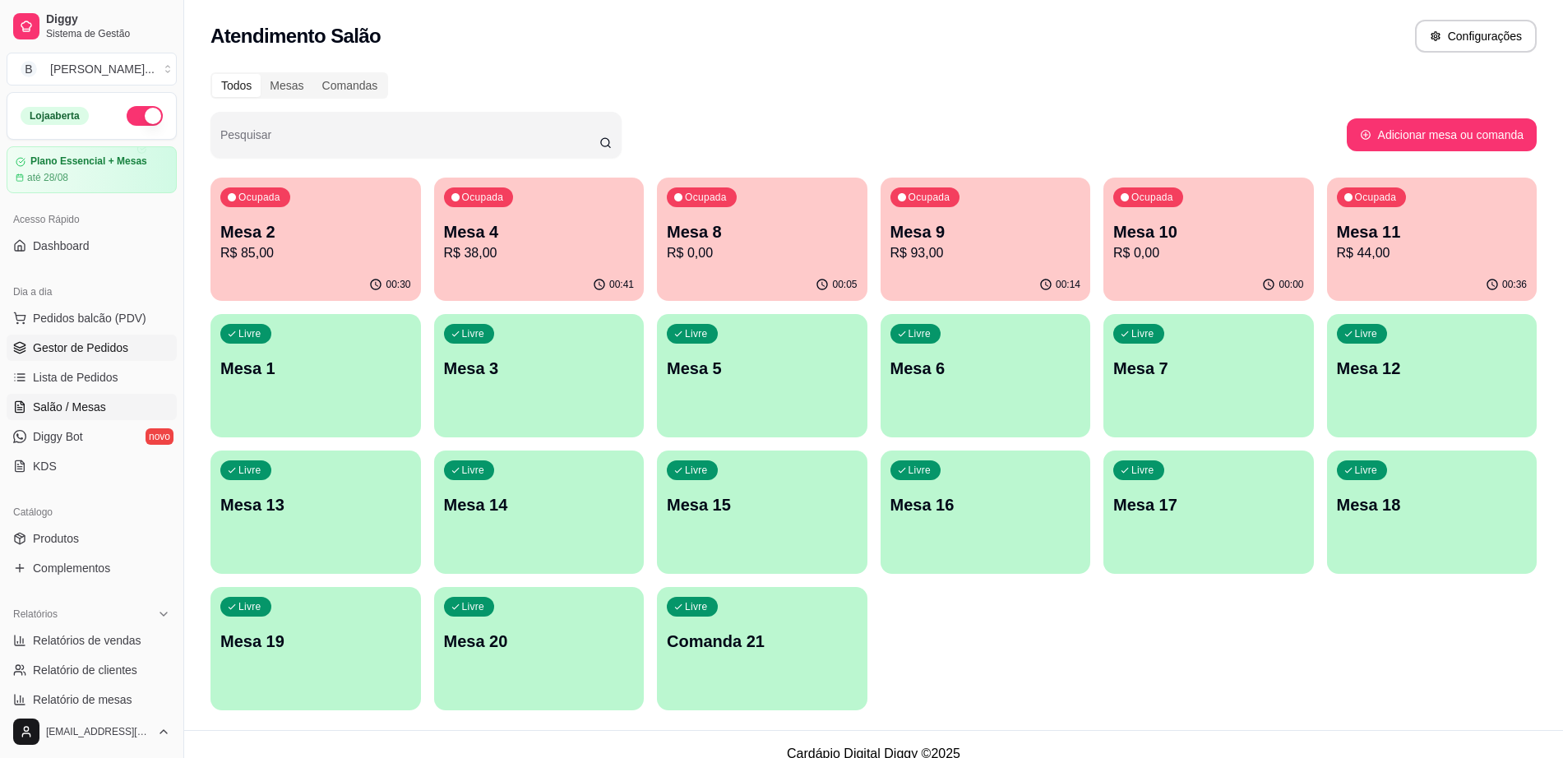
click at [90, 352] on span "Gestor de Pedidos" at bounding box center [80, 347] width 95 height 16
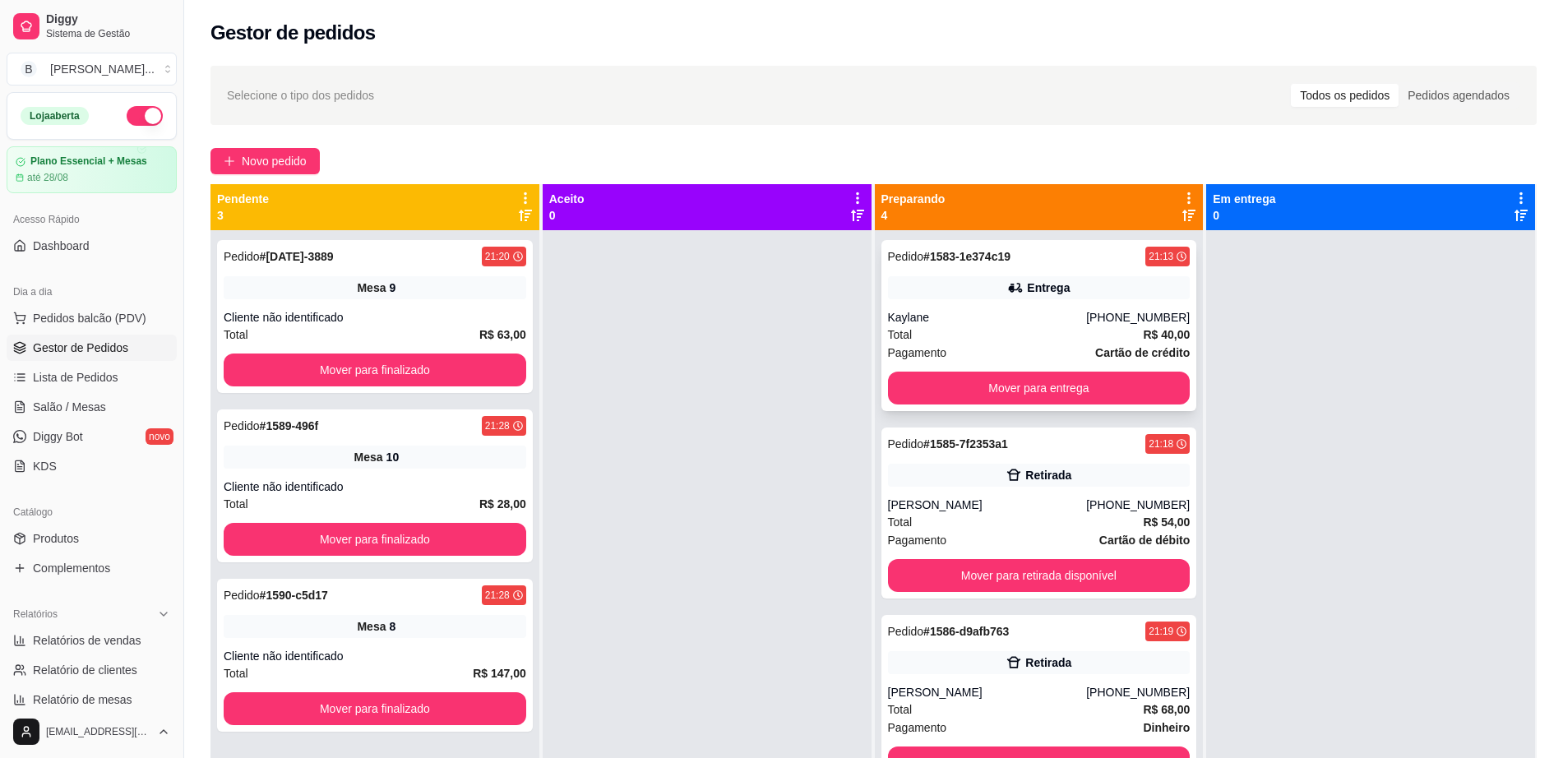
click at [1060, 307] on div "Pedido # 1583-1e374c19 21:13 Entrega Kaylane [PHONE_NUMBER] Total R$ 40,00 Paga…" at bounding box center [1039, 325] width 316 height 171
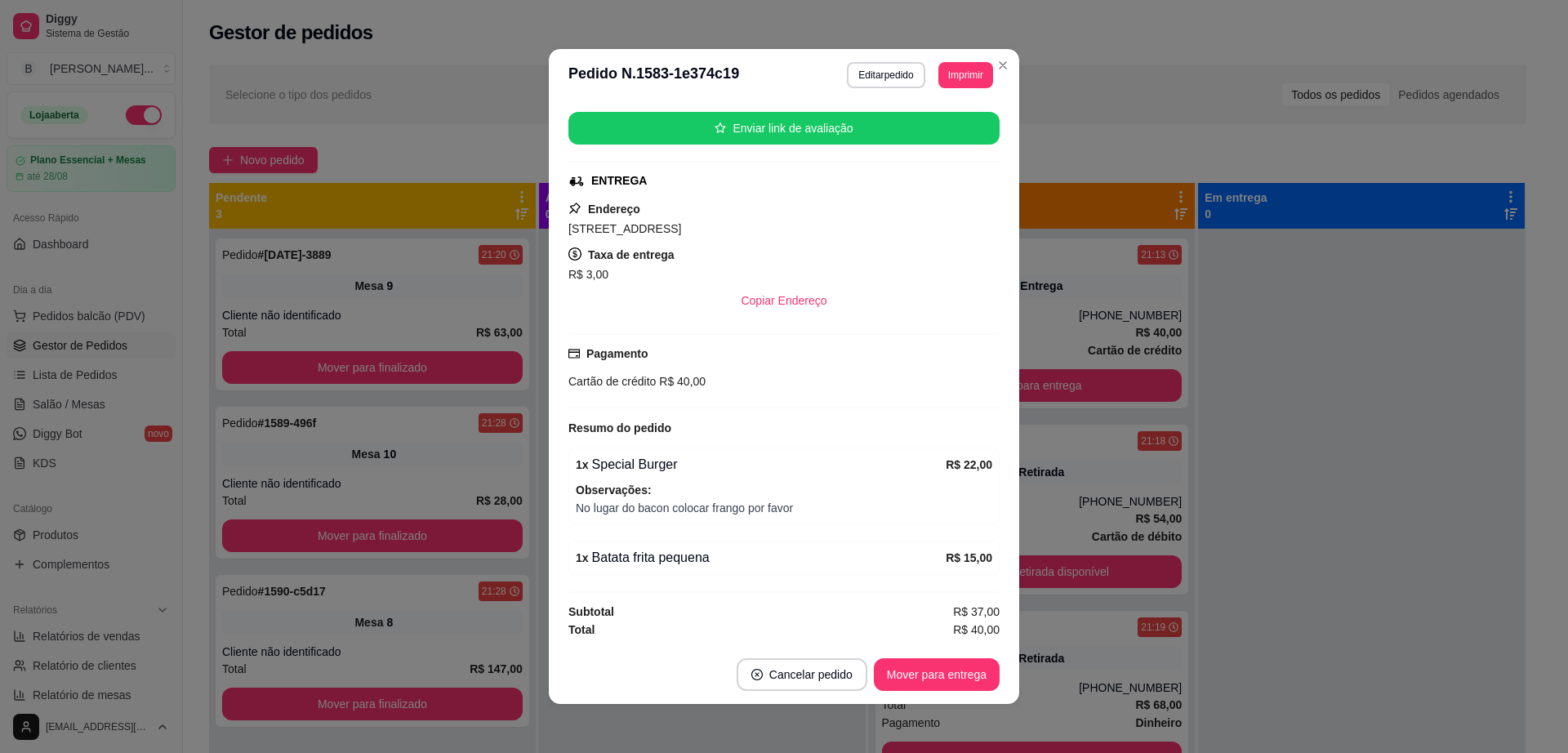
scroll to position [3, 0]
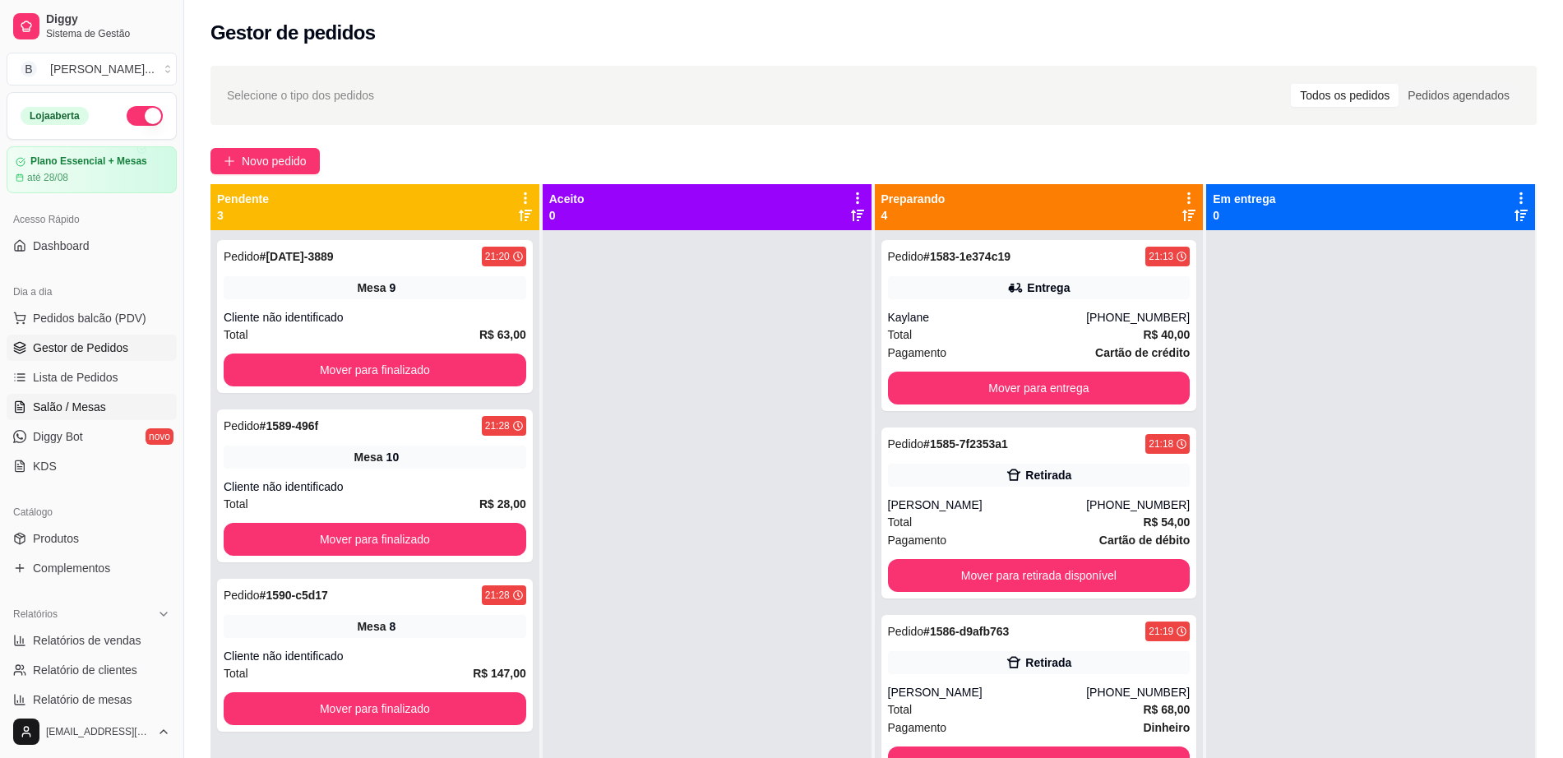
click at [57, 404] on span "Salão / Mesas" at bounding box center [69, 407] width 73 height 16
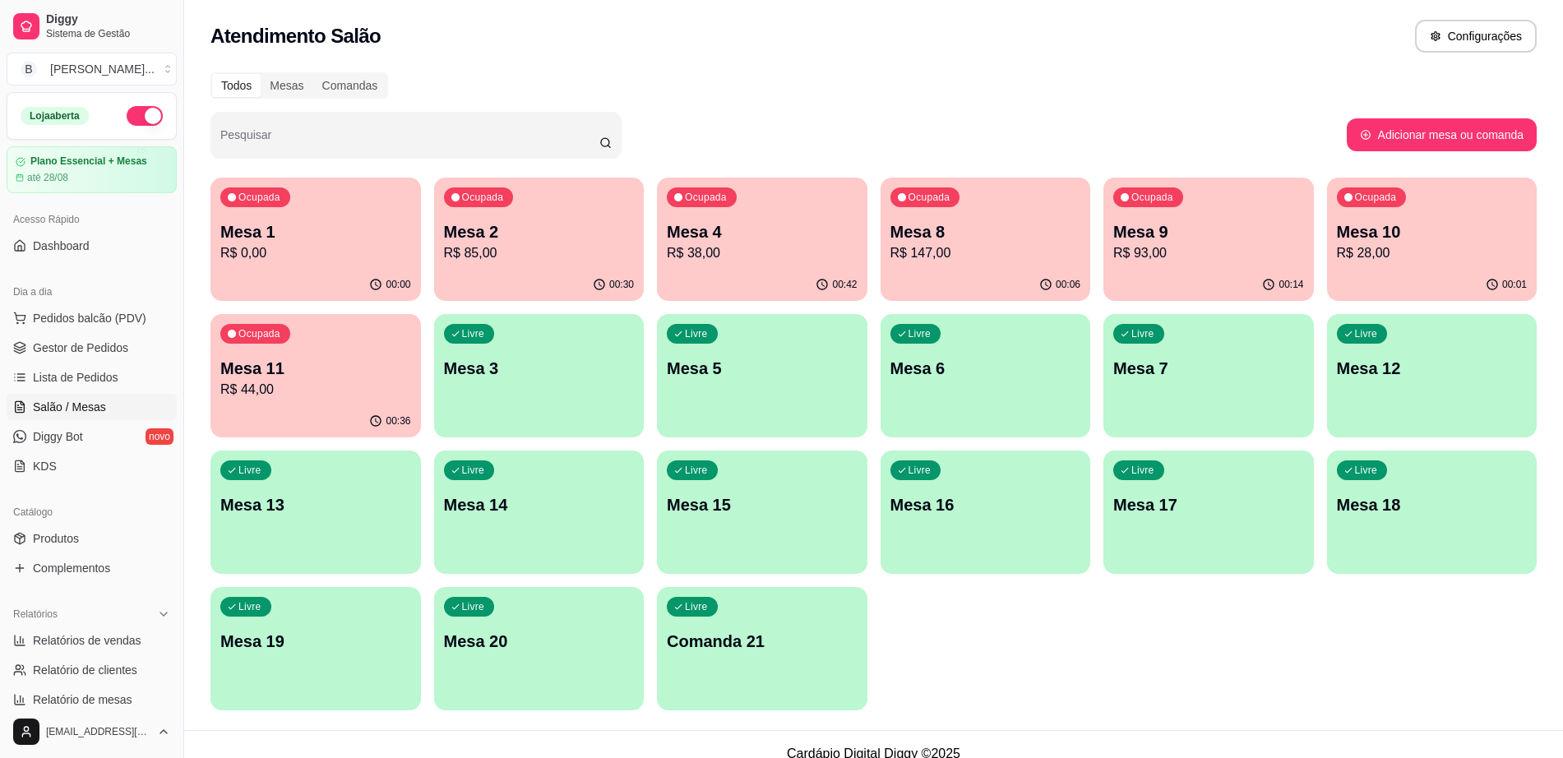
click at [219, 402] on div "Ocupada Mesa 11 R$ 44,00" at bounding box center [315, 359] width 210 height 91
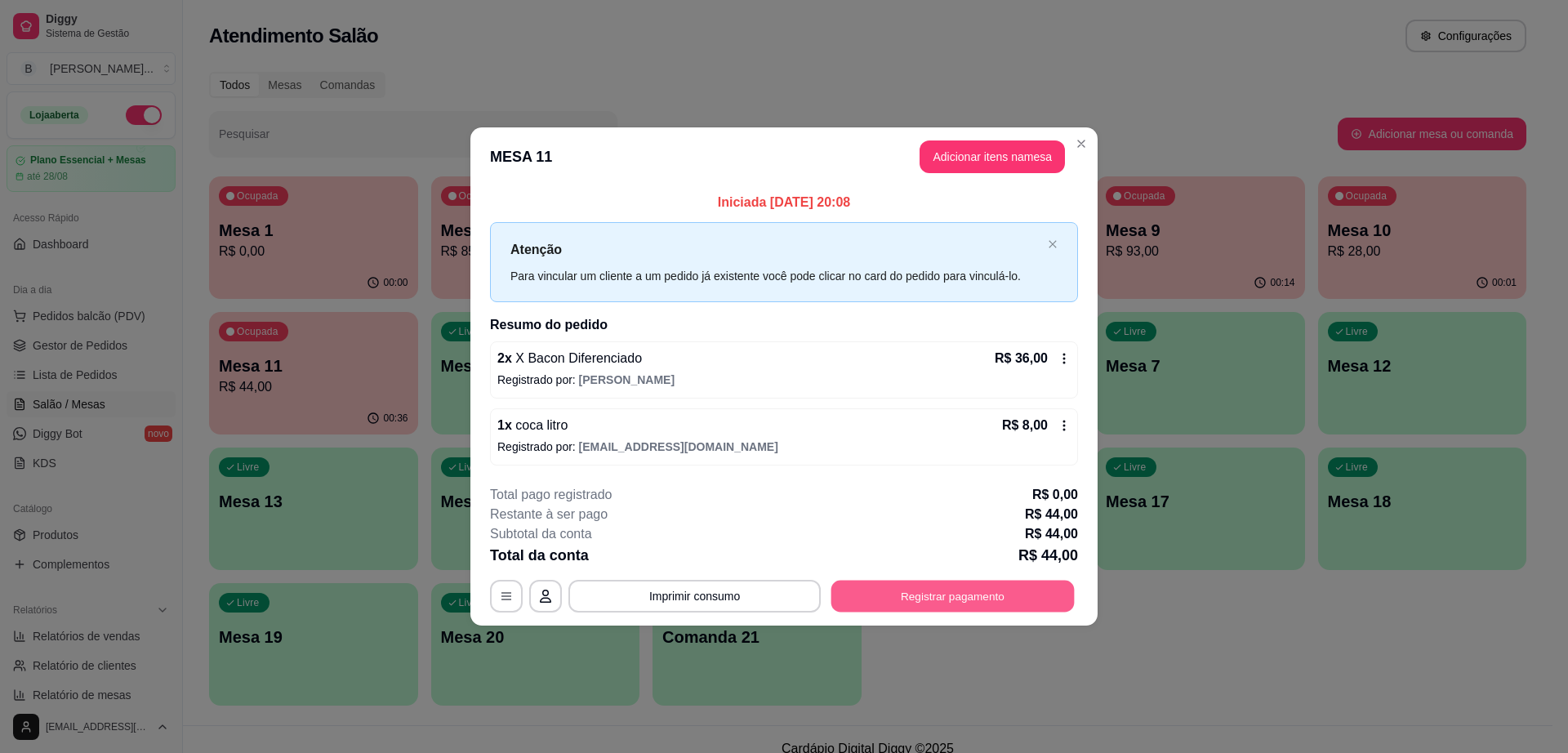
click at [970, 605] on button "Registrar pagamento" at bounding box center [953, 596] width 243 height 32
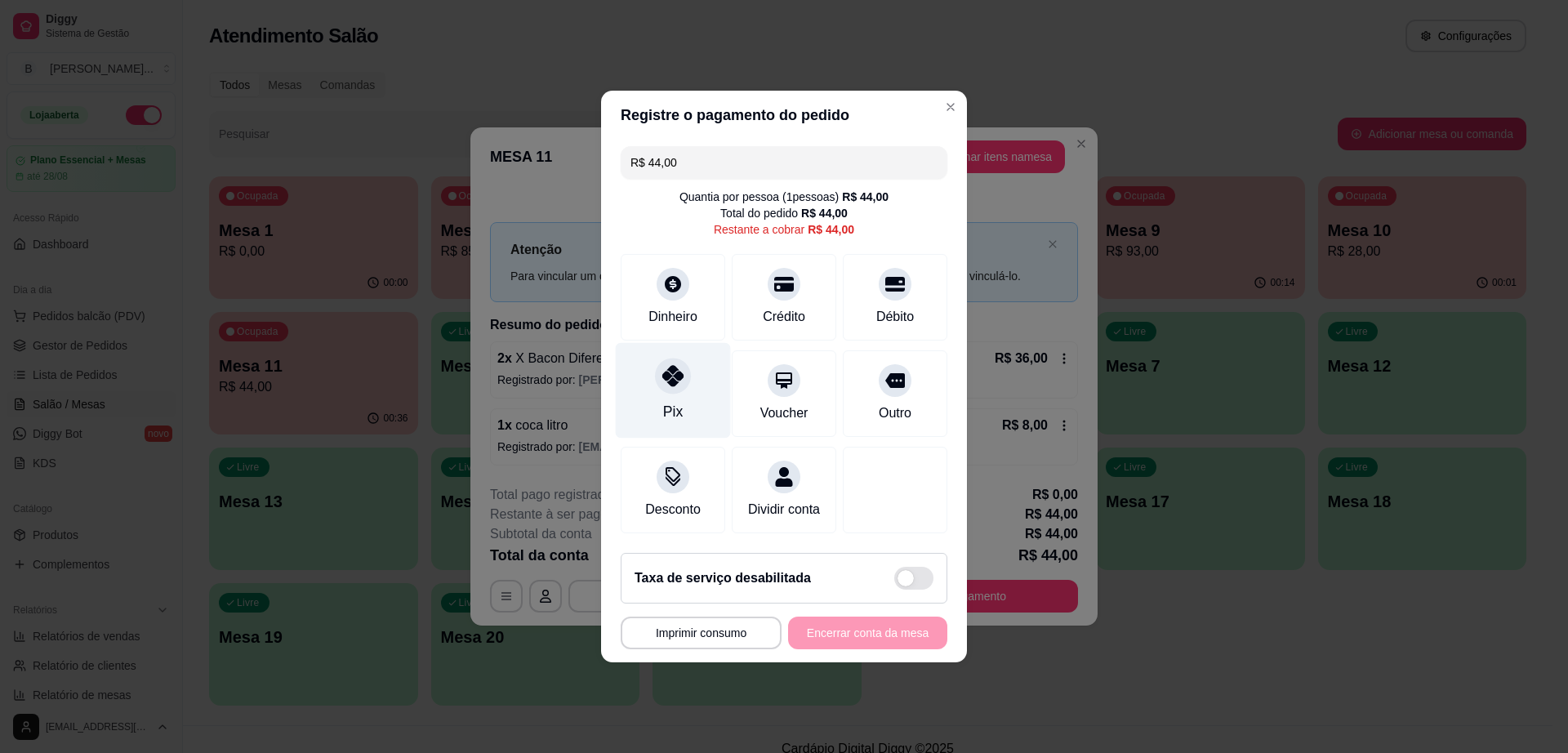
click at [663, 370] on icon at bounding box center [673, 375] width 21 height 21
type input "R$ 0,00"
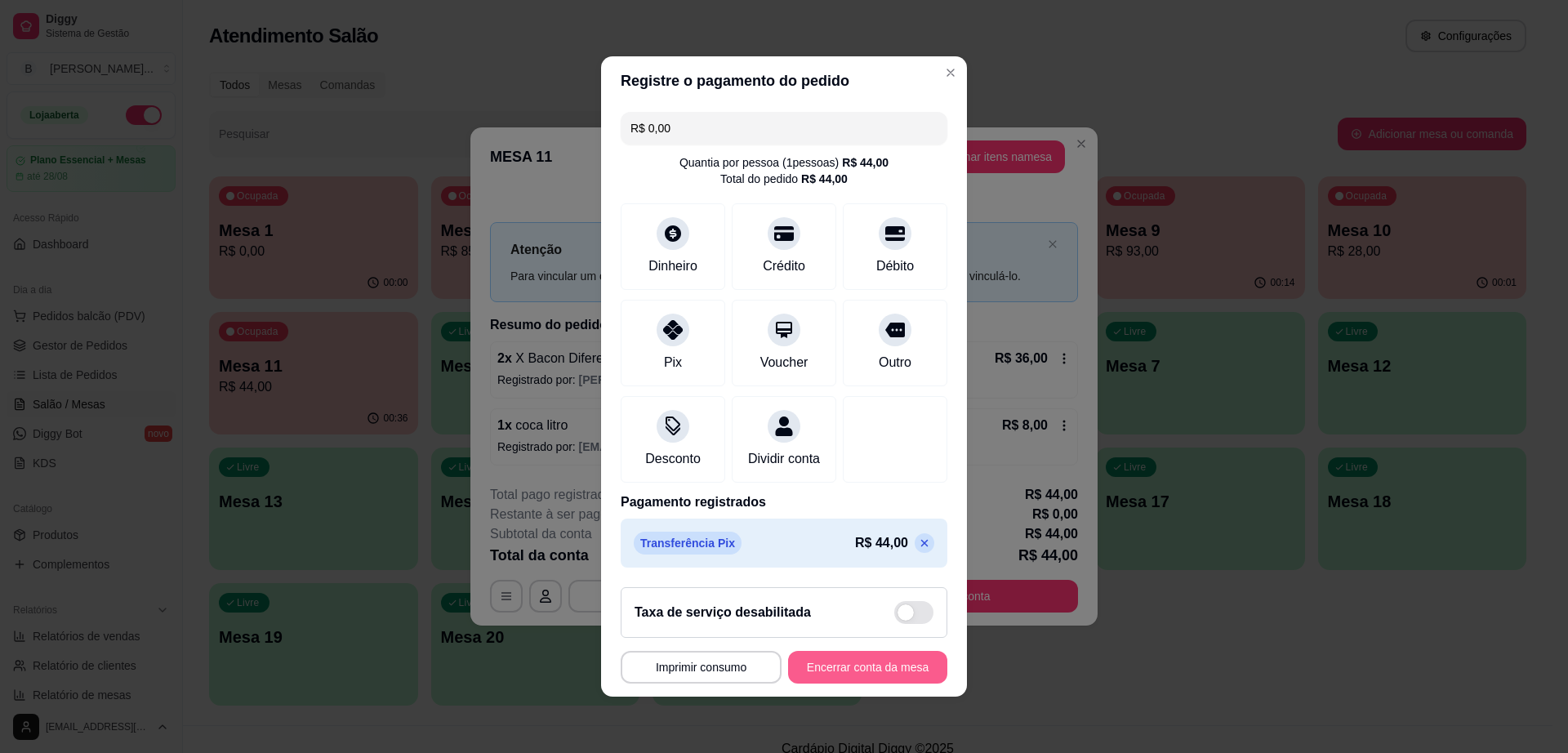
click at [834, 668] on button "Encerrar conta da mesa" at bounding box center [867, 667] width 159 height 33
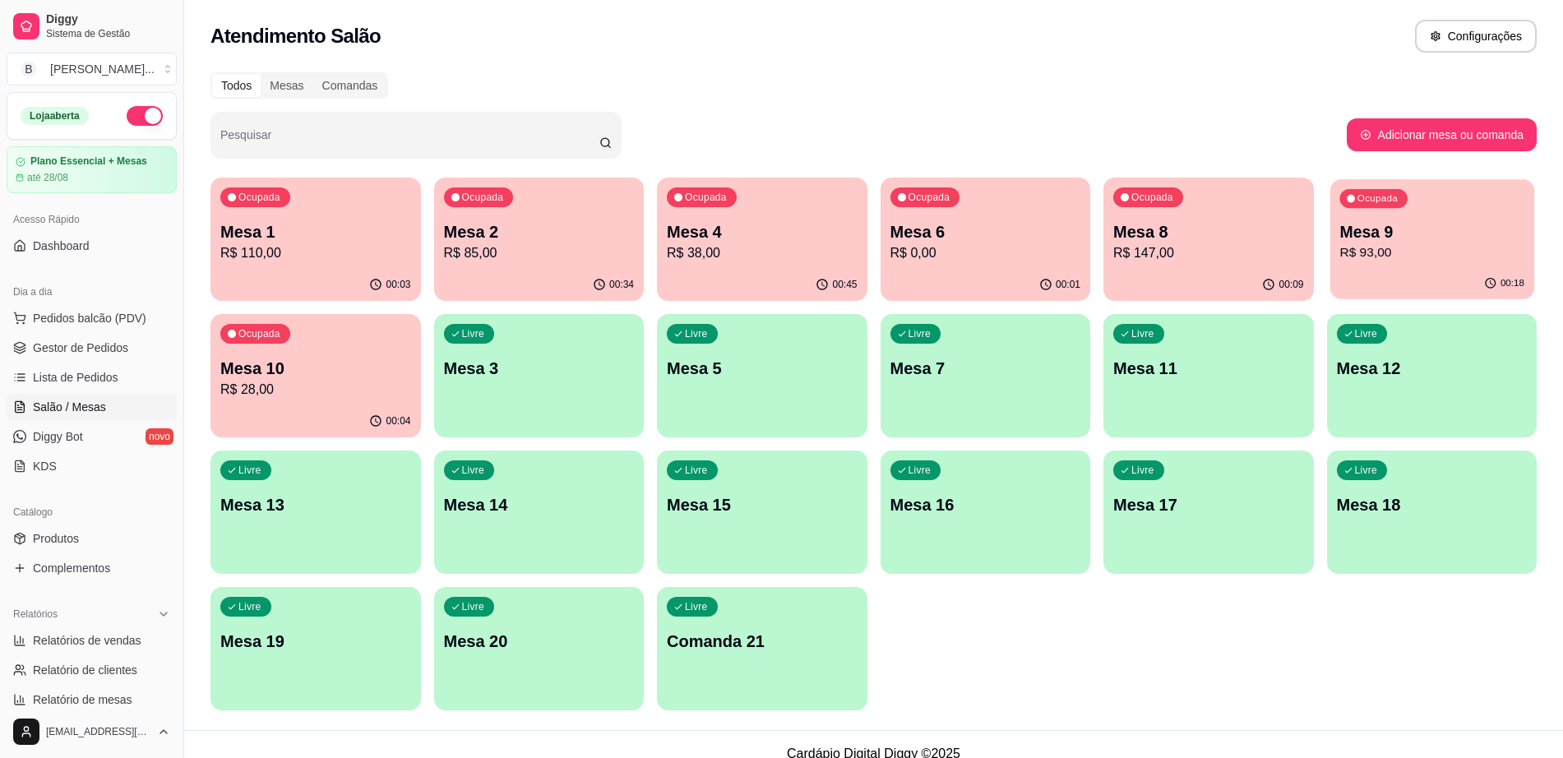
click at [1347, 263] on div "Ocupada Mesa 9 R$ 93,00" at bounding box center [1431, 223] width 204 height 89
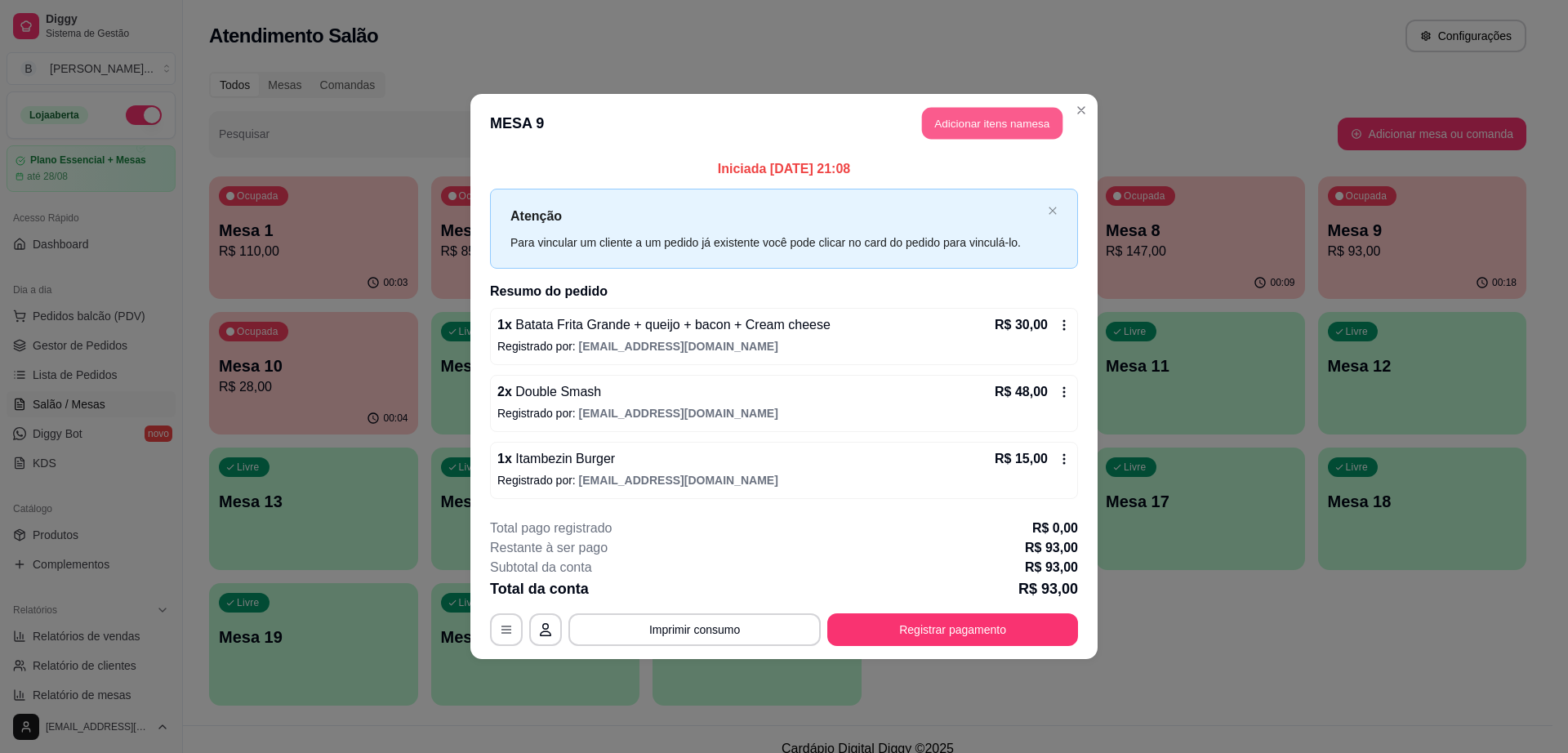
click at [975, 129] on button "Adicionar itens na mesa" at bounding box center [992, 123] width 140 height 32
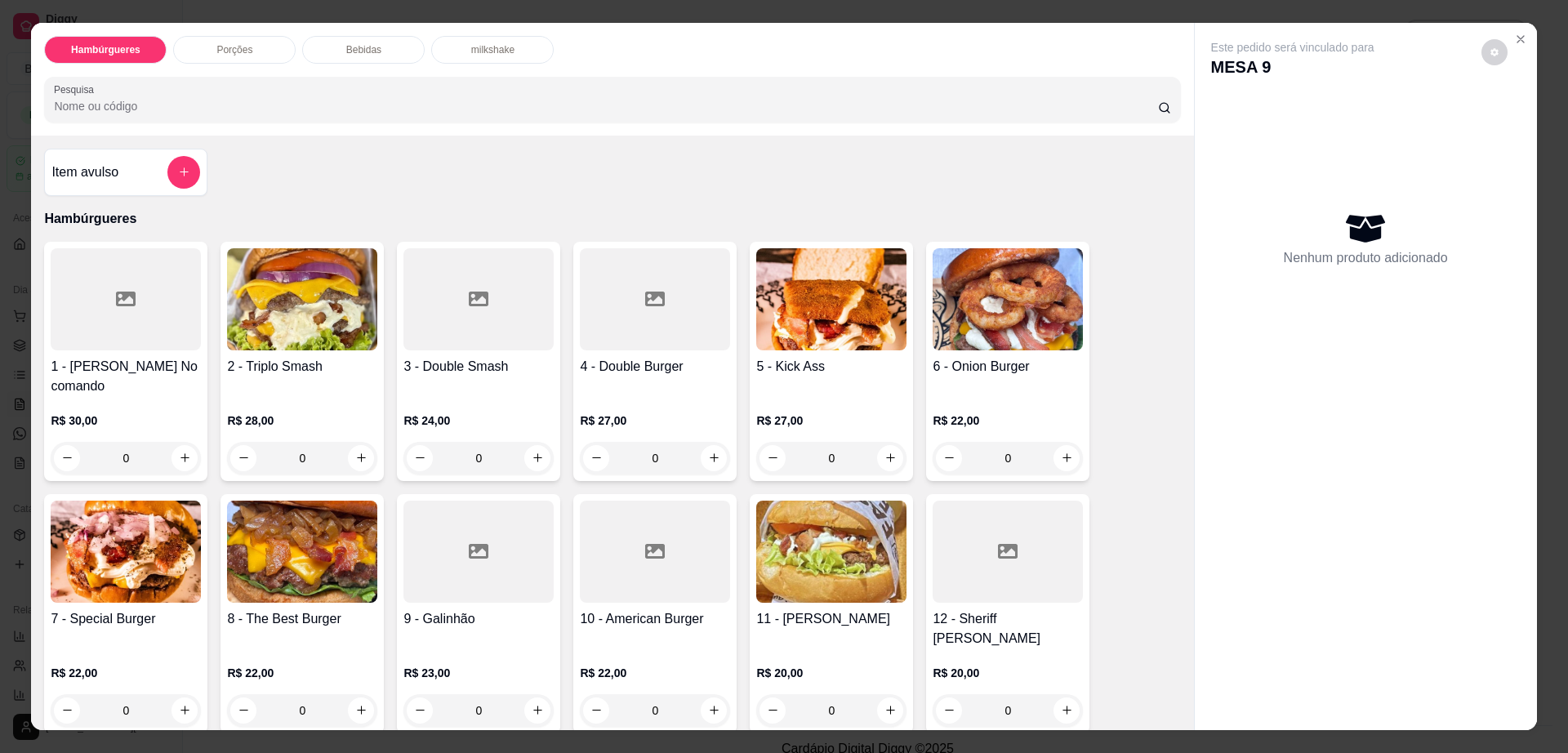
click at [377, 44] on div "Bebidas" at bounding box center [363, 50] width 122 height 28
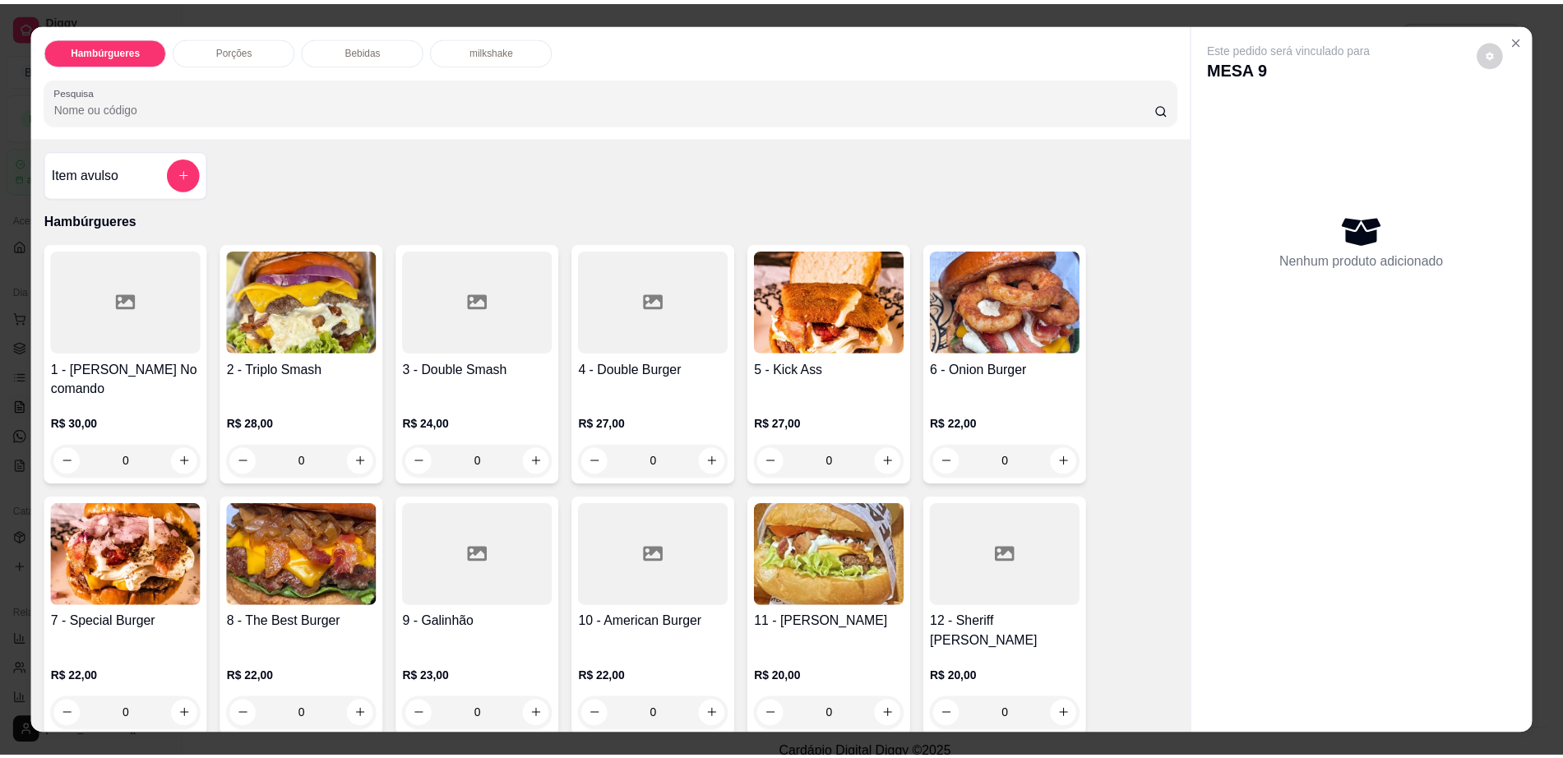
scroll to position [30, 0]
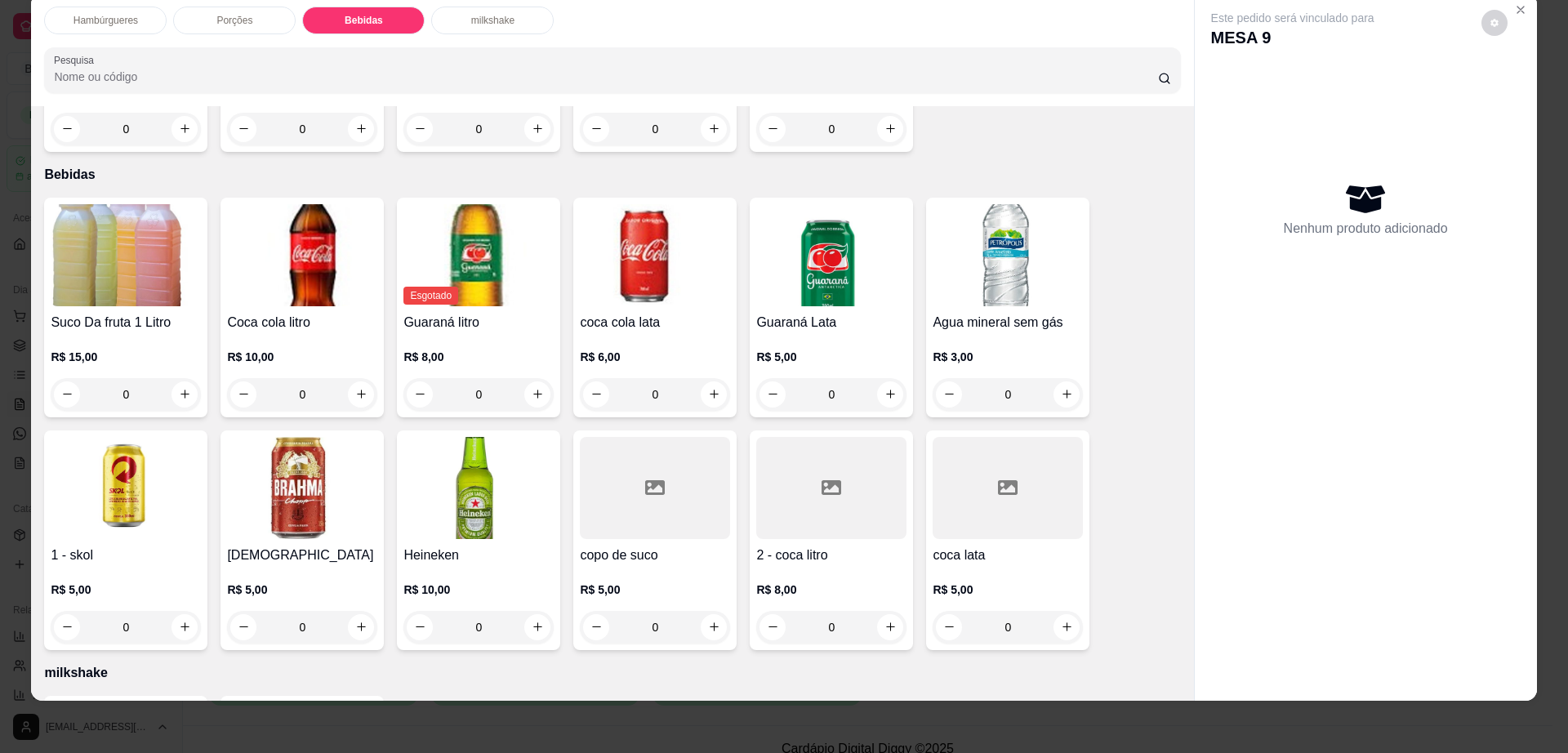
click at [119, 437] on img at bounding box center [125, 488] width 150 height 102
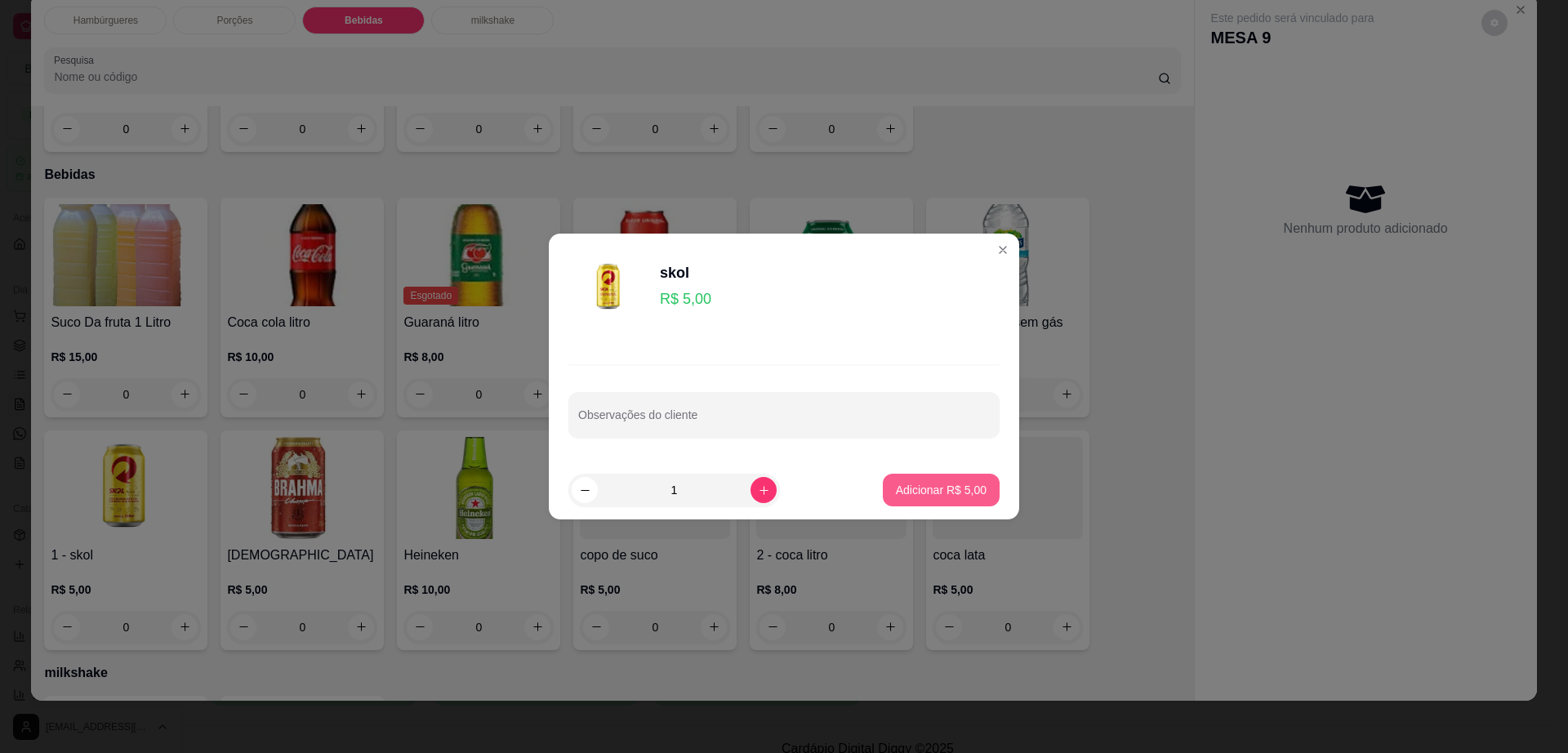
click at [942, 492] on p "Adicionar R$ 5,00" at bounding box center [941, 490] width 90 height 16
type input "1"
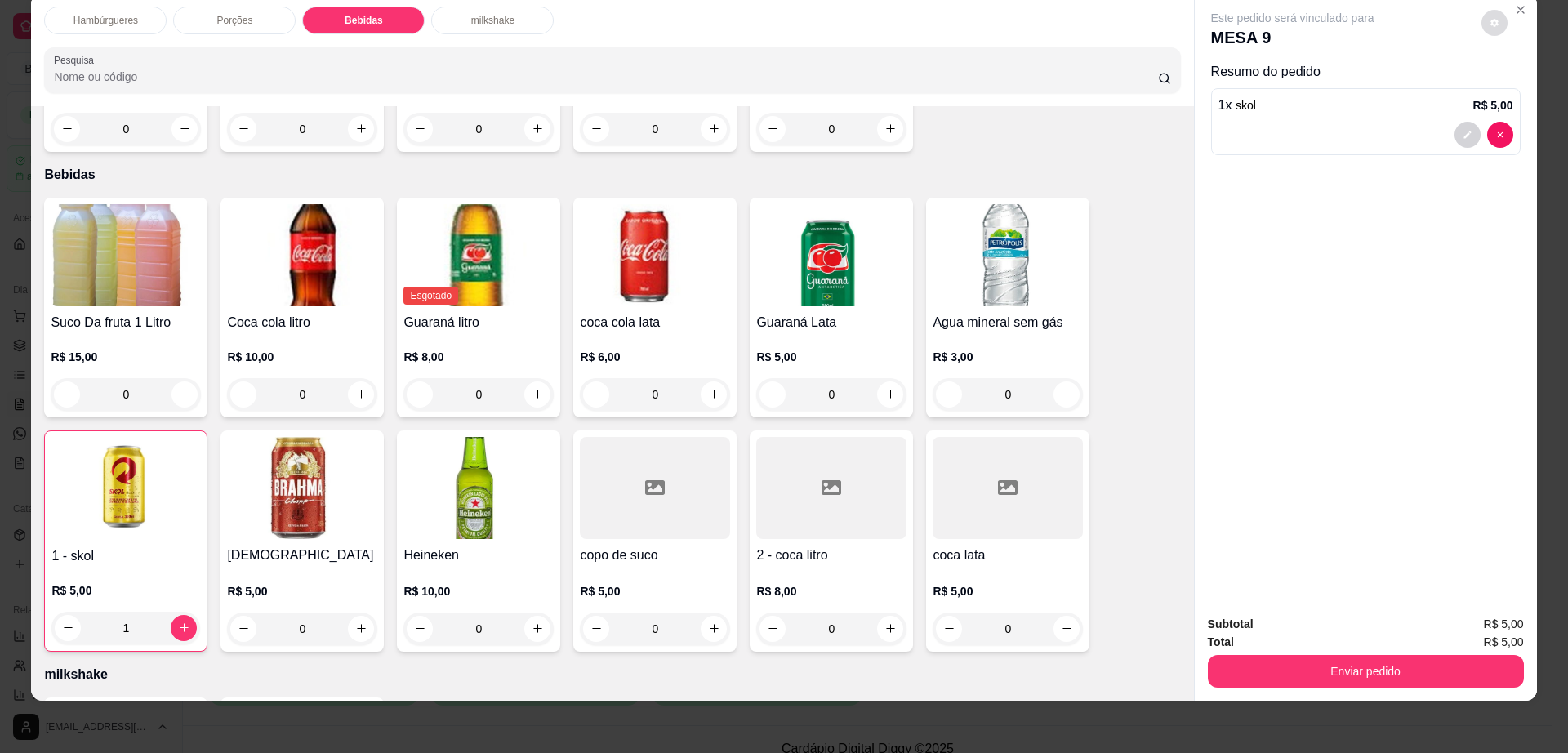
click at [1485, 16] on button "decrease-product-quantity" at bounding box center [1494, 23] width 26 height 26
click at [1524, 84] on span "Automatic updates" at bounding box center [1530, 87] width 13 height 13
click at [1517, 88] on input "Automatic updates" at bounding box center [1512, 93] width 11 height 11
checkbox input "false"
click at [1349, 676] on button "Enviar pedido" at bounding box center [1366, 671] width 316 height 33
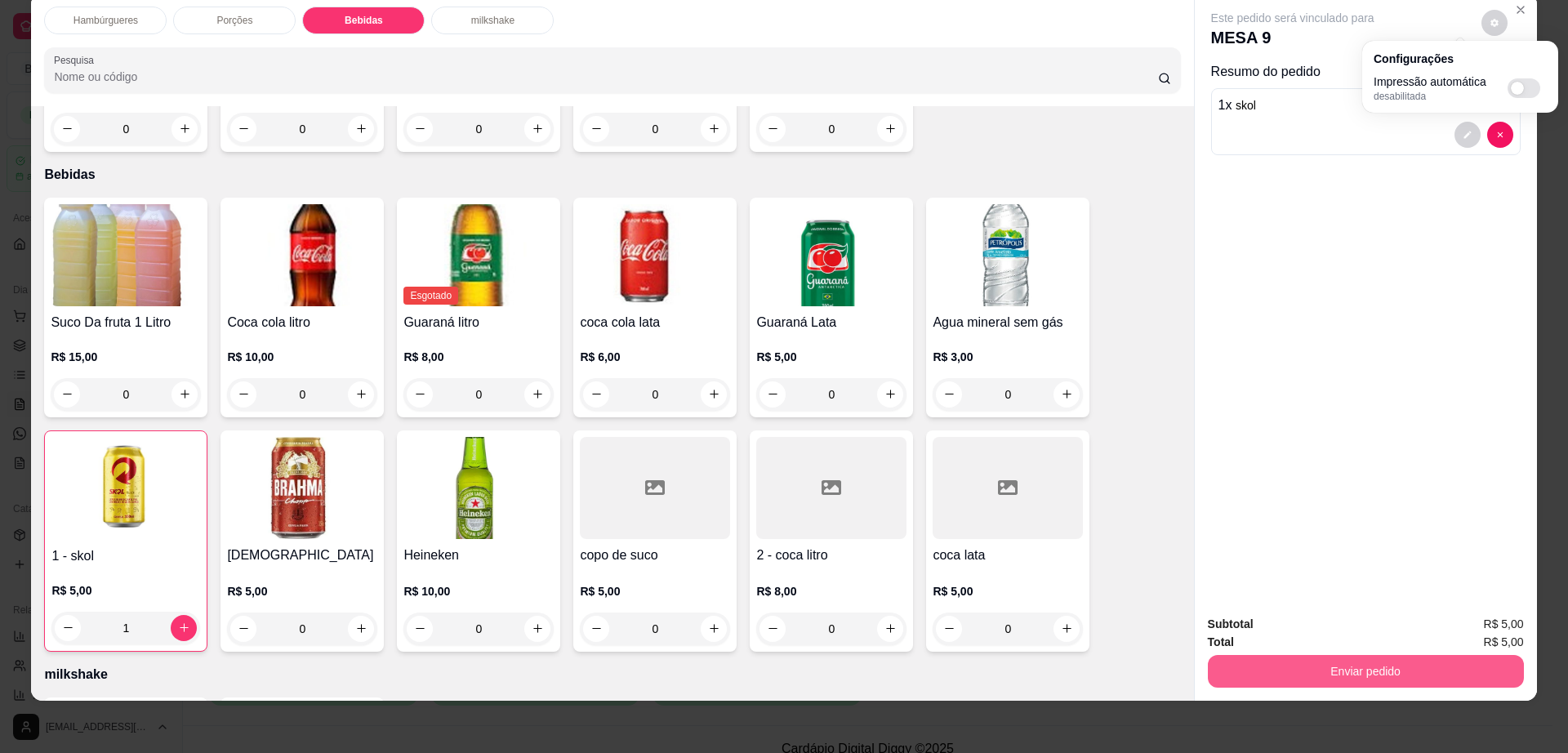
click at [1349, 676] on button "Enviar pedido" at bounding box center [1366, 671] width 316 height 33
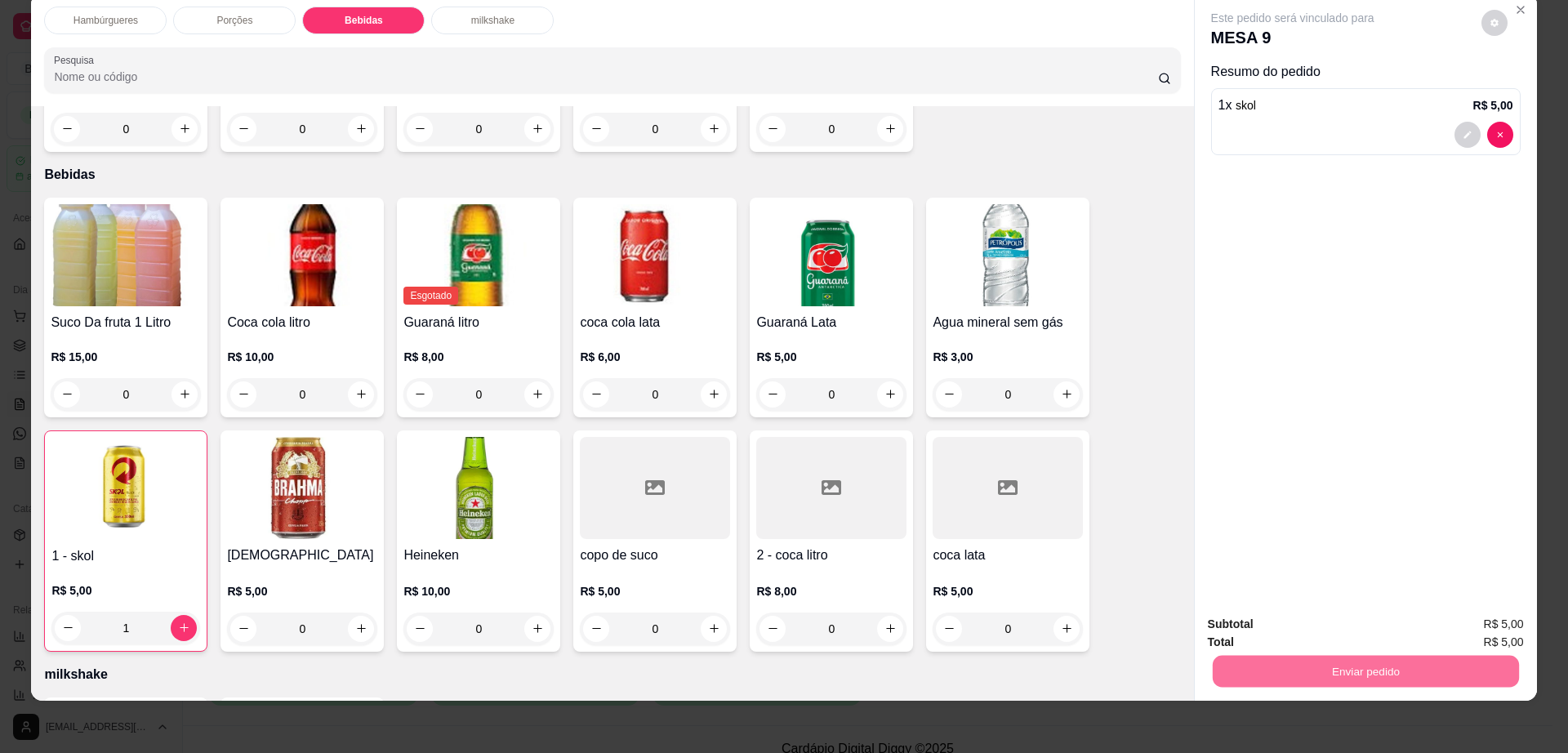
click at [1299, 632] on button "Não registrar e enviar pedido" at bounding box center [1310, 631] width 165 height 30
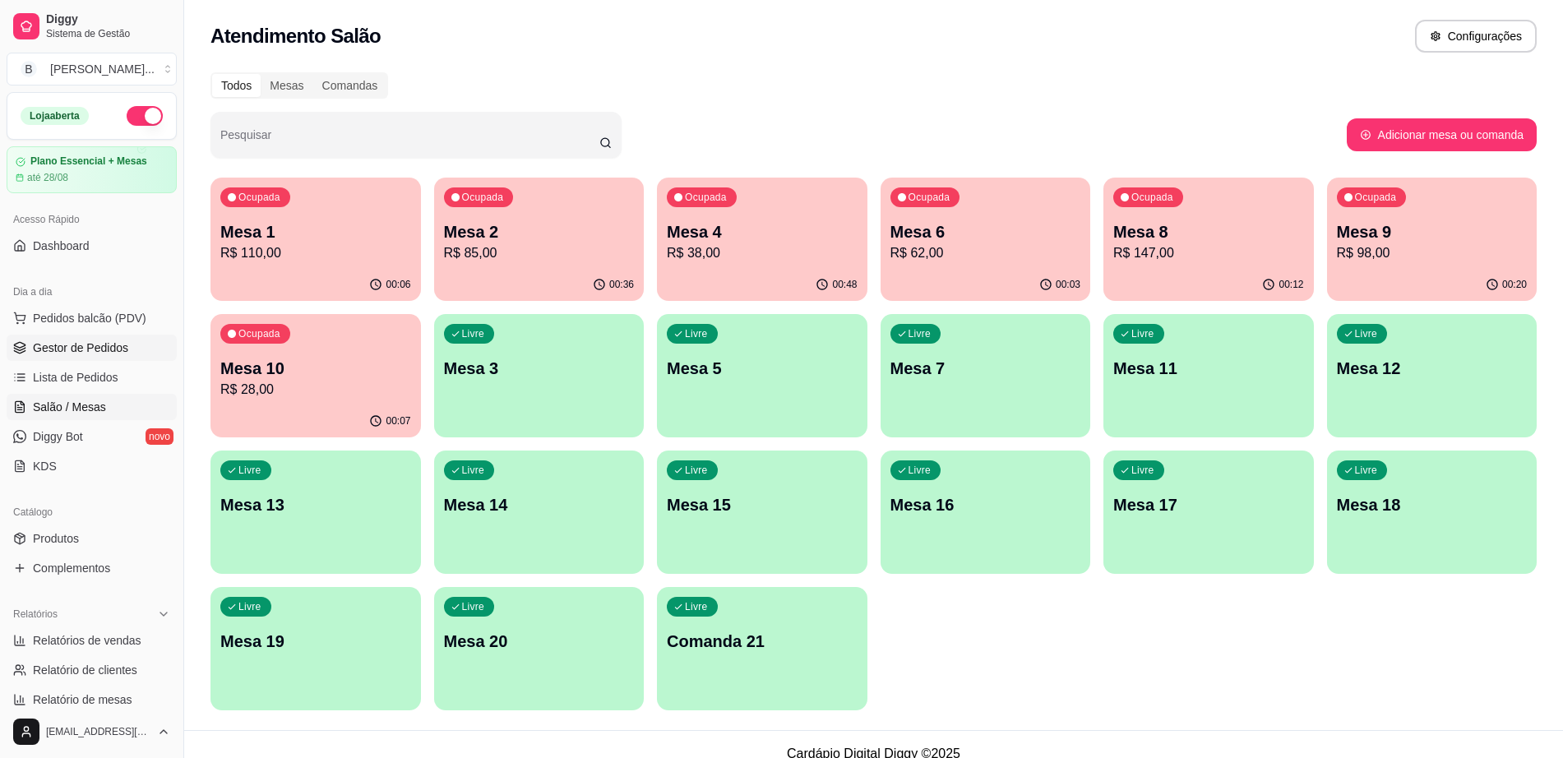
click at [109, 348] on span "Gestor de Pedidos" at bounding box center [80, 347] width 95 height 16
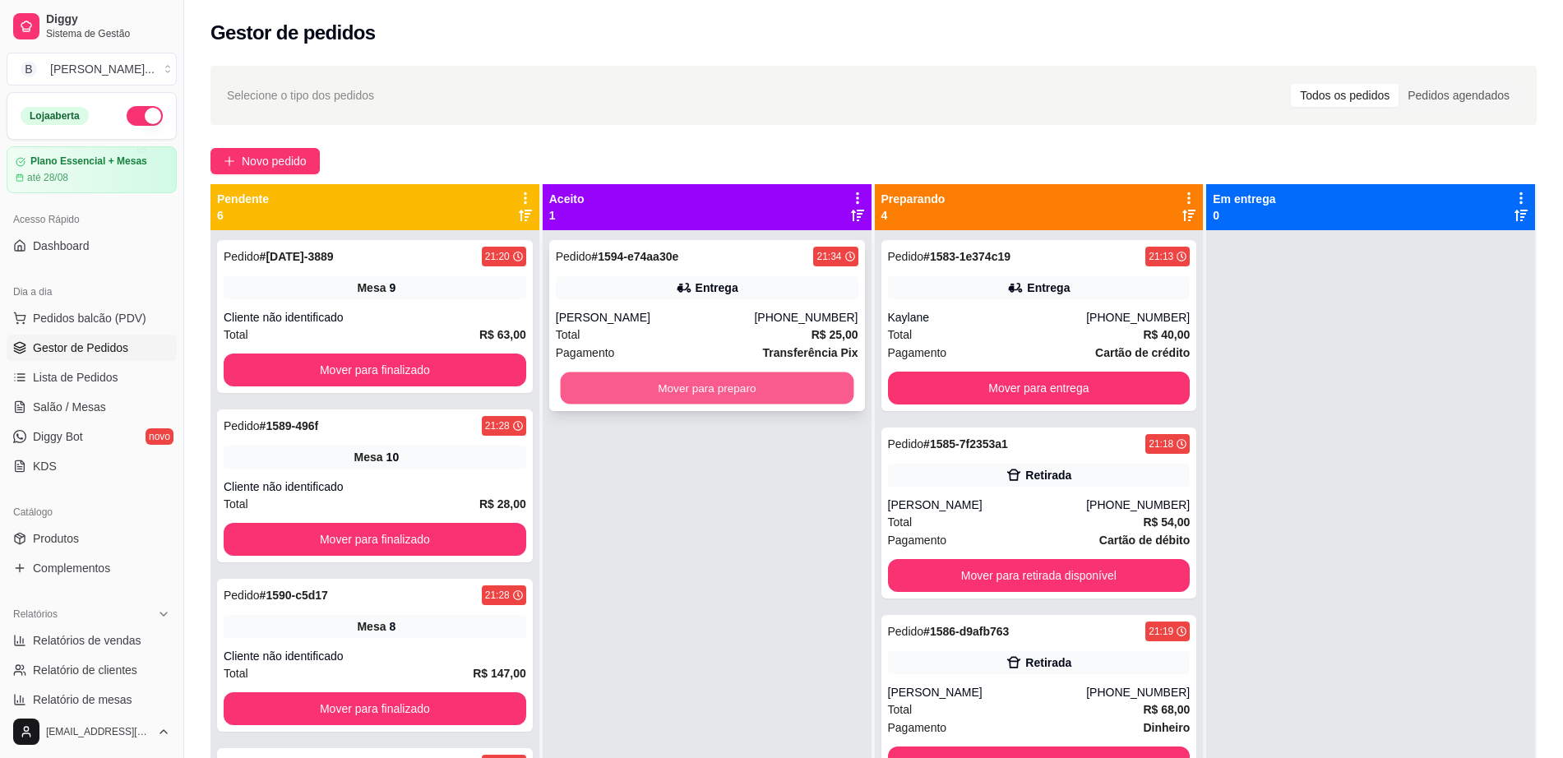
click at [607, 381] on button "Mover para preparo" at bounding box center [706, 388] width 293 height 32
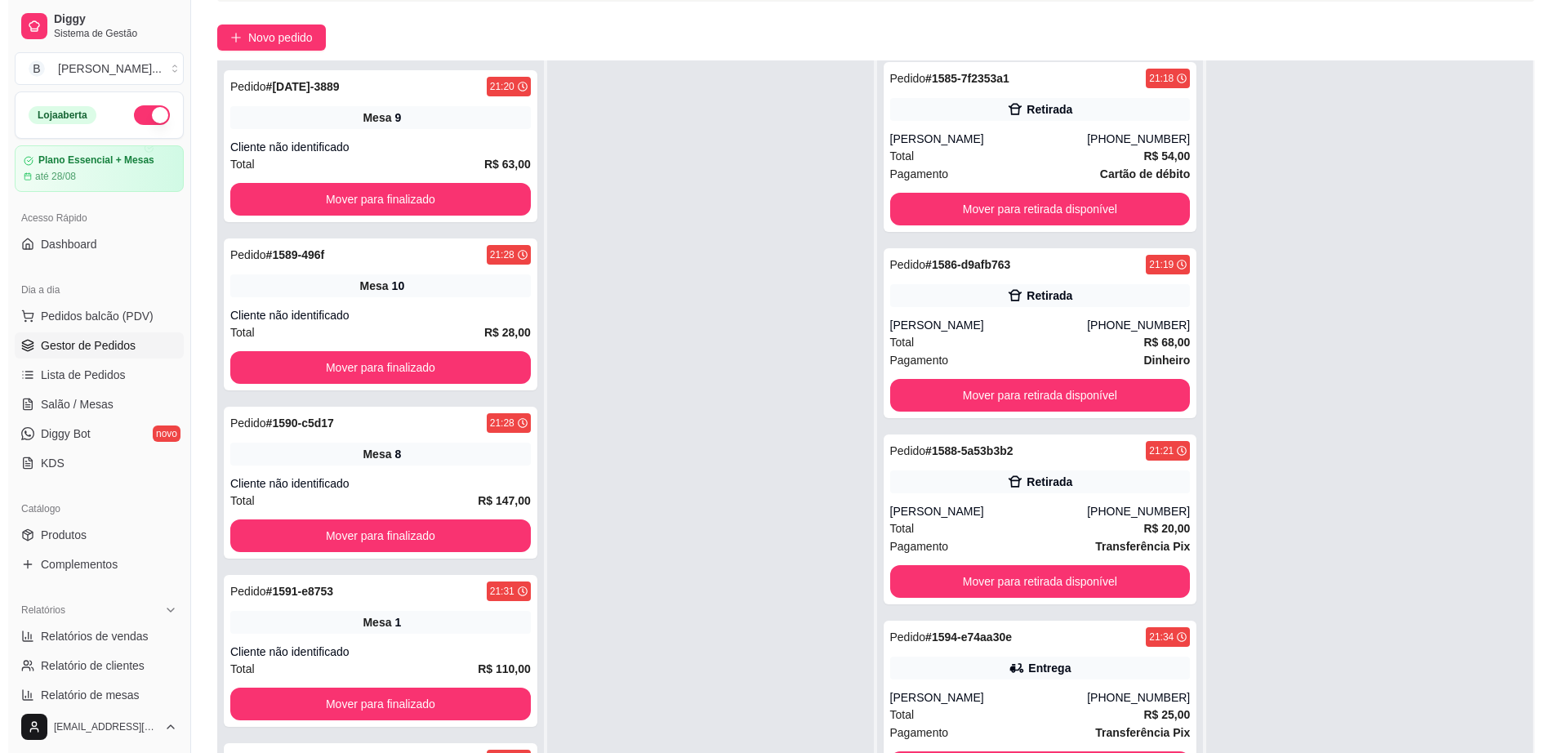
scroll to position [249, 0]
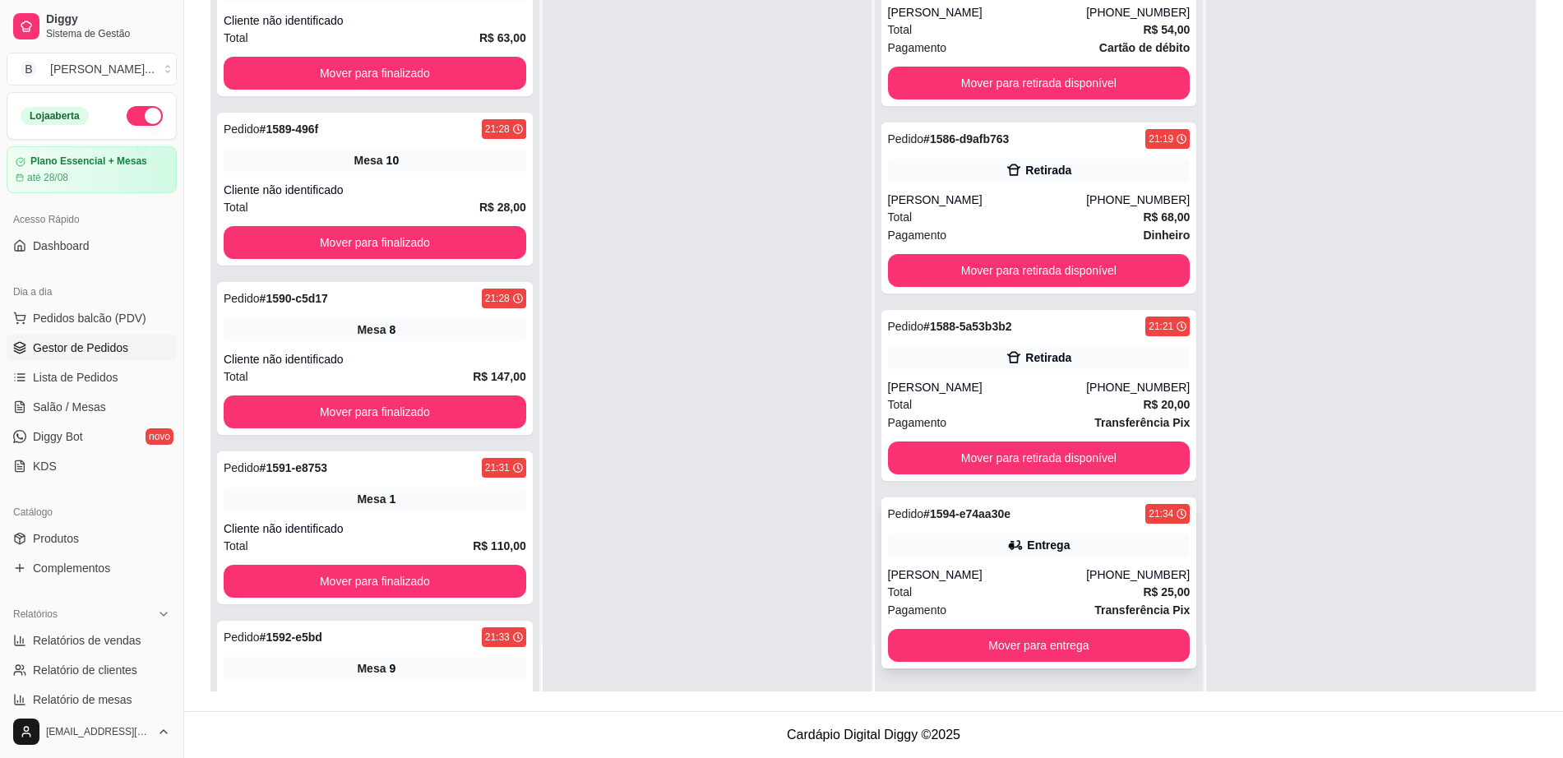
click at [1072, 556] on div "Pedido # 1594-e74aa30e 21:34 Entrega [PERSON_NAME] [PHONE_NUMBER] Total R$ 25,0…" at bounding box center [1039, 582] width 316 height 171
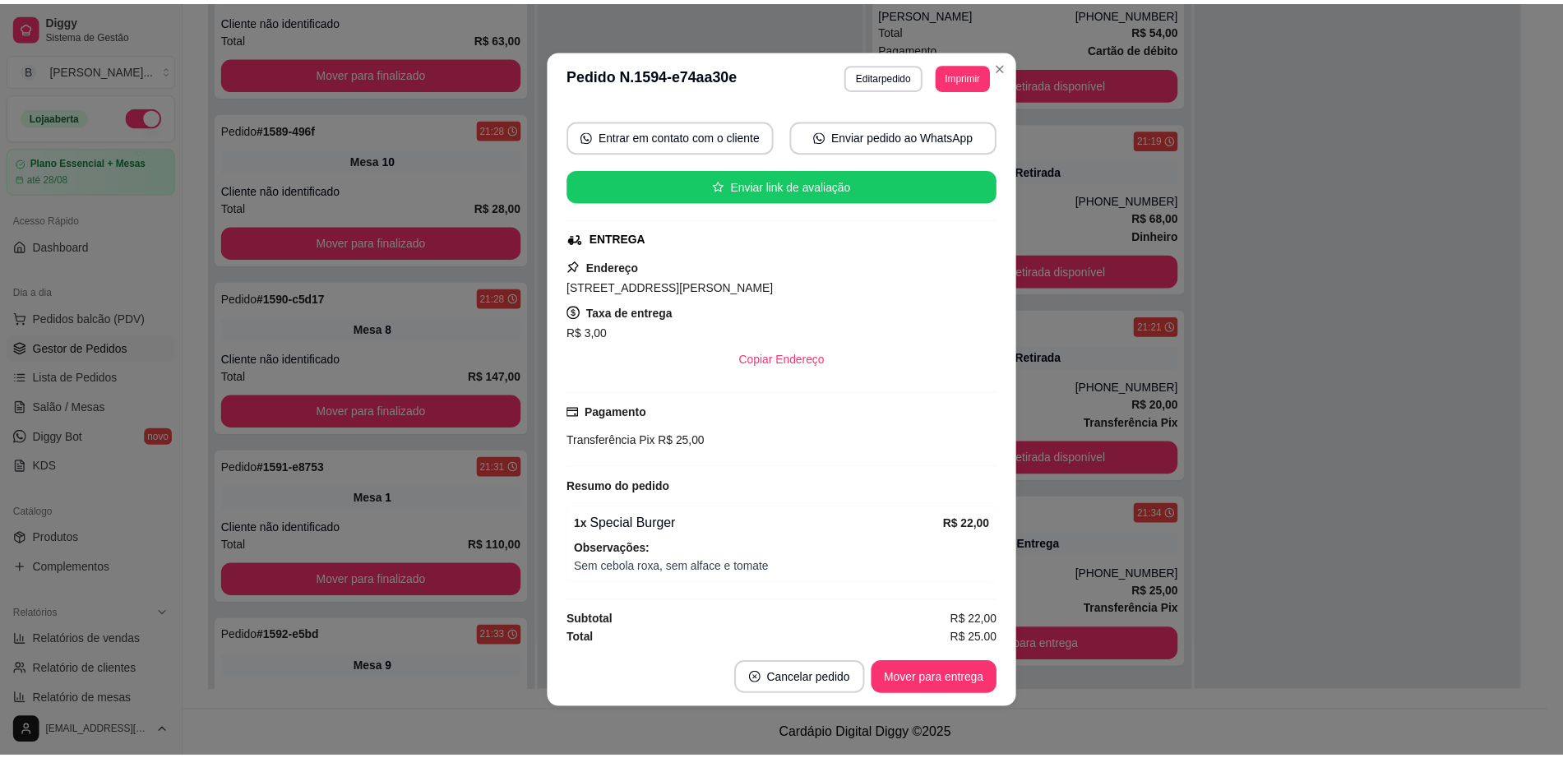
scroll to position [147, 0]
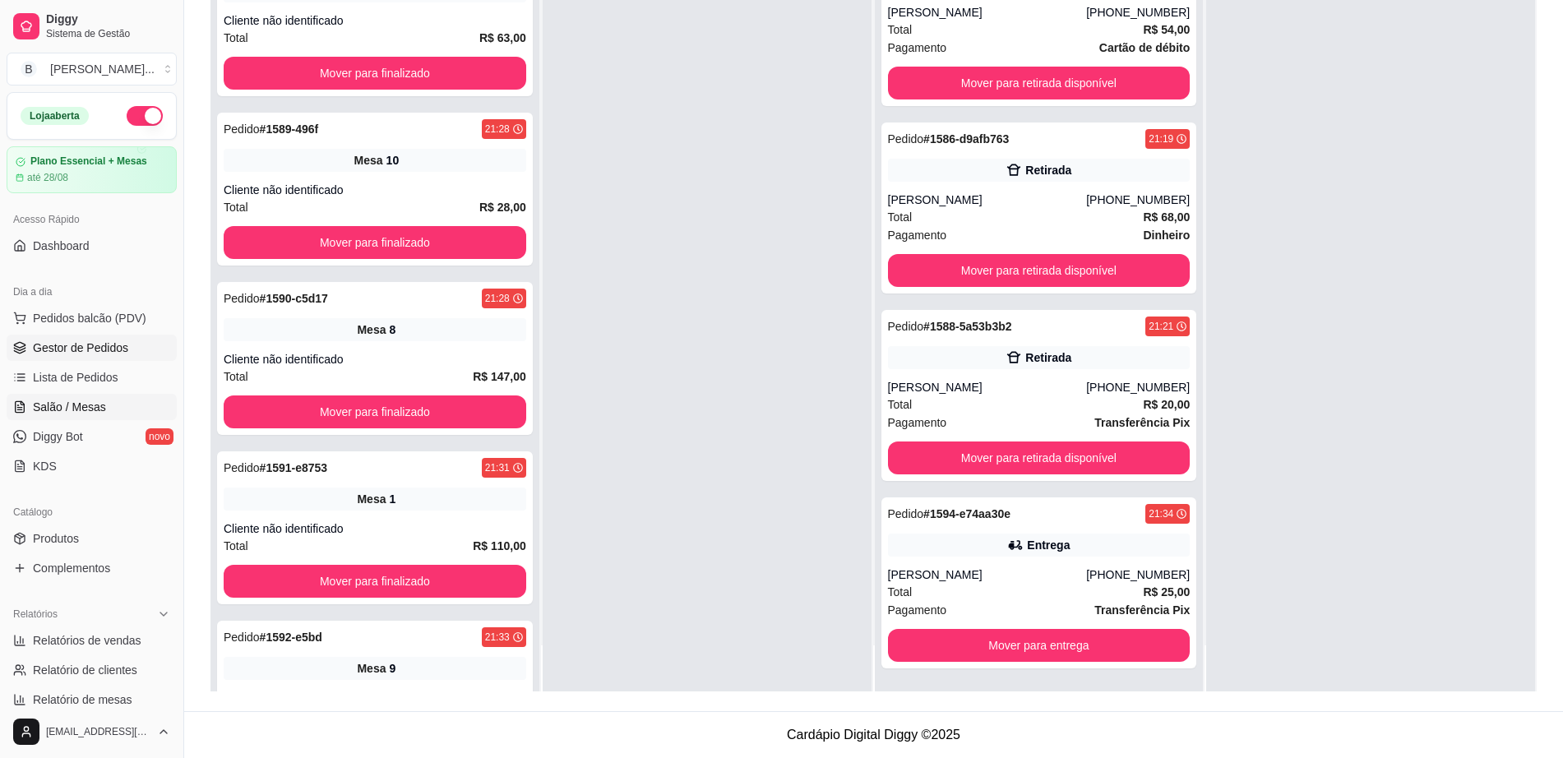
click at [83, 411] on span "Salão / Mesas" at bounding box center [69, 407] width 73 height 16
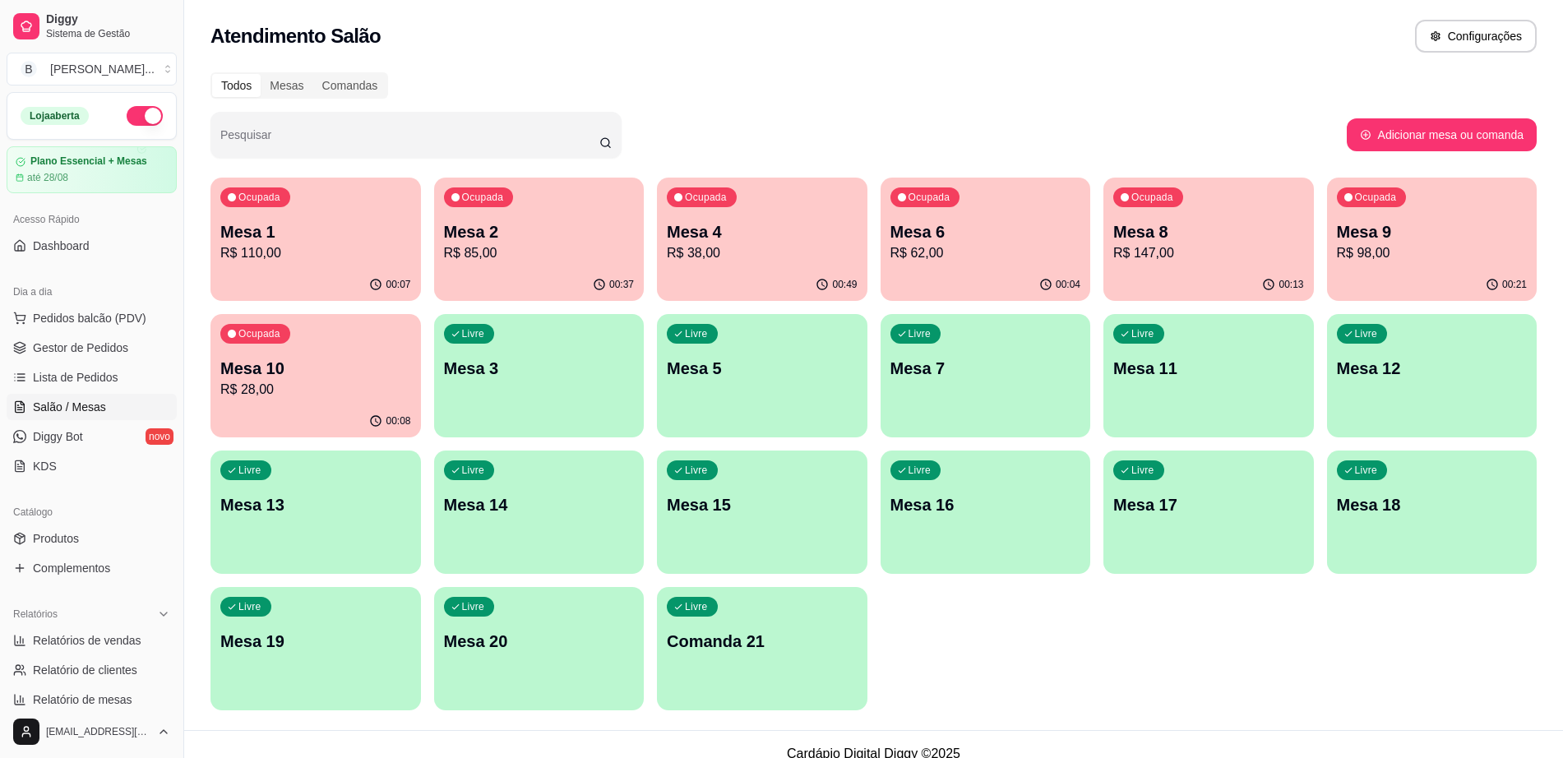
click at [515, 247] on p "R$ 85,00" at bounding box center [539, 253] width 191 height 20
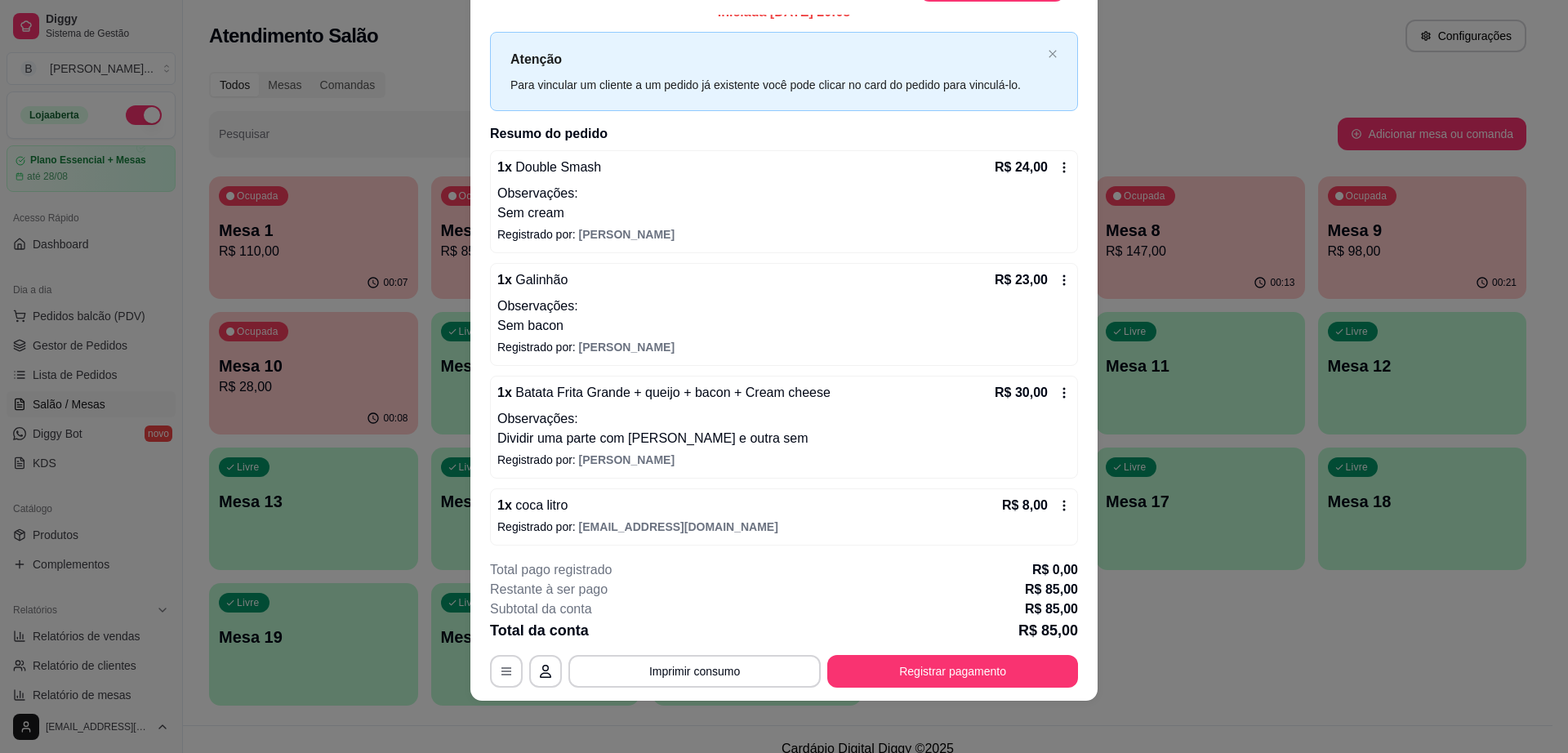
scroll to position [23, 0]
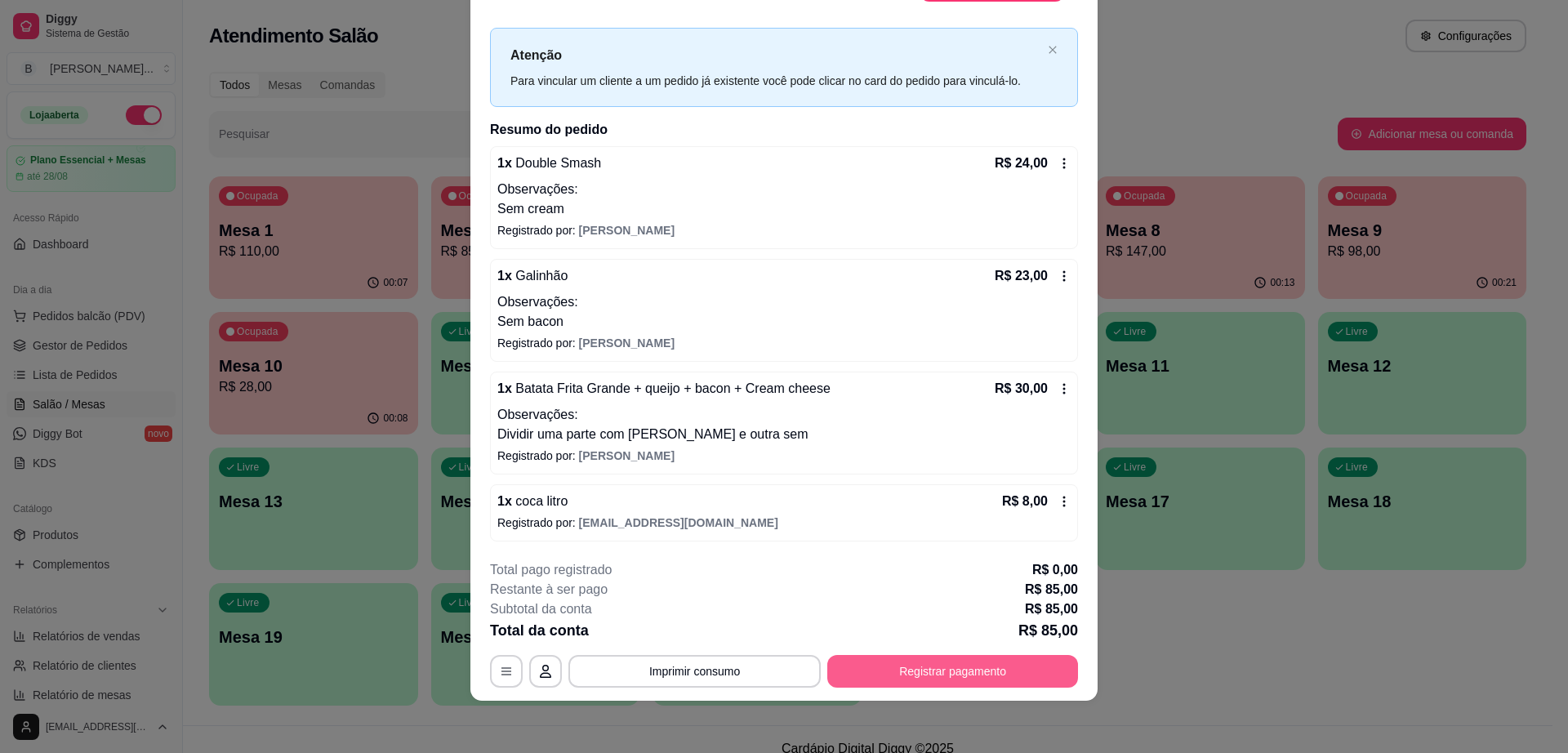
click at [969, 675] on button "Registrar pagamento" at bounding box center [953, 671] width 250 height 33
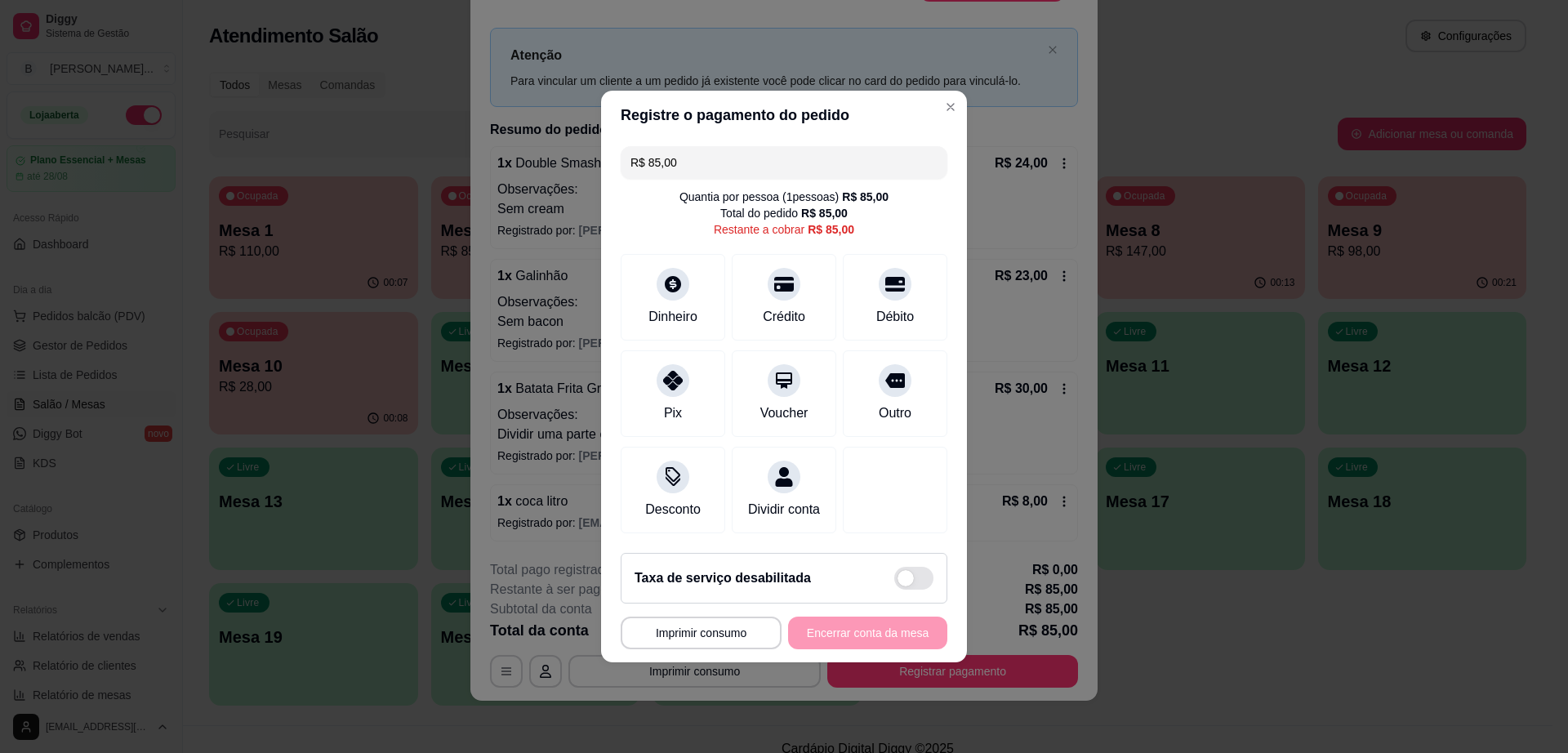
drag, startPoint x: 727, startPoint y: 151, endPoint x: 627, endPoint y: 151, distance: 100.0
click at [627, 151] on div "R$ 85,00" at bounding box center [784, 162] width 327 height 33
click at [791, 287] on div "Crédito" at bounding box center [785, 294] width 115 height 95
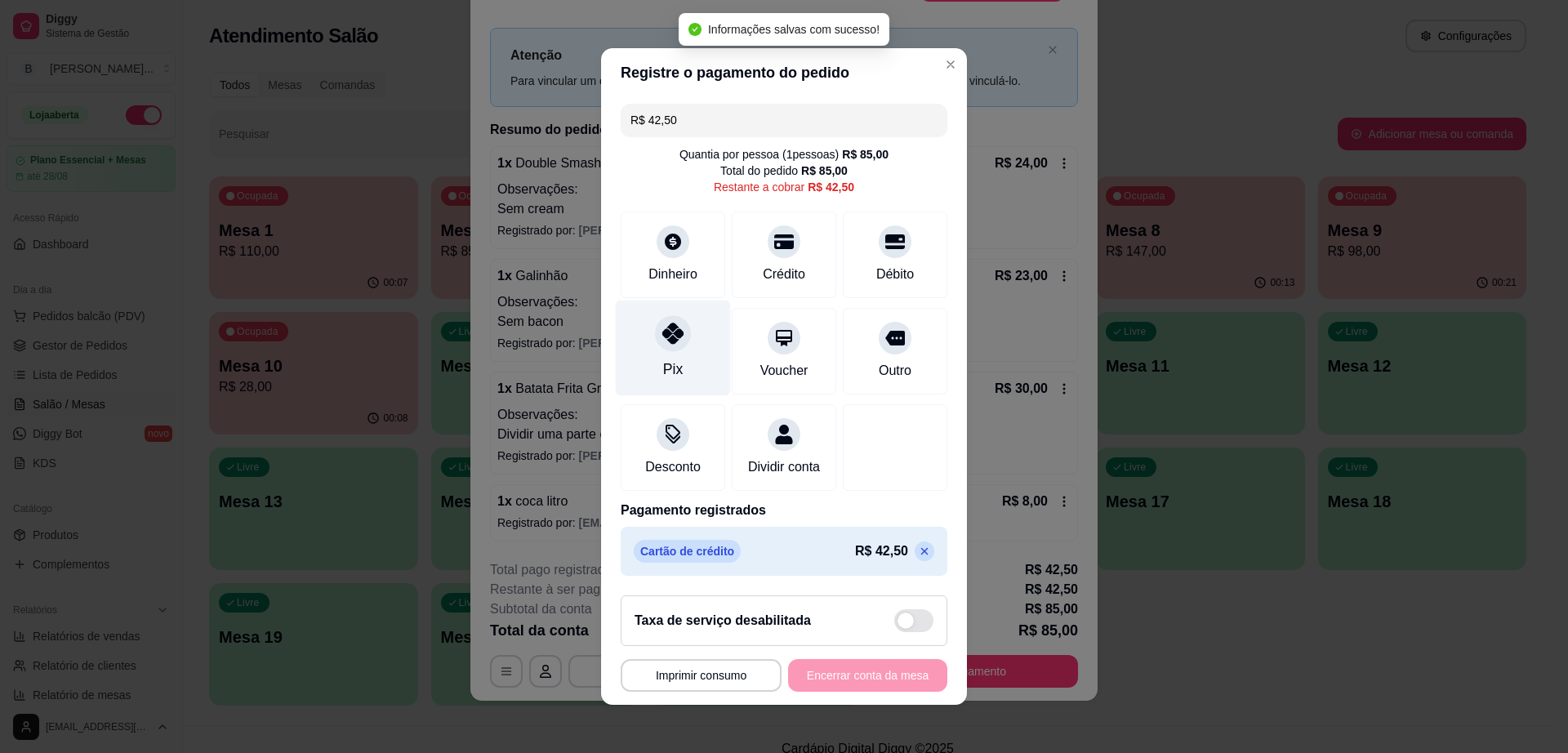
click at [663, 323] on icon at bounding box center [673, 333] width 21 height 21
type input "R$ 0,00"
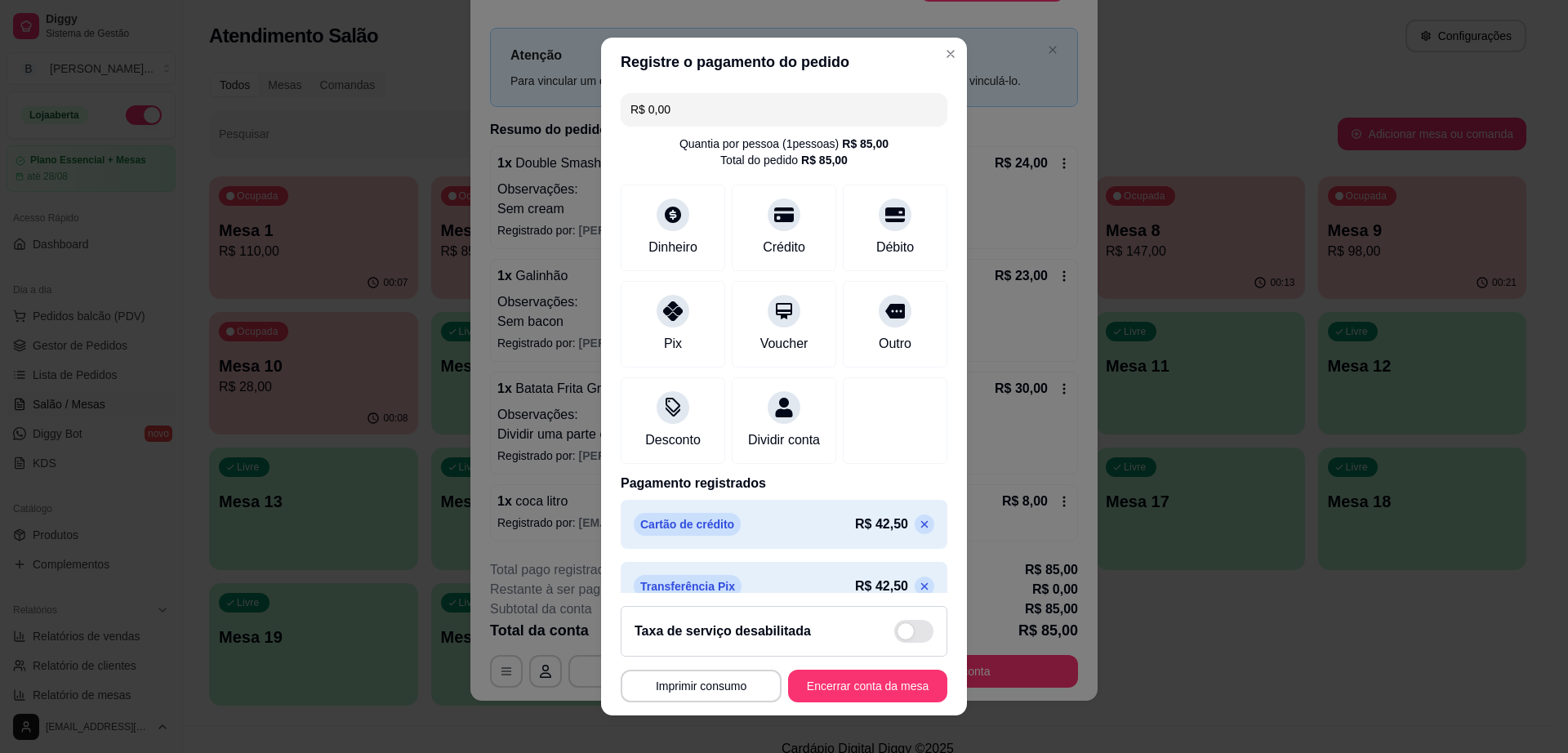
click at [859, 702] on footer "**********" at bounding box center [784, 654] width 366 height 122
click at [860, 687] on button "Encerrar conta da mesa" at bounding box center [867, 685] width 159 height 33
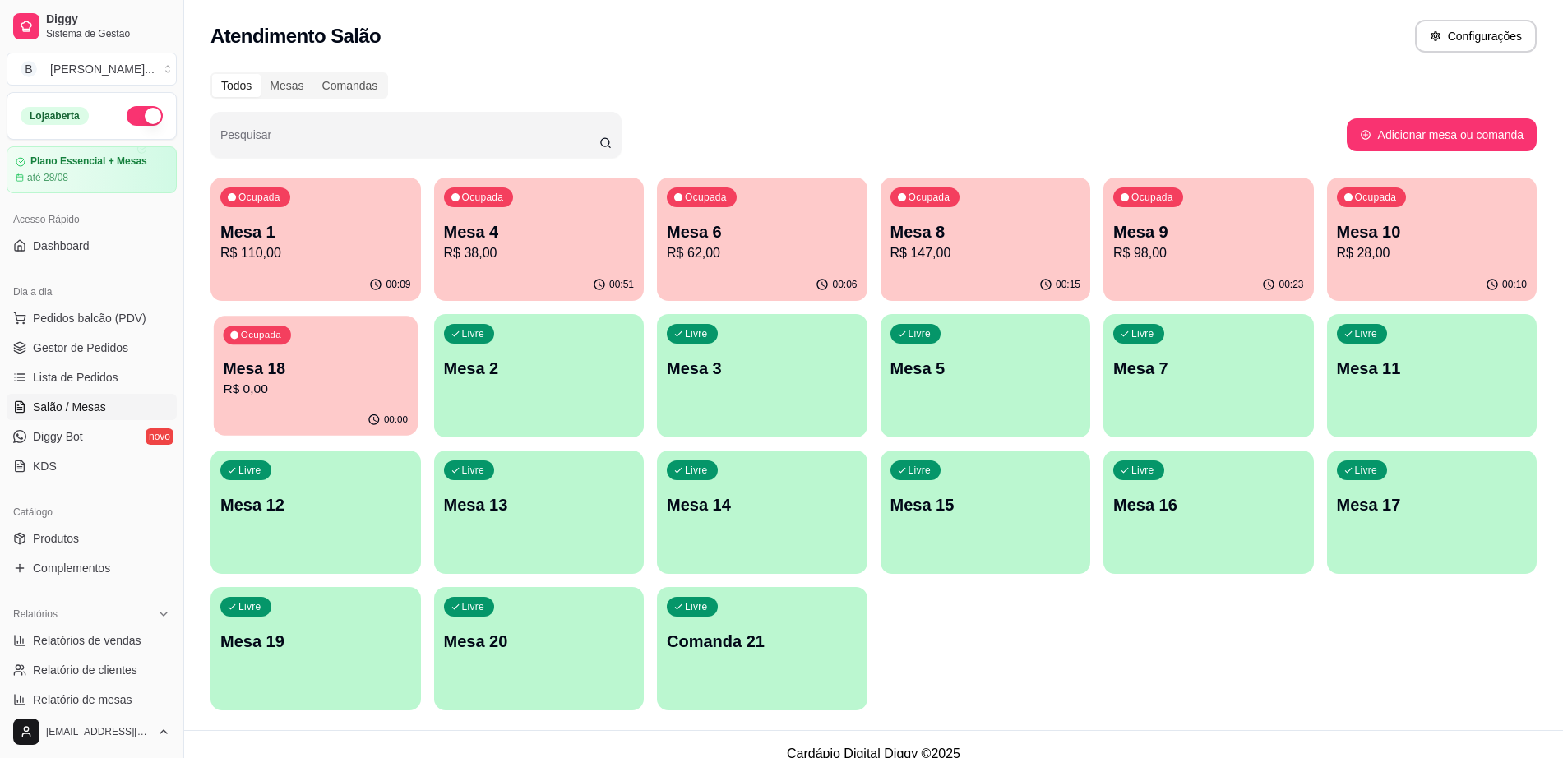
click at [270, 387] on p "R$ 0,00" at bounding box center [315, 389] width 185 height 19
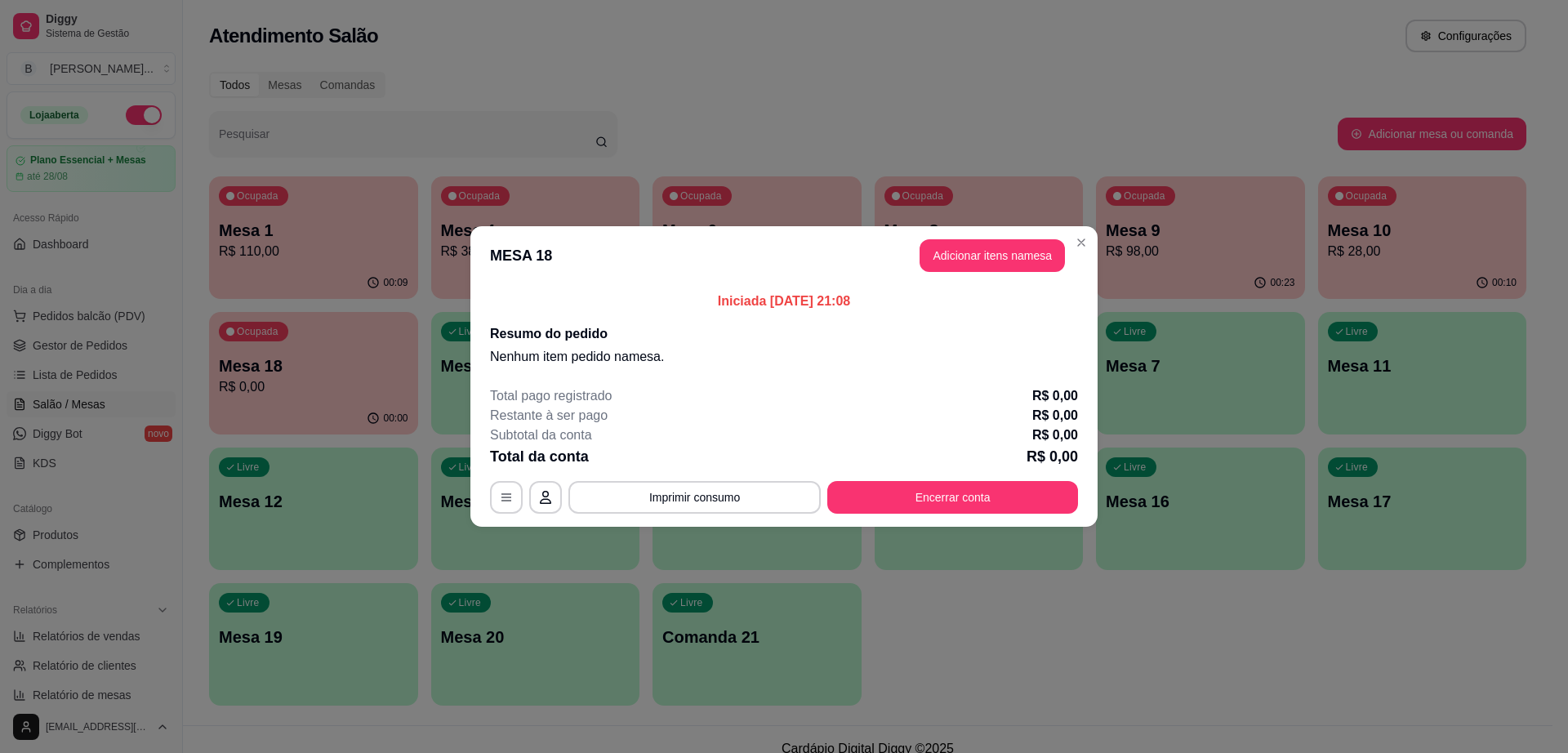
click at [998, 263] on button "Adicionar itens na mesa" at bounding box center [993, 255] width 145 height 33
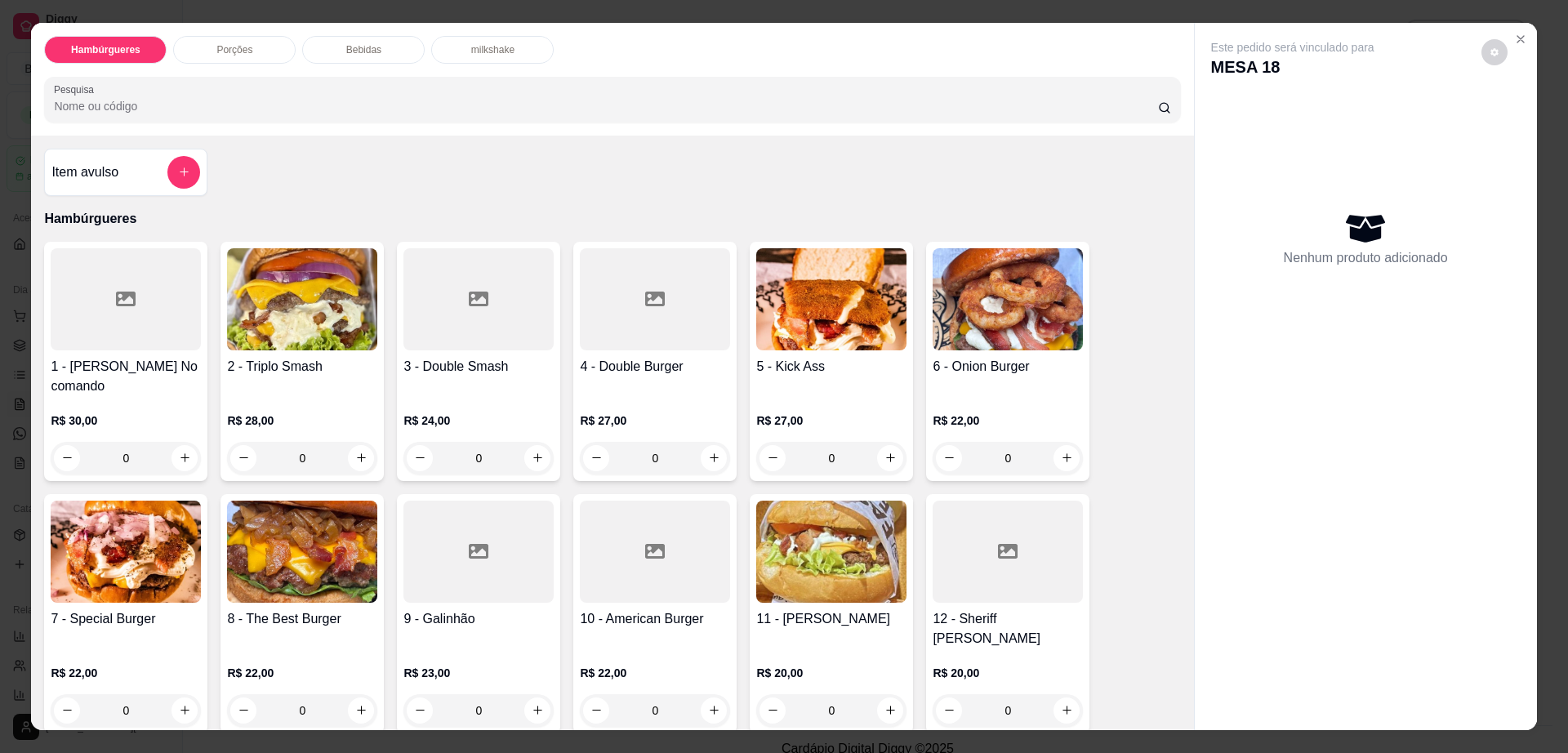
click at [144, 299] on div at bounding box center [125, 299] width 150 height 102
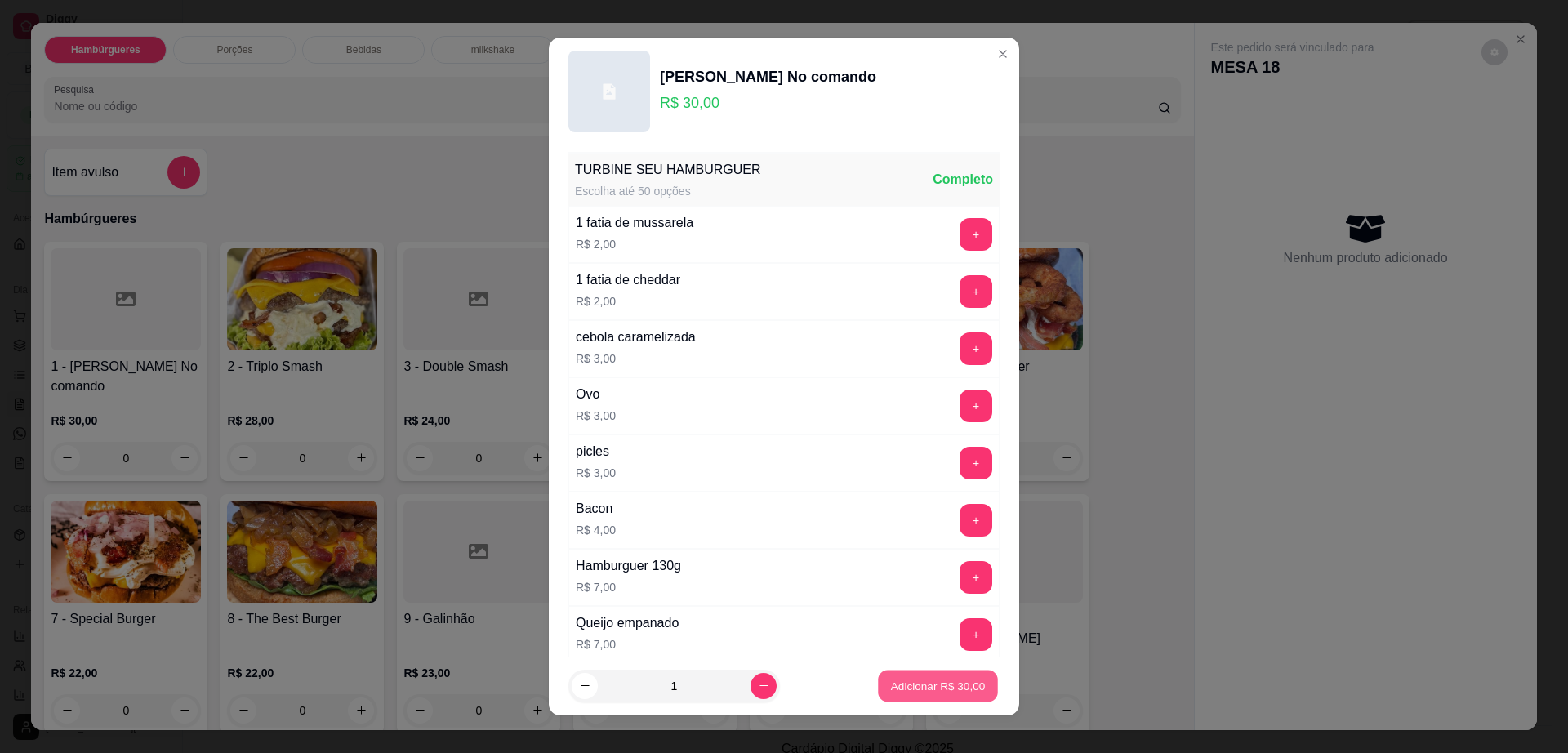
click at [938, 678] on p "Adicionar R$ 30,00" at bounding box center [938, 685] width 94 height 16
type input "1"
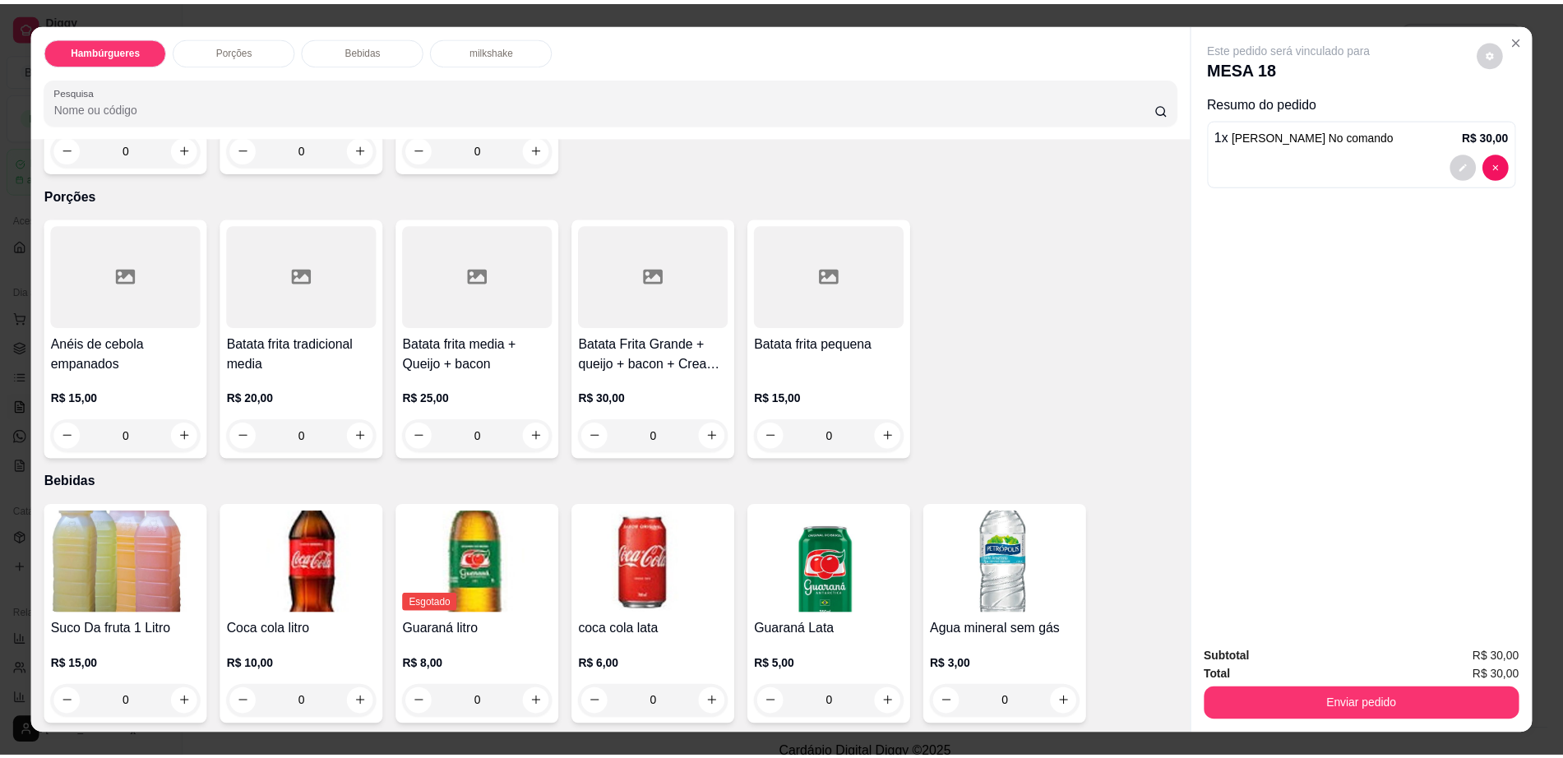
scroll to position [1130, 0]
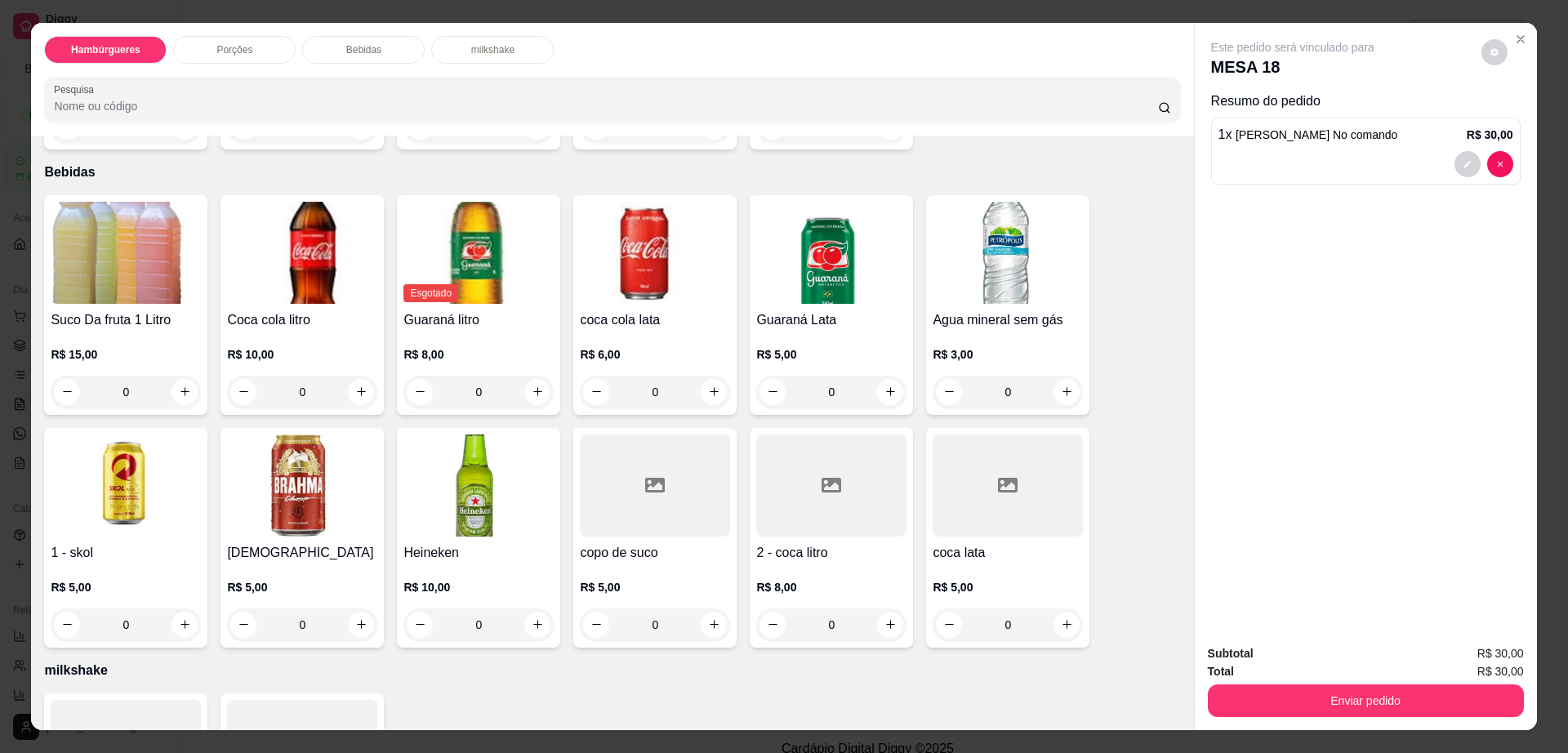
click at [666, 207] on img at bounding box center [655, 252] width 150 height 102
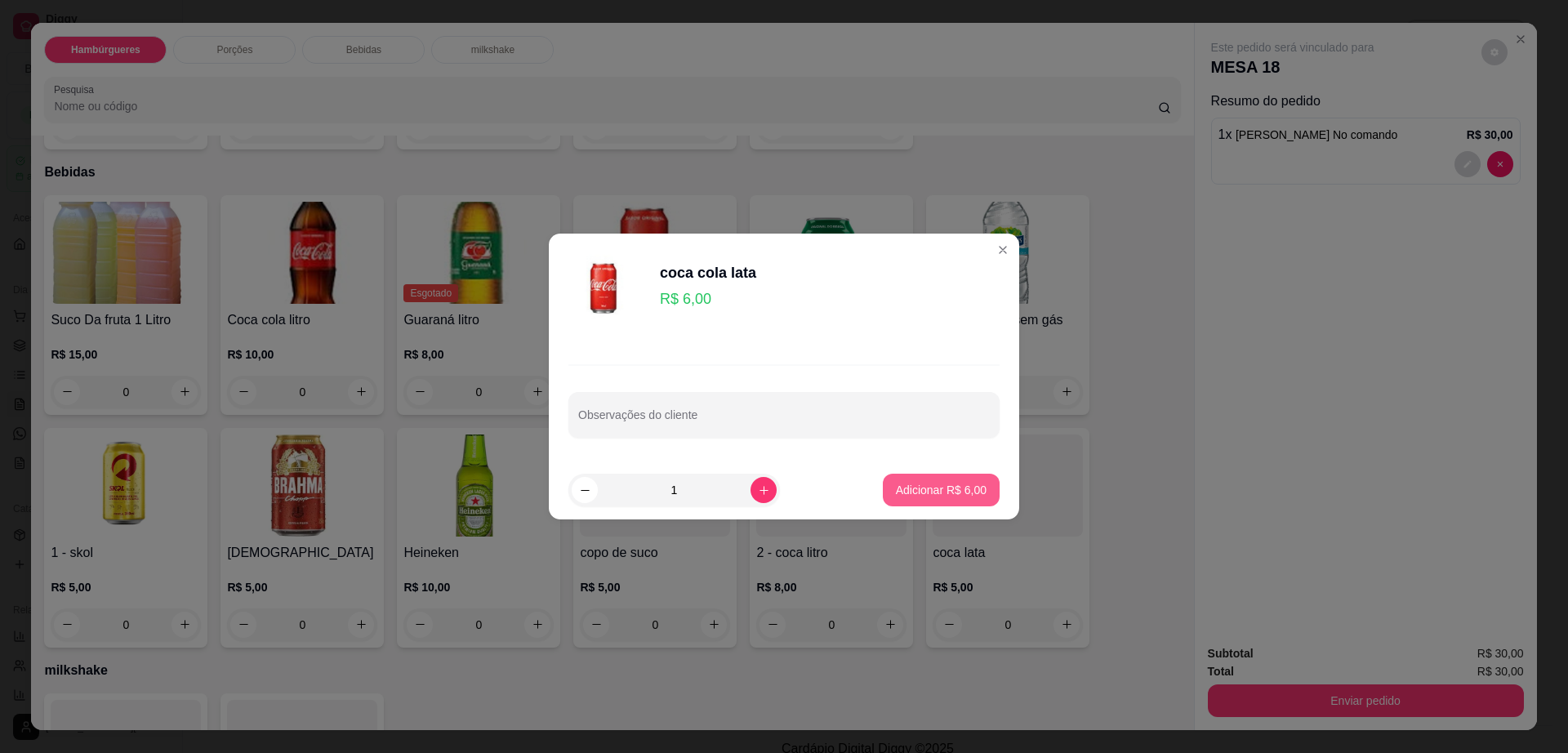
click at [922, 484] on p "Adicionar R$ 6,00" at bounding box center [941, 490] width 90 height 16
type input "1"
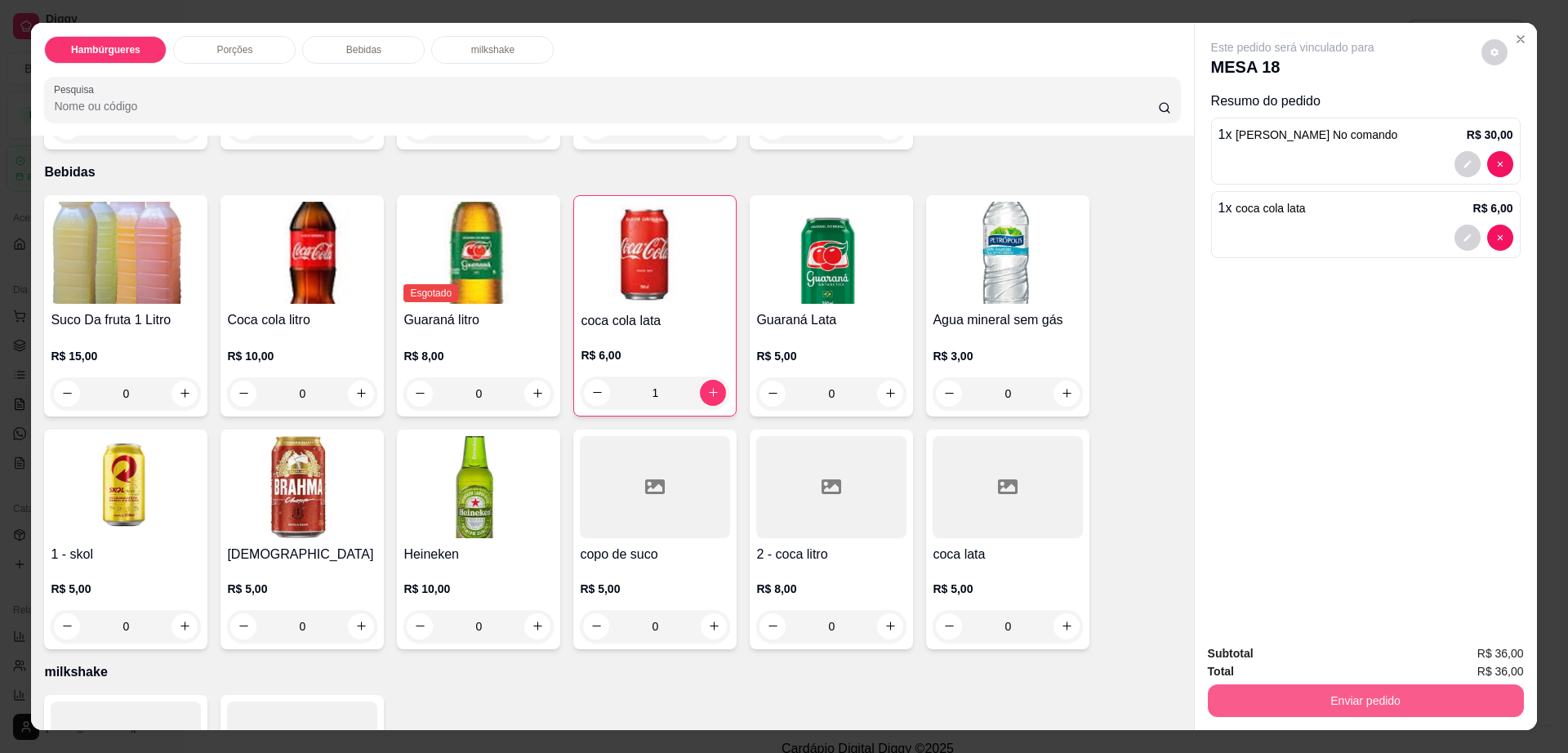
click at [1374, 699] on button "Enviar pedido" at bounding box center [1366, 700] width 316 height 33
click at [1275, 662] on button "Não registrar e enviar pedido" at bounding box center [1310, 660] width 170 height 31
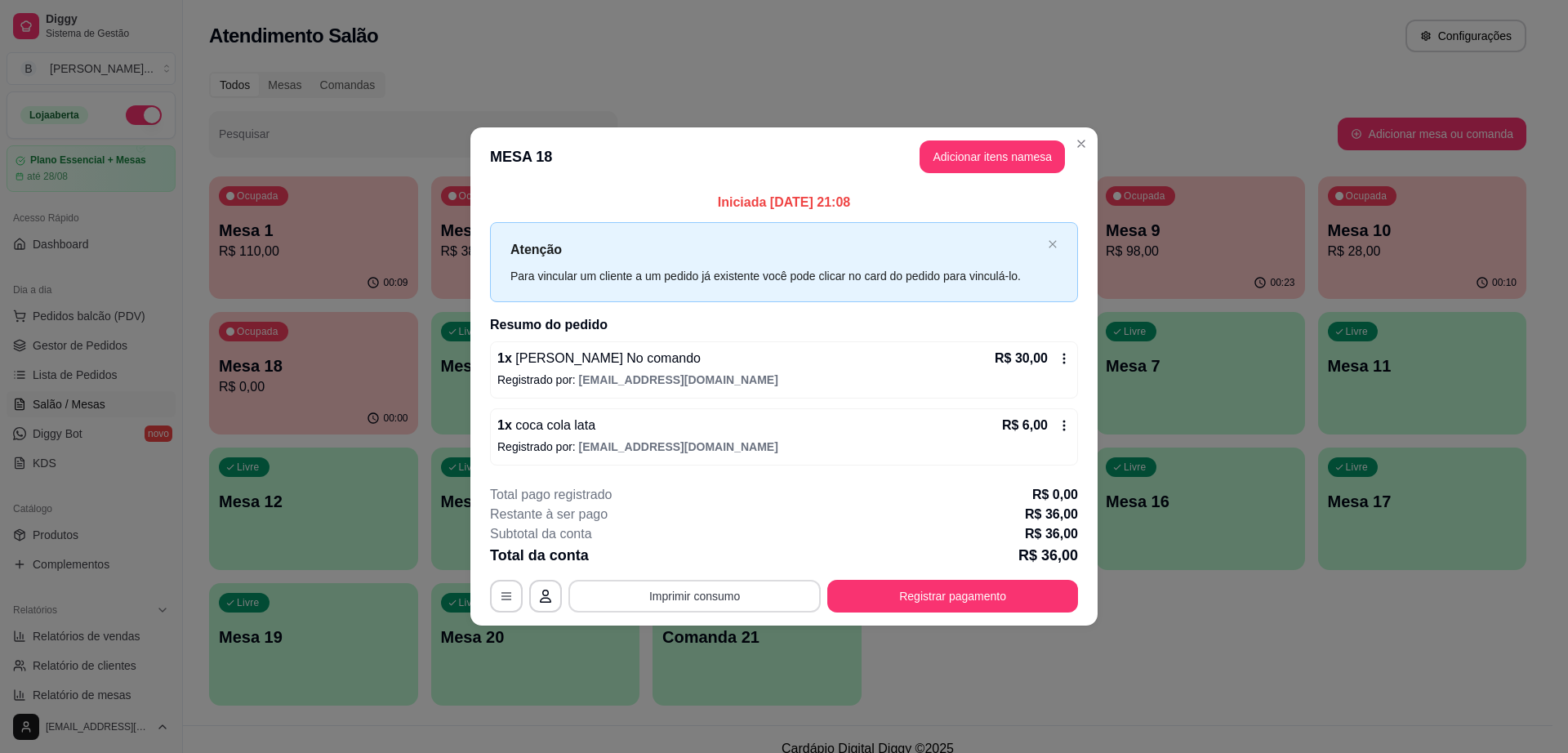
click at [737, 605] on button "Imprimir consumo" at bounding box center [695, 596] width 252 height 33
click at [695, 553] on button "Impressora cell" at bounding box center [700, 556] width 114 height 25
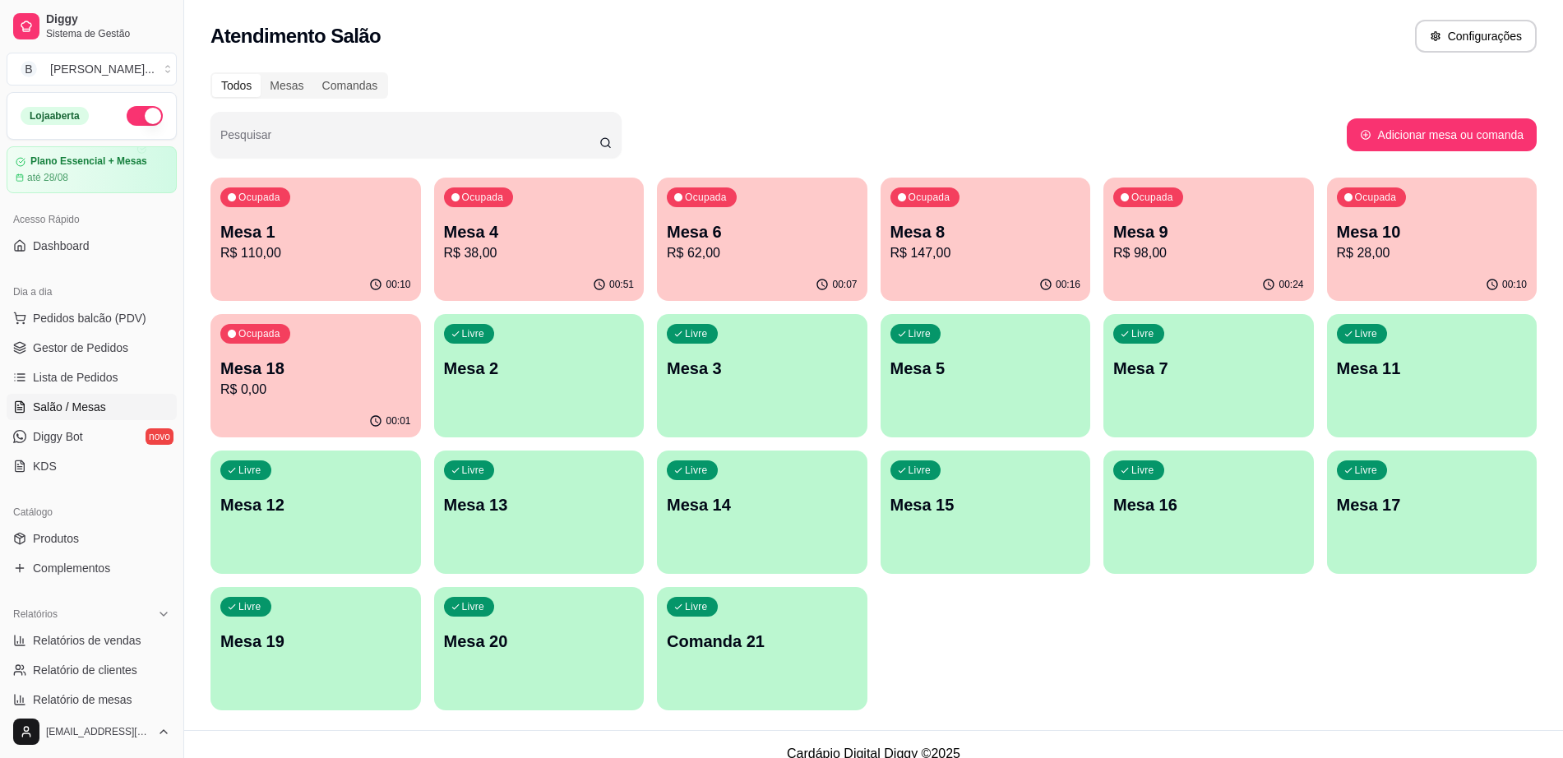
click at [85, 394] on link "Salão / Mesas" at bounding box center [92, 407] width 170 height 26
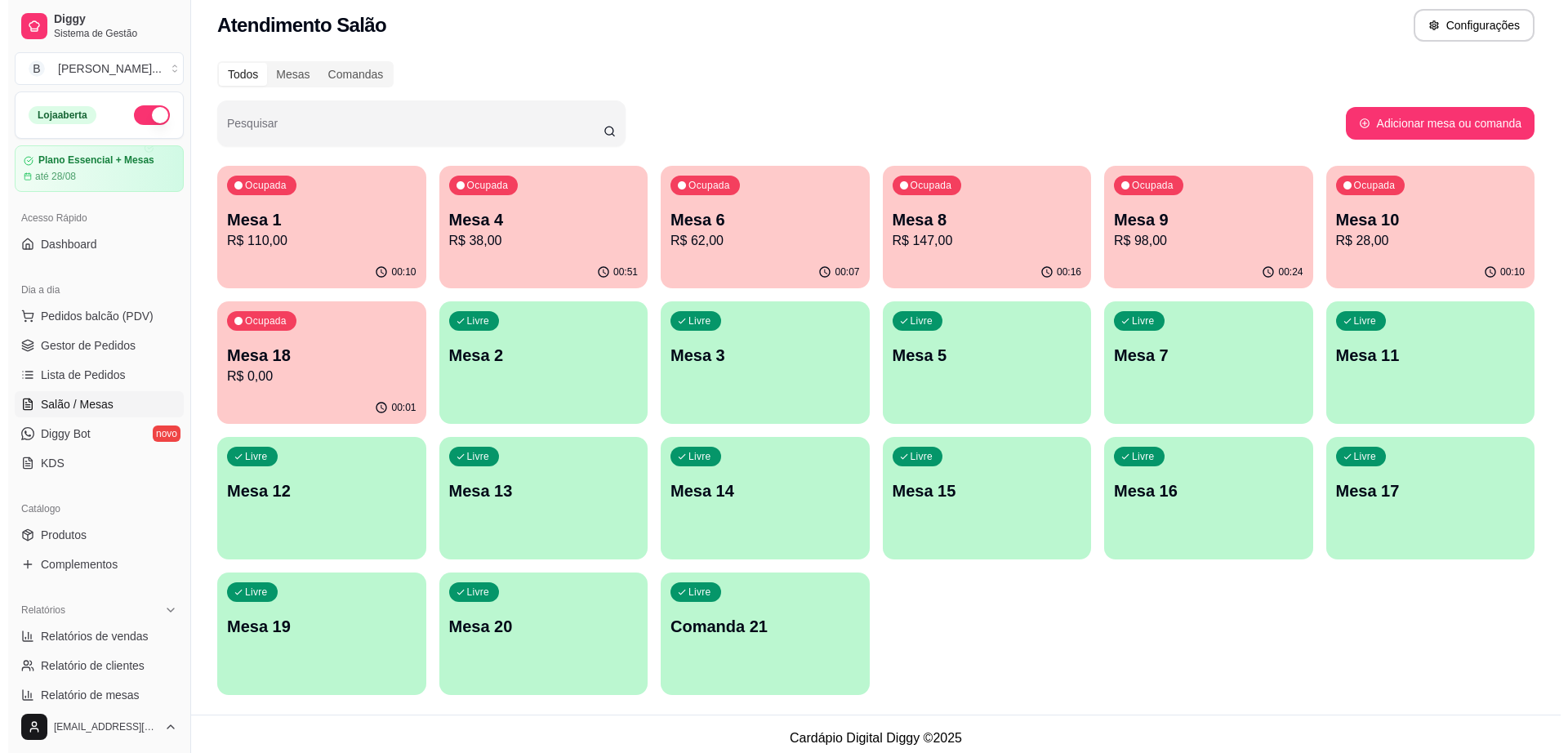
scroll to position [19, 0]
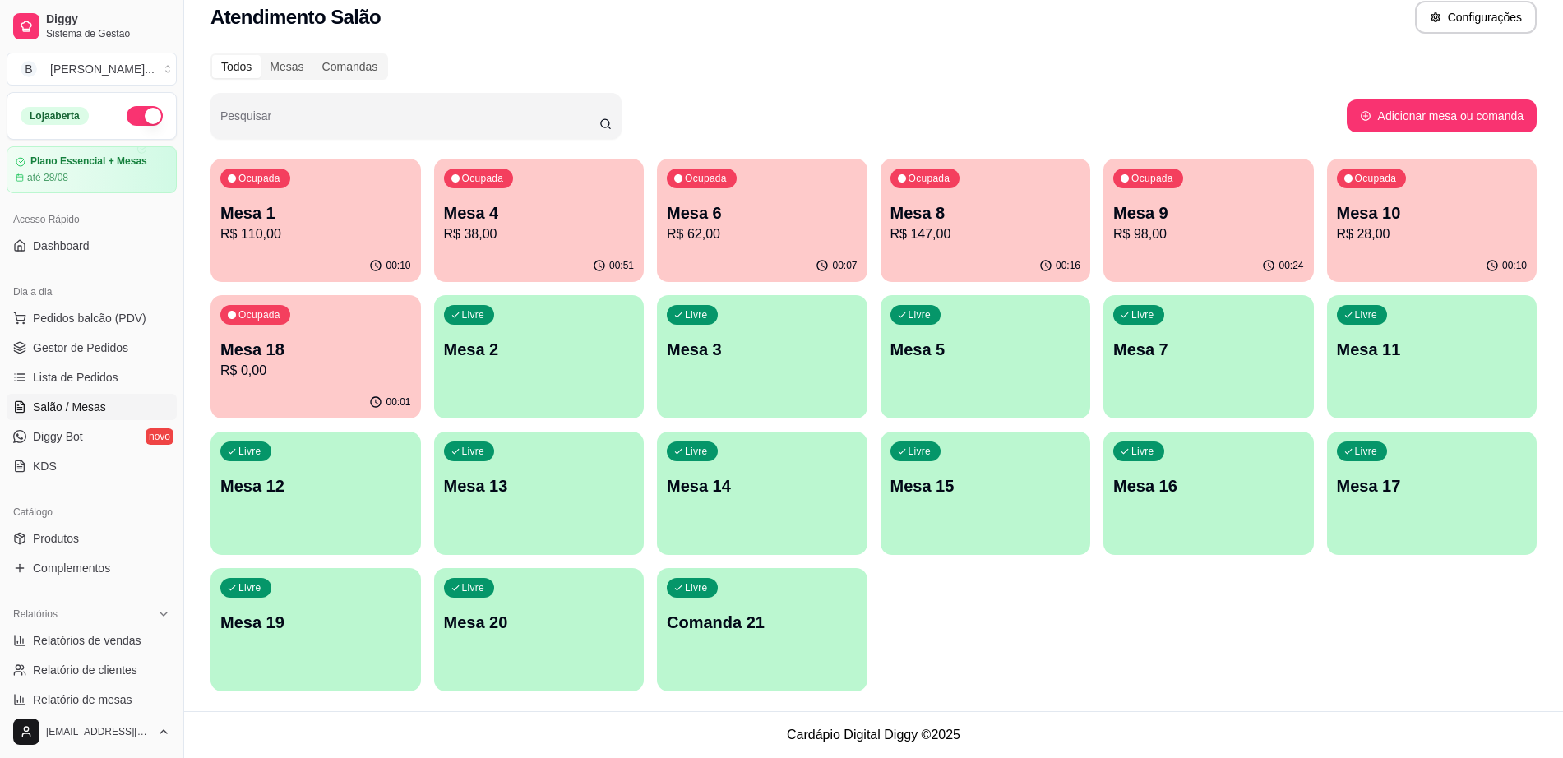
click at [272, 656] on div "Livre Mesa 19" at bounding box center [315, 620] width 210 height 104
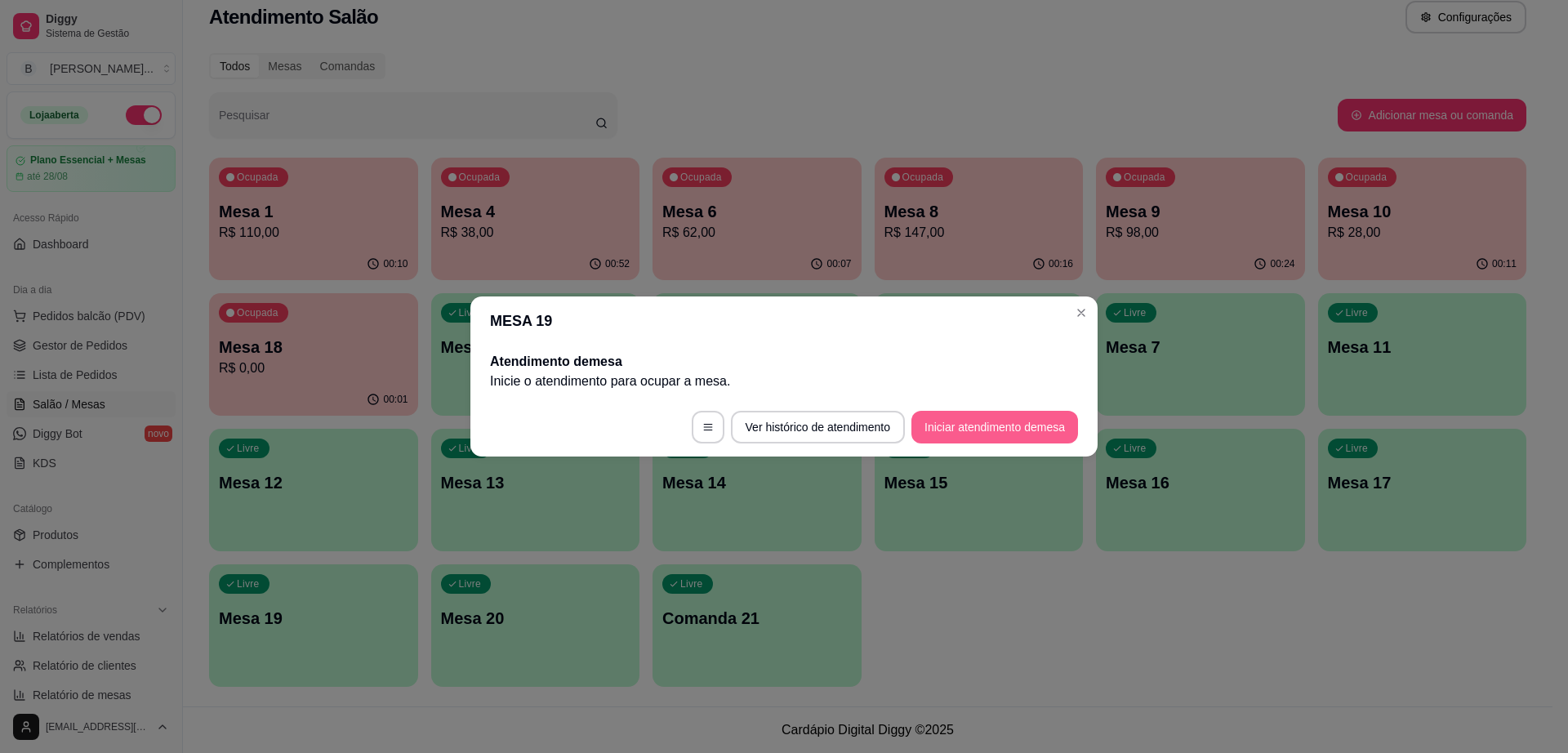
click at [1011, 412] on button "Iniciar atendimento de mesa" at bounding box center [995, 426] width 167 height 33
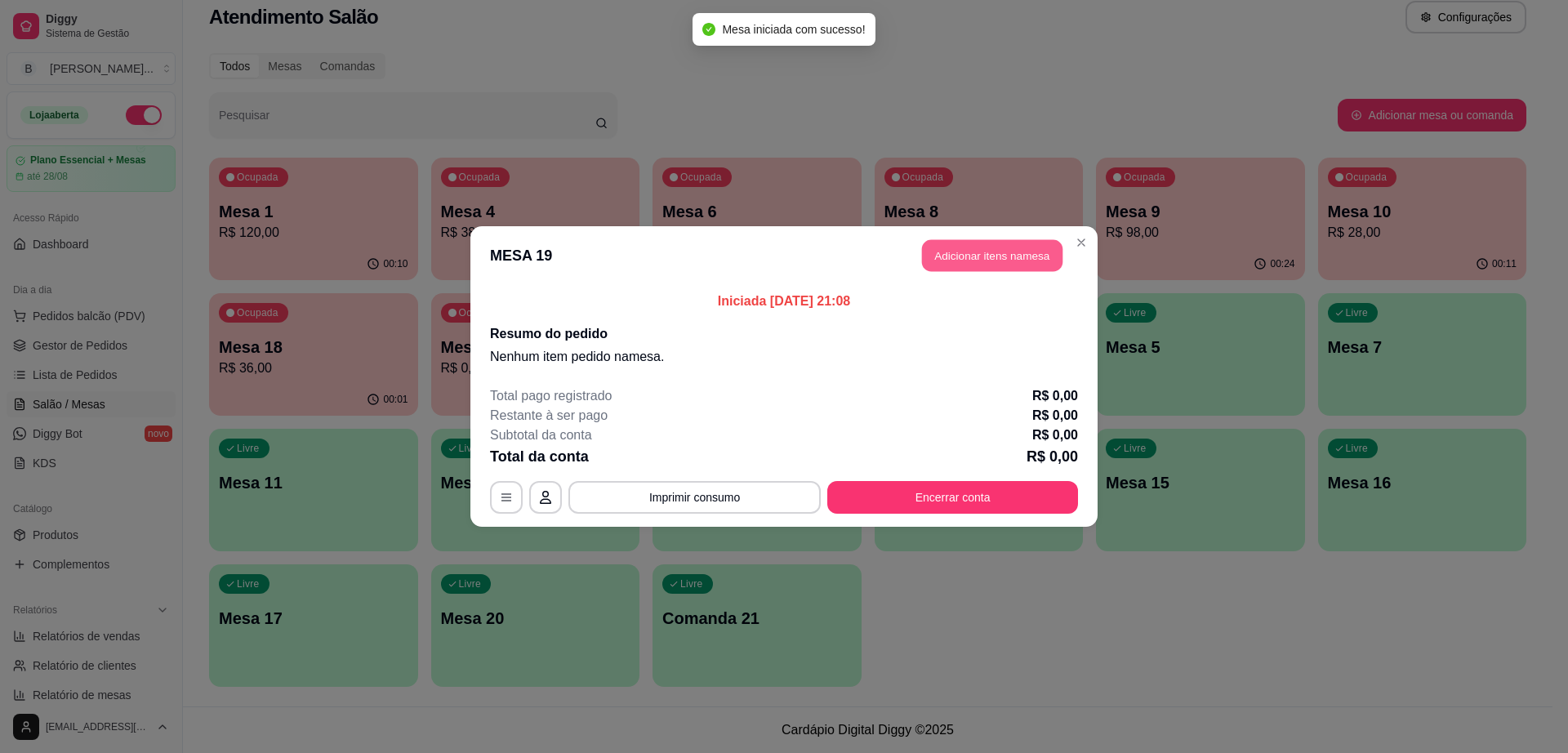
click at [1029, 264] on button "Adicionar itens na mesa" at bounding box center [992, 256] width 140 height 32
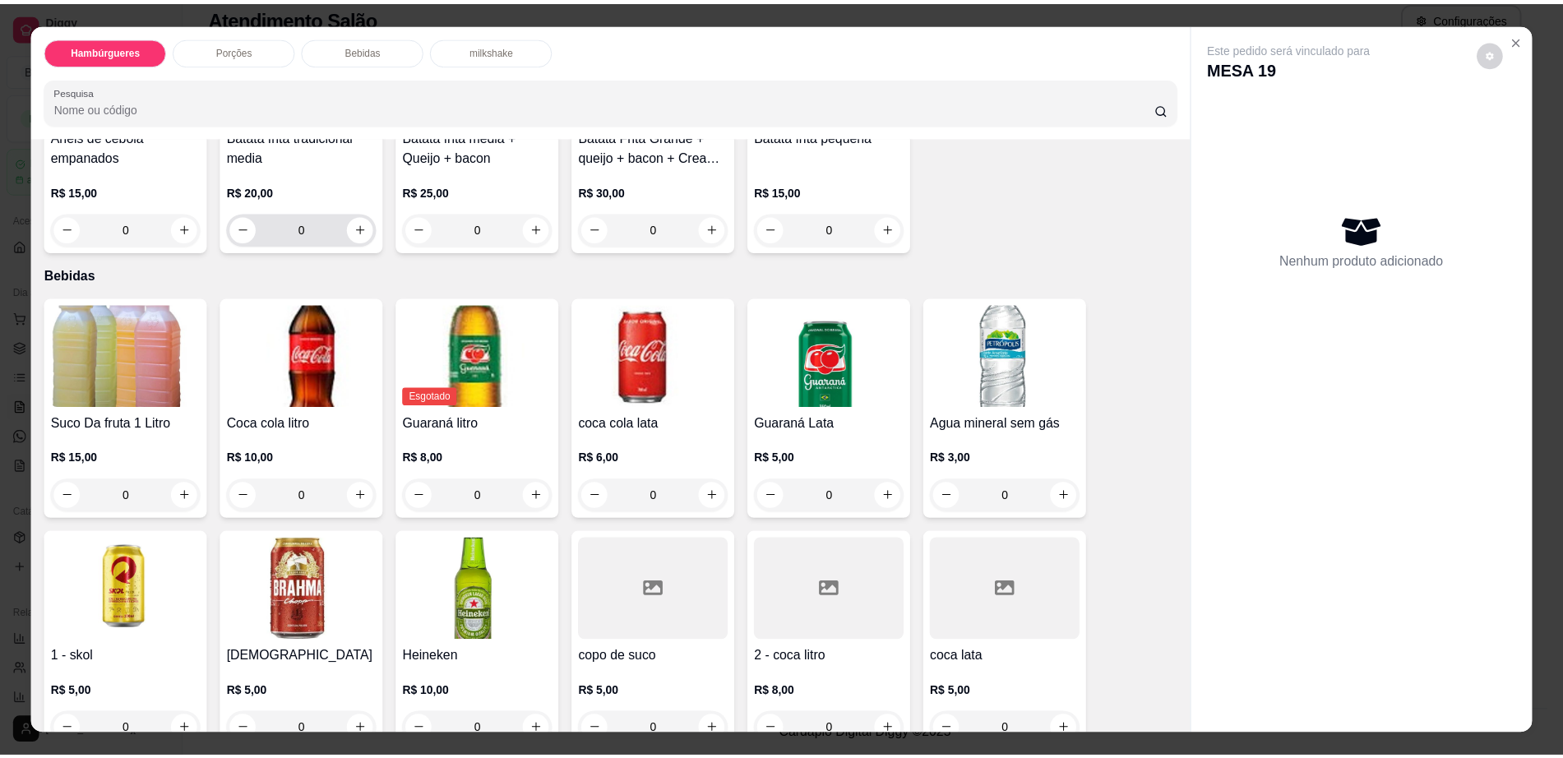
scroll to position [1266, 0]
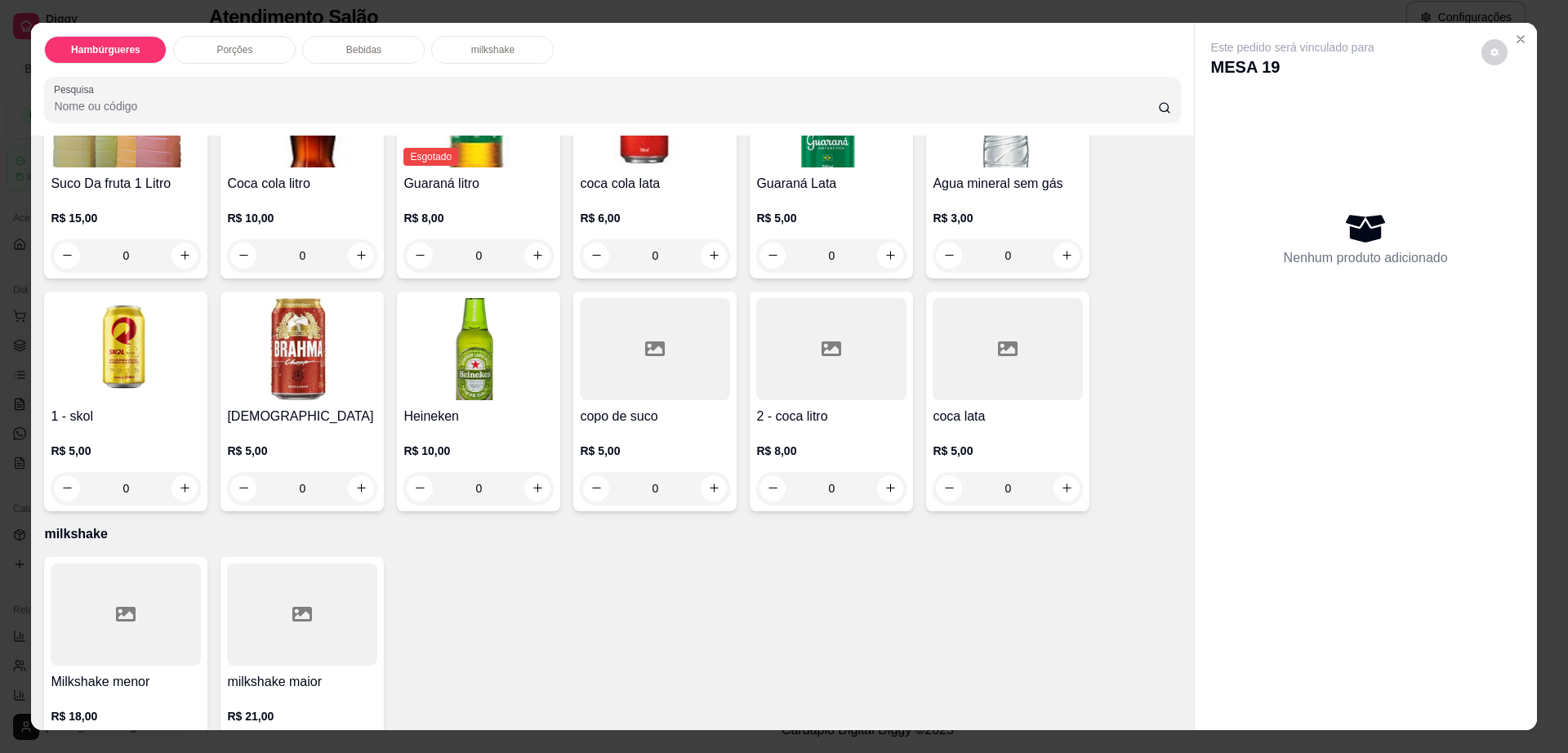
click at [240, 563] on div at bounding box center [302, 614] width 150 height 102
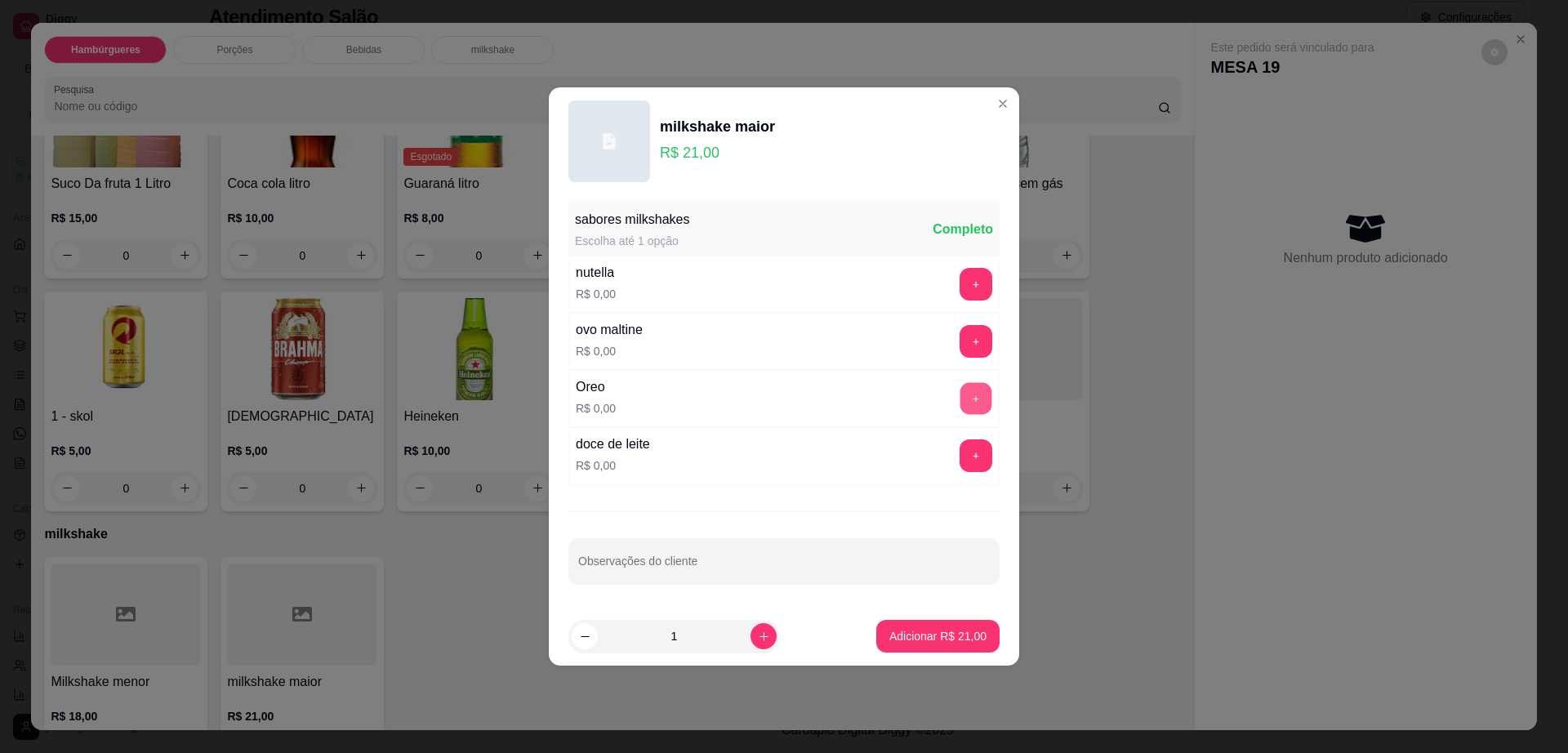
click at [961, 399] on button "+" at bounding box center [977, 399] width 32 height 32
click at [952, 635] on p "Adicionar R$ 21,00" at bounding box center [938, 636] width 94 height 16
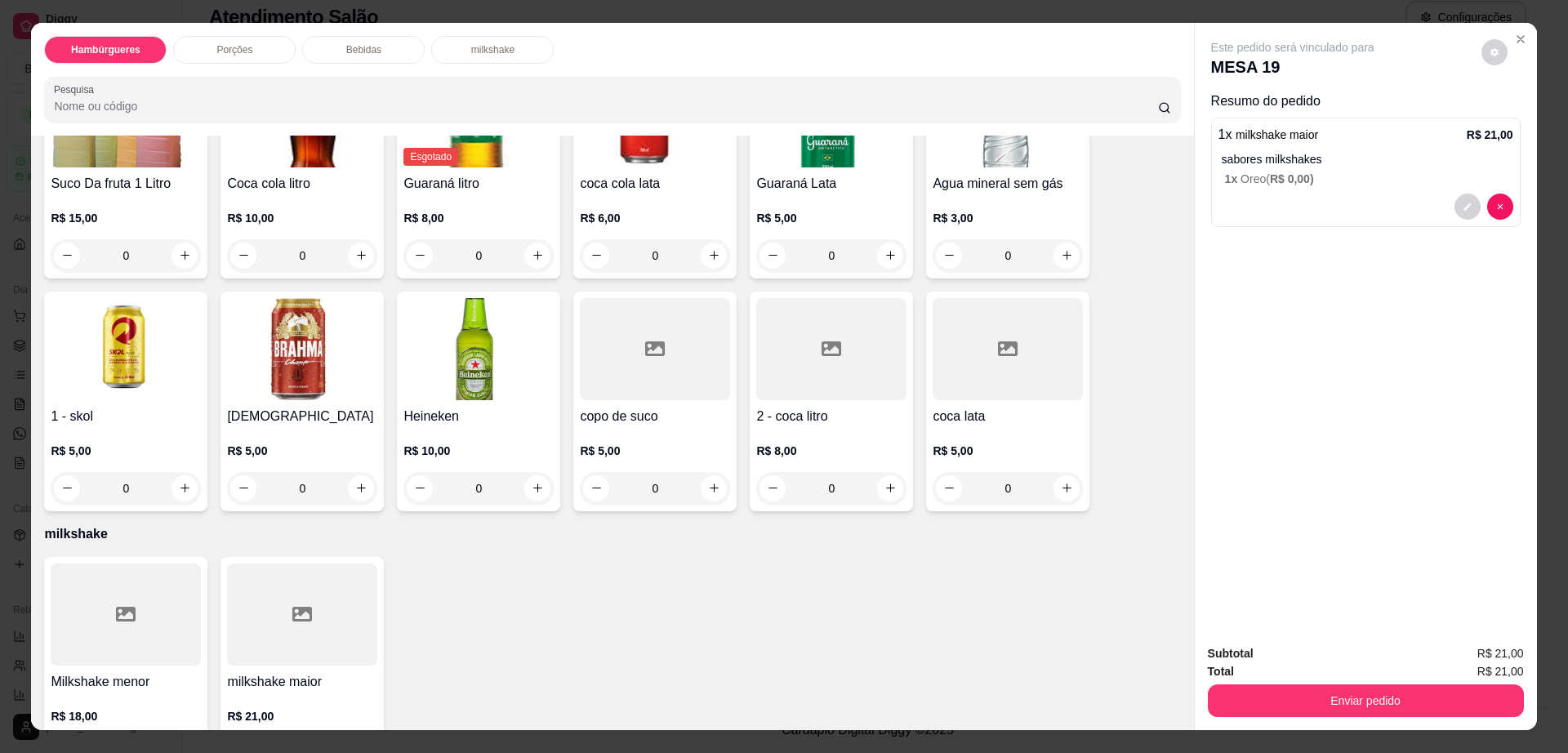
drag, startPoint x: 1355, startPoint y: 121, endPoint x: 1441, endPoint y: 346, distance: 240.9
click at [1441, 346] on div "Este pedido será vinculado para MESA 19 Resumo do pedido 1 x milkshake maior R$…" at bounding box center [1366, 327] width 342 height 609
click at [1490, 61] on button "decrease-product-quantity" at bounding box center [1494, 52] width 26 height 26
click at [1518, 126] on span "Automatic updates" at bounding box center [1523, 117] width 33 height 20
click at [1517, 126] on input "Automatic updates" at bounding box center [1512, 122] width 11 height 11
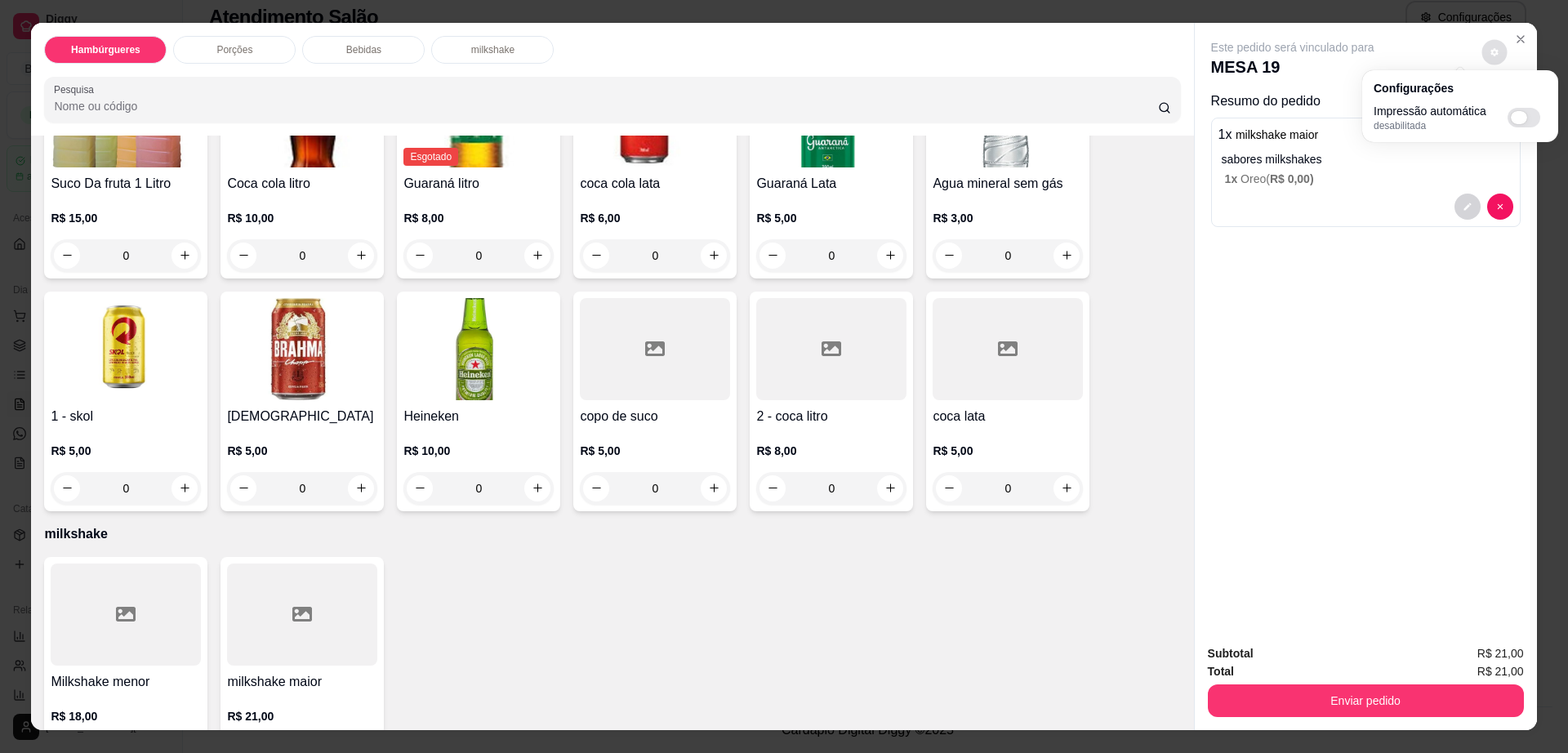
checkbox input "true"
click at [1414, 694] on button "Enviar pedido" at bounding box center [1366, 700] width 316 height 33
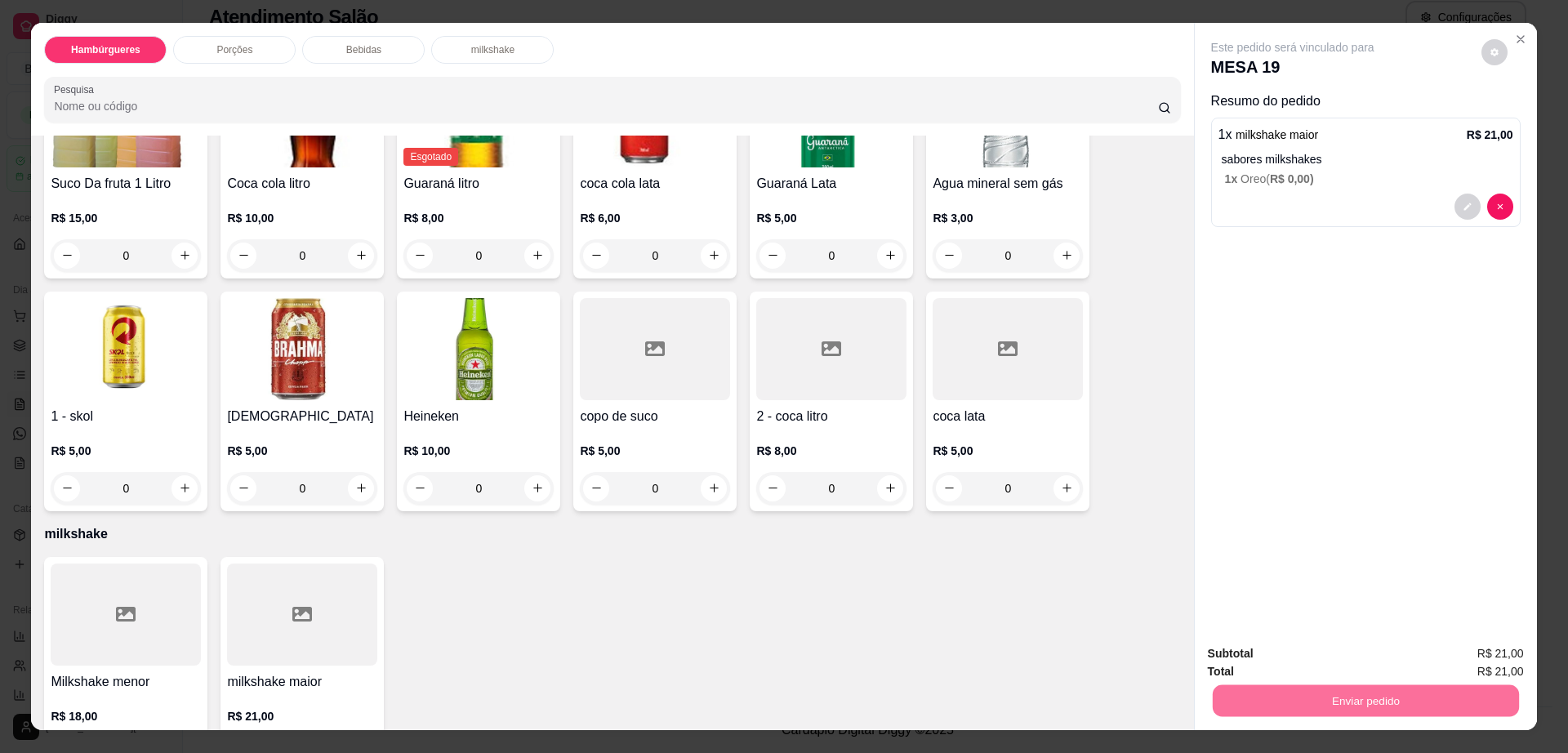
click at [1311, 658] on button "Não registrar e enviar pedido" at bounding box center [1310, 660] width 165 height 30
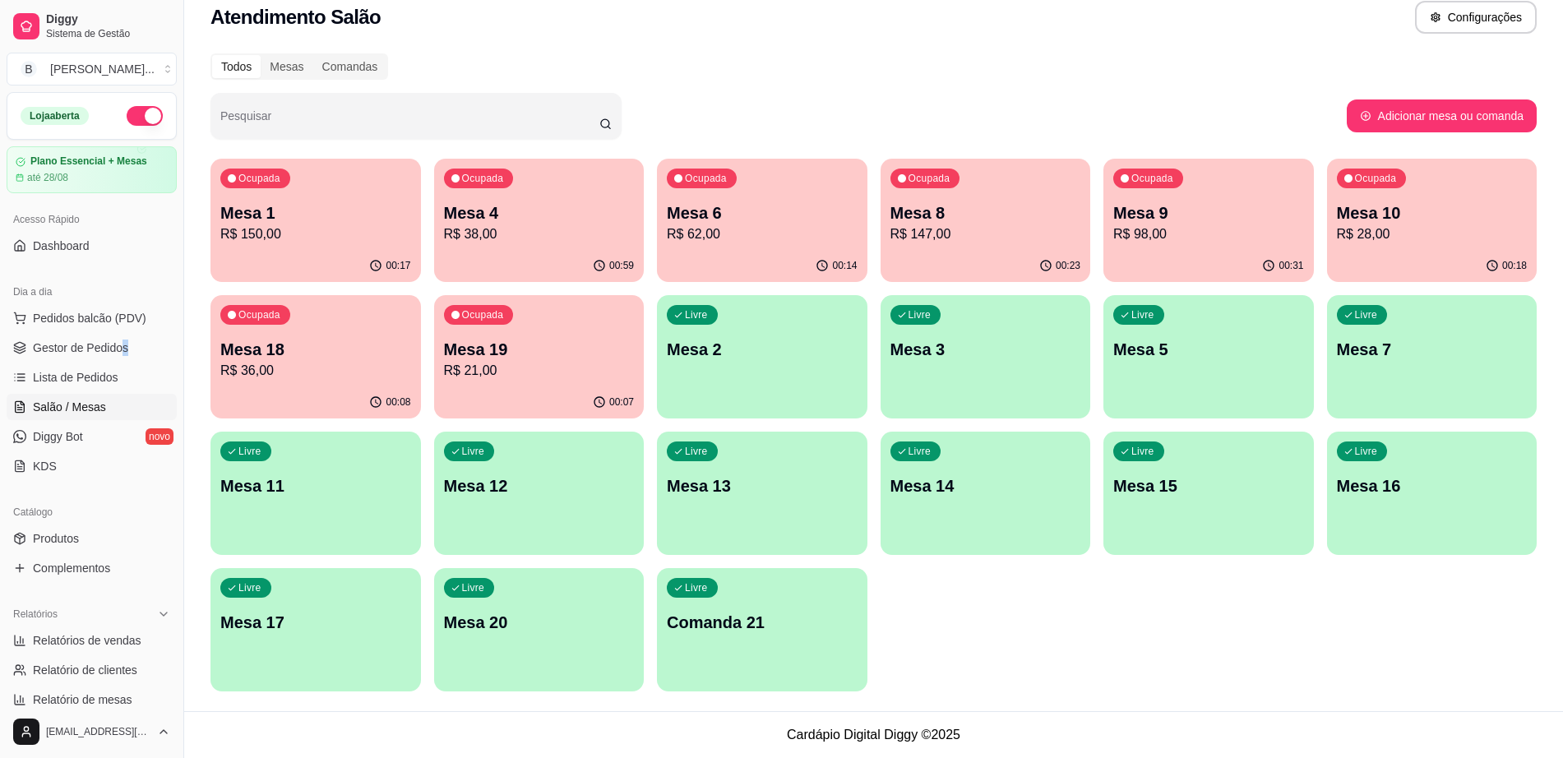
click at [126, 361] on ul "Pedidos balcão (PDV) Gestor de Pedidos Lista de Pedidos Salão / Mesas Diggy Bot…" at bounding box center [92, 392] width 170 height 174
click at [102, 343] on span "Gestor de Pedidos" at bounding box center [80, 347] width 95 height 16
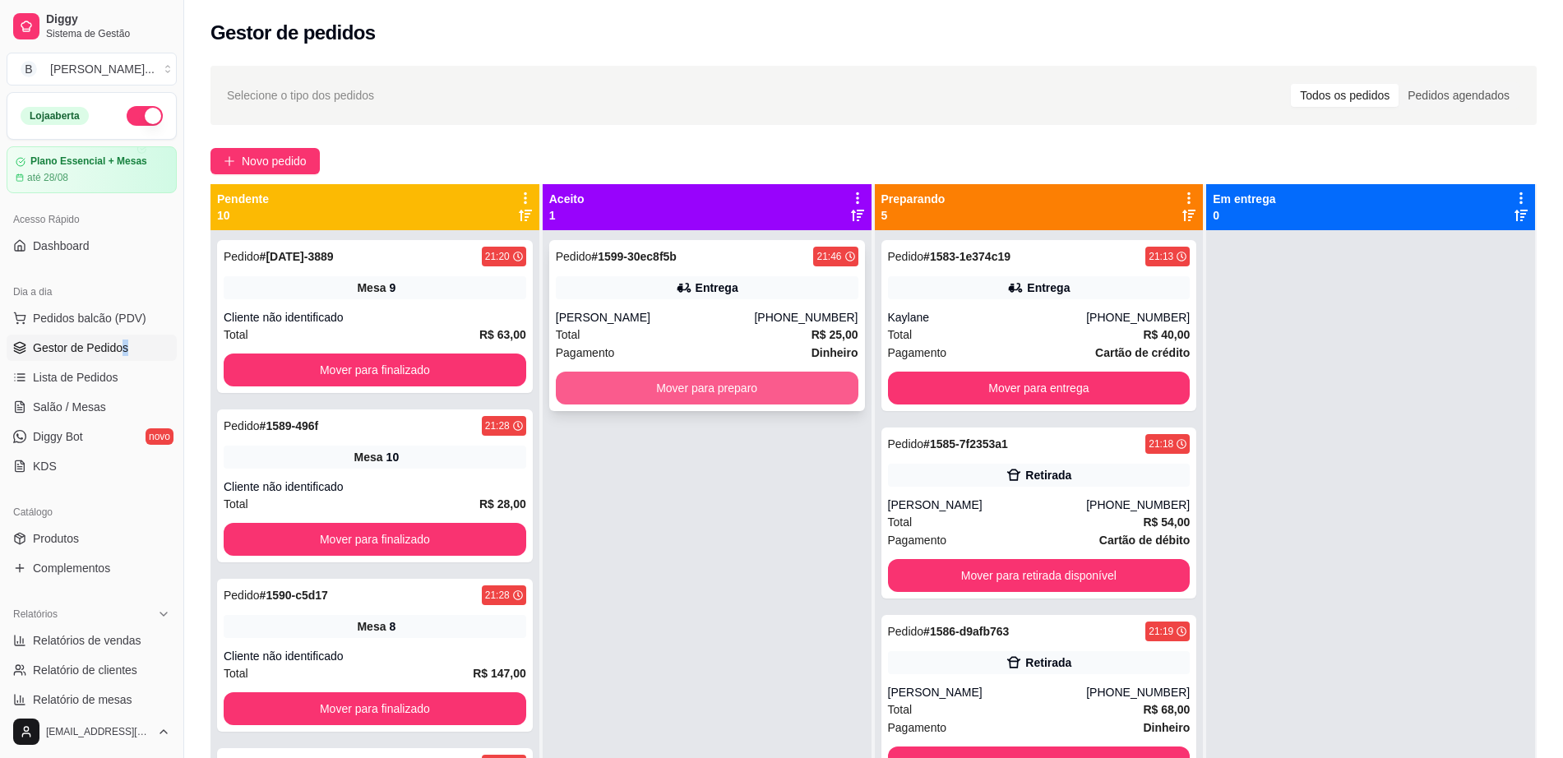
click at [814, 381] on button "Mover para preparo" at bounding box center [707, 388] width 302 height 33
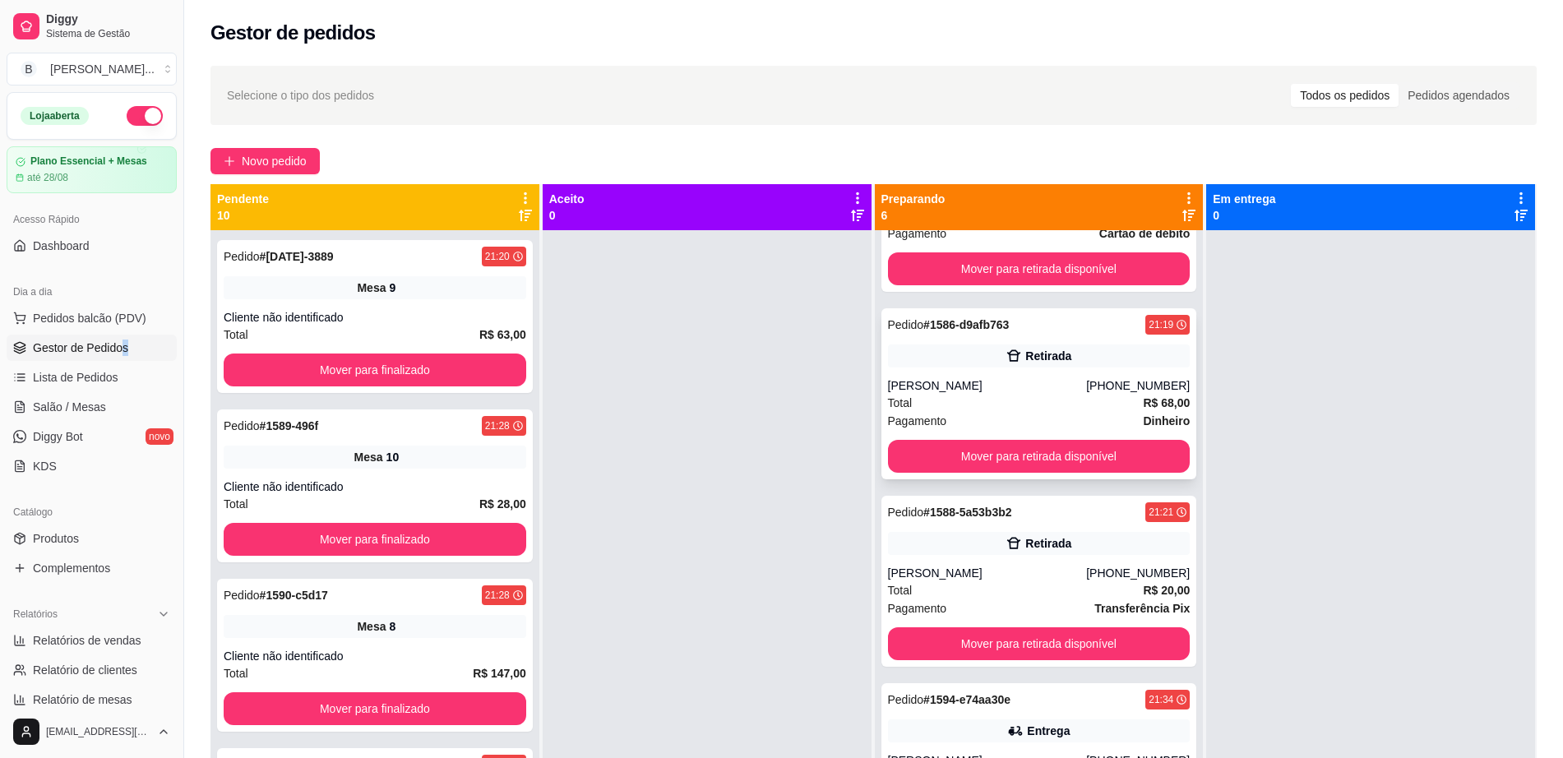
scroll to position [383, 0]
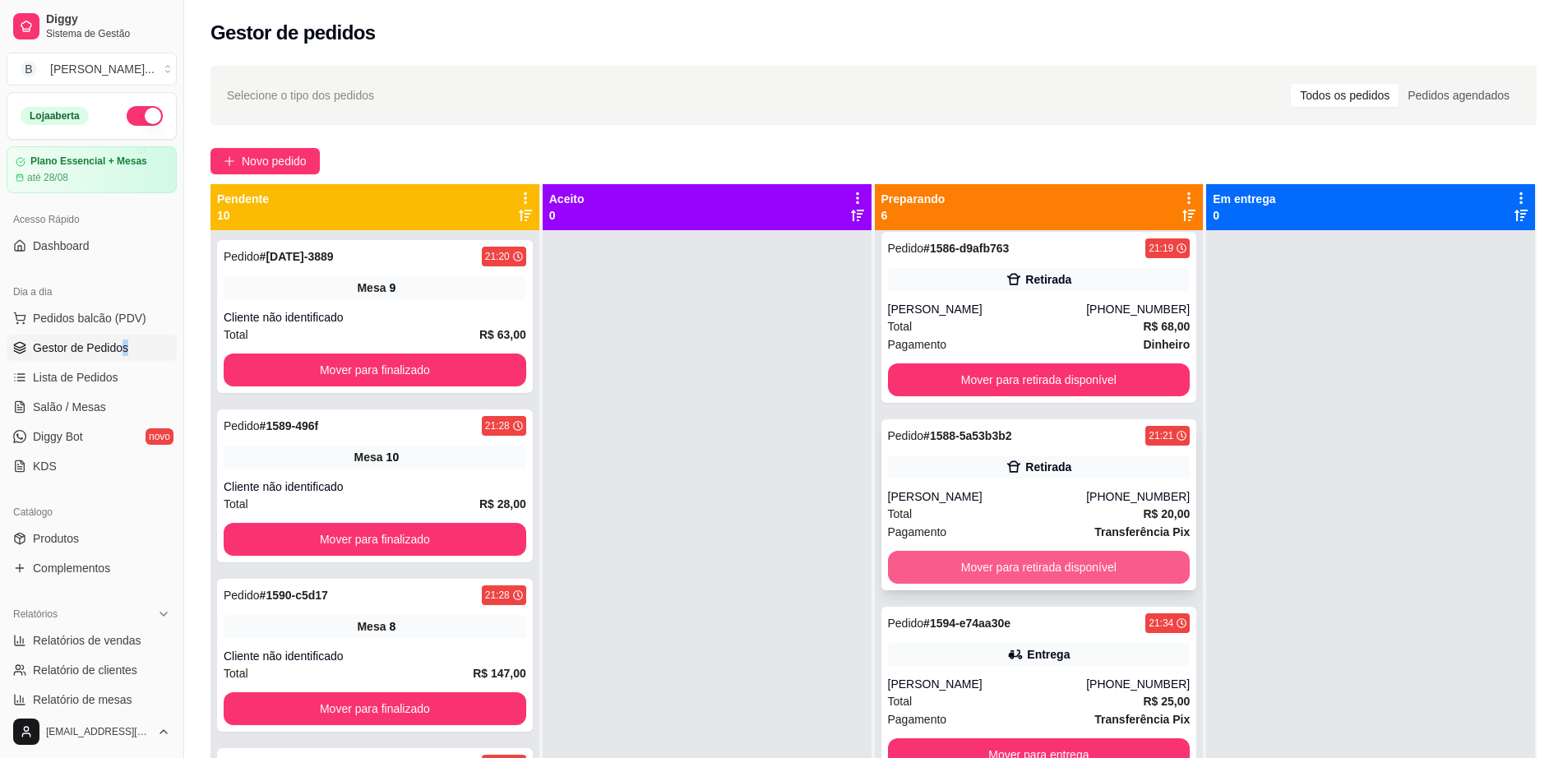
click at [1007, 562] on button "Mover para retirada disponível" at bounding box center [1039, 567] width 302 height 33
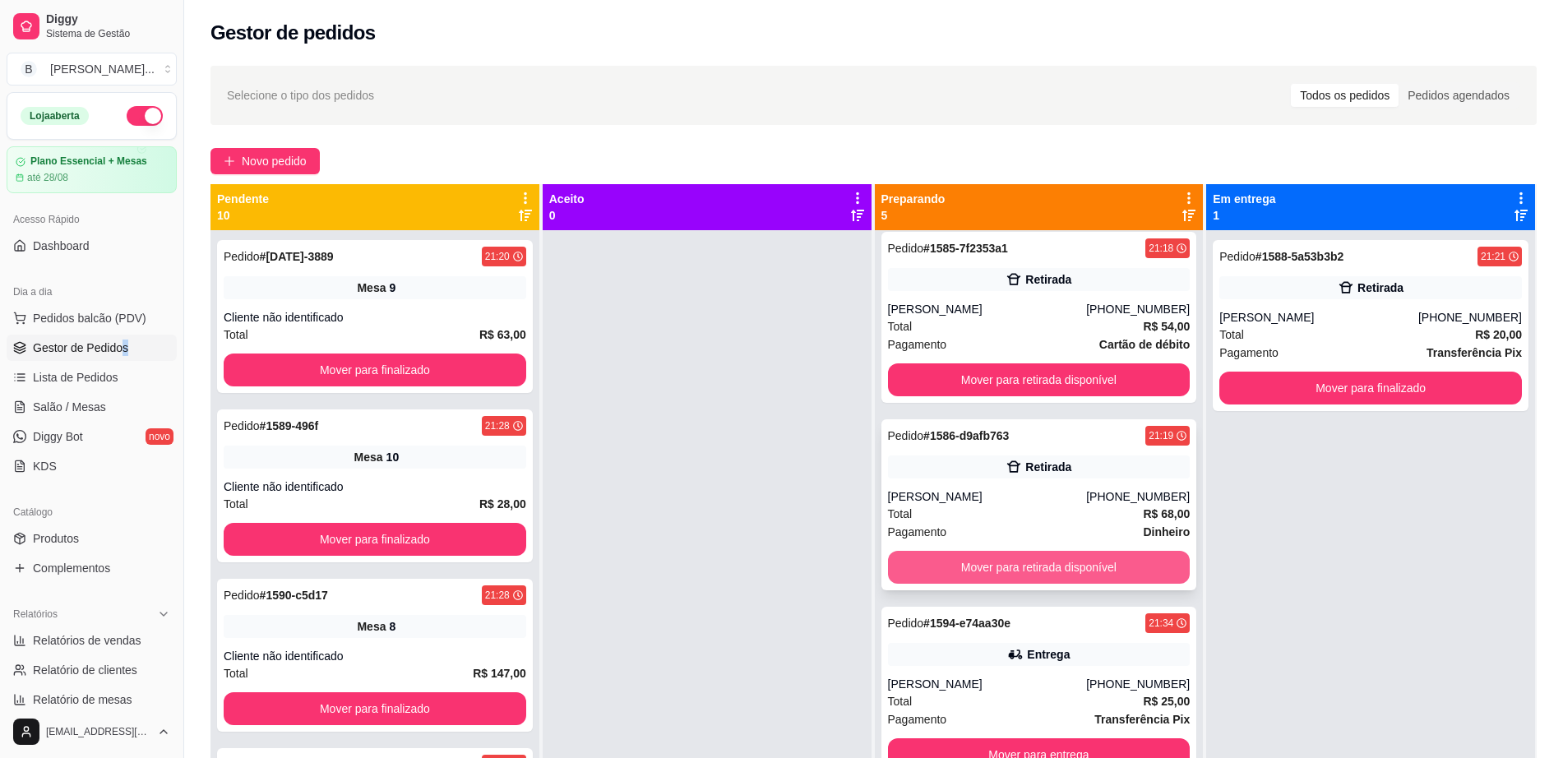
scroll to position [196, 0]
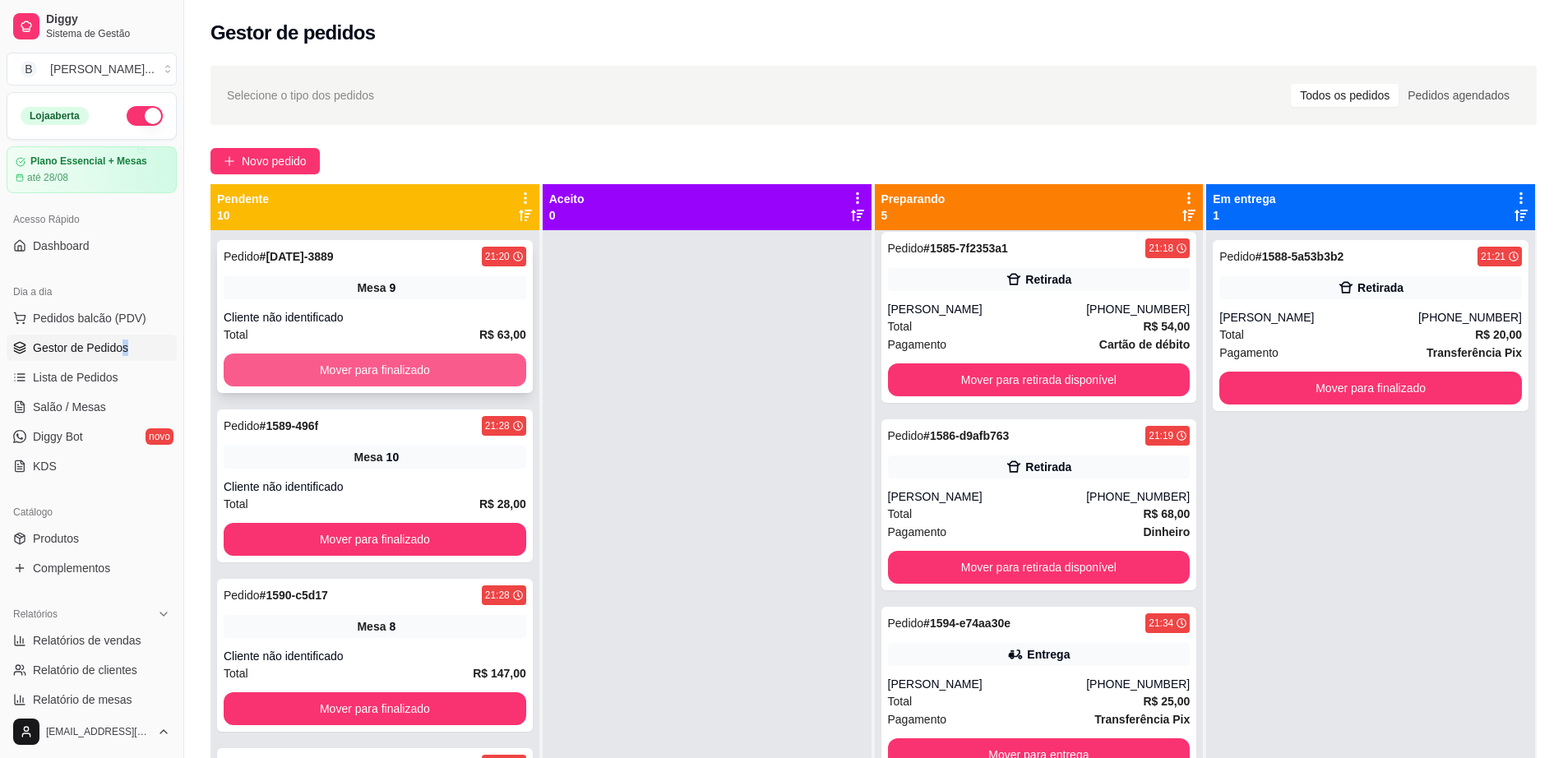
click at [443, 367] on button "Mover para finalizado" at bounding box center [375, 369] width 302 height 33
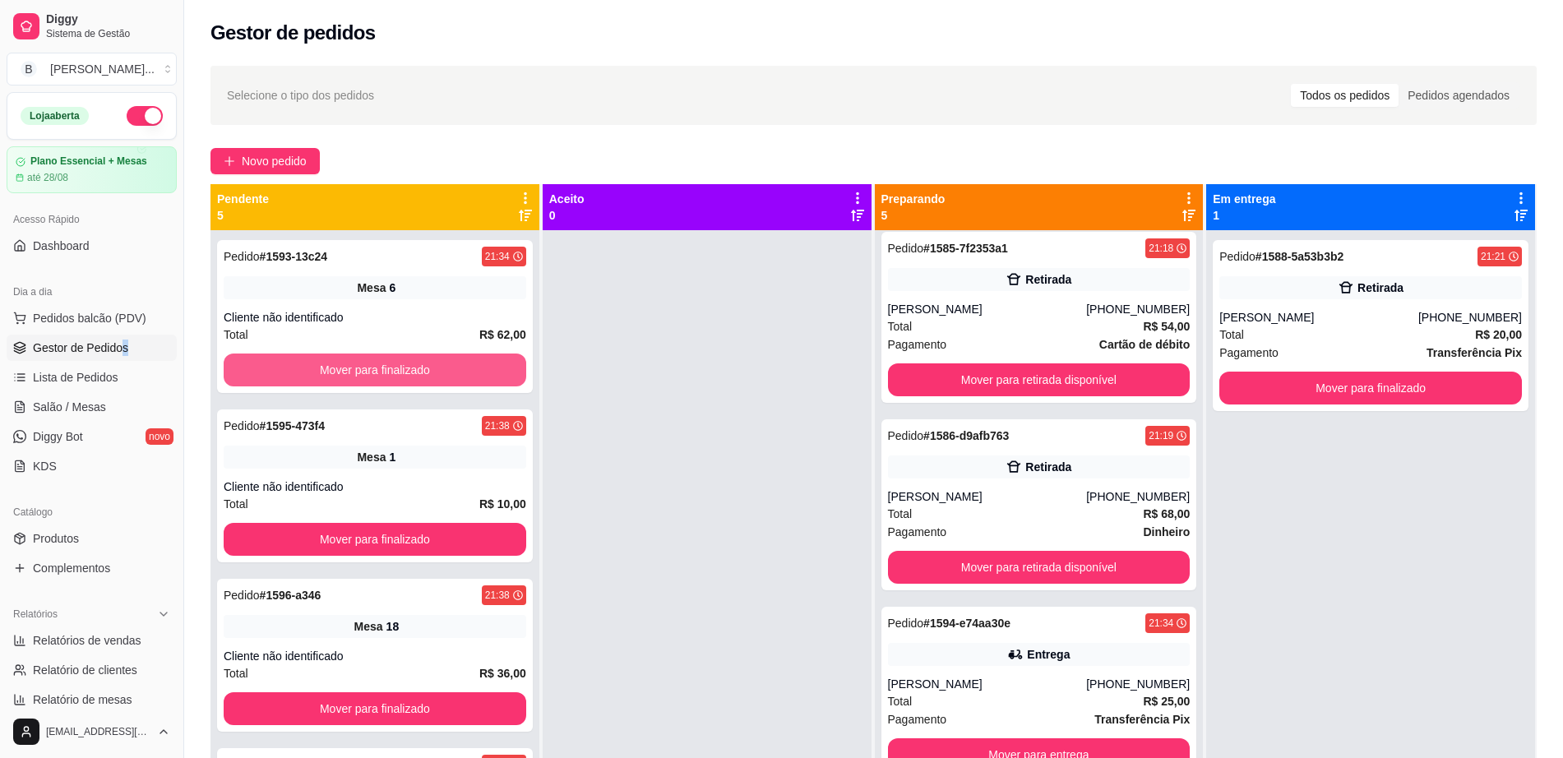
click at [443, 367] on button "Mover para finalizado" at bounding box center [375, 369] width 302 height 33
click at [443, 367] on button "Mover para finalizado" at bounding box center [375, 370] width 293 height 32
click at [443, 367] on button "Mover para finalizado" at bounding box center [375, 369] width 302 height 33
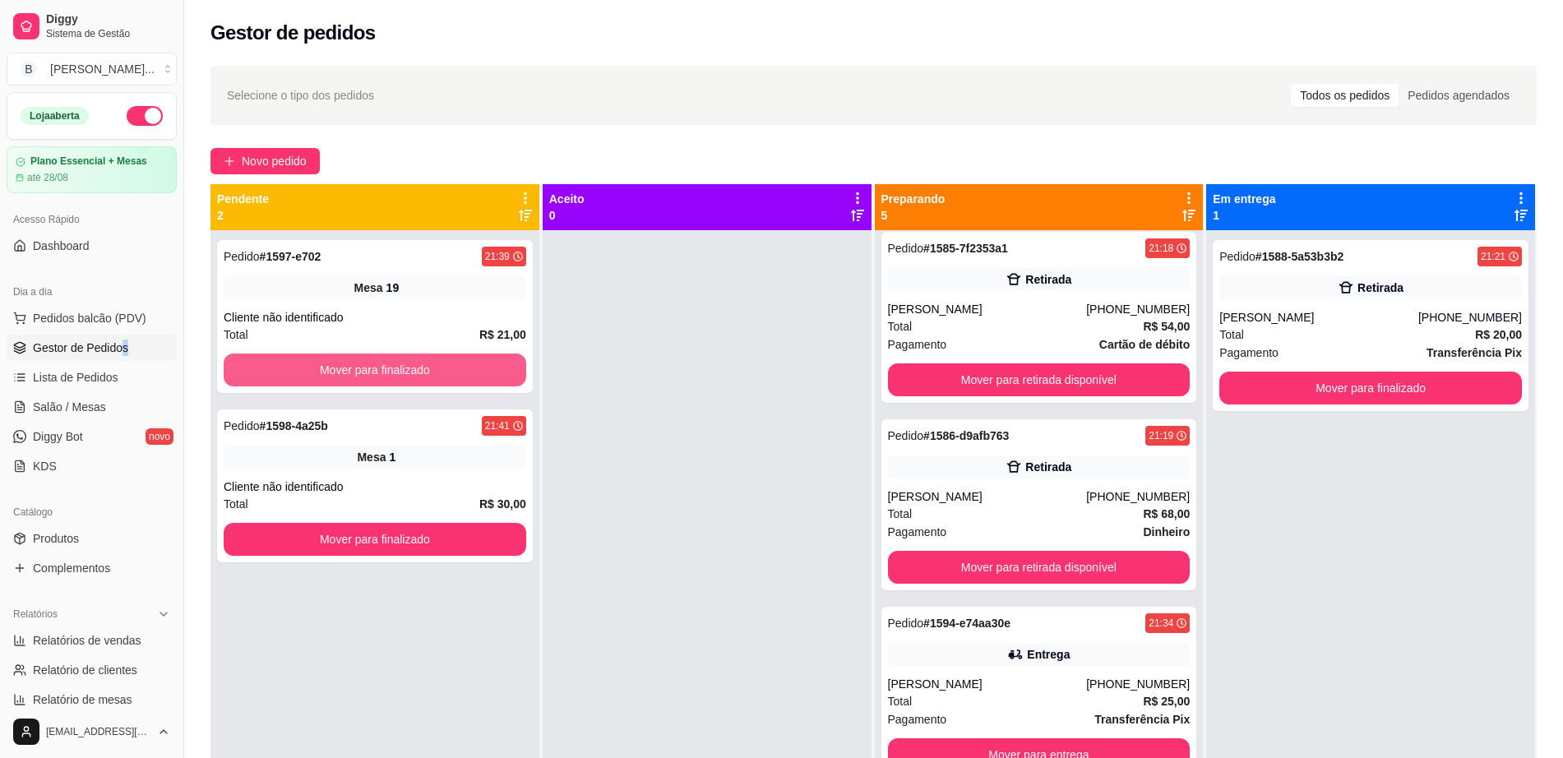
click at [443, 367] on button "Mover para finalizado" at bounding box center [375, 369] width 302 height 33
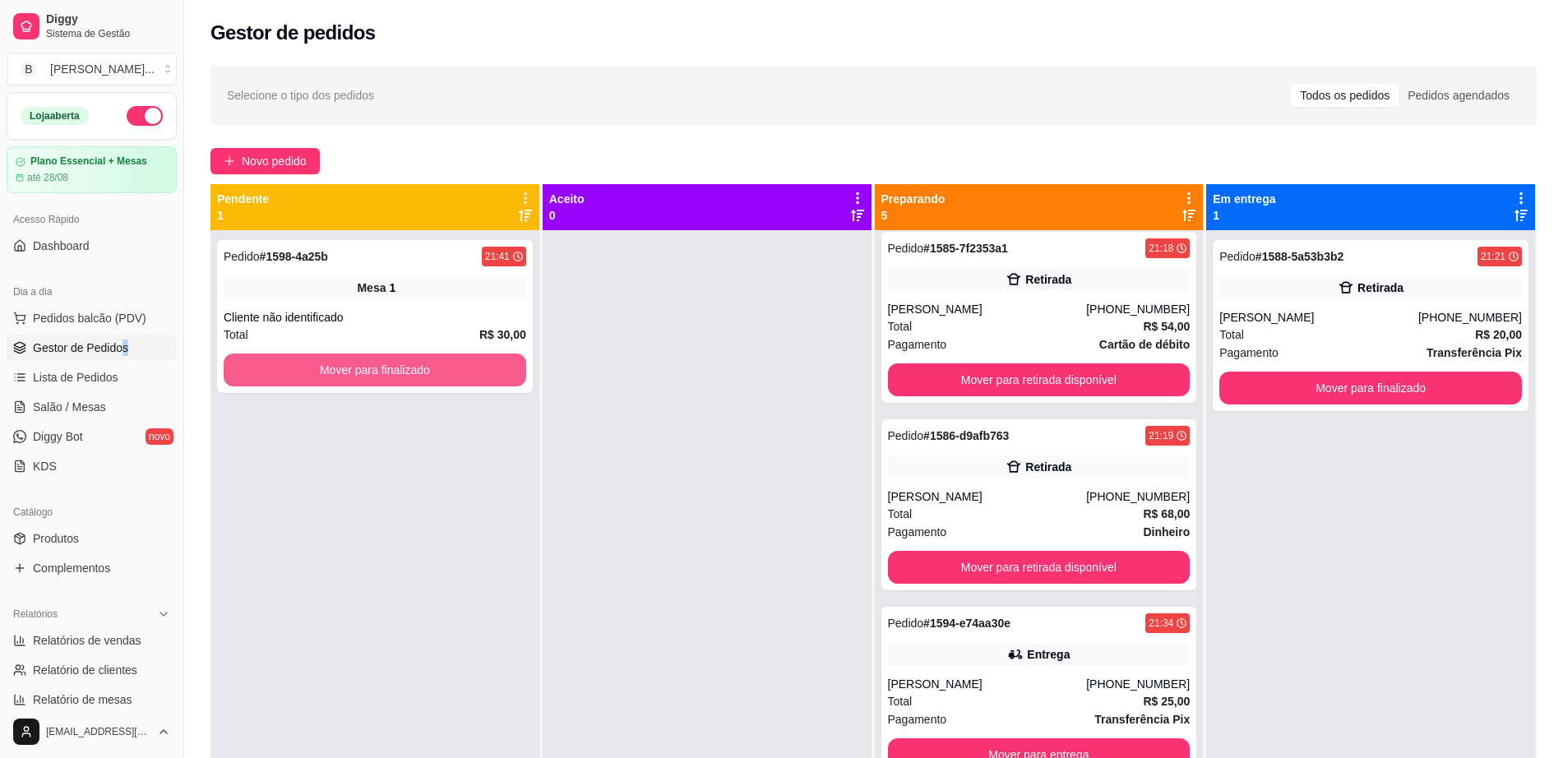
click at [443, 367] on button "Mover para finalizado" at bounding box center [375, 369] width 302 height 33
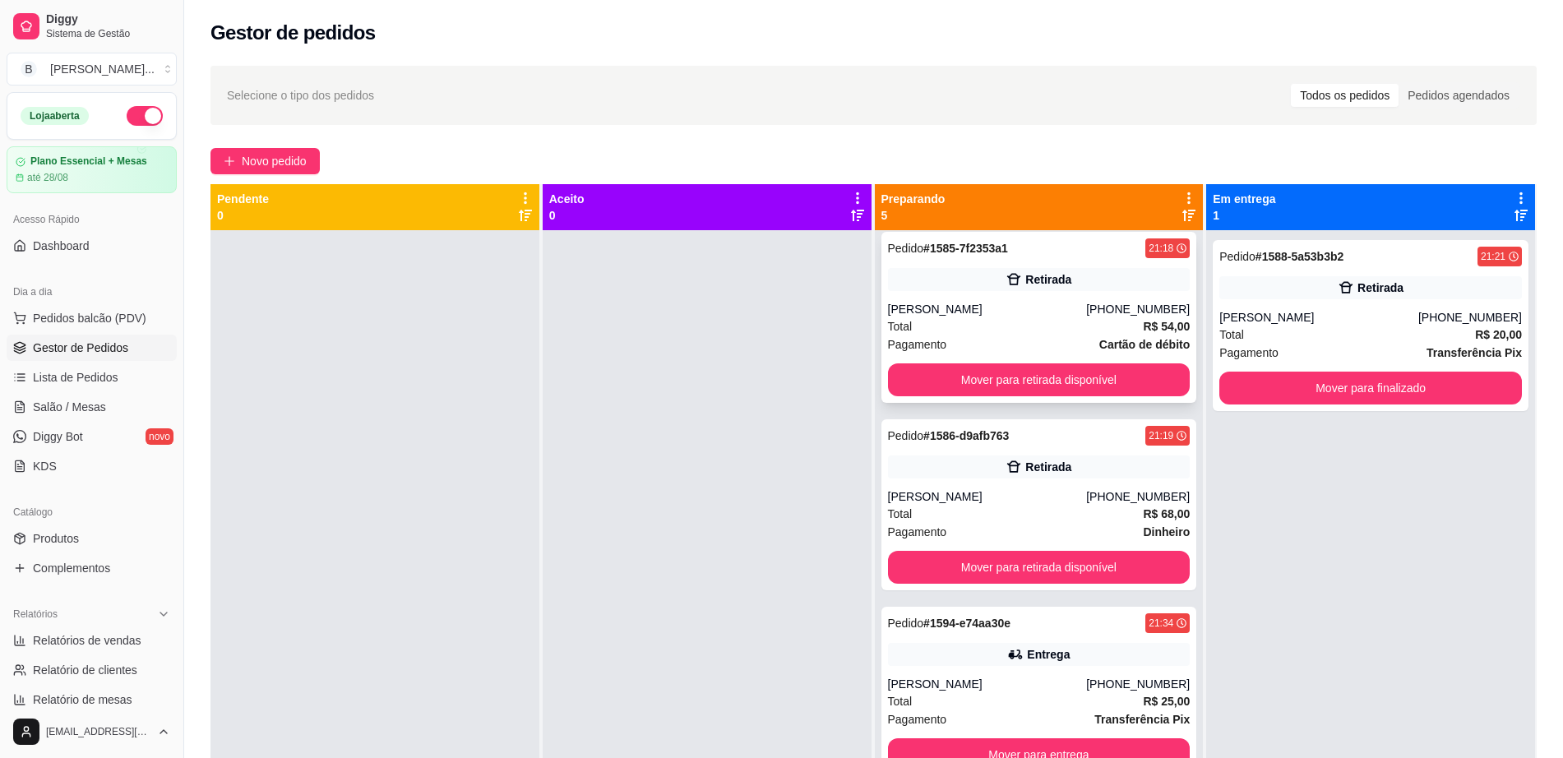
click at [1057, 313] on div "[PERSON_NAME]" at bounding box center [987, 309] width 199 height 16
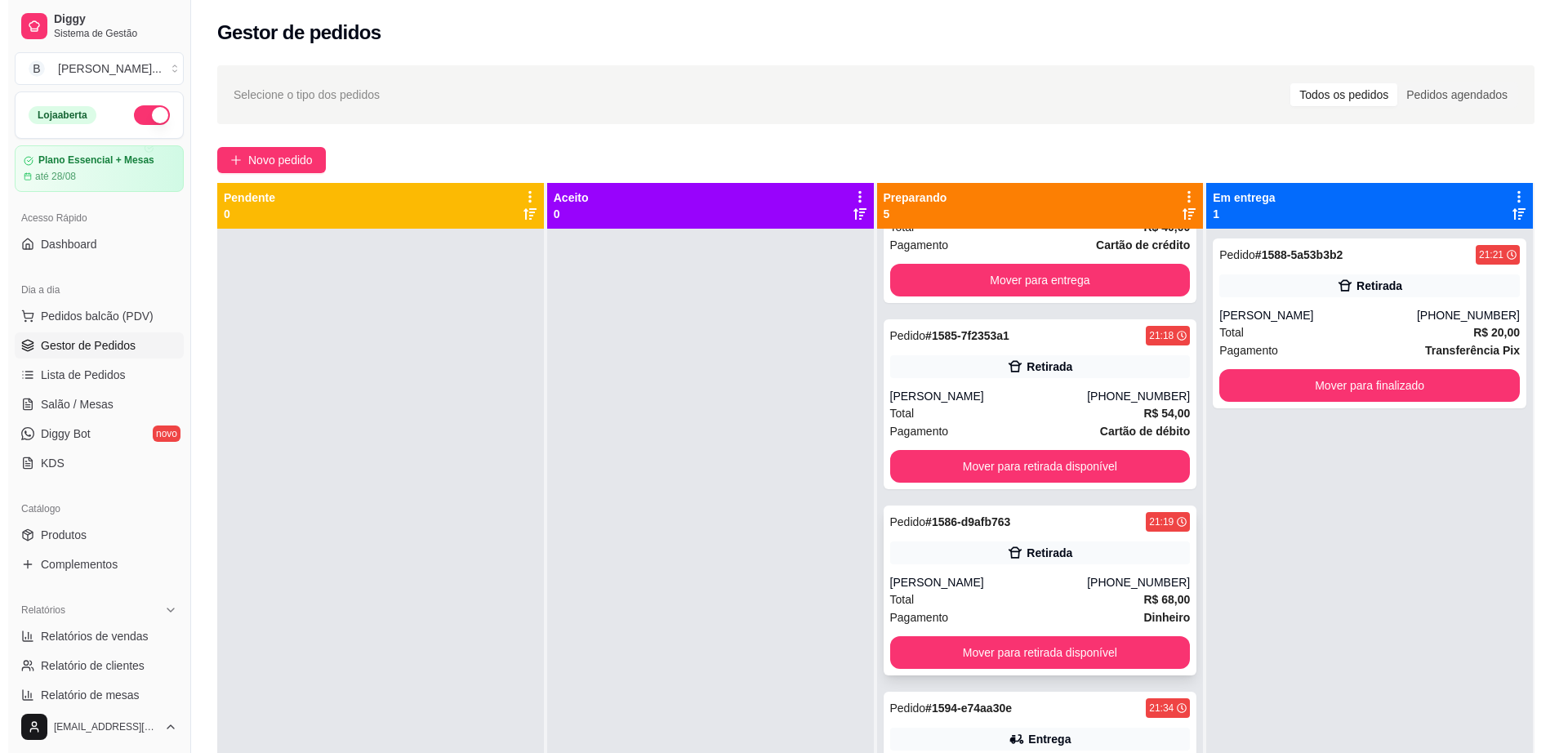
scroll to position [0, 0]
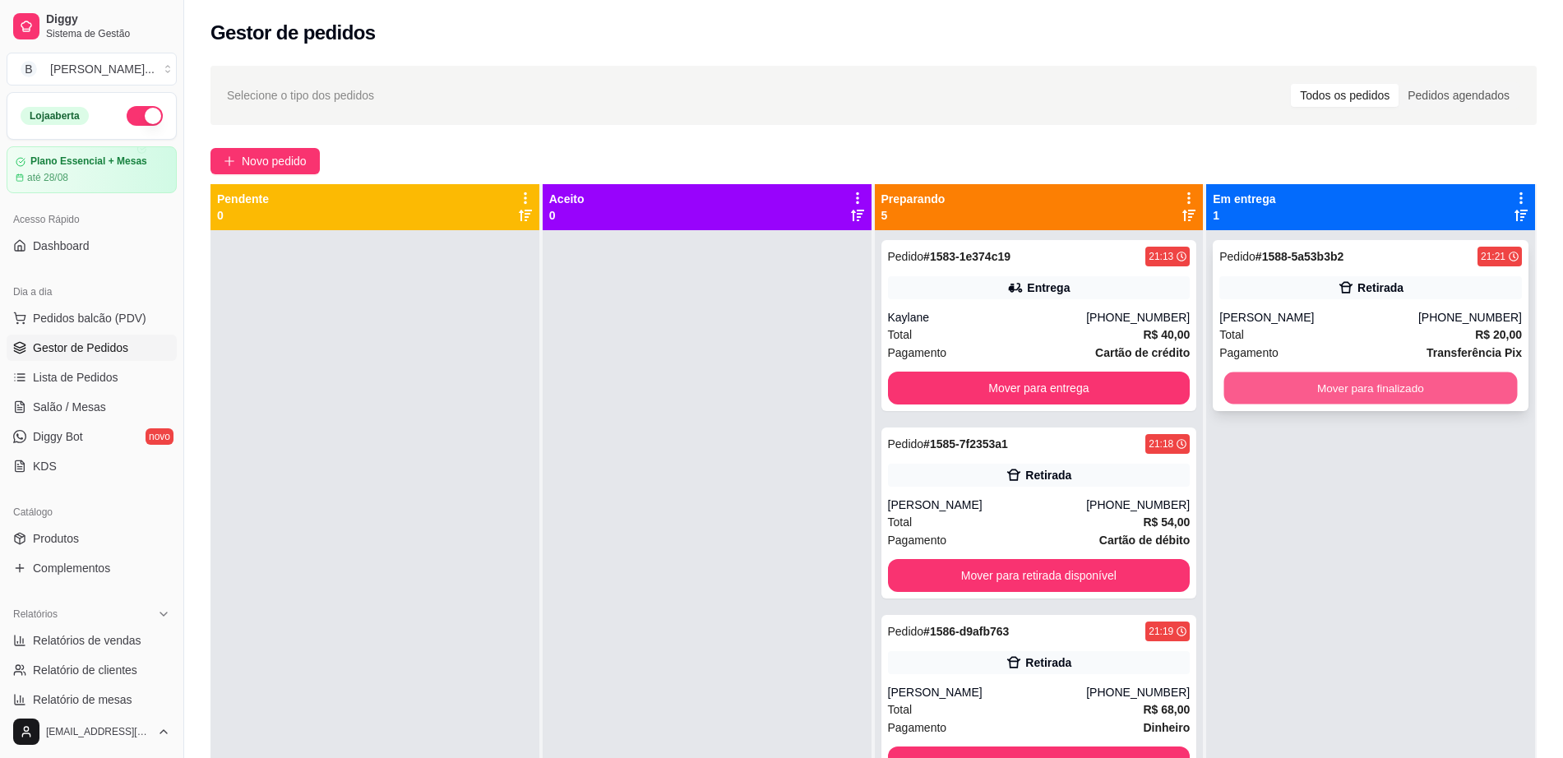
click at [1309, 382] on button "Mover para finalizado" at bounding box center [1370, 388] width 293 height 32
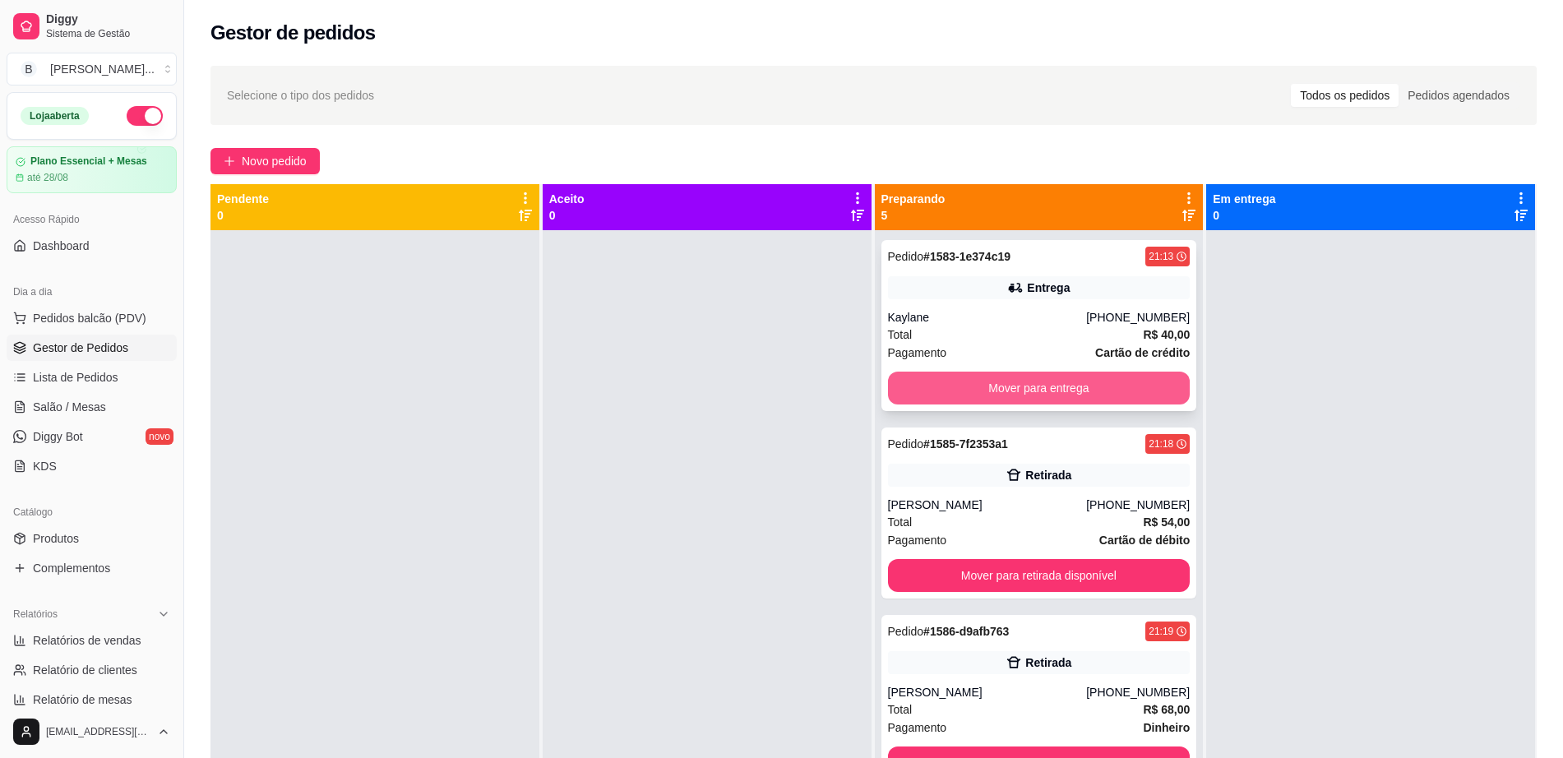
click at [1120, 398] on button "Mover para entrega" at bounding box center [1039, 388] width 302 height 33
click at [113, 400] on link "Salão / Mesas" at bounding box center [92, 407] width 170 height 26
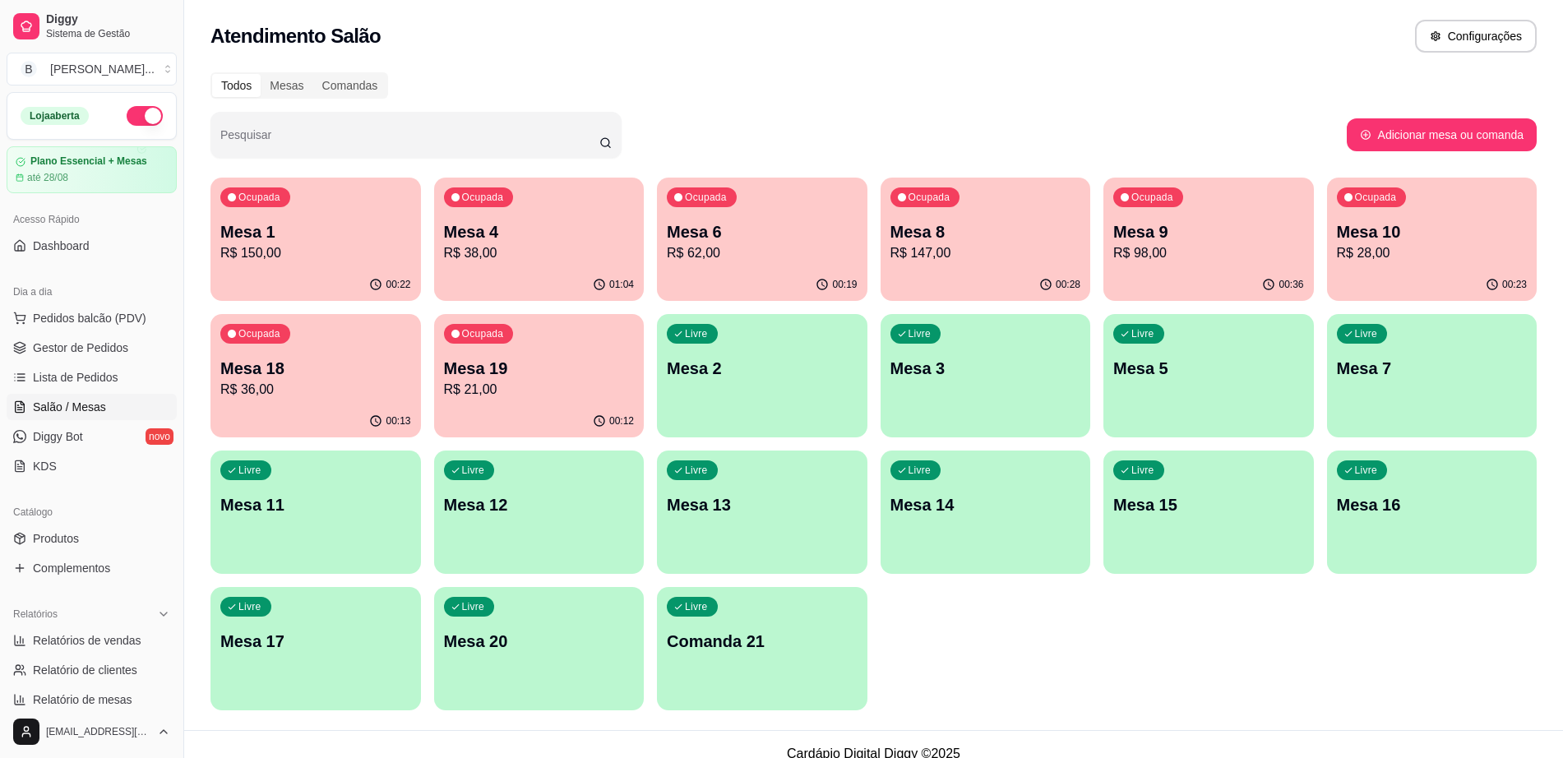
click at [921, 247] on p "R$ 147,00" at bounding box center [985, 253] width 191 height 20
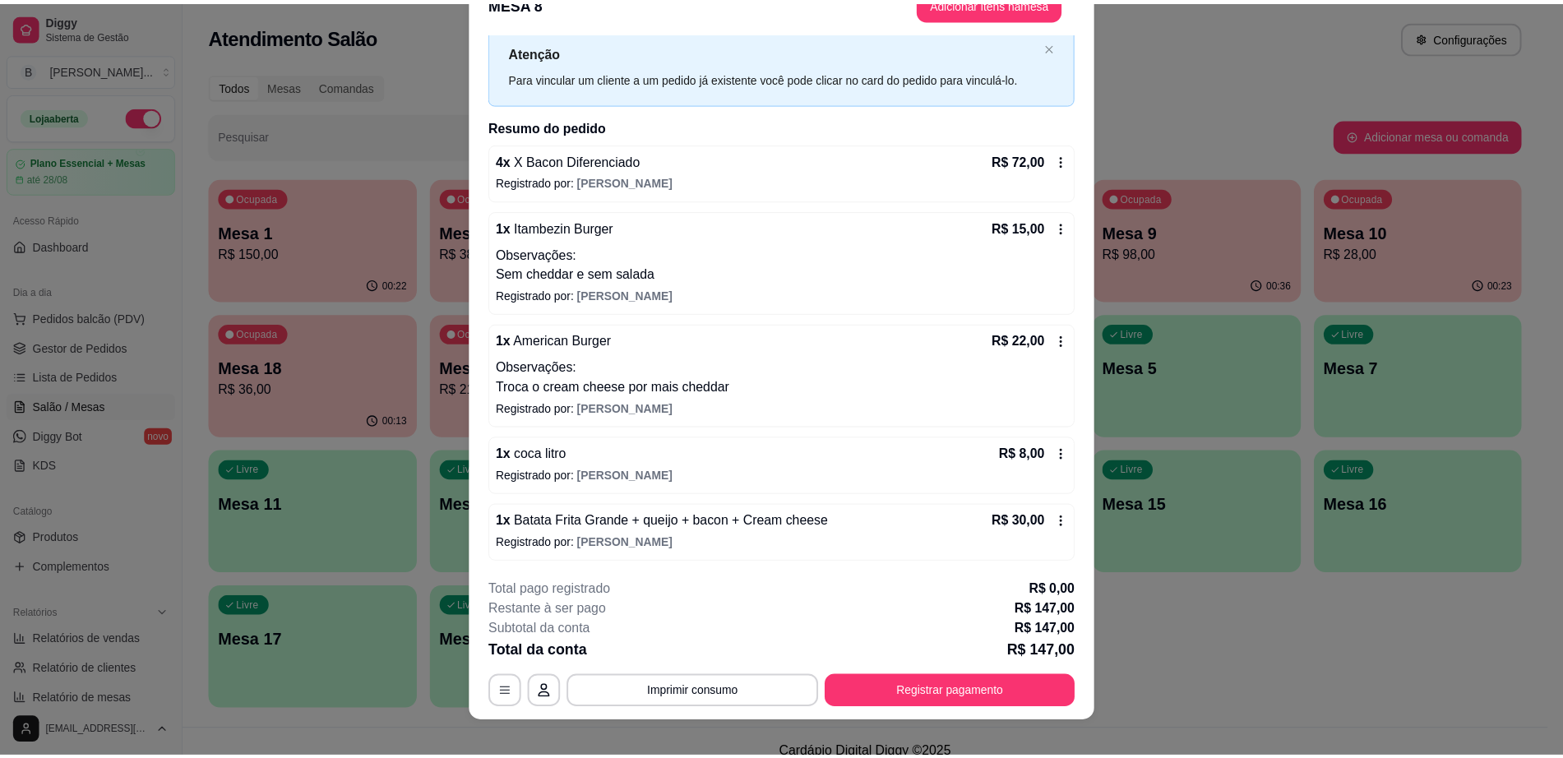
scroll to position [48, 0]
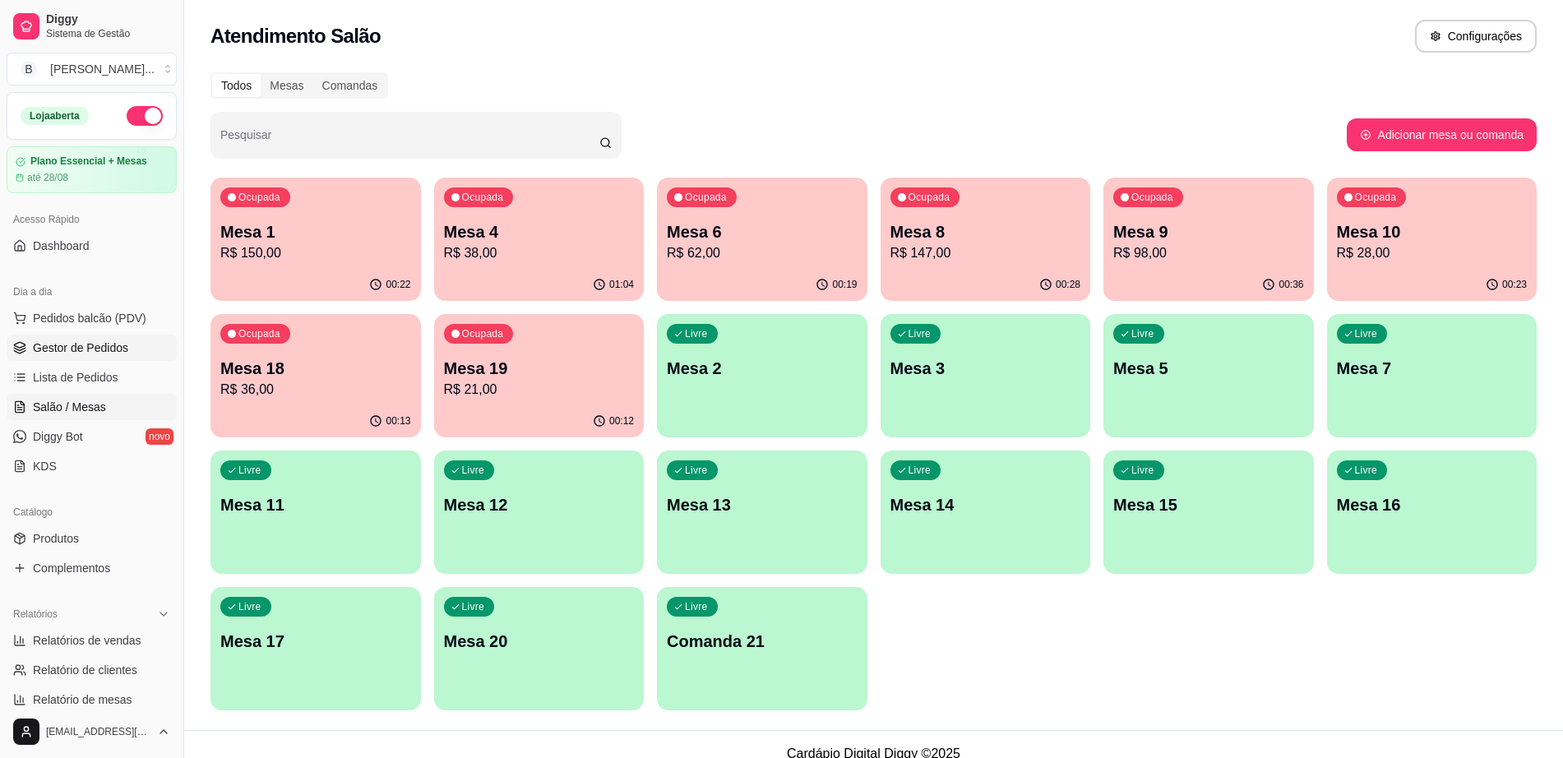
click at [126, 344] on link "Gestor de Pedidos" at bounding box center [92, 348] width 170 height 26
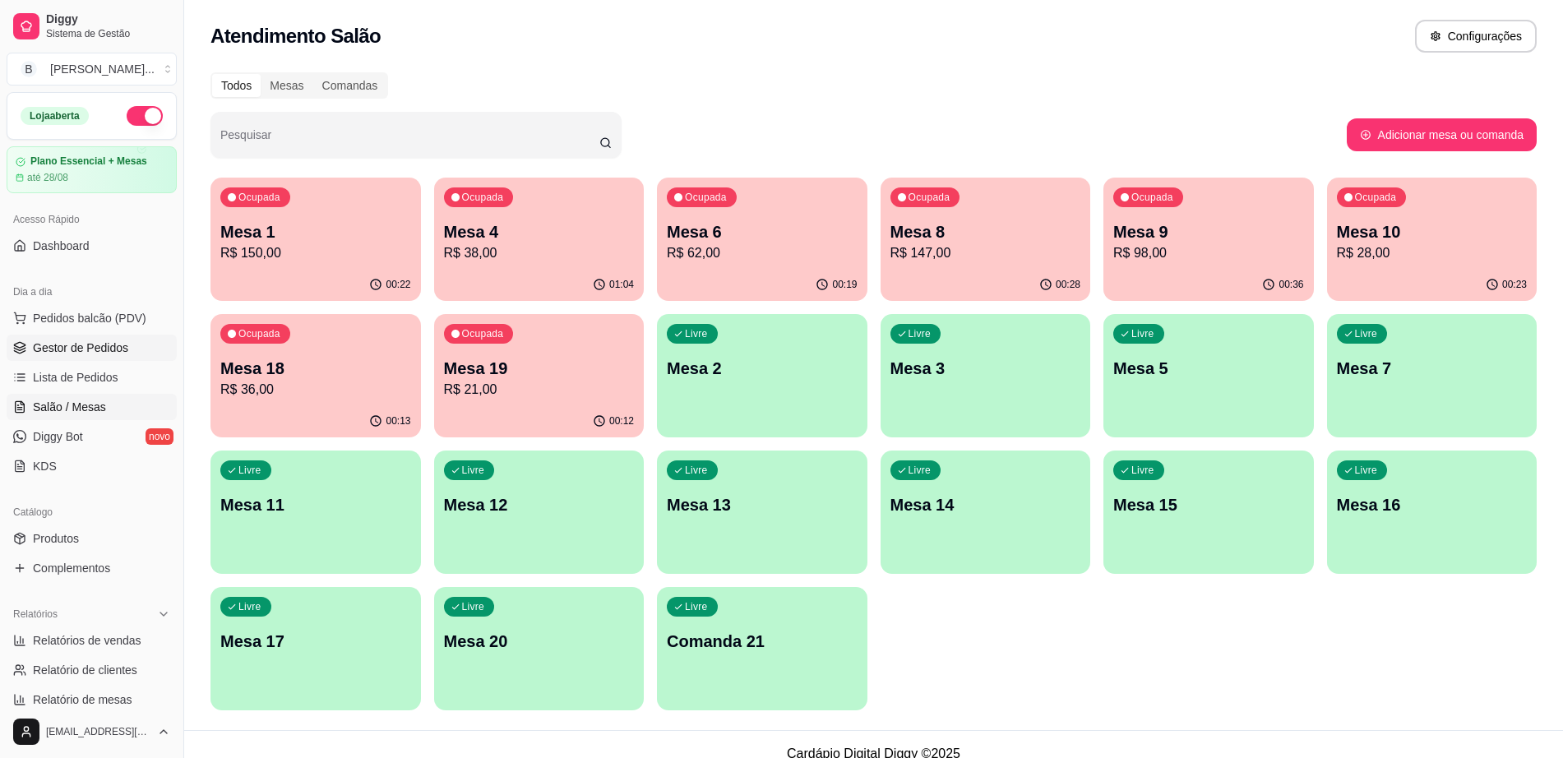
click at [126, 344] on link "Gestor de Pedidos" at bounding box center [92, 348] width 170 height 26
click at [125, 344] on span "Gestor de Pedidos" at bounding box center [80, 347] width 95 height 16
click at [122, 345] on span "Gestor de Pedidos" at bounding box center [80, 347] width 95 height 16
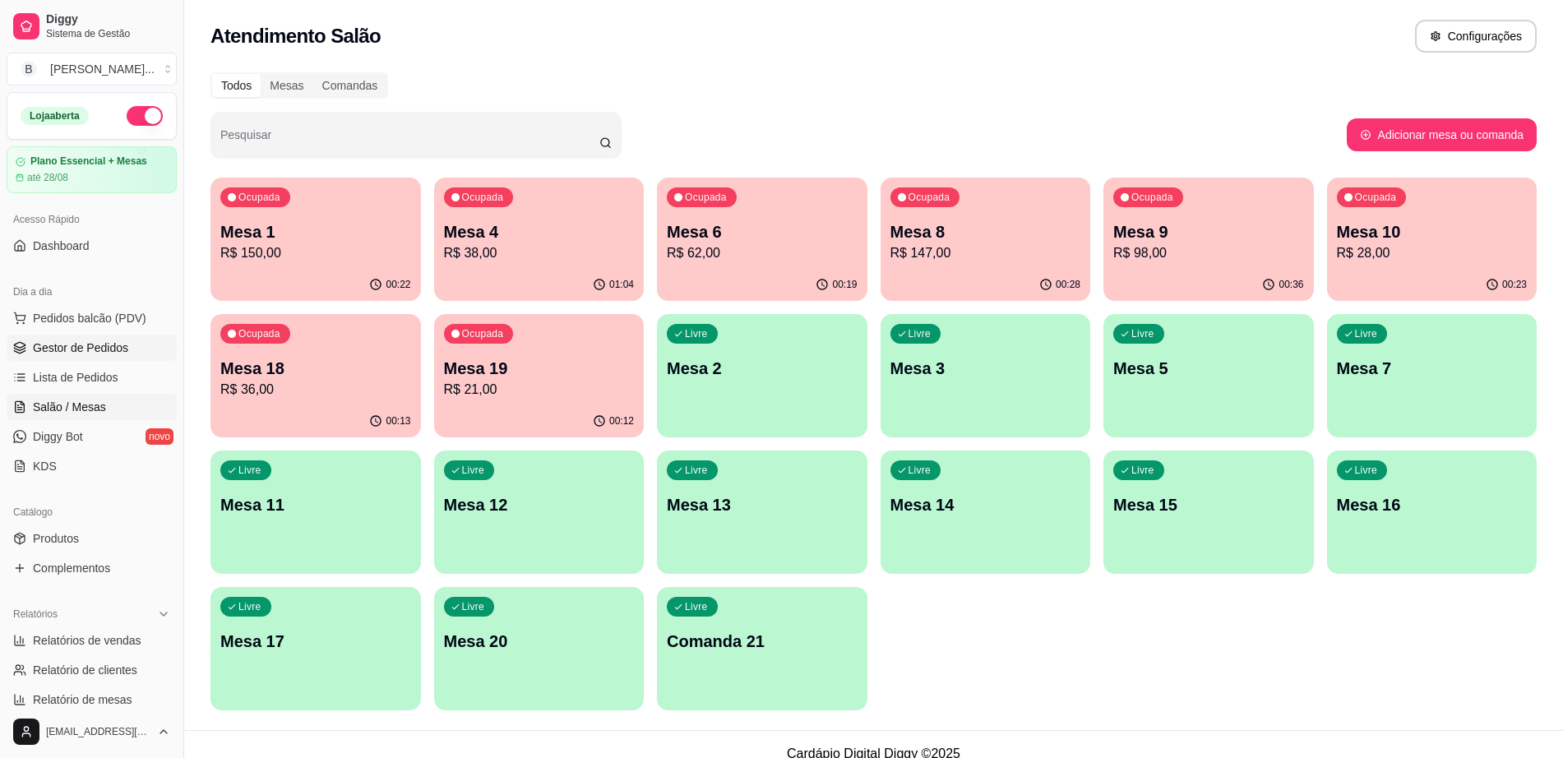
click at [122, 345] on span "Gestor de Pedidos" at bounding box center [80, 347] width 95 height 16
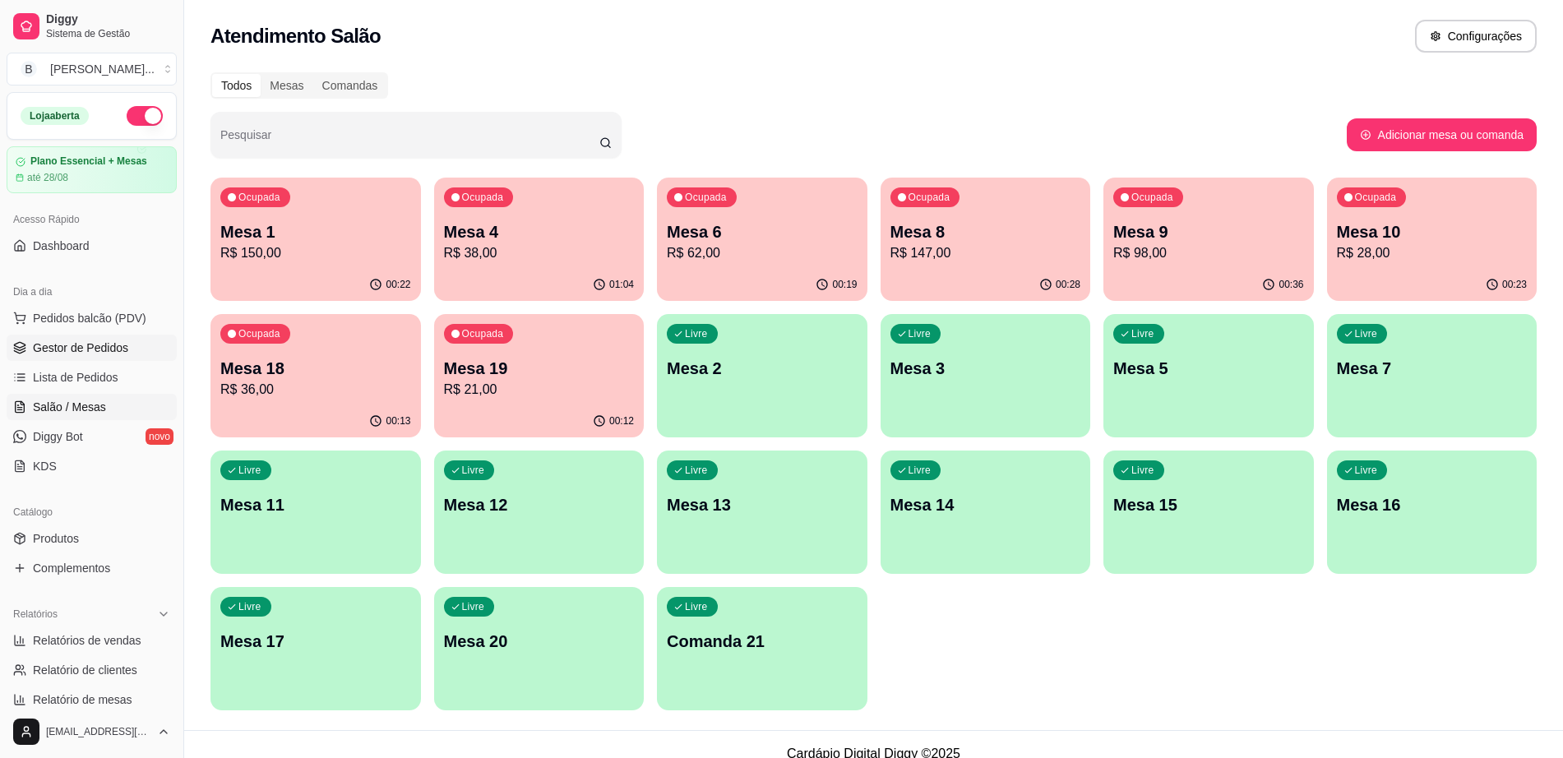
click at [122, 345] on span "Gestor de Pedidos" at bounding box center [80, 347] width 95 height 16
drag, startPoint x: 121, startPoint y: 345, endPoint x: 113, endPoint y: 350, distance: 9.6
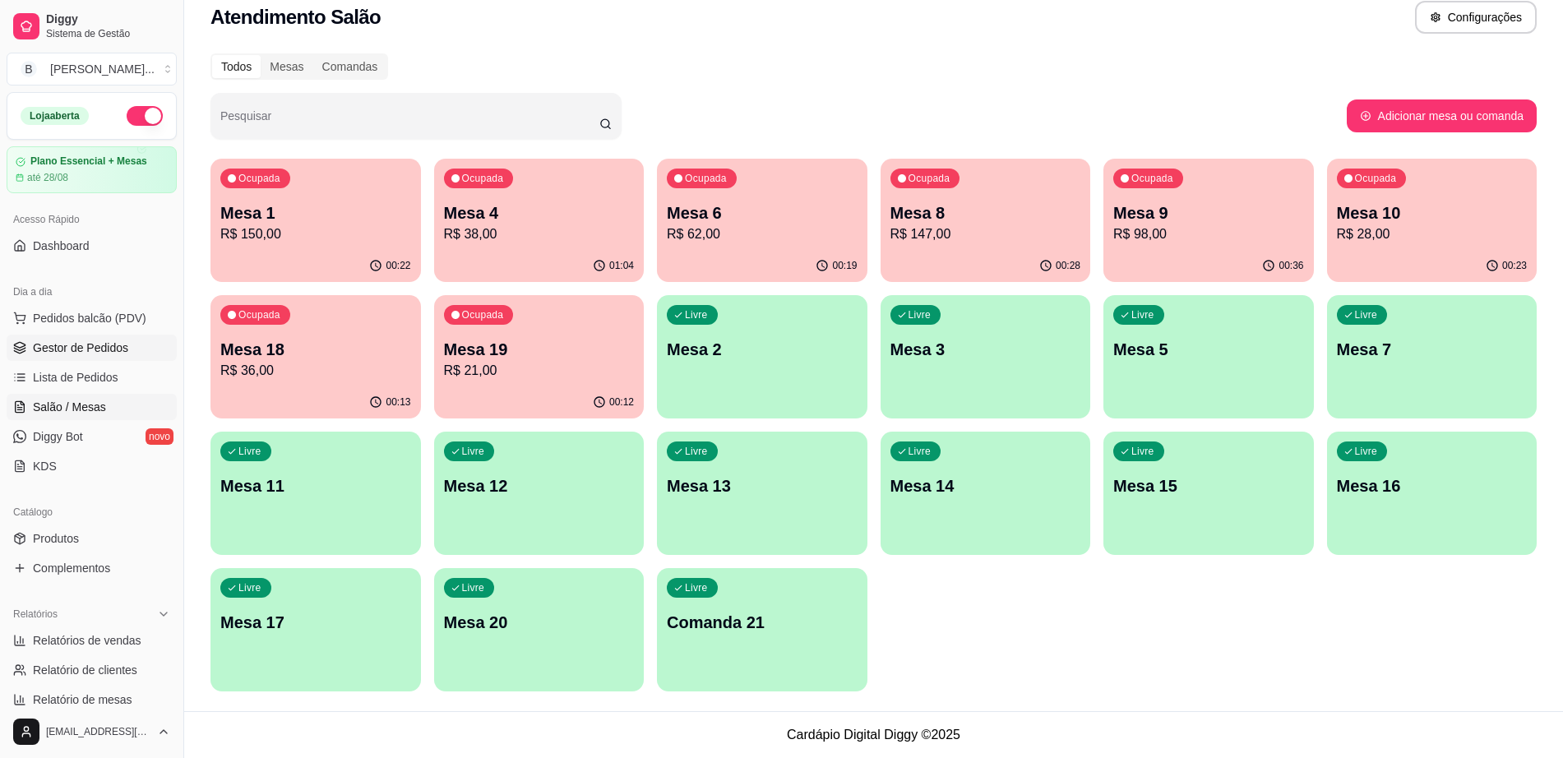
click at [129, 348] on link "Gestor de Pedidos" at bounding box center [92, 348] width 170 height 26
click at [110, 345] on span "Gestor de Pedidos" at bounding box center [80, 347] width 95 height 16
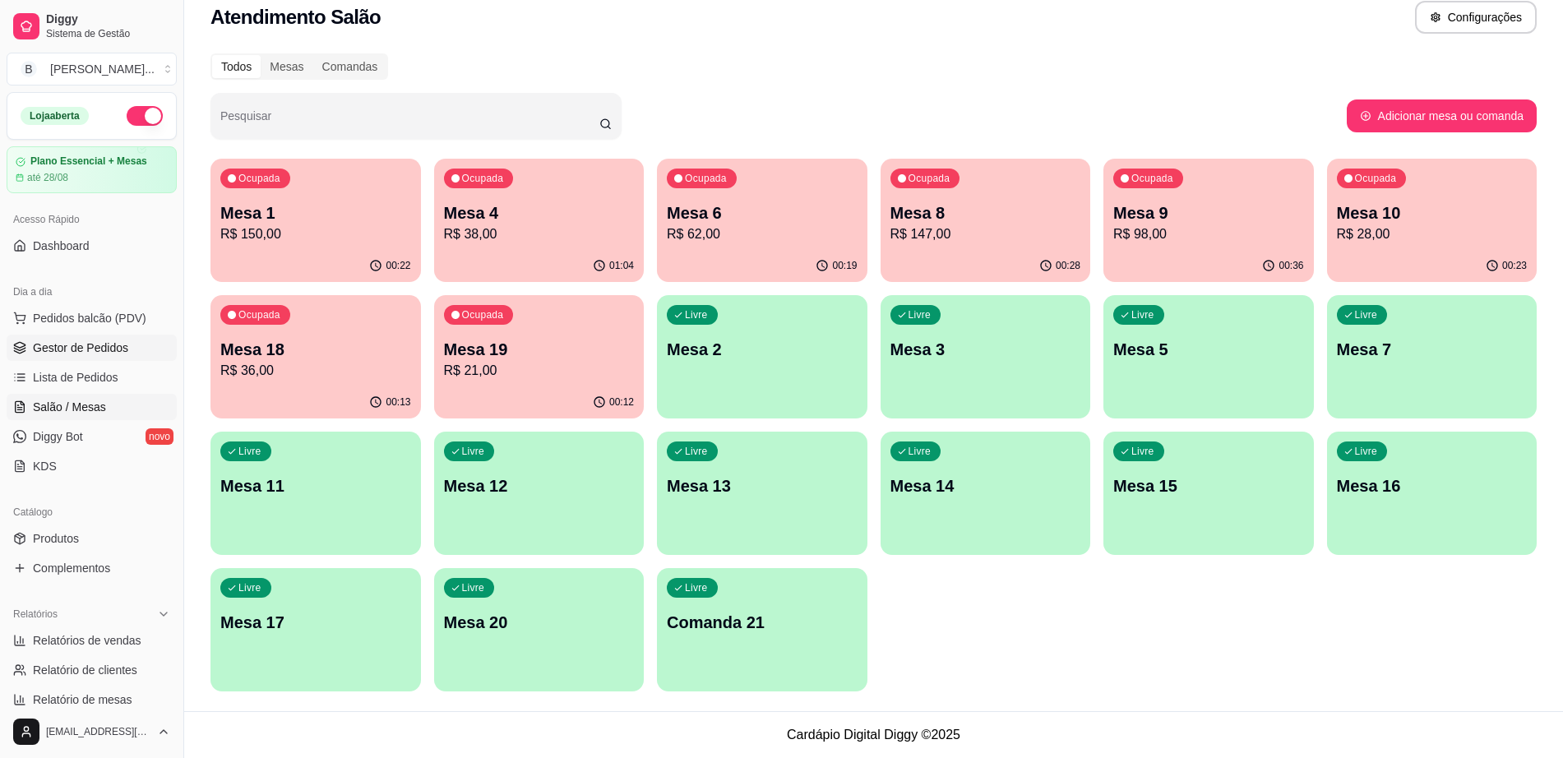
click at [110, 345] on span "Gestor de Pedidos" at bounding box center [80, 347] width 95 height 16
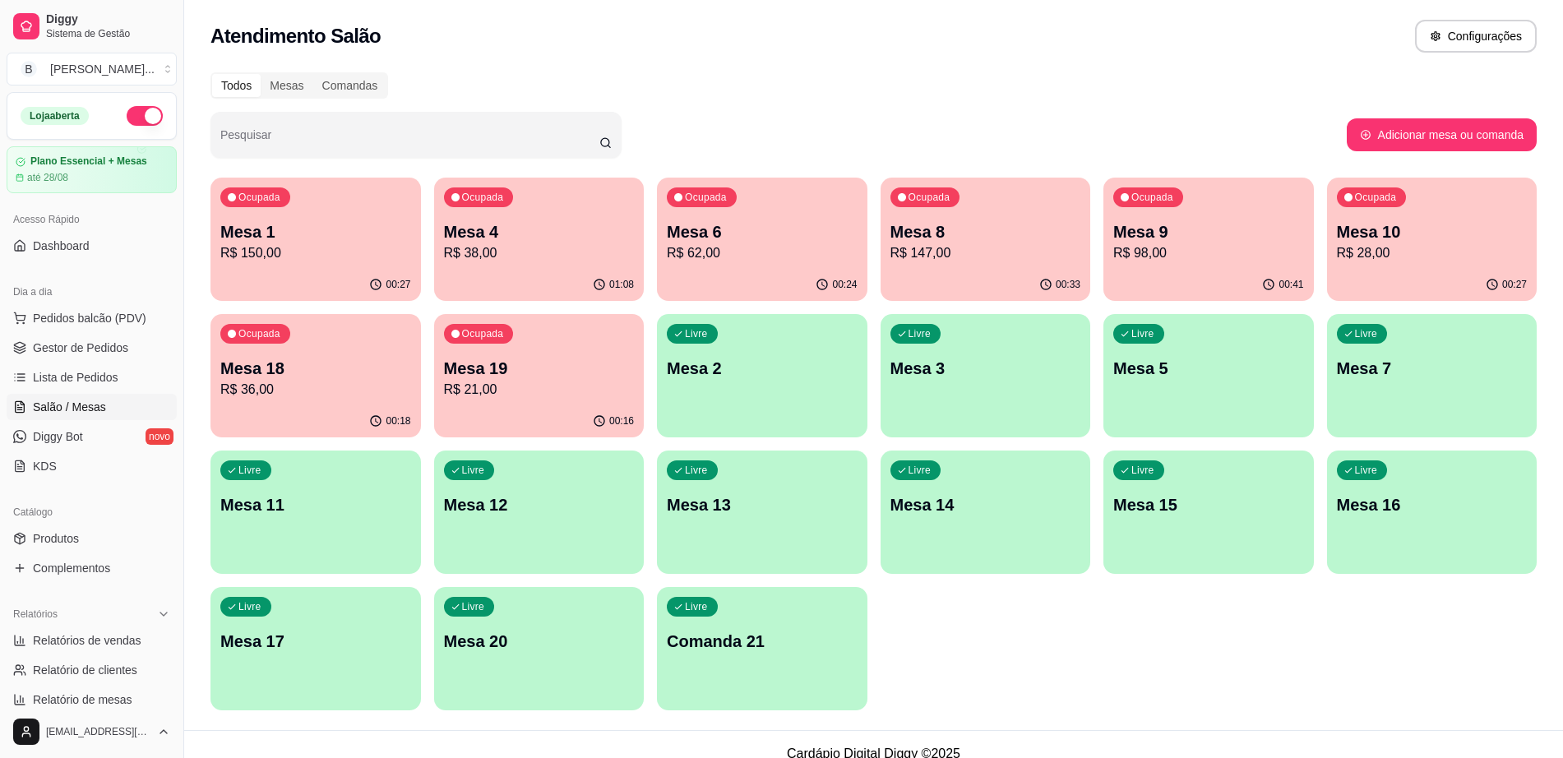
click at [77, 399] on span "Salão / Mesas" at bounding box center [69, 407] width 73 height 16
click at [90, 342] on span "Gestor de Pedidos" at bounding box center [80, 347] width 95 height 16
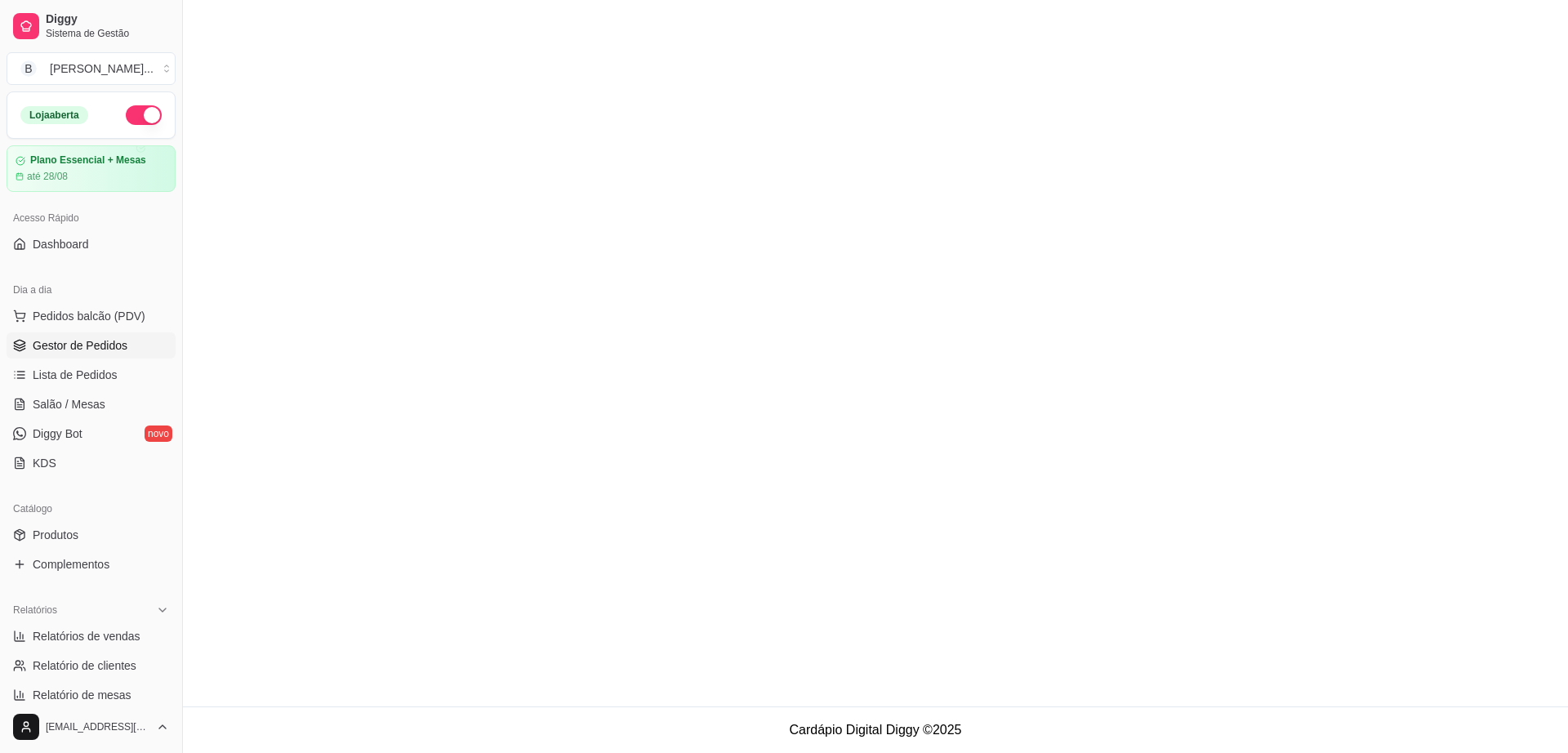
click at [89, 337] on span "Gestor de Pedidos" at bounding box center [79, 345] width 94 height 16
click at [94, 392] on link "Salão / Mesas" at bounding box center [91, 404] width 169 height 26
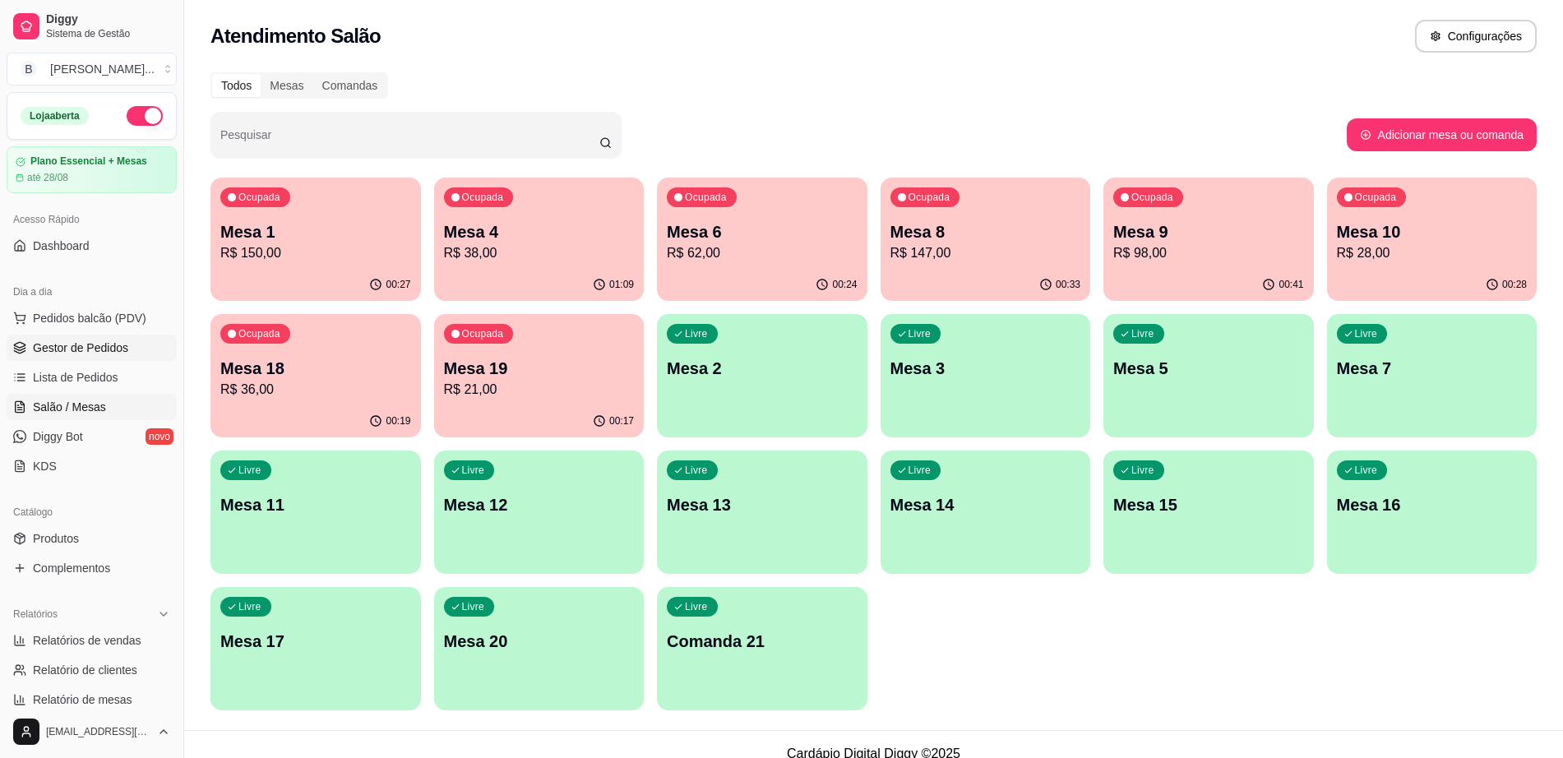
click at [66, 350] on span "Gestor de Pedidos" at bounding box center [80, 347] width 95 height 16
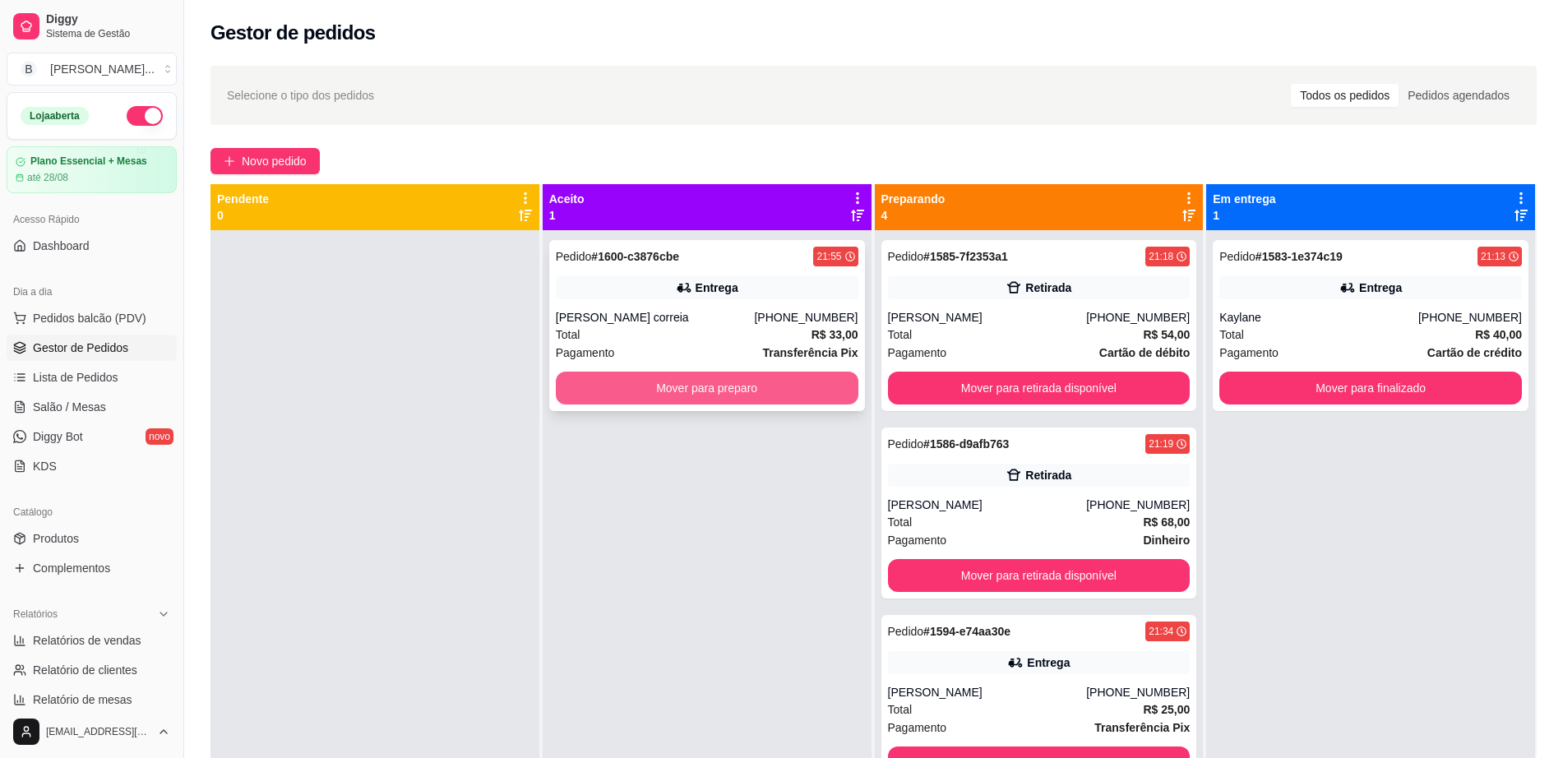
click at [762, 402] on button "Mover para preparo" at bounding box center [707, 388] width 302 height 33
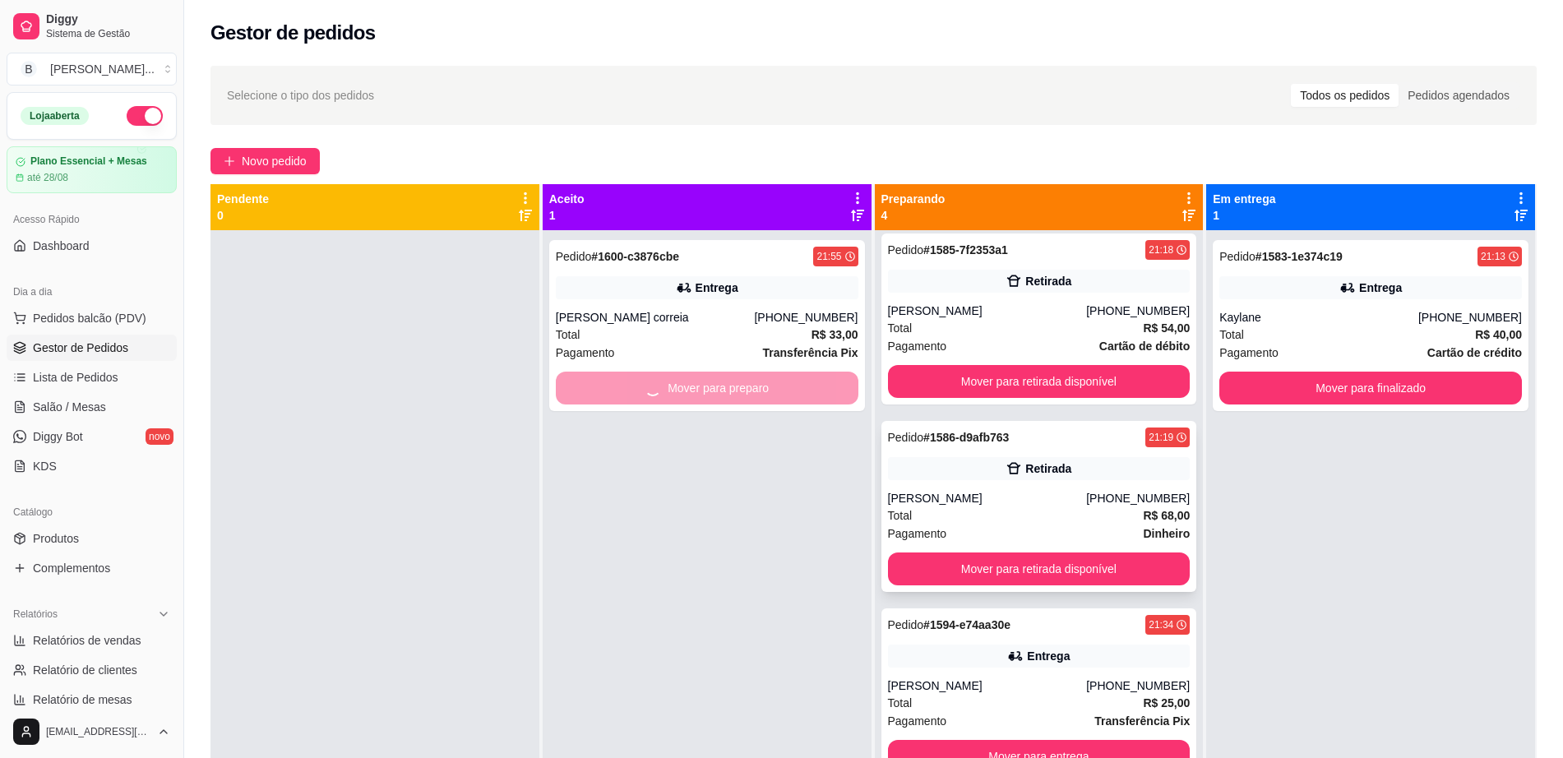
scroll to position [8, 0]
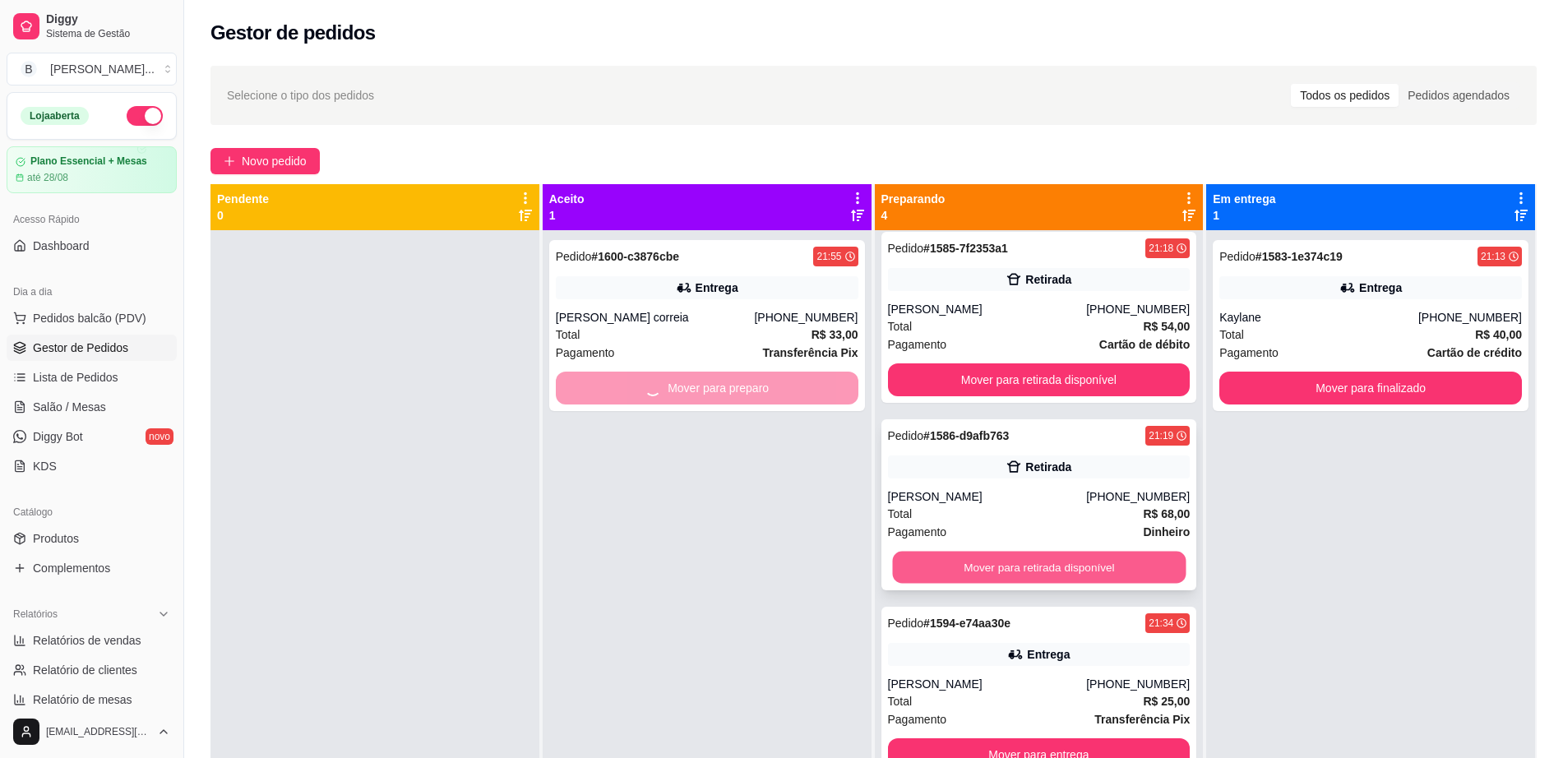
click at [1042, 556] on button "Mover para retirada disponível" at bounding box center [1038, 568] width 293 height 32
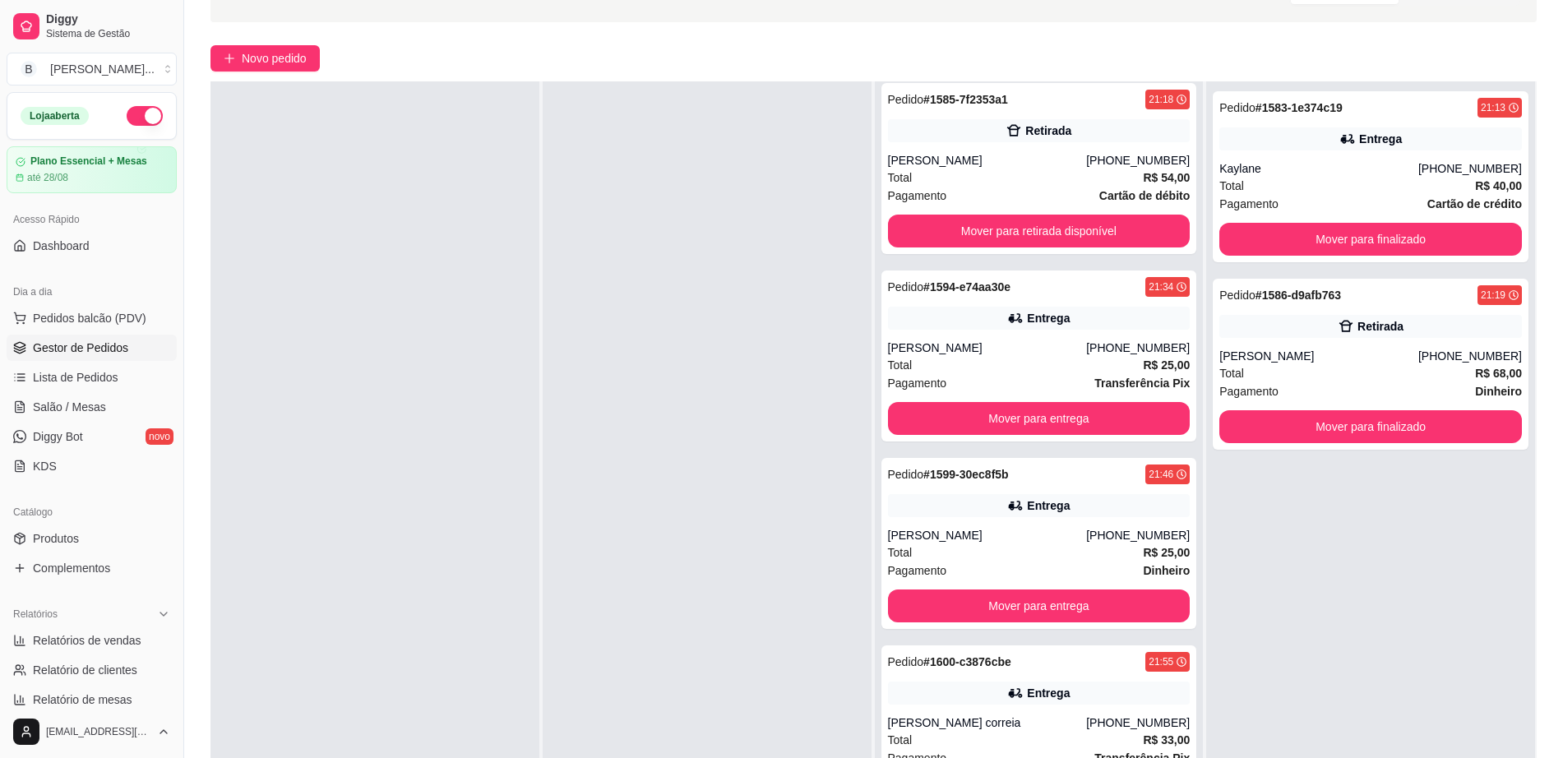
scroll to position [0, 0]
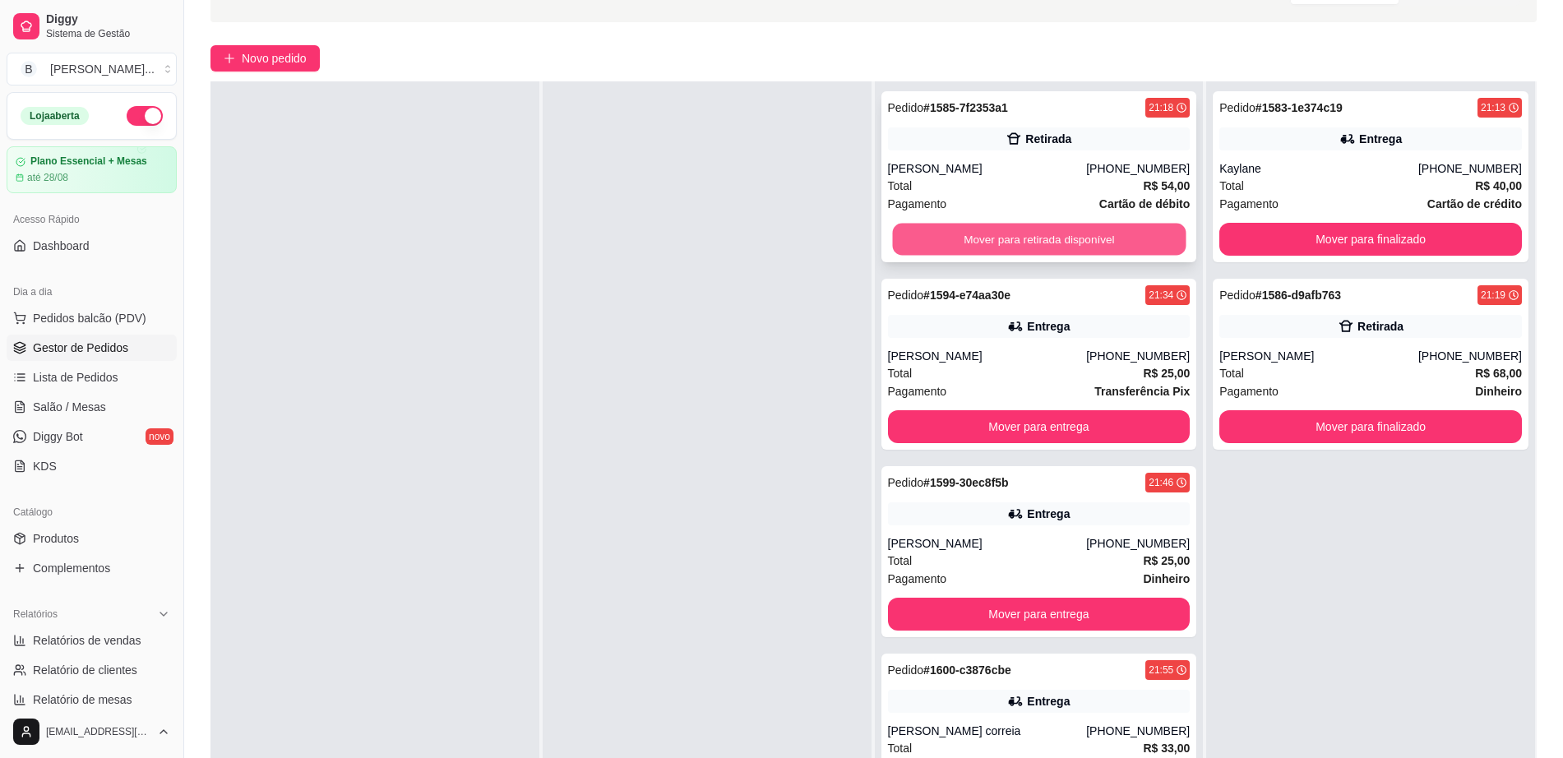
click at [951, 237] on button "Mover para retirada disponível" at bounding box center [1038, 240] width 293 height 32
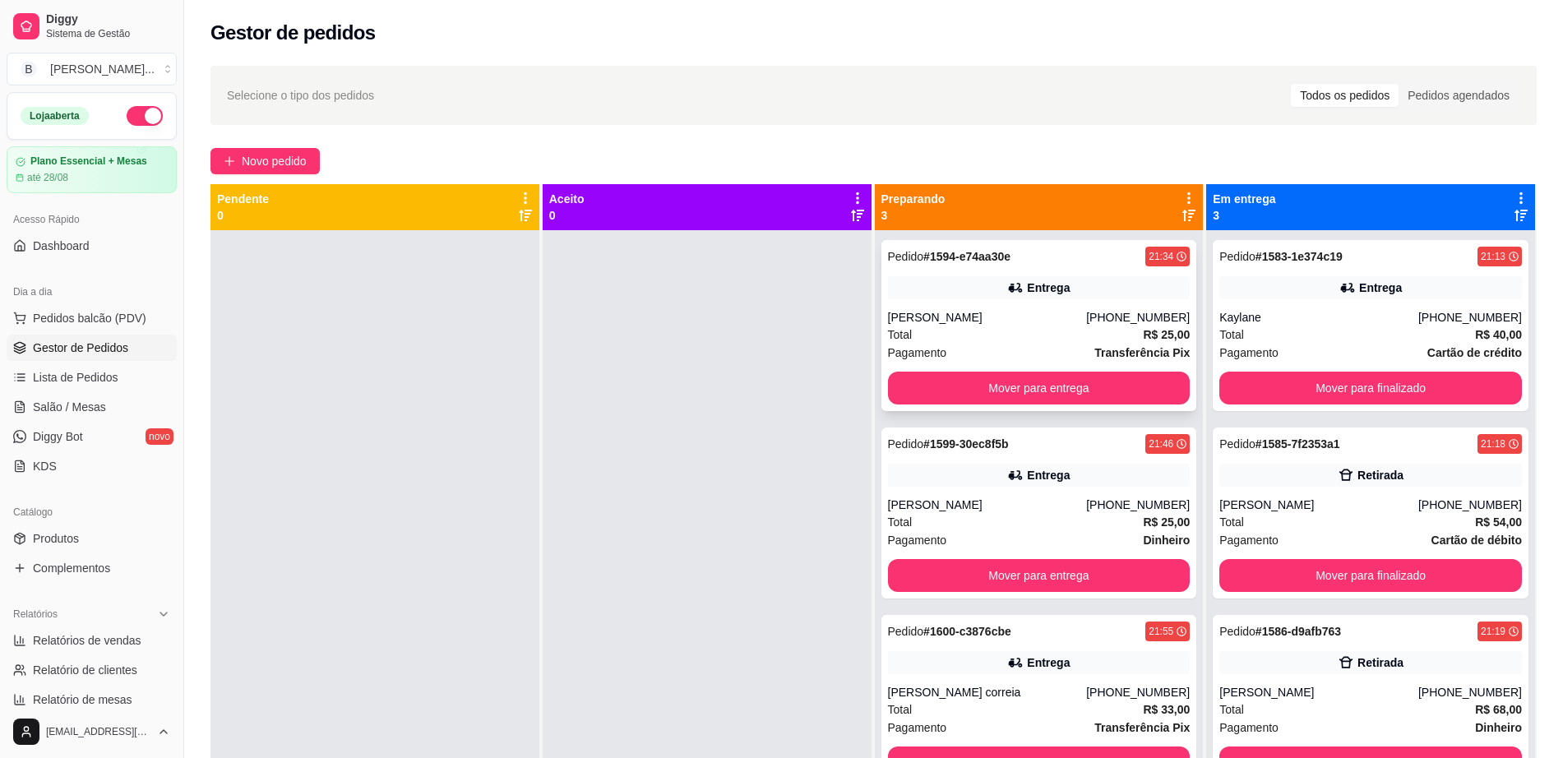
click at [1047, 301] on div "Pedido # 1594-e74aa30e 21:34 Entrega [PERSON_NAME] [PHONE_NUMBER] Total R$ 25,0…" at bounding box center [1039, 325] width 316 height 171
click at [1253, 381] on button "Mover para finalizado" at bounding box center [1370, 388] width 293 height 32
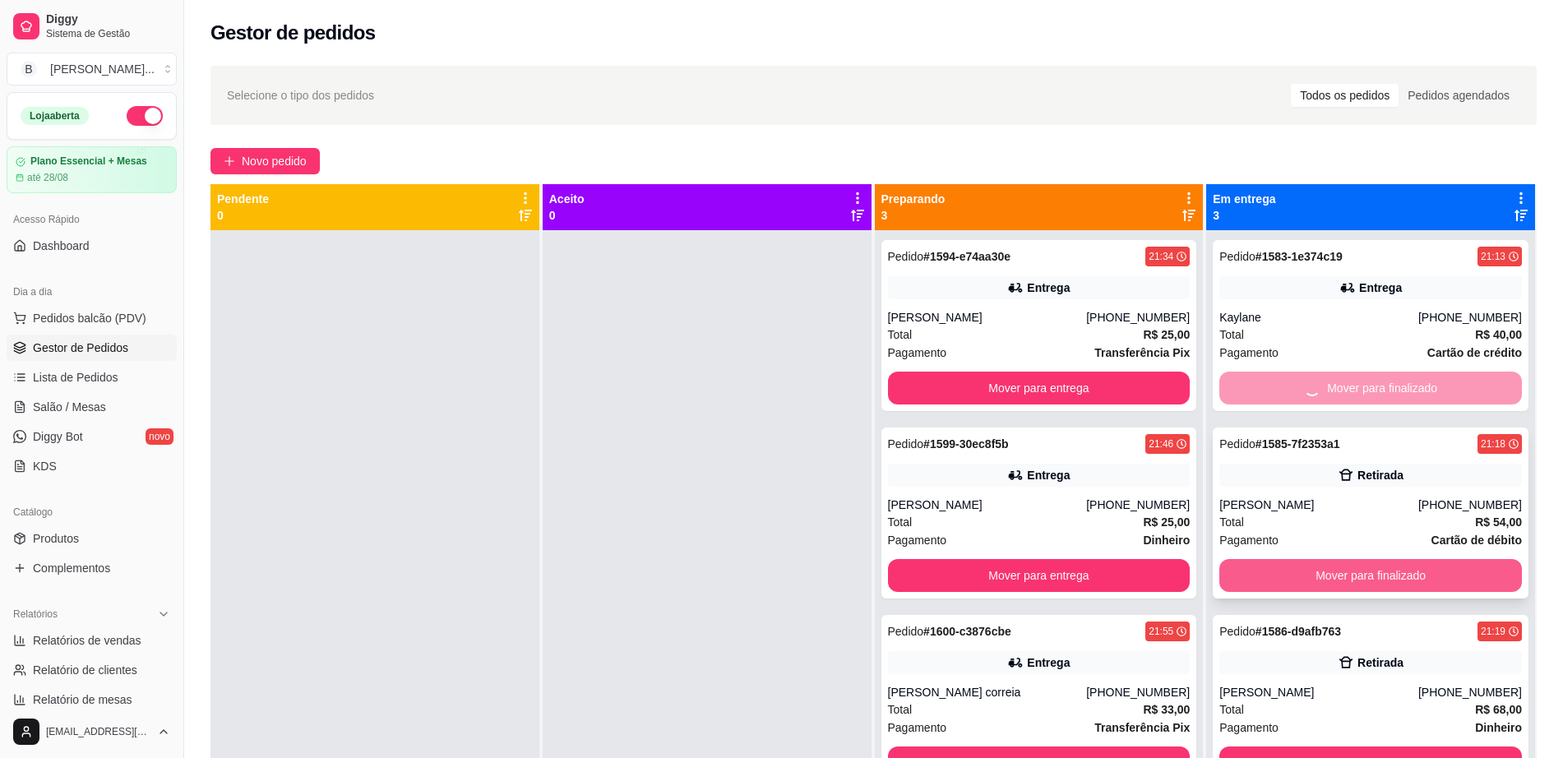
click at [1313, 572] on button "Mover para finalizado" at bounding box center [1370, 575] width 302 height 33
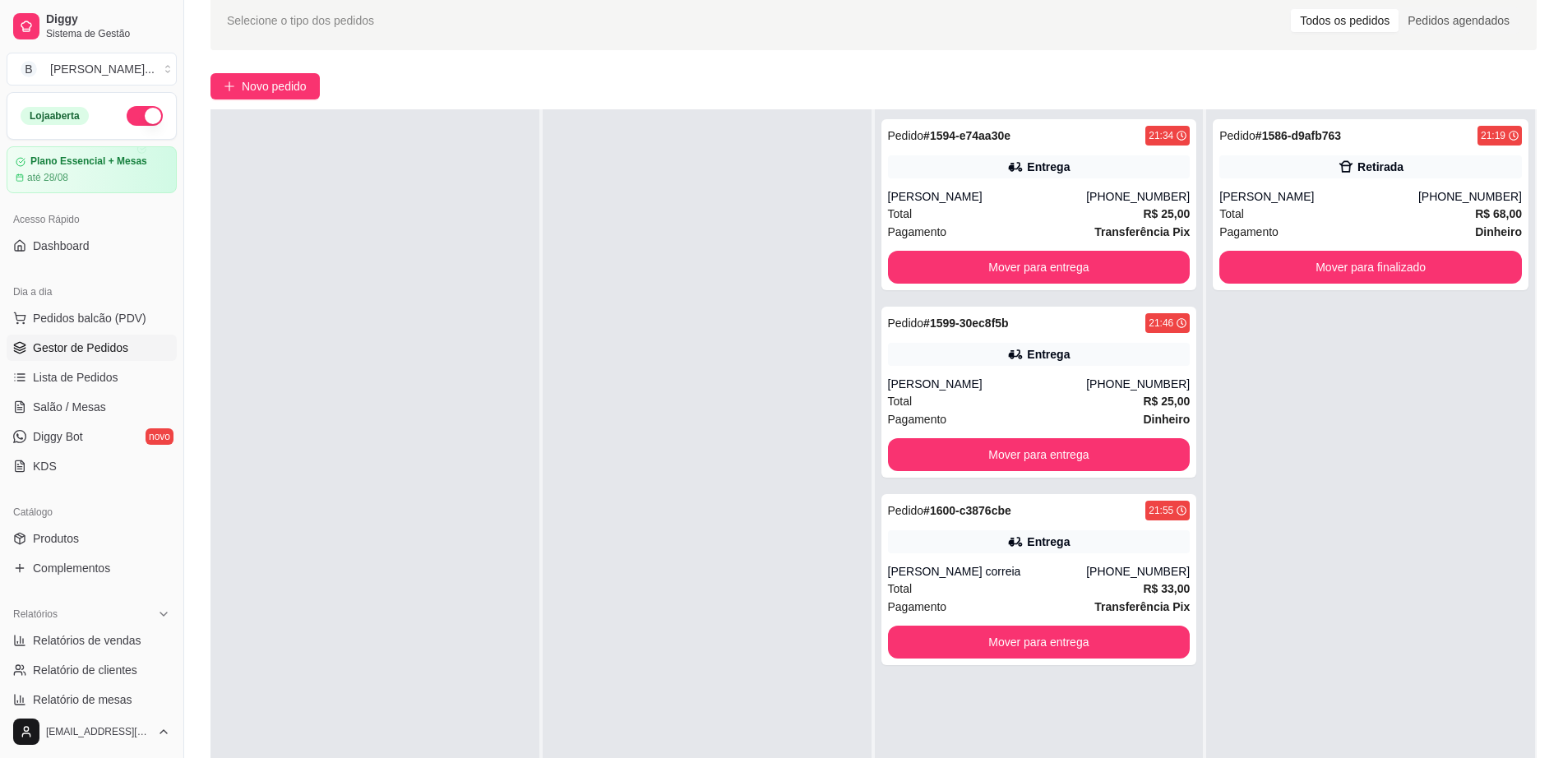
scroll to position [205, 0]
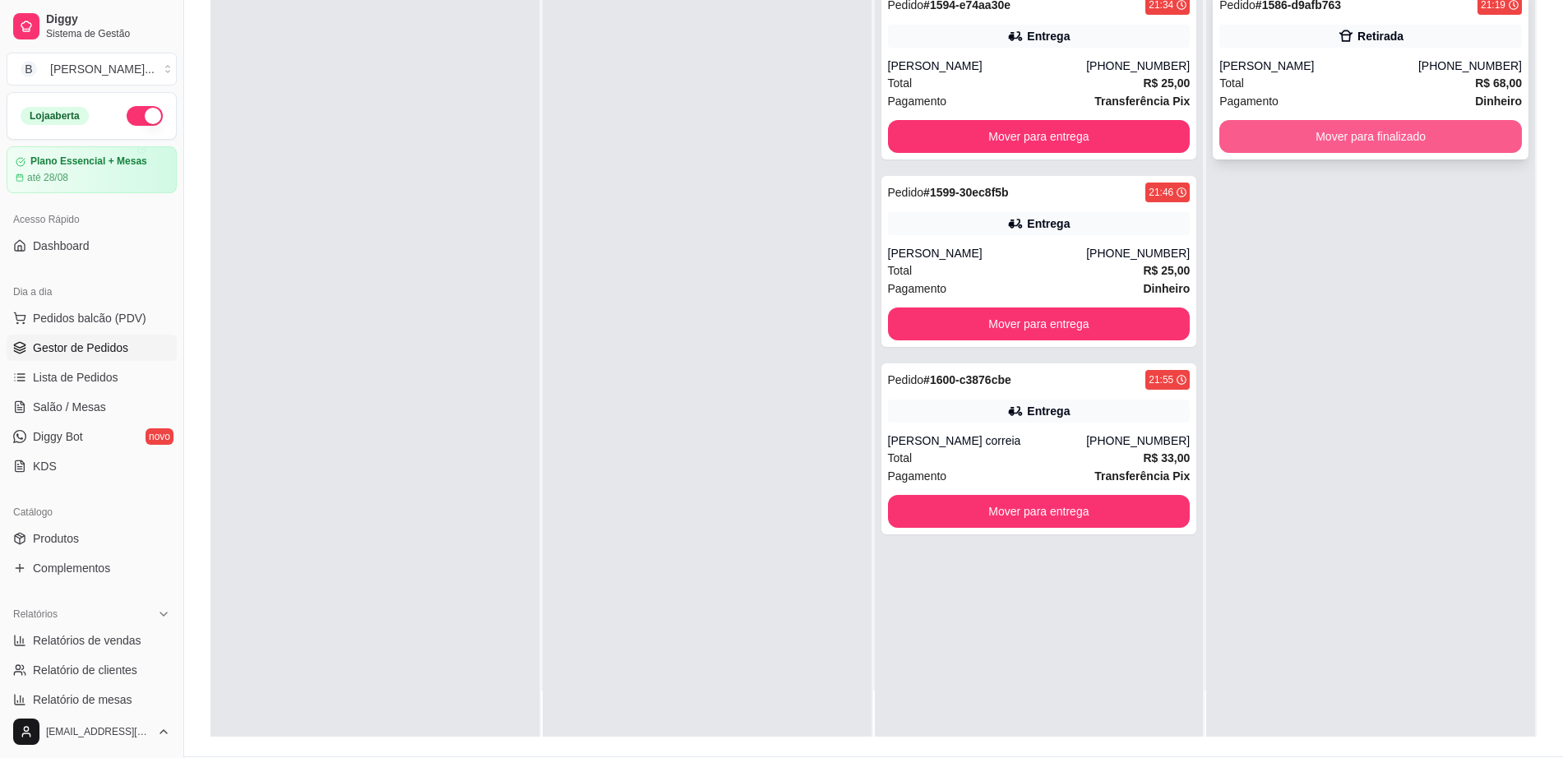
click at [1330, 124] on button "Mover para finalizado" at bounding box center [1370, 136] width 302 height 33
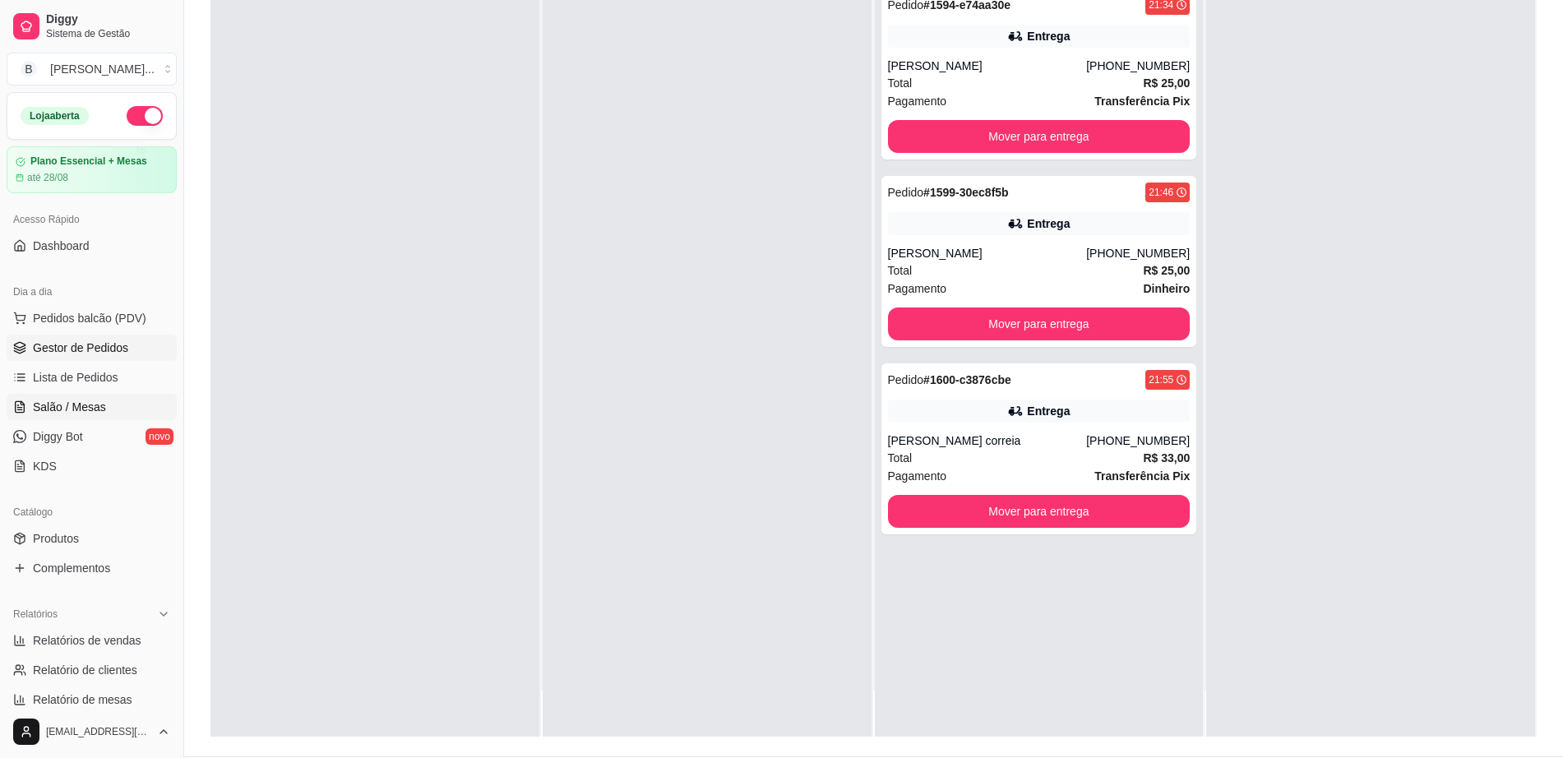
click at [100, 400] on span "Salão / Mesas" at bounding box center [69, 407] width 73 height 16
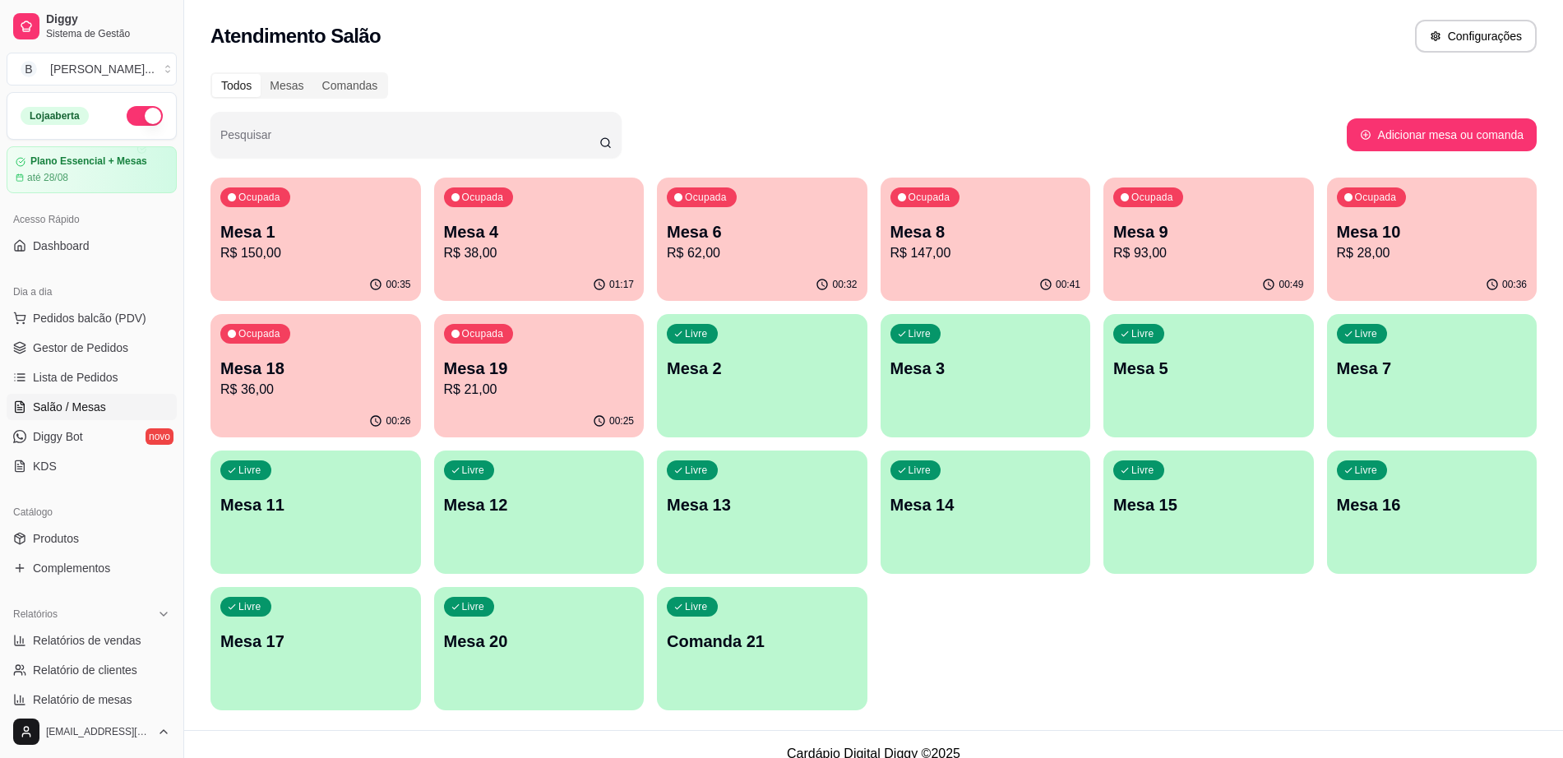
click at [531, 368] on p "Mesa 19" at bounding box center [539, 368] width 191 height 23
click at [316, 399] on p "R$ 36,00" at bounding box center [315, 390] width 191 height 20
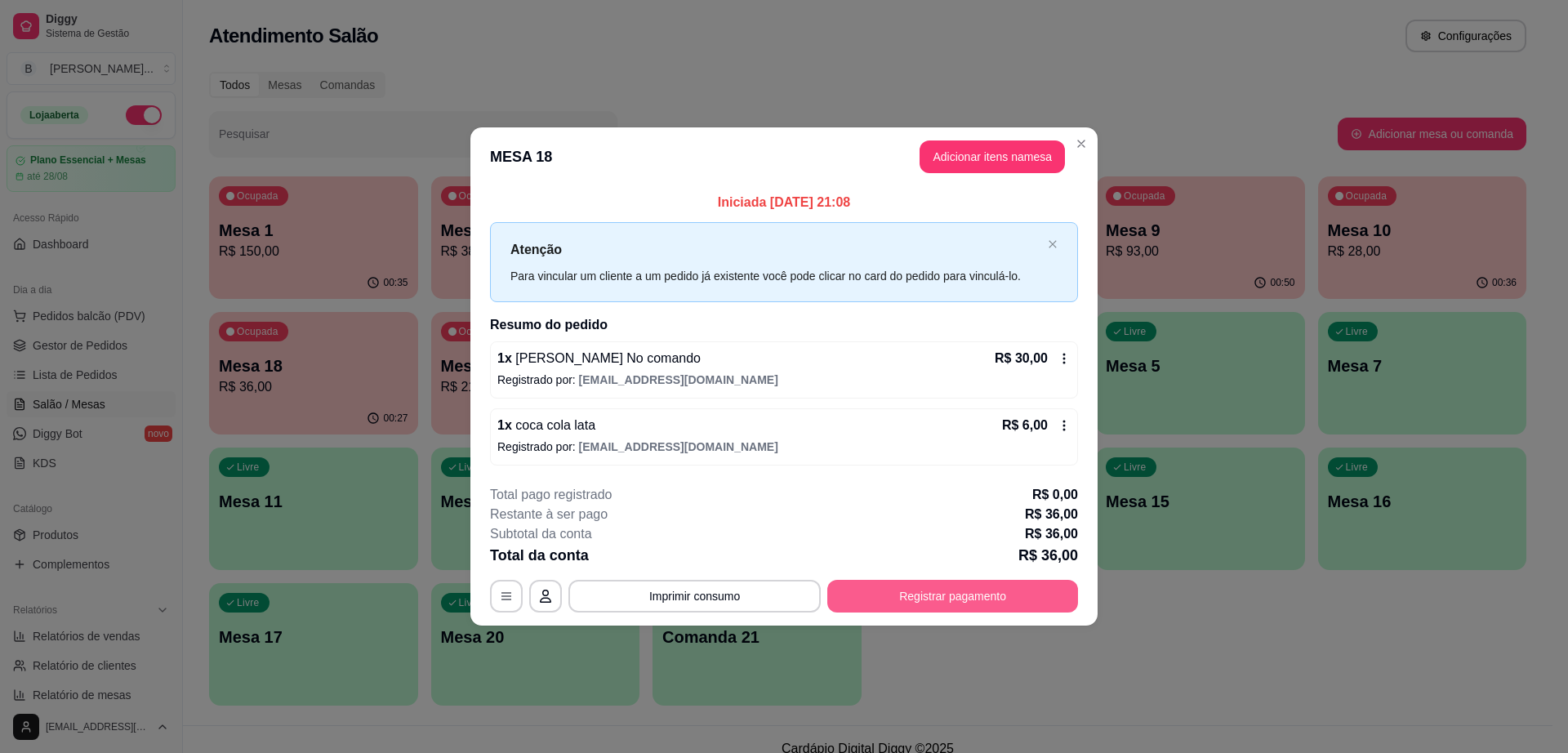
click at [970, 606] on button "Registrar pagamento" at bounding box center [953, 596] width 250 height 33
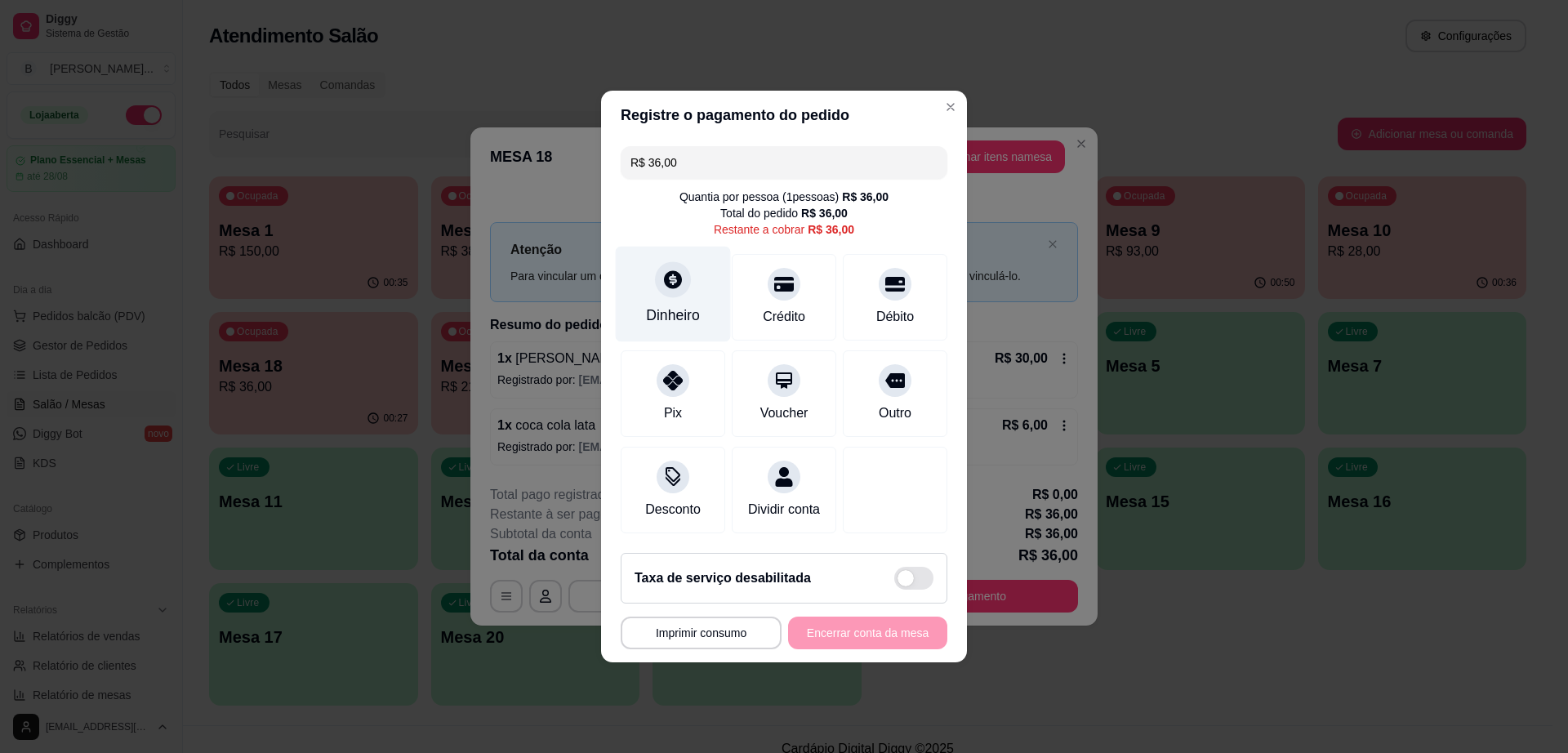
click at [667, 280] on icon at bounding box center [673, 278] width 21 height 21
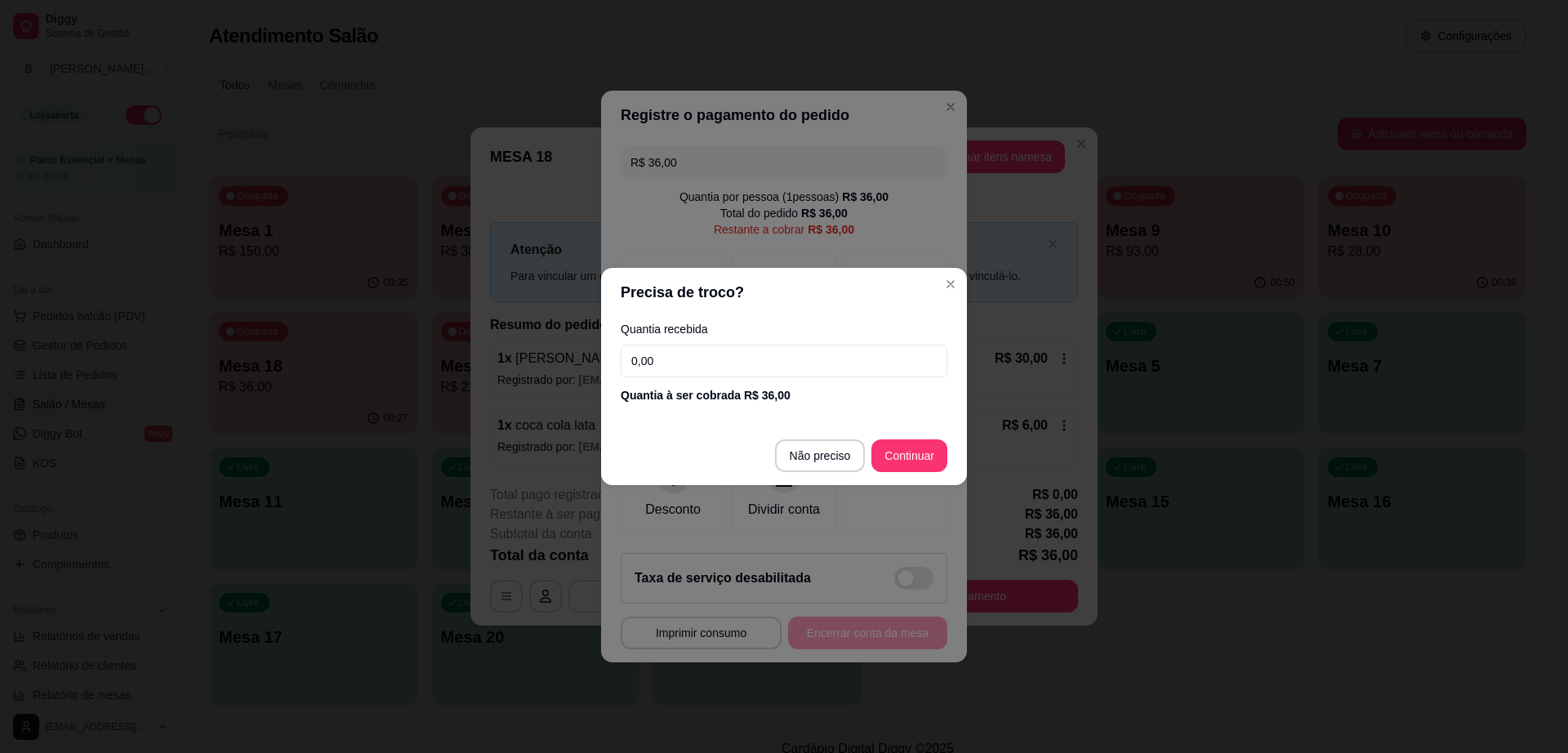
click at [701, 373] on input "0,00" at bounding box center [784, 361] width 327 height 33
type input "40,00"
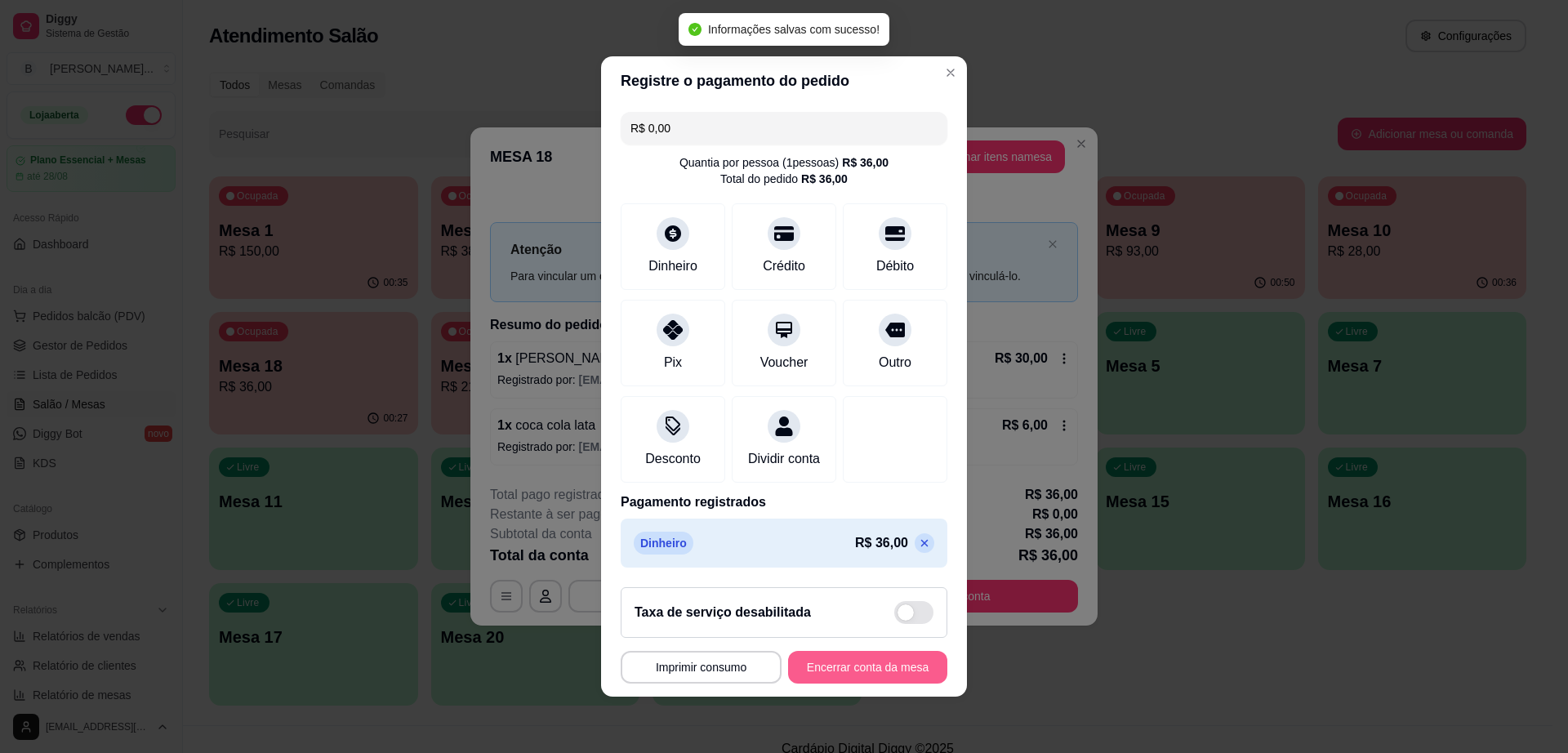
type input "R$ 0,00"
click at [885, 663] on button "Encerrar conta da mesa" at bounding box center [867, 667] width 159 height 33
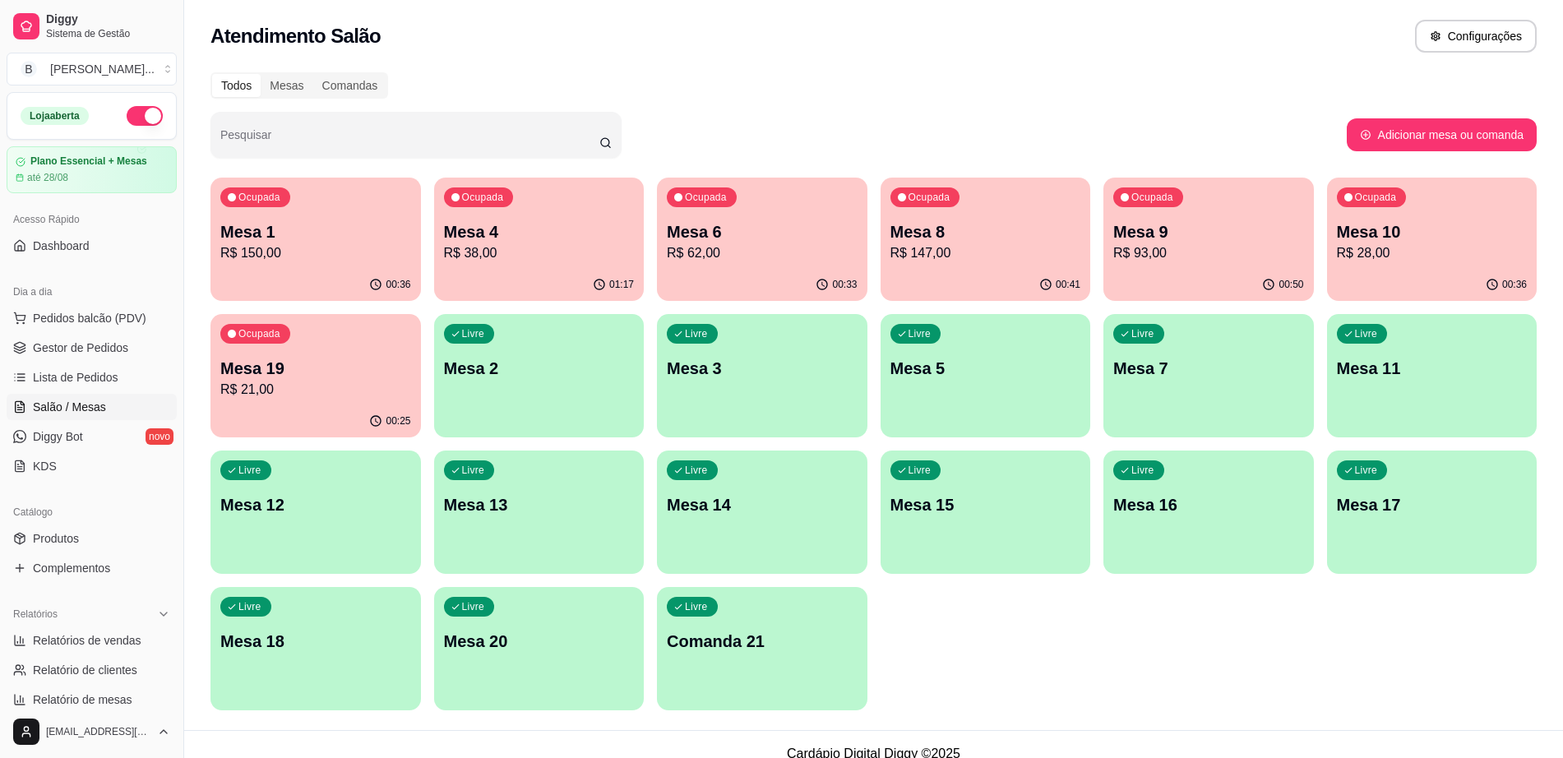
click at [307, 227] on p "Mesa 1" at bounding box center [315, 231] width 191 height 23
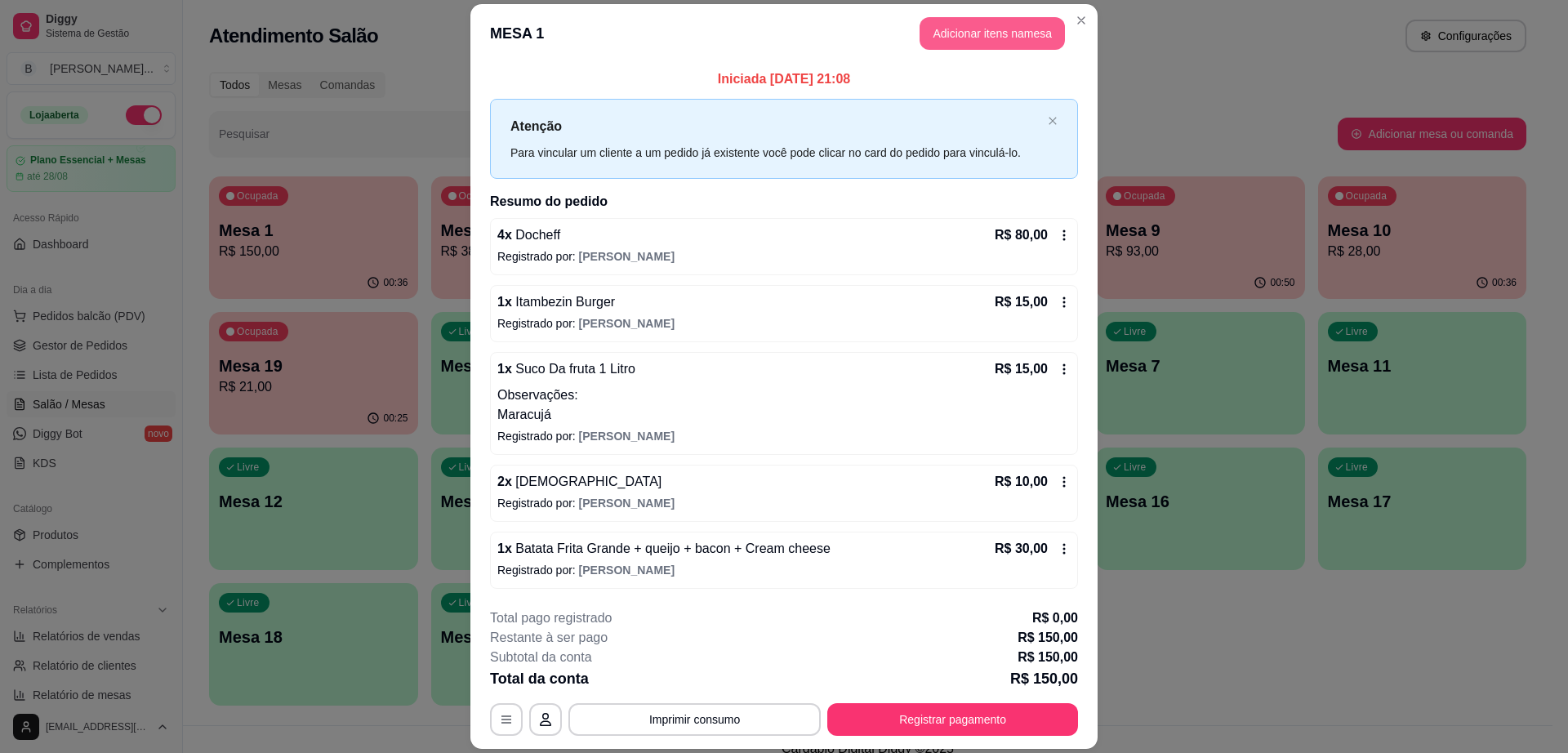
click at [954, 40] on button "Adicionar itens na mesa" at bounding box center [993, 33] width 145 height 33
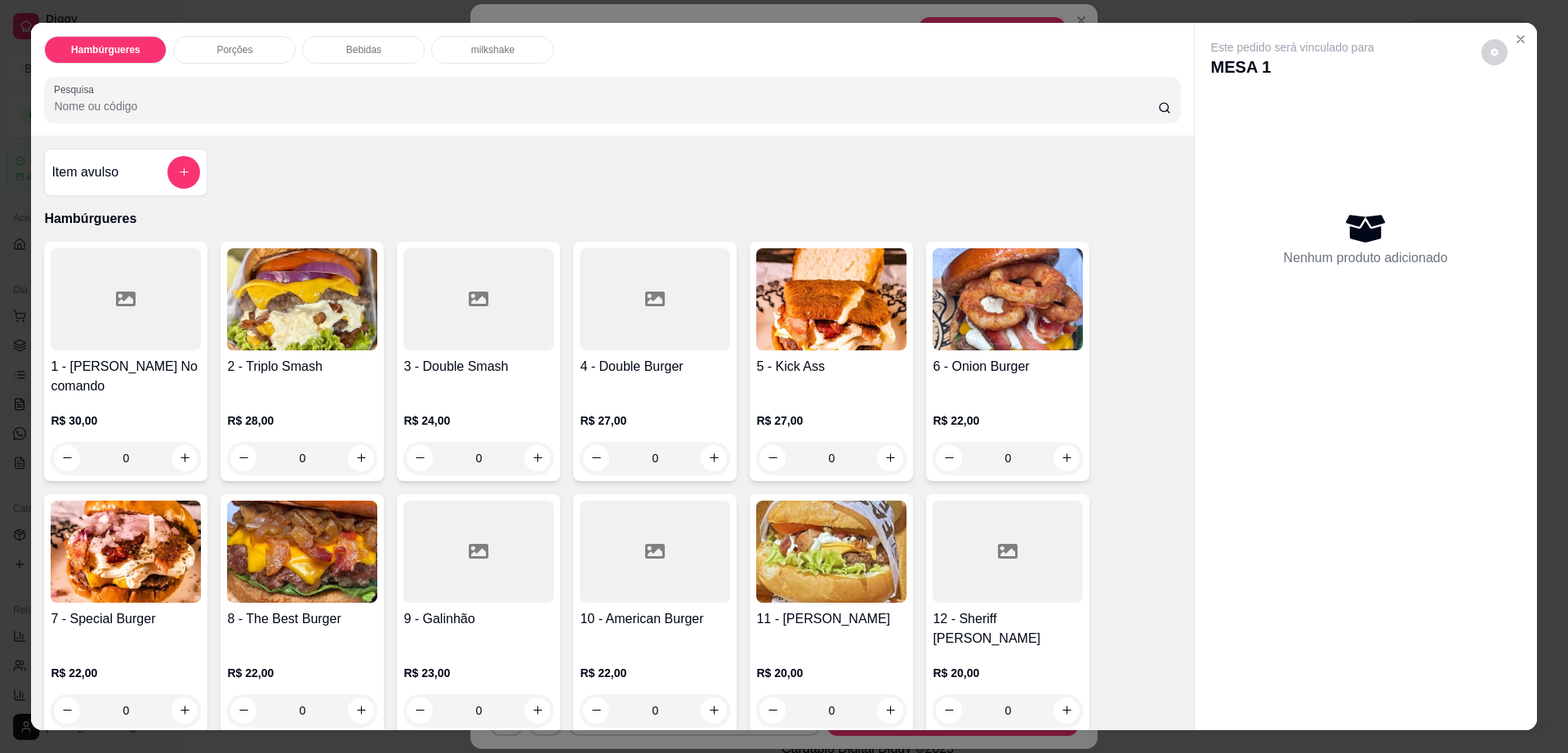
click at [383, 51] on div "Bebidas" at bounding box center [363, 50] width 122 height 28
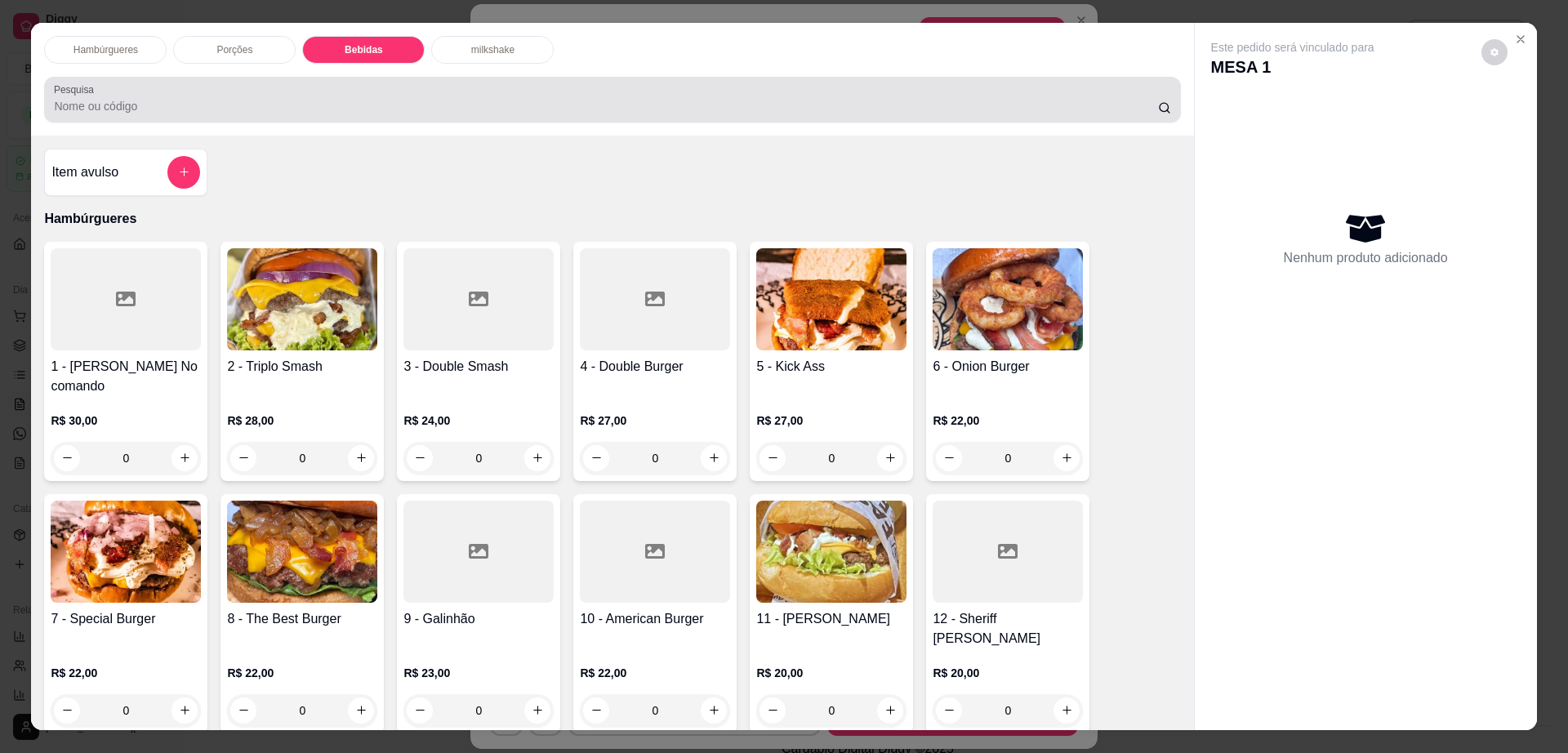
scroll to position [30, 0]
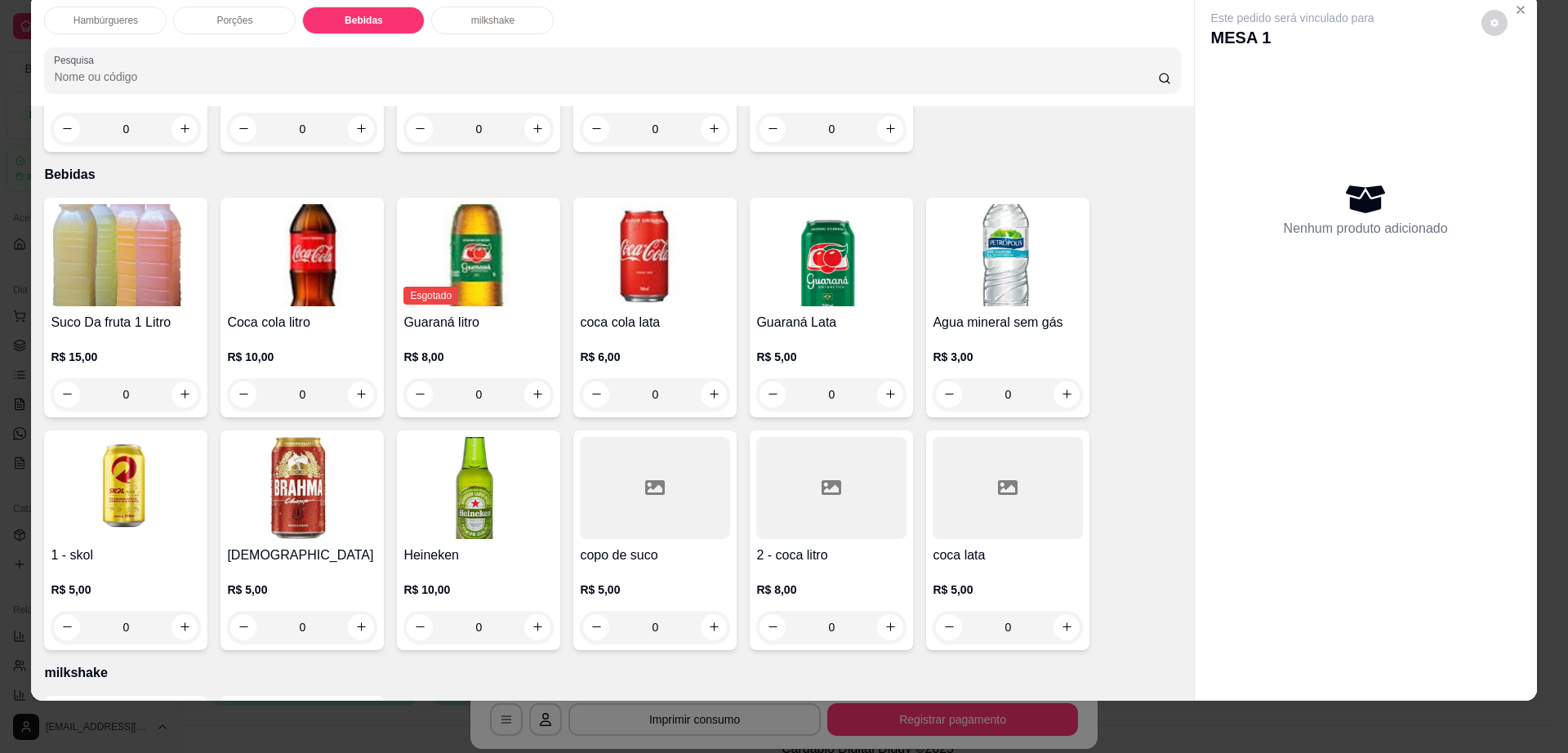
click at [312, 545] on h4 "[DEMOGRAPHIC_DATA]" at bounding box center [302, 555] width 150 height 20
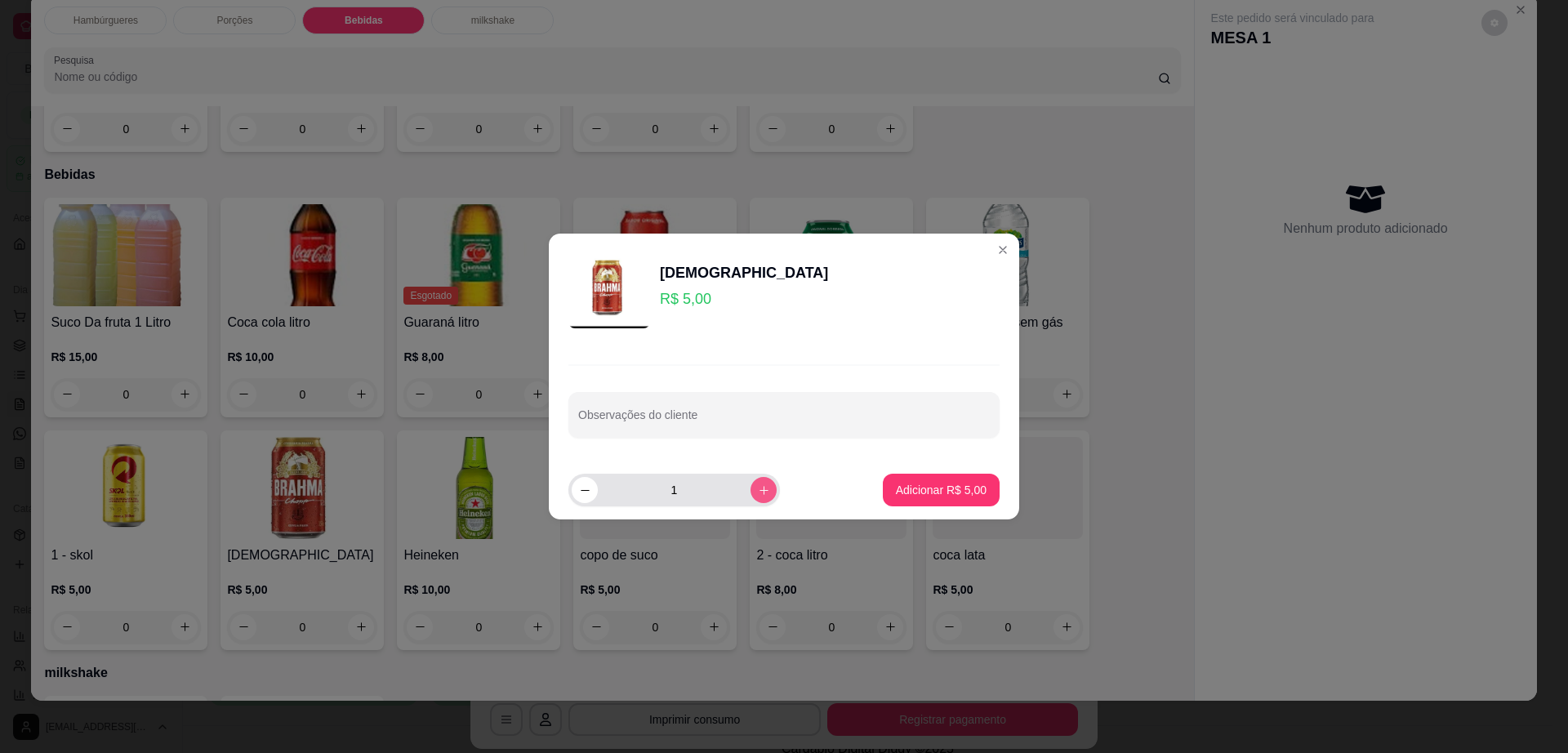
click at [758, 492] on icon "increase-product-quantity" at bounding box center [764, 490] width 12 height 12
type input "2"
click at [952, 484] on p "Adicionar R$ 10,00" at bounding box center [938, 490] width 94 height 16
type input "2"
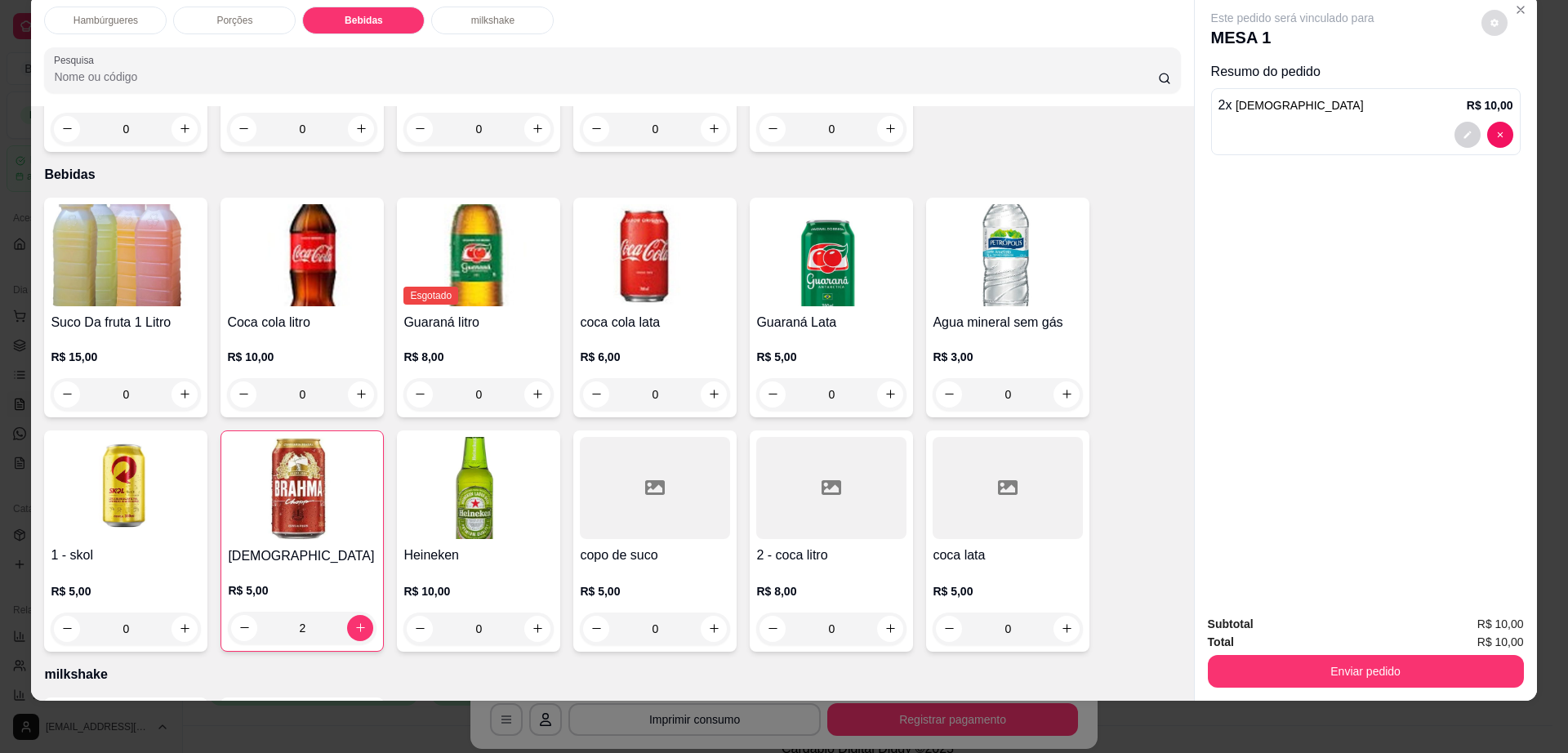
click at [1490, 18] on icon "decrease-product-quantity" at bounding box center [1494, 23] width 10 height 10
click at [1513, 82] on span "Automatic updates" at bounding box center [1523, 88] width 33 height 20
click at [1513, 88] on input "Automatic updates" at bounding box center [1512, 93] width 11 height 11
checkbox input "false"
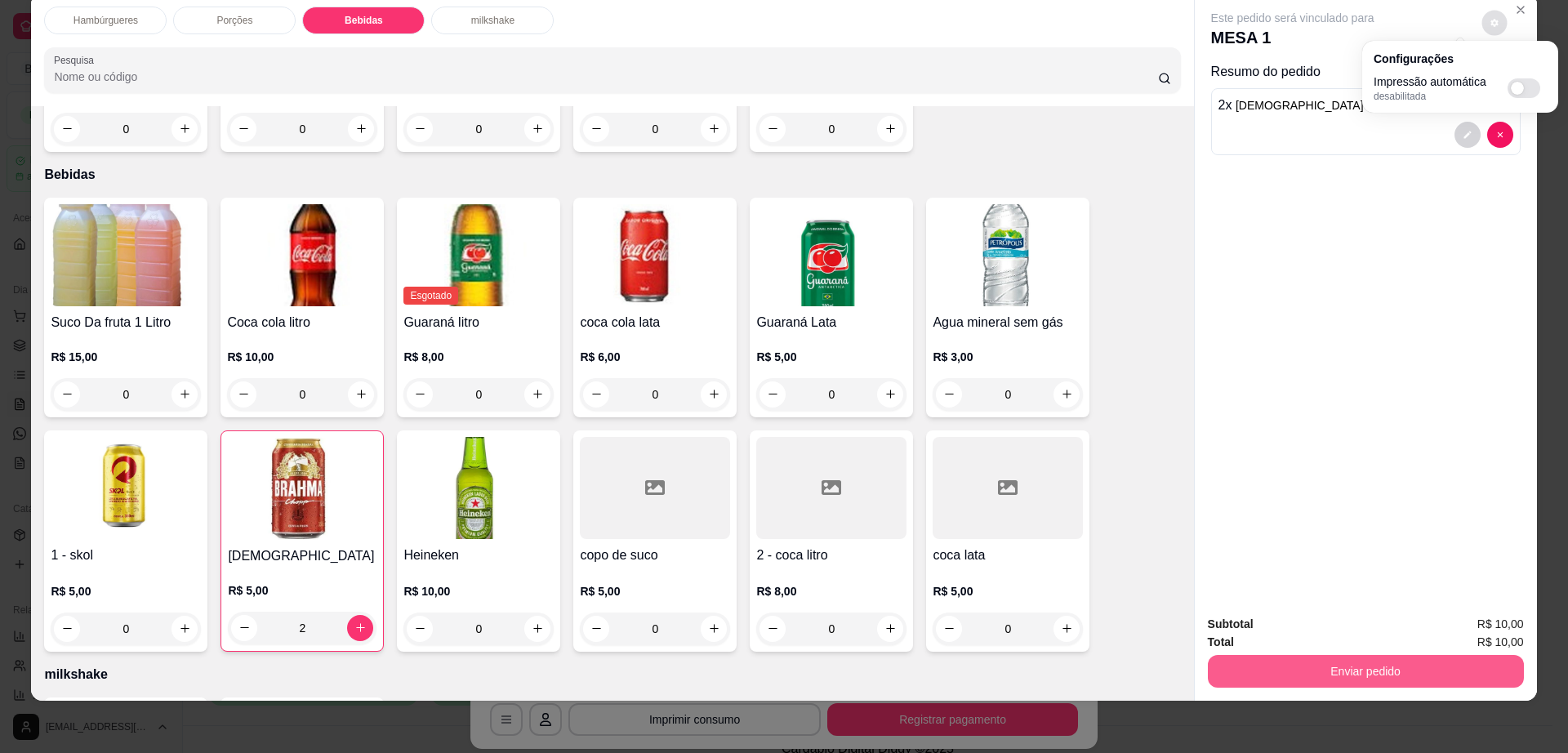
click at [1301, 658] on button "Enviar pedido" at bounding box center [1366, 671] width 316 height 33
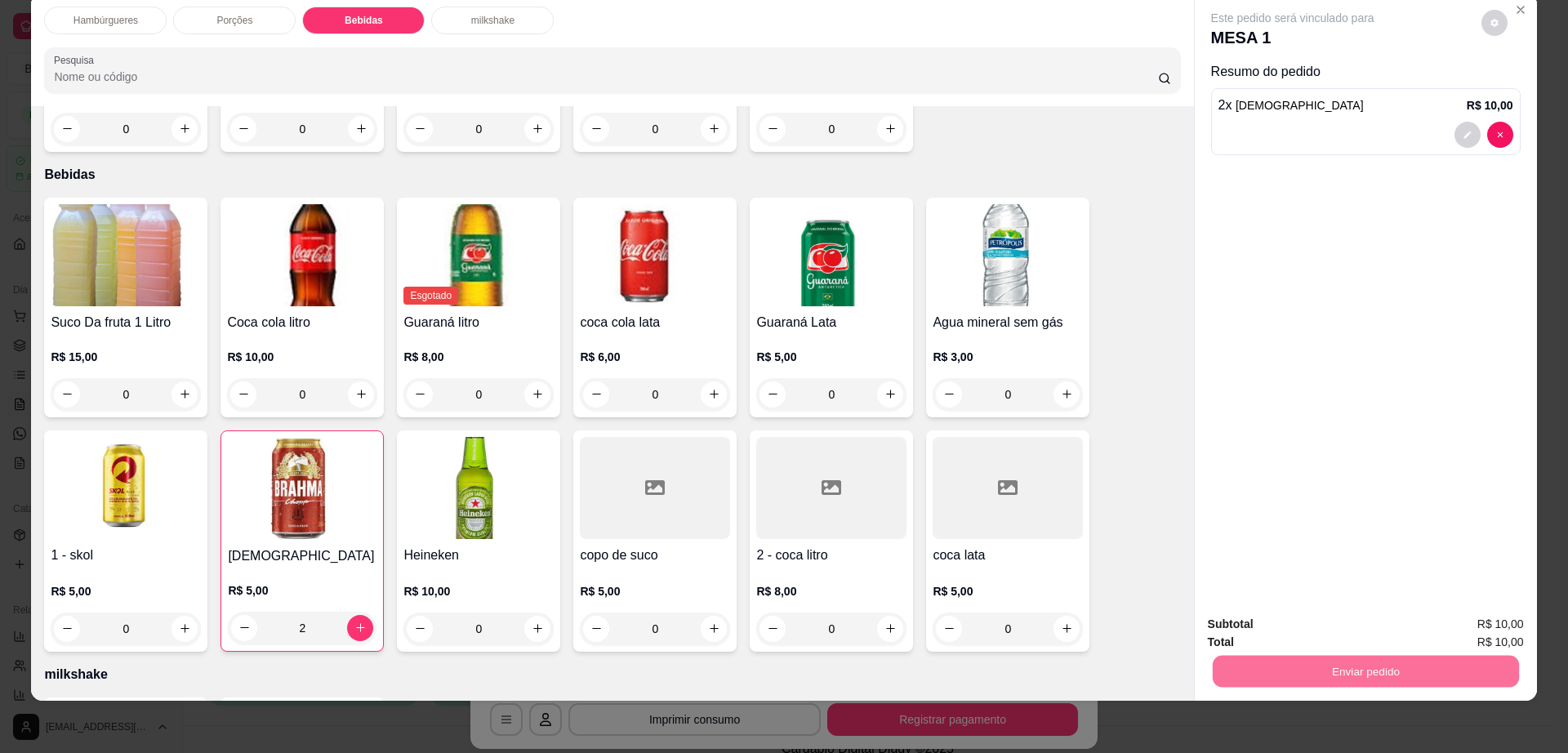
click at [1294, 633] on button "Não registrar e enviar pedido" at bounding box center [1310, 631] width 170 height 31
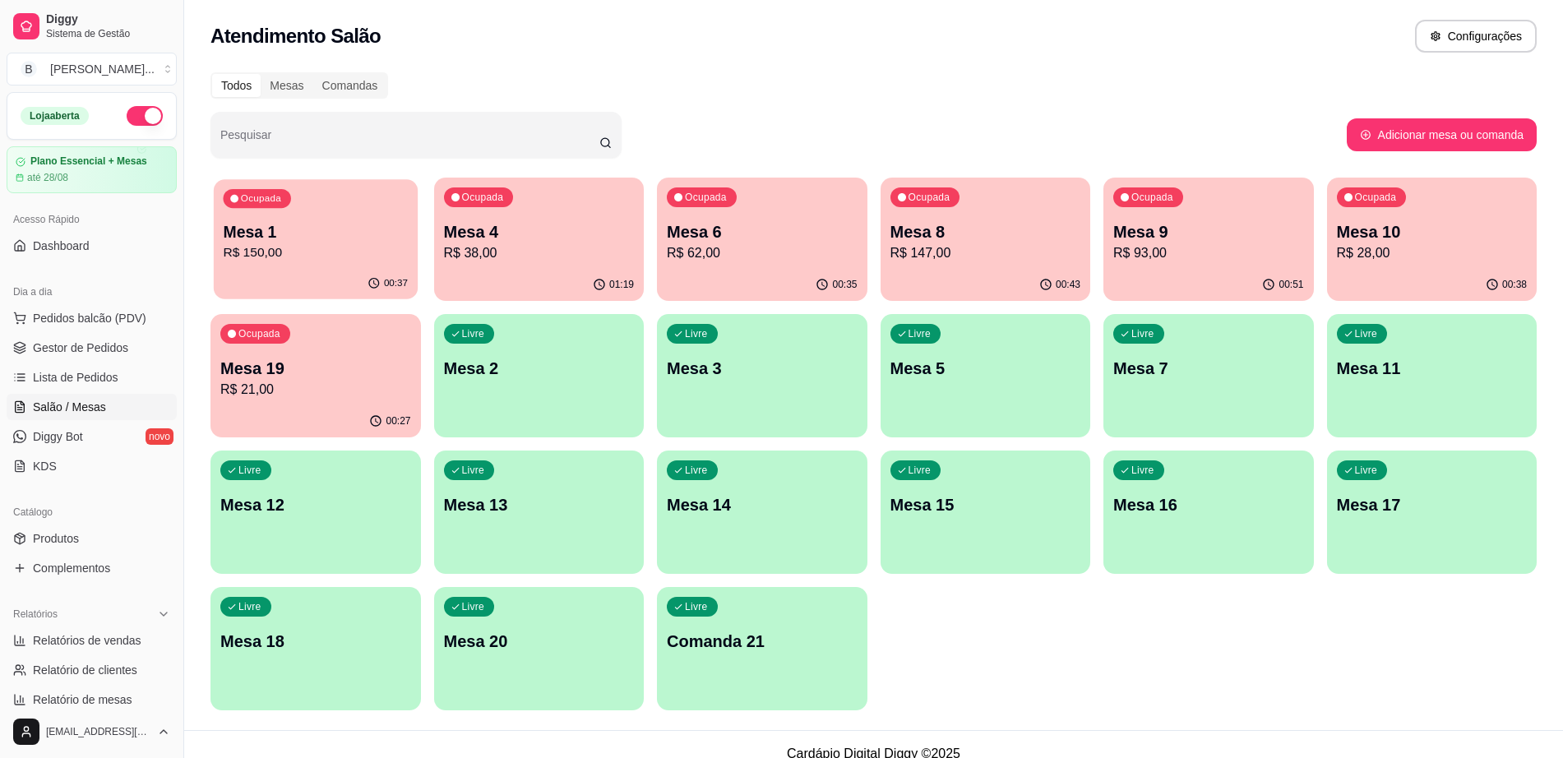
click at [363, 284] on div "00:37" at bounding box center [316, 283] width 204 height 31
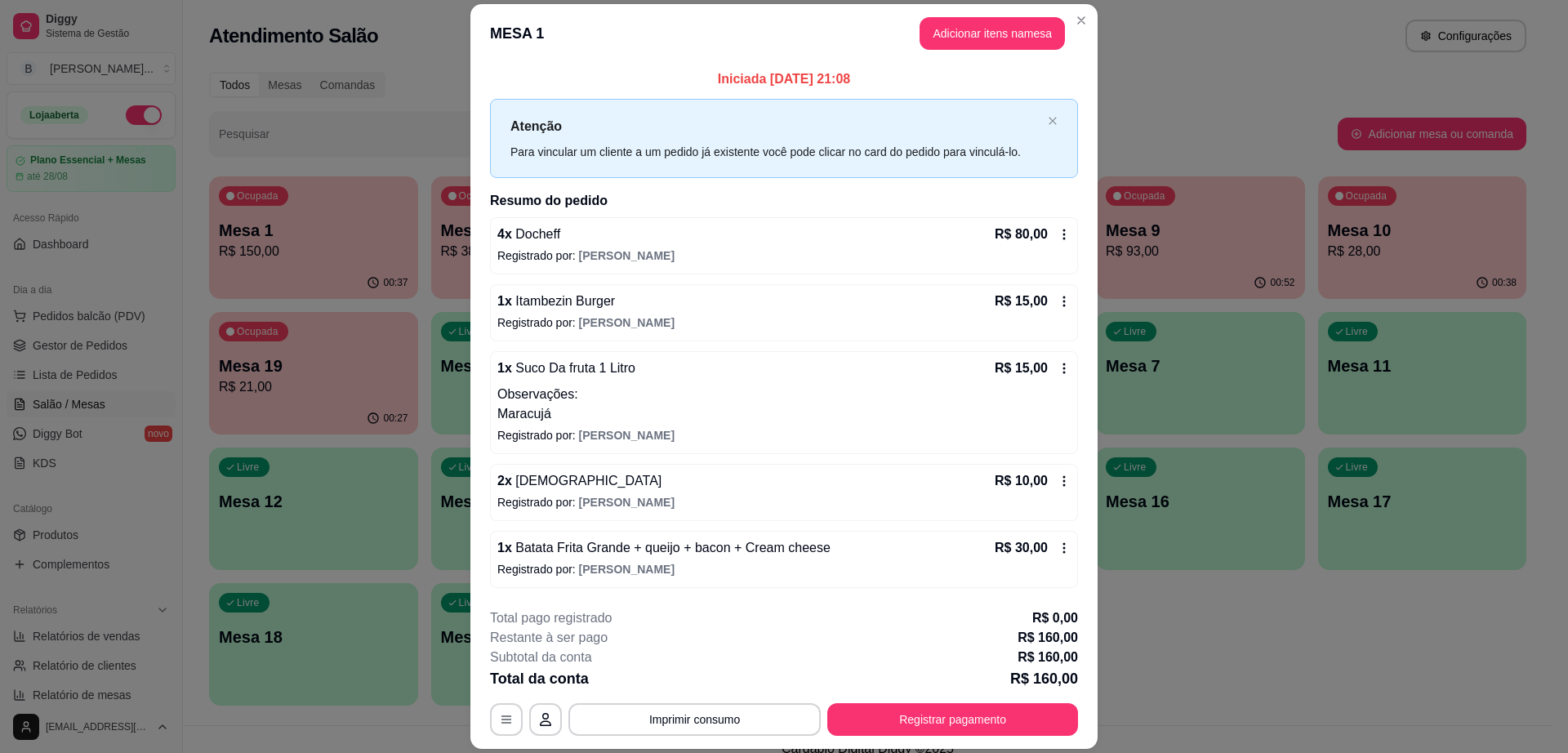
click at [1076, 34] on header "MESA 1 Adicionar itens na mesa" at bounding box center [783, 33] width 627 height 59
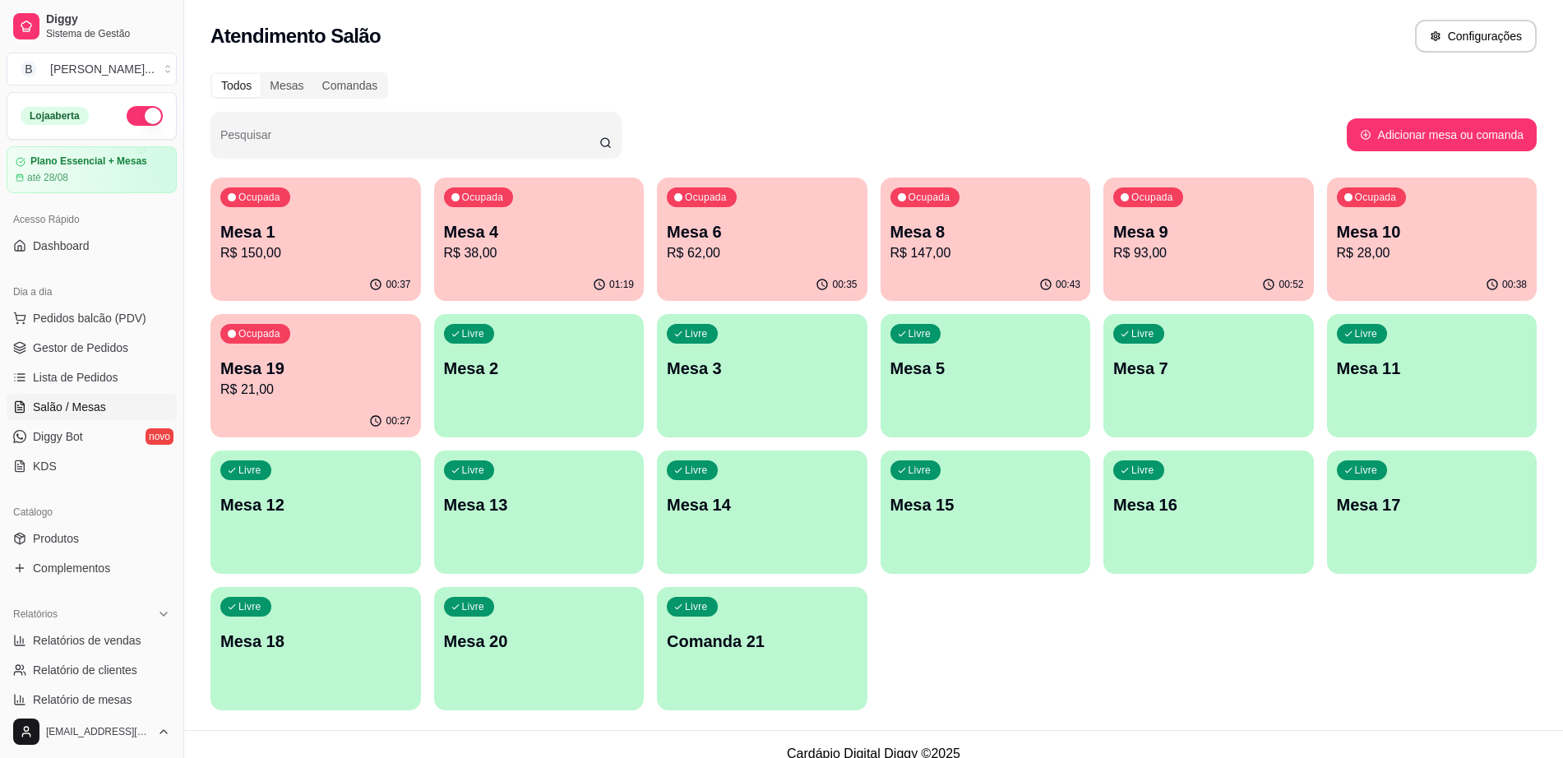
click at [390, 245] on p "R$ 150,00" at bounding box center [315, 253] width 191 height 20
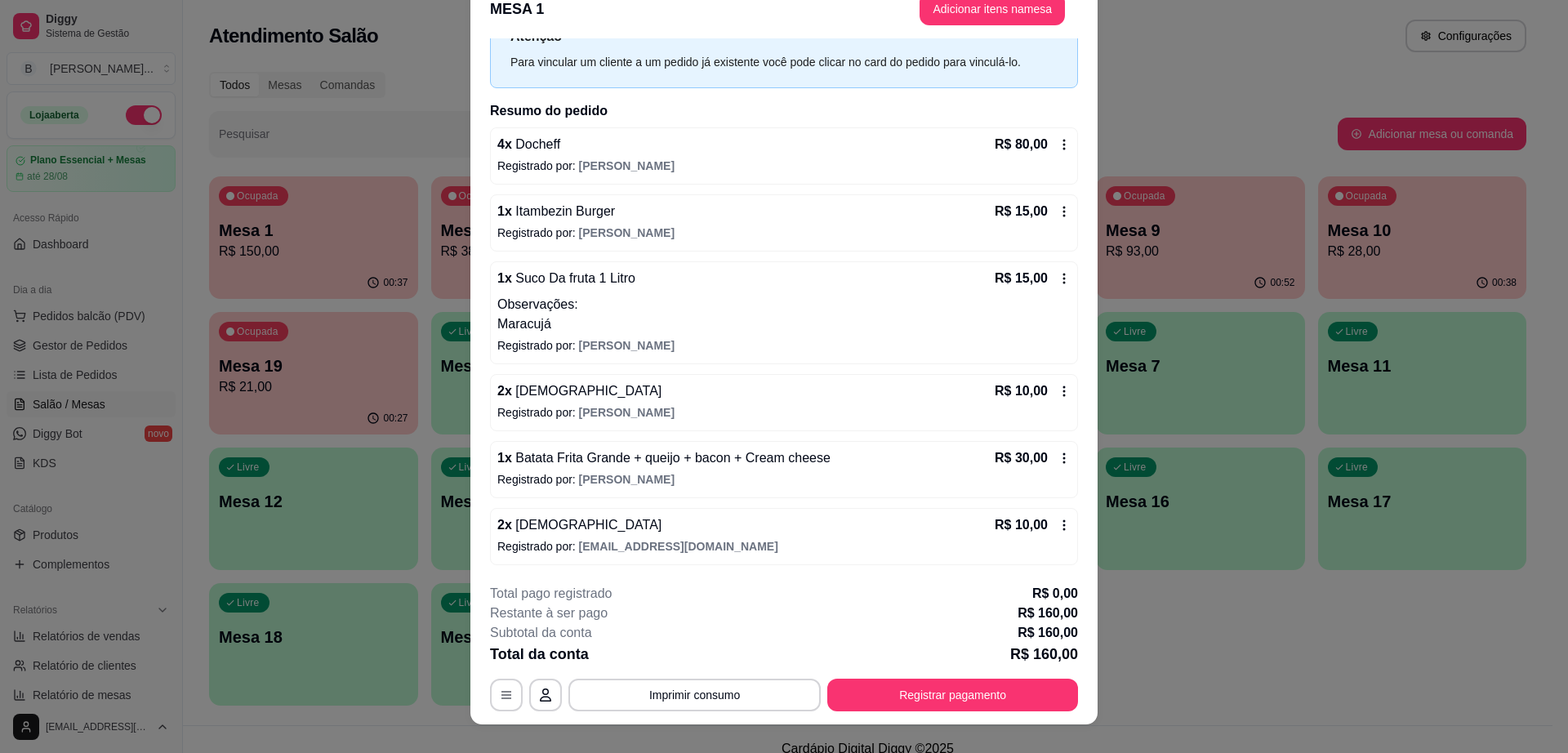
scroll to position [48, 0]
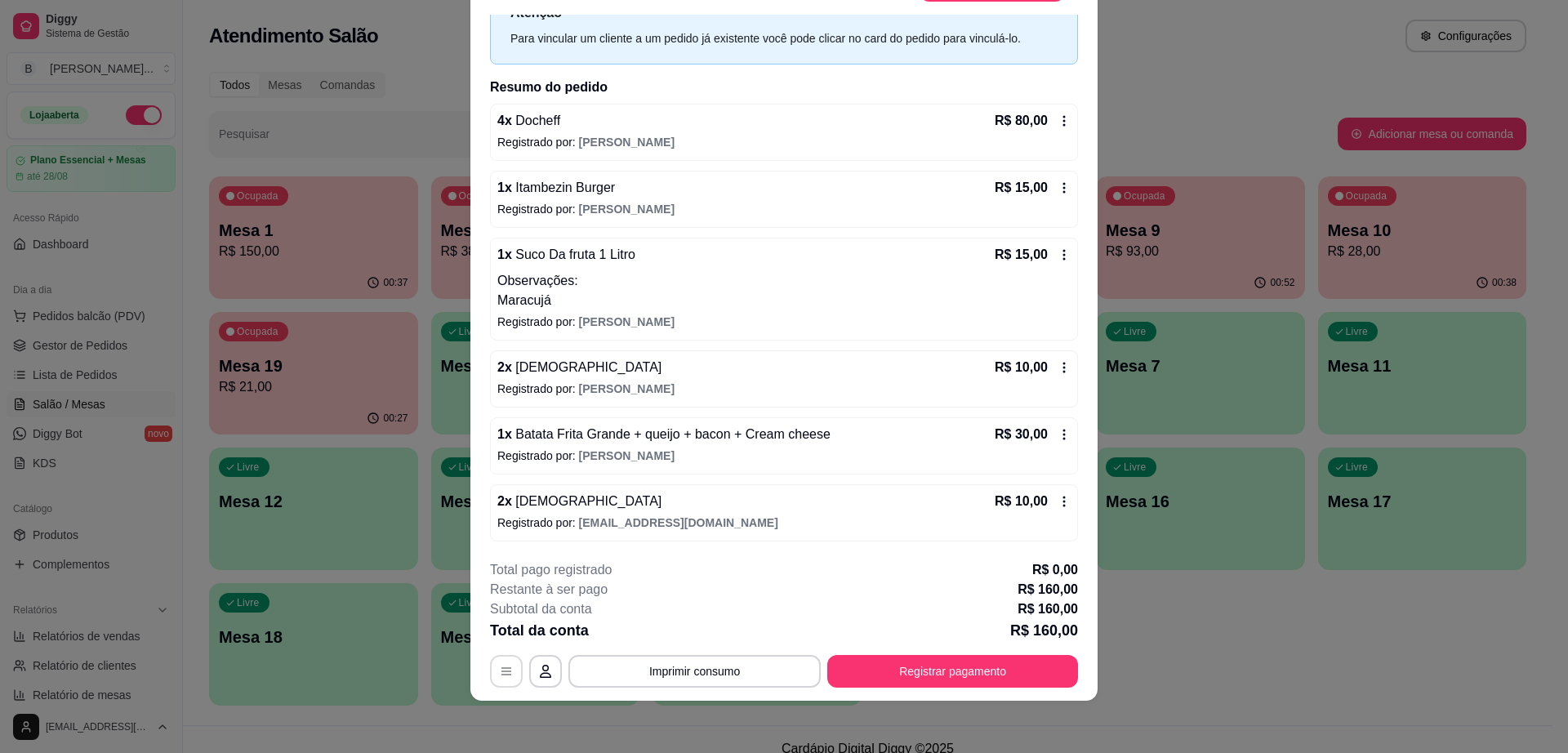
click at [500, 659] on button "button" at bounding box center [506, 671] width 33 height 33
click at [541, 671] on icon "button" at bounding box center [545, 671] width 13 height 13
click at [500, 677] on icon "button" at bounding box center [506, 672] width 13 height 13
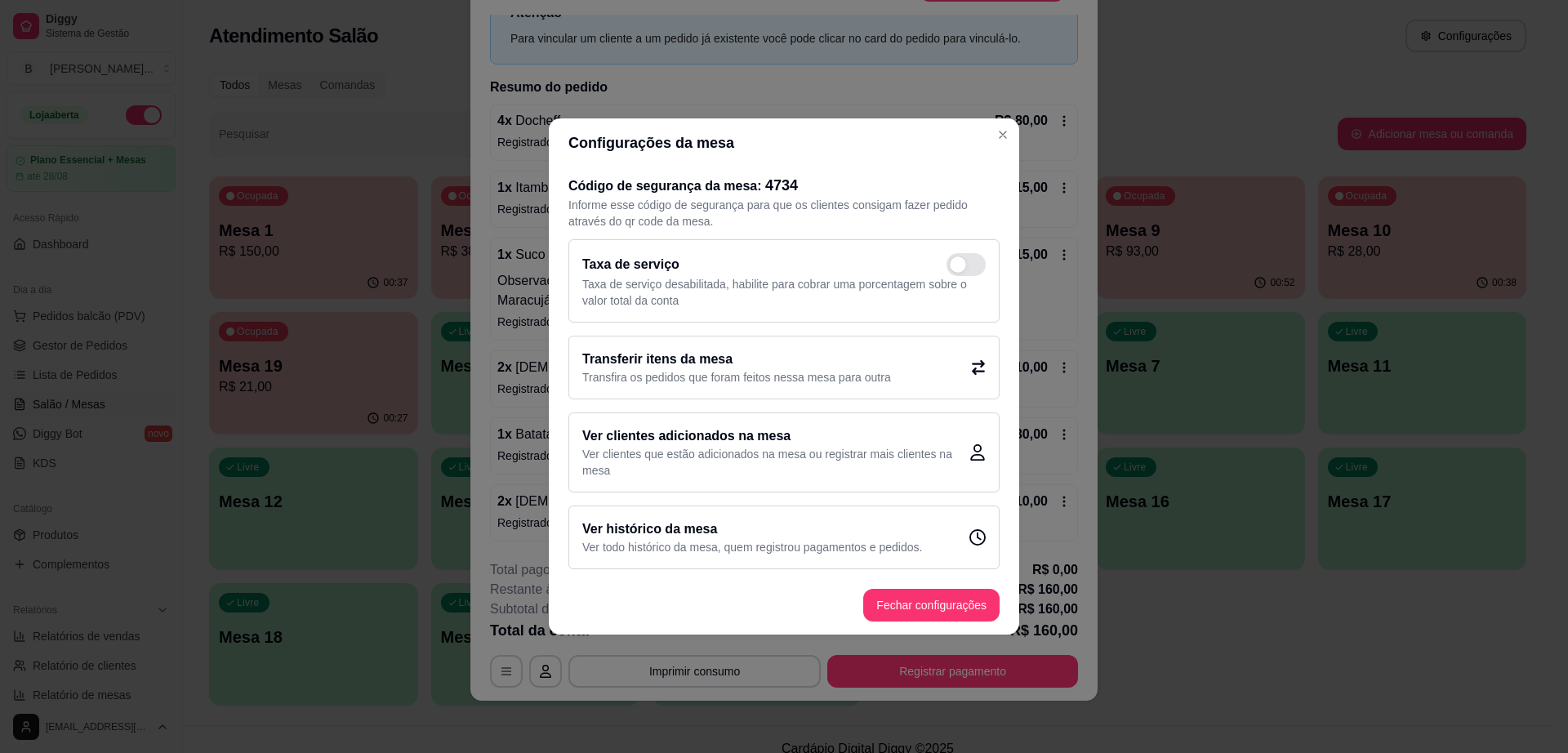
click at [860, 378] on p "Transfira os pedidos que foram feitos nessa mesa para outra" at bounding box center [736, 377] width 309 height 16
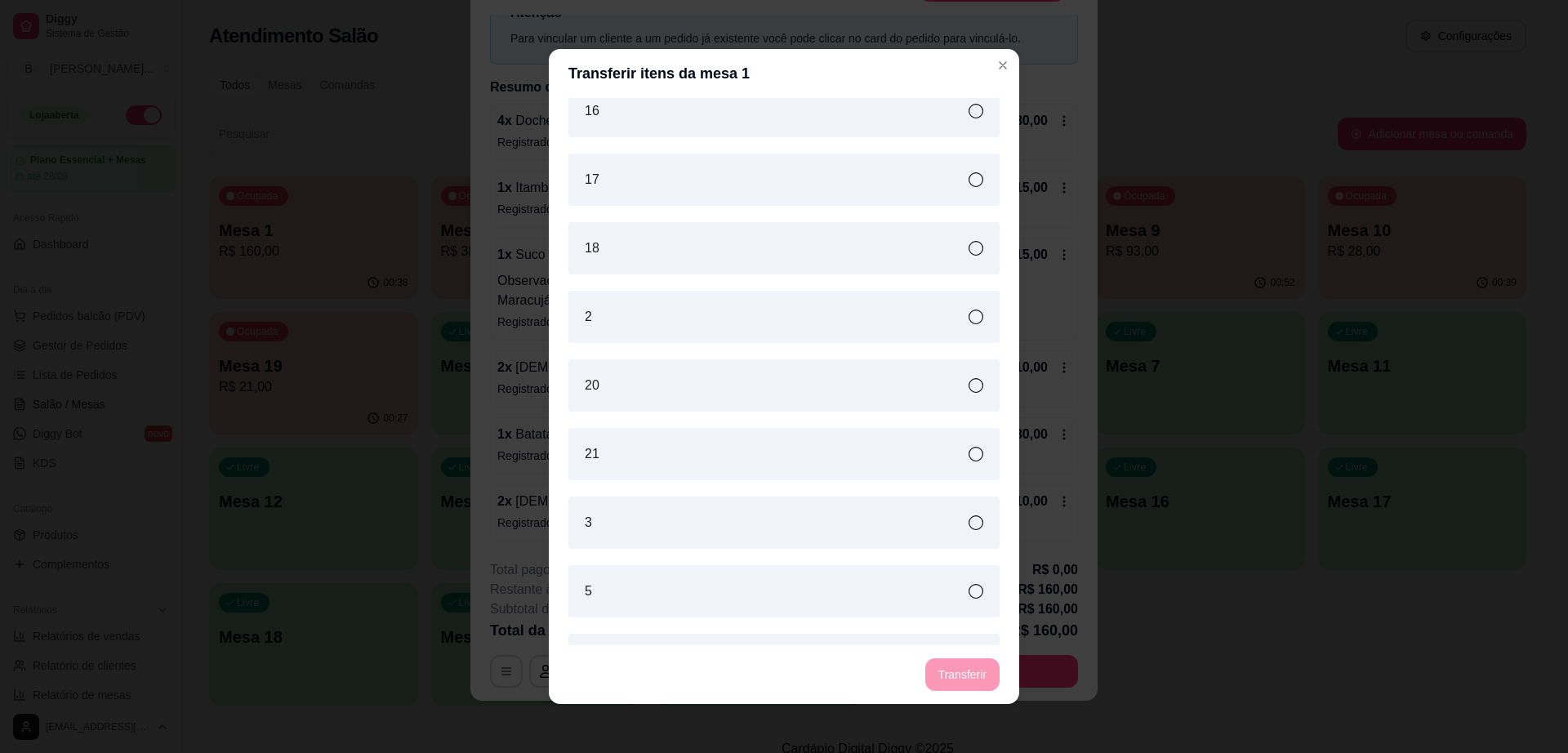
scroll to position [410, 0]
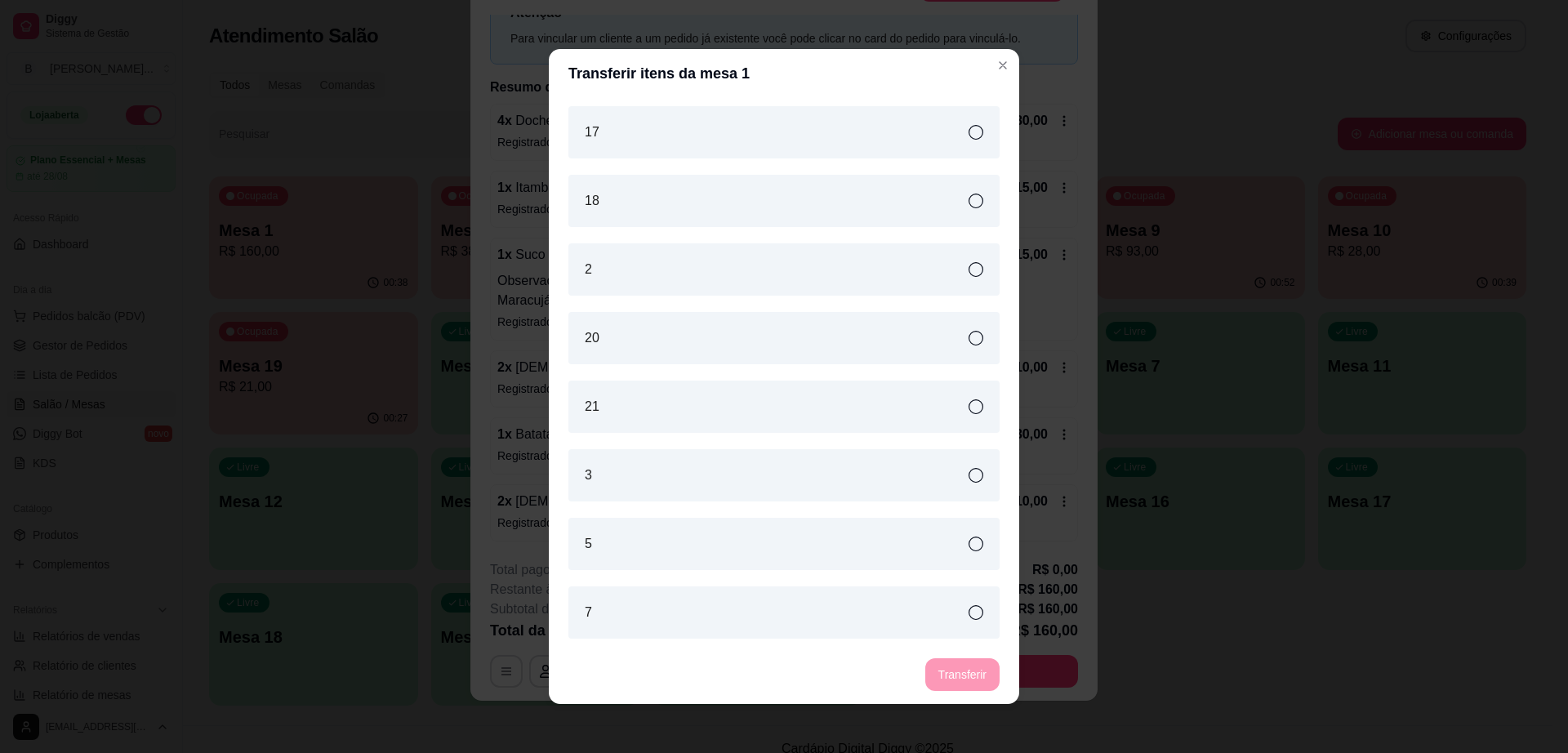
click at [686, 469] on div "3" at bounding box center [784, 475] width 431 height 53
click at [961, 667] on button "Transferir" at bounding box center [962, 675] width 75 height 33
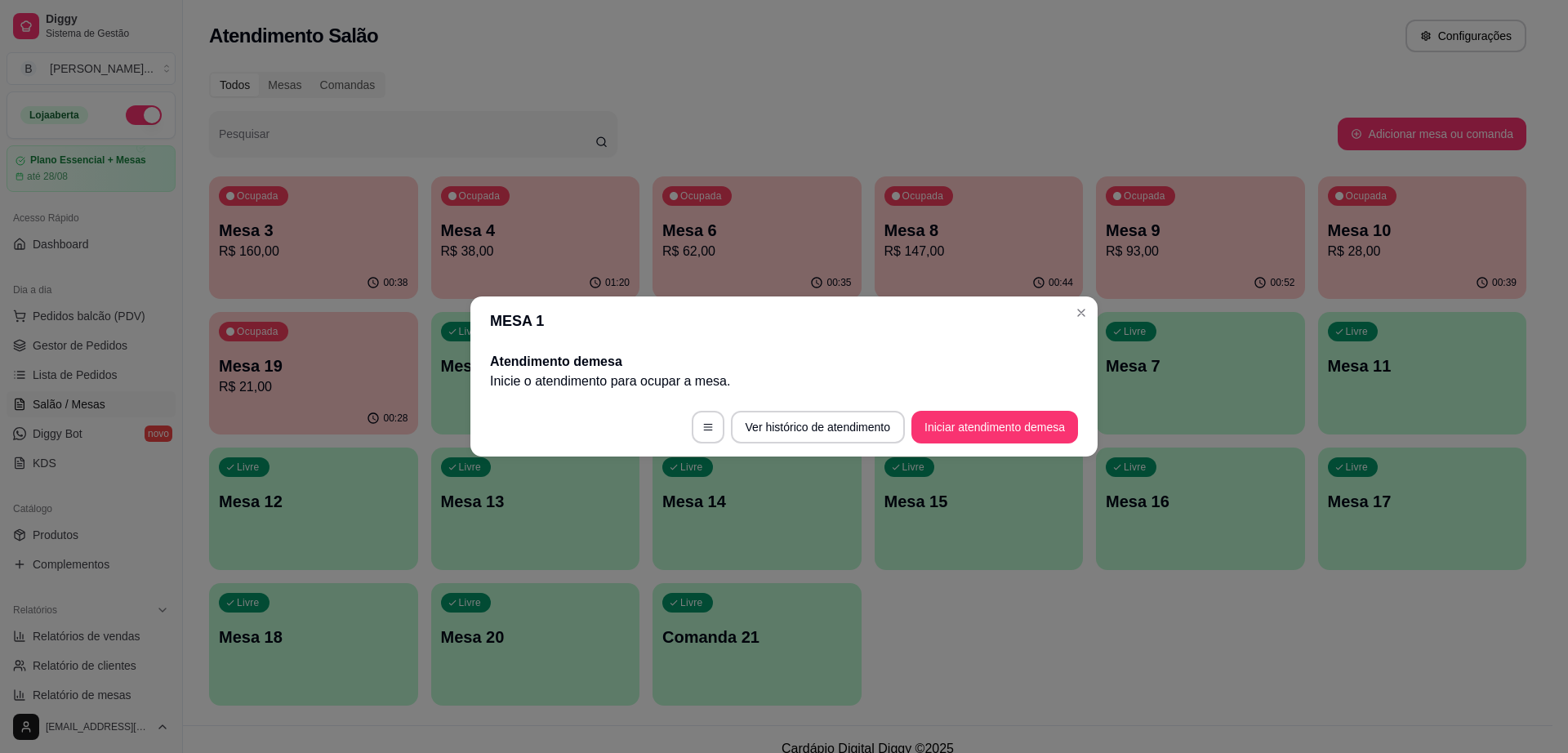
scroll to position [0, 0]
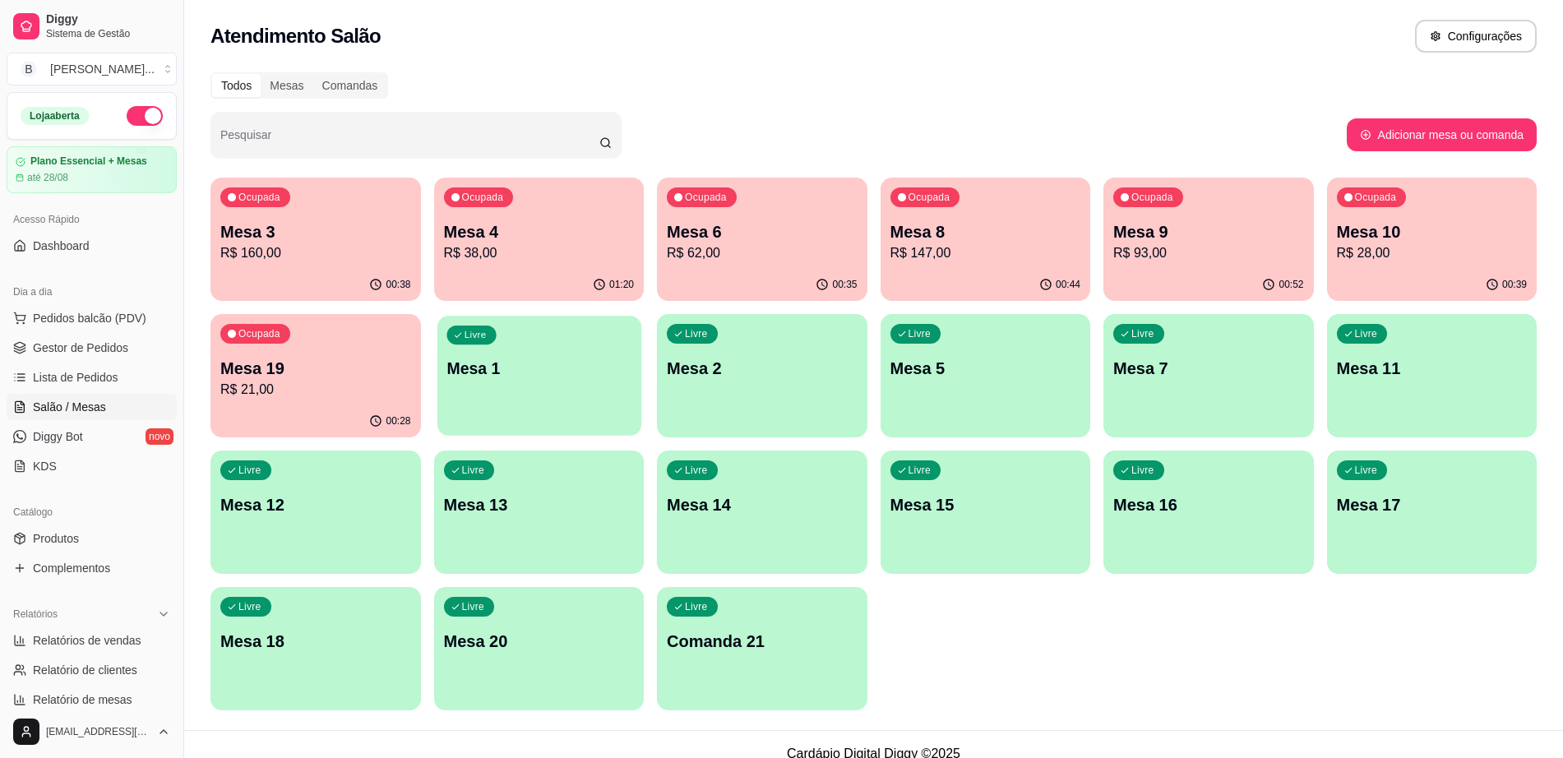
click at [552, 360] on p "Mesa 1" at bounding box center [538, 369] width 185 height 22
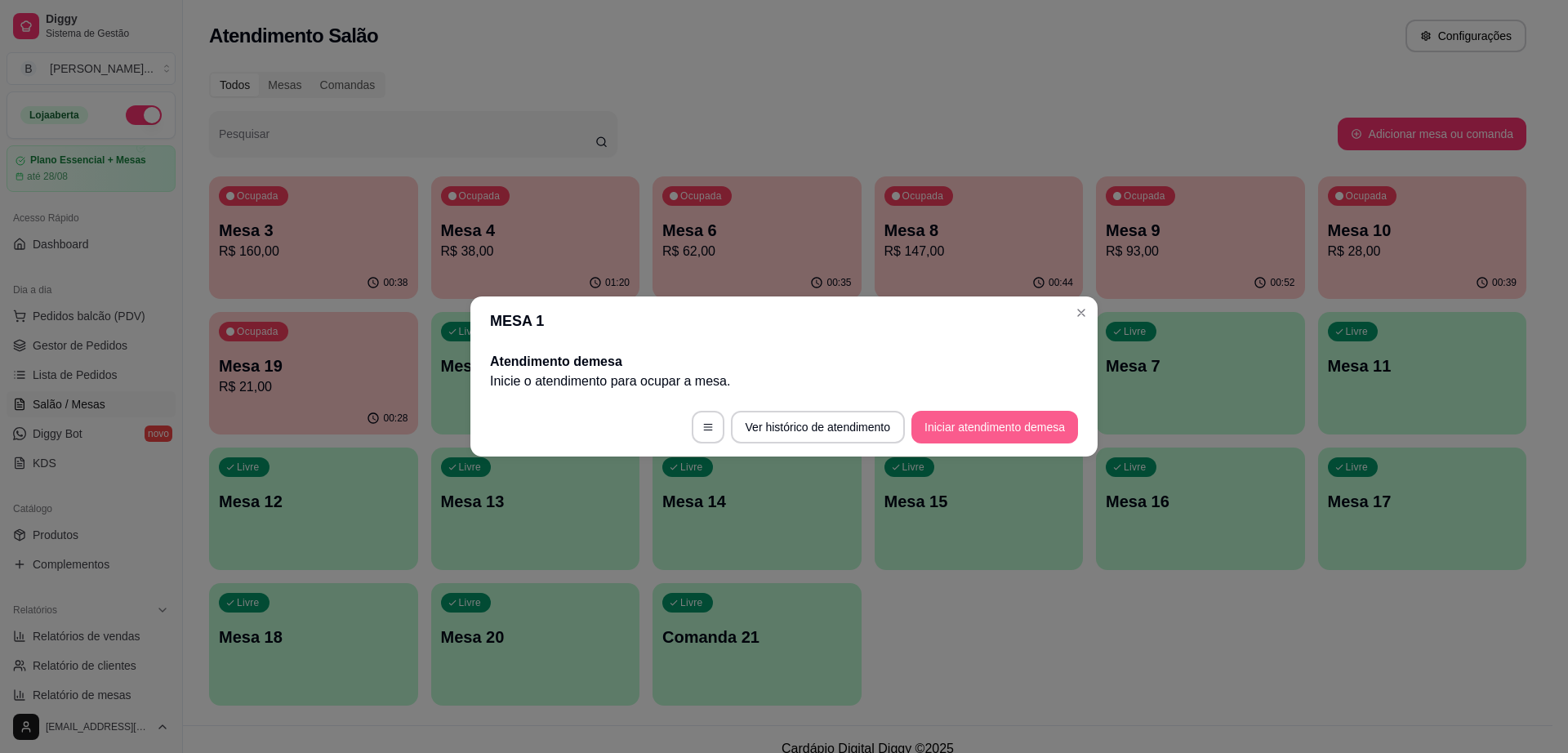
click at [957, 420] on button "Iniciar atendimento de mesa" at bounding box center [995, 426] width 167 height 33
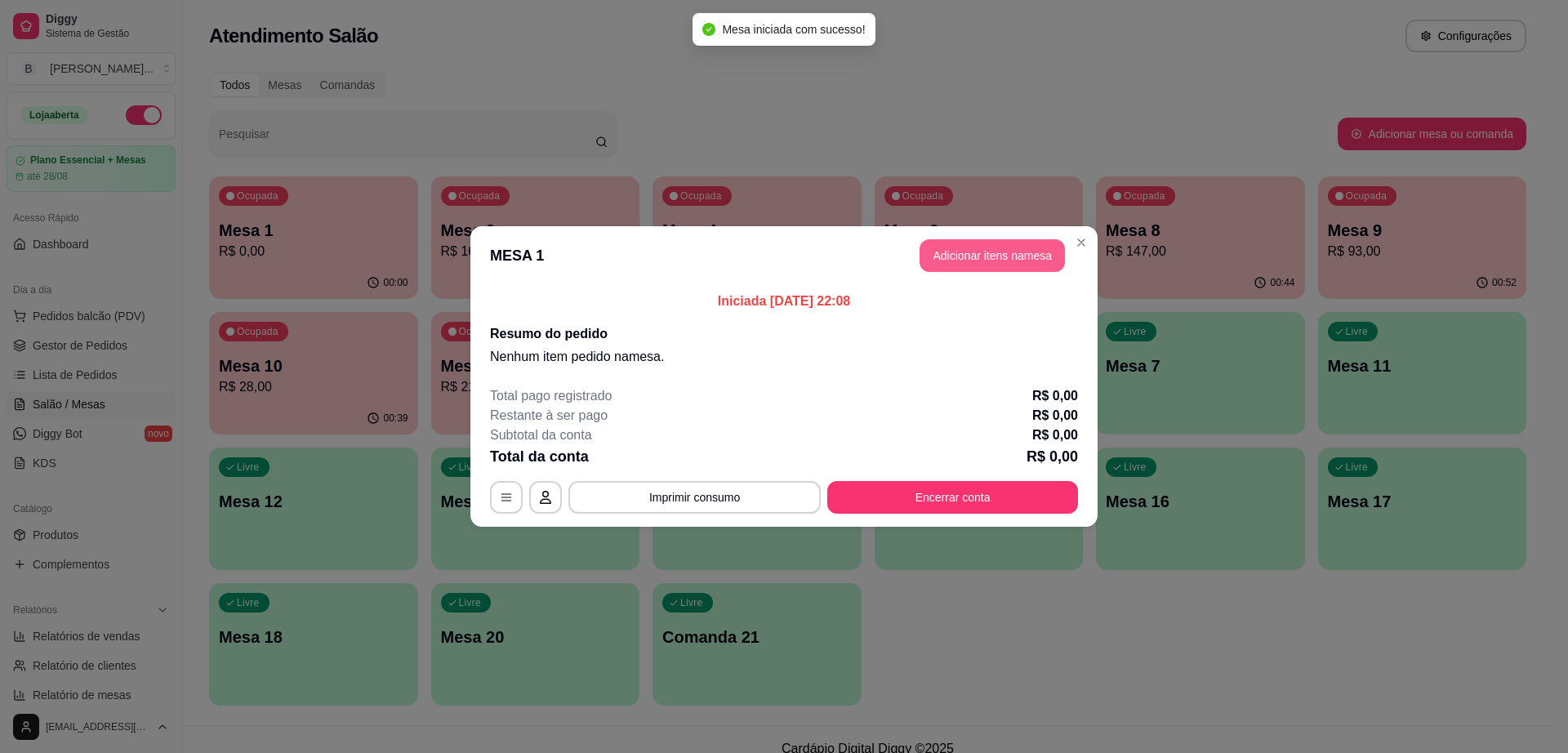
click at [951, 263] on button "Adicionar itens na mesa" at bounding box center [993, 255] width 145 height 33
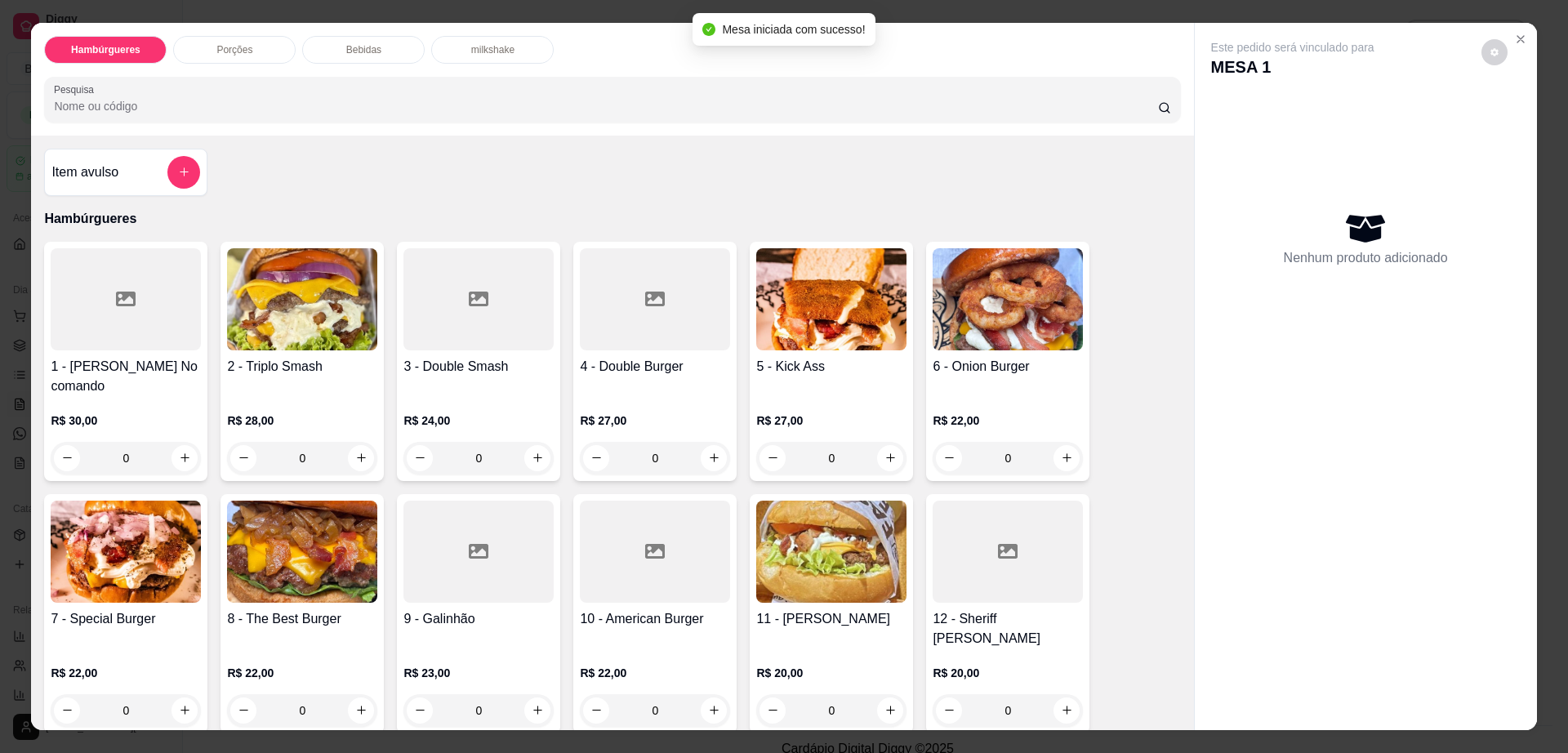
click at [863, 329] on img at bounding box center [831, 299] width 150 height 102
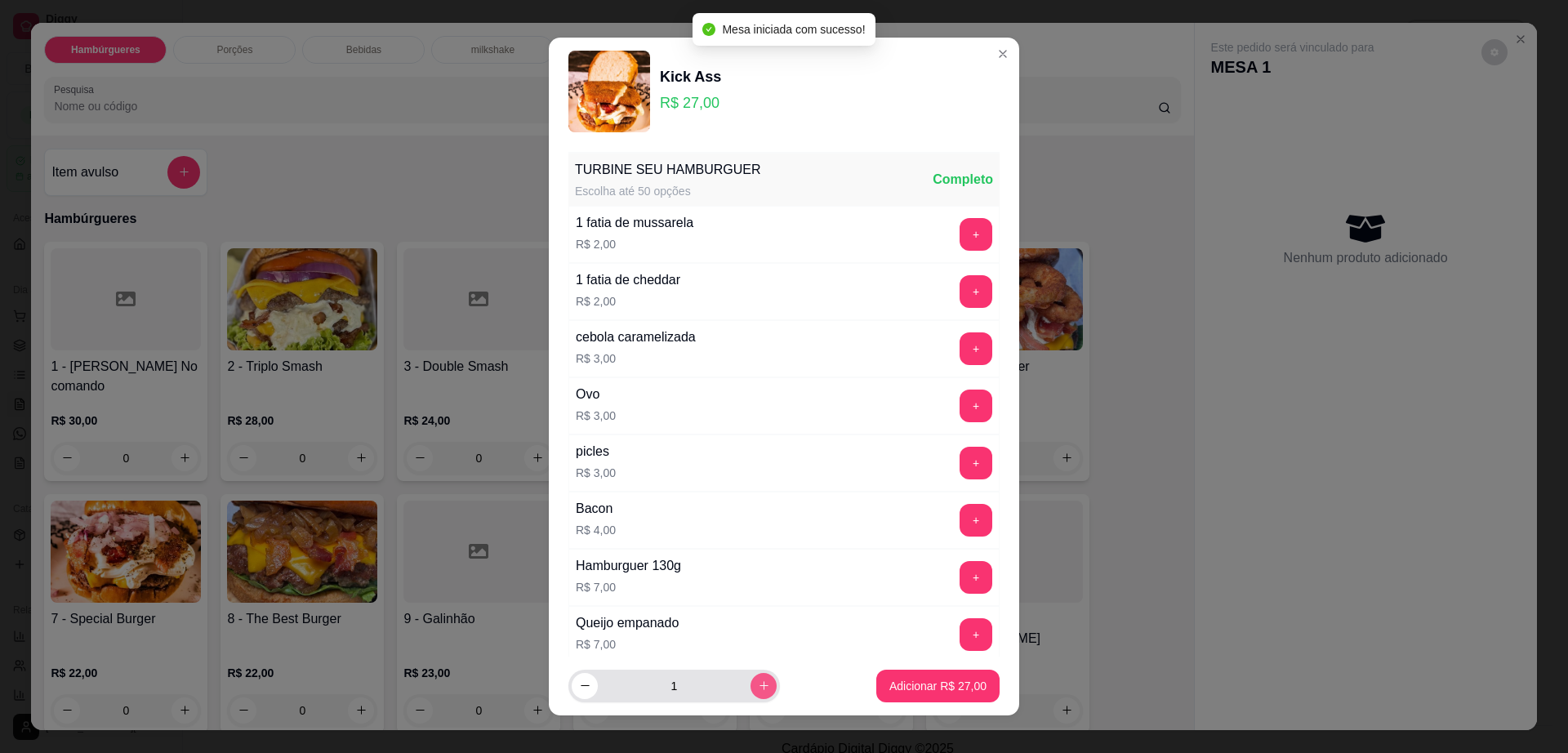
click at [729, 691] on input "1" at bounding box center [675, 685] width 153 height 33
click at [758, 690] on icon "increase-product-quantity" at bounding box center [764, 685] width 12 height 12
type input "2"
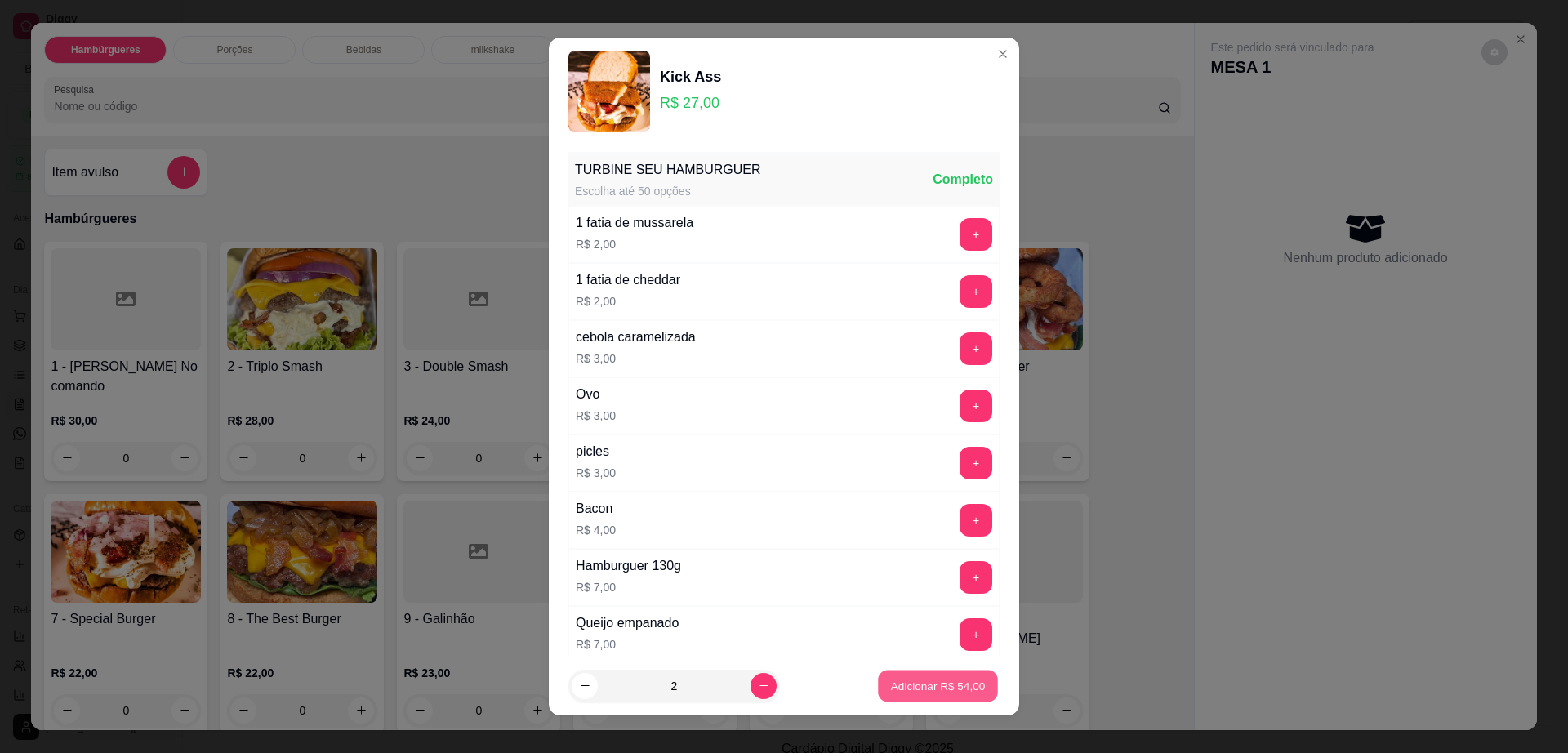
click at [906, 689] on p "Adicionar R$ 54,00" at bounding box center [938, 685] width 94 height 16
type input "2"
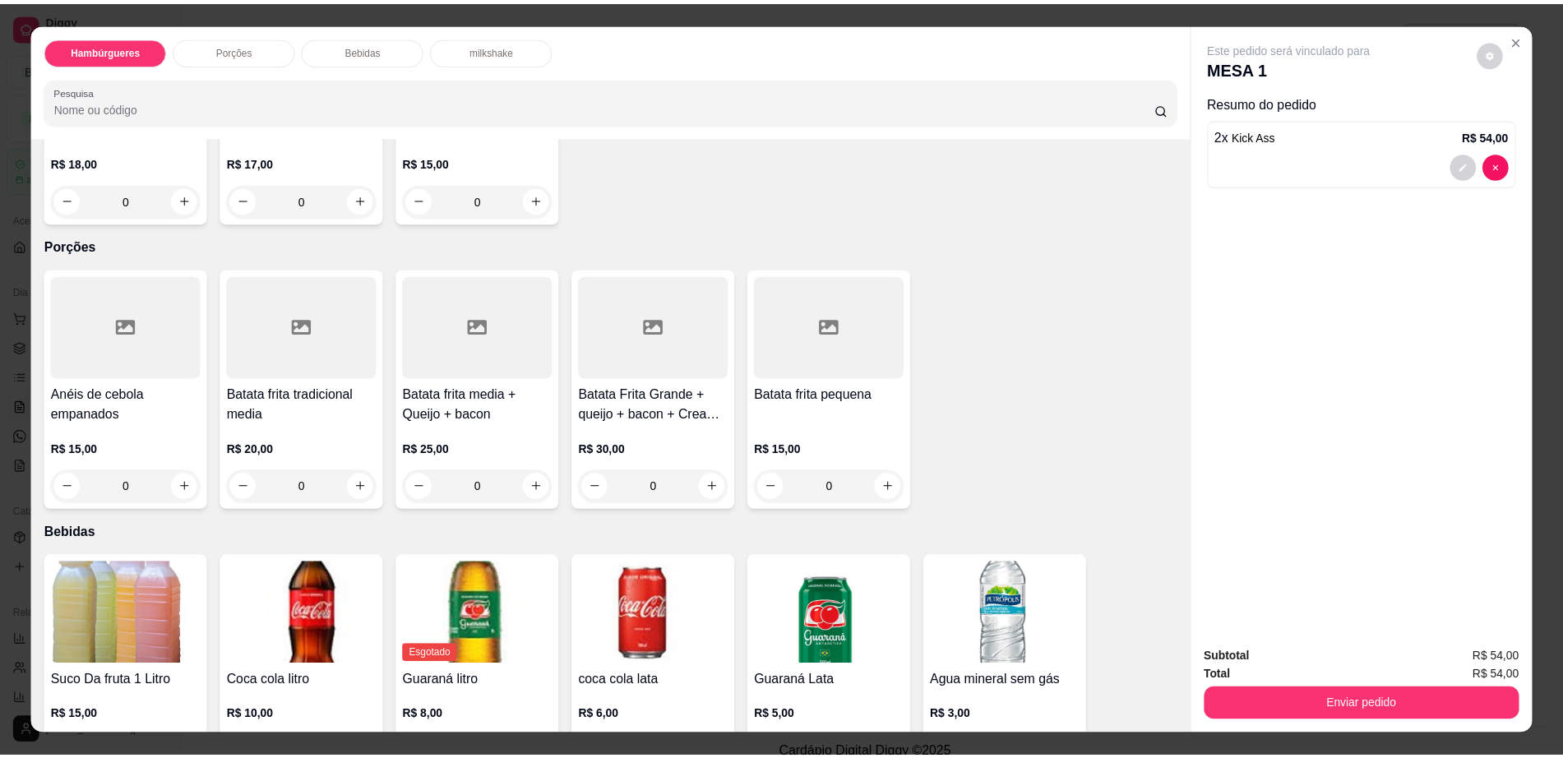
scroll to position [616, 0]
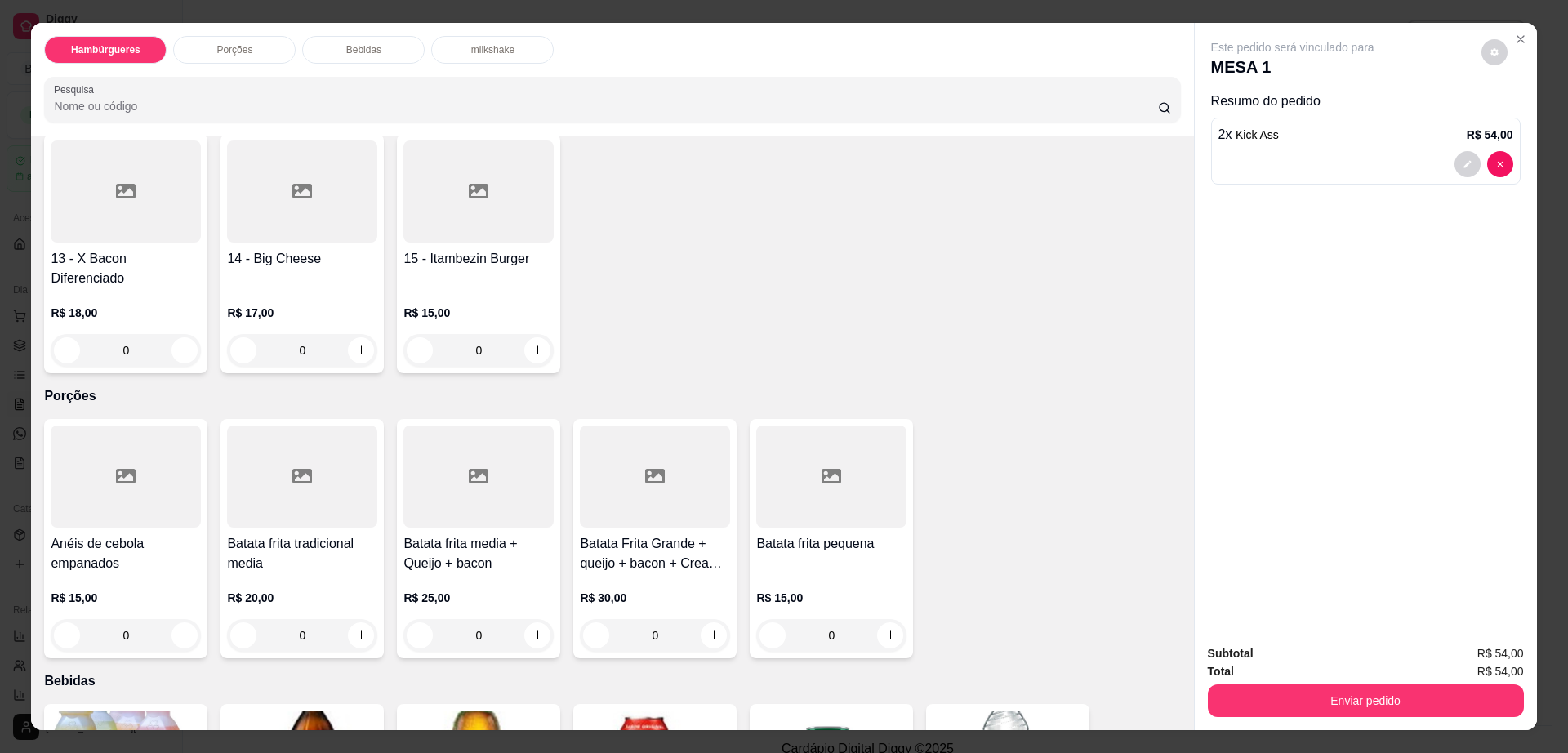
click at [641, 468] on div at bounding box center [655, 476] width 150 height 102
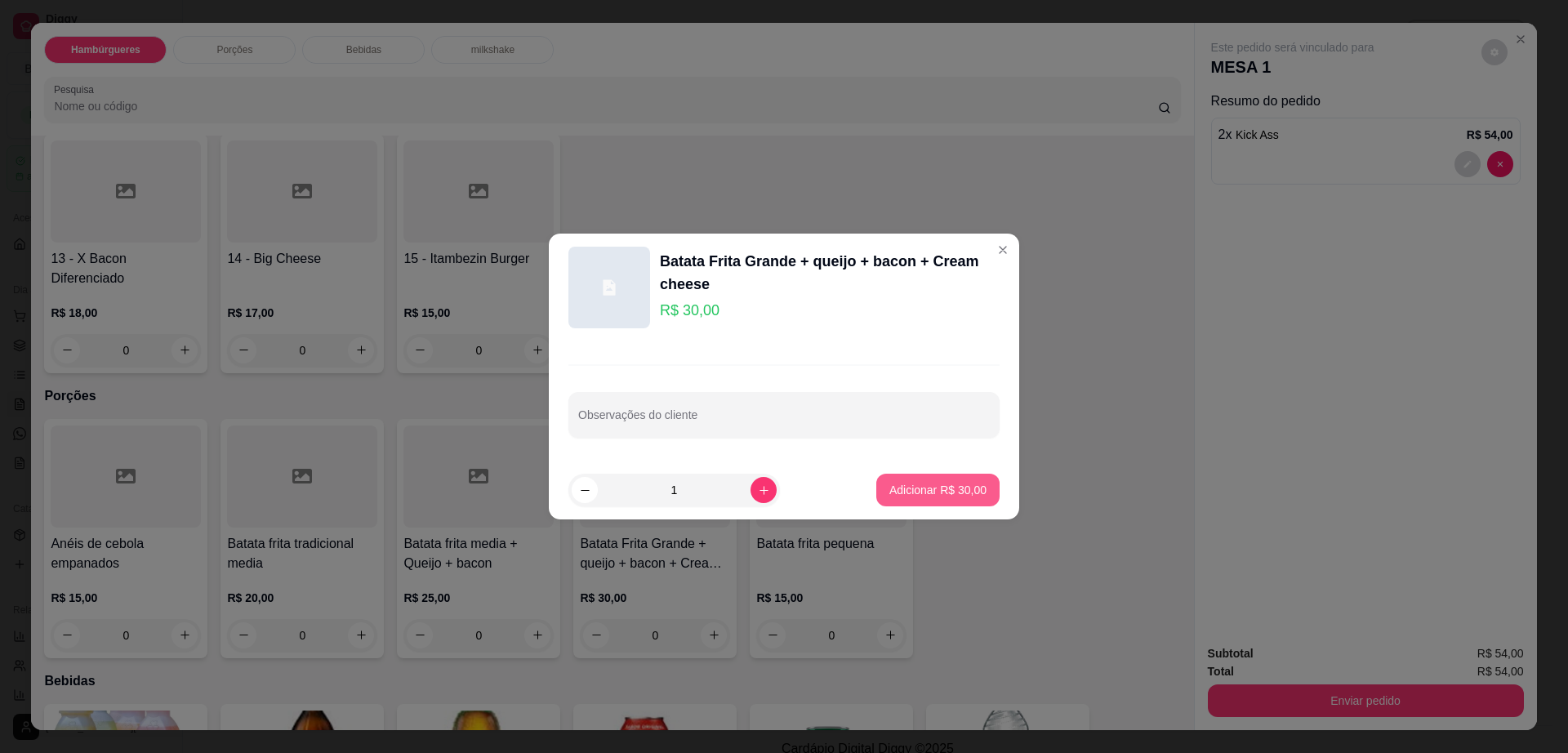
click at [889, 484] on p "Adicionar R$ 30,00" at bounding box center [938, 490] width 97 height 16
type input "1"
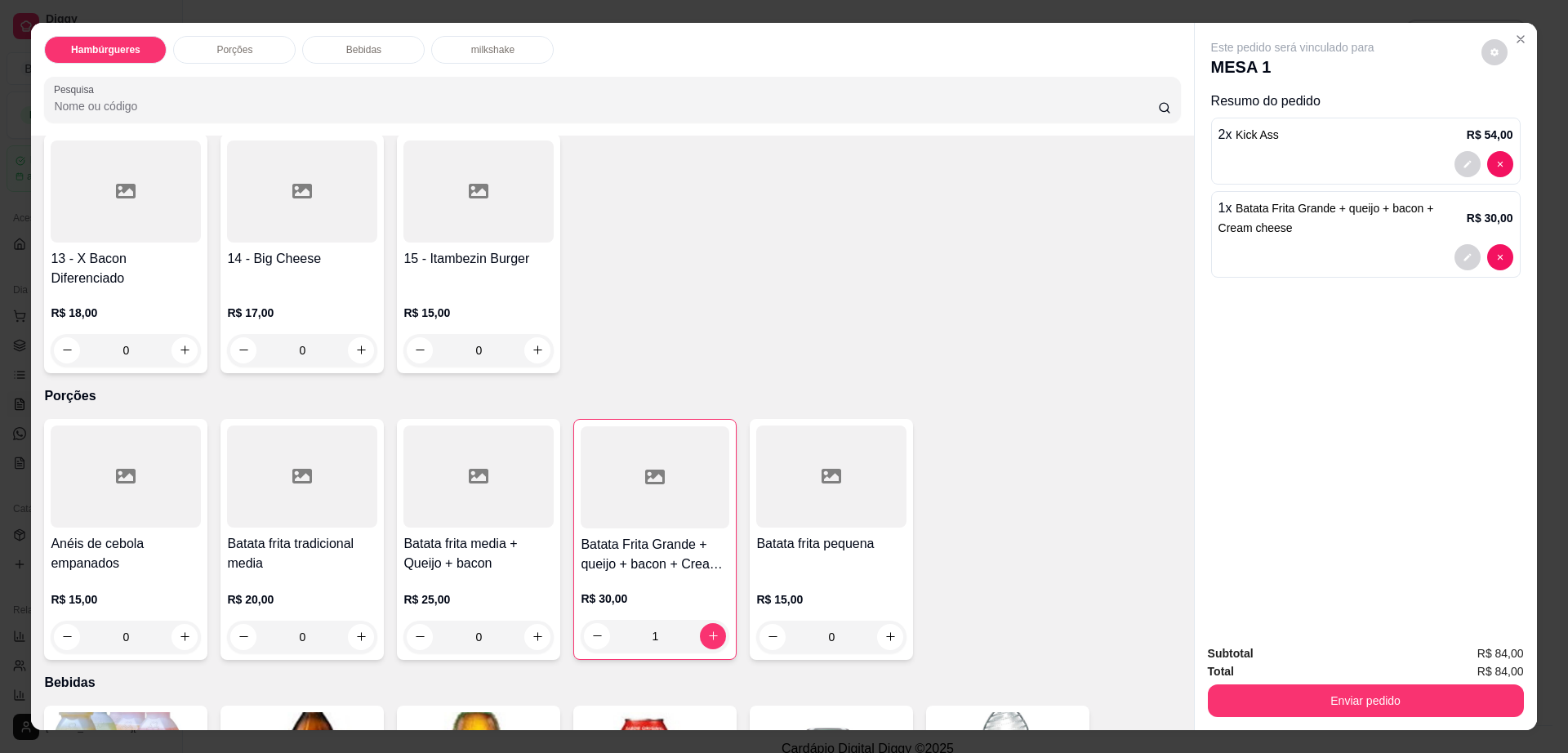
click at [1470, 44] on div "Este pedido será vinculado para MESA 1" at bounding box center [1359, 58] width 296 height 39
click at [1482, 52] on button "decrease-product-quantity" at bounding box center [1494, 52] width 26 height 26
click at [1525, 126] on span "Automatic updates" at bounding box center [1523, 117] width 33 height 20
click at [1517, 126] on input "Automatic updates" at bounding box center [1512, 122] width 11 height 11
checkbox input "true"
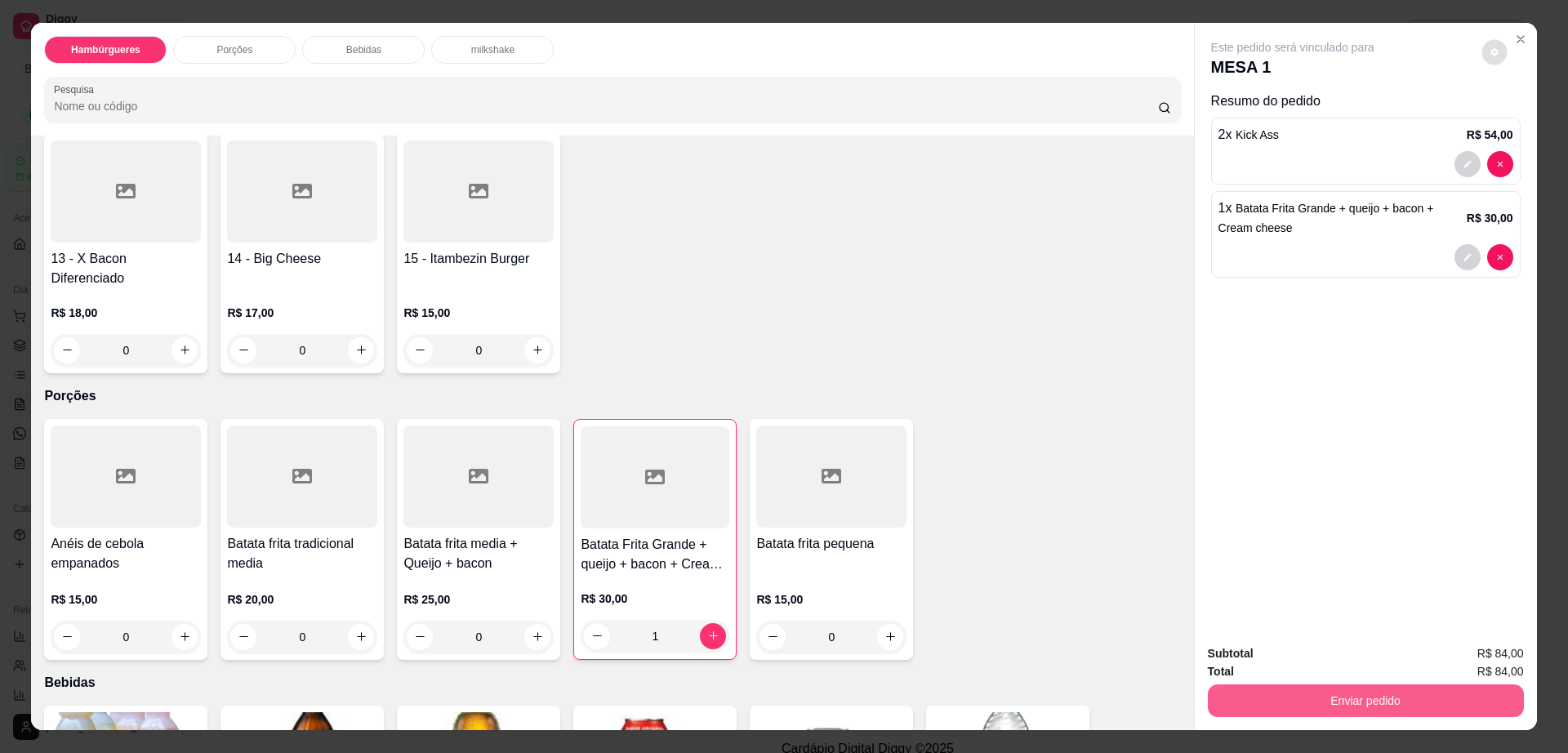
click at [1362, 711] on button "Enviar pedido" at bounding box center [1366, 700] width 316 height 33
click at [1362, 711] on button "Enviar pedido" at bounding box center [1365, 701] width 306 height 32
click at [1237, 660] on button "Não registrar e enviar pedido" at bounding box center [1310, 660] width 170 height 31
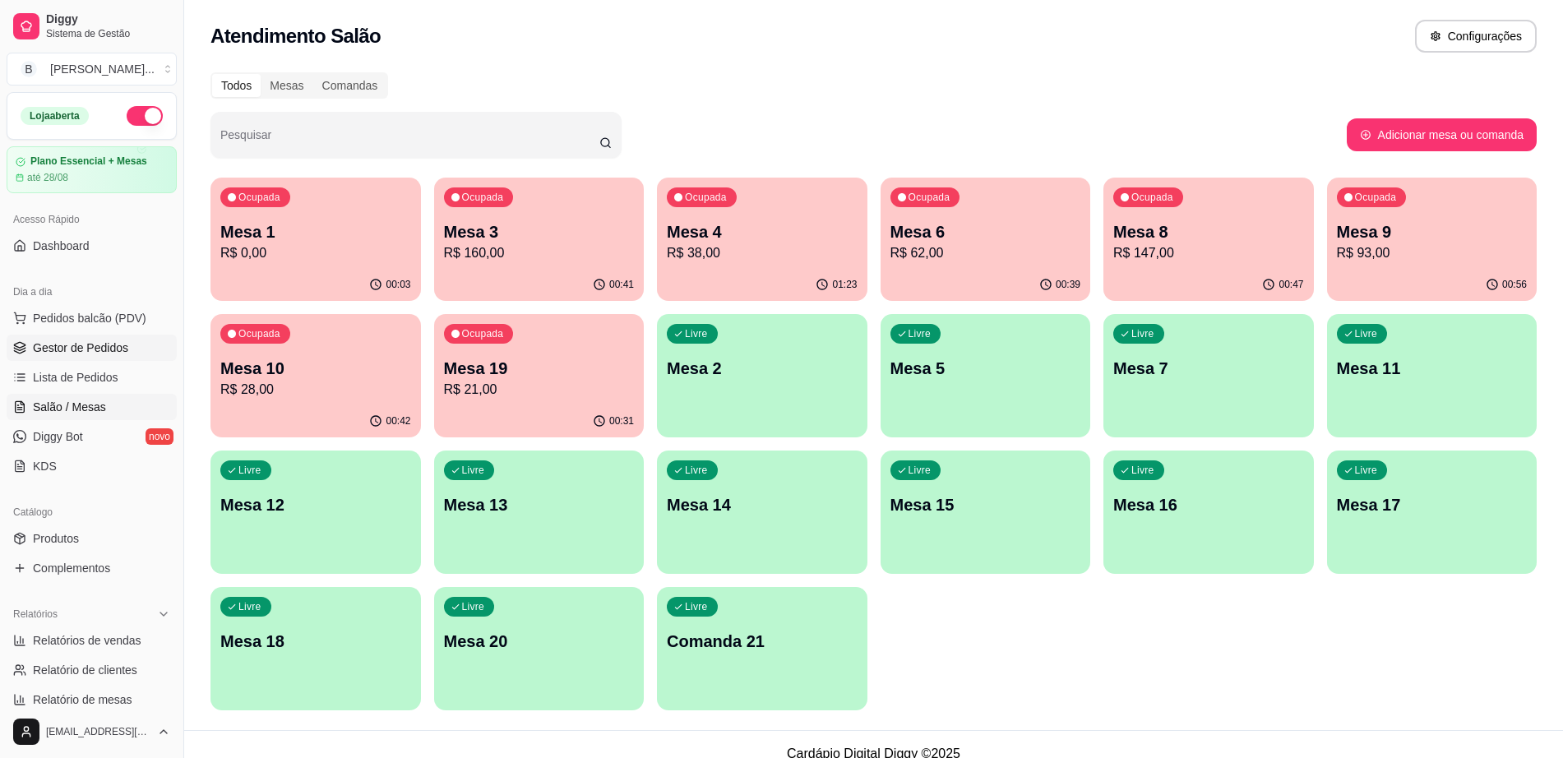
click at [85, 335] on link "Gestor de Pedidos" at bounding box center [92, 348] width 170 height 26
click at [86, 344] on span "Gestor de Pedidos" at bounding box center [80, 347] width 95 height 16
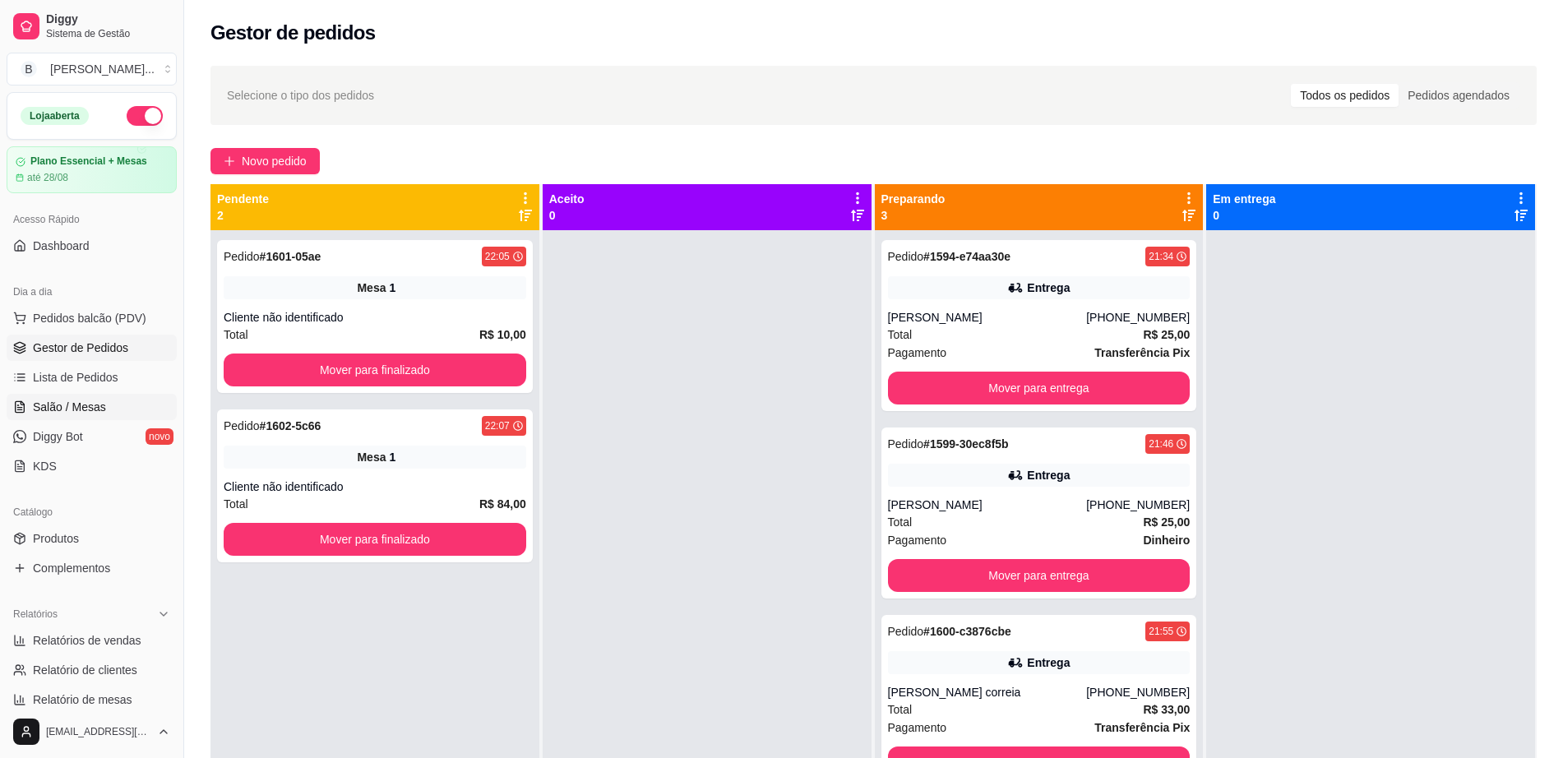
click at [93, 404] on span "Salão / Mesas" at bounding box center [69, 407] width 73 height 16
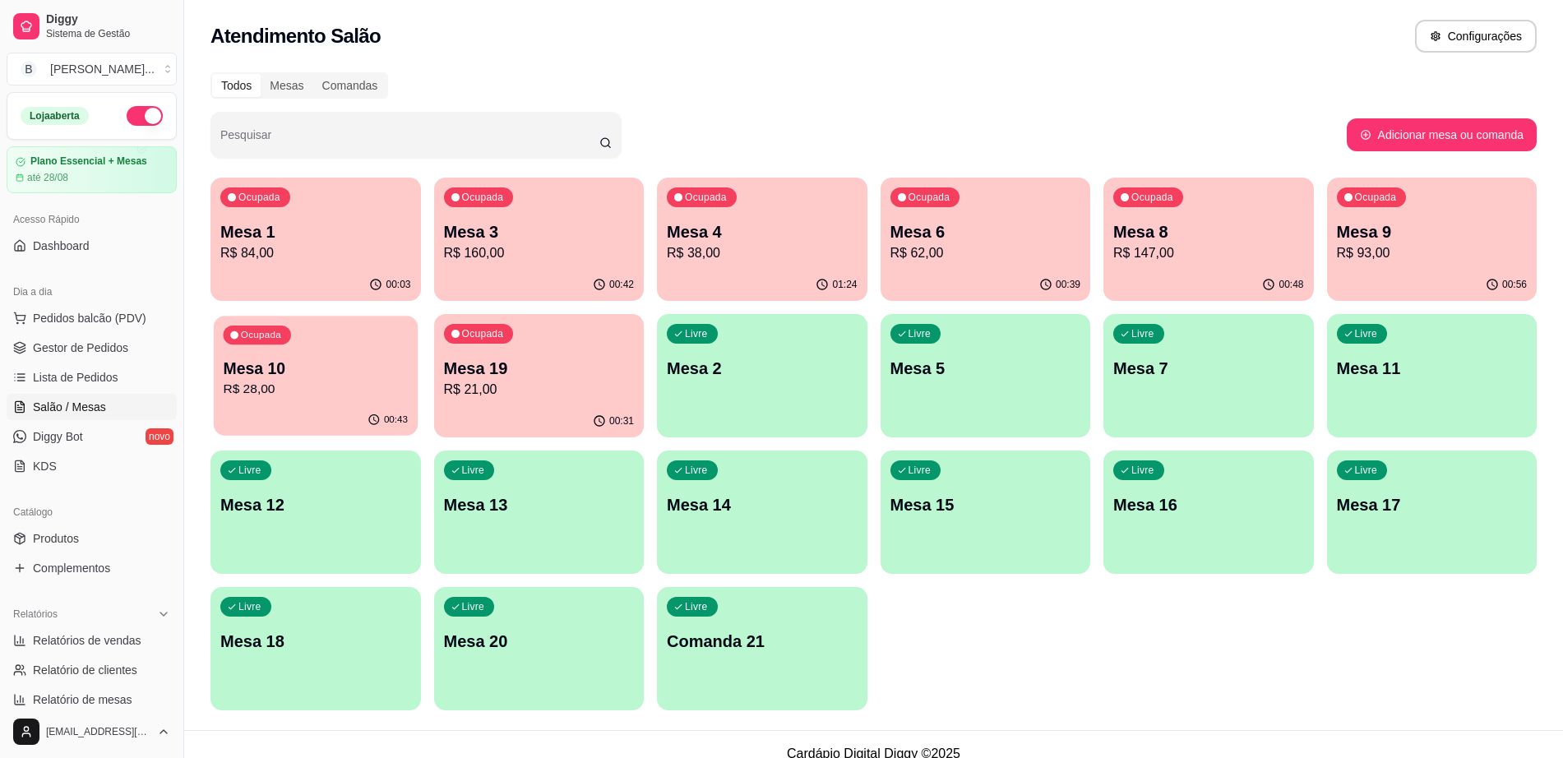
click at [255, 378] on p "Mesa 10" at bounding box center [315, 369] width 185 height 22
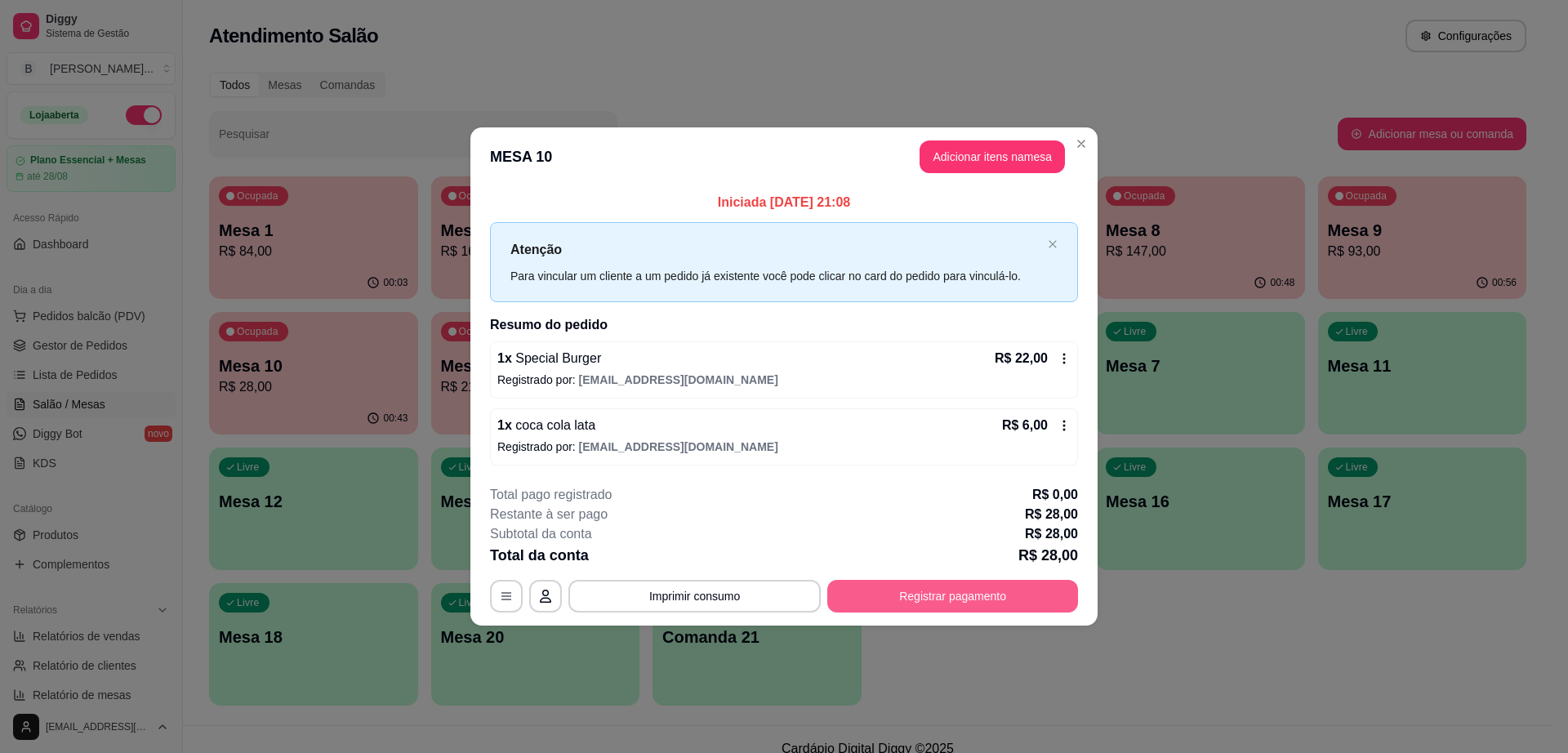
click at [906, 595] on button "Registrar pagamento" at bounding box center [953, 596] width 250 height 33
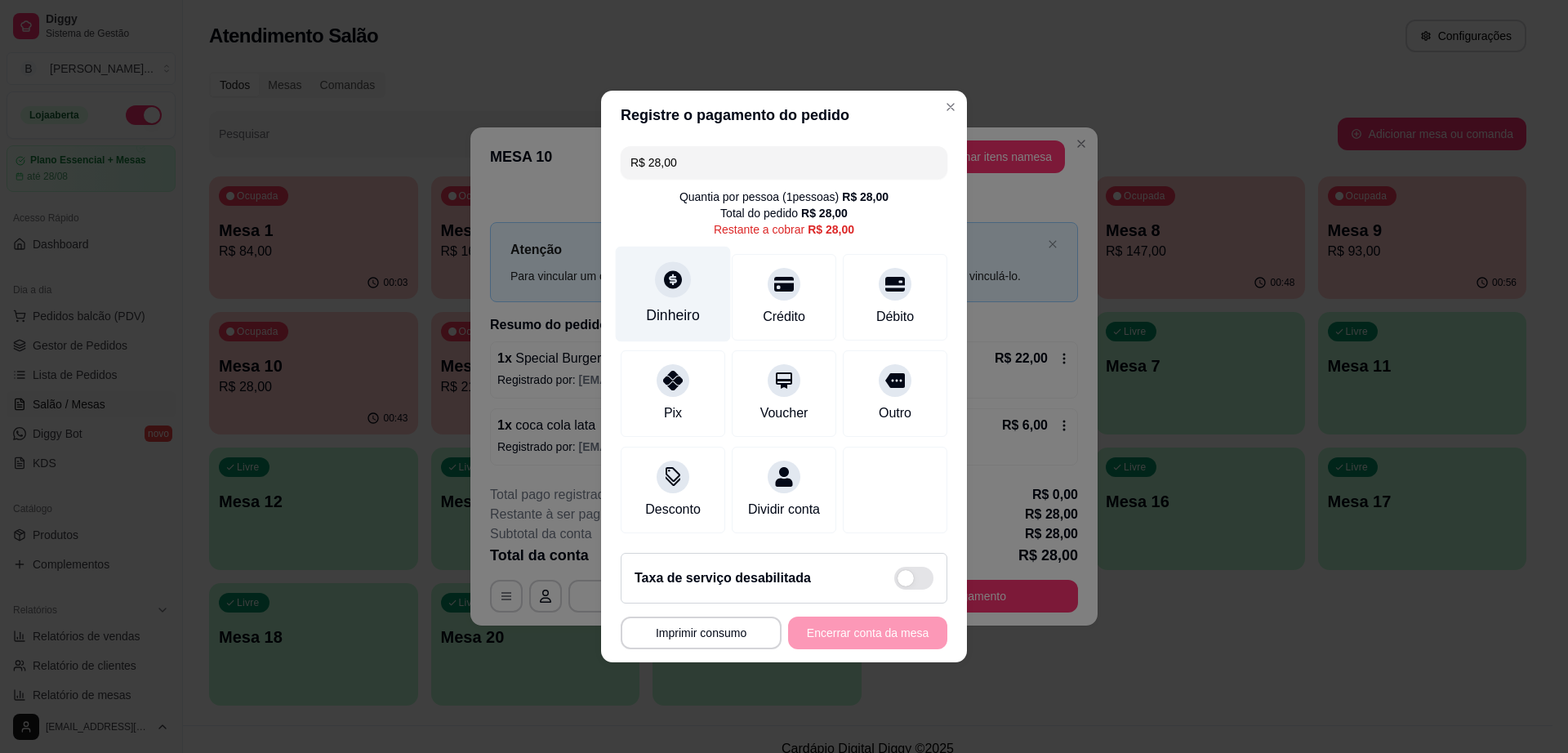
click at [688, 282] on div "Dinheiro" at bounding box center [674, 294] width 115 height 95
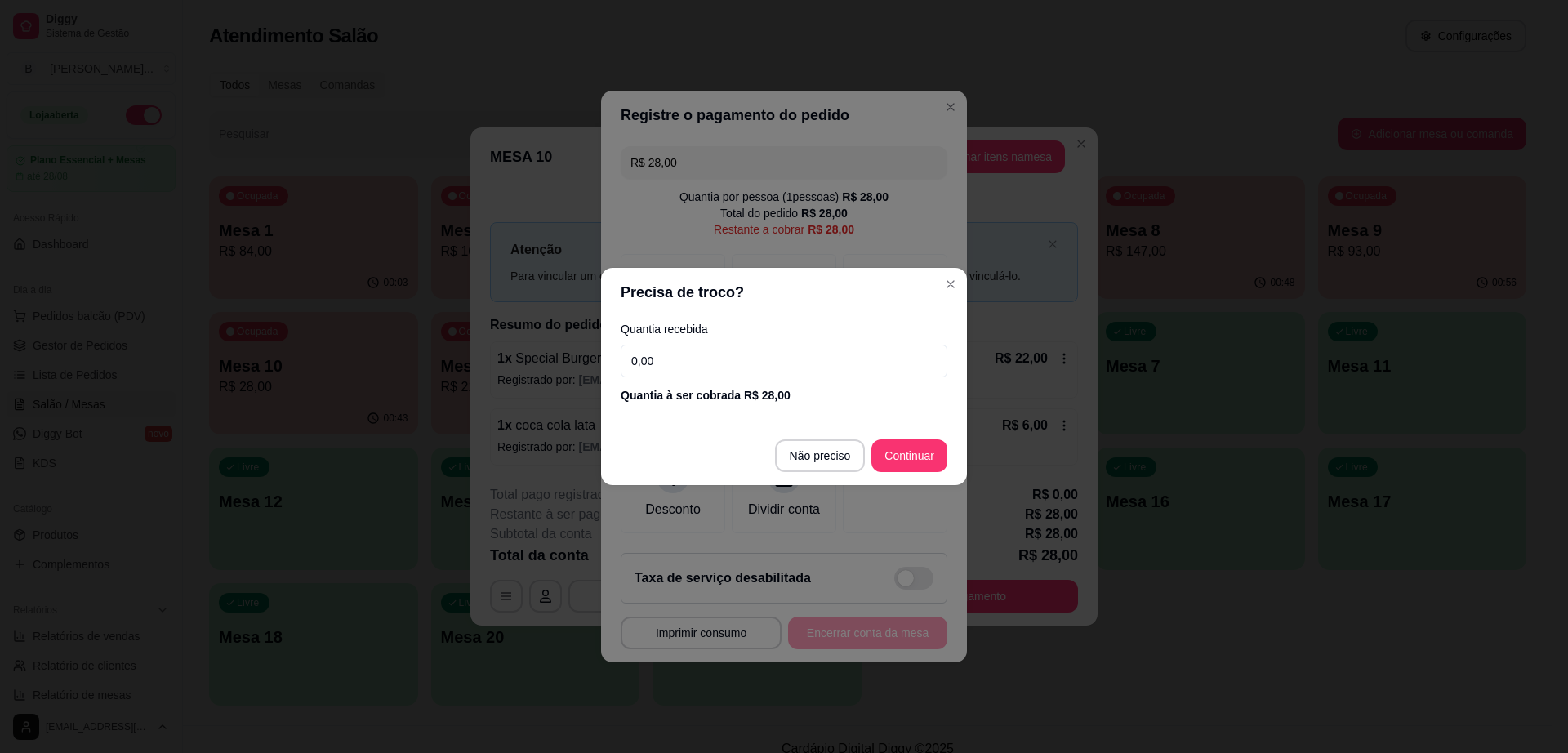
click at [698, 359] on input "0,00" at bounding box center [784, 361] width 327 height 33
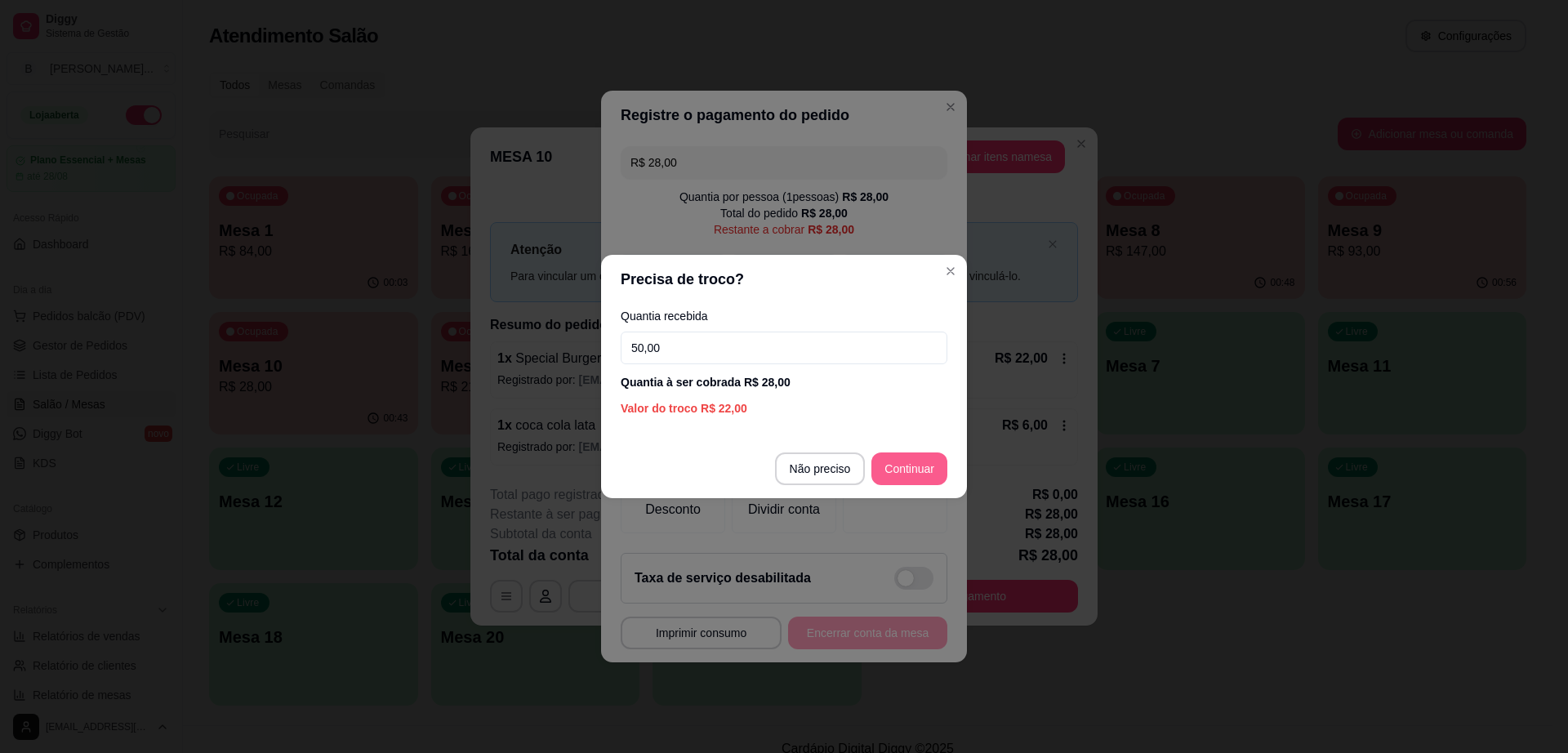
type input "50,00"
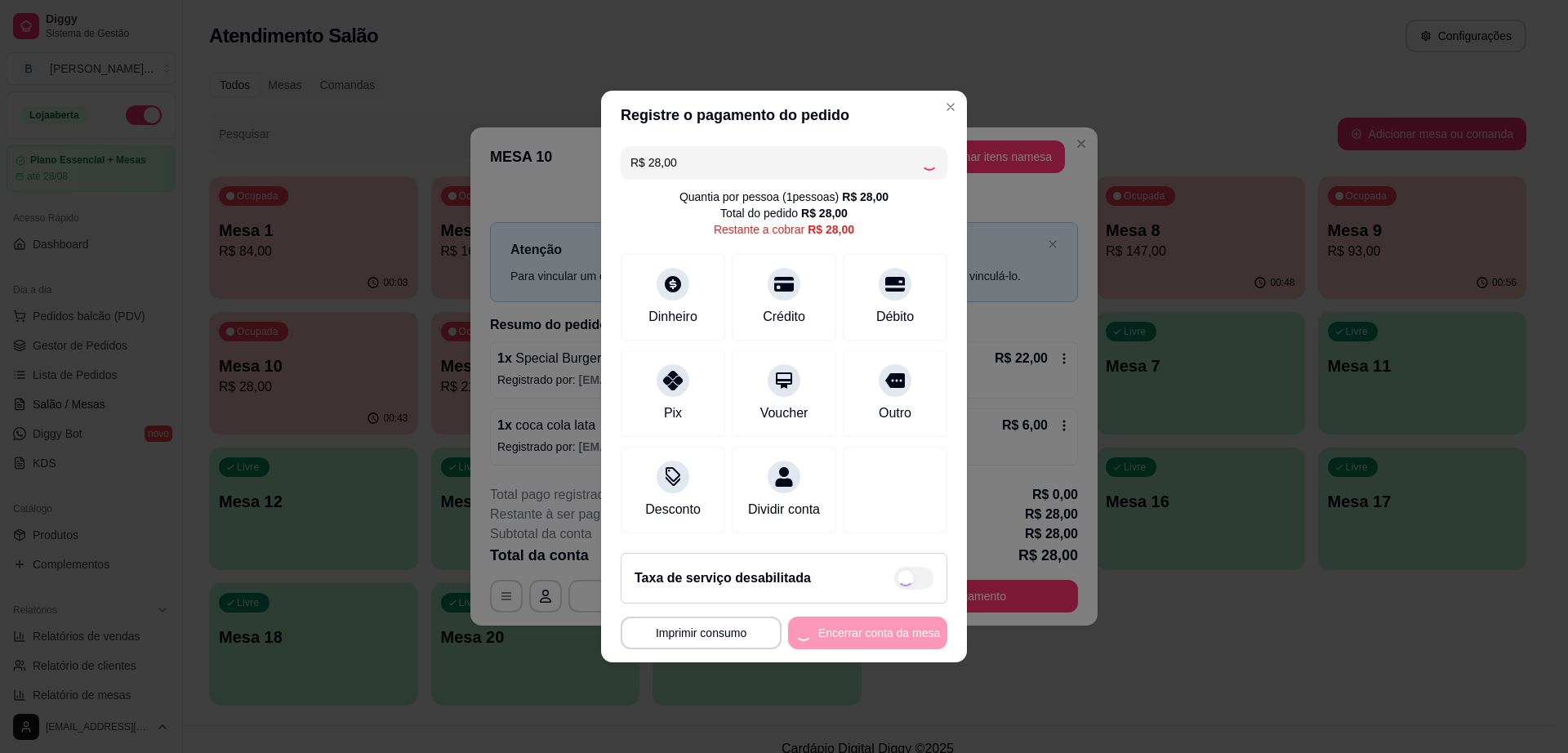
type input "R$ 0,00"
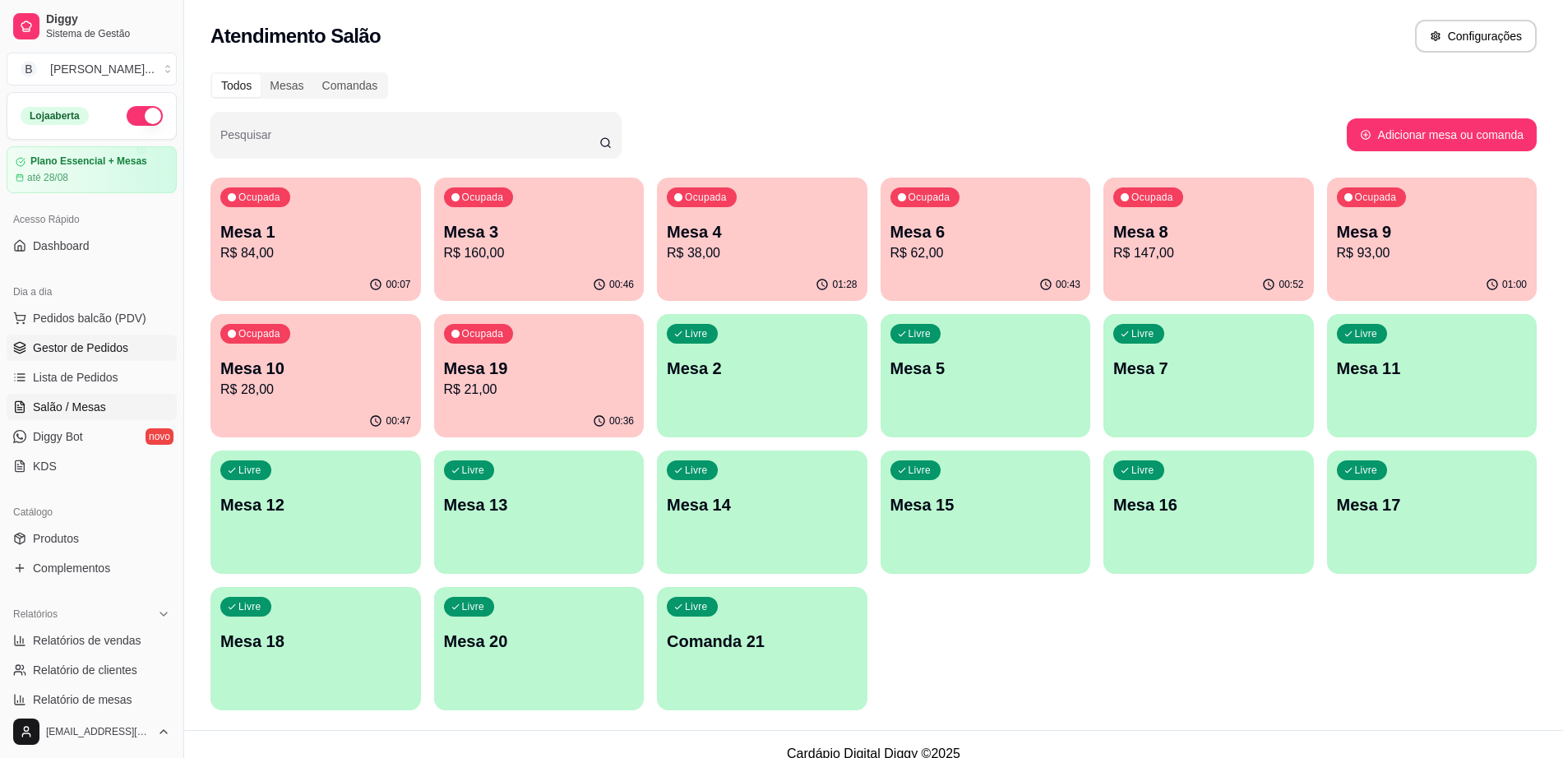
click at [83, 346] on span "Gestor de Pedidos" at bounding box center [80, 347] width 95 height 16
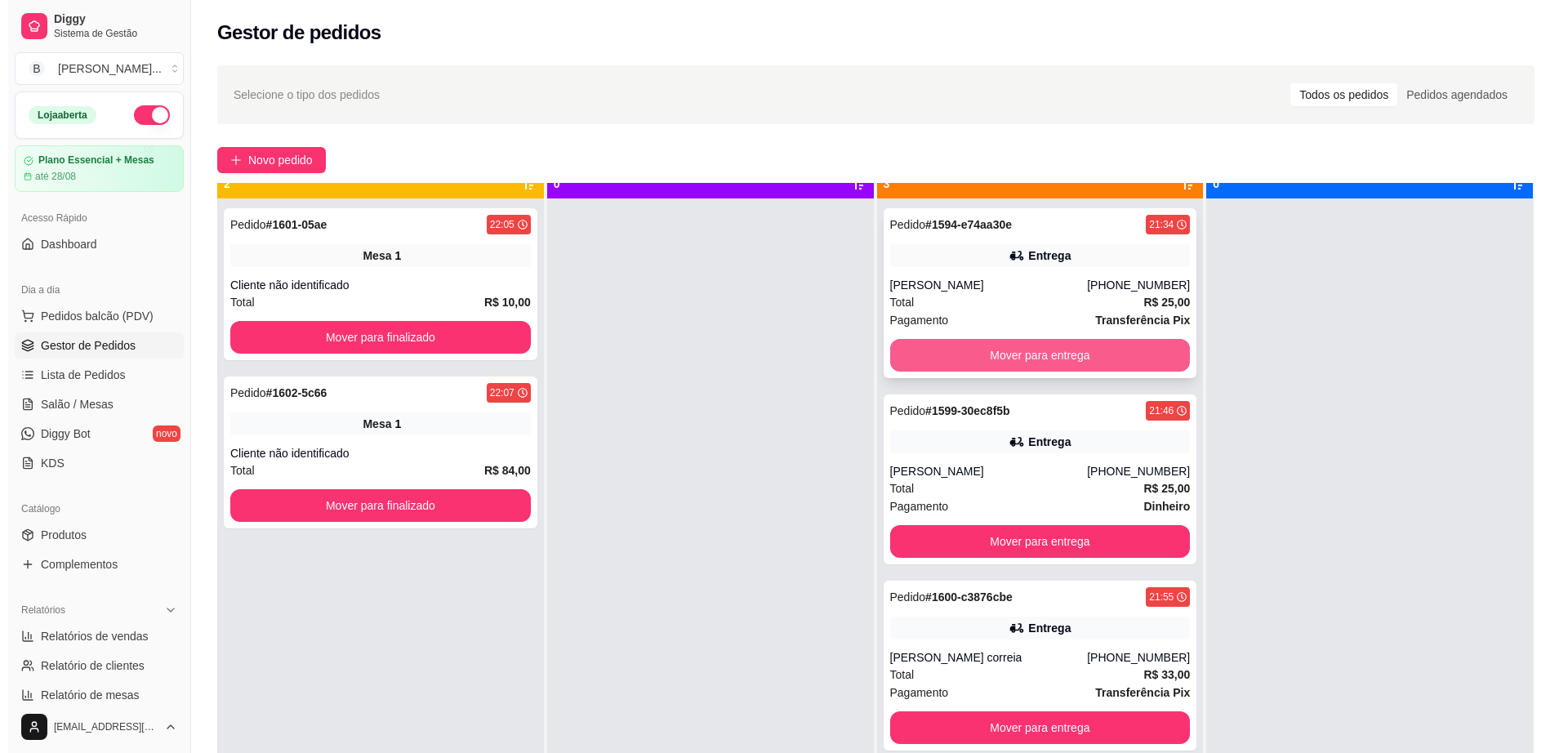
scroll to position [46, 0]
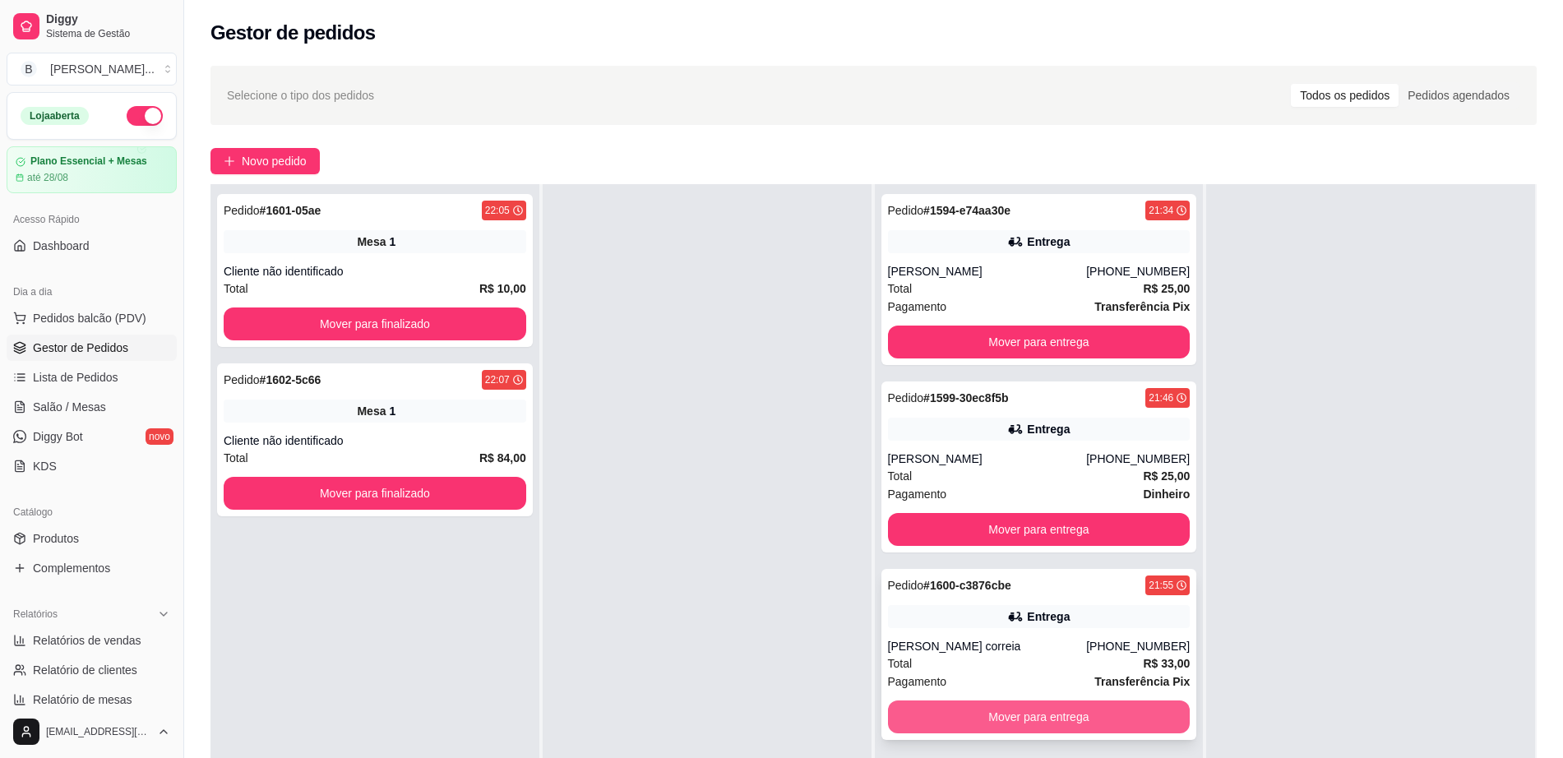
click at [1031, 710] on button "Mover para entrega" at bounding box center [1039, 716] width 302 height 33
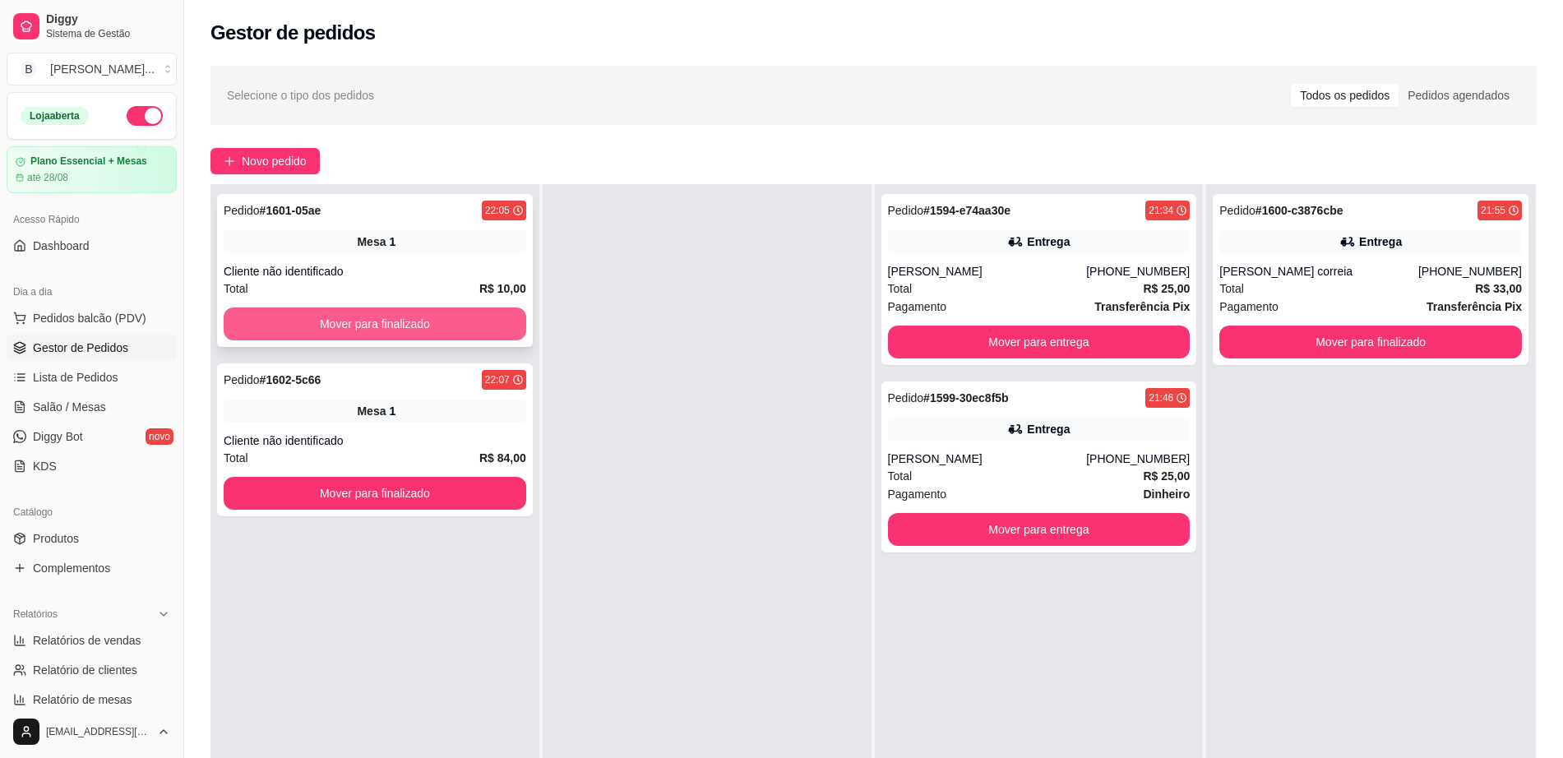
click at [433, 332] on button "Mover para finalizado" at bounding box center [375, 323] width 302 height 33
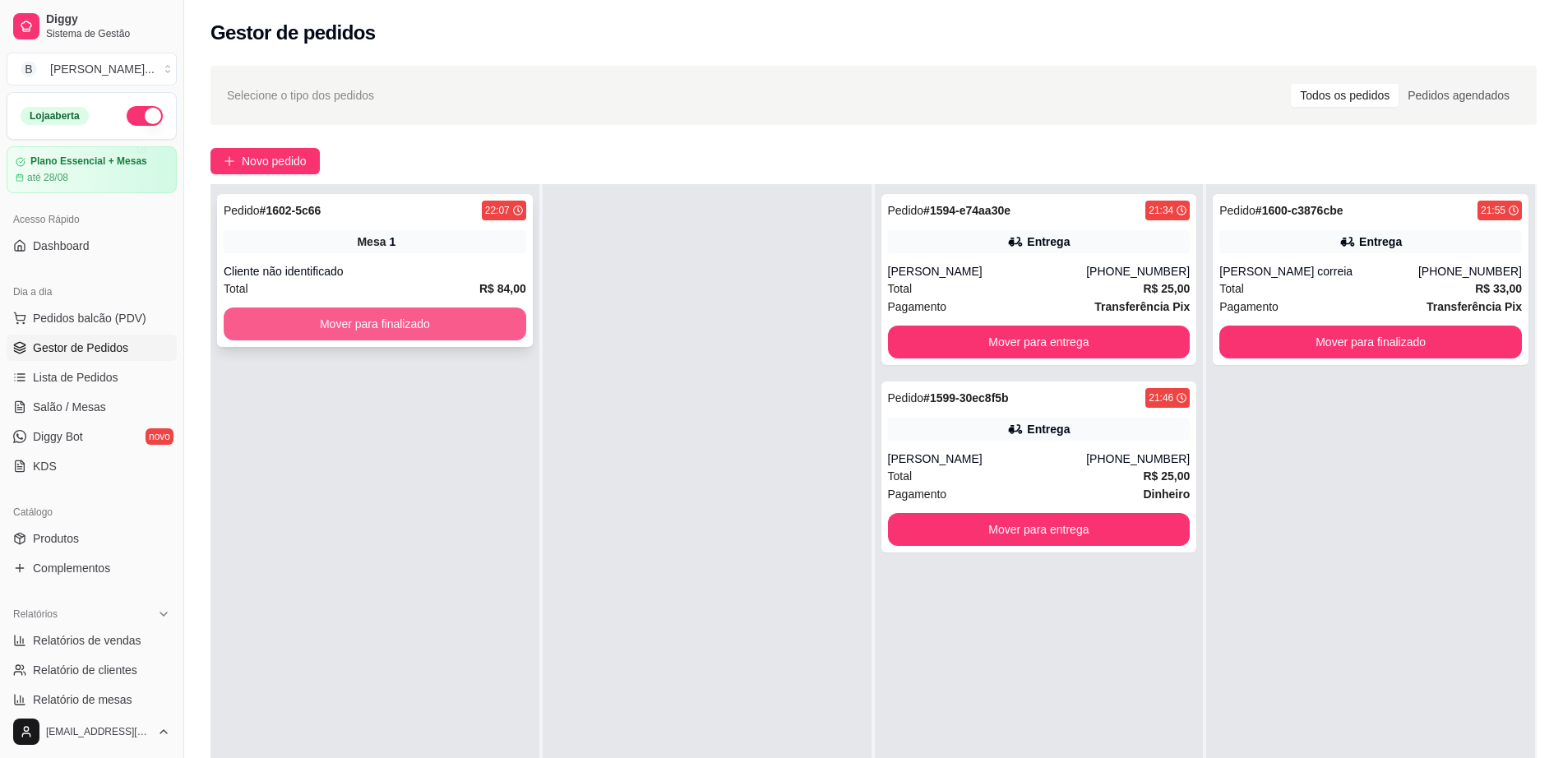
click at [455, 313] on button "Mover para finalizado" at bounding box center [375, 323] width 302 height 33
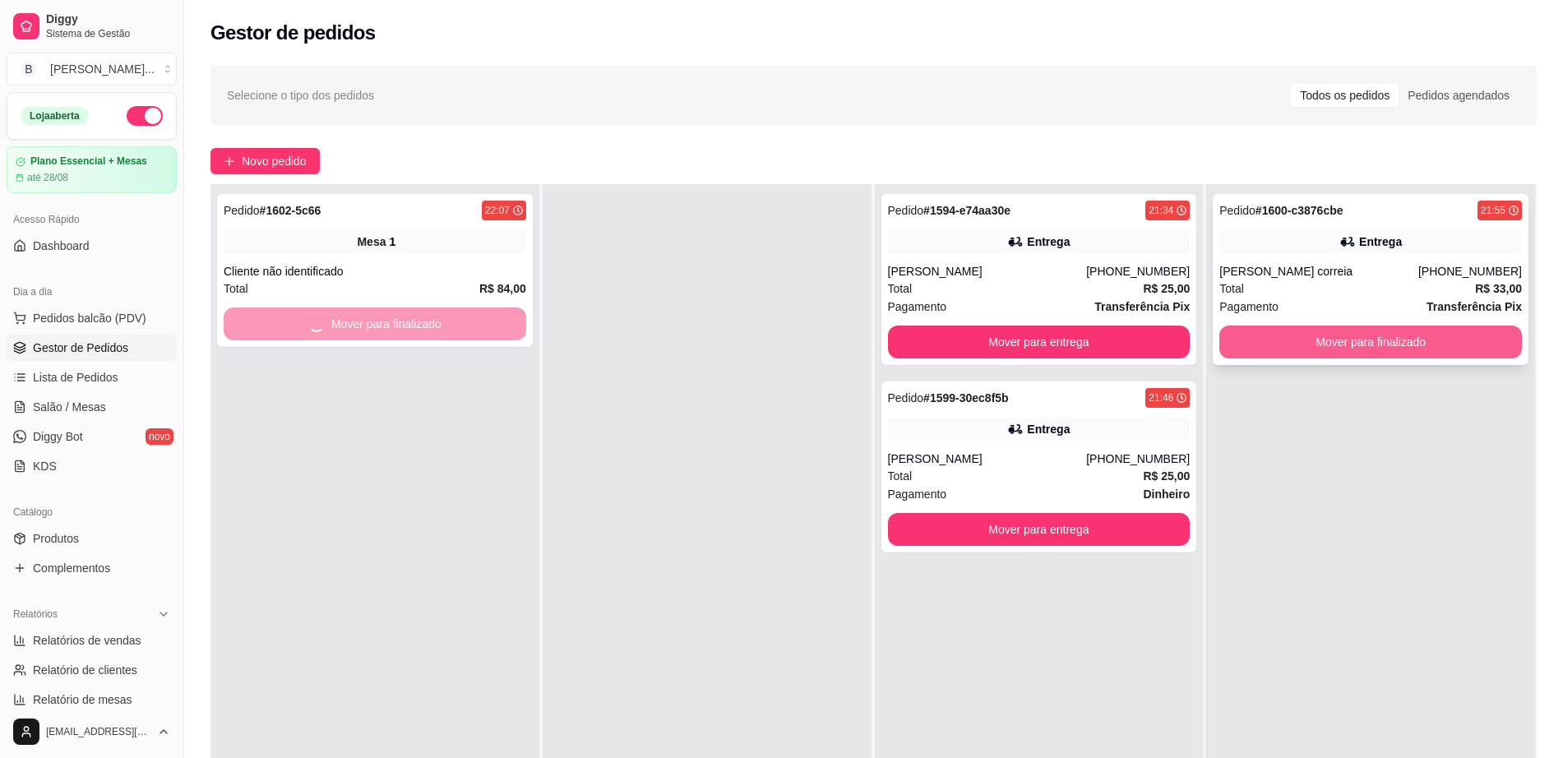
click at [1328, 333] on button "Mover para finalizado" at bounding box center [1370, 341] width 302 height 33
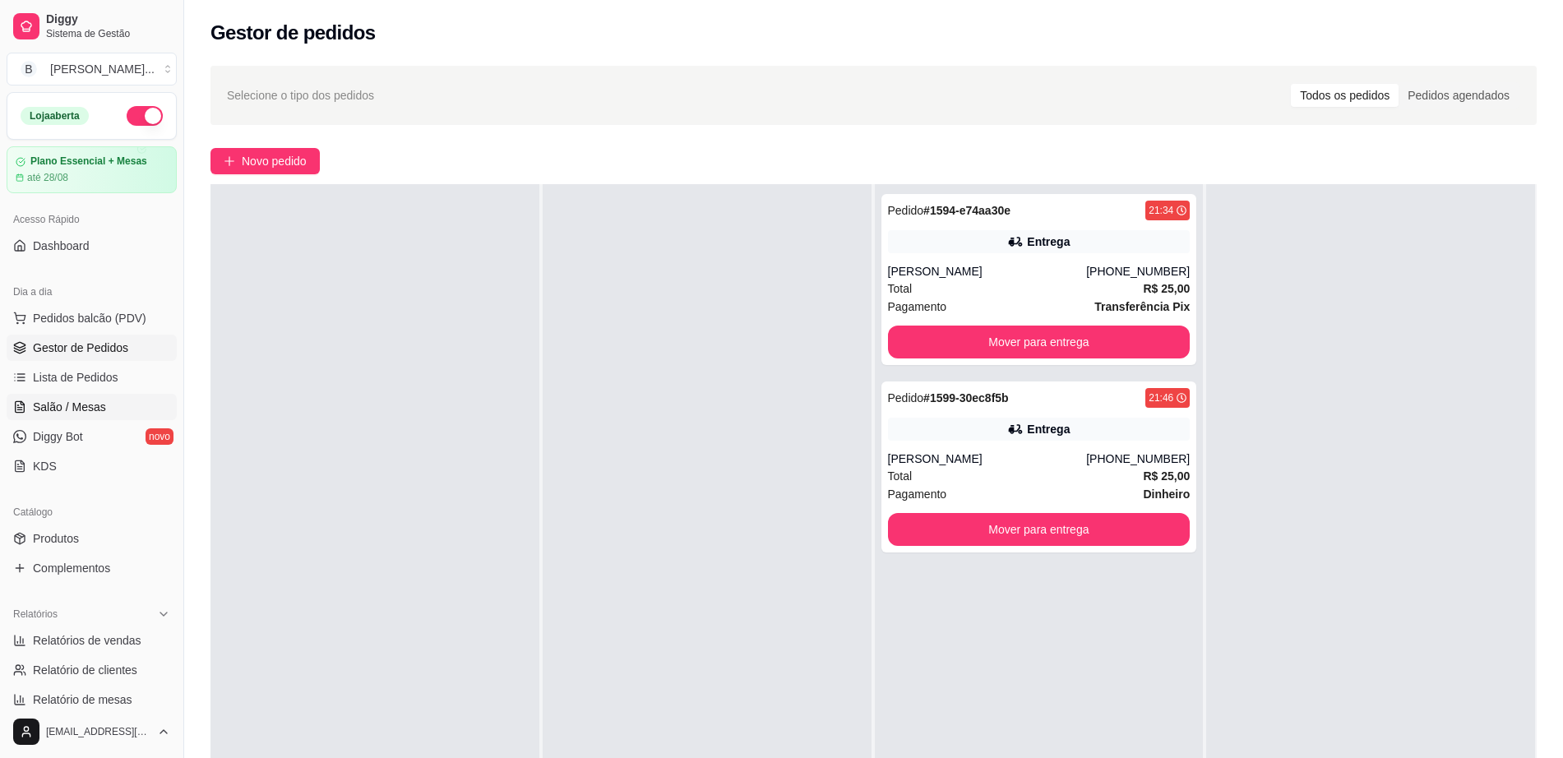
click at [80, 419] on link "Salão / Mesas" at bounding box center [92, 407] width 170 height 26
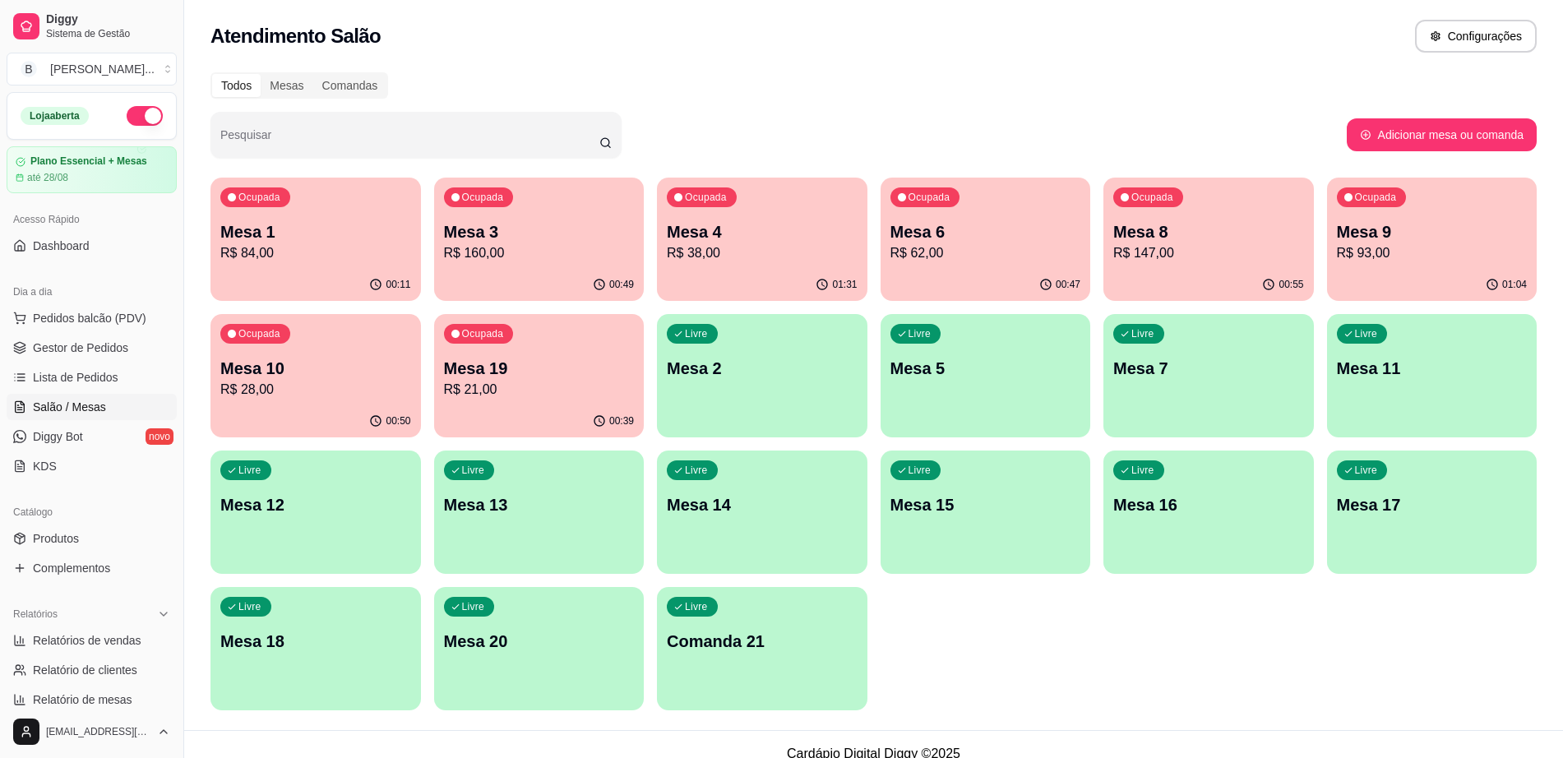
click at [90, 409] on span "Salão / Mesas" at bounding box center [69, 407] width 73 height 16
click at [1402, 224] on p "Mesa 9" at bounding box center [1432, 231] width 191 height 23
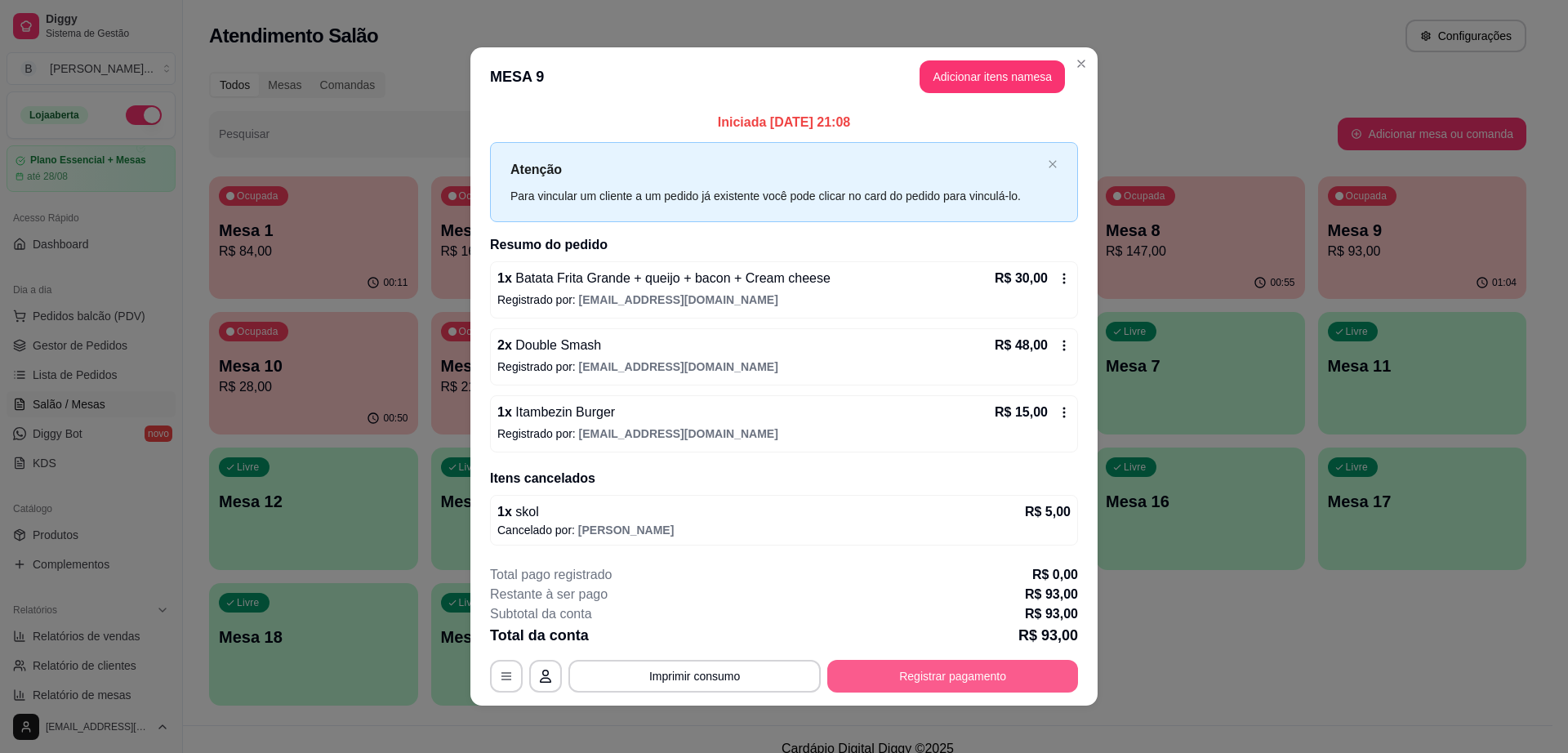
click at [908, 678] on button "Registrar pagamento" at bounding box center [953, 676] width 250 height 33
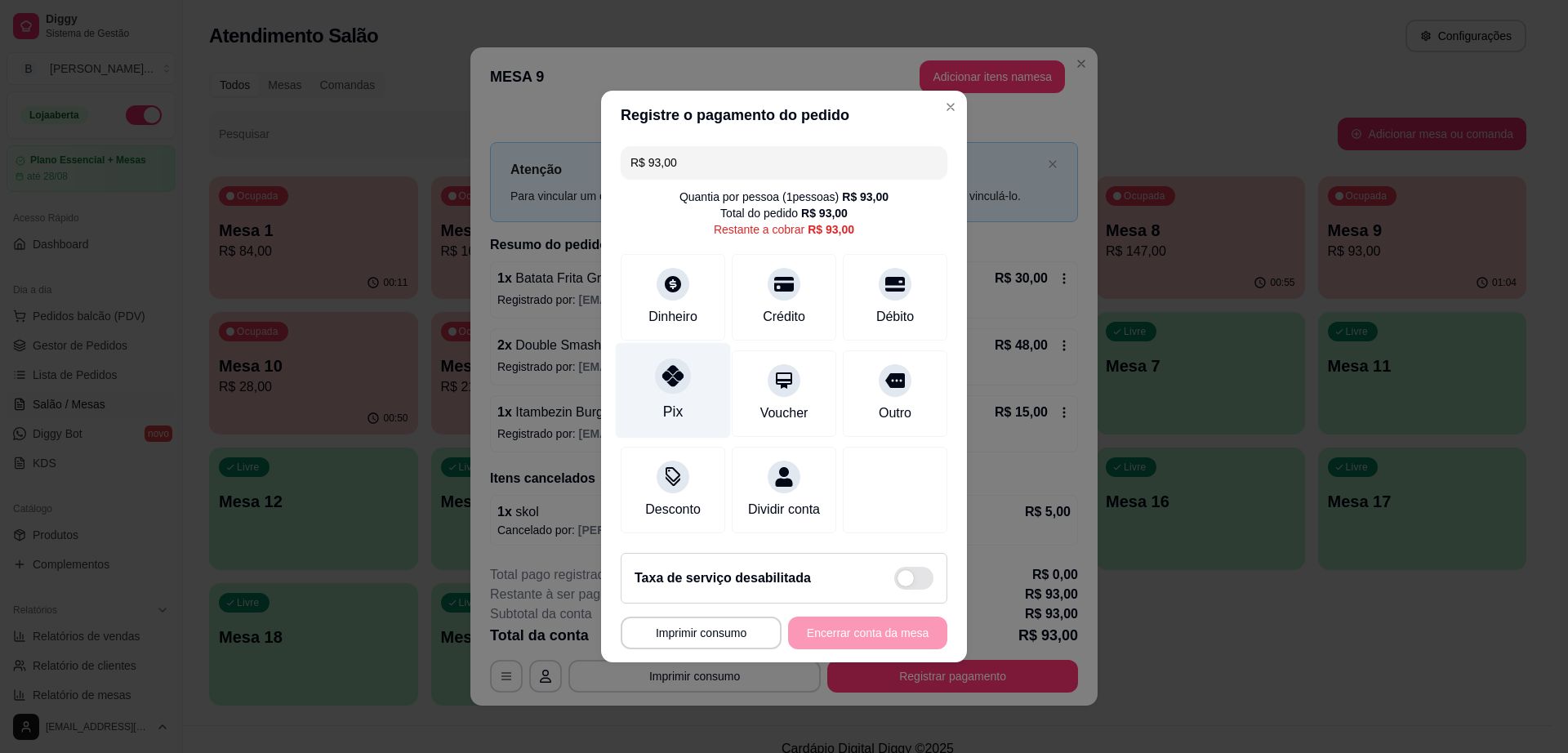
click at [686, 370] on div at bounding box center [673, 376] width 36 height 36
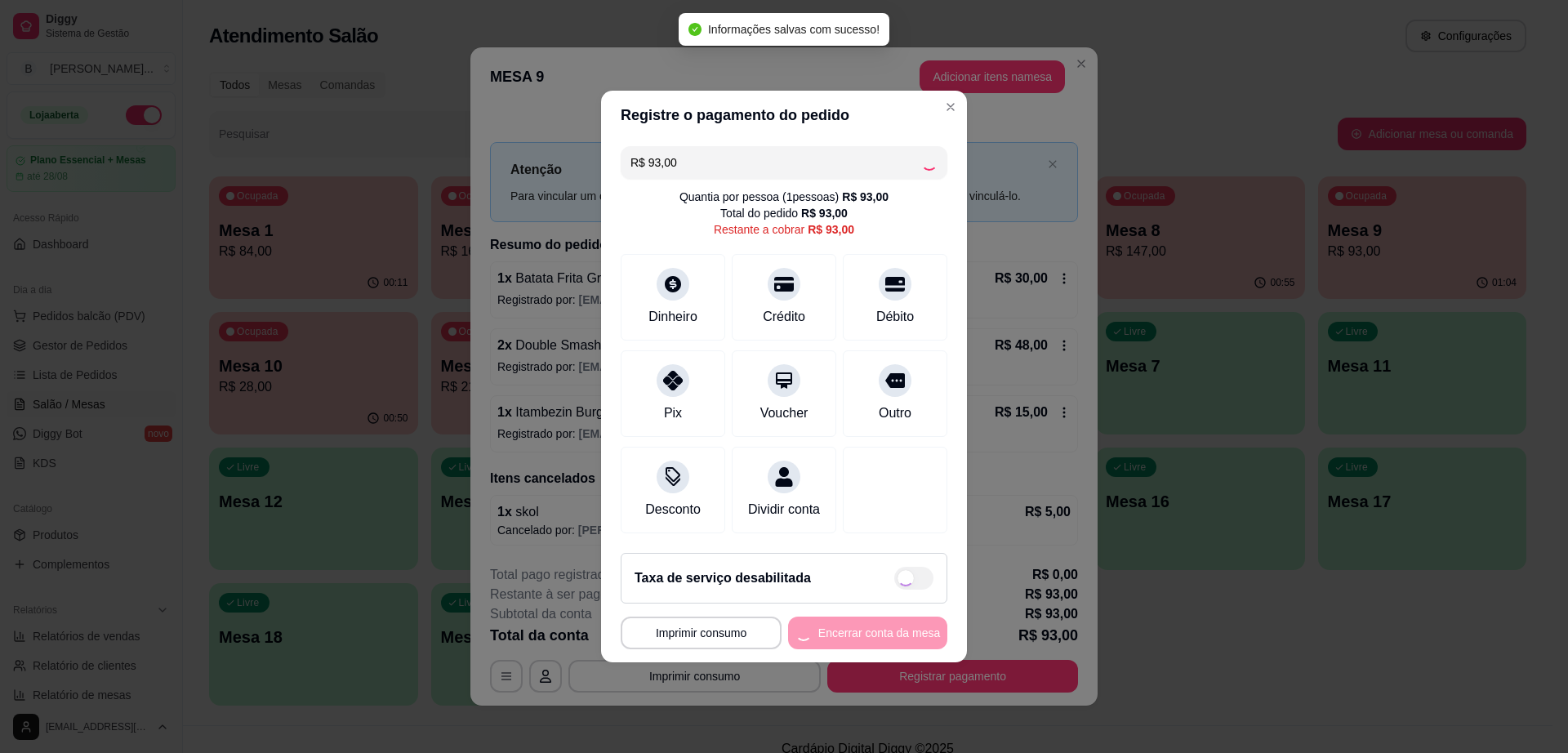
type input "R$ 0,00"
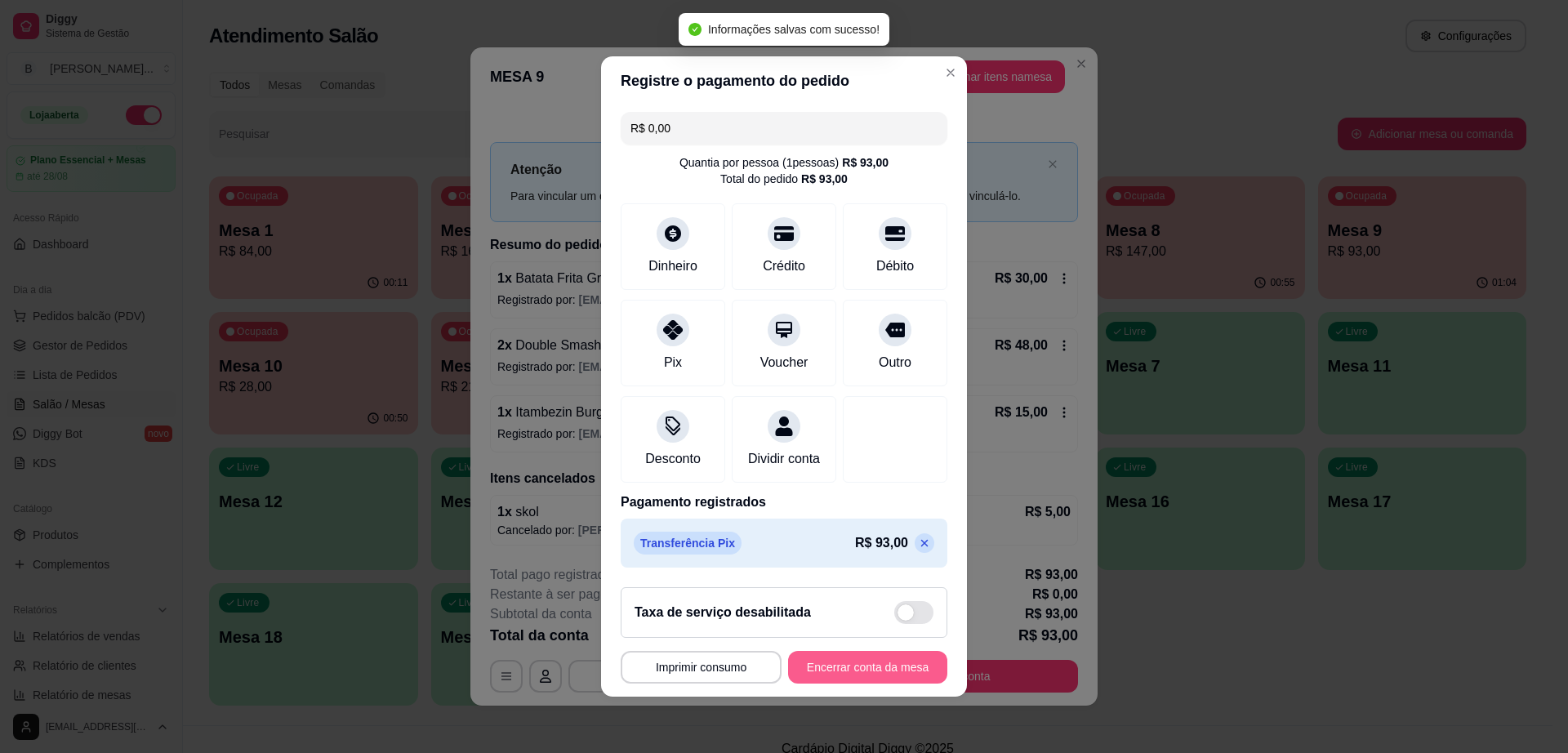
click at [892, 672] on button "Encerrar conta da mesa" at bounding box center [867, 667] width 159 height 33
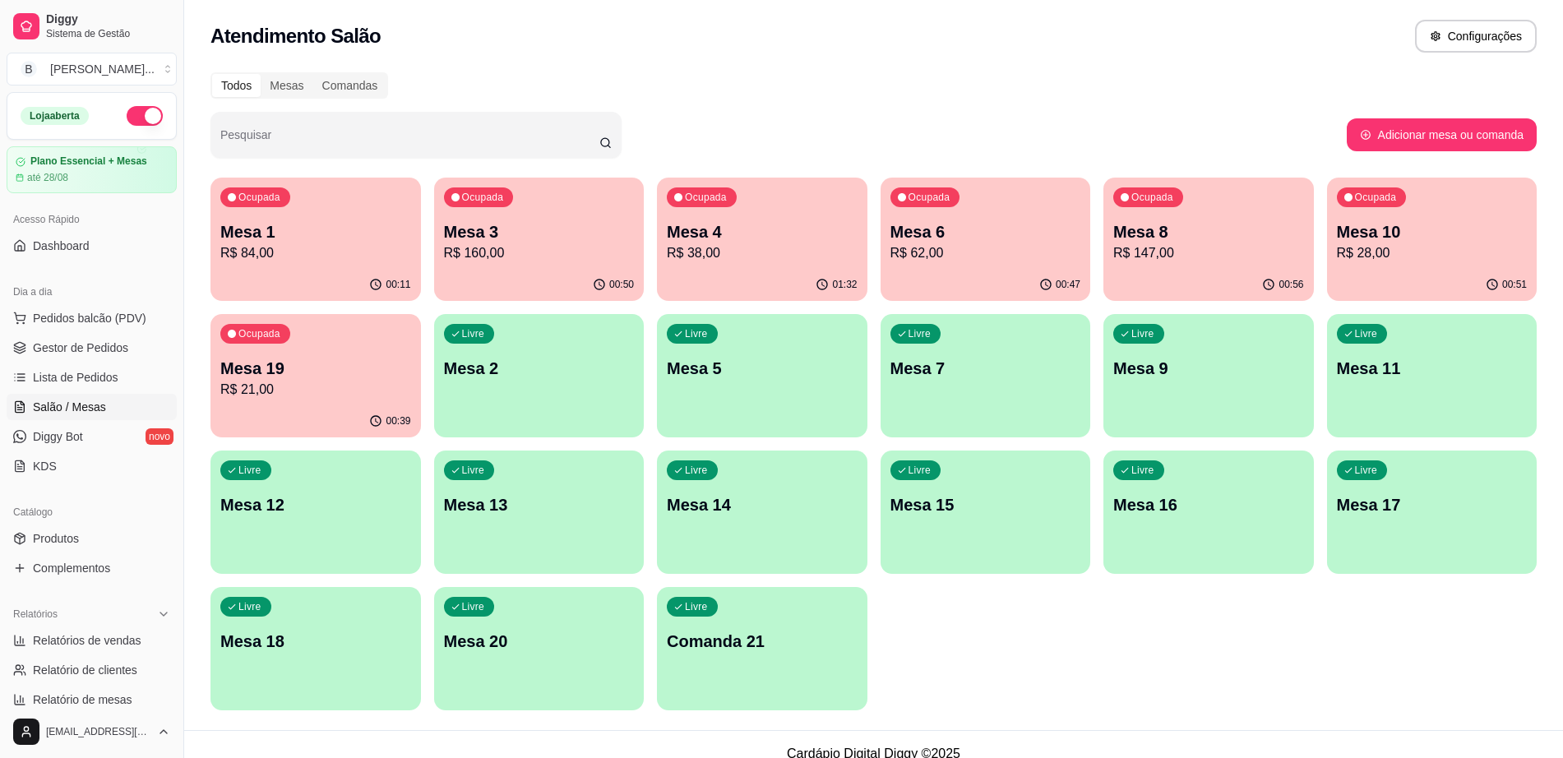
click at [1197, 262] on p "R$ 147,00" at bounding box center [1208, 253] width 191 height 20
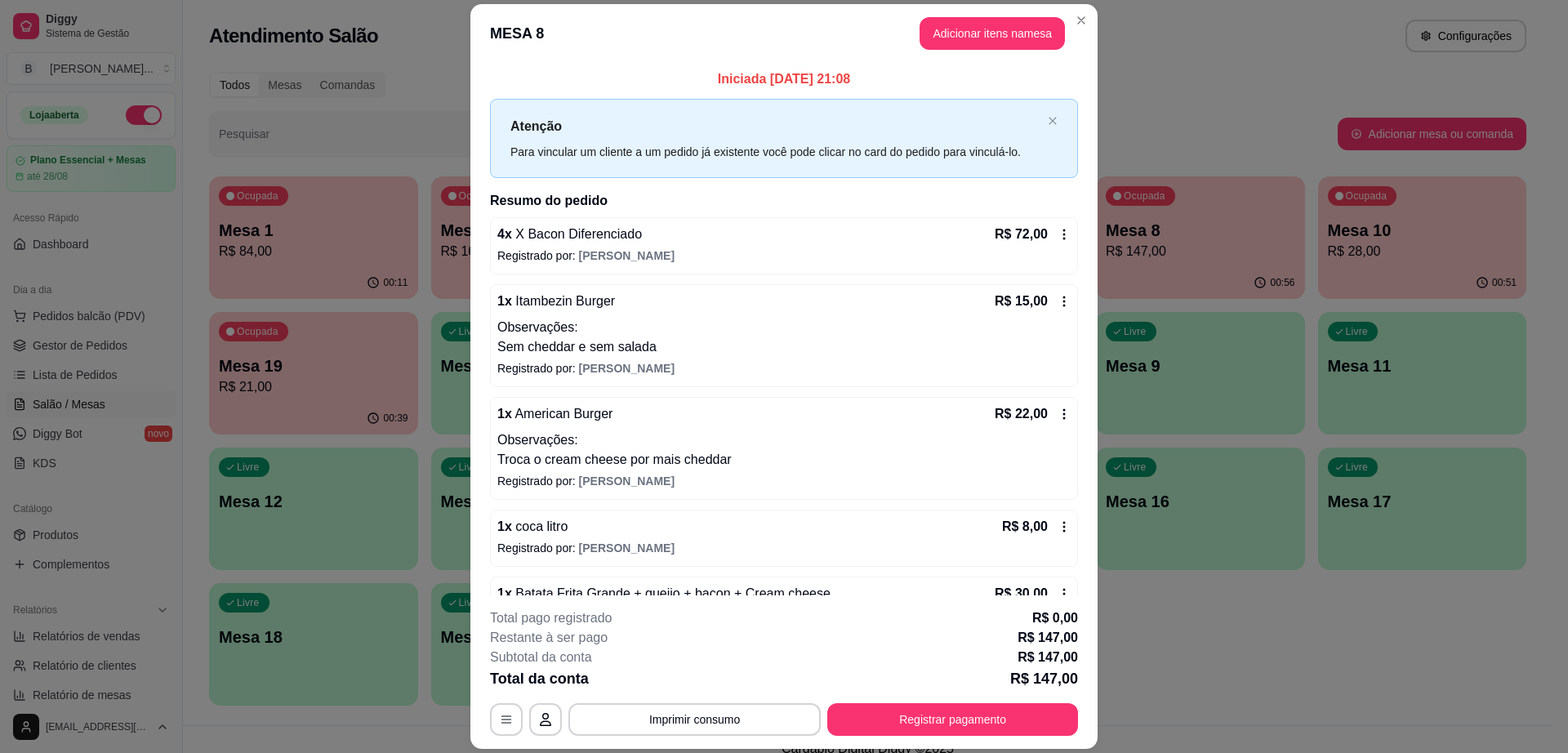
scroll to position [44, 0]
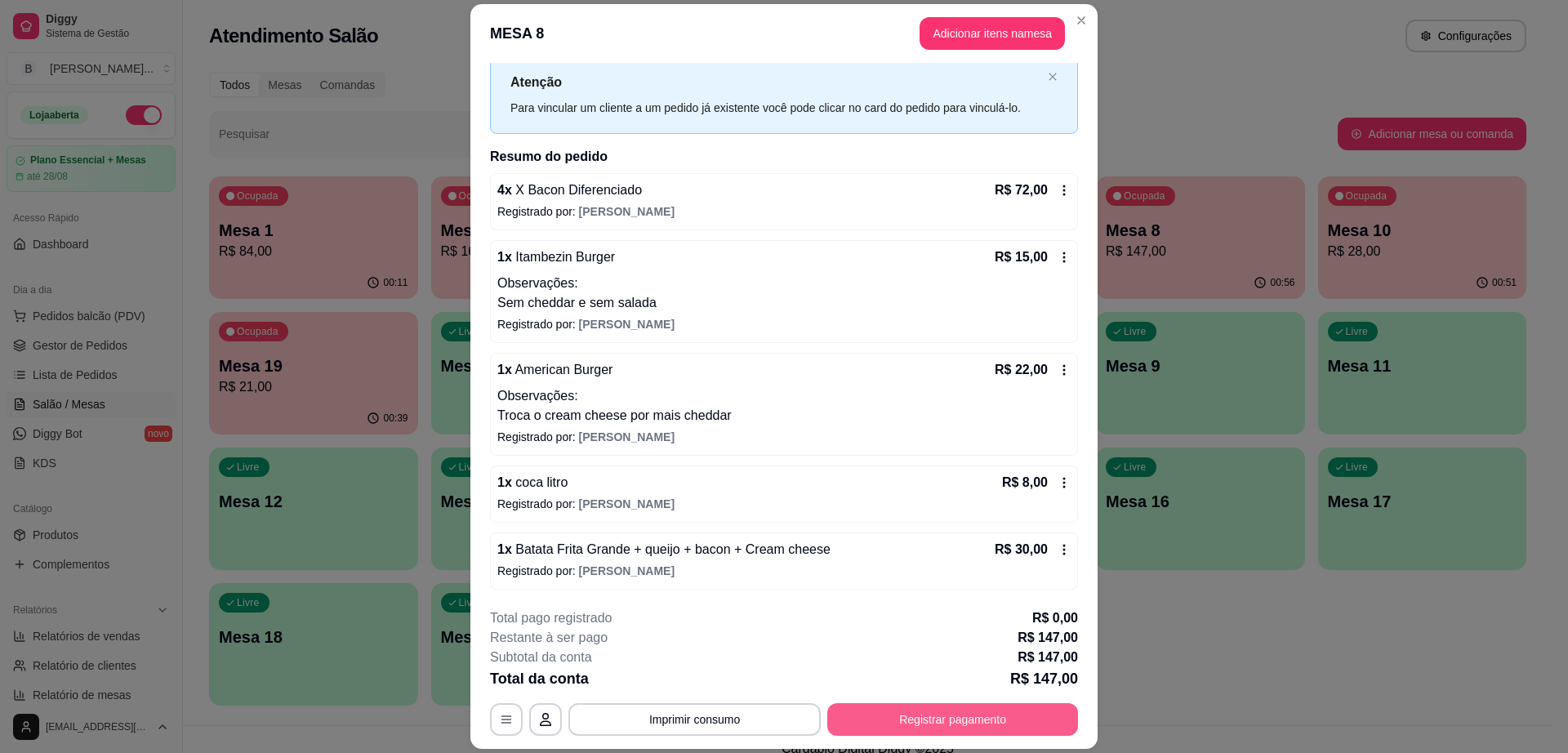
click at [1033, 704] on button "Registrar pagamento" at bounding box center [953, 719] width 250 height 33
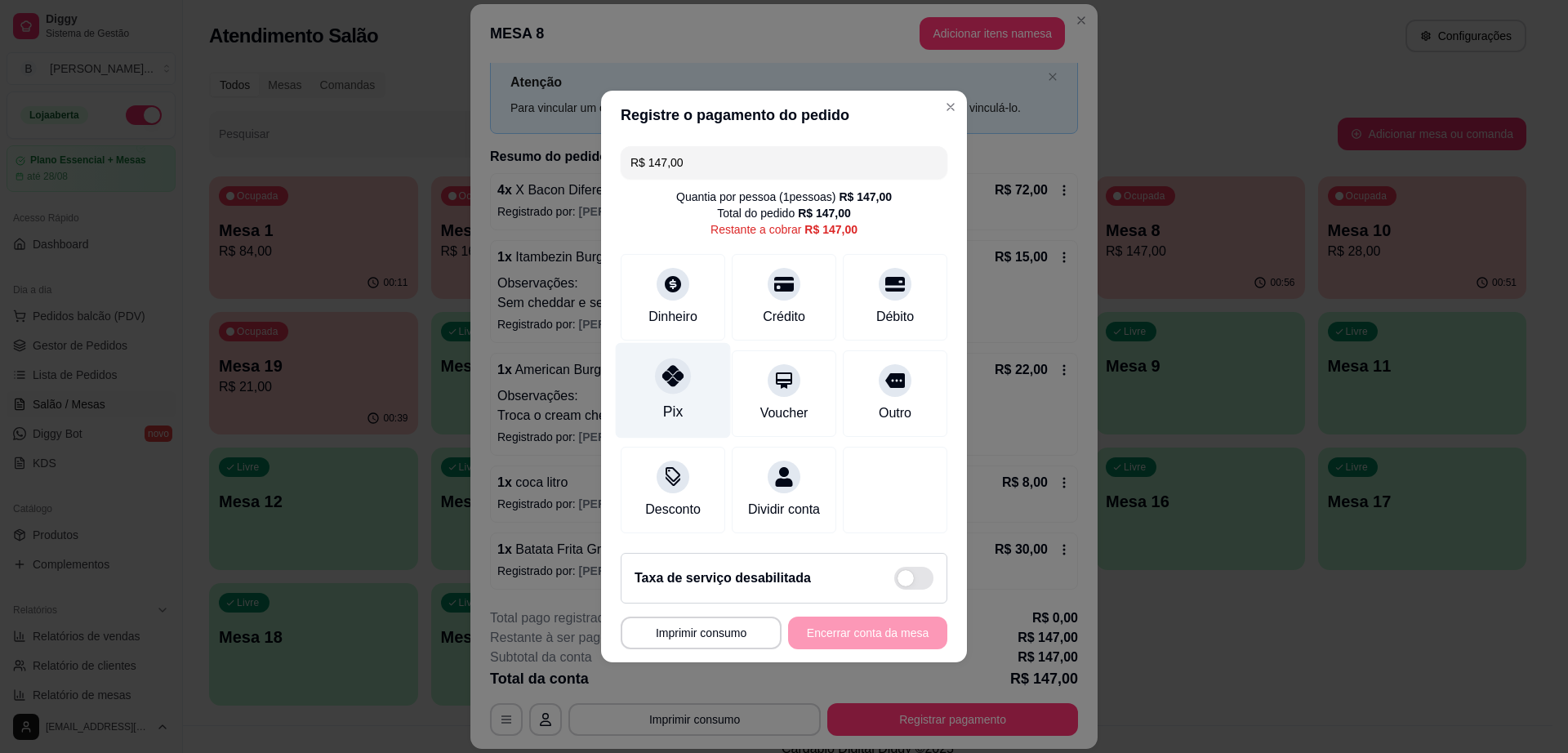
click at [648, 384] on div "Pix" at bounding box center [674, 390] width 115 height 95
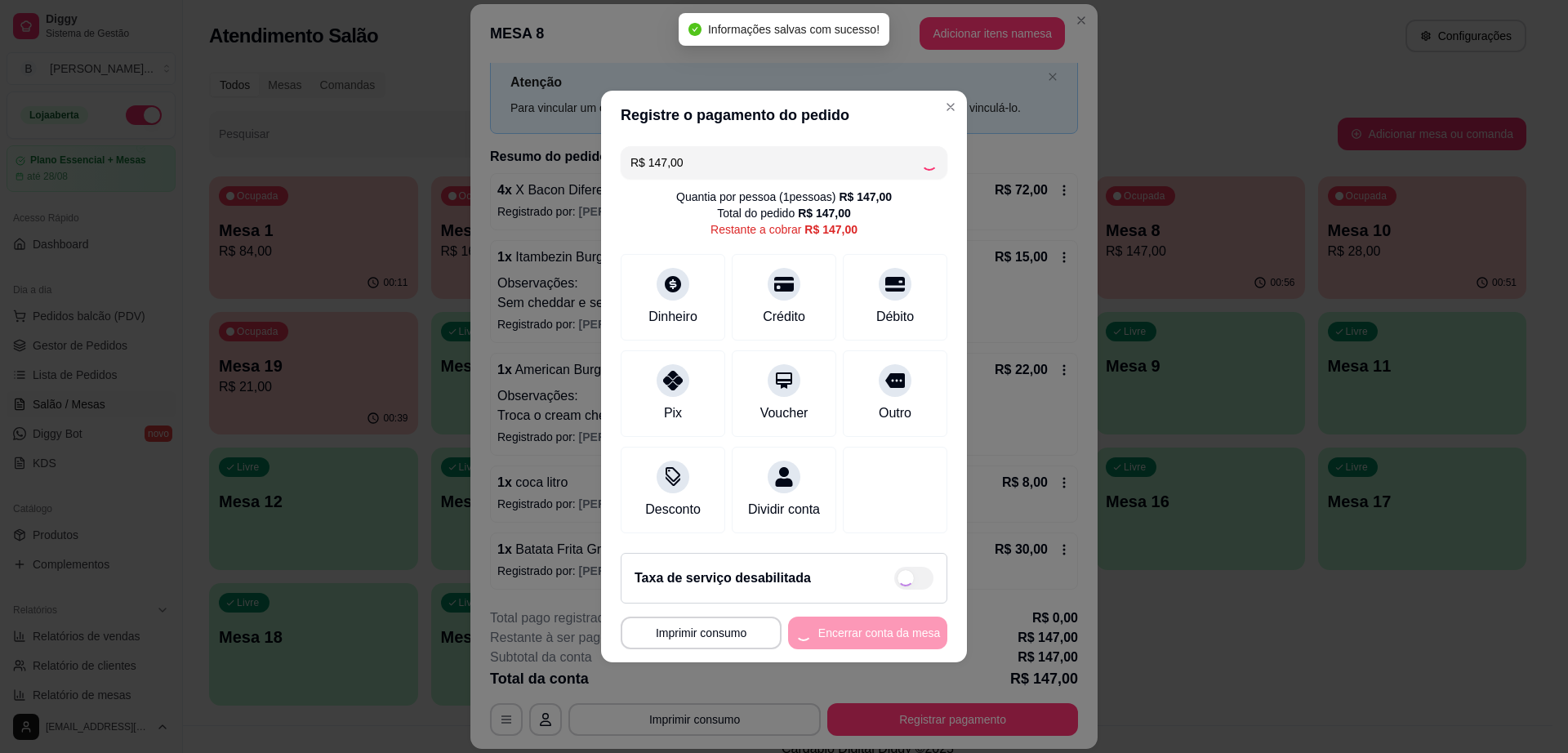
type input "R$ 0,00"
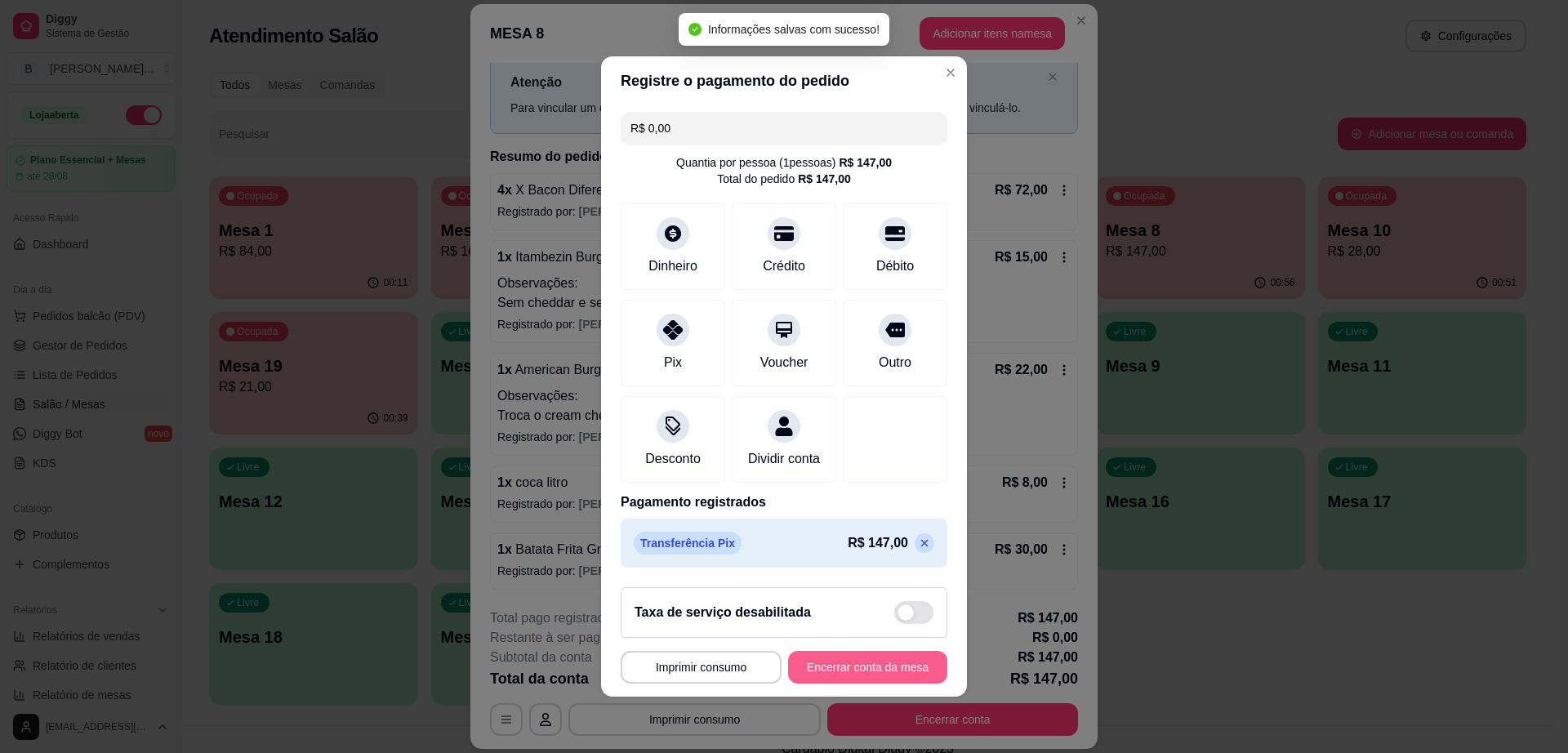
click at [872, 670] on button "Encerrar conta da mesa" at bounding box center [867, 667] width 159 height 33
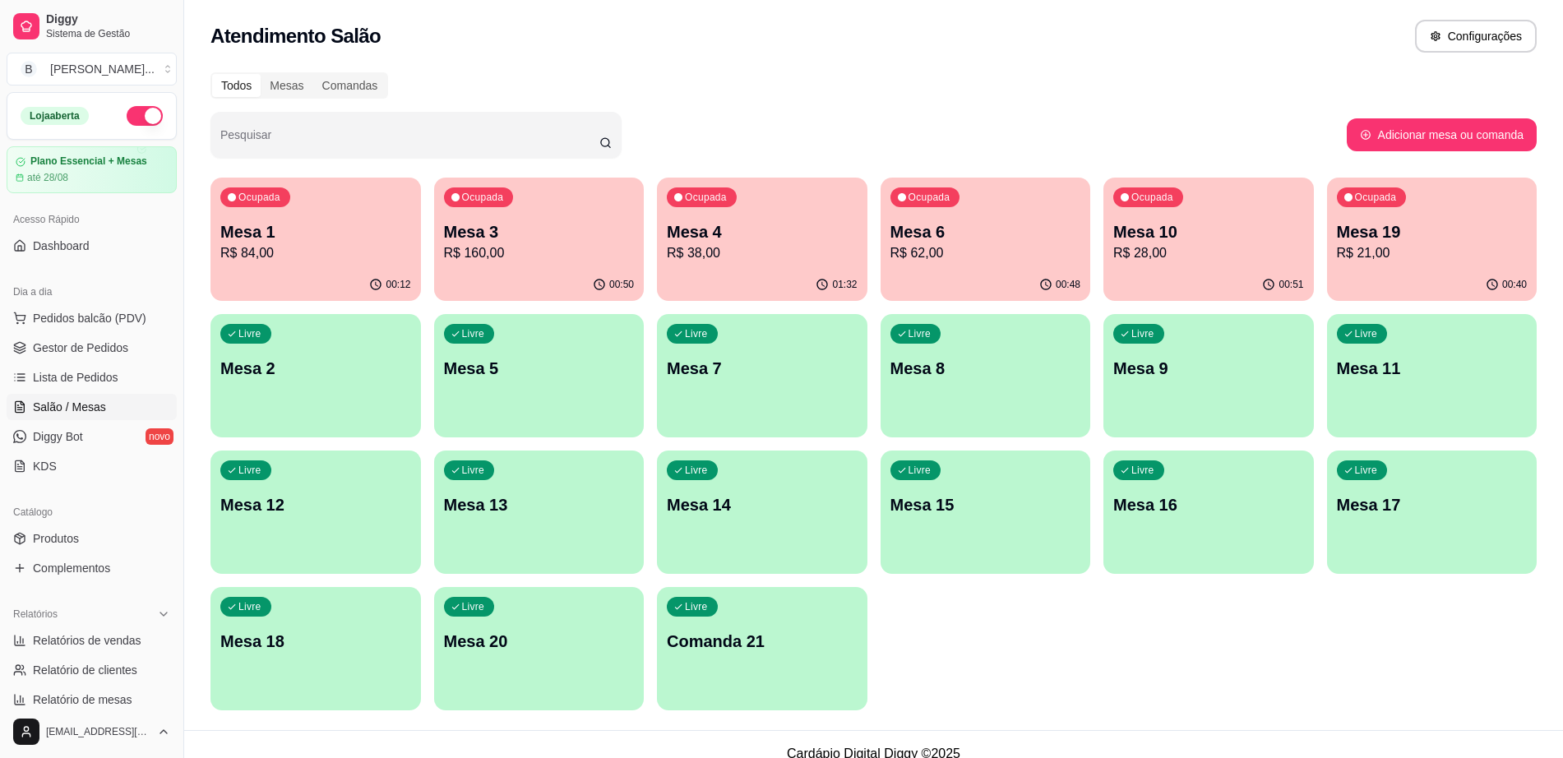
click at [1013, 265] on div "Ocupada Mesa 6 R$ 62,00" at bounding box center [985, 223] width 210 height 91
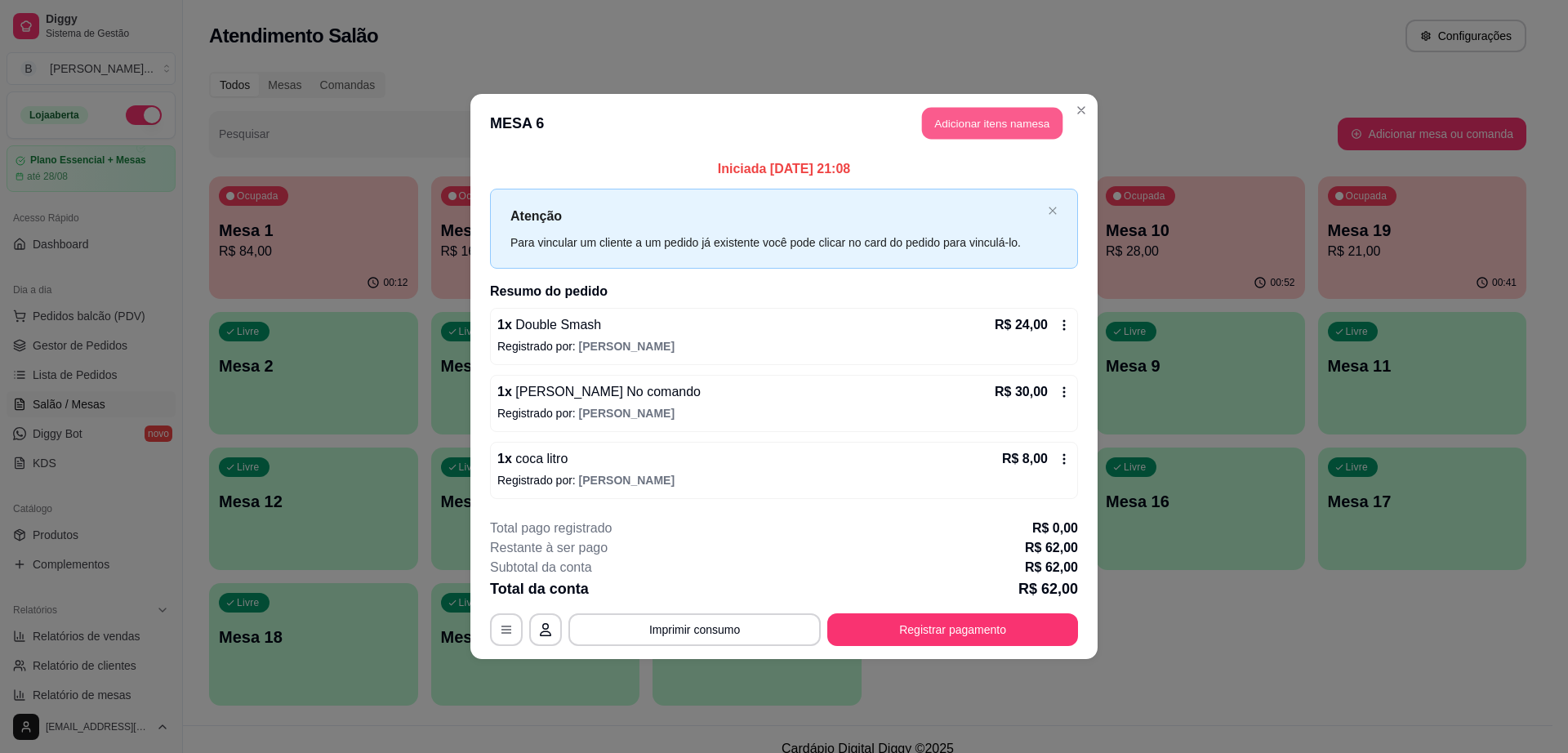
click at [957, 128] on button "Adicionar itens na mesa" at bounding box center [992, 123] width 140 height 32
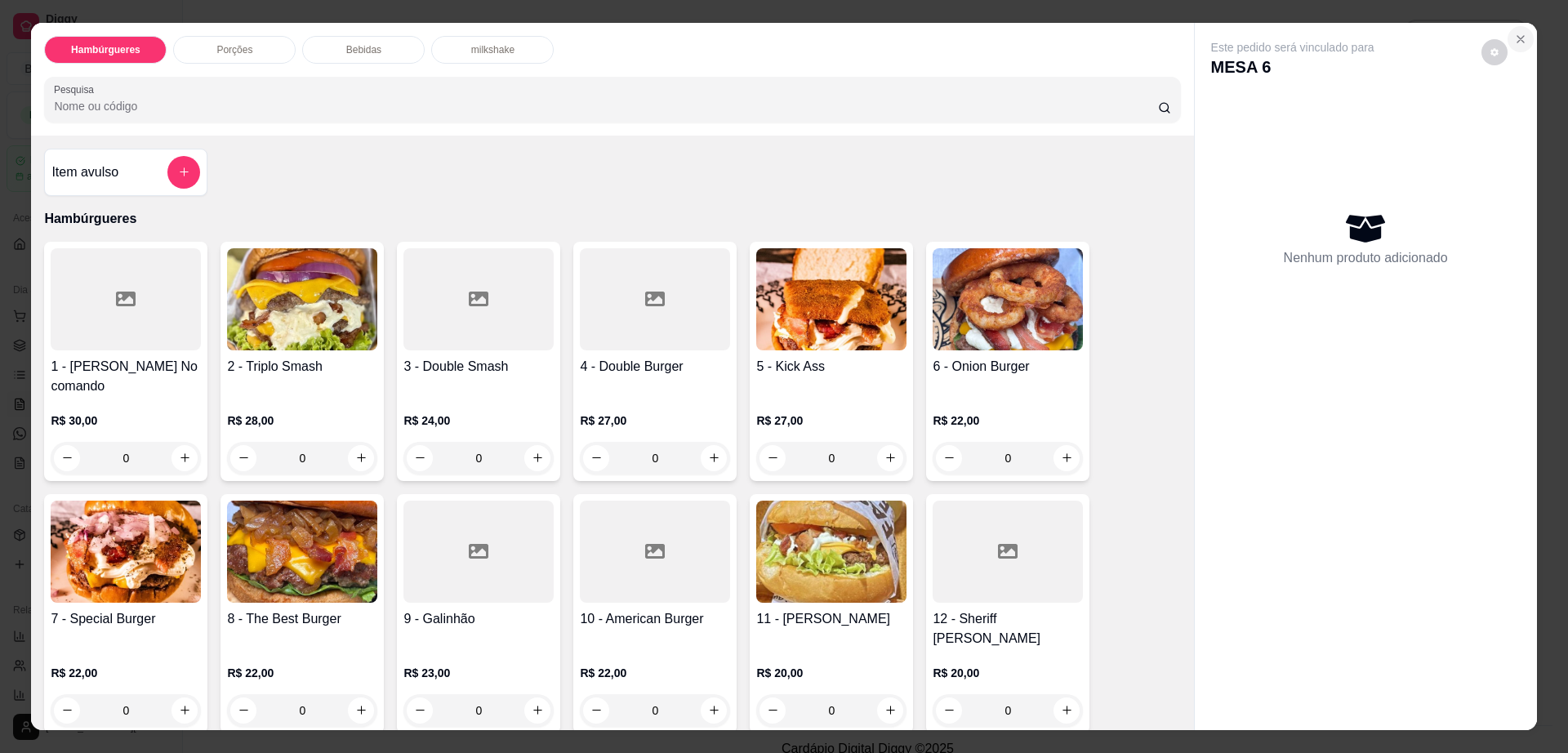
click at [1512, 48] on button "Close" at bounding box center [1520, 39] width 26 height 26
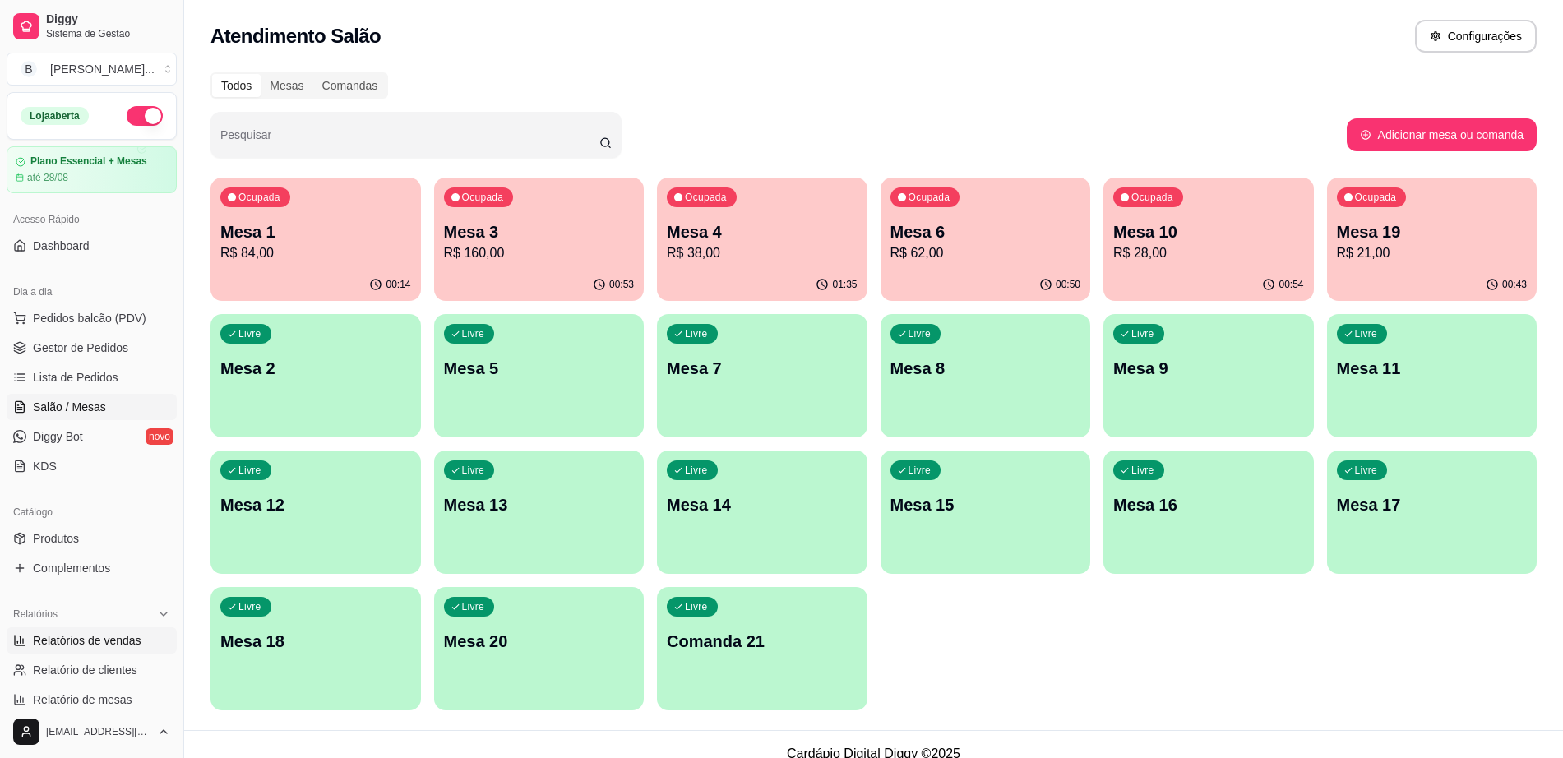
click at [100, 650] on link "Relatórios de vendas" at bounding box center [92, 640] width 170 height 26
select select "ALL"
select select "0"
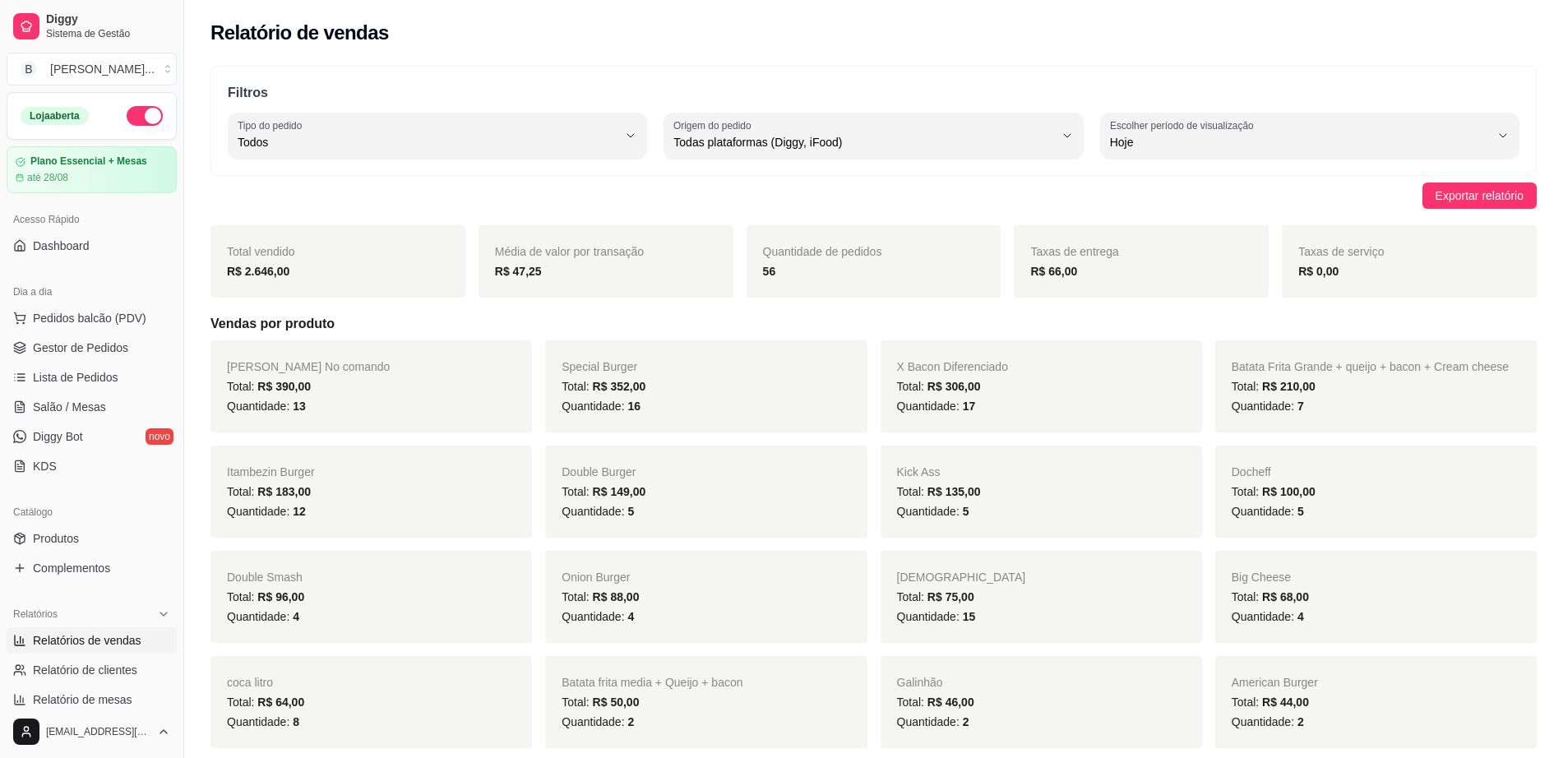
click at [293, 159] on div "Filtros ALL Tipo do pedido Todos Entrega Retirada Mesa Consumo local Tipo do pe…" at bounding box center [873, 121] width 1326 height 110
click at [99, 335] on link "Gestor de Pedidos" at bounding box center [92, 348] width 170 height 26
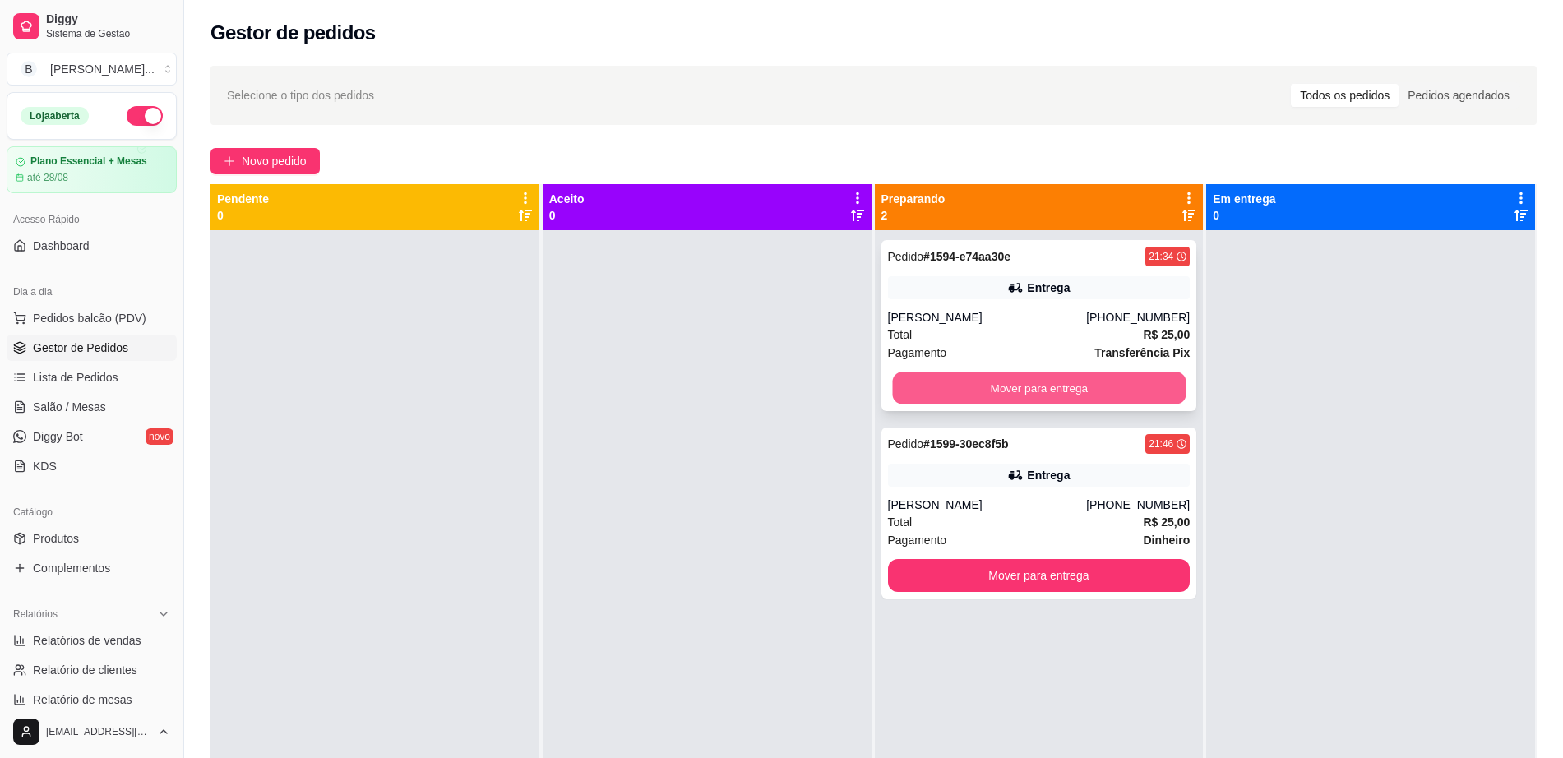
click at [1007, 385] on button "Mover para entrega" at bounding box center [1038, 388] width 293 height 32
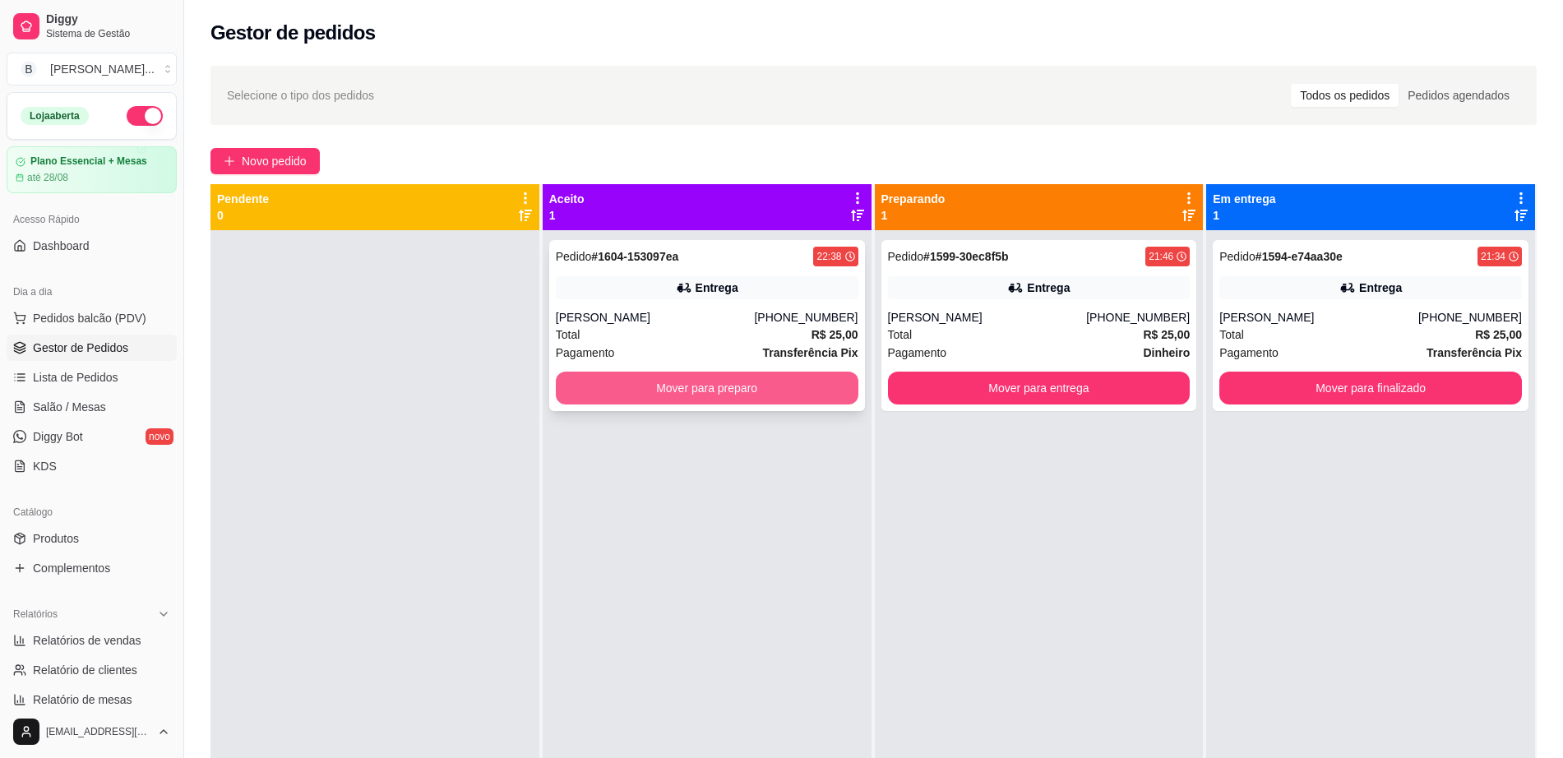
click at [695, 387] on button "Mover para preparo" at bounding box center [707, 388] width 302 height 33
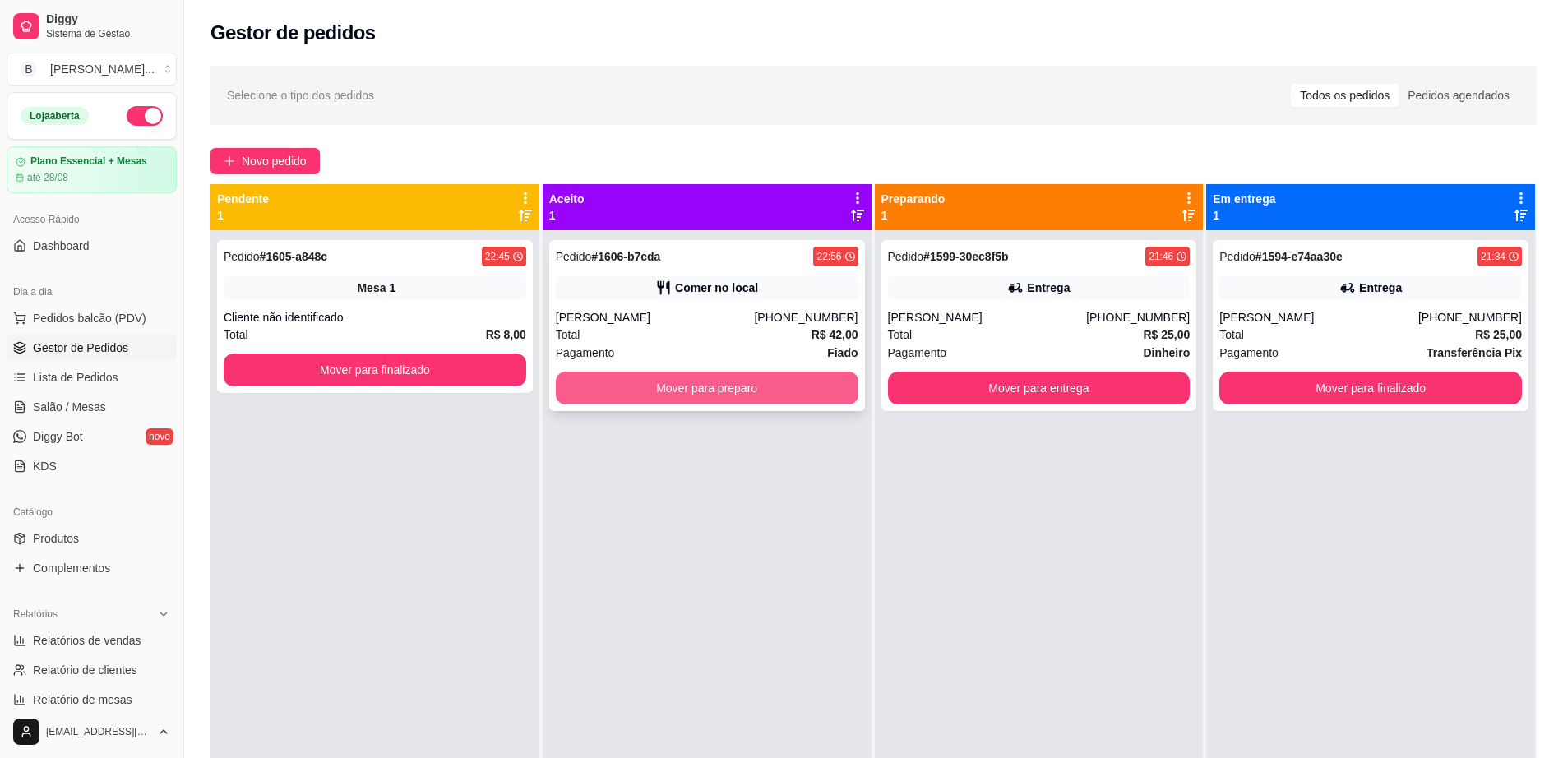
click at [778, 401] on button "Mover para preparo" at bounding box center [707, 388] width 302 height 33
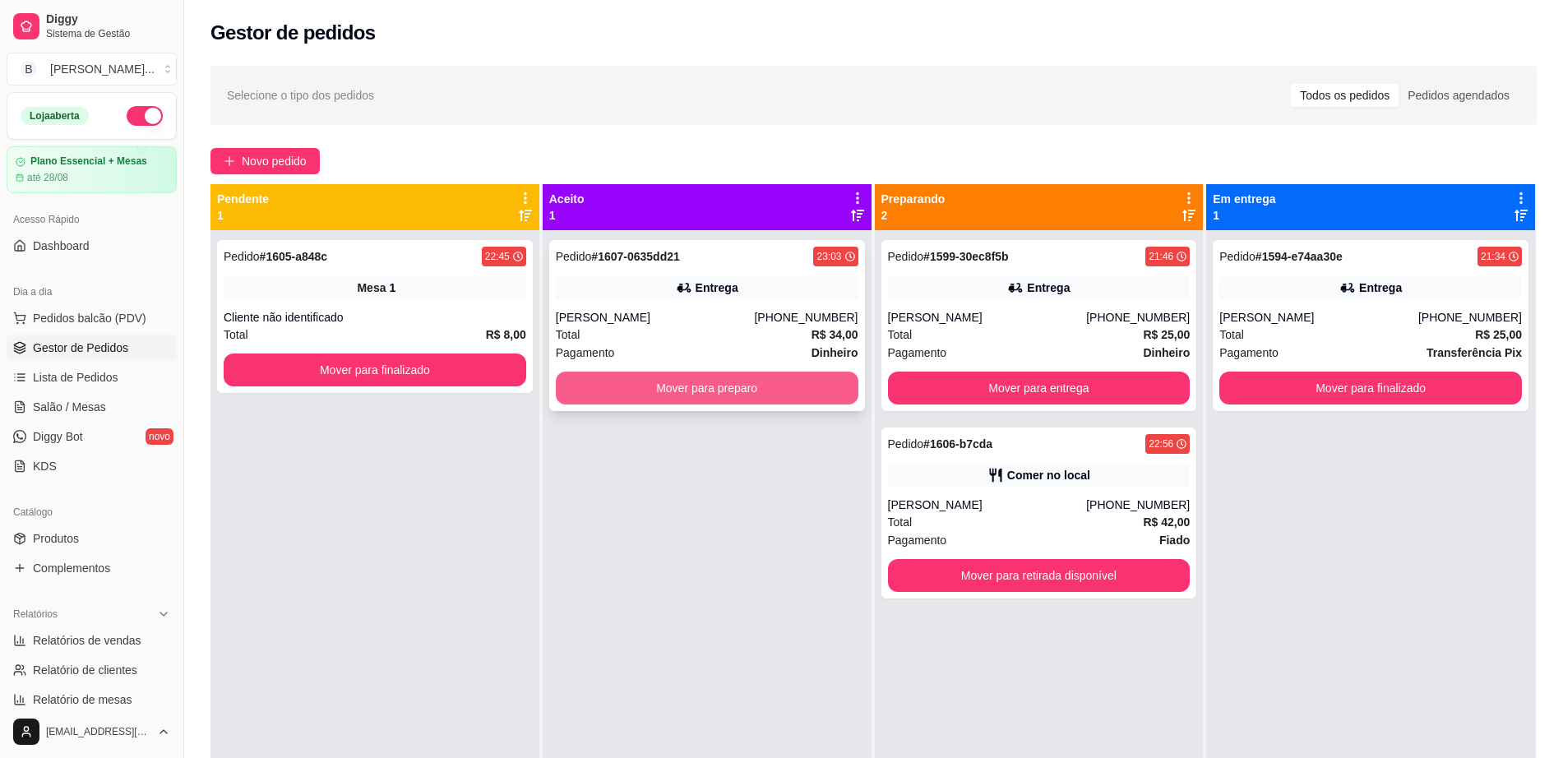
click at [676, 387] on button "Mover para preparo" at bounding box center [707, 388] width 302 height 33
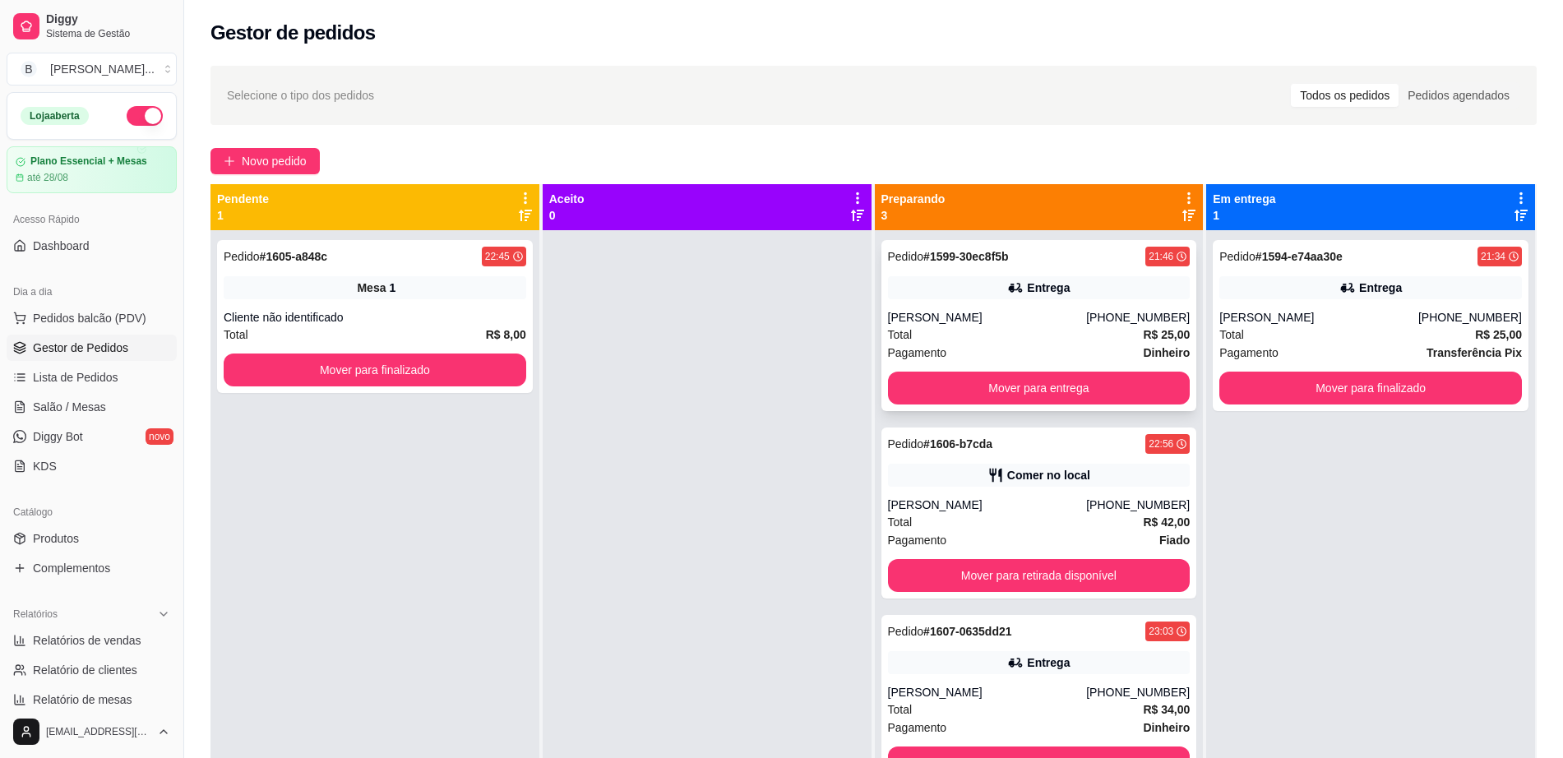
click at [1079, 318] on div "[PERSON_NAME]" at bounding box center [987, 317] width 199 height 16
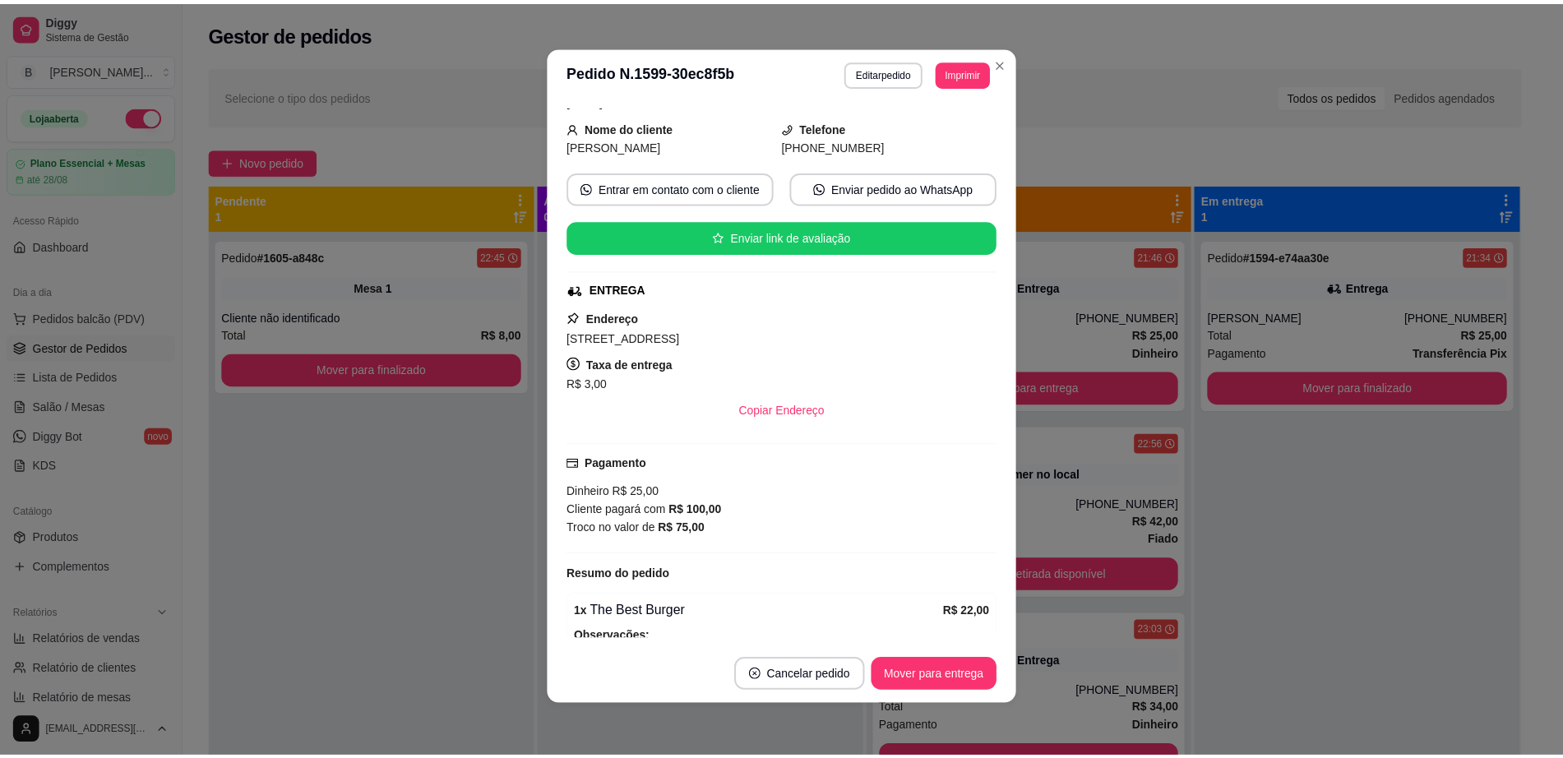
scroll to position [183, 0]
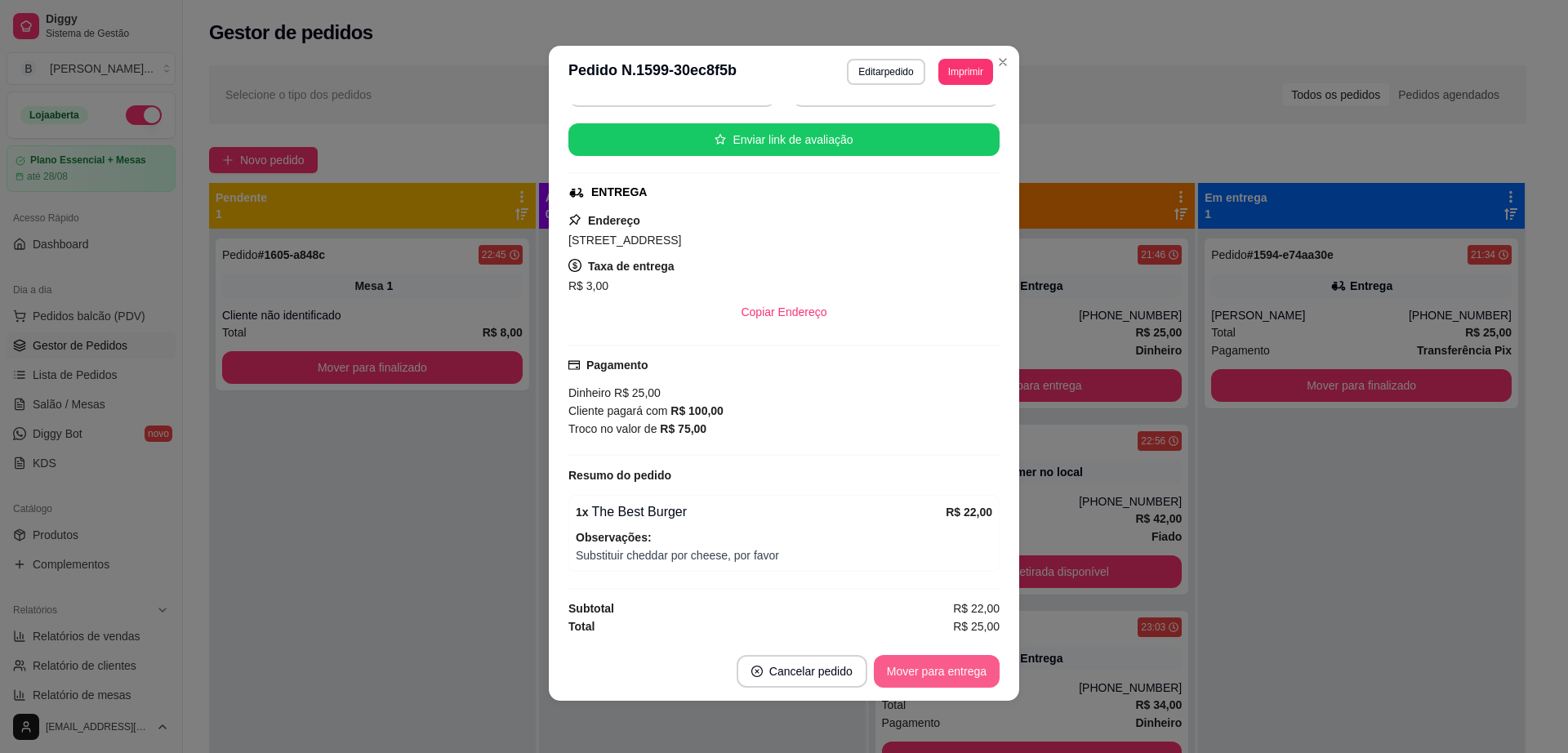
click at [898, 671] on button "Mover para entrega" at bounding box center [937, 671] width 126 height 33
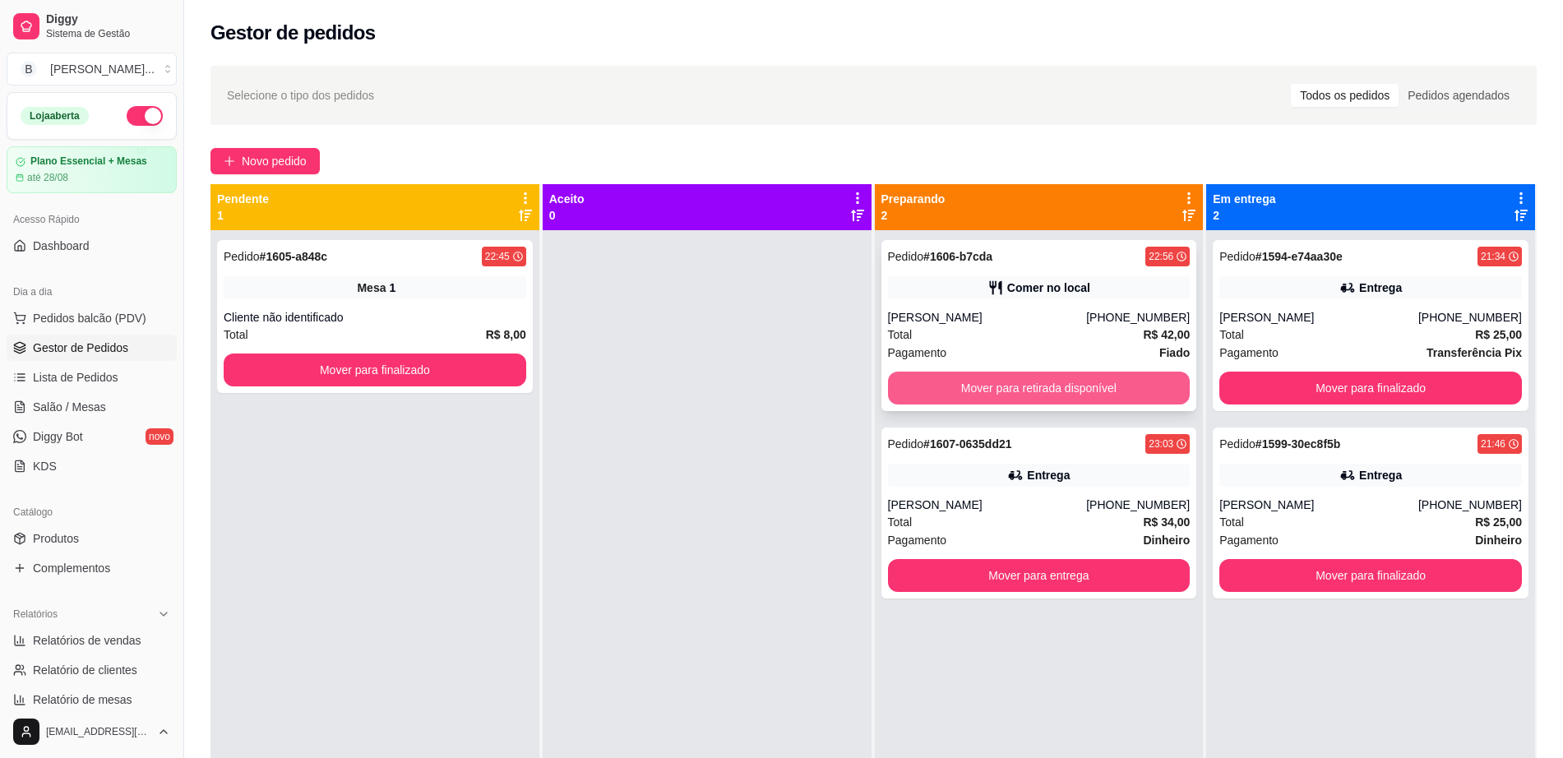
click at [1123, 393] on button "Mover para retirada disponível" at bounding box center [1039, 388] width 302 height 33
